Goal: Information Seeking & Learning: Learn about a topic

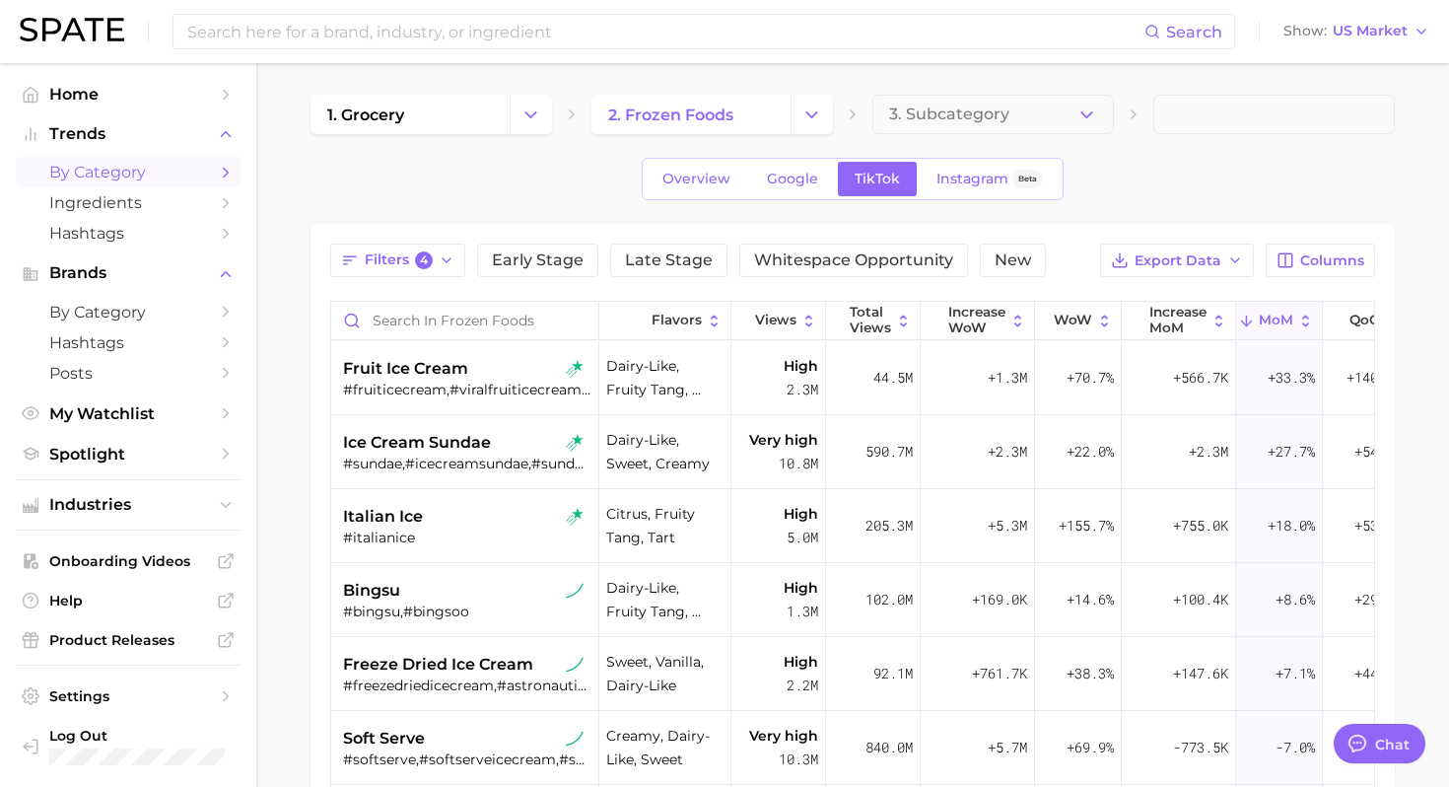
scroll to position [9, 0]
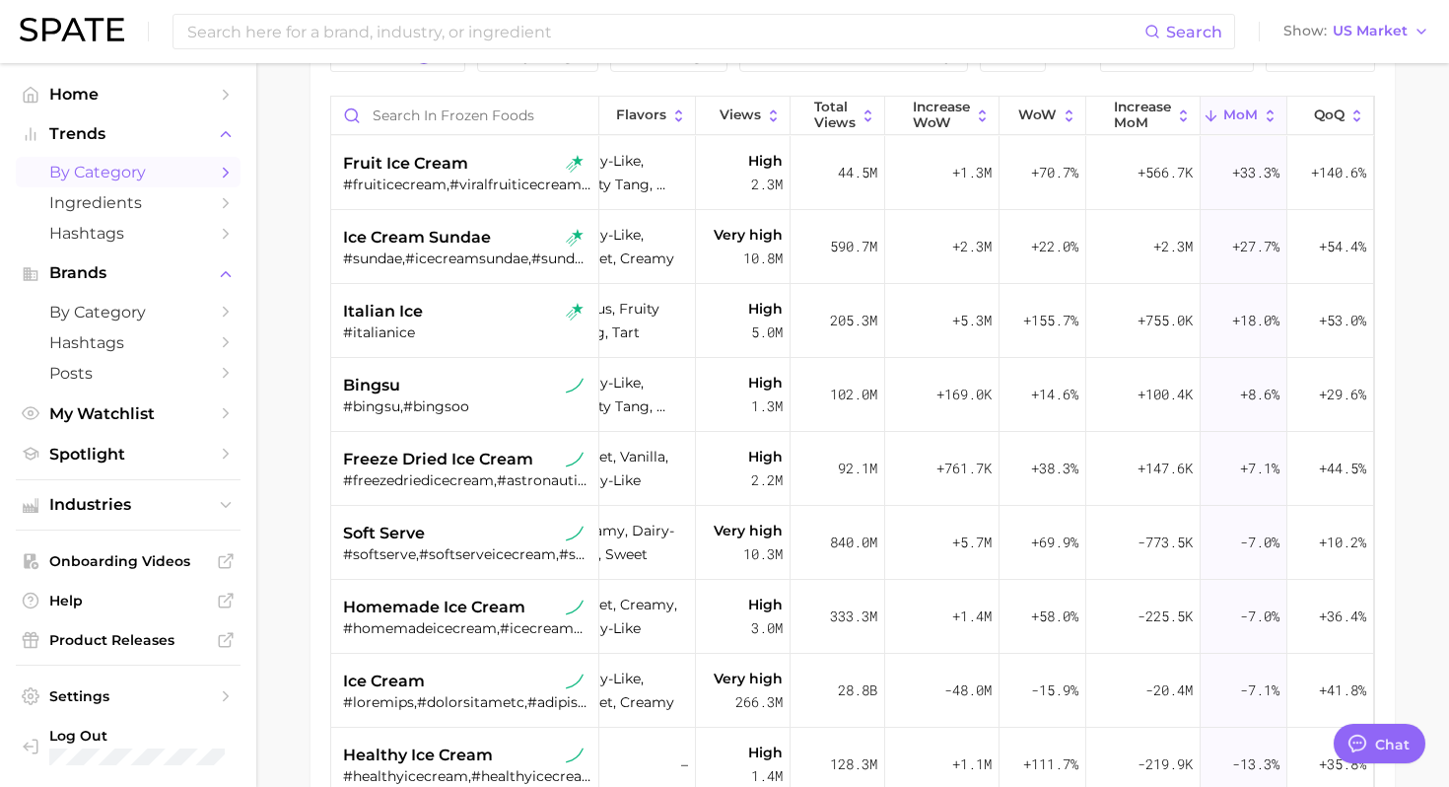
click at [1416, 420] on main "1. grocery 2. frozen foods 3. Subcategory Overview Google TikTok Instagram Beta…" at bounding box center [852, 429] width 1193 height 1142
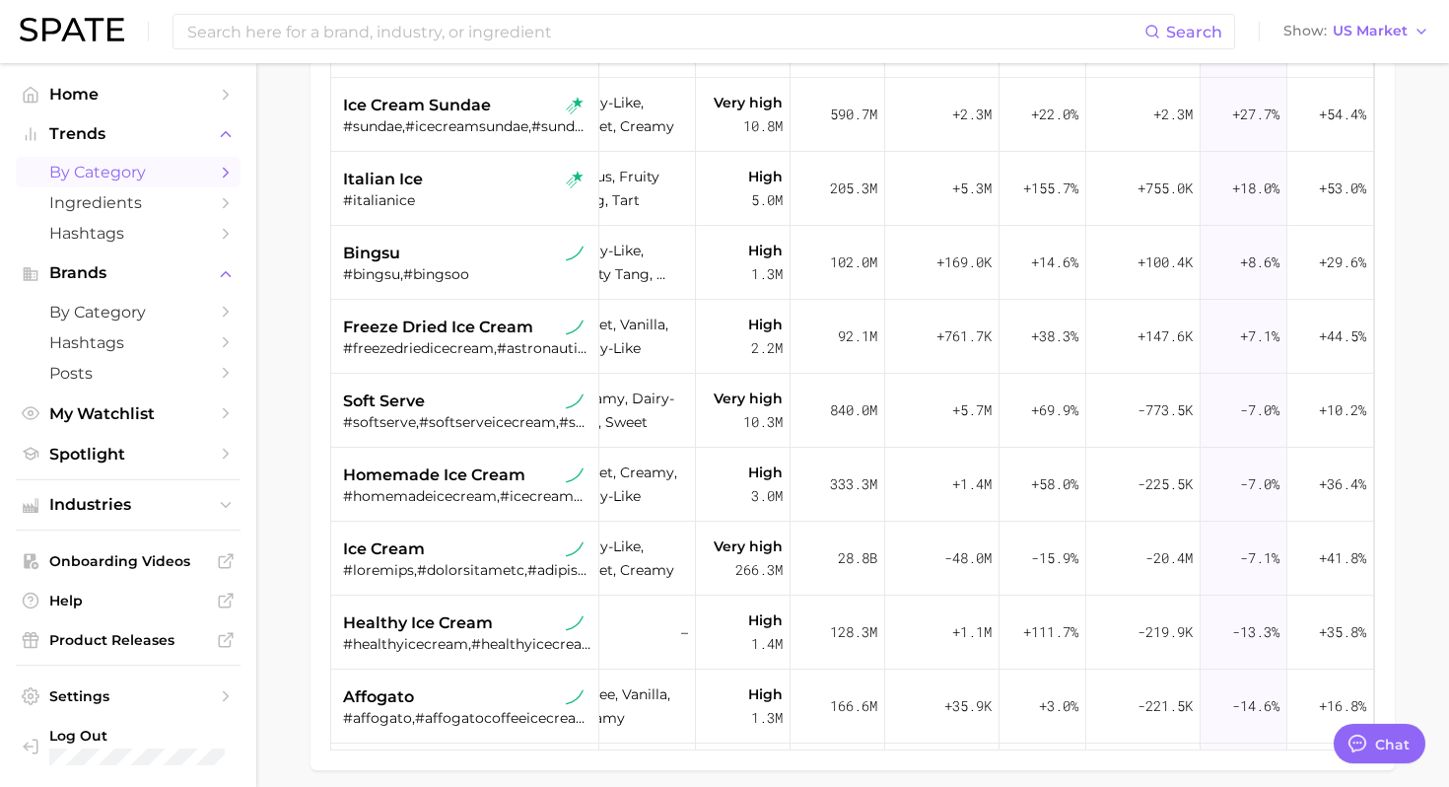
scroll to position [353, 0]
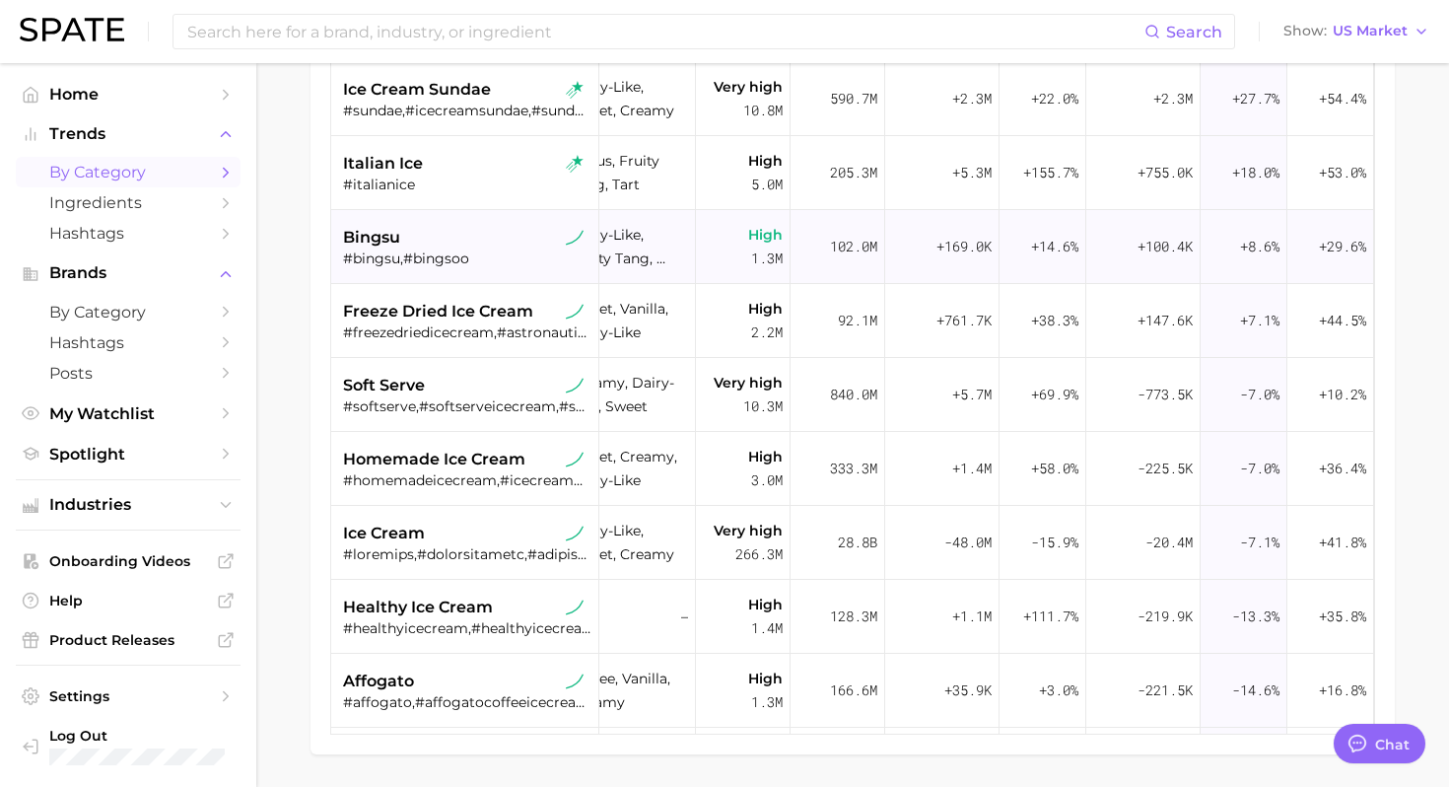
click at [446, 219] on div "bingsu #bingsu,#bingsoo" at bounding box center [467, 247] width 248 height 74
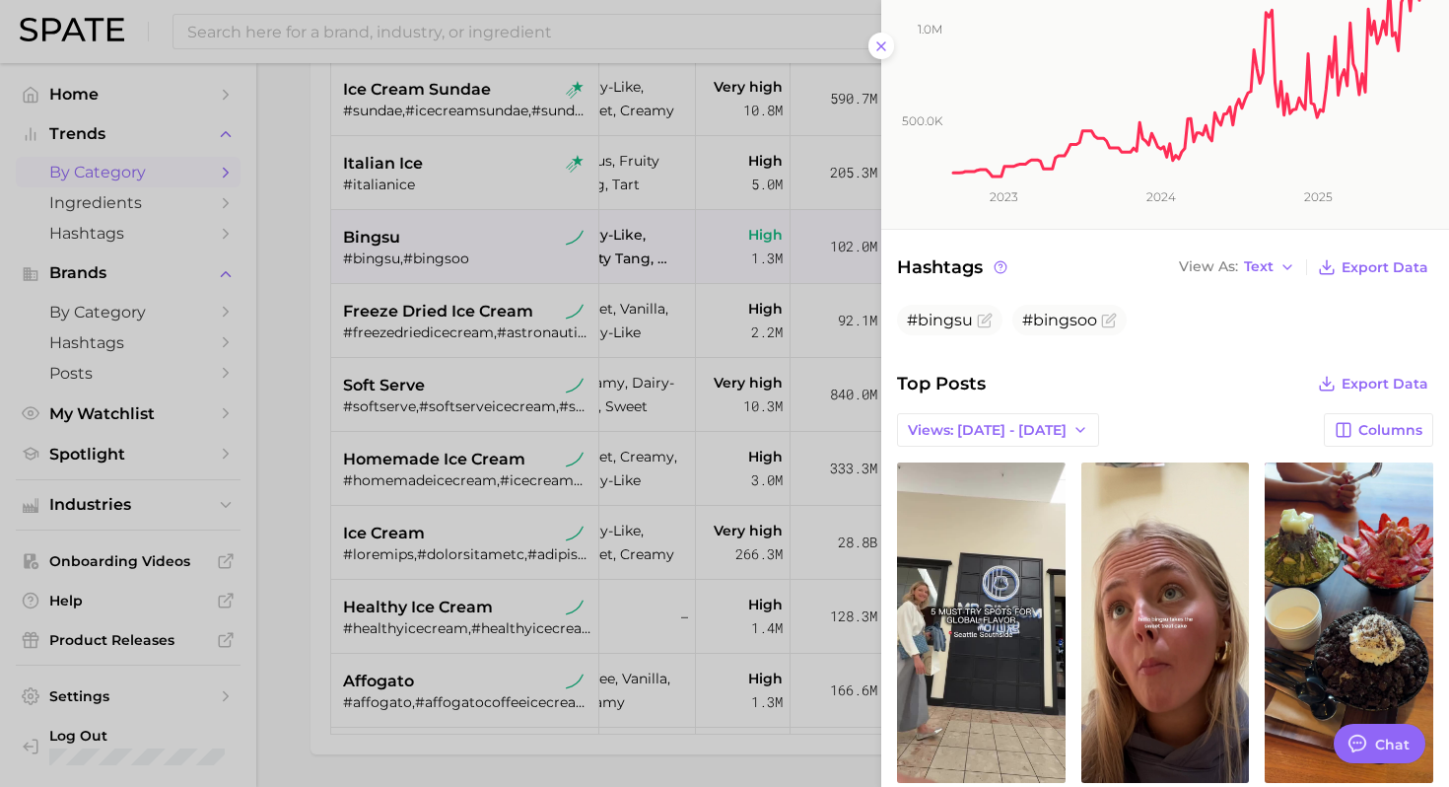
scroll to position [0, 0]
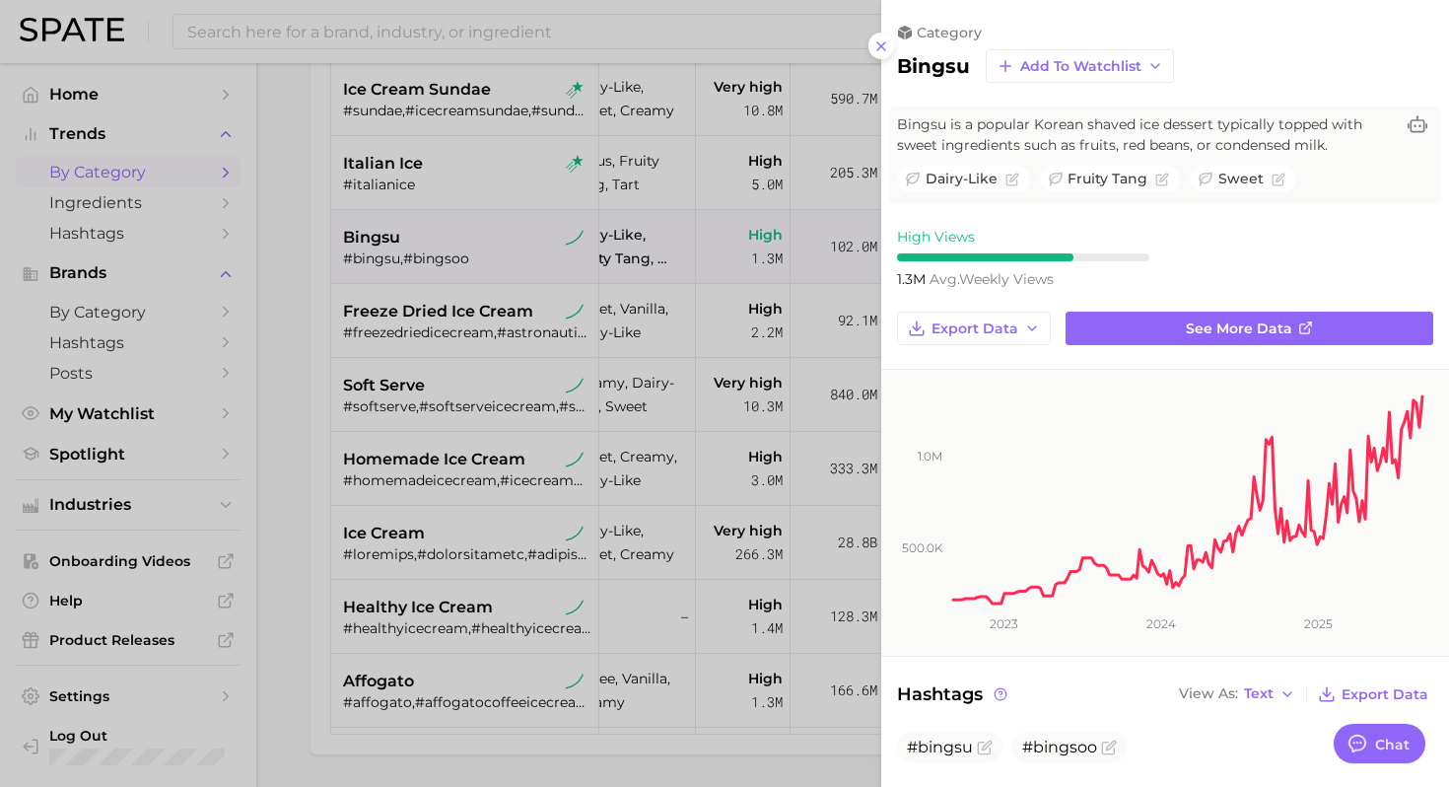
click at [299, 406] on div at bounding box center [724, 393] width 1449 height 787
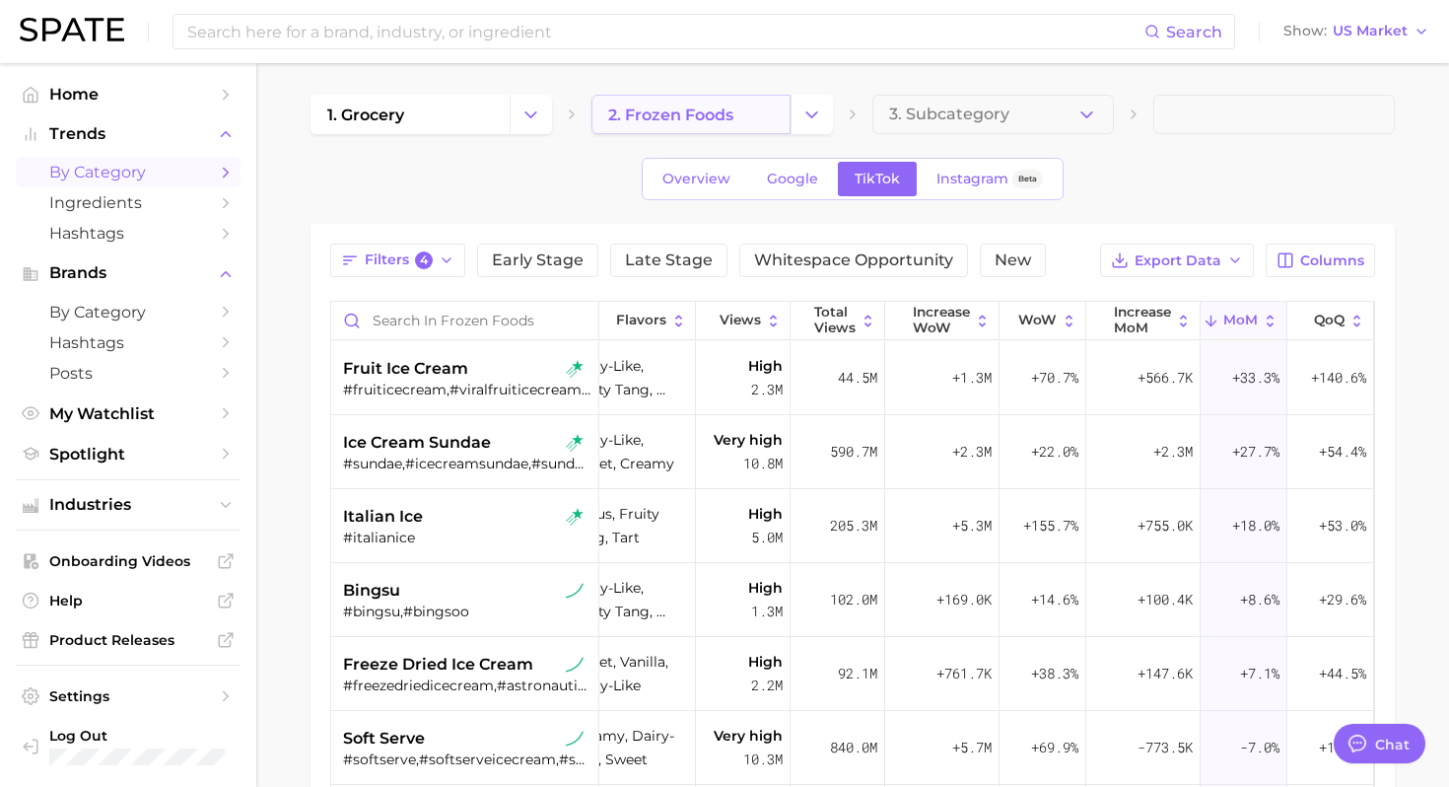
click at [733, 121] on span "2. frozen foods" at bounding box center [670, 114] width 125 height 19
click at [801, 104] on icon "Change Category" at bounding box center [811, 114] width 21 height 21
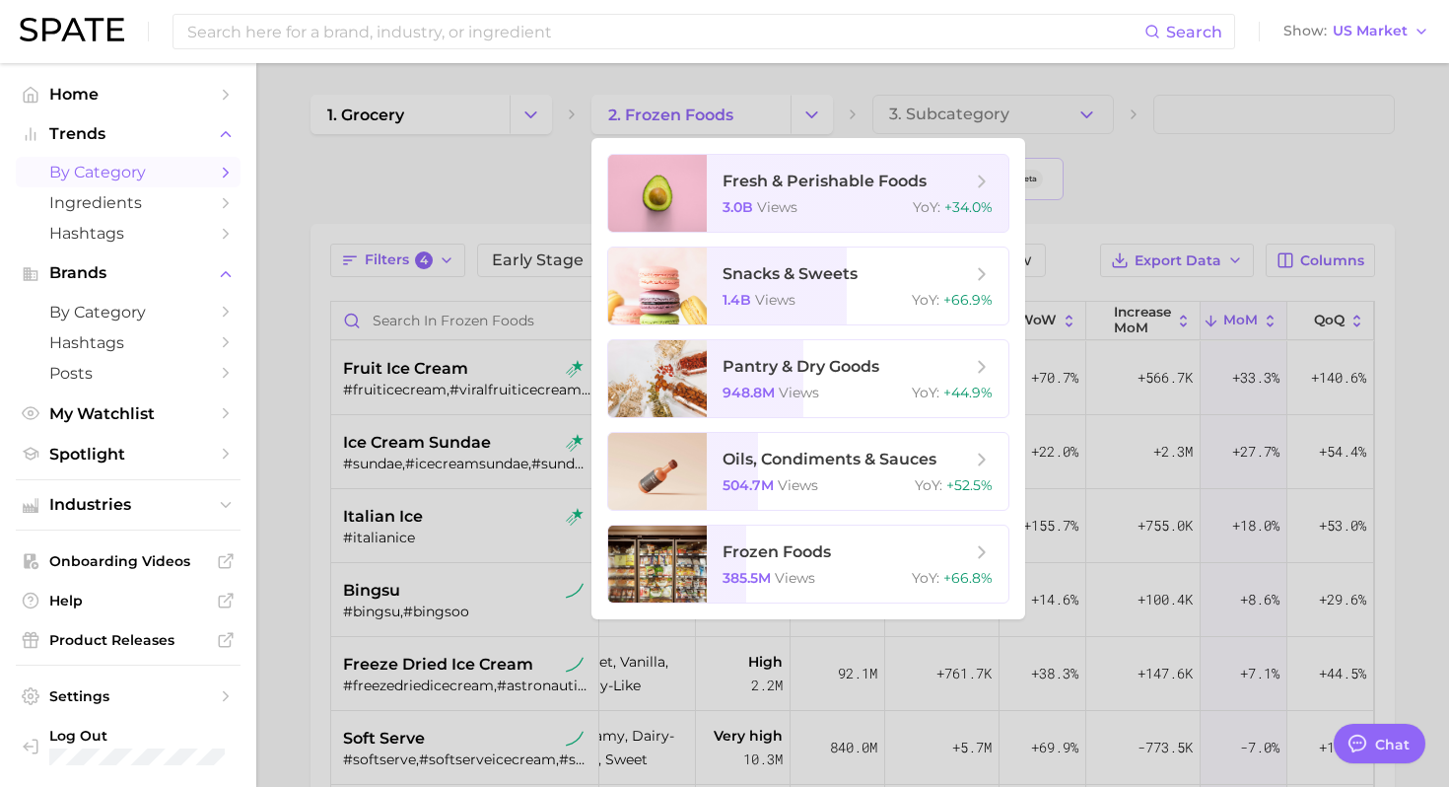
click at [529, 143] on div at bounding box center [724, 393] width 1449 height 787
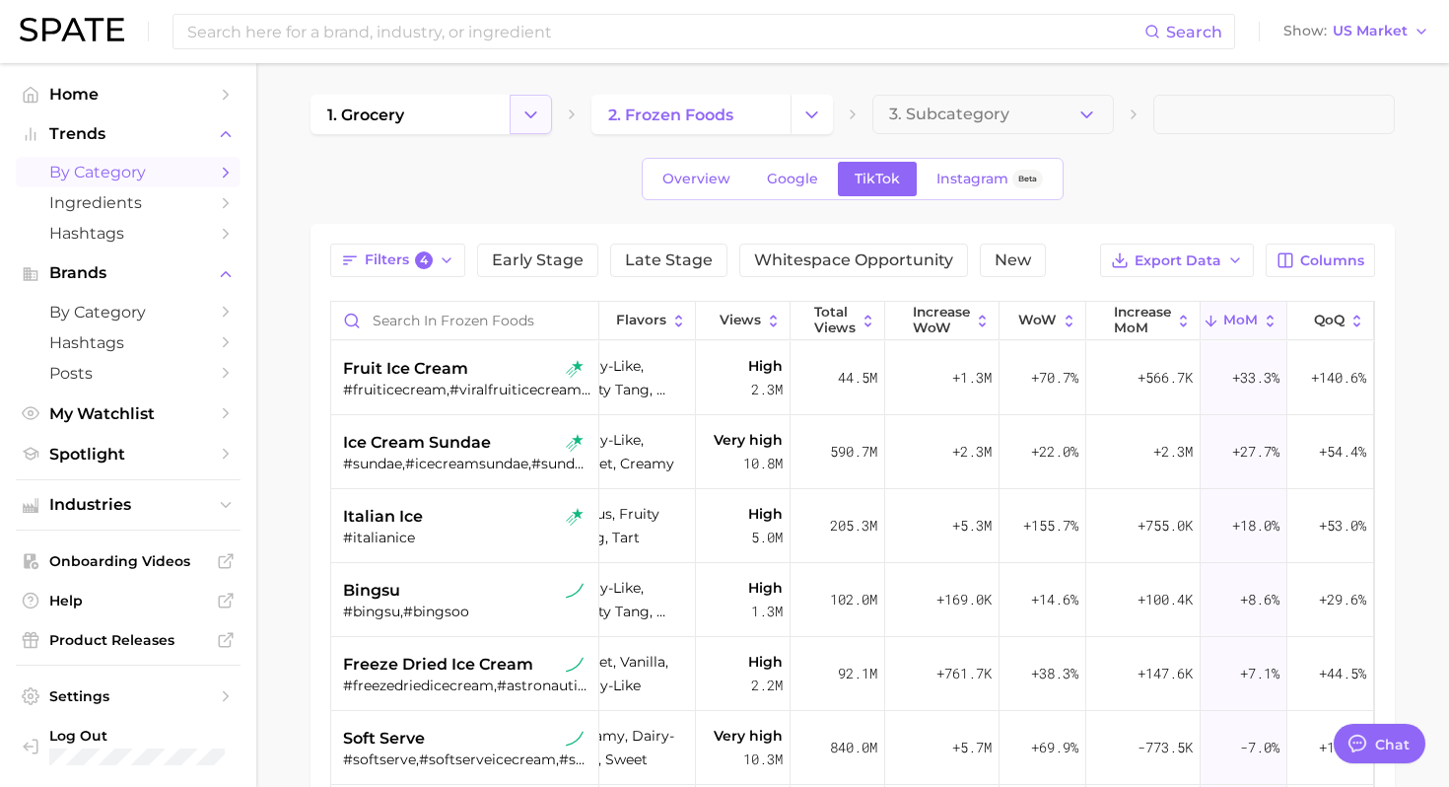
click at [532, 111] on icon "Change Category" at bounding box center [530, 114] width 21 height 21
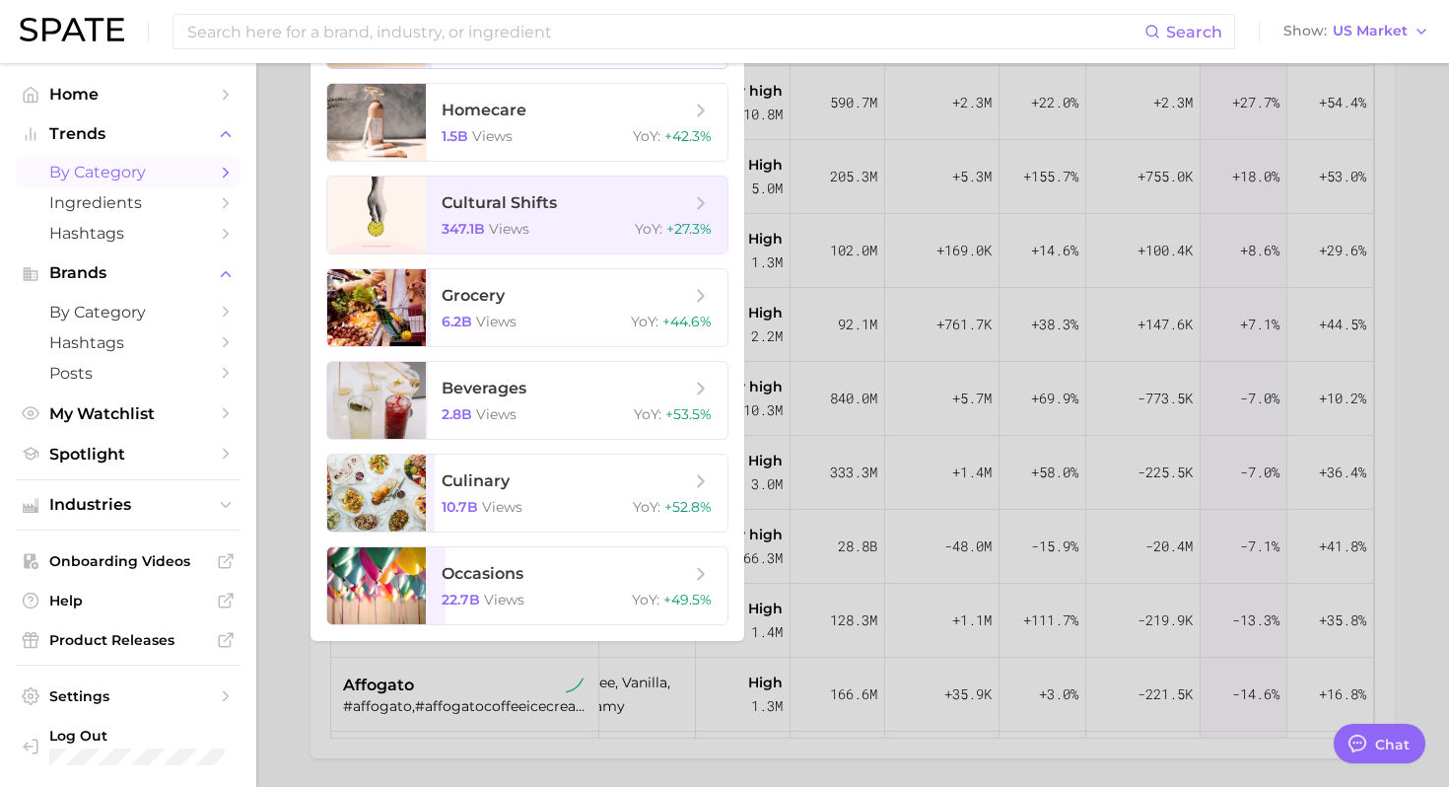
scroll to position [355, 0]
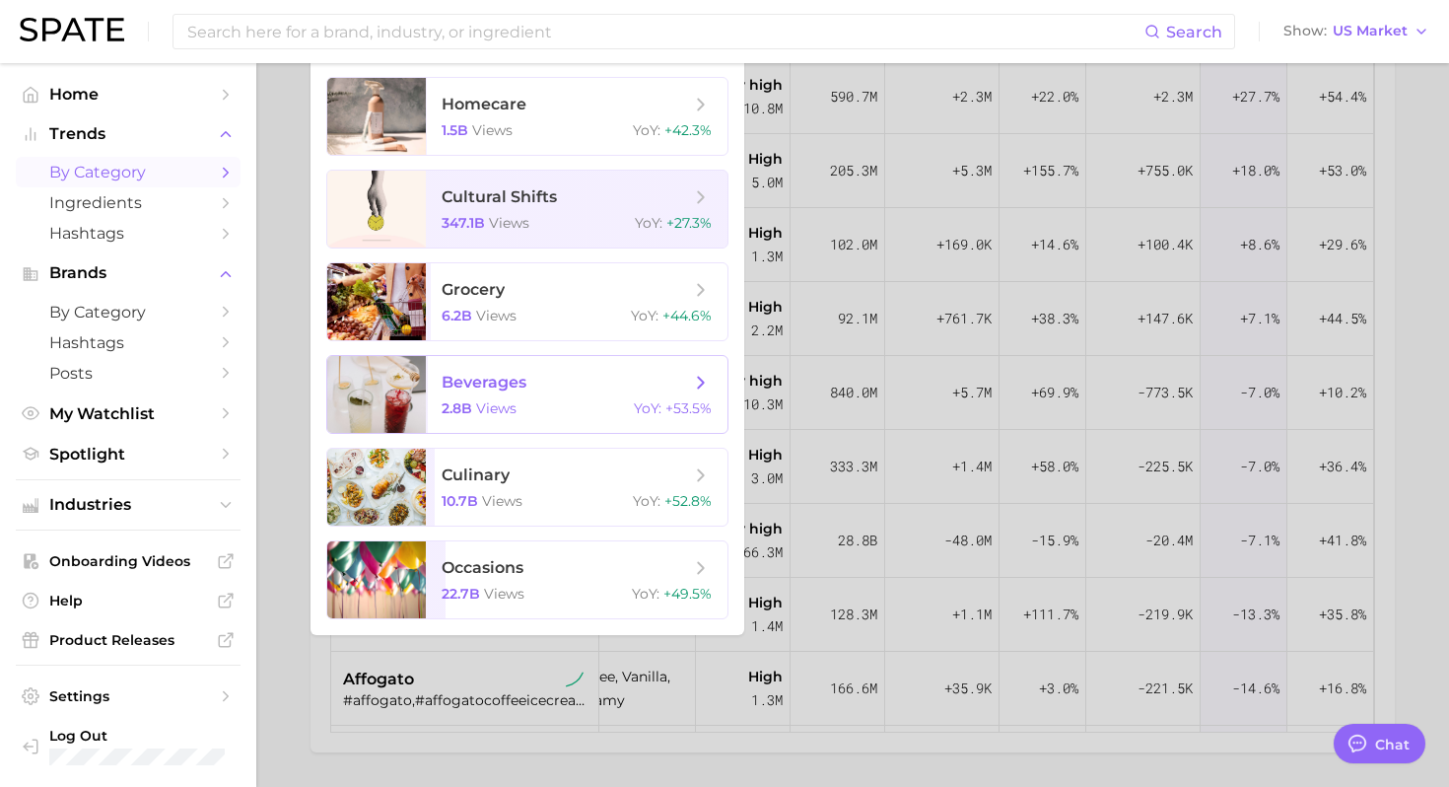
click at [558, 394] on span "beverages 2.8b views YoY : +53.5%" at bounding box center [577, 394] width 302 height 77
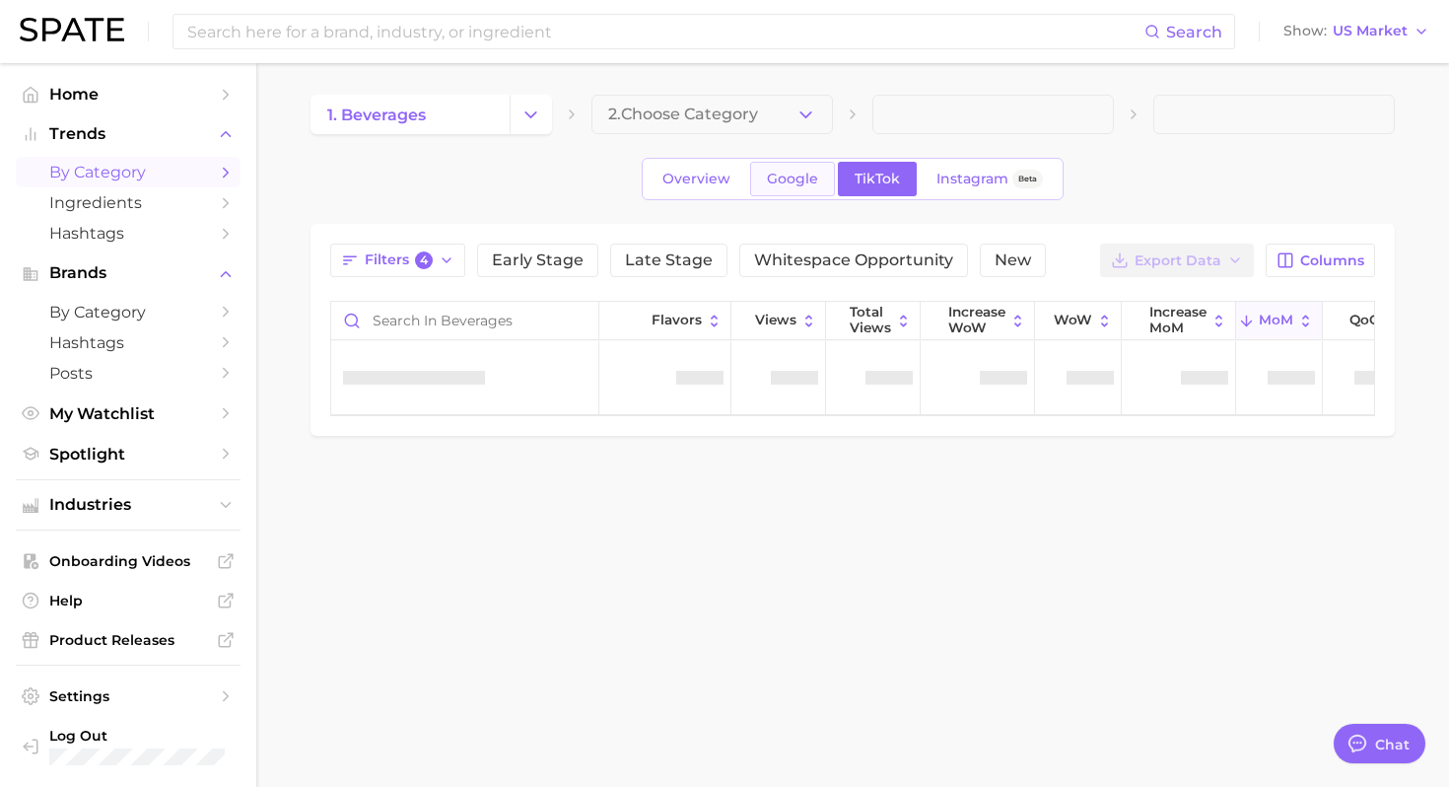
click at [788, 178] on span "Google" at bounding box center [792, 179] width 51 height 17
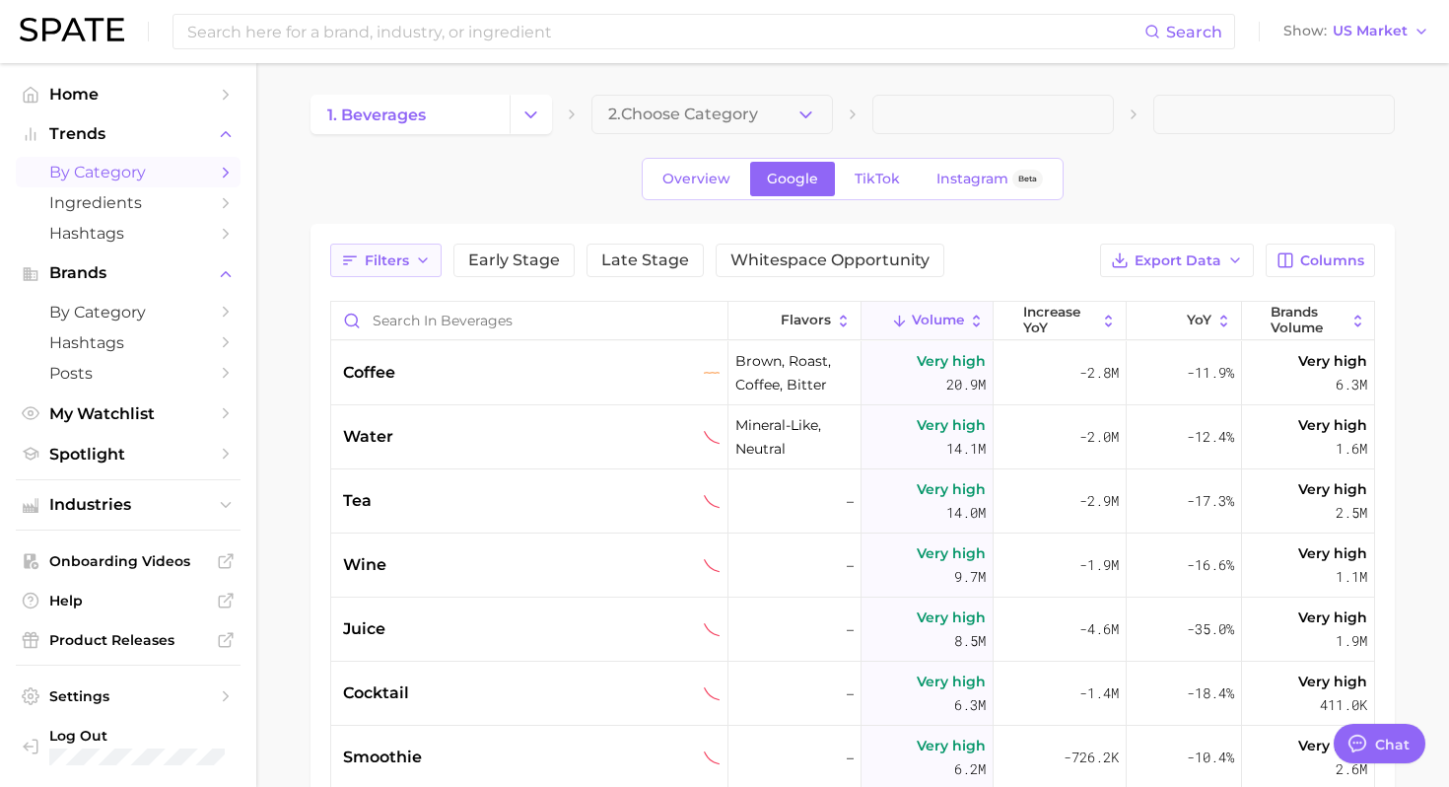
click at [415, 260] on icon "button" at bounding box center [423, 260] width 16 height 16
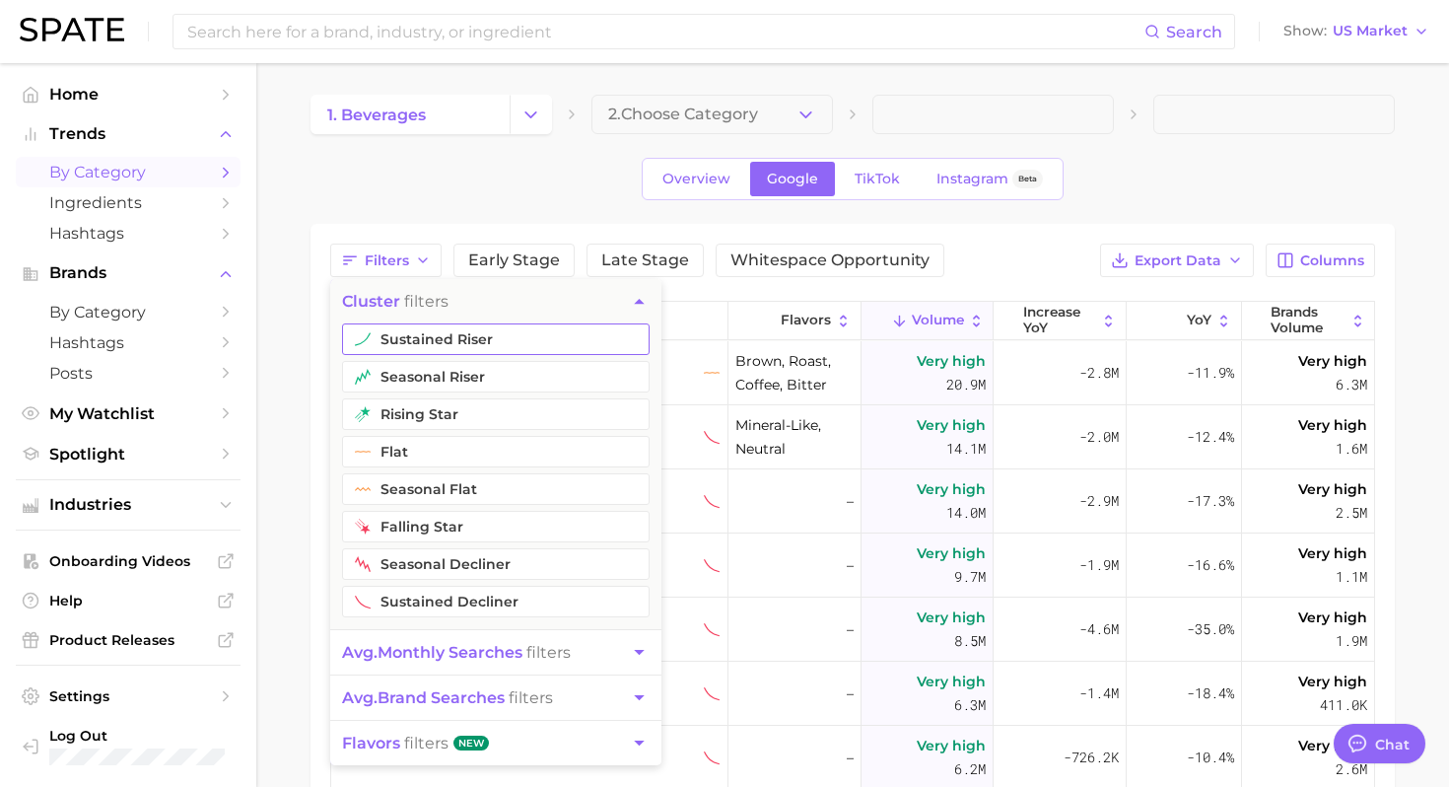
click at [431, 329] on button "sustained riser" at bounding box center [496, 339] width 308 height 32
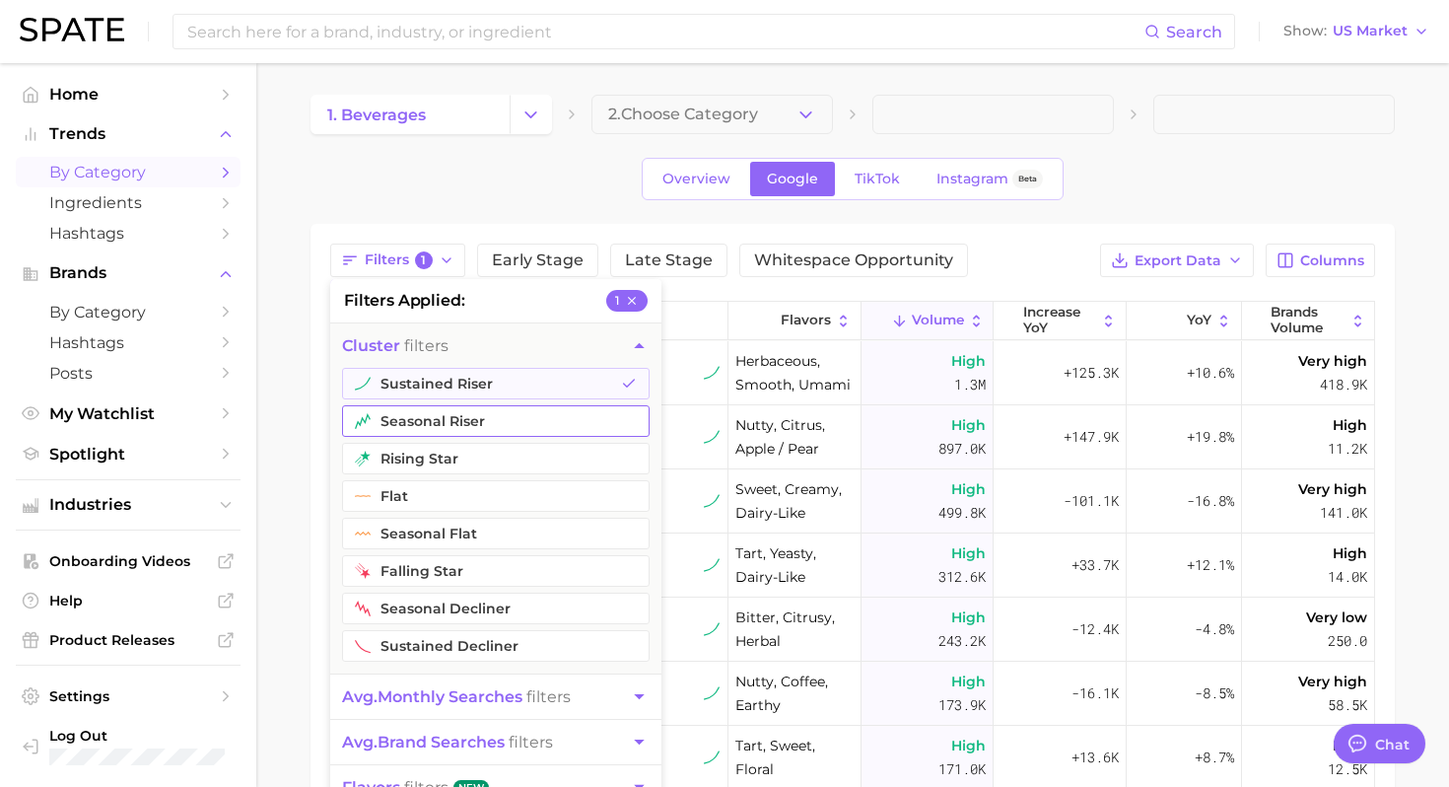
click at [413, 417] on button "seasonal riser" at bounding box center [496, 421] width 308 height 32
click at [416, 468] on button "rising star" at bounding box center [496, 459] width 308 height 32
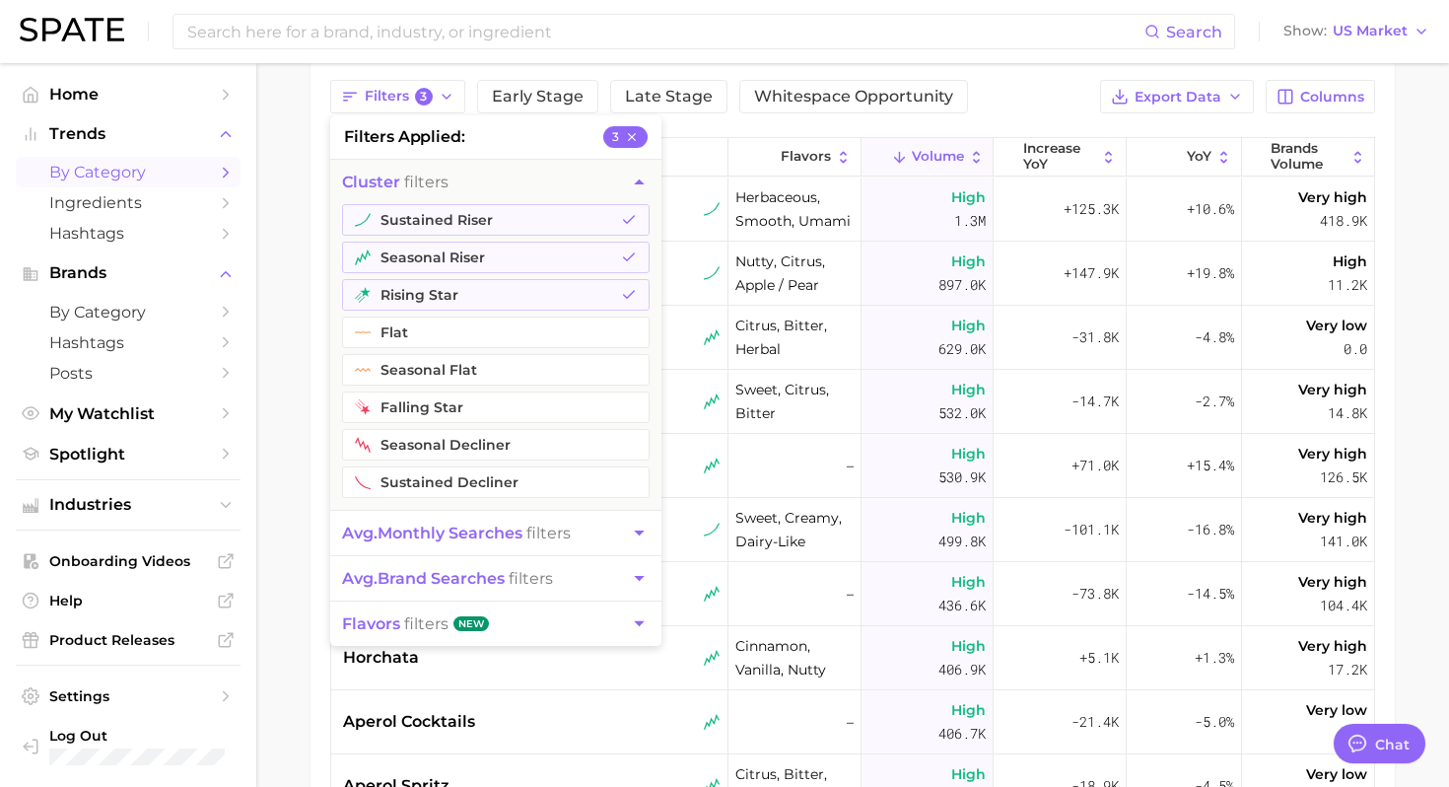
click at [612, 536] on button "avg. monthly searches filters" at bounding box center [495, 533] width 331 height 44
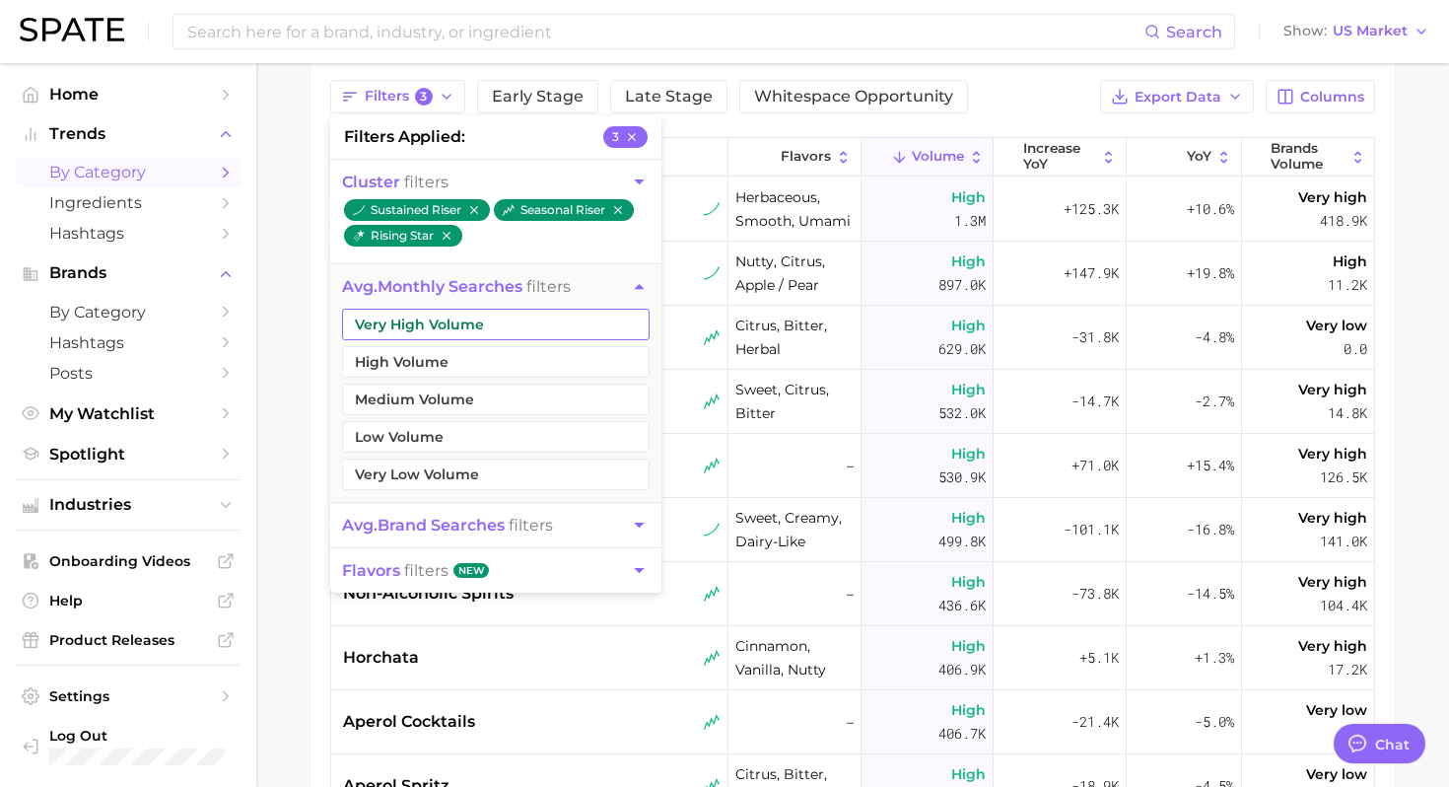
click at [503, 327] on button "Very High Volume" at bounding box center [496, 324] width 308 height 32
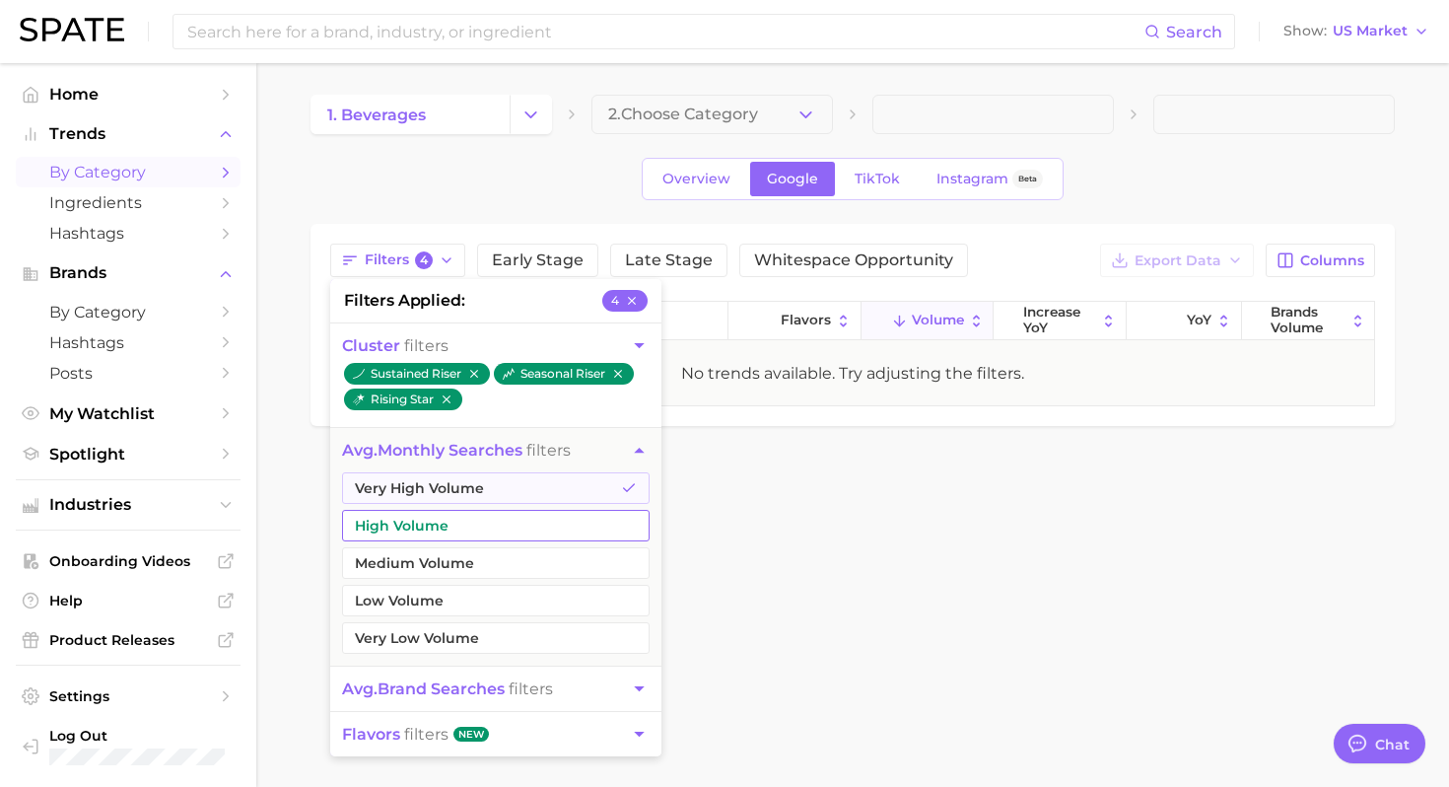
click at [480, 529] on button "High Volume" at bounding box center [496, 526] width 308 height 32
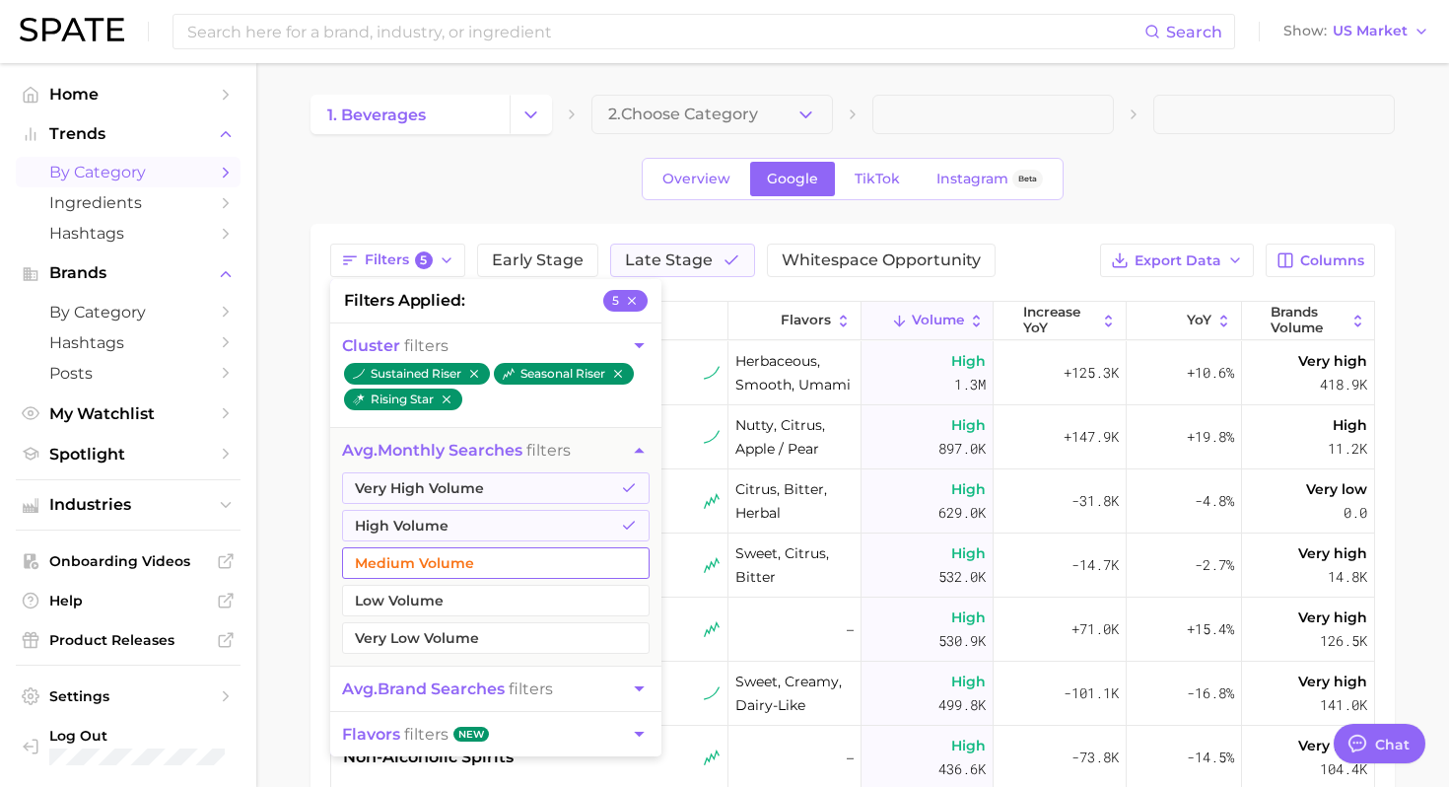
click at [486, 561] on button "Medium Volume" at bounding box center [496, 563] width 308 height 32
click at [1071, 252] on div "Filters 6 filters applied 6 cluster filters sustained riser seasonal riser risi…" at bounding box center [852, 260] width 1045 height 34
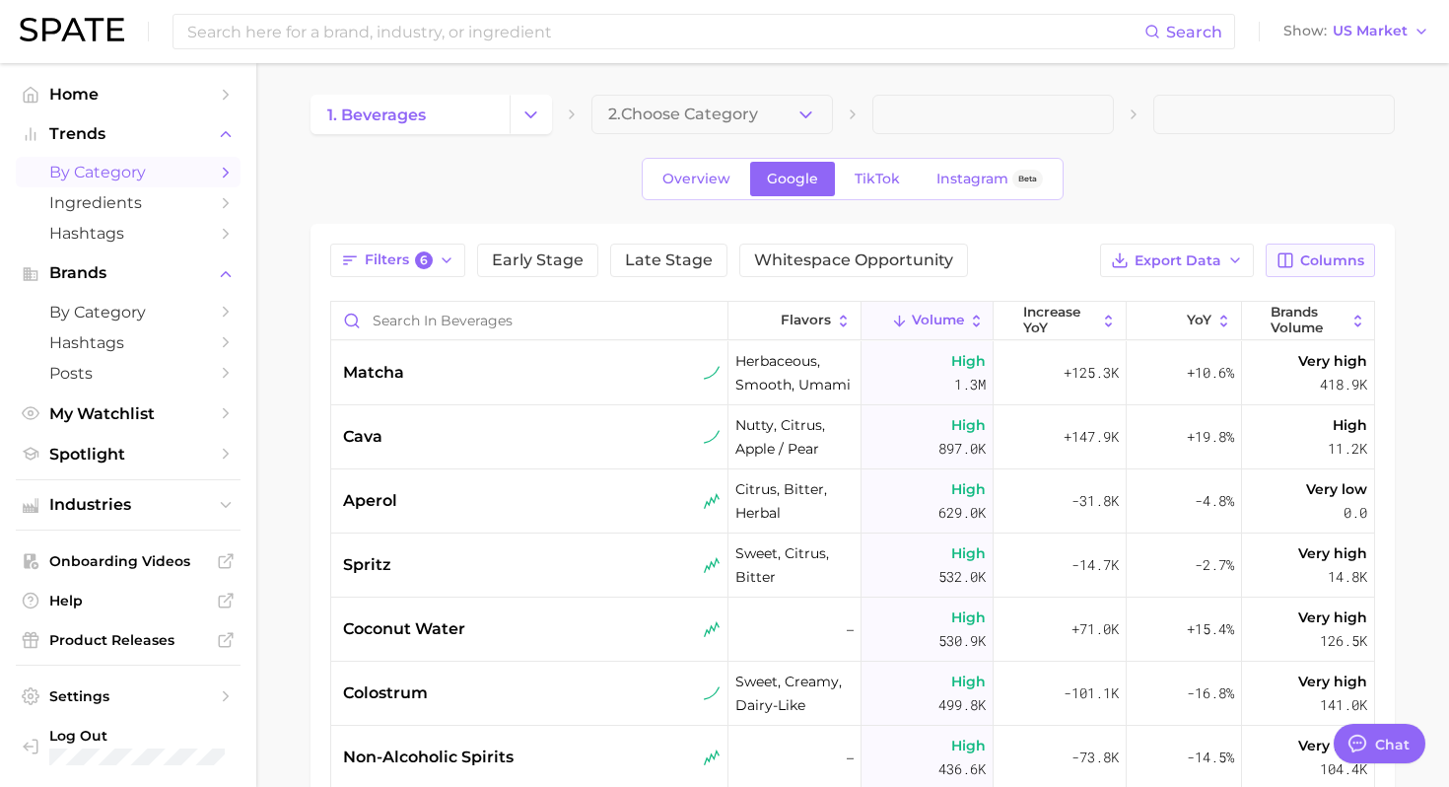
click at [1332, 254] on span "Columns" at bounding box center [1332, 260] width 64 height 17
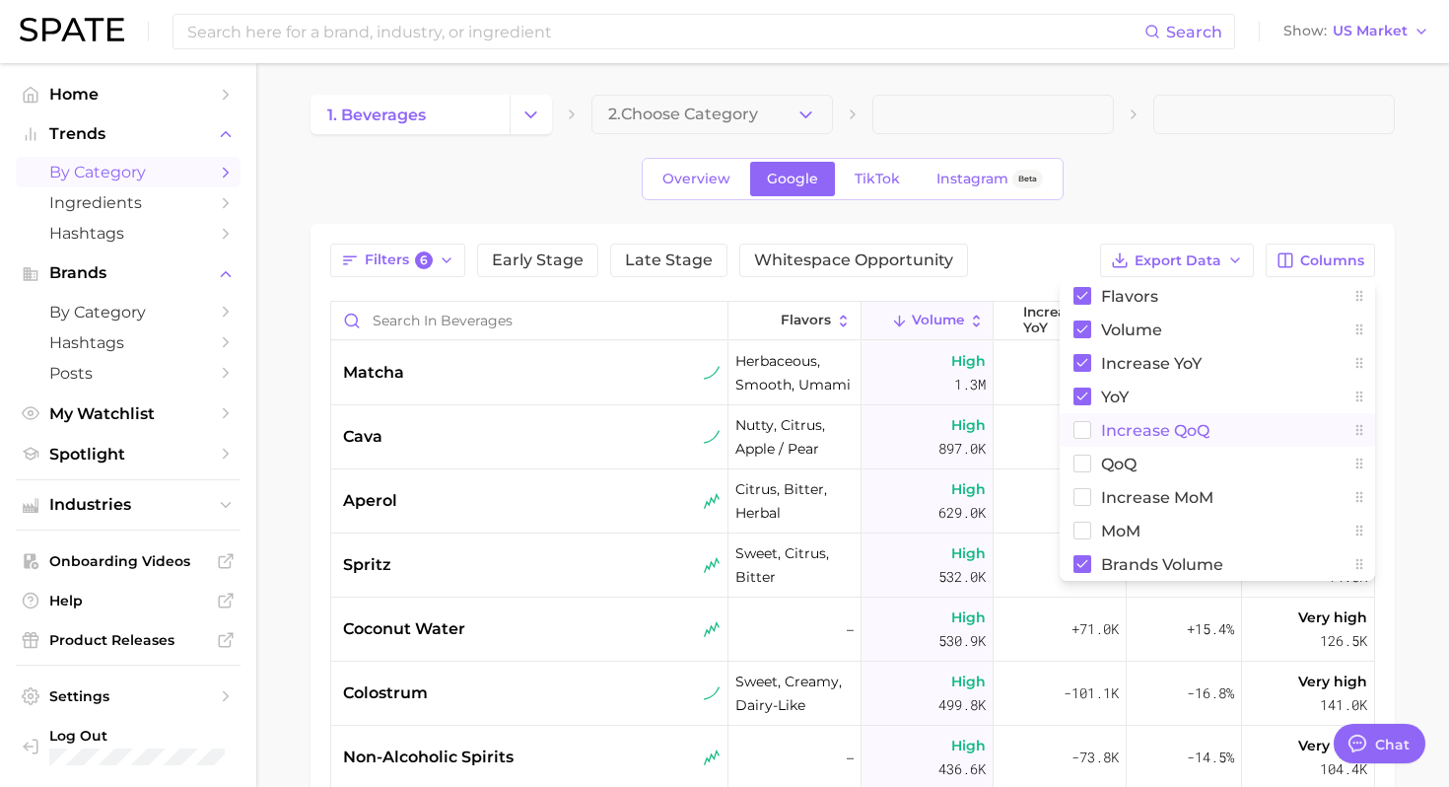
click at [1109, 432] on span "increase QoQ" at bounding box center [1155, 430] width 108 height 17
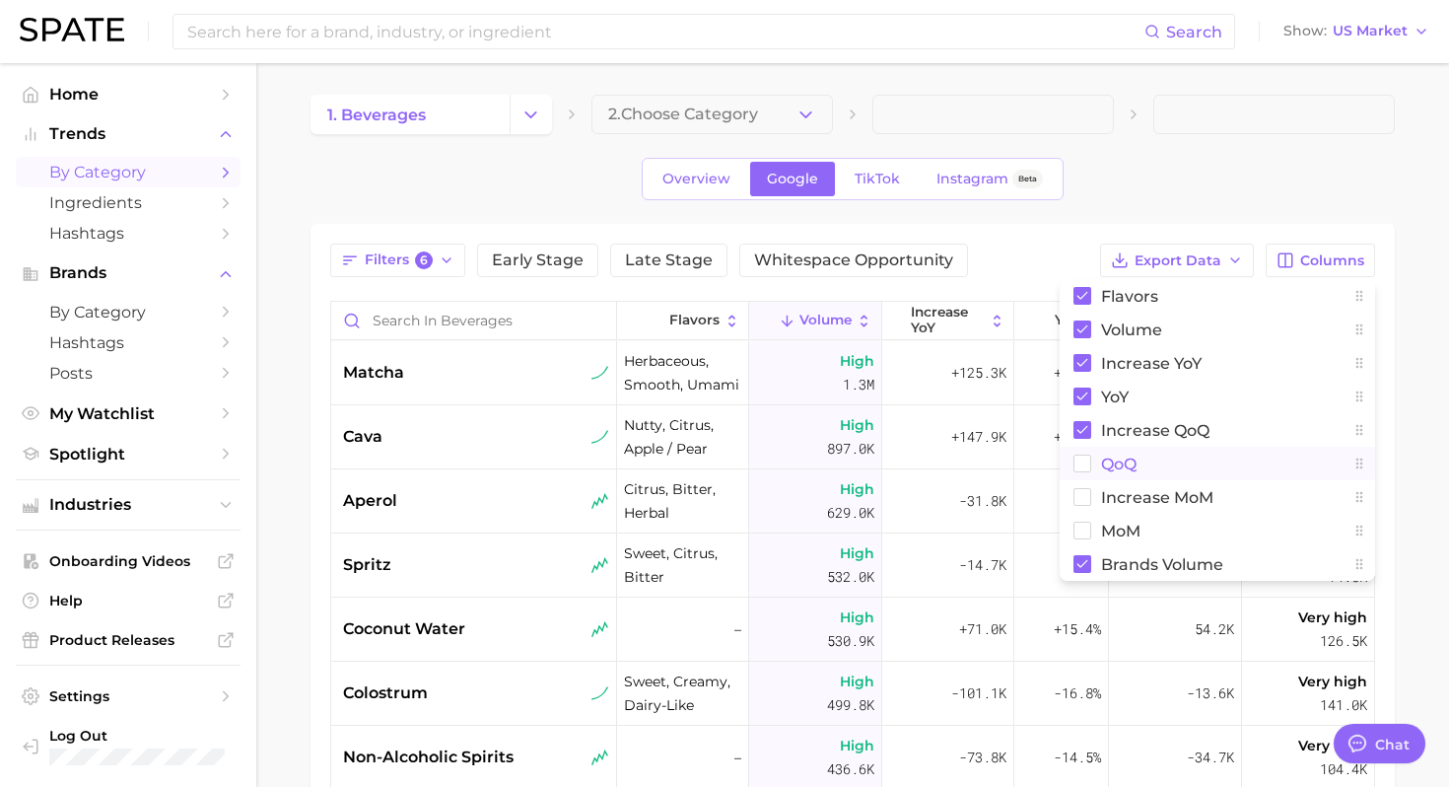
click at [1102, 468] on span "QoQ" at bounding box center [1118, 463] width 35 height 17
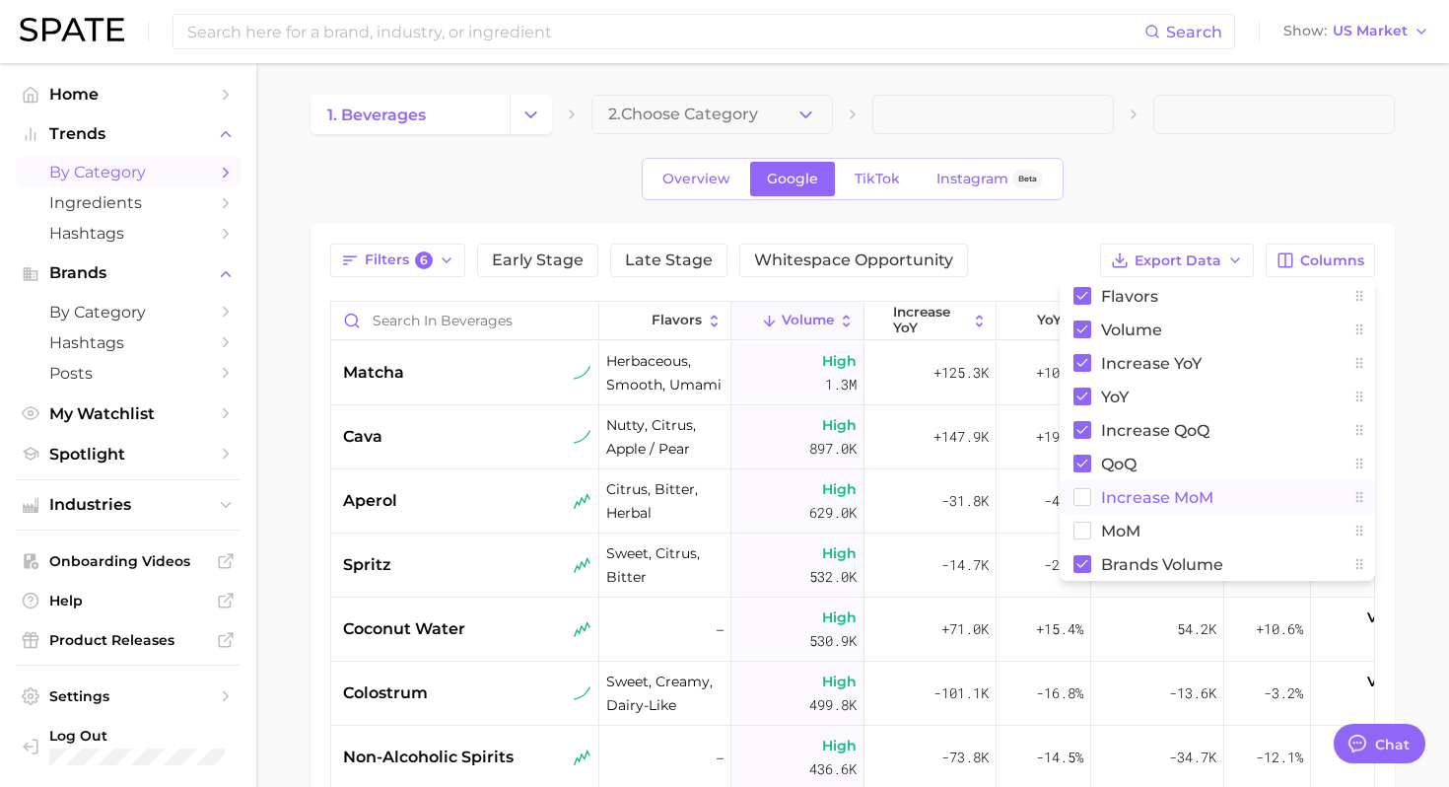
click at [1100, 508] on button "increase MoM" at bounding box center [1217, 497] width 315 height 34
click at [1097, 528] on button "MoM" at bounding box center [1217, 530] width 315 height 34
click at [1252, 141] on div "1. beverages 2. Choose Category Overview Google TikTok Instagram Beta Filters 6…" at bounding box center [852, 601] width 1084 height 1012
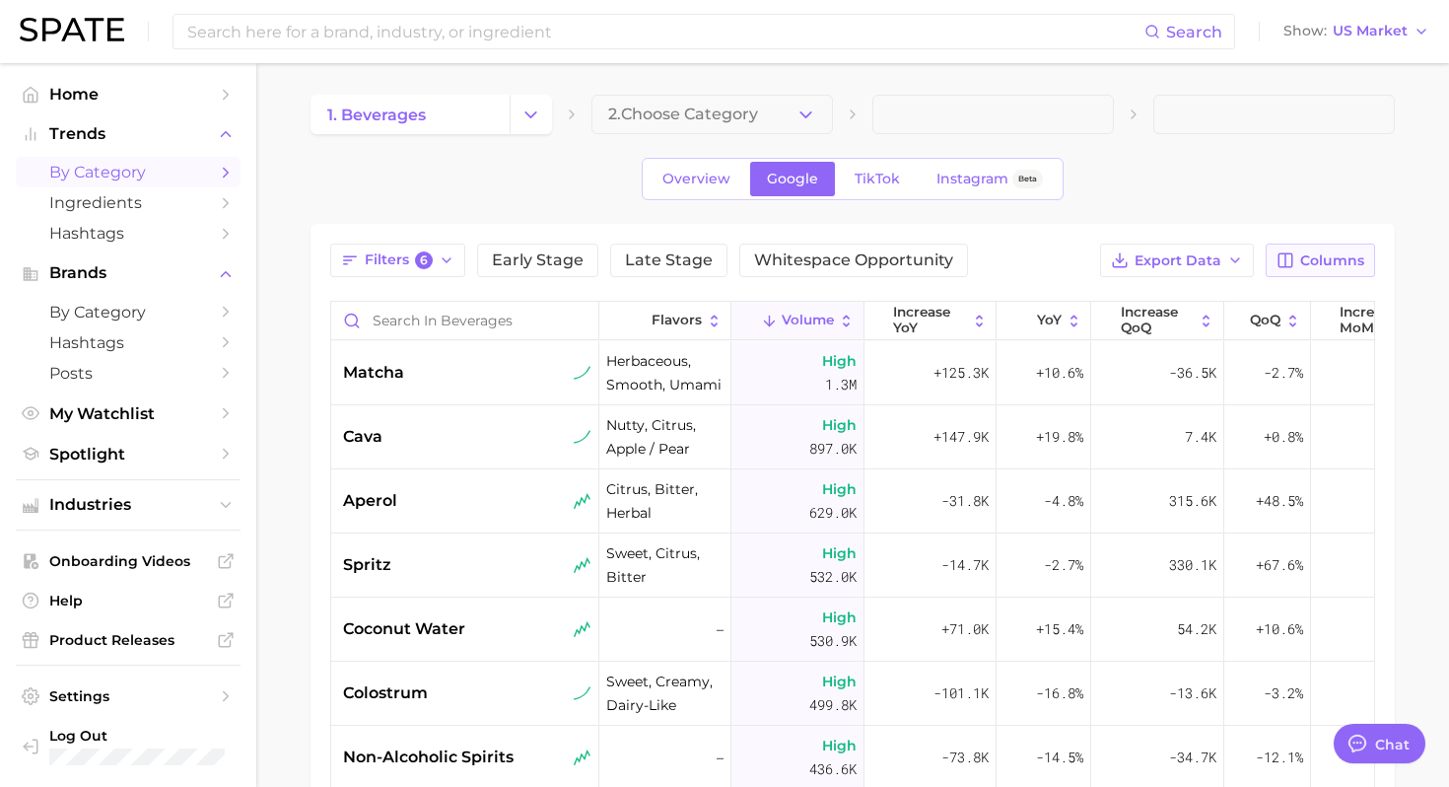
click at [1316, 271] on button "Columns" at bounding box center [1319, 260] width 109 height 34
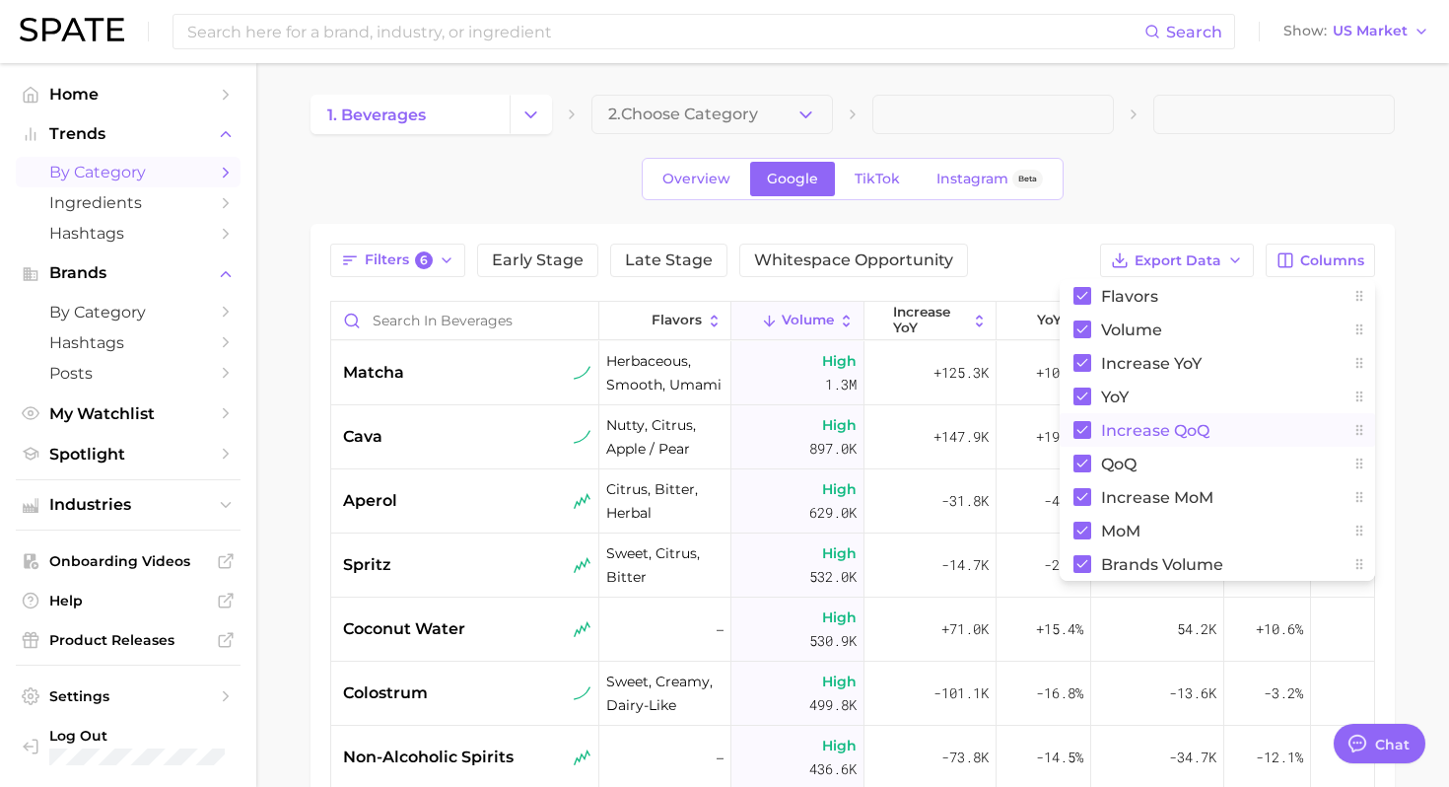
click at [1155, 432] on span "increase QoQ" at bounding box center [1155, 430] width 108 height 17
click at [1135, 460] on span "QoQ" at bounding box center [1118, 463] width 35 height 17
click at [1244, 192] on div "Overview Google TikTok Instagram Beta" at bounding box center [852, 179] width 1084 height 42
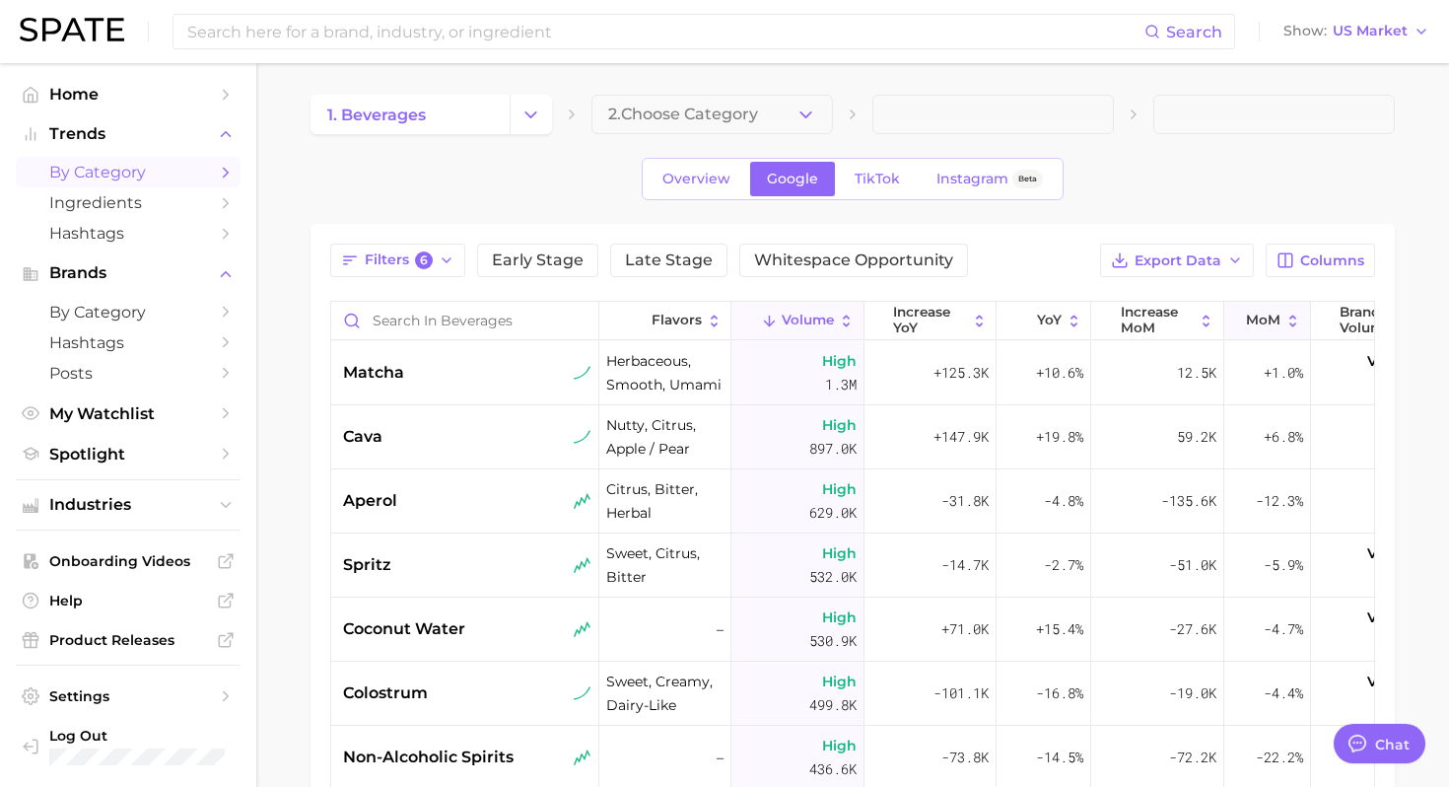
click at [1243, 316] on button "MoM" at bounding box center [1267, 321] width 87 height 38
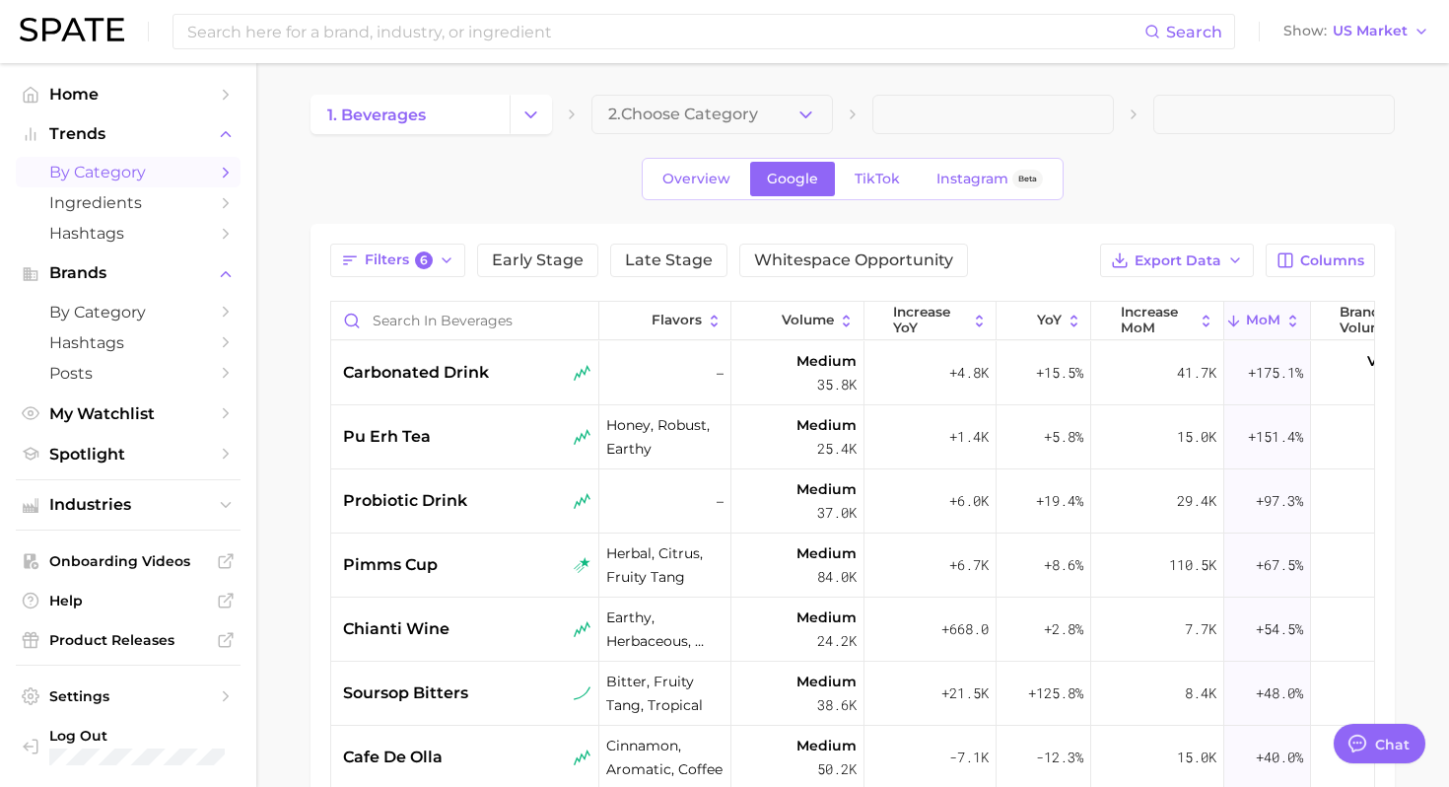
click at [1270, 161] on div "Overview Google TikTok Instagram Beta" at bounding box center [852, 179] width 1084 height 42
click at [504, 366] on div "carbonated drink" at bounding box center [467, 373] width 248 height 24
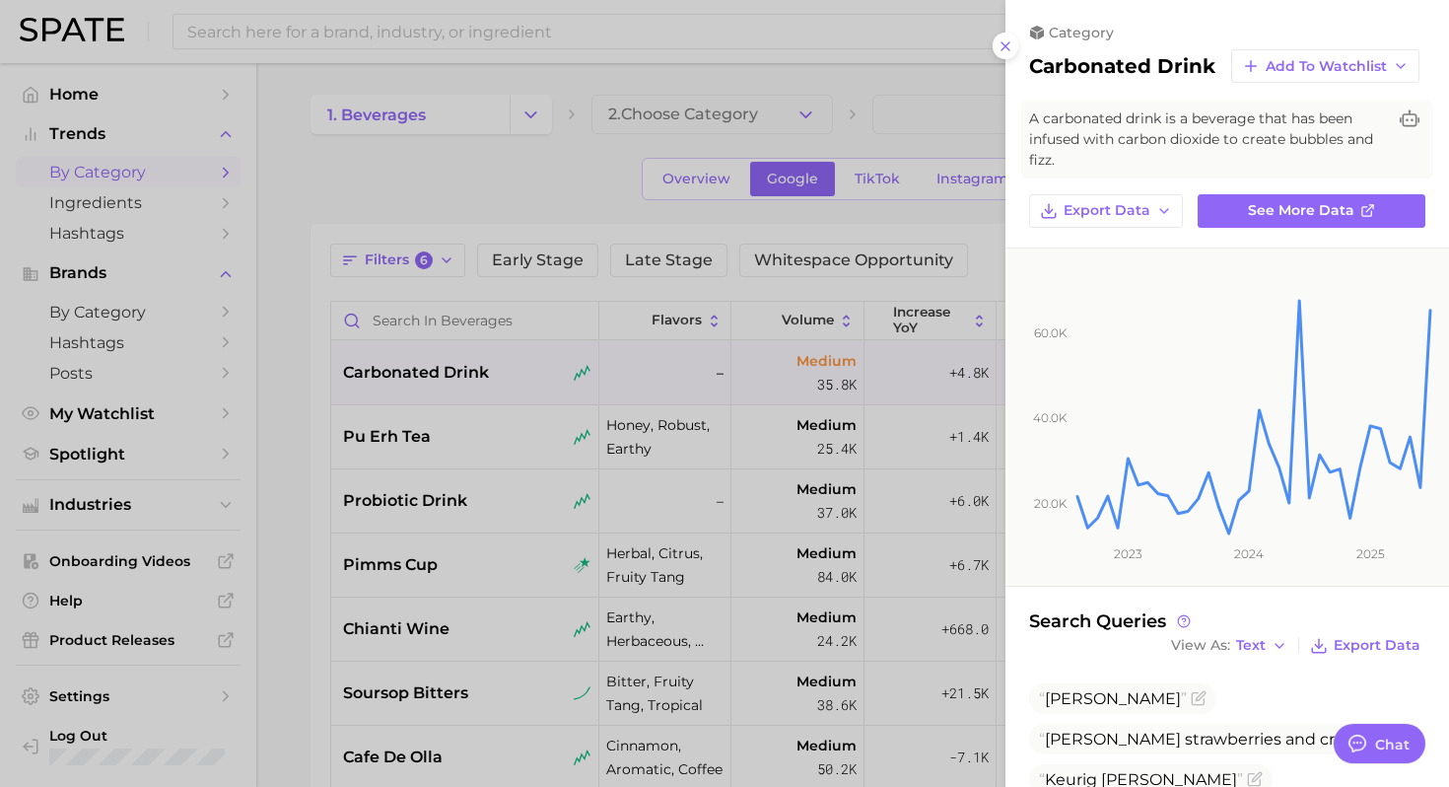
click at [441, 414] on div at bounding box center [724, 393] width 1449 height 787
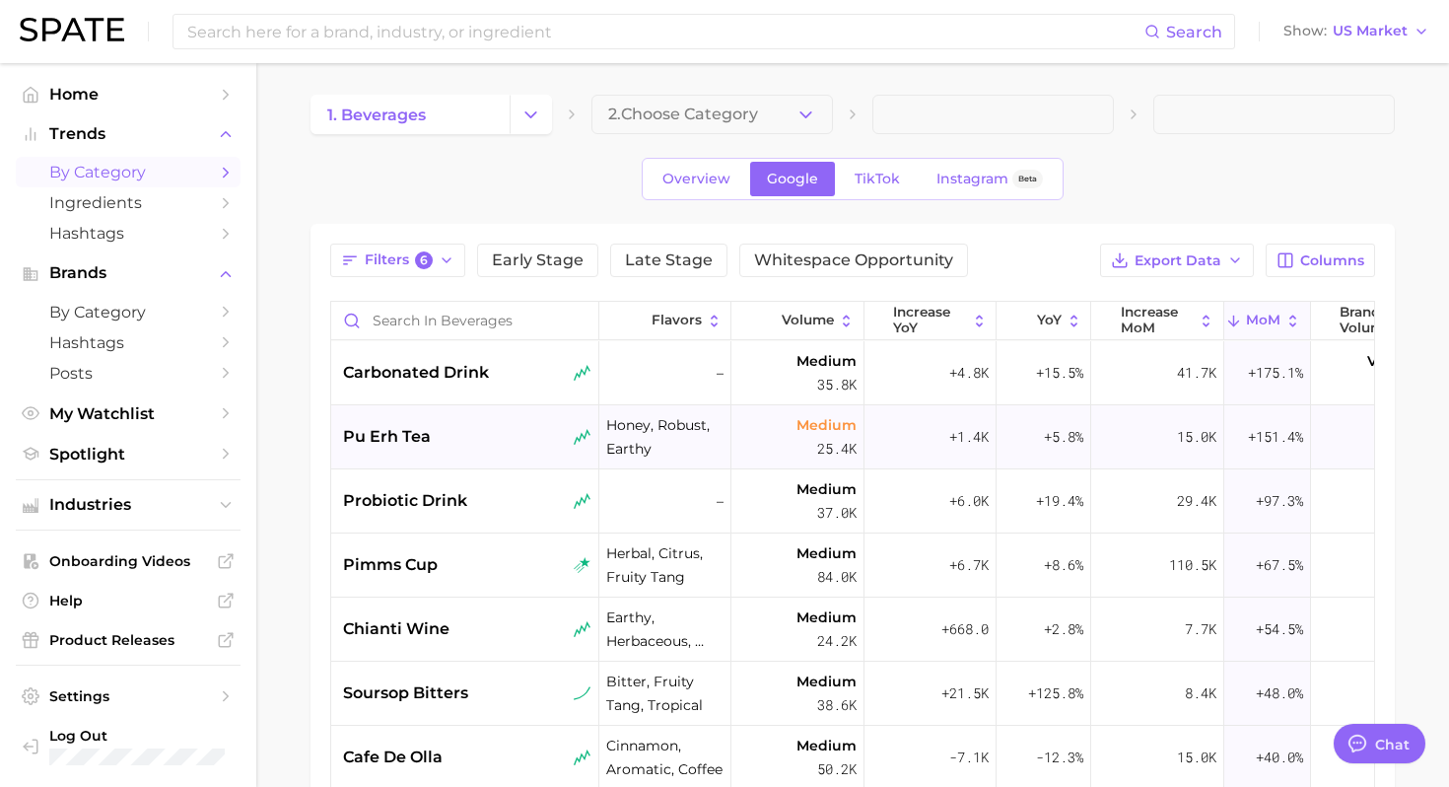
click at [446, 441] on div "pu erh tea" at bounding box center [467, 437] width 248 height 24
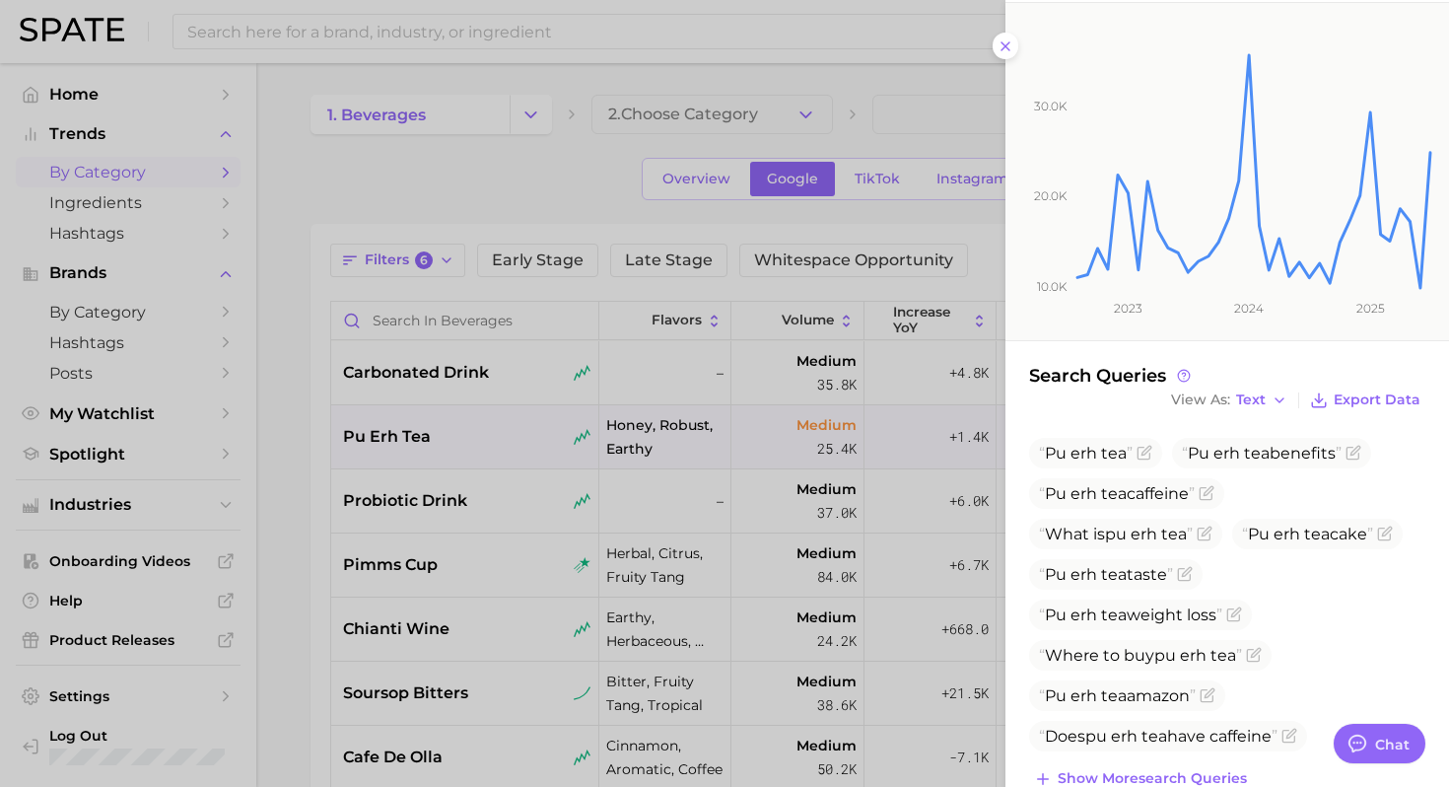
scroll to position [306, 0]
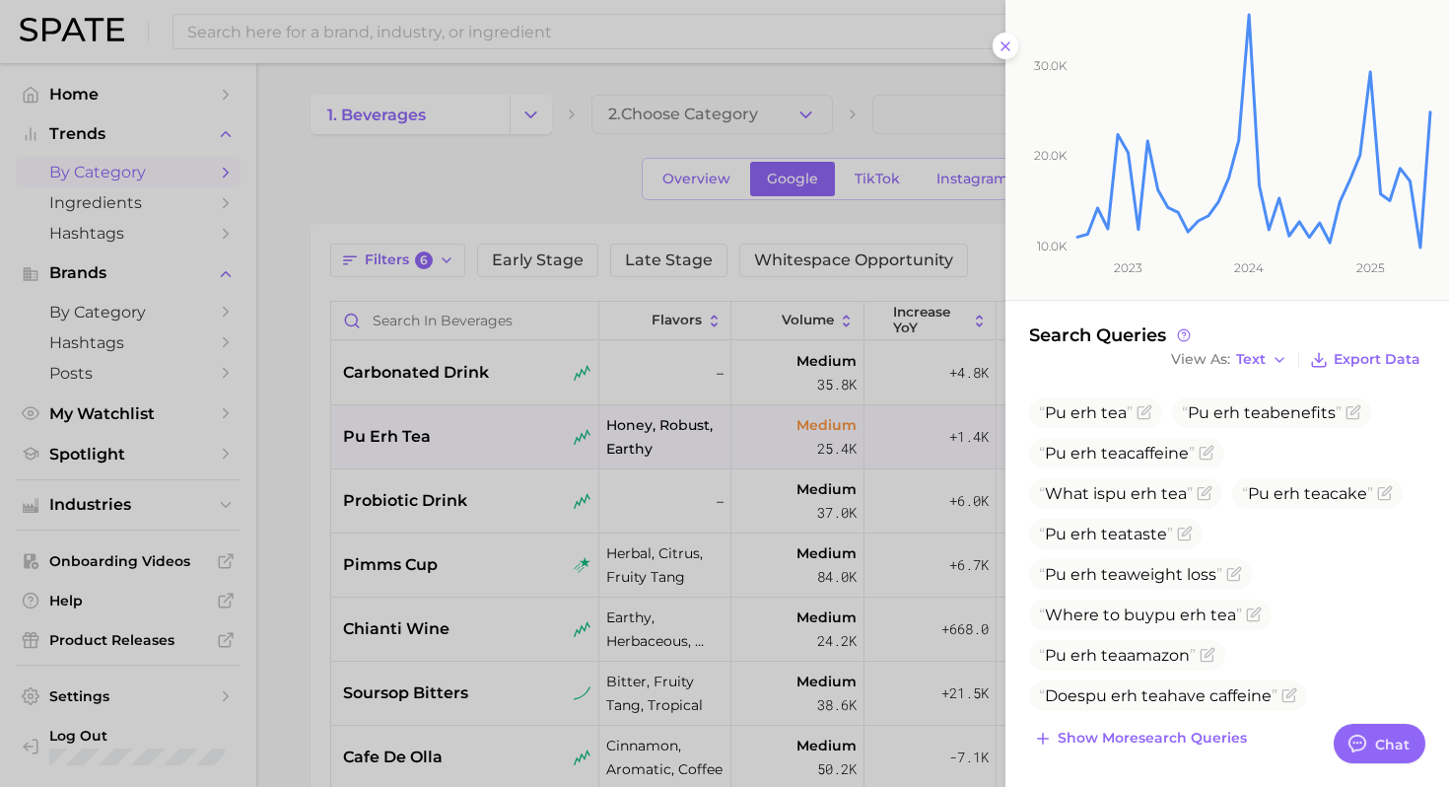
click at [510, 619] on div at bounding box center [724, 393] width 1449 height 787
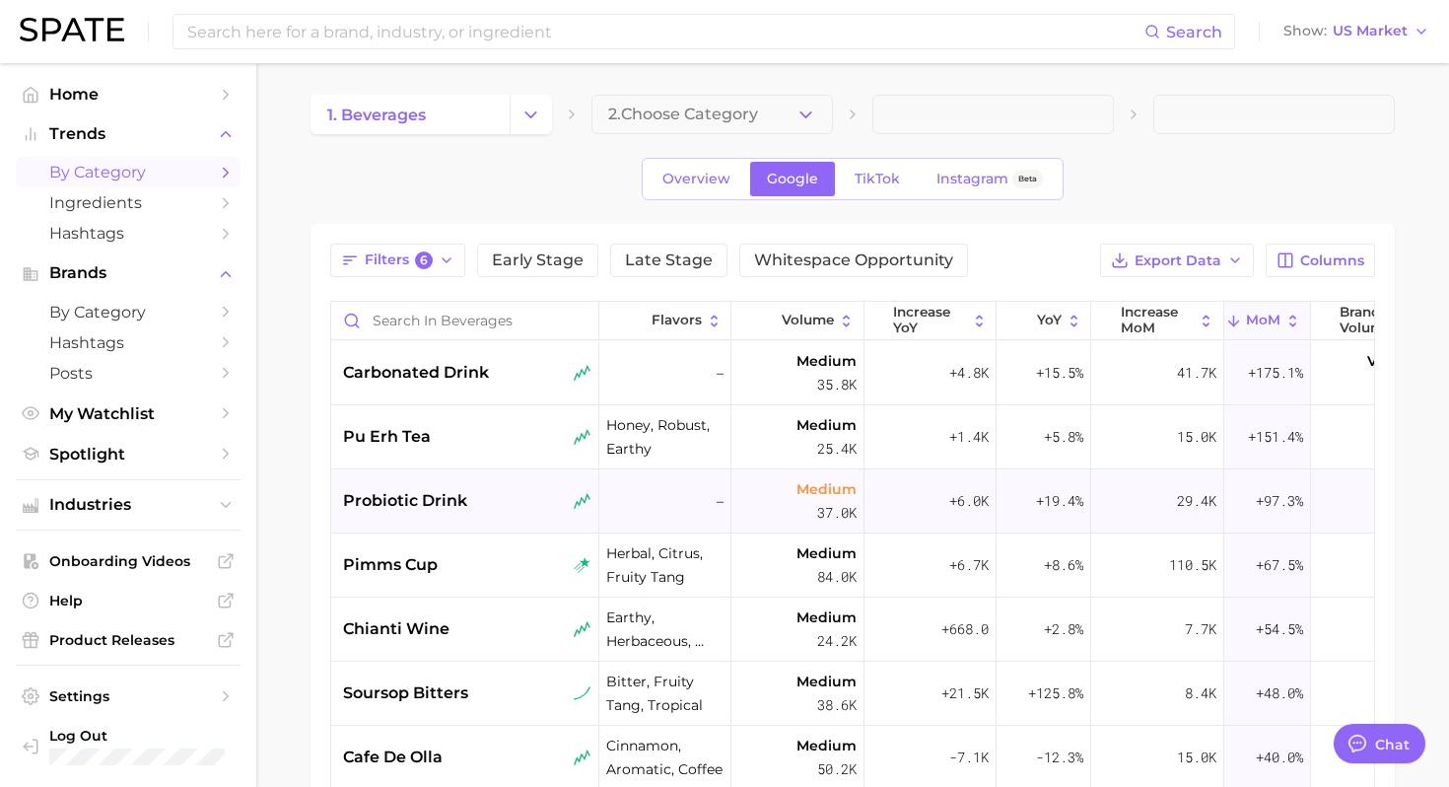
click at [537, 506] on div "probiotic drink" at bounding box center [467, 501] width 248 height 24
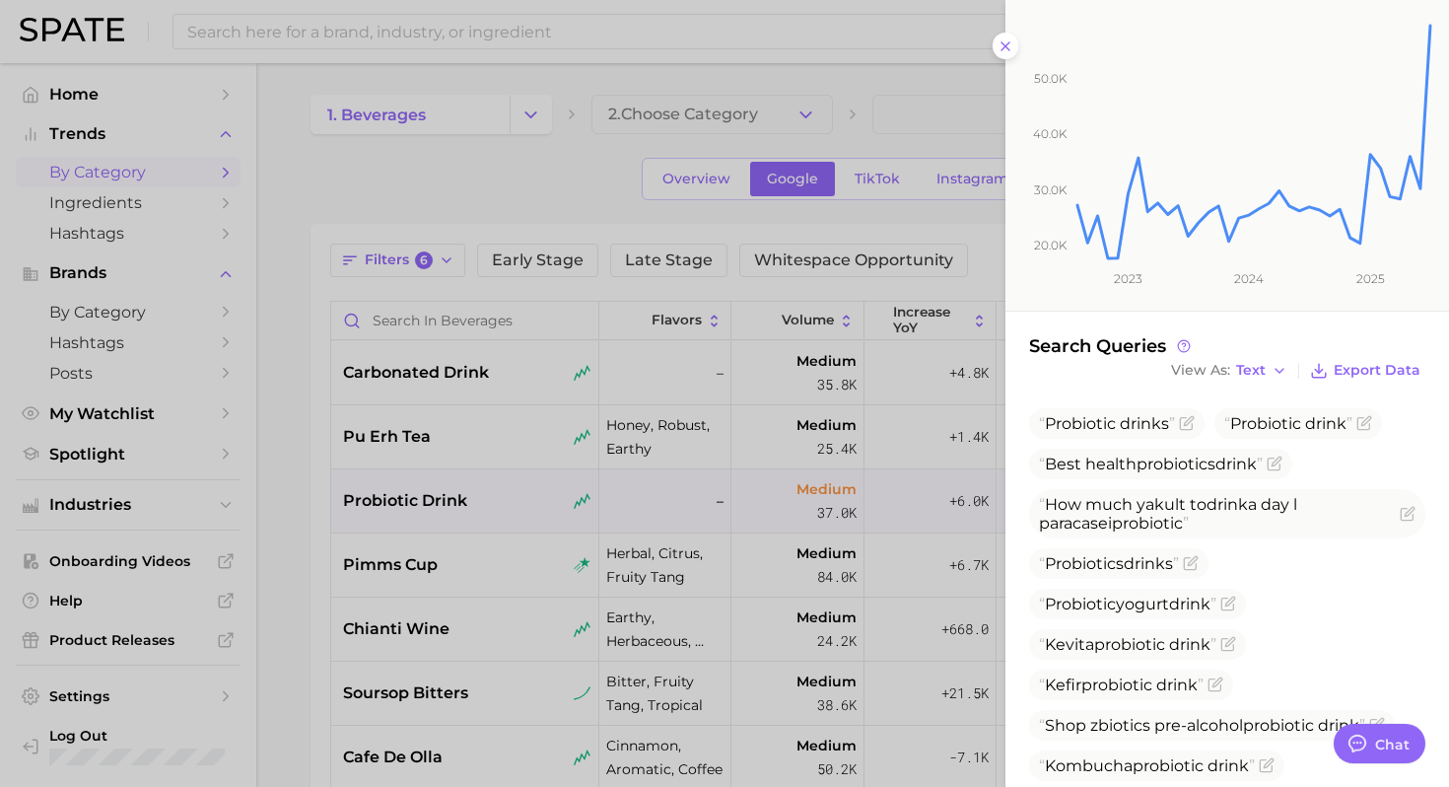
scroll to position [346, 0]
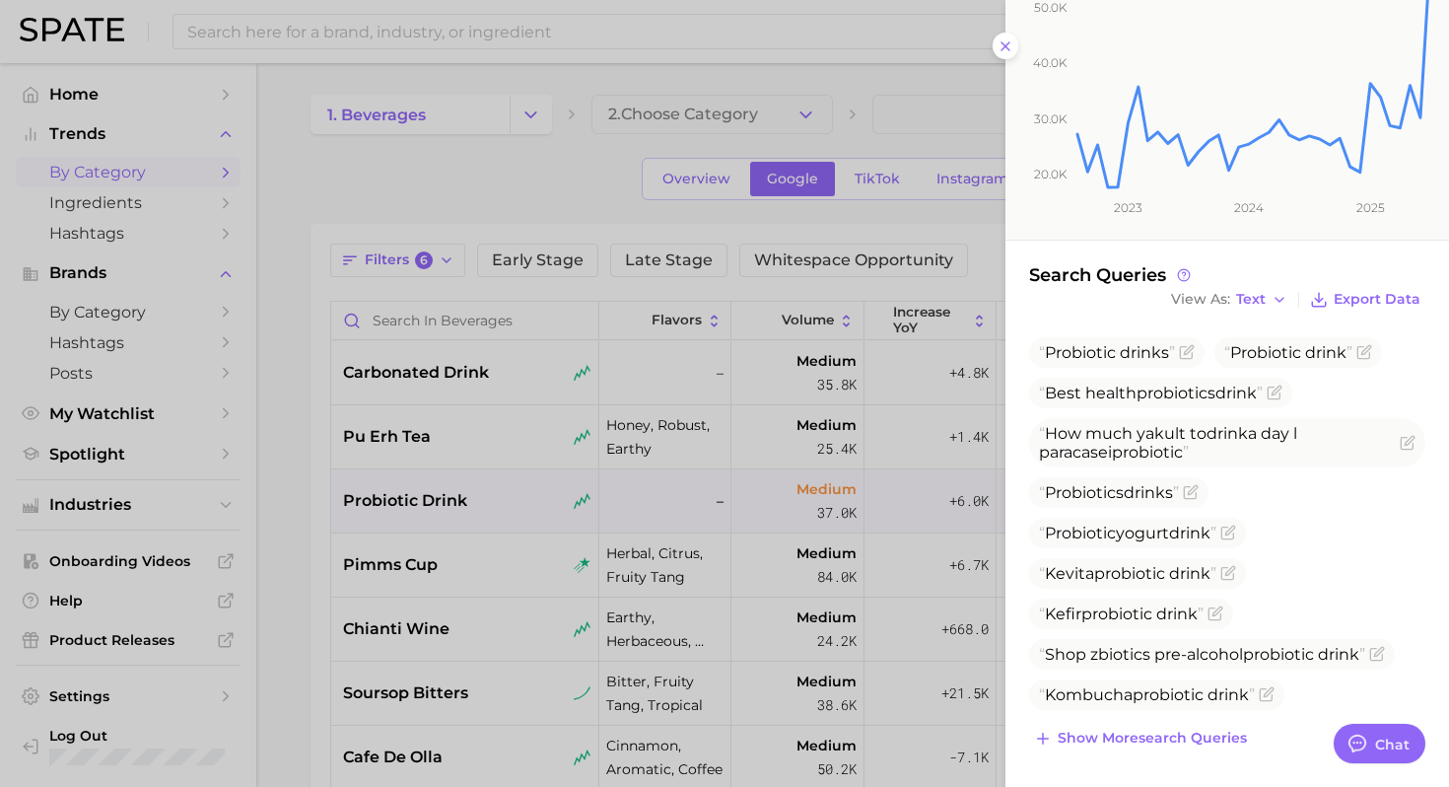
click at [441, 618] on div at bounding box center [724, 393] width 1449 height 787
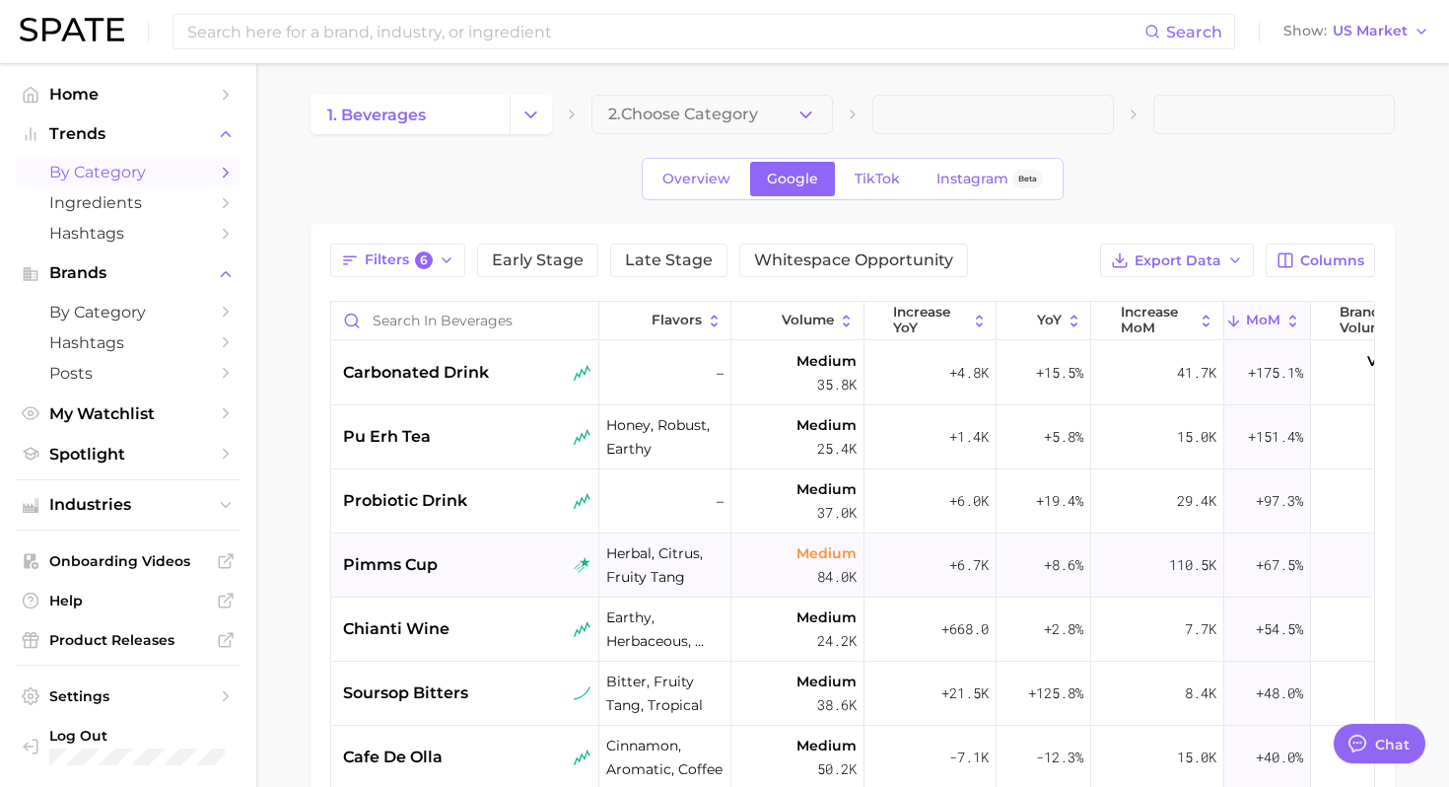
click at [481, 576] on div "pimms cup" at bounding box center [467, 565] width 248 height 24
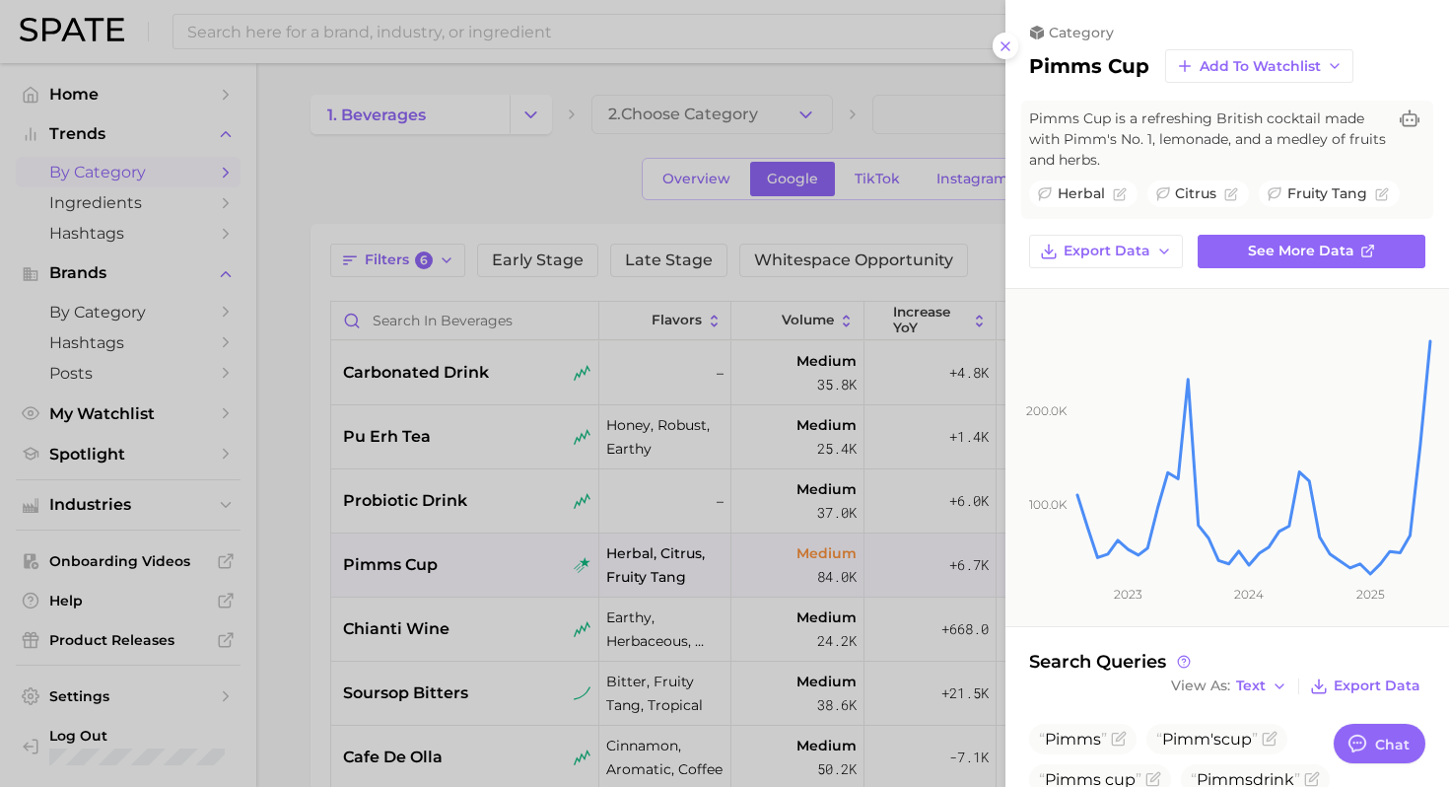
click at [523, 548] on div at bounding box center [724, 393] width 1449 height 787
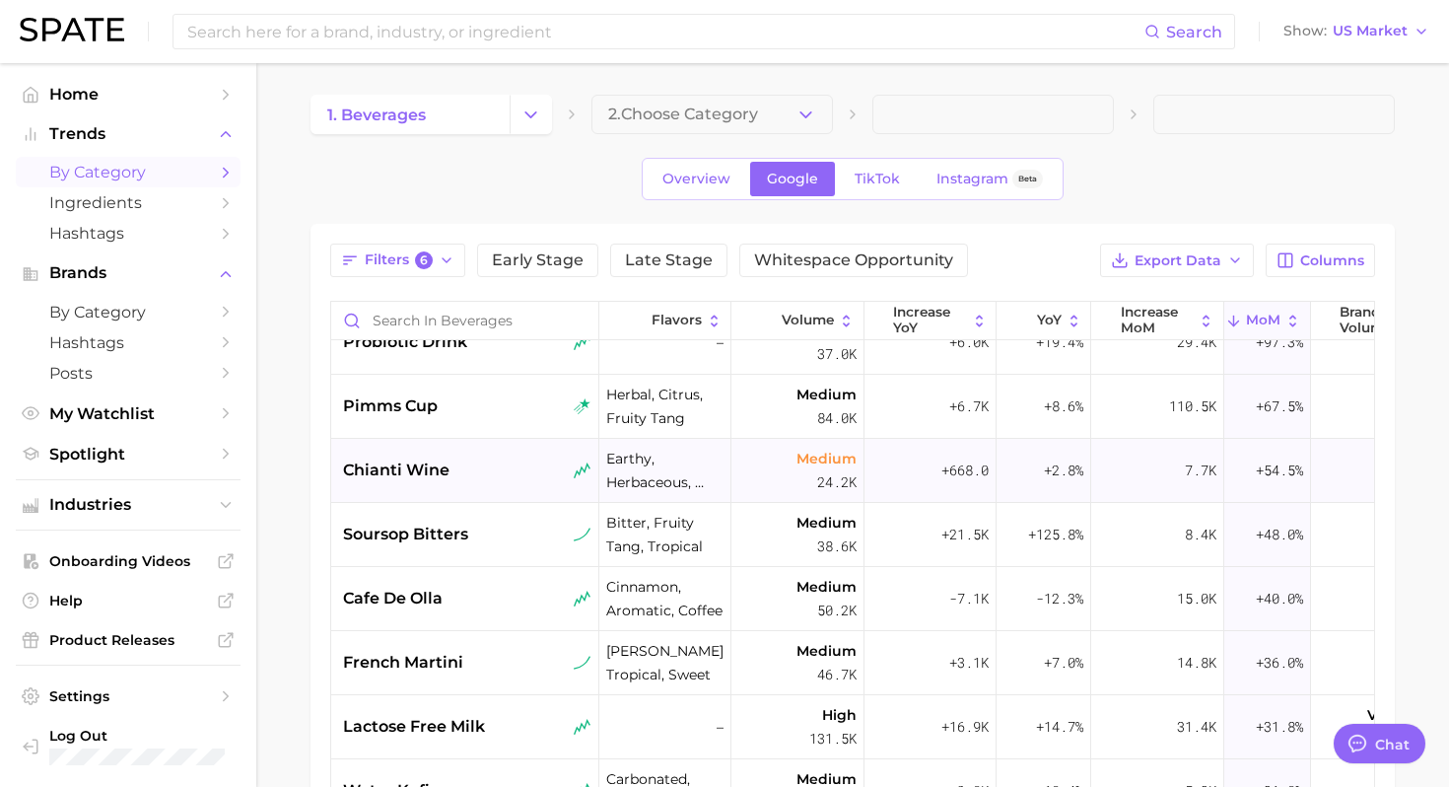
scroll to position [188, 0]
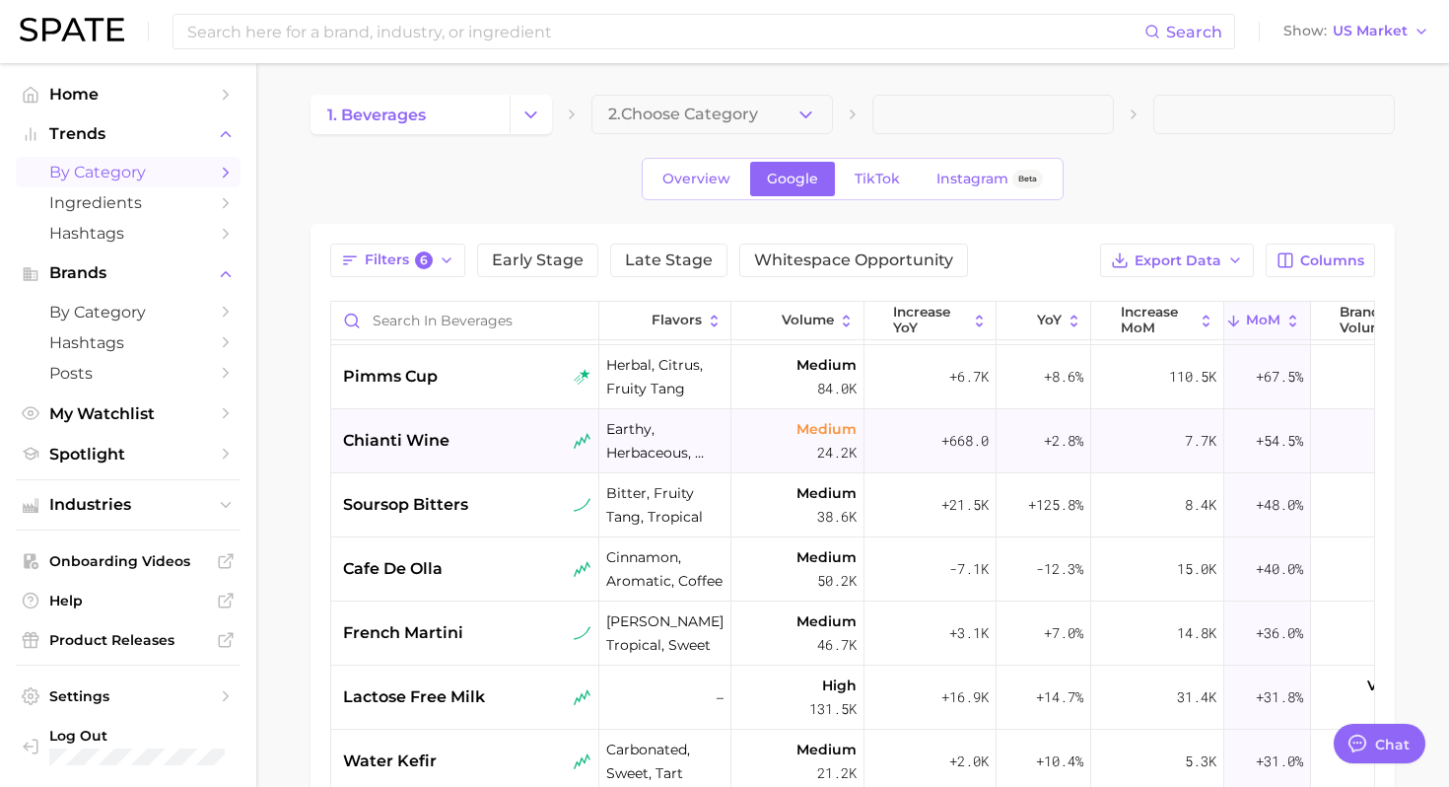
click at [506, 431] on div "chianti wine" at bounding box center [467, 441] width 248 height 24
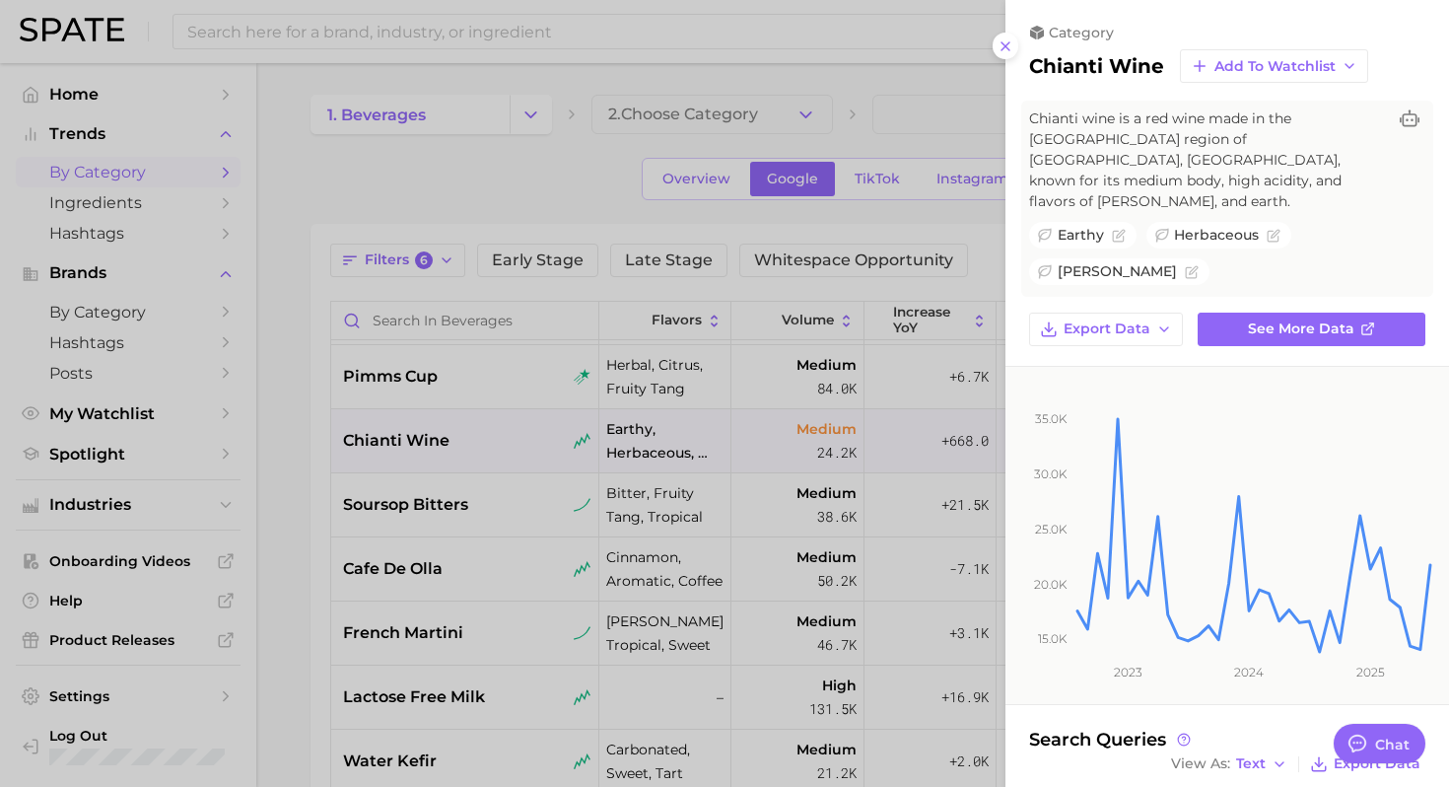
click at [496, 527] on div at bounding box center [724, 393] width 1449 height 787
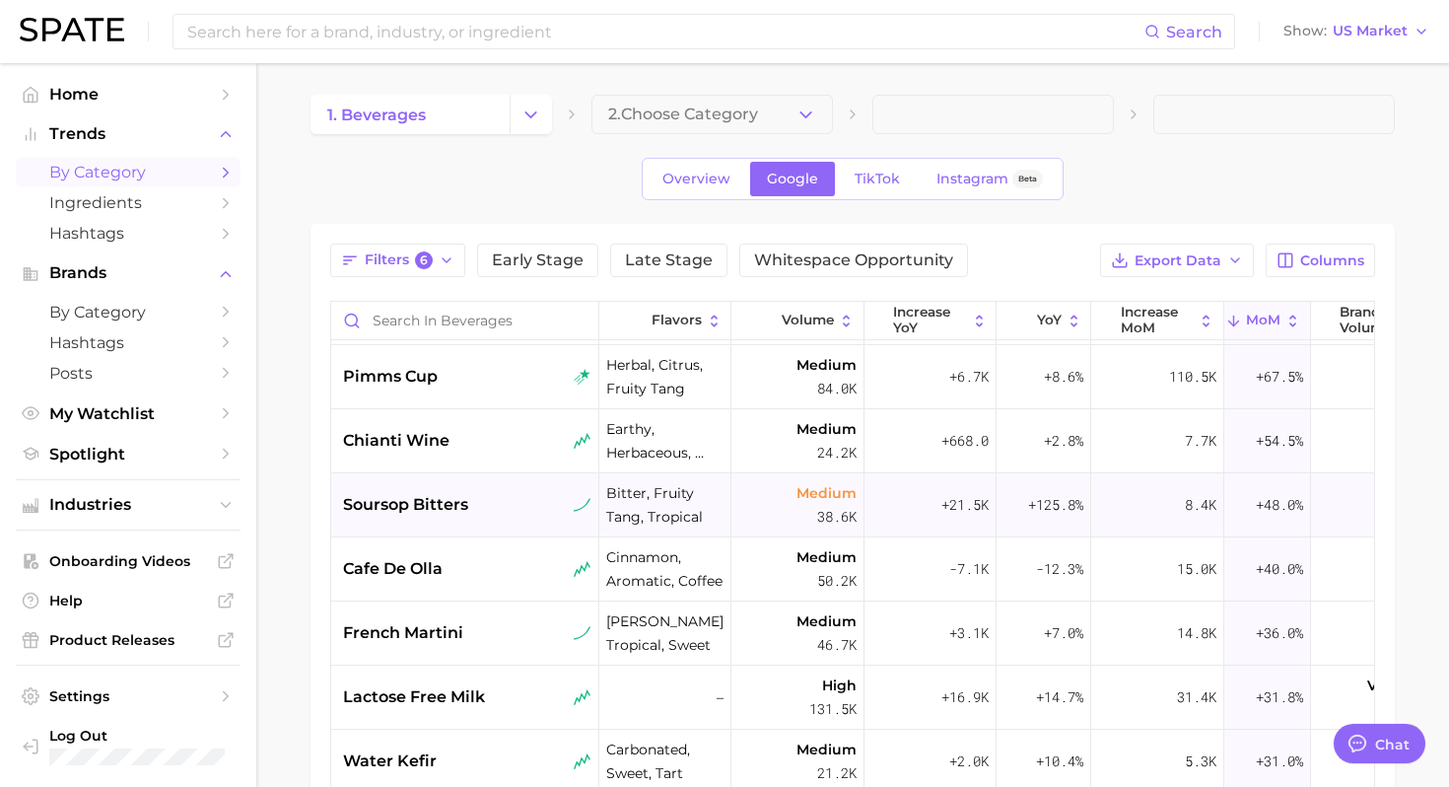
click at [494, 523] on div "soursop bitters" at bounding box center [465, 505] width 268 height 64
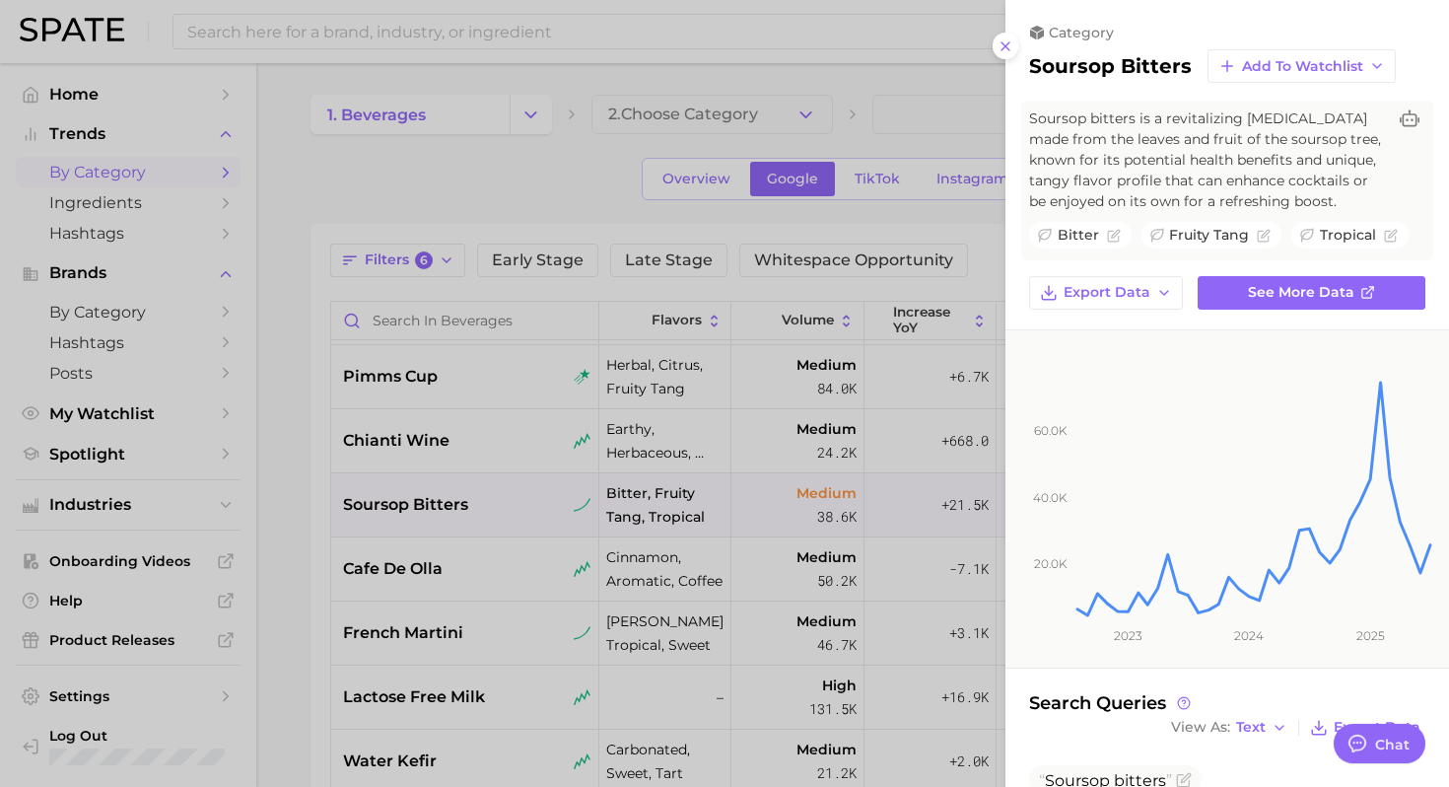
click at [493, 583] on div at bounding box center [724, 393] width 1449 height 787
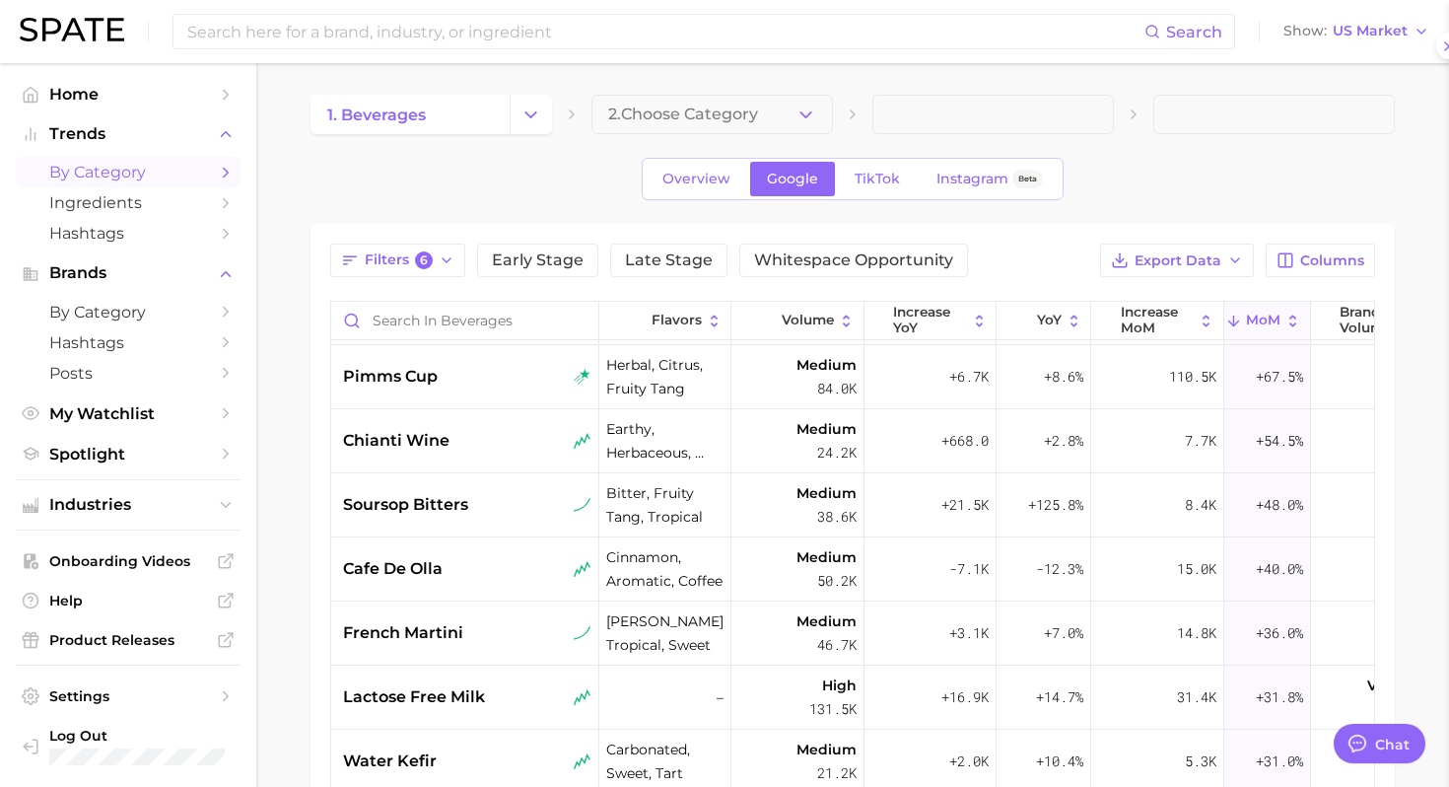
click at [493, 583] on div "cafe de olla" at bounding box center [465, 569] width 268 height 64
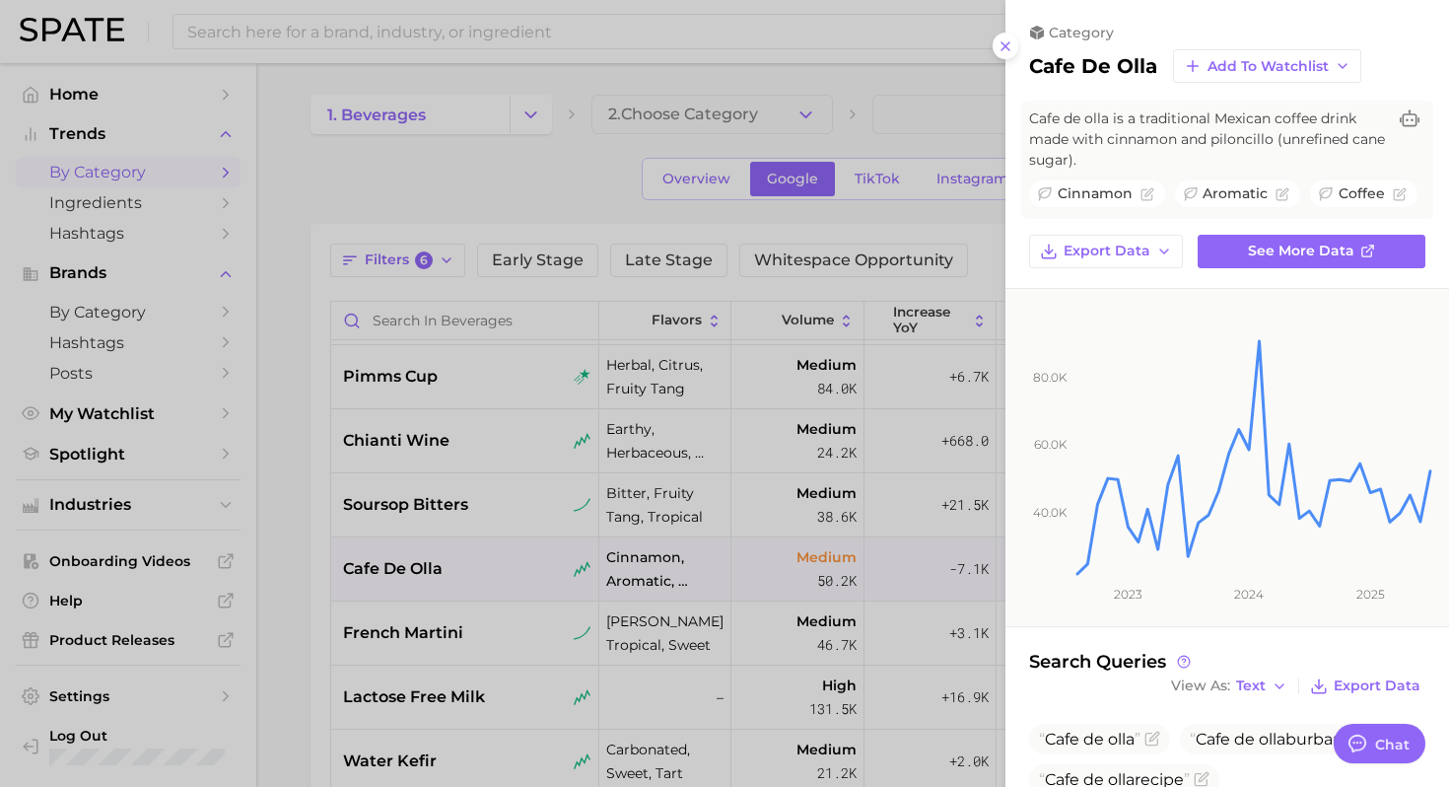
click at [497, 645] on div at bounding box center [724, 393] width 1449 height 787
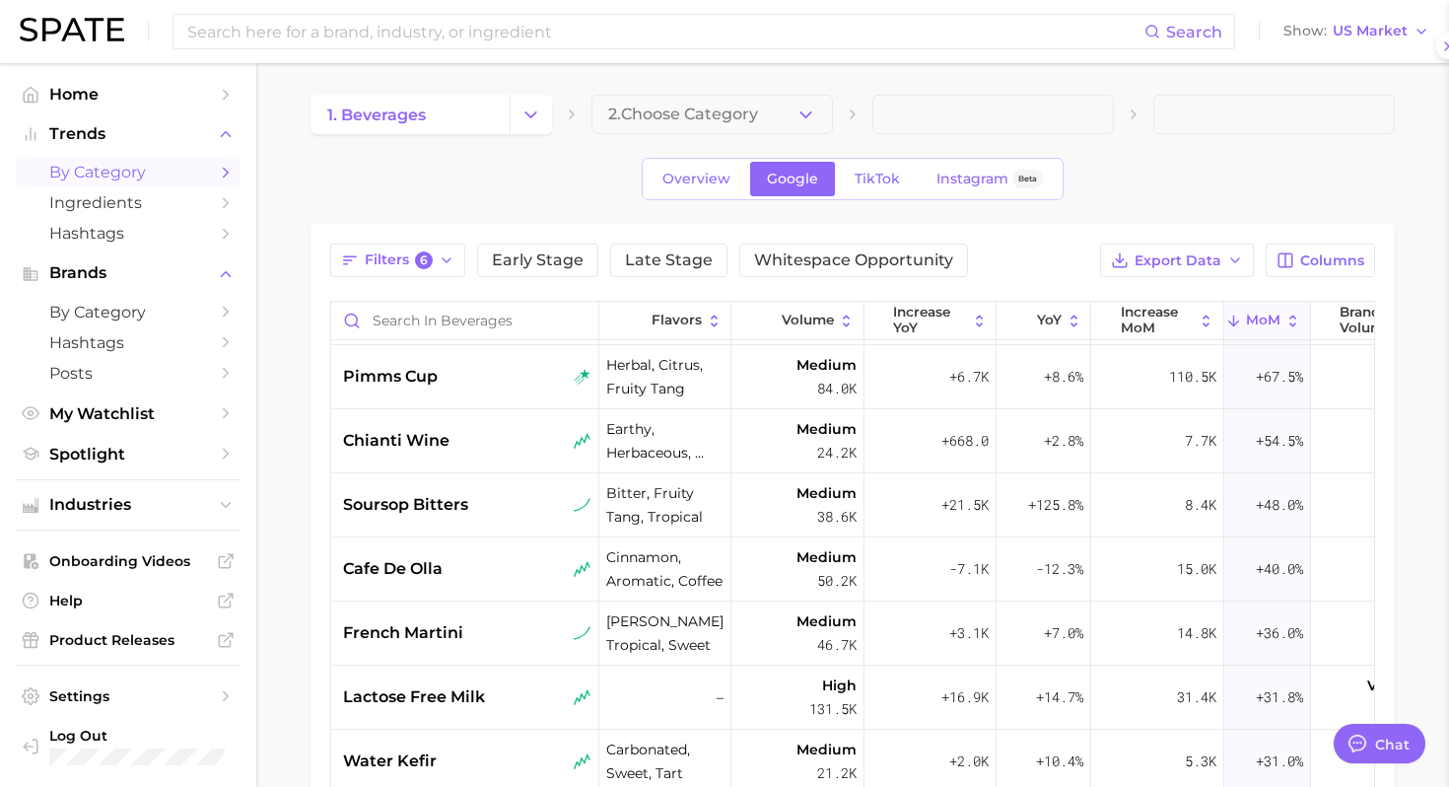
click at [497, 645] on div "french martini" at bounding box center [465, 633] width 268 height 64
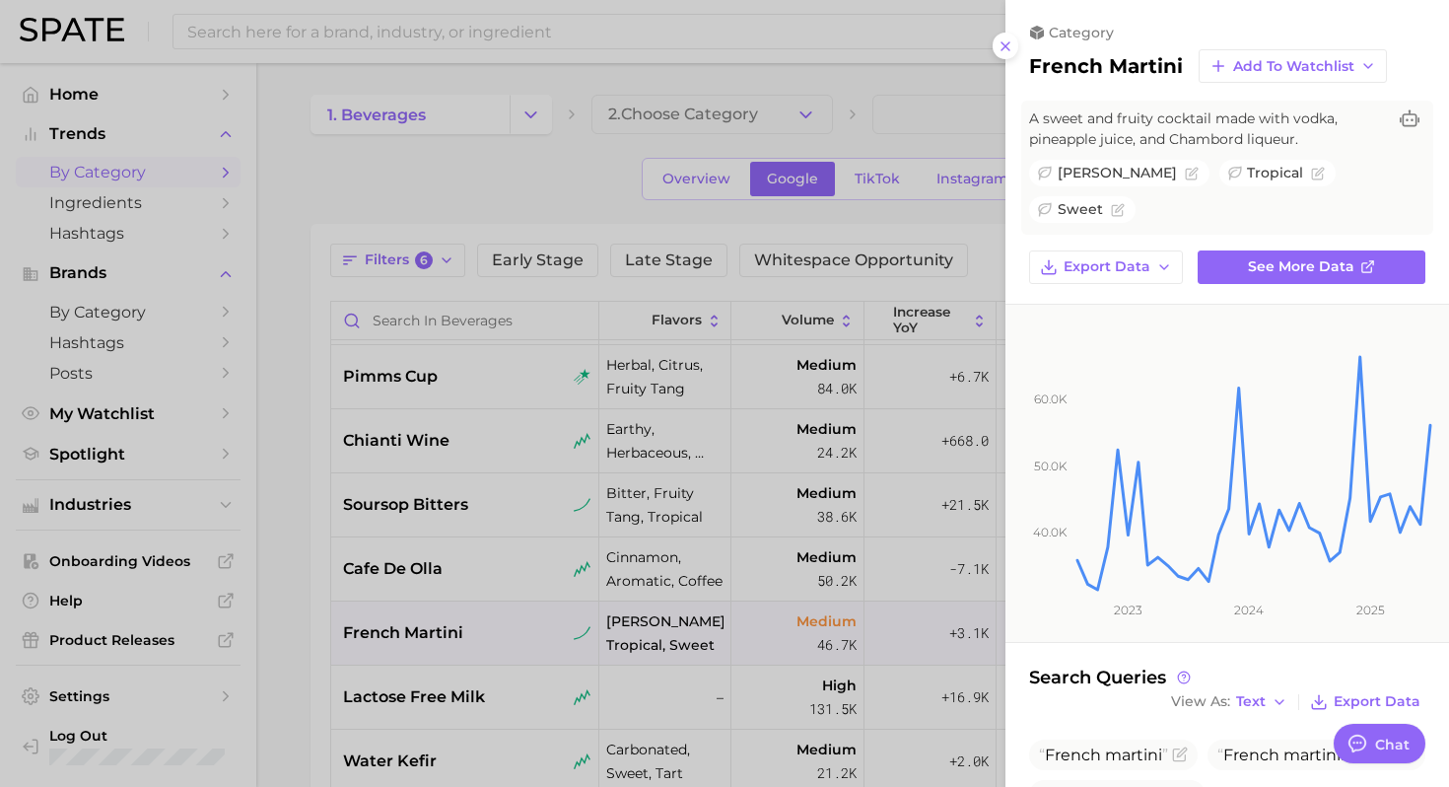
click at [506, 709] on div at bounding box center [724, 393] width 1449 height 787
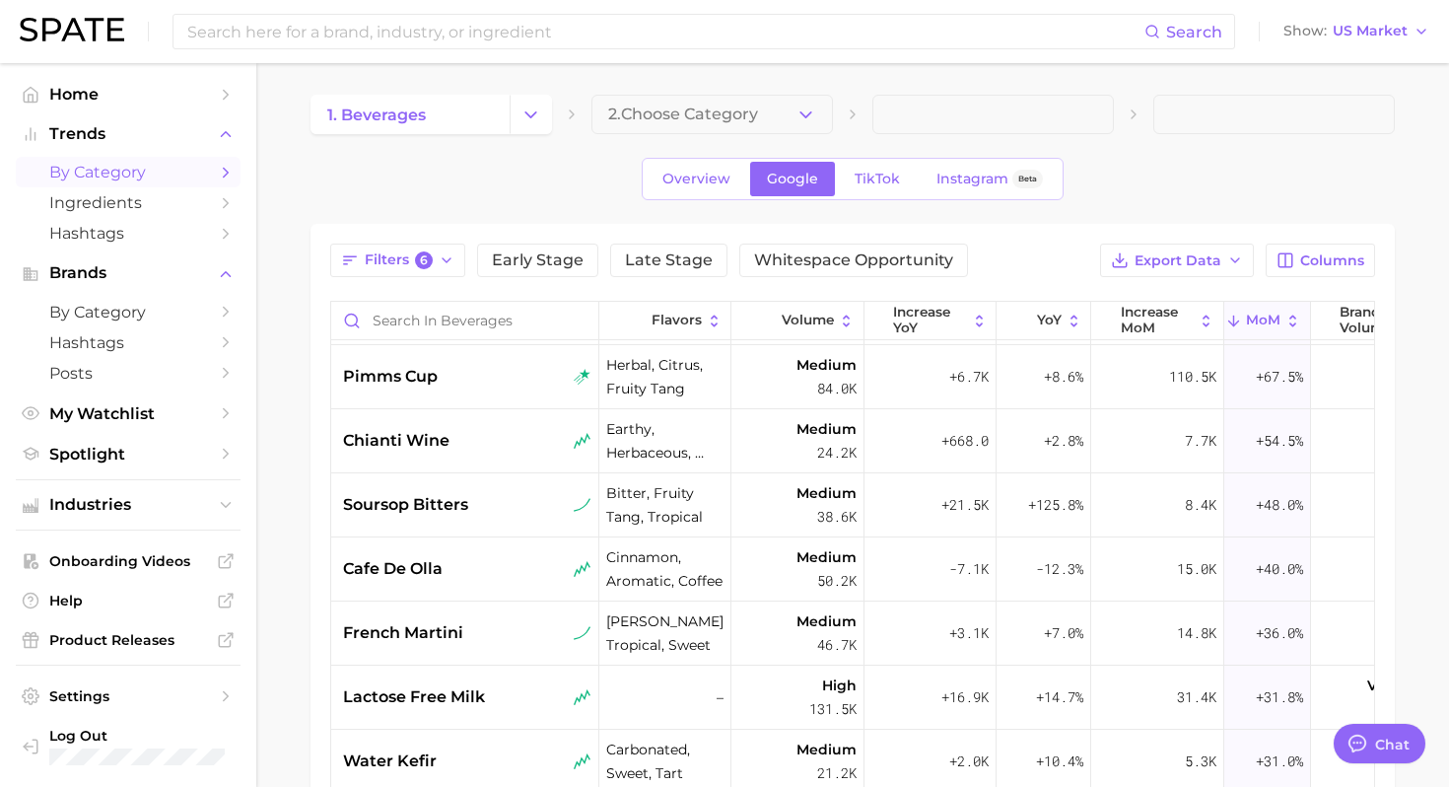
click at [506, 709] on div "lactose free milk" at bounding box center [465, 697] width 268 height 64
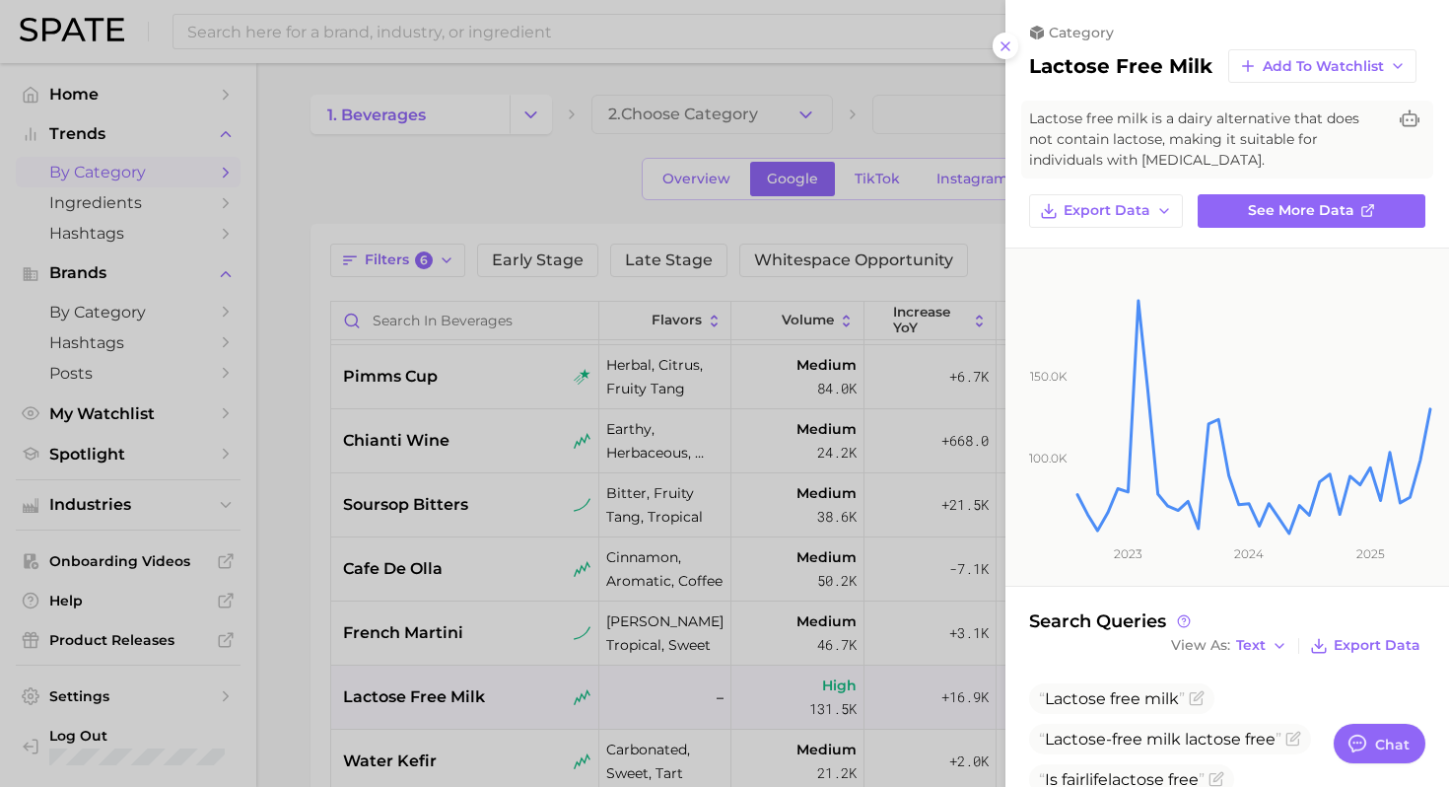
click at [518, 589] on div at bounding box center [724, 393] width 1449 height 787
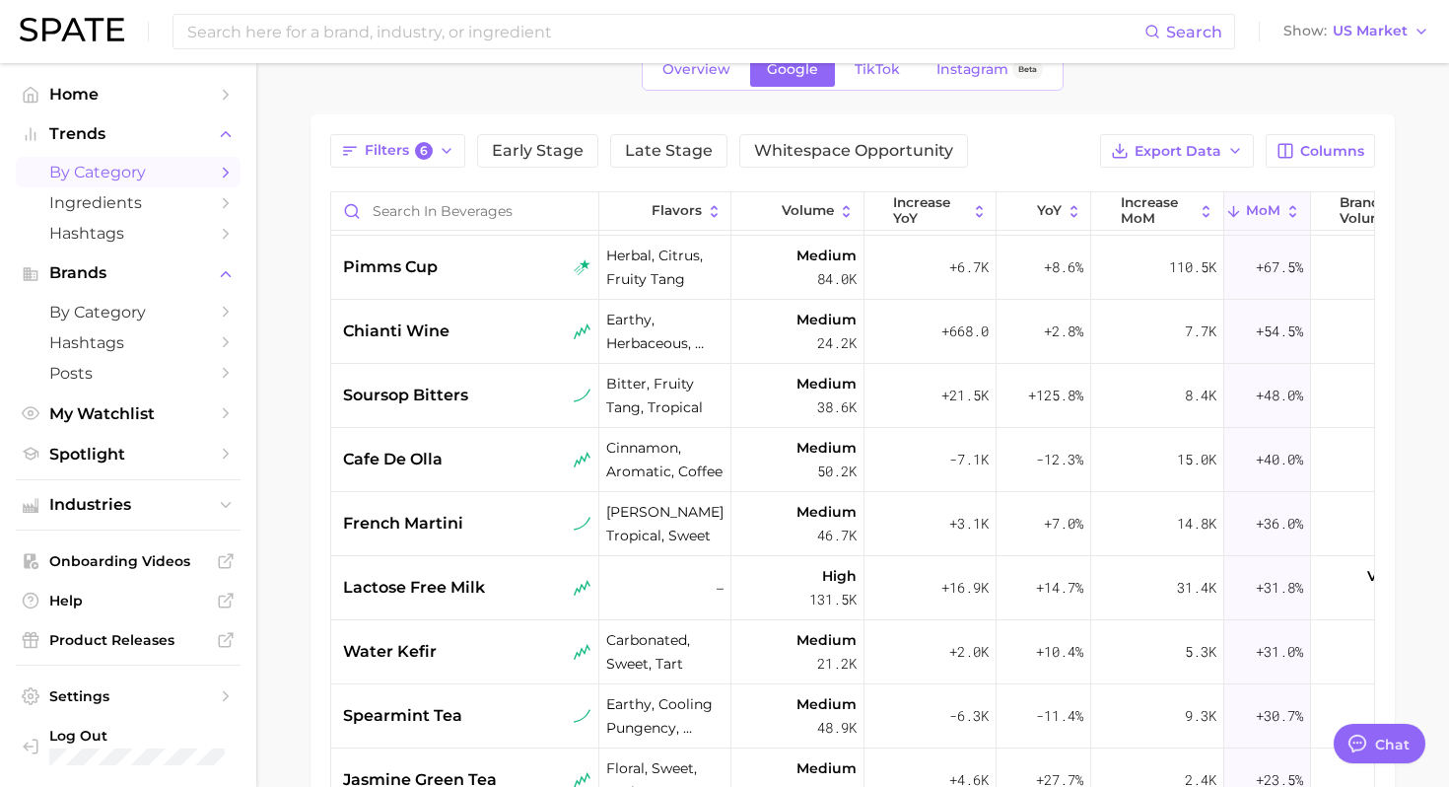
scroll to position [163, 0]
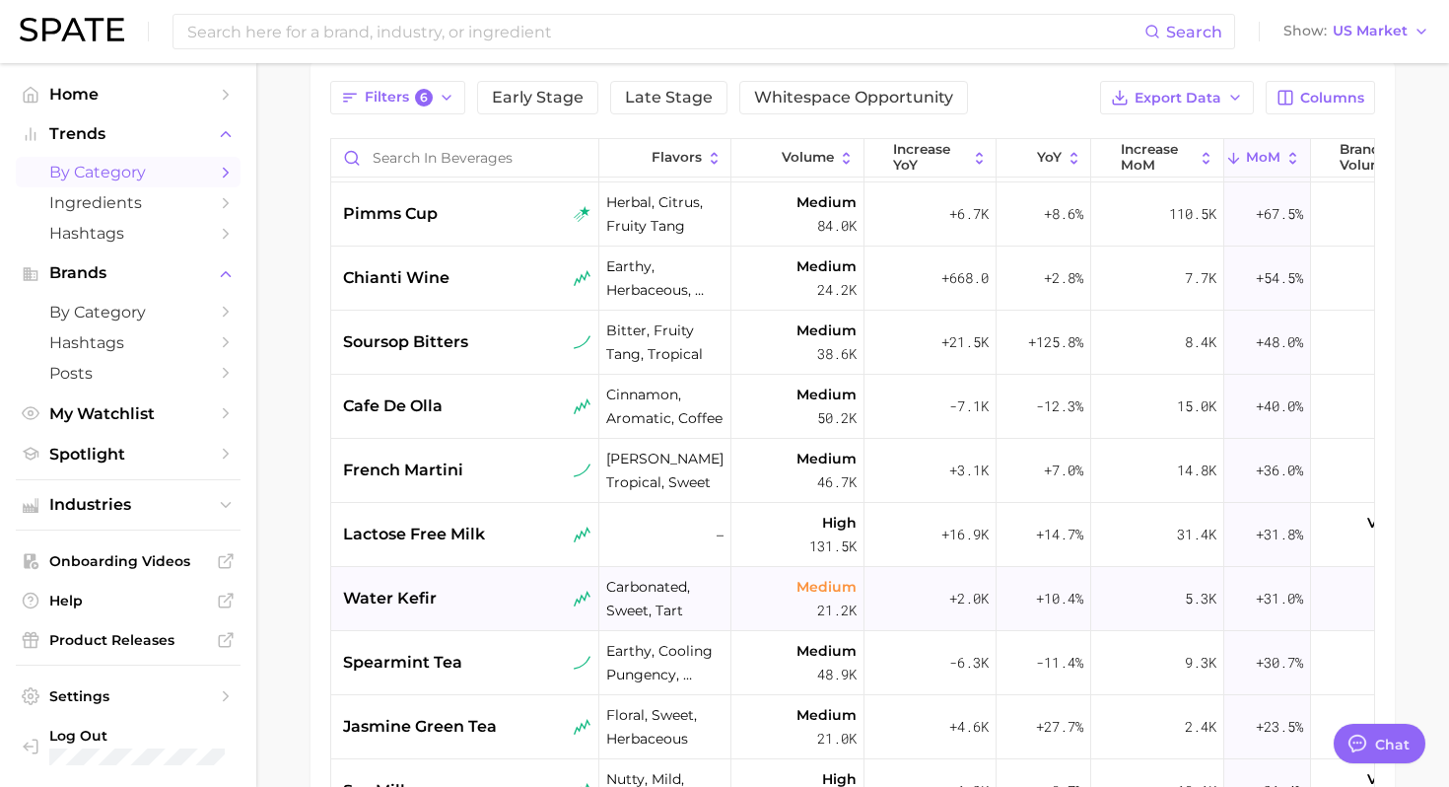
click at [495, 609] on div "water kefir" at bounding box center [467, 598] width 248 height 24
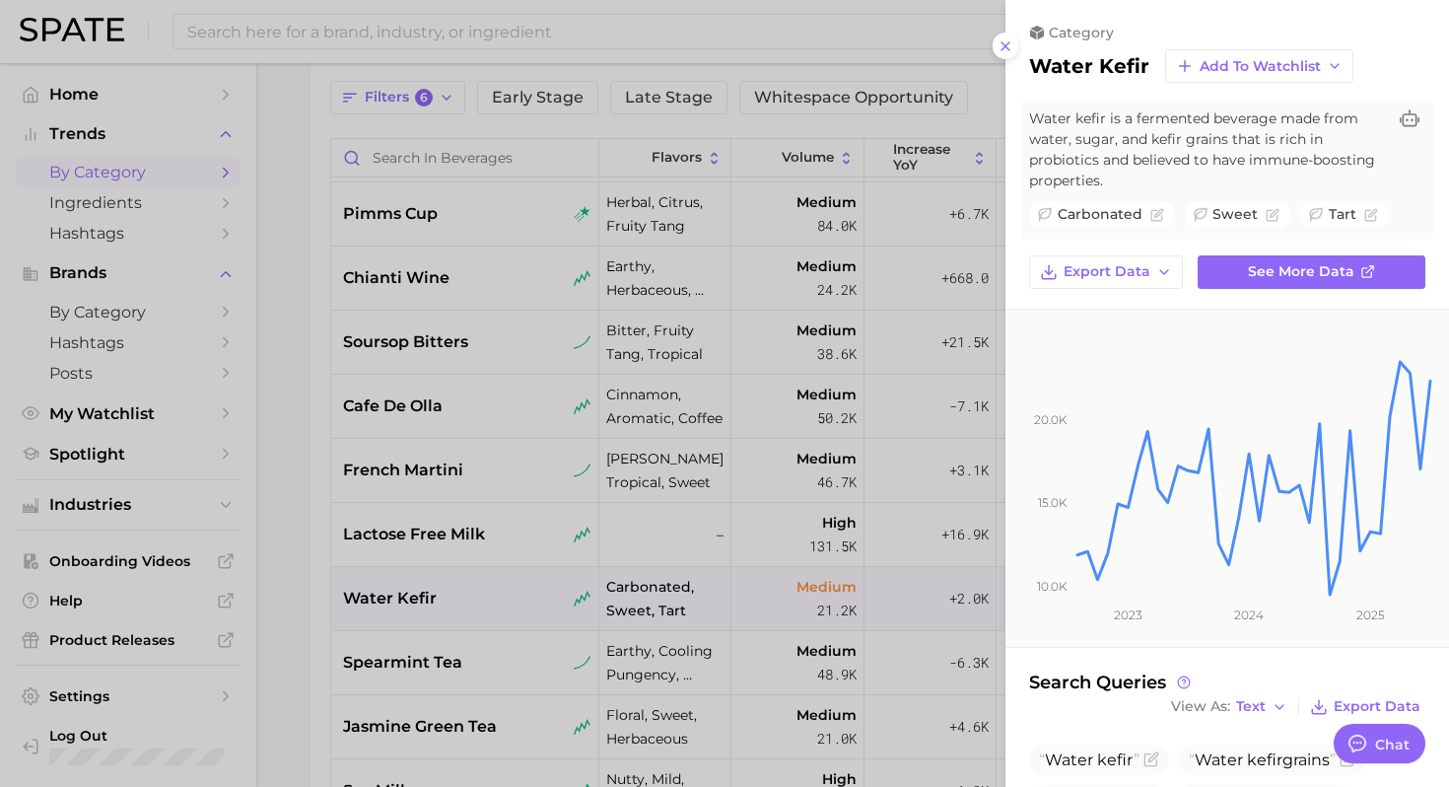
click at [326, 579] on div at bounding box center [724, 393] width 1449 height 787
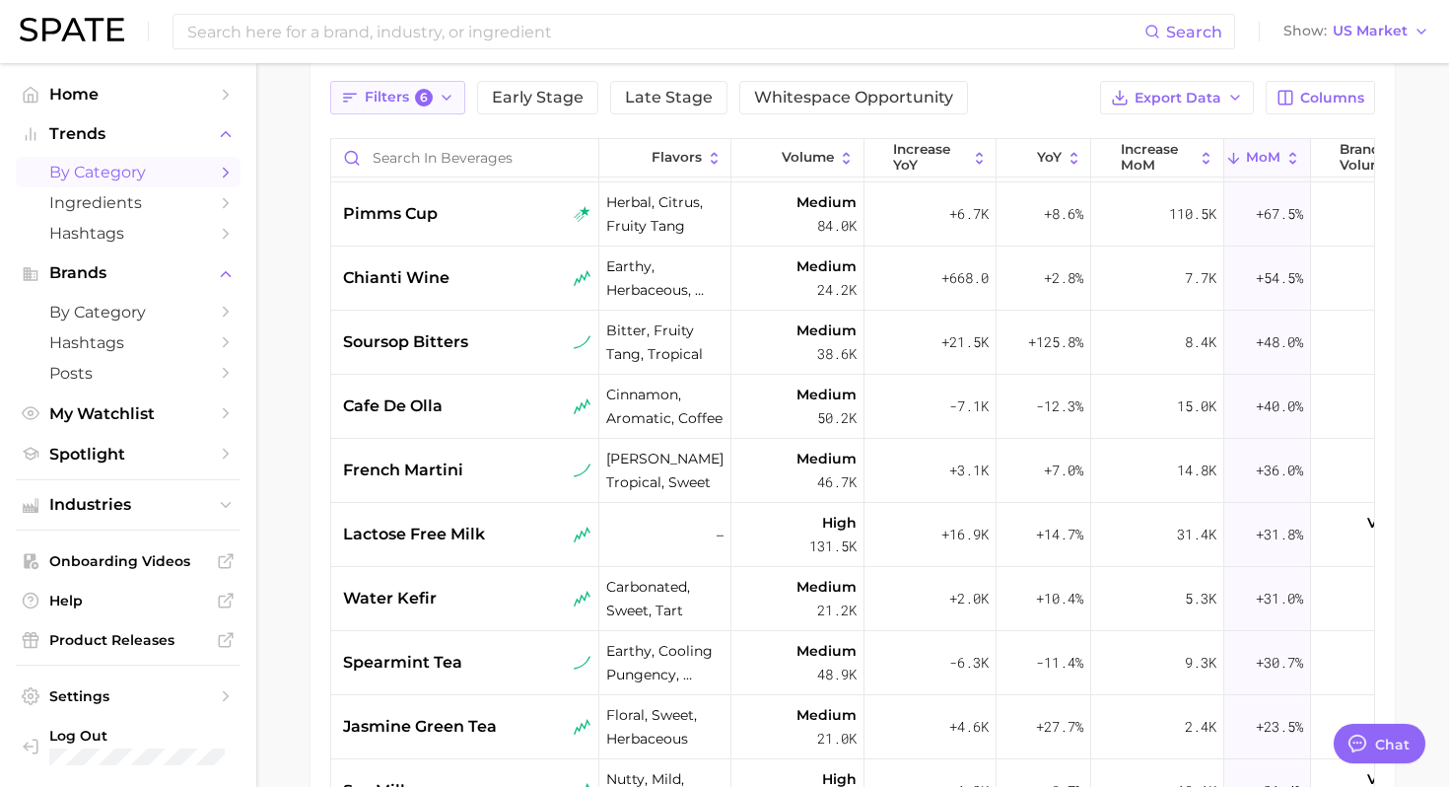
click at [410, 99] on span "Filters 6" at bounding box center [399, 98] width 68 height 18
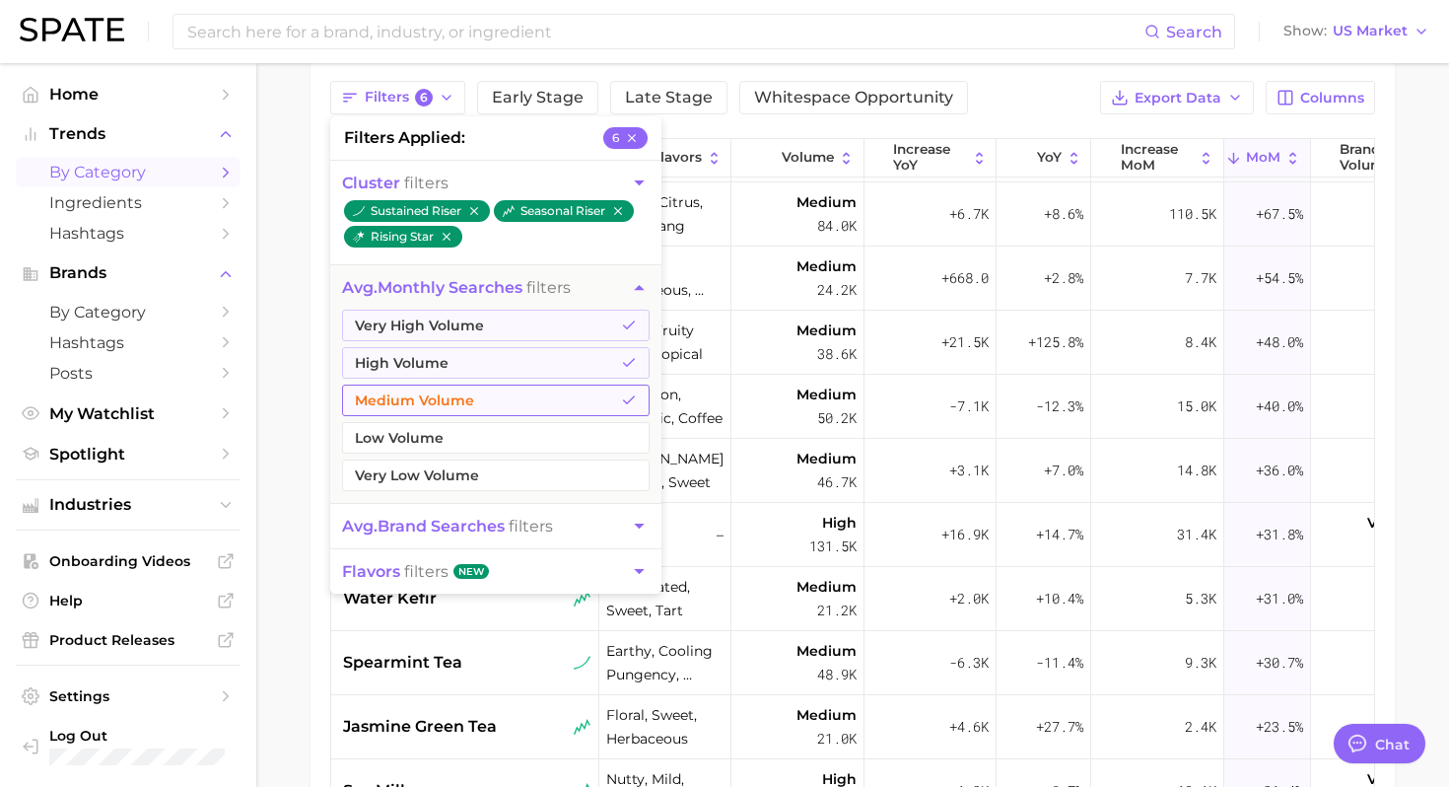
click at [460, 392] on button "Medium Volume" at bounding box center [496, 400] width 308 height 32
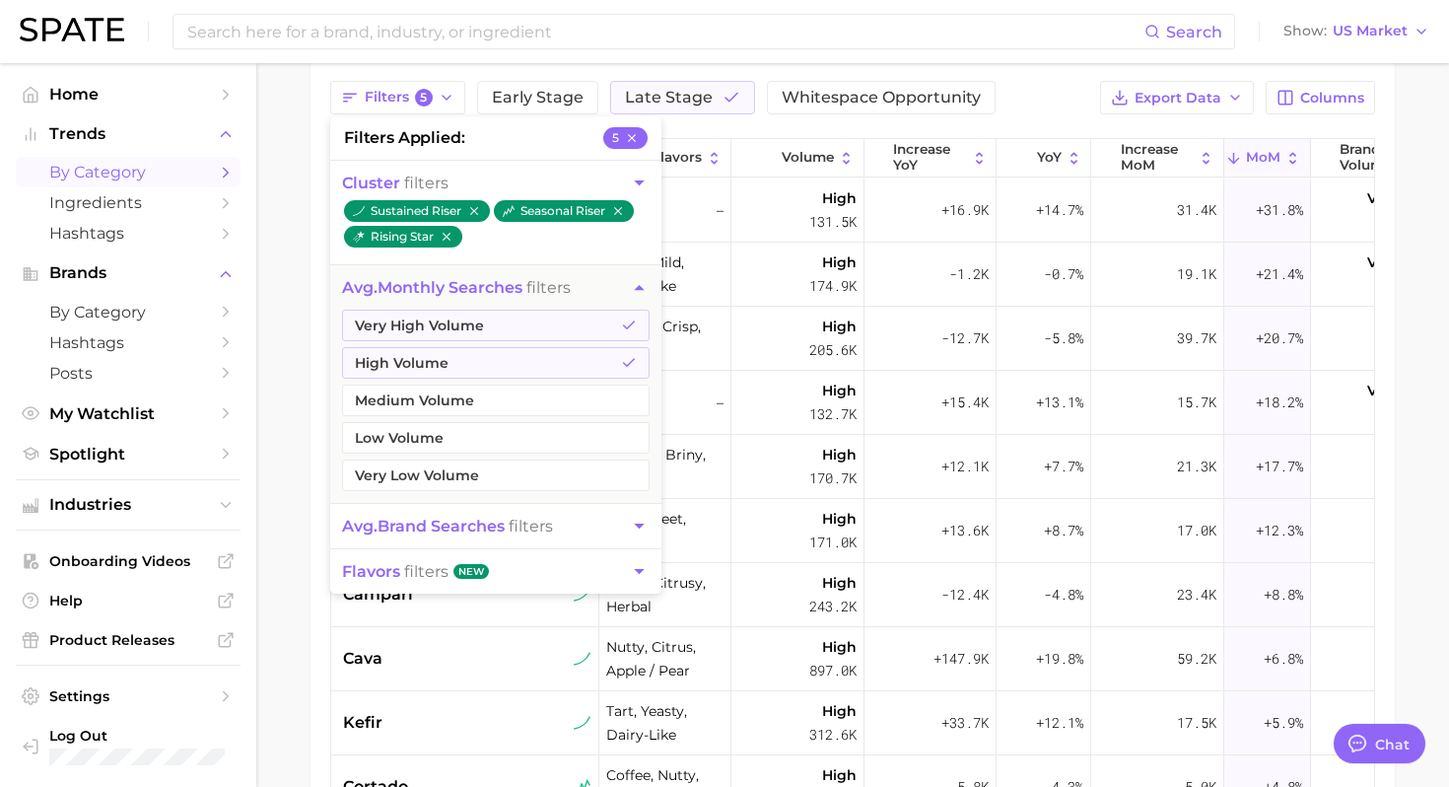
click at [308, 515] on main "1. beverages 2. Choose Category Overview Google TikTok Instagram Beta Filters 5…" at bounding box center [852, 471] width 1193 height 1142
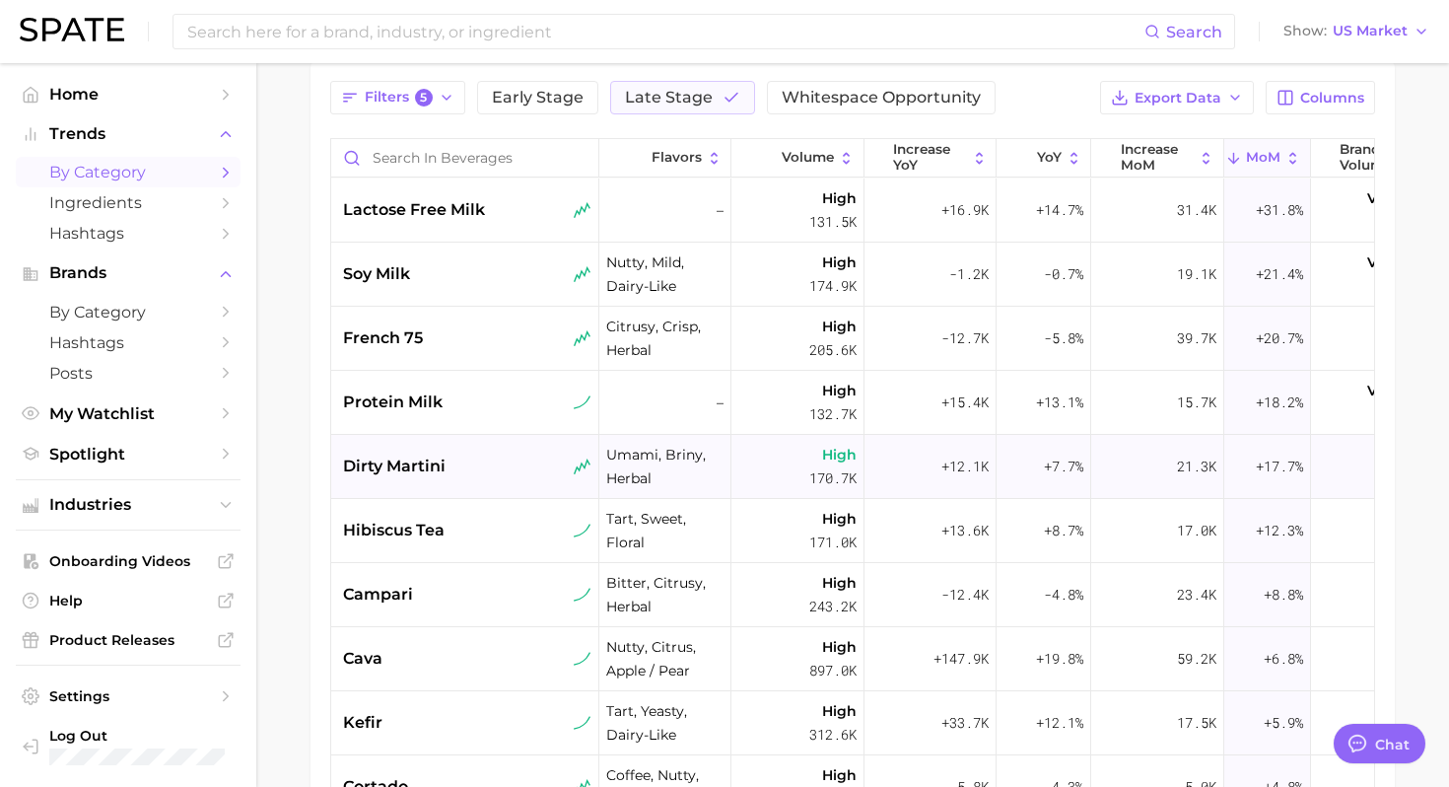
click at [479, 463] on div "dirty martini" at bounding box center [467, 466] width 248 height 24
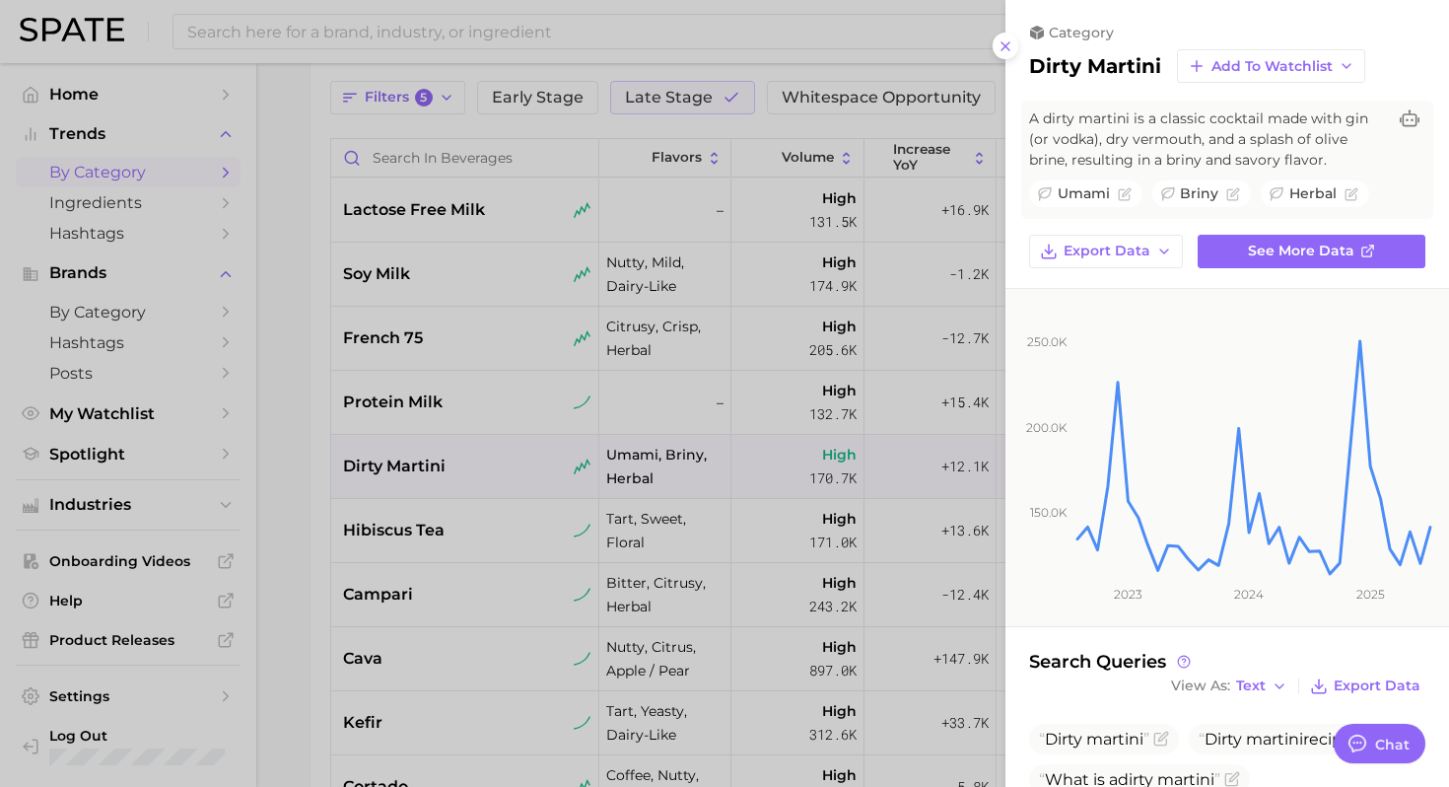
click at [376, 519] on div at bounding box center [724, 393] width 1449 height 787
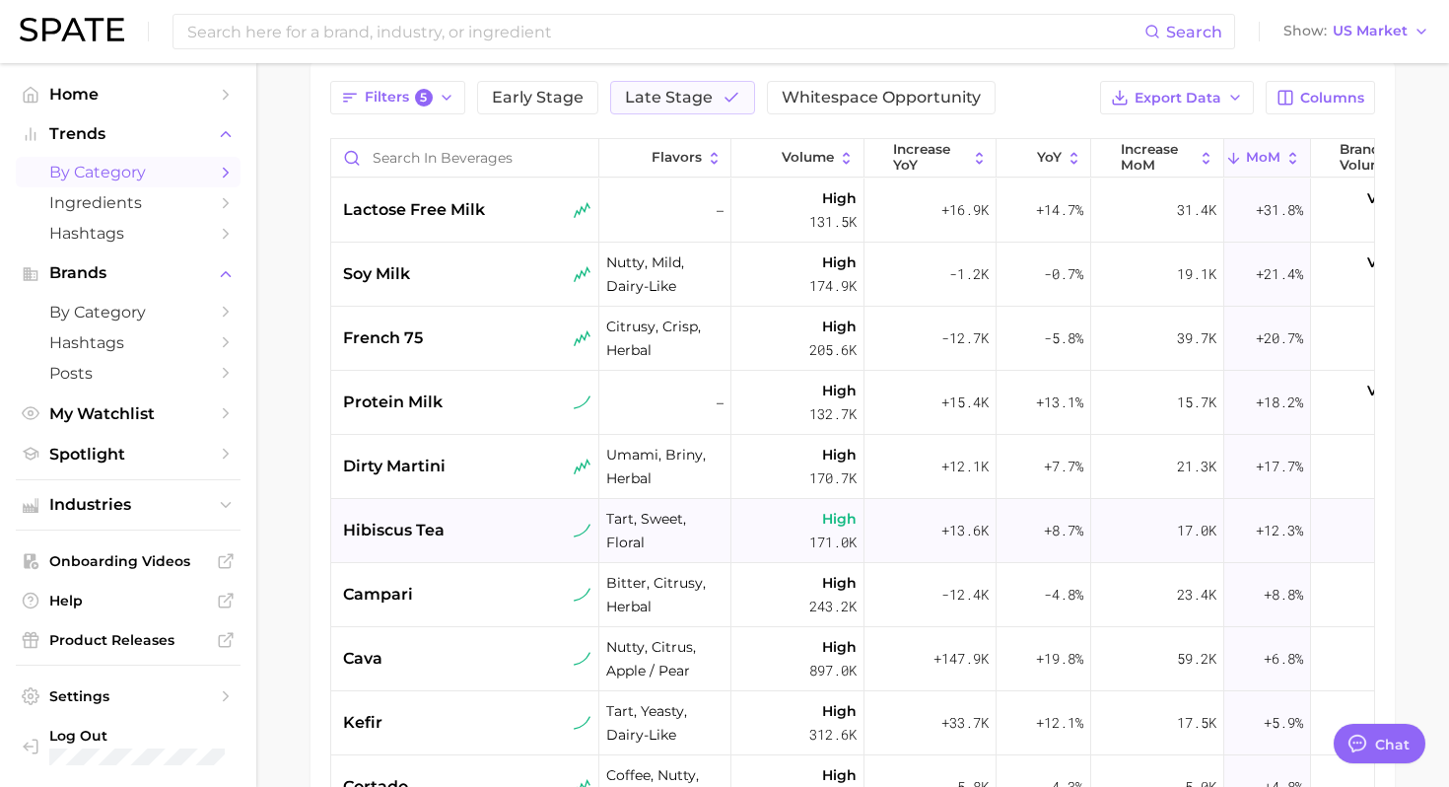
click at [459, 535] on div "hibiscus tea" at bounding box center [467, 530] width 248 height 24
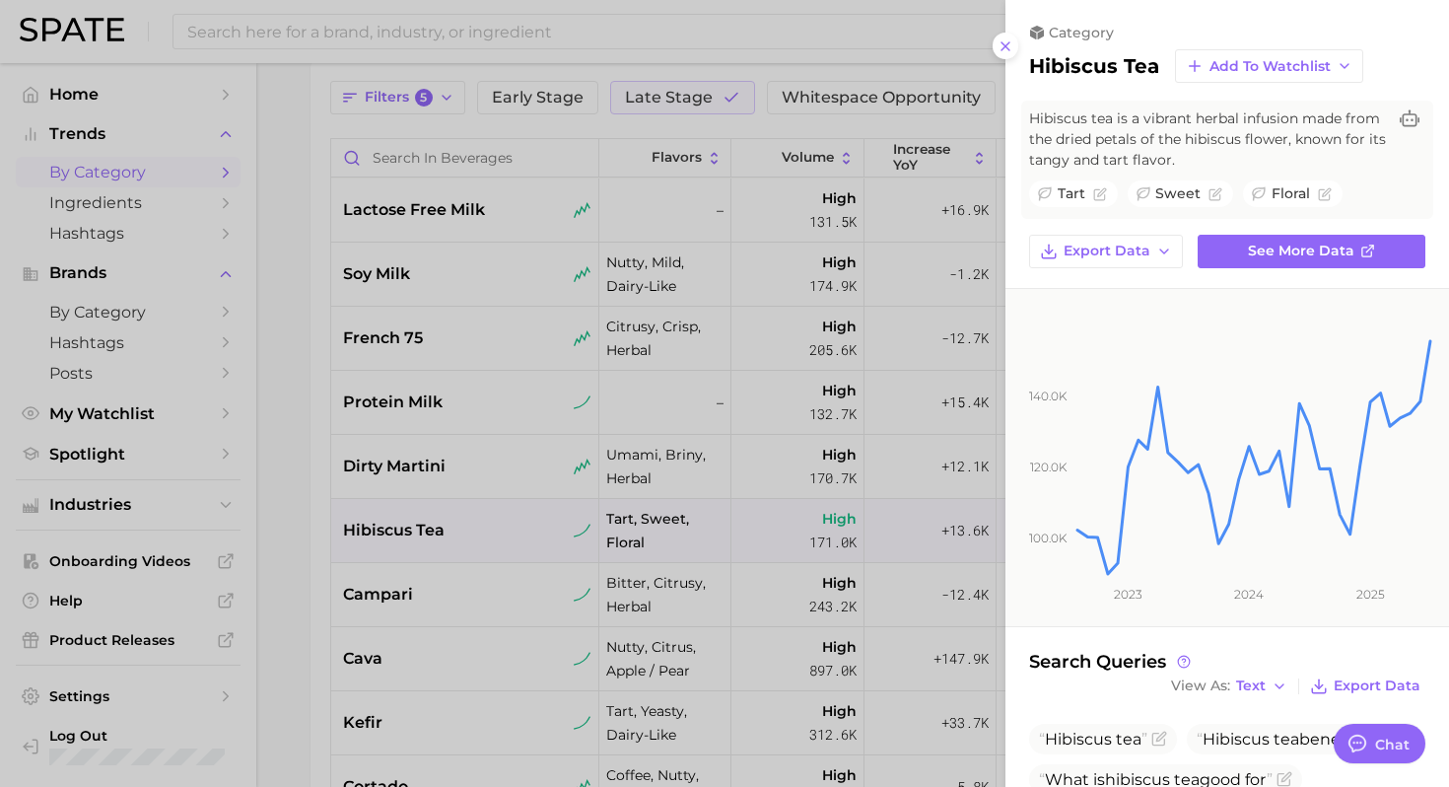
click at [651, 466] on div at bounding box center [724, 393] width 1449 height 787
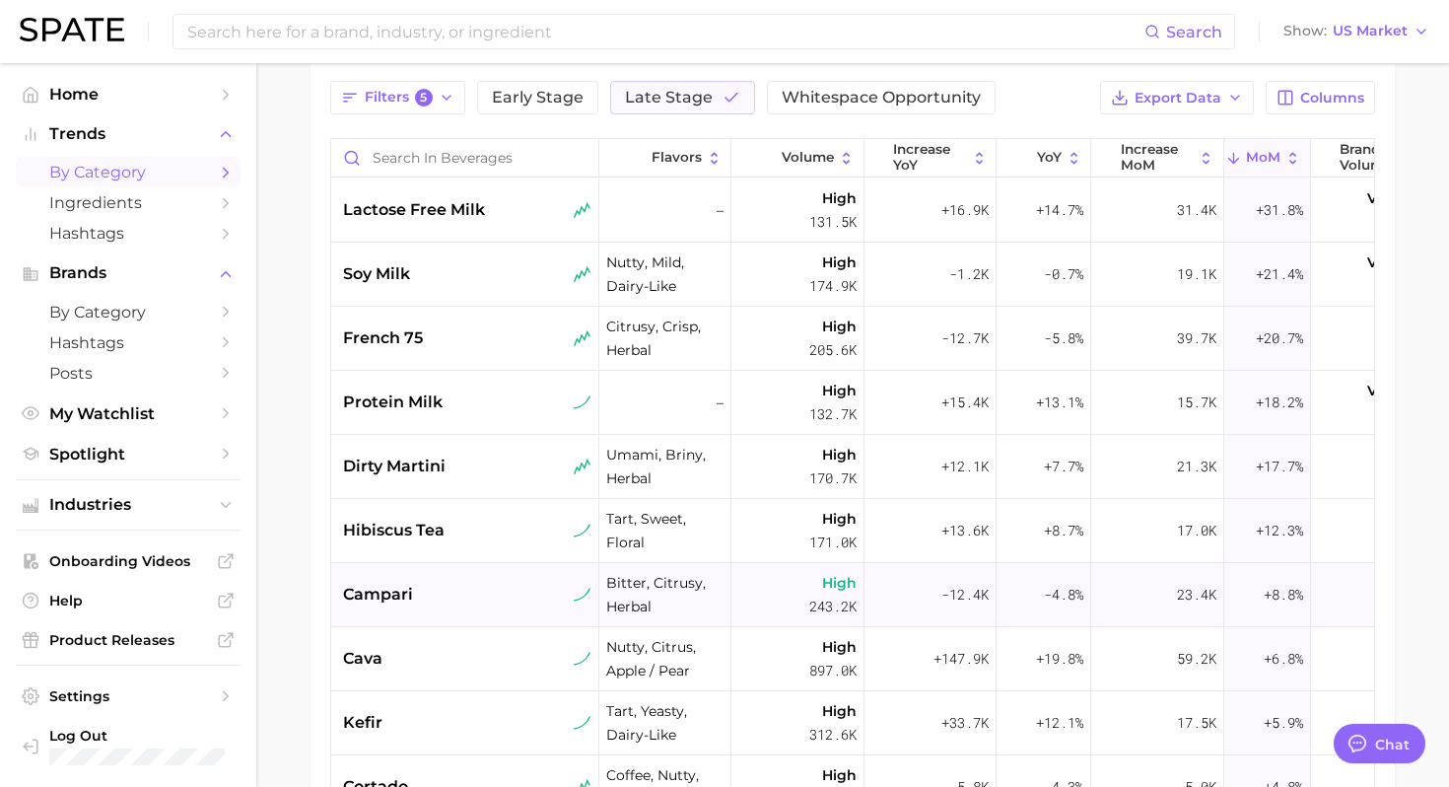
click at [449, 588] on div "campari" at bounding box center [467, 594] width 248 height 24
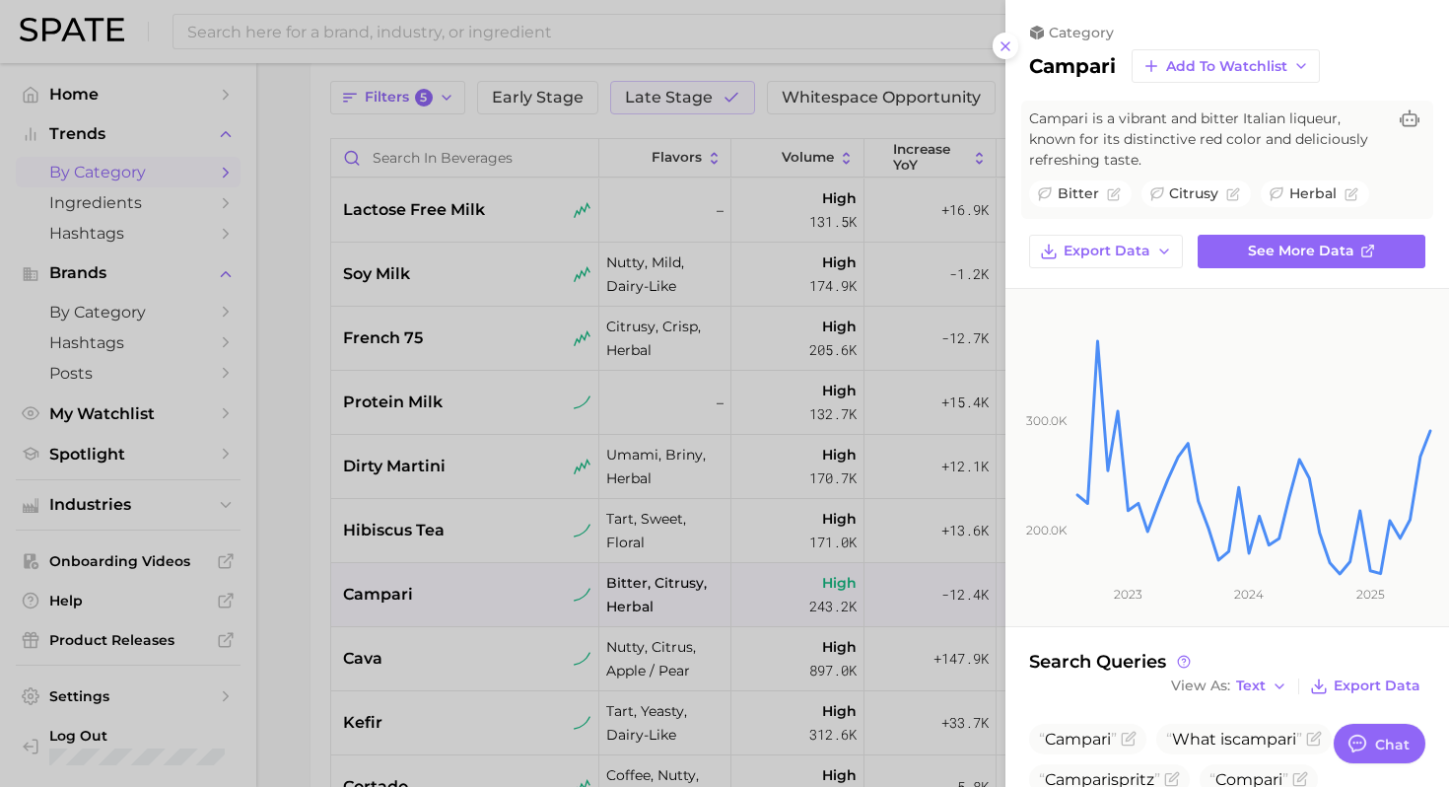
click at [532, 588] on div at bounding box center [724, 393] width 1449 height 787
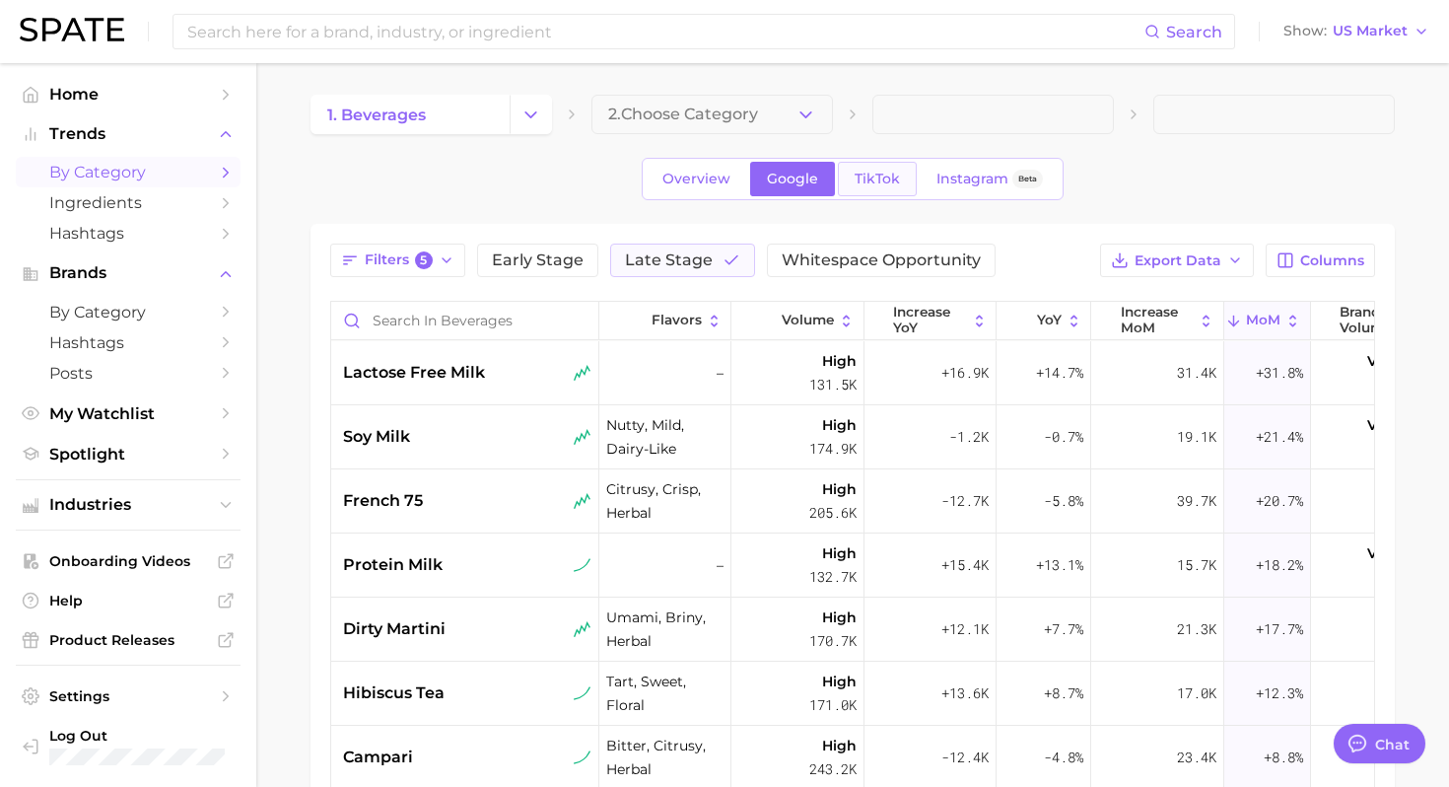
click at [873, 175] on span "TikTok" at bounding box center [877, 179] width 45 height 17
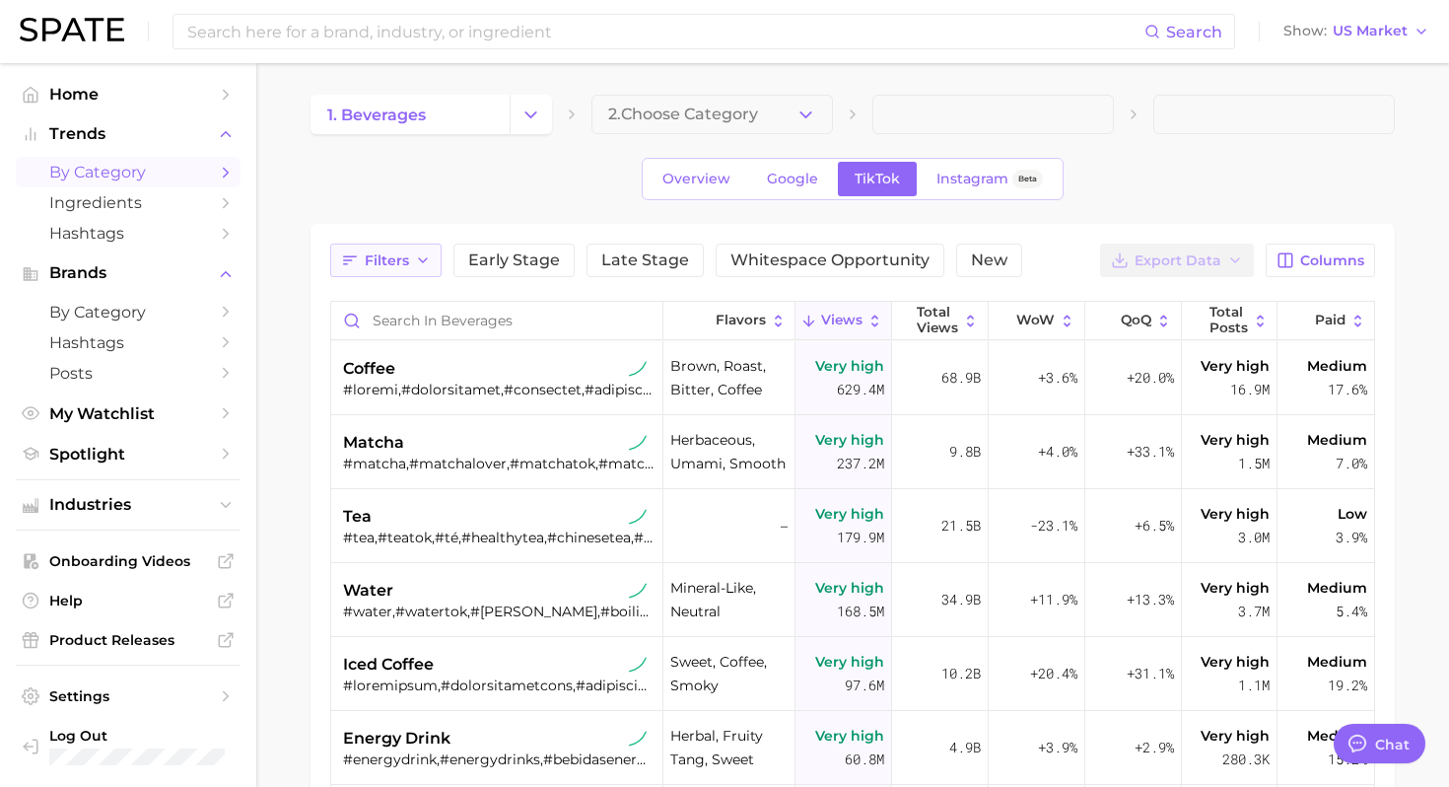
click at [368, 248] on button "Filters" at bounding box center [385, 260] width 111 height 34
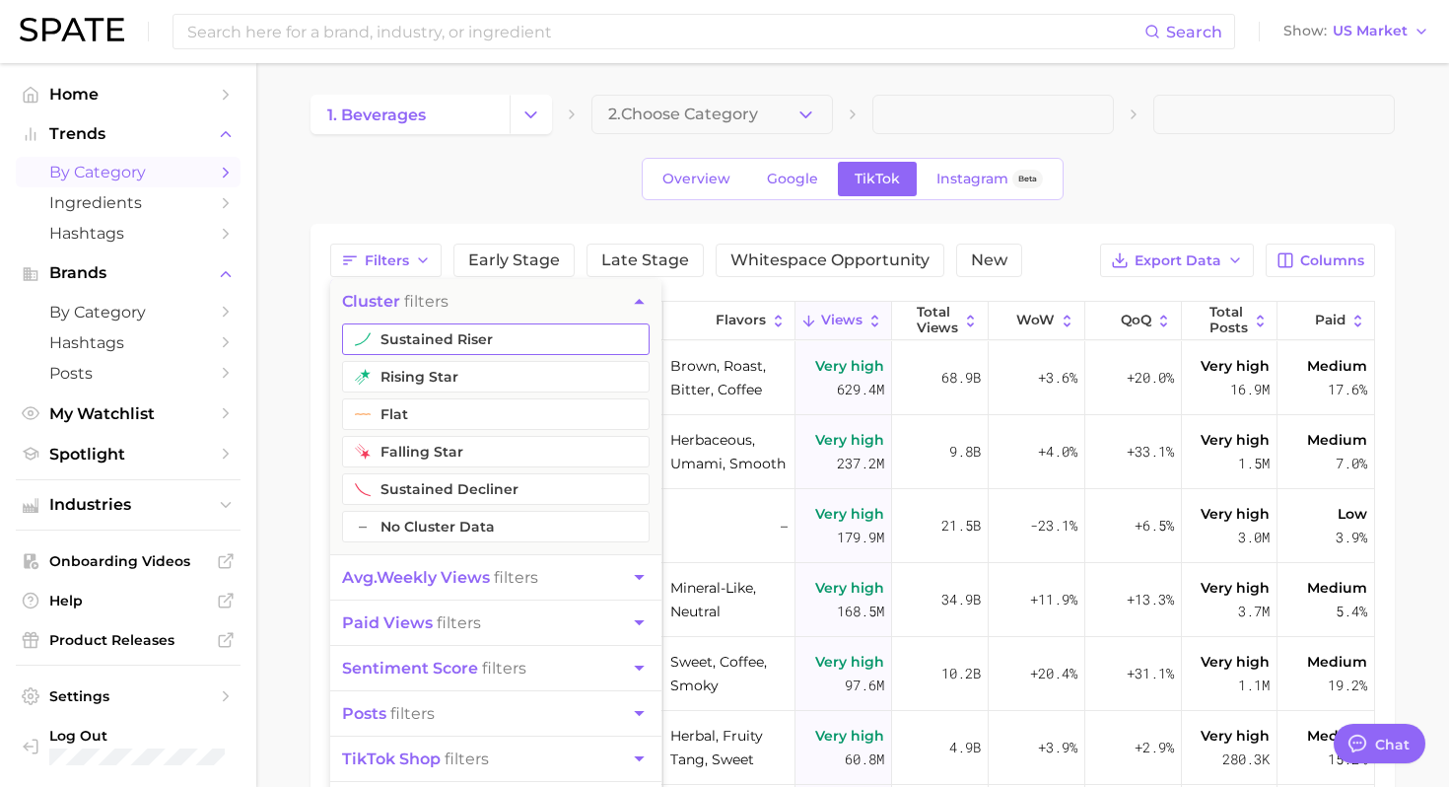
click at [501, 339] on button "sustained riser" at bounding box center [496, 339] width 308 height 32
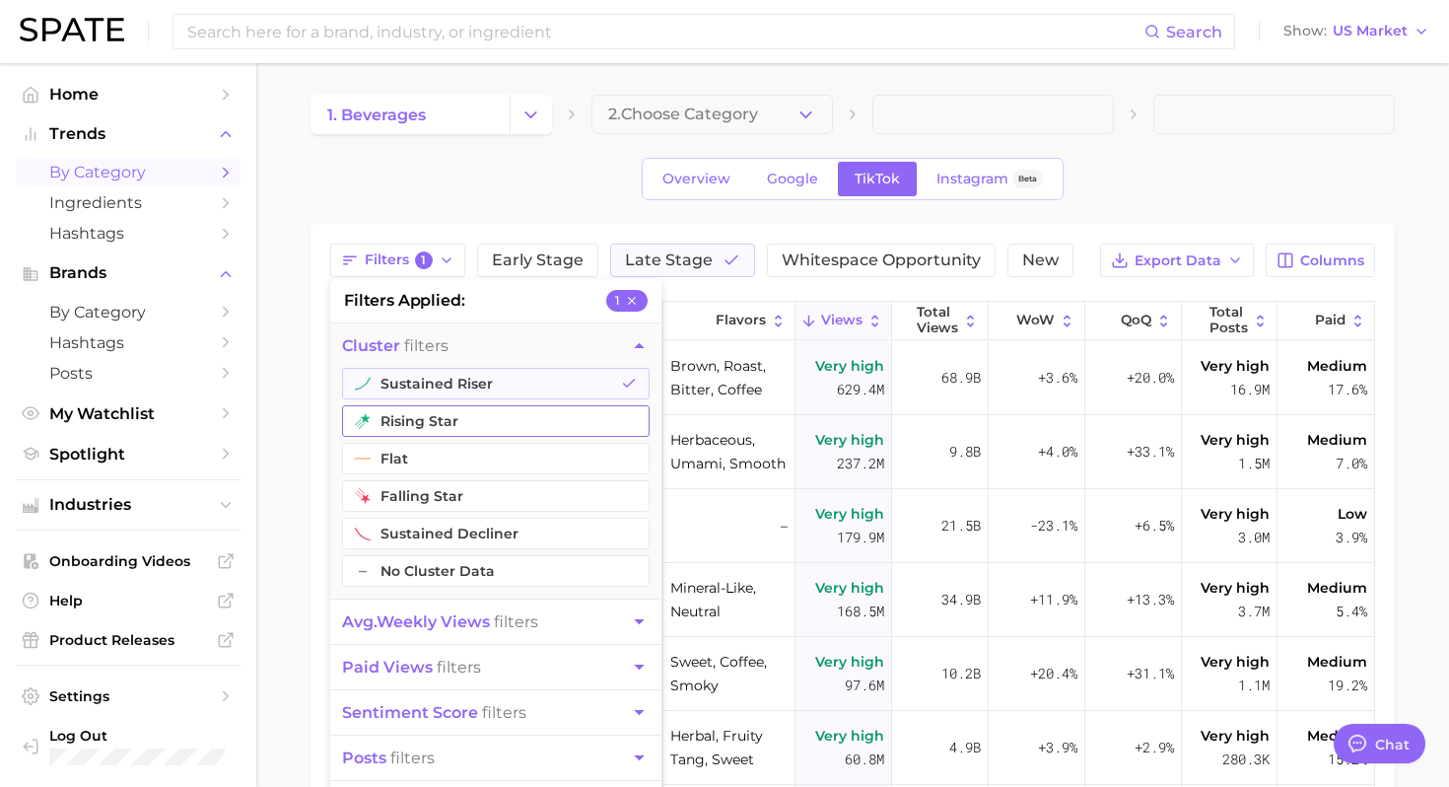
click at [479, 424] on button "rising star" at bounding box center [496, 421] width 308 height 32
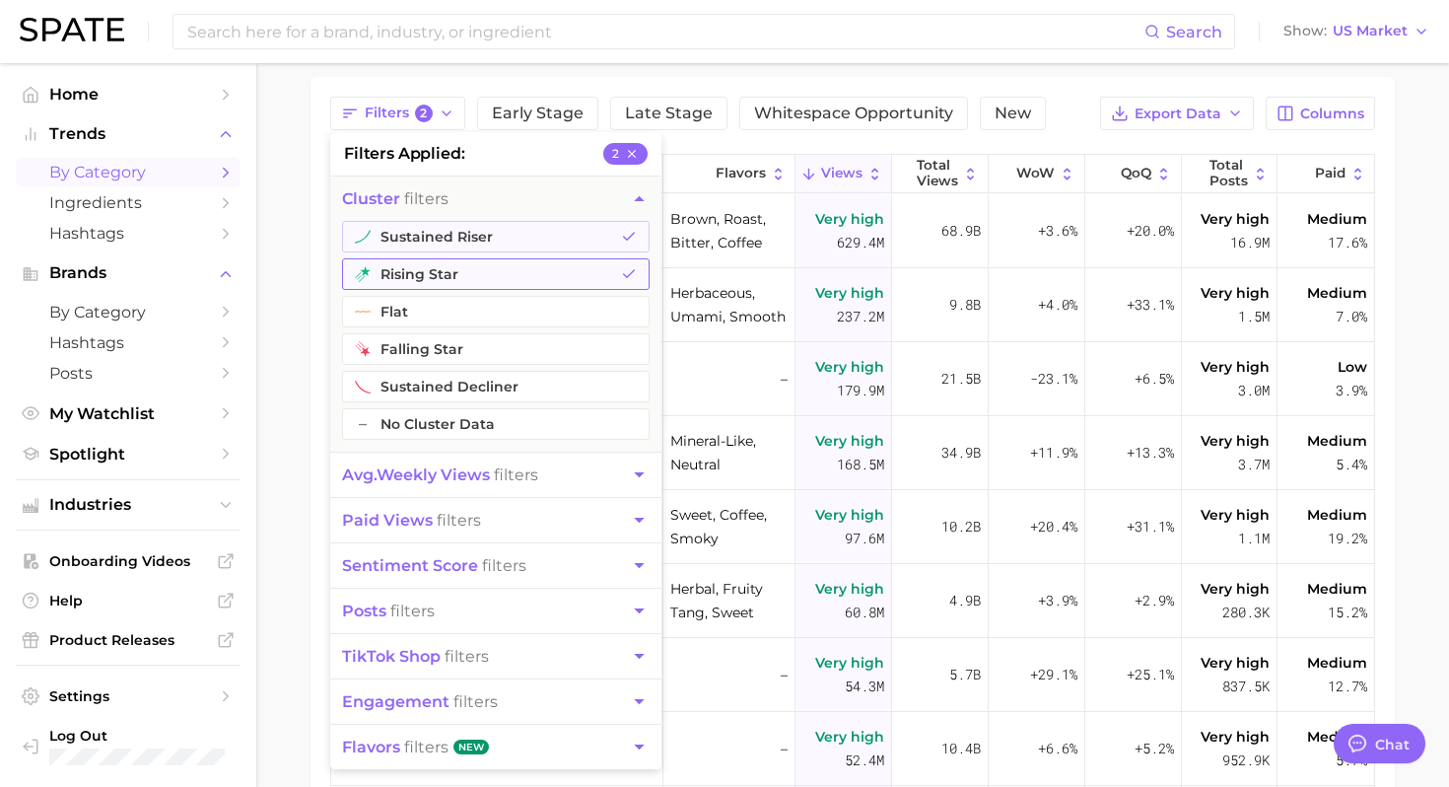
scroll to position [207, 0]
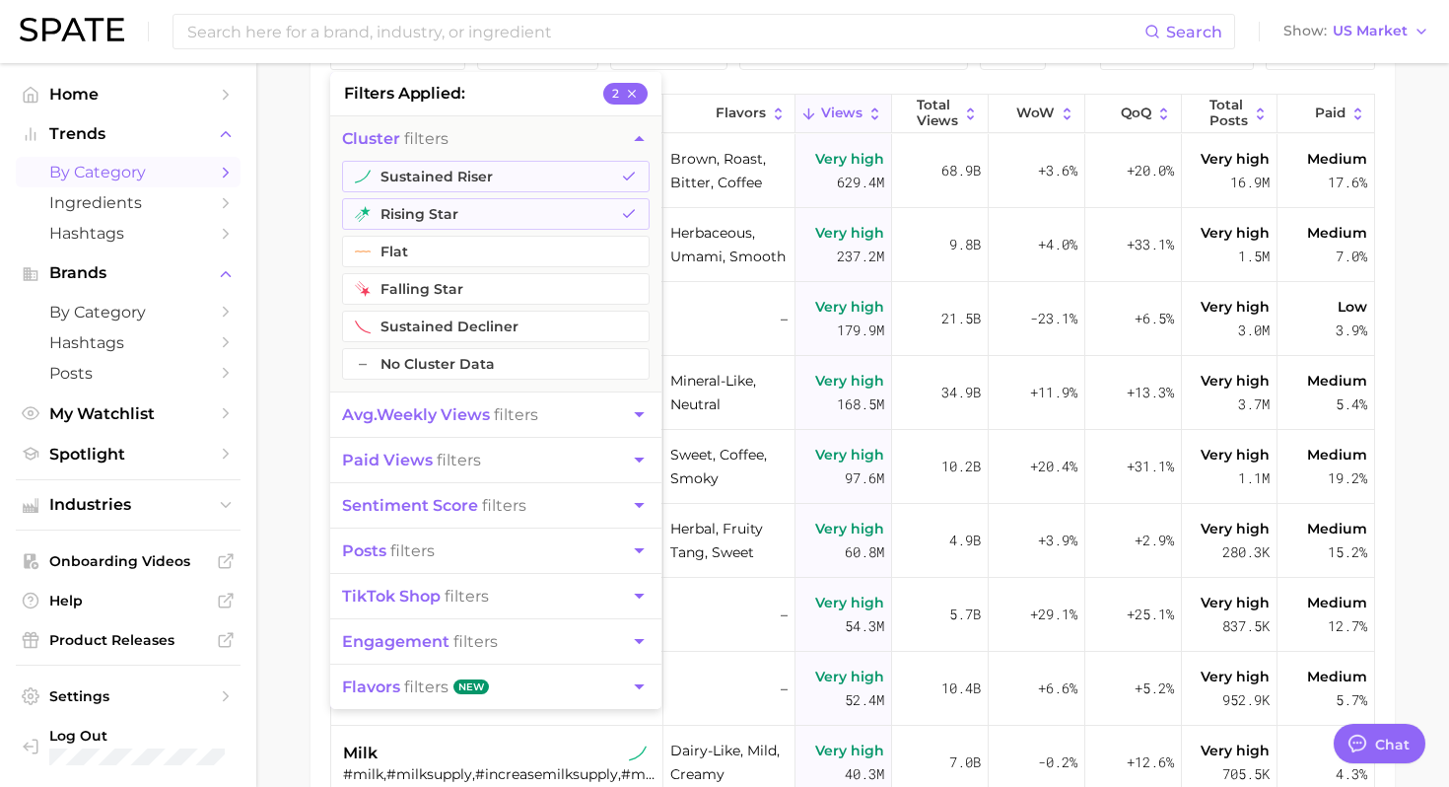
click at [532, 418] on span "avg. weekly views filters" at bounding box center [440, 414] width 196 height 19
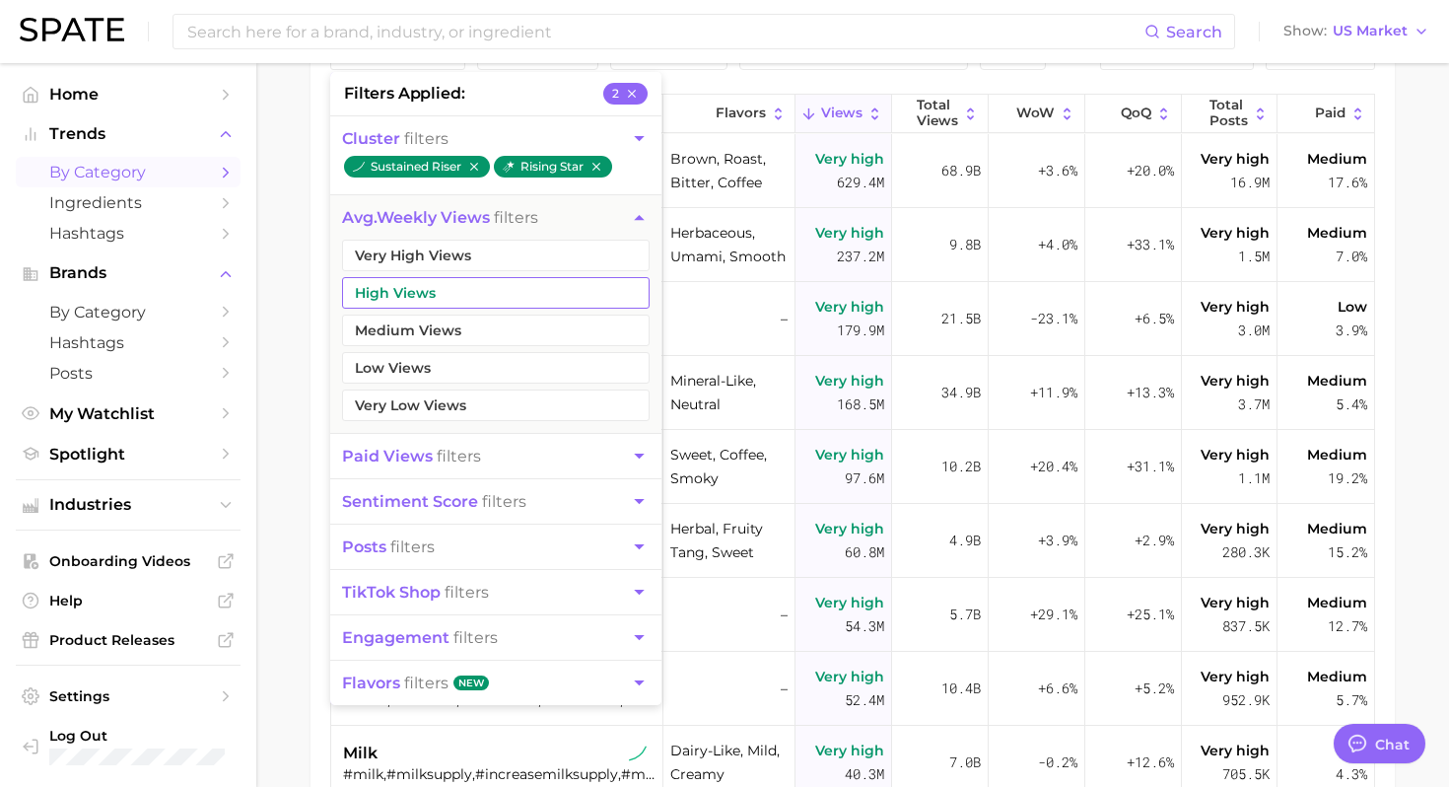
click at [516, 249] on button "Very High Views" at bounding box center [496, 255] width 308 height 32
click at [501, 294] on button "High Views" at bounding box center [496, 293] width 308 height 32
click at [912, 67] on button "Whitespace Opportunity" at bounding box center [853, 53] width 229 height 34
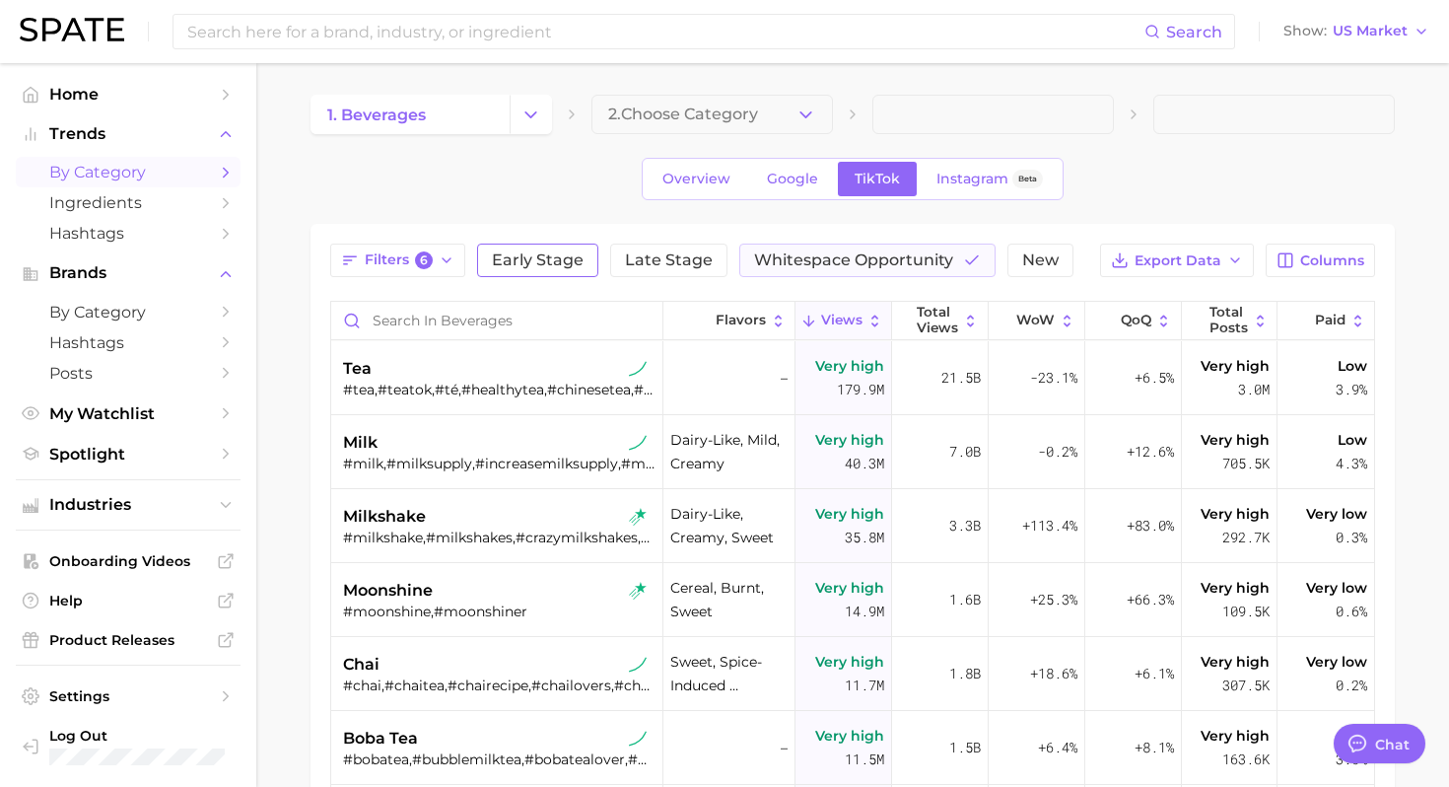
click at [568, 262] on span "Early Stage" at bounding box center [538, 260] width 92 height 16
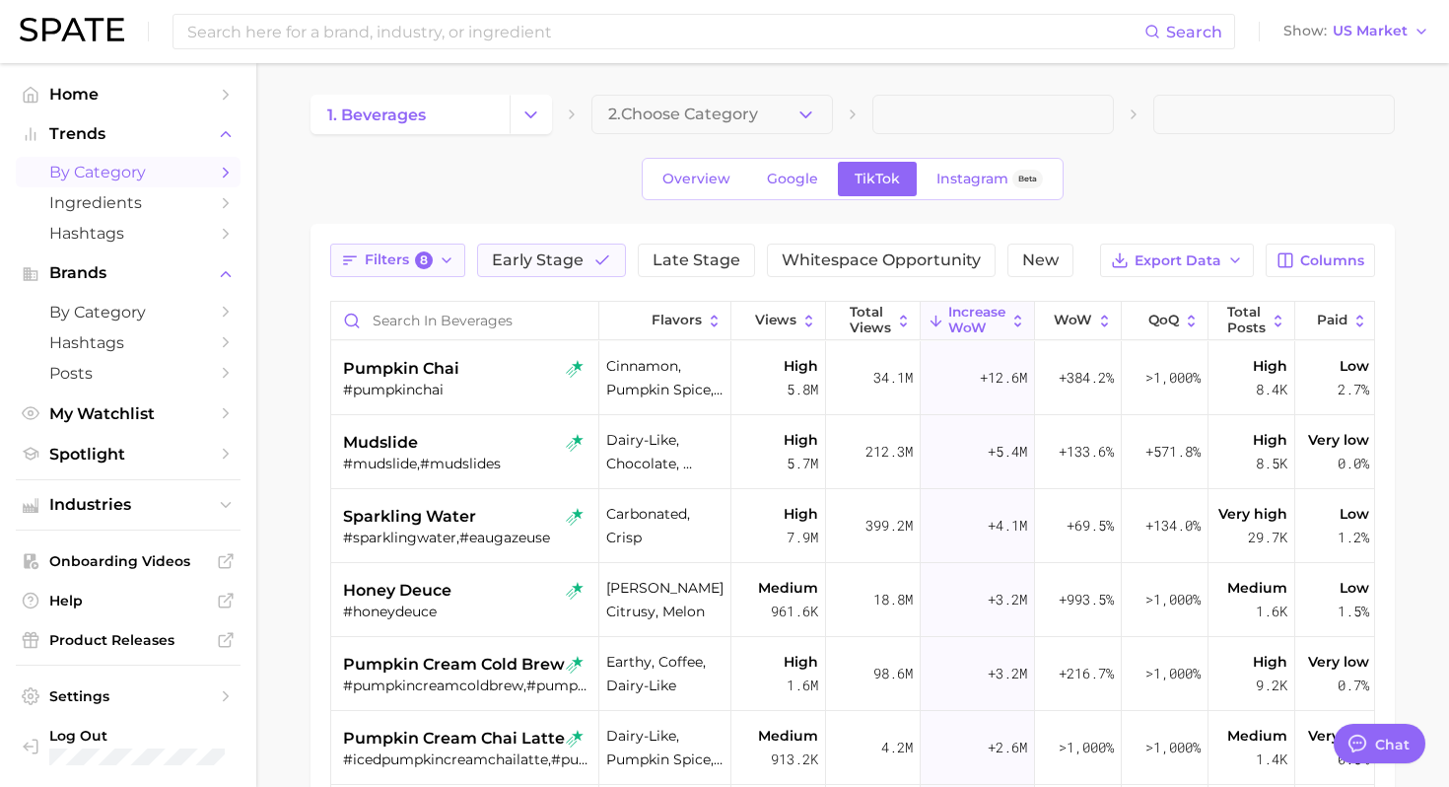
click at [407, 264] on span "Filters 8" at bounding box center [399, 260] width 68 height 18
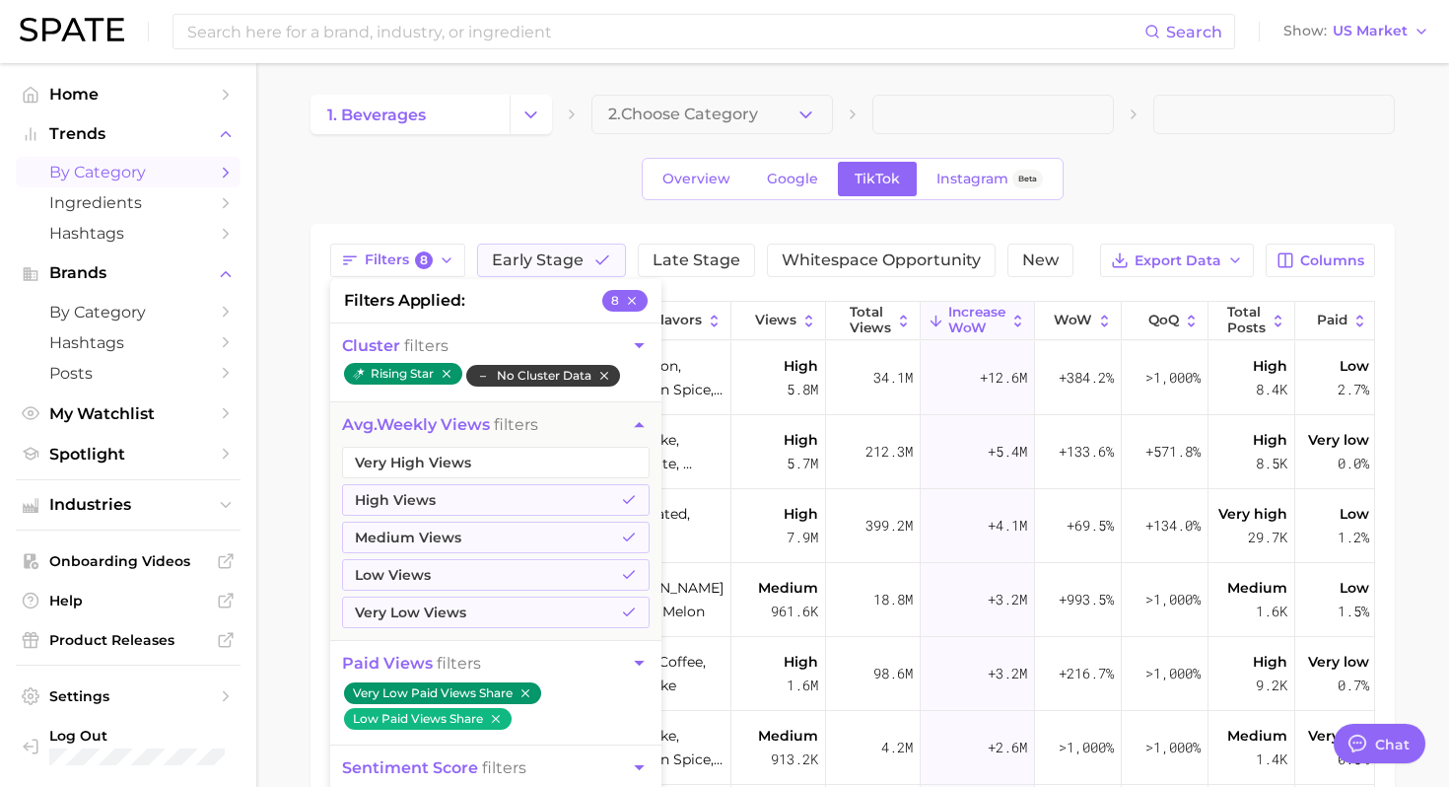
click at [614, 371] on button "– No Cluster Data" at bounding box center [543, 376] width 154 height 22
click at [639, 338] on icon "button" at bounding box center [639, 345] width 21 height 21
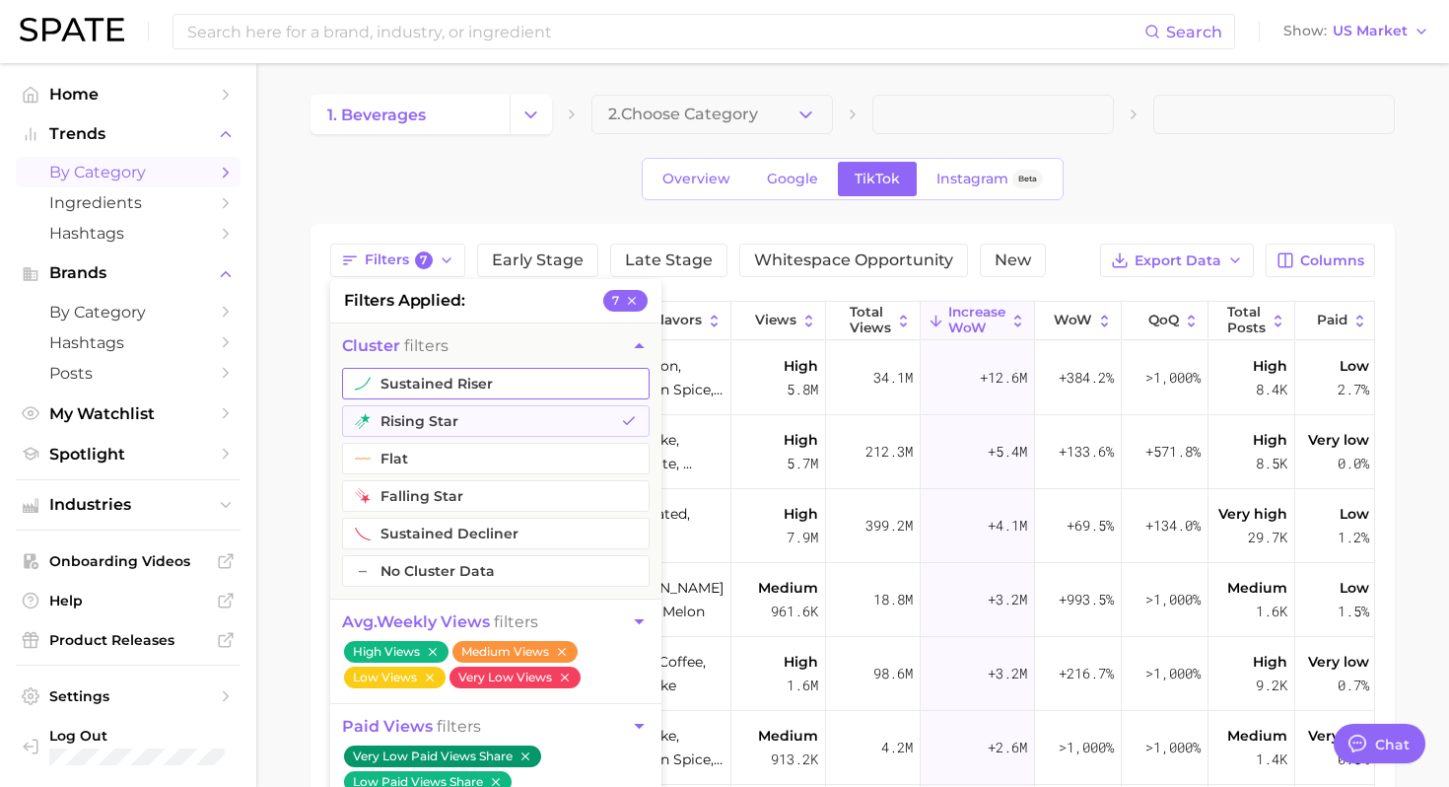
click at [570, 386] on button "sustained riser" at bounding box center [496, 384] width 308 height 32
click at [642, 345] on icon "button" at bounding box center [639, 345] width 21 height 21
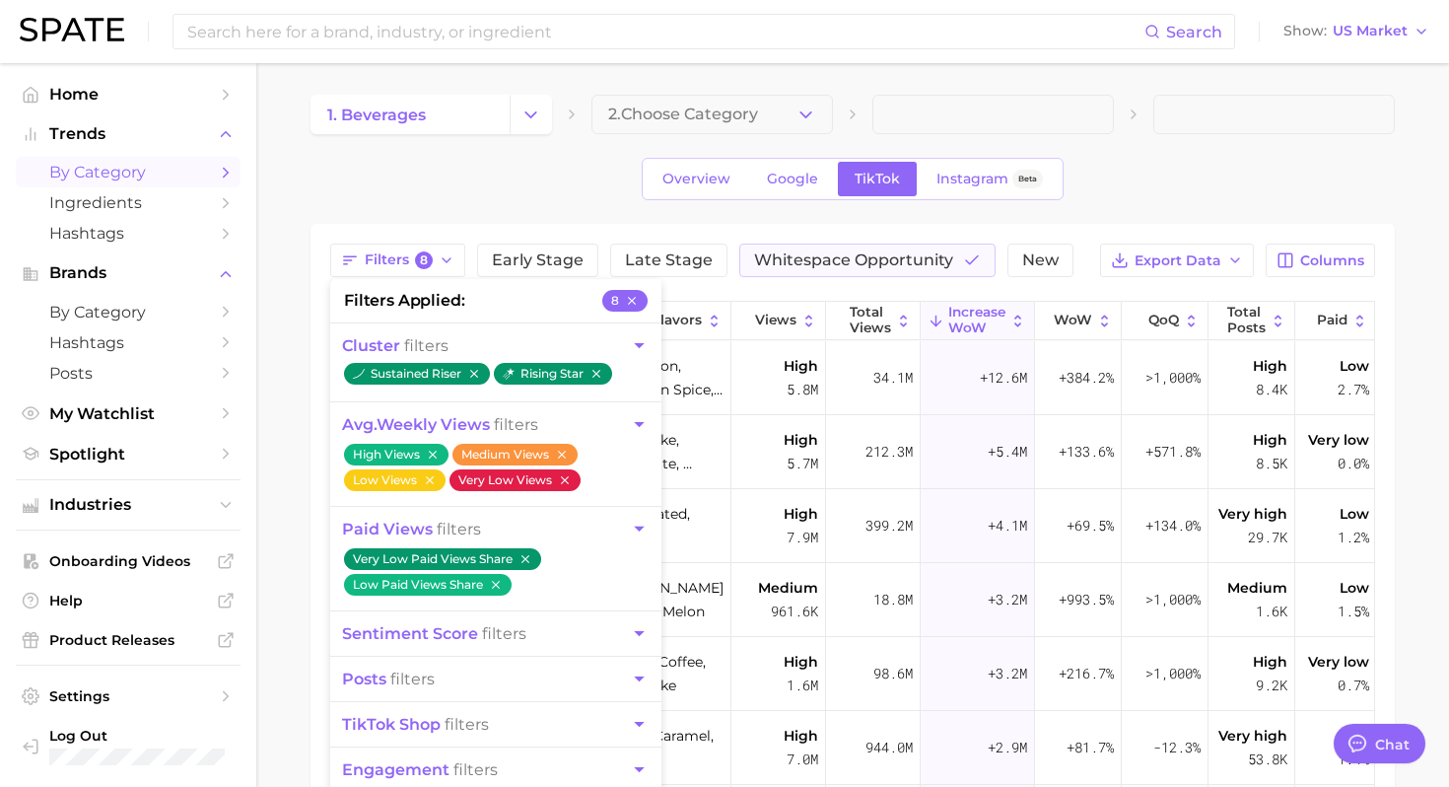
click at [559, 484] on icon "button" at bounding box center [565, 480] width 14 height 14
click at [418, 477] on button "Low Views" at bounding box center [395, 480] width 102 height 22
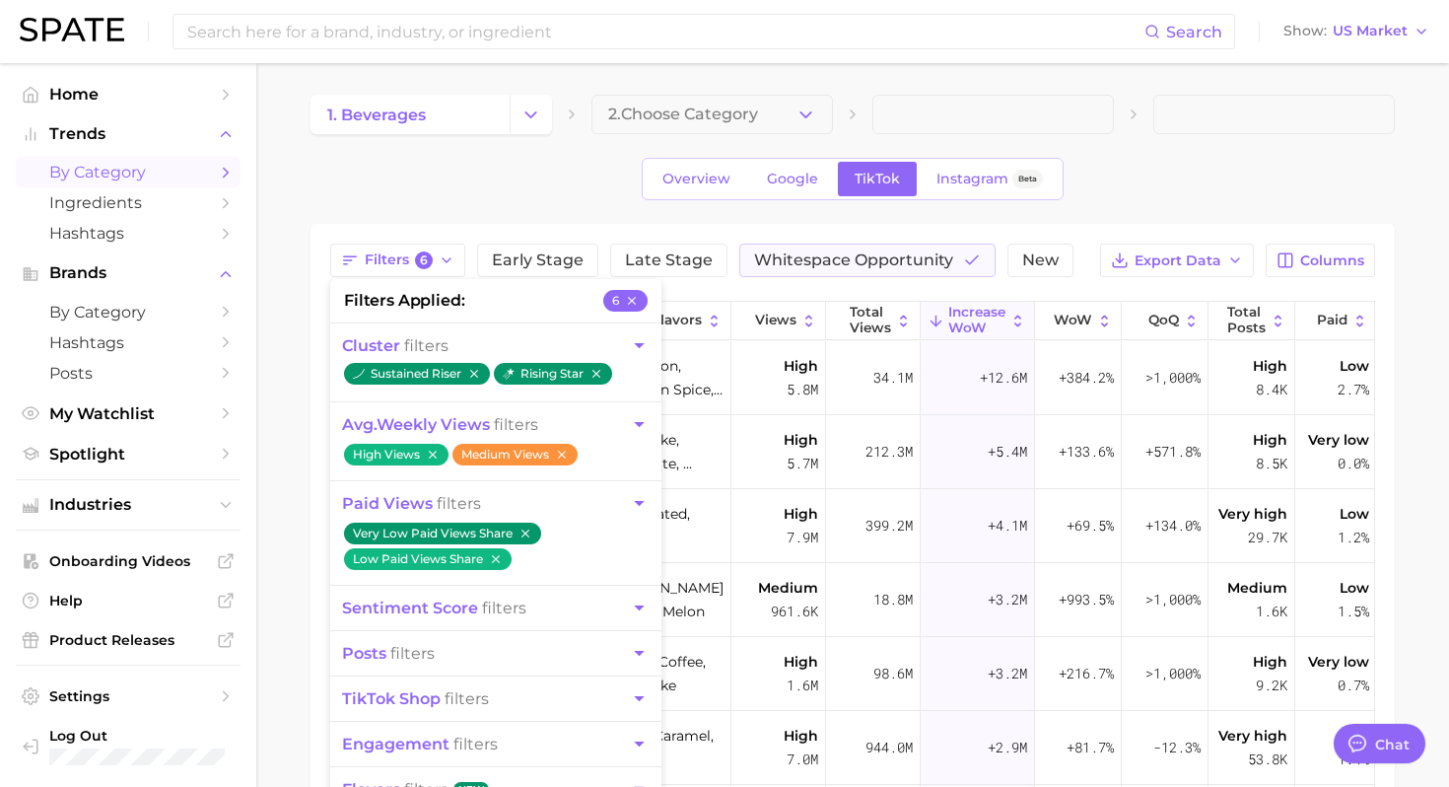
click at [649, 408] on button "avg. weekly views filters" at bounding box center [495, 424] width 331 height 44
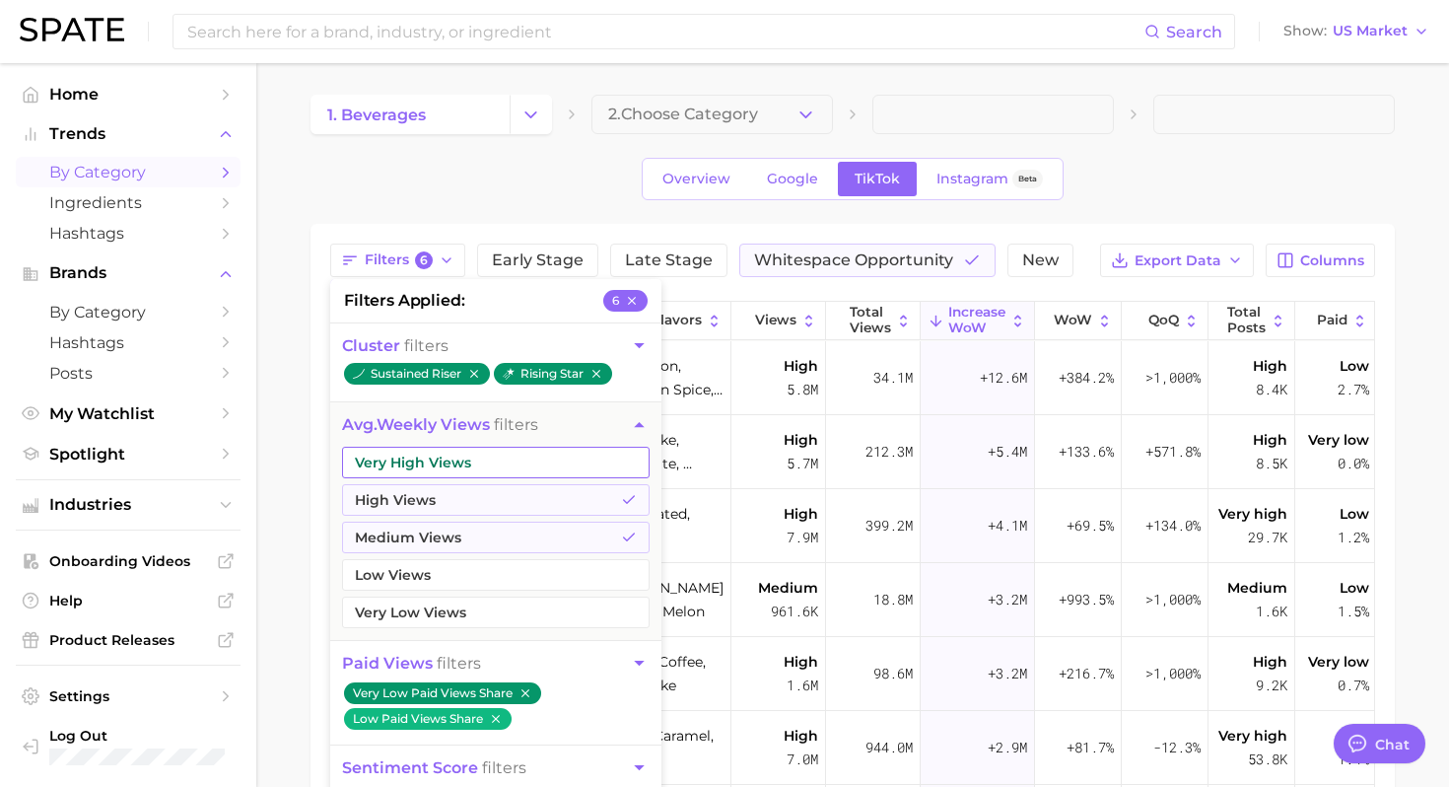
click at [581, 458] on button "Very High Views" at bounding box center [496, 462] width 308 height 32
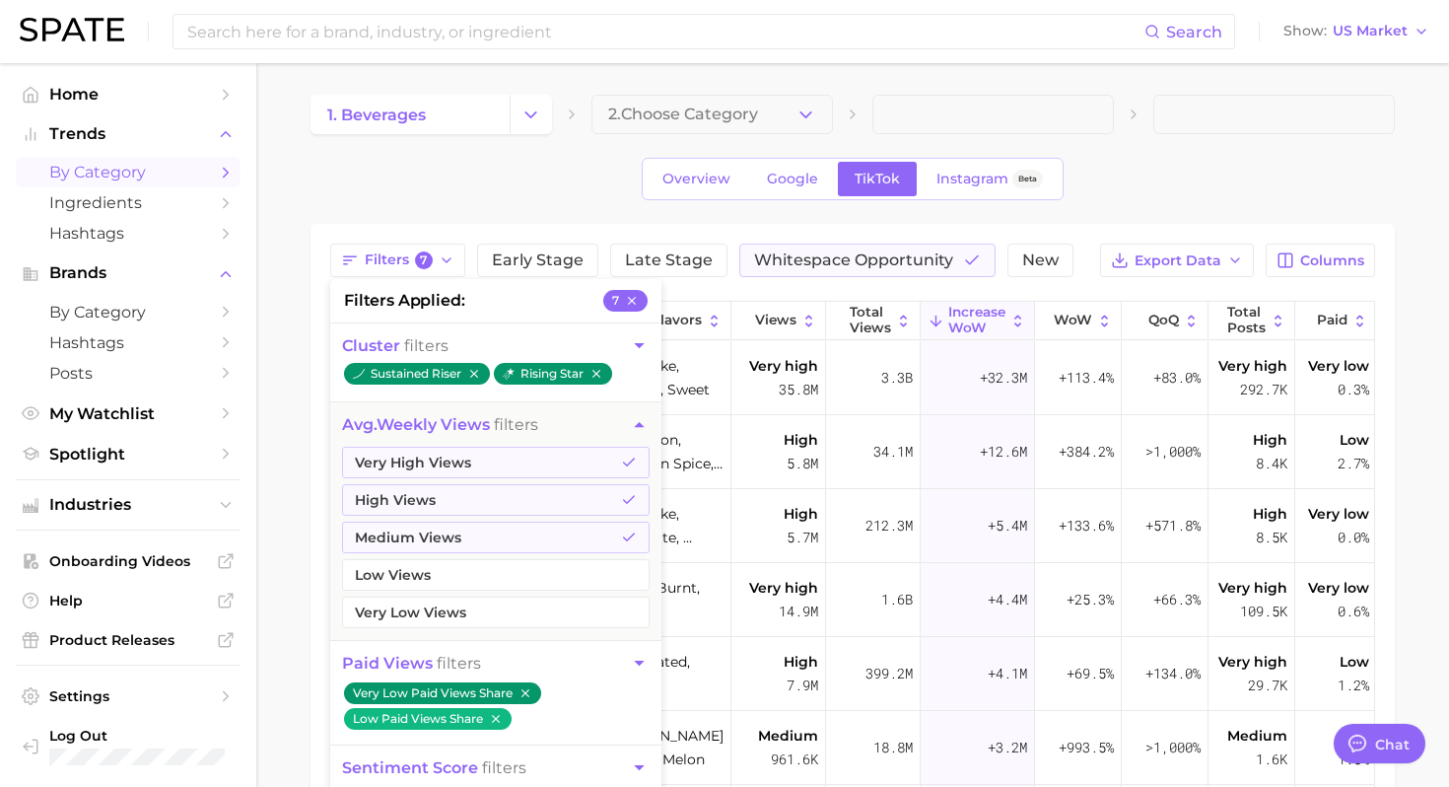
click at [640, 424] on icon "button" at bounding box center [639, 424] width 10 height 5
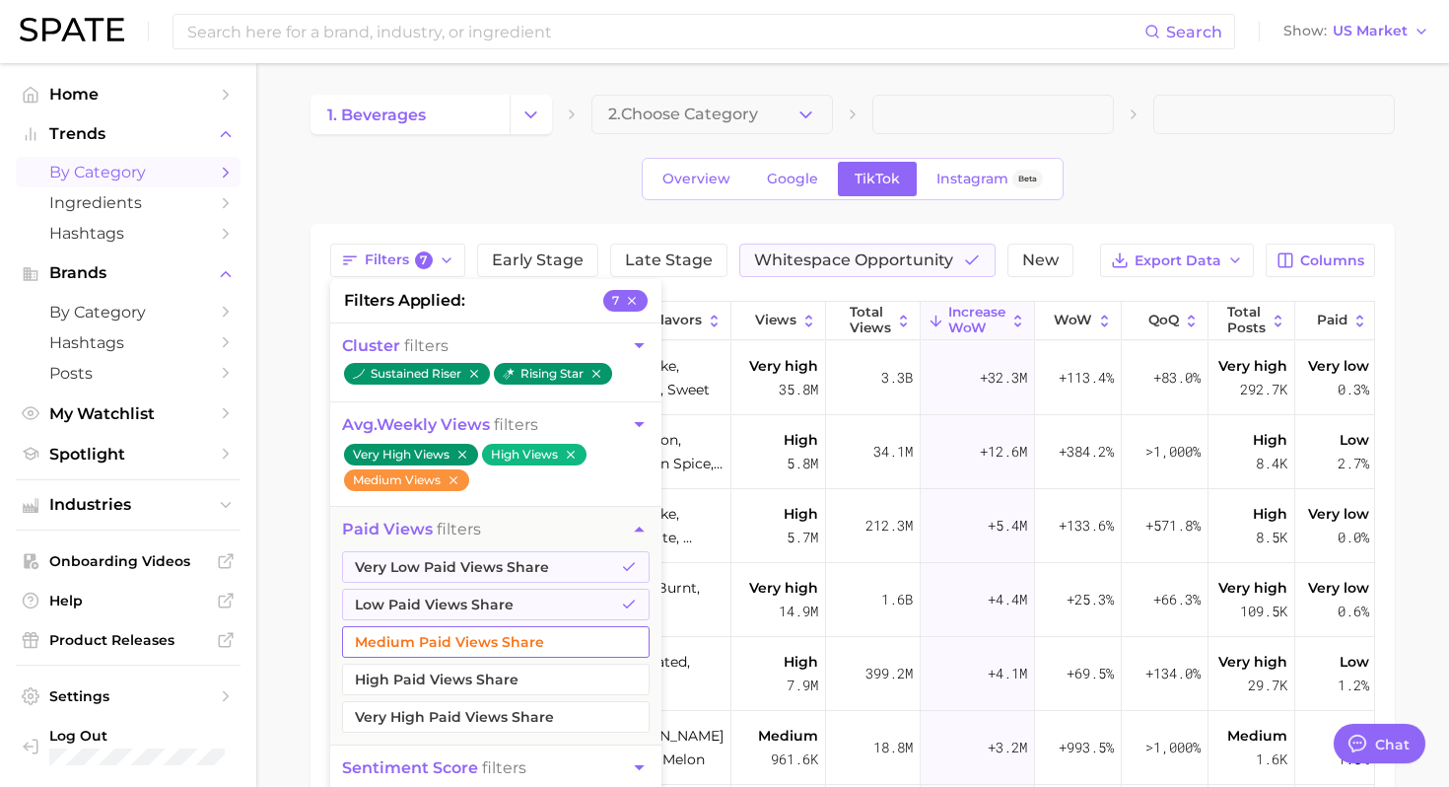
click at [578, 652] on button "Medium Paid Views Share" at bounding box center [496, 642] width 308 height 32
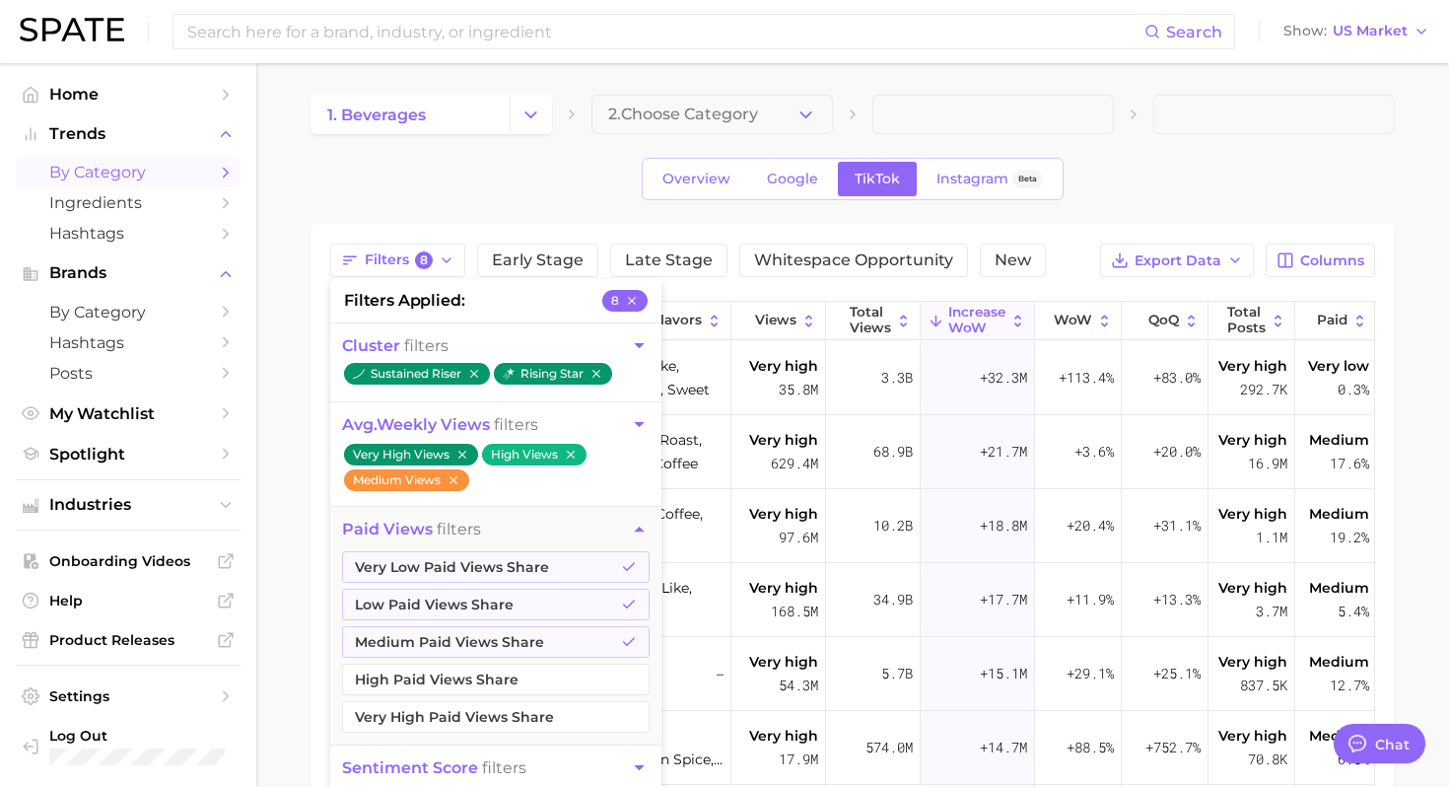
click at [761, 214] on div "1. beverages 2. Choose Category Overview Google TikTok Instagram Beta Filters 8…" at bounding box center [852, 601] width 1084 height 1012
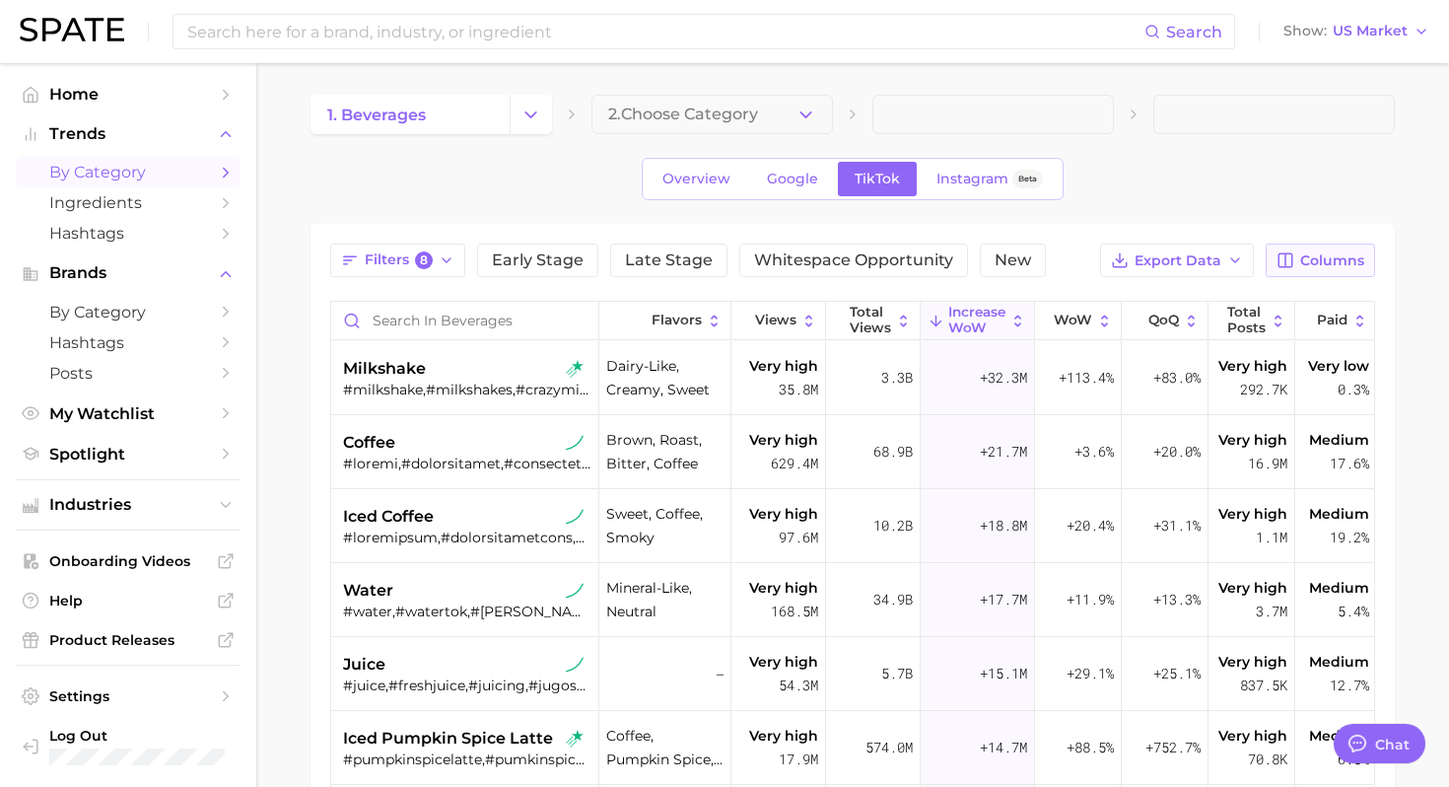
click at [1332, 258] on span "Columns" at bounding box center [1332, 260] width 64 height 17
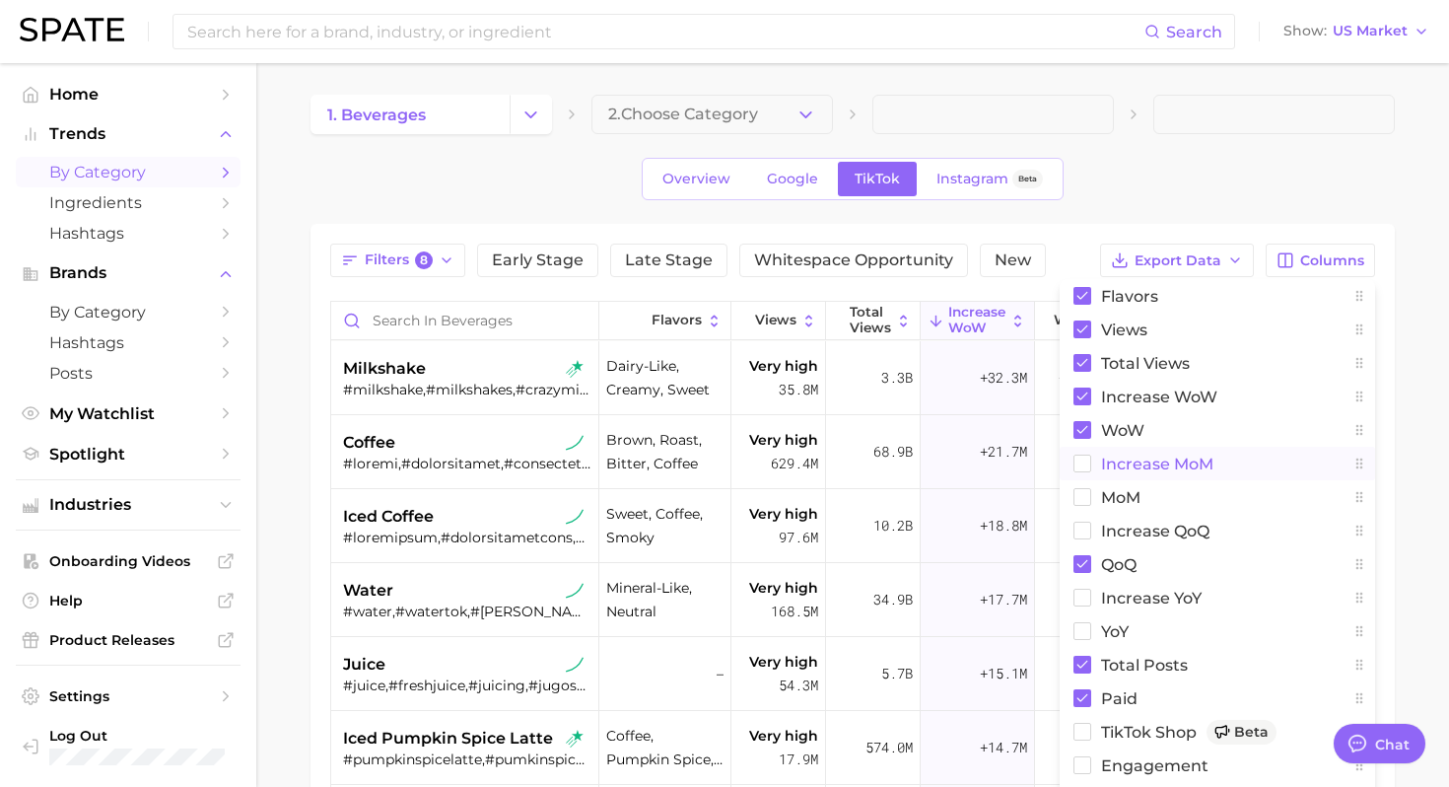
click at [1130, 455] on span "increase MoM" at bounding box center [1157, 463] width 112 height 17
click at [1120, 485] on button "MoM" at bounding box center [1217, 497] width 315 height 34
click at [1408, 263] on main "1. beverages 2. Choose Category Overview Google TikTok Instagram Beta Filters 8…" at bounding box center [852, 634] width 1193 height 1142
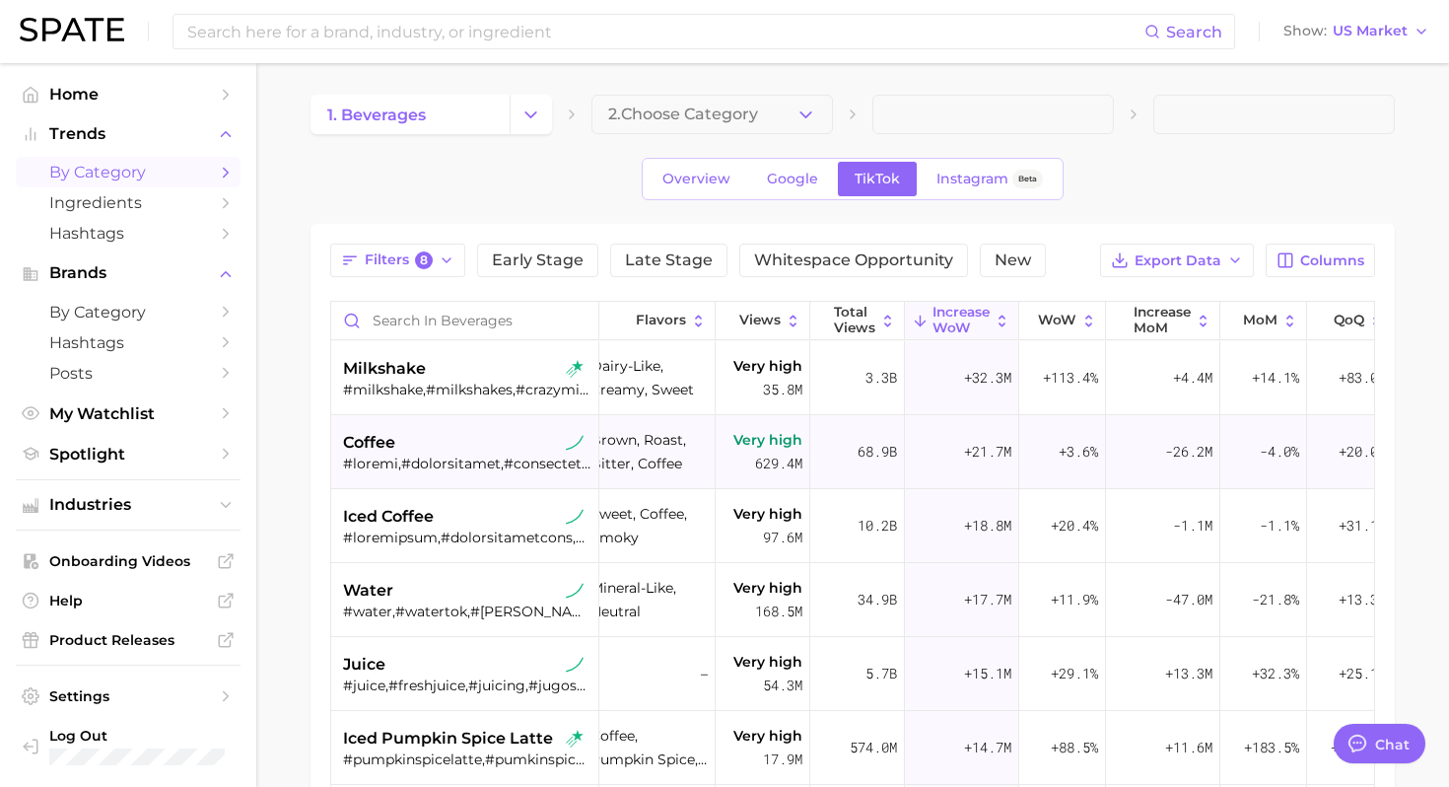
scroll to position [0, 23]
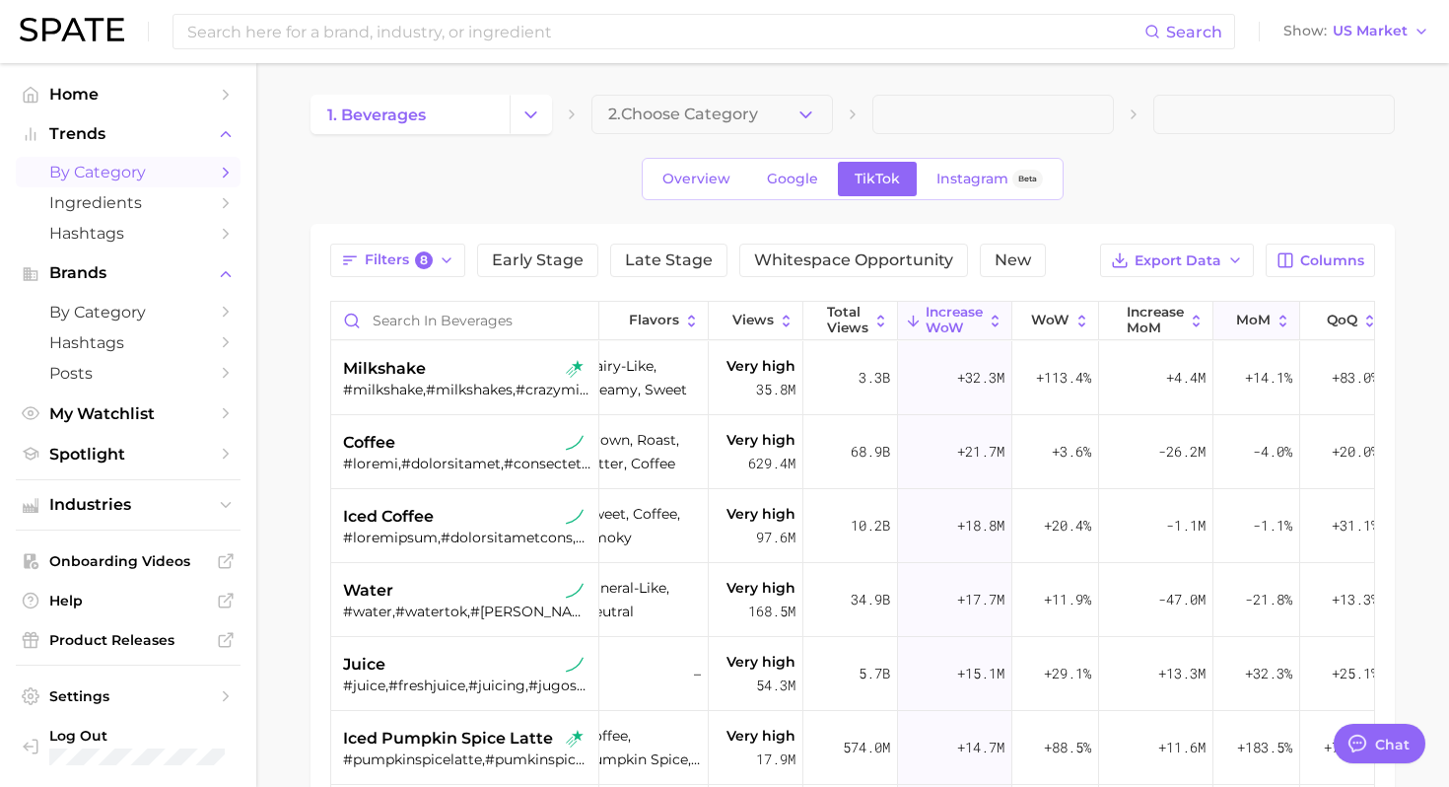
click at [1254, 315] on span "MoM" at bounding box center [1253, 320] width 34 height 16
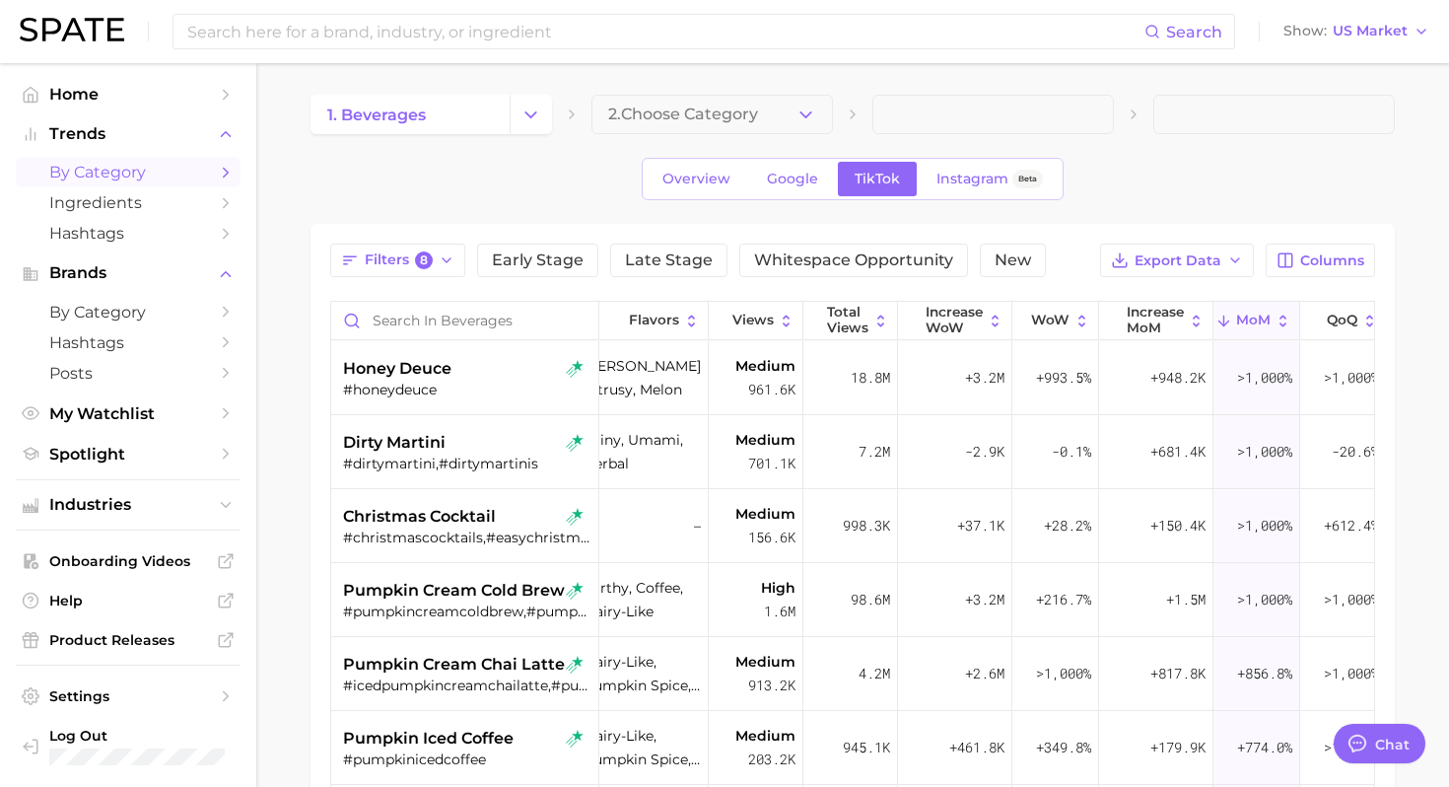
click at [1274, 142] on div "1. beverages 2. Choose Category Overview Google TikTok Instagram Beta Filters 8…" at bounding box center [852, 601] width 1084 height 1012
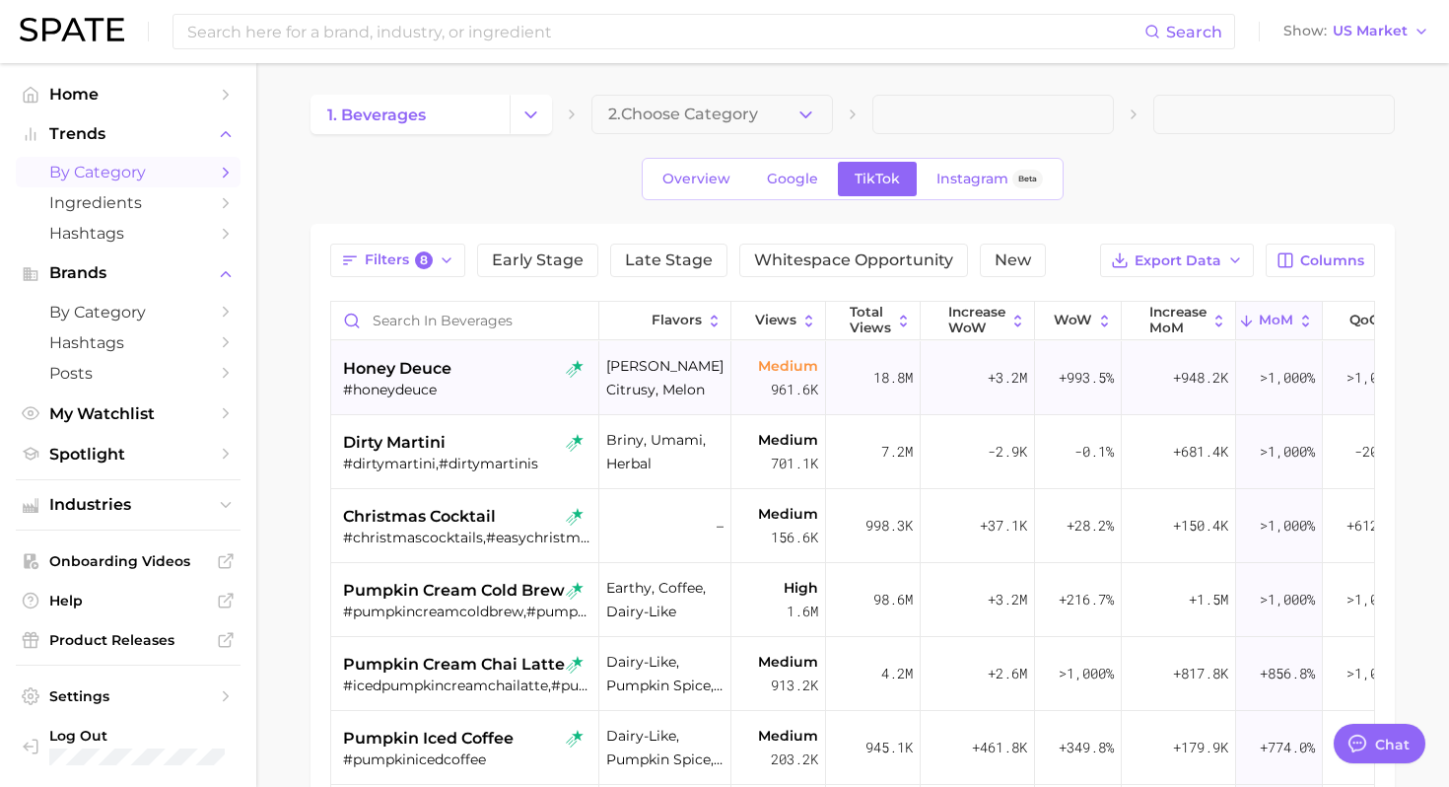
click at [462, 398] on div "honey deuce #honeydeuce" at bounding box center [467, 378] width 248 height 74
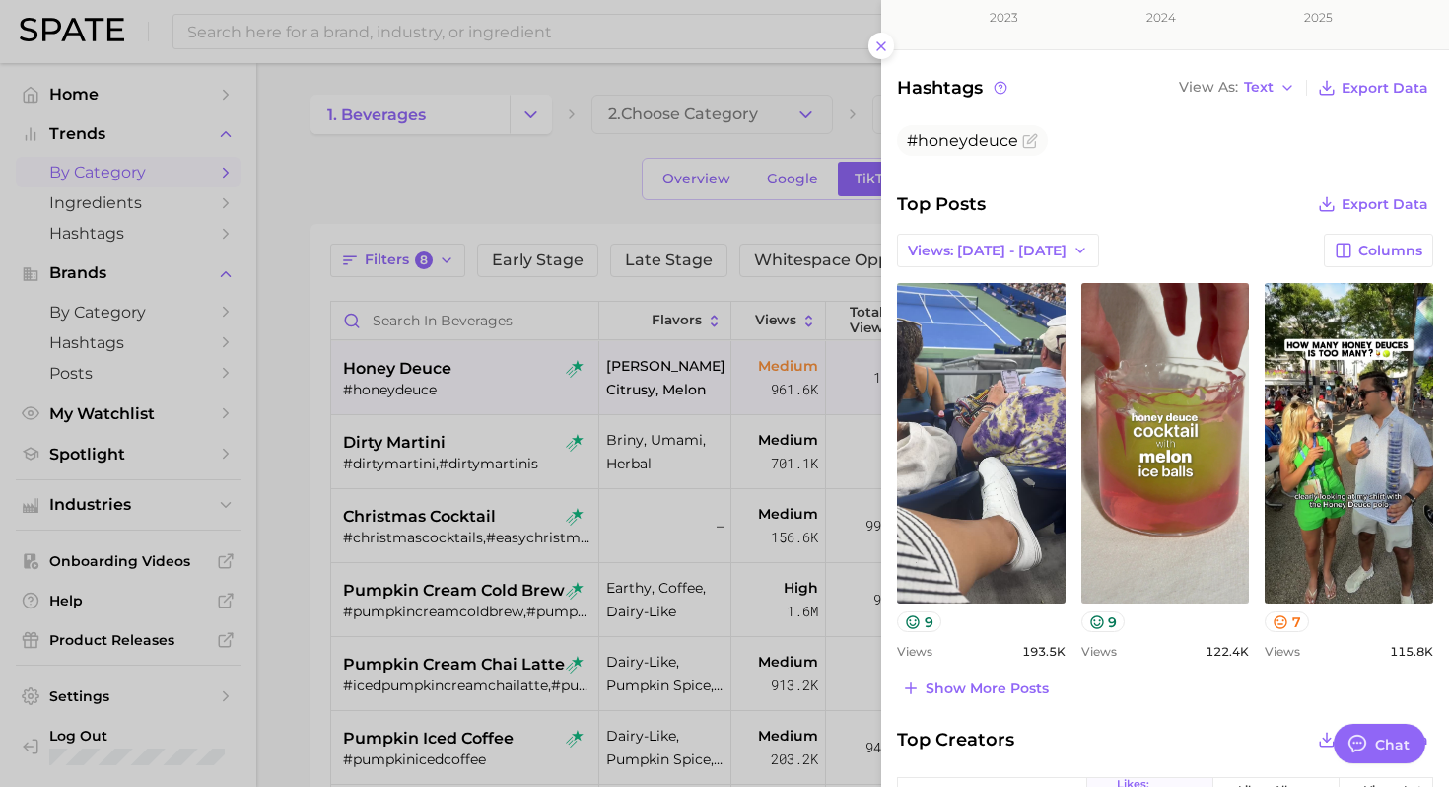
scroll to position [666, 0]
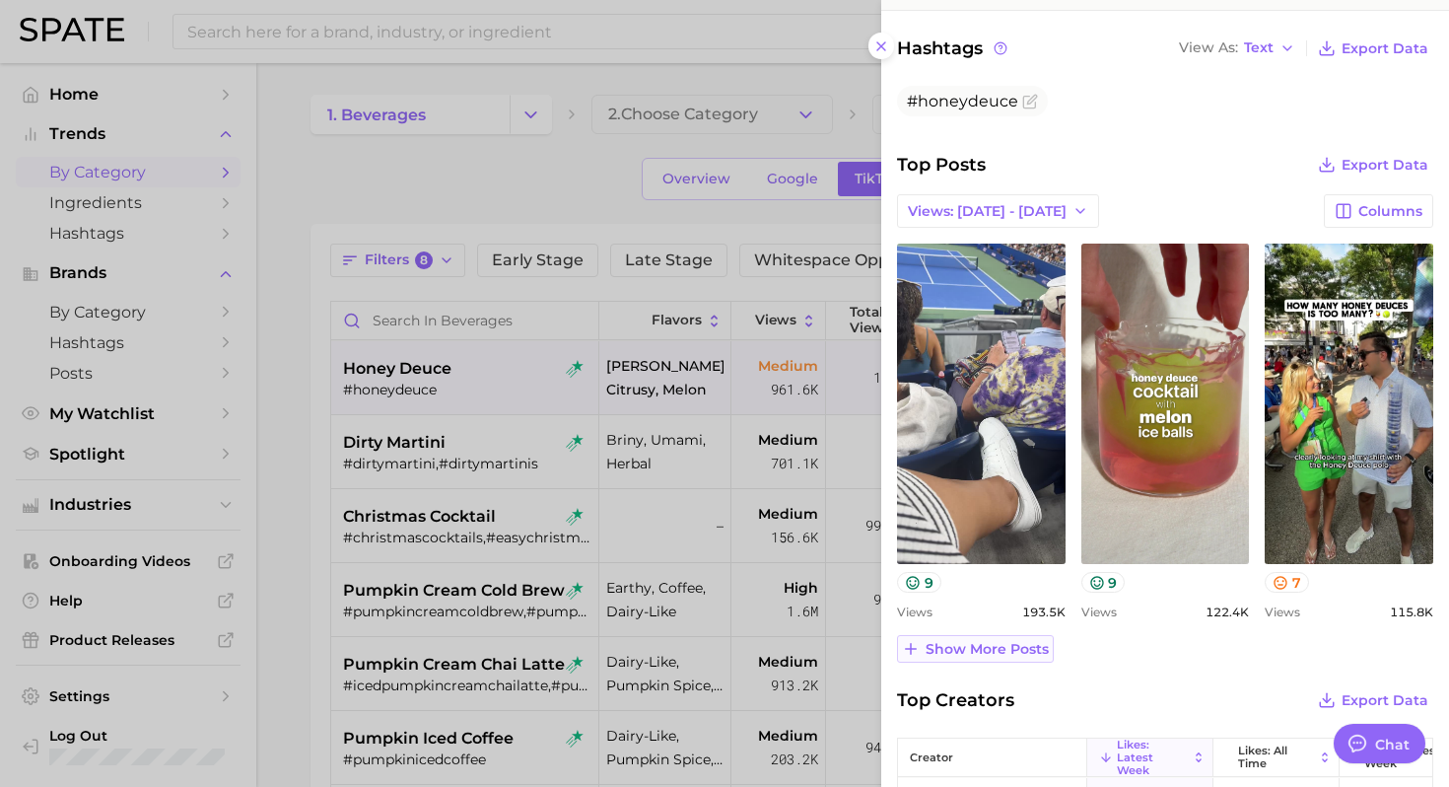
click at [956, 659] on button "Show more posts" at bounding box center [975, 649] width 157 height 28
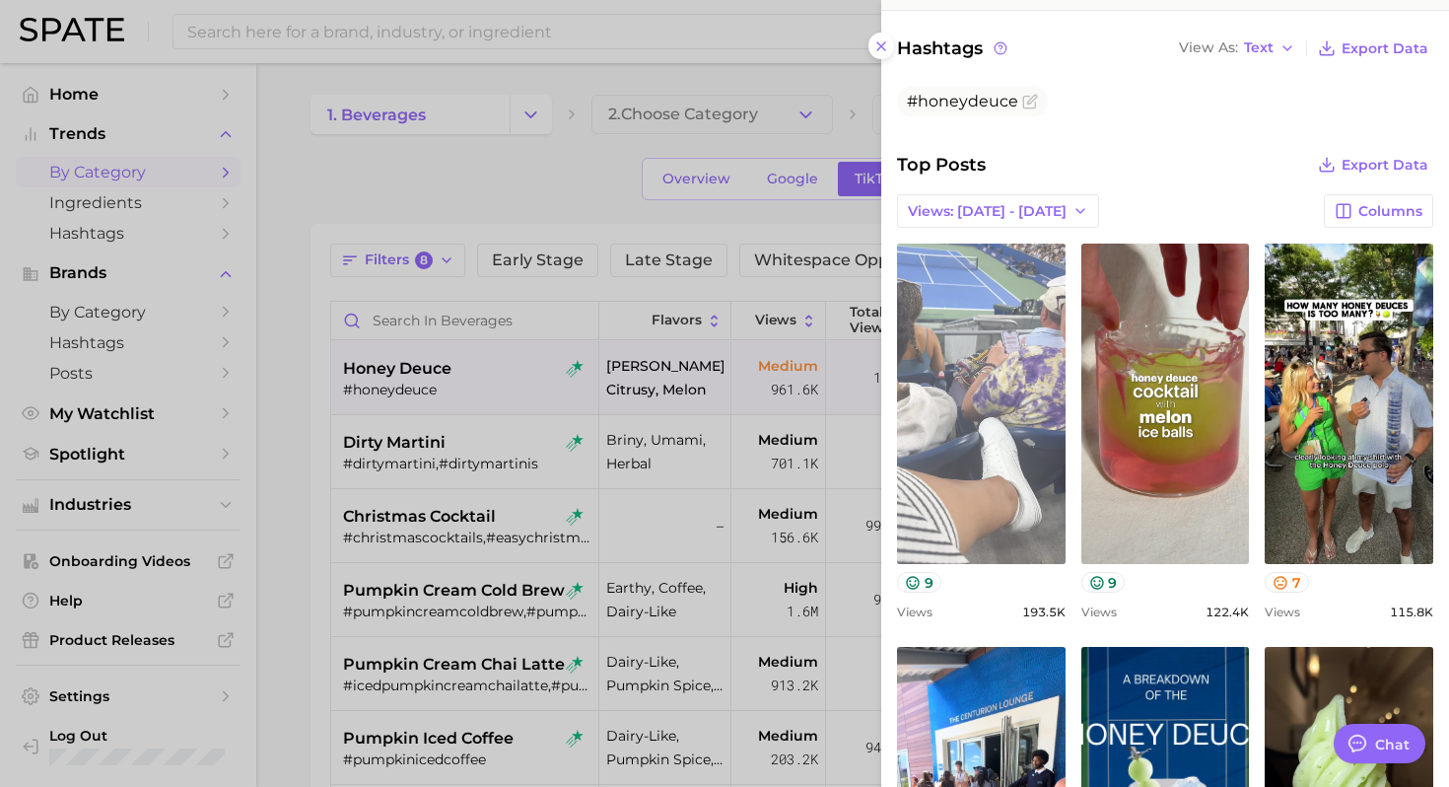
scroll to position [0, 0]
click at [966, 497] on link "view post on TikTok" at bounding box center [981, 403] width 169 height 320
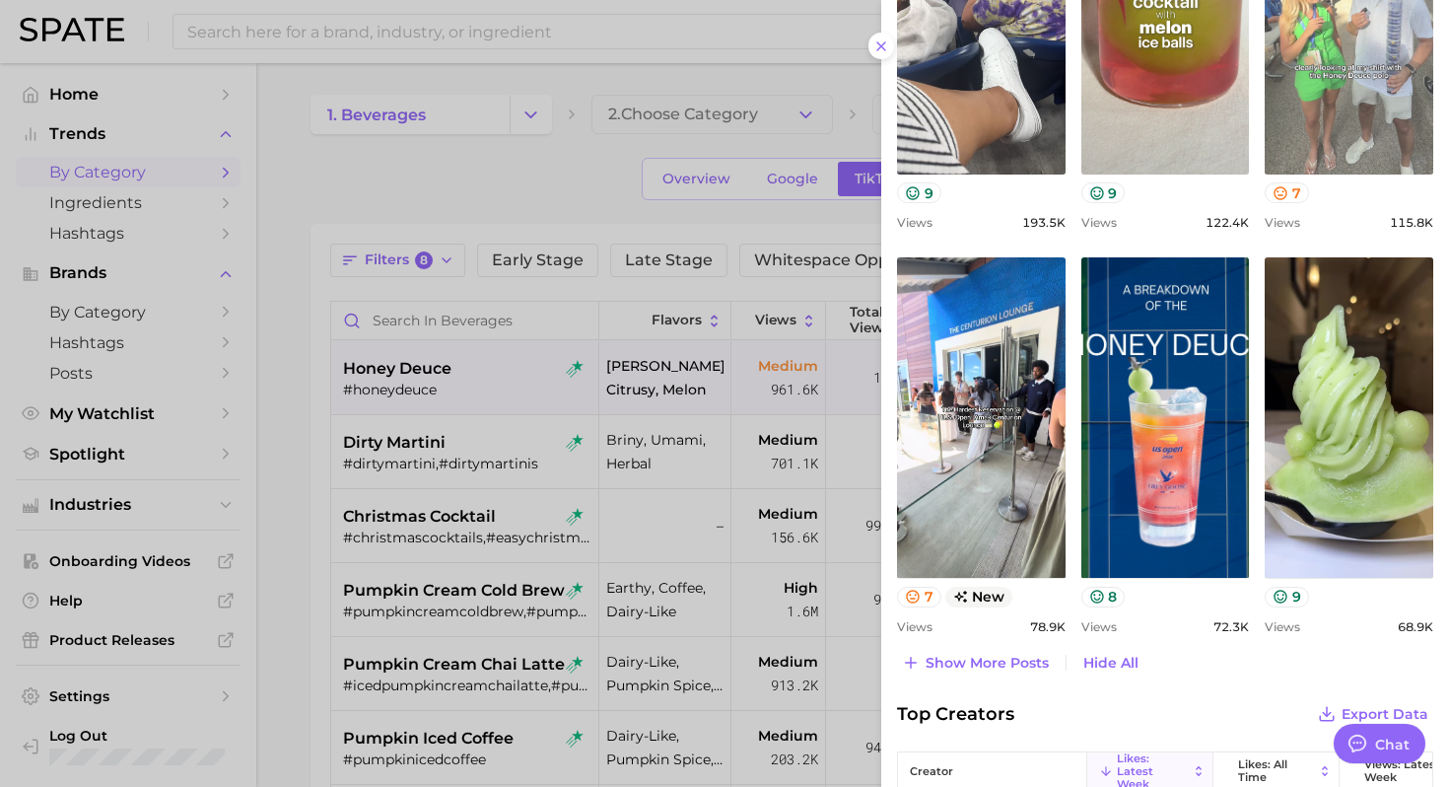
scroll to position [1059, 0]
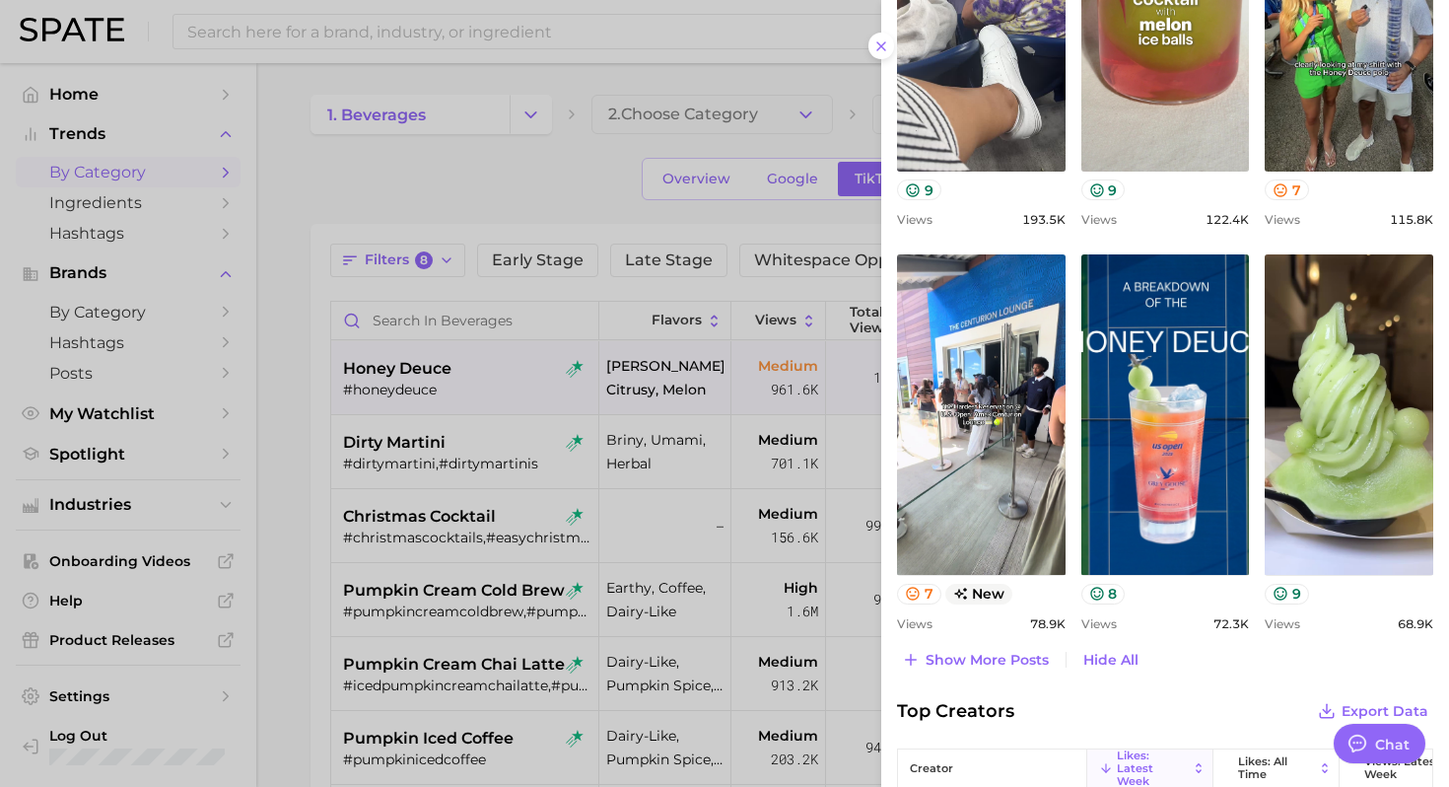
click at [983, 706] on span "Top Creators" at bounding box center [955, 711] width 117 height 28
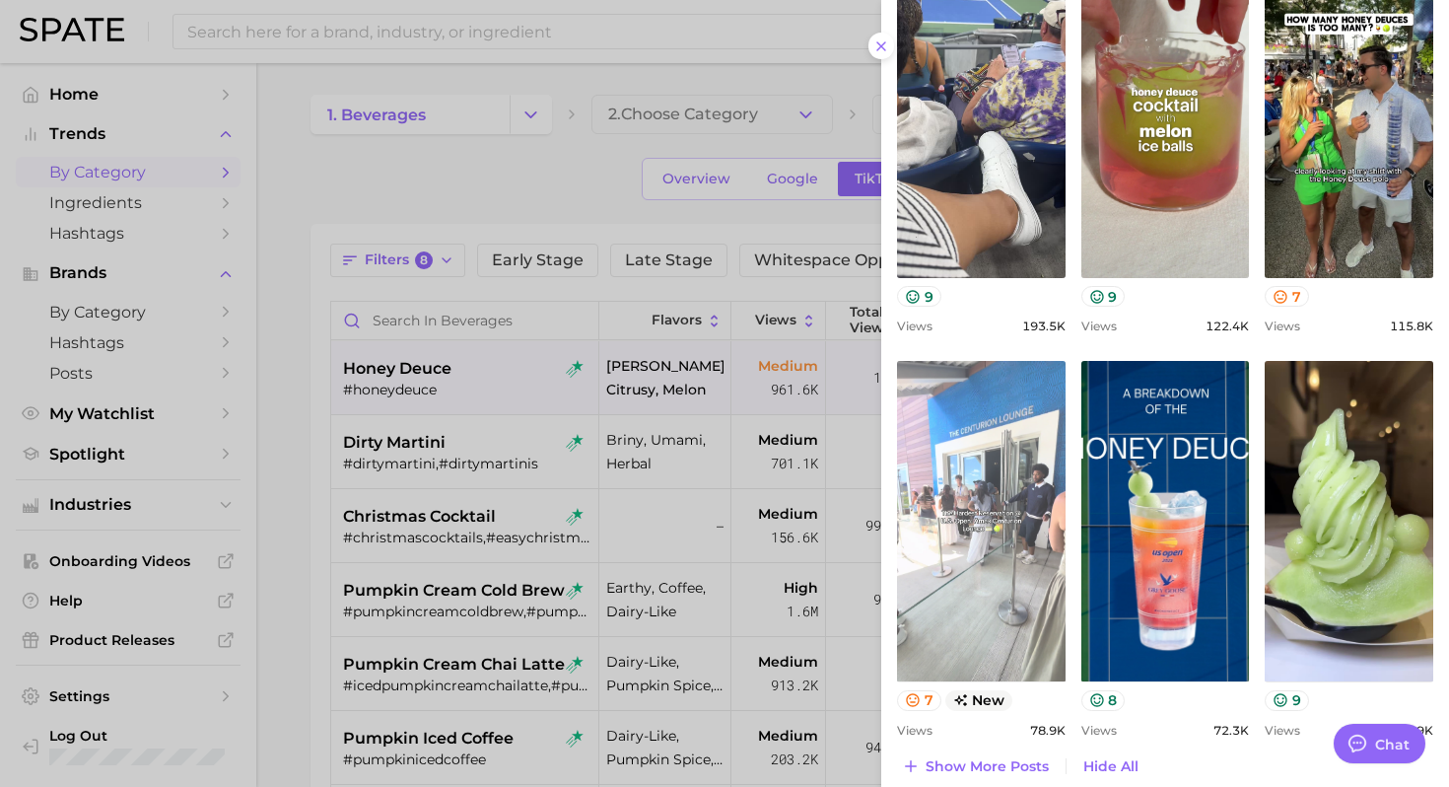
scroll to position [942, 0]
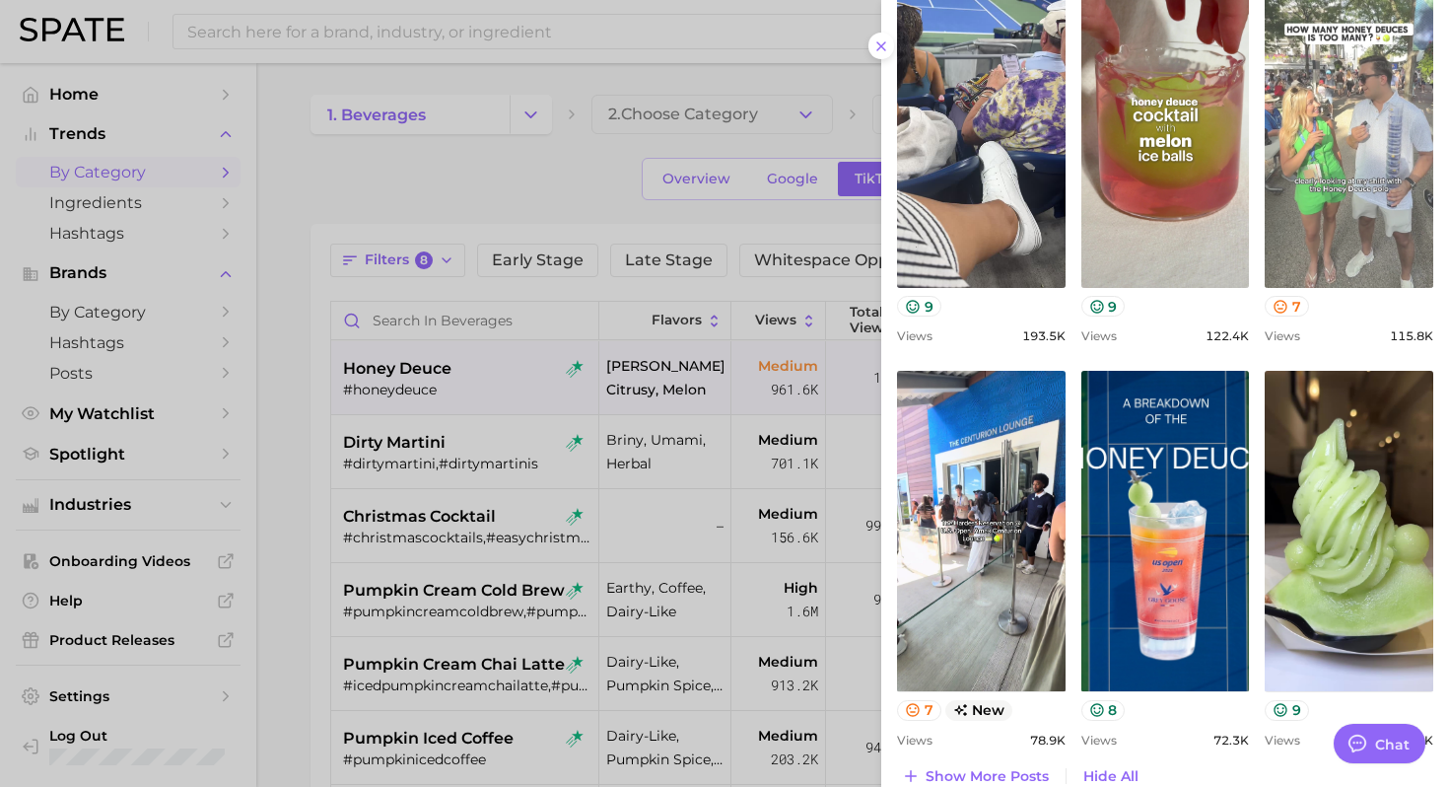
click at [1326, 249] on link "view post on TikTok" at bounding box center [1349, 127] width 169 height 320
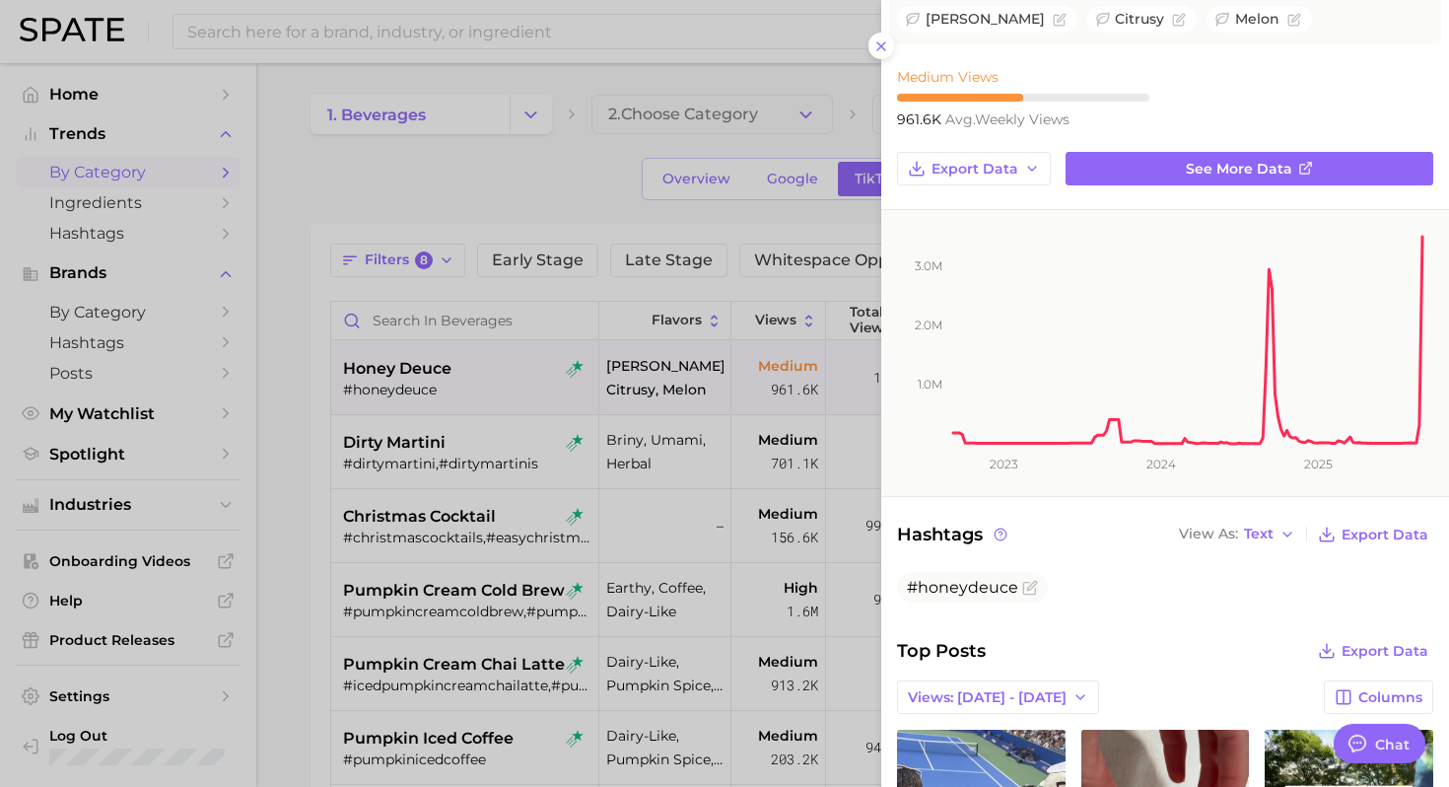
scroll to position [43, 0]
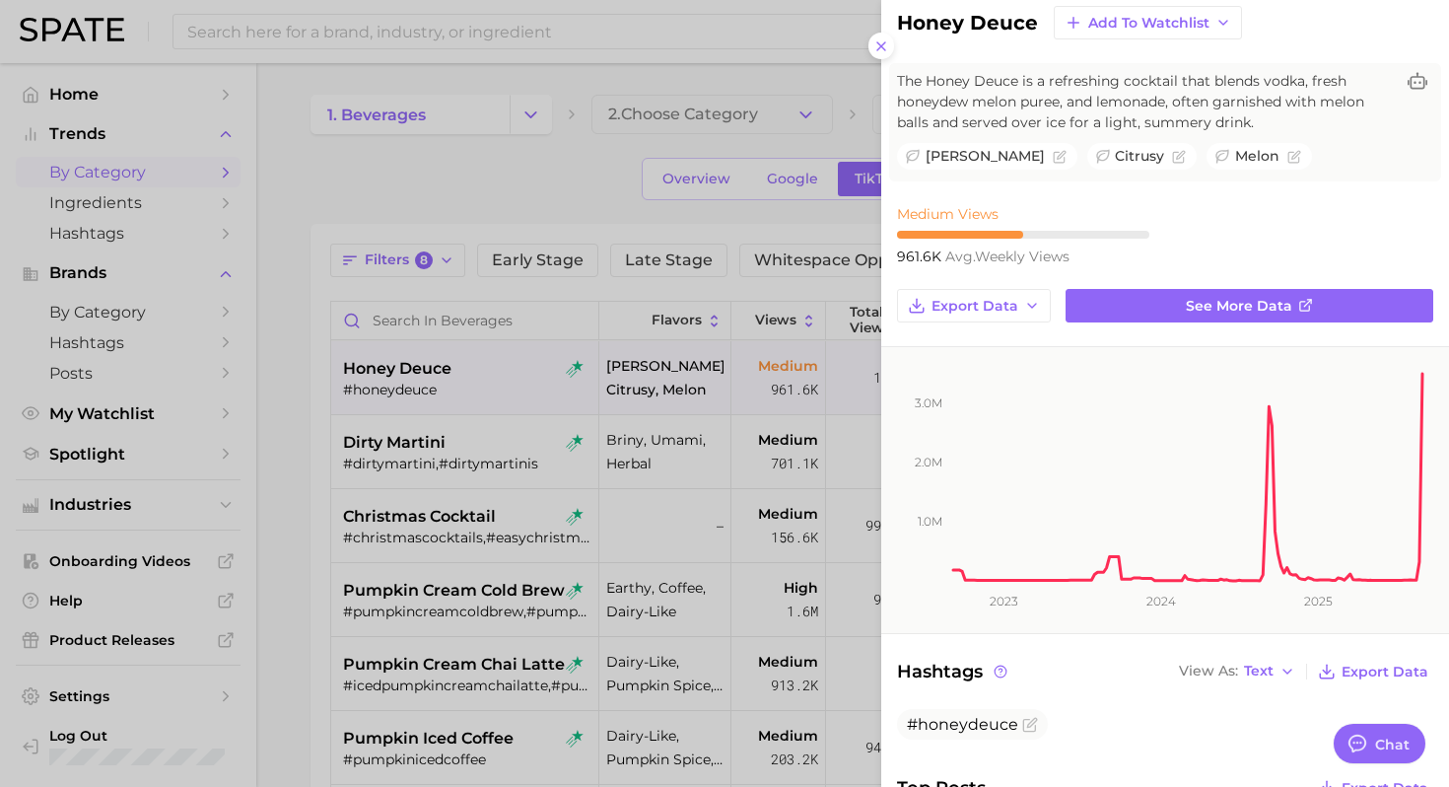
click at [650, 520] on div at bounding box center [724, 393] width 1449 height 787
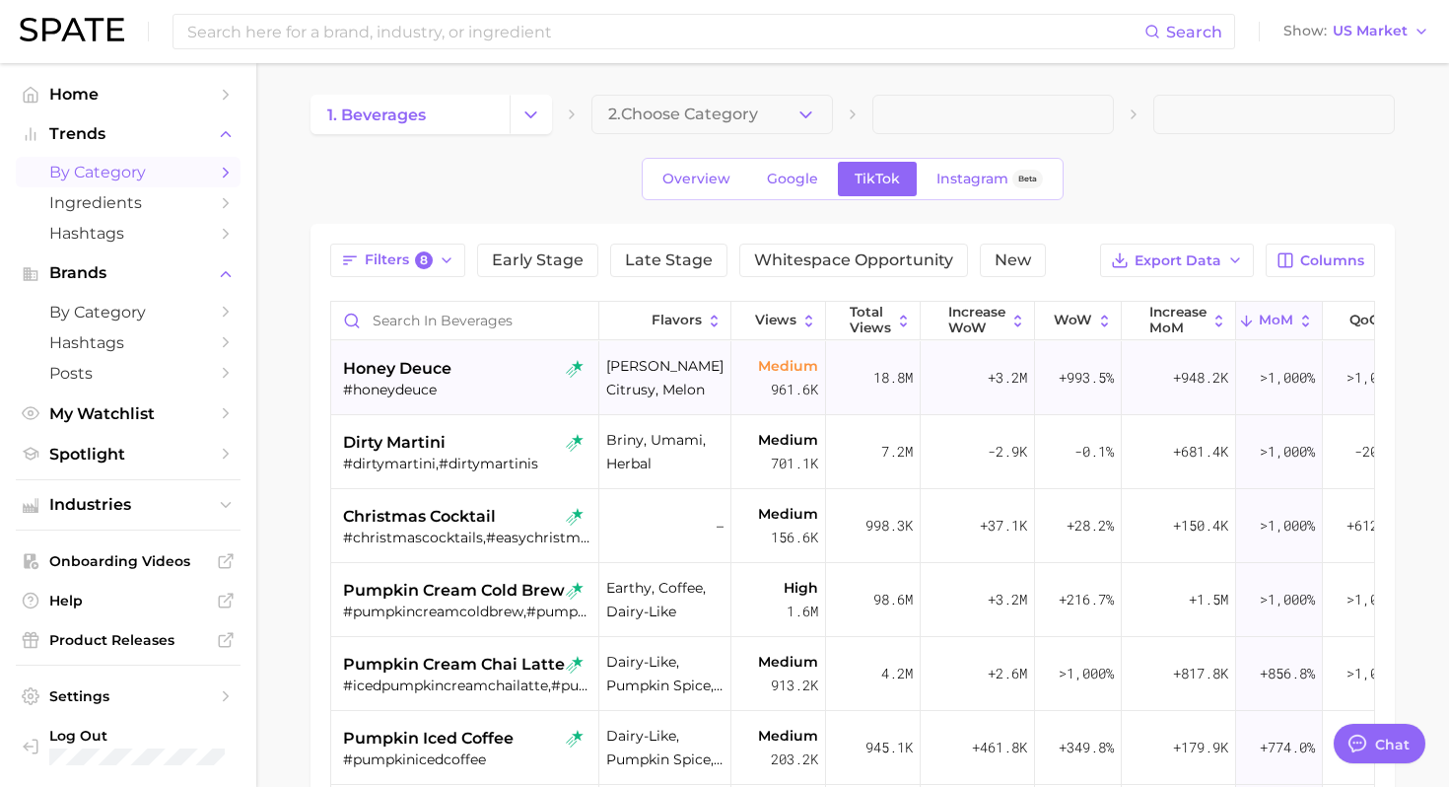
click at [433, 377] on span "honey deuce" at bounding box center [397, 369] width 108 height 24
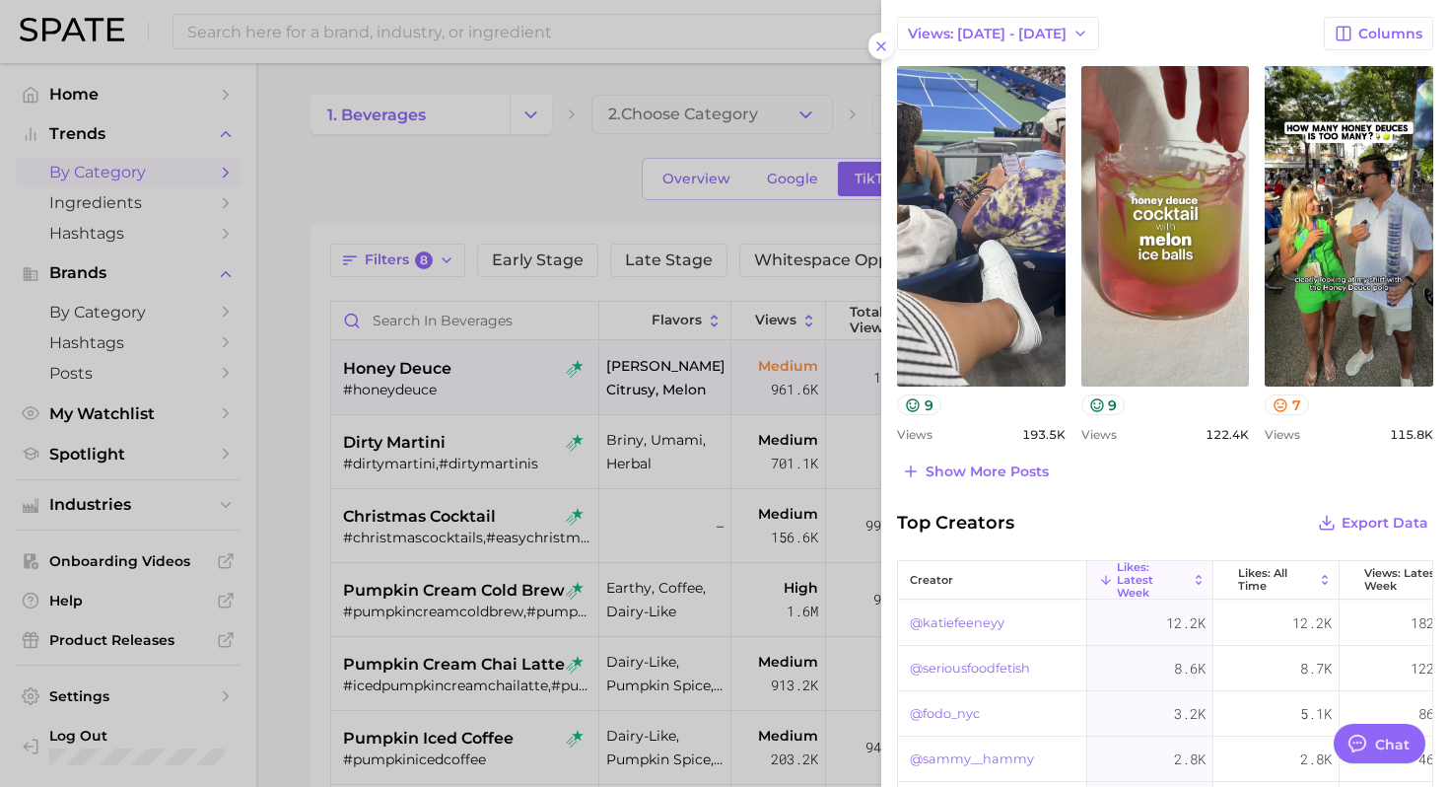
scroll to position [801, 0]
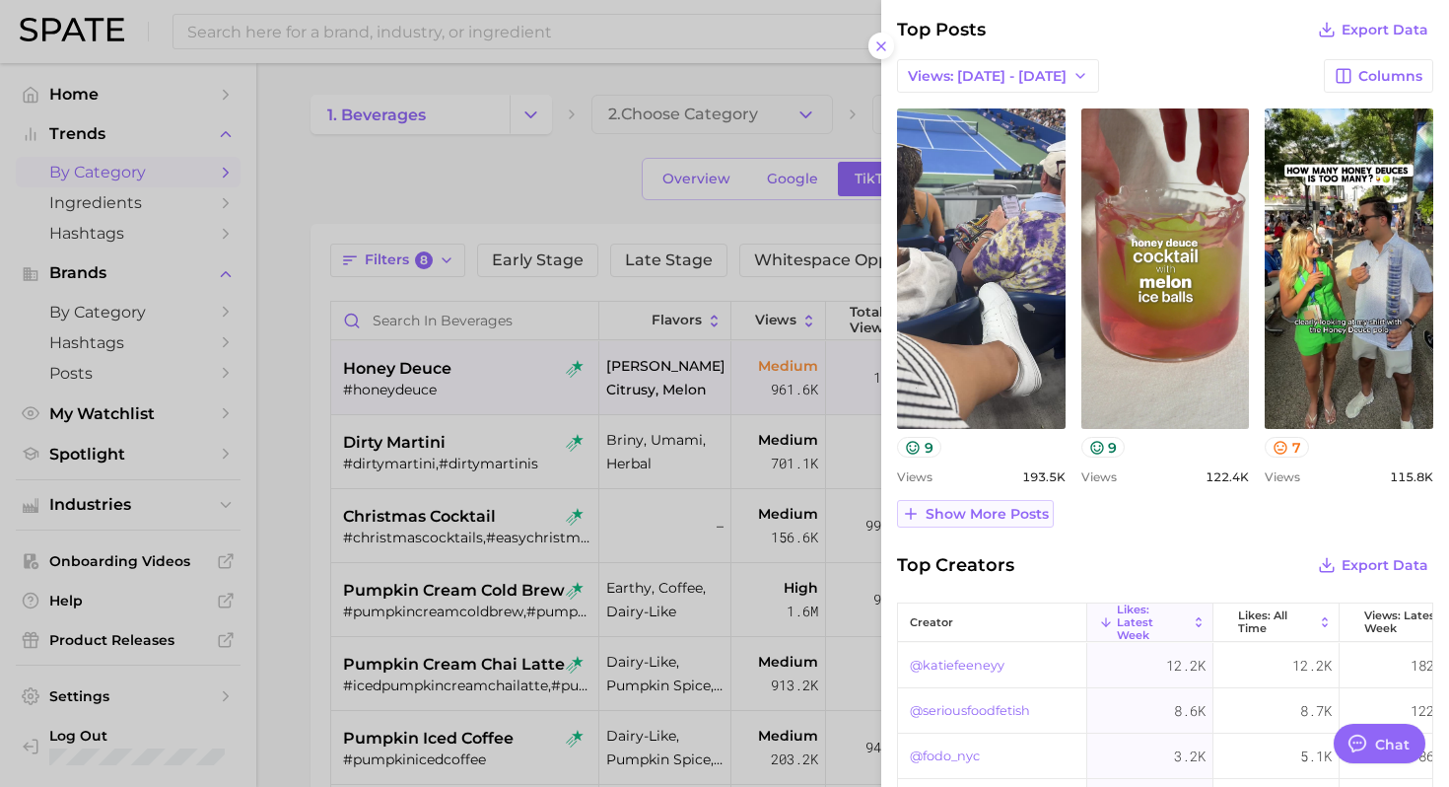
click at [1018, 506] on span "Show more posts" at bounding box center [986, 514] width 123 height 17
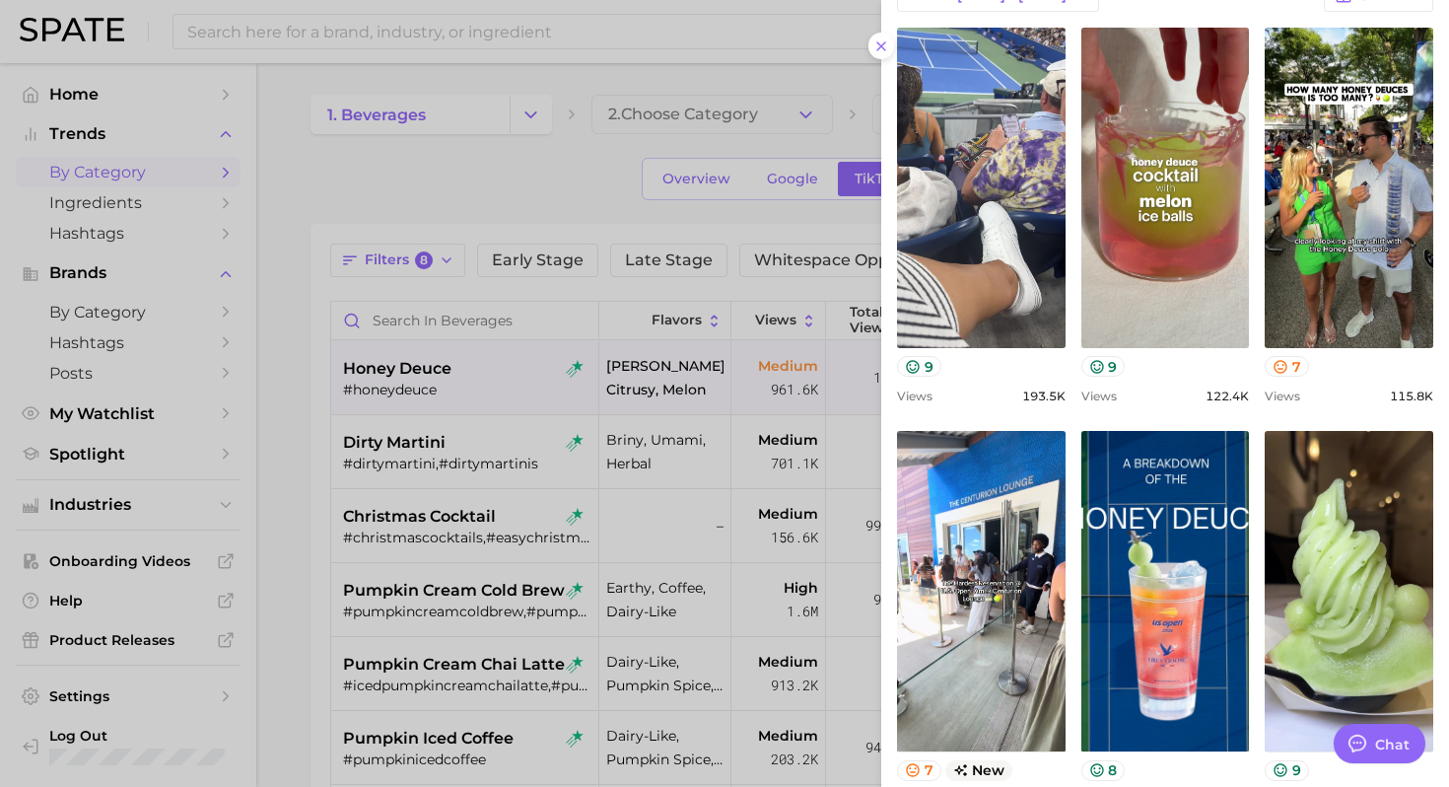
scroll to position [884, 0]
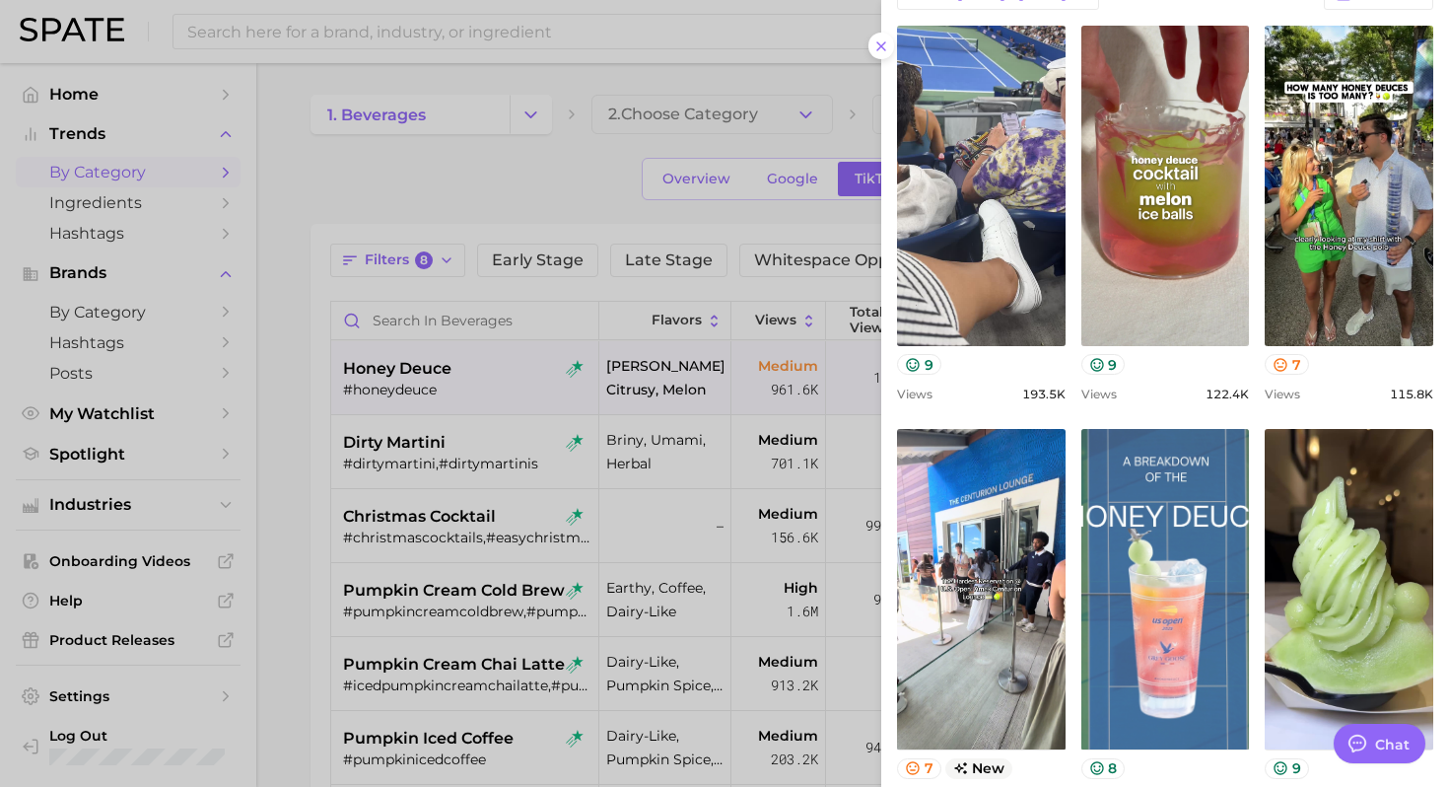
click at [1191, 561] on link "view post on TikTok" at bounding box center [1165, 589] width 169 height 320
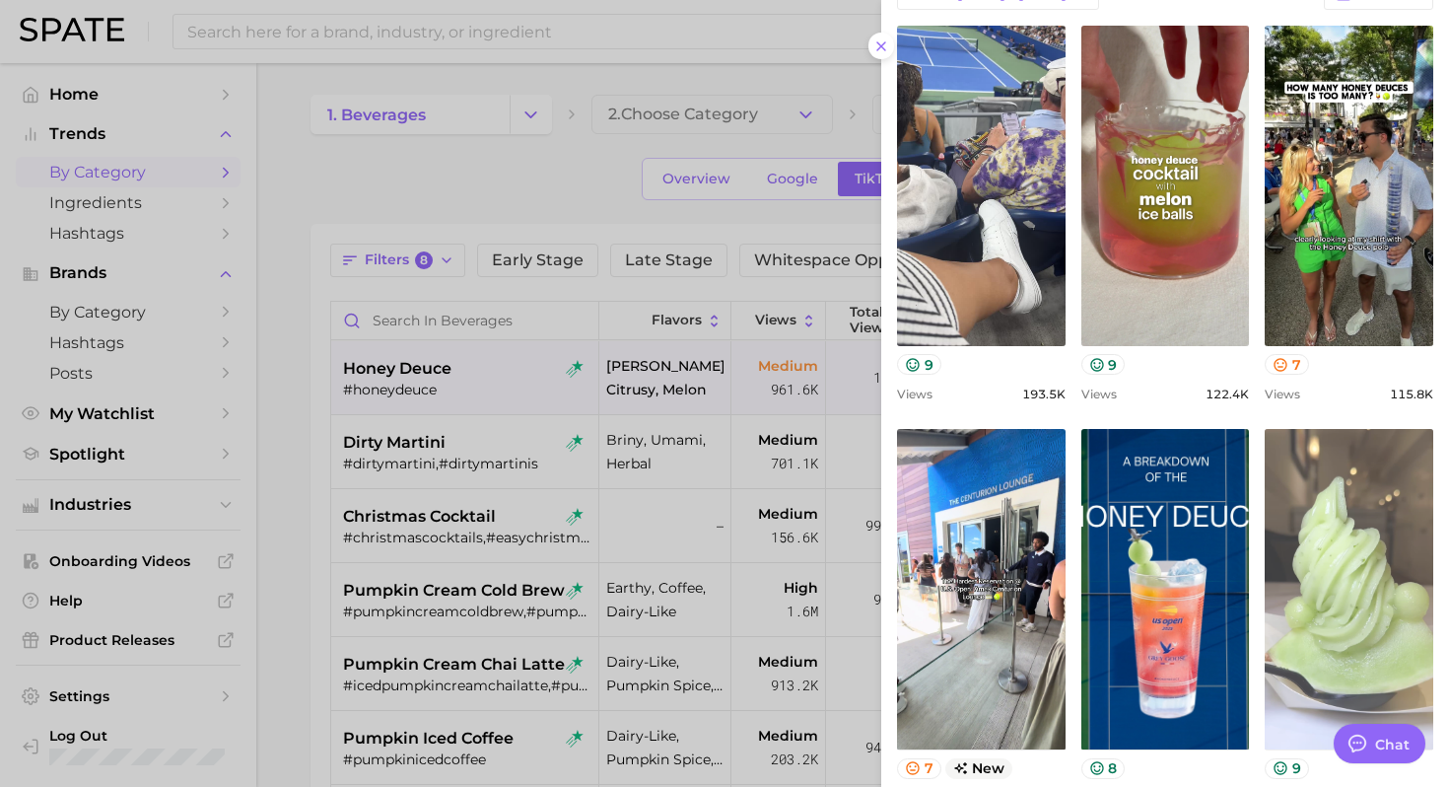
click at [1365, 547] on link "view post on TikTok" at bounding box center [1349, 589] width 169 height 320
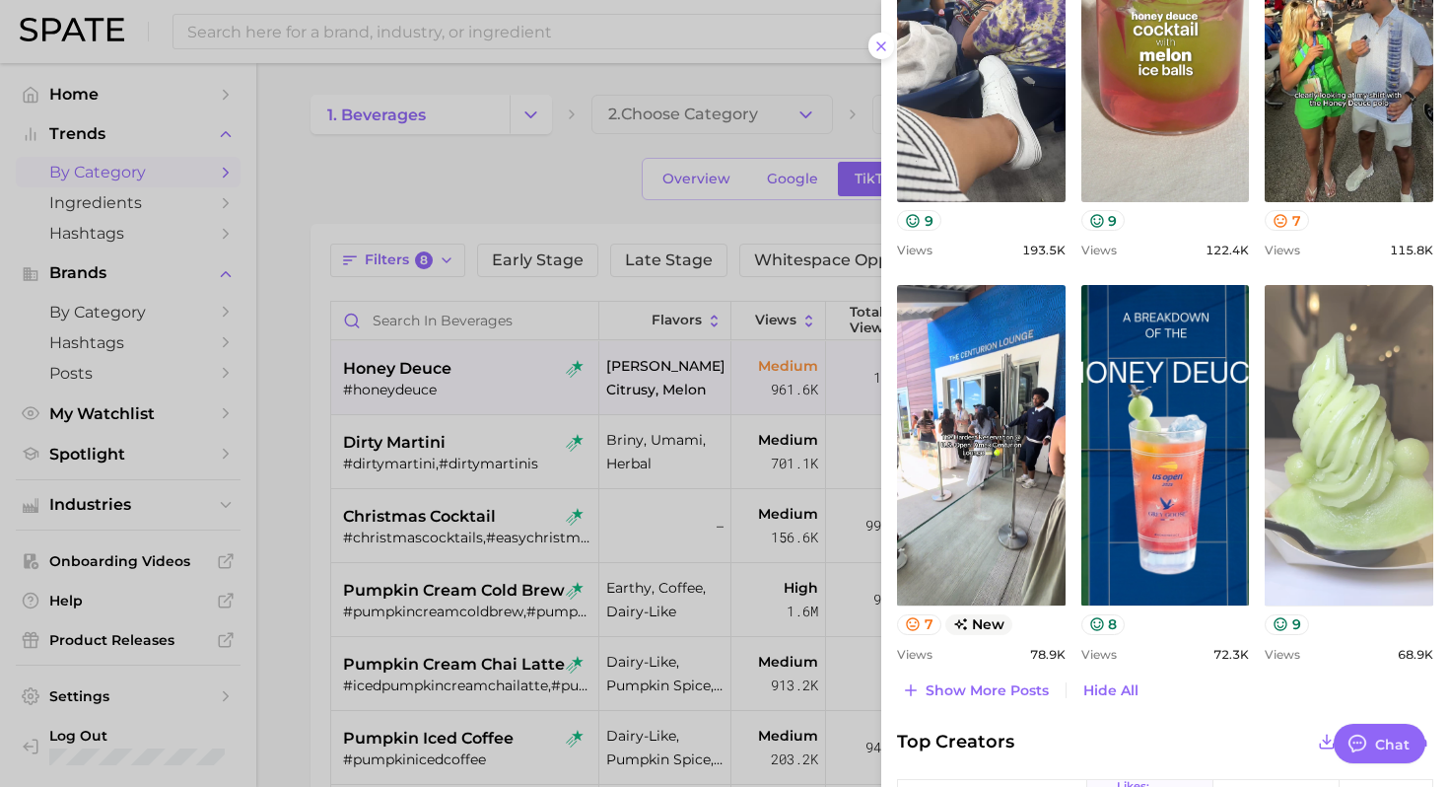
scroll to position [1118, 0]
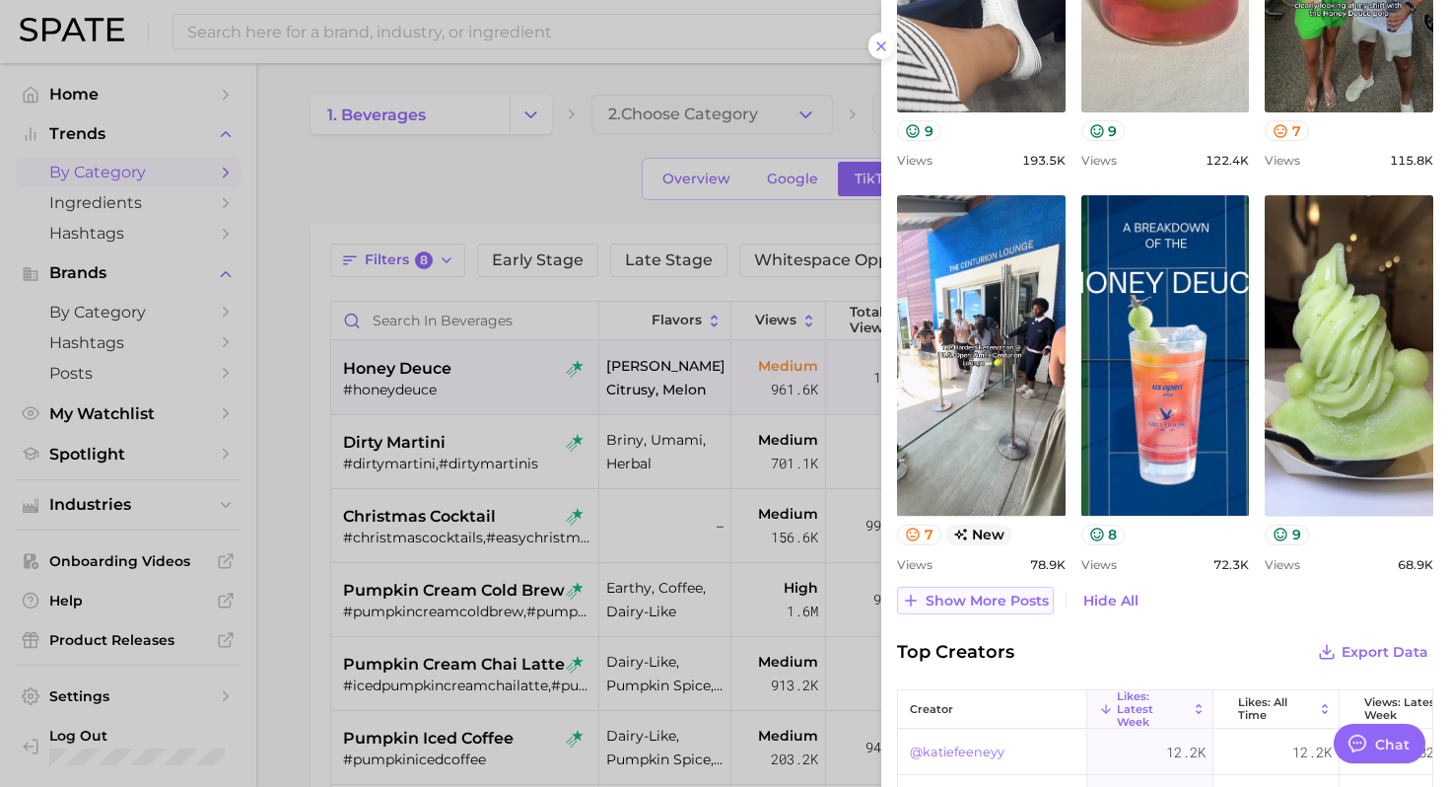
click at [957, 602] on span "Show more posts" at bounding box center [986, 600] width 123 height 17
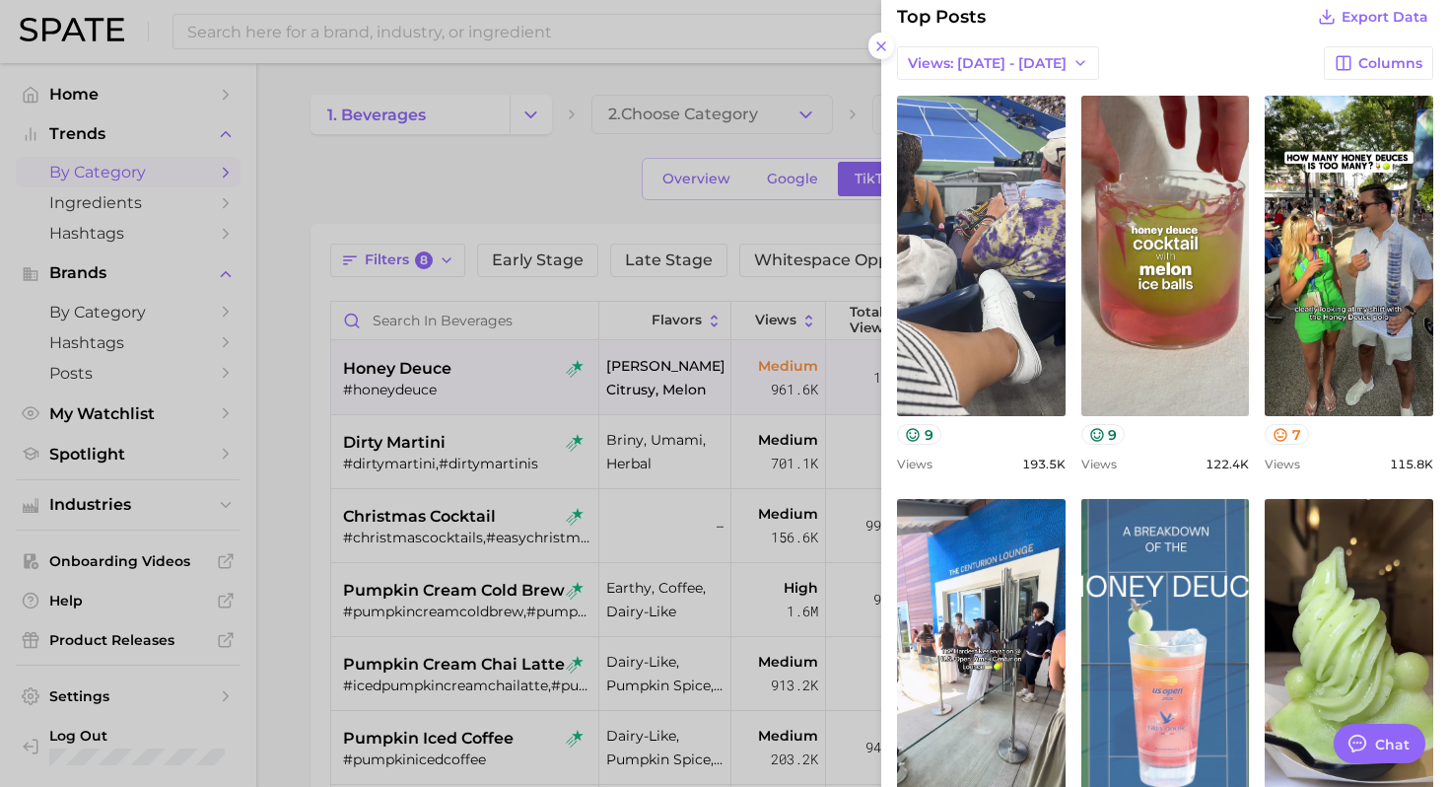
scroll to position [806, 0]
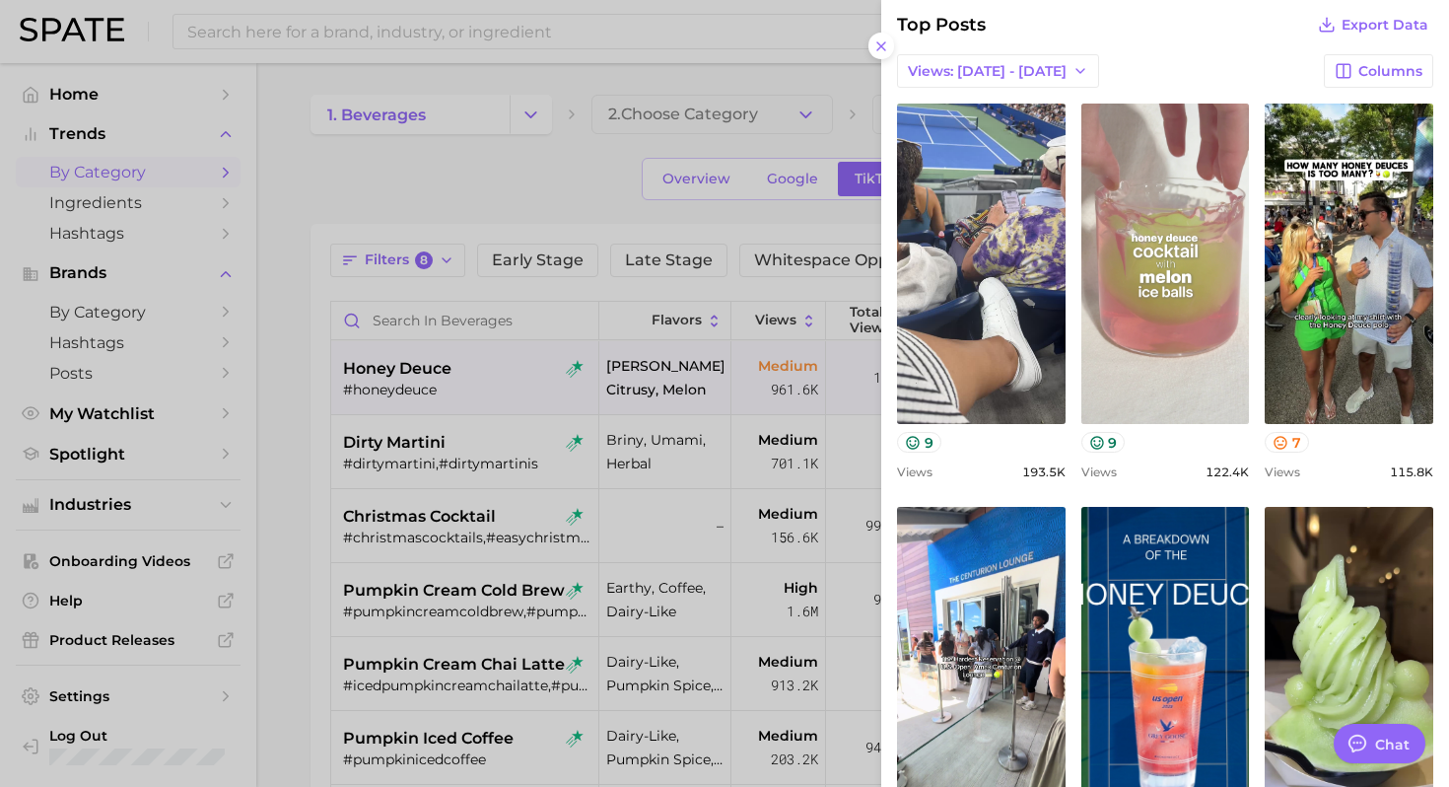
click at [1175, 316] on link "view post on TikTok" at bounding box center [1165, 263] width 169 height 320
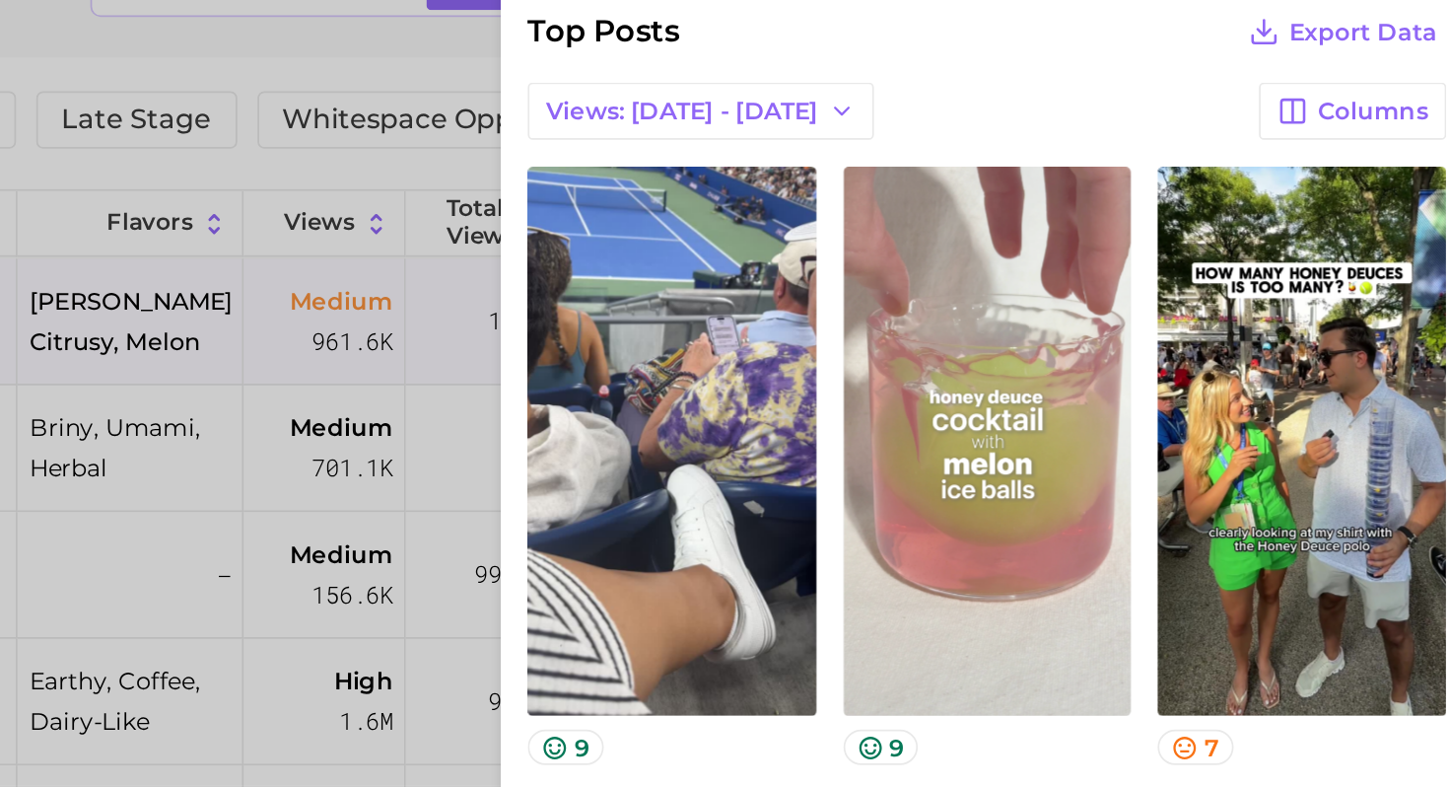
scroll to position [0, 0]
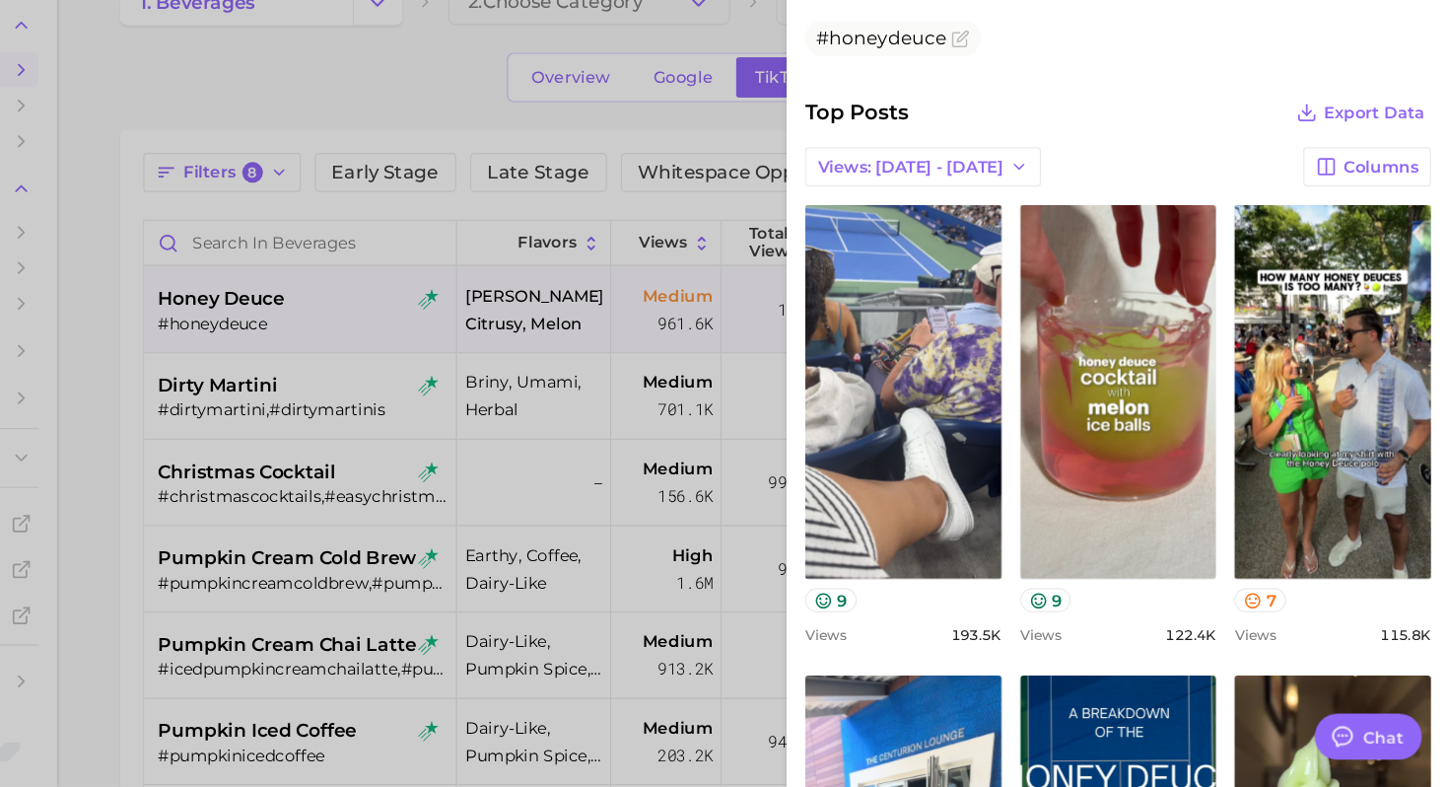
click at [306, 494] on div at bounding box center [724, 393] width 1449 height 787
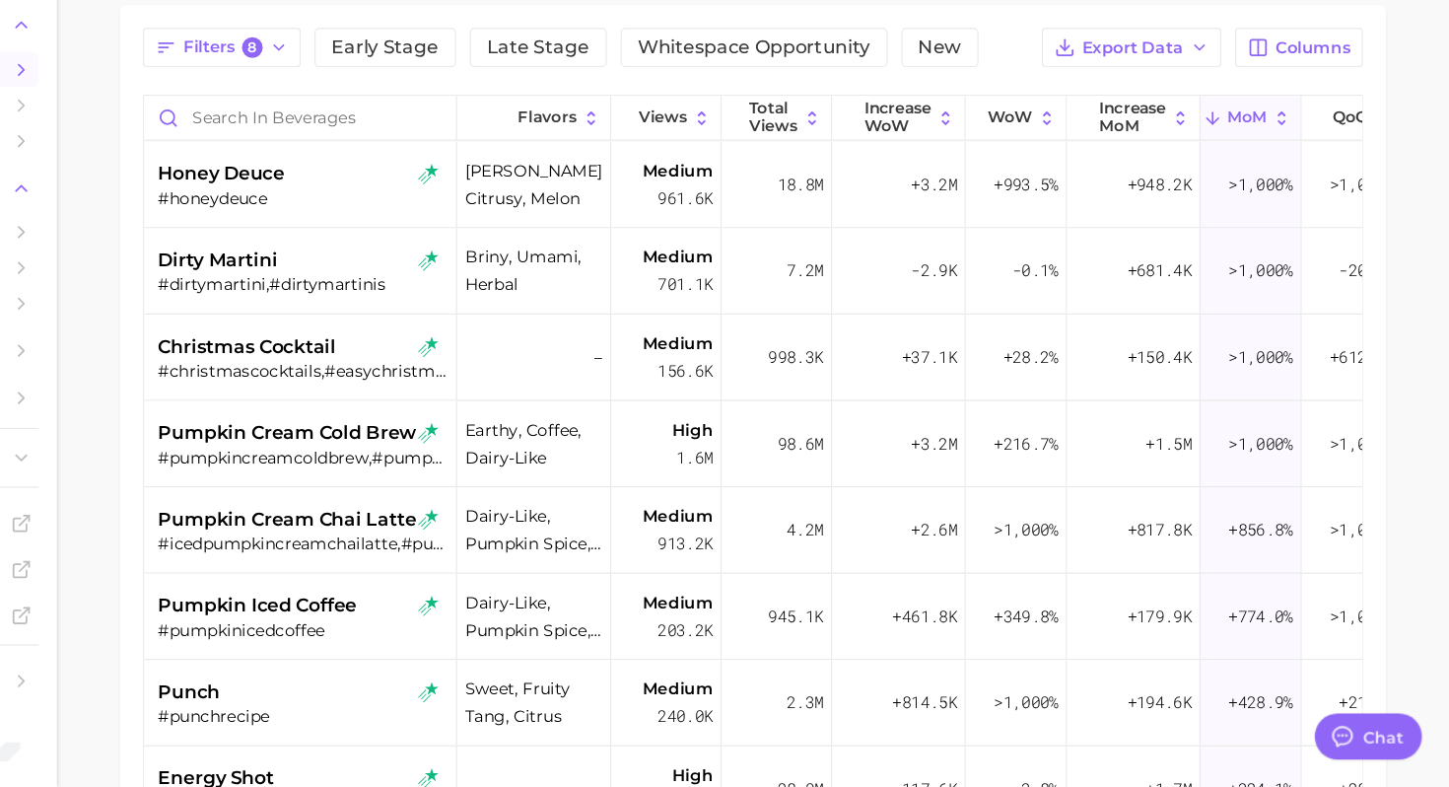
scroll to position [108, 0]
click at [504, 346] on div "#dirtymartini,#dirtymartinis" at bounding box center [467, 355] width 248 height 18
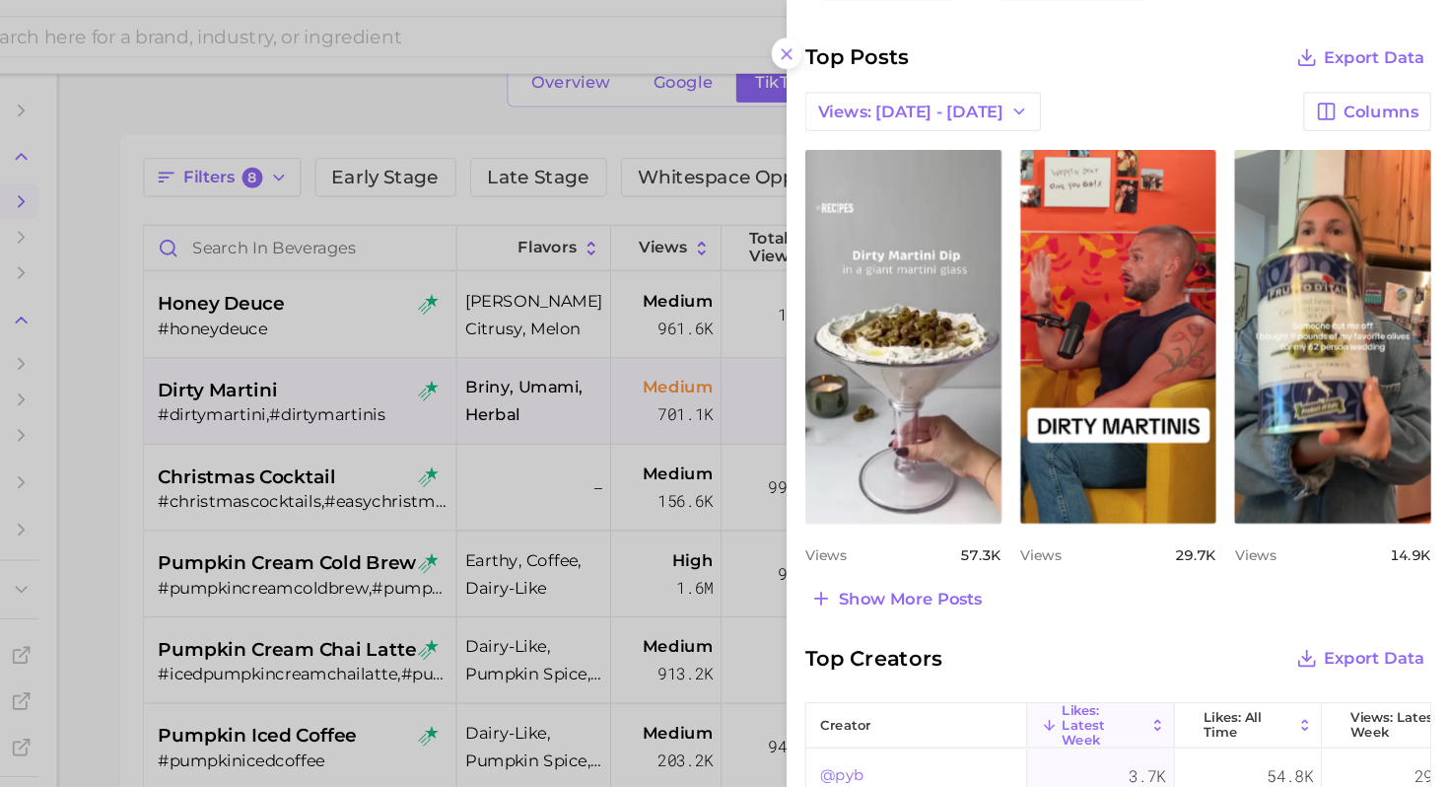
scroll to position [789, 0]
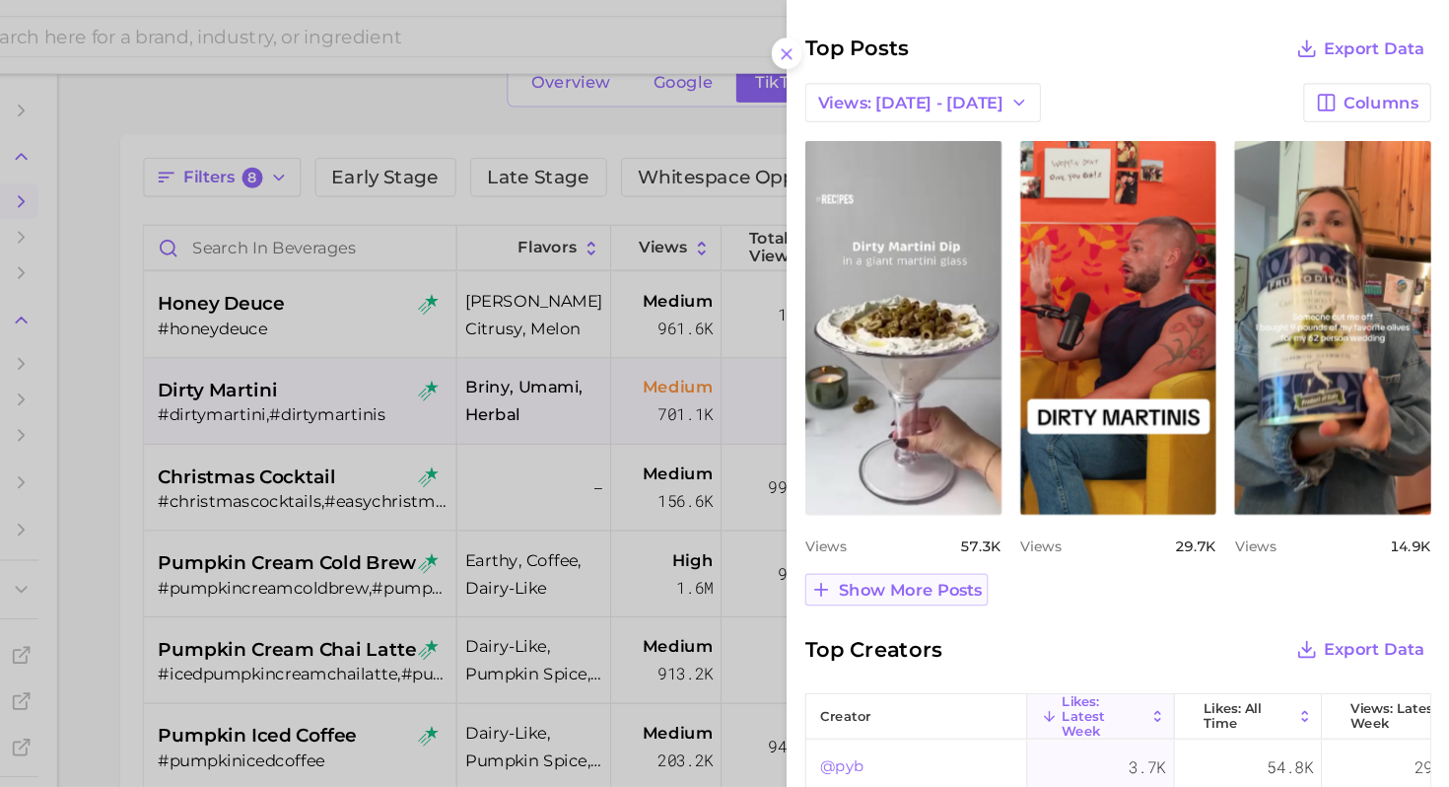
click at [999, 500] on span "Show more posts" at bounding box center [986, 505] width 123 height 17
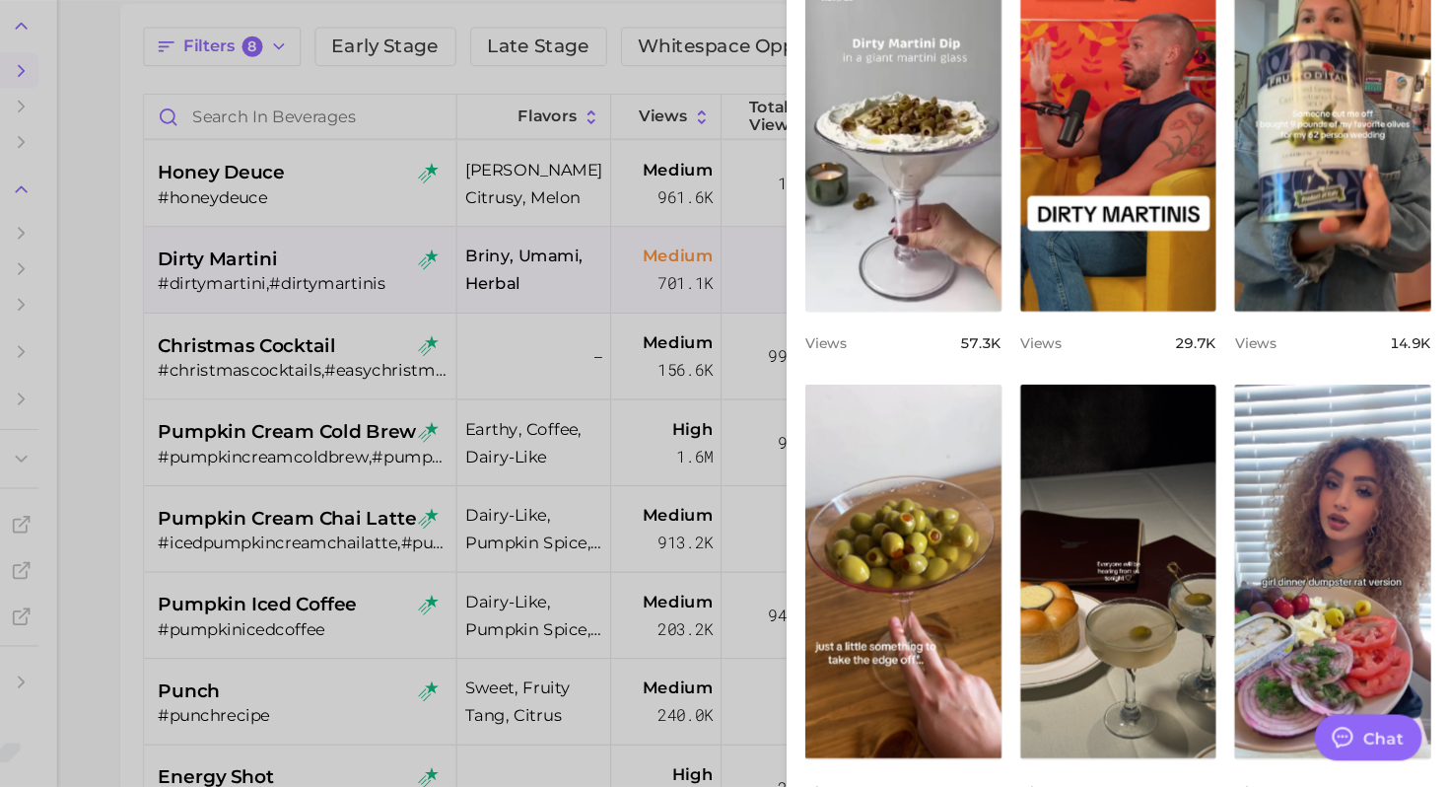
scroll to position [108, 0]
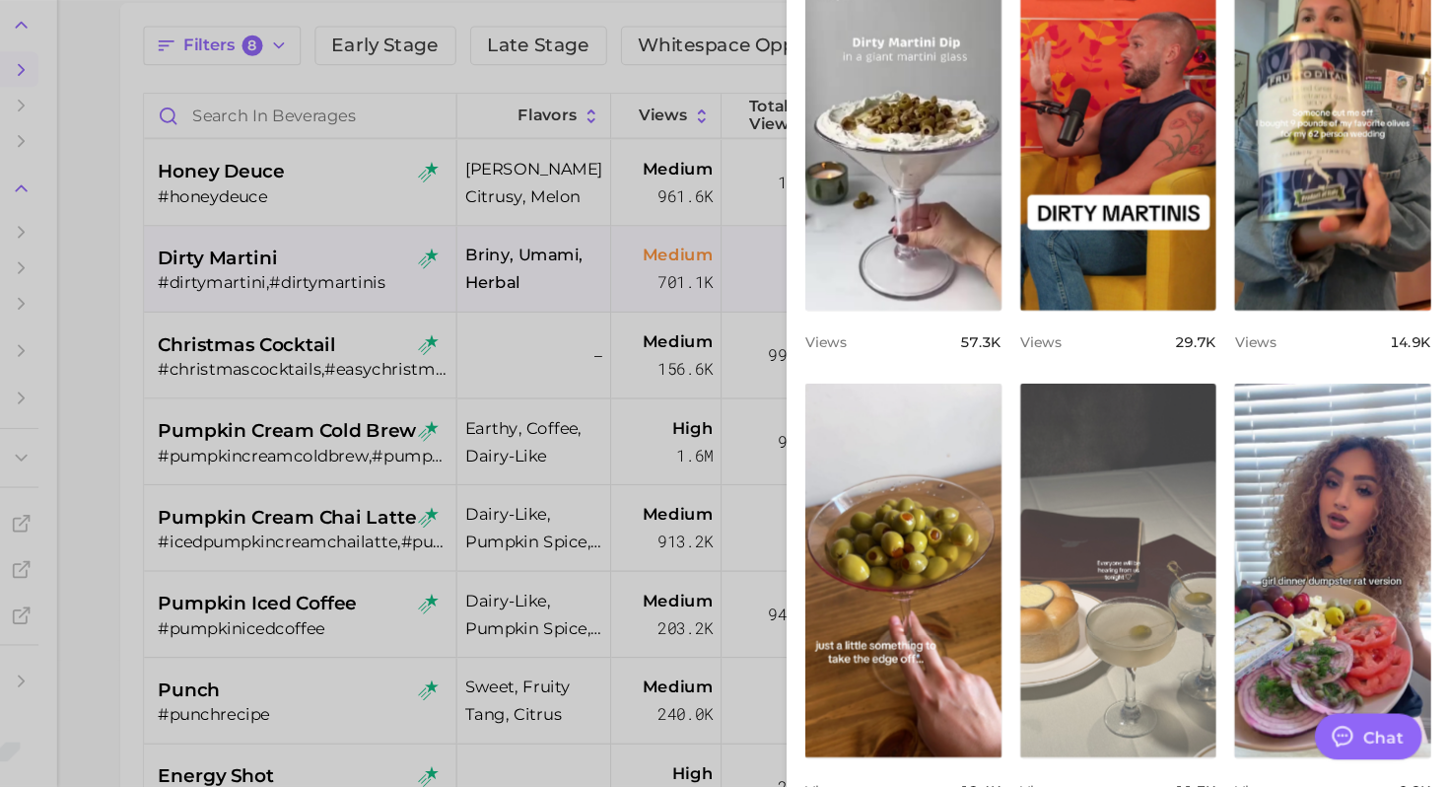
click at [1164, 554] on link "view post on TikTok" at bounding box center [1165, 601] width 169 height 320
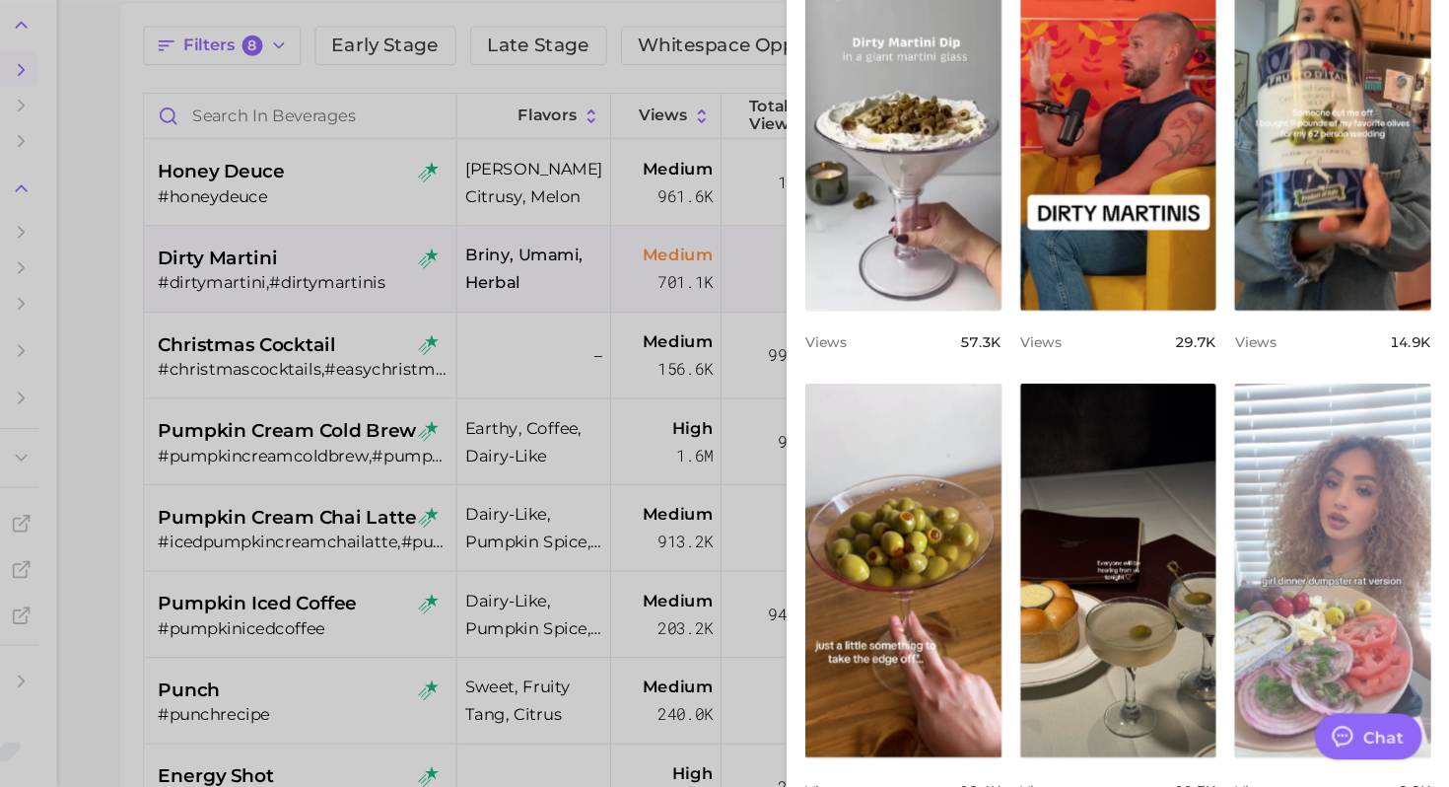
click at [1310, 568] on link "view post on TikTok" at bounding box center [1349, 601] width 169 height 320
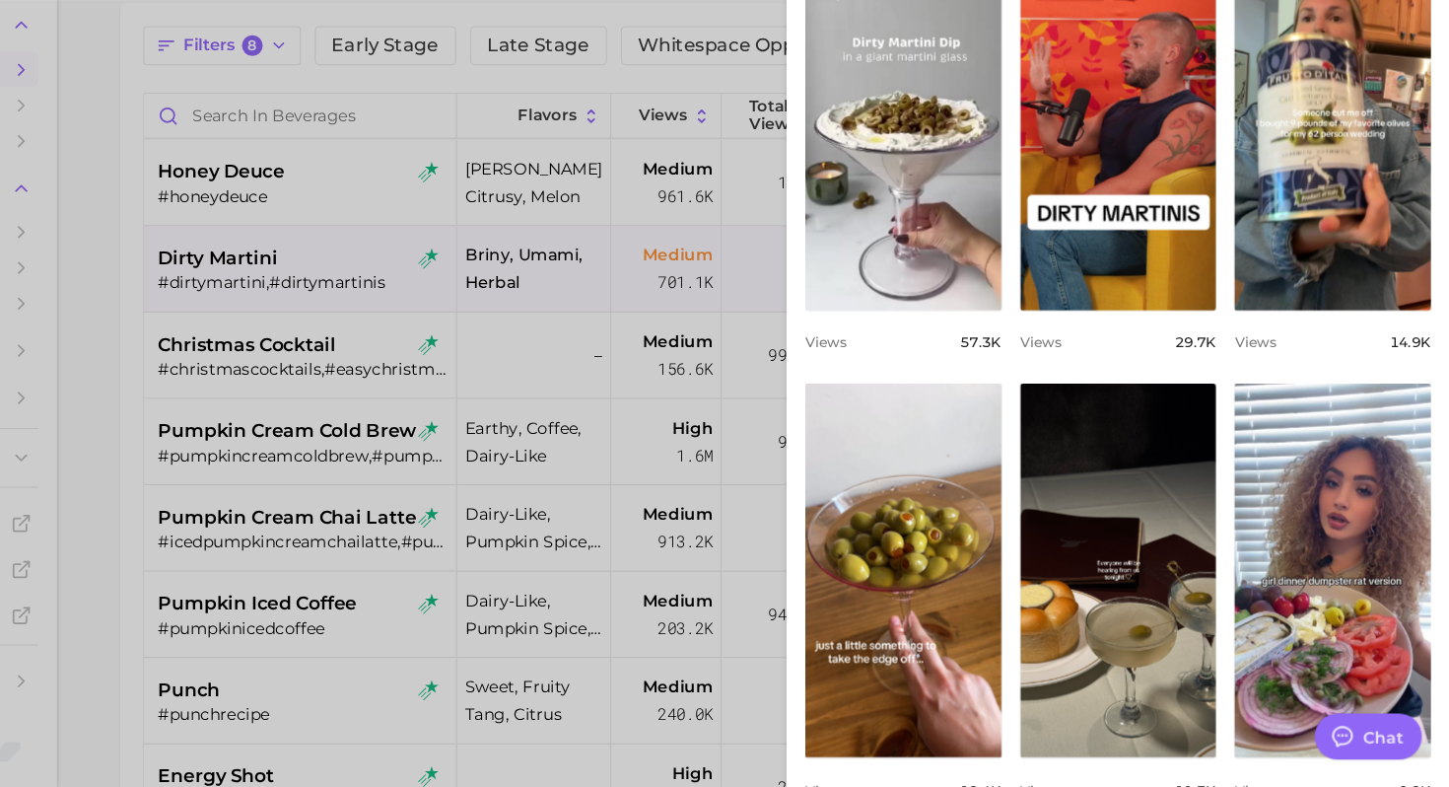
click at [603, 566] on div at bounding box center [724, 393] width 1449 height 787
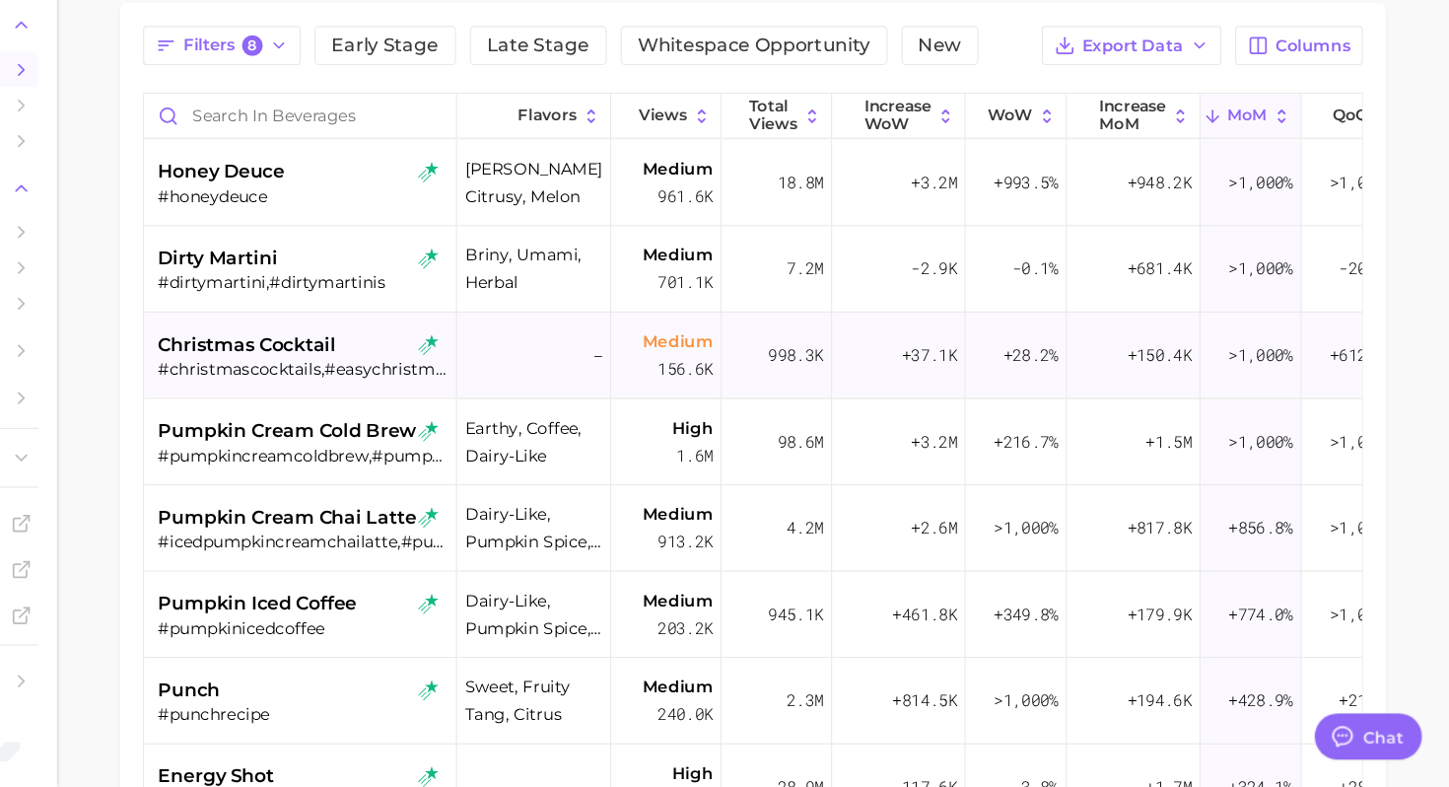
click at [457, 418] on span "christmas cocktail" at bounding box center [419, 408] width 153 height 24
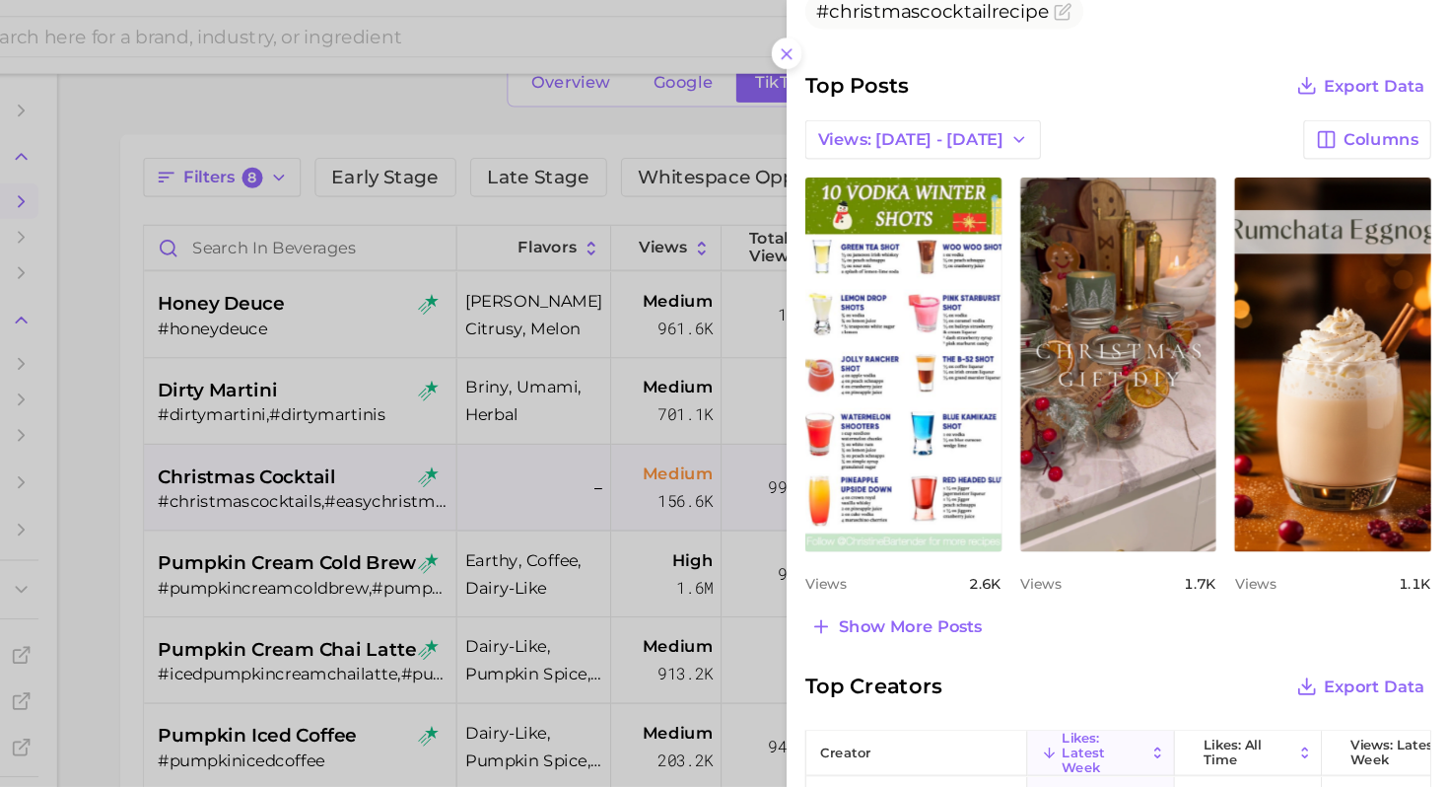
scroll to position [741, 0]
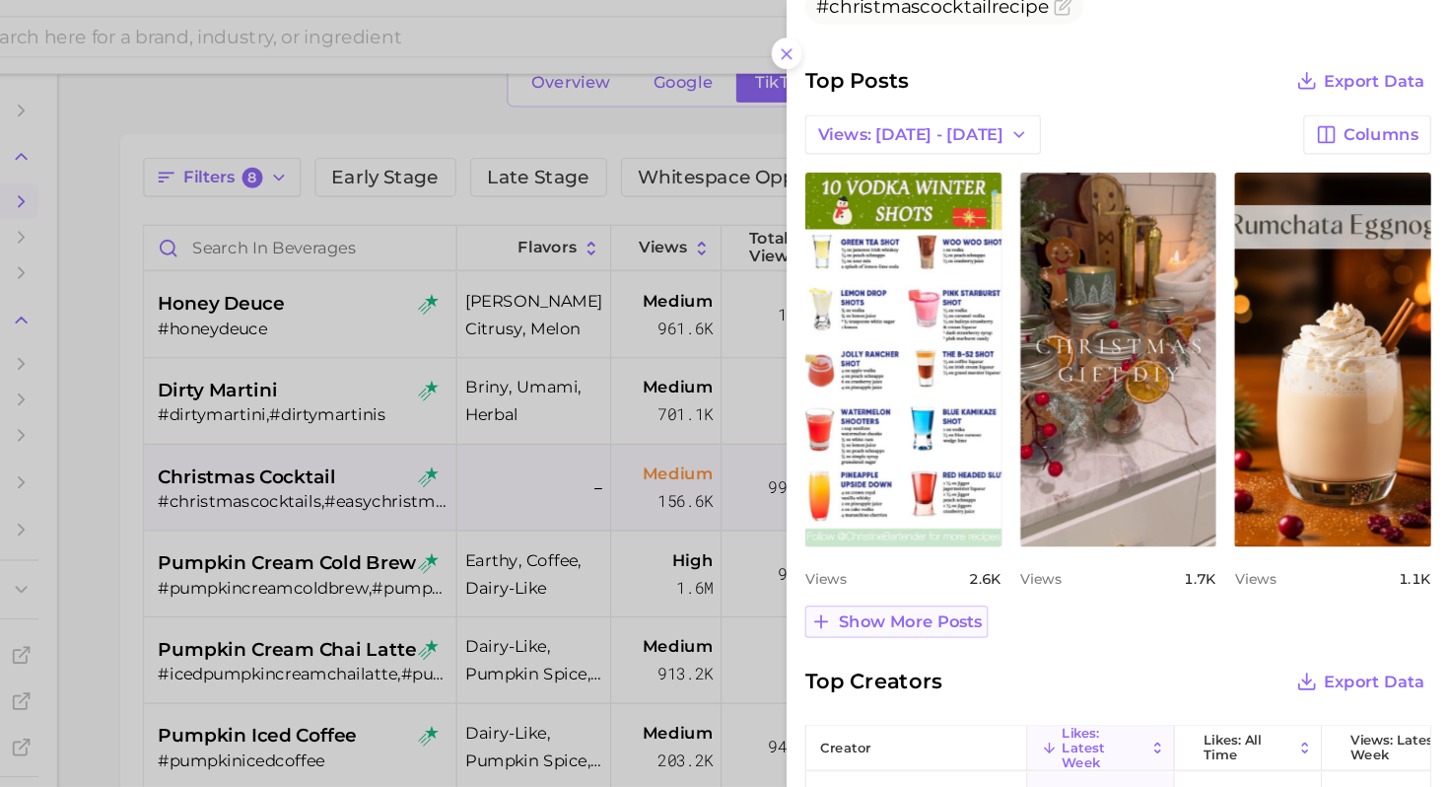
click at [989, 530] on span "Show more posts" at bounding box center [986, 532] width 123 height 17
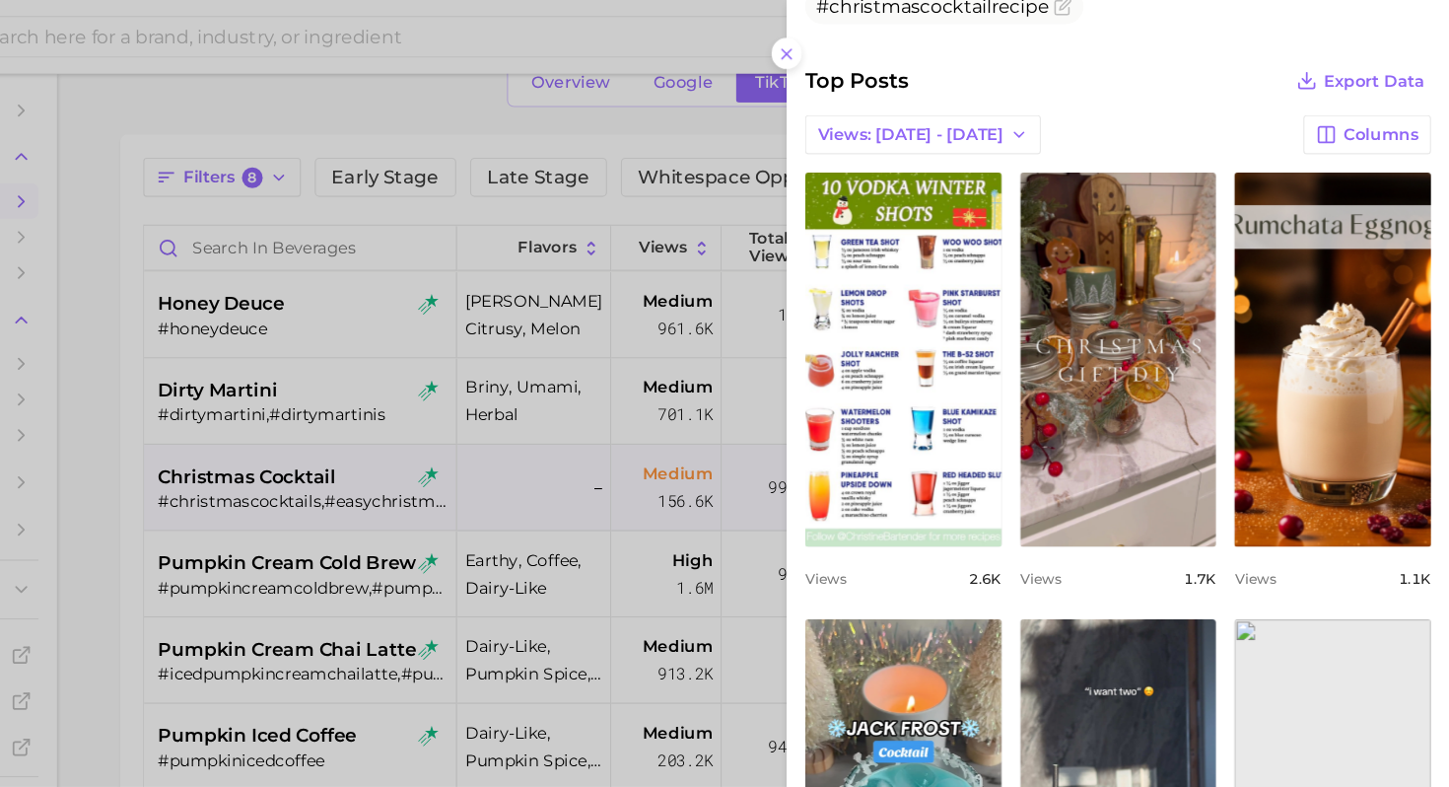
scroll to position [0, 0]
click at [627, 371] on div at bounding box center [724, 393] width 1449 height 787
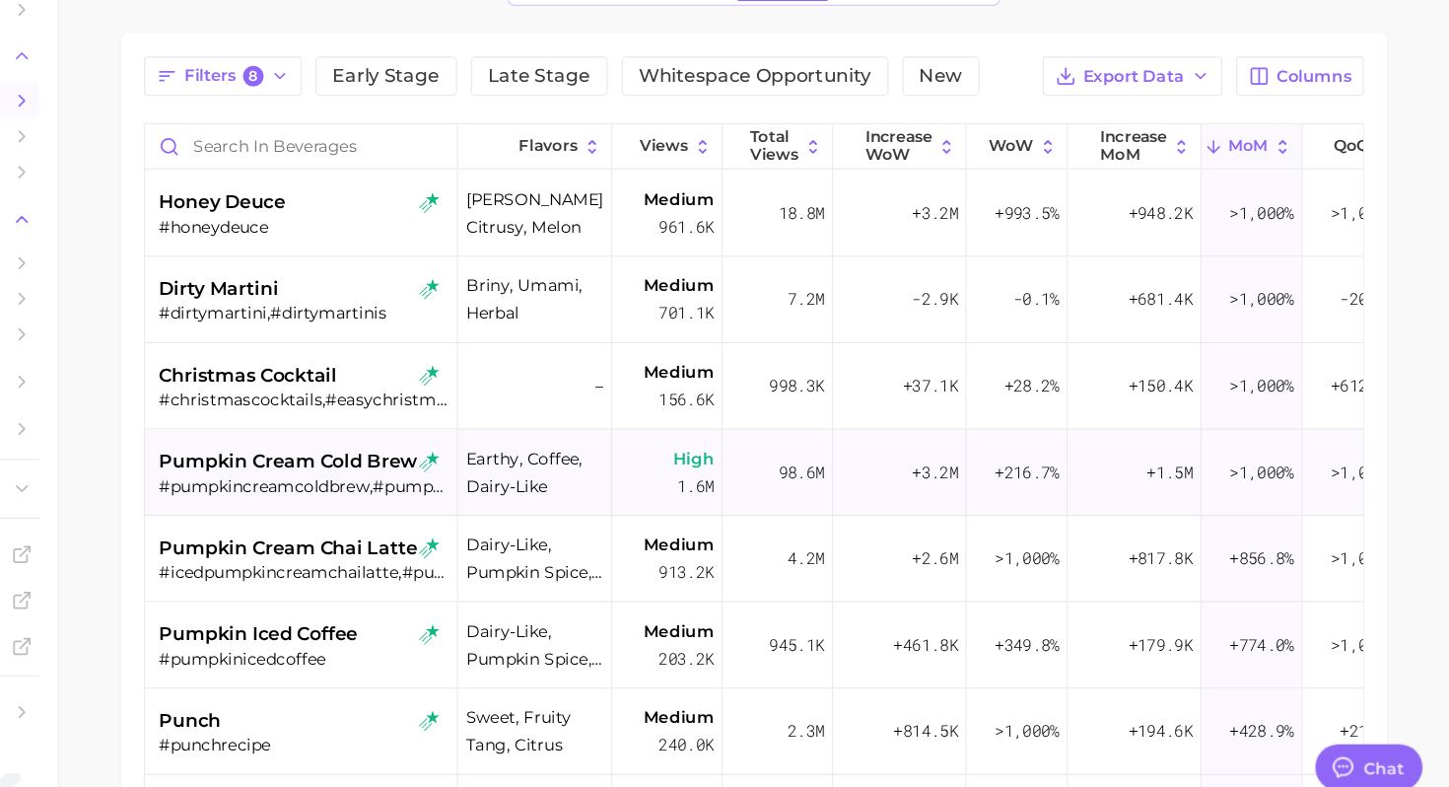
click at [467, 496] on div "#pumpkincreamcoldbrew,#pumpkincreamcoldbrews" at bounding box center [467, 503] width 248 height 18
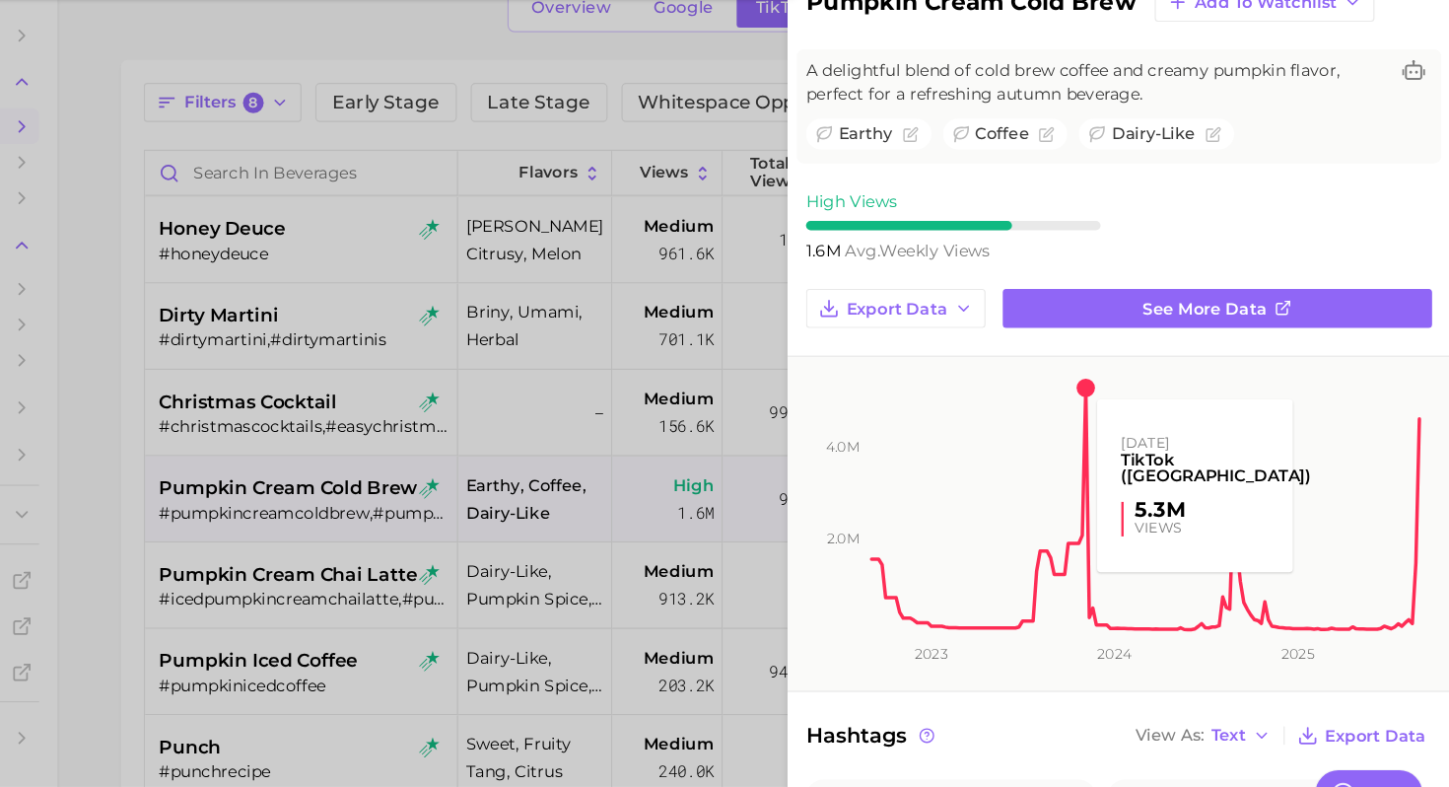
scroll to position [108, 0]
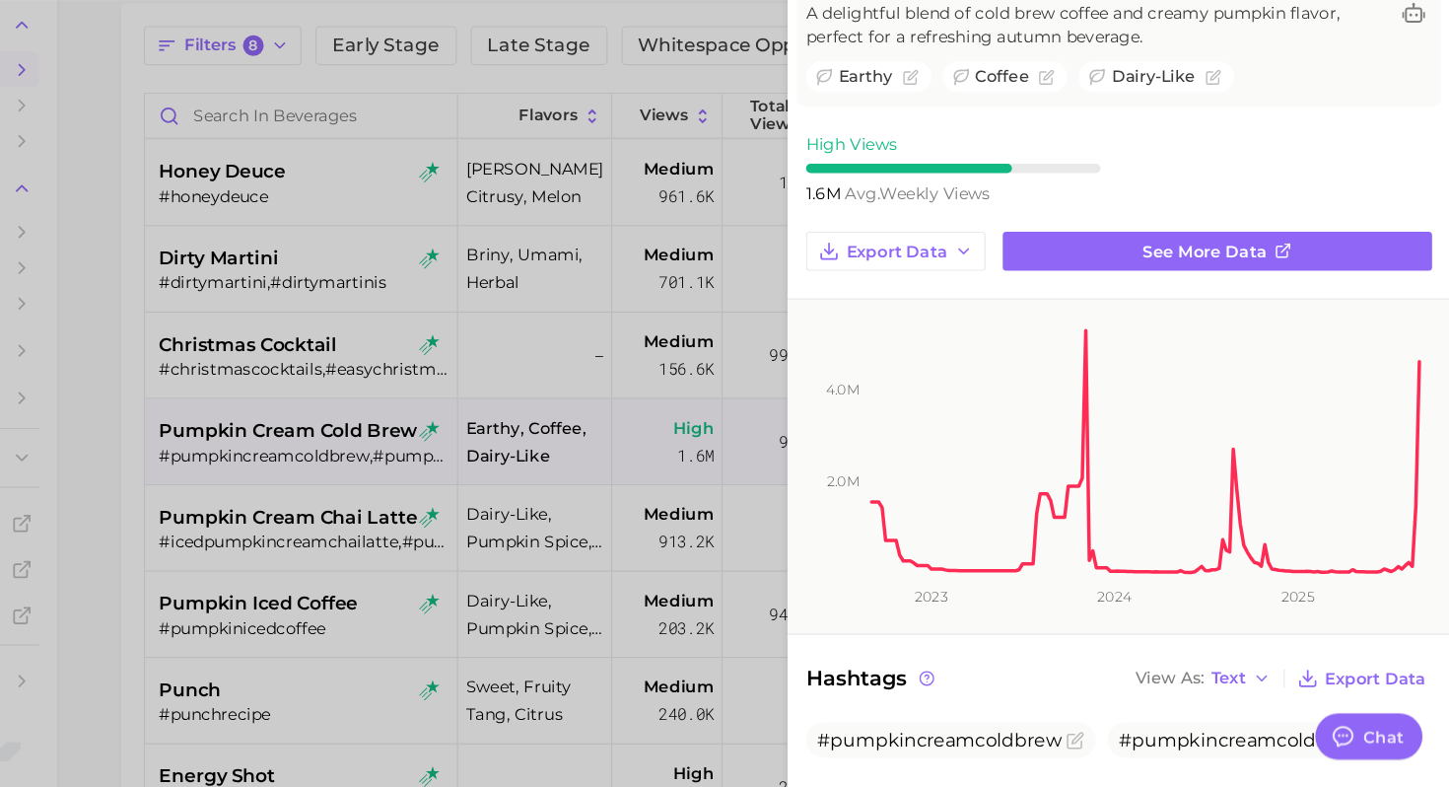
click at [432, 554] on div at bounding box center [724, 393] width 1449 height 787
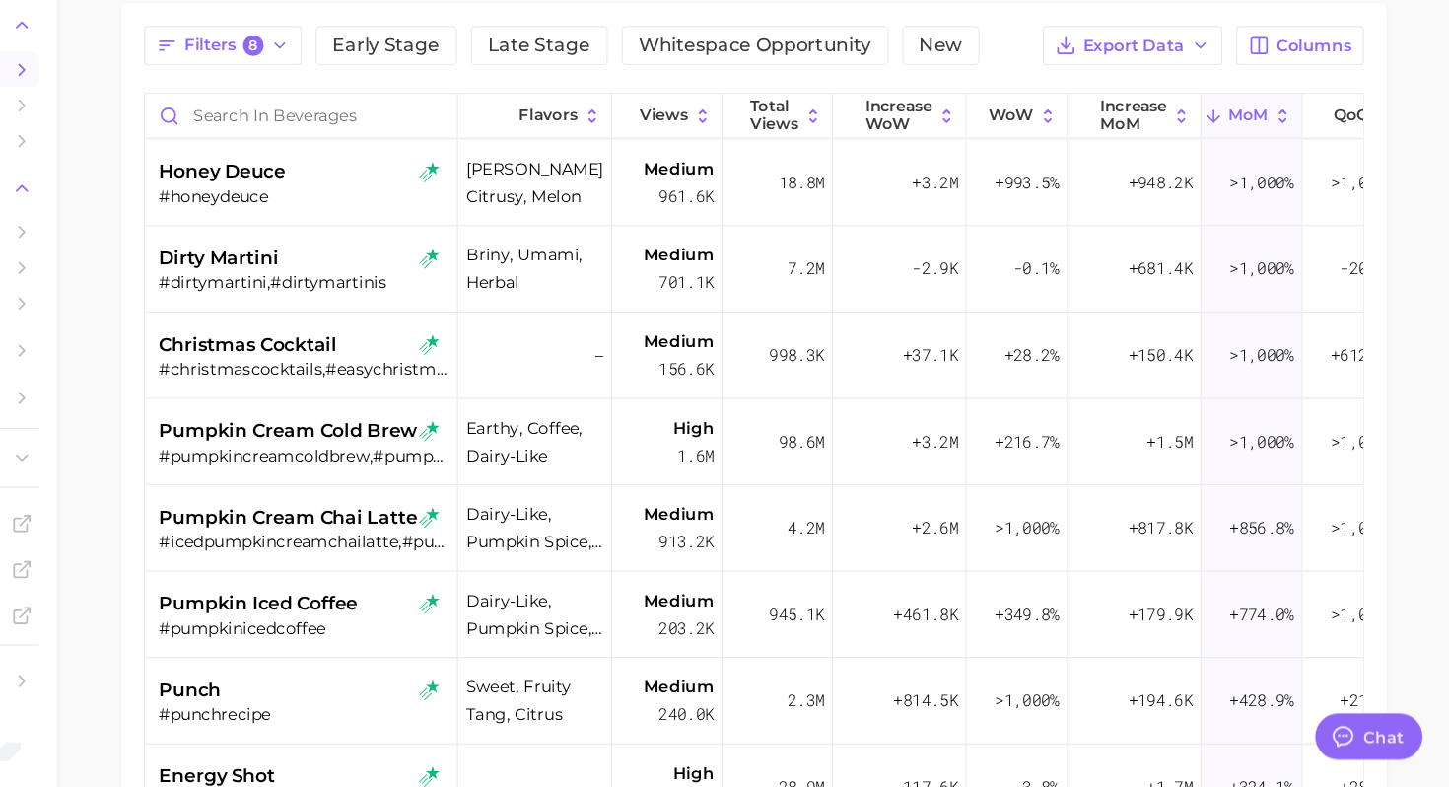
click at [392, 563] on span "pumpkin cream chai latte" at bounding box center [454, 556] width 222 height 24
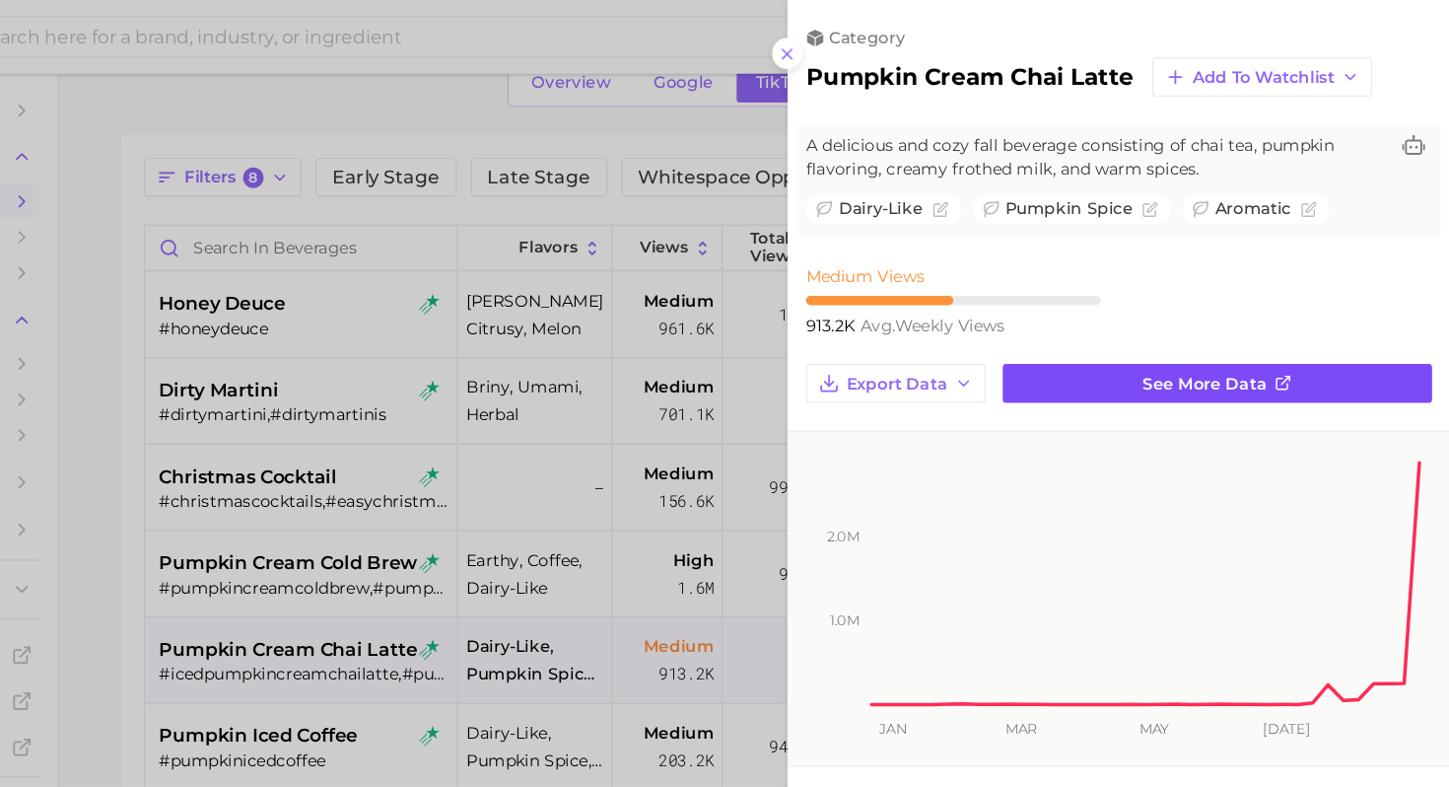
scroll to position [0, 0]
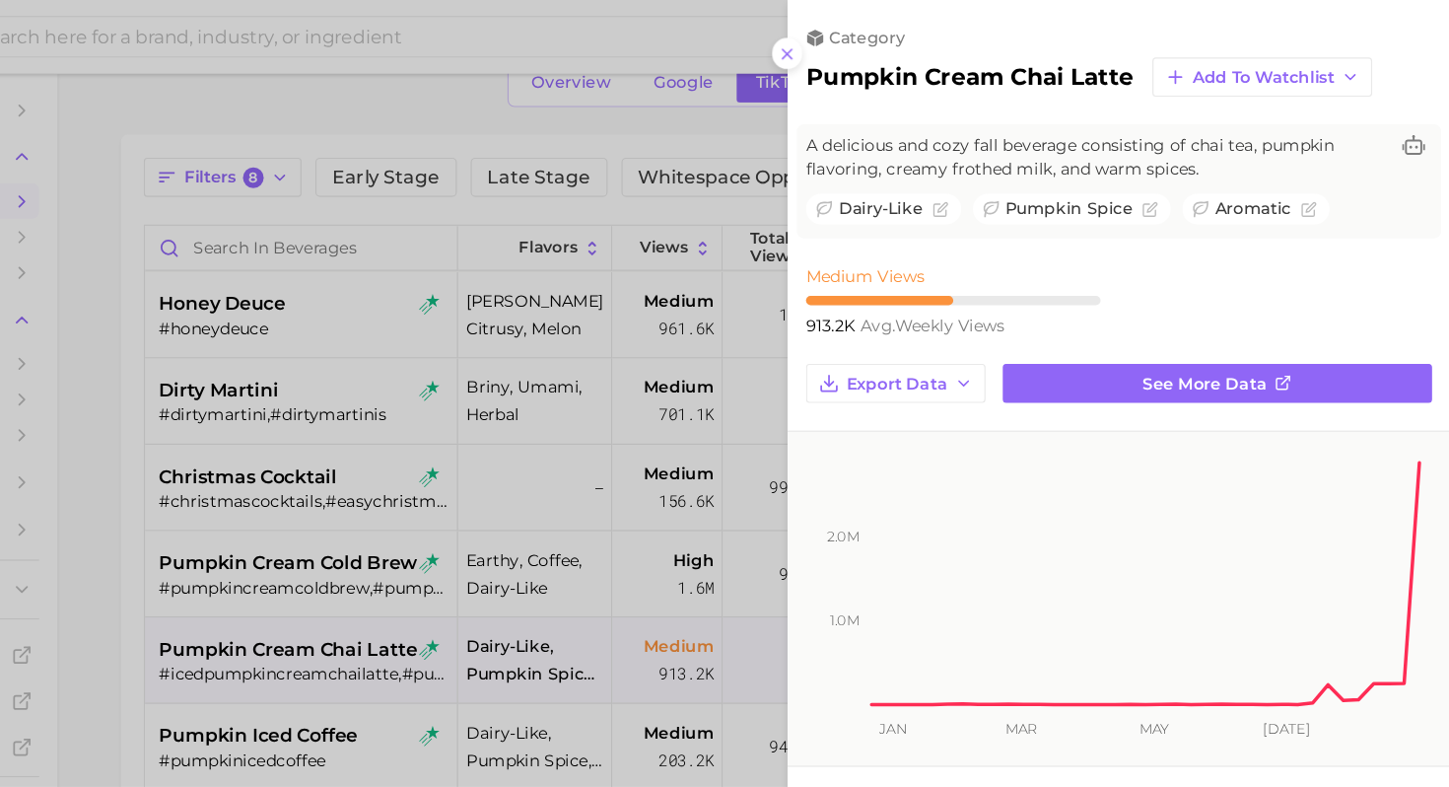
click at [364, 527] on div at bounding box center [724, 393] width 1449 height 787
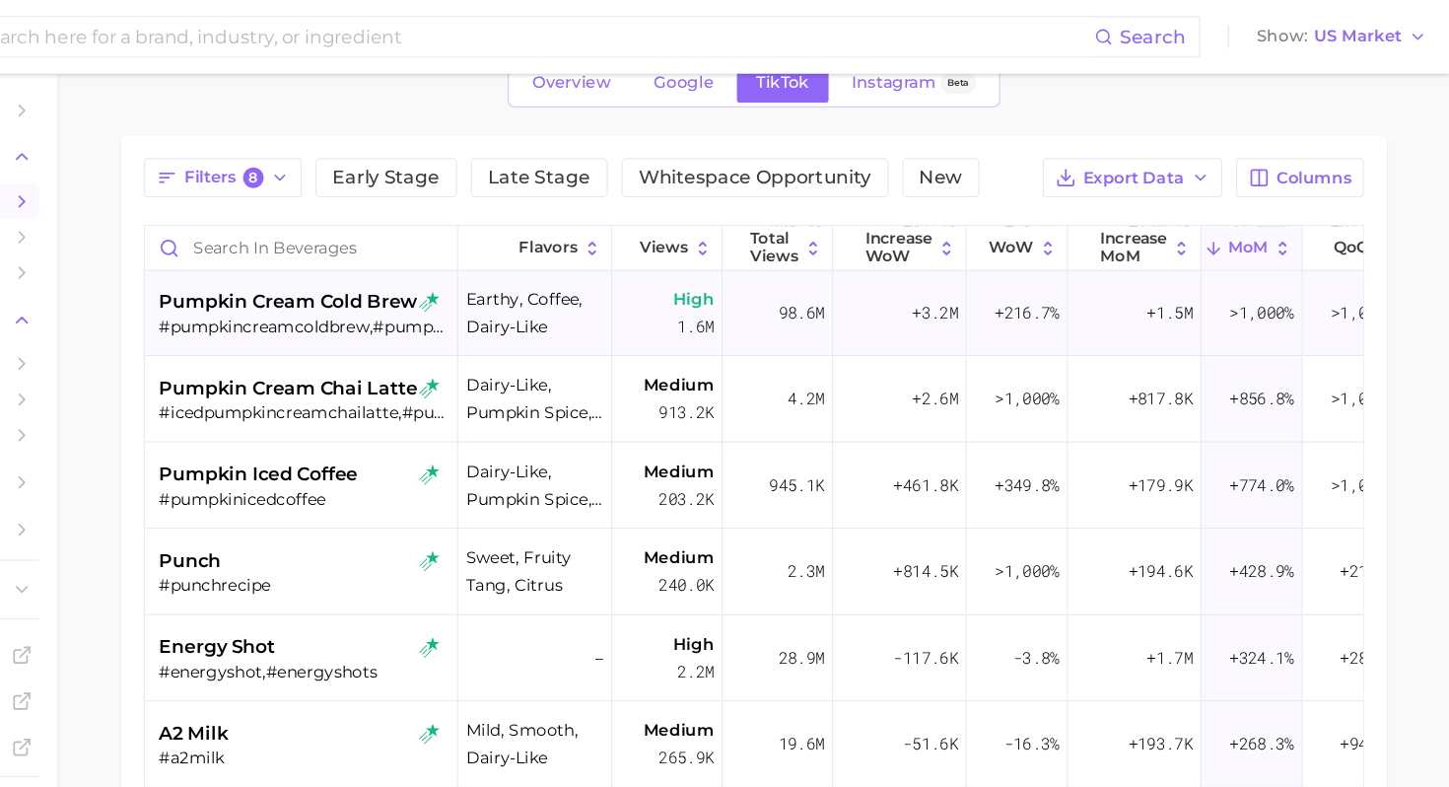
scroll to position [235, 0]
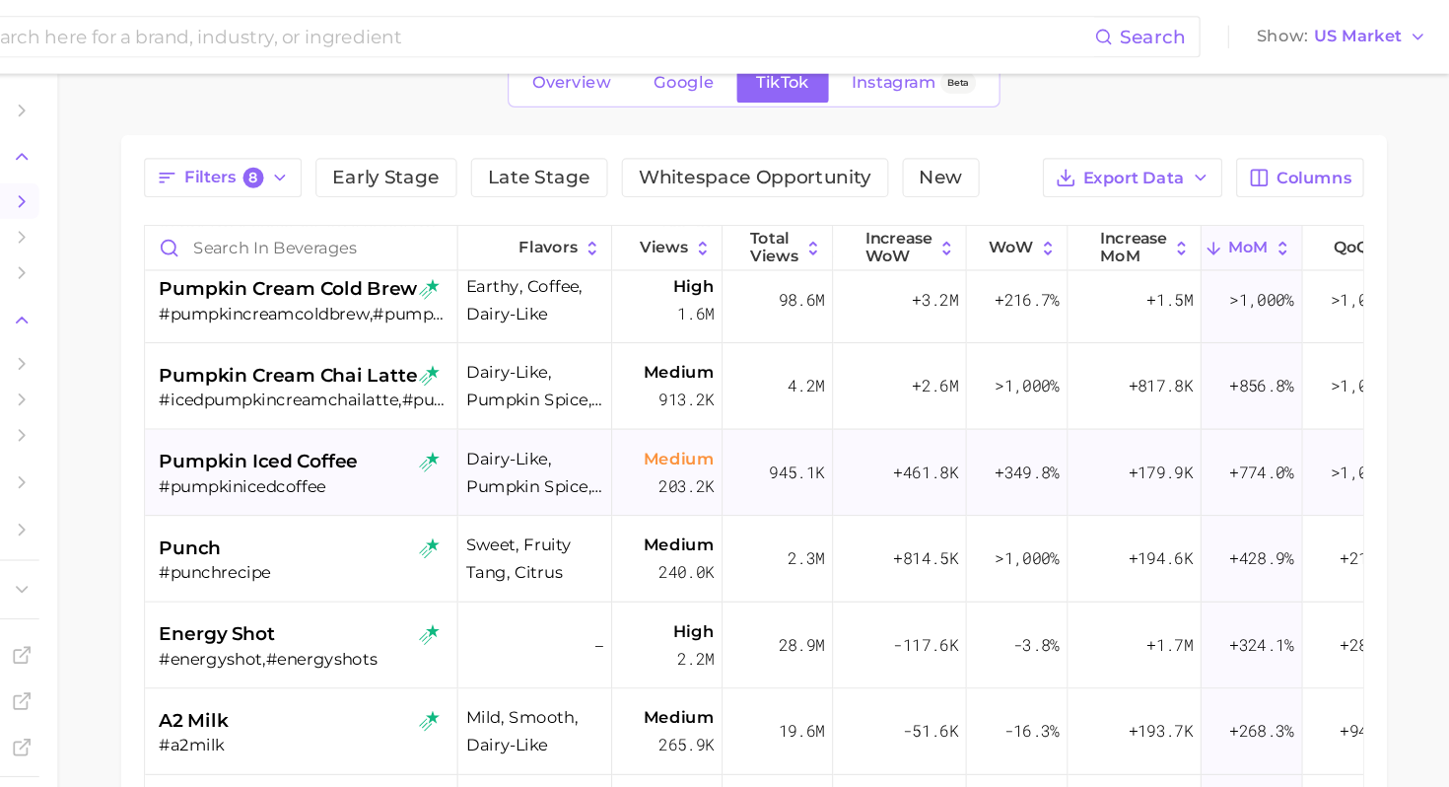
click at [515, 419] on div "#pumpkinicedcoffee" at bounding box center [467, 416] width 248 height 18
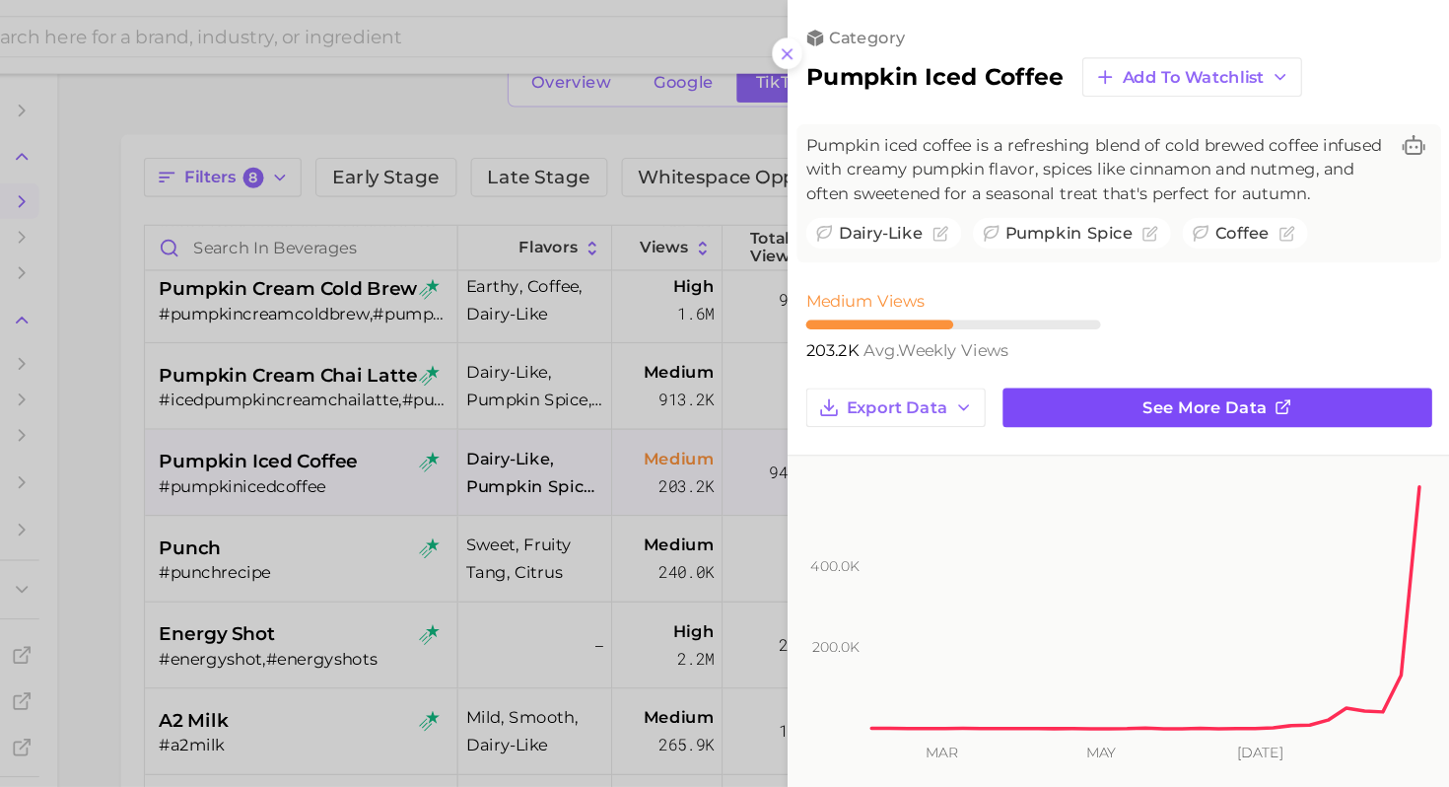
scroll to position [0, 0]
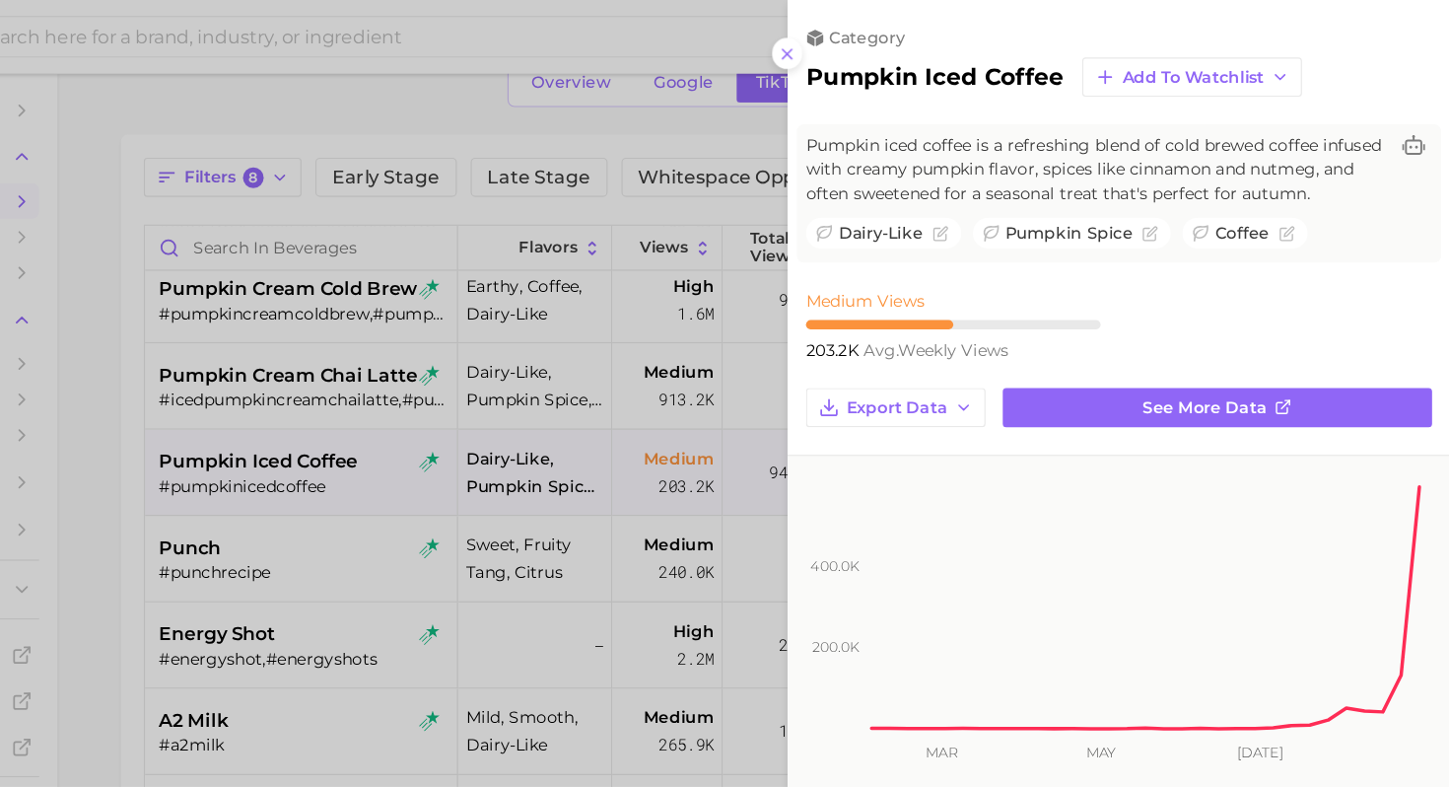
click at [382, 480] on div at bounding box center [724, 393] width 1449 height 787
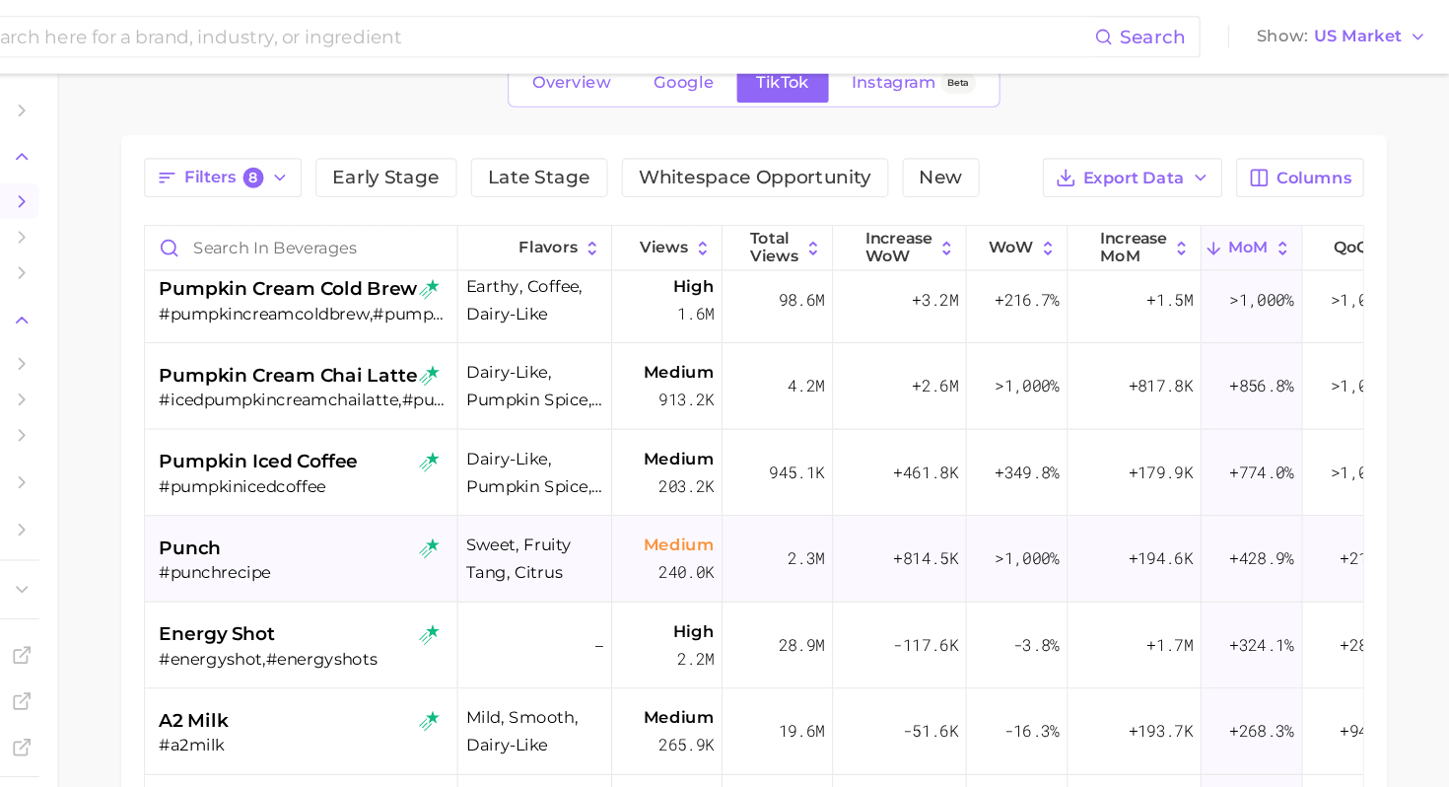
click at [484, 469] on div "punch" at bounding box center [467, 469] width 248 height 24
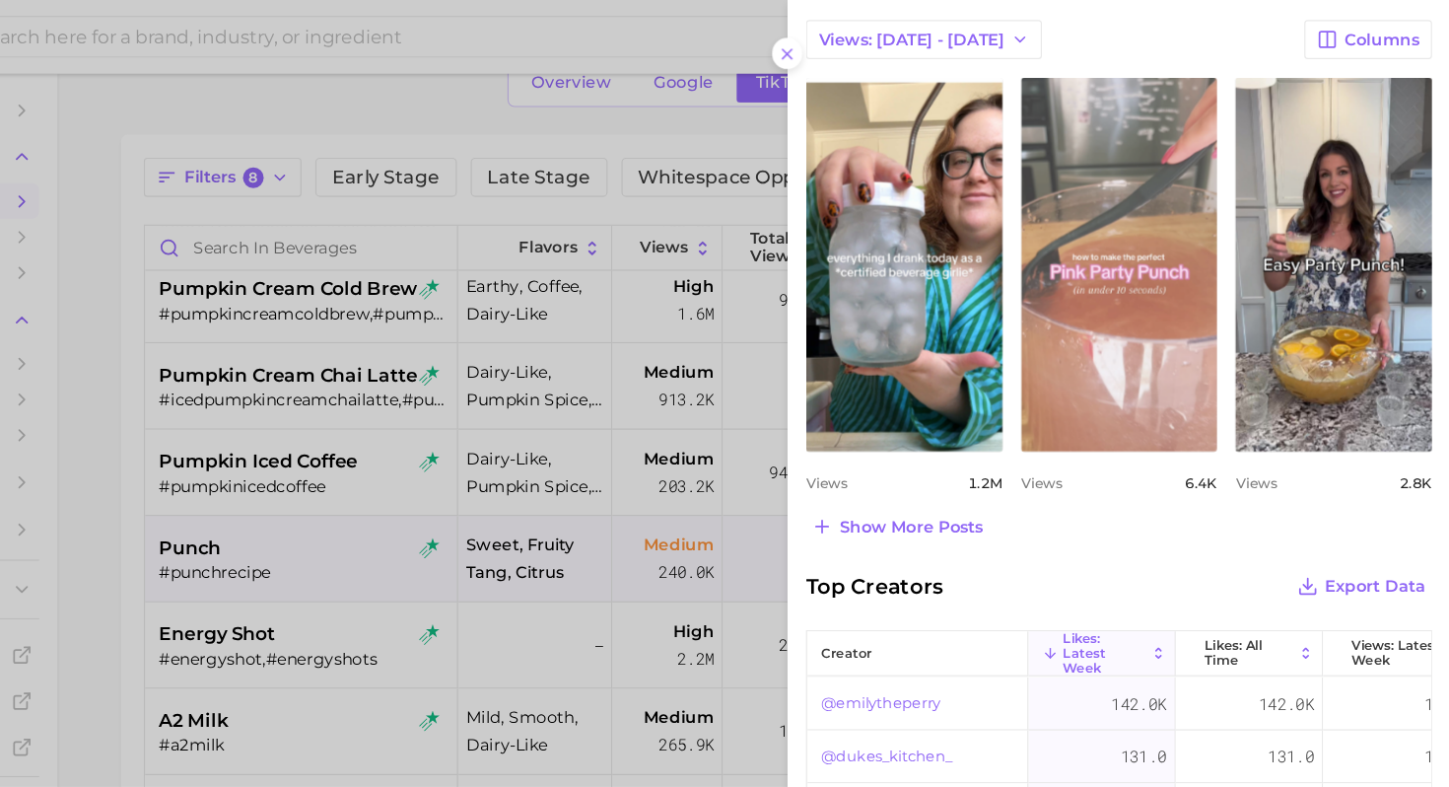
scroll to position [858, 0]
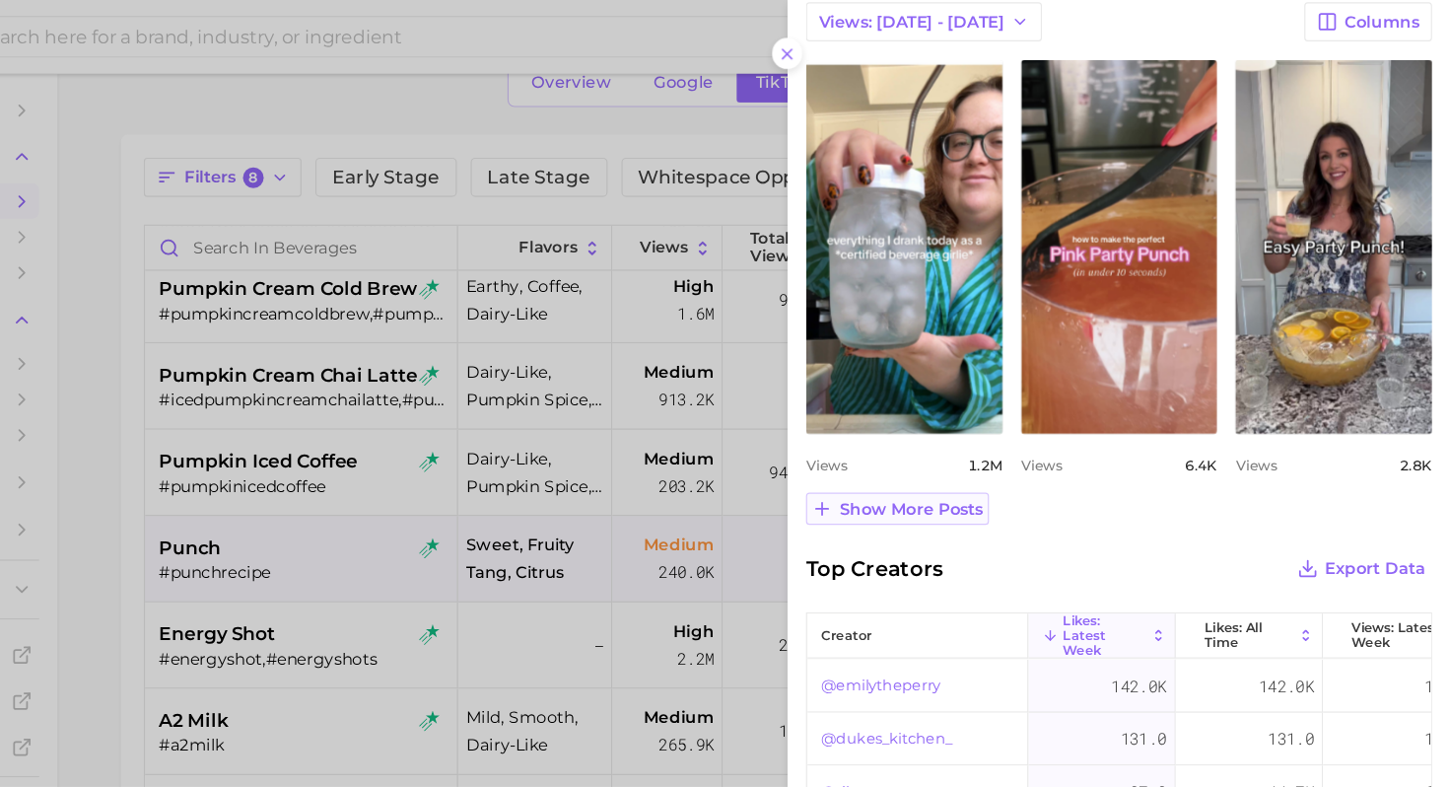
click at [994, 443] on span "Show more posts" at bounding box center [986, 436] width 123 height 17
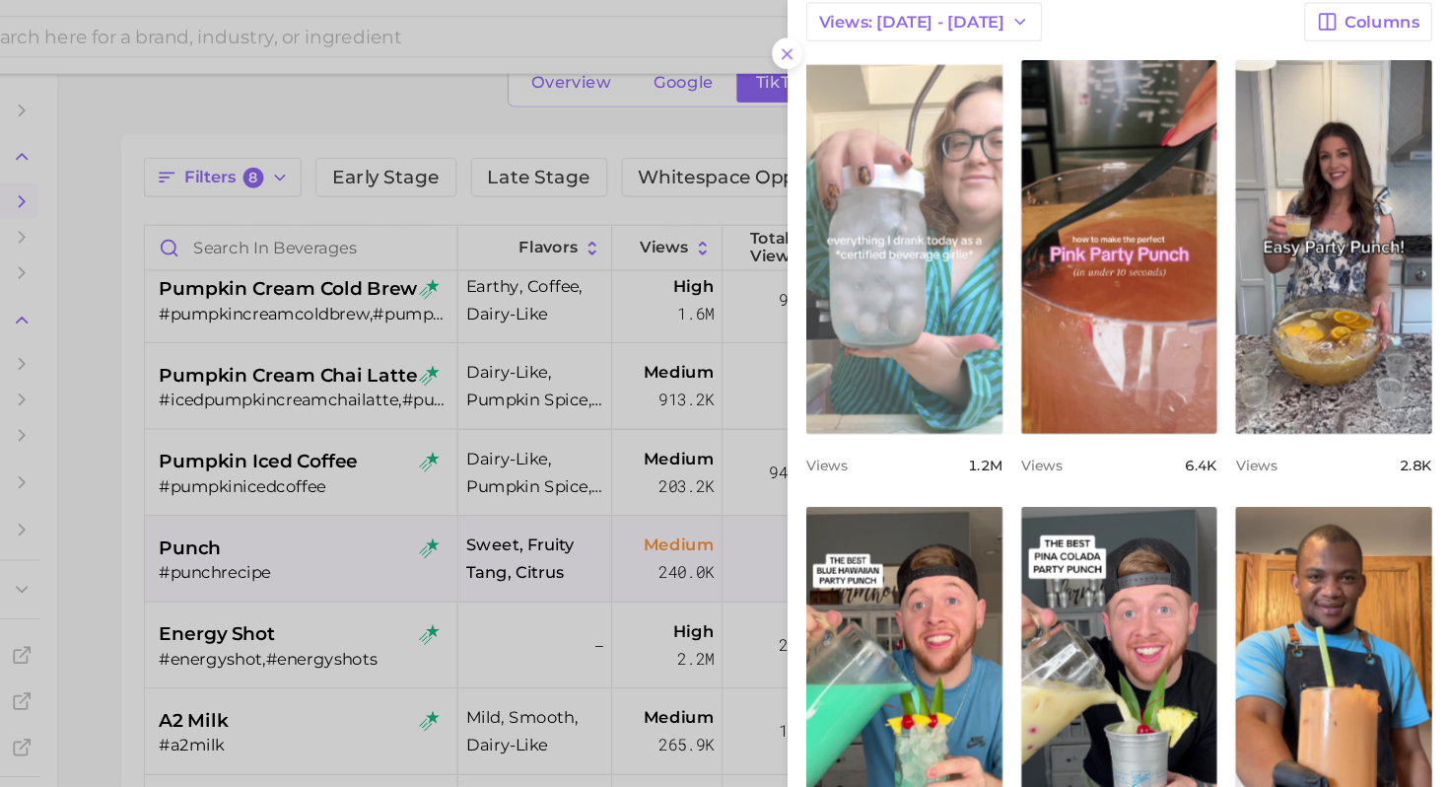
scroll to position [0, 0]
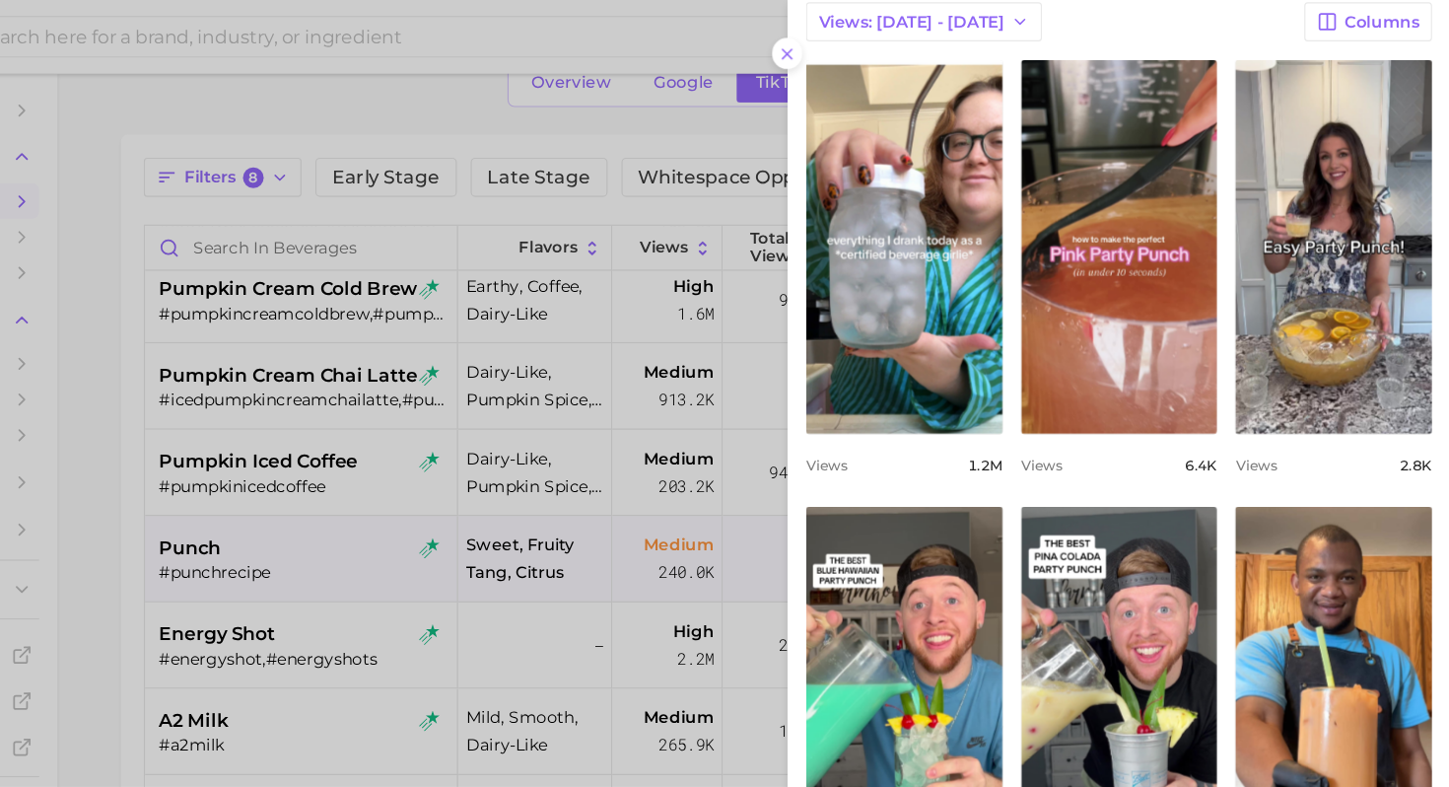
click at [674, 331] on div at bounding box center [724, 393] width 1449 height 787
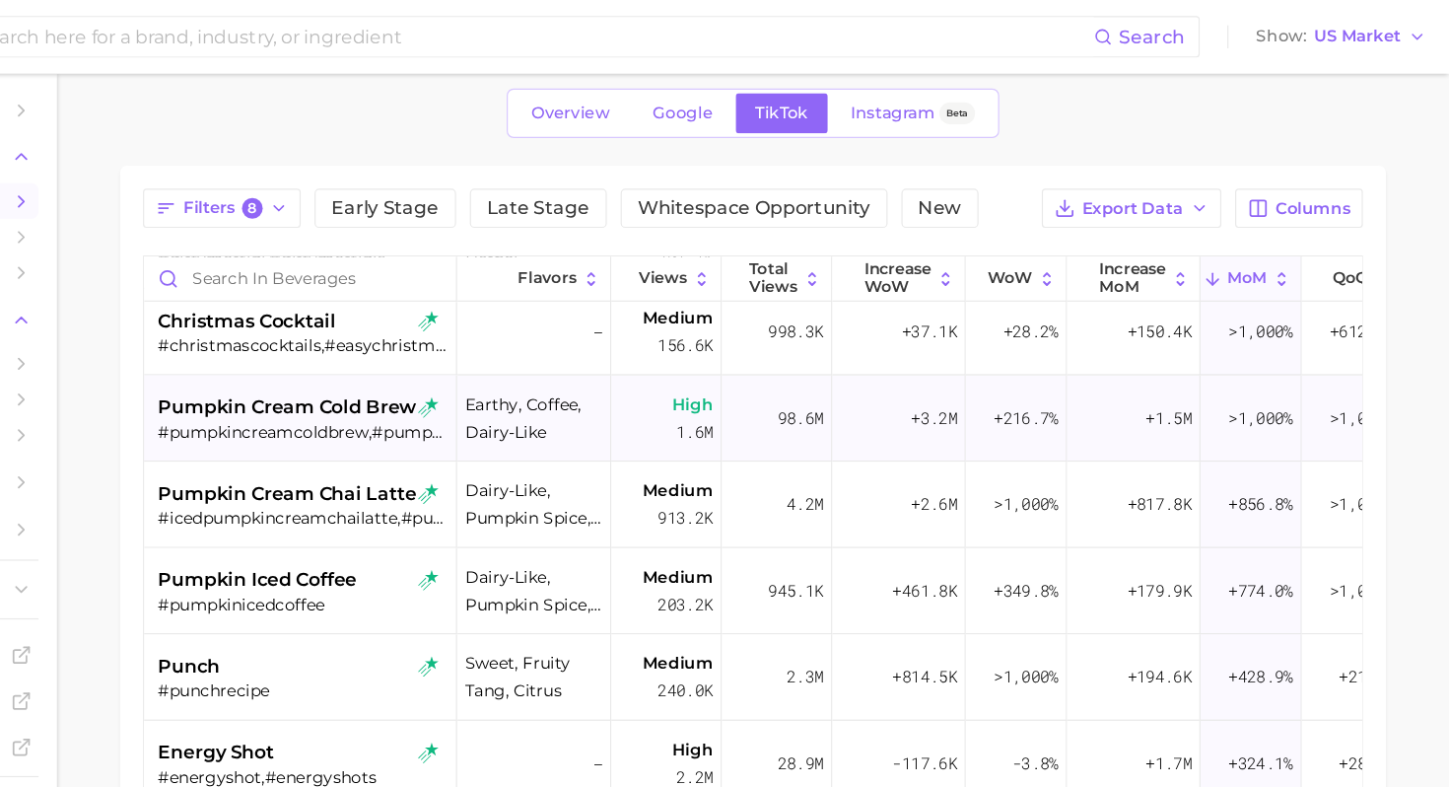
scroll to position [154, 0]
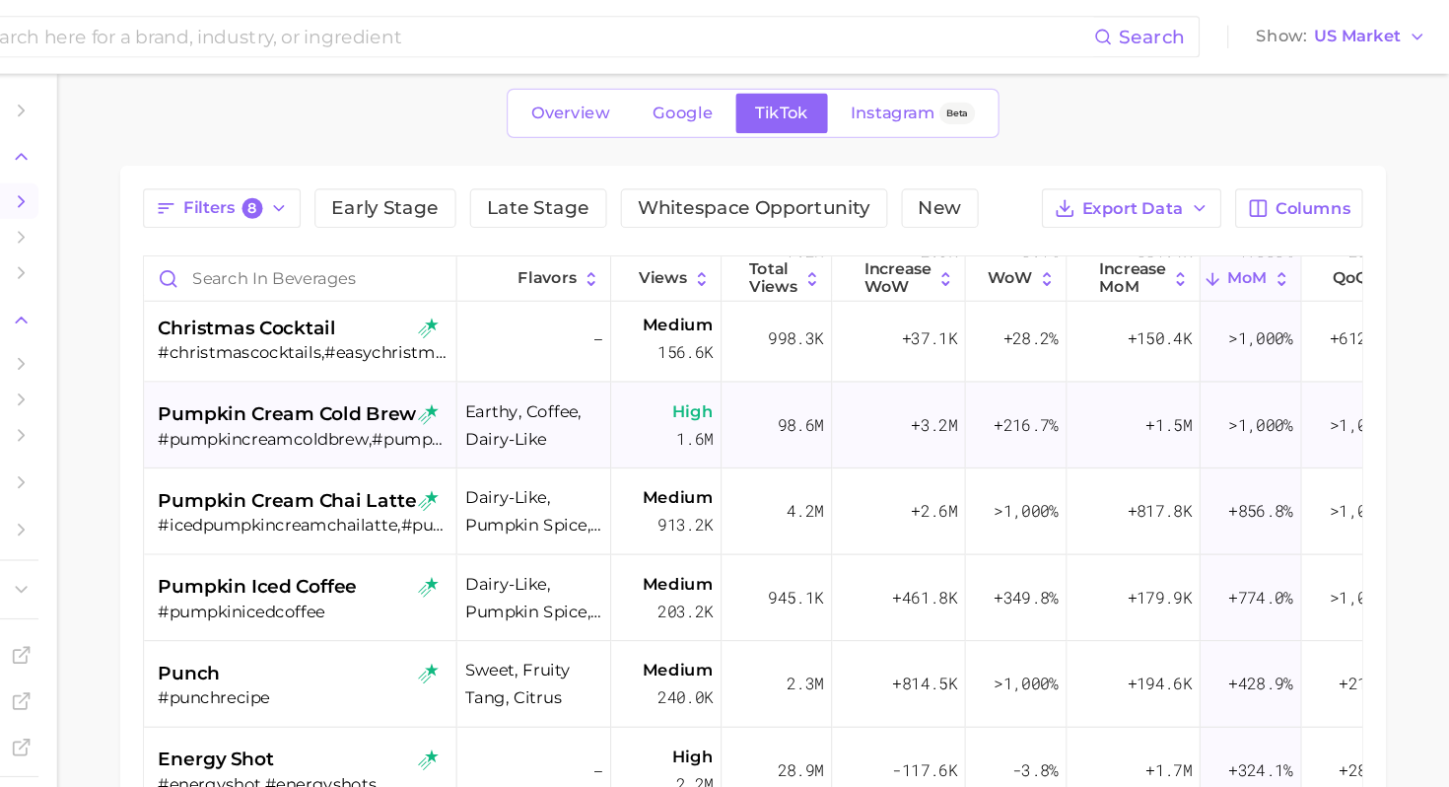
click at [397, 361] on span "pumpkin cream cold brew" at bounding box center [454, 355] width 222 height 24
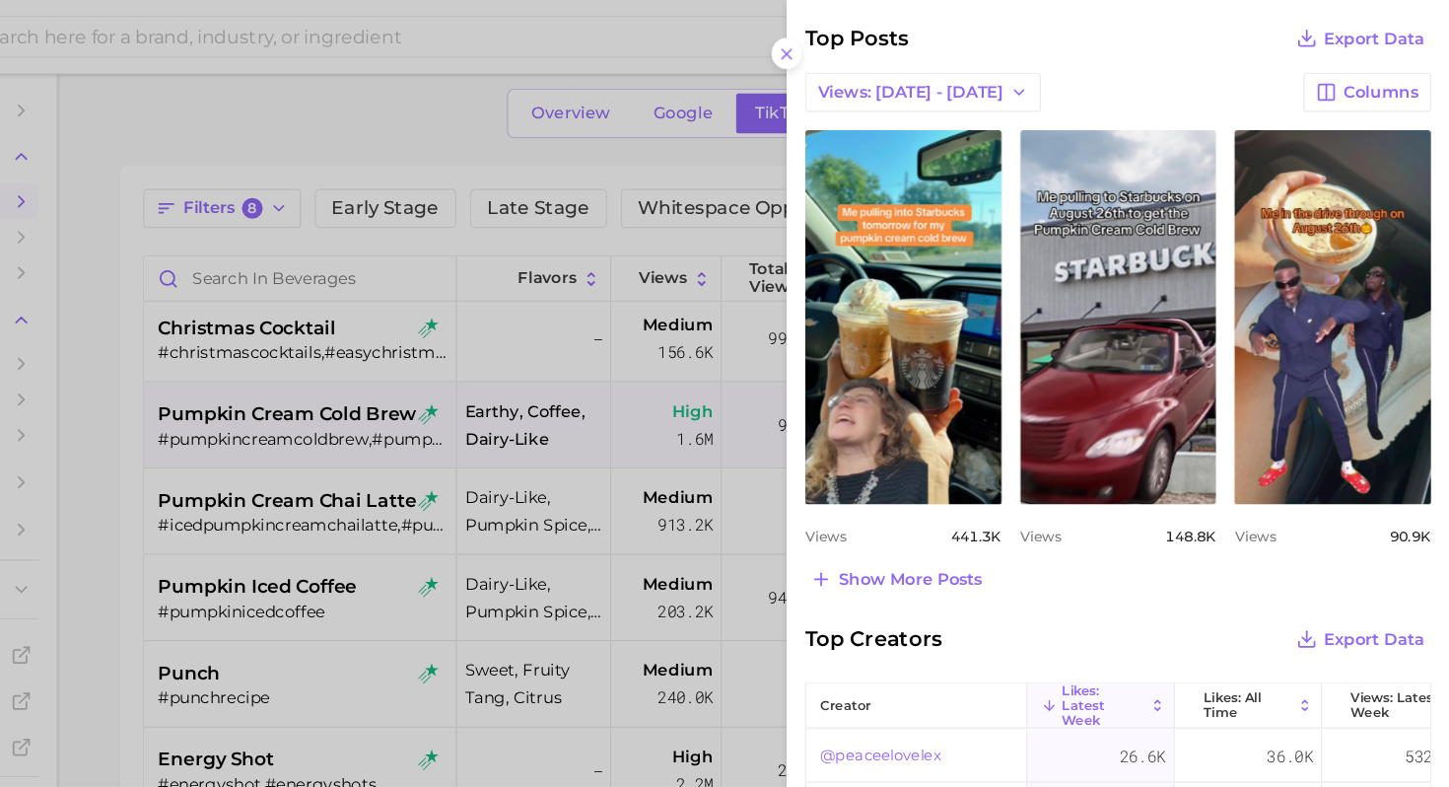
scroll to position [782, 0]
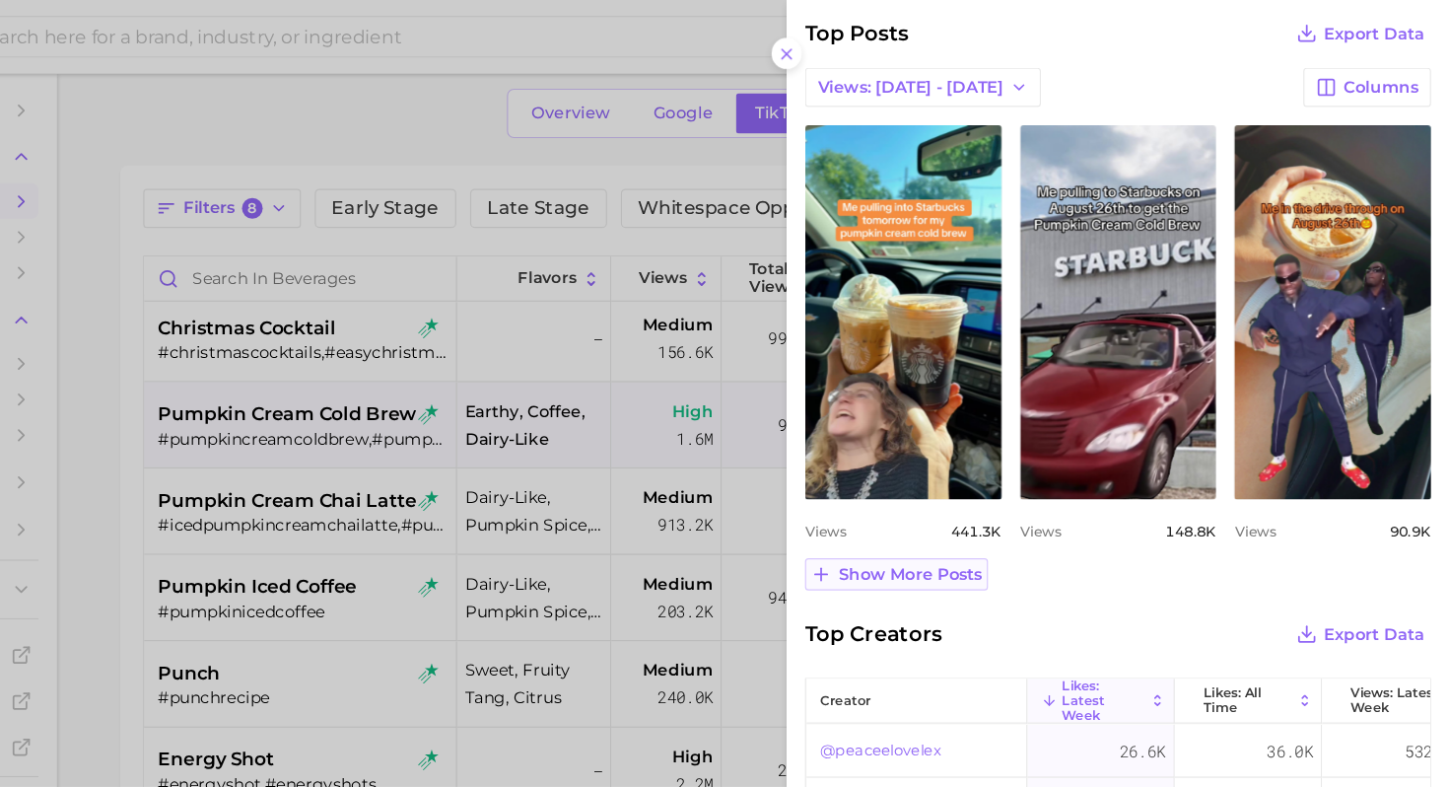
click at [986, 494] on span "Show more posts" at bounding box center [986, 492] width 123 height 17
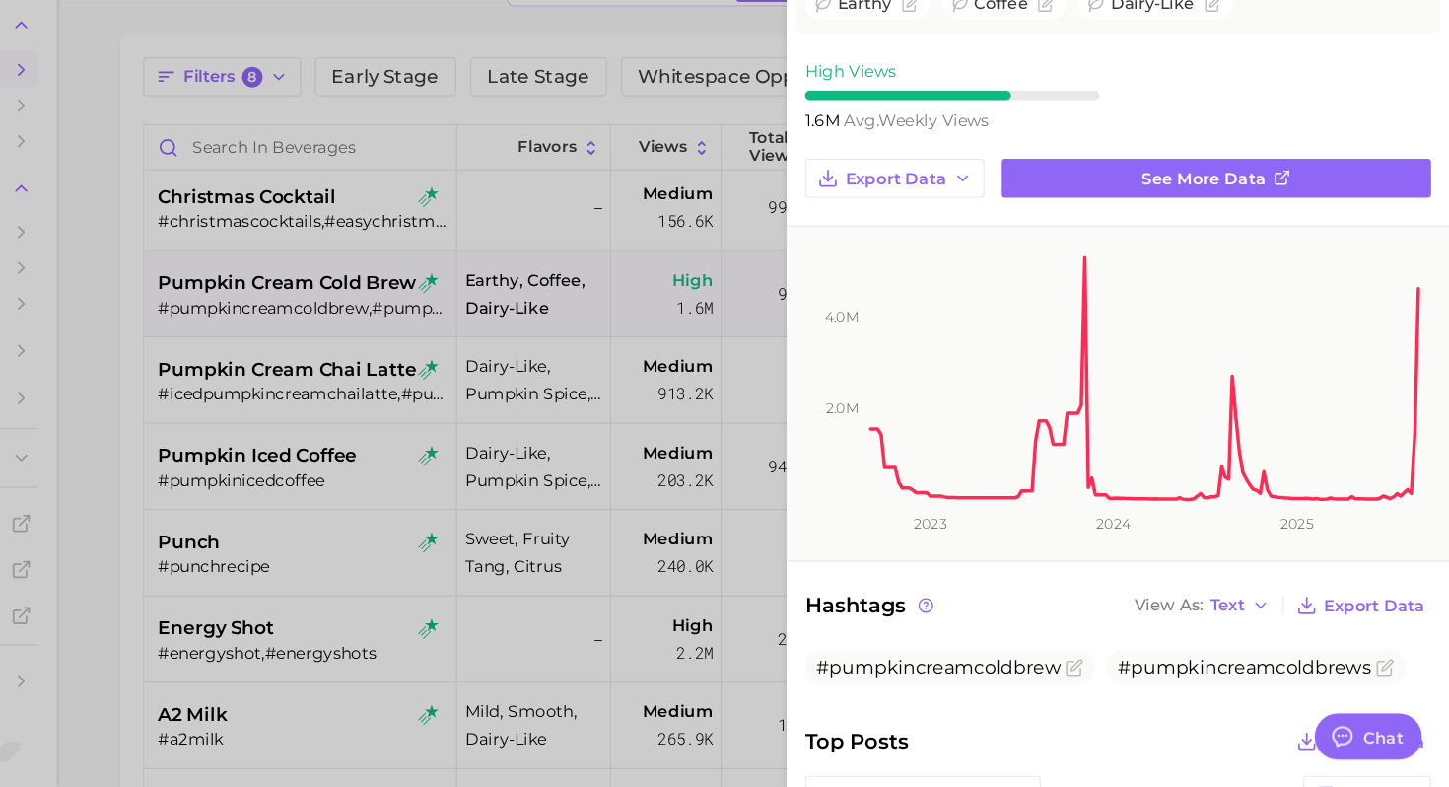
scroll to position [64, 0]
click at [641, 475] on div at bounding box center [724, 393] width 1449 height 787
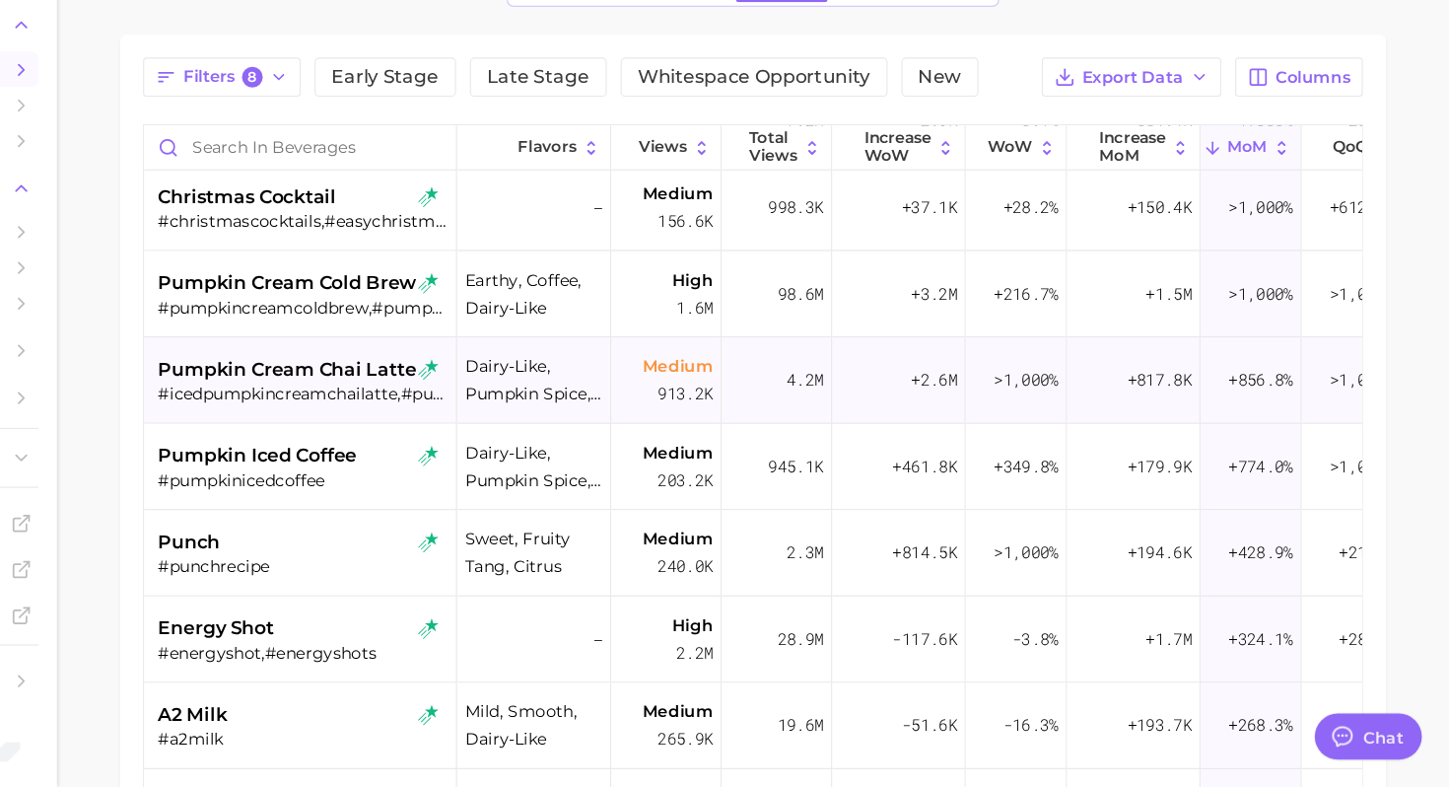
click at [490, 450] on div "#icedpumpkincreamchailatte,#pumpkincreamchailatte" at bounding box center [467, 450] width 248 height 18
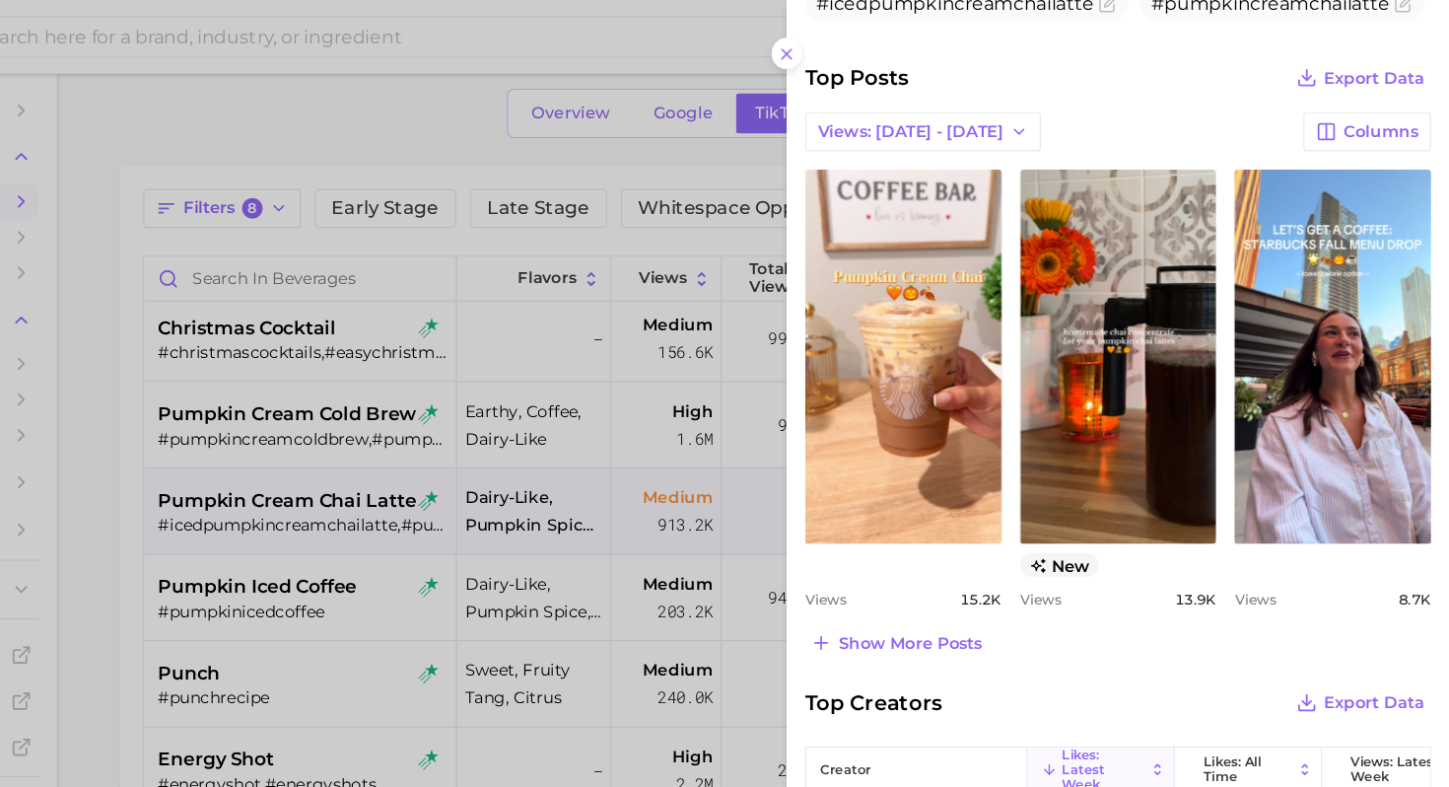
scroll to position [748, 0]
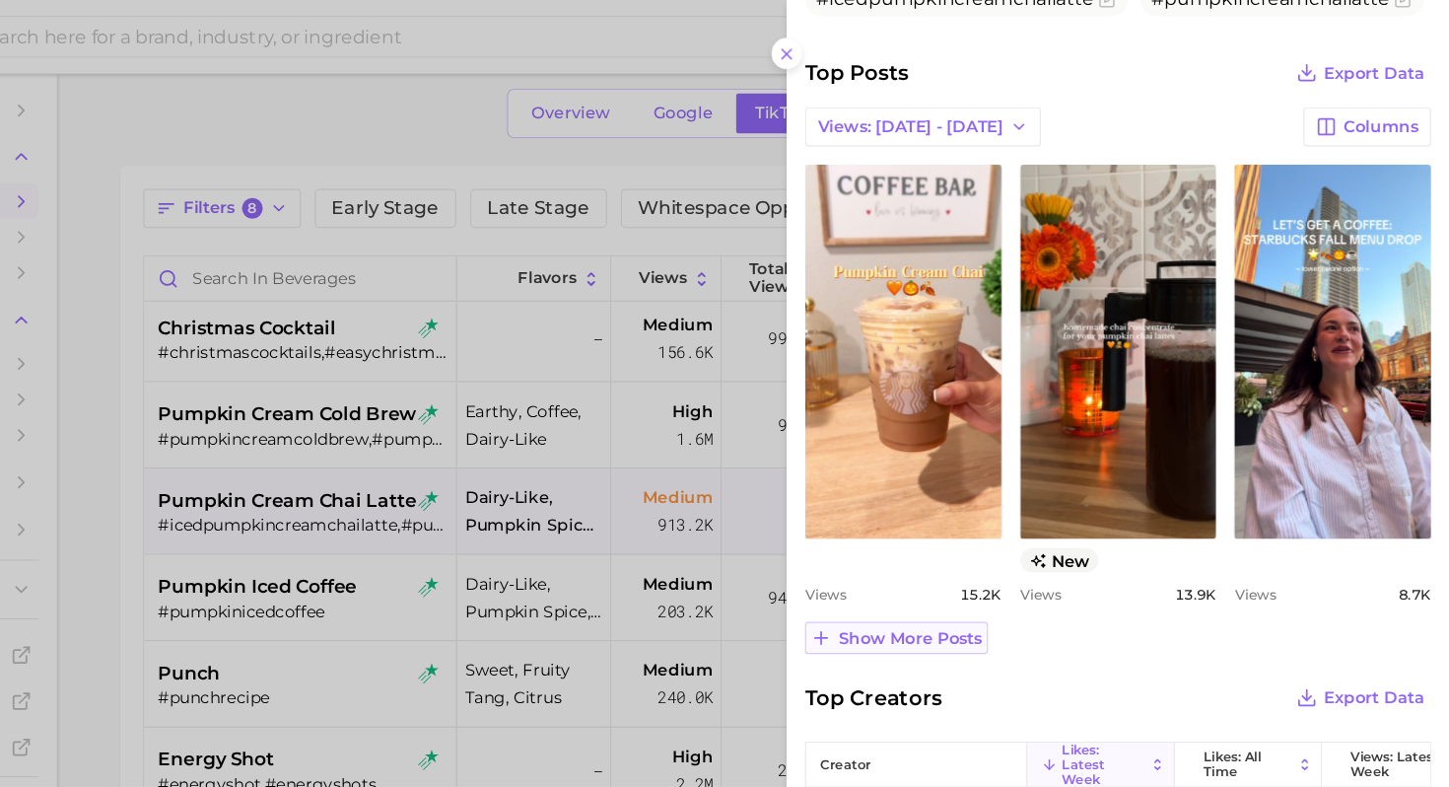
click at [955, 542] on span "Show more posts" at bounding box center [986, 546] width 123 height 17
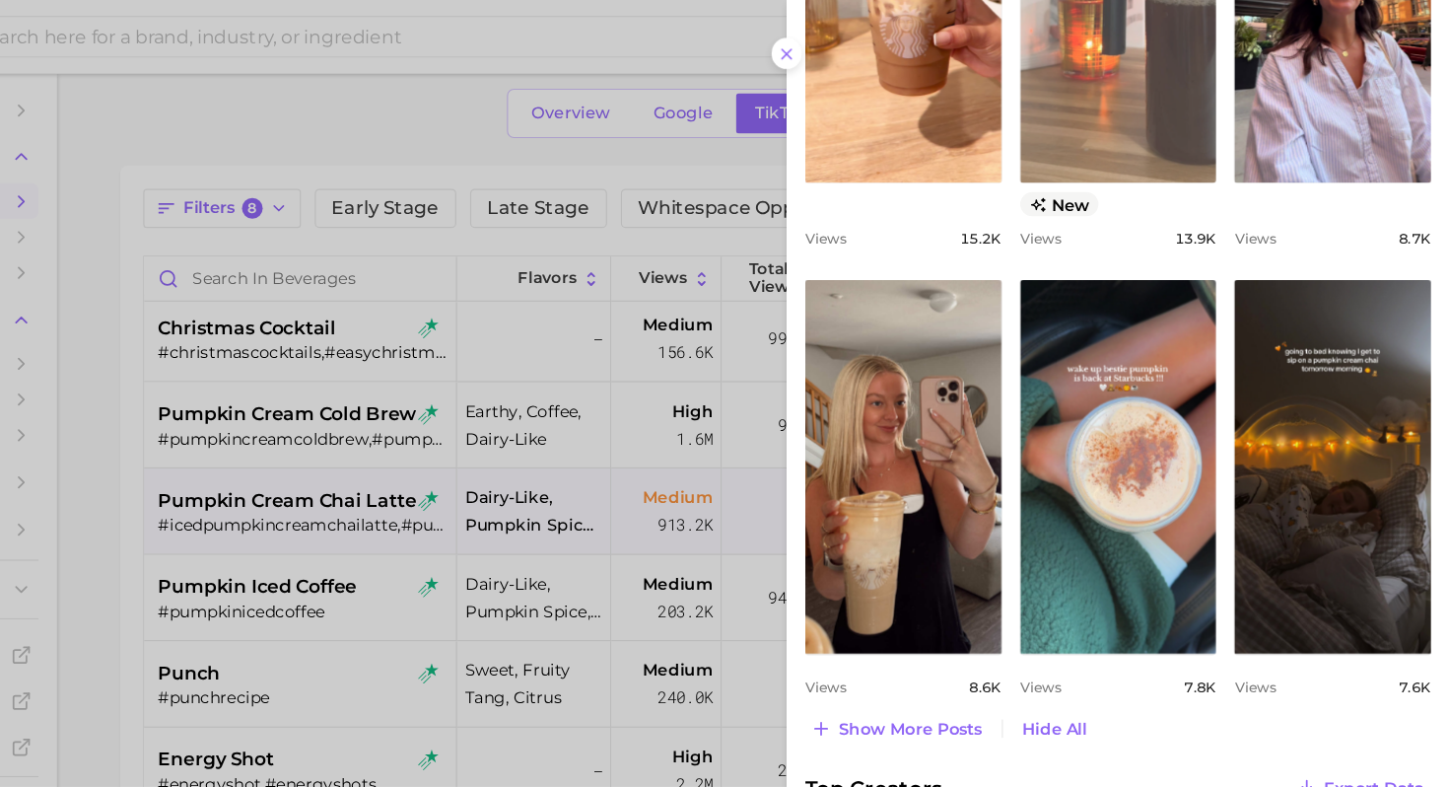
scroll to position [1068, 0]
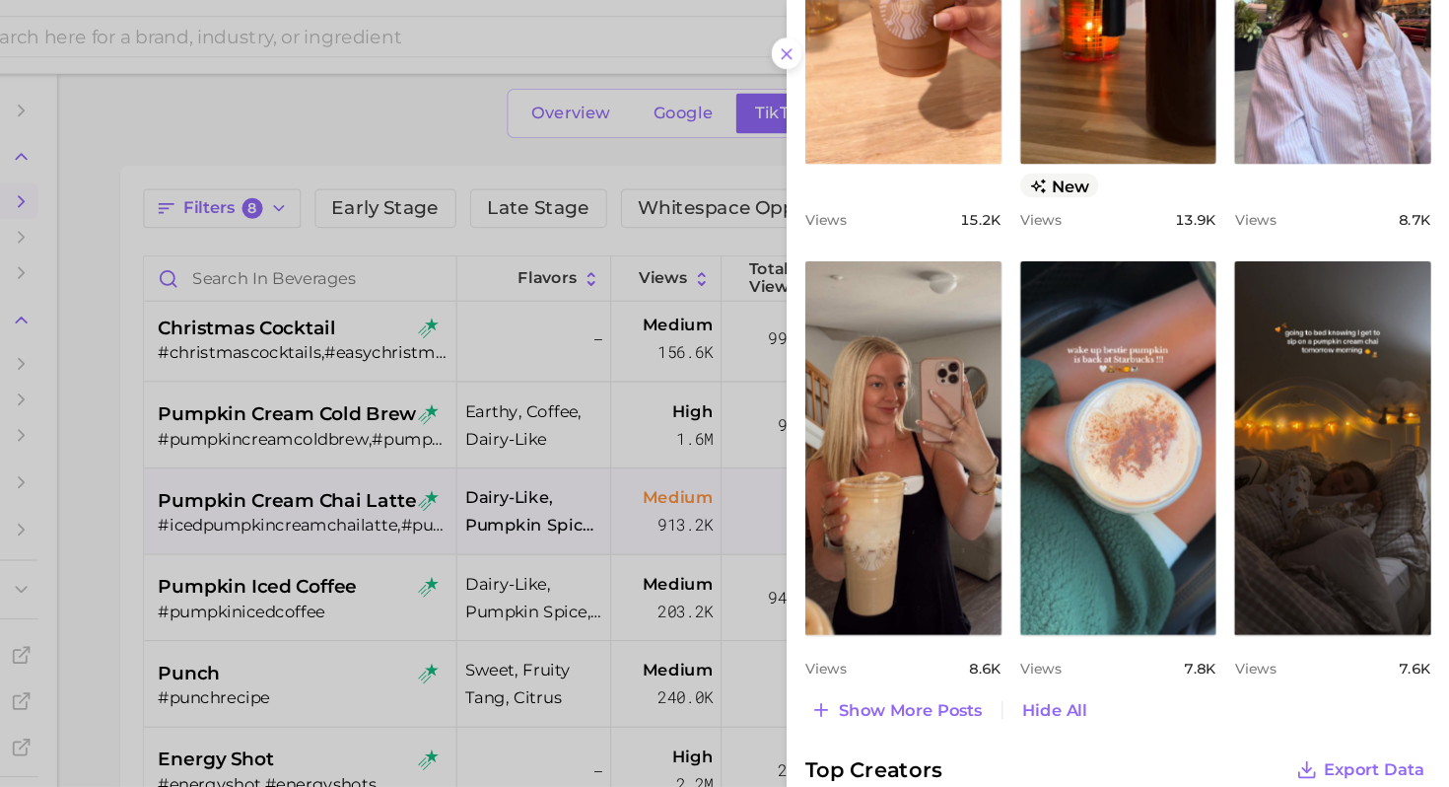
click at [485, 400] on div at bounding box center [724, 393] width 1449 height 787
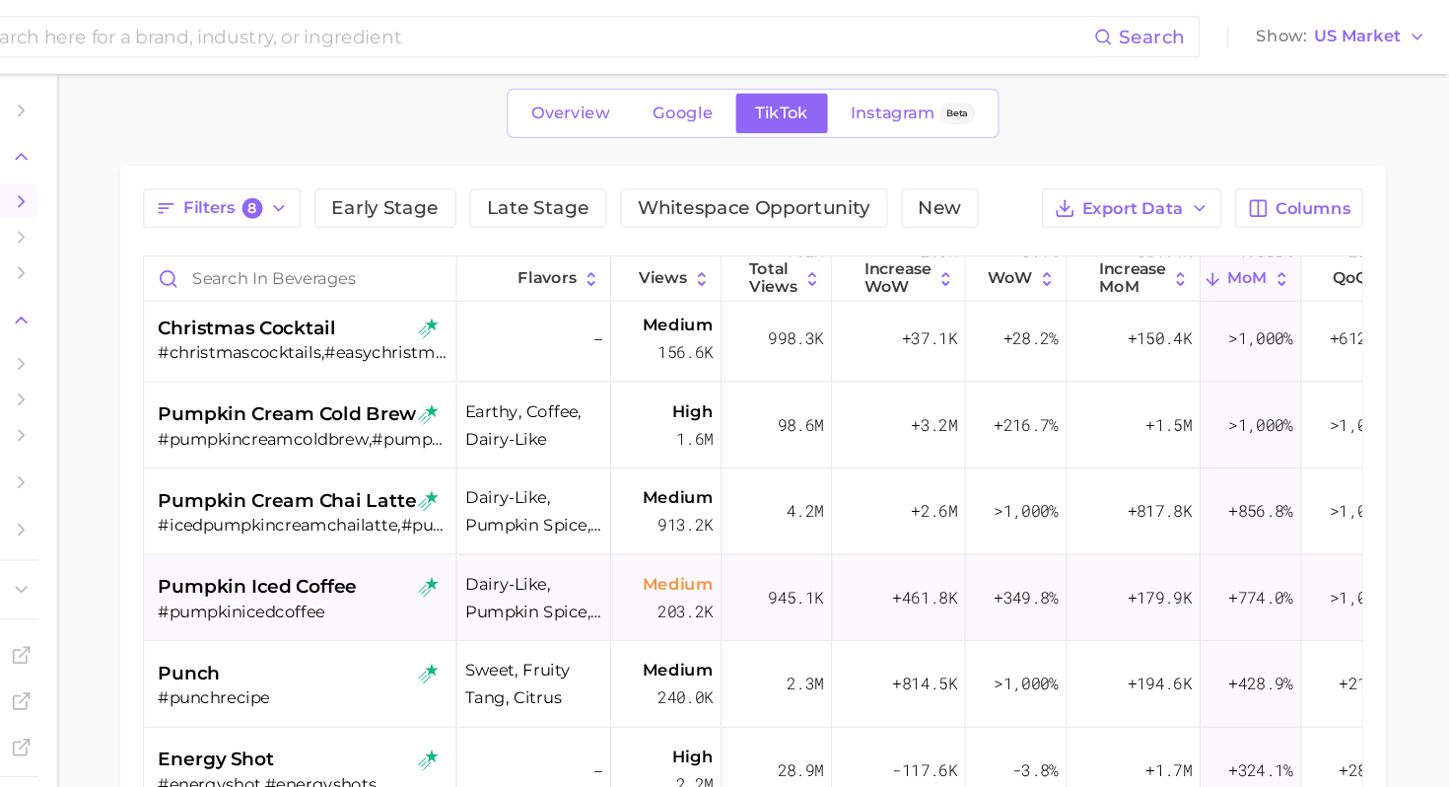
click at [484, 503] on span "pumpkin iced coffee" at bounding box center [428, 503] width 171 height 24
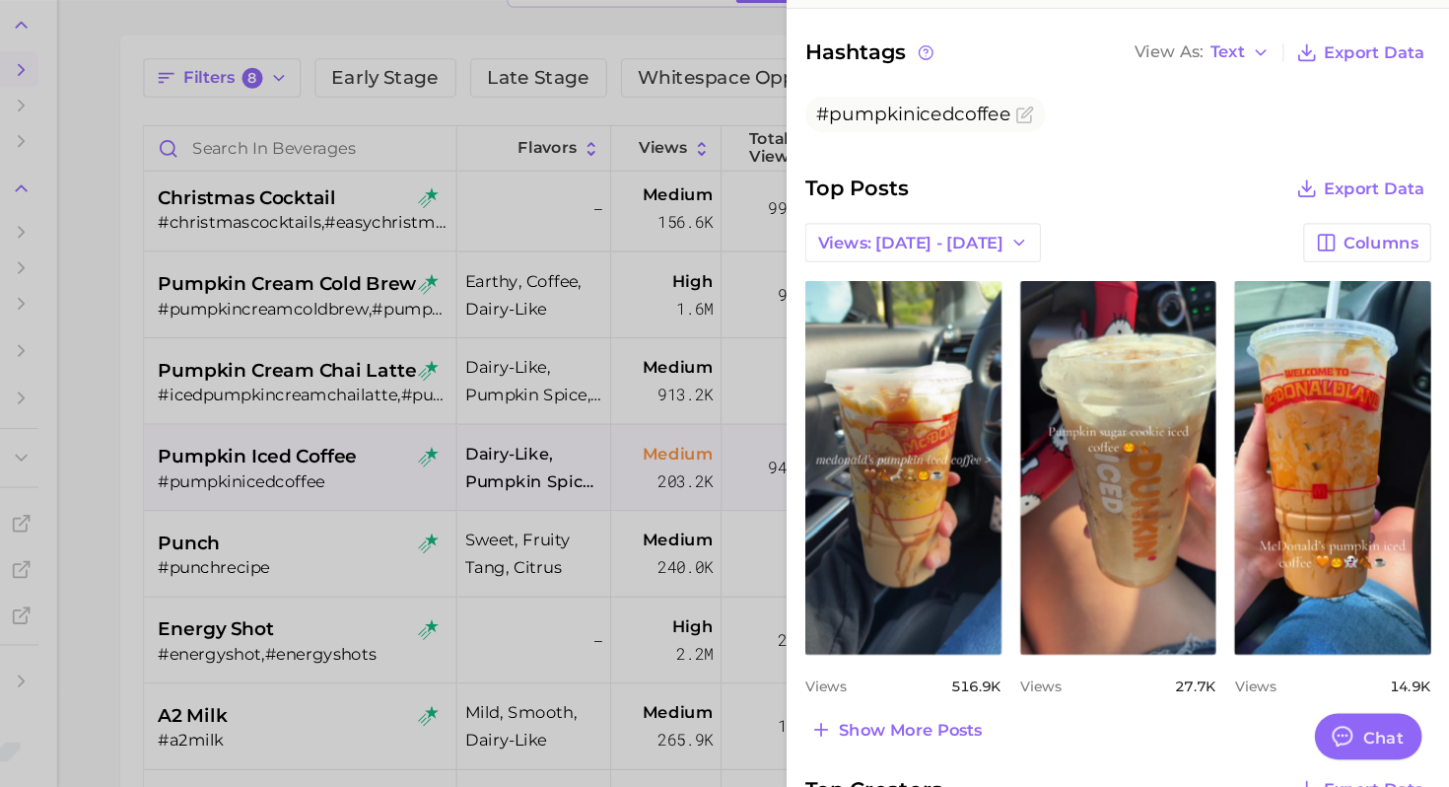
scroll to position [617, 0]
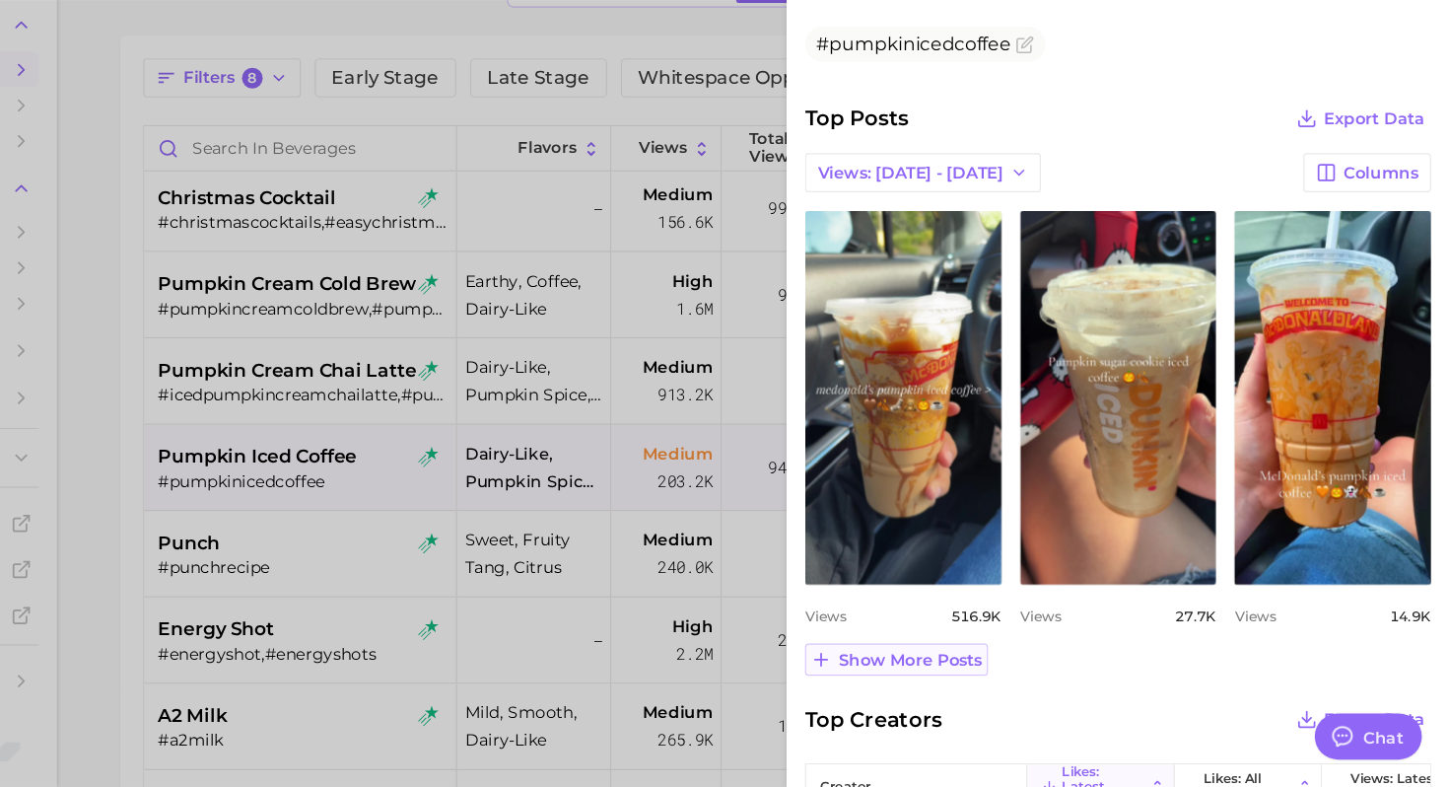
click at [953, 687] on button "Show more posts" at bounding box center [975, 677] width 157 height 28
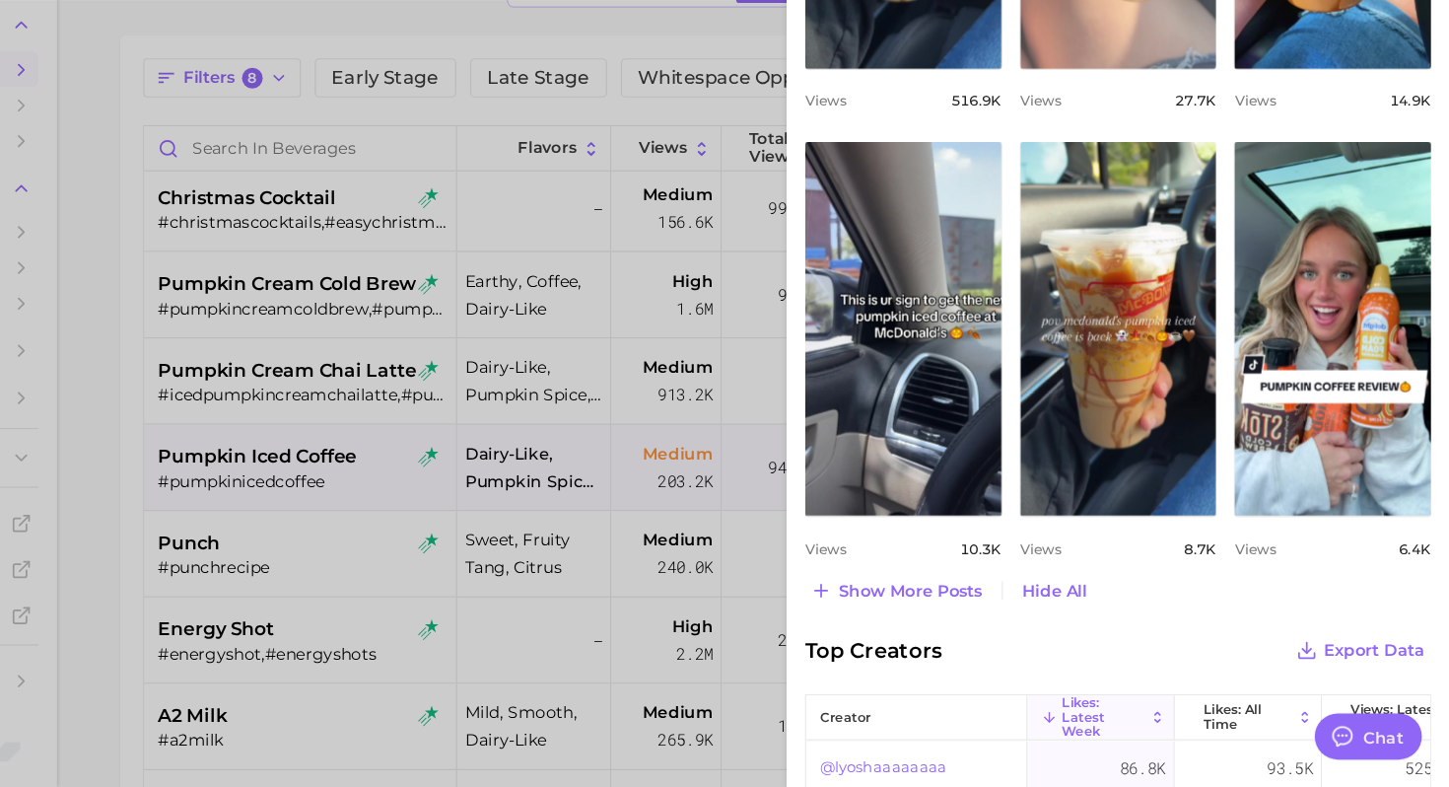
scroll to position [1061, 0]
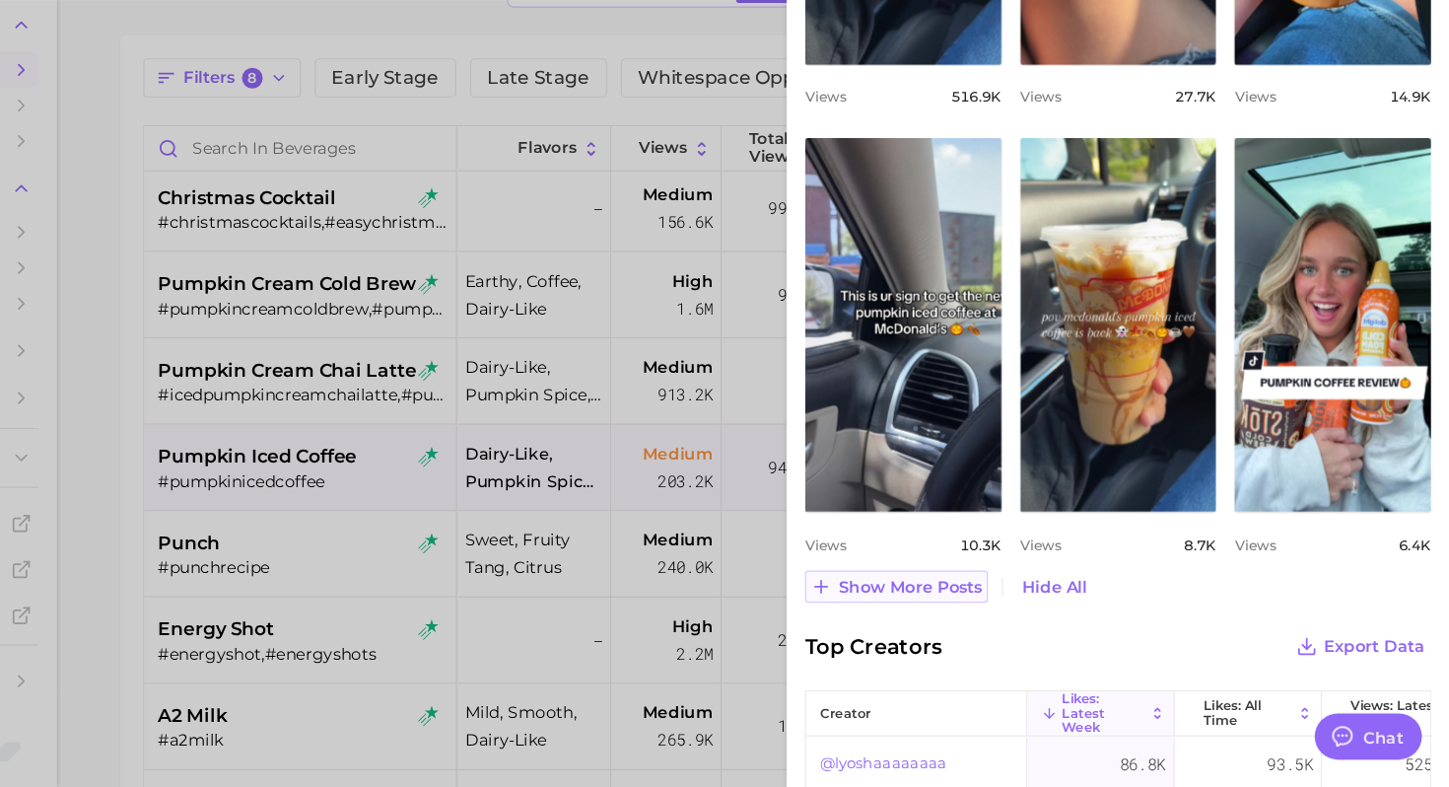
click at [993, 614] on span "Show more posts" at bounding box center [986, 615] width 123 height 17
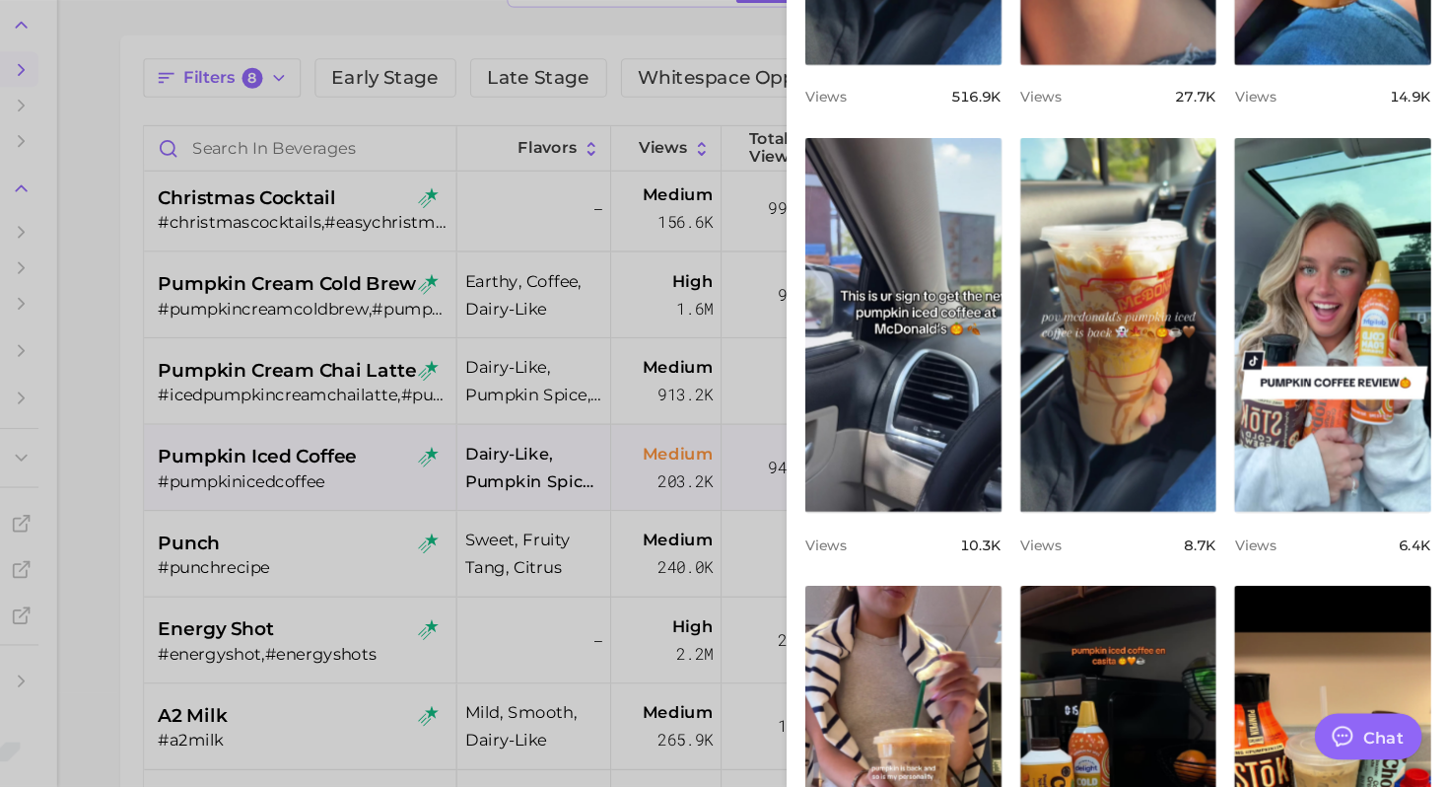
scroll to position [0, 0]
click at [516, 381] on div at bounding box center [724, 393] width 1449 height 787
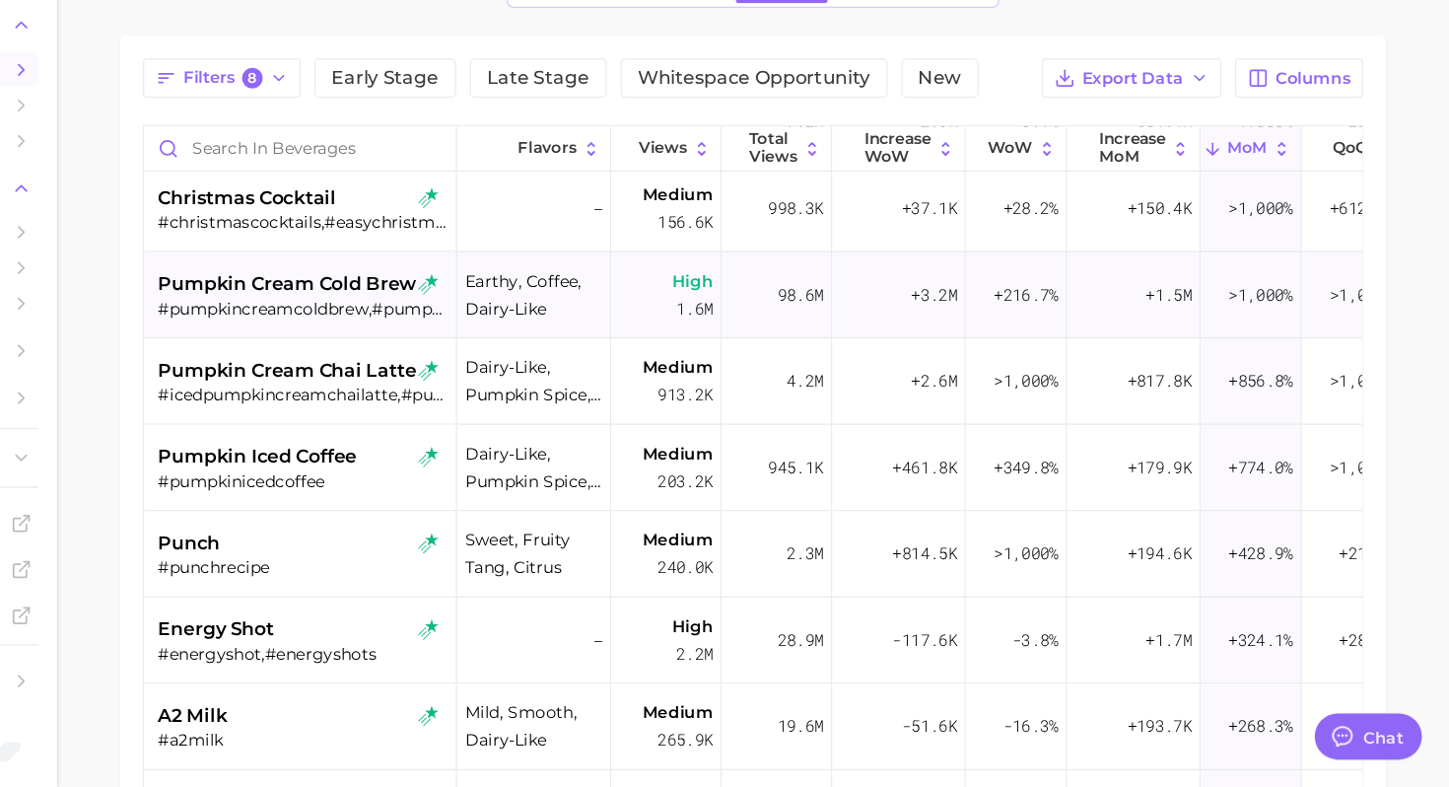
click at [506, 363] on span "pumpkin cream cold brew" at bounding box center [454, 356] width 222 height 24
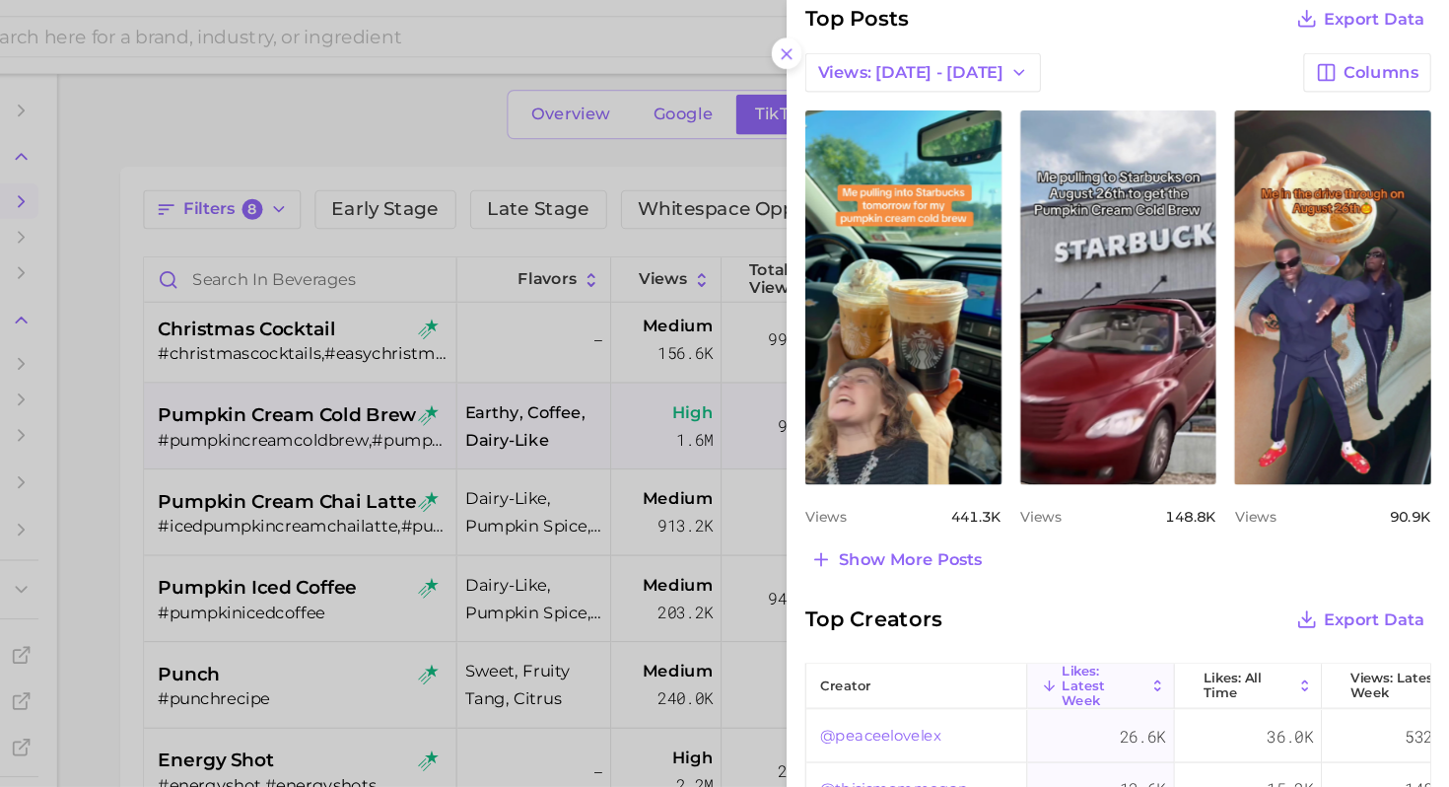
scroll to position [814, 0]
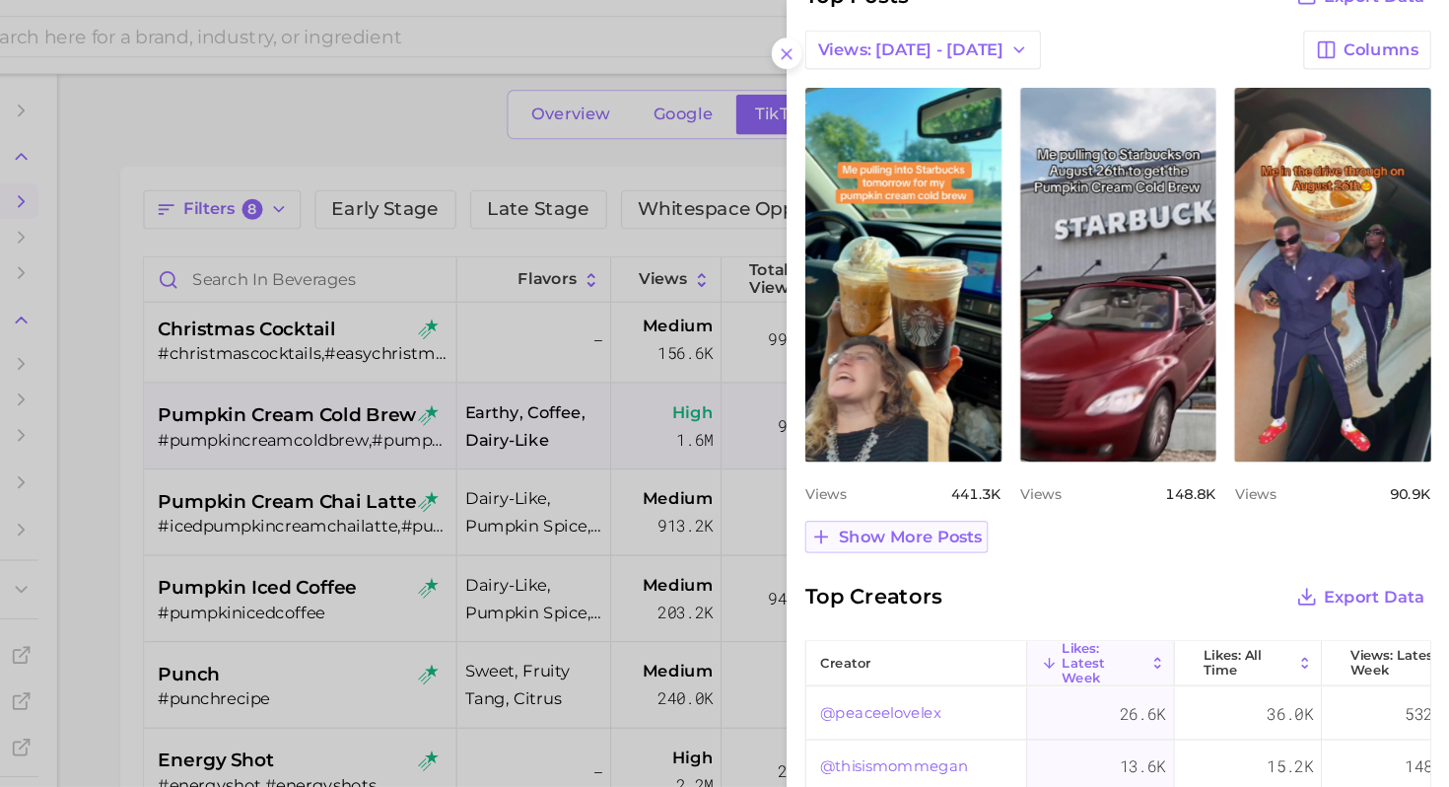
click at [1017, 459] on span "Show more posts" at bounding box center [986, 459] width 123 height 17
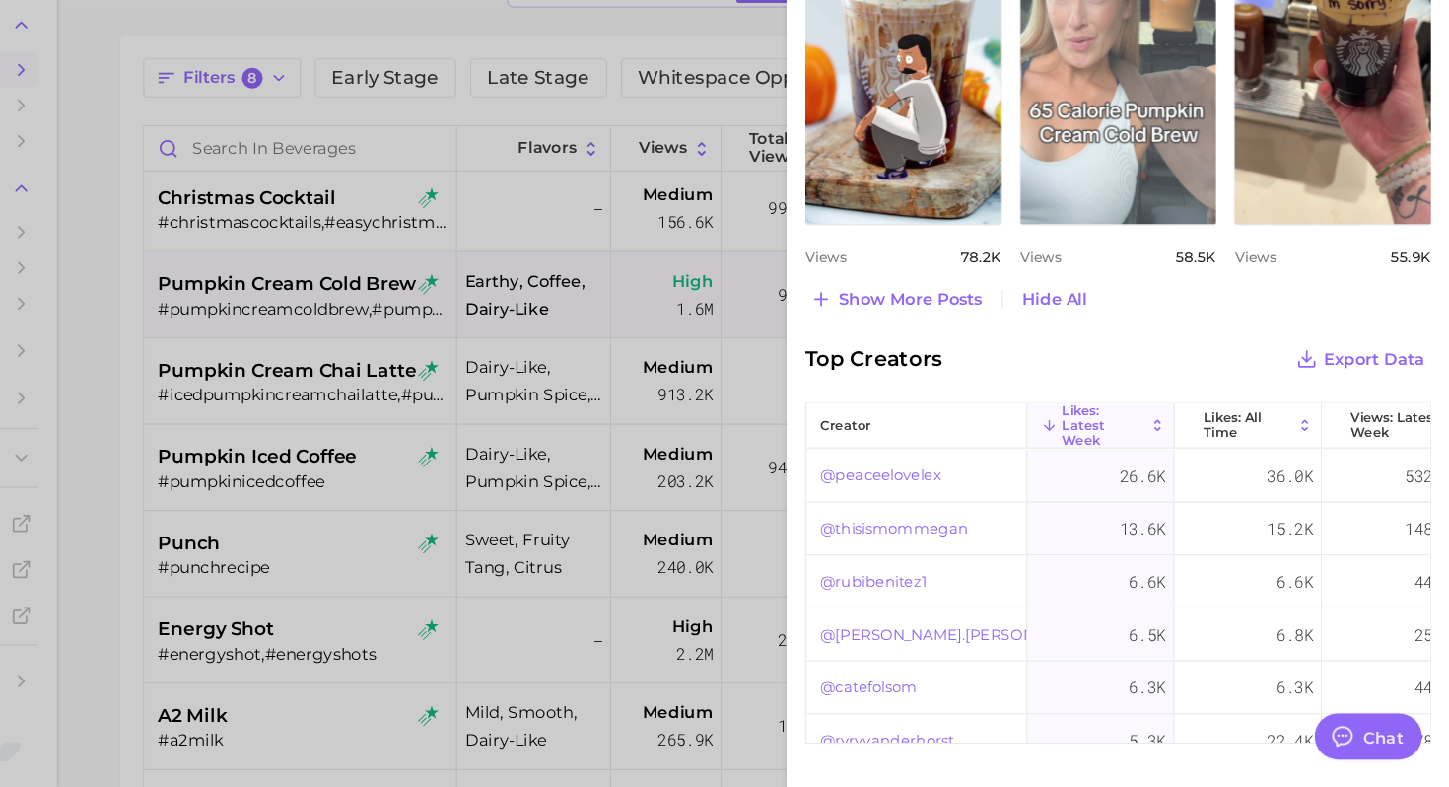
scroll to position [1294, 0]
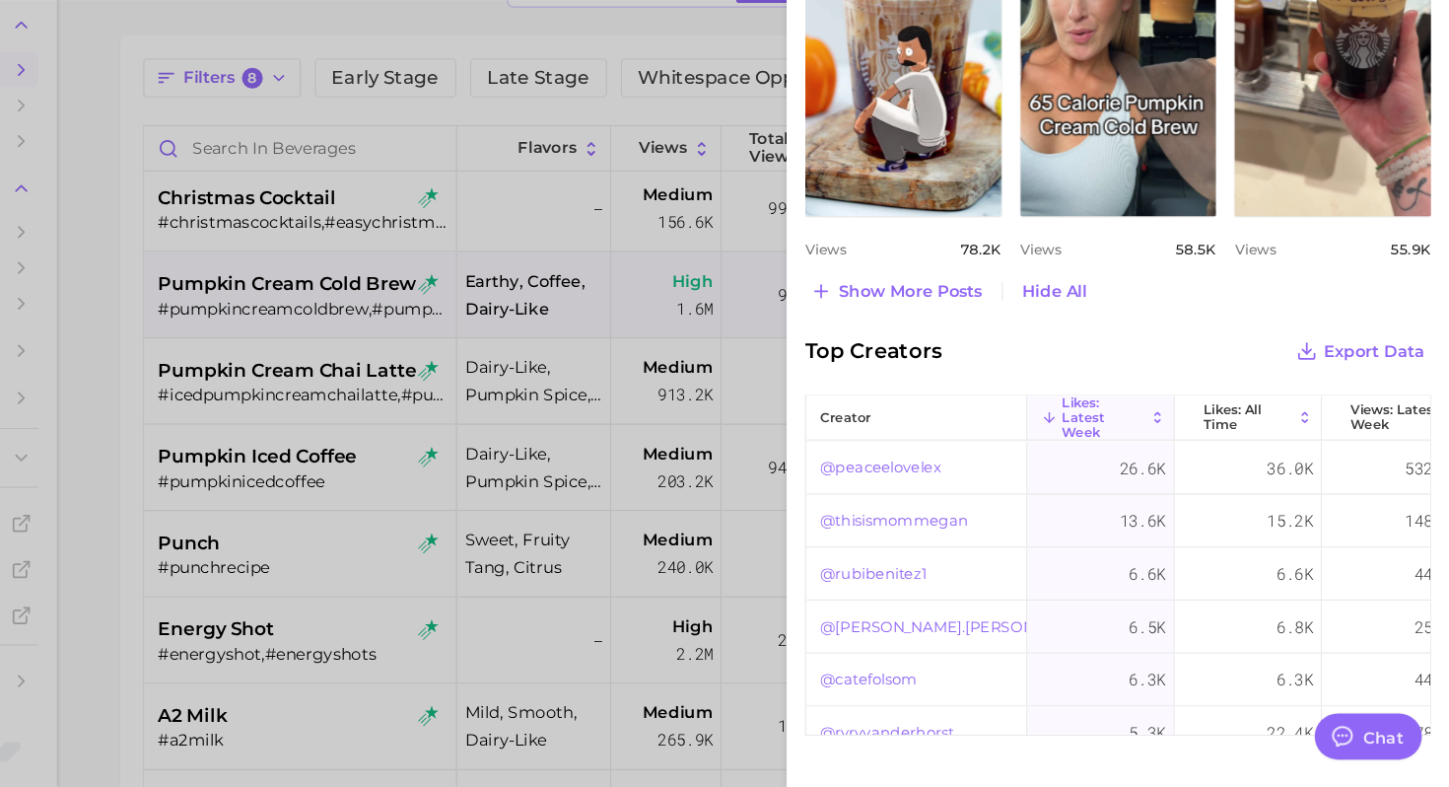
click at [527, 457] on div at bounding box center [724, 393] width 1449 height 787
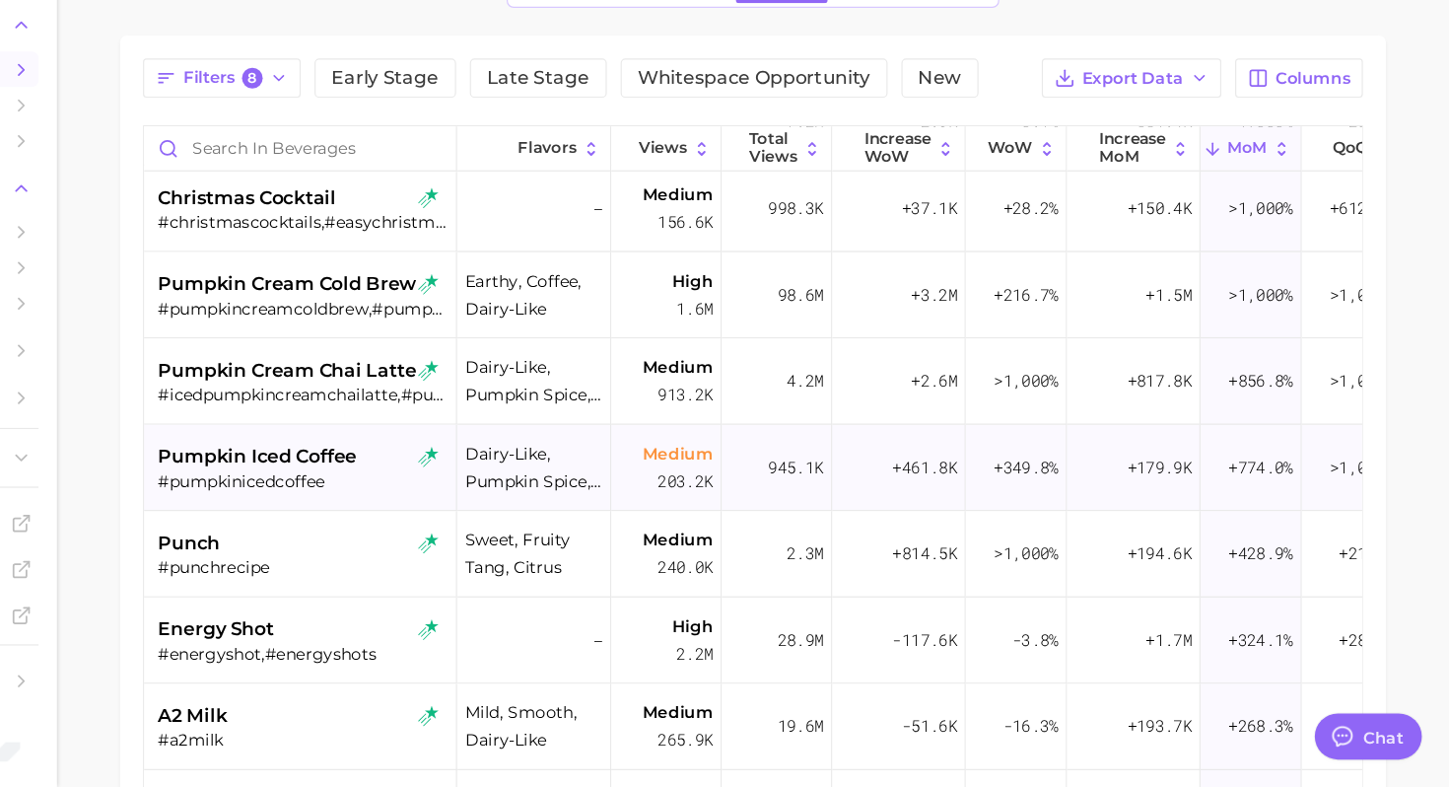
click at [497, 501] on span "pumpkin iced coffee" at bounding box center [428, 504] width 171 height 24
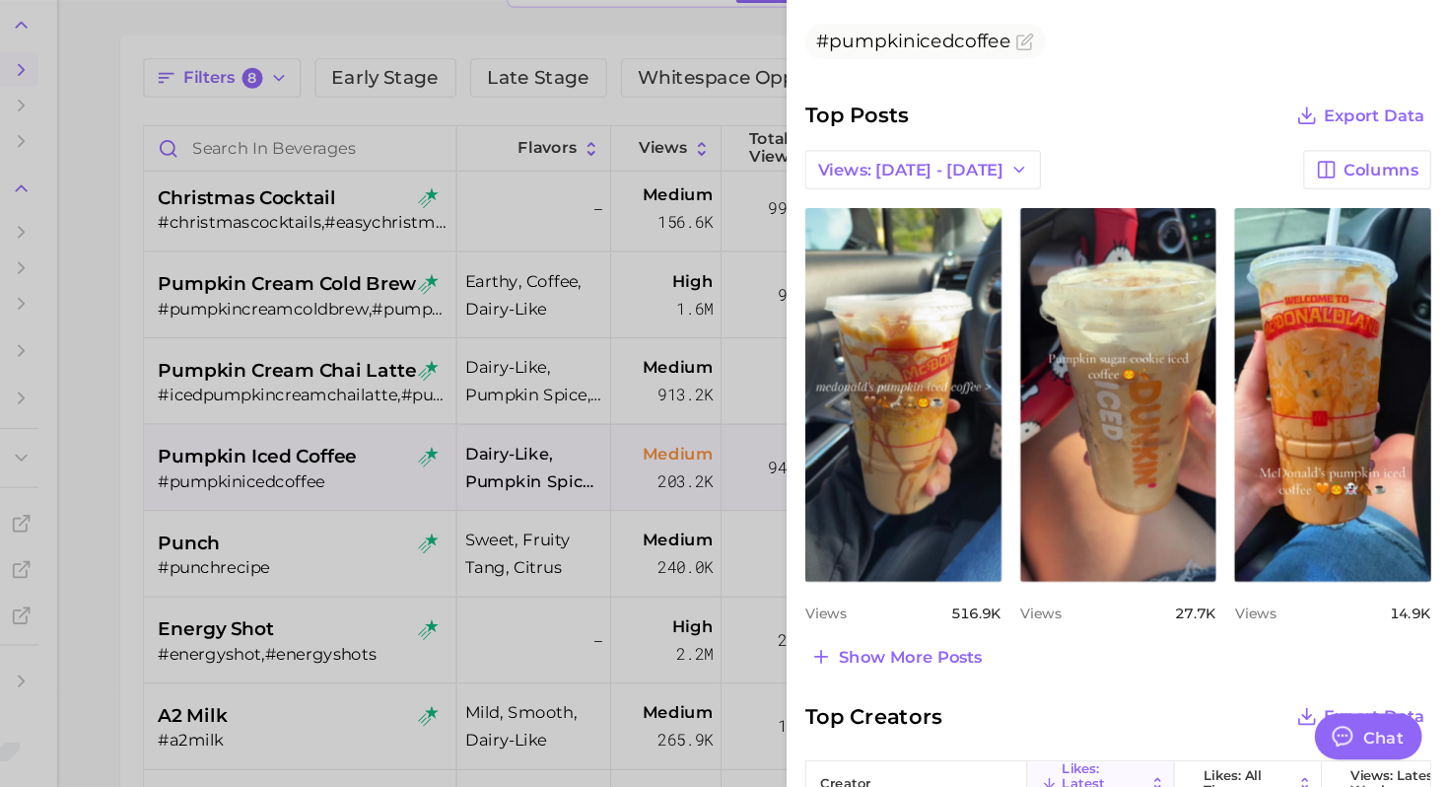
scroll to position [635, 0]
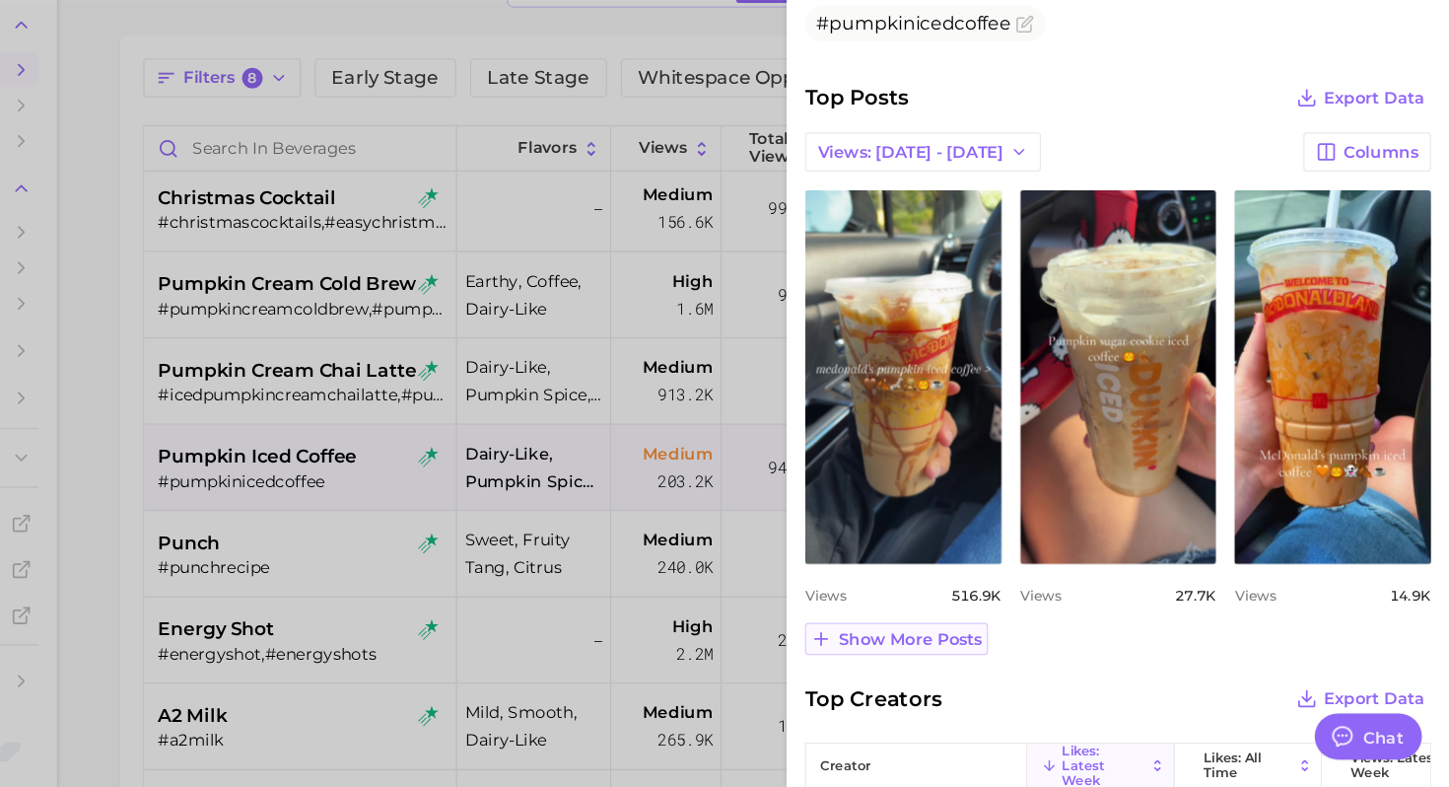
click at [1022, 656] on span "Show more posts" at bounding box center [986, 659] width 123 height 17
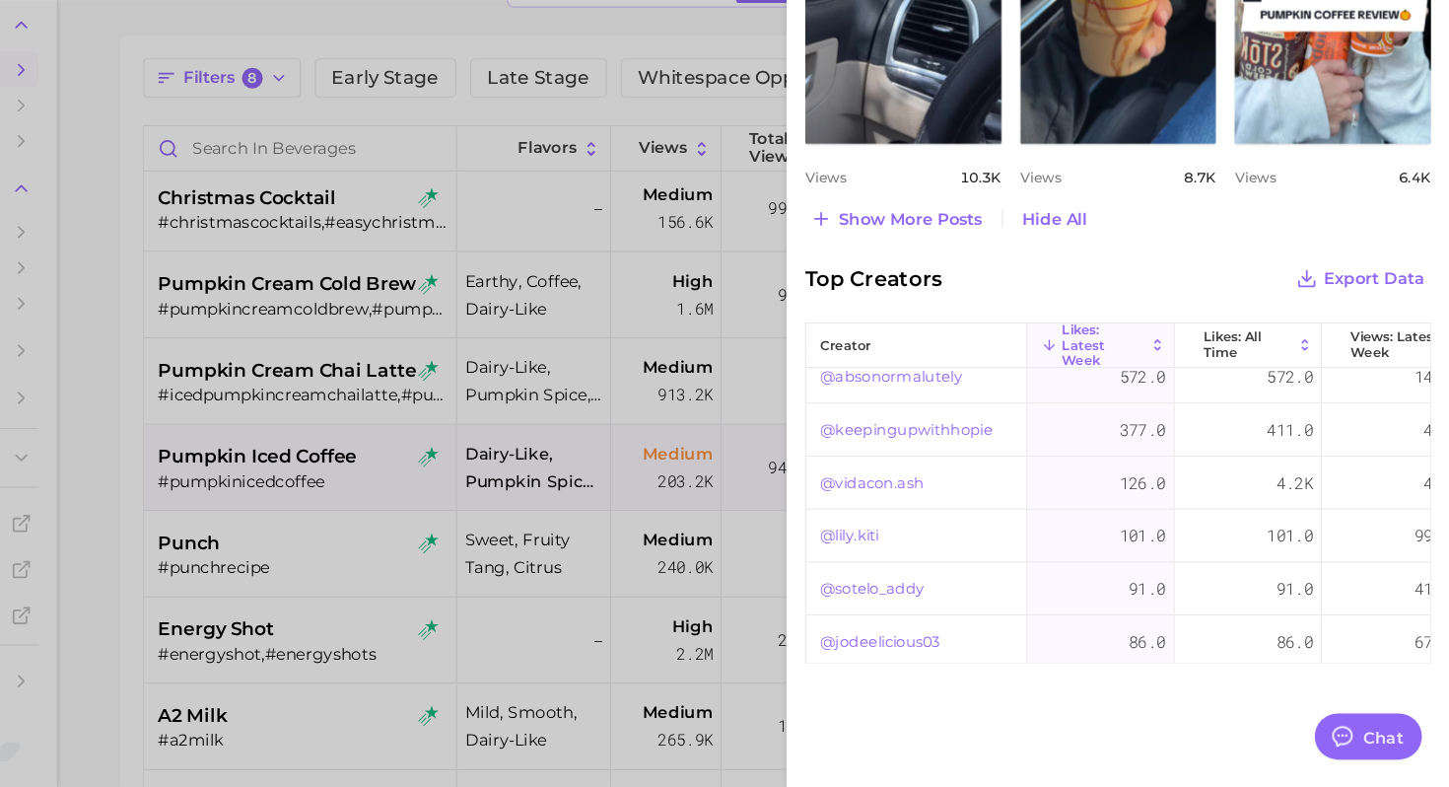
scroll to position [0, 0]
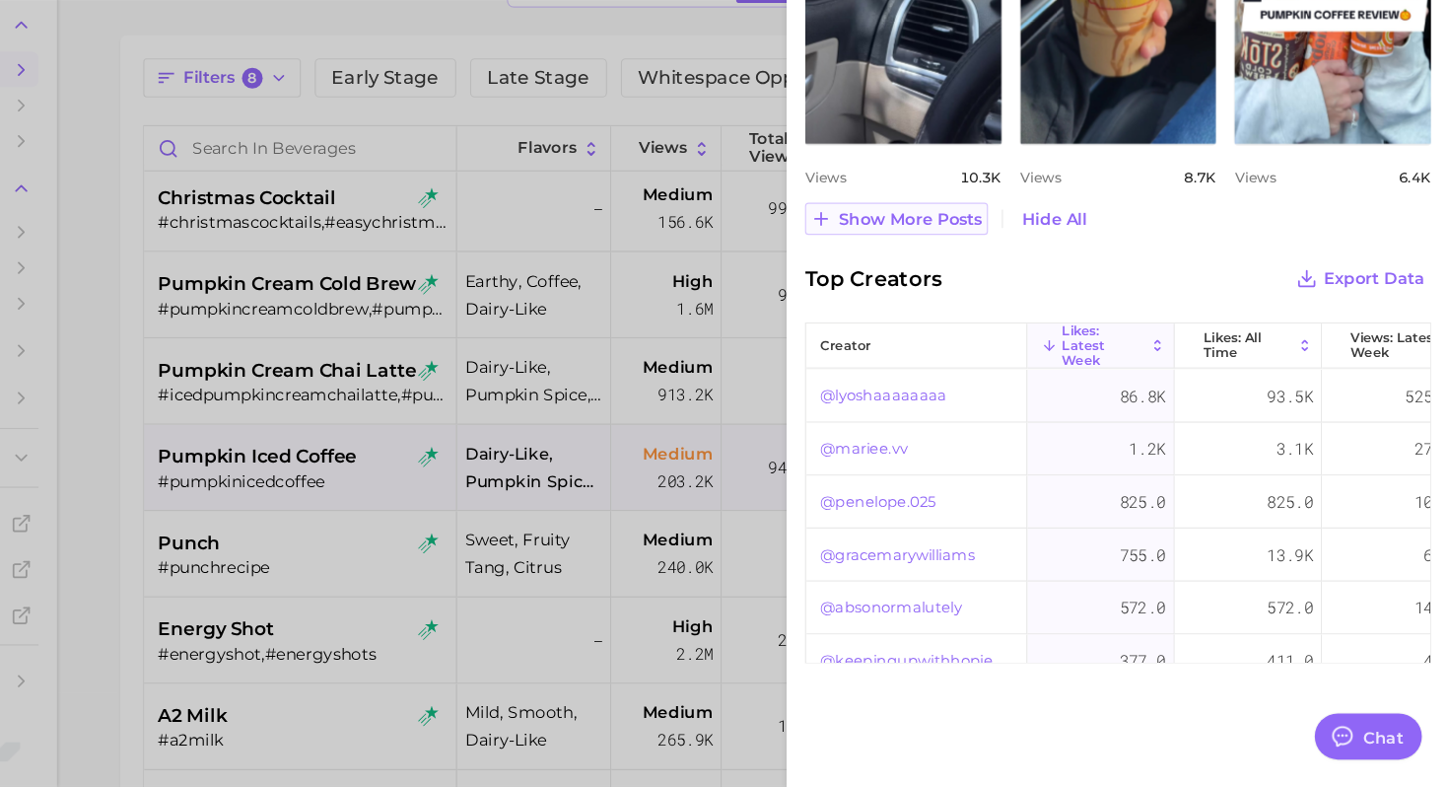
click at [1015, 295] on span "Show more posts" at bounding box center [986, 300] width 123 height 17
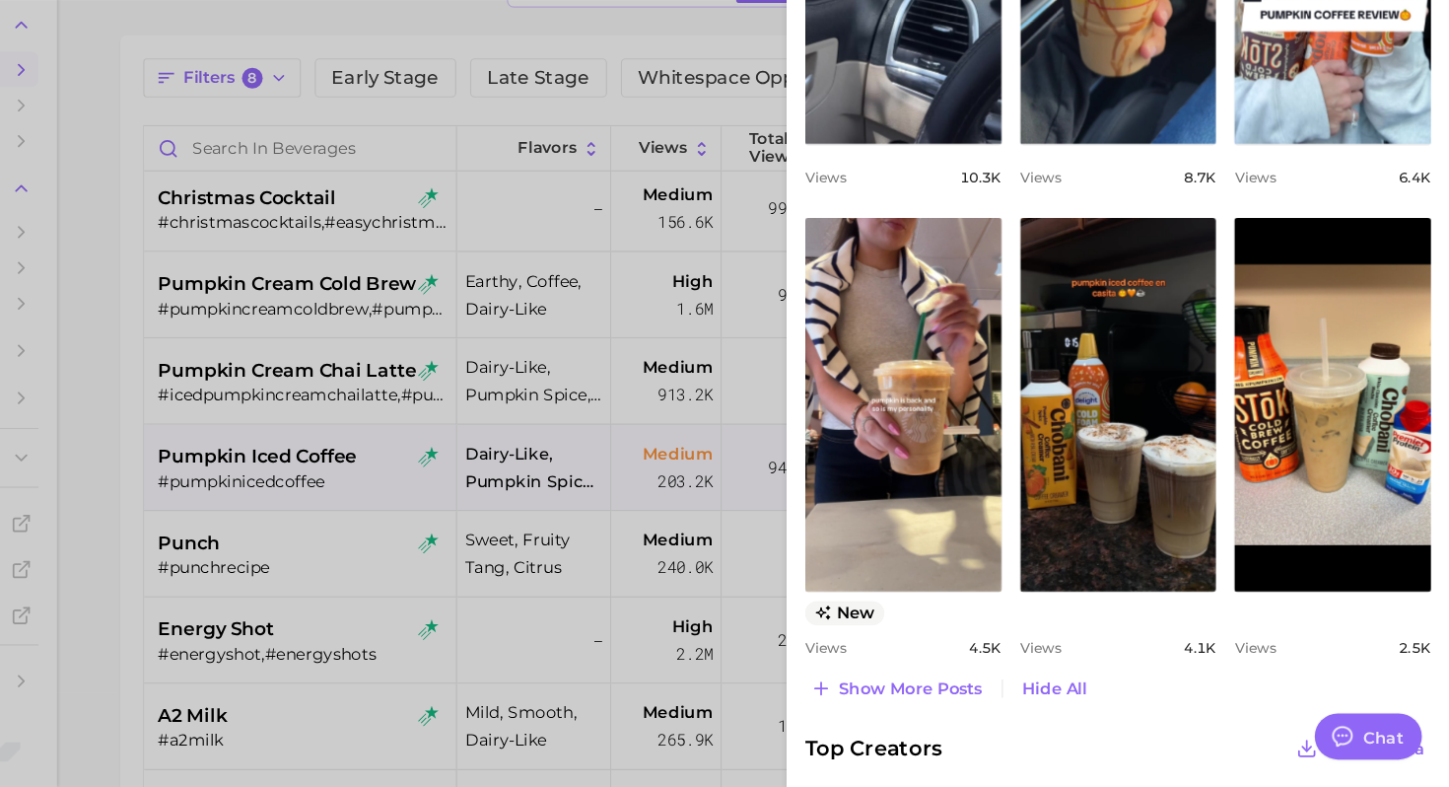
click at [429, 347] on div at bounding box center [724, 393] width 1449 height 787
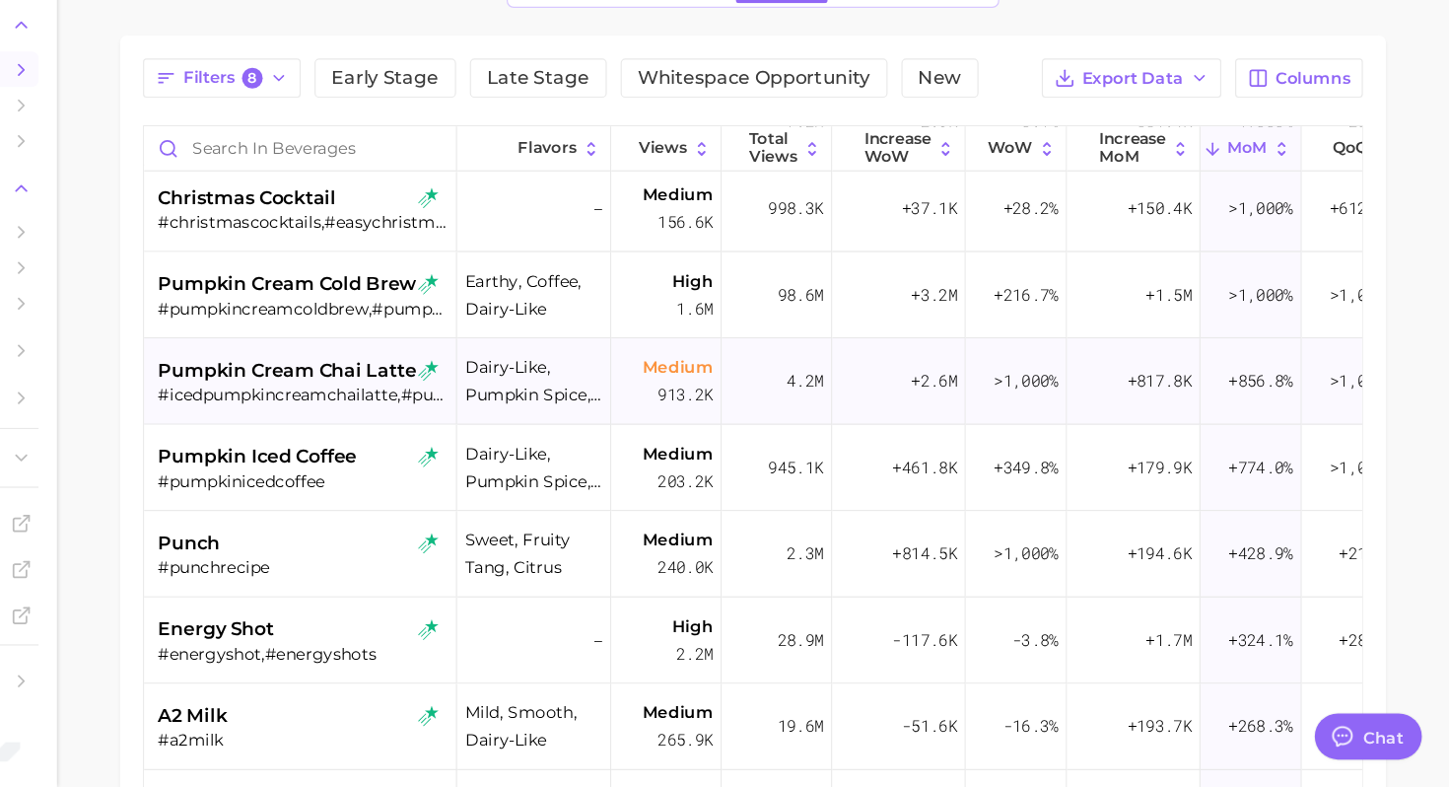
click at [430, 431] on span "pumpkin cream chai latte" at bounding box center [454, 430] width 222 height 24
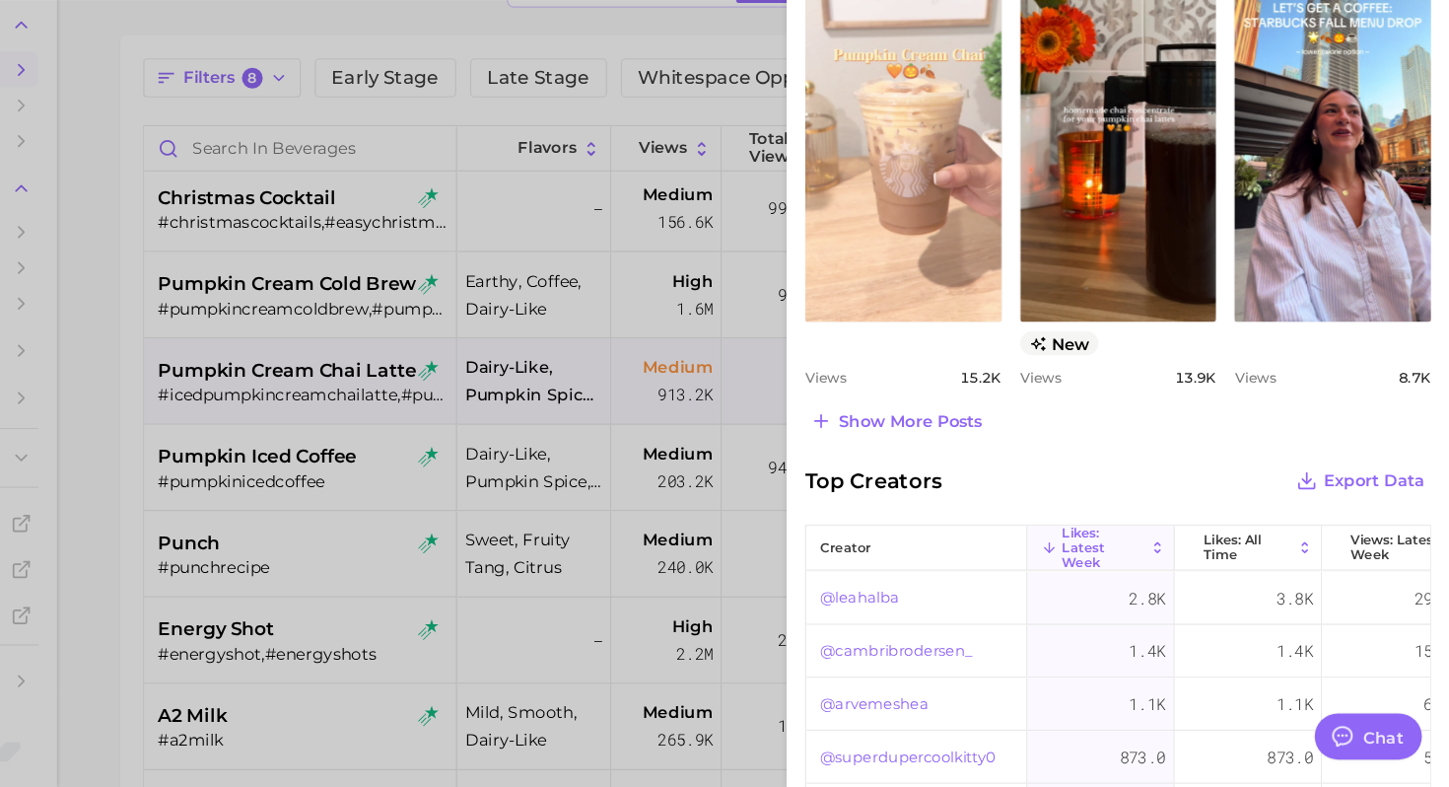
scroll to position [81, 0]
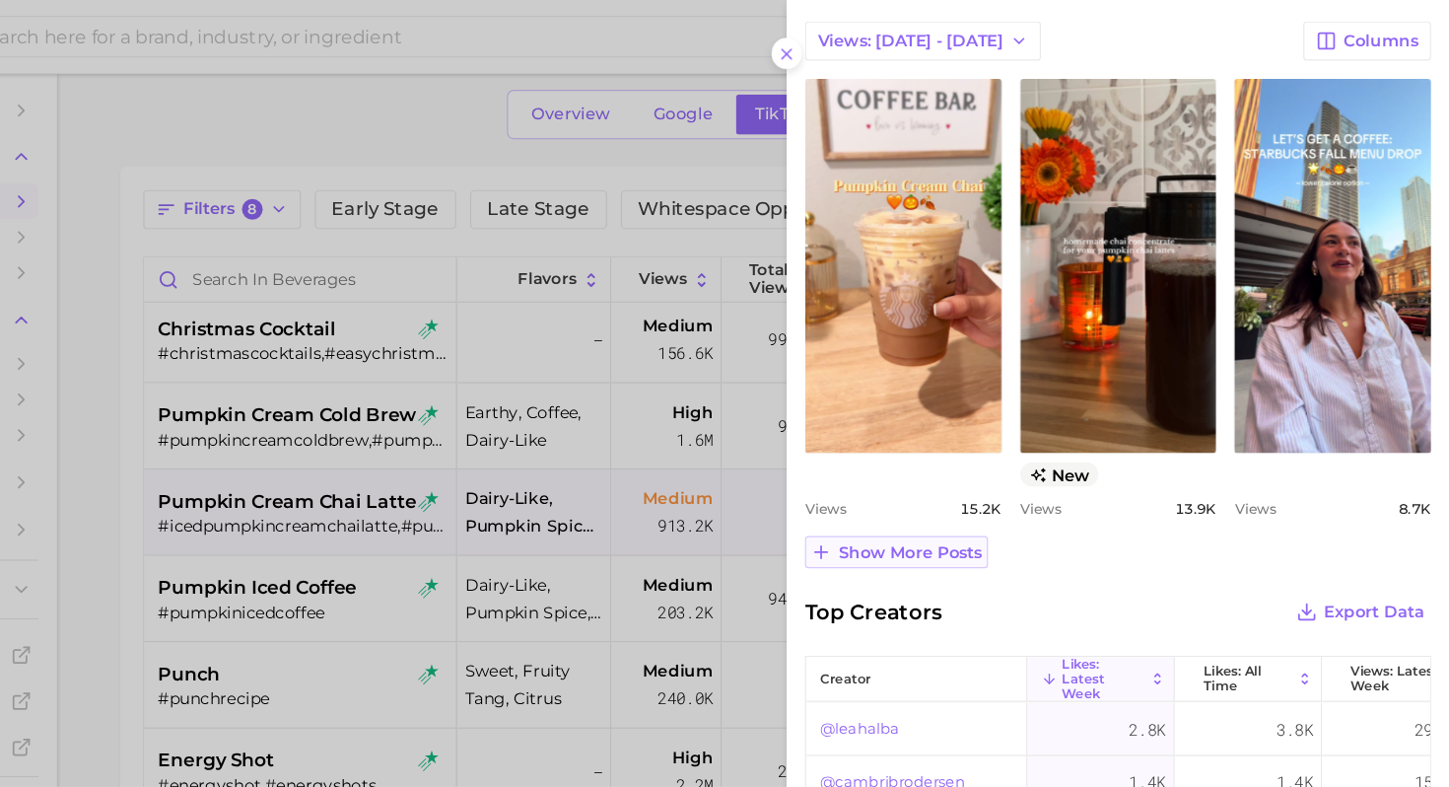
click at [977, 478] on span "Show more posts" at bounding box center [986, 473] width 123 height 17
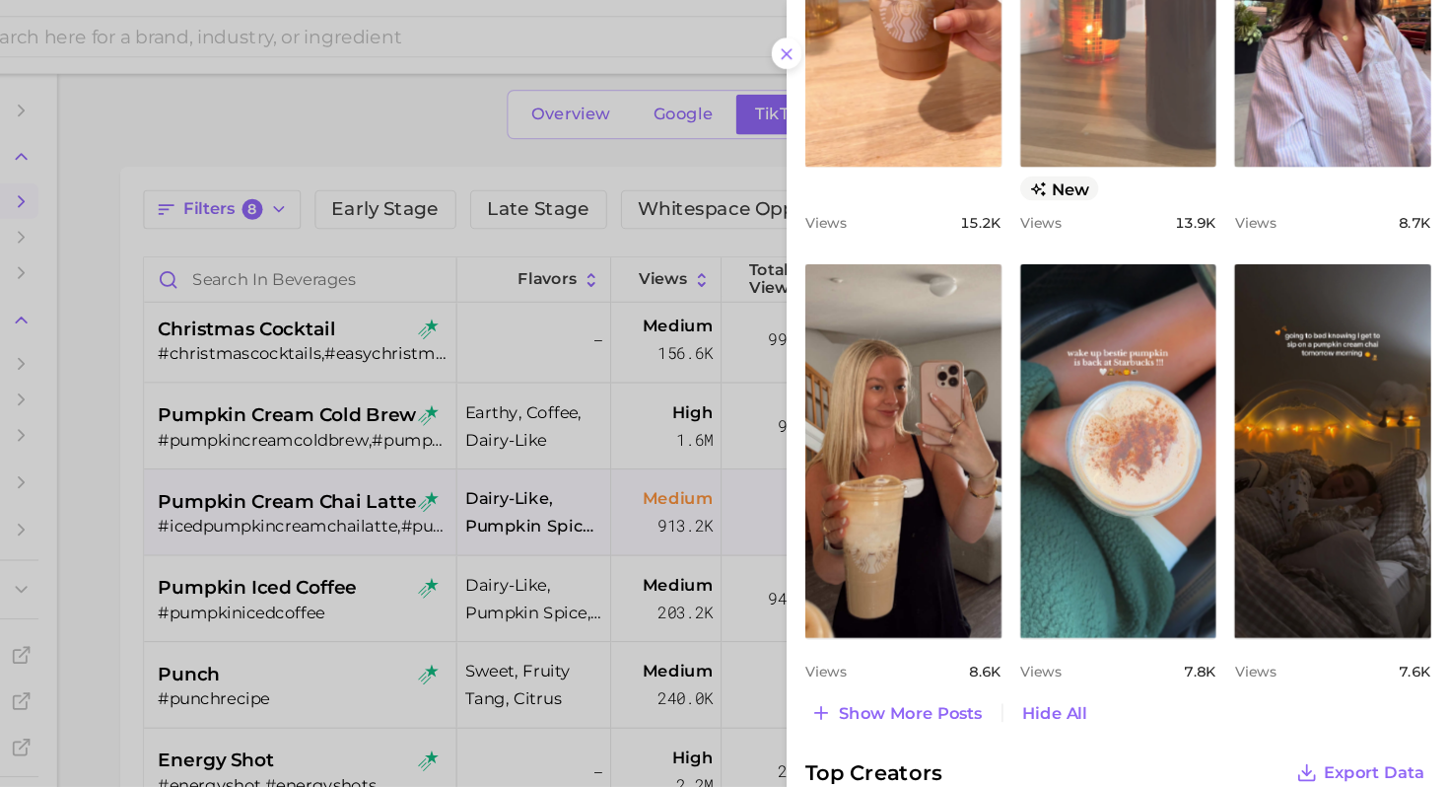
scroll to position [1061, 0]
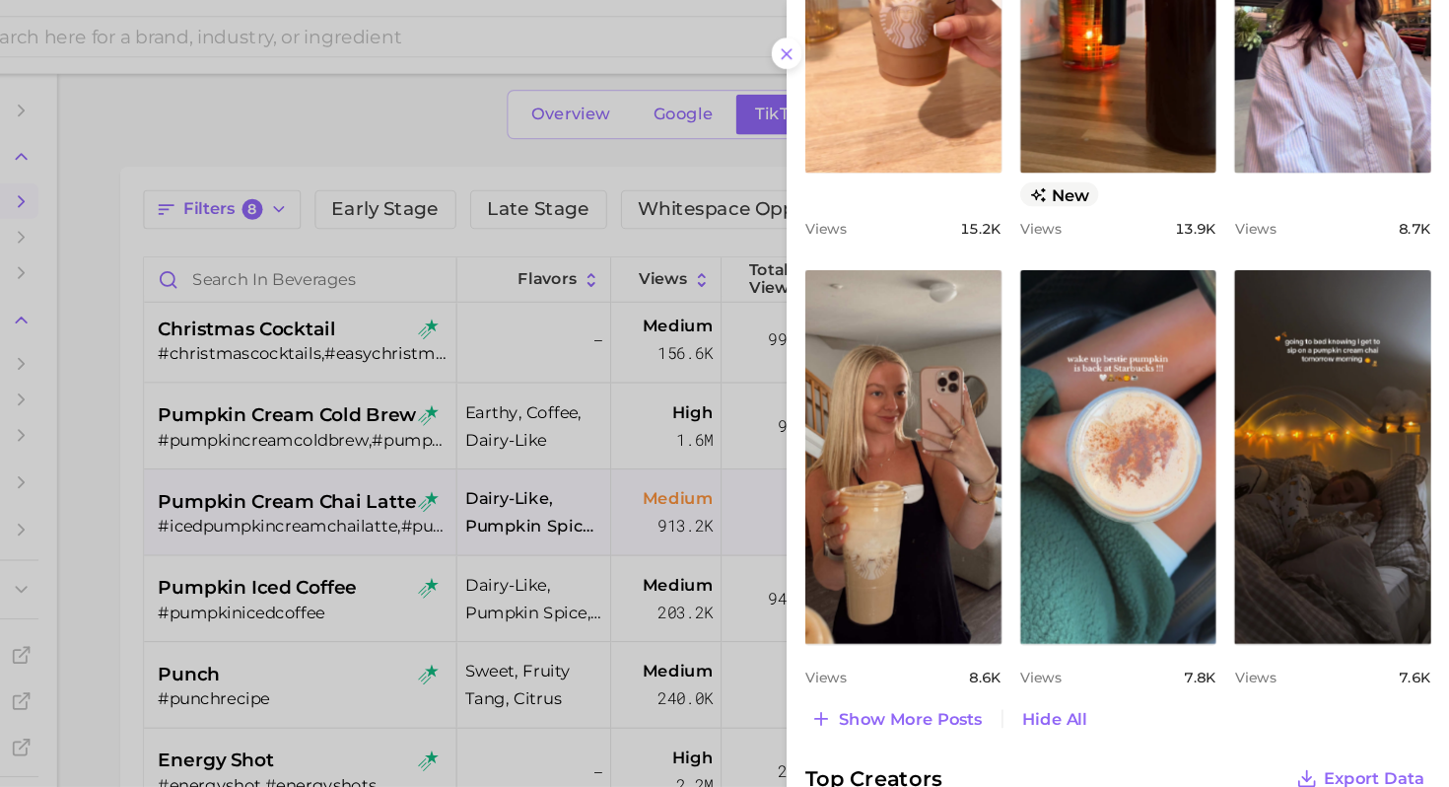
click at [504, 355] on div at bounding box center [724, 393] width 1449 height 787
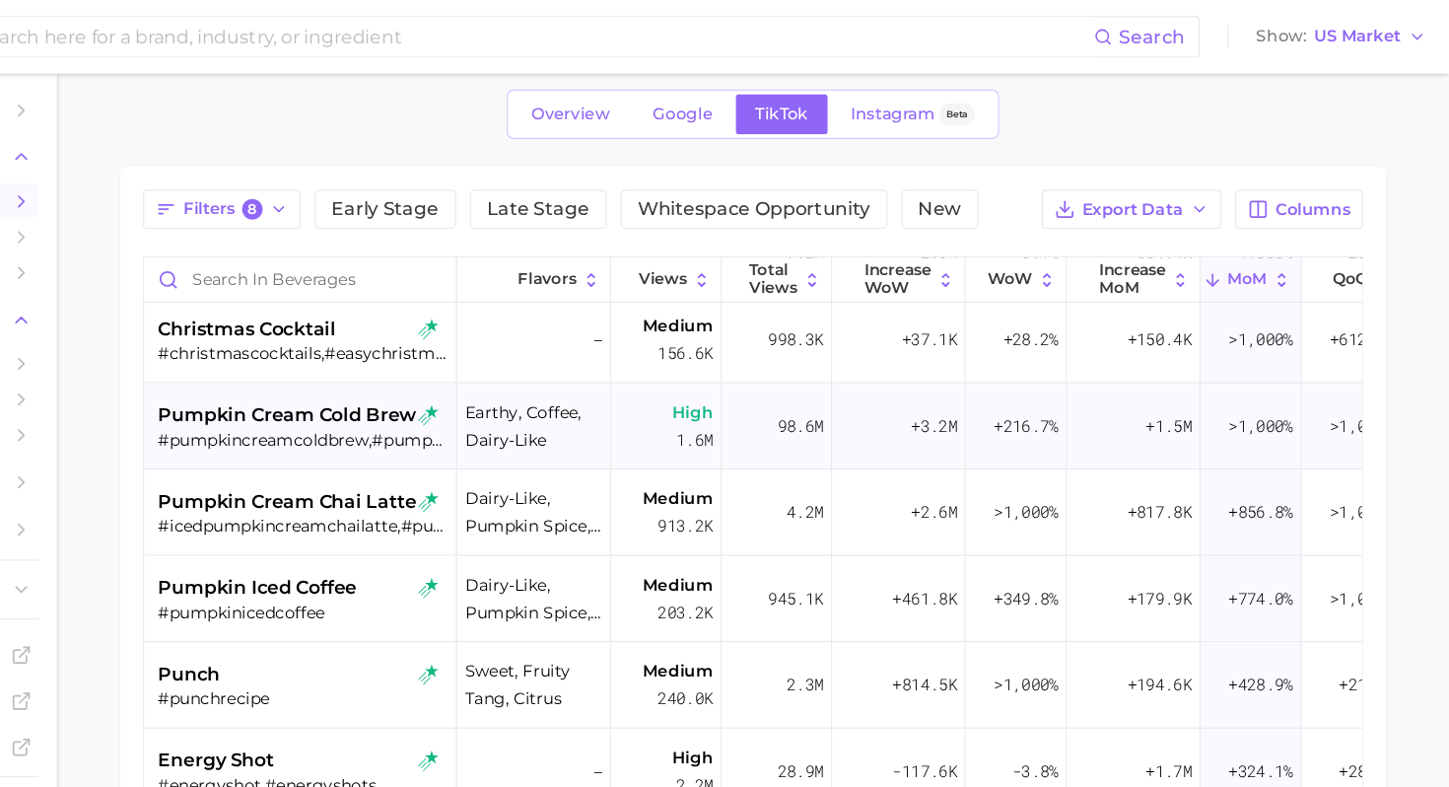
click at [468, 371] on div "#pumpkincreamcoldbrew,#pumpkincreamcoldbrews" at bounding box center [467, 377] width 248 height 18
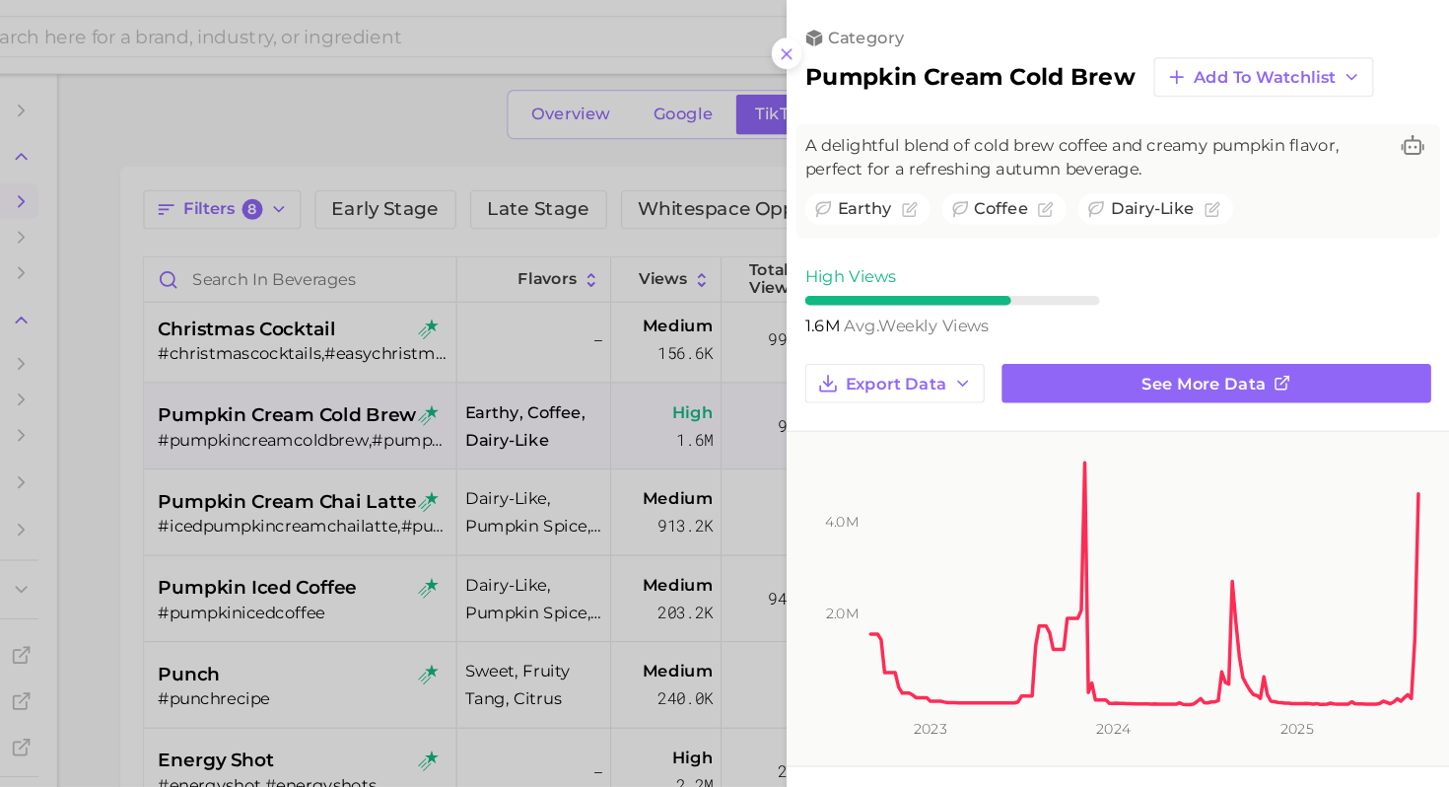
scroll to position [0, 0]
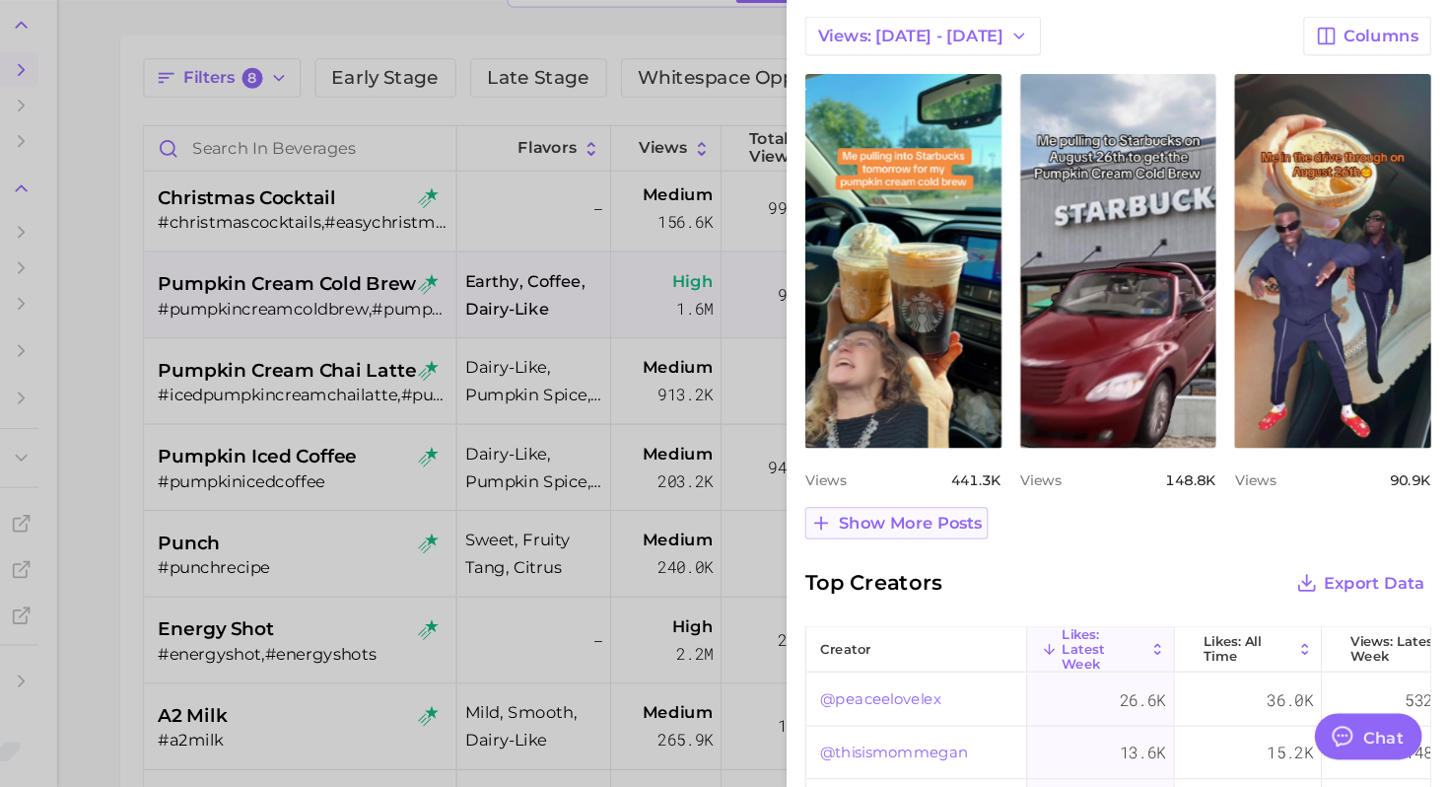
click at [1004, 553] on span "Show more posts" at bounding box center [986, 561] width 123 height 17
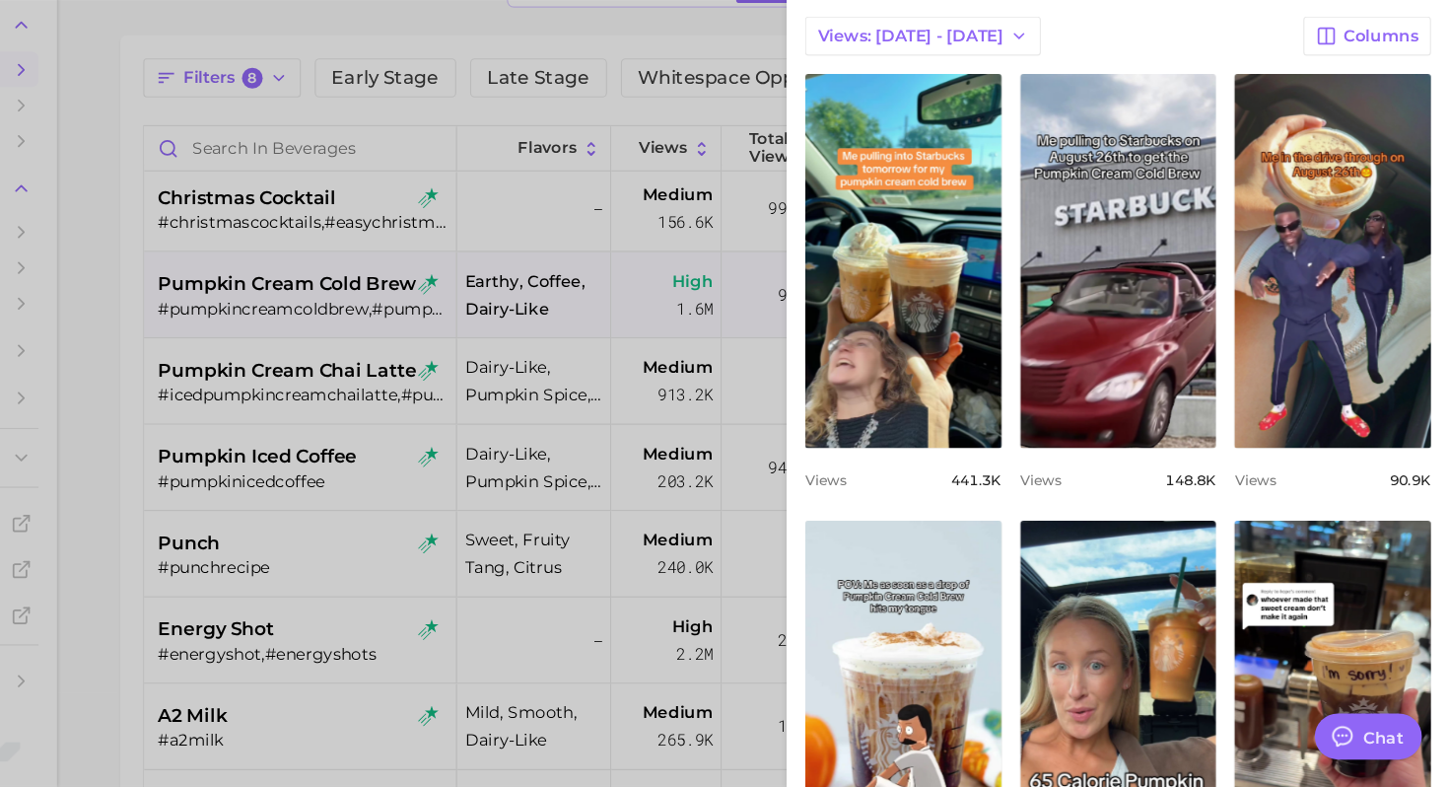
click at [560, 535] on div at bounding box center [724, 393] width 1449 height 787
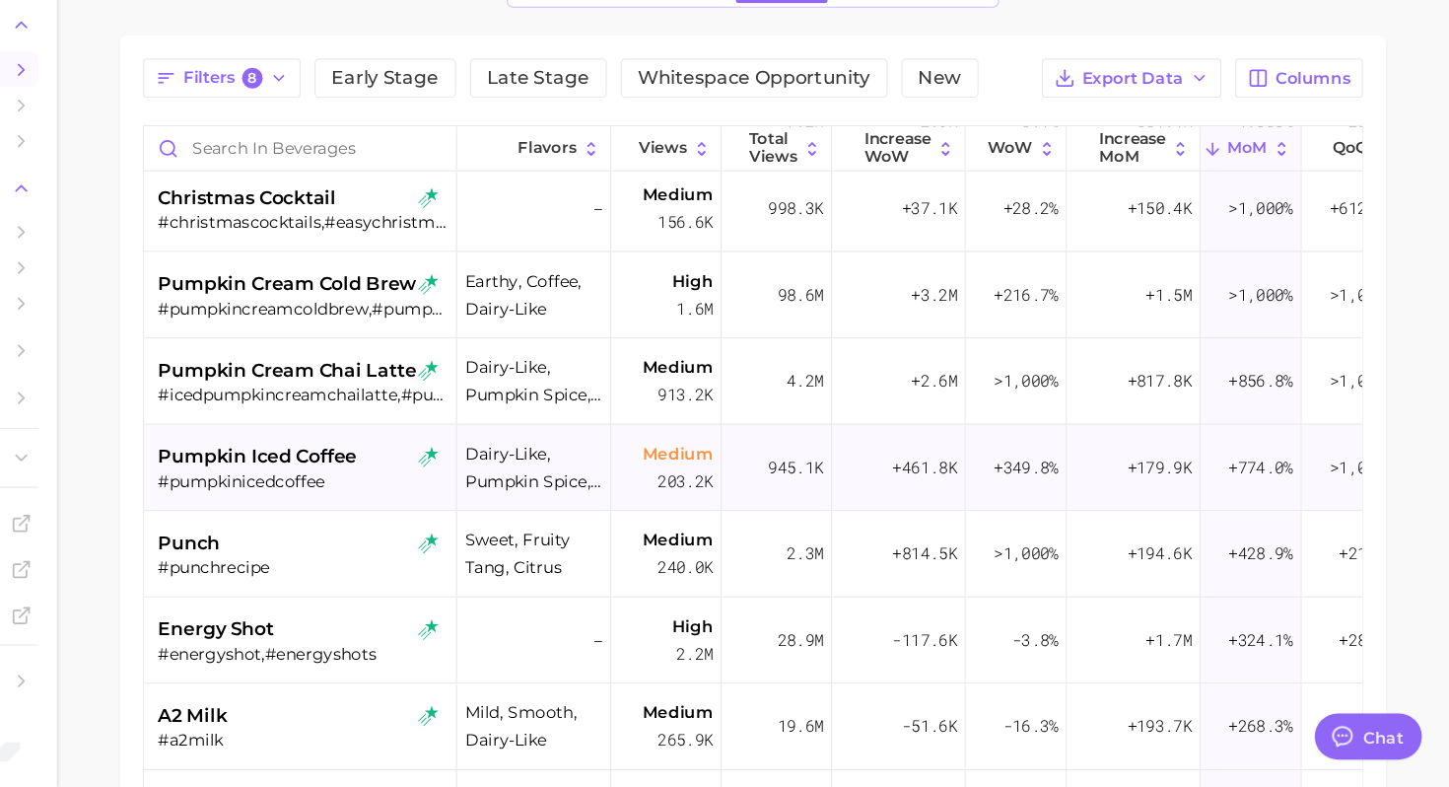
click at [515, 513] on div "pumpkin iced coffee" at bounding box center [467, 504] width 248 height 24
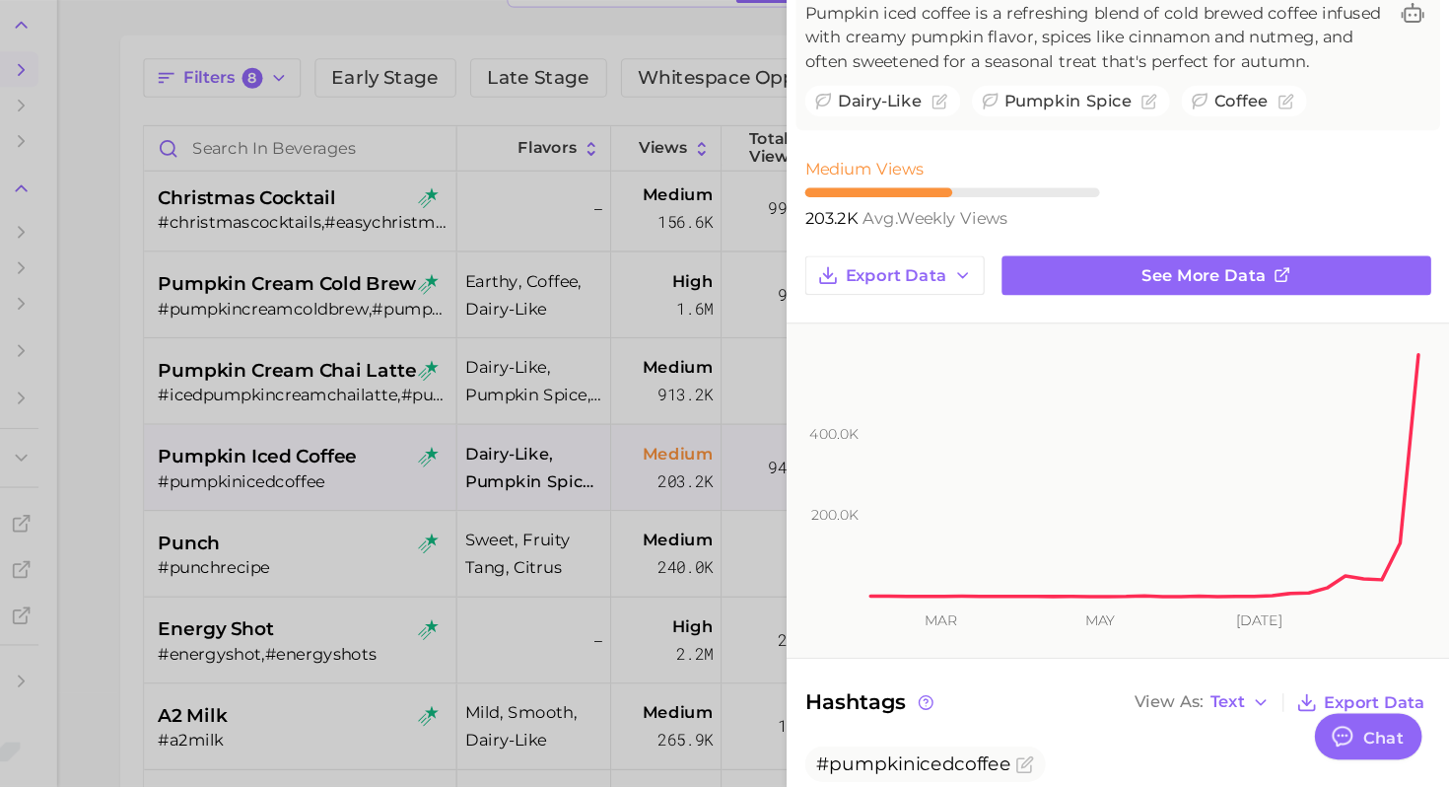
click at [1090, 718] on div "Hashtags View As Text Export Data" at bounding box center [1165, 715] width 536 height 28
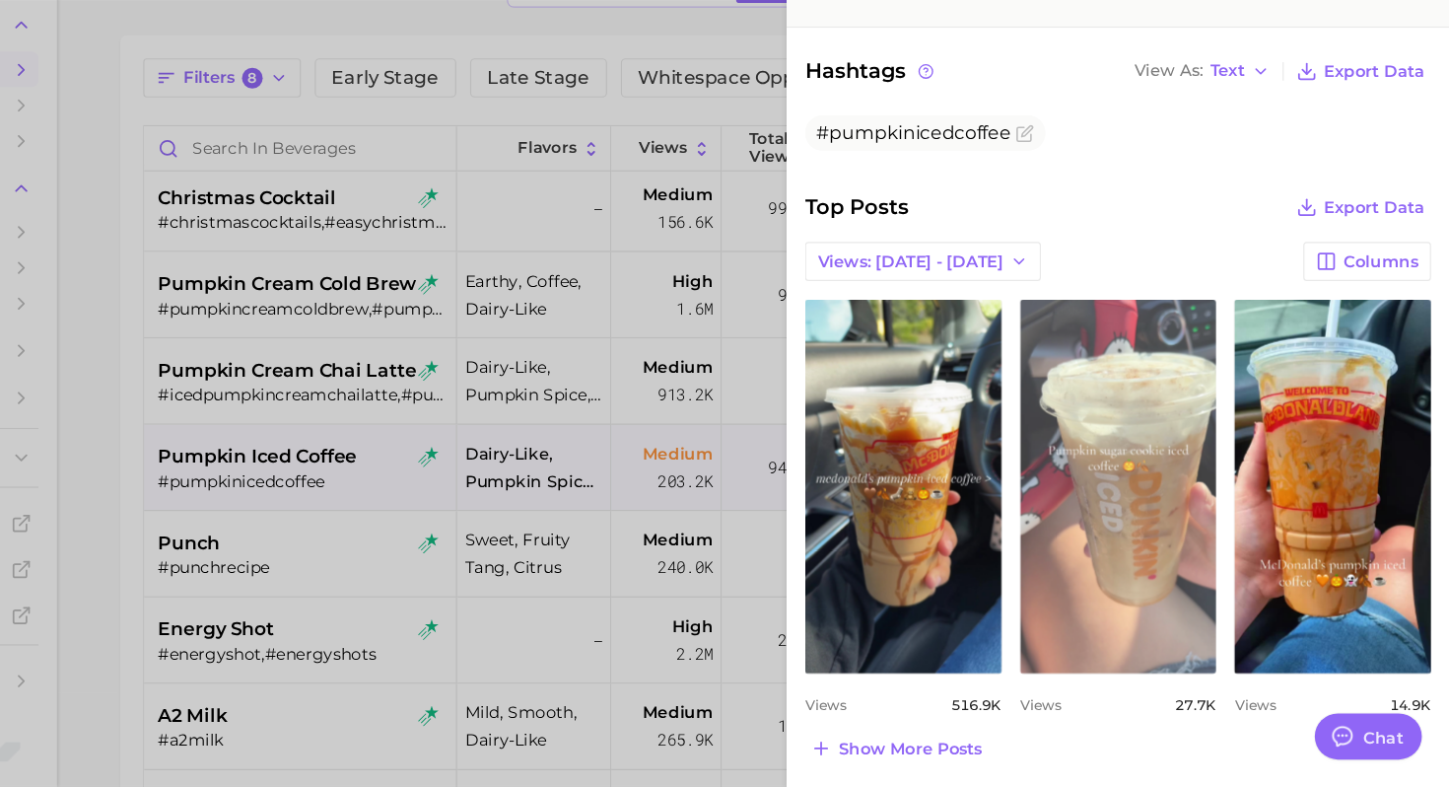
click at [1169, 556] on link "view post on TikTok" at bounding box center [1165, 529] width 169 height 320
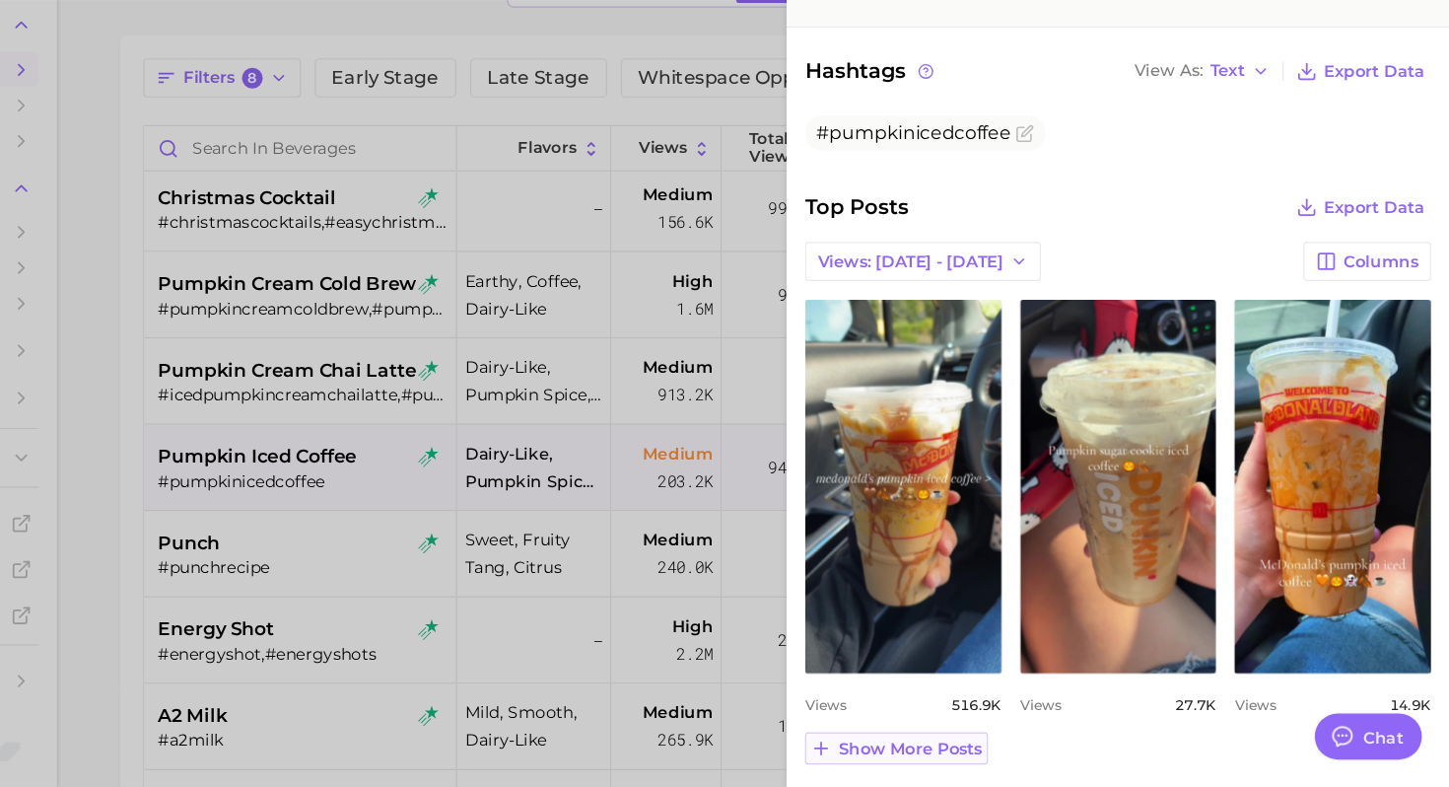
click at [977, 745] on span "Show more posts" at bounding box center [986, 753] width 123 height 17
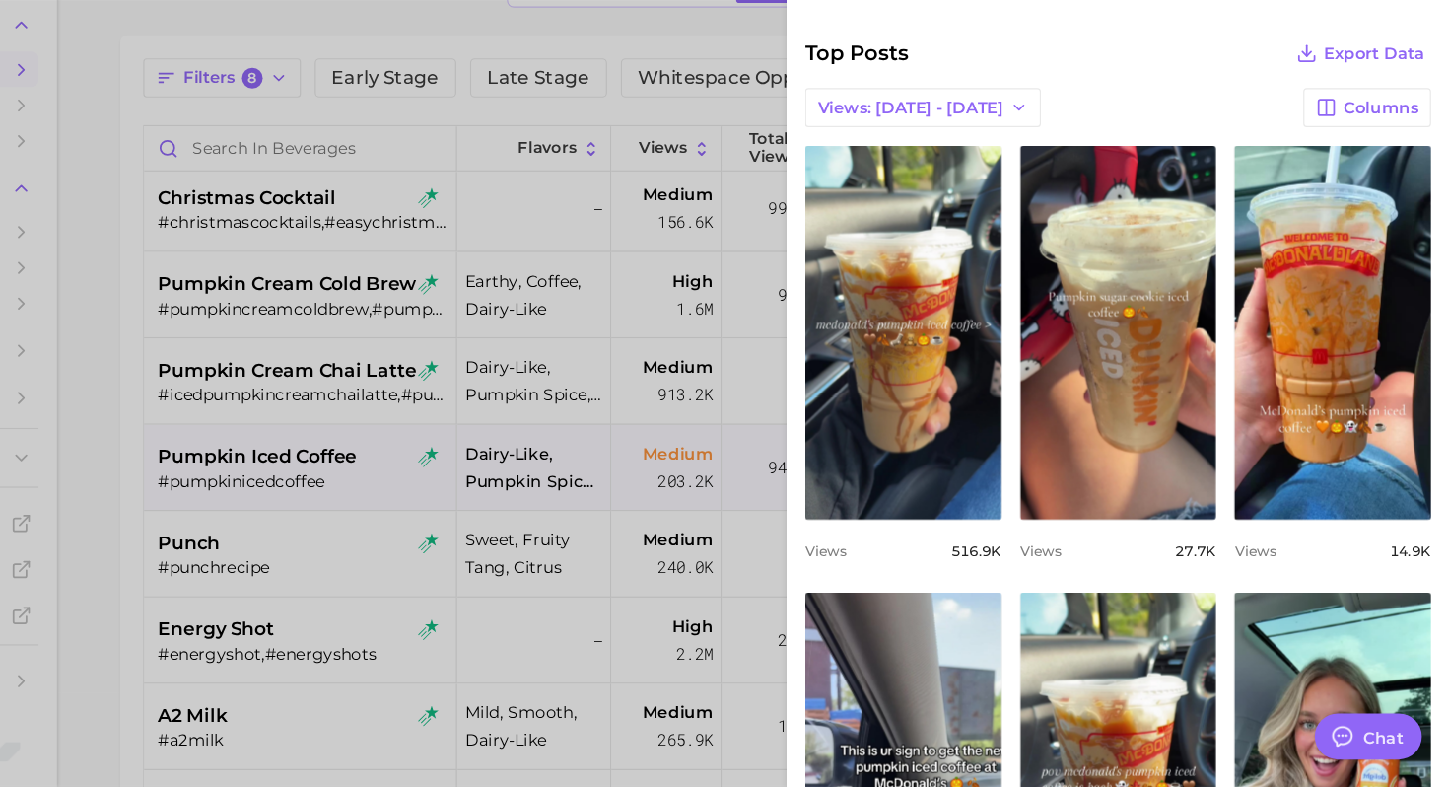
scroll to position [660, 0]
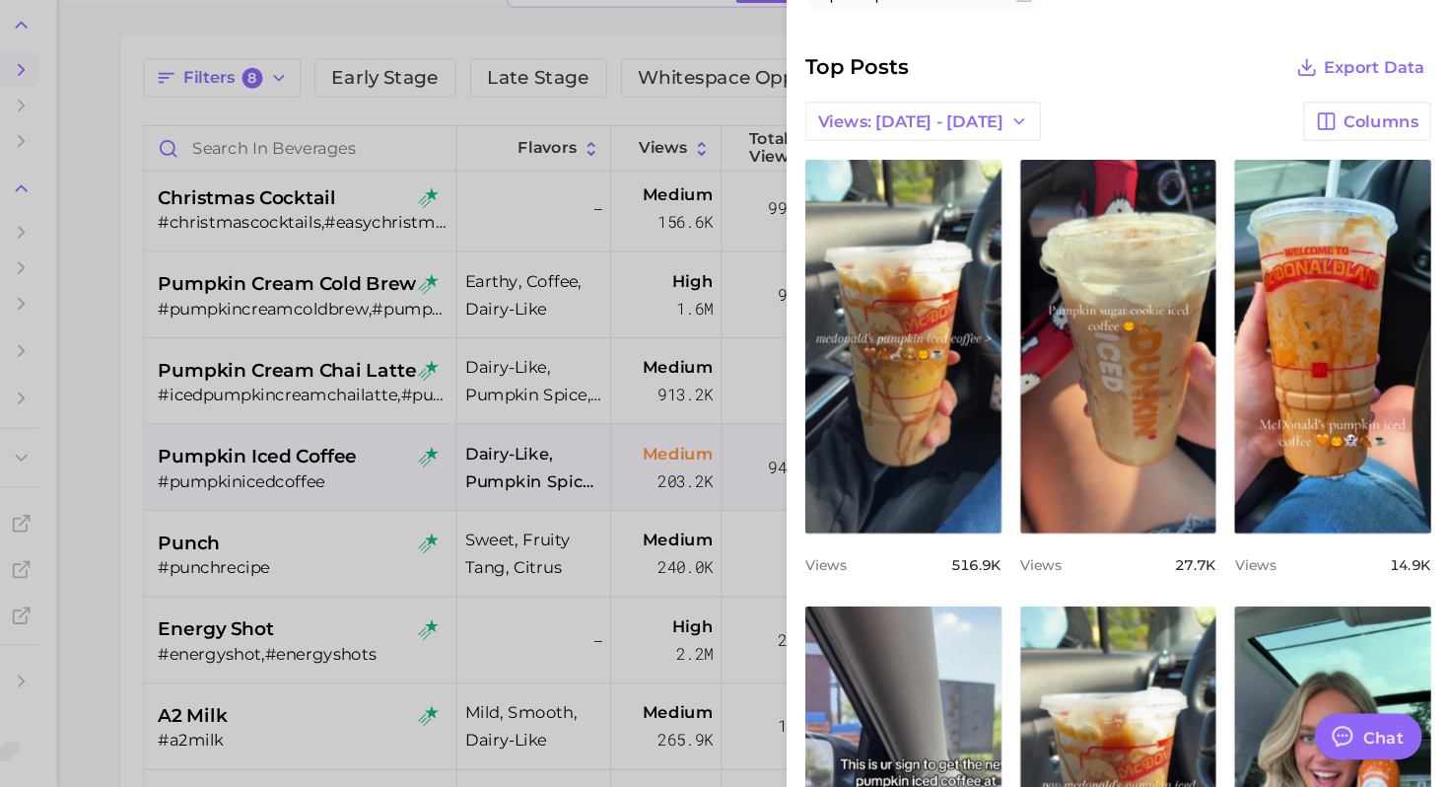
click at [481, 440] on div at bounding box center [724, 393] width 1449 height 787
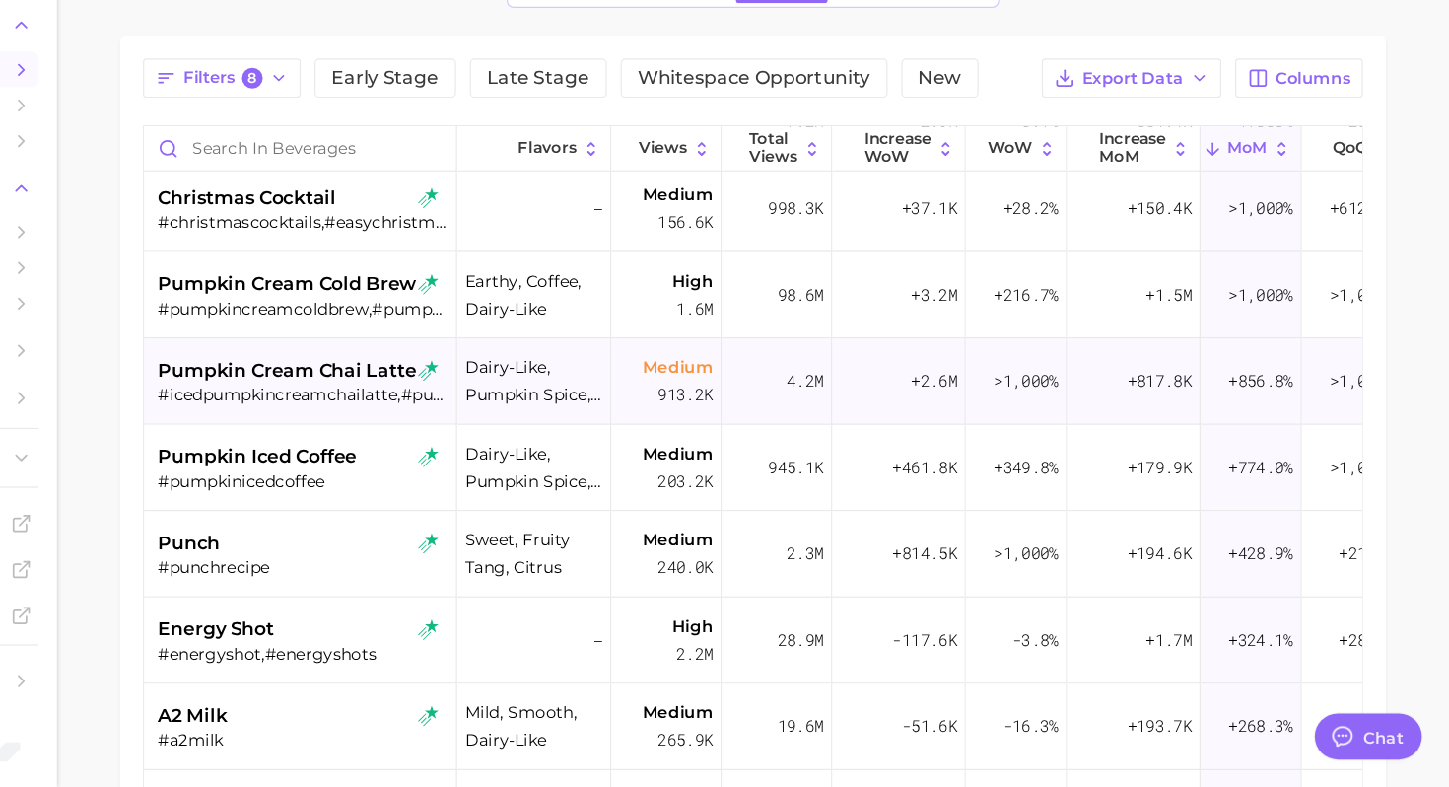
click at [431, 439] on span "pumpkin cream chai latte" at bounding box center [454, 430] width 222 height 24
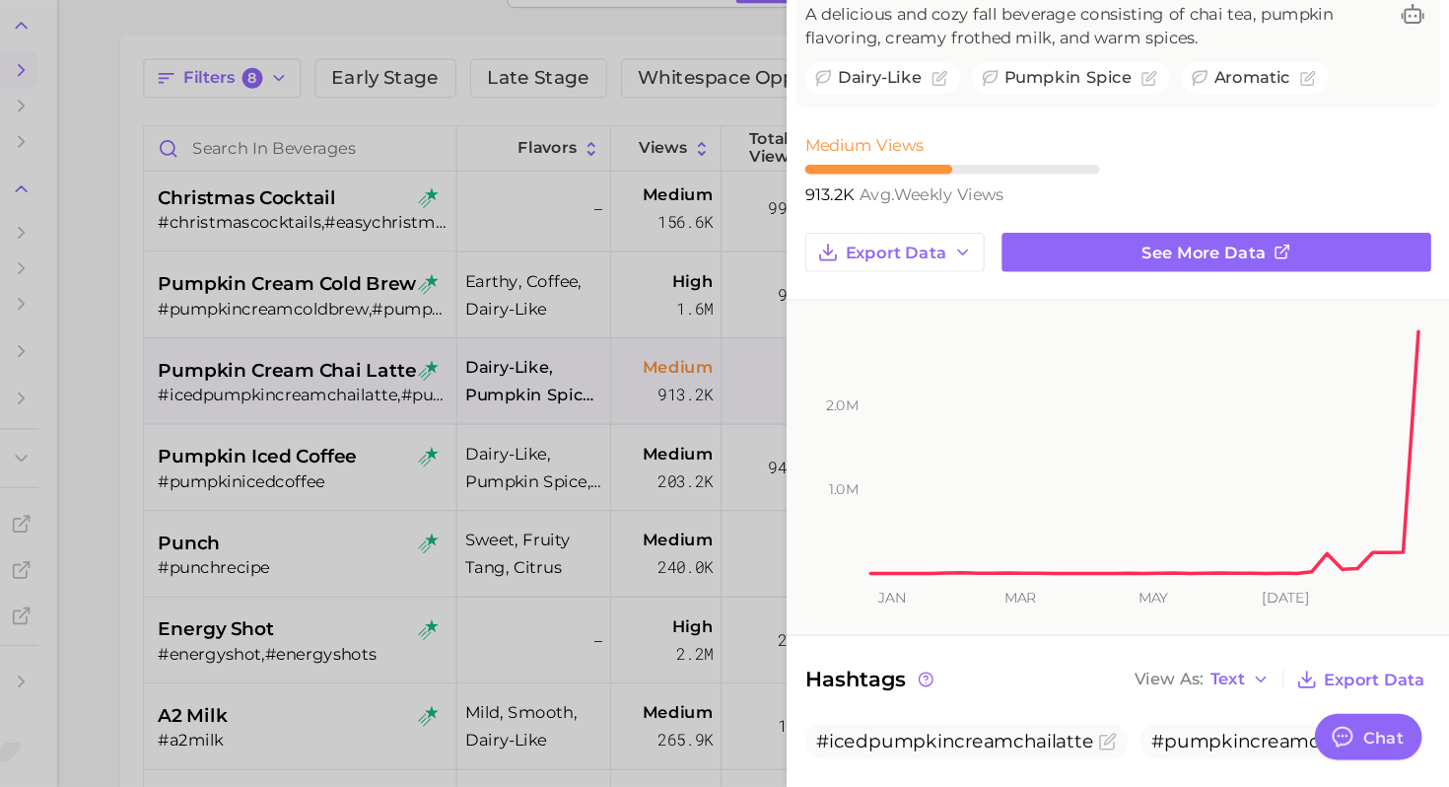
scroll to position [81, 0]
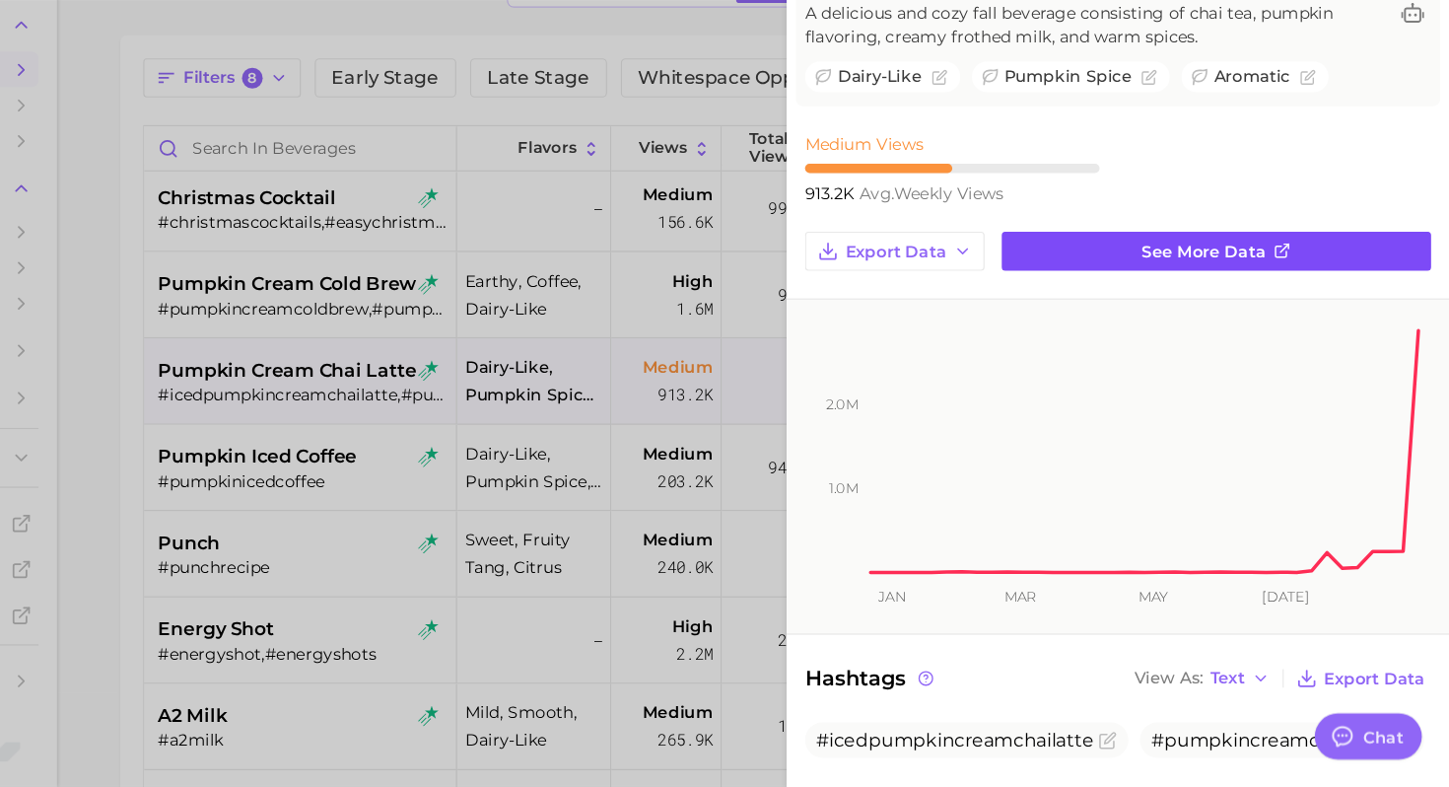
click at [1117, 335] on link "See more data" at bounding box center [1249, 328] width 368 height 34
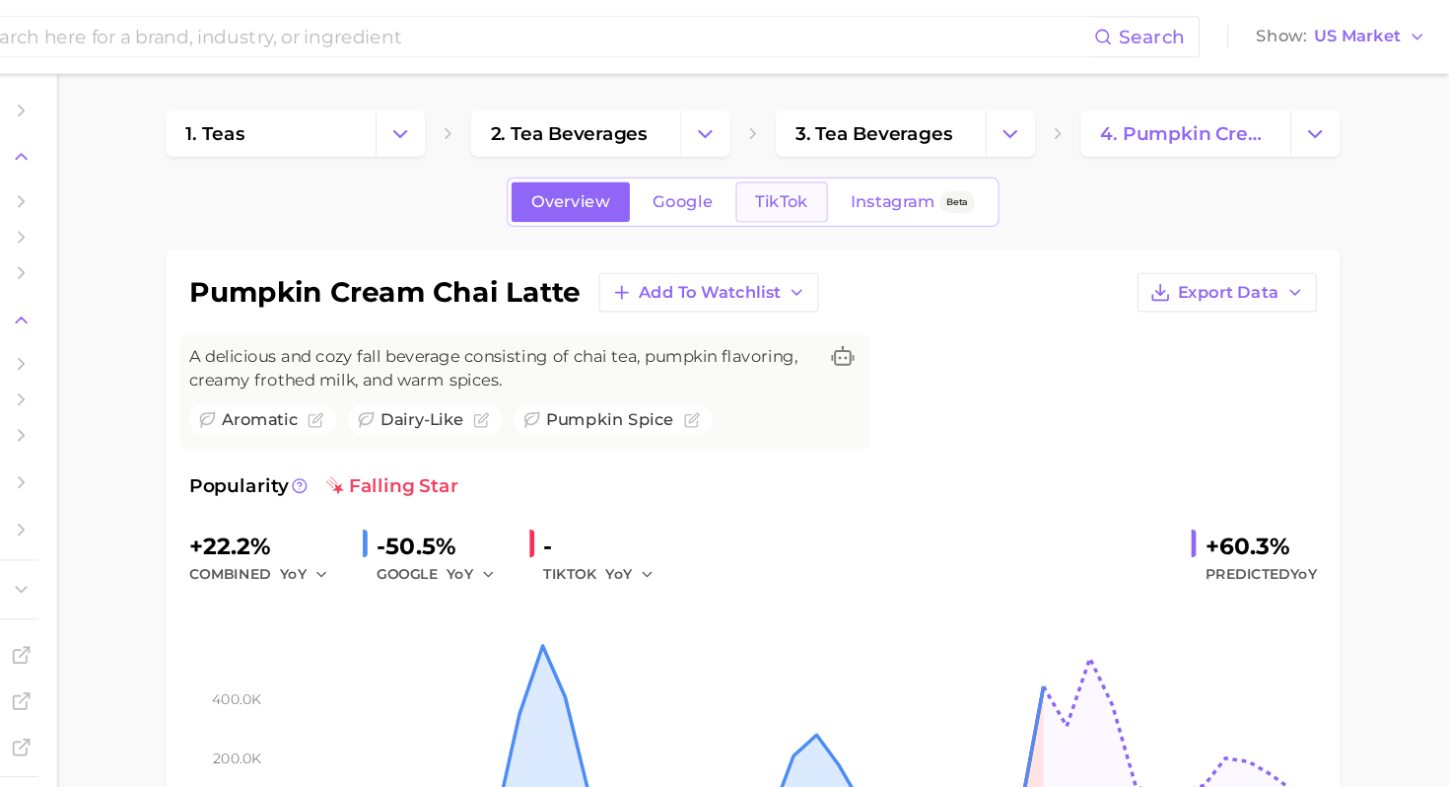
click at [880, 179] on span "TikTok" at bounding box center [877, 173] width 45 height 17
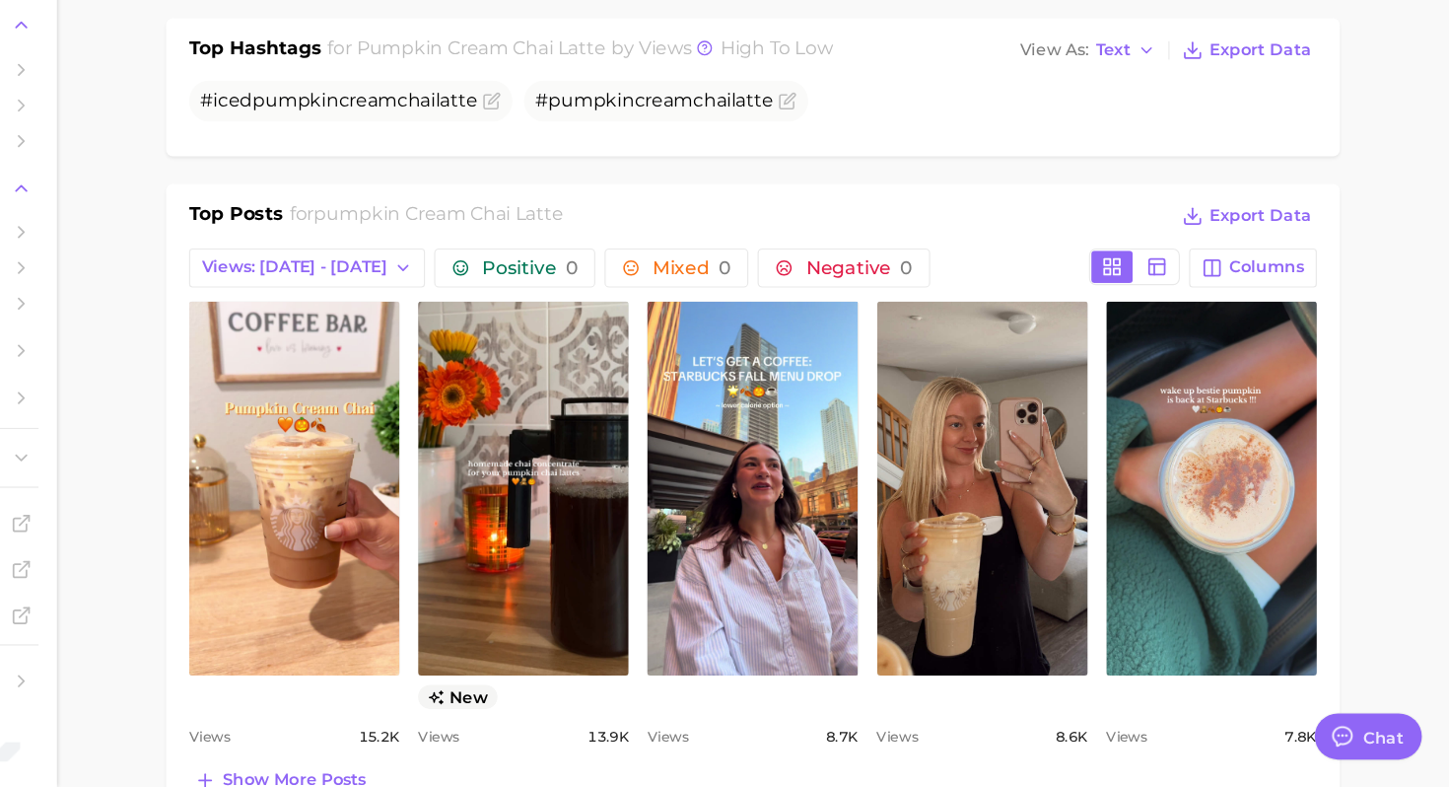
scroll to position [974, 0]
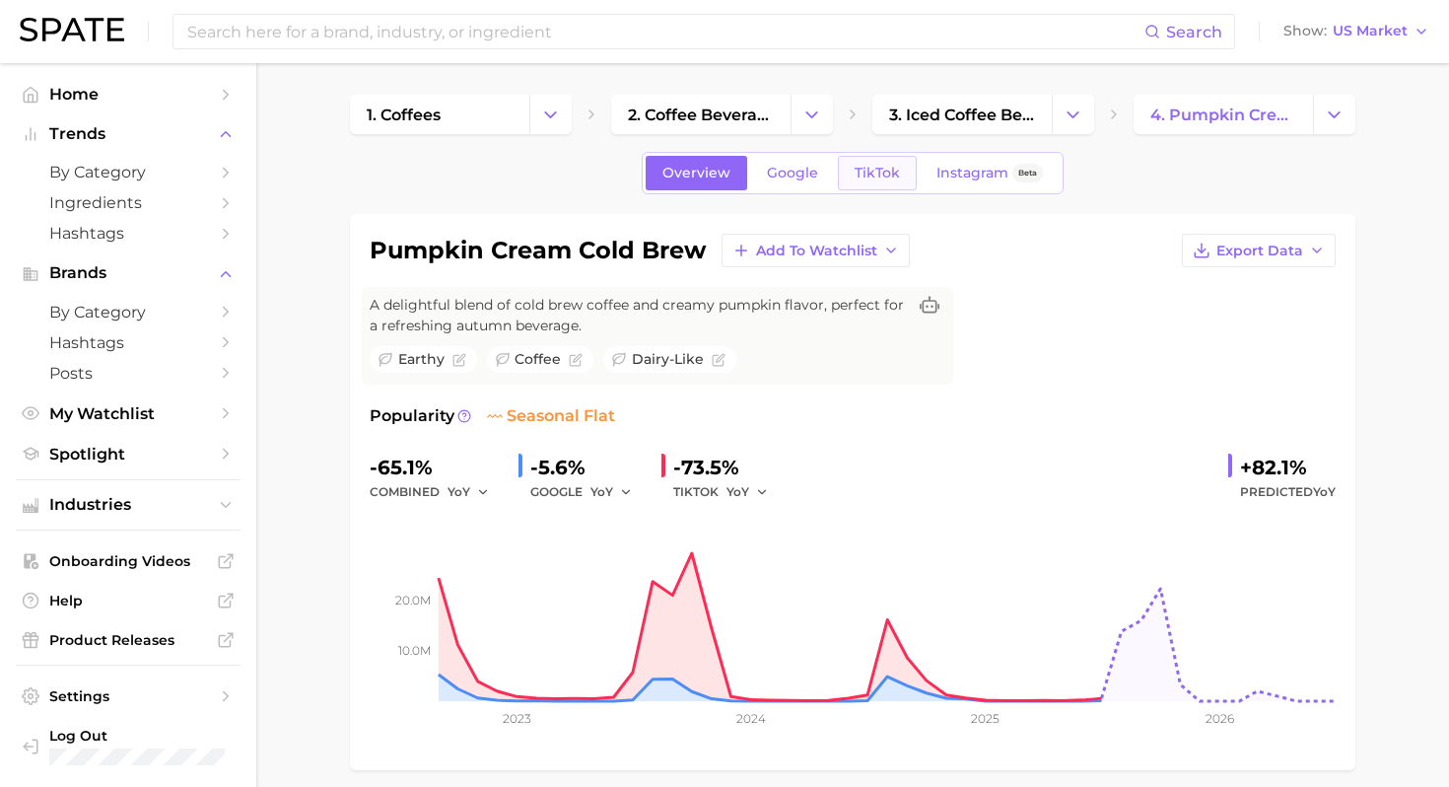
click at [891, 171] on span "TikTok" at bounding box center [877, 173] width 45 height 17
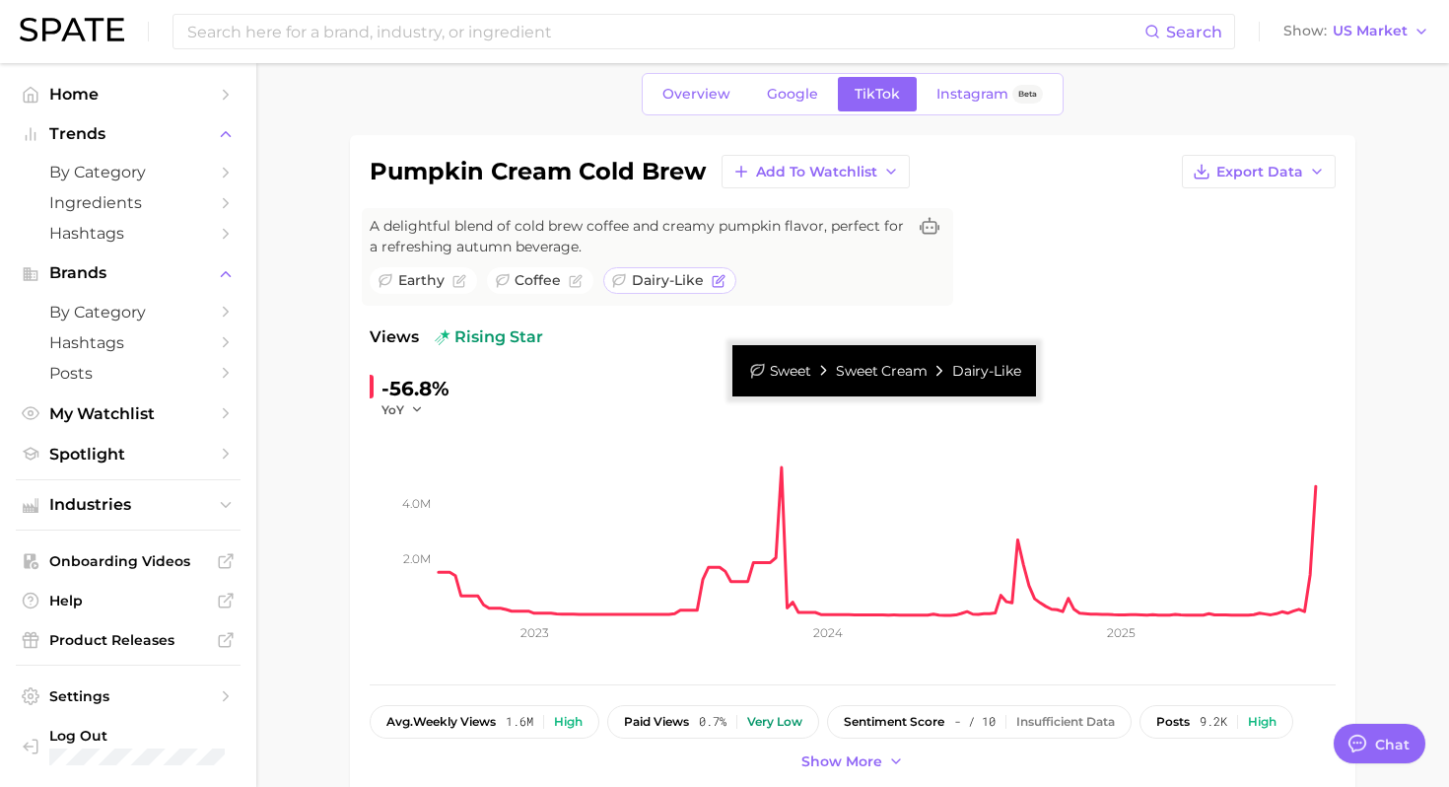
scroll to position [171, 0]
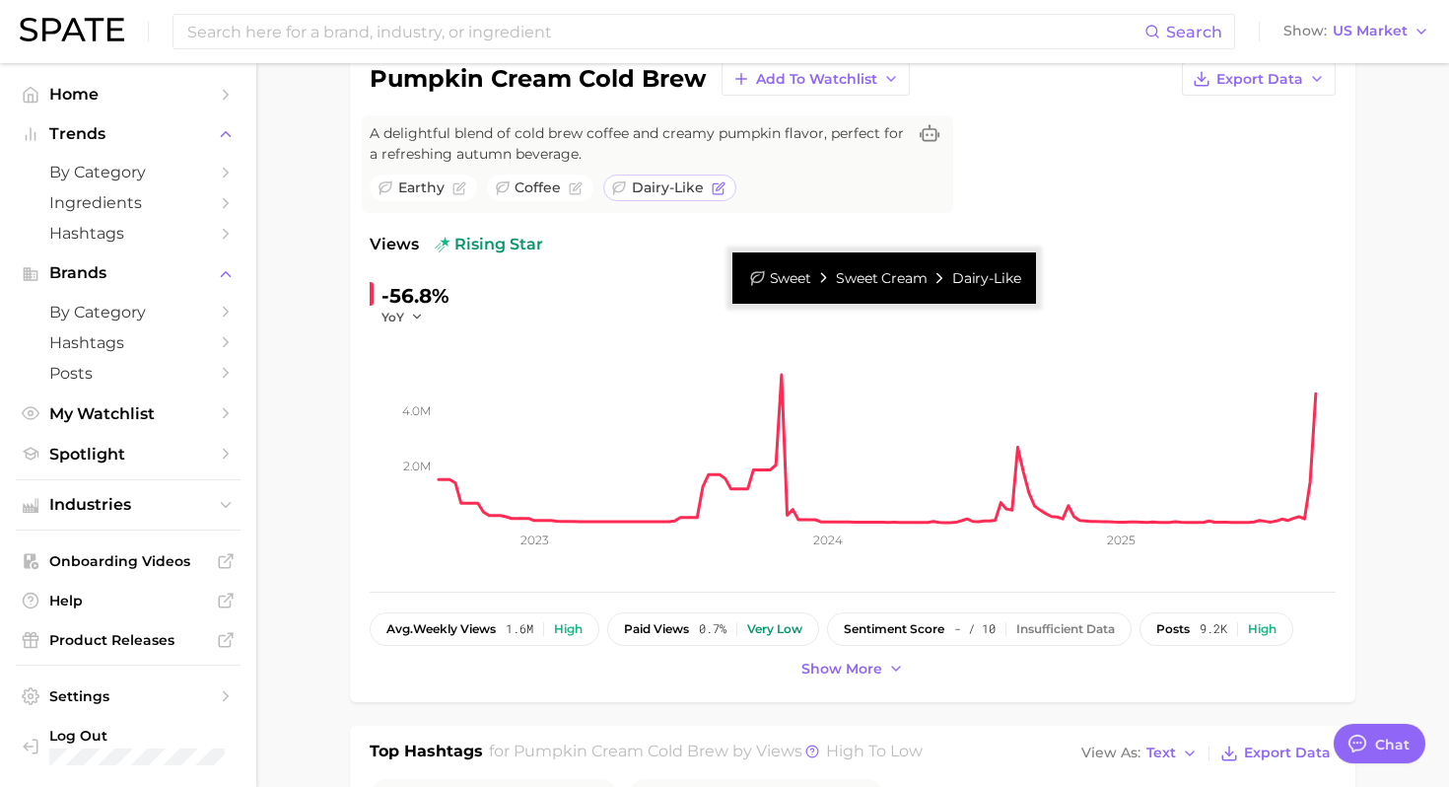
type textarea "x"
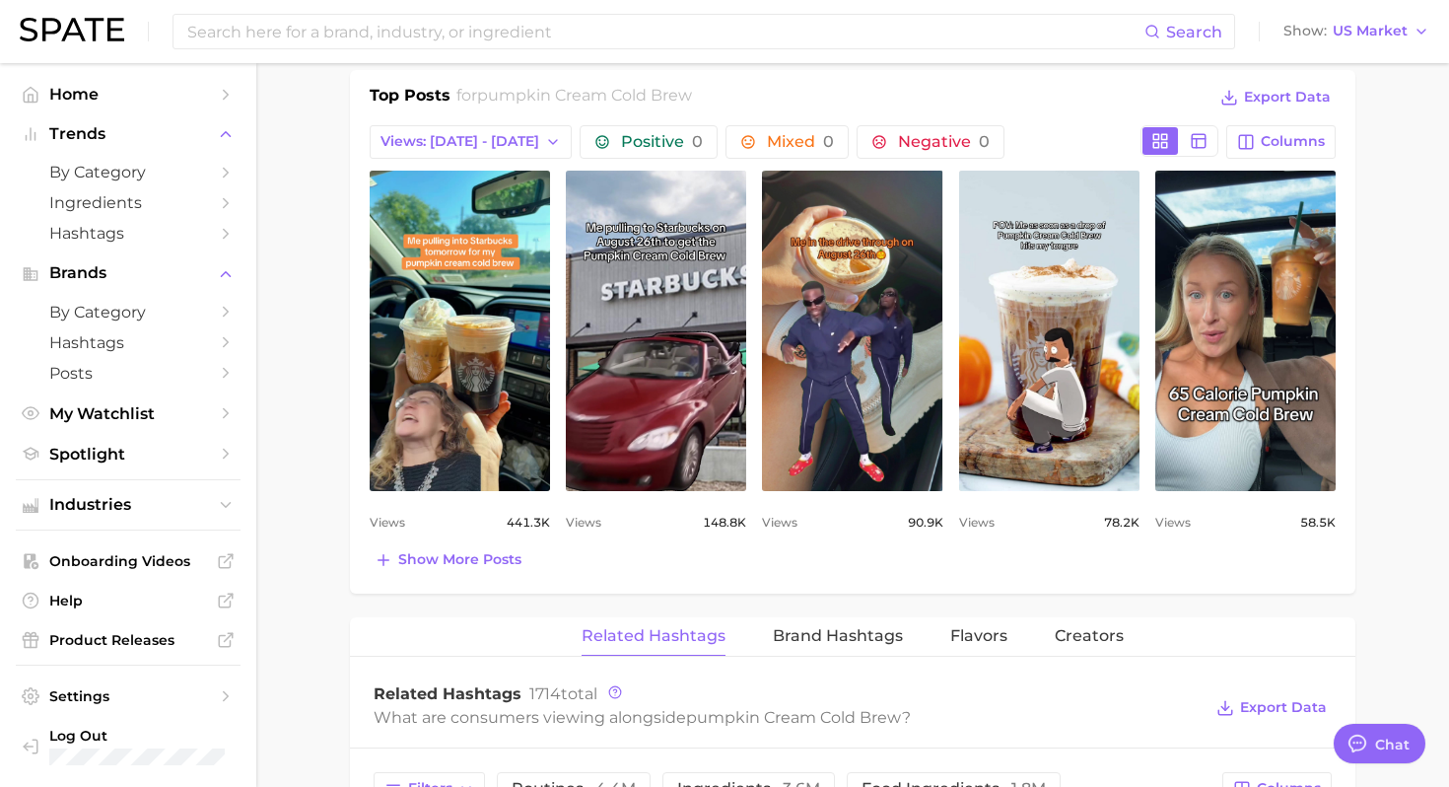
scroll to position [977, 0]
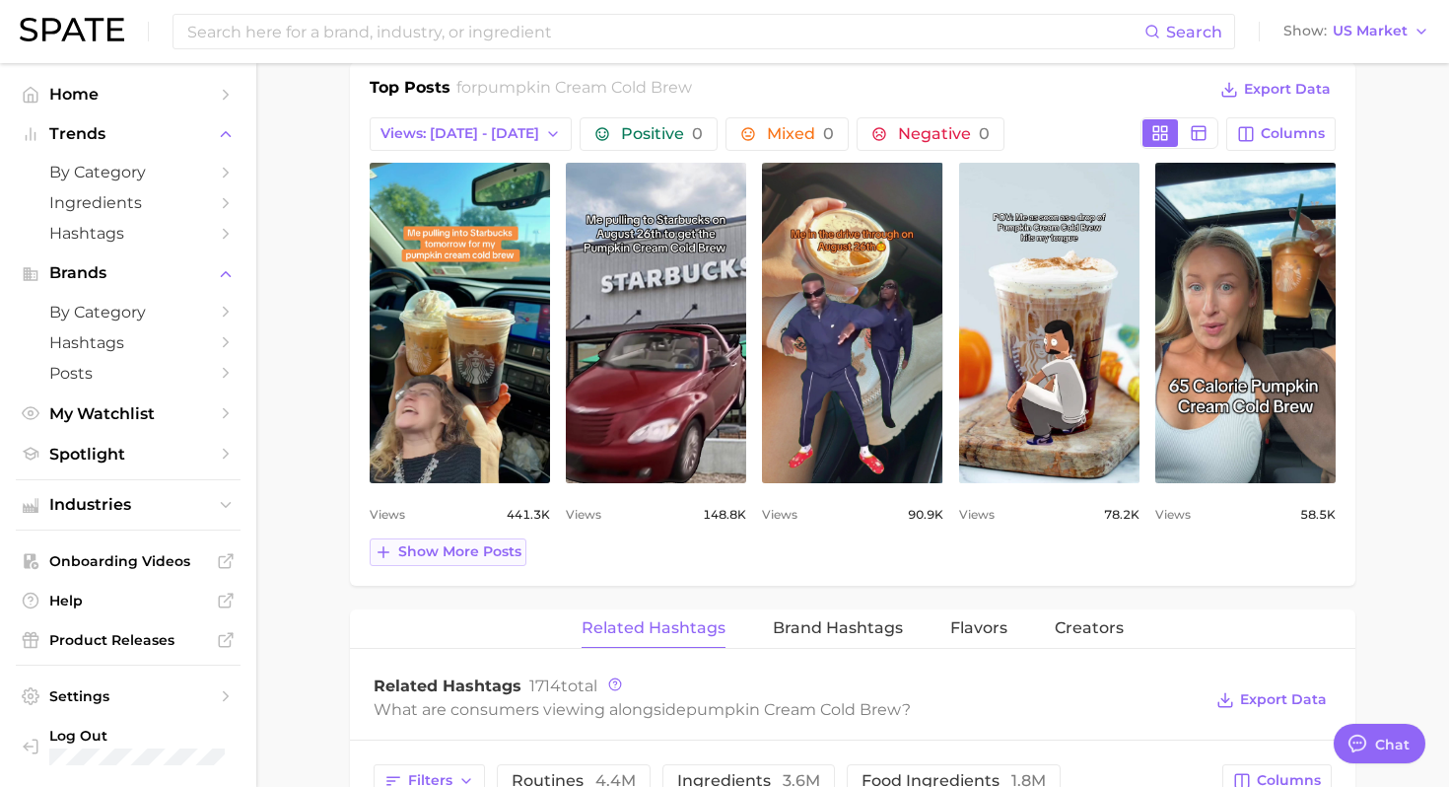
click at [467, 551] on span "Show more posts" at bounding box center [459, 551] width 123 height 17
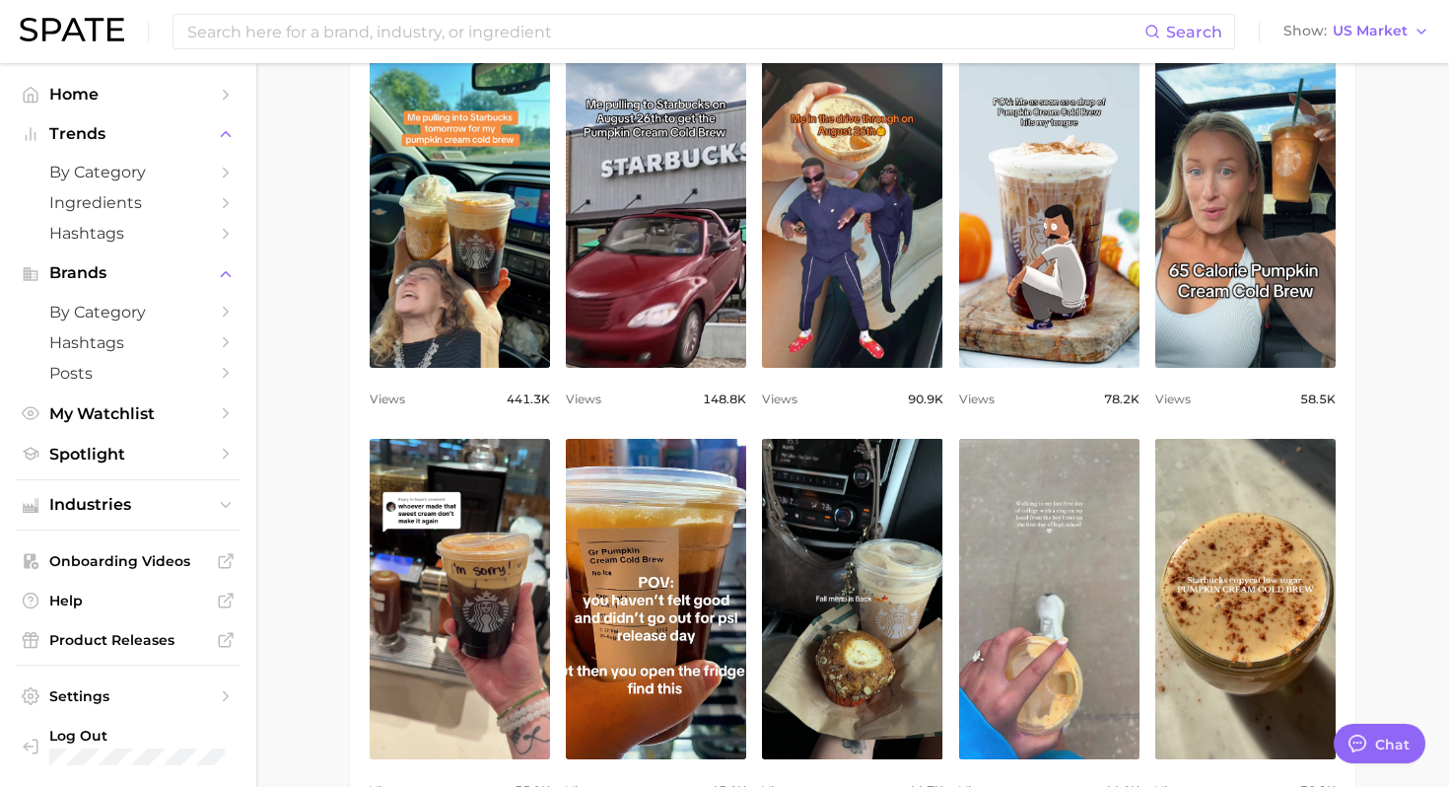
scroll to position [1090, 0]
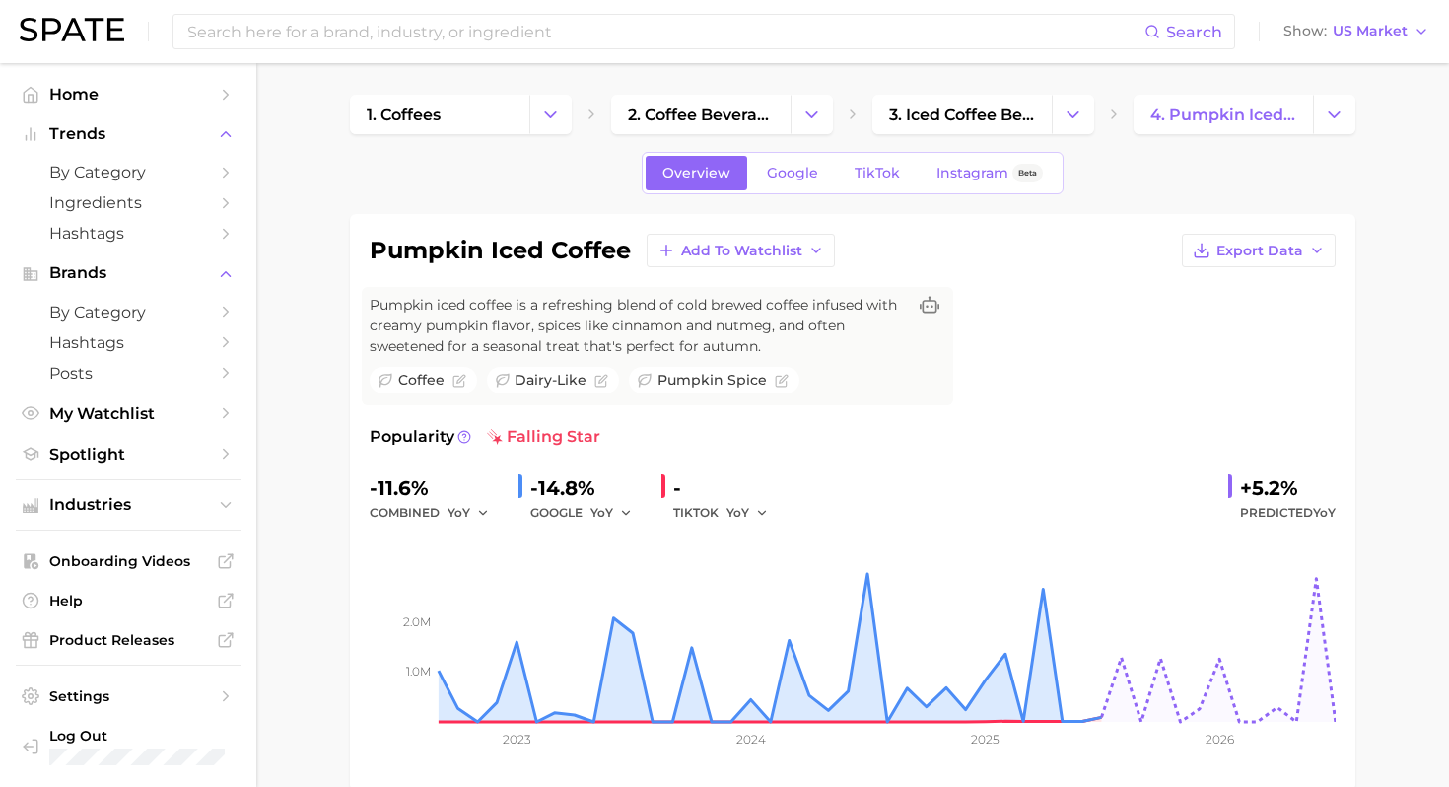
click at [875, 176] on span "TikTok" at bounding box center [877, 173] width 45 height 17
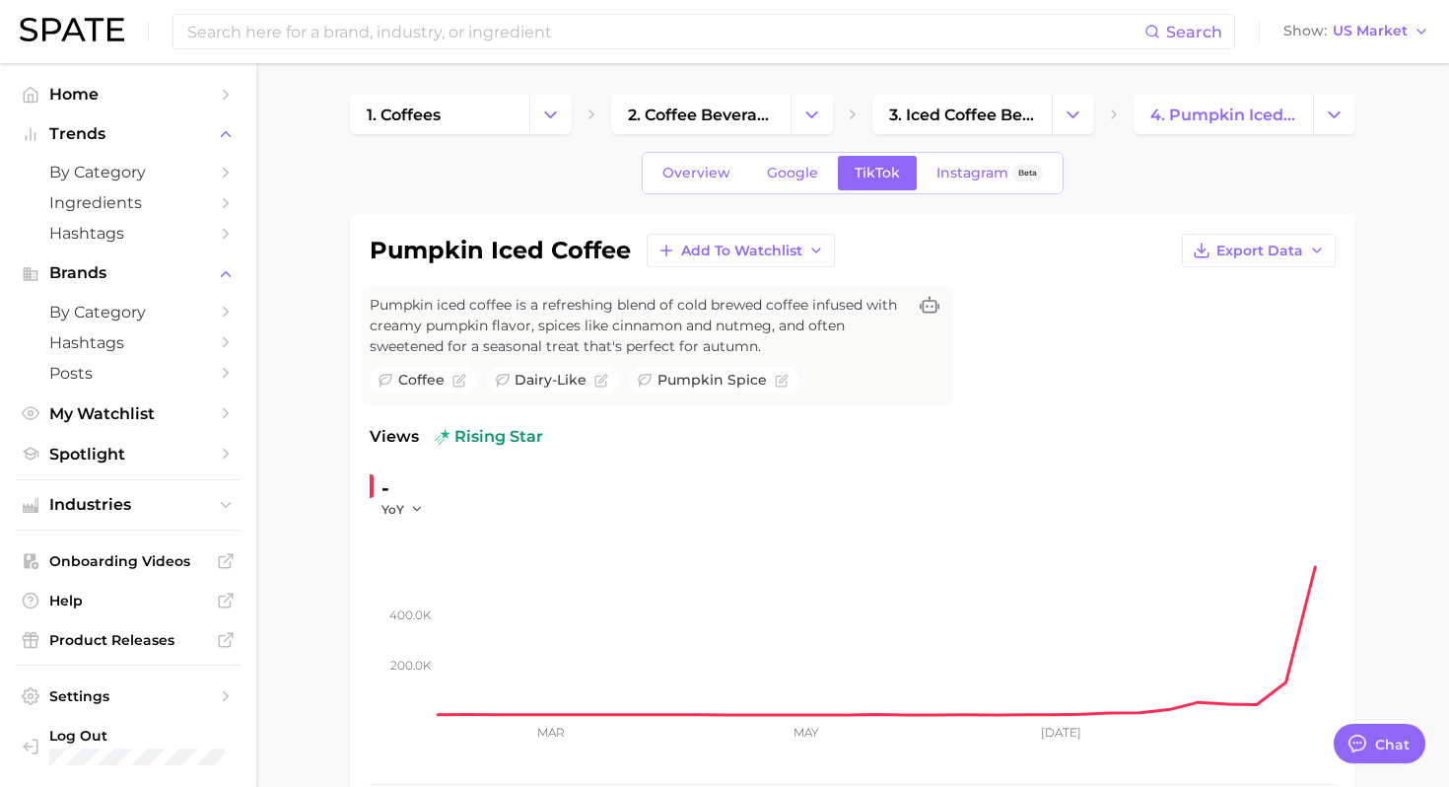
type textarea "x"
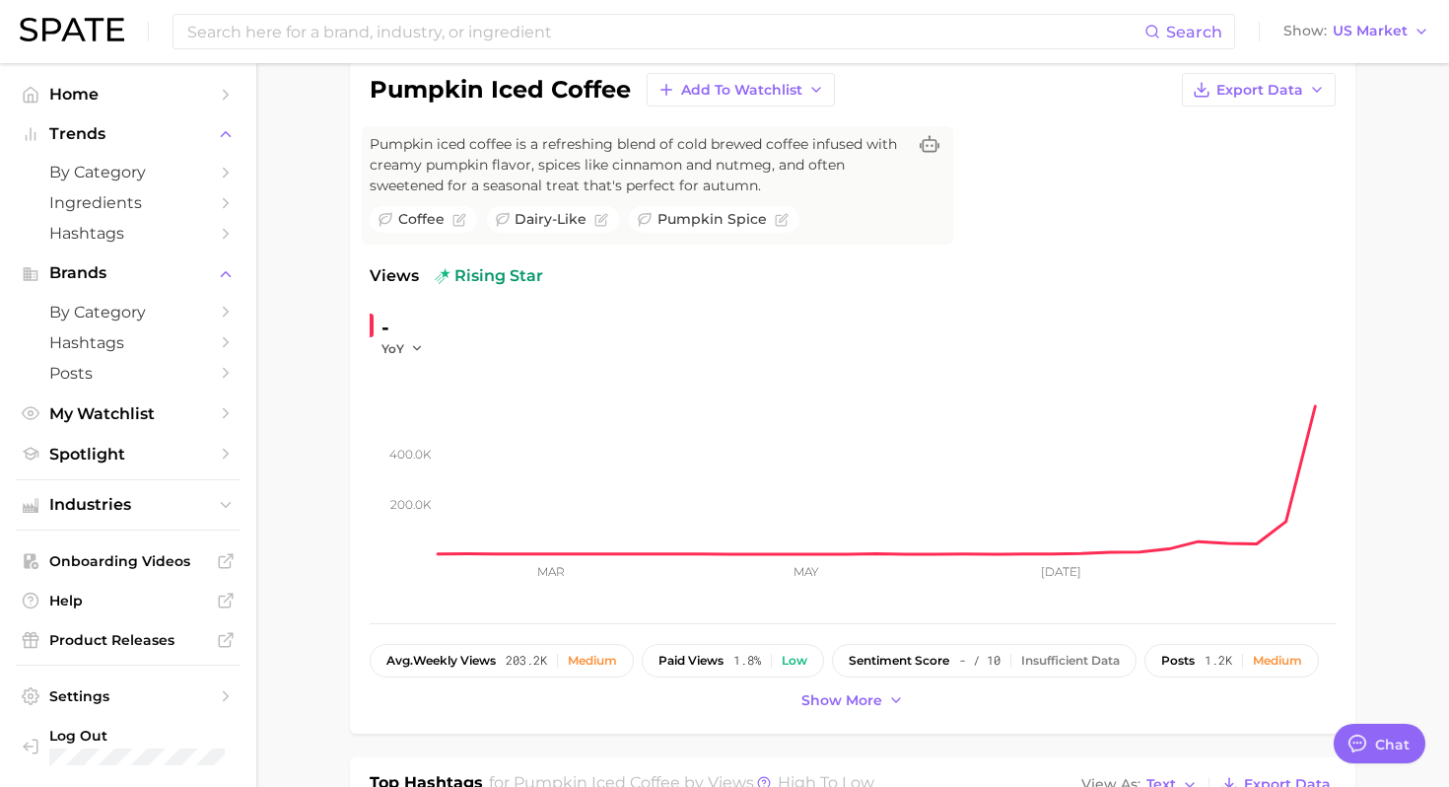
scroll to position [171, 0]
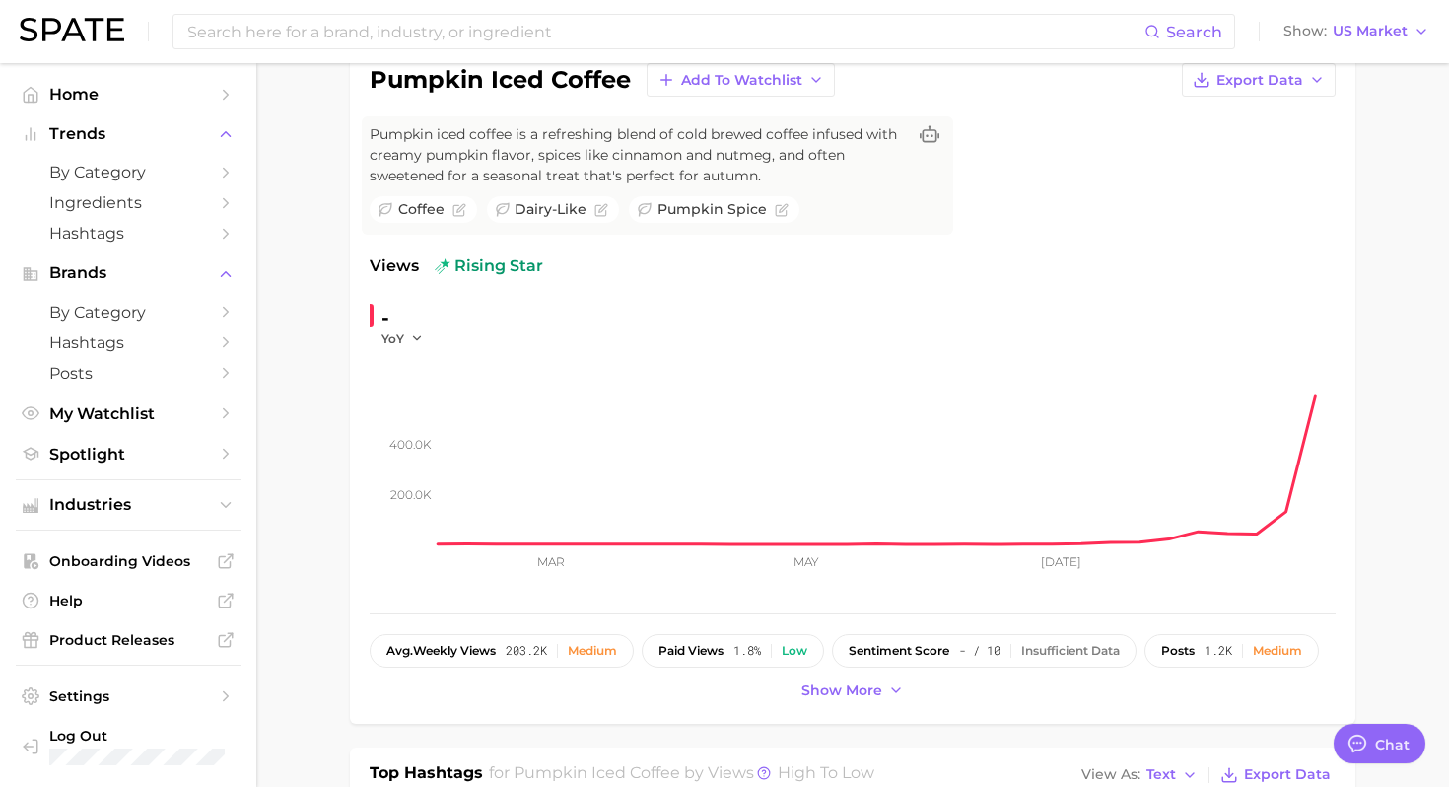
click at [406, 324] on div "-" at bounding box center [408, 318] width 55 height 32
click at [393, 334] on span "YoY" at bounding box center [392, 338] width 23 height 17
click at [423, 436] on span "MoM" at bounding box center [408, 437] width 34 height 17
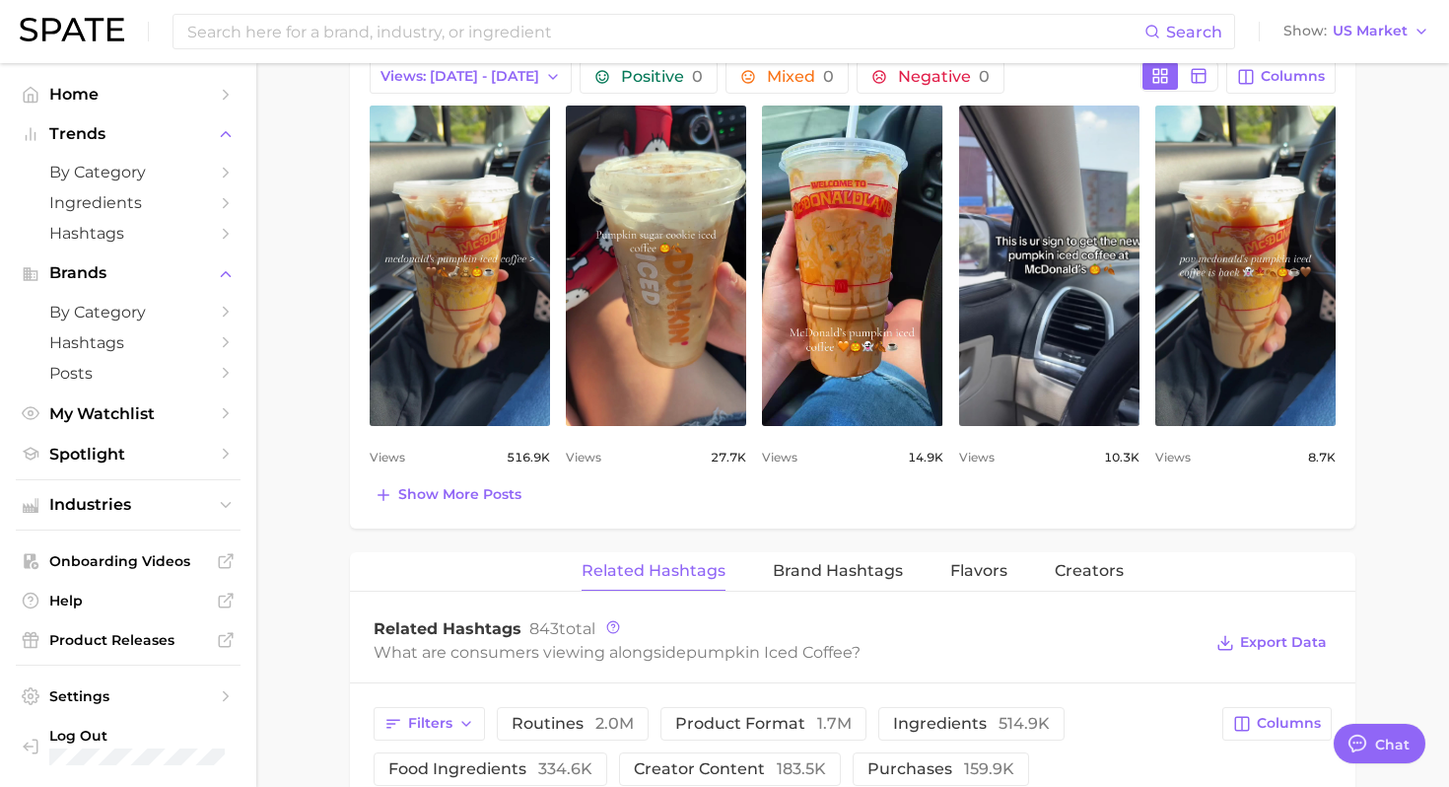
scroll to position [1053, 0]
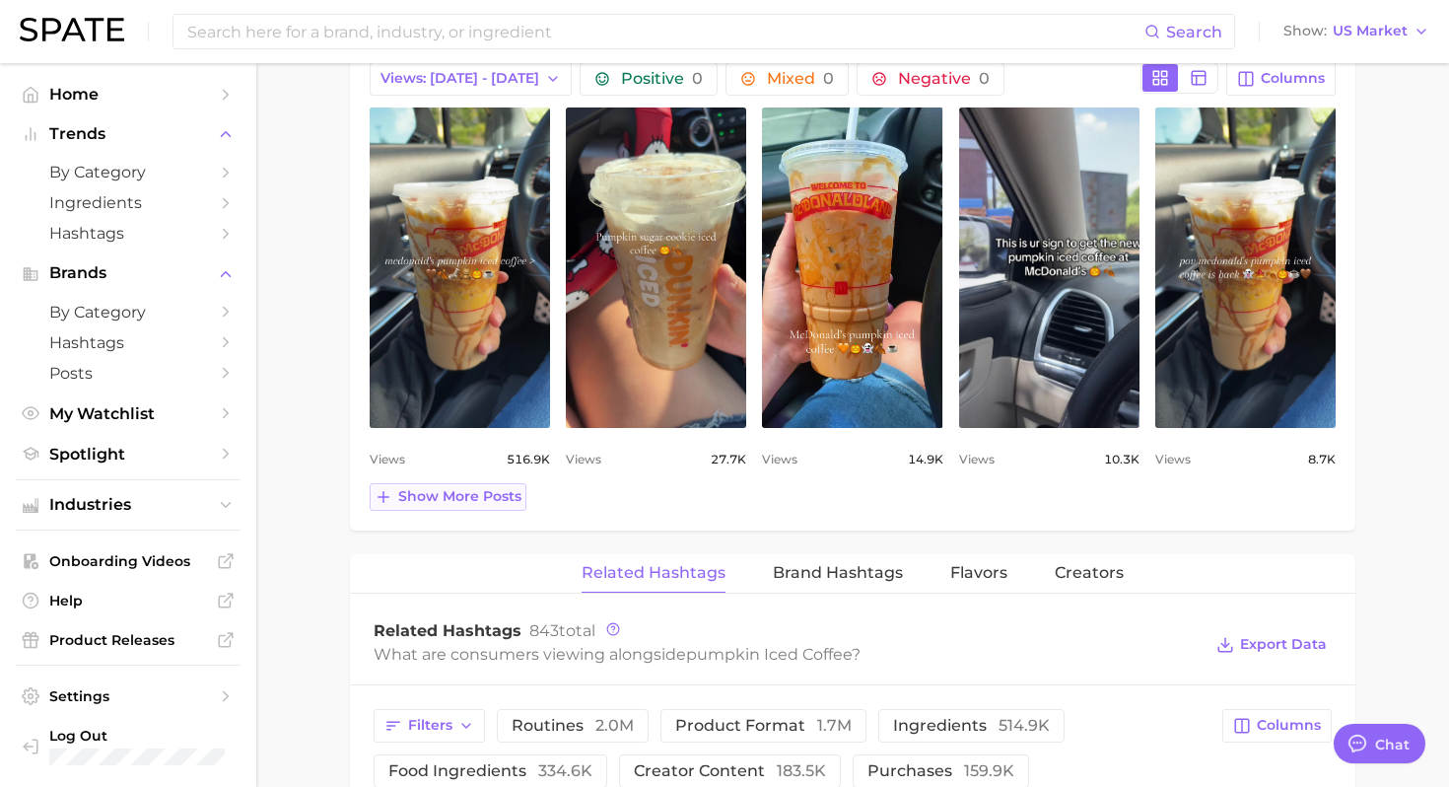
click at [463, 499] on span "Show more posts" at bounding box center [459, 496] width 123 height 17
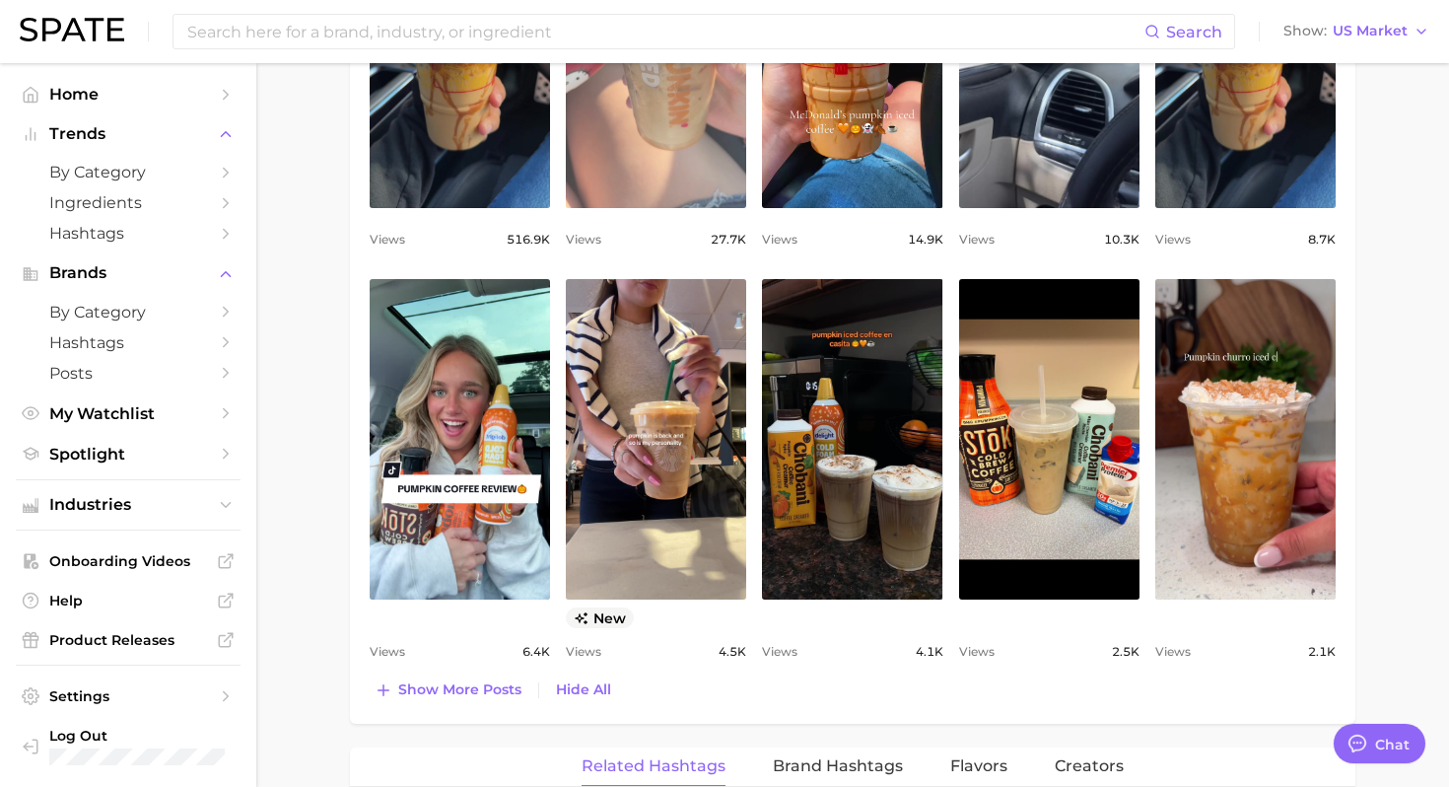
scroll to position [1278, 0]
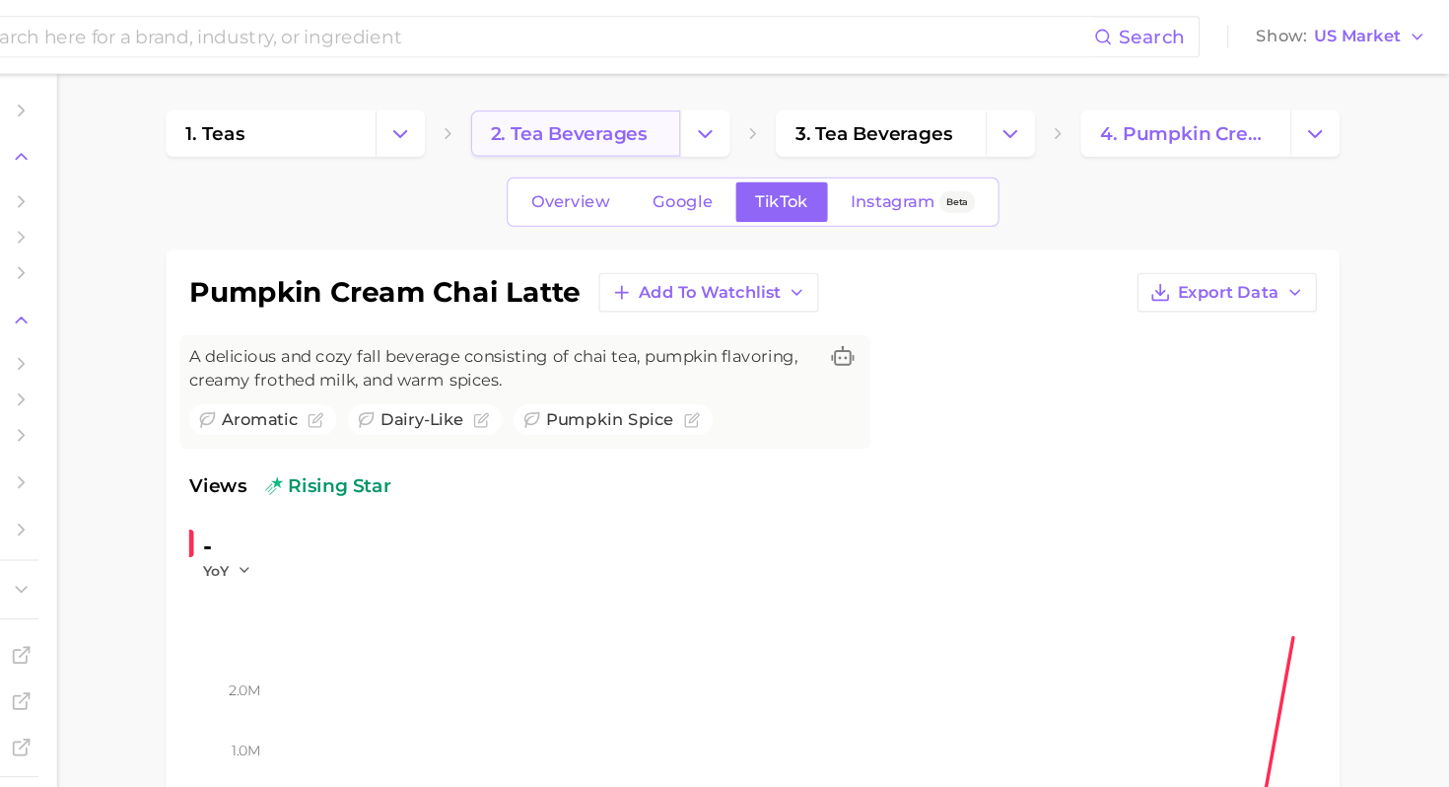
click at [724, 114] on span "2. tea beverages" at bounding box center [695, 114] width 134 height 19
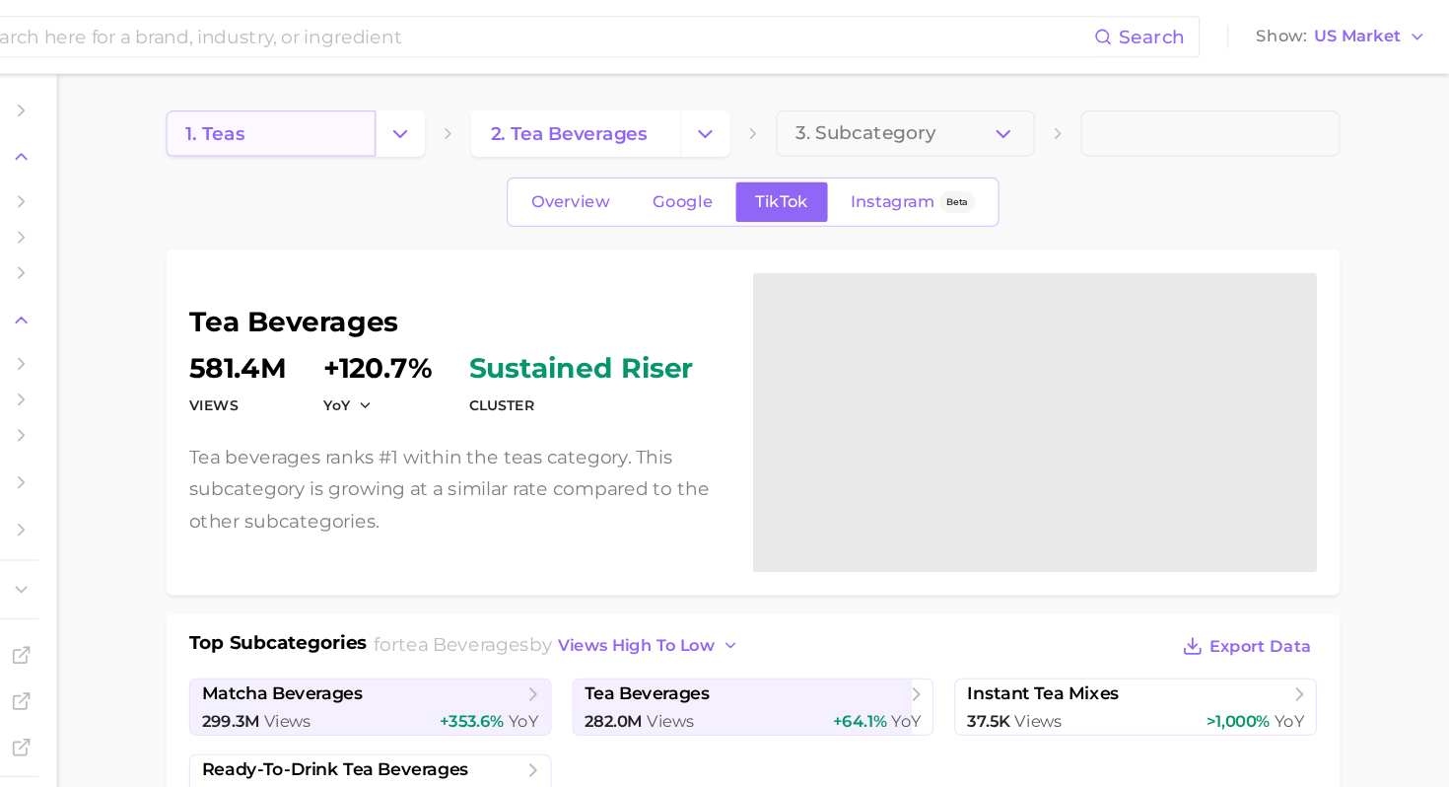
click at [481, 109] on link "1. teas" at bounding box center [439, 114] width 179 height 39
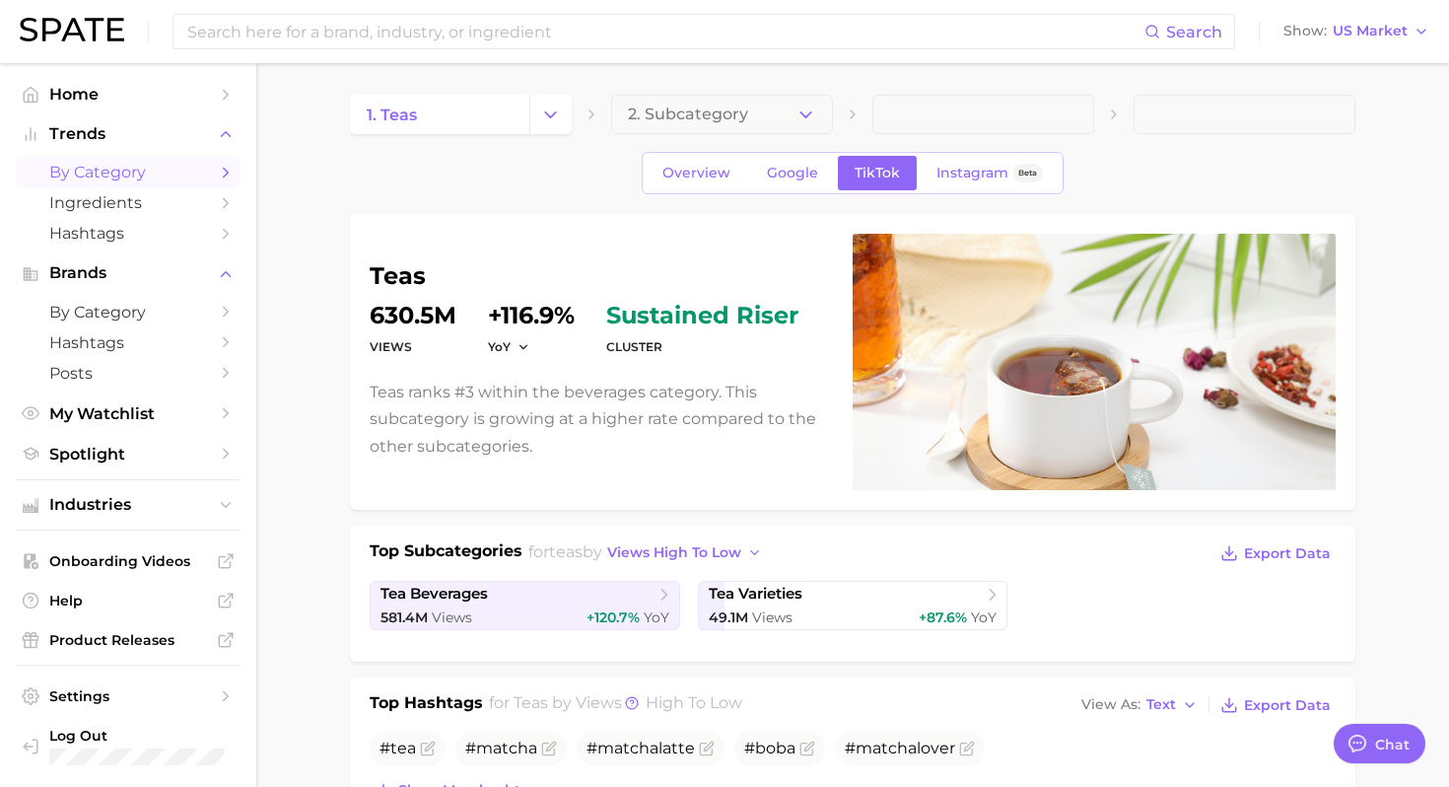
click at [181, 185] on link "by Category" at bounding box center [128, 172] width 225 height 31
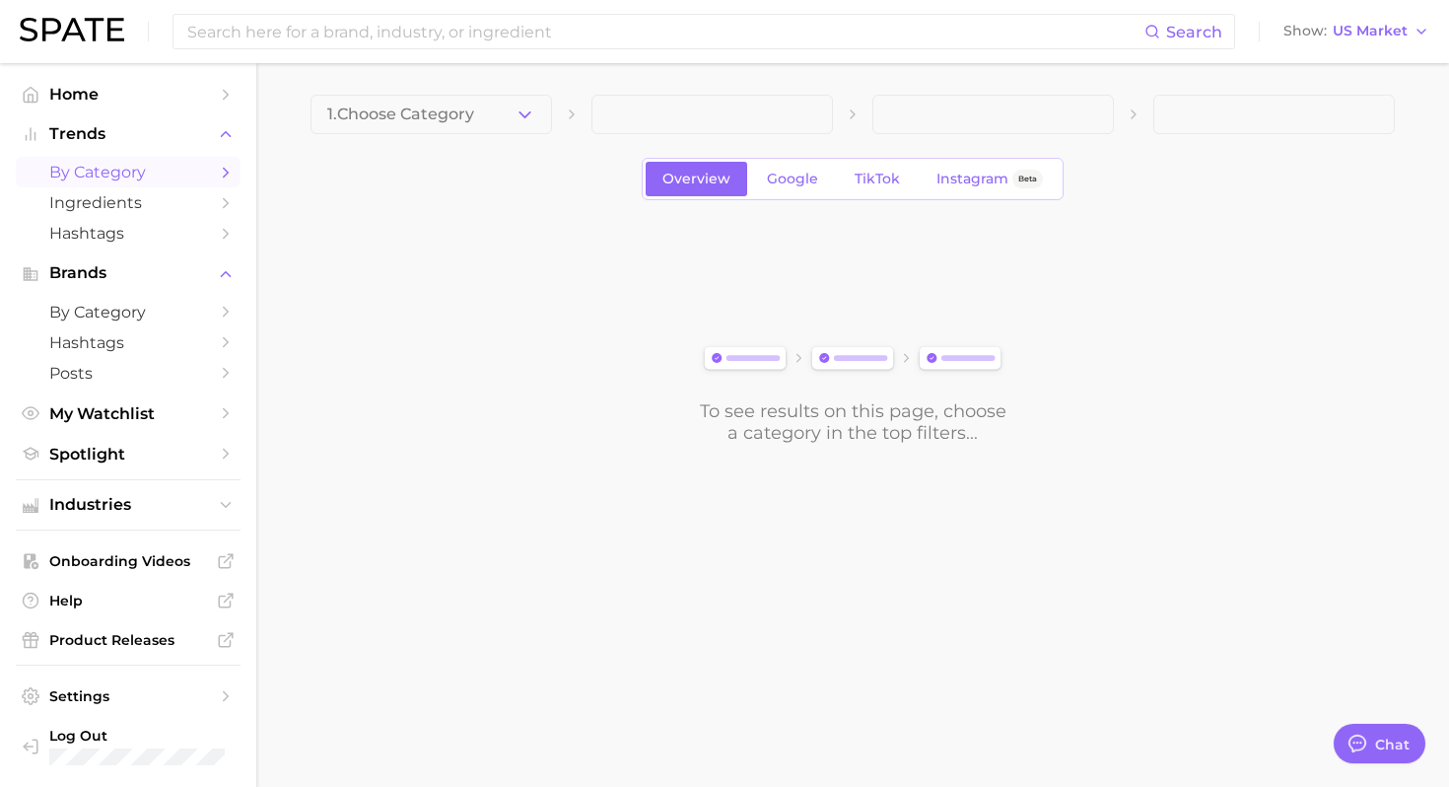
click at [554, 115] on div "1. Choose Category" at bounding box center [852, 114] width 1084 height 39
click at [513, 115] on button "1. Choose Category" at bounding box center [430, 114] width 241 height 39
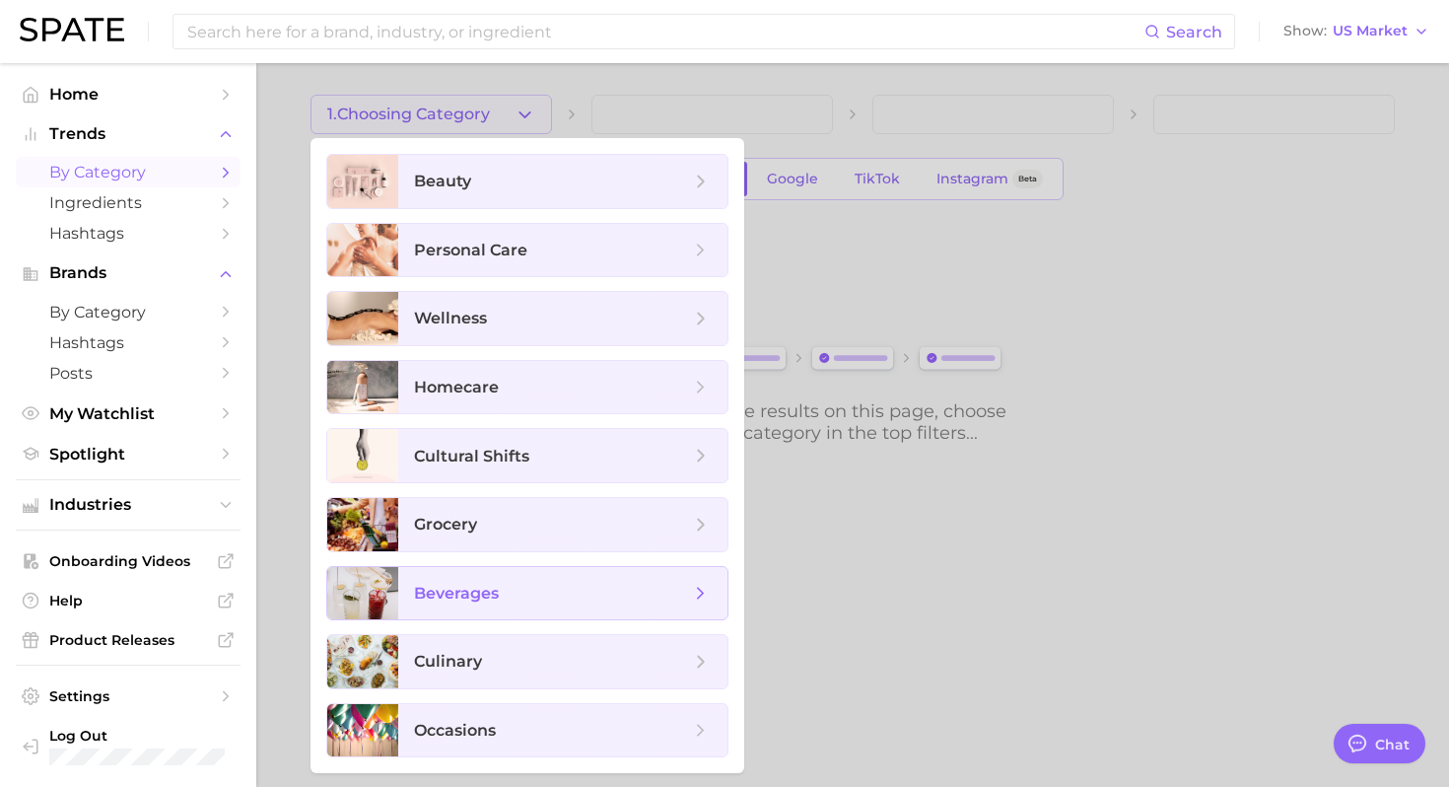
click at [555, 576] on span "beverages" at bounding box center [562, 593] width 329 height 53
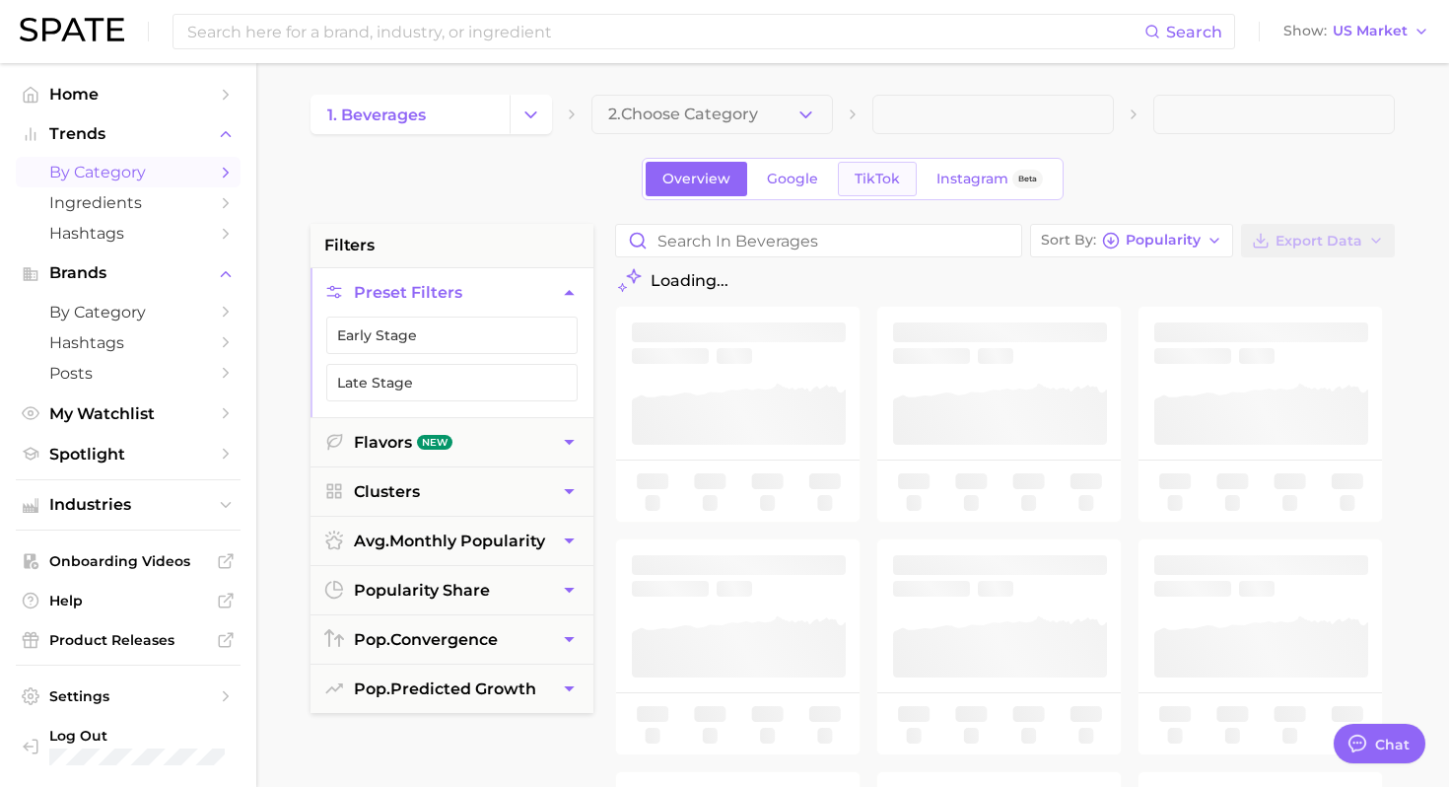
click at [865, 175] on span "TikTok" at bounding box center [877, 179] width 45 height 17
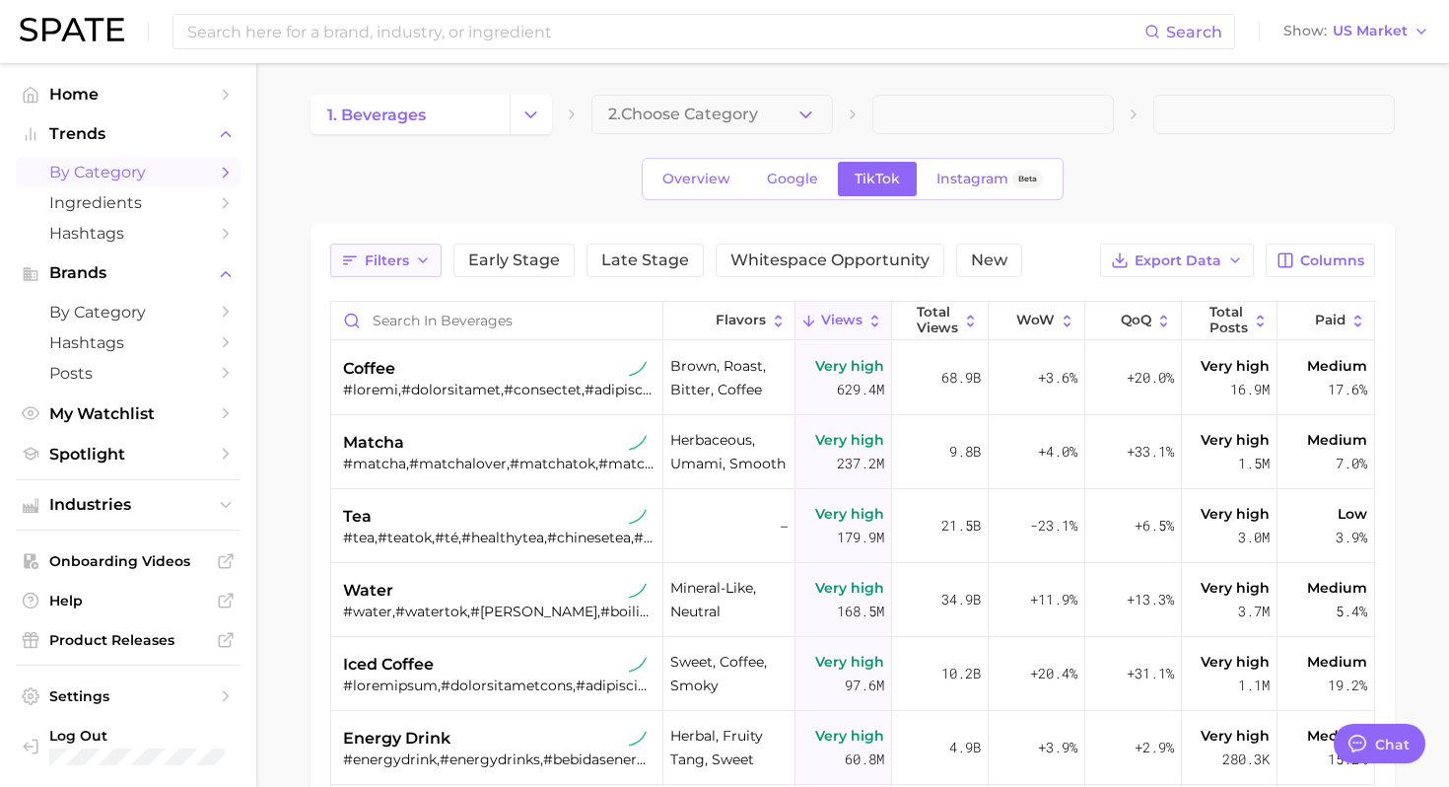
click at [406, 254] on span "Filters" at bounding box center [387, 260] width 44 height 17
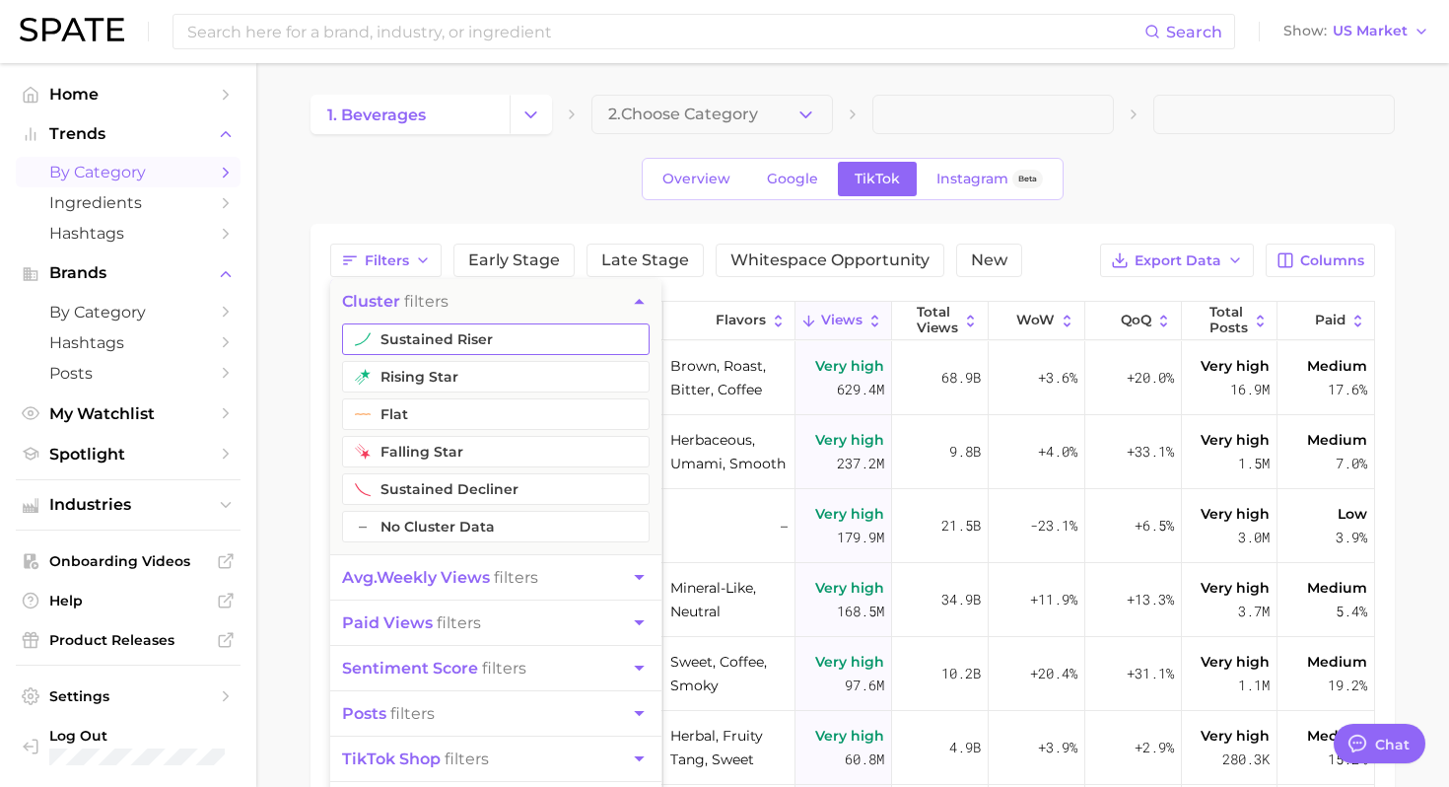
click at [445, 323] on button "sustained riser" at bounding box center [496, 339] width 308 height 32
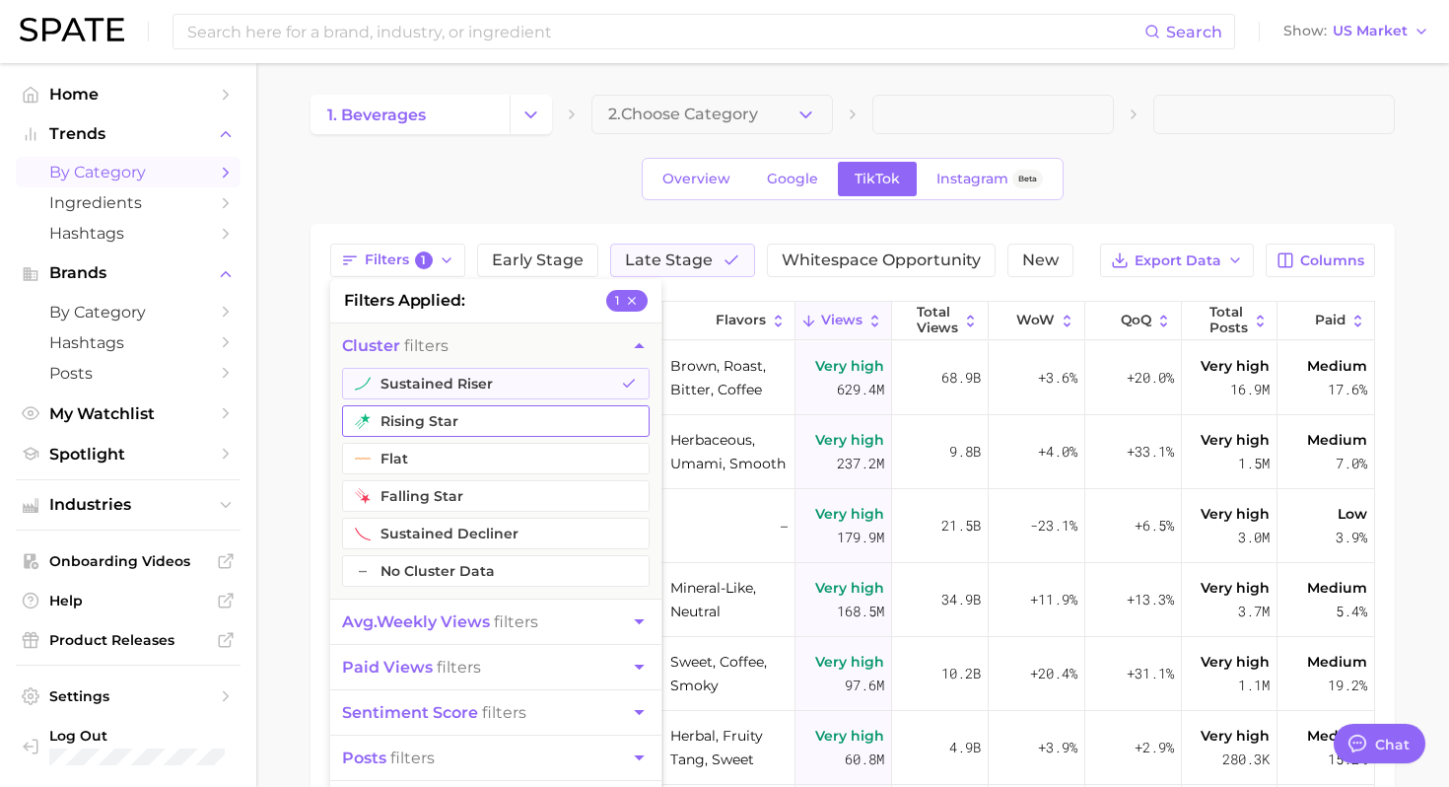
click at [468, 426] on button "rising star" at bounding box center [496, 421] width 308 height 32
click at [464, 628] on span "avg. weekly views" at bounding box center [416, 621] width 148 height 19
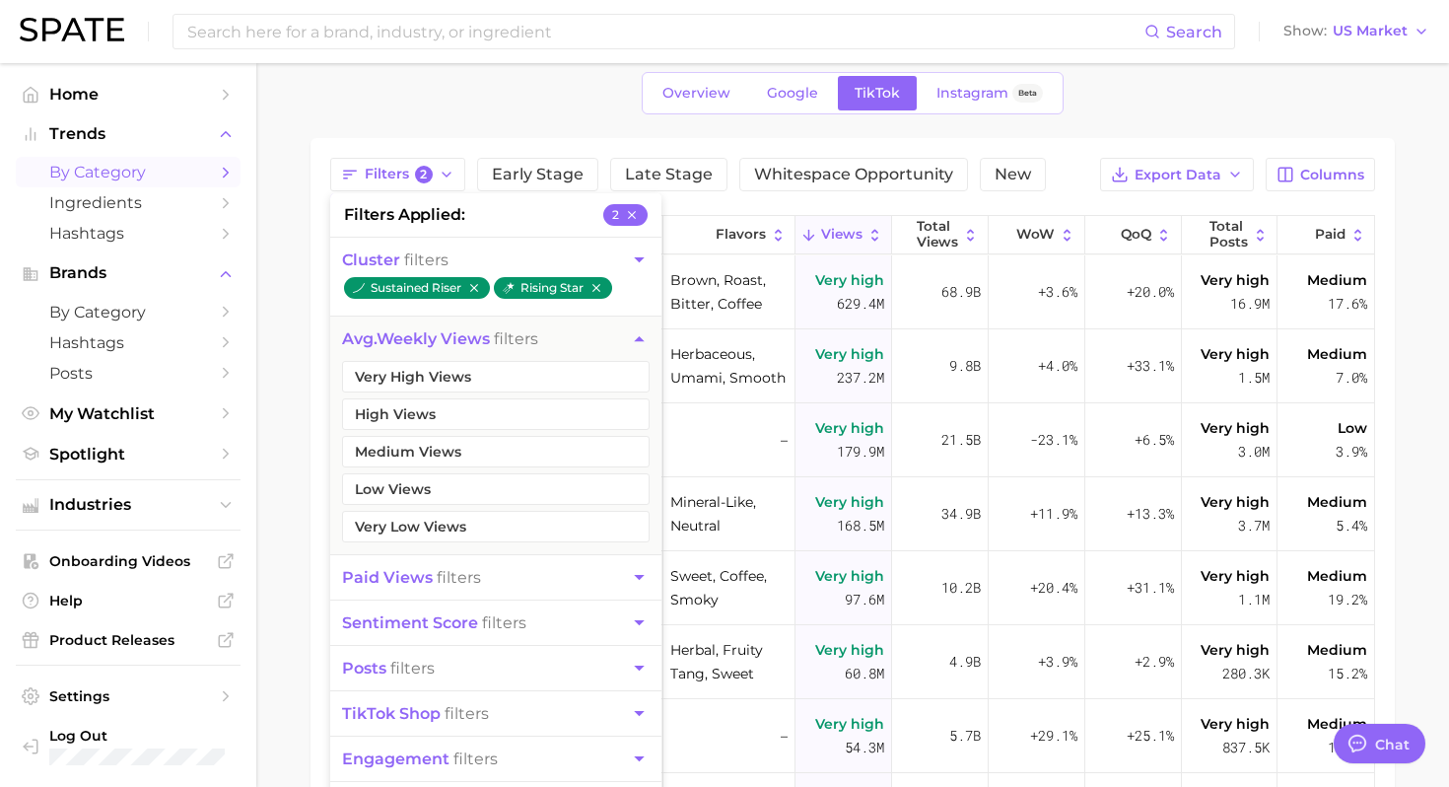
scroll to position [87, 0]
click at [542, 385] on button "Very High Views" at bounding box center [496, 376] width 308 height 32
click at [513, 415] on button "High Views" at bounding box center [496, 413] width 308 height 32
click at [1133, 125] on div "1. beverages 2. Choose Category Overview Google TikTok Instagram Beta Filters 4…" at bounding box center [852, 514] width 1084 height 1012
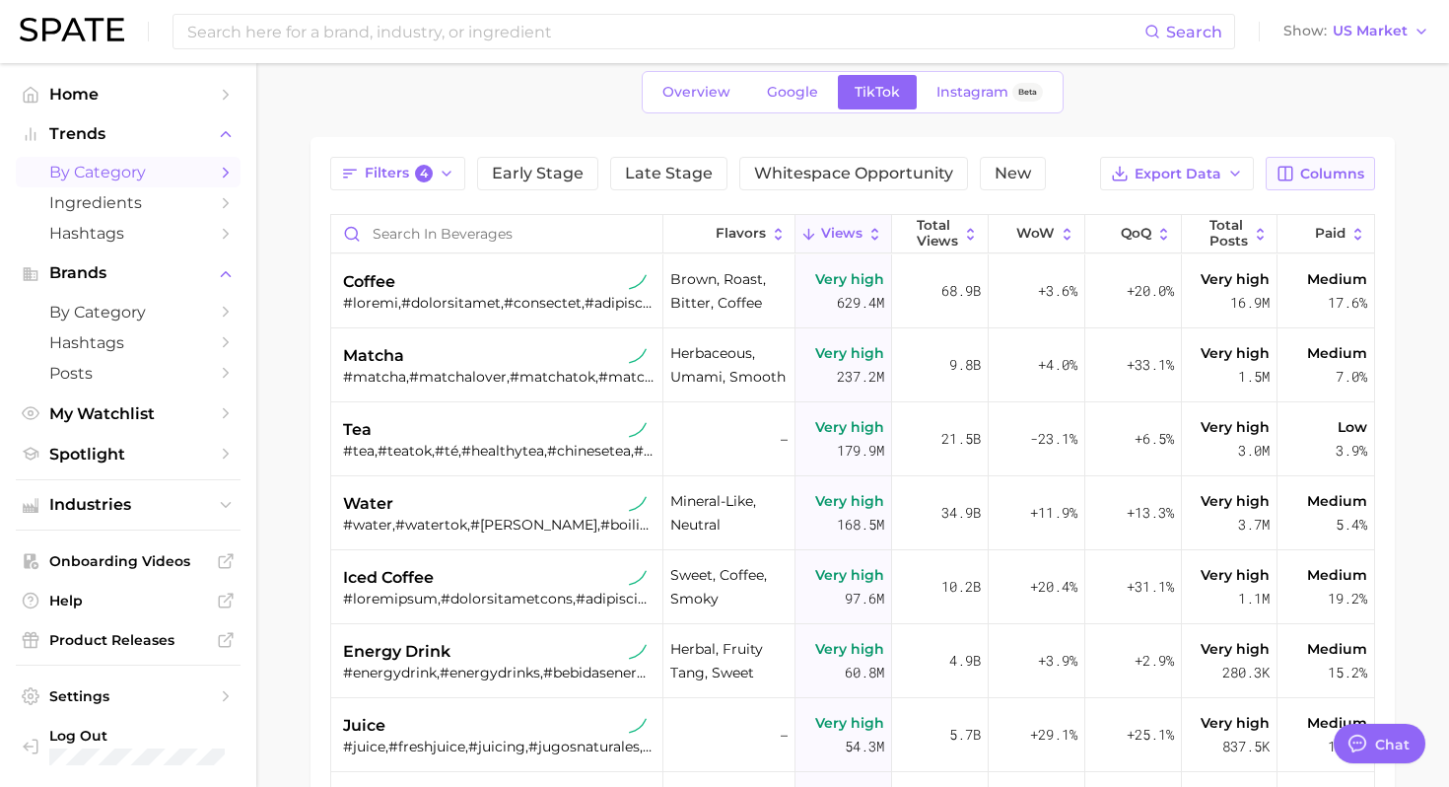
click at [1308, 176] on span "Columns" at bounding box center [1332, 174] width 64 height 17
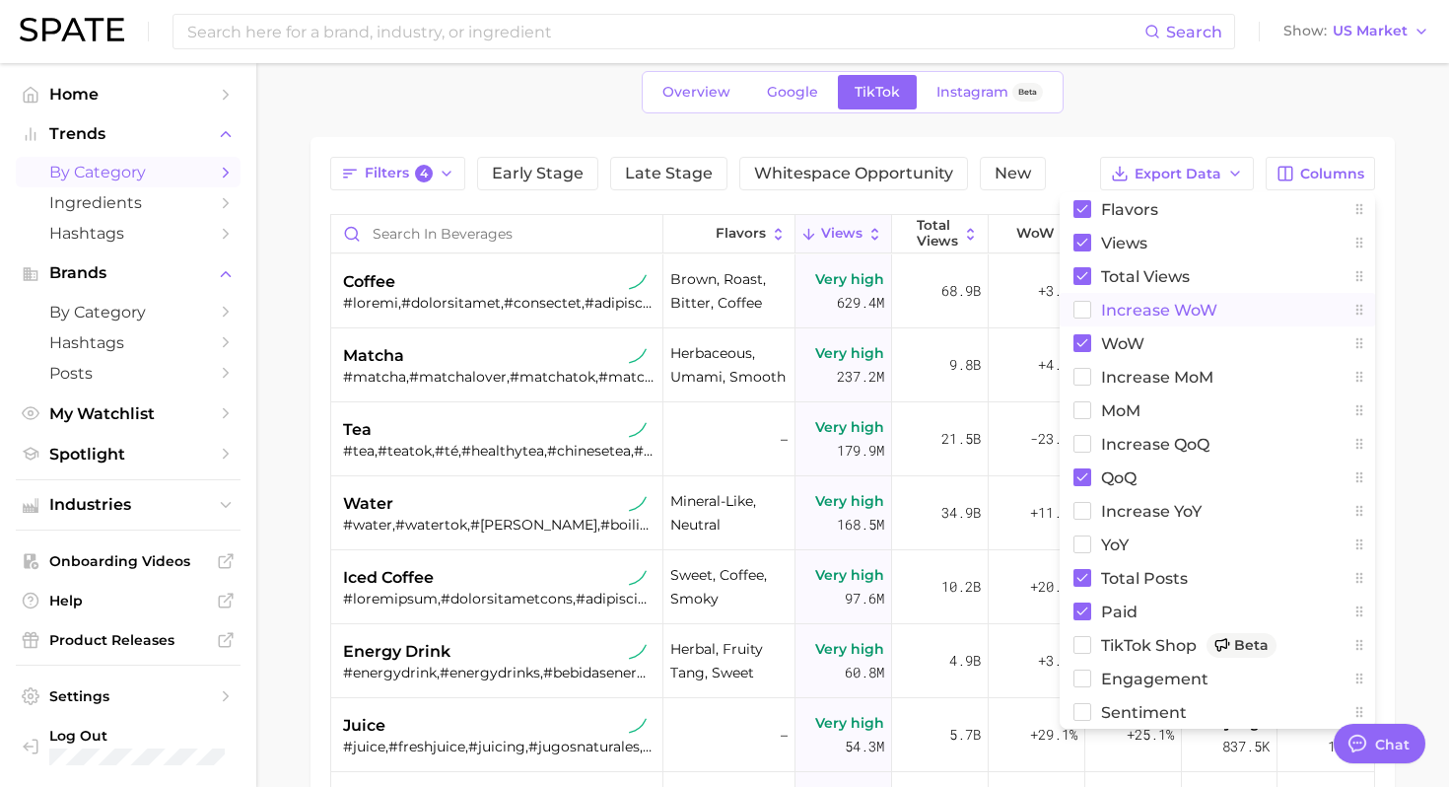
click at [1119, 312] on span "Increase WoW" at bounding box center [1159, 310] width 116 height 17
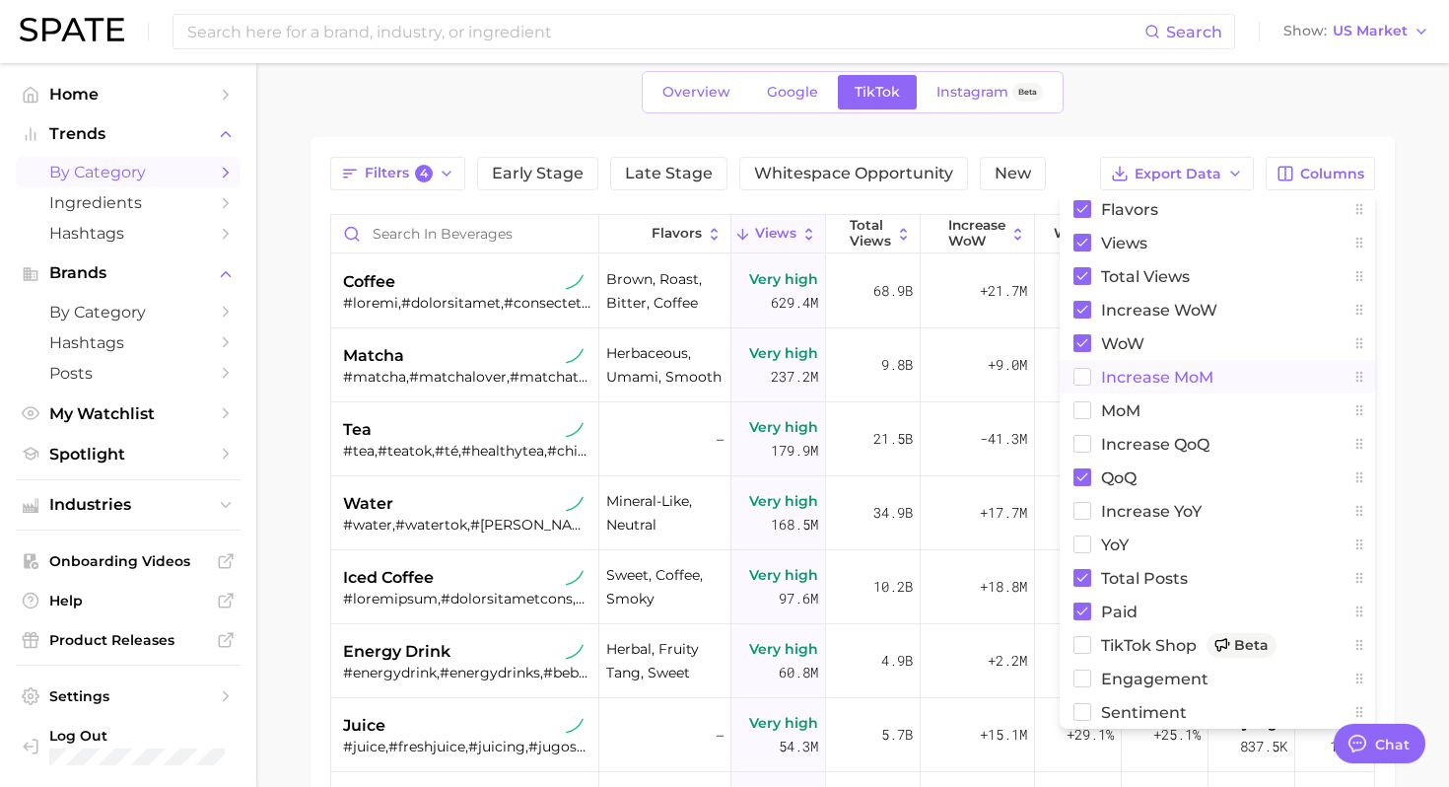
click at [1107, 384] on span "increase MoM" at bounding box center [1157, 377] width 112 height 17
click at [1099, 412] on button "MoM" at bounding box center [1217, 410] width 315 height 34
click at [1417, 341] on main "1. beverages 2. Choose Category Overview Google TikTok Instagram Beta Filters 4…" at bounding box center [852, 547] width 1193 height 1142
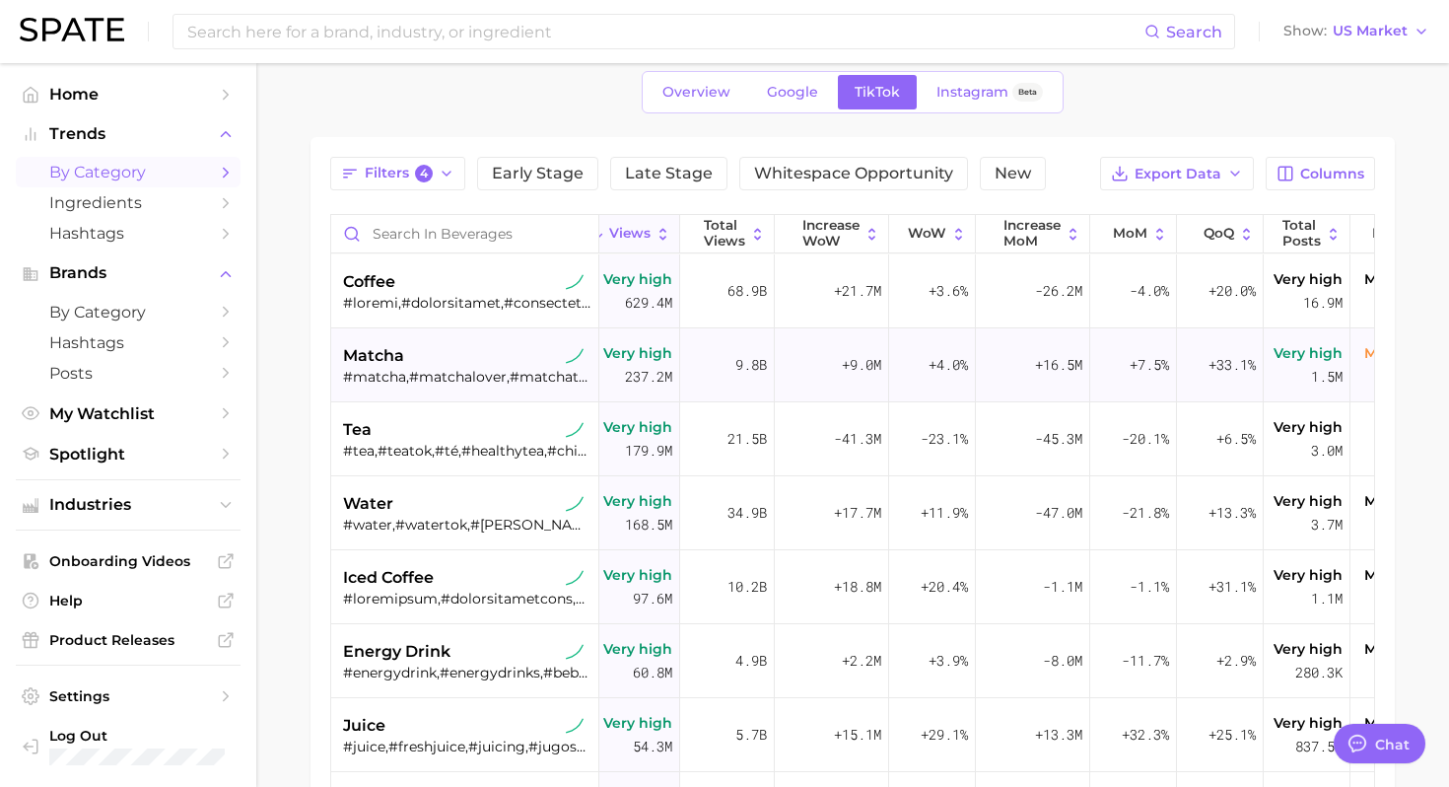
scroll to position [0, 203]
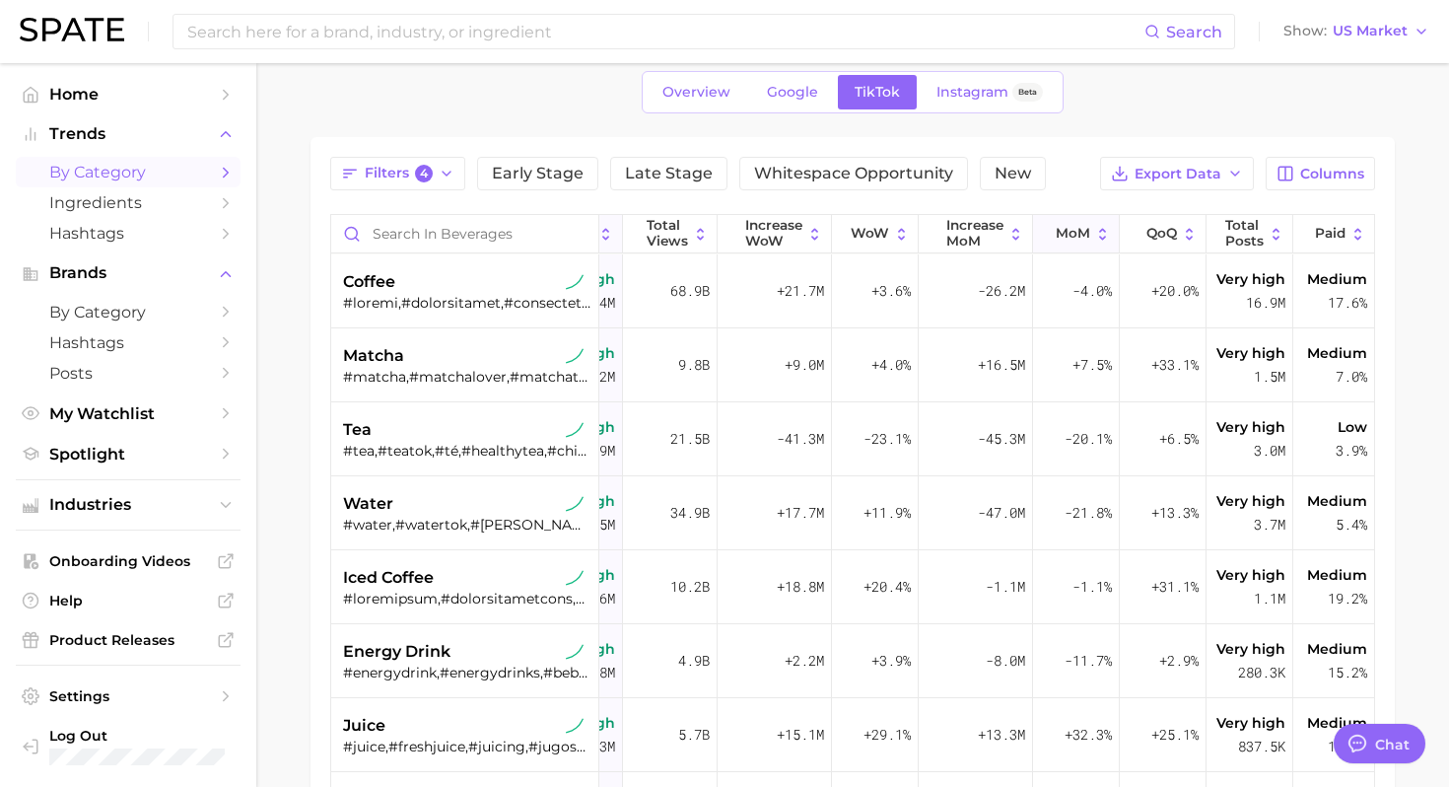
click at [1062, 235] on span "MoM" at bounding box center [1073, 234] width 34 height 16
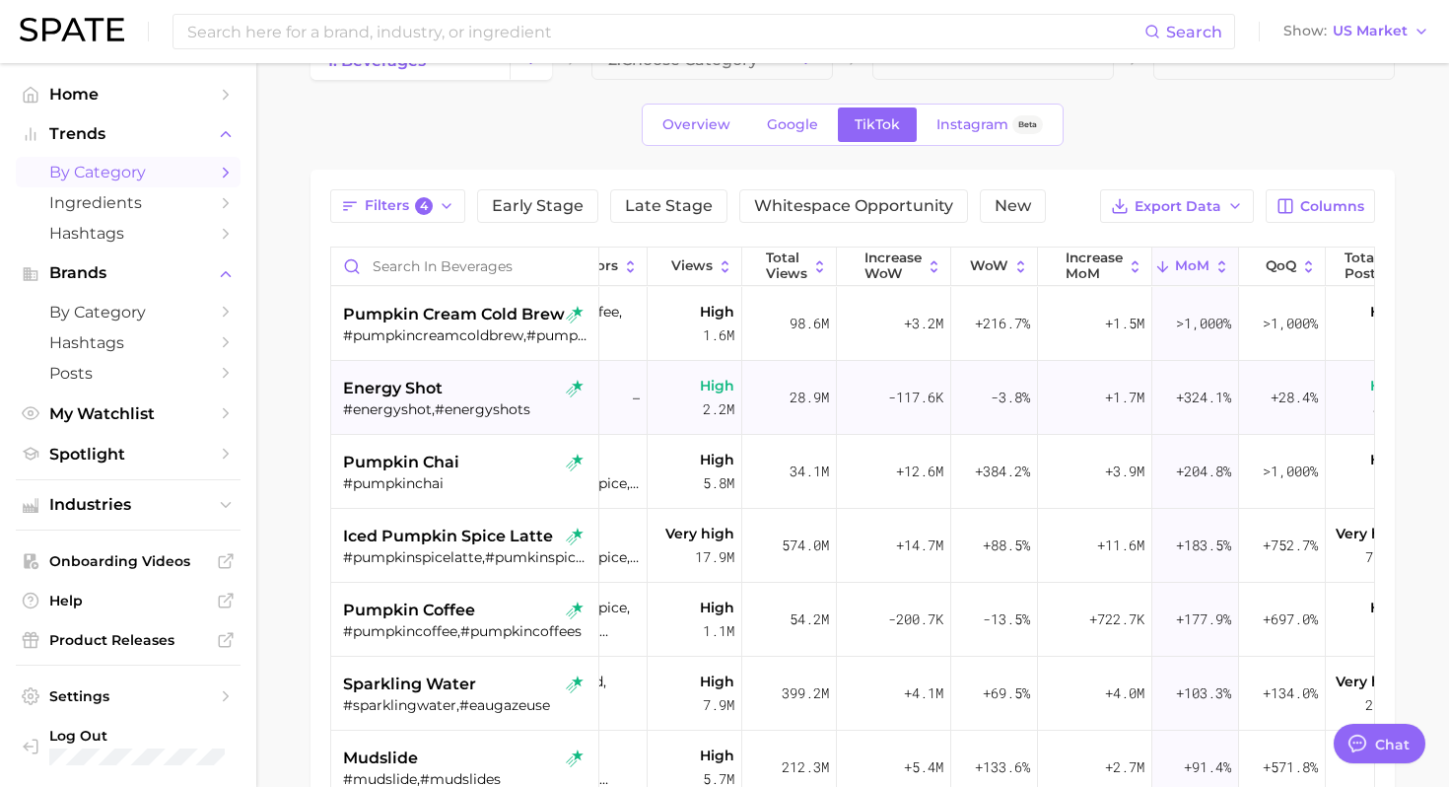
scroll to position [0, 87]
click at [442, 397] on span "energy shot" at bounding box center [393, 388] width 100 height 24
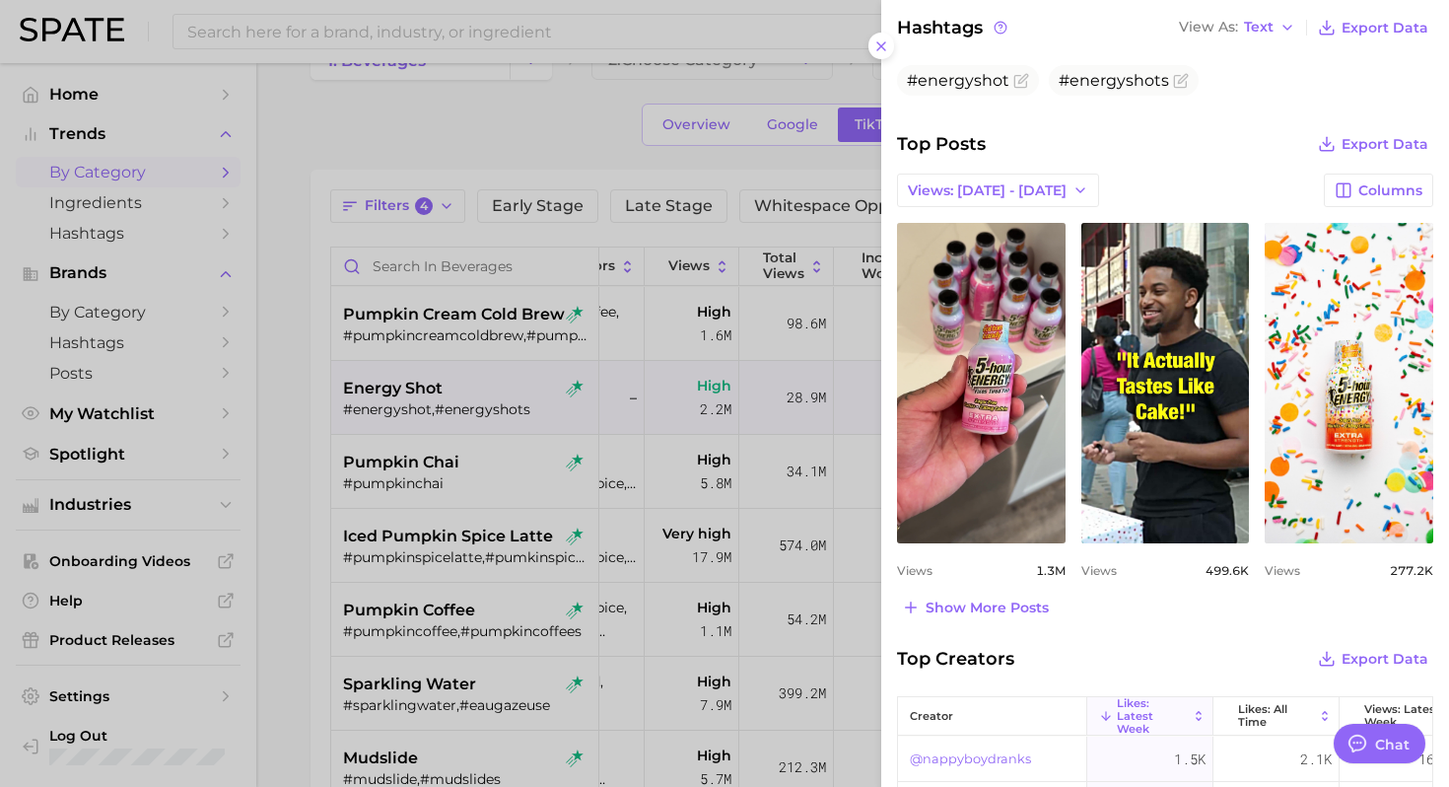
scroll to position [672, 0]
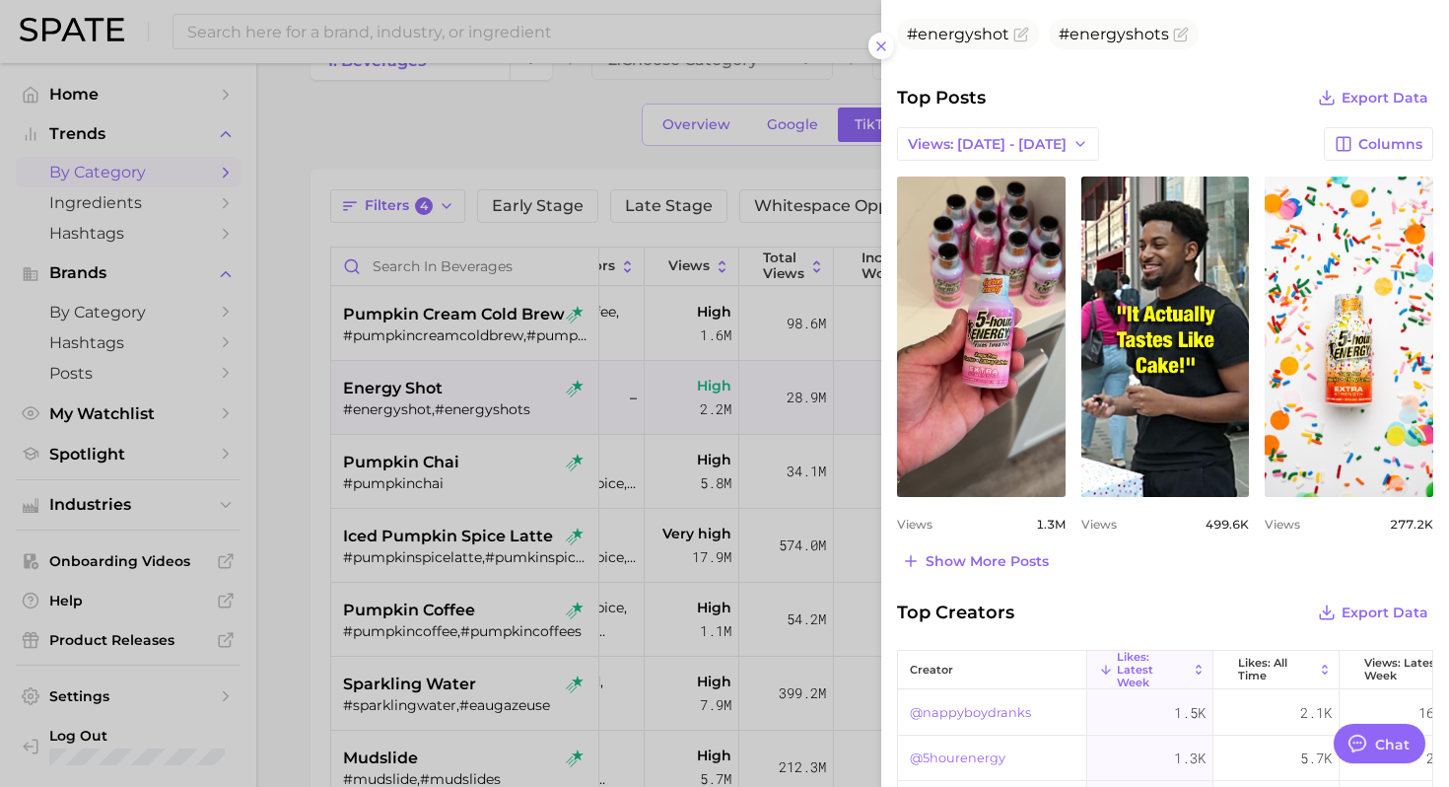
click at [963, 612] on span "Top Creators" at bounding box center [955, 612] width 117 height 28
click at [992, 560] on span "Show more posts" at bounding box center [986, 561] width 123 height 17
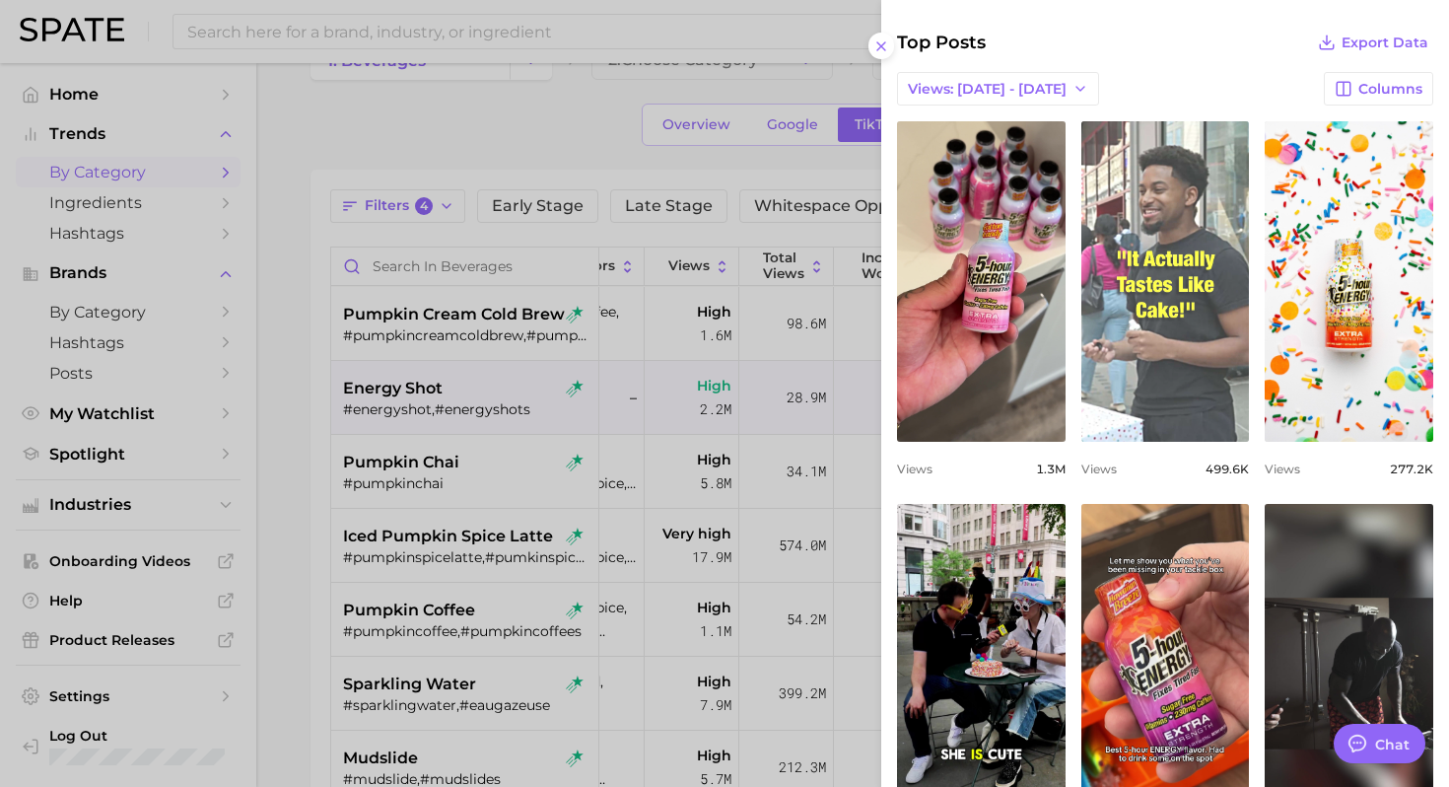
scroll to position [701, 0]
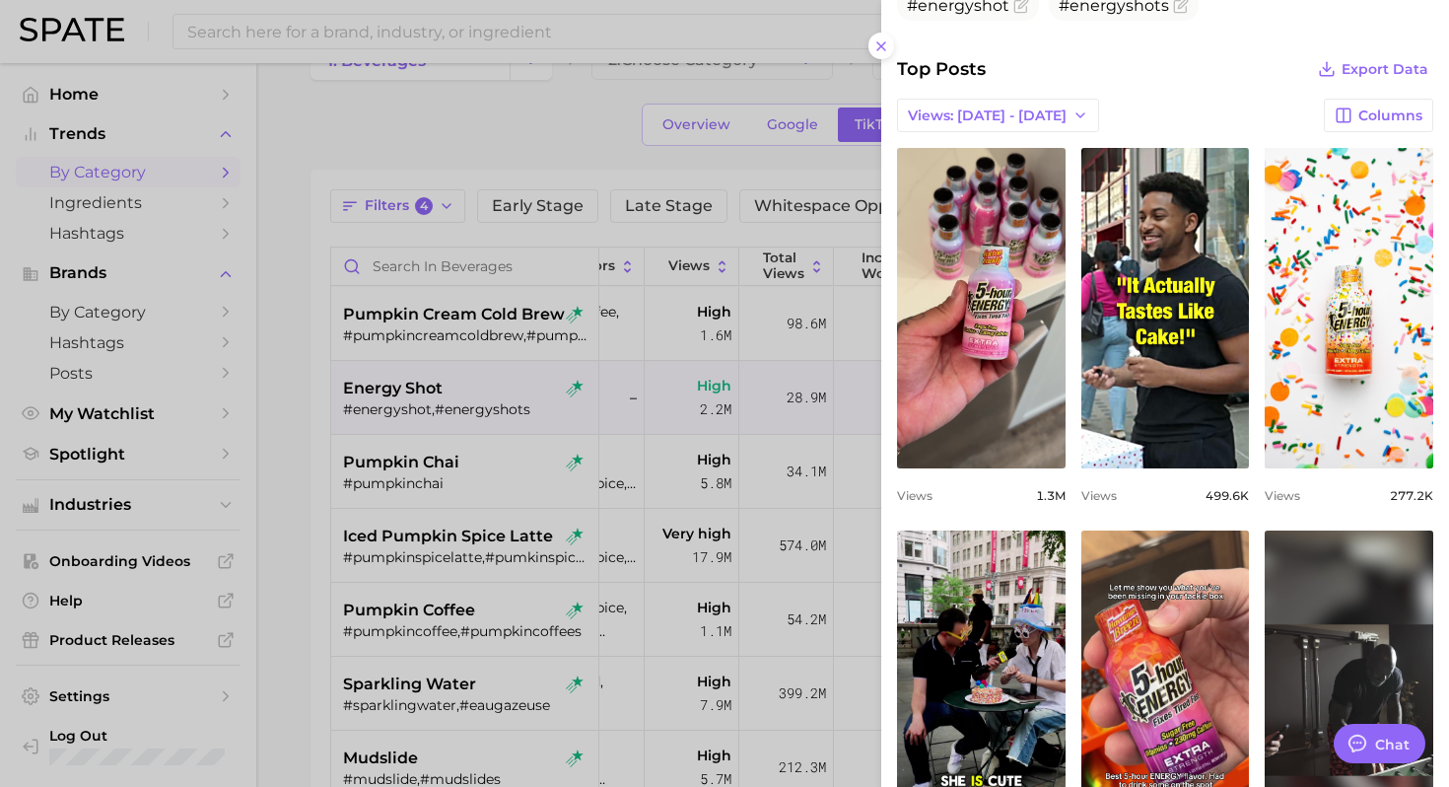
click at [486, 616] on div at bounding box center [724, 393] width 1449 height 787
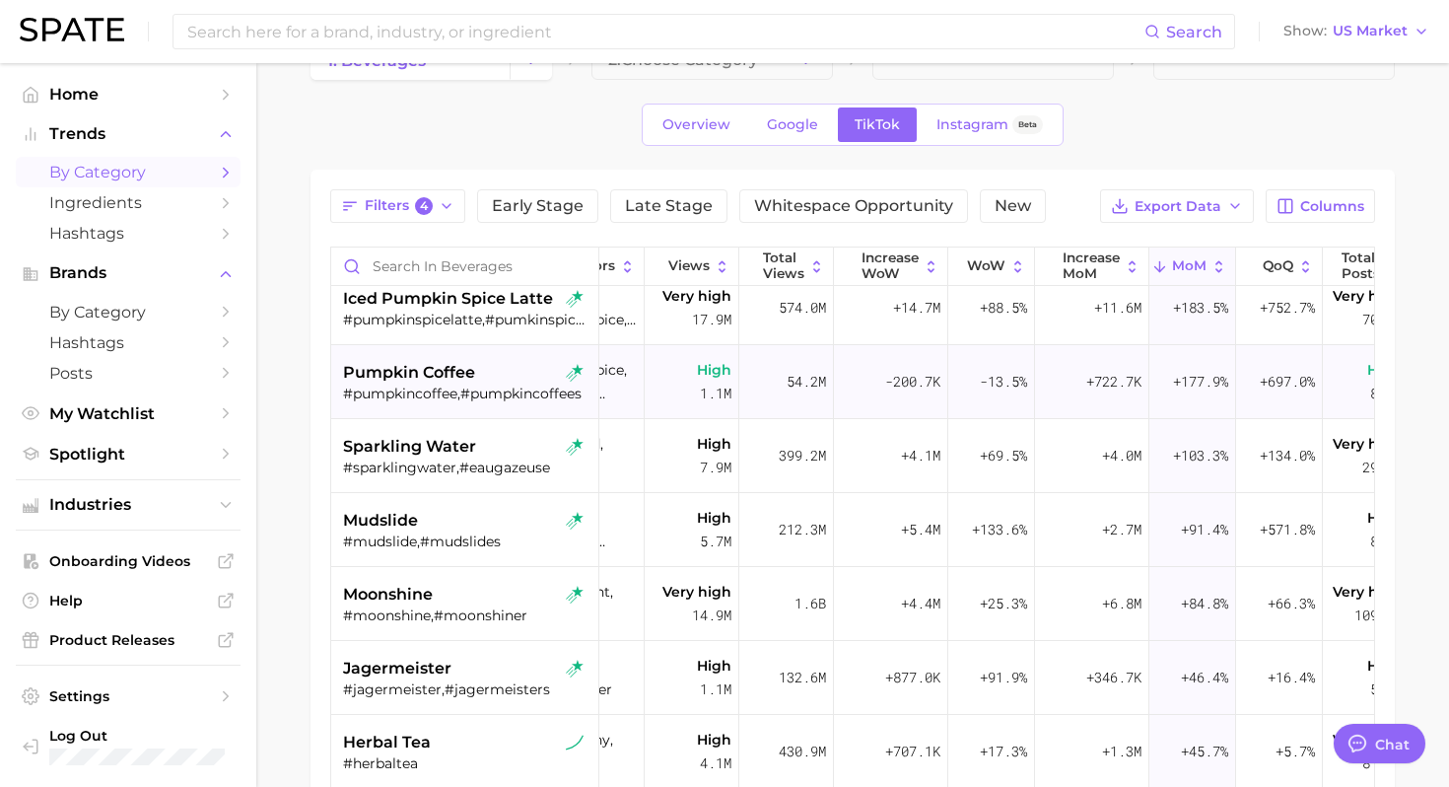
scroll to position [307, 87]
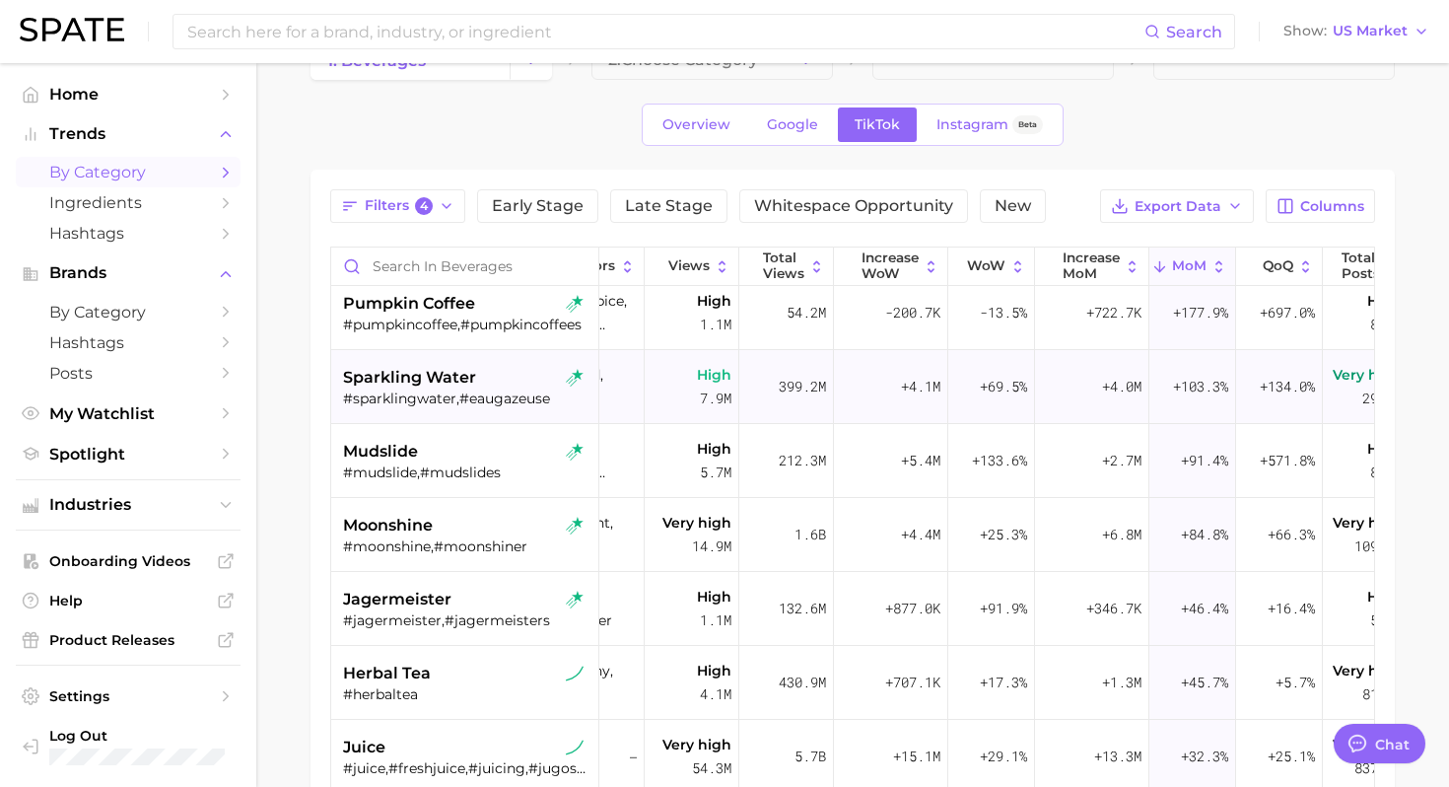
click at [486, 414] on div "sparkling water #sparklingwater,#eaugazeuse" at bounding box center [467, 387] width 248 height 74
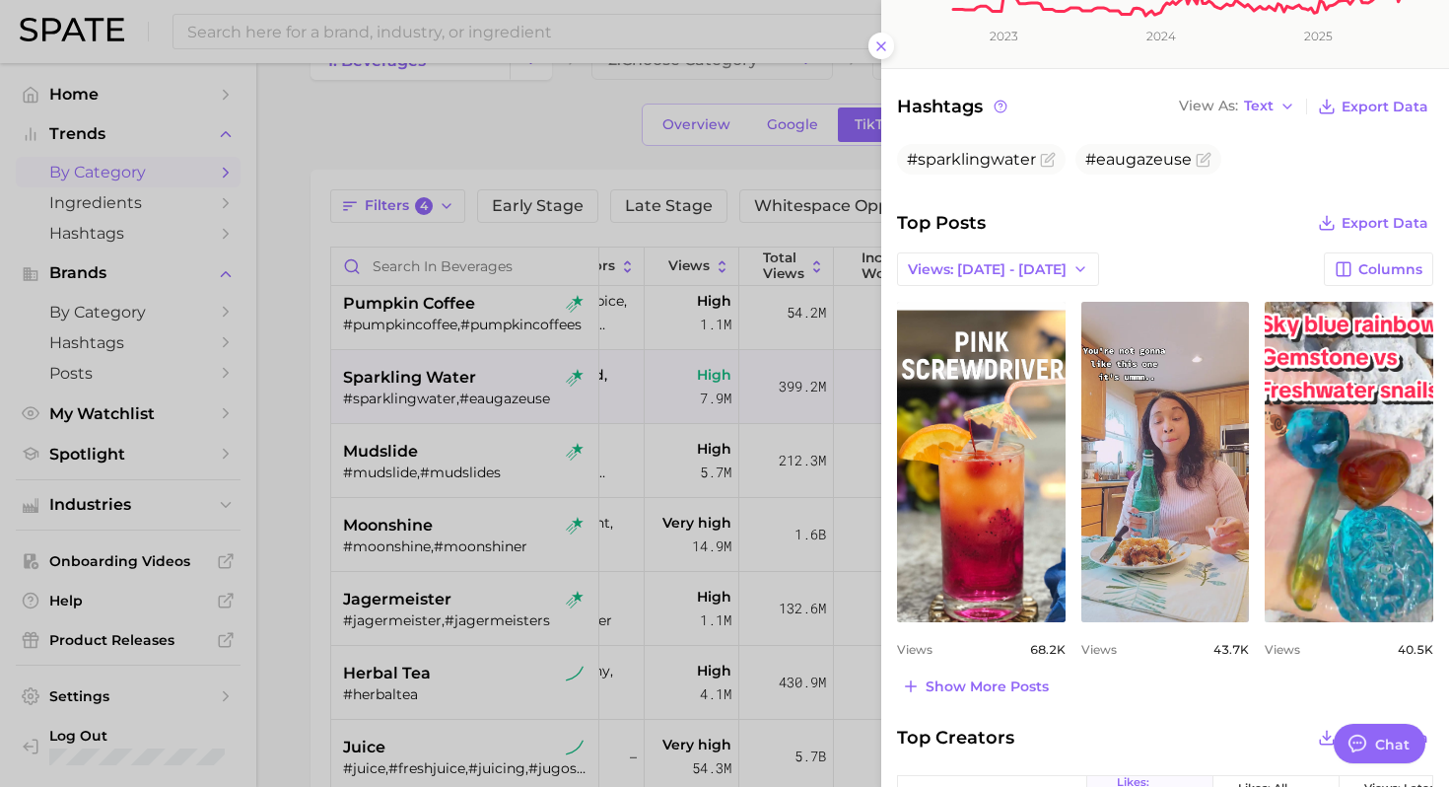
scroll to position [594, 0]
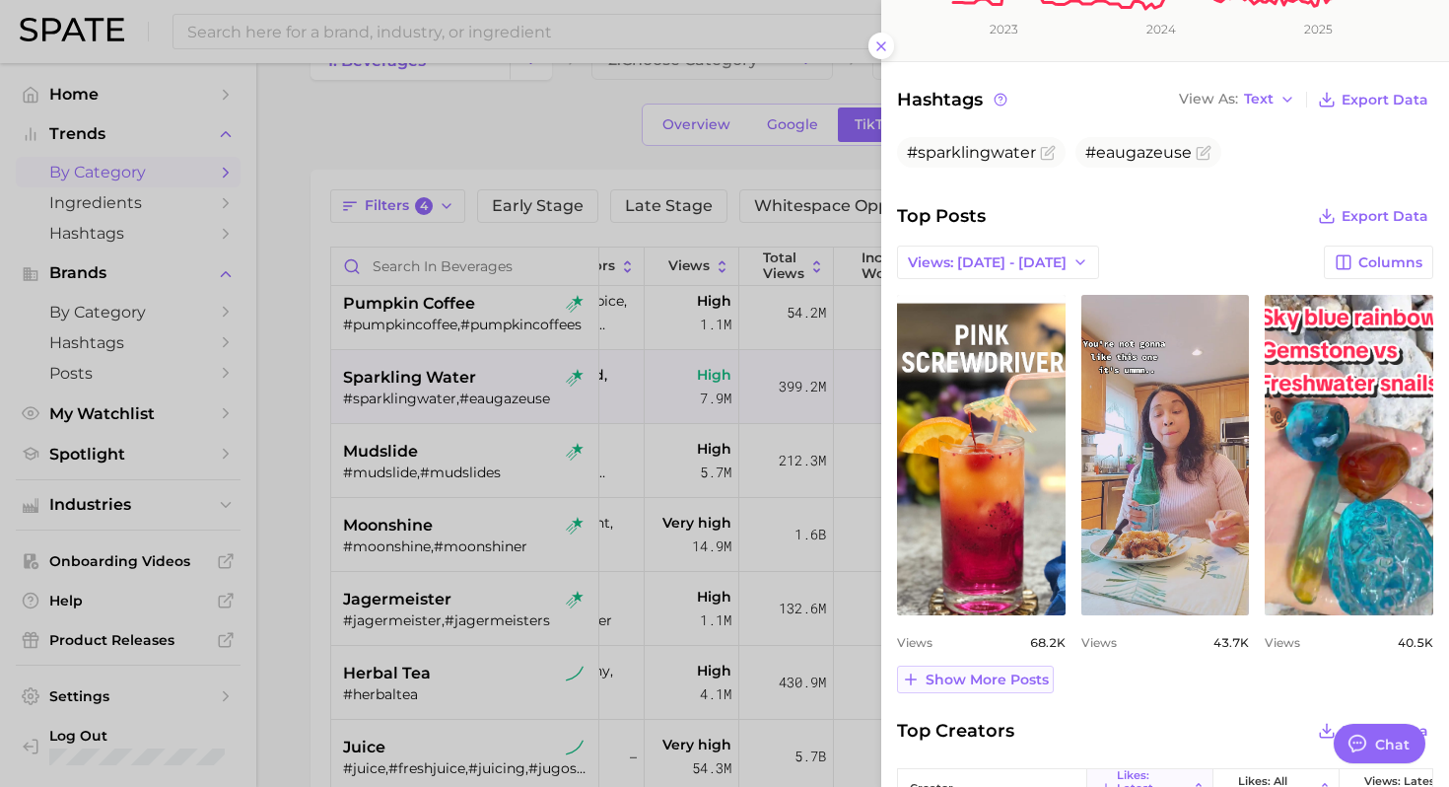
click at [975, 682] on span "Show more posts" at bounding box center [986, 679] width 123 height 17
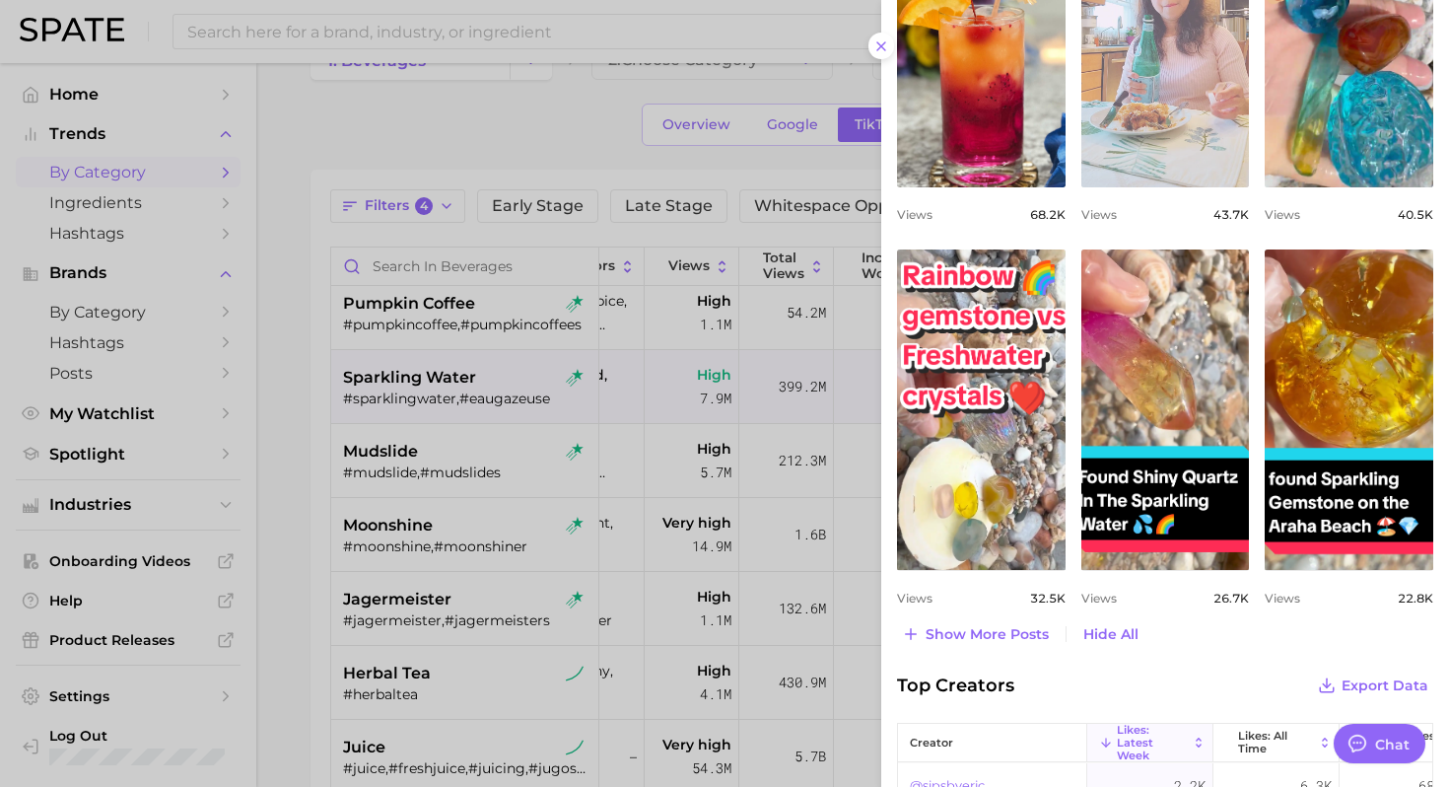
scroll to position [1023, 0]
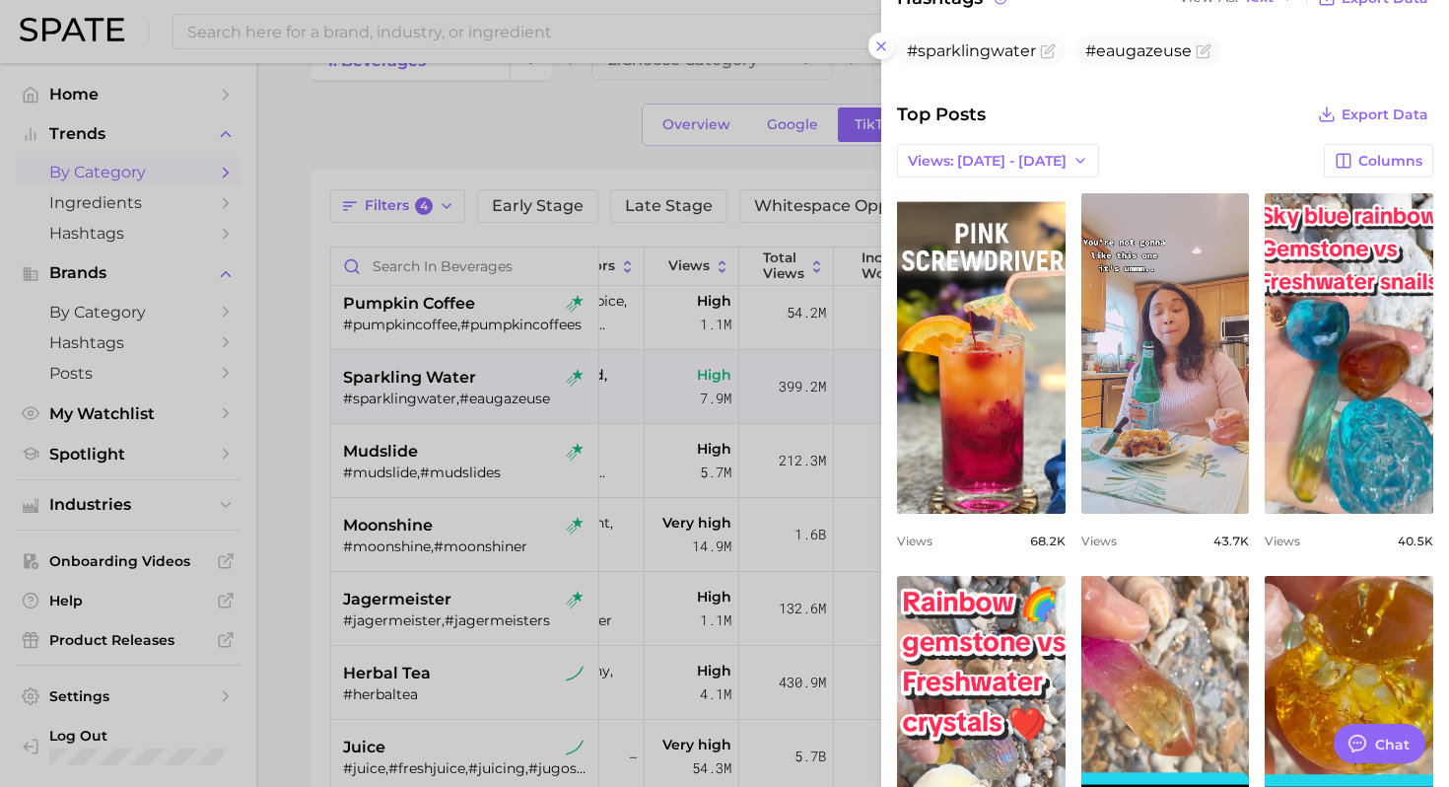
click at [520, 534] on div at bounding box center [724, 393] width 1449 height 787
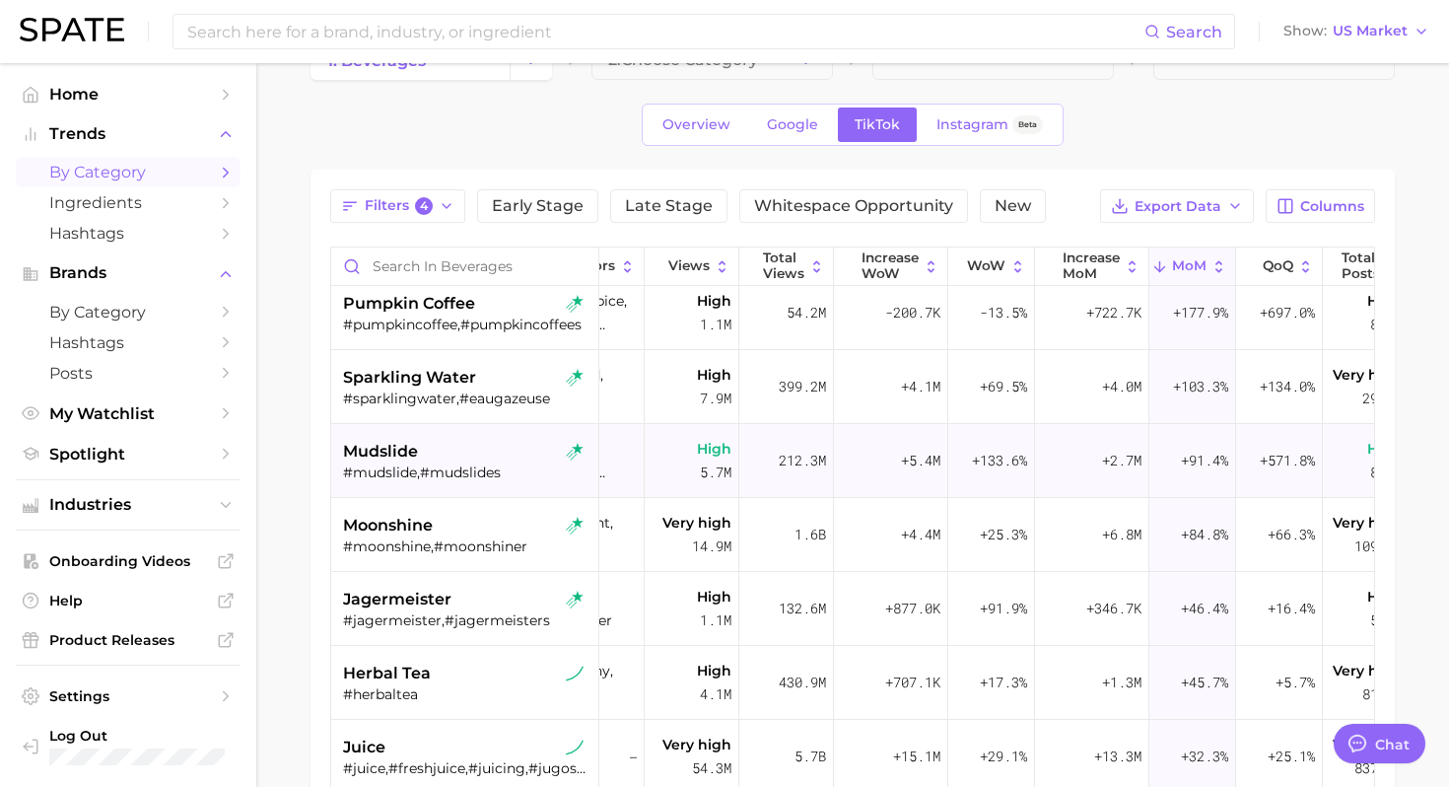
click at [469, 456] on div "mudslide" at bounding box center [467, 452] width 248 height 24
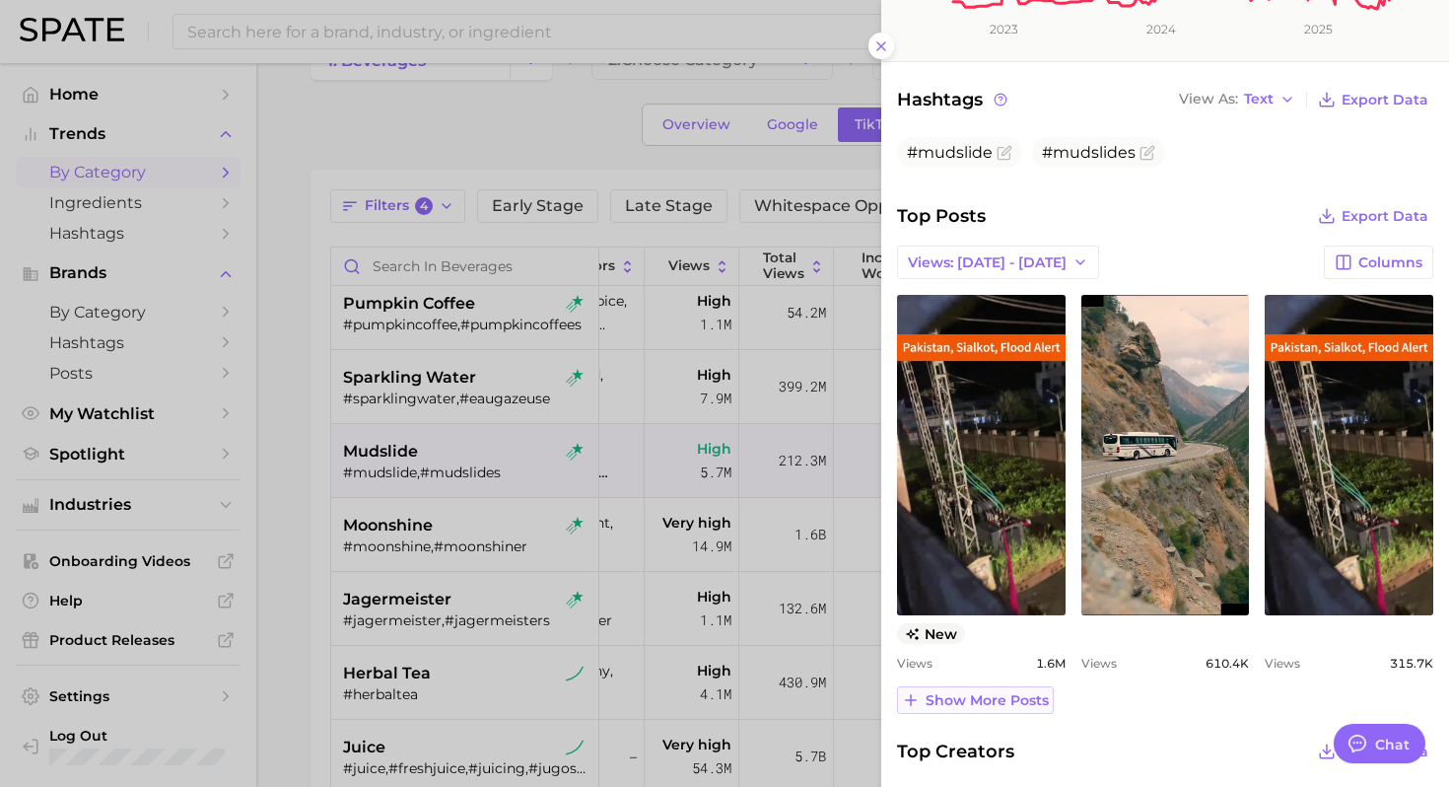
click at [964, 706] on span "Show more posts" at bounding box center [986, 700] width 123 height 17
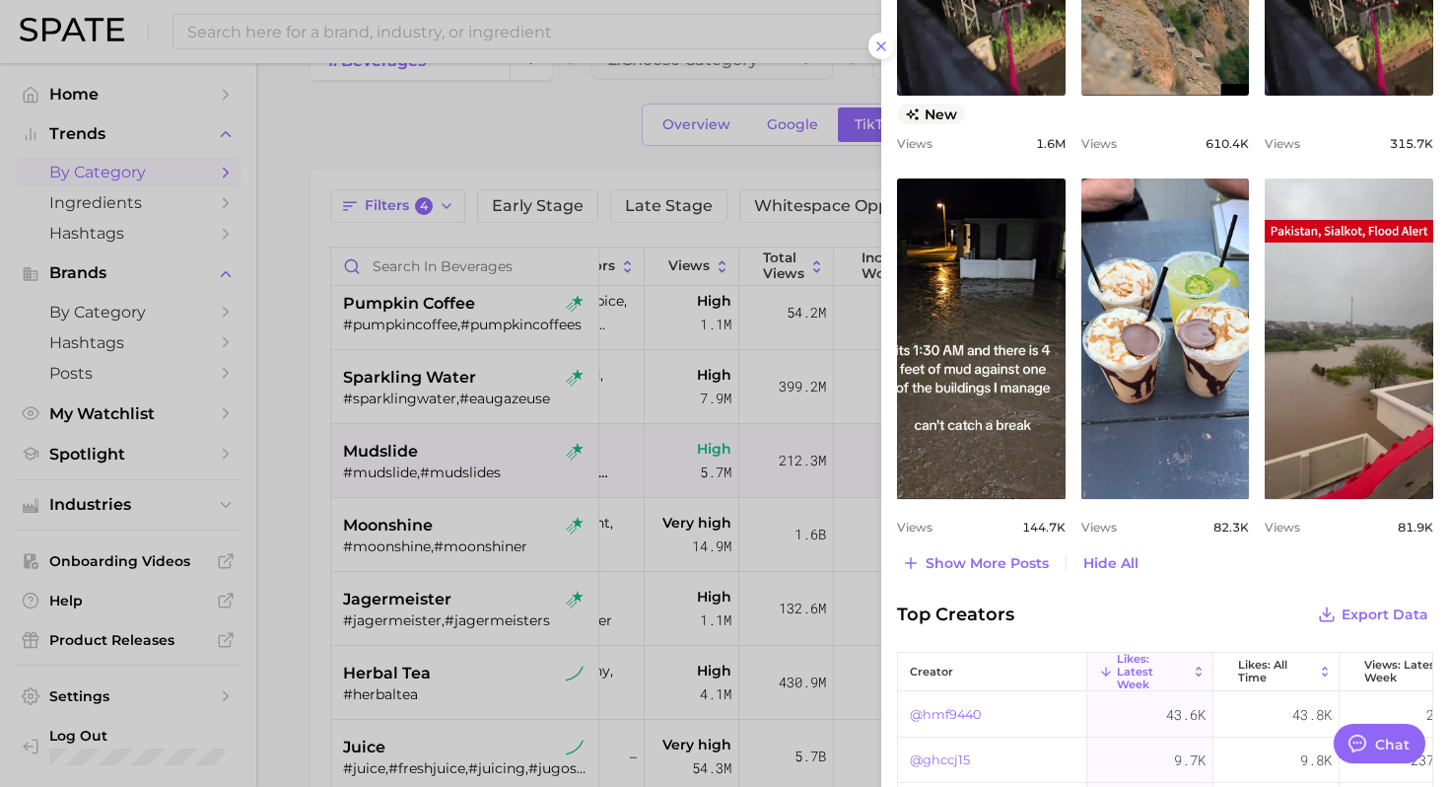
click at [490, 525] on div at bounding box center [724, 393] width 1449 height 787
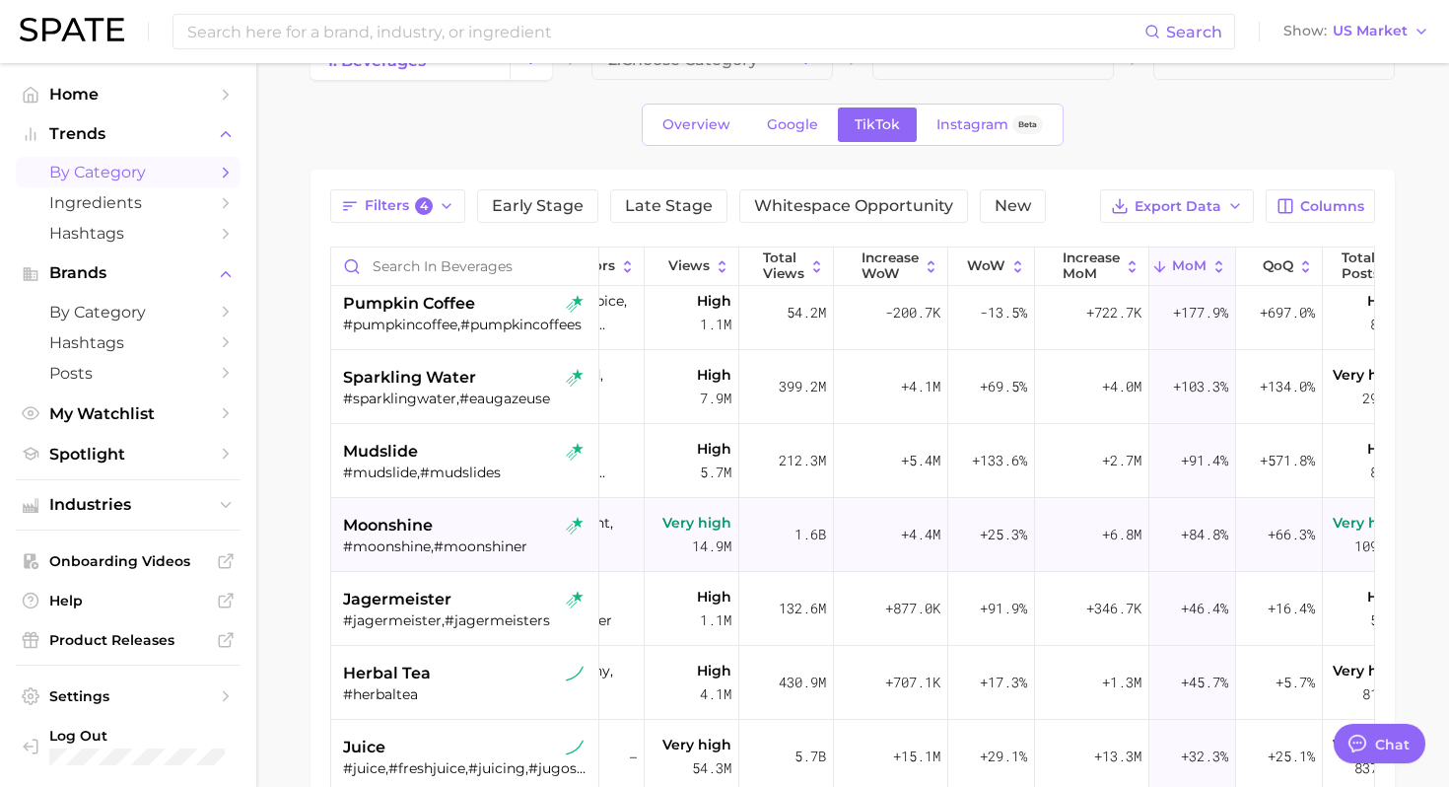
click at [452, 537] on div "#moonshine,#moonshiner" at bounding box center [467, 546] width 248 height 18
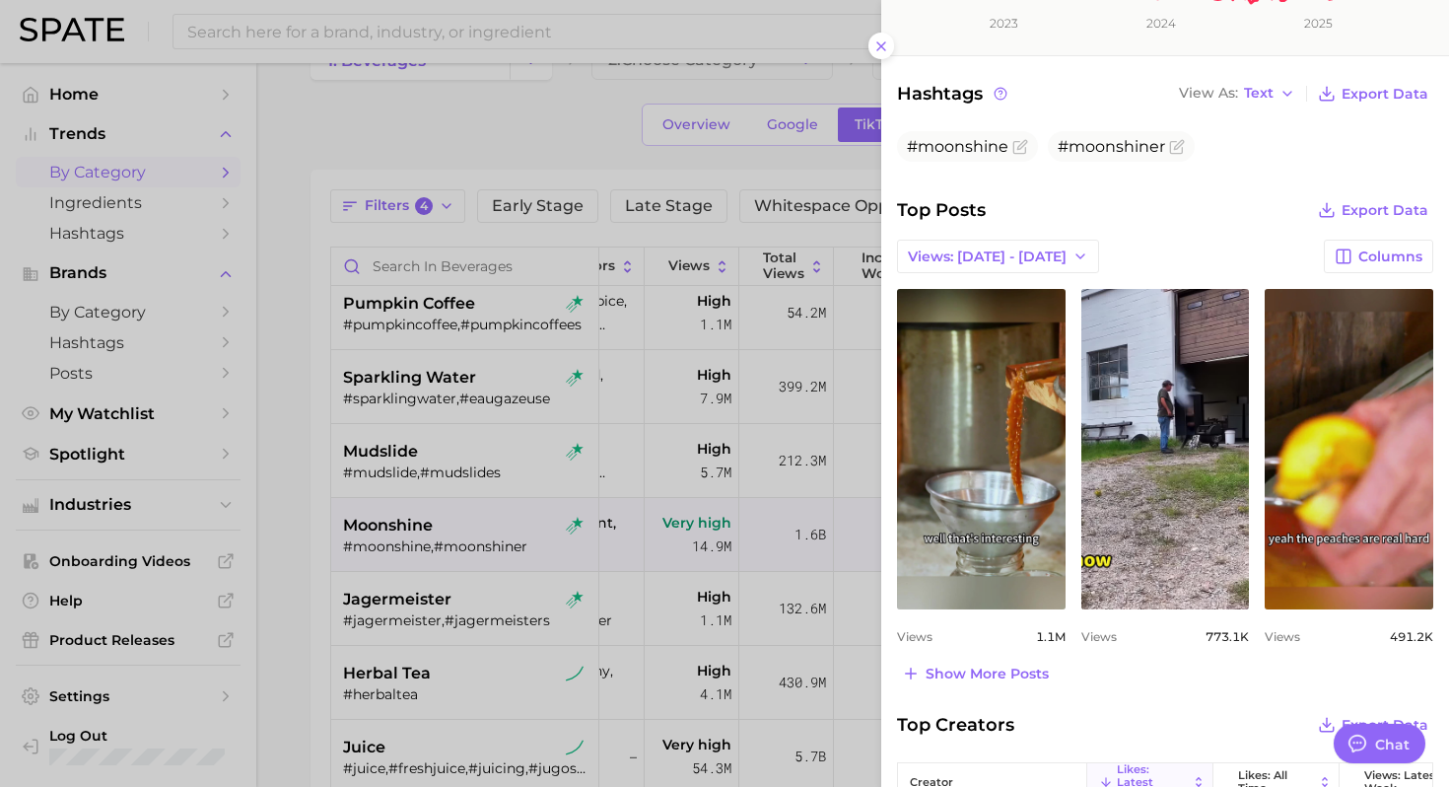
click at [449, 583] on div at bounding box center [724, 393] width 1449 height 787
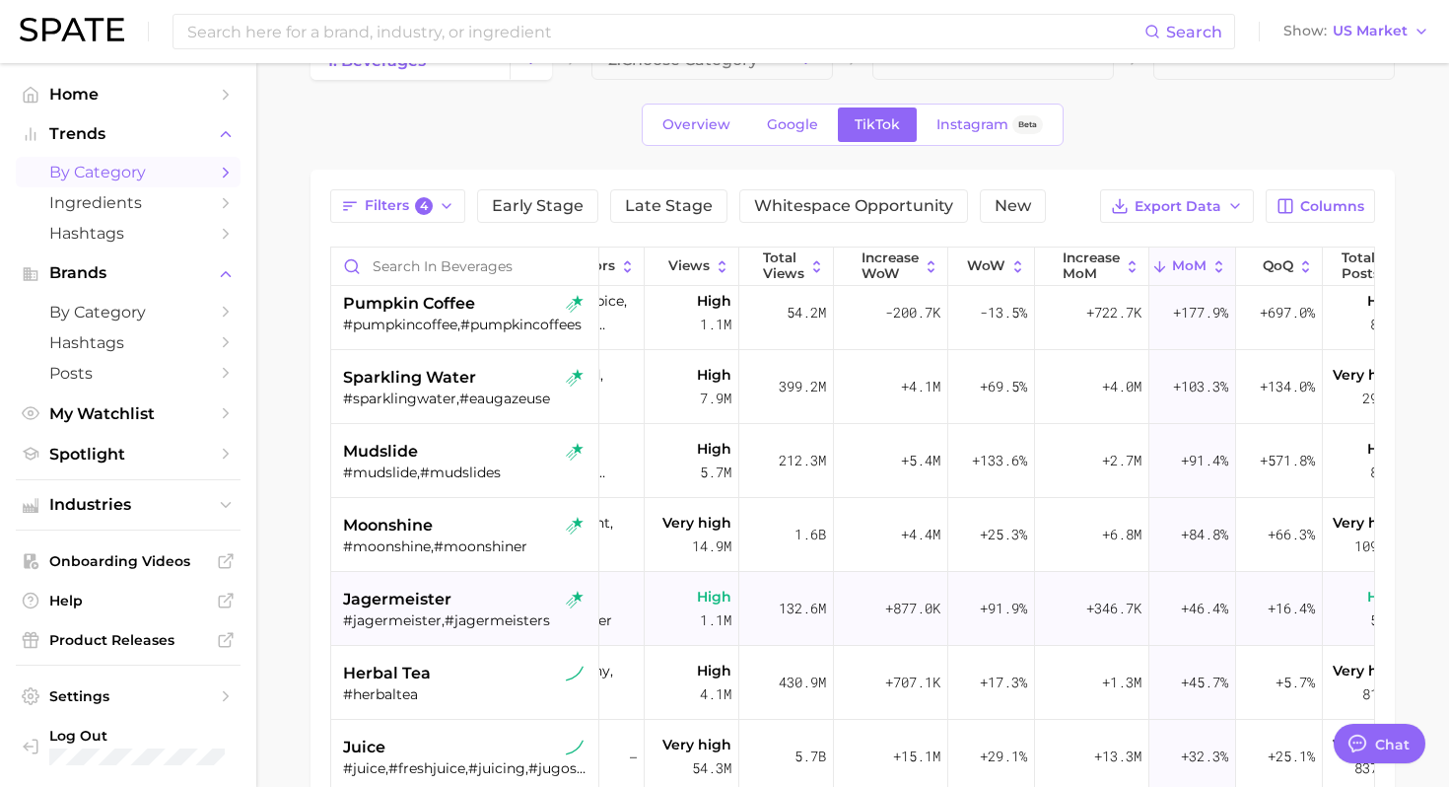
click at [471, 633] on div "jagermeister #jagermeister,#jagermeisters" at bounding box center [467, 609] width 248 height 74
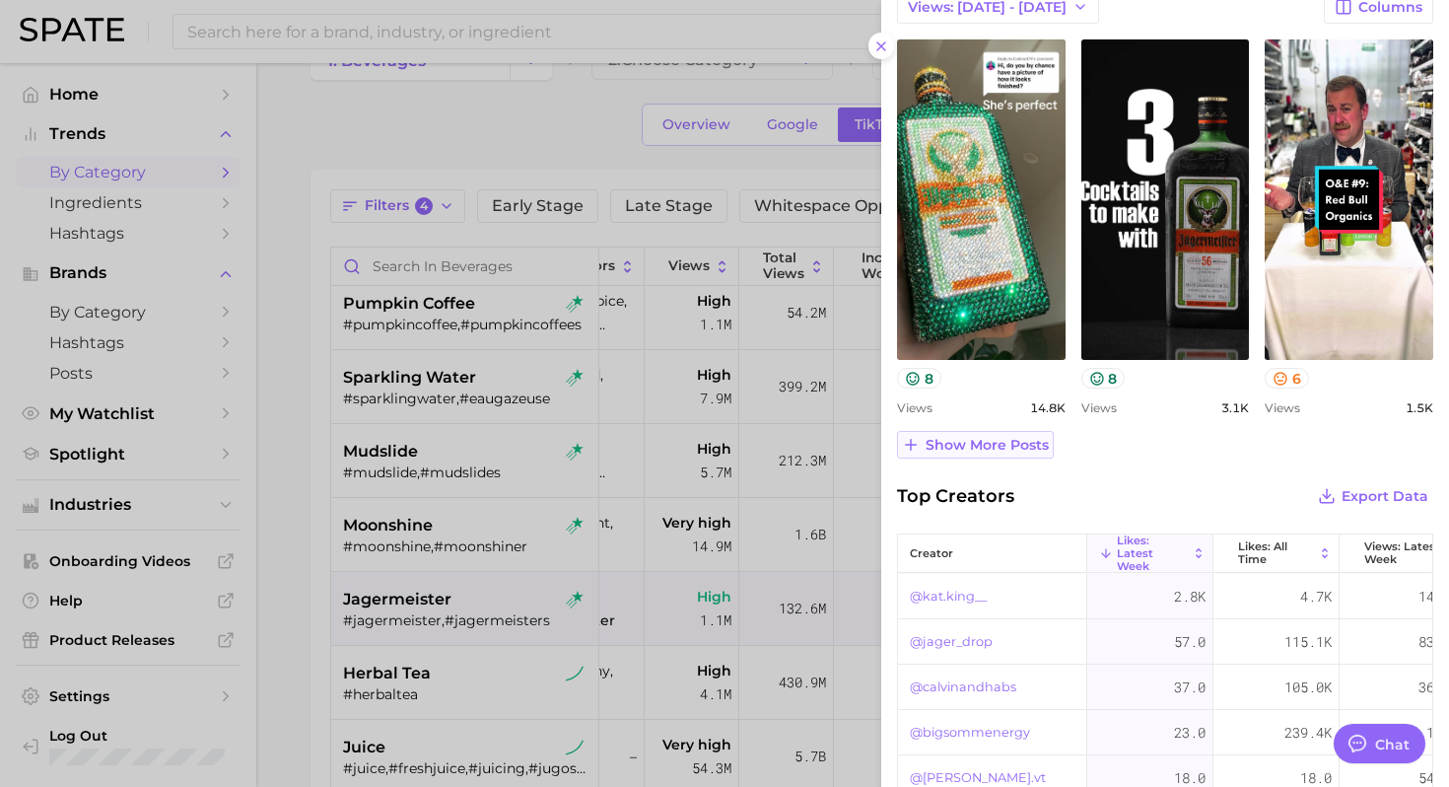
click at [1001, 442] on span "Show more posts" at bounding box center [986, 445] width 123 height 17
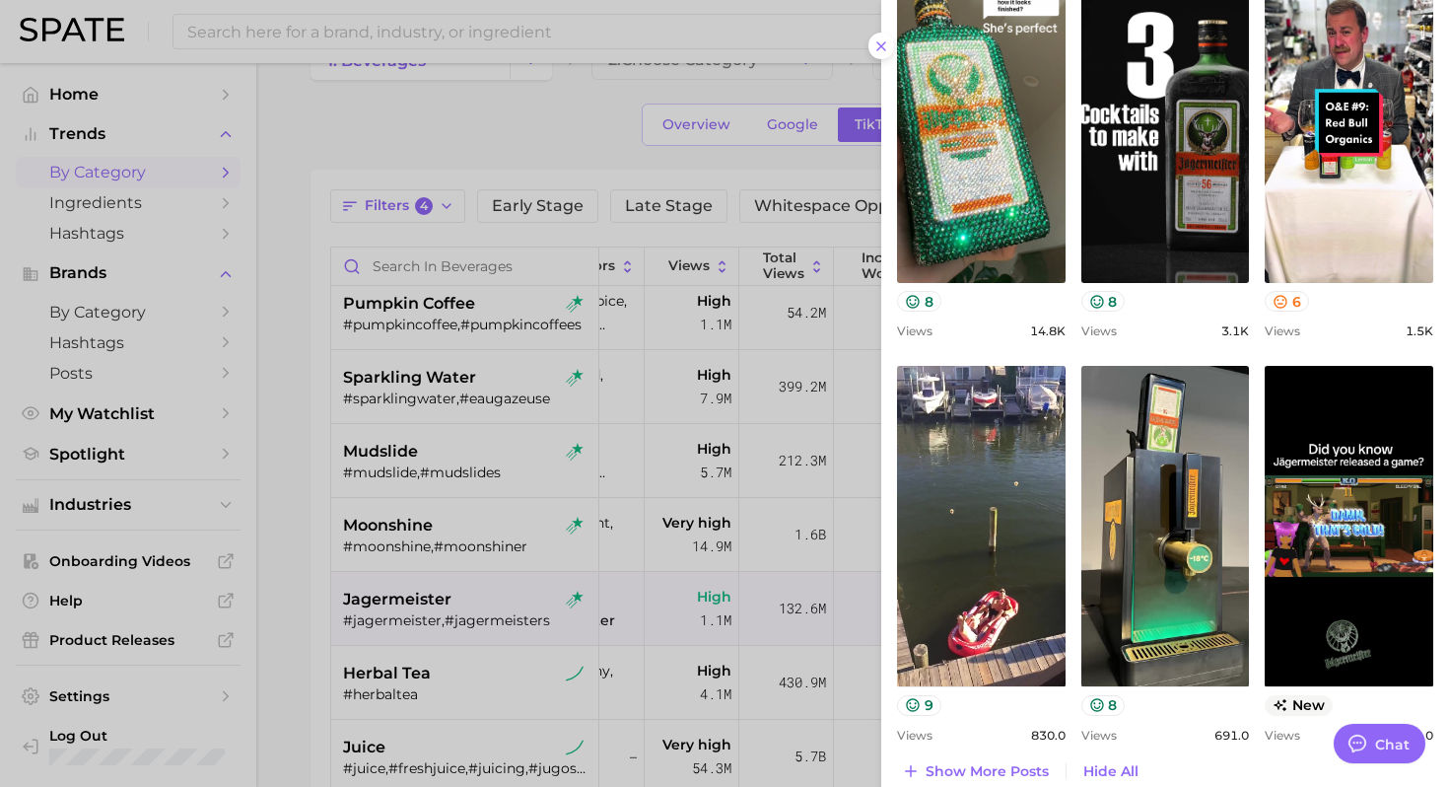
click at [403, 694] on div at bounding box center [724, 393] width 1449 height 787
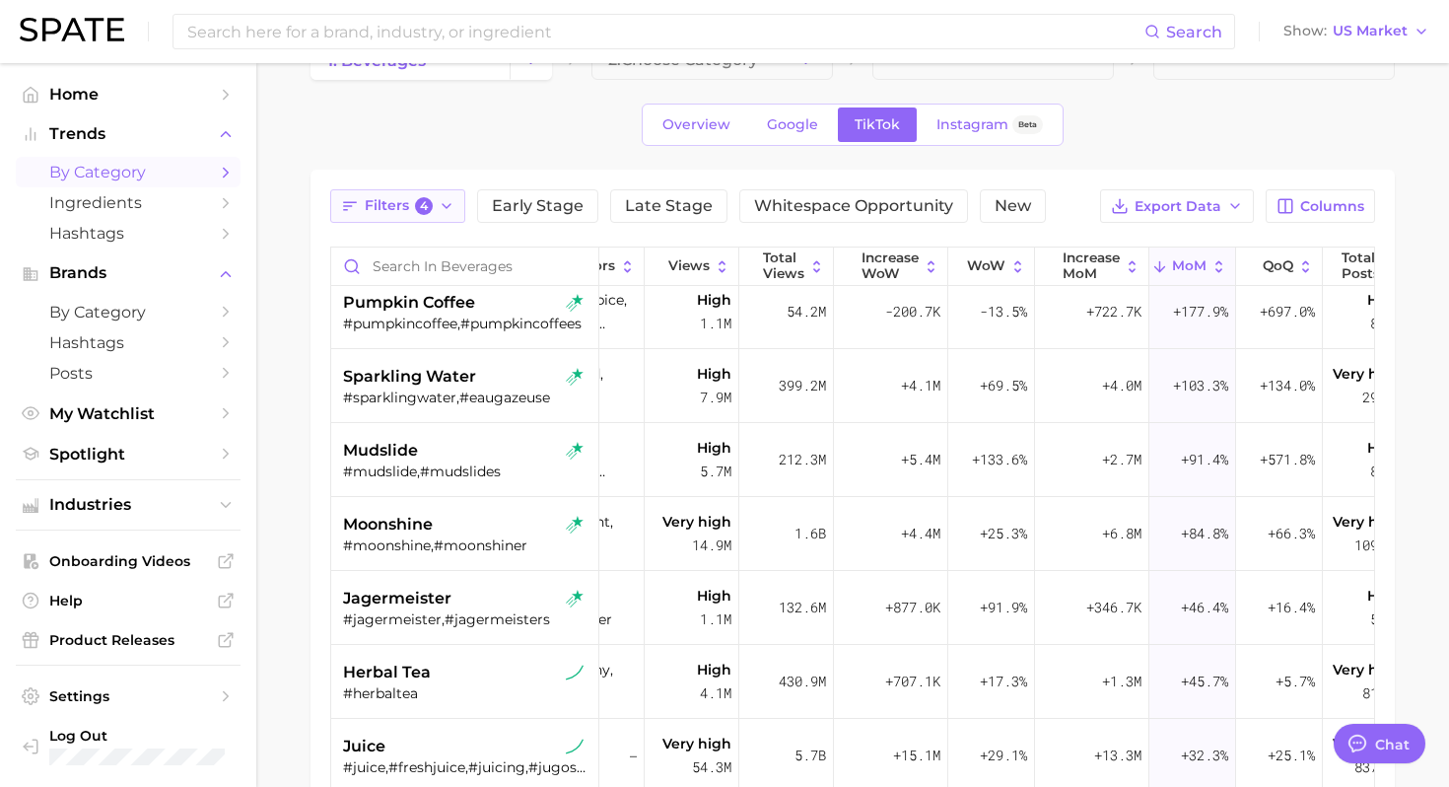
click at [417, 209] on span "4" at bounding box center [424, 206] width 18 height 18
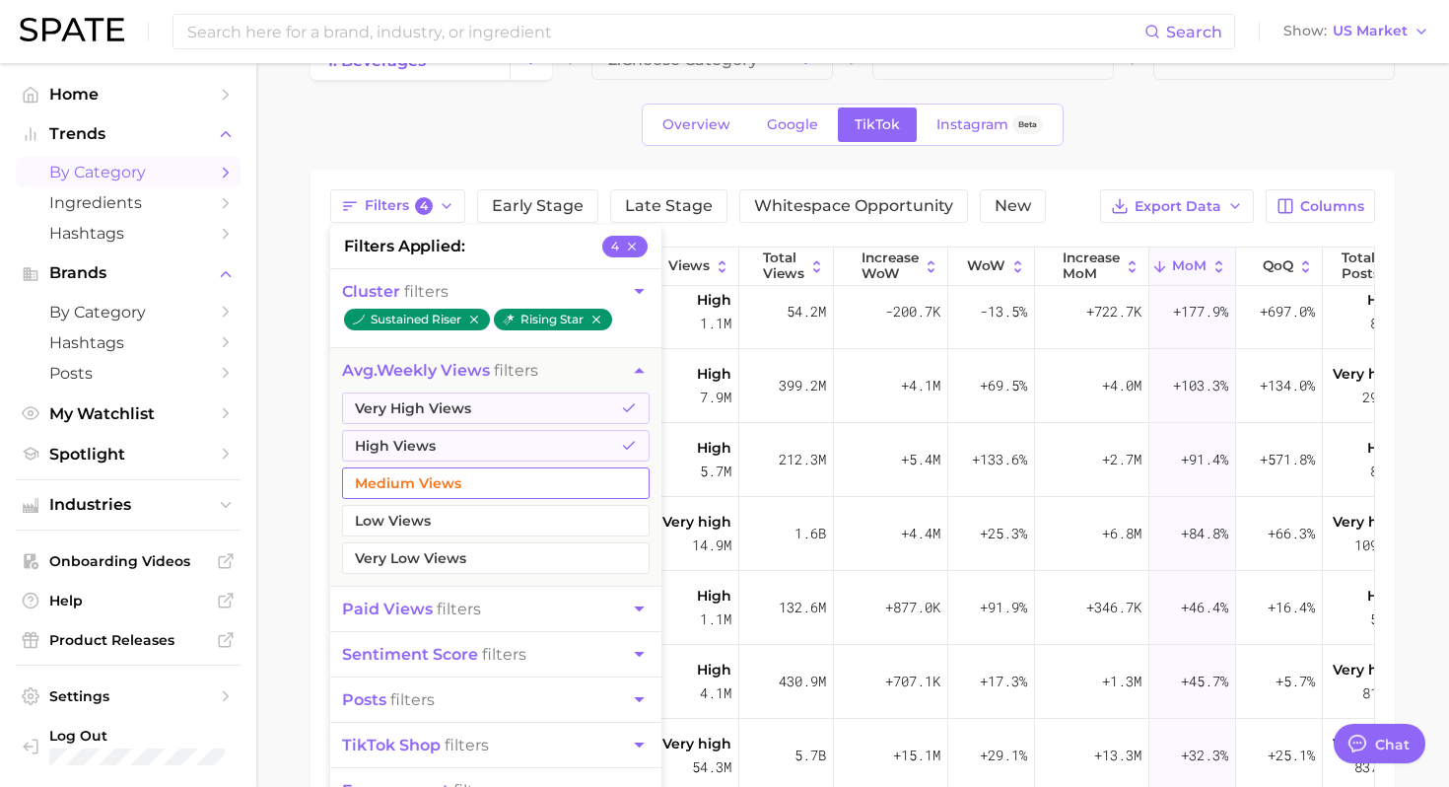
click at [490, 486] on button "Medium Views" at bounding box center [496, 483] width 308 height 32
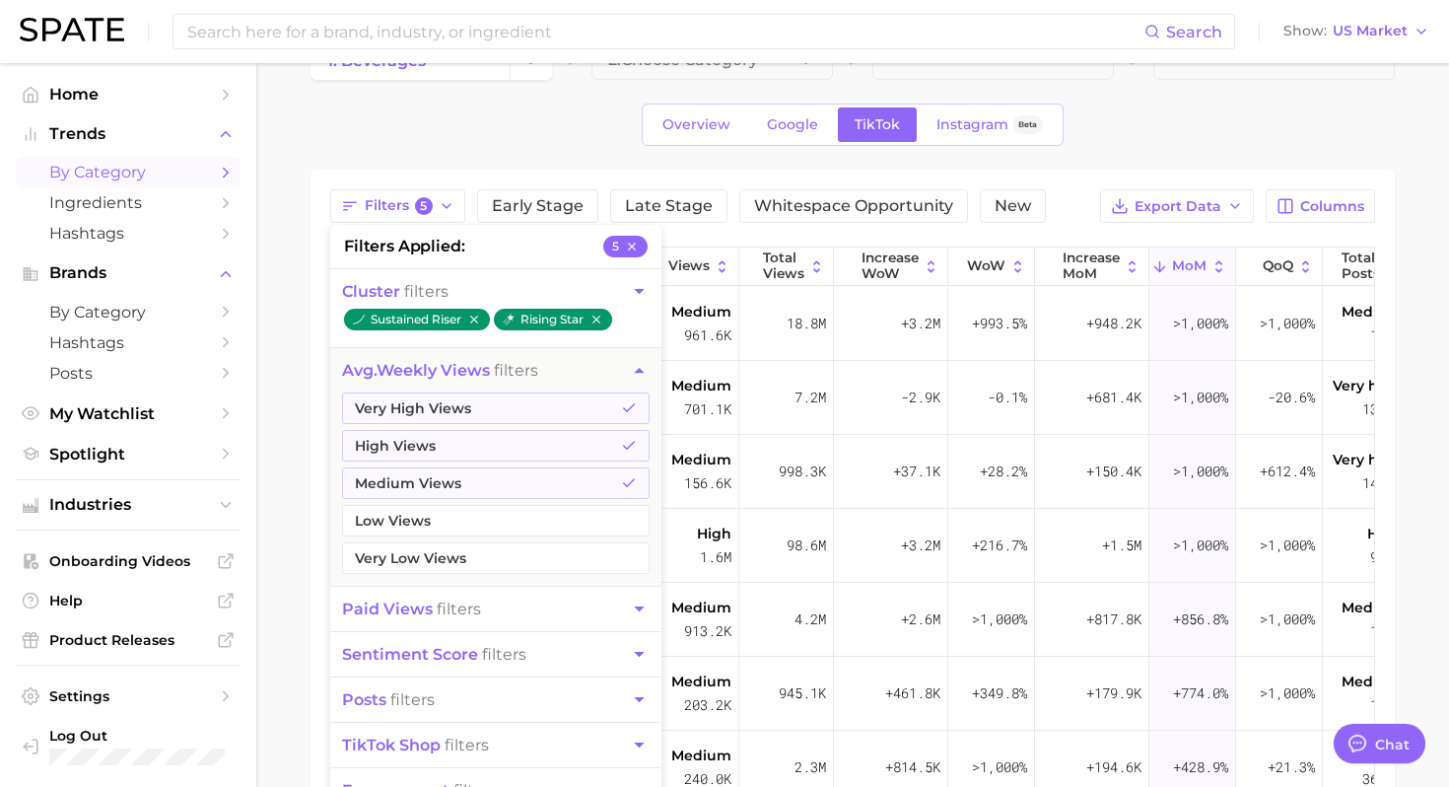
click at [301, 468] on main "1. beverages 2. Choose Category Overview Google TikTok Instagram Beta Filters 5…" at bounding box center [852, 580] width 1193 height 1142
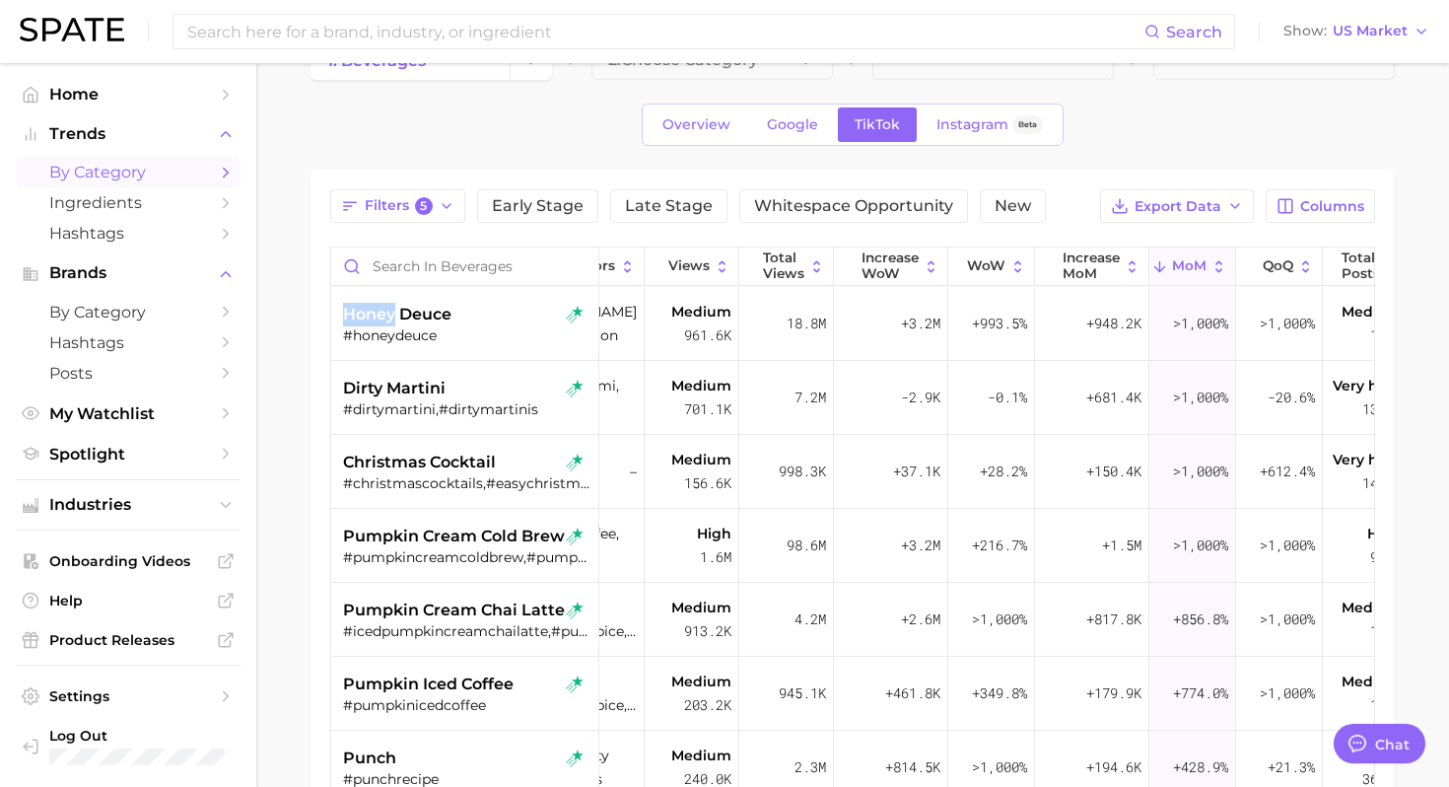
click at [248, 466] on nav "Home Trends by Category Ingredients Hashtags Brands by Category Hashtags Posts …" at bounding box center [128, 424] width 256 height 723
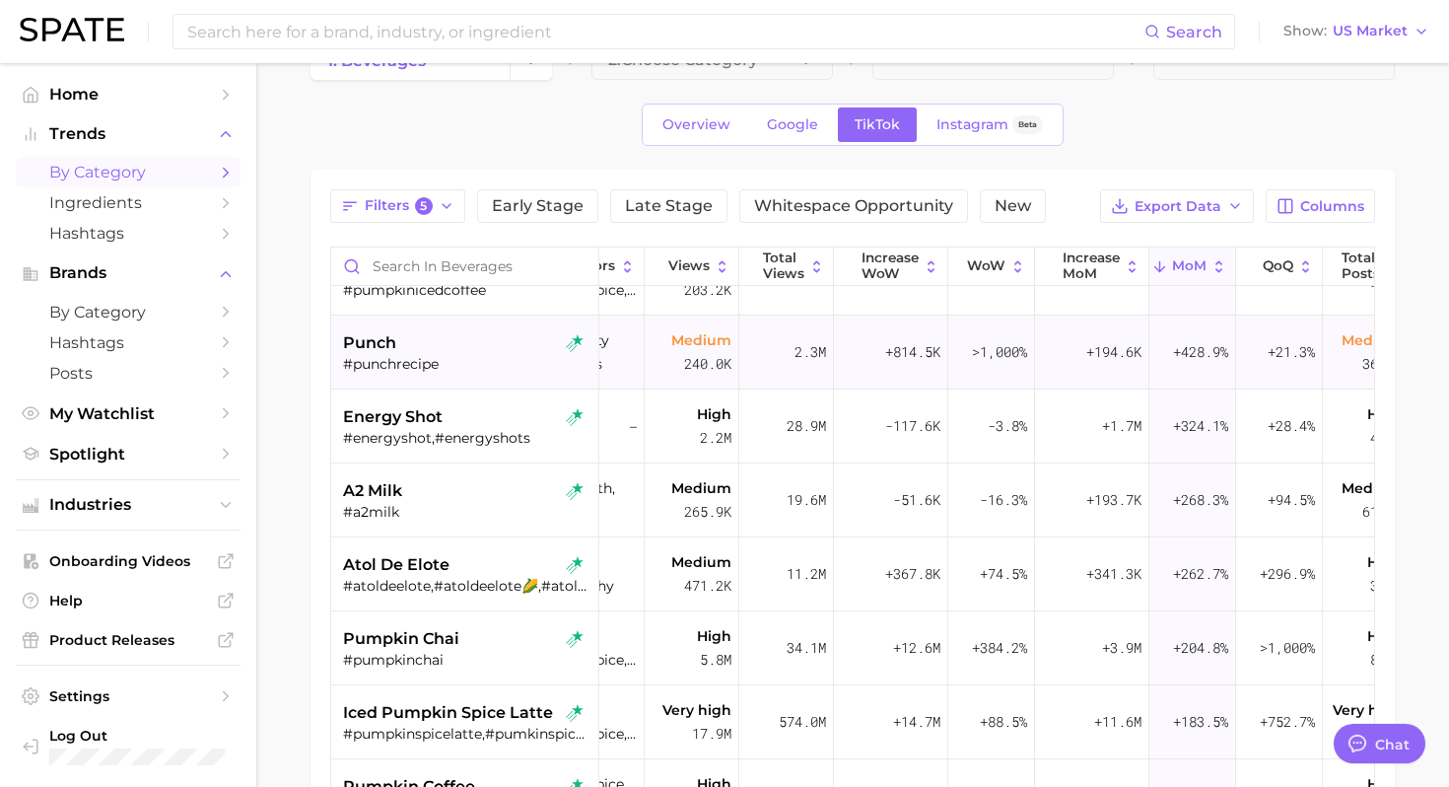
click at [486, 377] on div "punch #punchrecipe" at bounding box center [467, 352] width 248 height 74
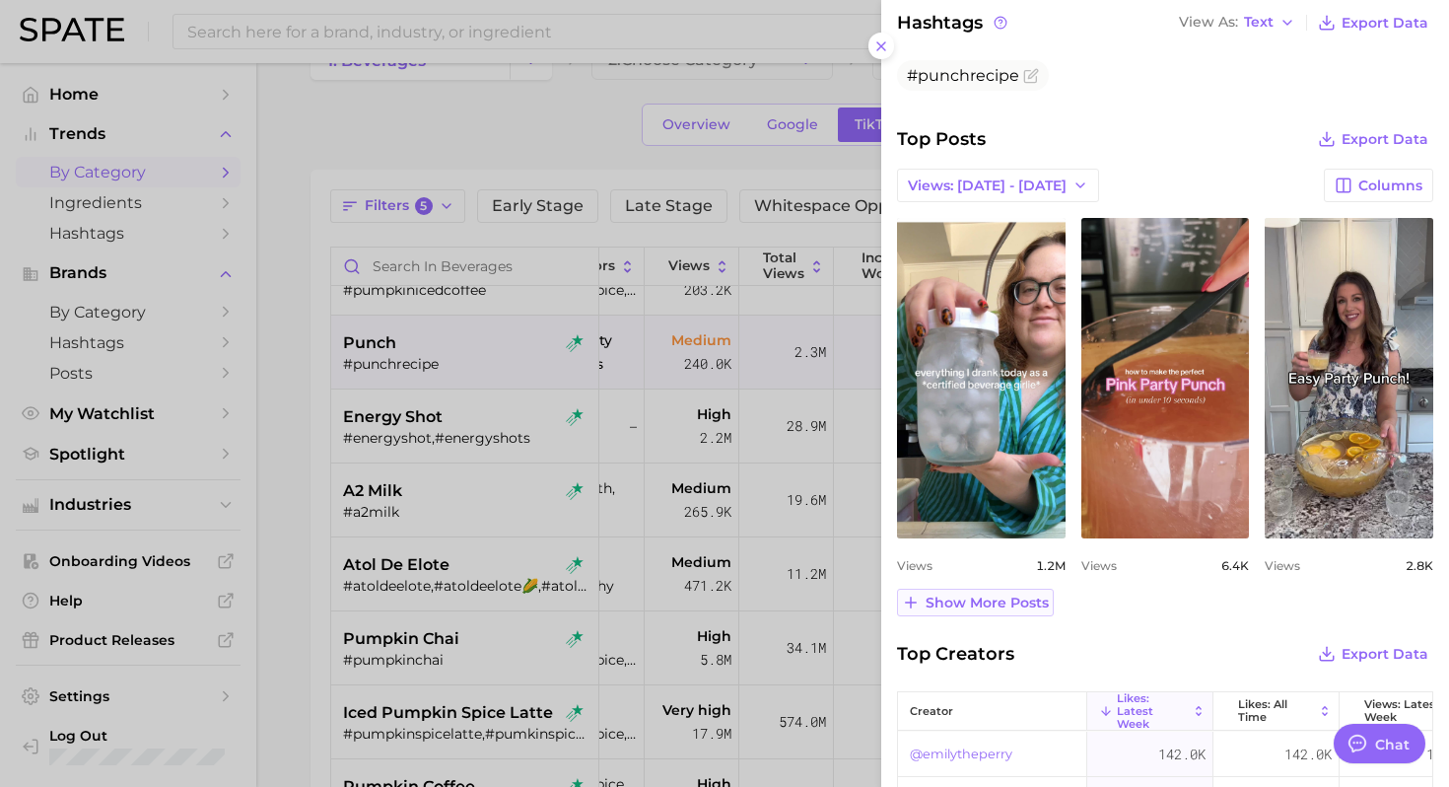
click at [1022, 600] on span "Show more posts" at bounding box center [986, 602] width 123 height 17
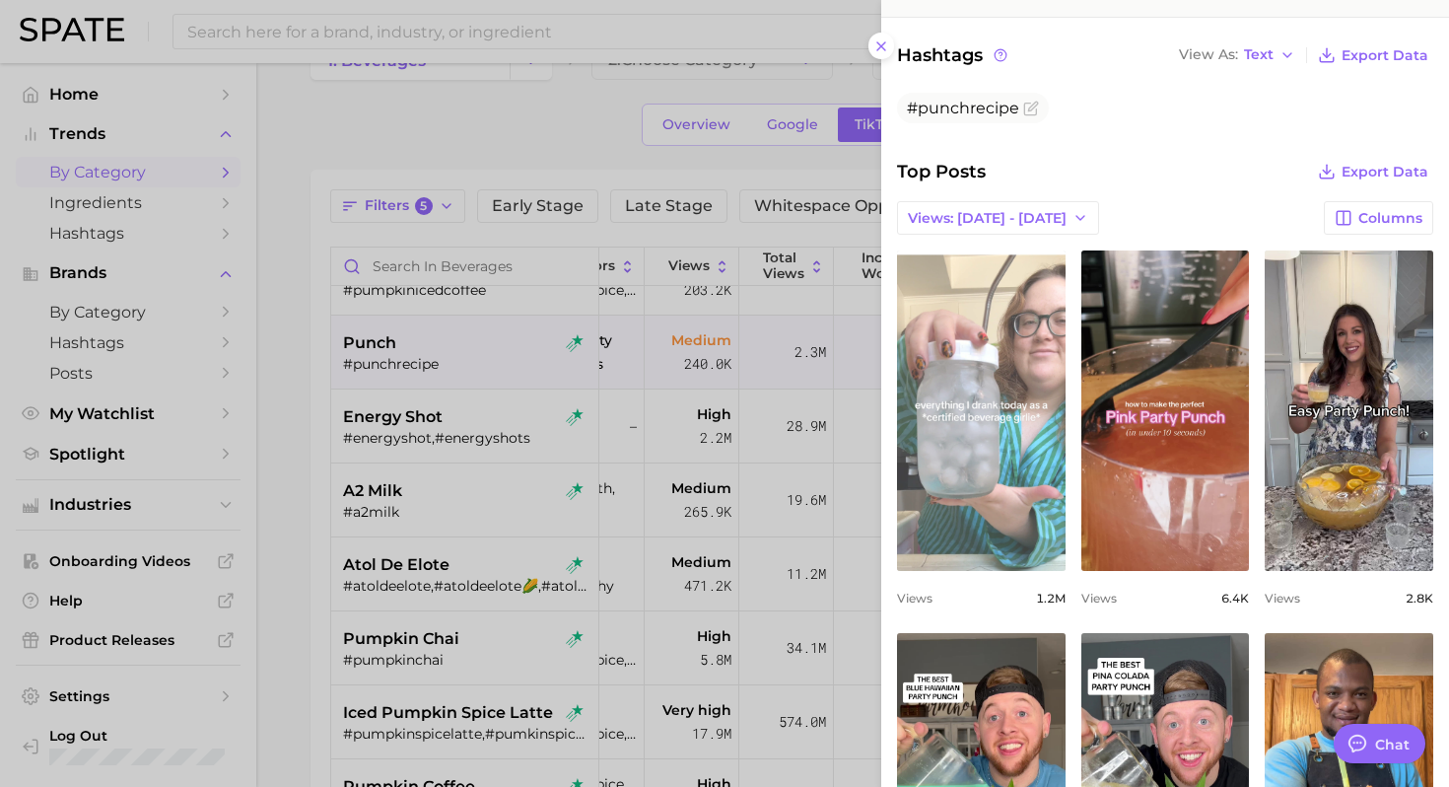
click at [980, 424] on link "view post on TikTok" at bounding box center [981, 410] width 169 height 320
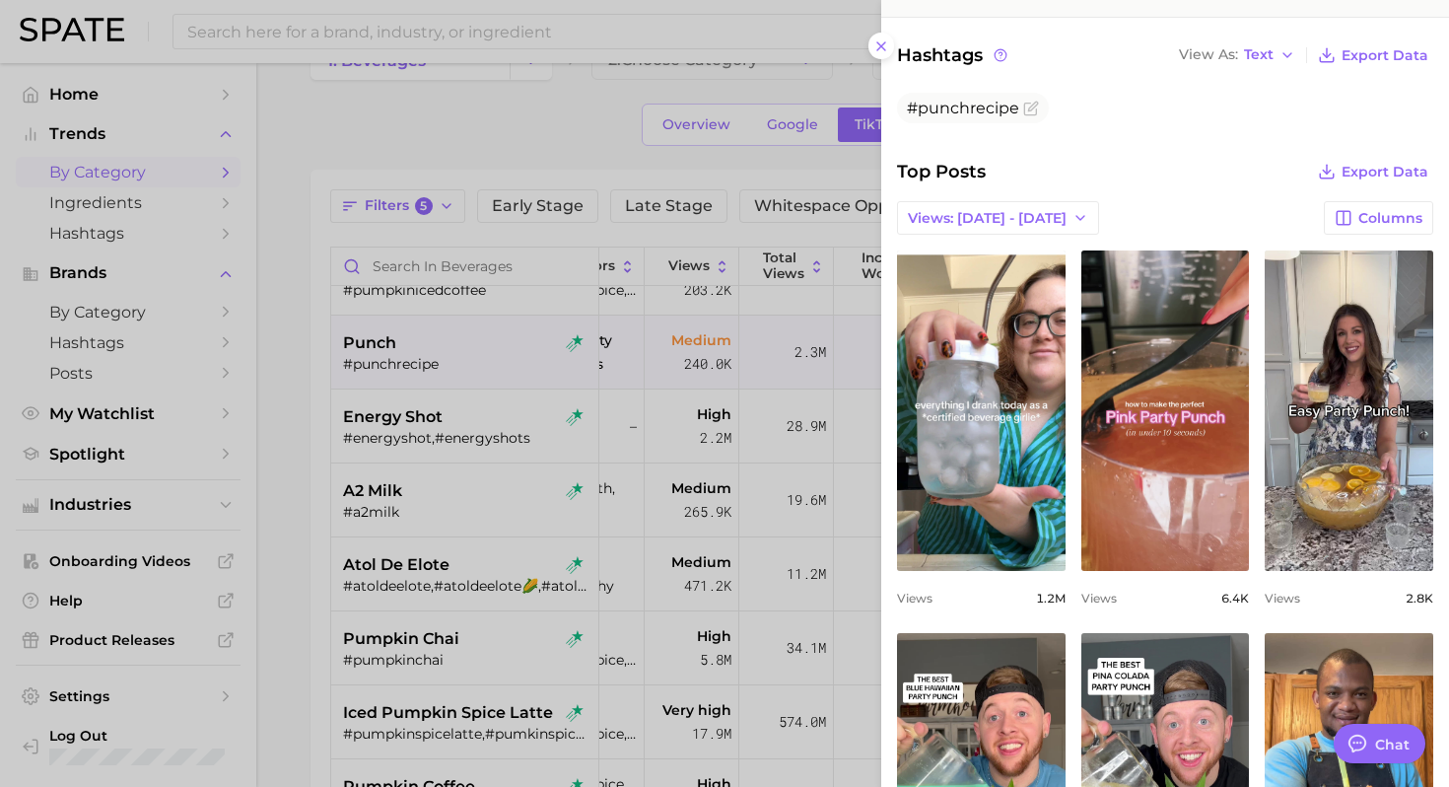
click at [578, 156] on div at bounding box center [724, 393] width 1449 height 787
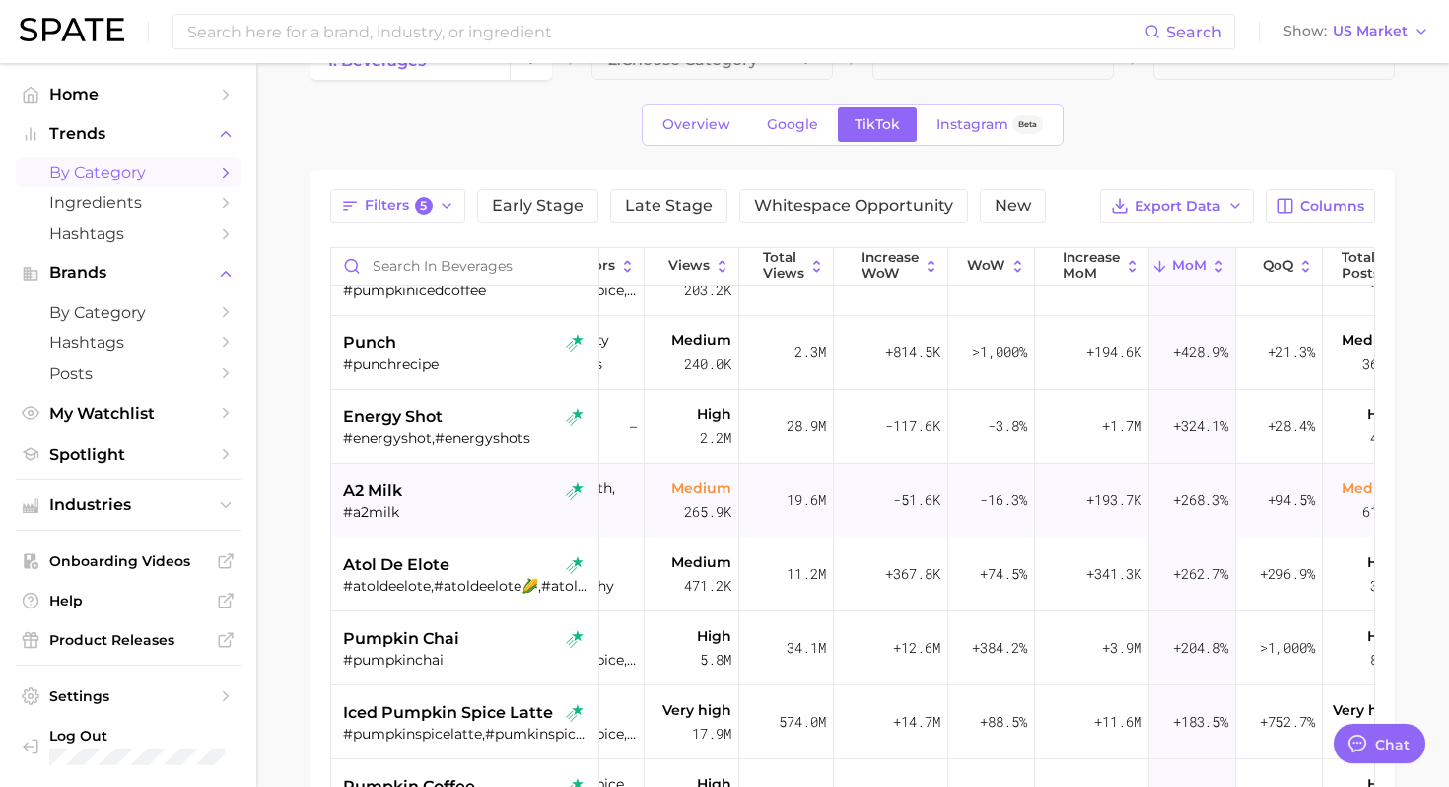
click at [466, 519] on div "#a2milk" at bounding box center [467, 512] width 248 height 18
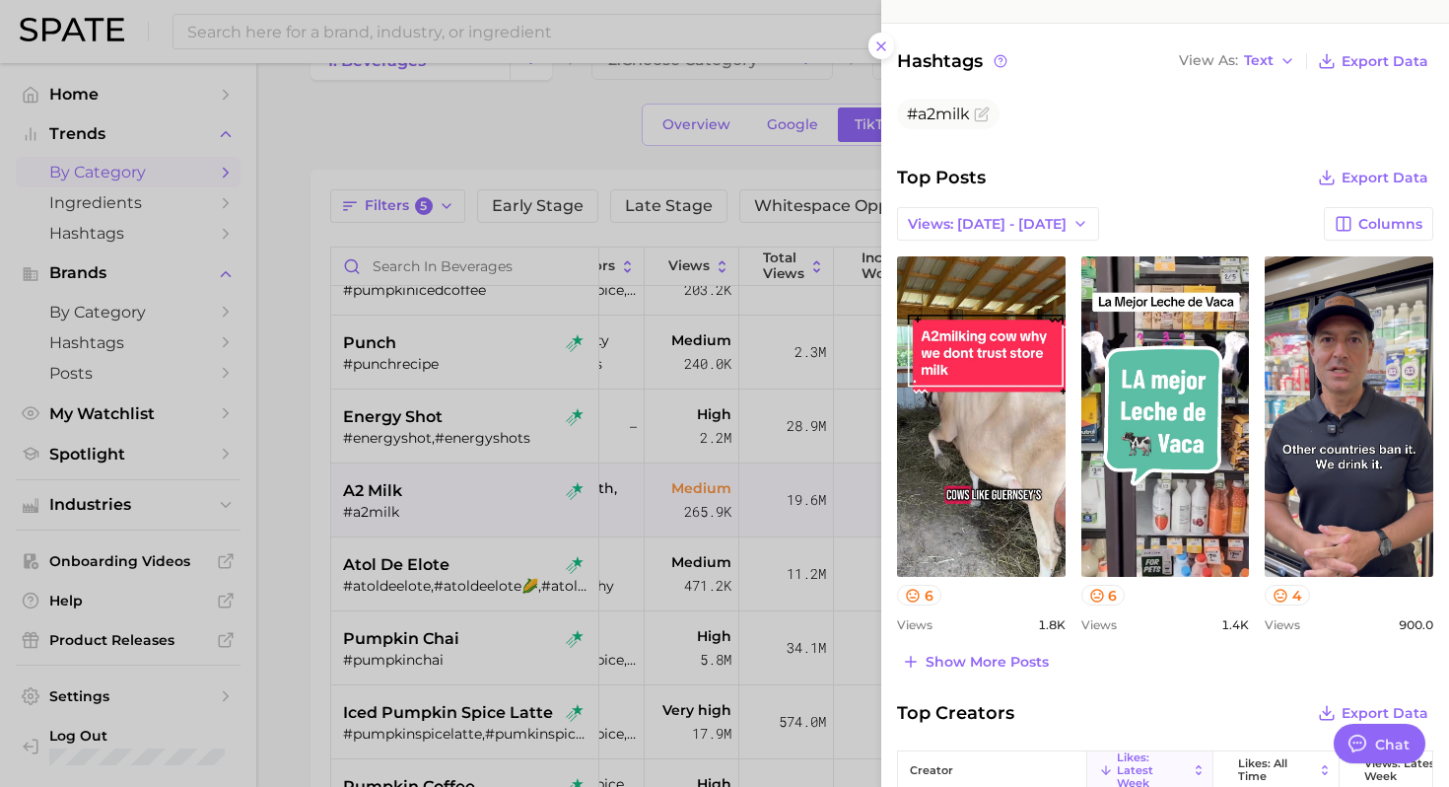
scroll to position [655, 0]
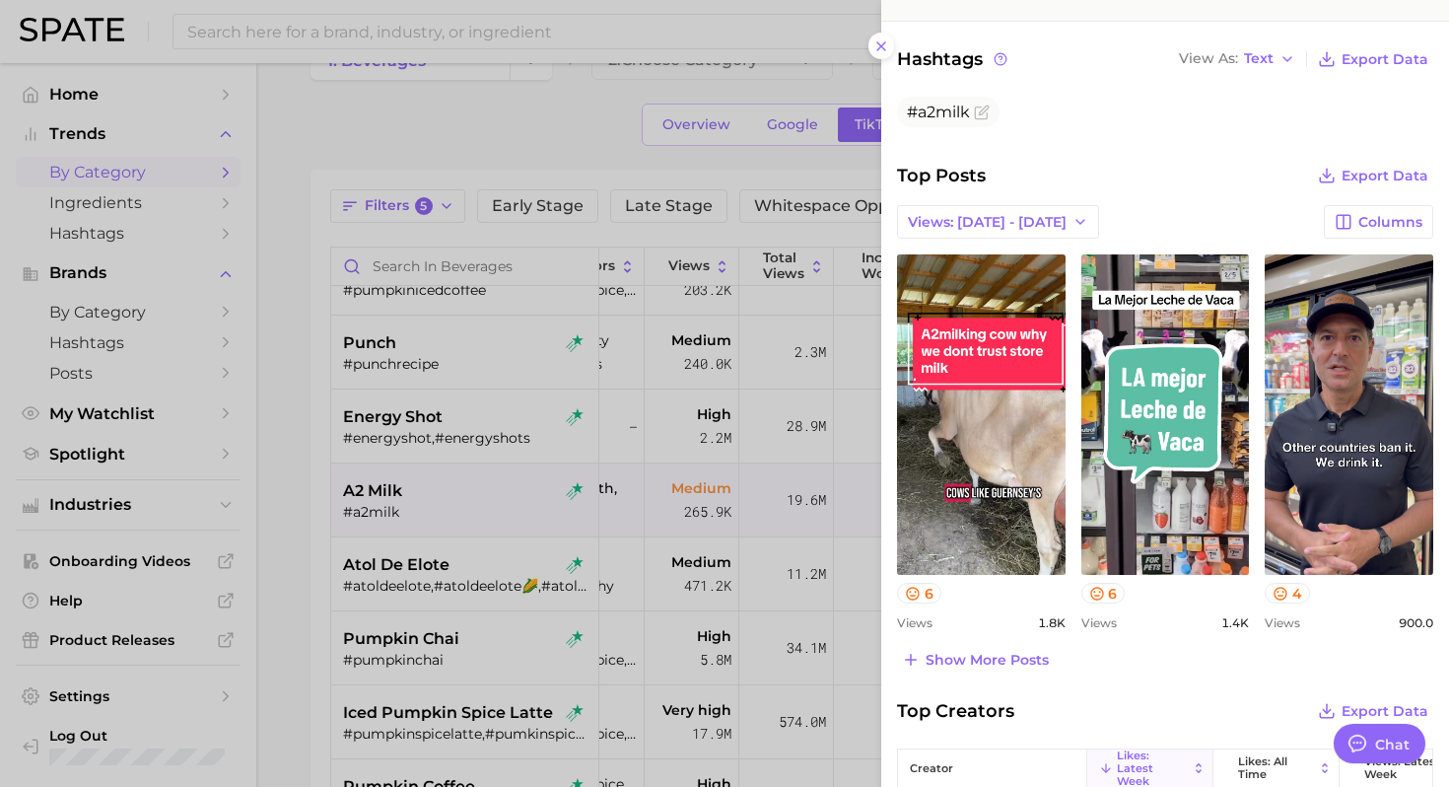
click at [465, 531] on div at bounding box center [724, 393] width 1449 height 787
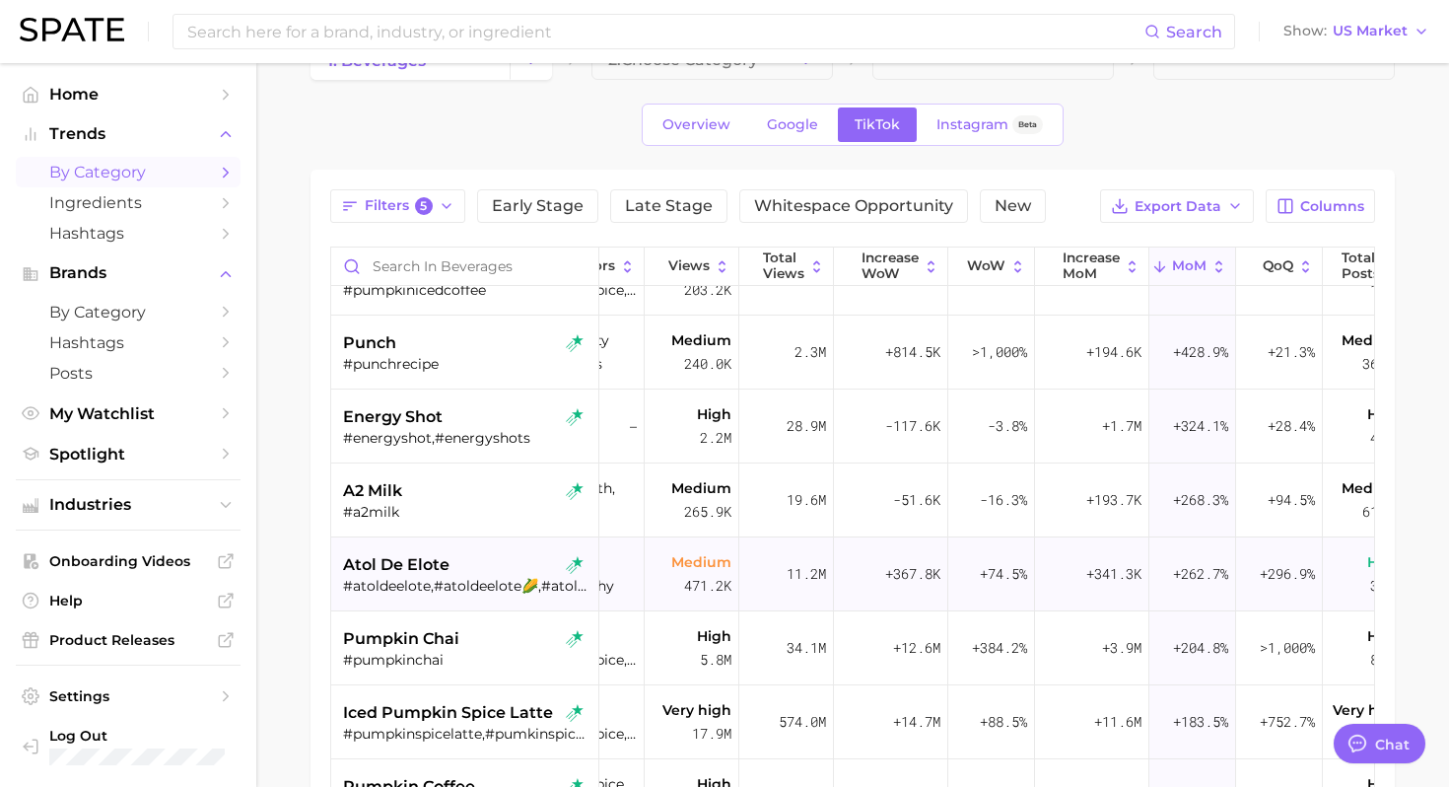
click at [472, 571] on div "atol de elote" at bounding box center [467, 565] width 248 height 24
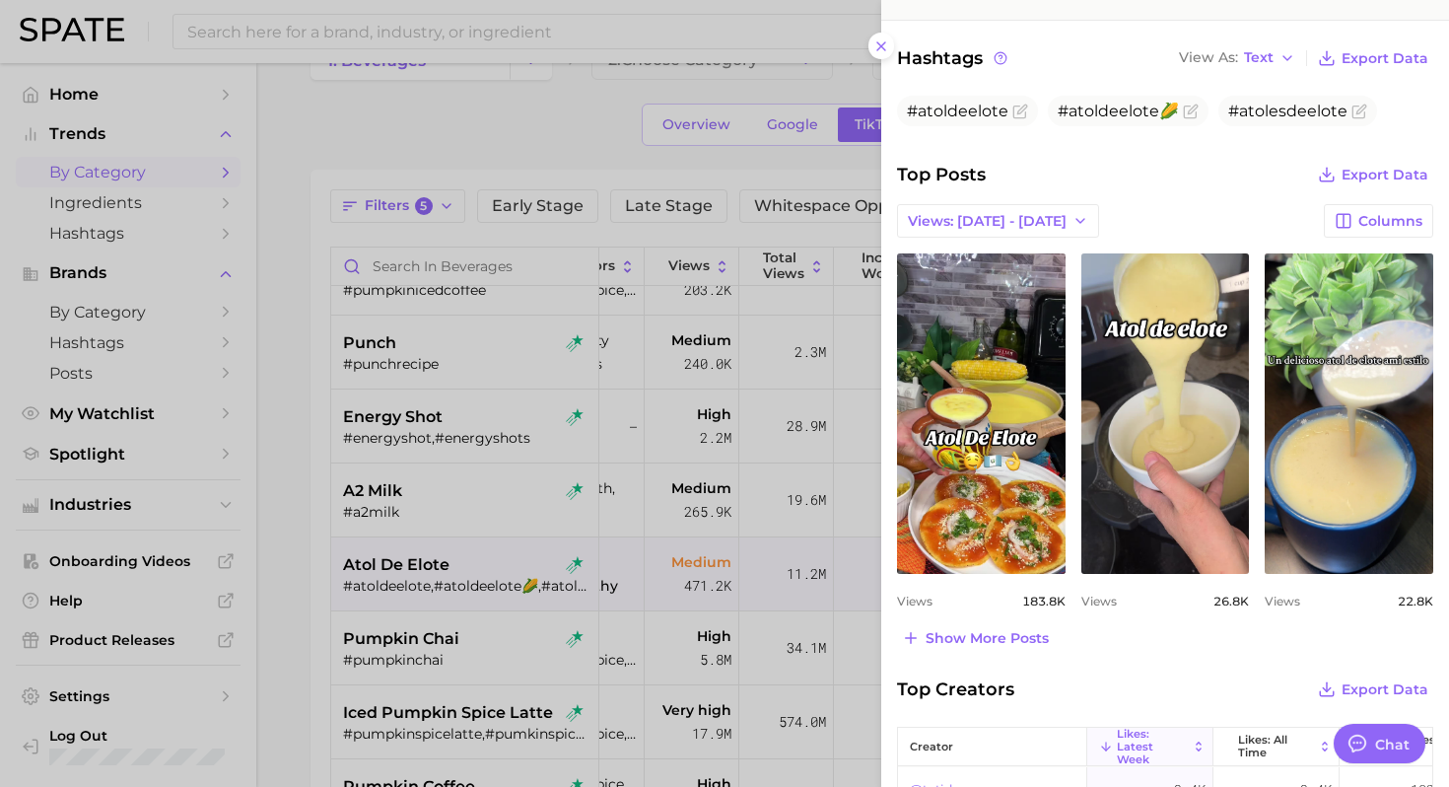
scroll to position [642, 0]
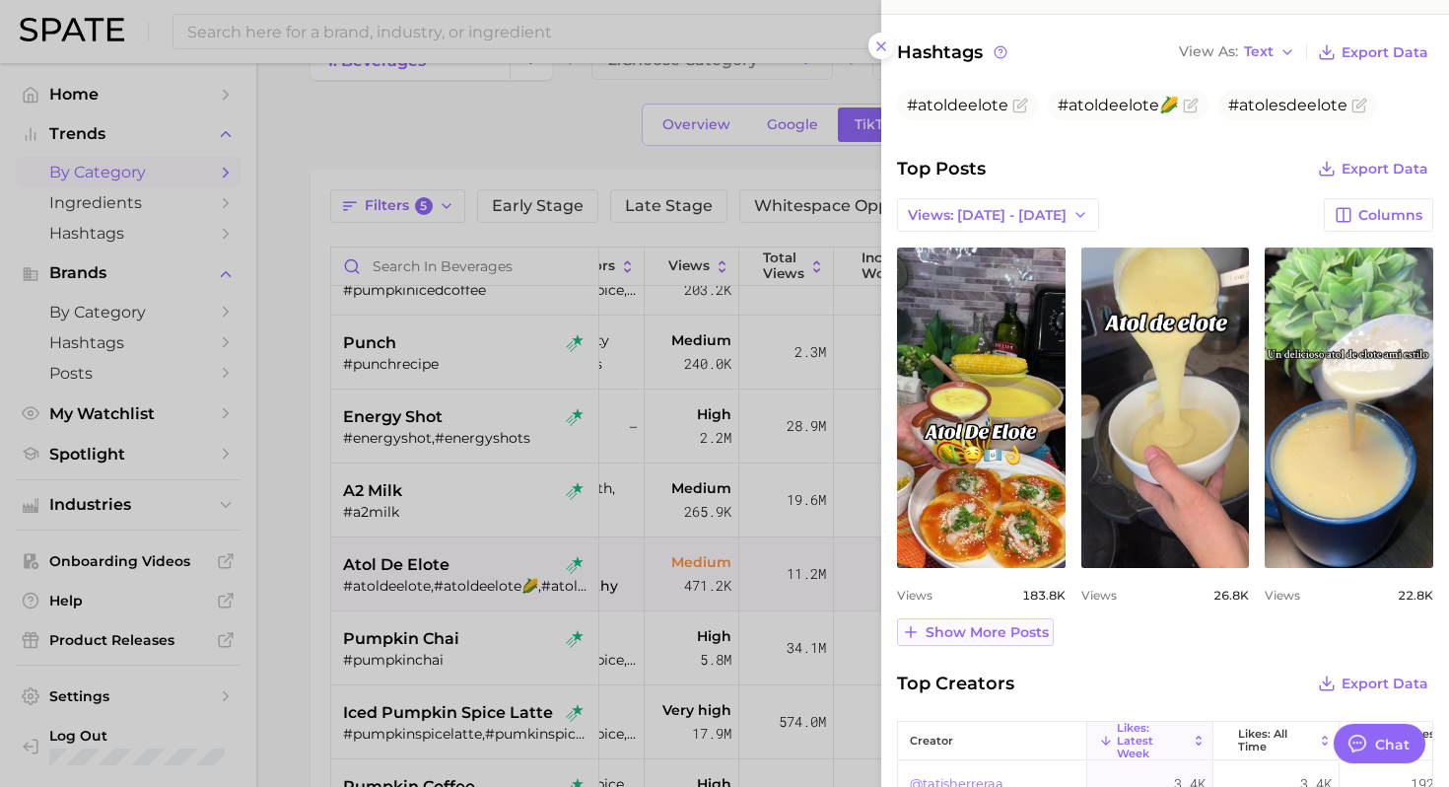
click at [951, 631] on span "Show more posts" at bounding box center [986, 632] width 123 height 17
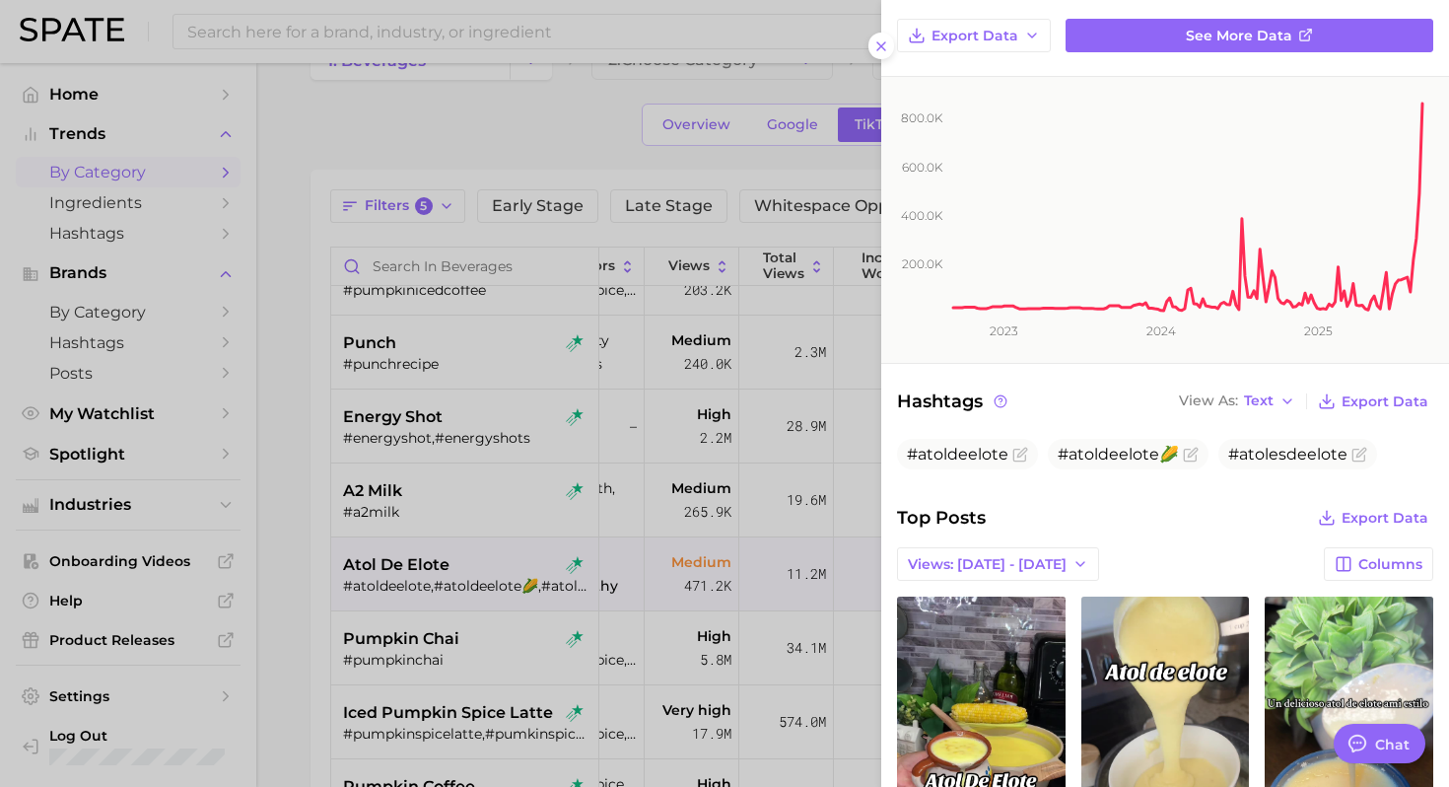
scroll to position [199, 0]
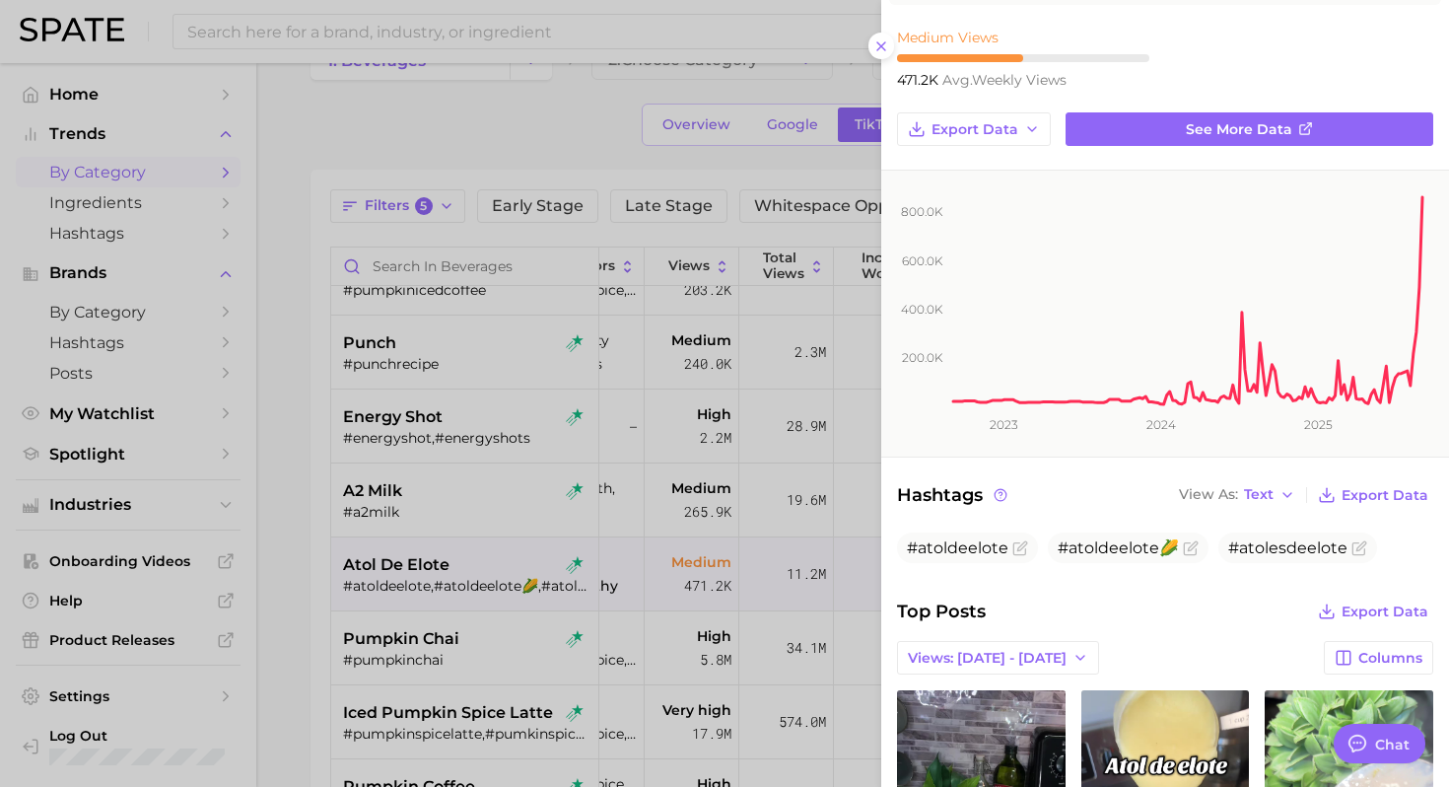
click at [426, 584] on div at bounding box center [724, 393] width 1449 height 787
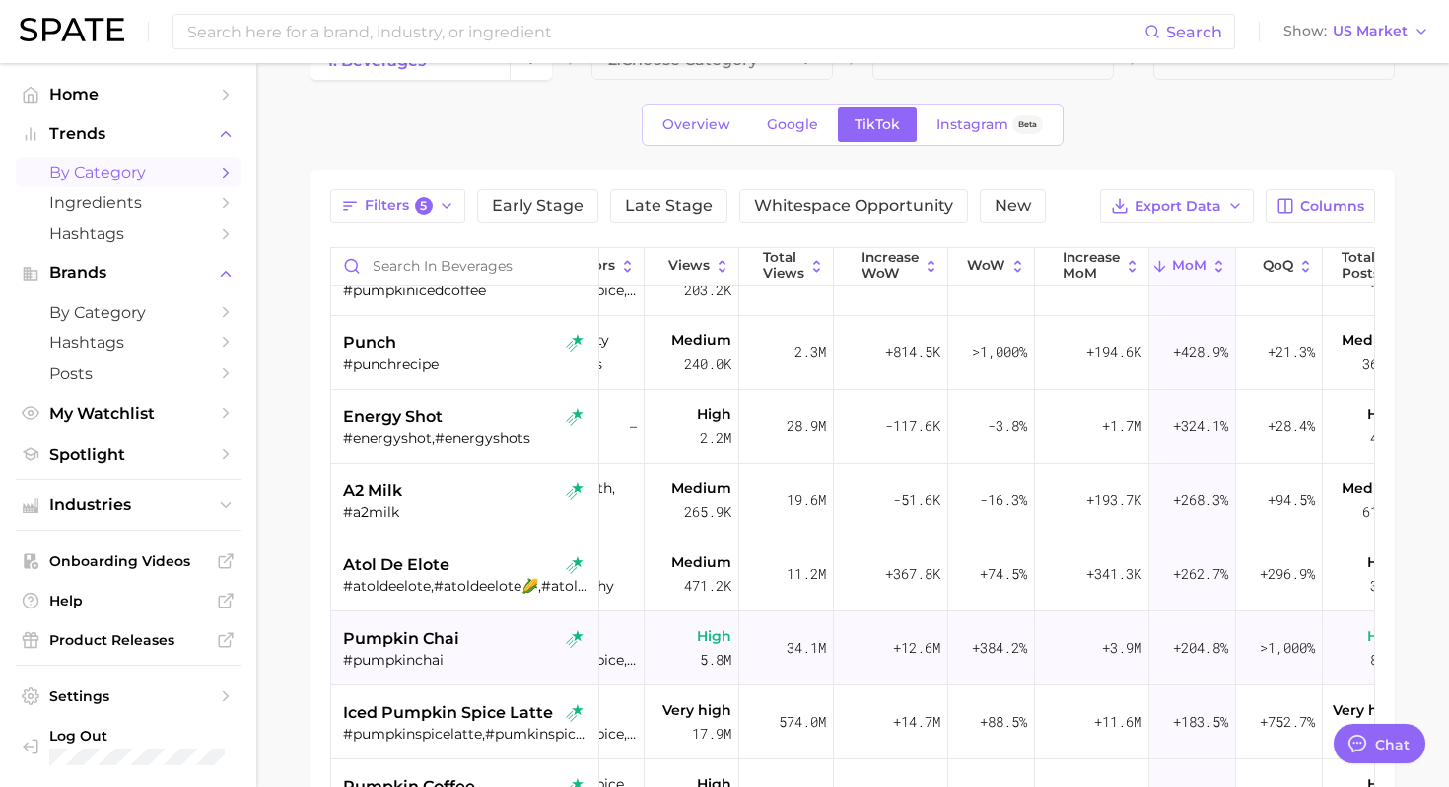
click at [444, 644] on span "pumpkin chai" at bounding box center [401, 639] width 116 height 24
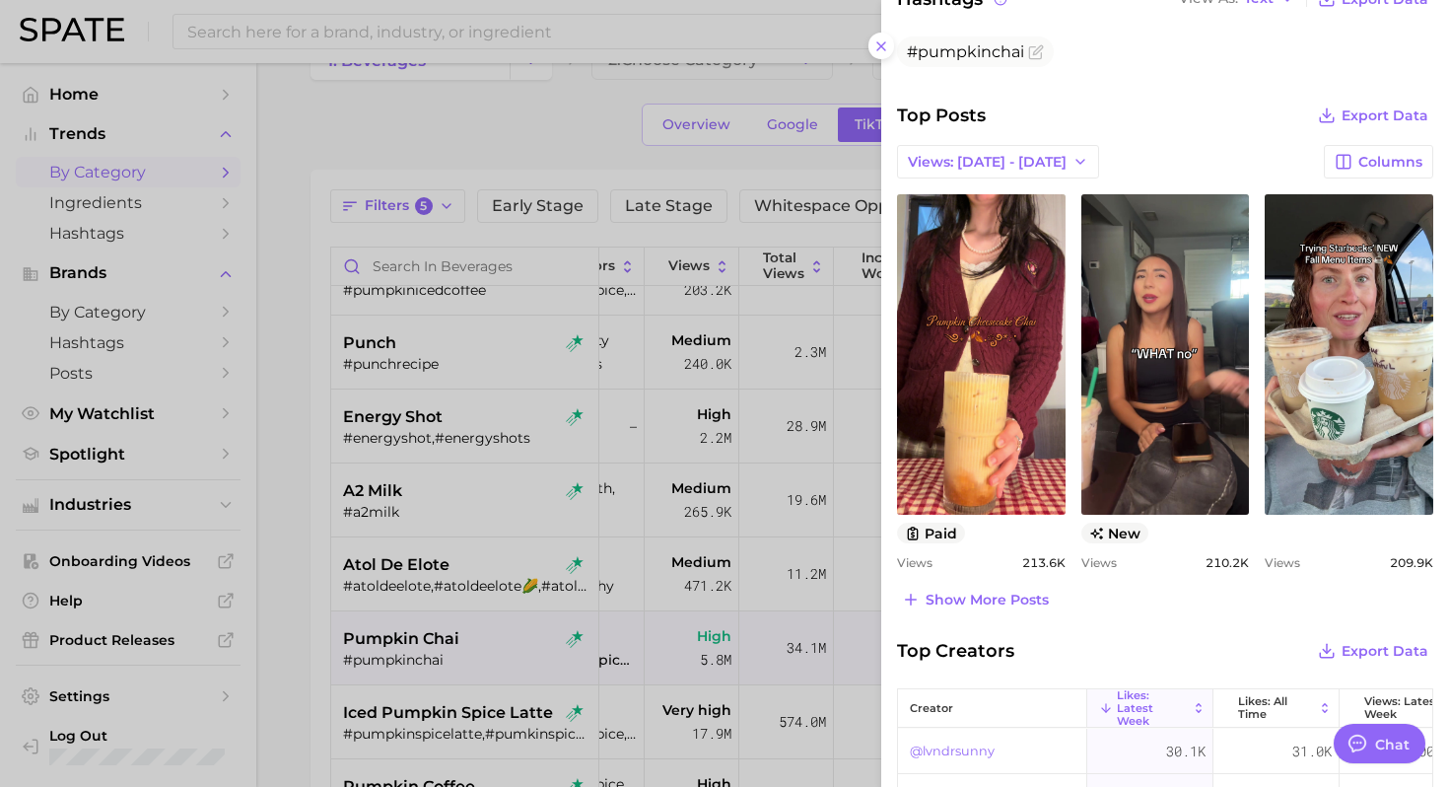
scroll to position [738, 0]
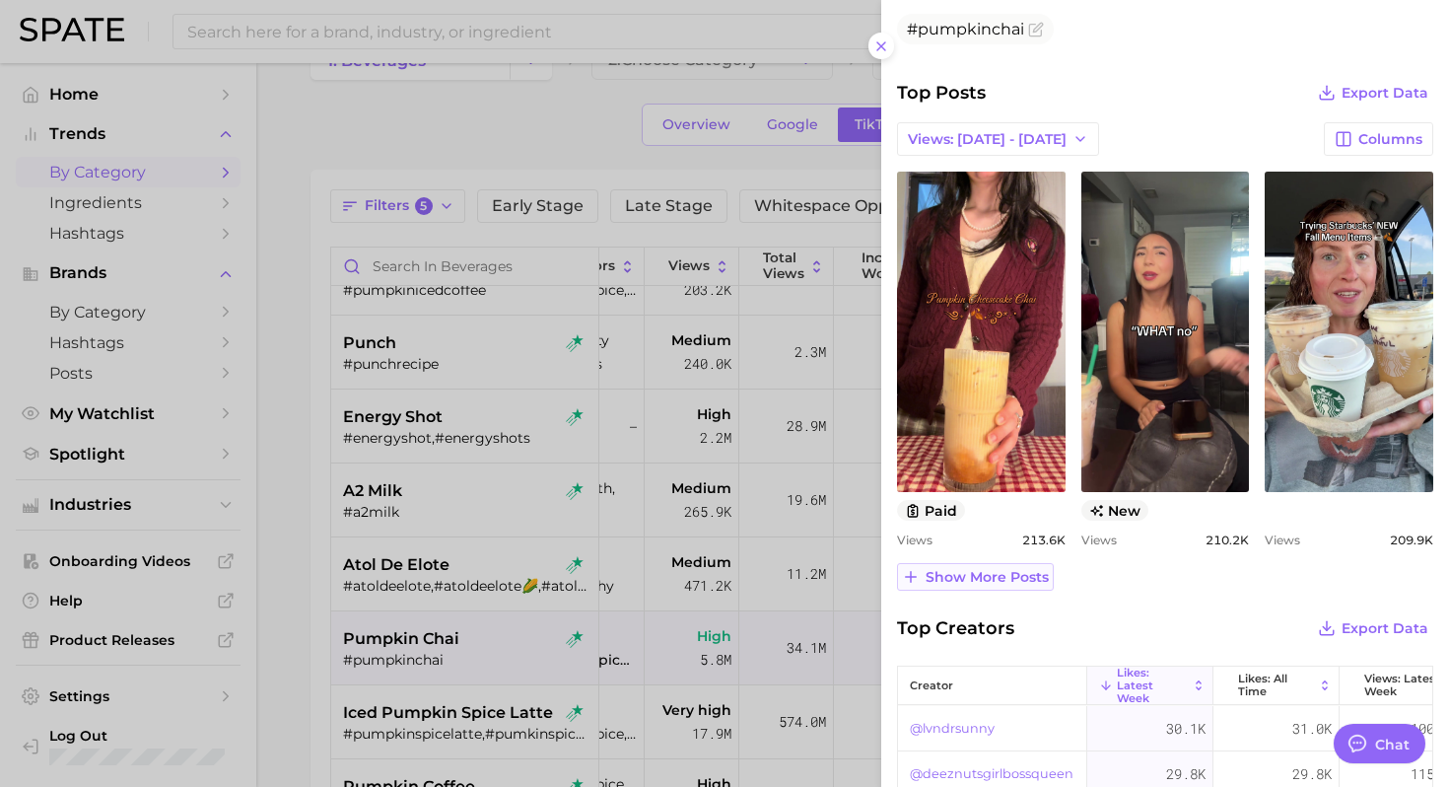
click at [969, 577] on span "Show more posts" at bounding box center [986, 577] width 123 height 17
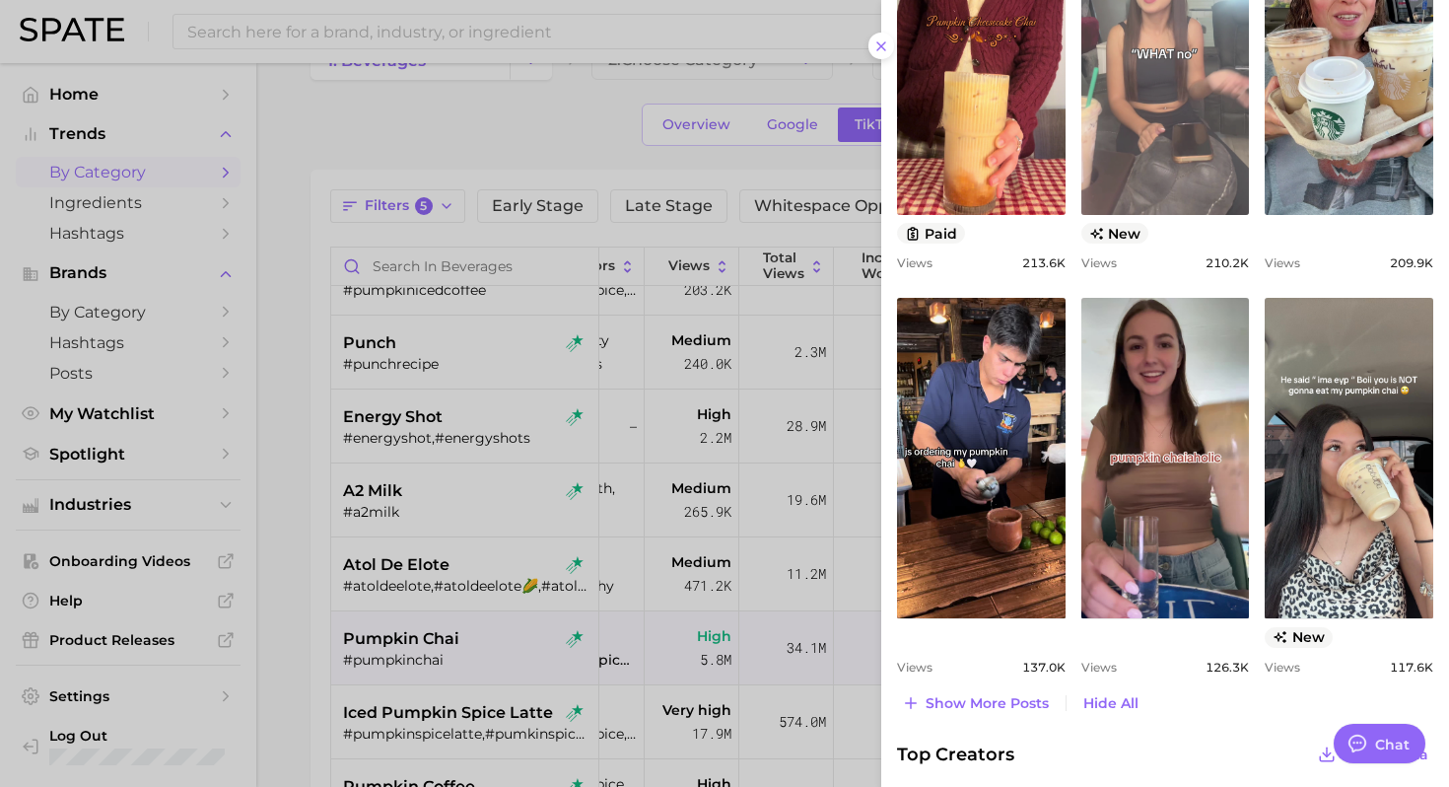
scroll to position [1019, 0]
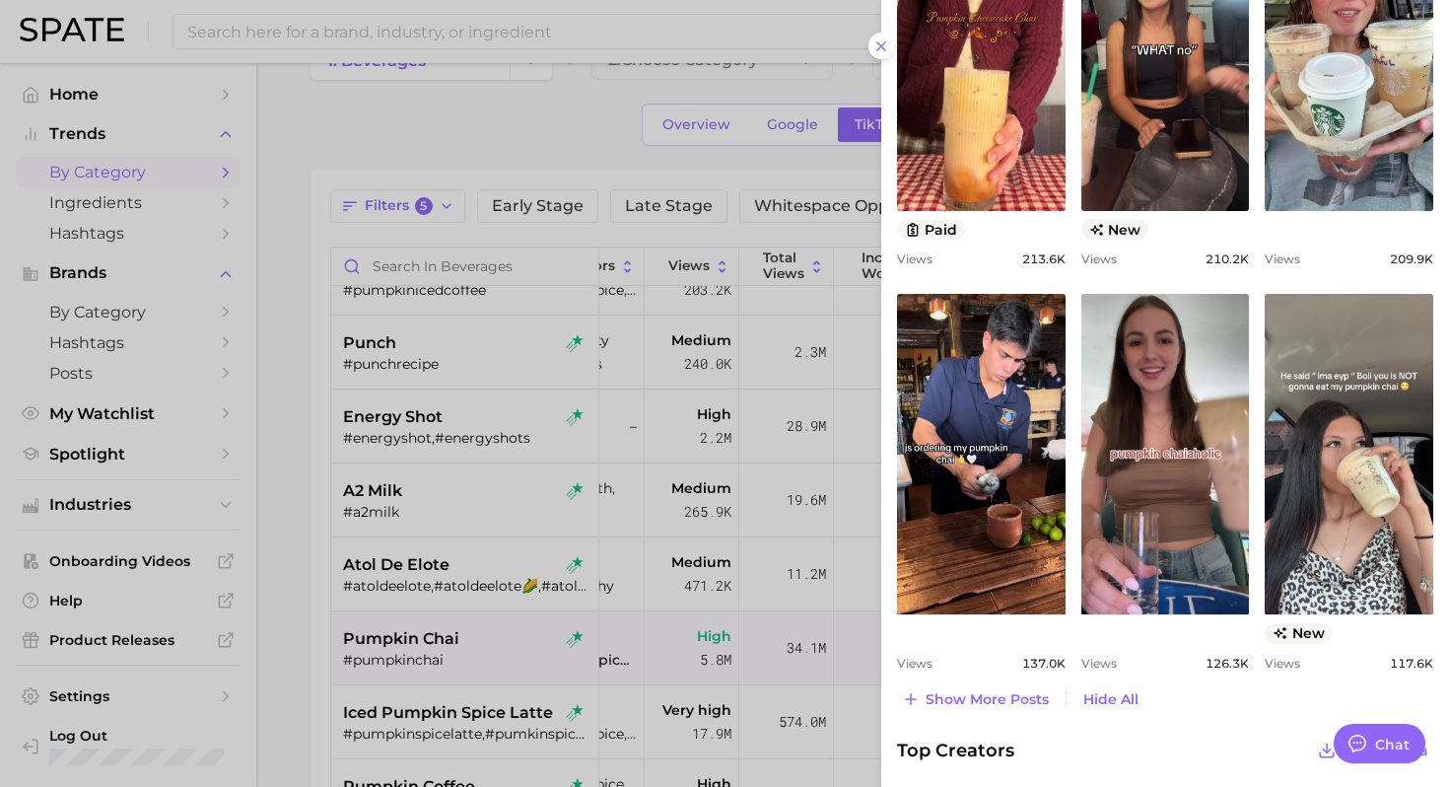
click at [291, 594] on div at bounding box center [724, 393] width 1449 height 787
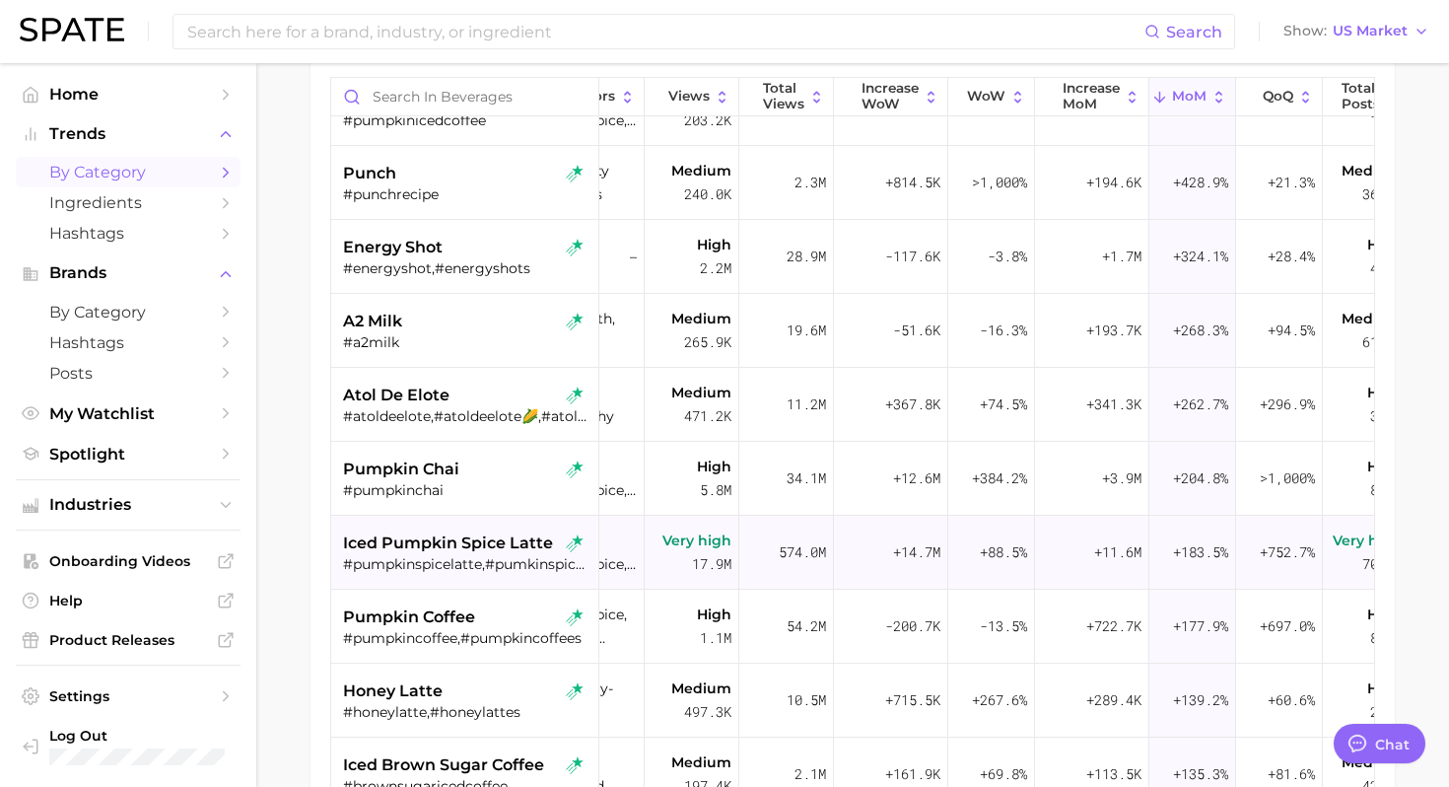
scroll to position [272, 0]
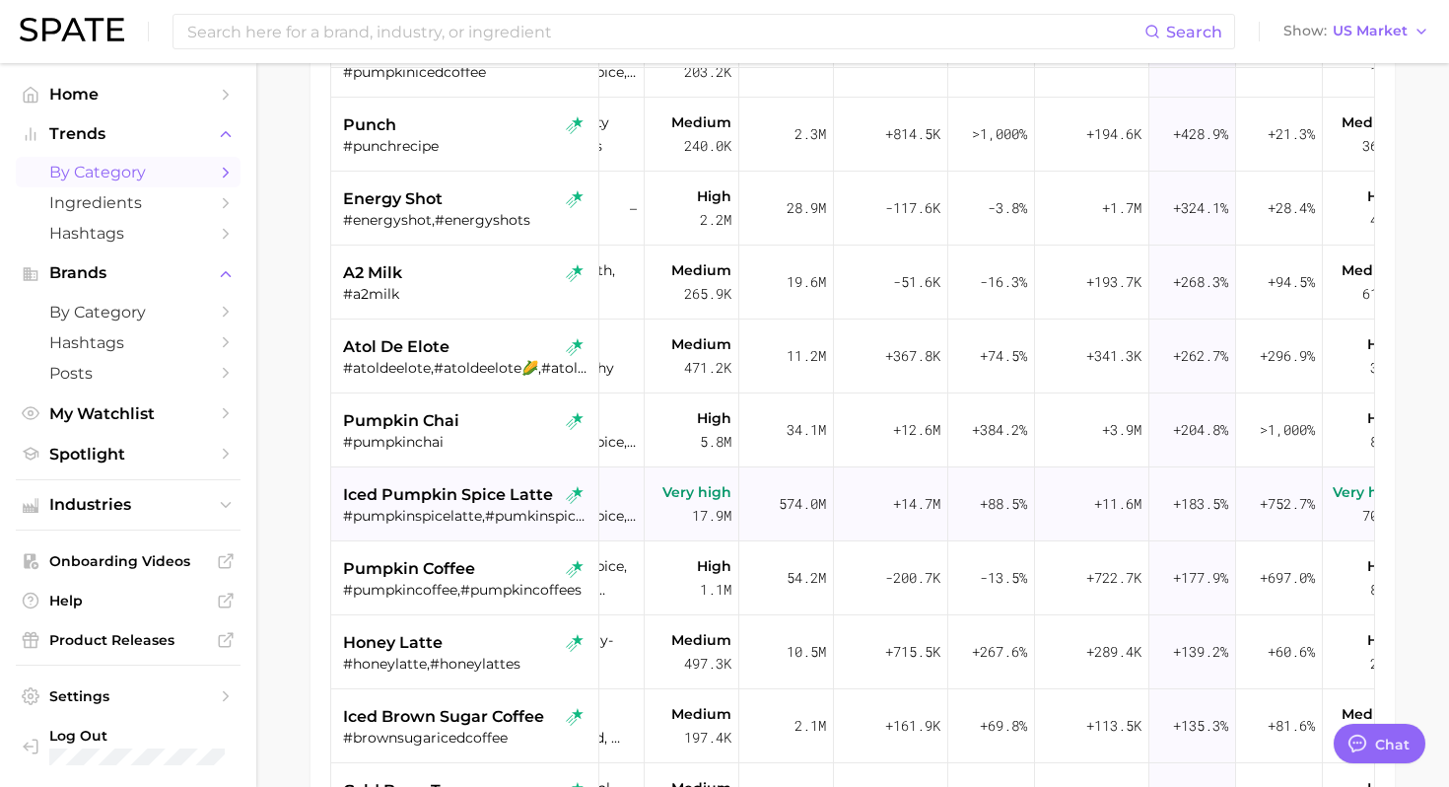
click at [499, 514] on div "#pumpkinspicelatte,#pumkinspicelatte,#pumpkinlatte,#icedpumpkinspicelatte,#iced…" at bounding box center [467, 516] width 248 height 18
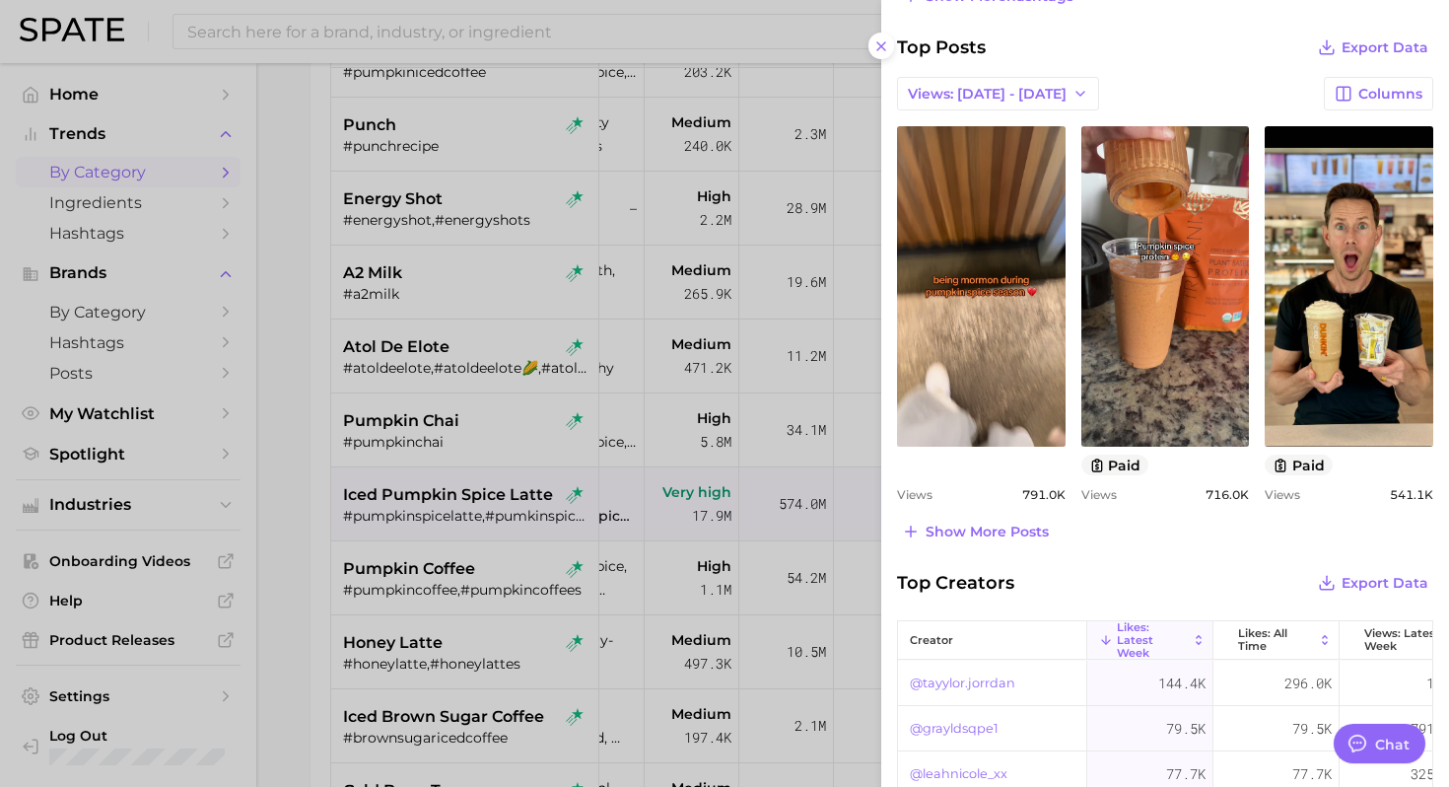
scroll to position [874, 0]
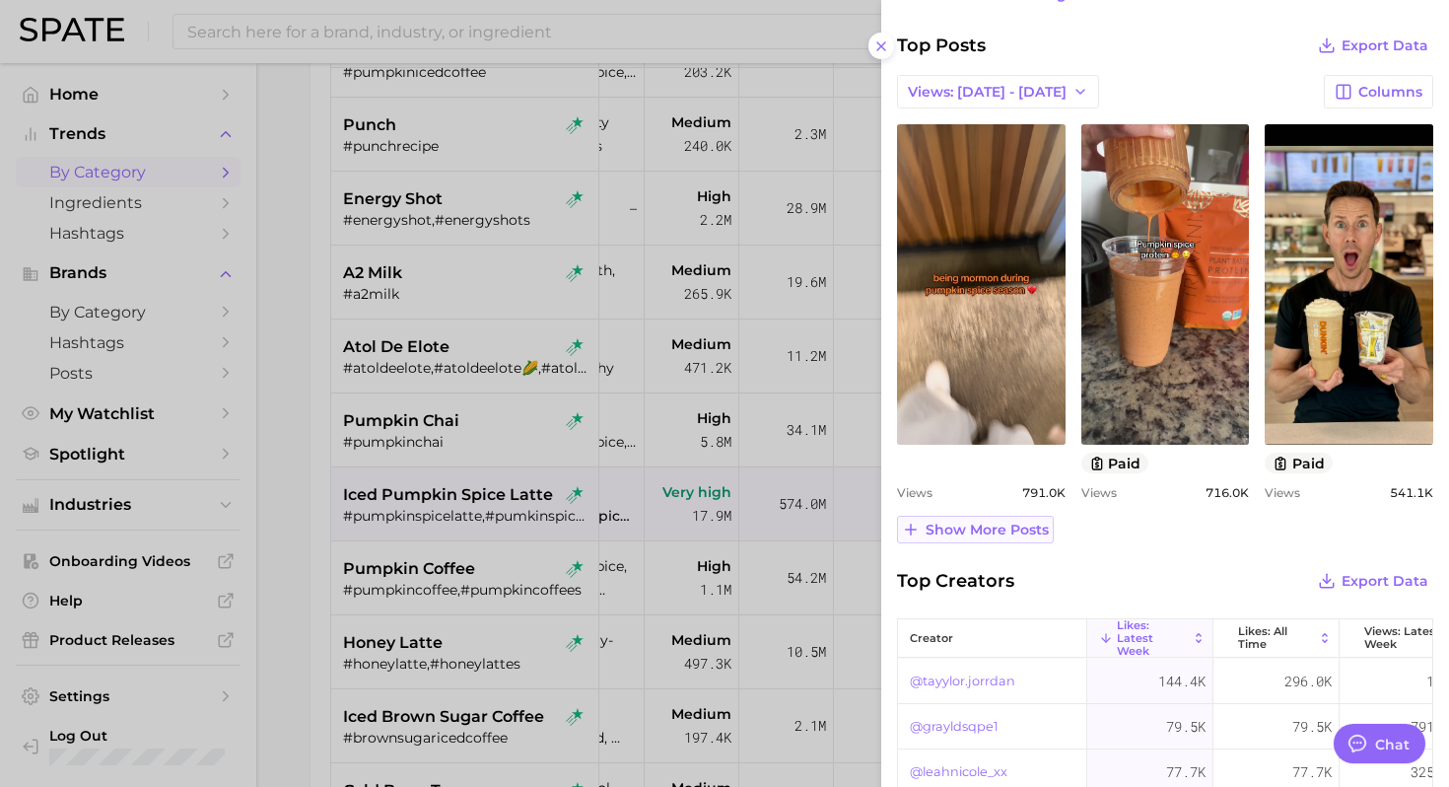
click at [1008, 526] on span "Show more posts" at bounding box center [986, 529] width 123 height 17
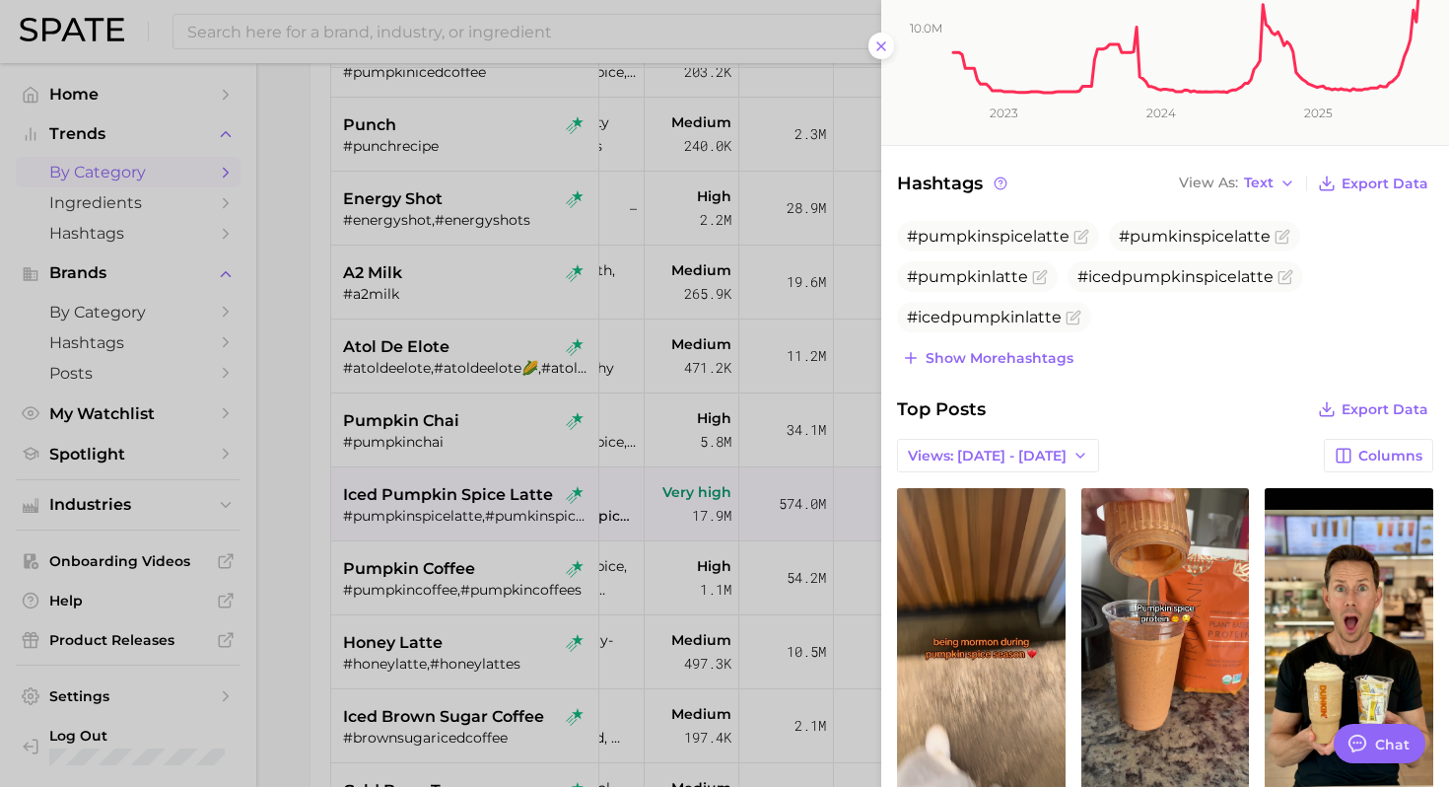
scroll to position [501, 0]
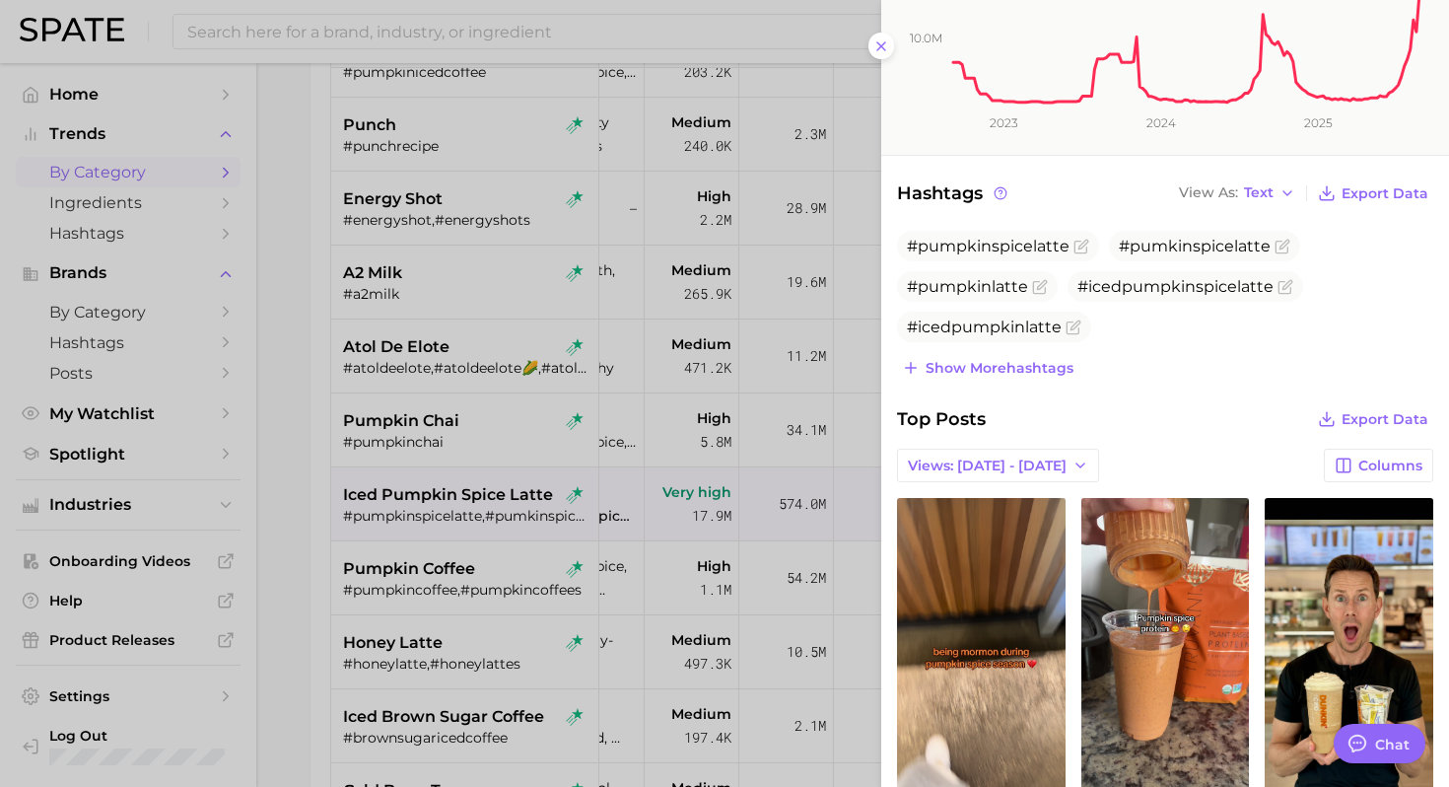
click at [321, 556] on div at bounding box center [724, 393] width 1449 height 787
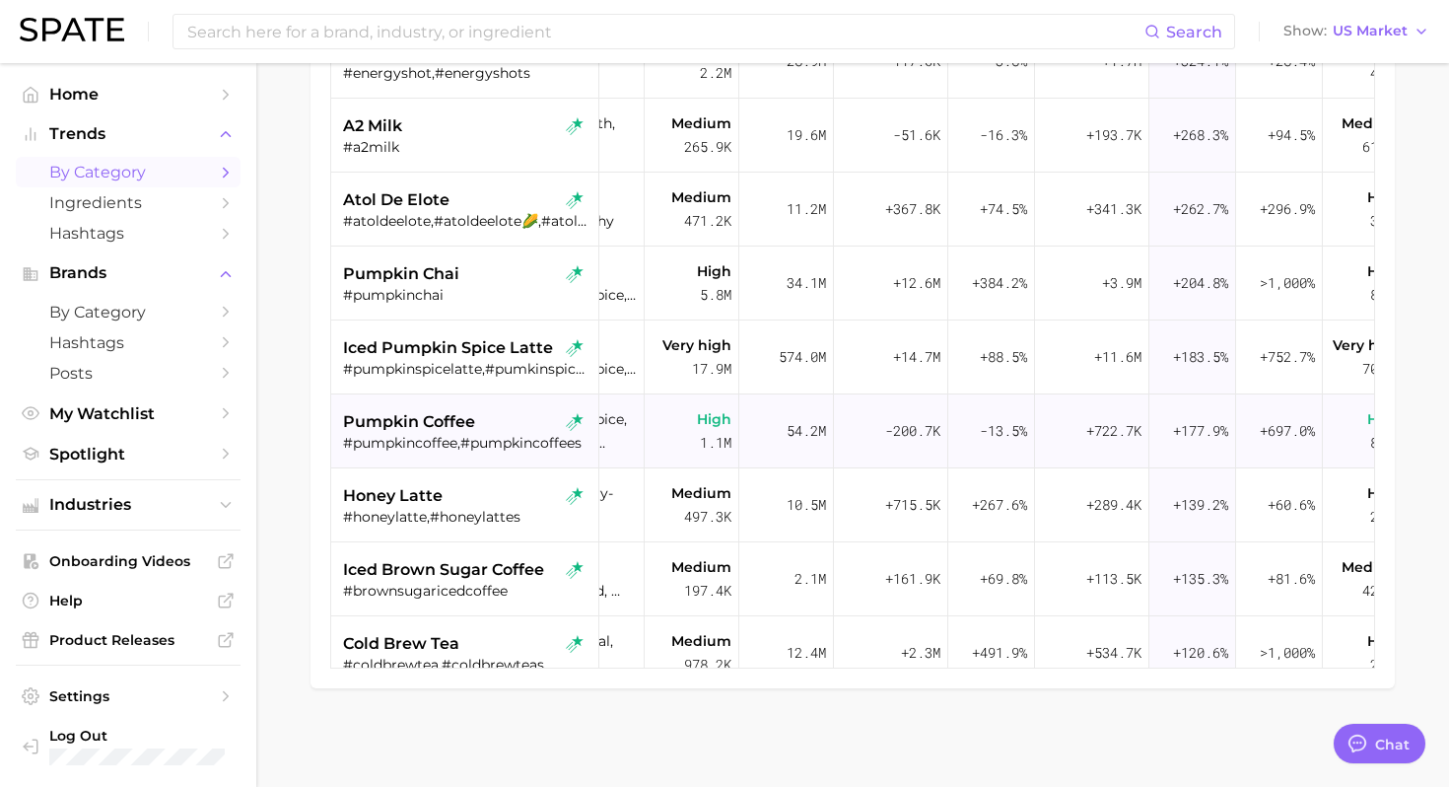
click at [469, 430] on span "pumpkin coffee" at bounding box center [409, 422] width 132 height 24
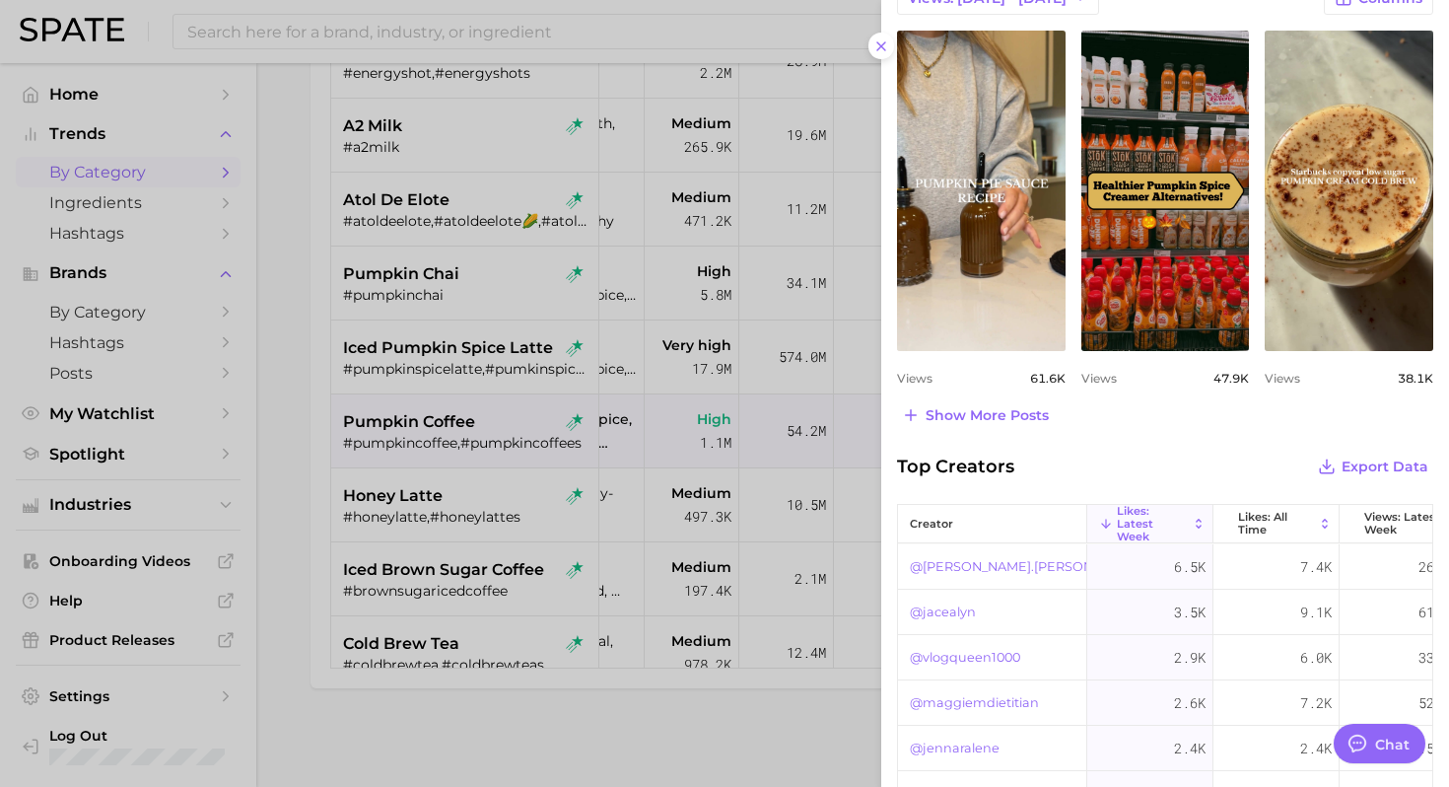
click at [1131, 442] on div "category pumpkin coffee Add to Watchlist Pumpkin coffee is a delicious and seas…" at bounding box center [1165, 13] width 568 height 1785
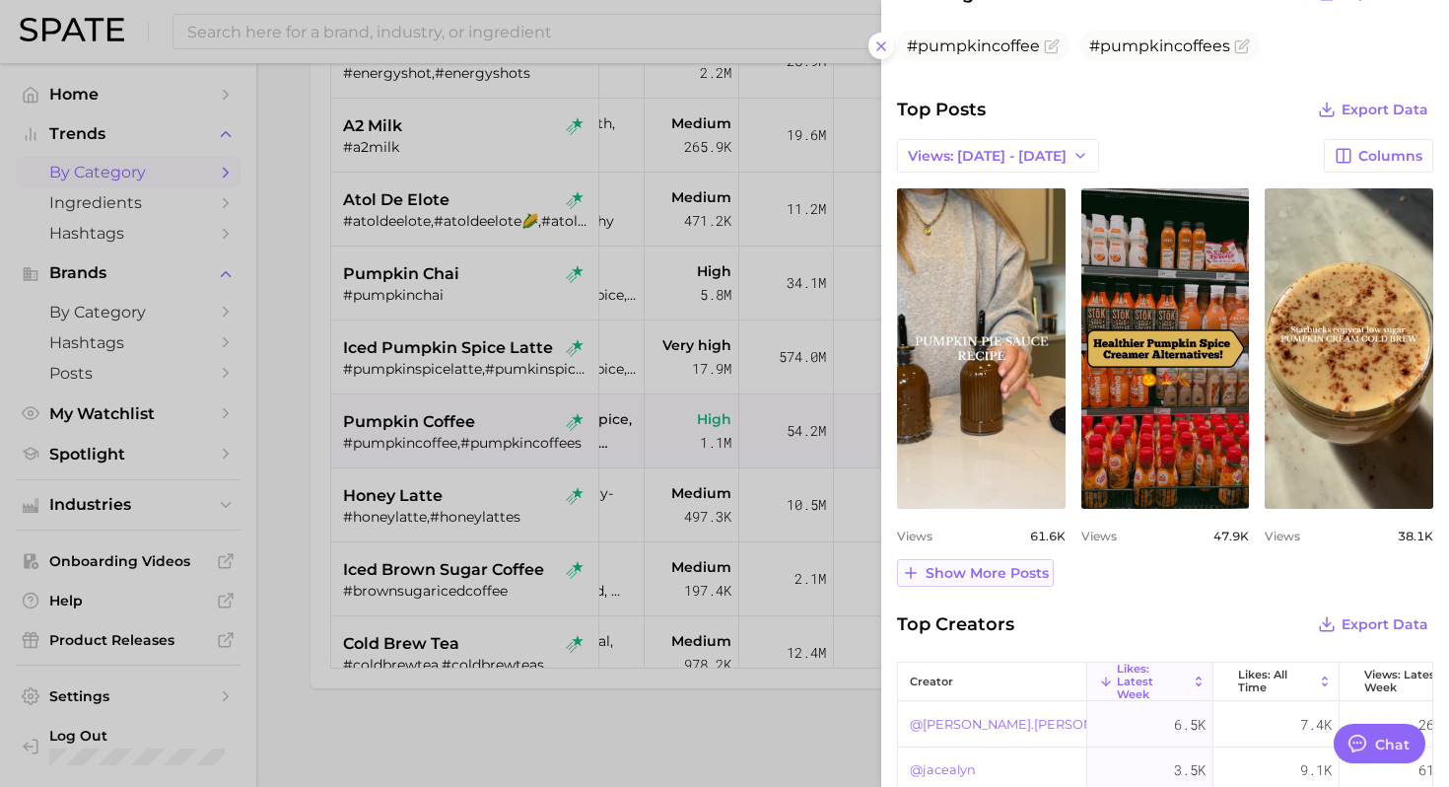
click at [1010, 572] on span "Show more posts" at bounding box center [986, 573] width 123 height 17
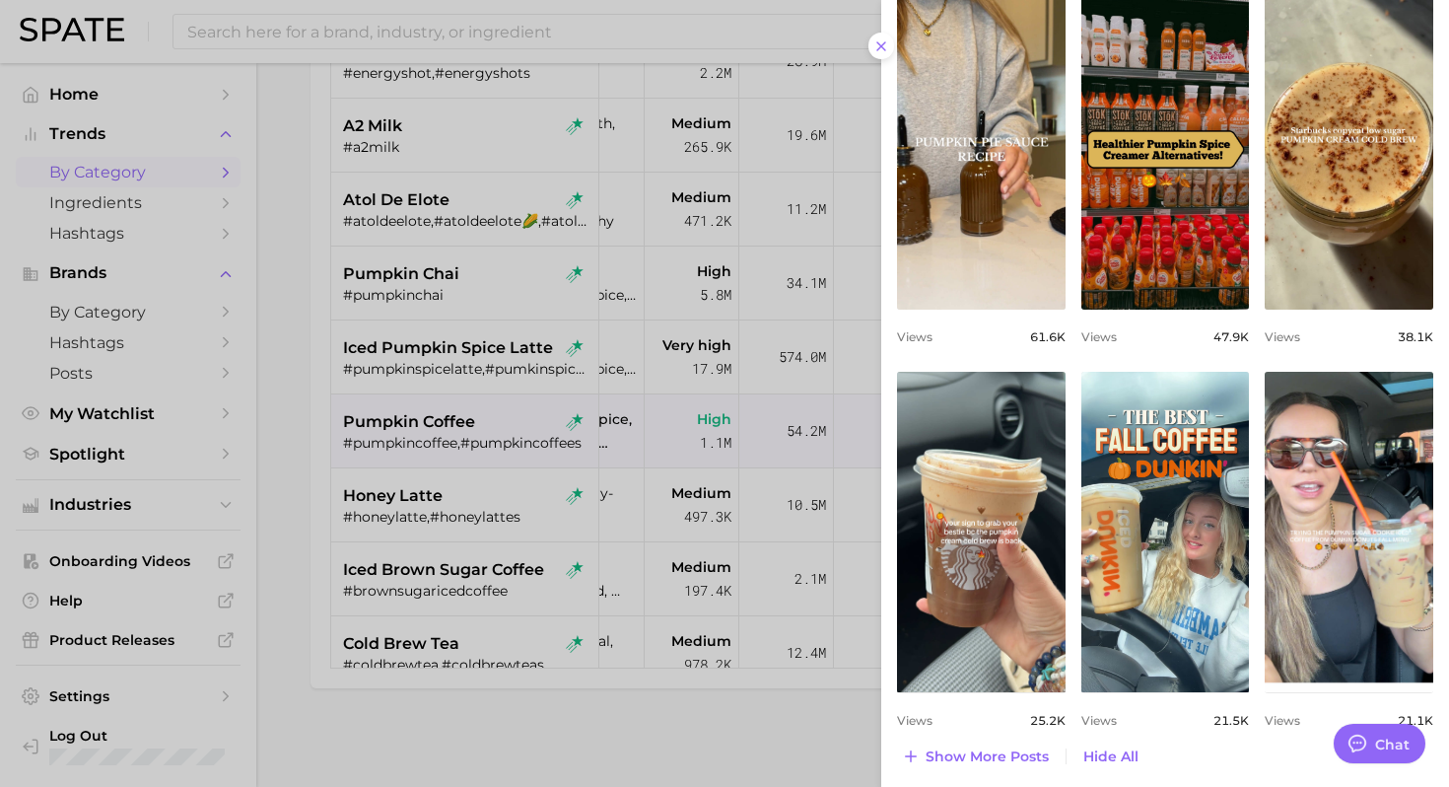
click at [505, 503] on div at bounding box center [724, 393] width 1449 height 787
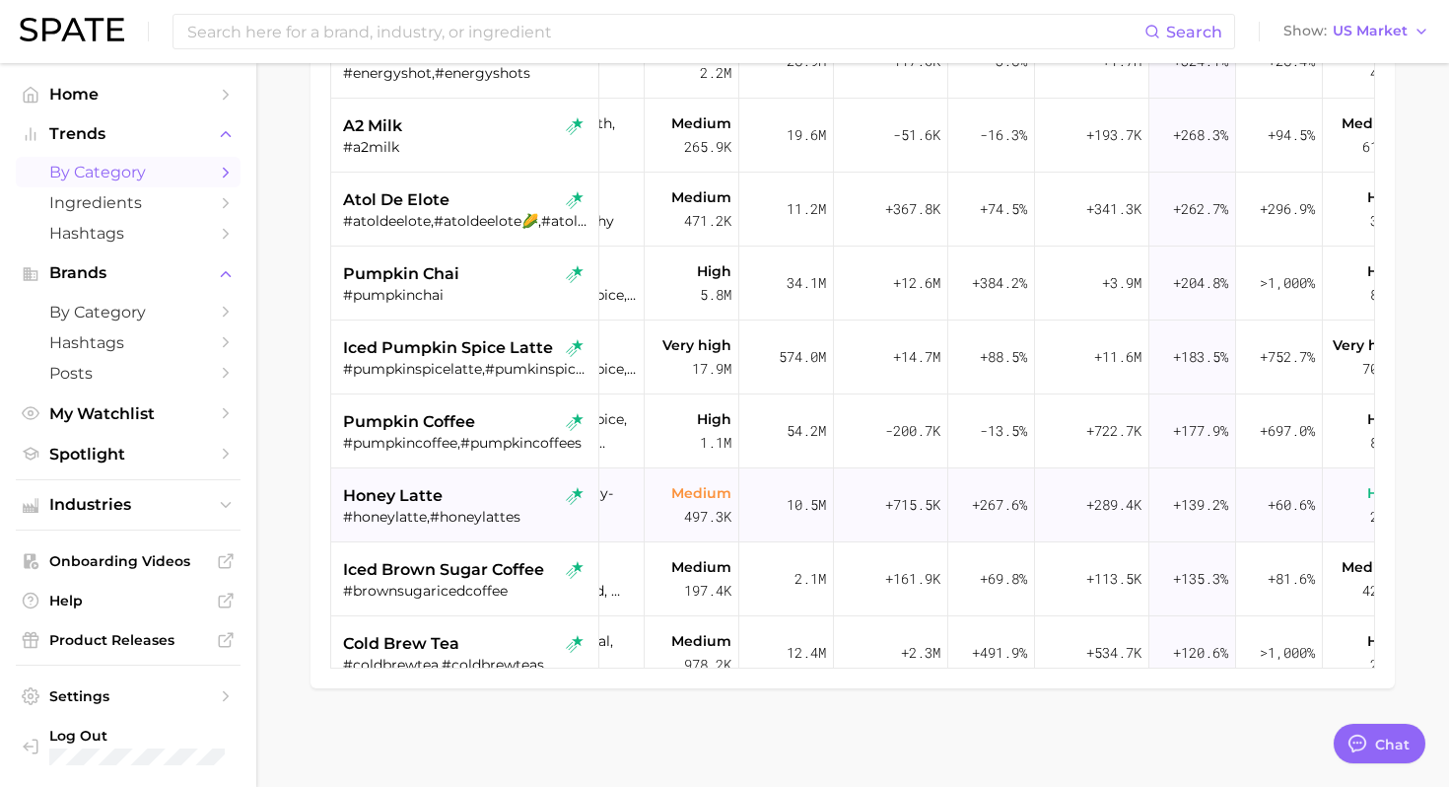
click at [478, 501] on div "honey latte" at bounding box center [467, 496] width 248 height 24
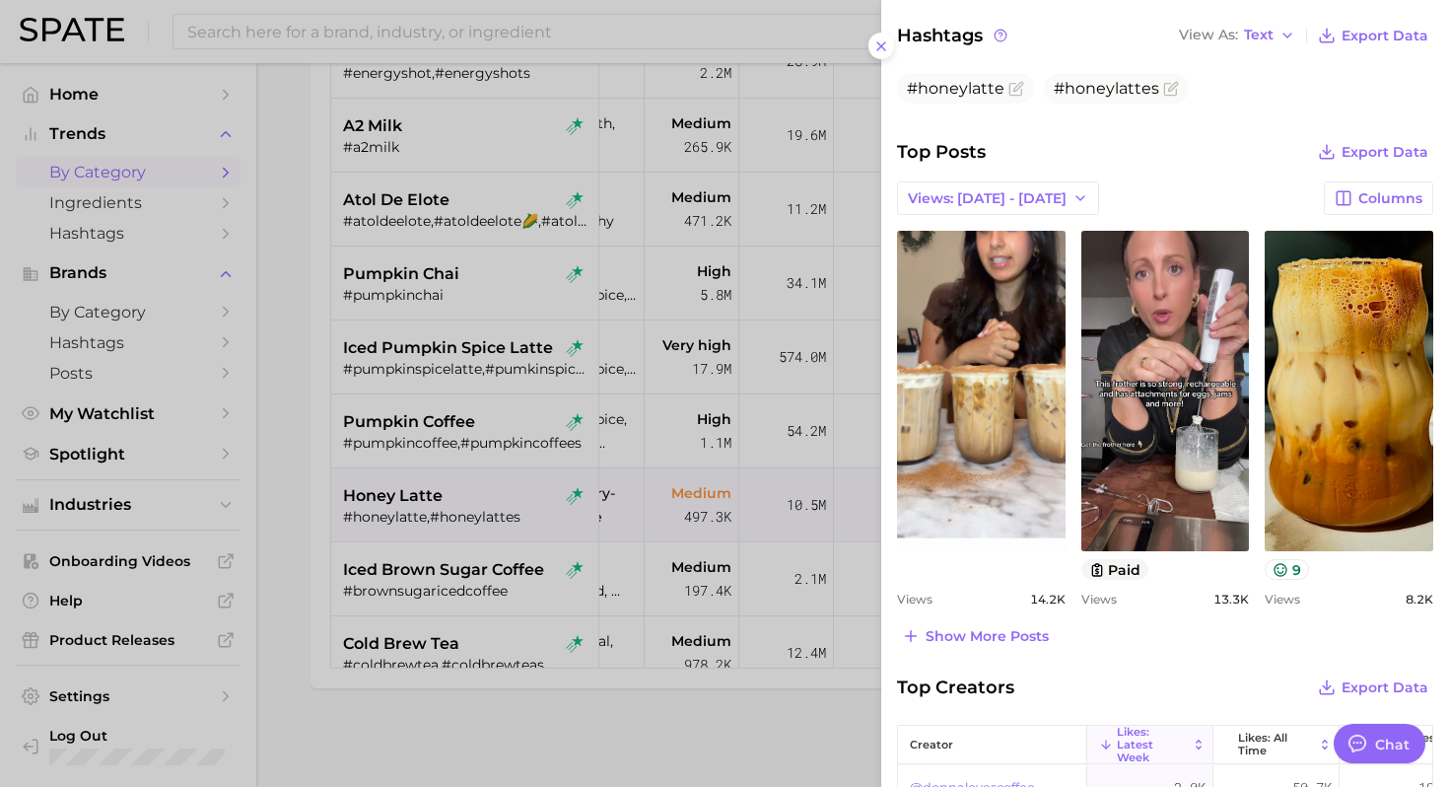
scroll to position [659, 0]
click at [1019, 628] on span "Show more posts" at bounding box center [986, 635] width 123 height 17
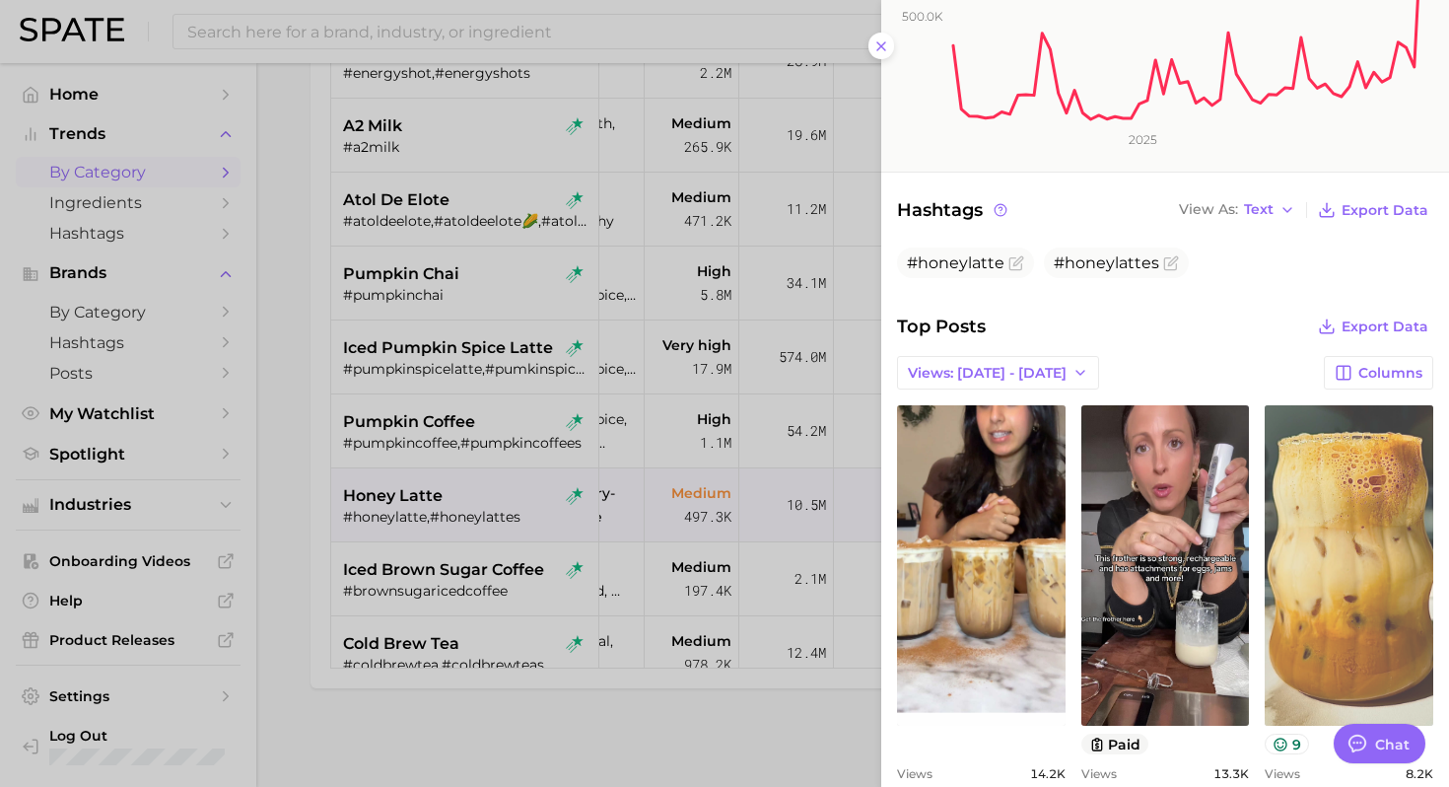
scroll to position [513, 0]
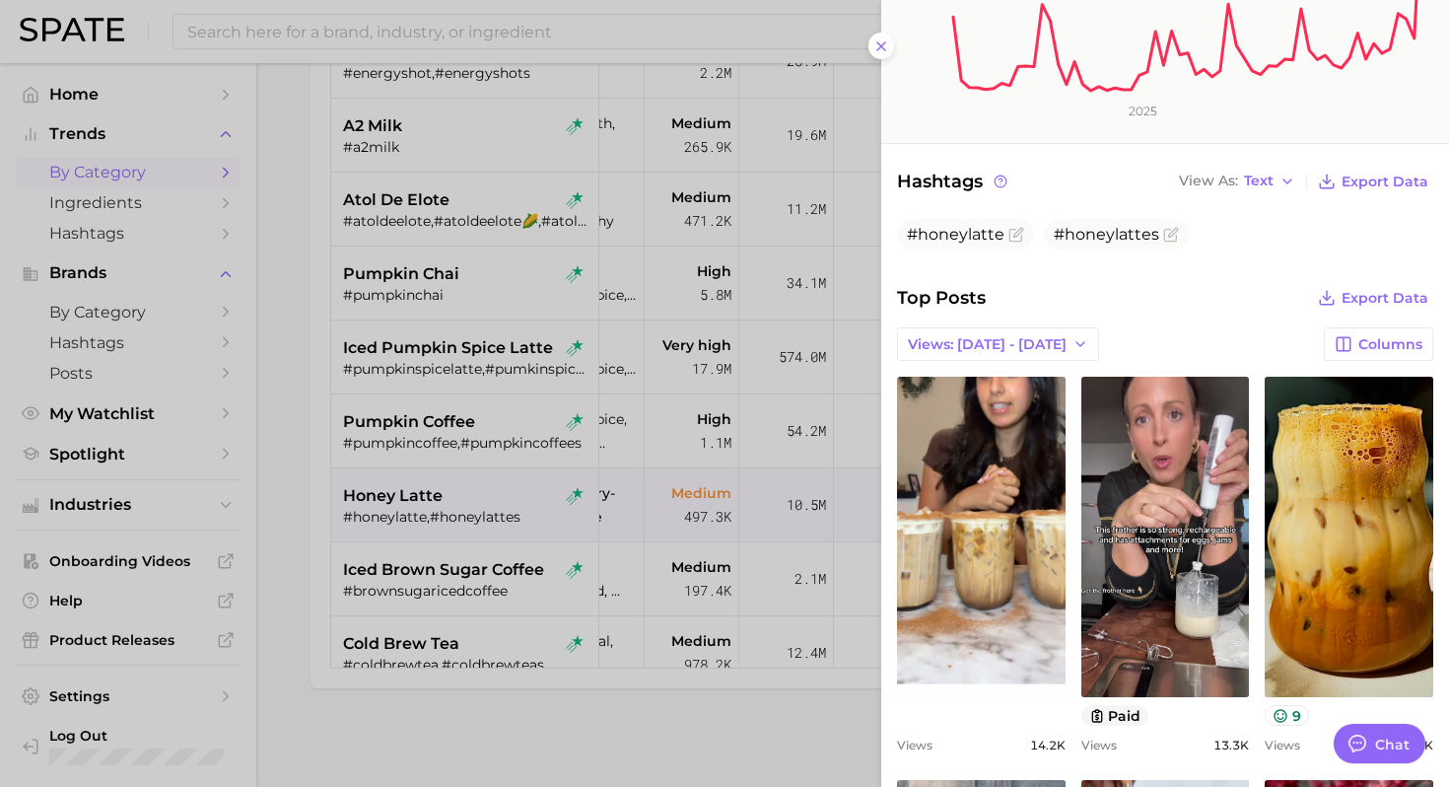
click at [474, 533] on div at bounding box center [724, 393] width 1449 height 787
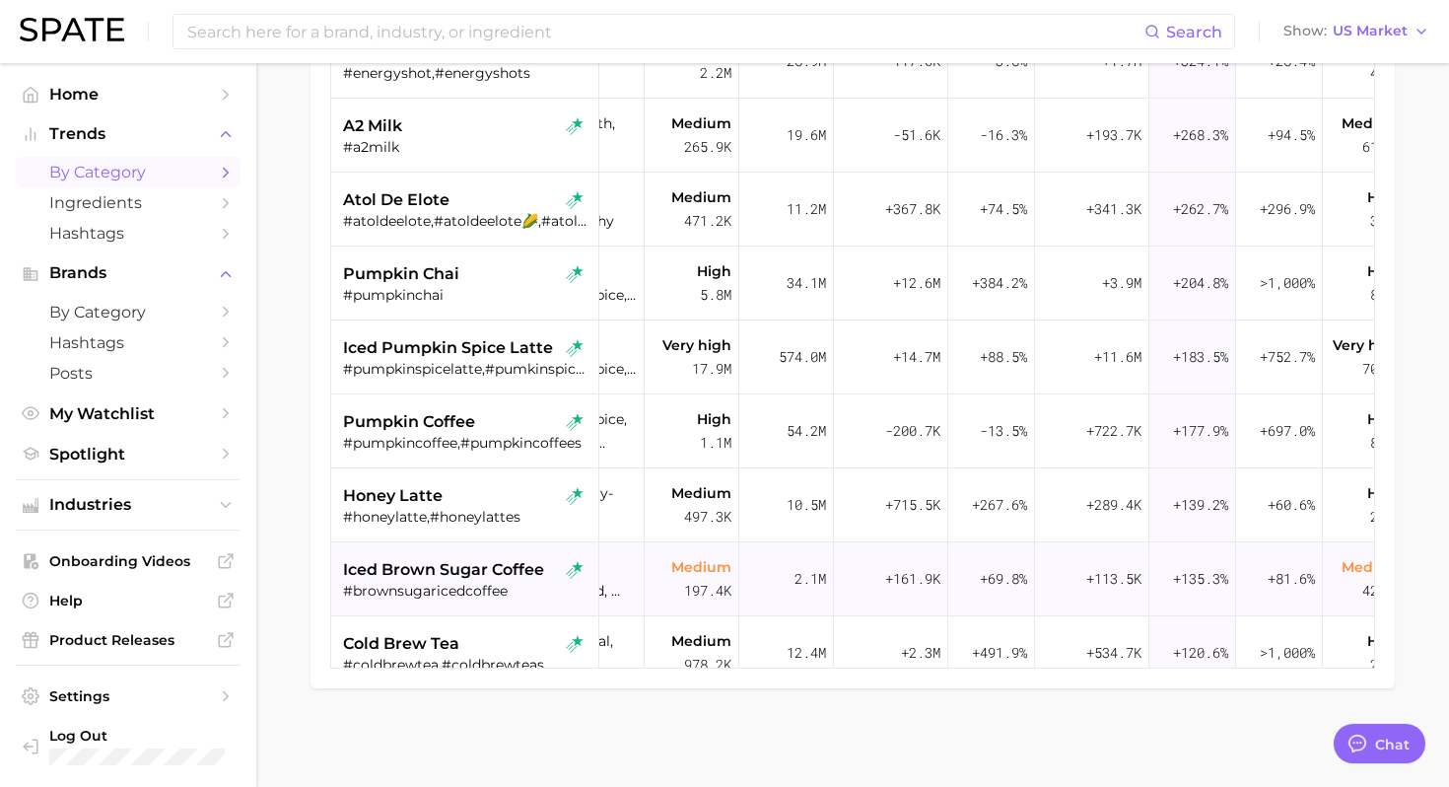
click at [447, 579] on span "iced brown sugar coffee" at bounding box center [443, 570] width 201 height 24
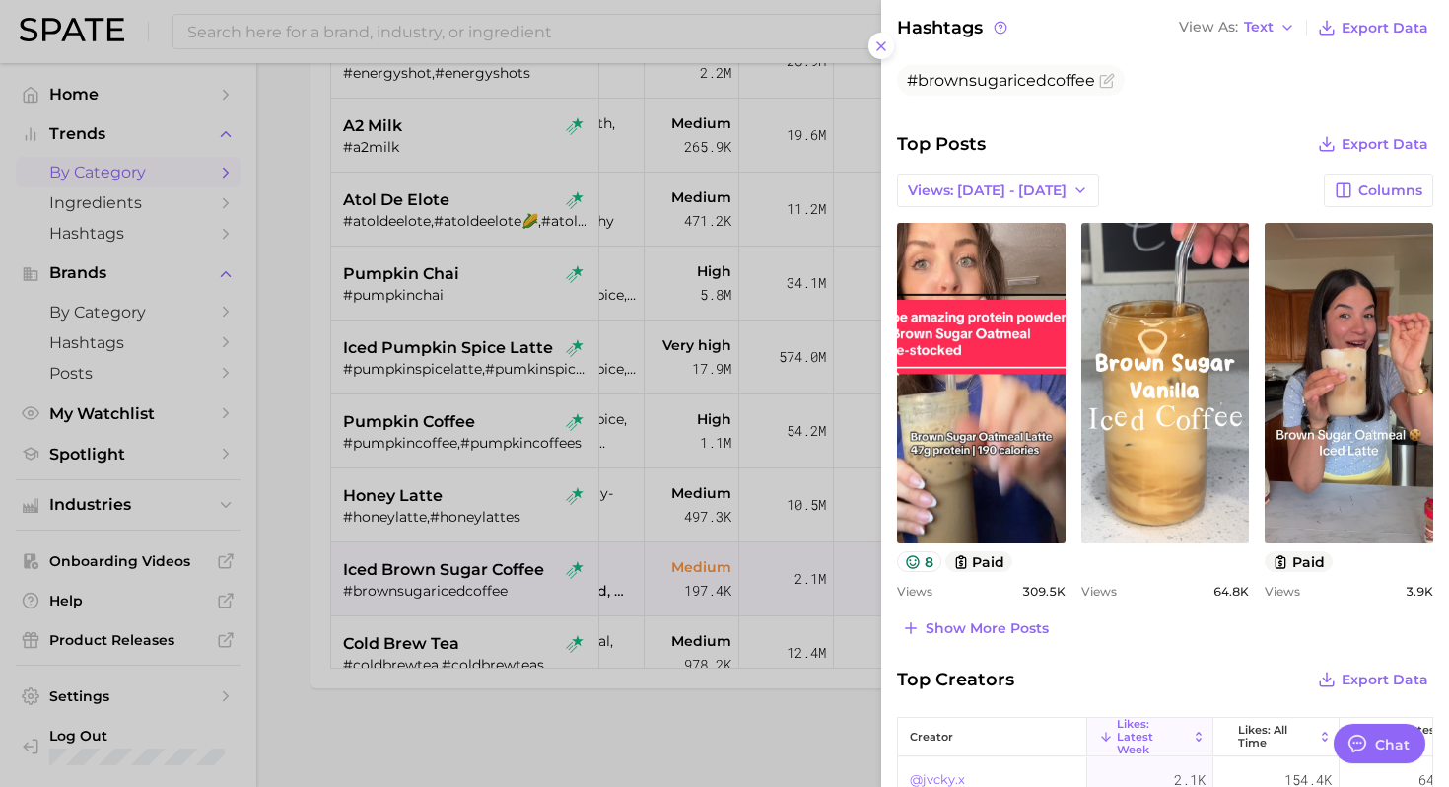
scroll to position [711, 0]
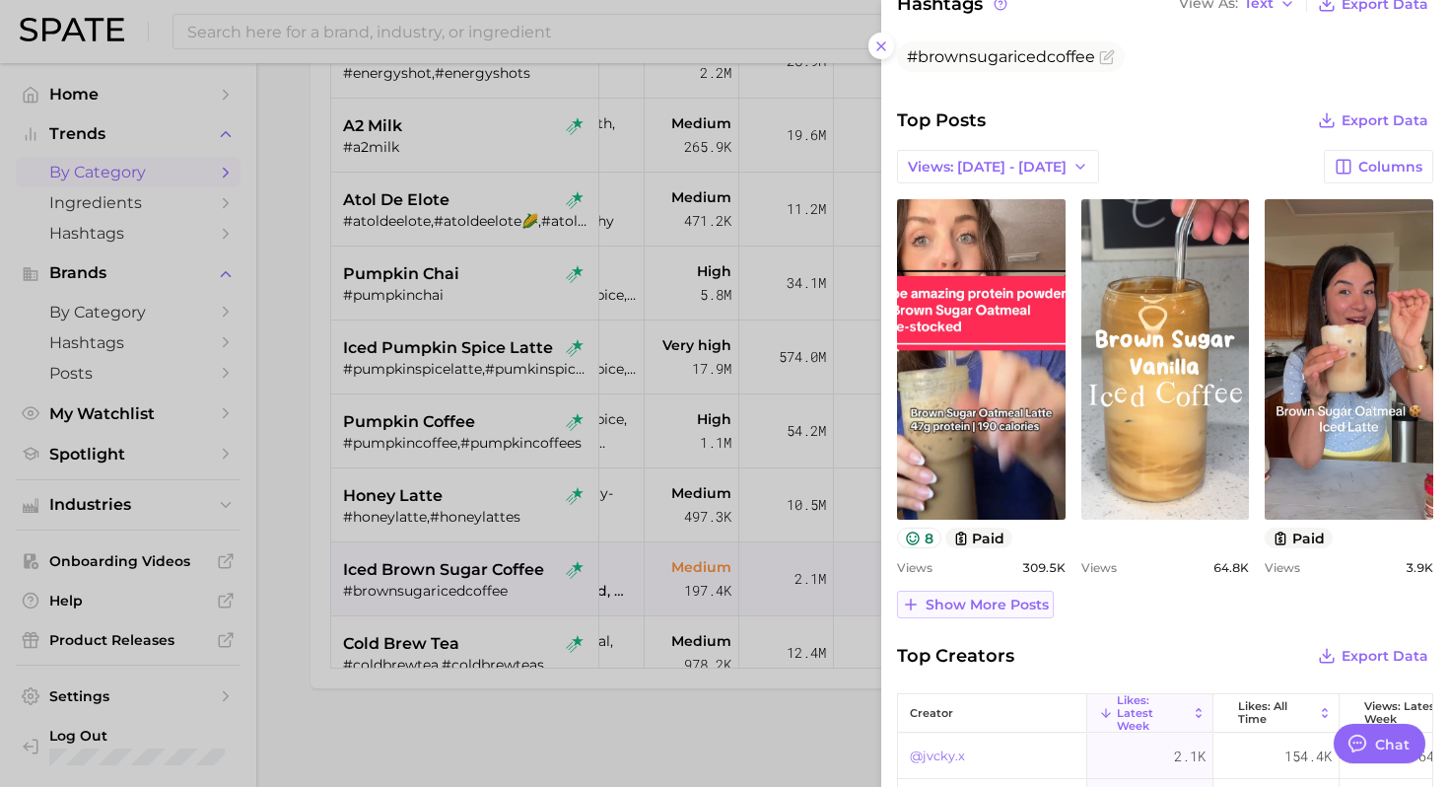
click at [959, 603] on span "Show more posts" at bounding box center [986, 604] width 123 height 17
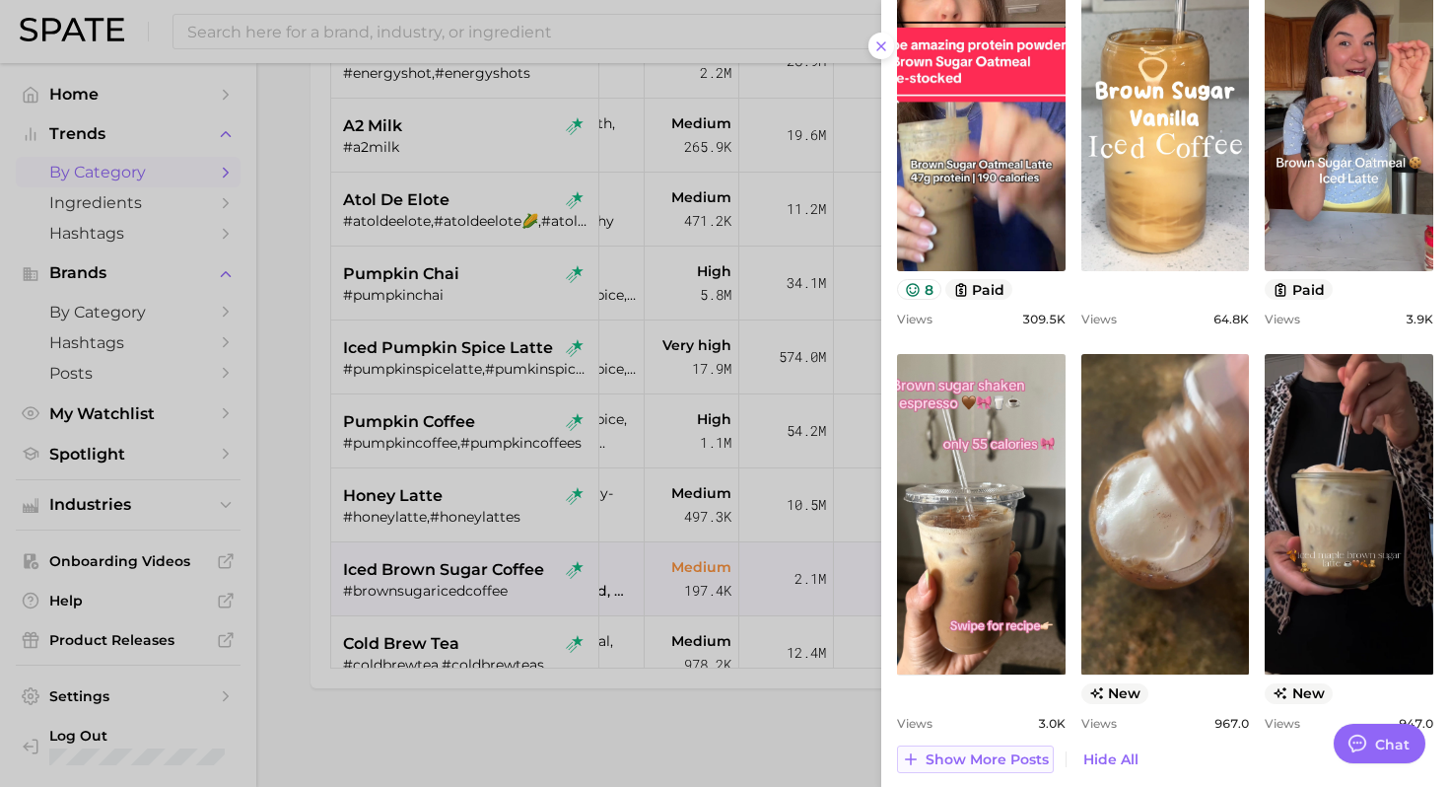
scroll to position [965, 0]
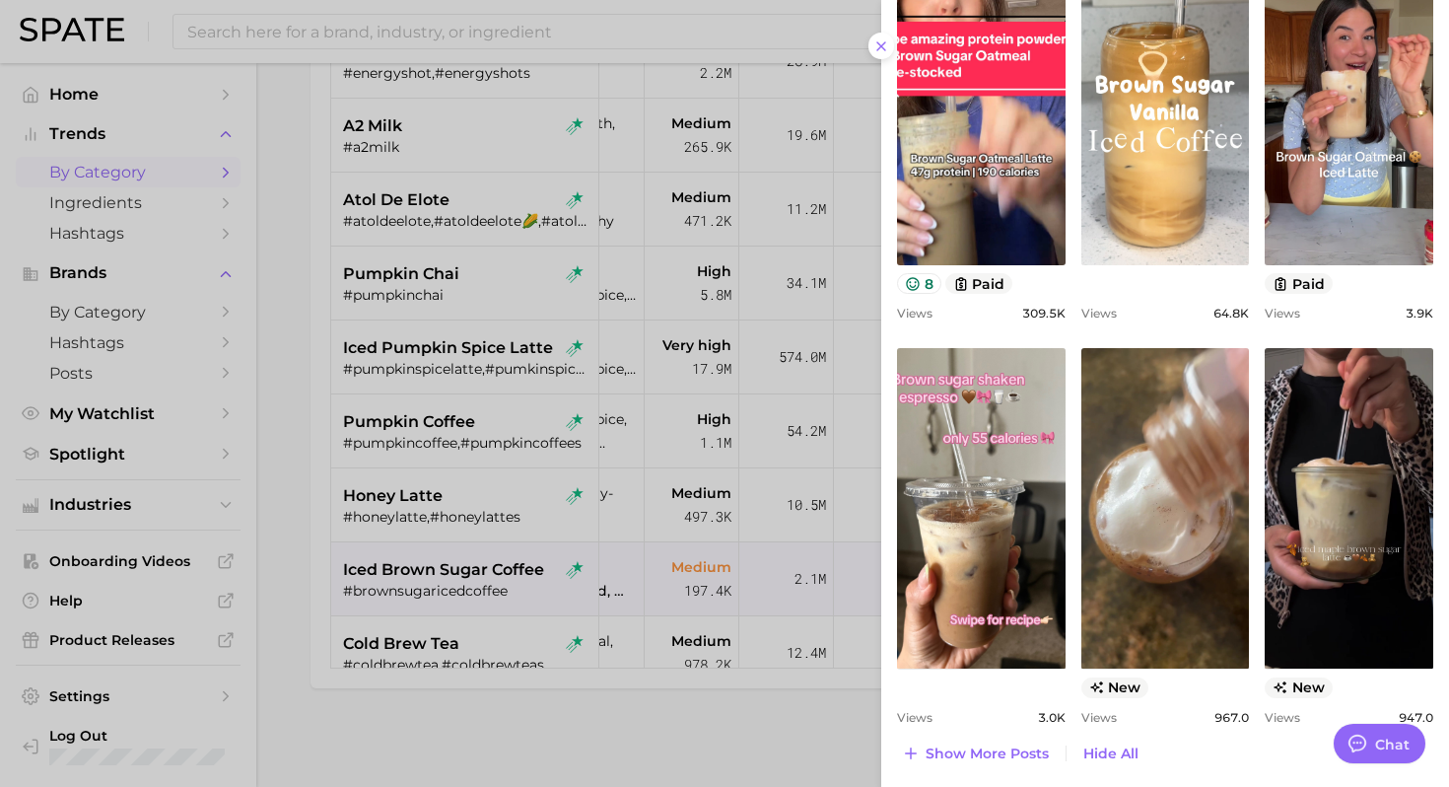
click at [597, 694] on div at bounding box center [724, 393] width 1449 height 787
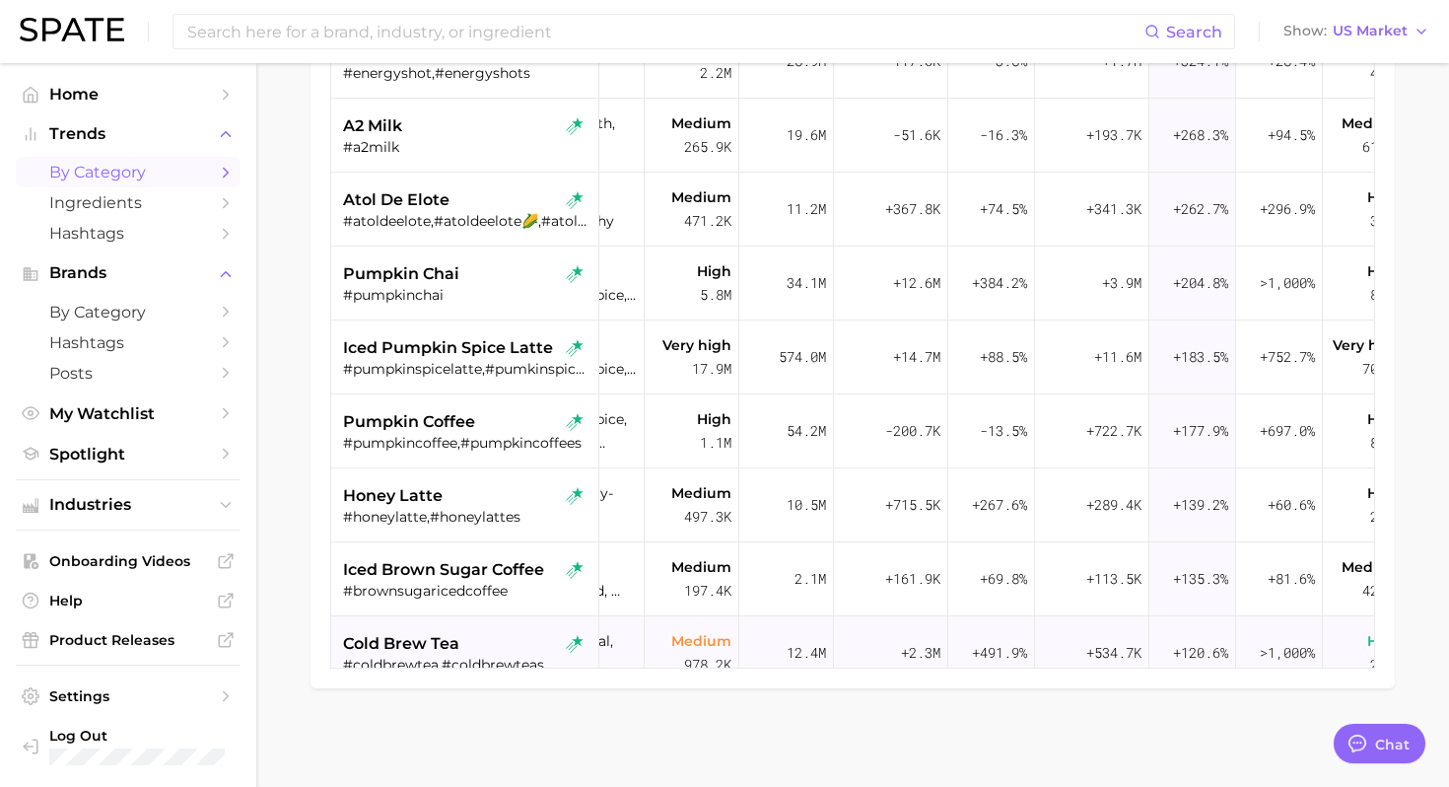
click at [473, 627] on div "cold brew tea #coldbrewtea,#coldbrewteas" at bounding box center [467, 653] width 248 height 74
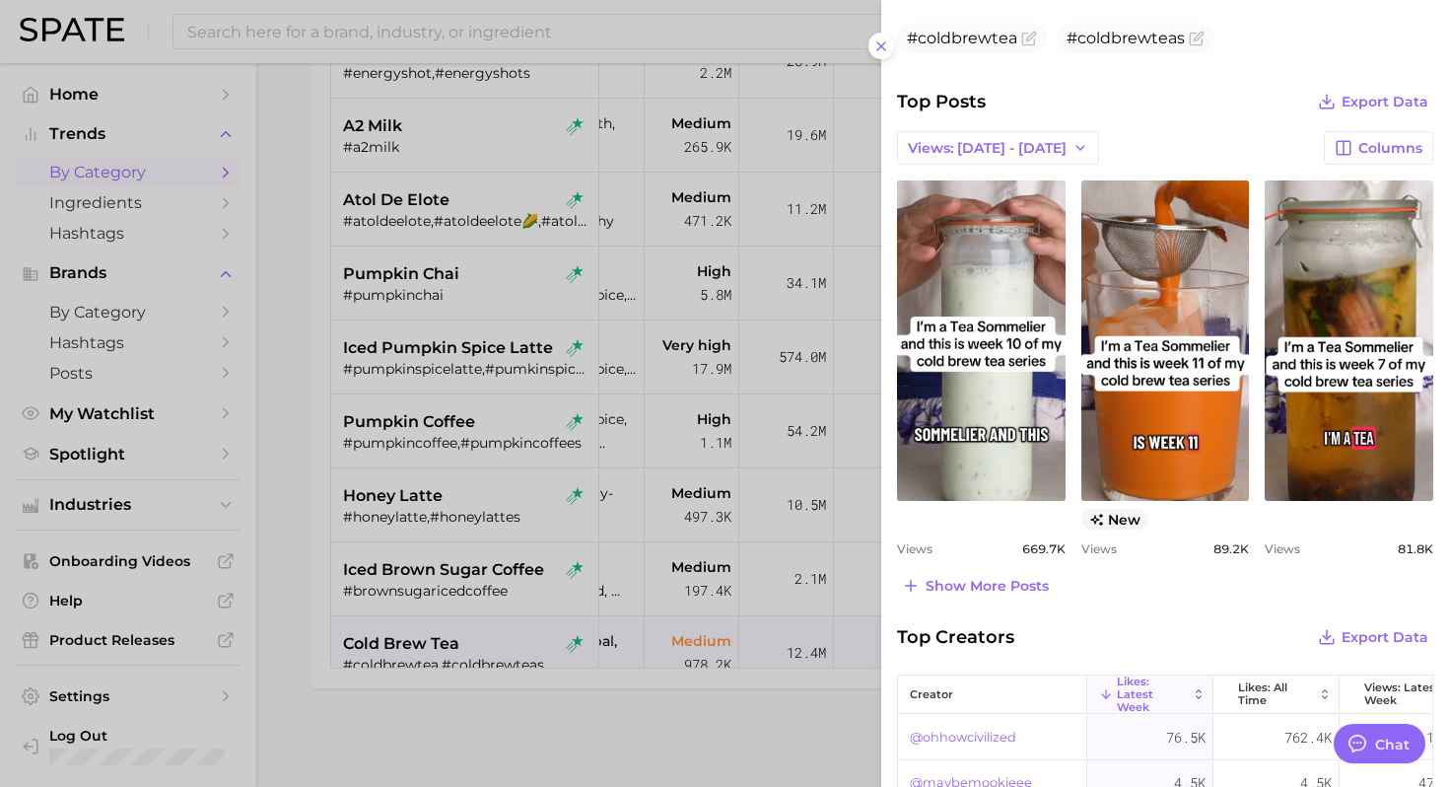
scroll to position [733, 0]
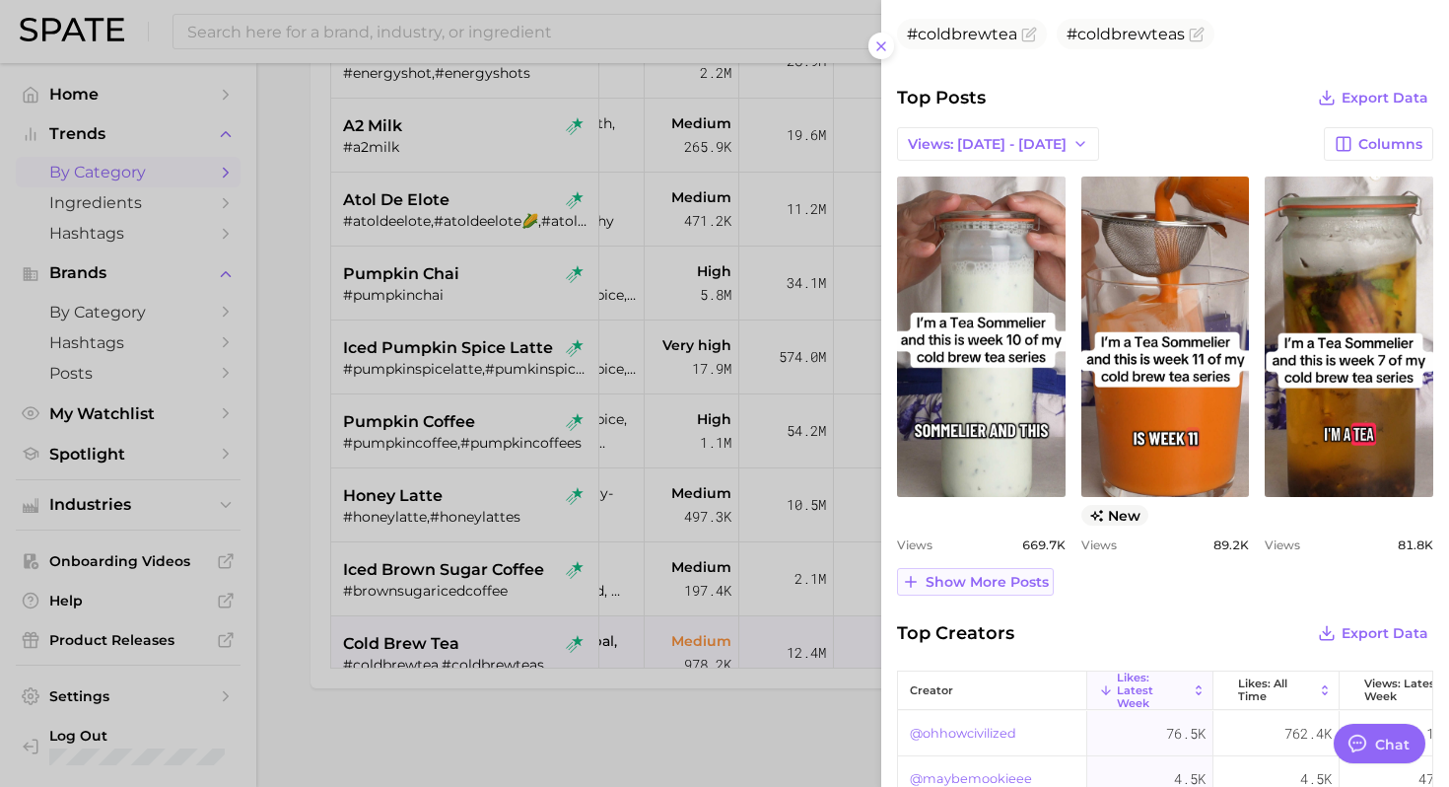
click at [1015, 582] on span "Show more posts" at bounding box center [986, 582] width 123 height 17
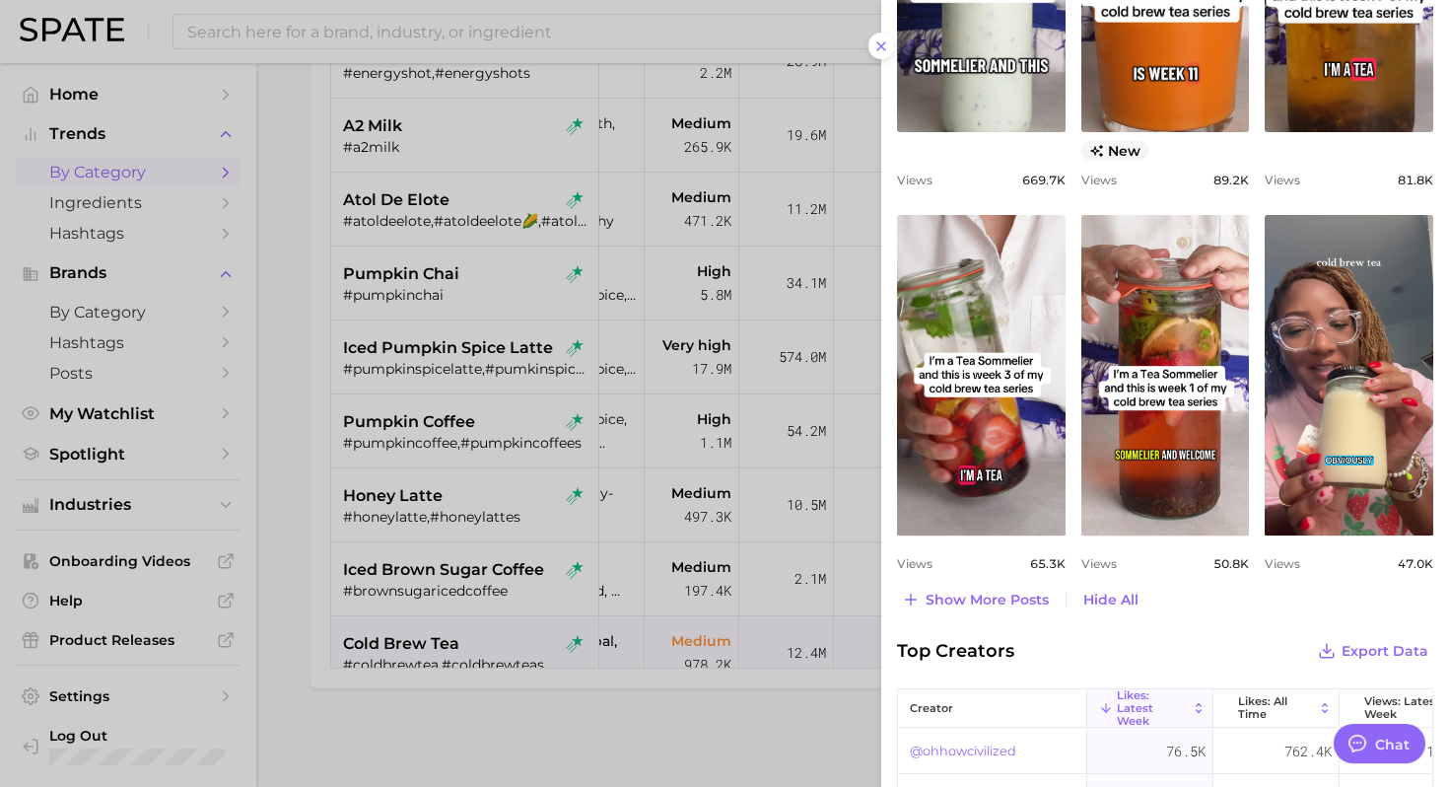
scroll to position [1105, 0]
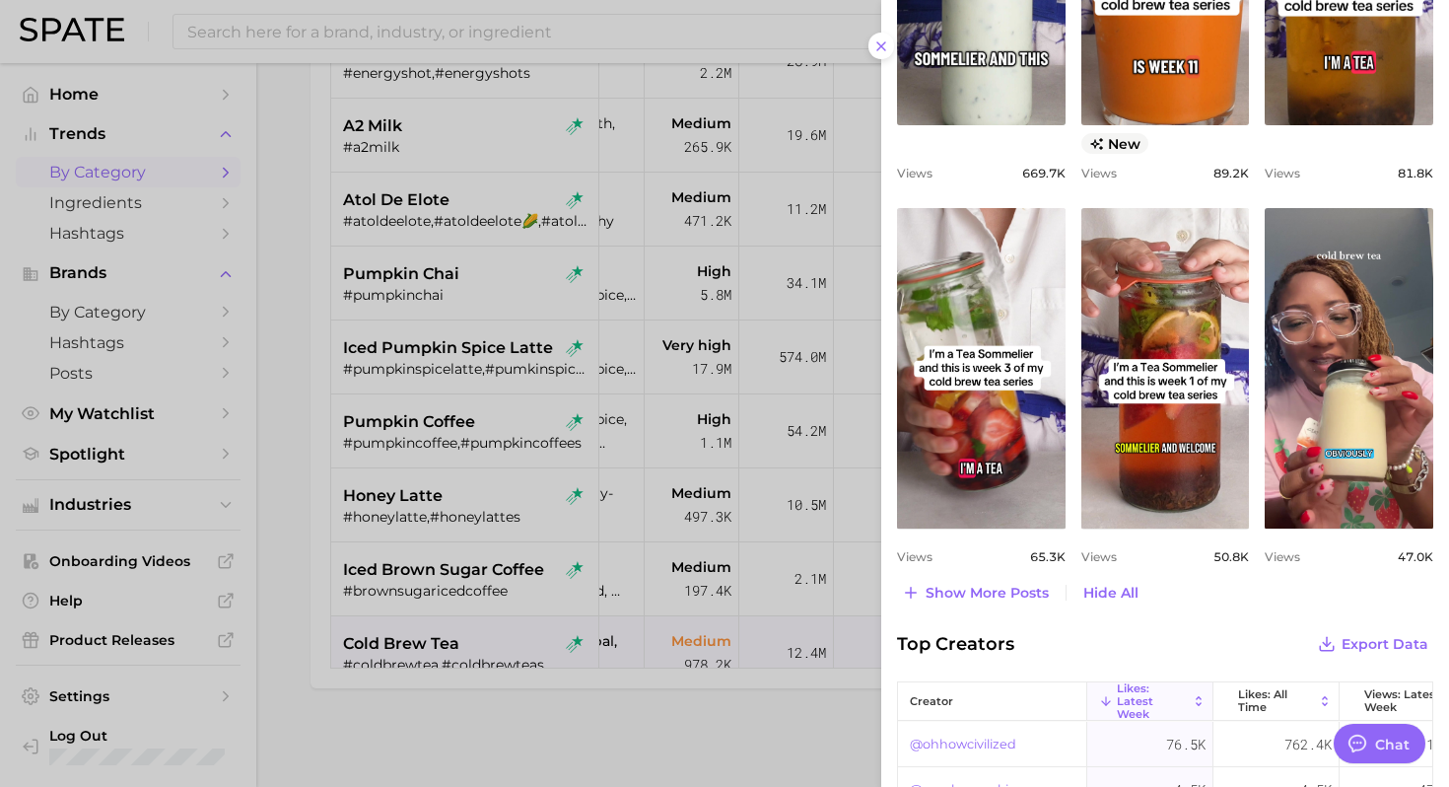
click at [1009, 593] on span "Show more posts" at bounding box center [986, 592] width 123 height 17
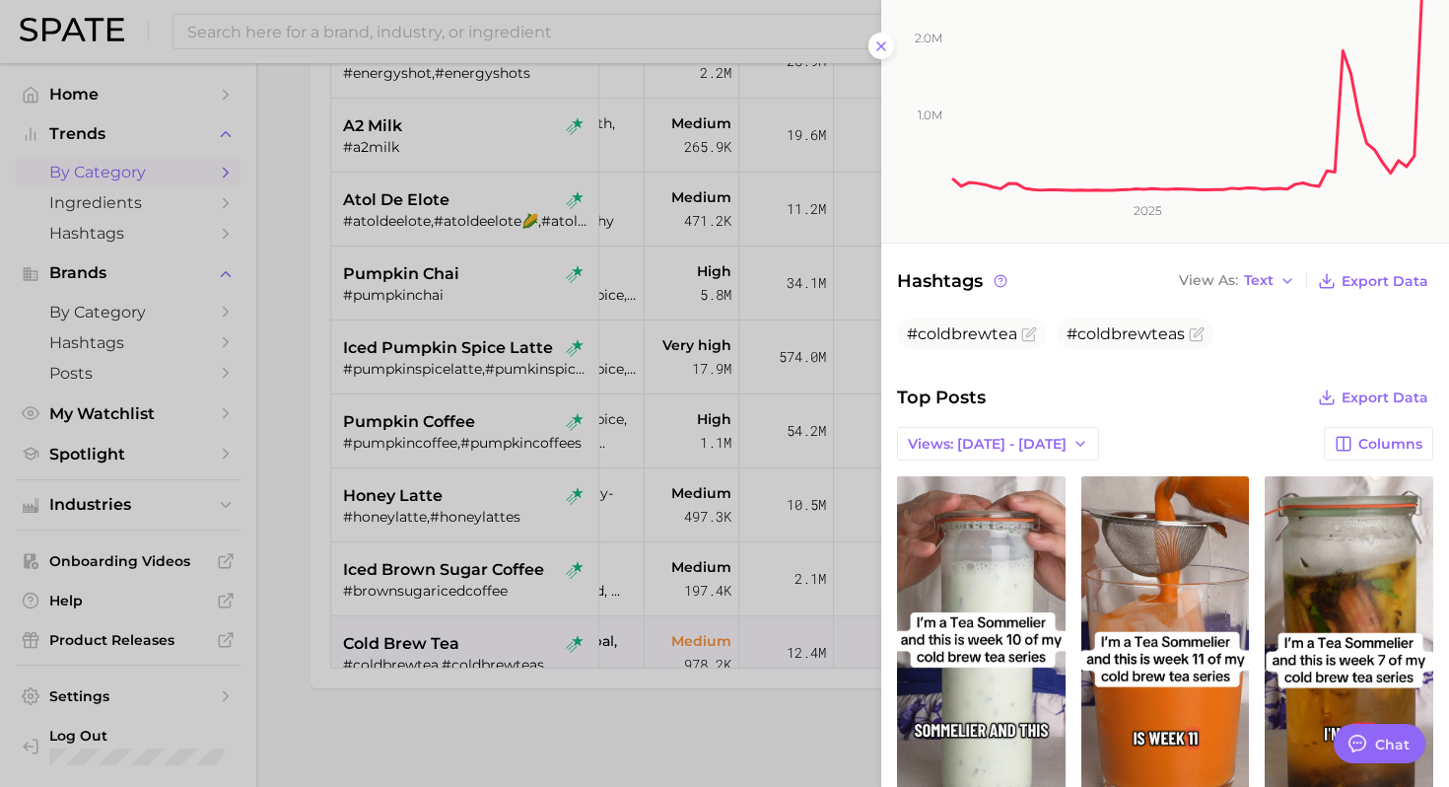
scroll to position [0, 0]
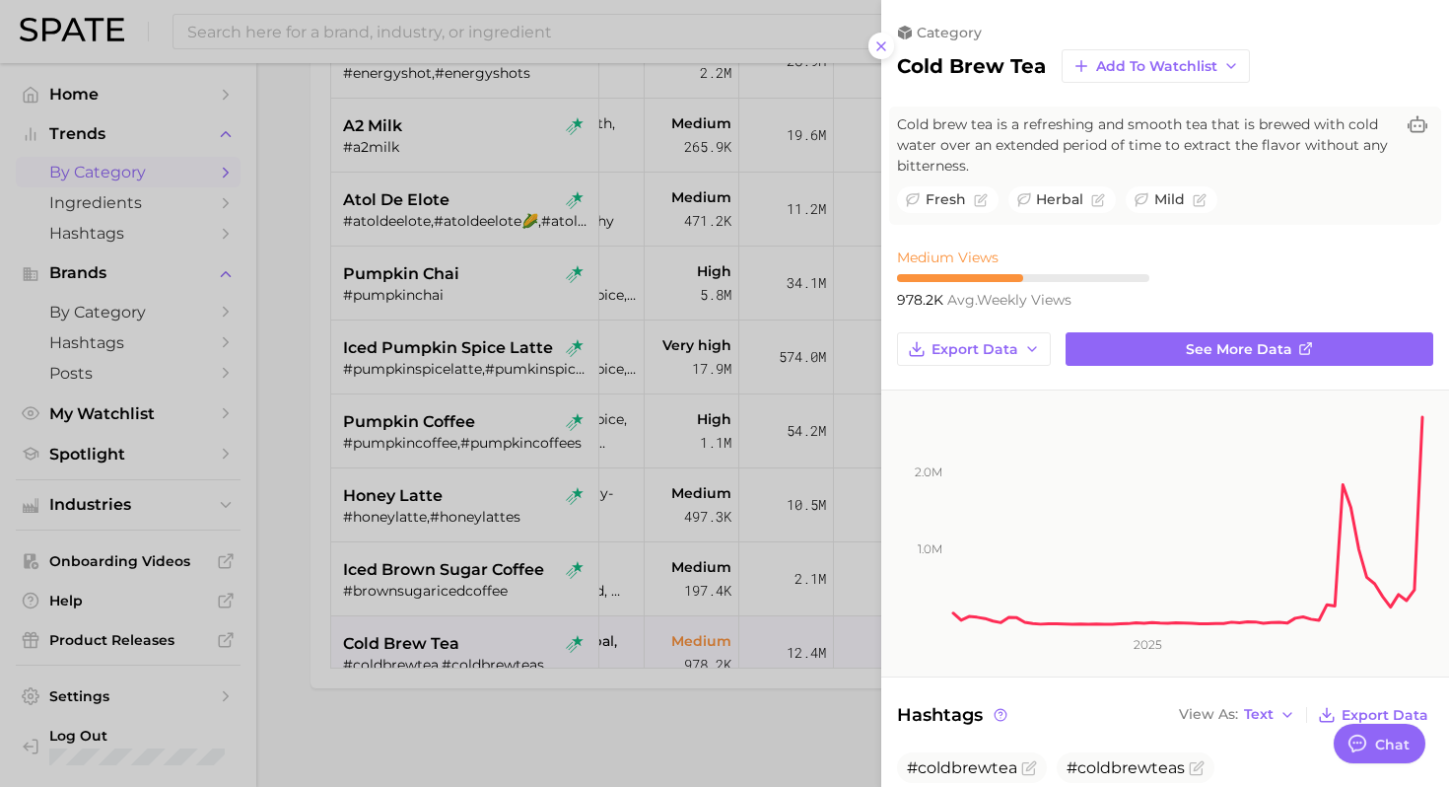
click at [794, 628] on div at bounding box center [724, 393] width 1449 height 787
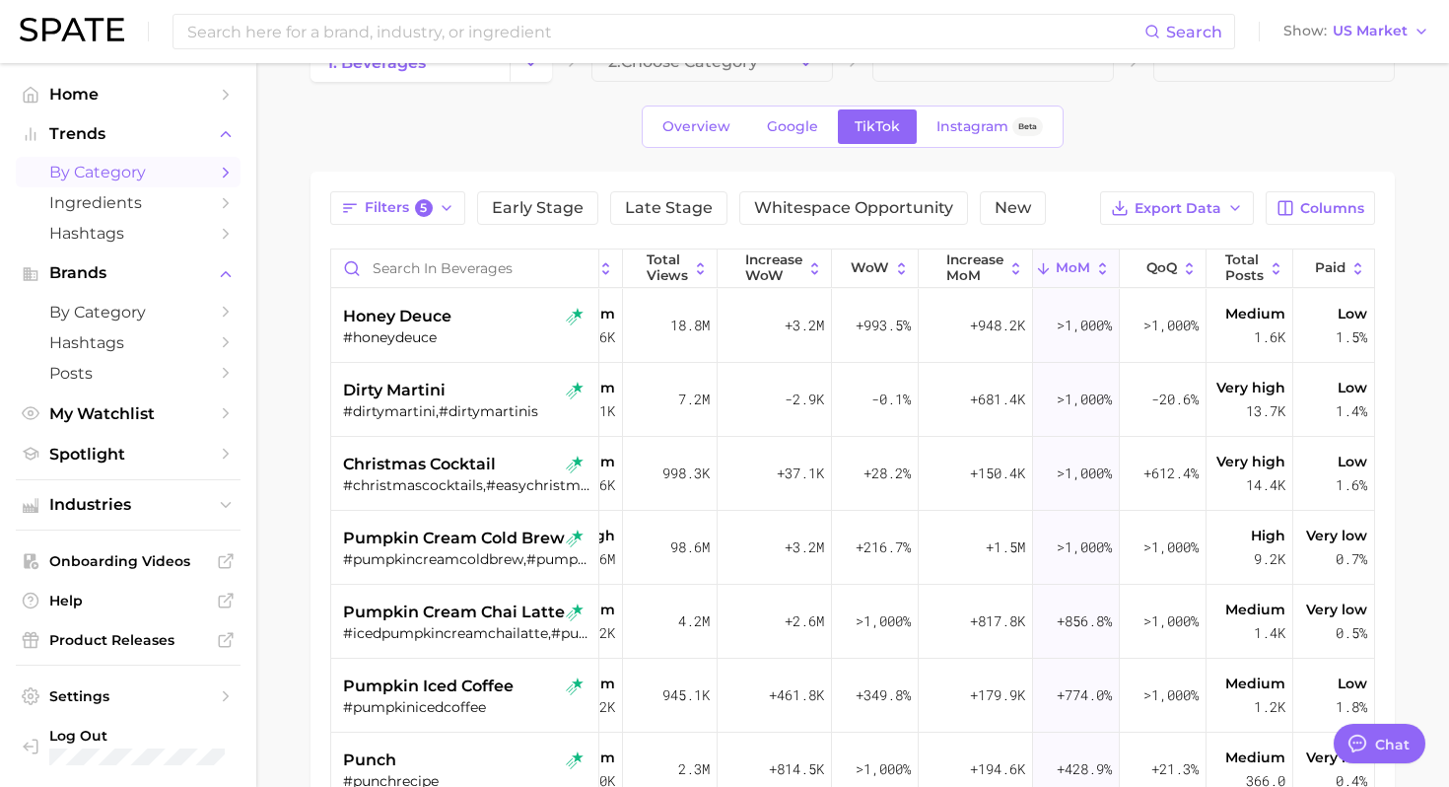
scroll to position [41, 0]
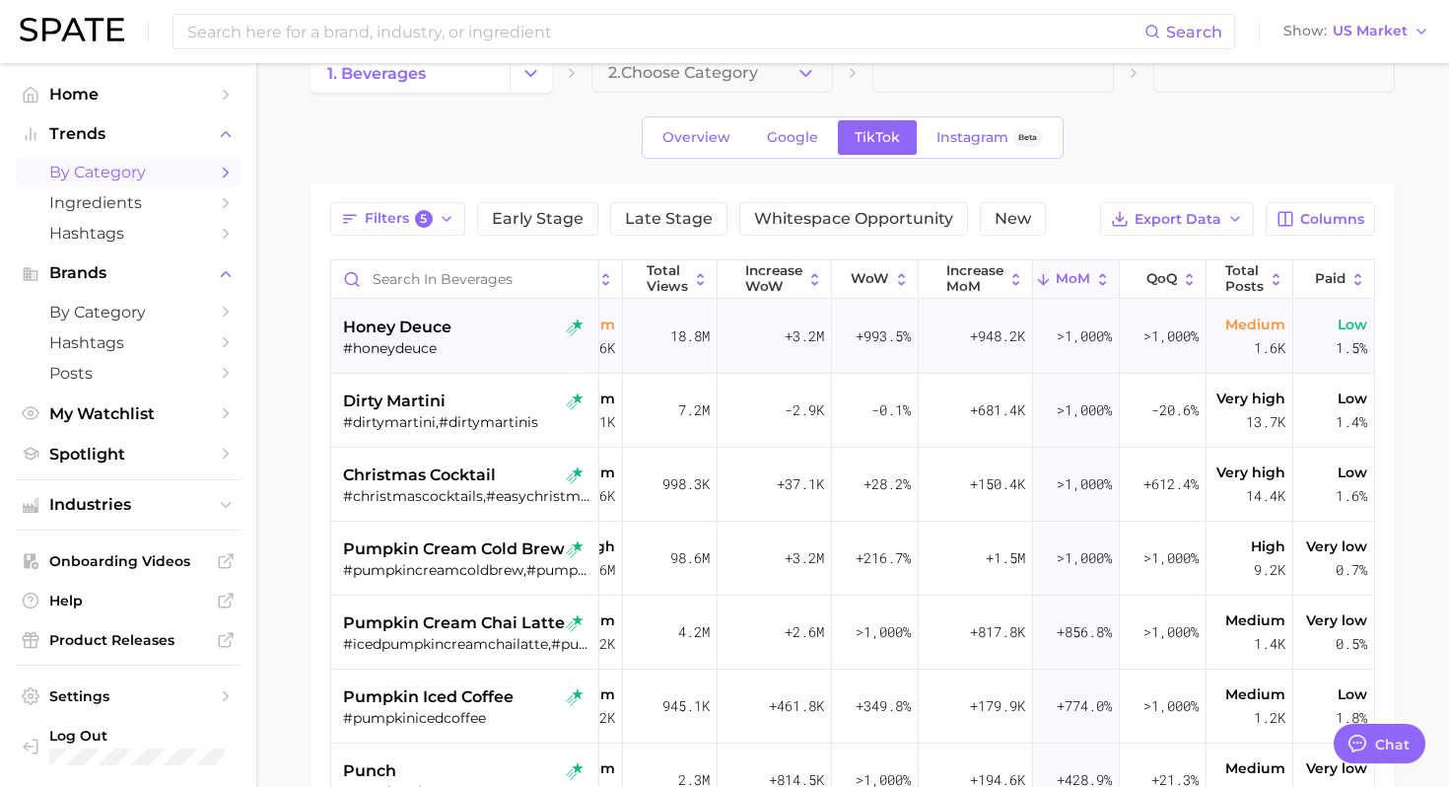
click at [503, 334] on div "honey deuce" at bounding box center [467, 327] width 248 height 24
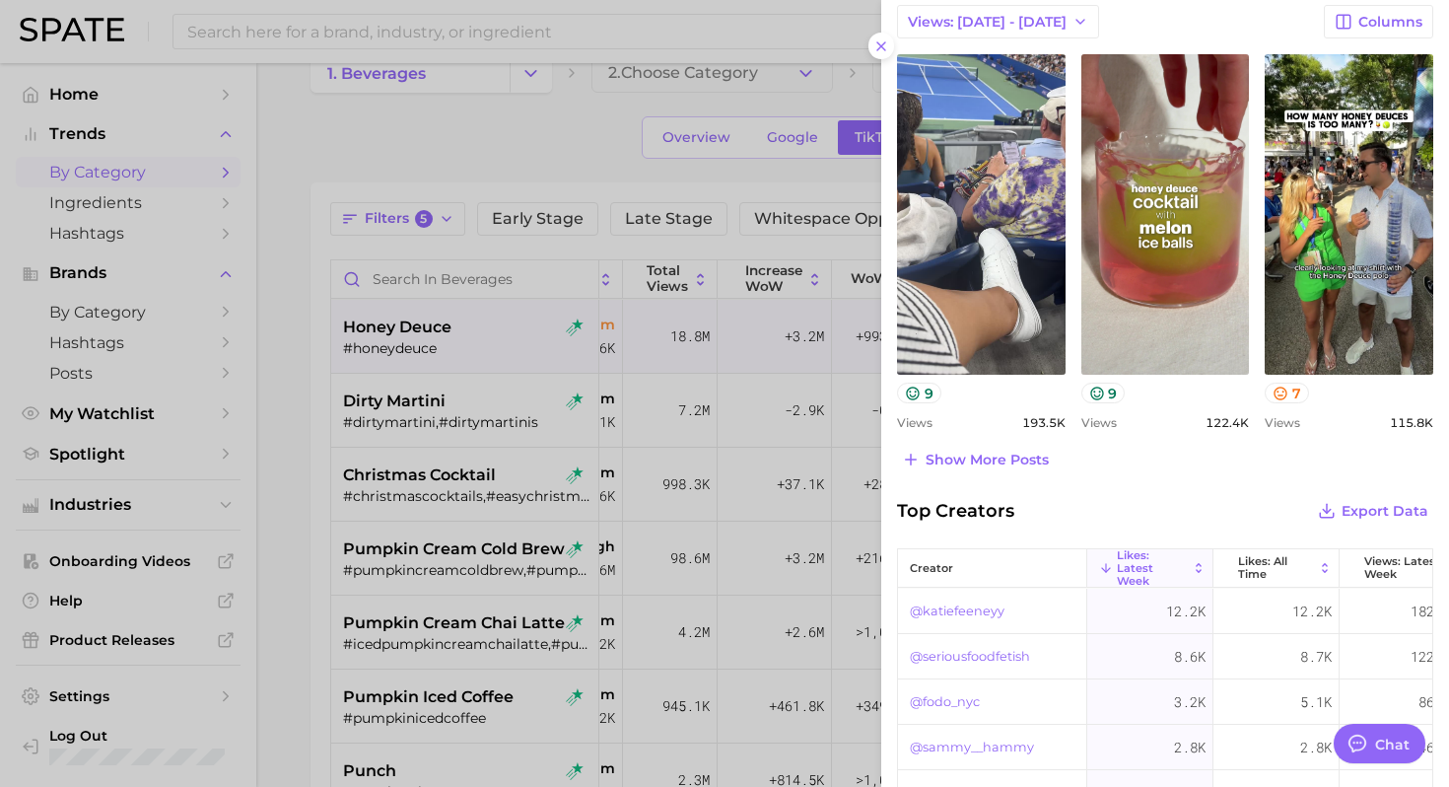
scroll to position [826, 0]
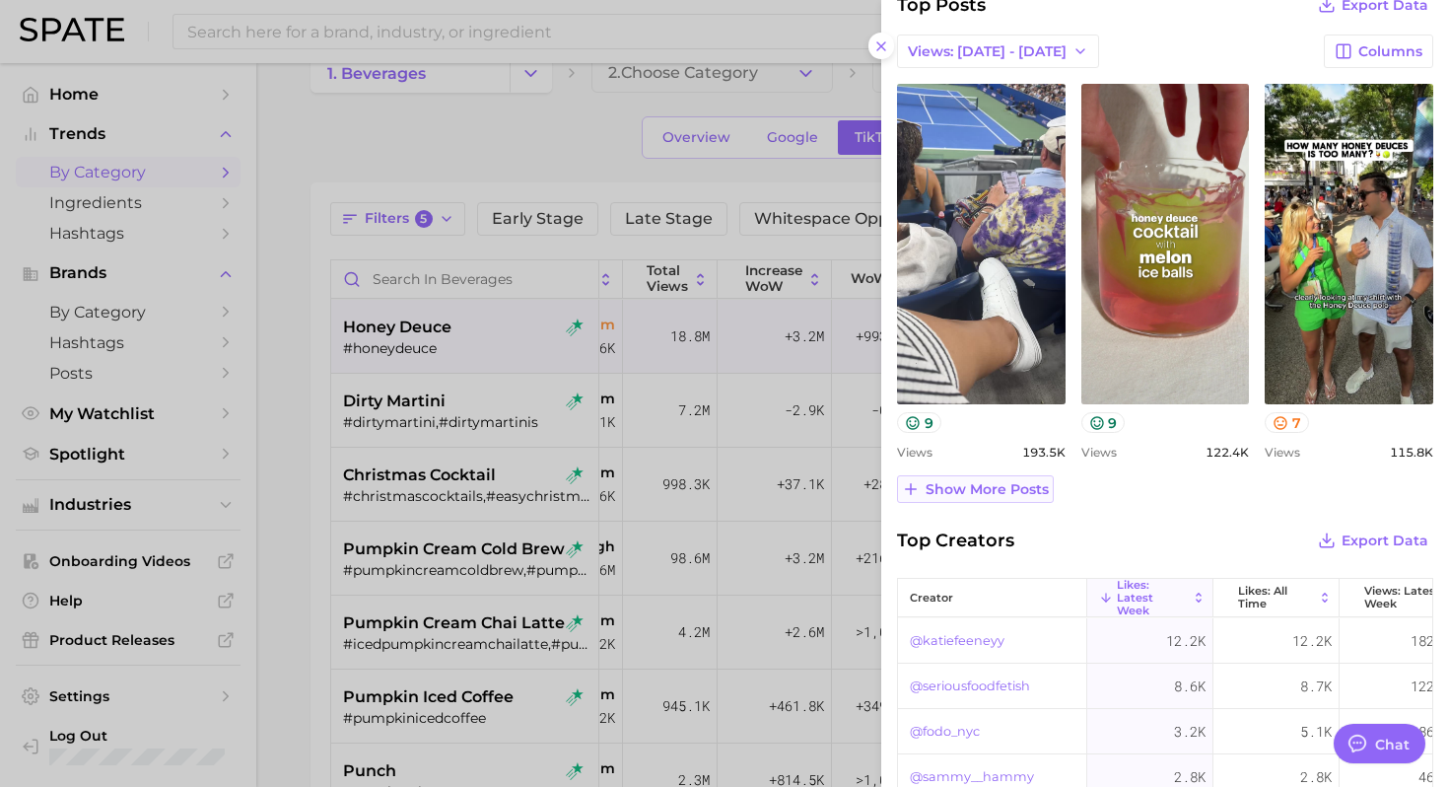
click at [1003, 487] on span "Show more posts" at bounding box center [986, 489] width 123 height 17
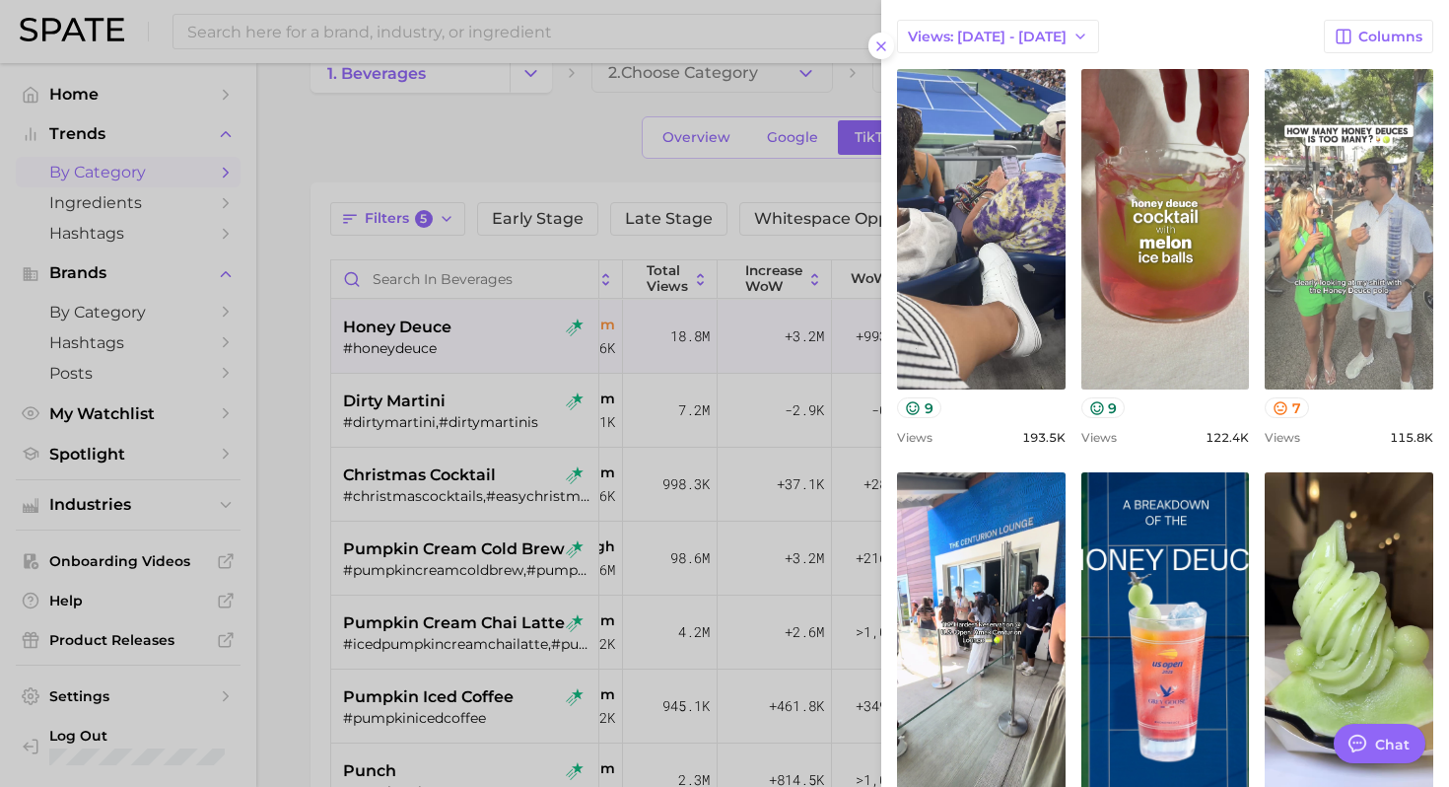
scroll to position [844, 0]
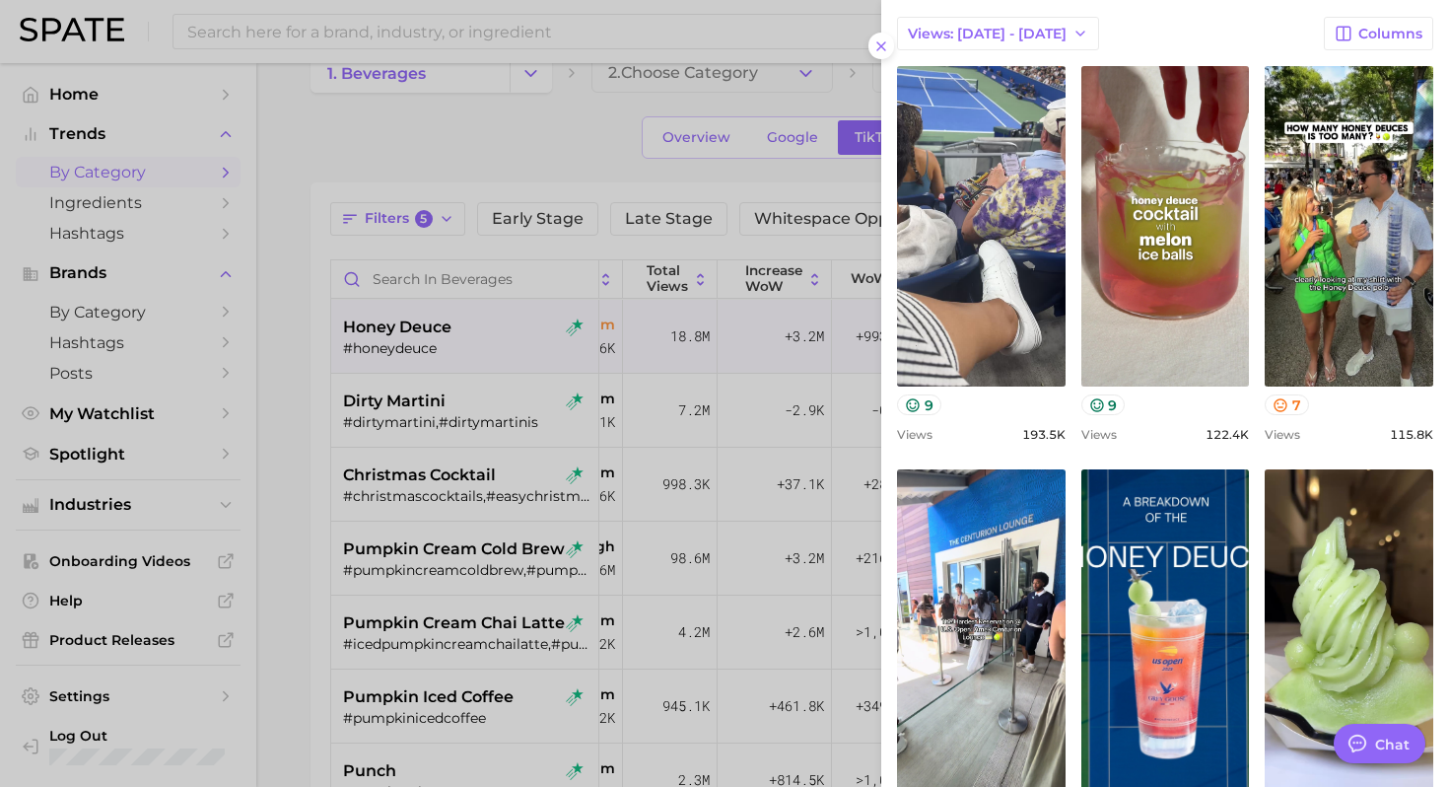
click at [540, 110] on div at bounding box center [724, 393] width 1449 height 787
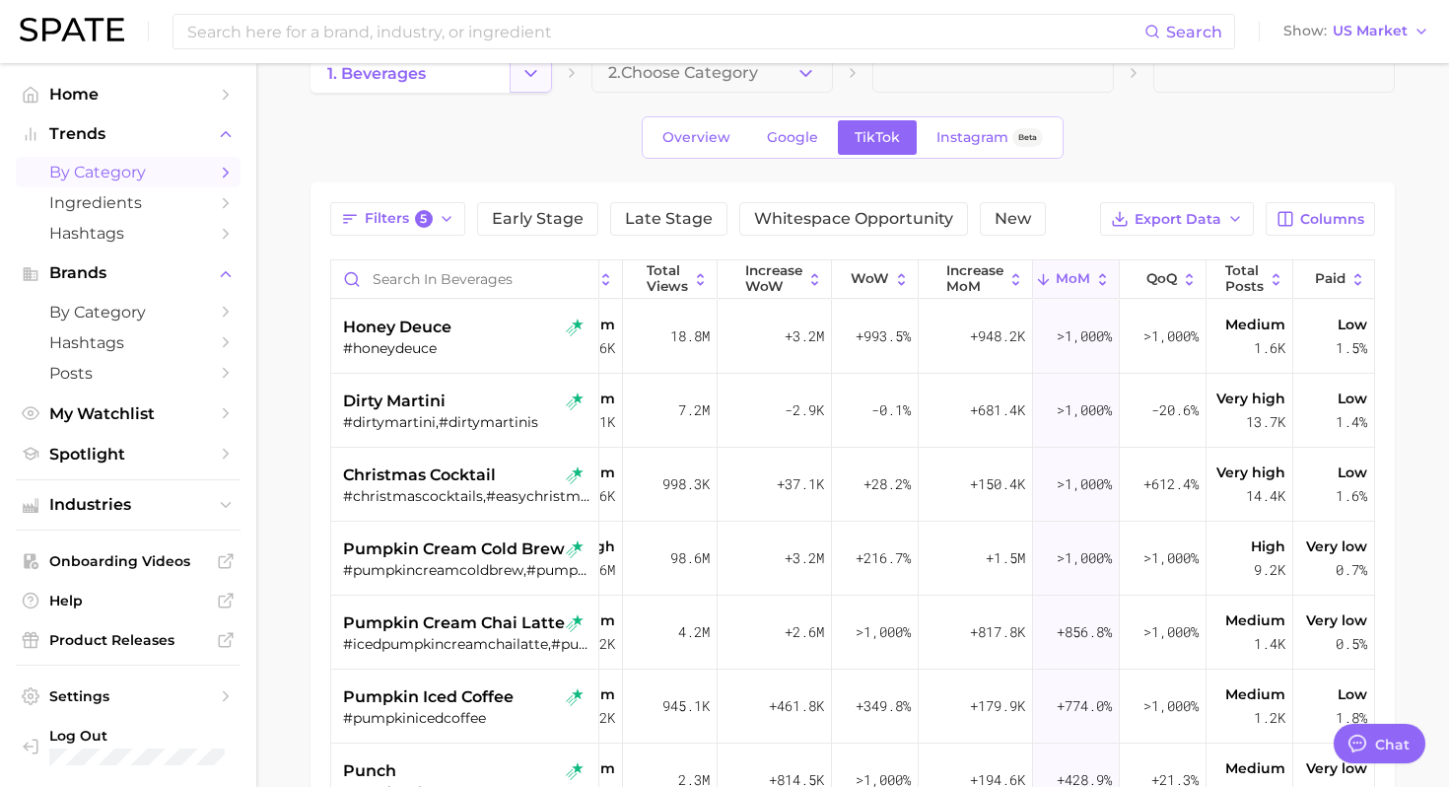
click at [531, 75] on icon "Change Category" at bounding box center [530, 73] width 21 height 21
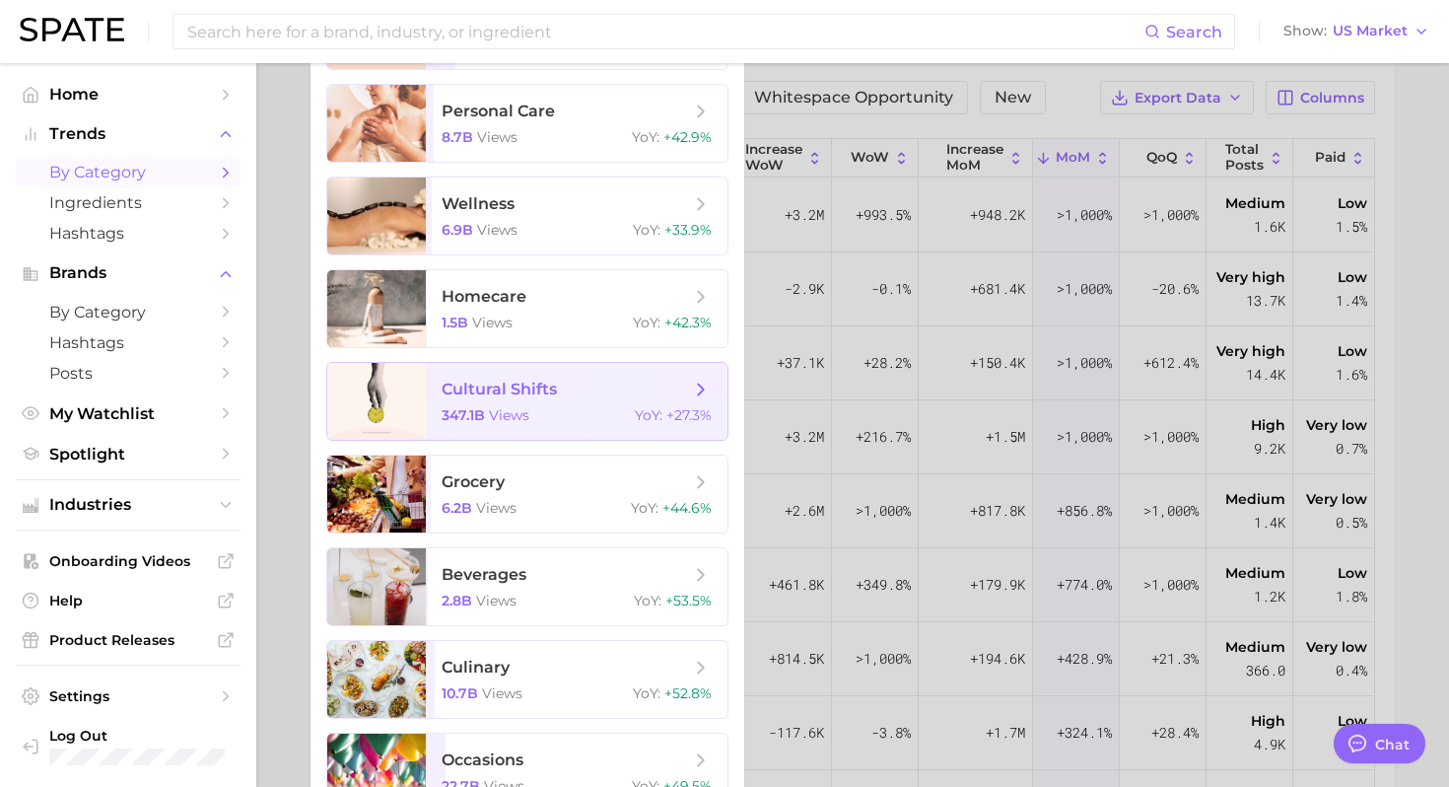
scroll to position [398, 0]
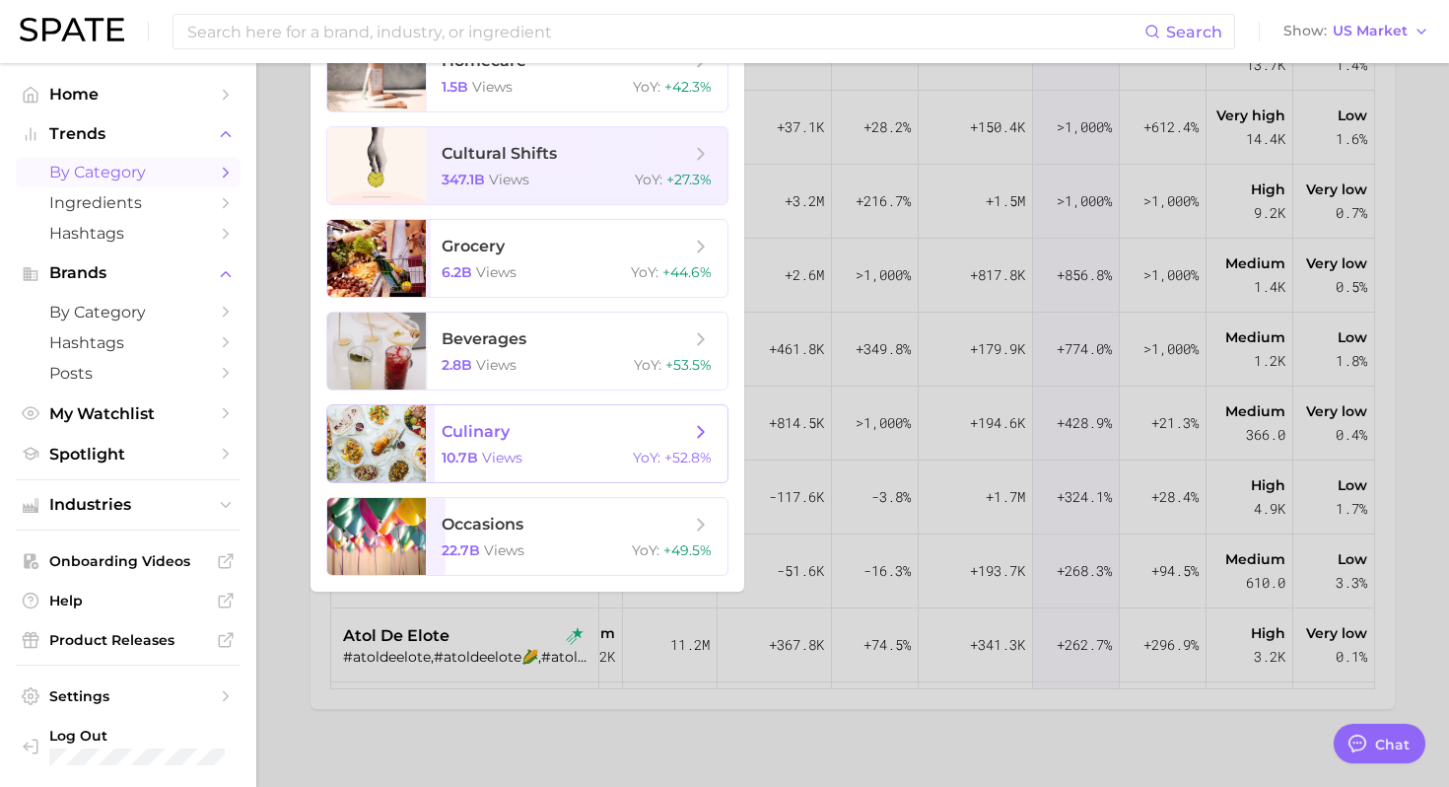
click at [550, 449] on div "10.7b views YoY : +52.8%" at bounding box center [577, 457] width 270 height 18
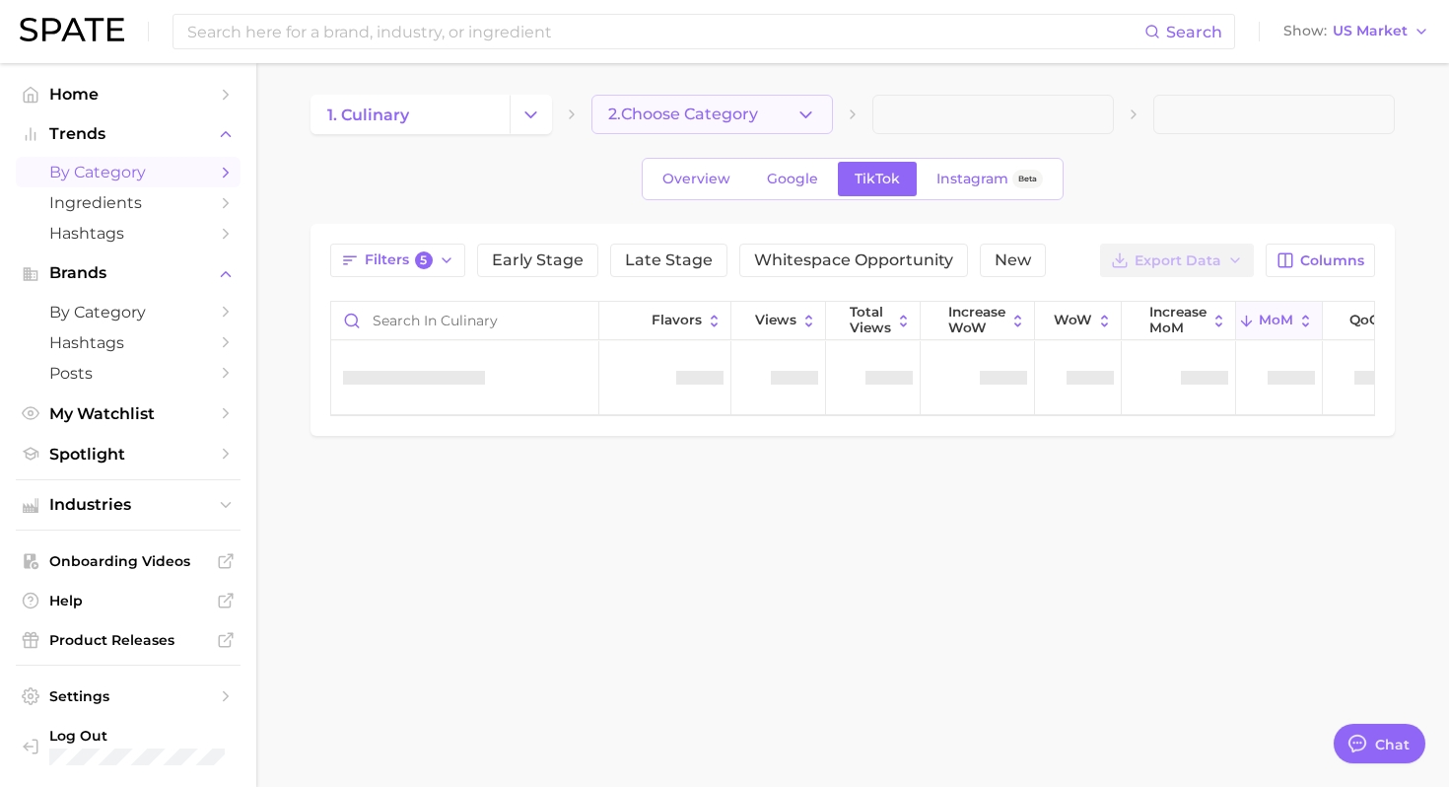
click at [783, 126] on button "2. Choose Category" at bounding box center [711, 114] width 241 height 39
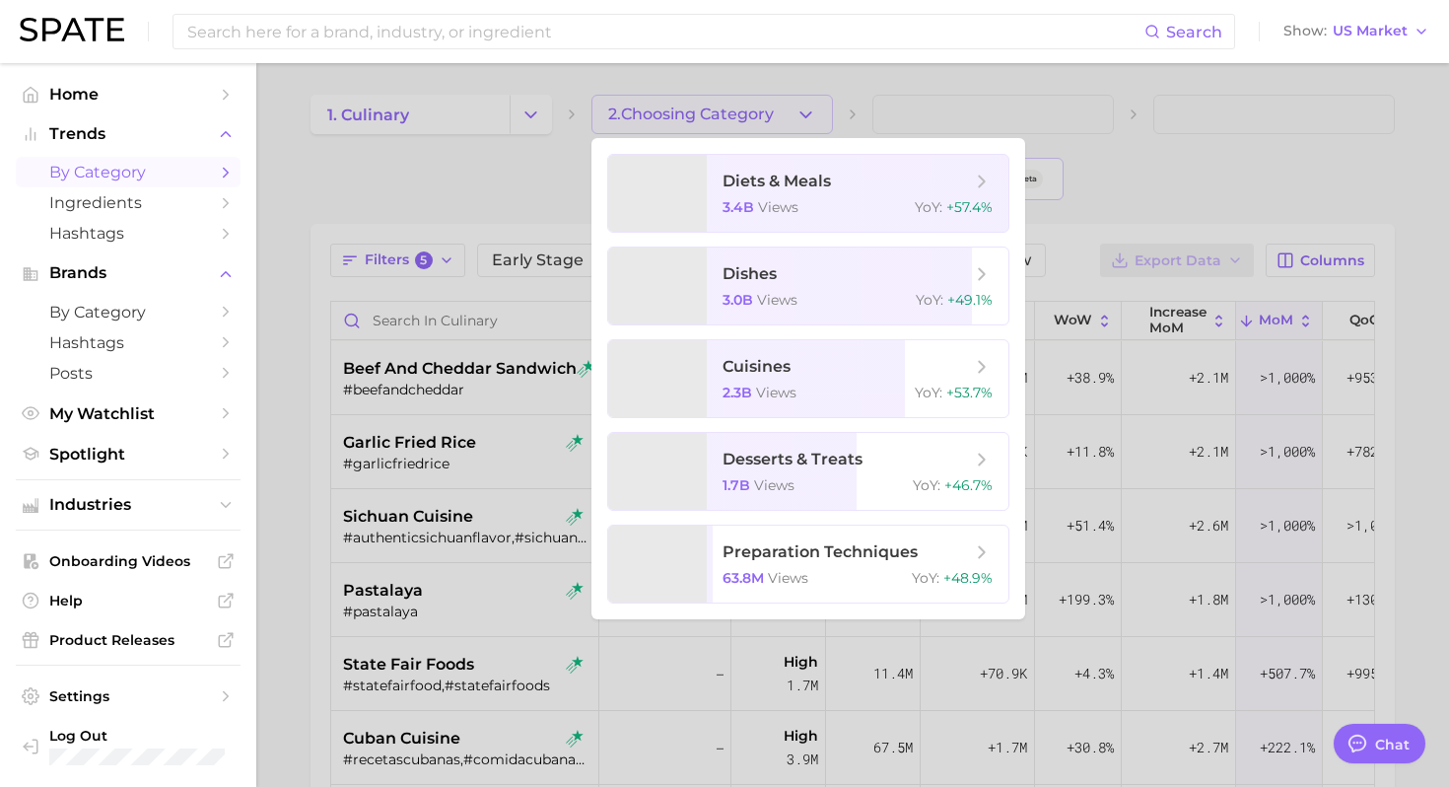
click at [812, 103] on div at bounding box center [724, 393] width 1449 height 787
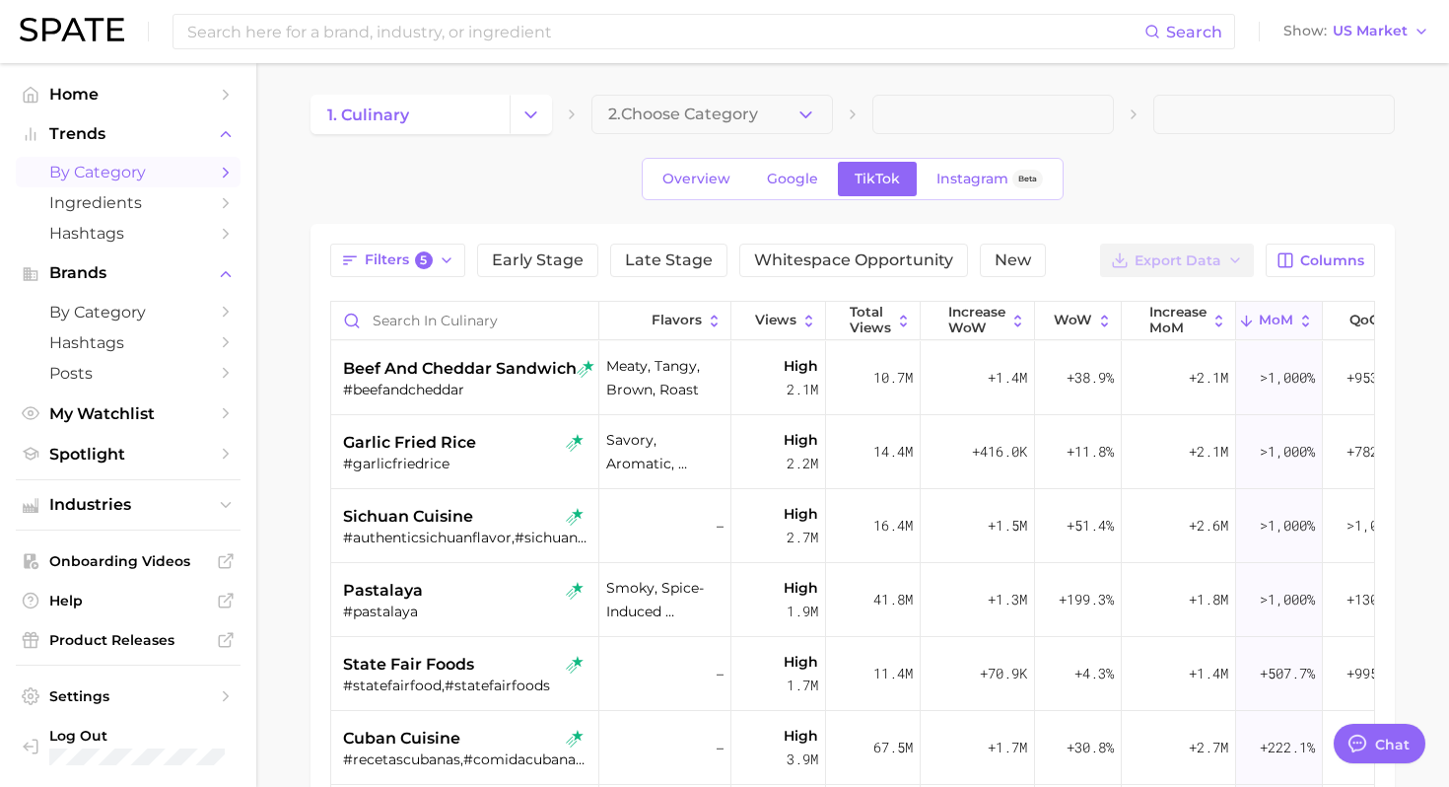
click at [812, 104] on icon "button" at bounding box center [805, 114] width 21 height 21
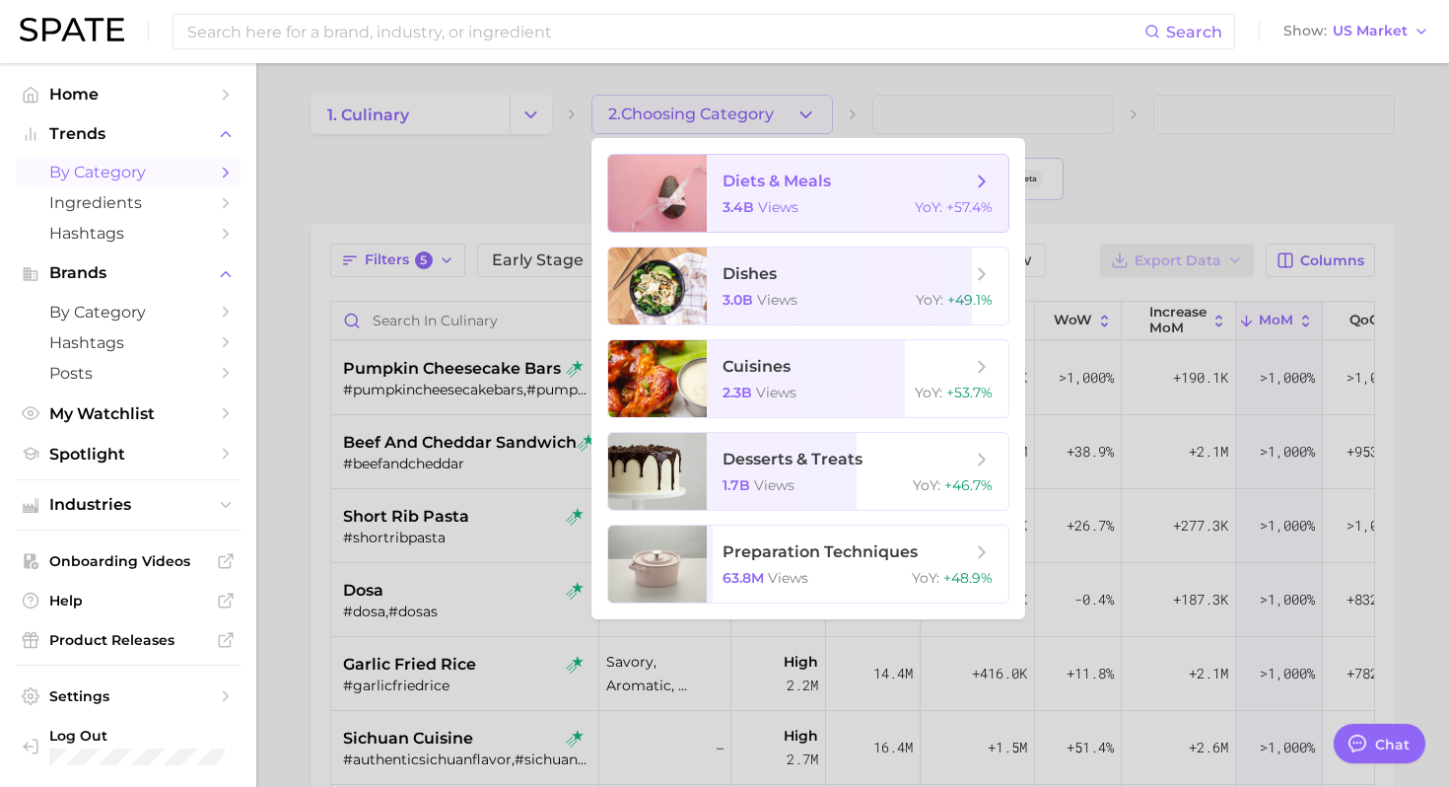
click at [837, 172] on span "diets & meals" at bounding box center [846, 182] width 248 height 22
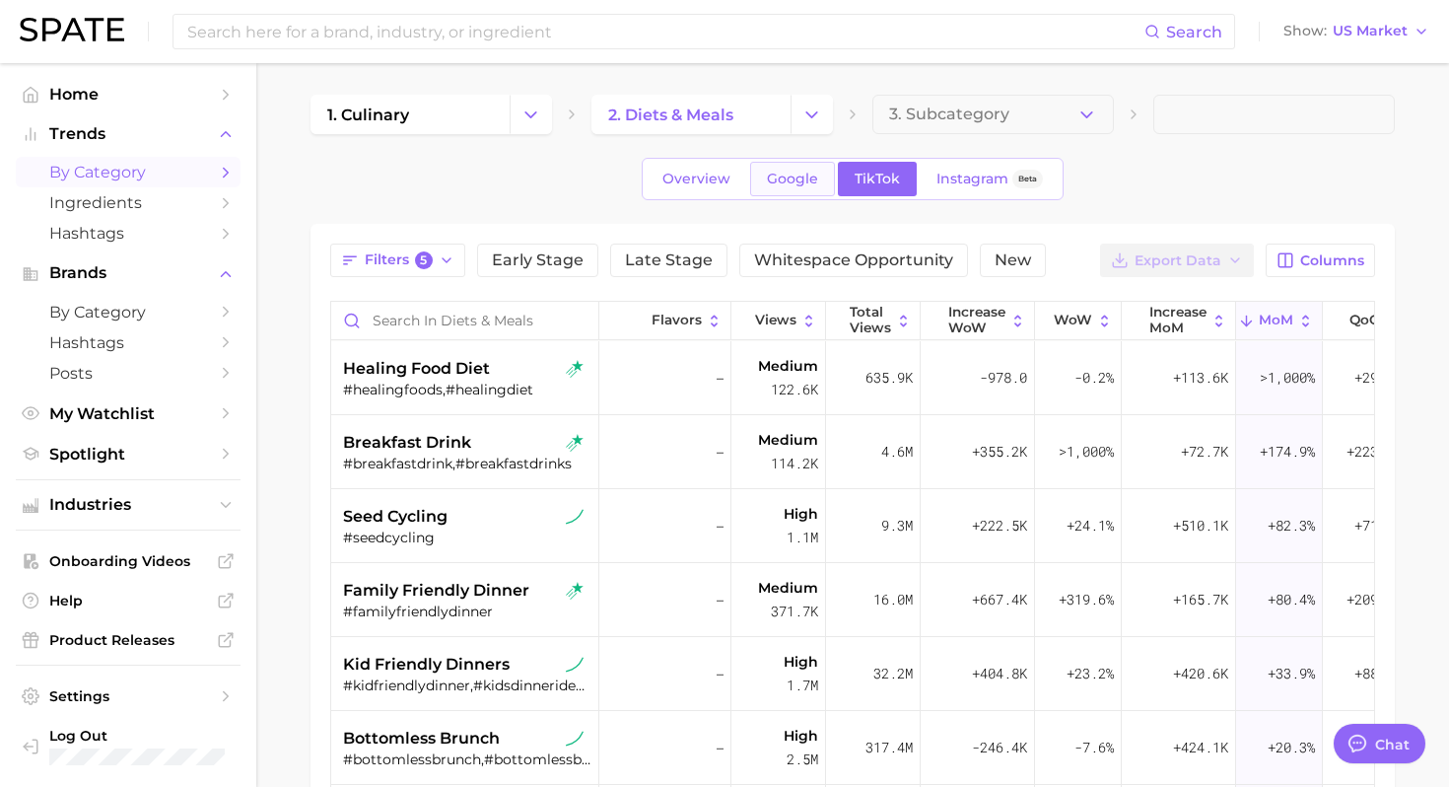
click at [803, 178] on span "Google" at bounding box center [792, 179] width 51 height 17
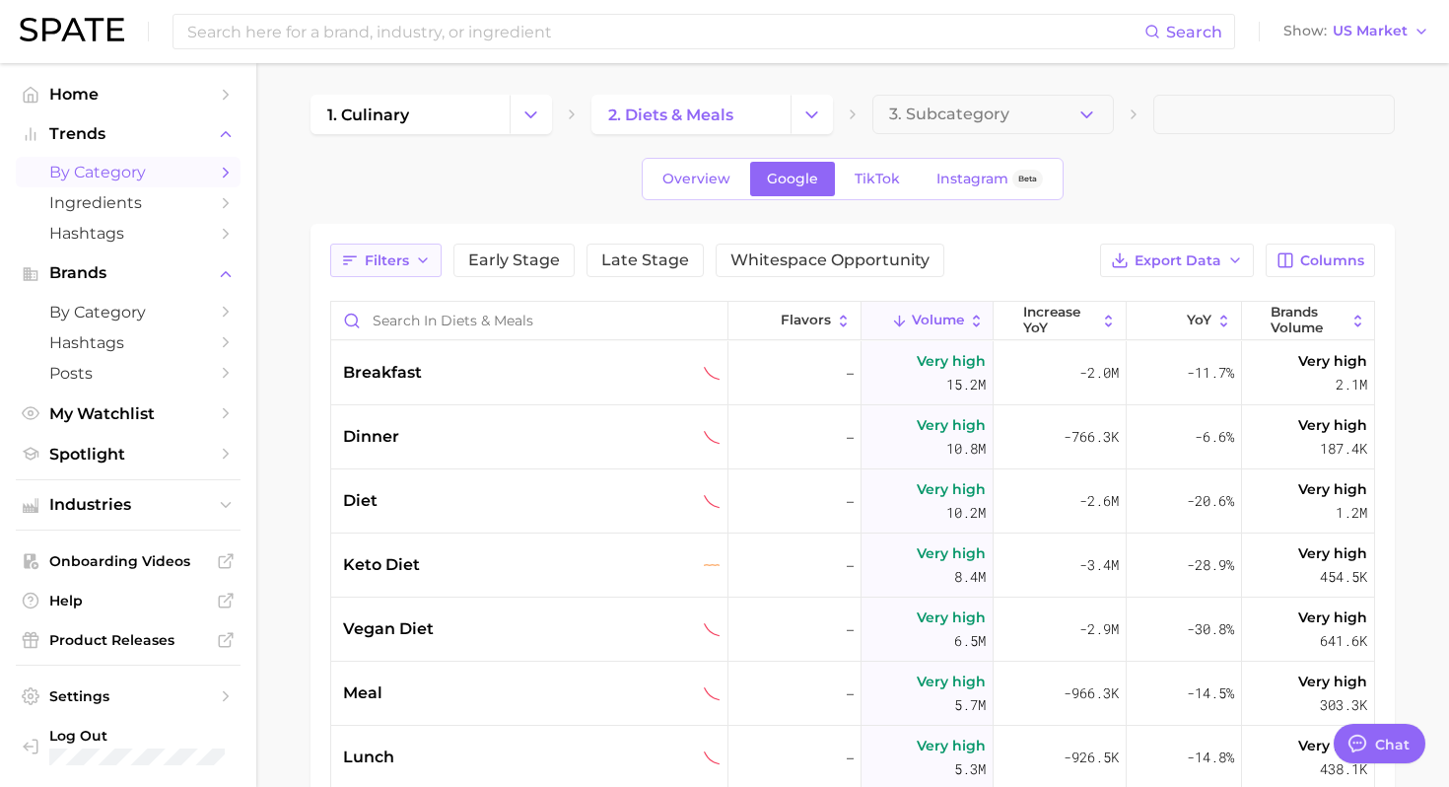
click at [390, 262] on span "Filters" at bounding box center [387, 260] width 44 height 17
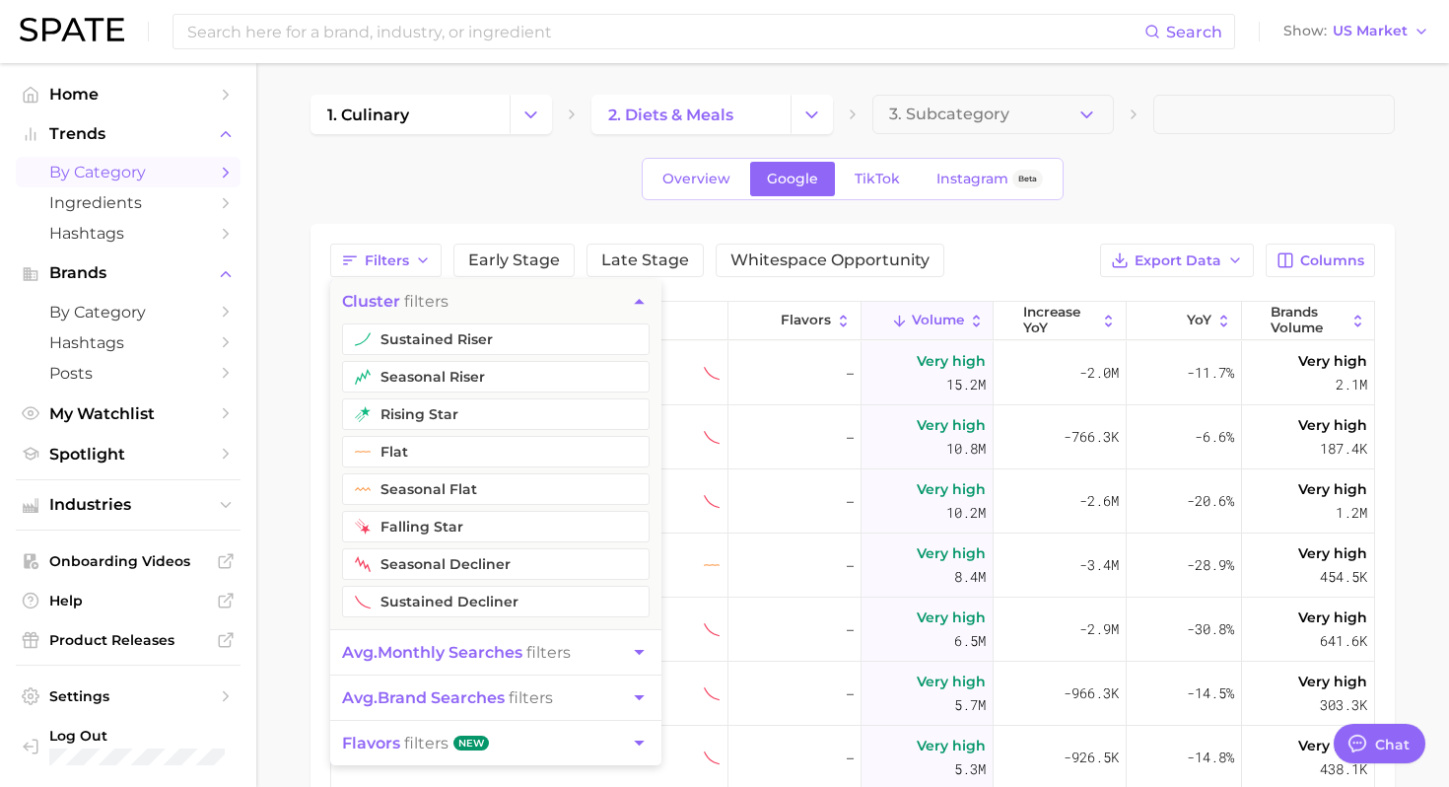
click at [410, 333] on button "sustained riser" at bounding box center [496, 339] width 308 height 32
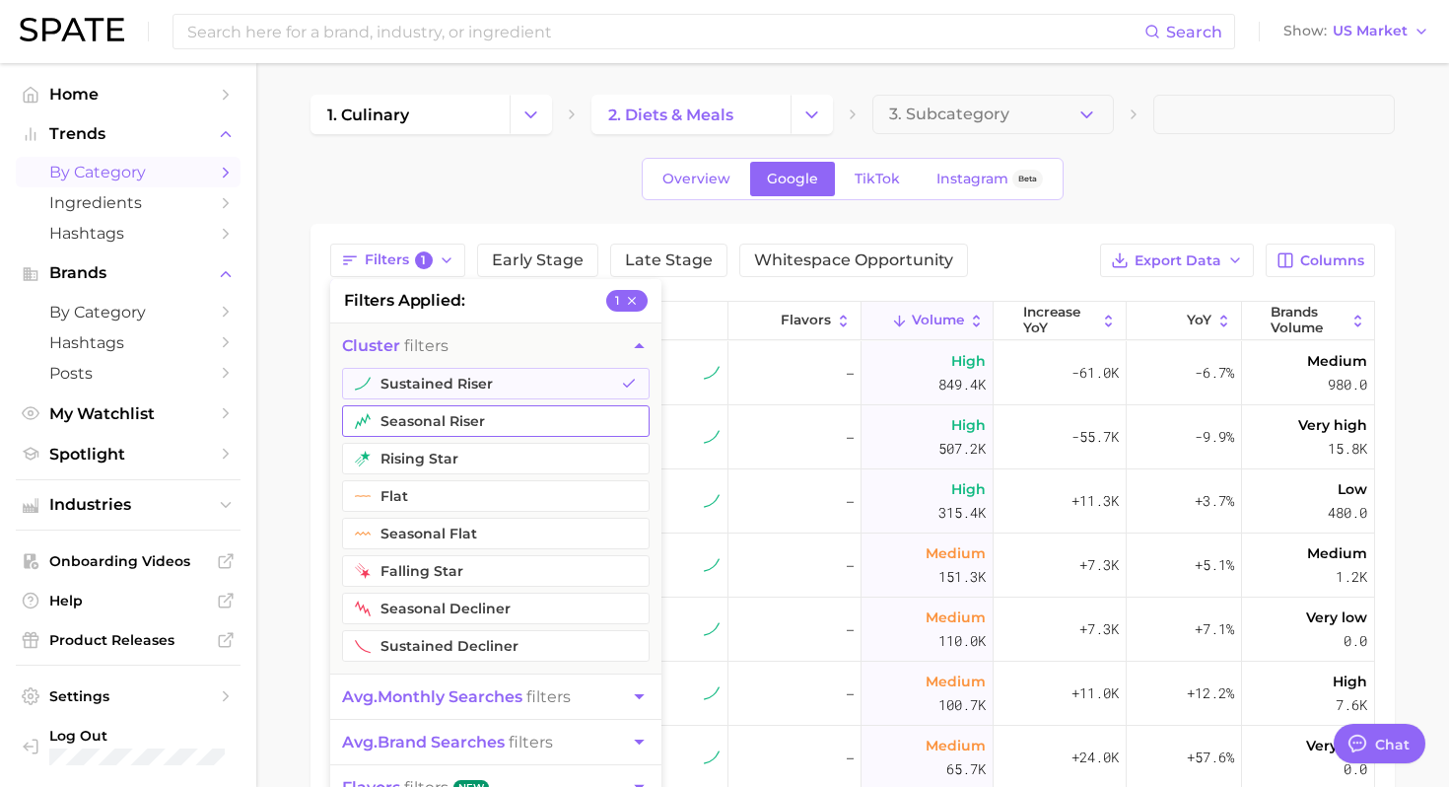
click at [402, 418] on button "seasonal riser" at bounding box center [496, 421] width 308 height 32
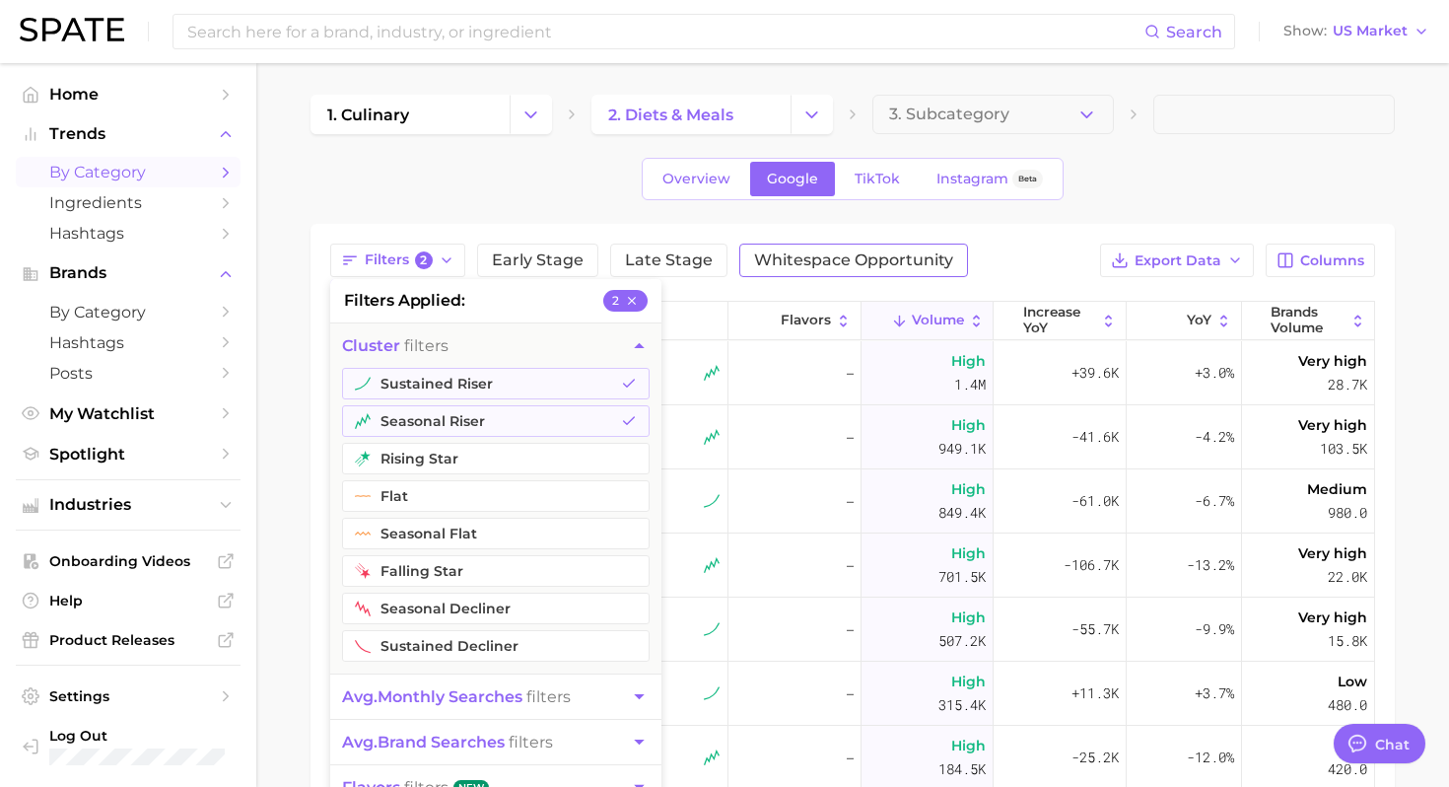
click at [402, 460] on button "rising star" at bounding box center [496, 459] width 308 height 32
click at [1127, 195] on div "Overview Google TikTok Instagram Beta" at bounding box center [852, 179] width 1084 height 42
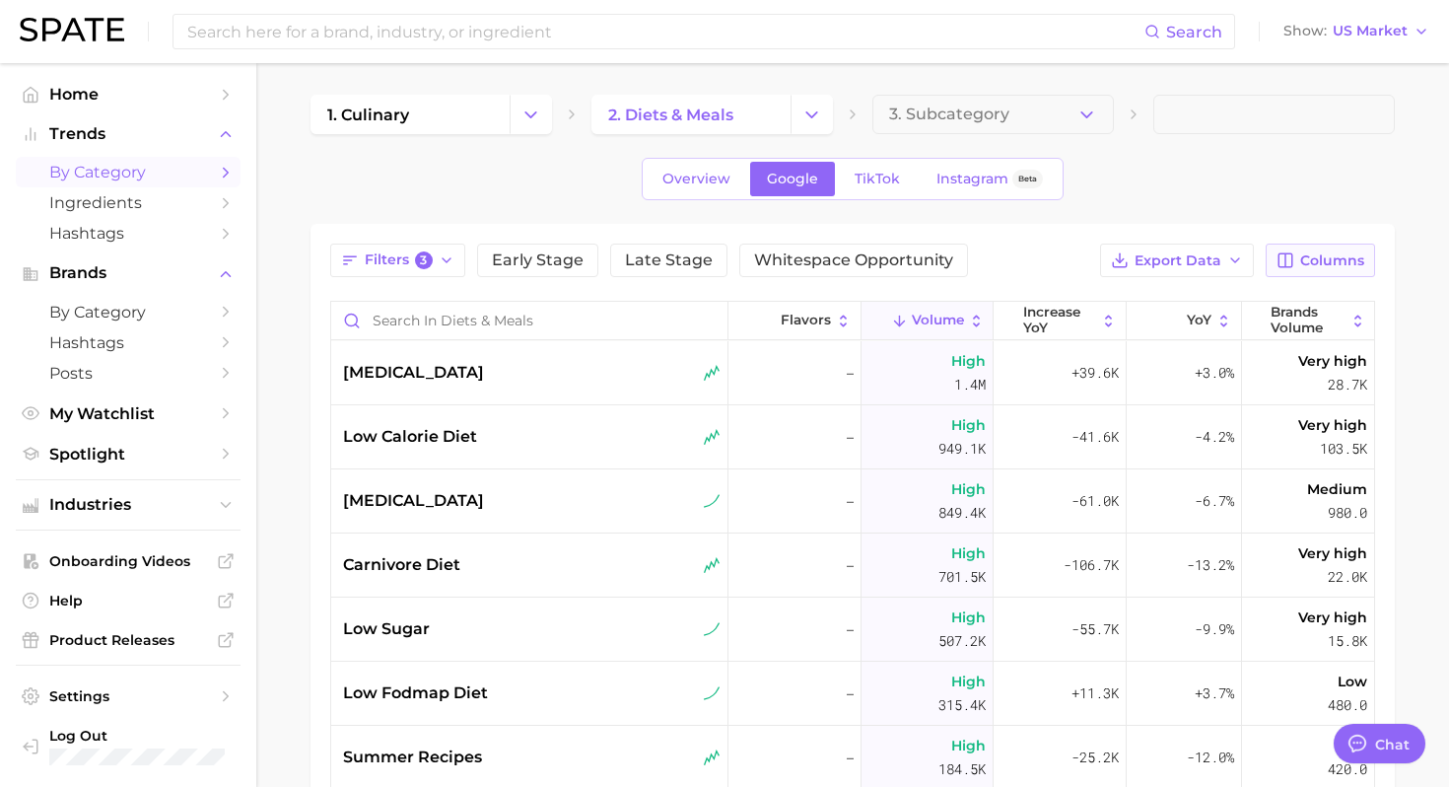
click at [1288, 267] on icon "button" at bounding box center [1285, 260] width 18 height 18
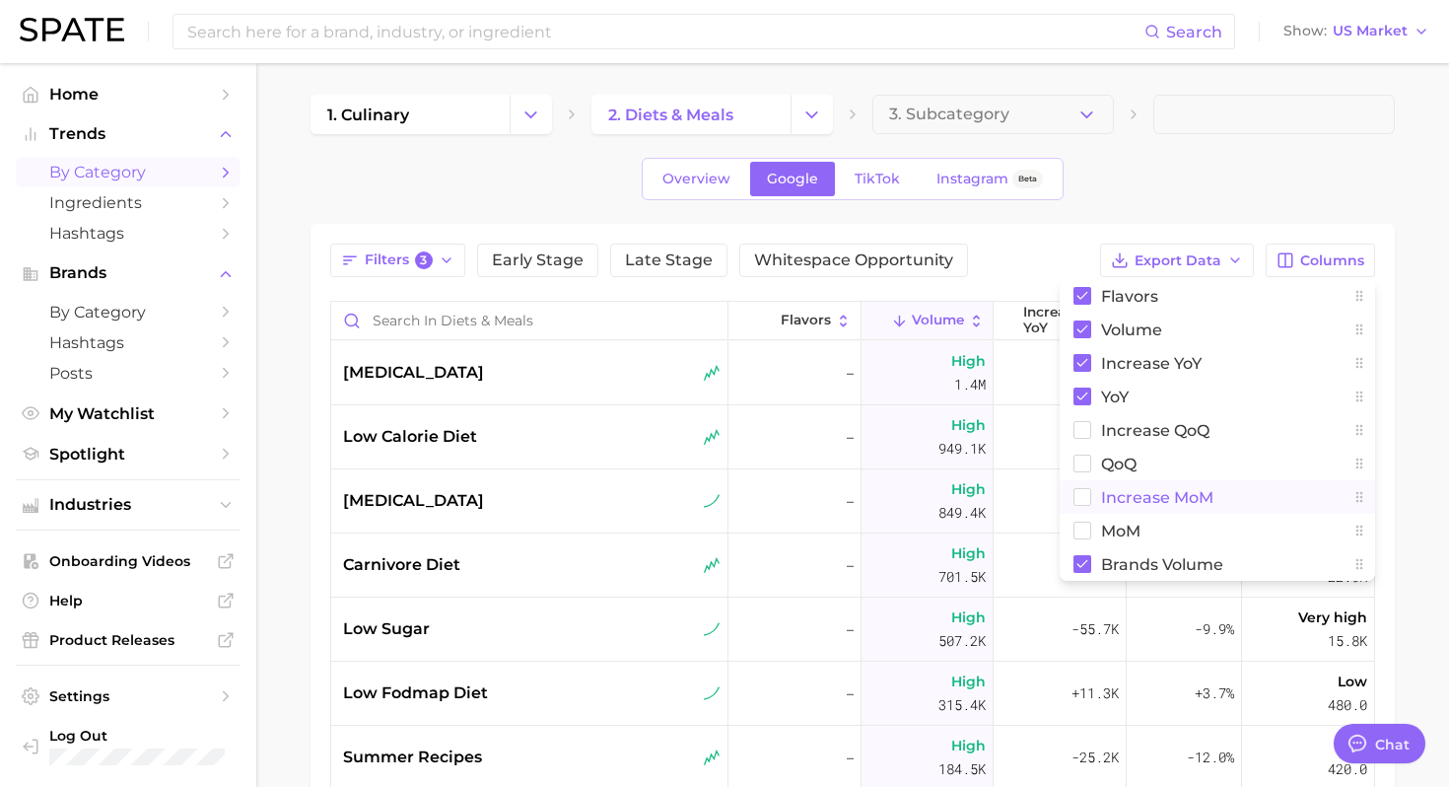
click at [1098, 485] on button "increase MoM" at bounding box center [1217, 497] width 315 height 34
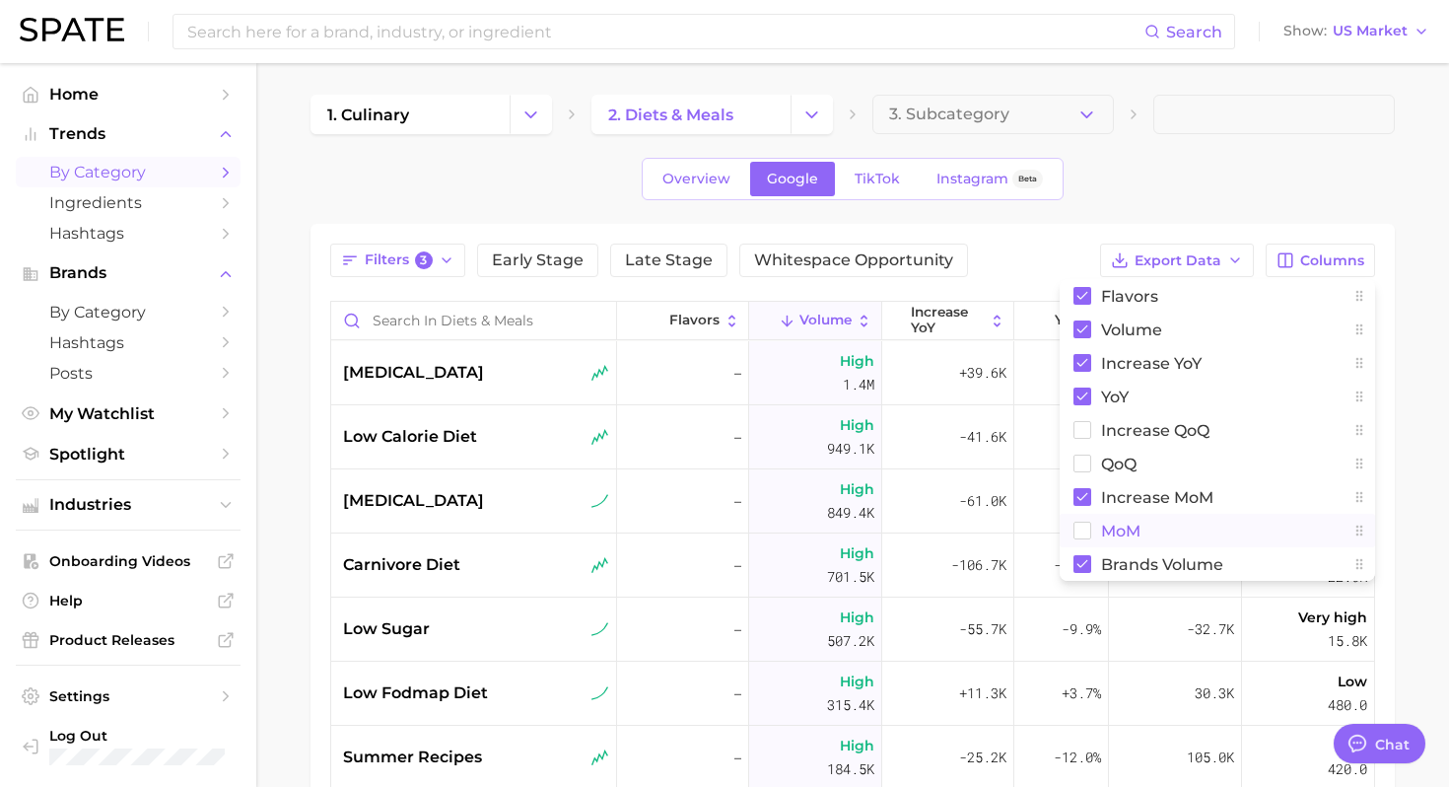
click at [1091, 530] on button "MoM" at bounding box center [1217, 530] width 315 height 34
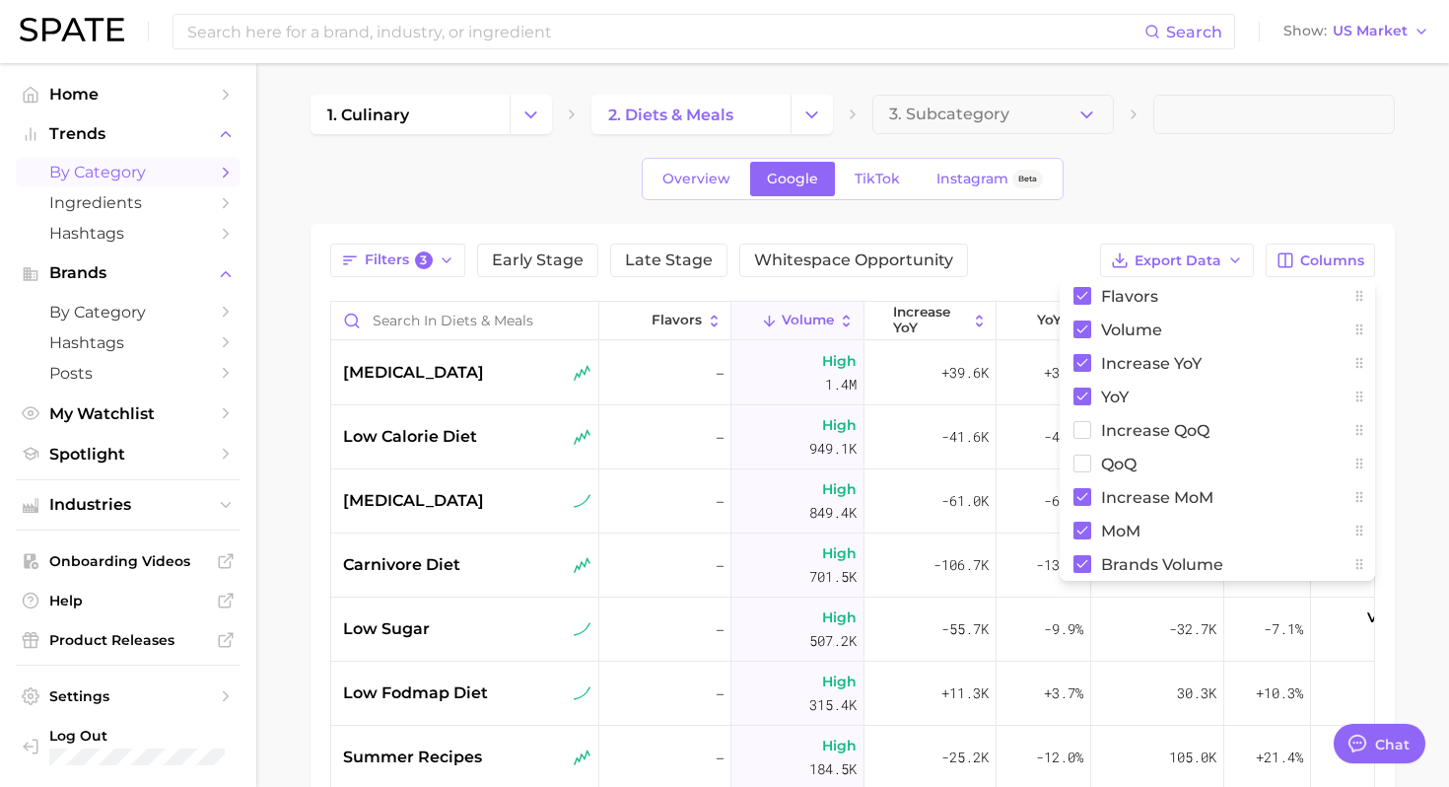
click at [1231, 146] on div "1. culinary 2. diets & meals 3. Subcategory Overview Google TikTok Instagram Be…" at bounding box center [852, 601] width 1084 height 1012
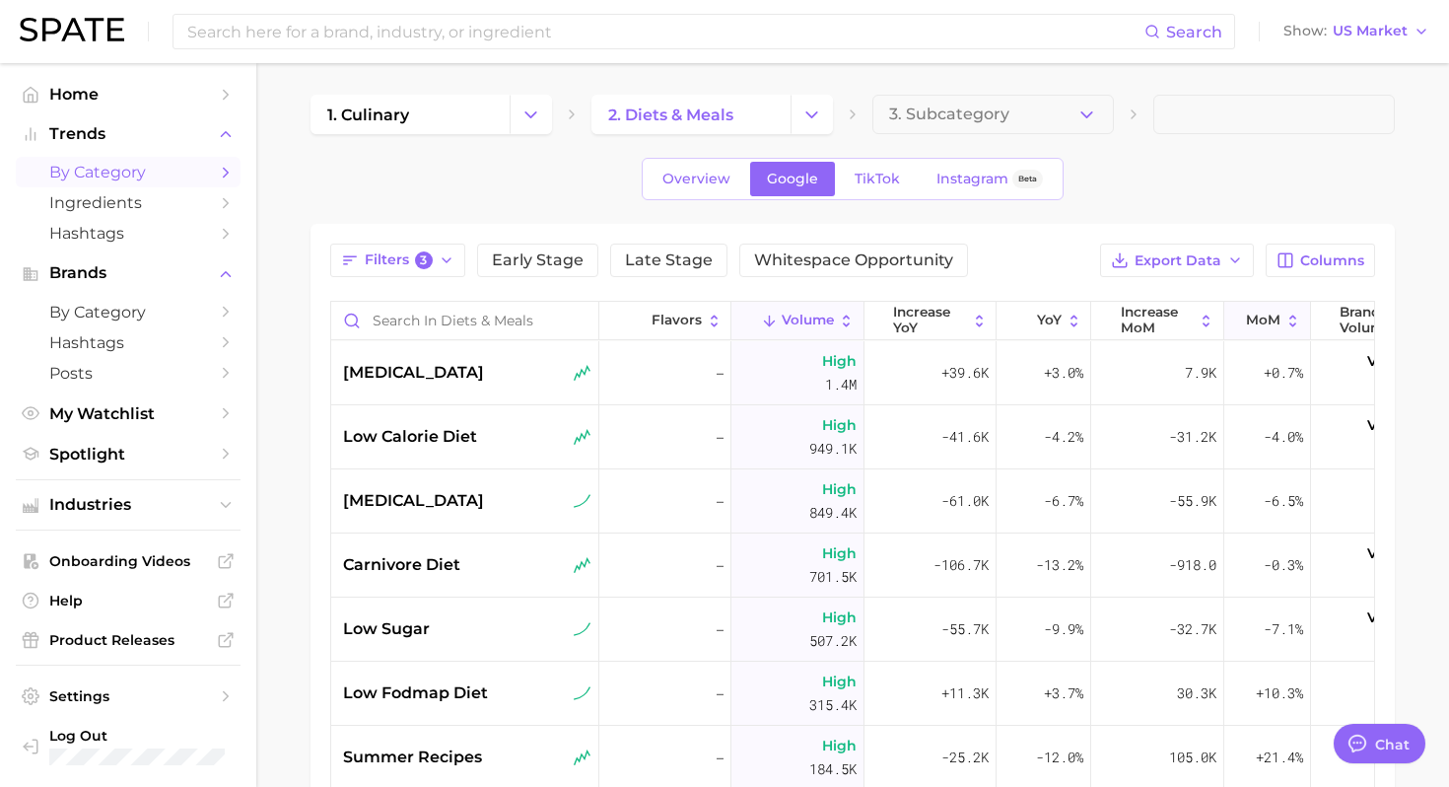
click at [1251, 318] on span "MoM" at bounding box center [1263, 320] width 34 height 16
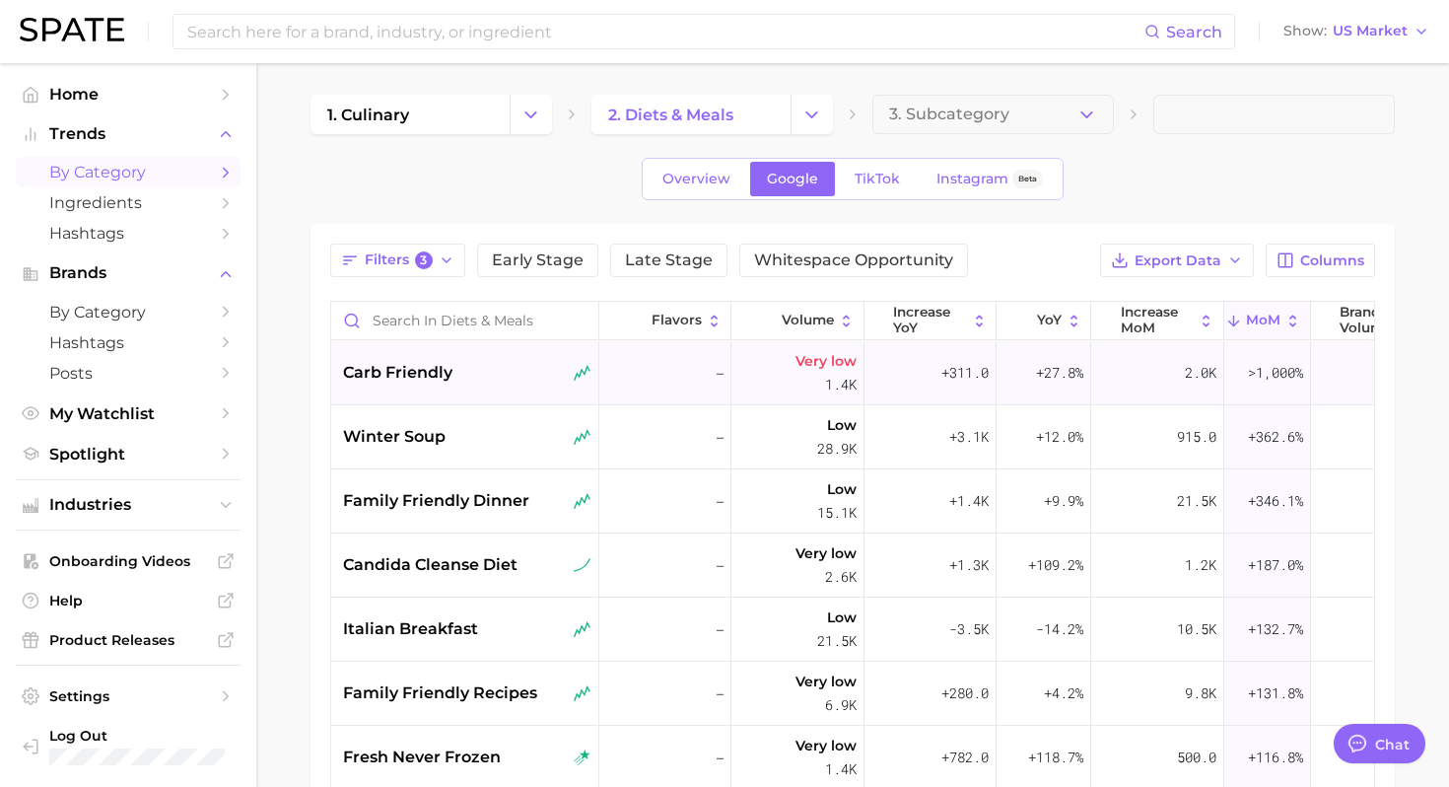
click at [463, 386] on div "carb friendly" at bounding box center [465, 373] width 268 height 64
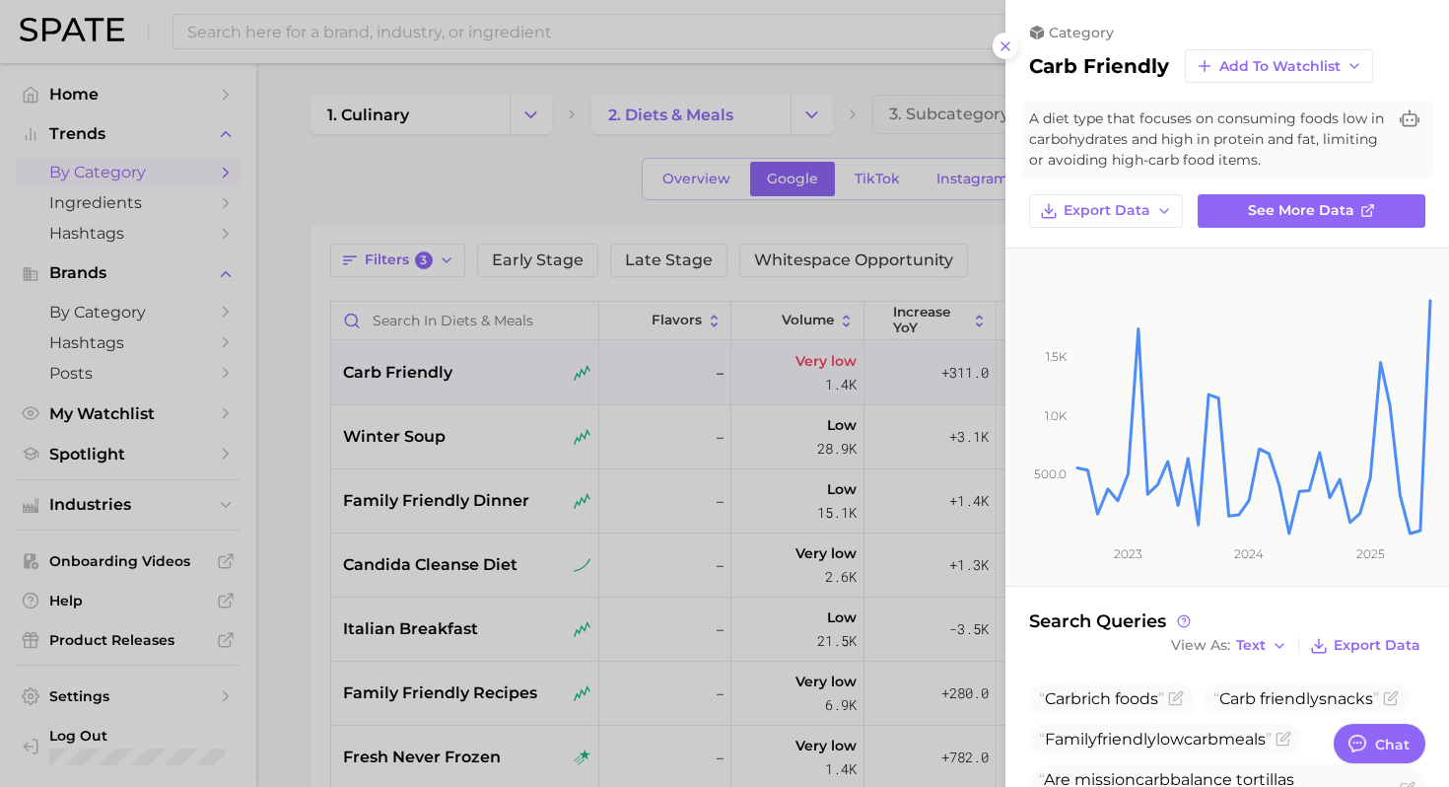
click at [718, 407] on div at bounding box center [724, 393] width 1449 height 787
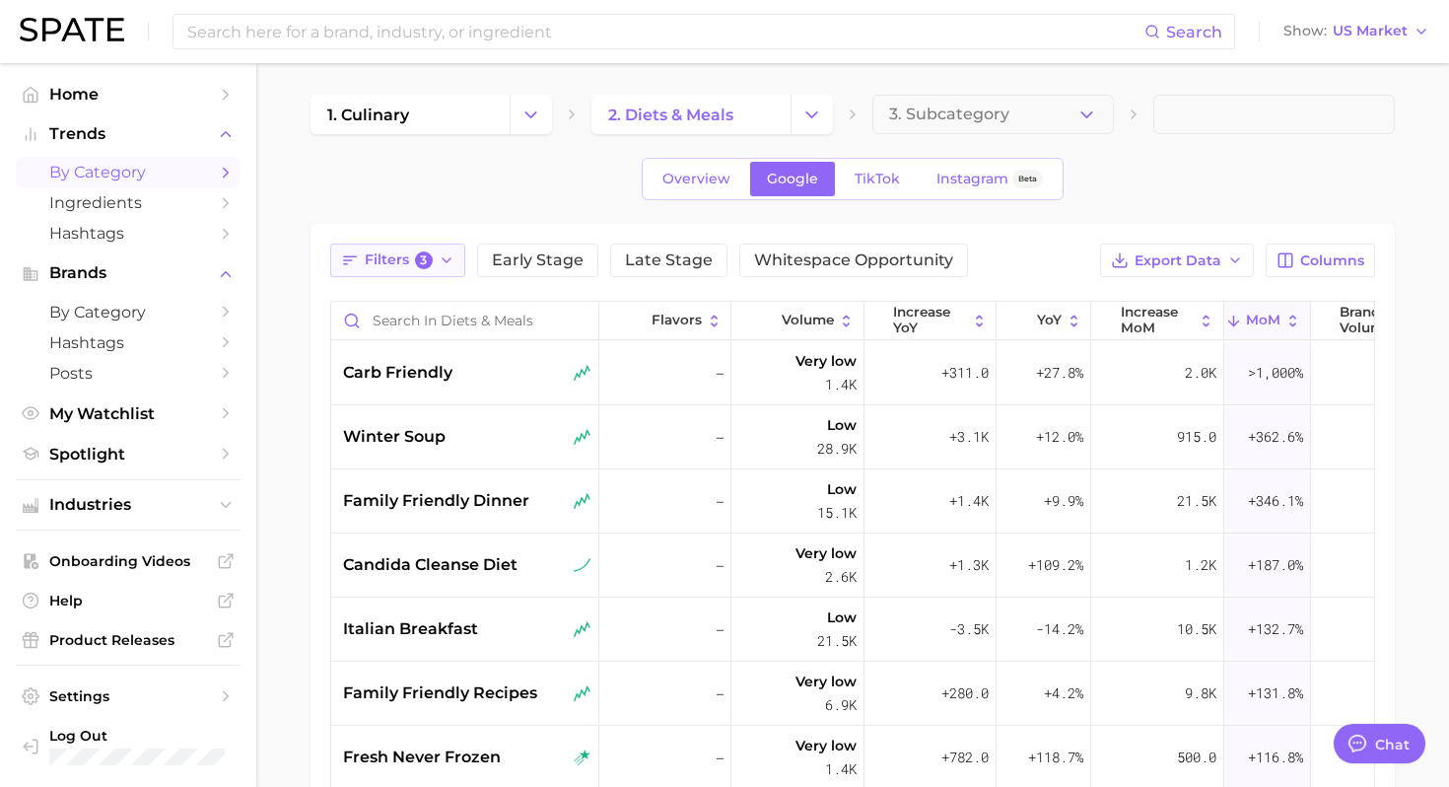
click at [382, 255] on span "Filters 3" at bounding box center [399, 260] width 68 height 18
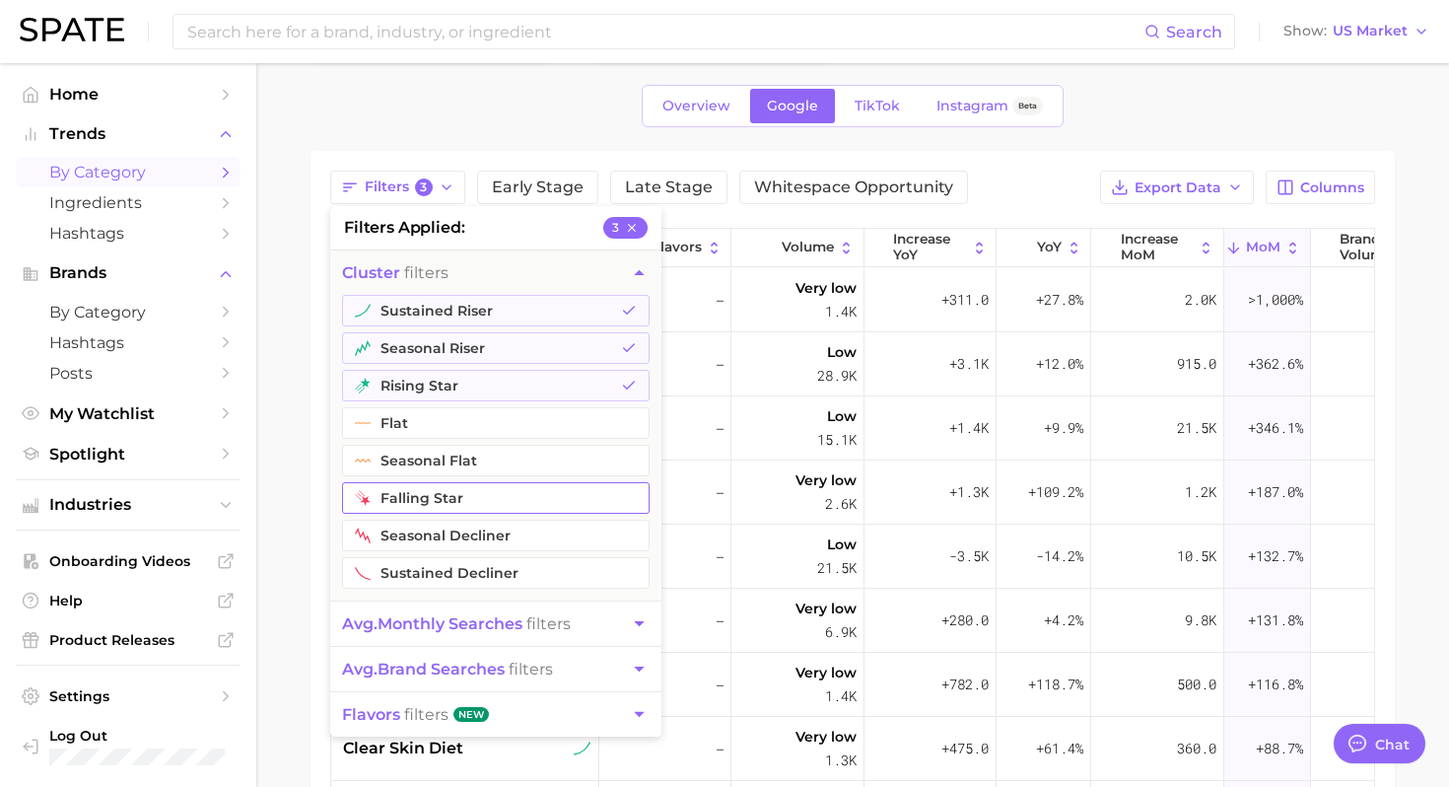
scroll to position [144, 0]
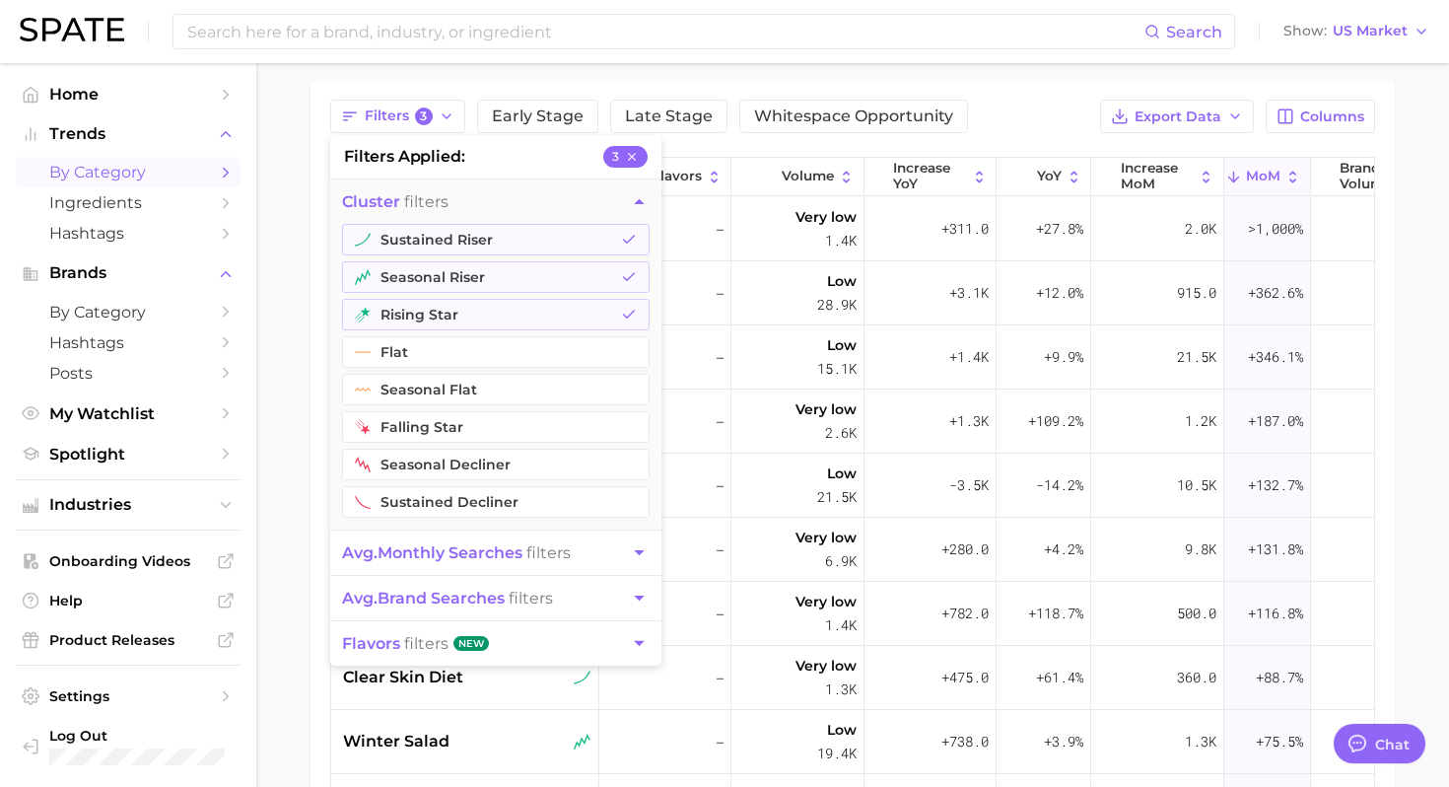
click at [481, 561] on span "avg. monthly searches" at bounding box center [432, 552] width 180 height 19
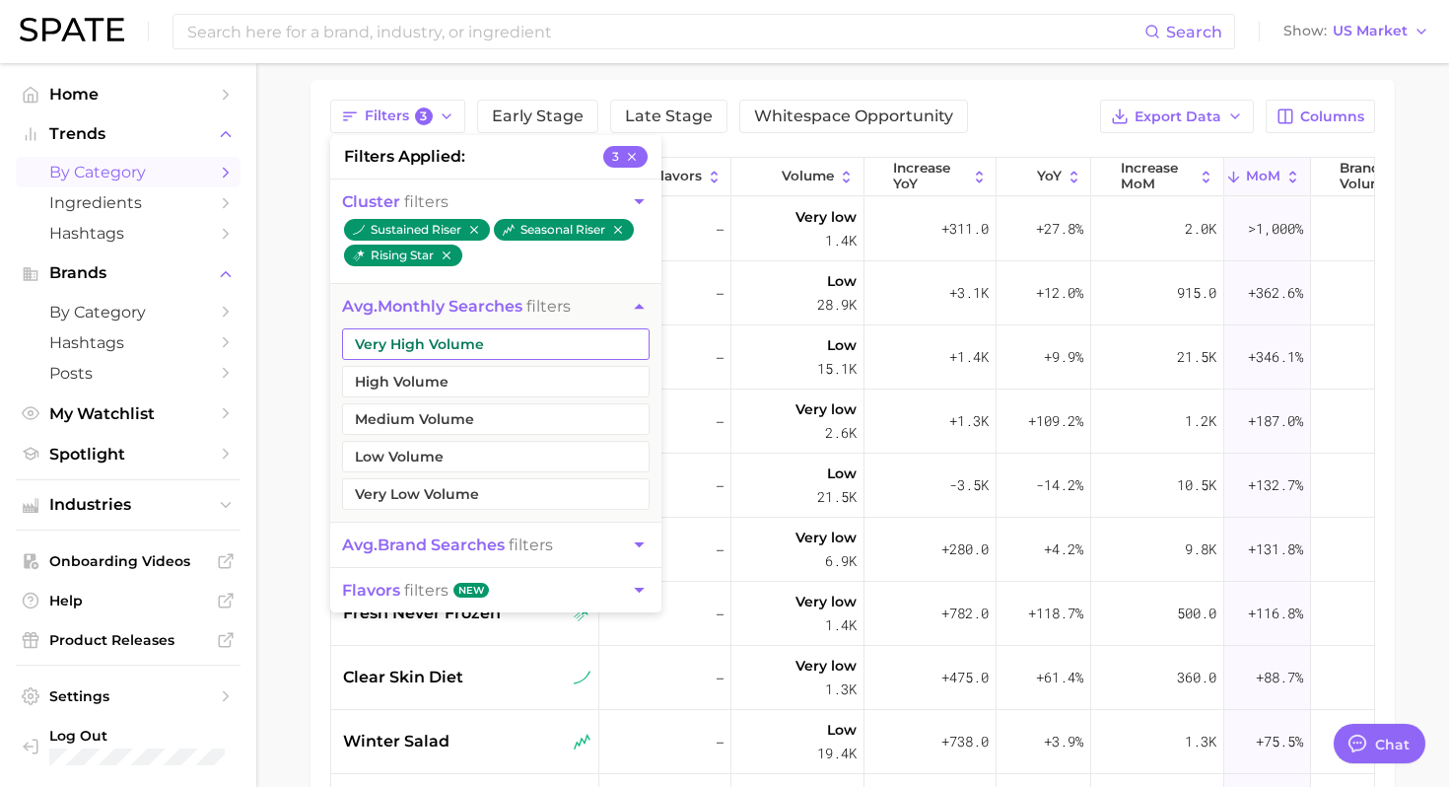
click at [464, 344] on button "Very High Volume" at bounding box center [496, 344] width 308 height 32
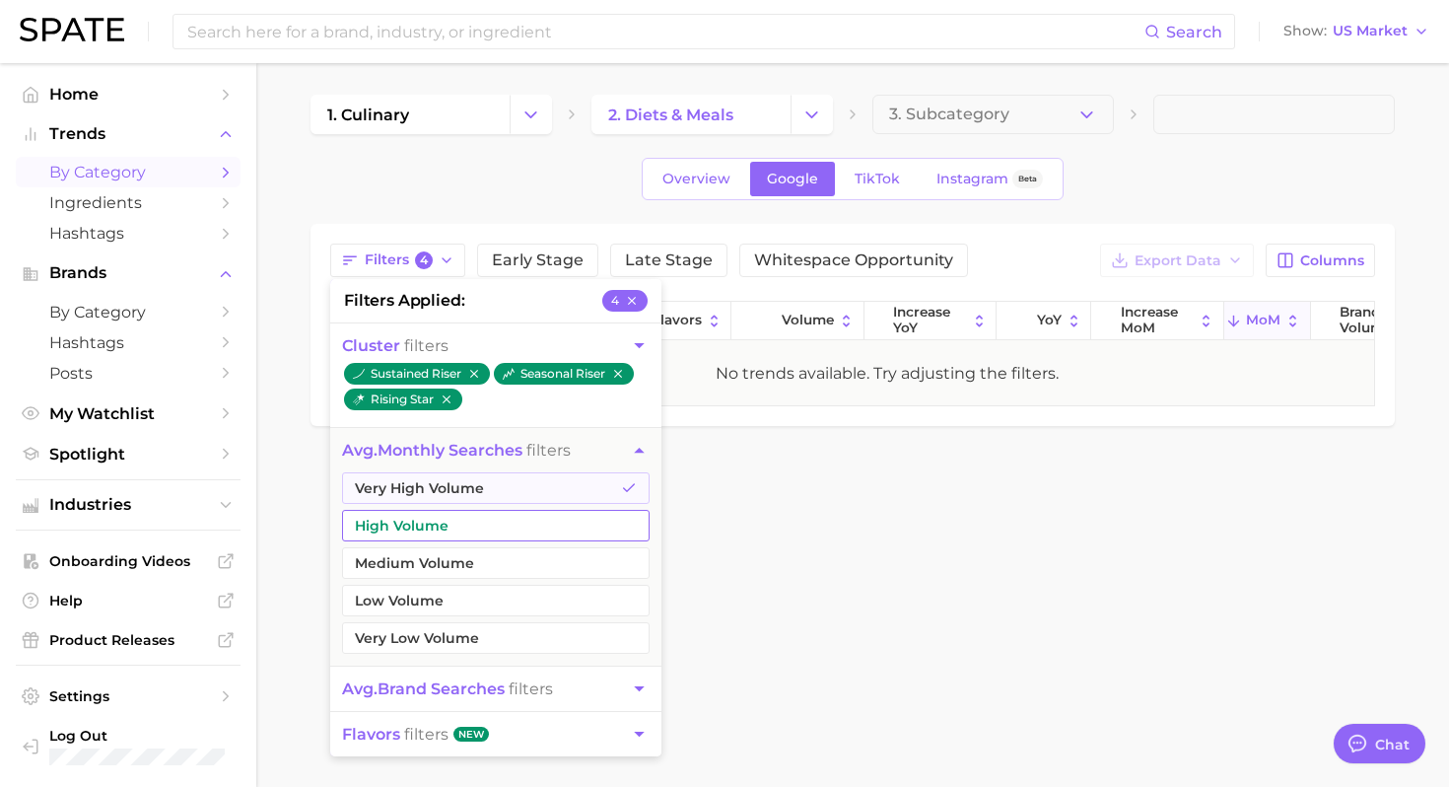
click at [420, 534] on button "High Volume" at bounding box center [496, 526] width 308 height 32
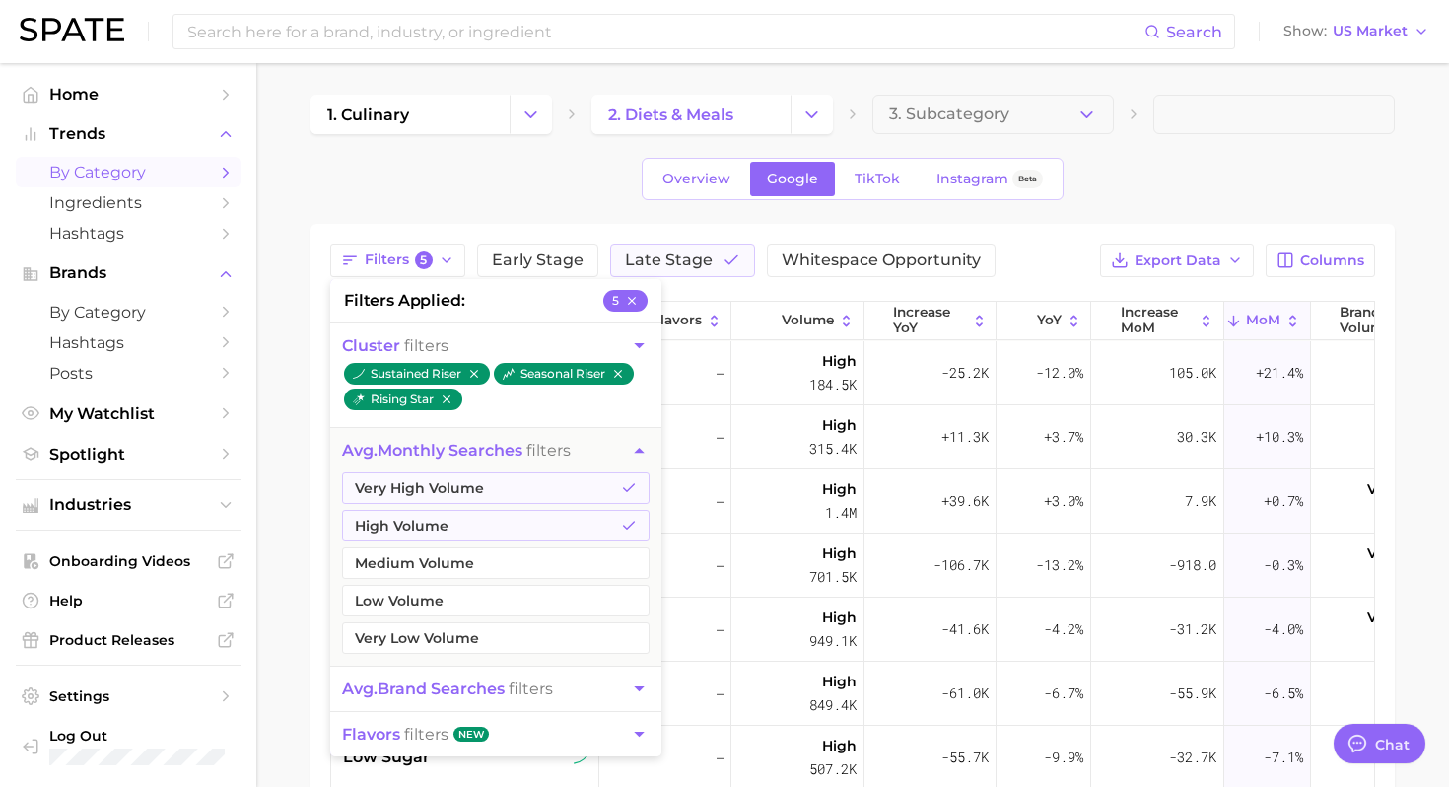
drag, startPoint x: 297, startPoint y: 562, endPoint x: 305, endPoint y: 550, distance: 14.2
click at [297, 562] on main "1. culinary 2. diets & meals 3. Subcategory Overview Google TikTok Instagram Be…" at bounding box center [852, 486] width 1193 height 846
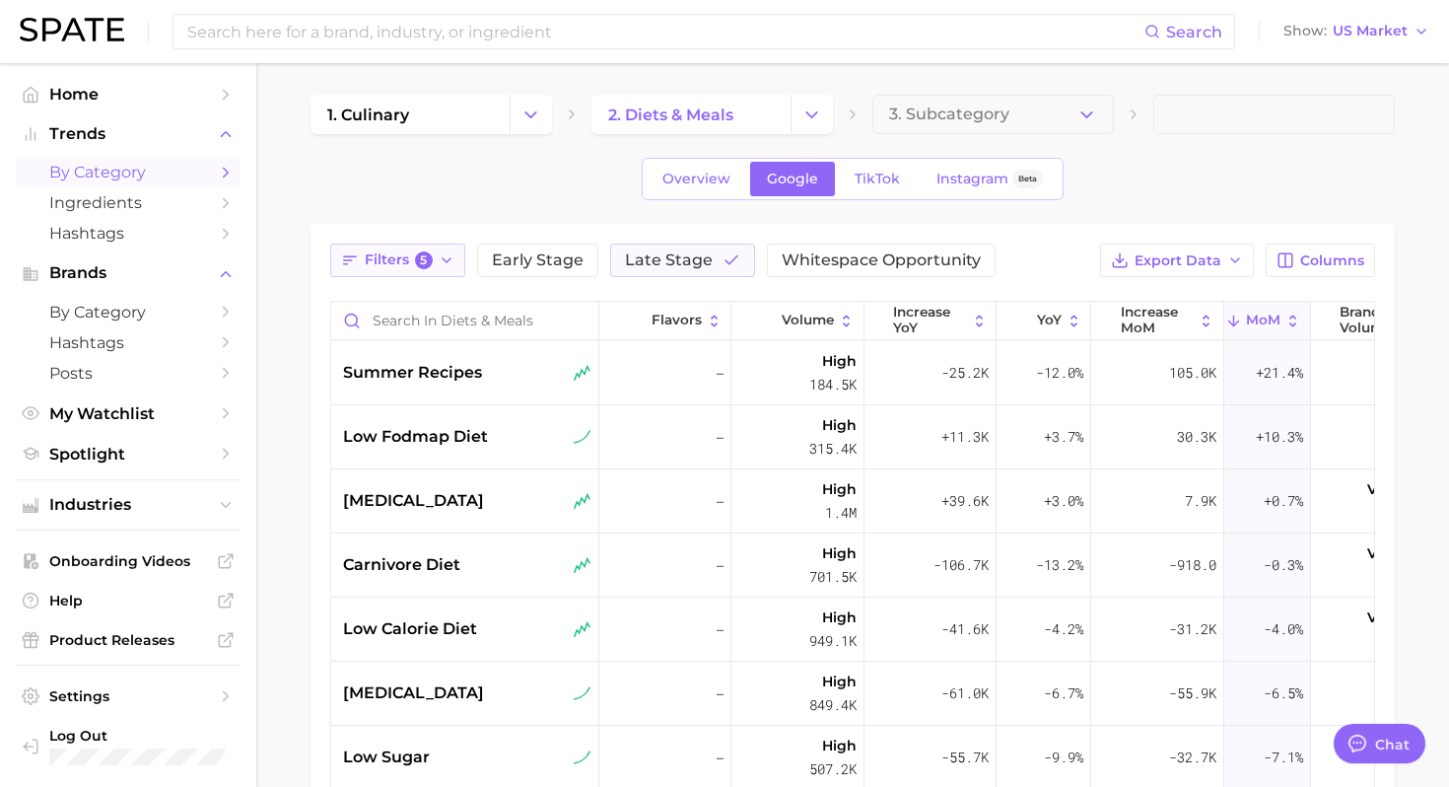
click at [398, 274] on button "Filters 5" at bounding box center [397, 260] width 135 height 34
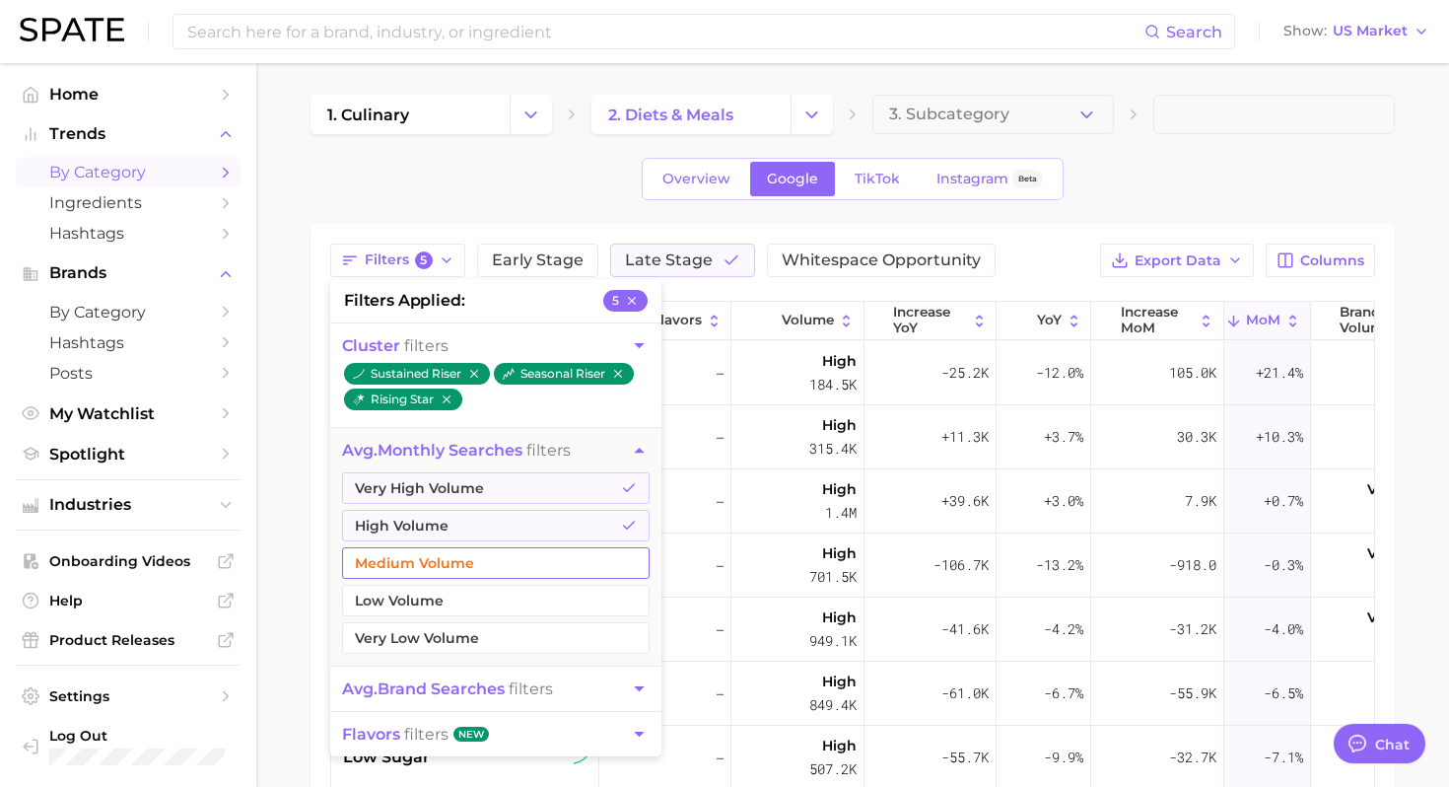
click at [453, 562] on button "Medium Volume" at bounding box center [496, 563] width 308 height 32
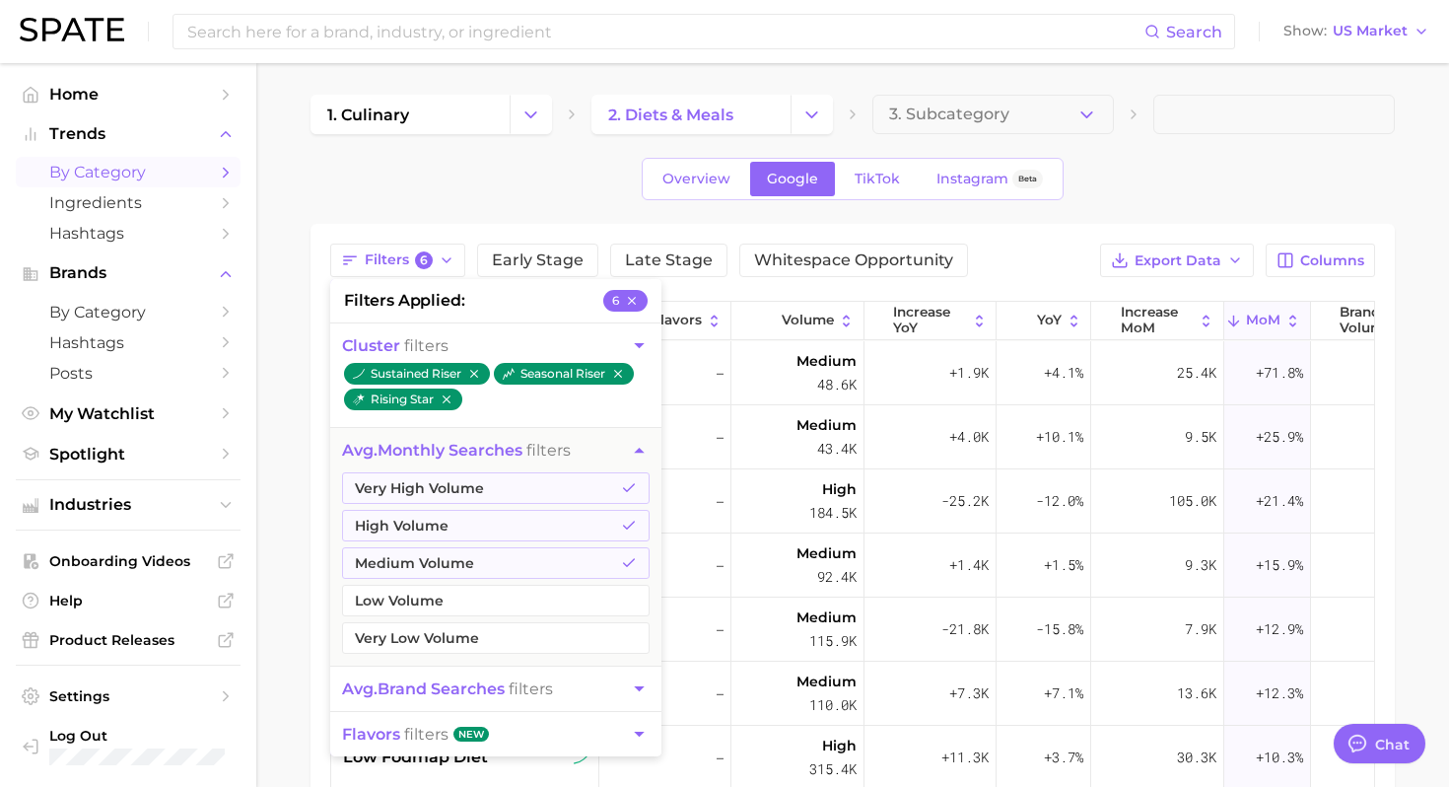
click at [277, 492] on main "1. culinary 2. diets & meals 3. Subcategory Overview Google TikTok Instagram Be…" at bounding box center [852, 634] width 1193 height 1142
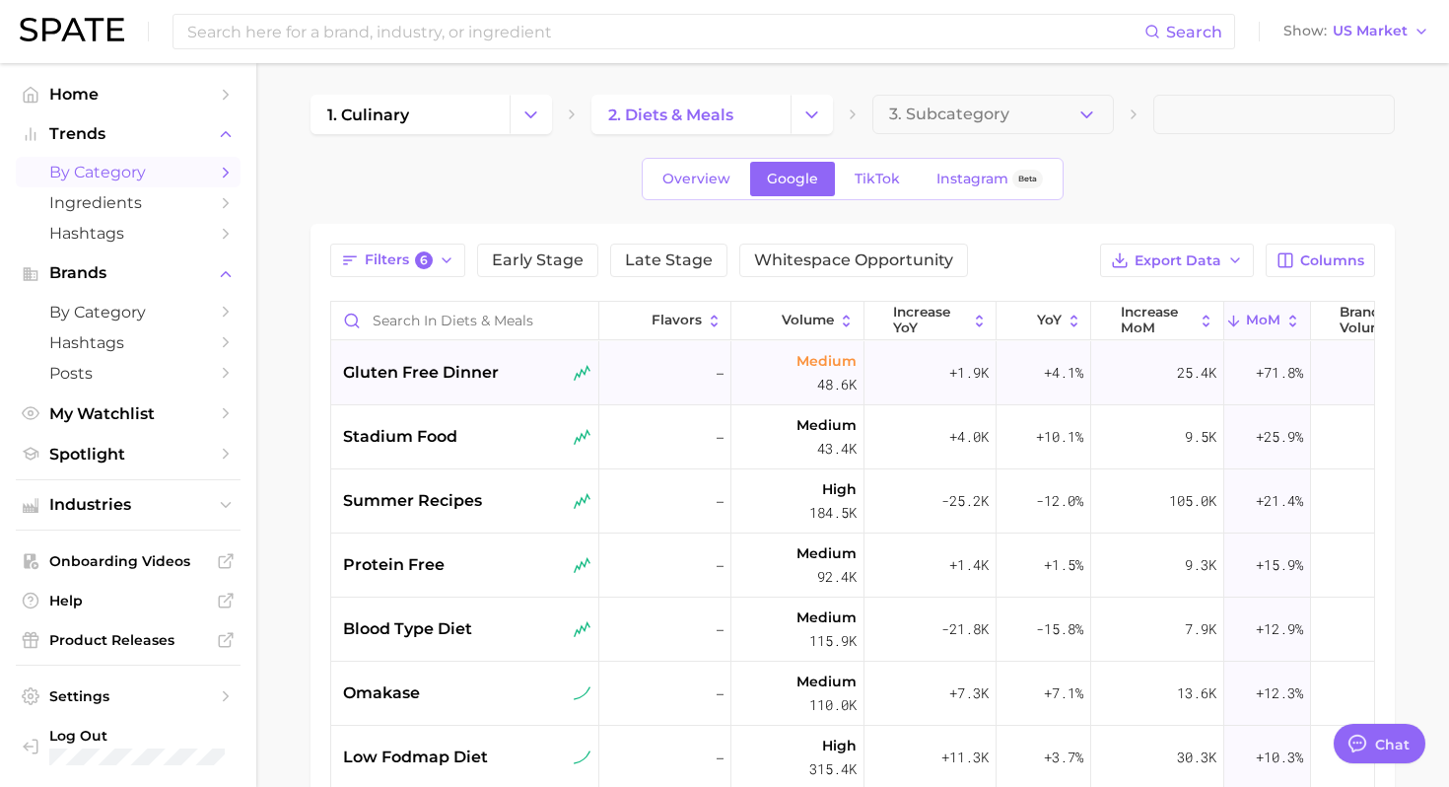
click at [481, 371] on span "gluten free dinner" at bounding box center [421, 373] width 156 height 24
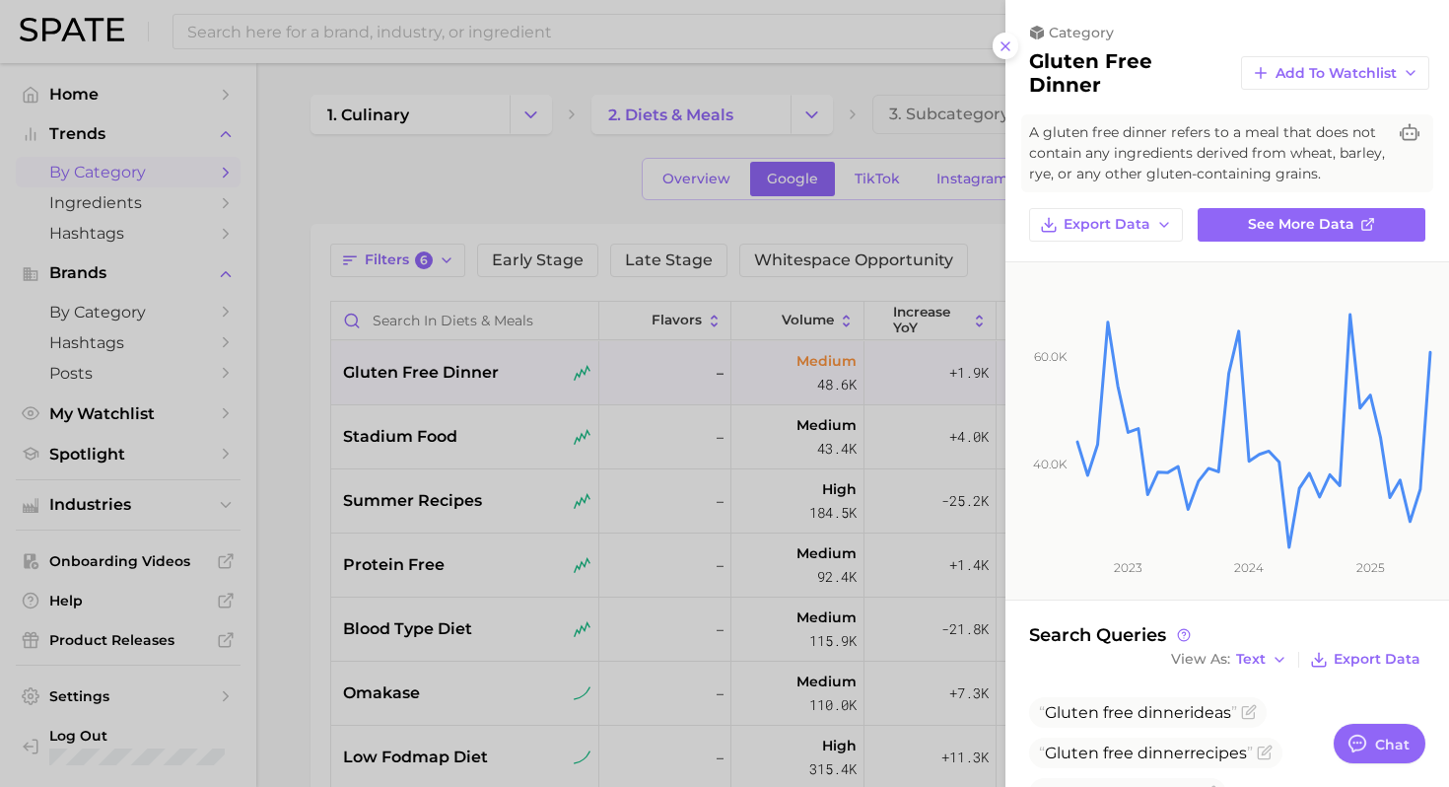
click at [454, 431] on div at bounding box center [724, 393] width 1449 height 787
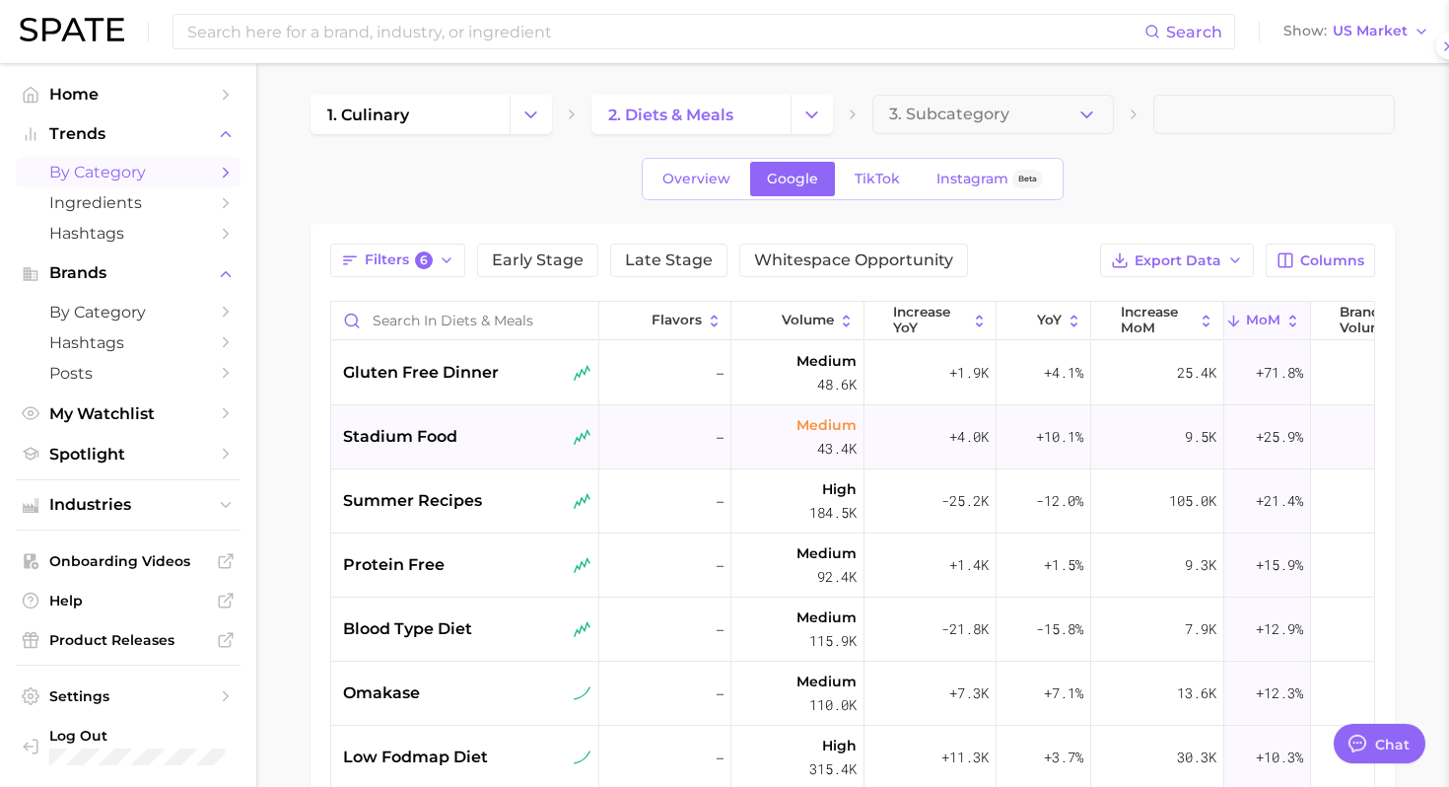
click at [508, 443] on div "stadium food" at bounding box center [467, 437] width 248 height 24
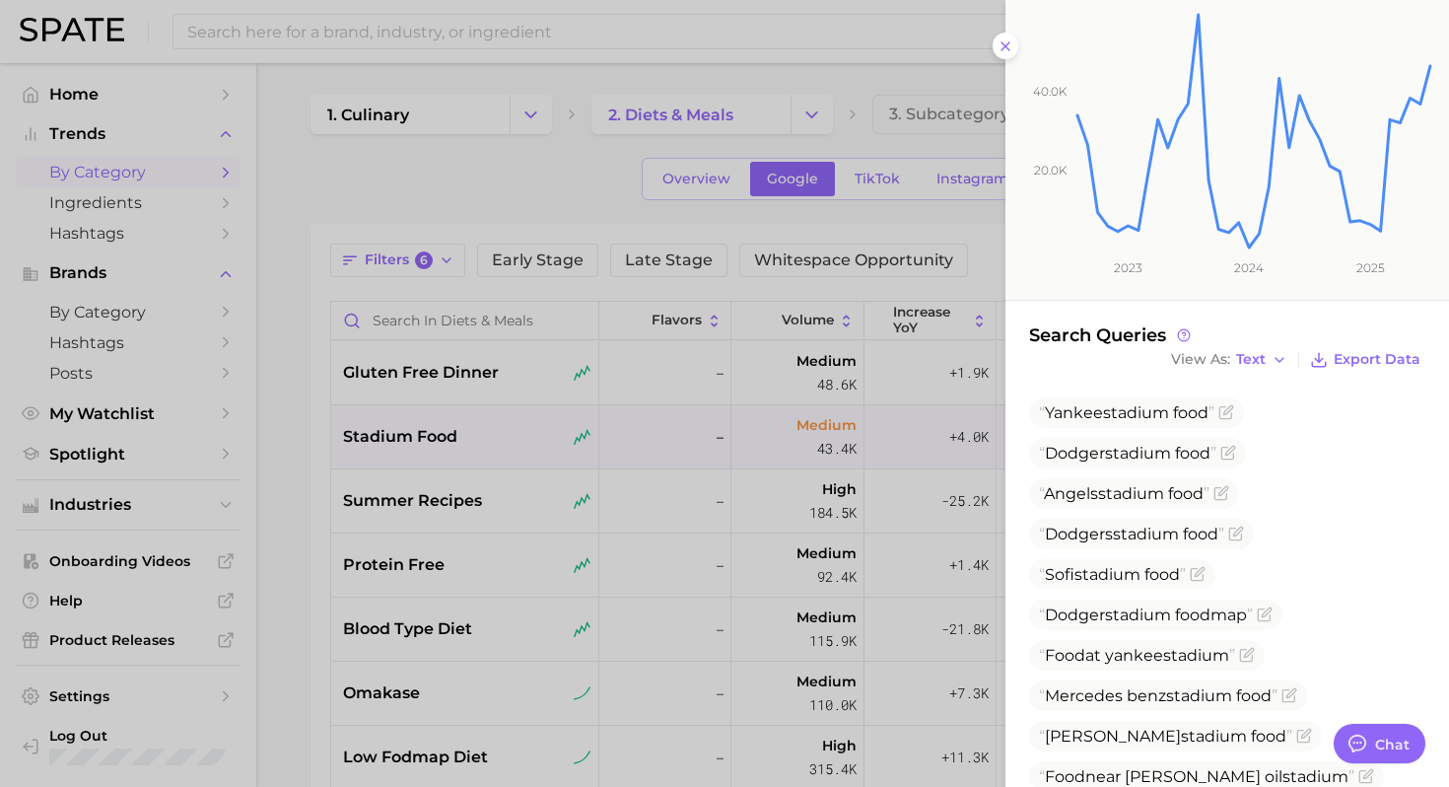
scroll to position [430, 0]
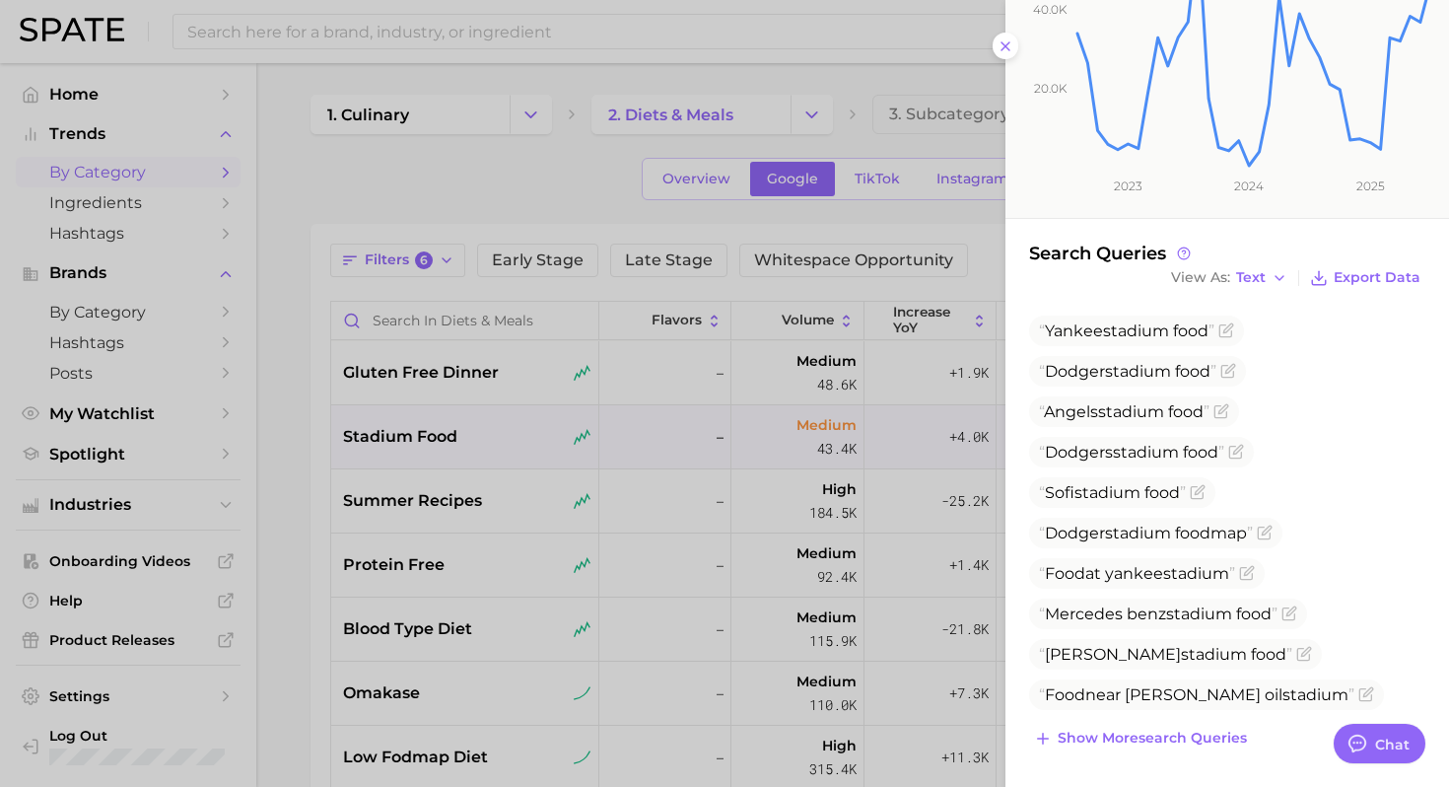
click at [622, 554] on div at bounding box center [724, 393] width 1449 height 787
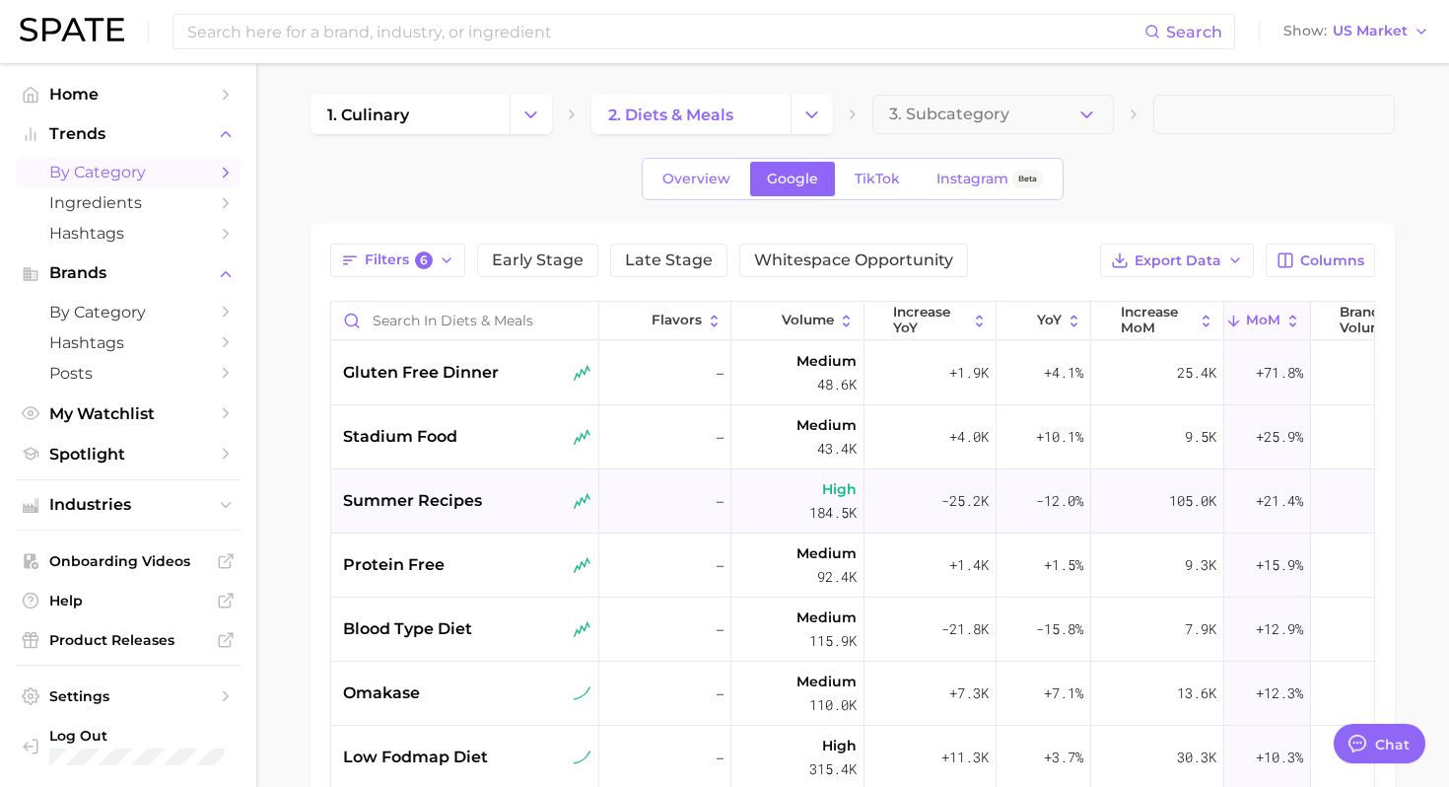
click at [486, 515] on div "summer recipes" at bounding box center [465, 501] width 268 height 64
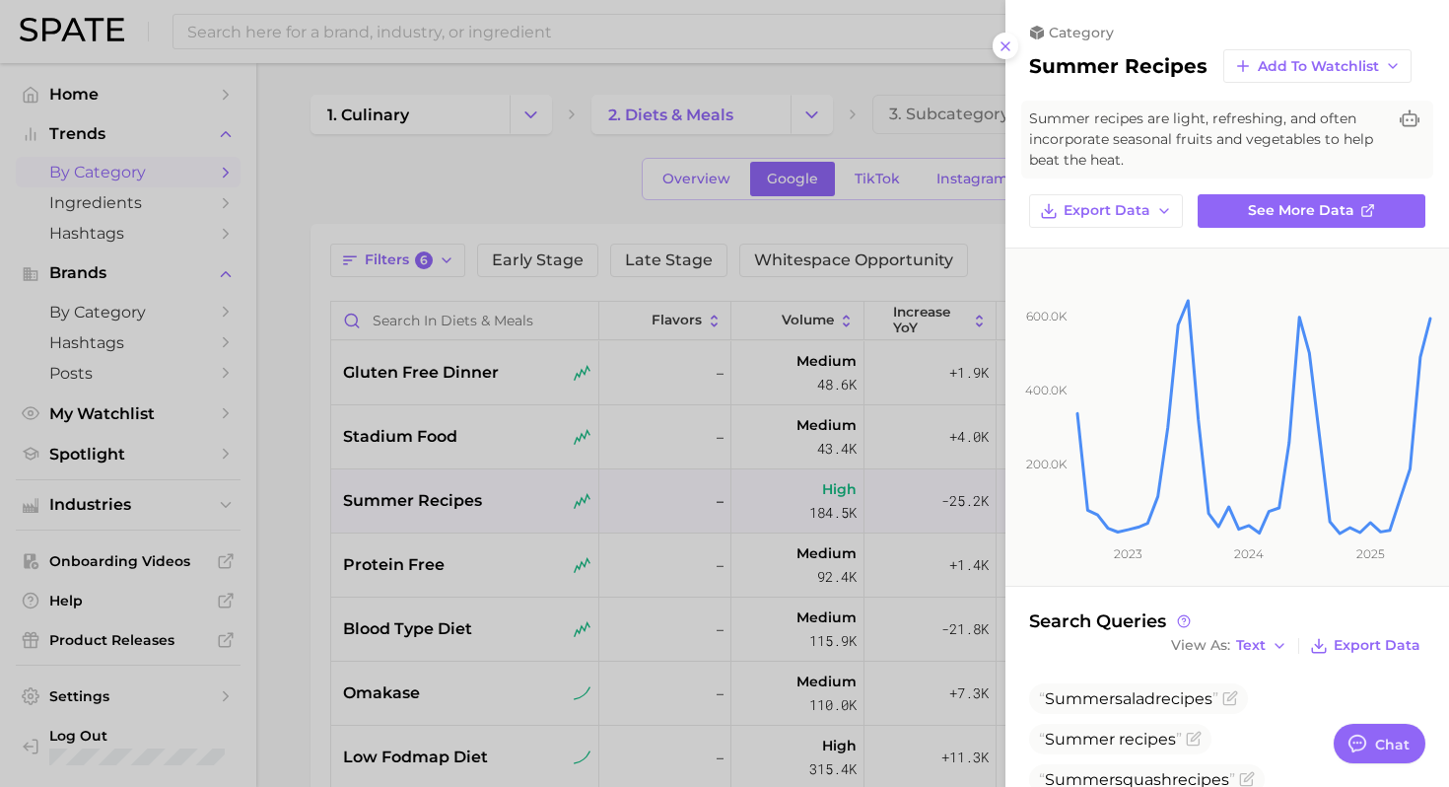
click at [660, 439] on div at bounding box center [724, 393] width 1449 height 787
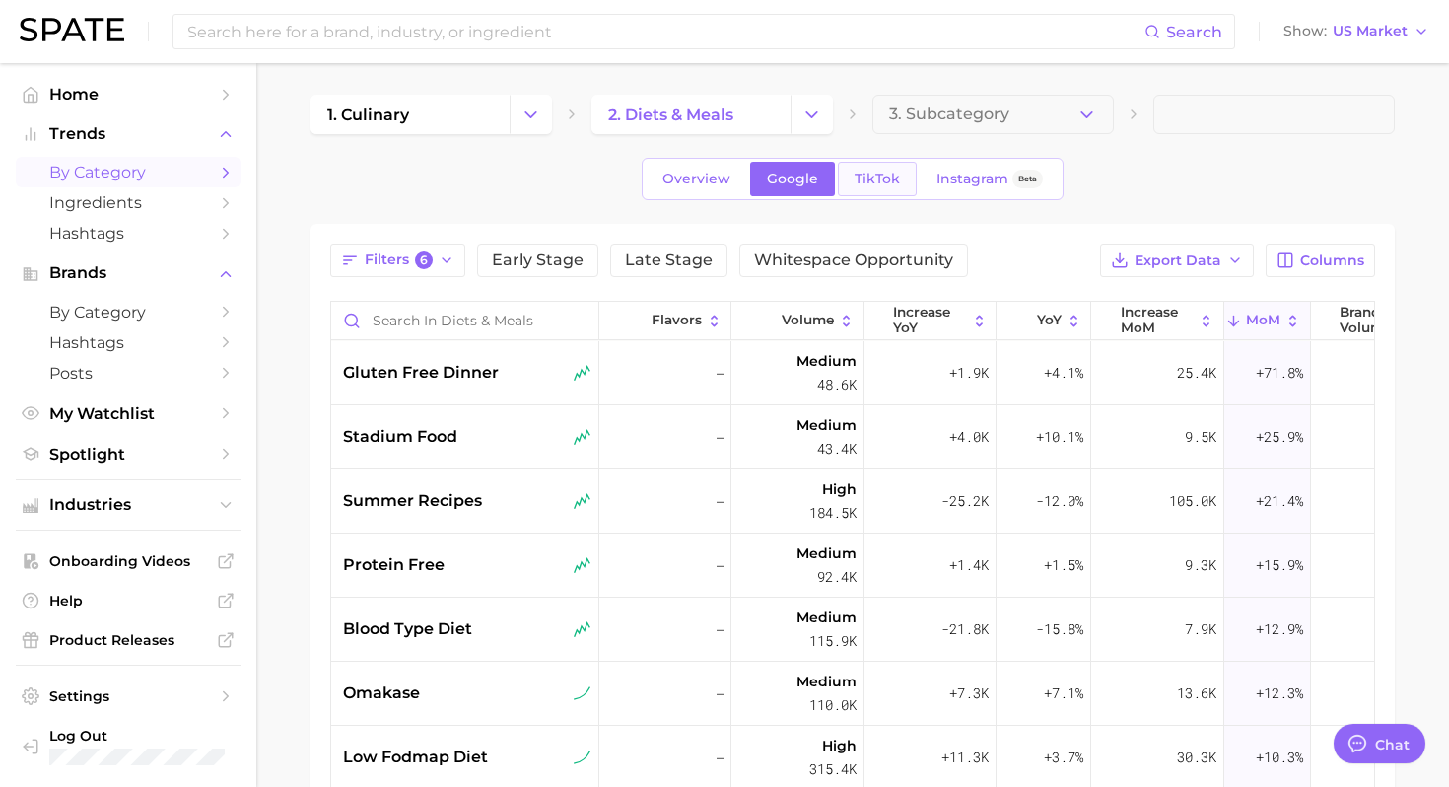
click at [855, 190] on link "TikTok" at bounding box center [877, 179] width 79 height 34
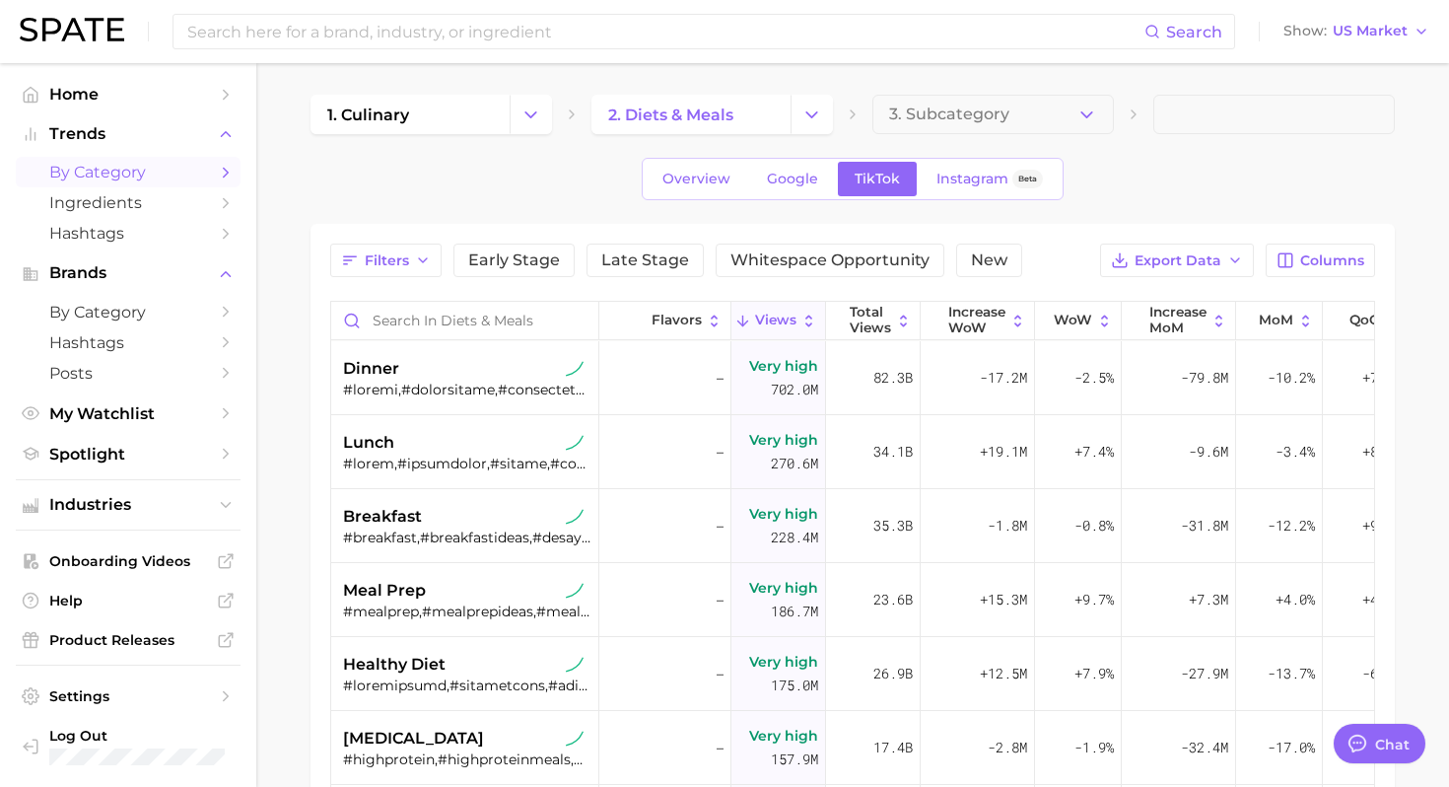
type textarea "x"
click at [410, 250] on button "Filters" at bounding box center [385, 260] width 111 height 34
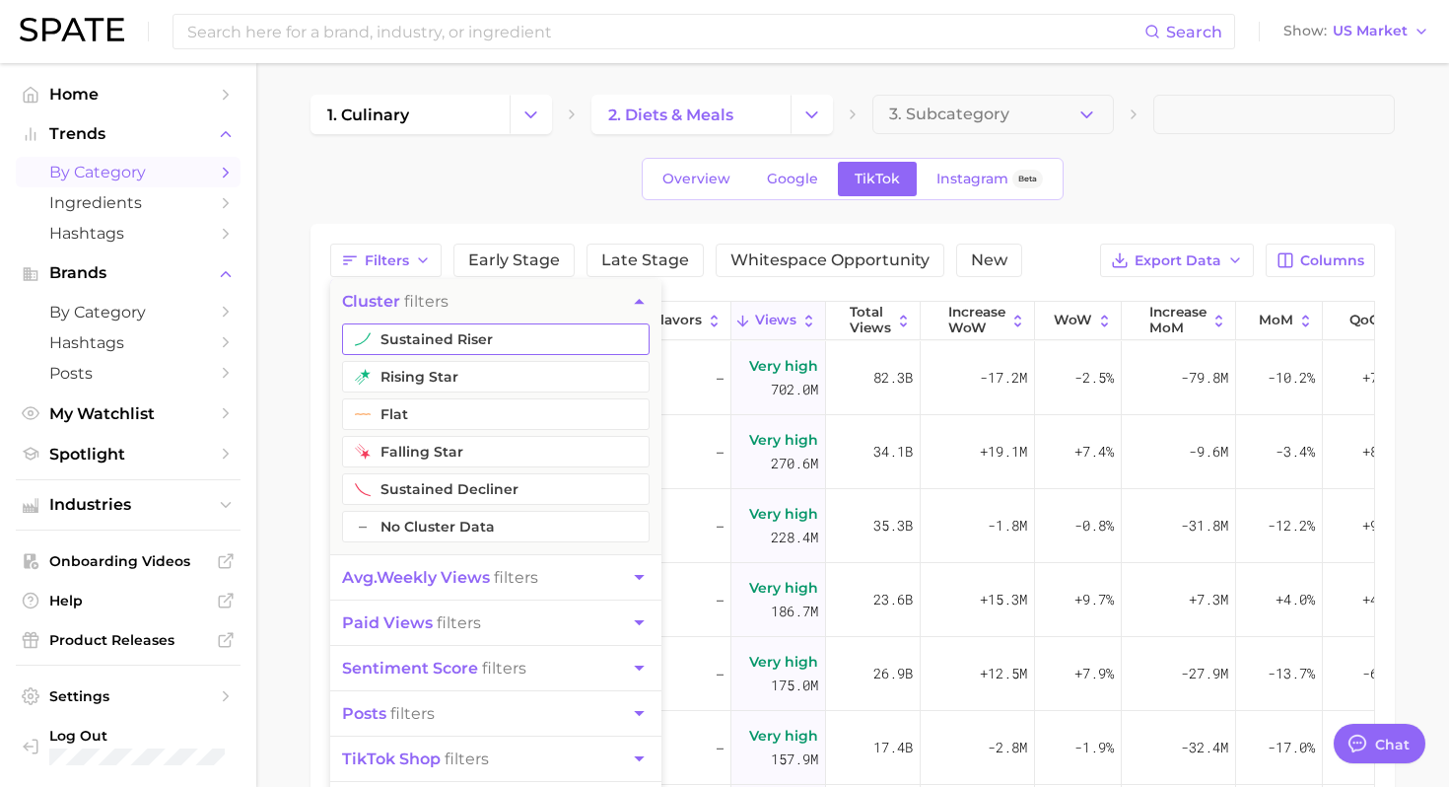
click at [463, 344] on button "sustained riser" at bounding box center [496, 339] width 308 height 32
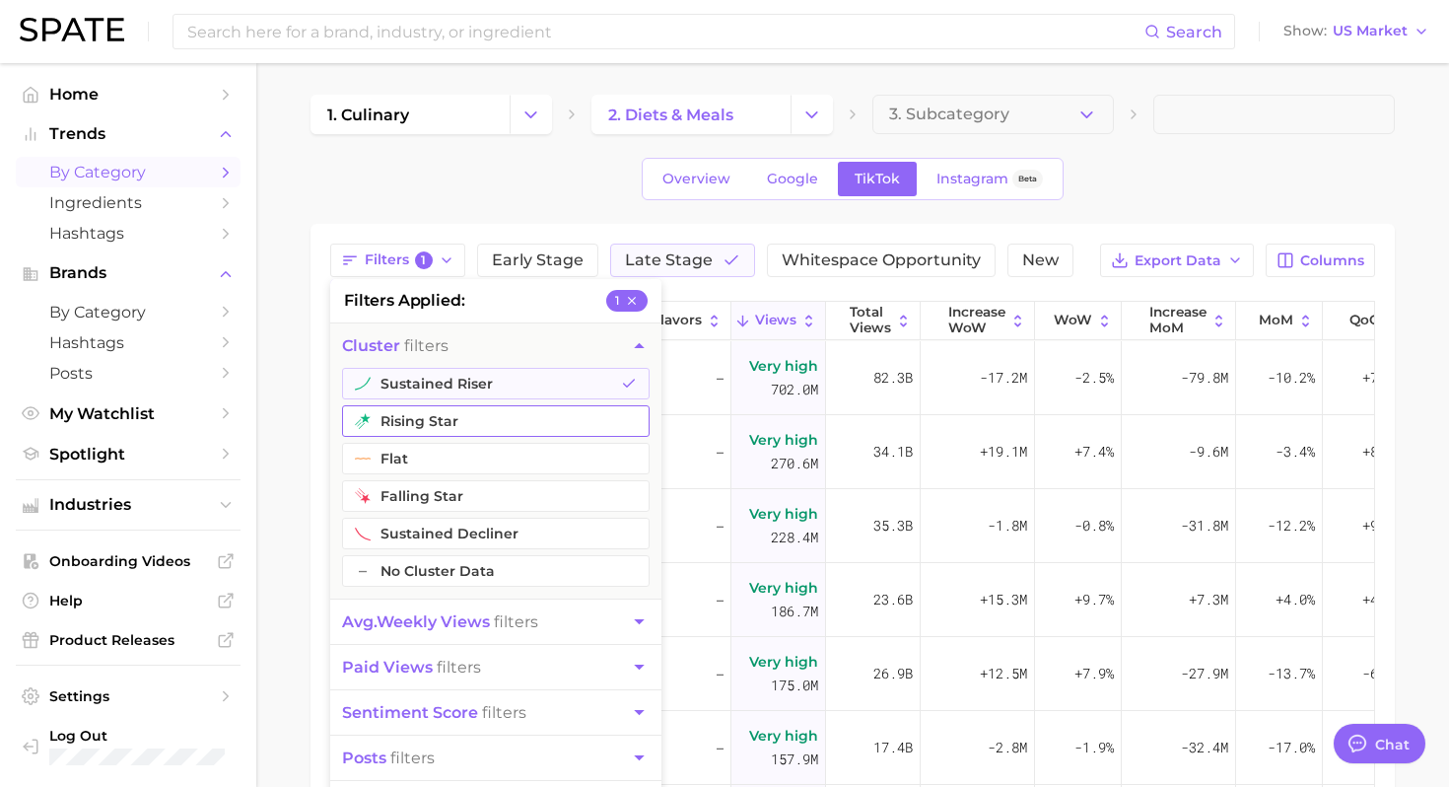
click at [427, 416] on button "rising star" at bounding box center [496, 421] width 308 height 32
click at [441, 622] on span "avg. weekly views" at bounding box center [416, 621] width 148 height 19
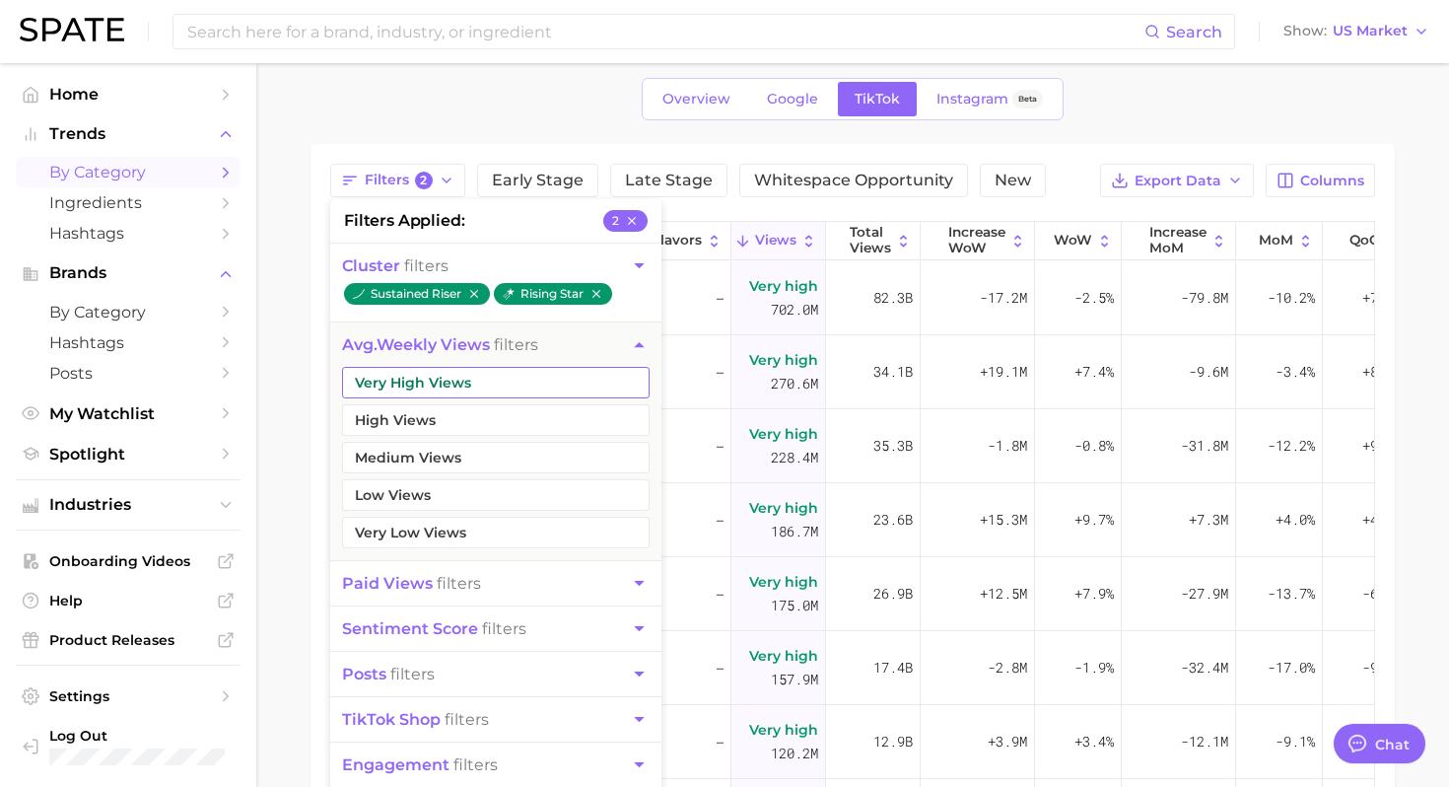
scroll to position [86, 0]
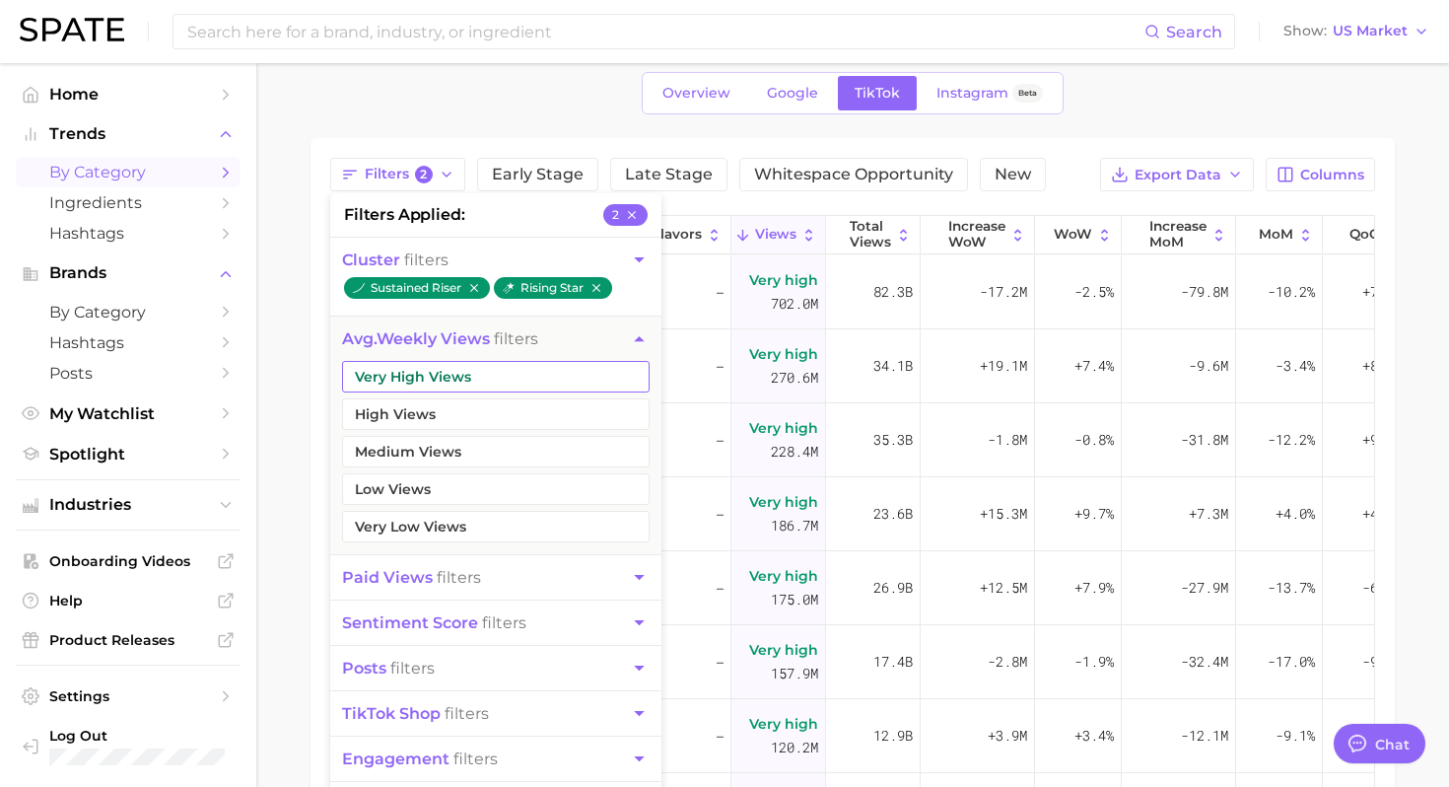
click at [542, 390] on button "Very High Views" at bounding box center [496, 377] width 308 height 32
click at [522, 421] on button "High Views" at bounding box center [496, 414] width 308 height 32
click at [1084, 123] on div "1. culinary 2. diets & meals 3. Subcategory Overview Google TikTok Instagram Be…" at bounding box center [852, 515] width 1084 height 1012
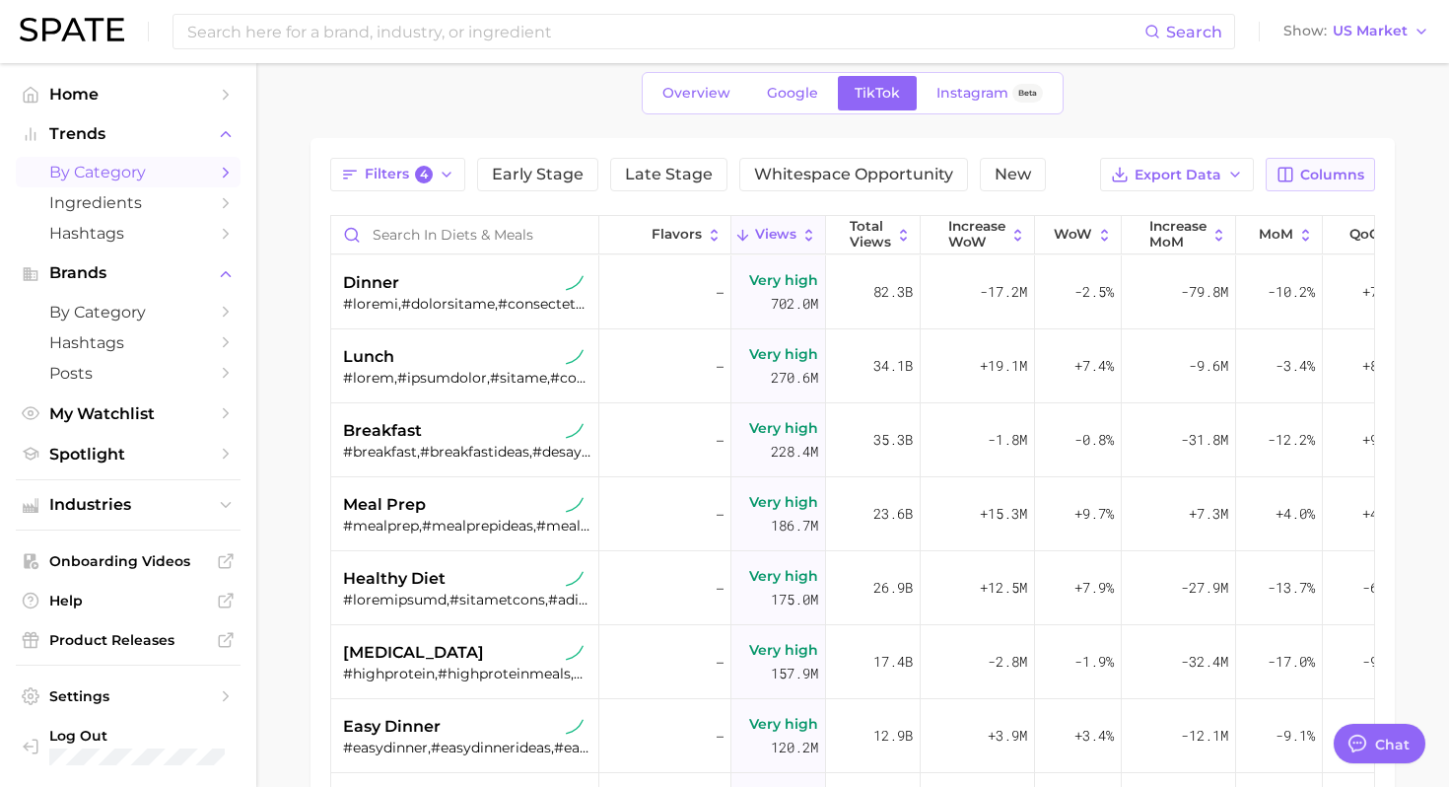
click at [1299, 171] on button "Columns" at bounding box center [1319, 175] width 109 height 34
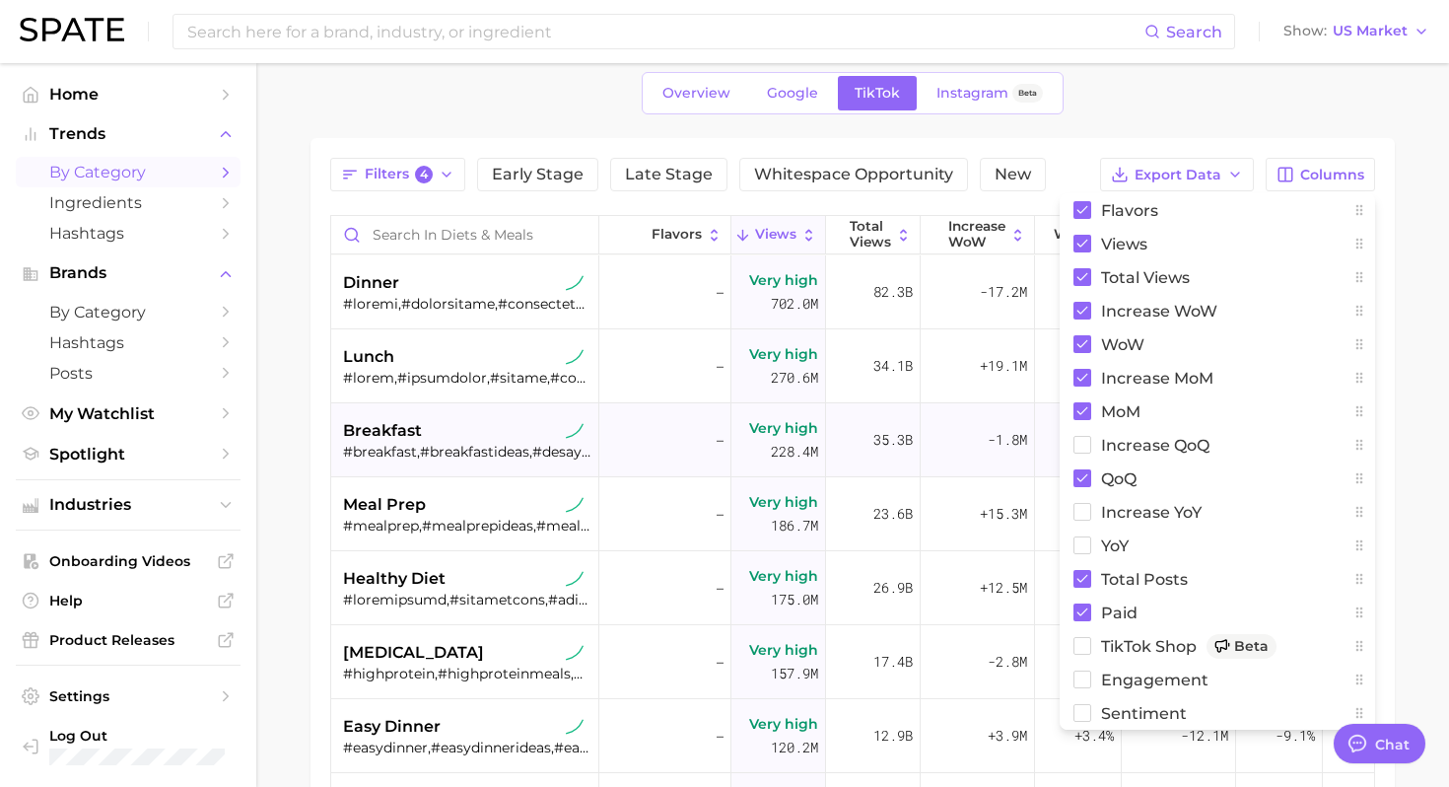
click at [949, 449] on div "-1.8m" at bounding box center [978, 440] width 114 height 74
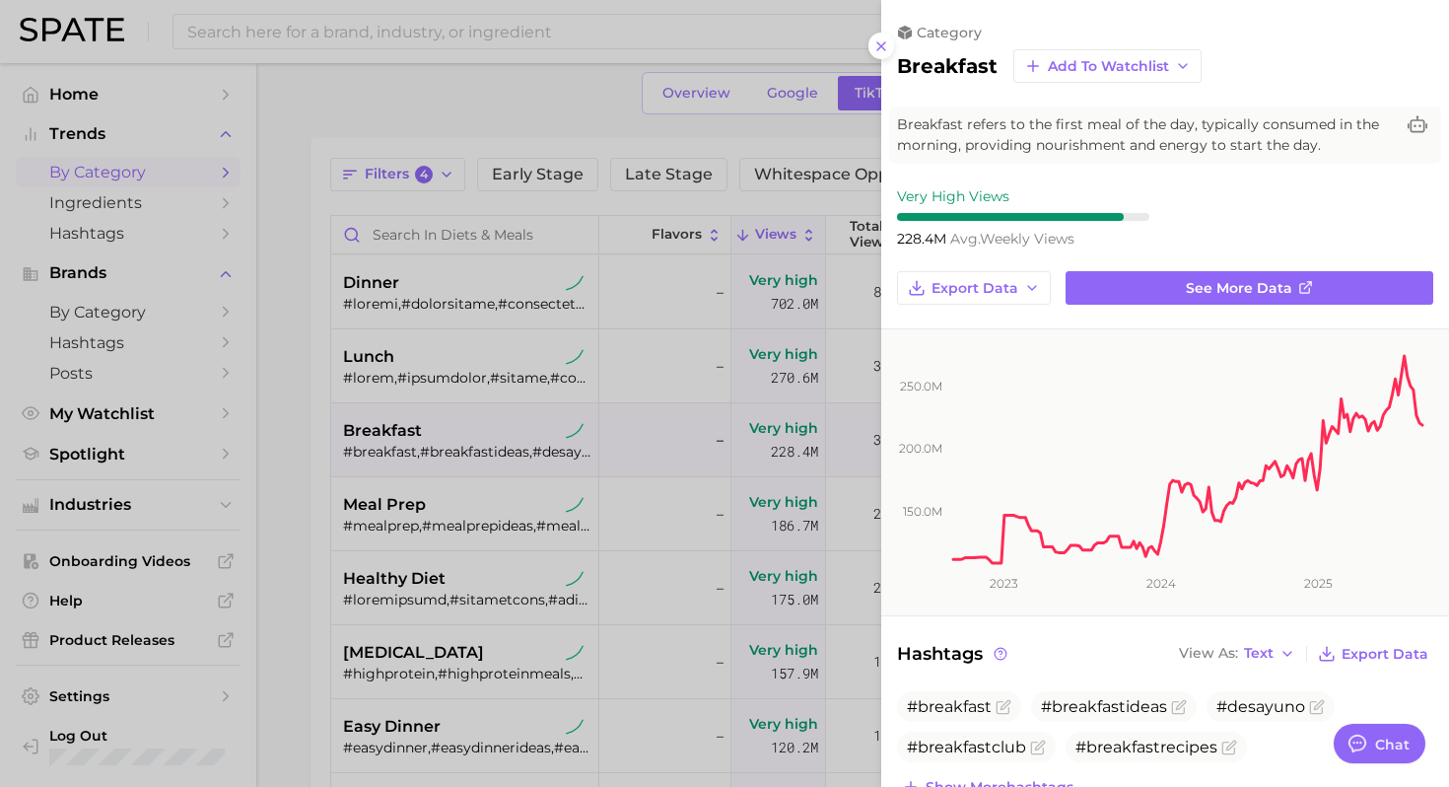
click at [749, 432] on div at bounding box center [724, 393] width 1449 height 787
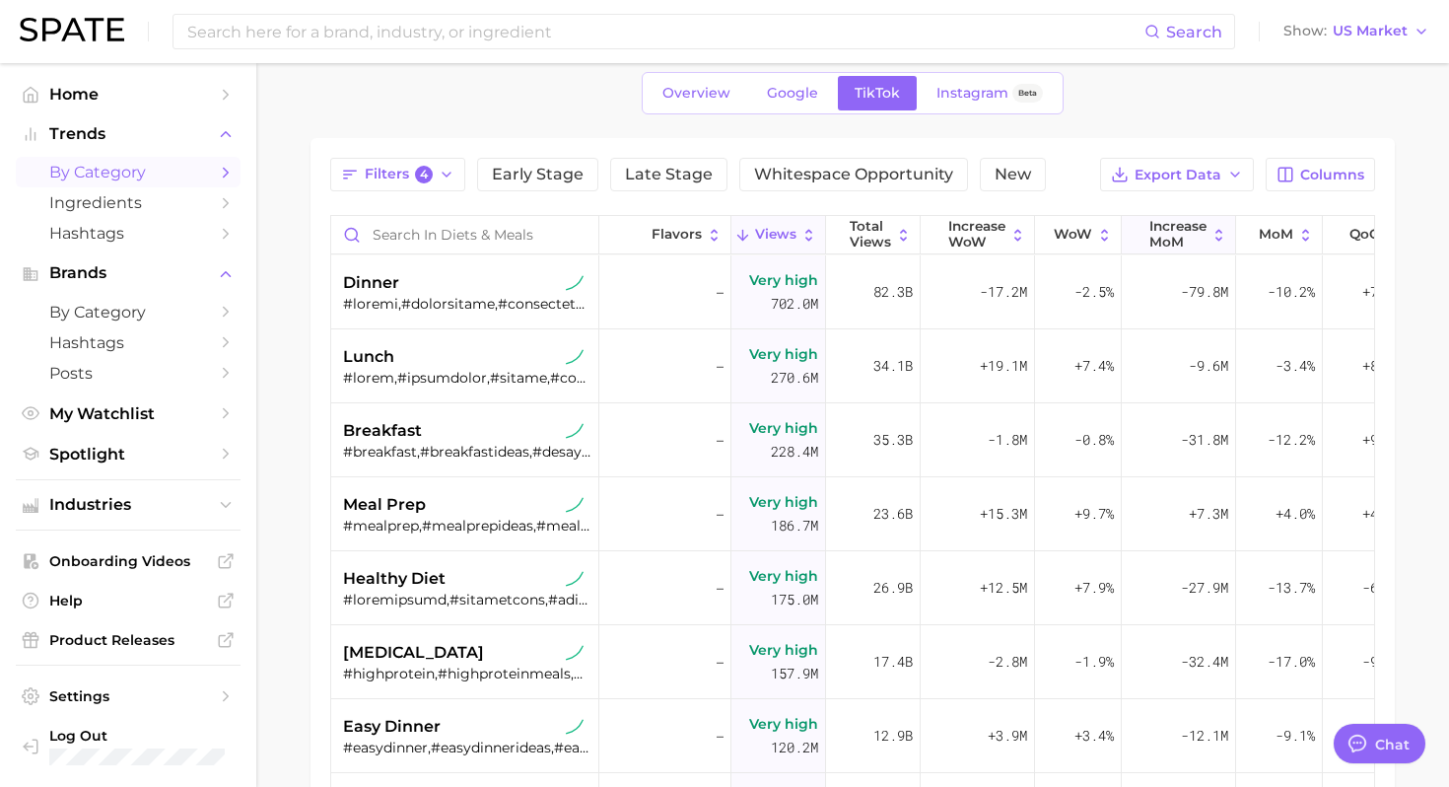
click at [1184, 238] on span "increase MoM" at bounding box center [1177, 234] width 57 height 31
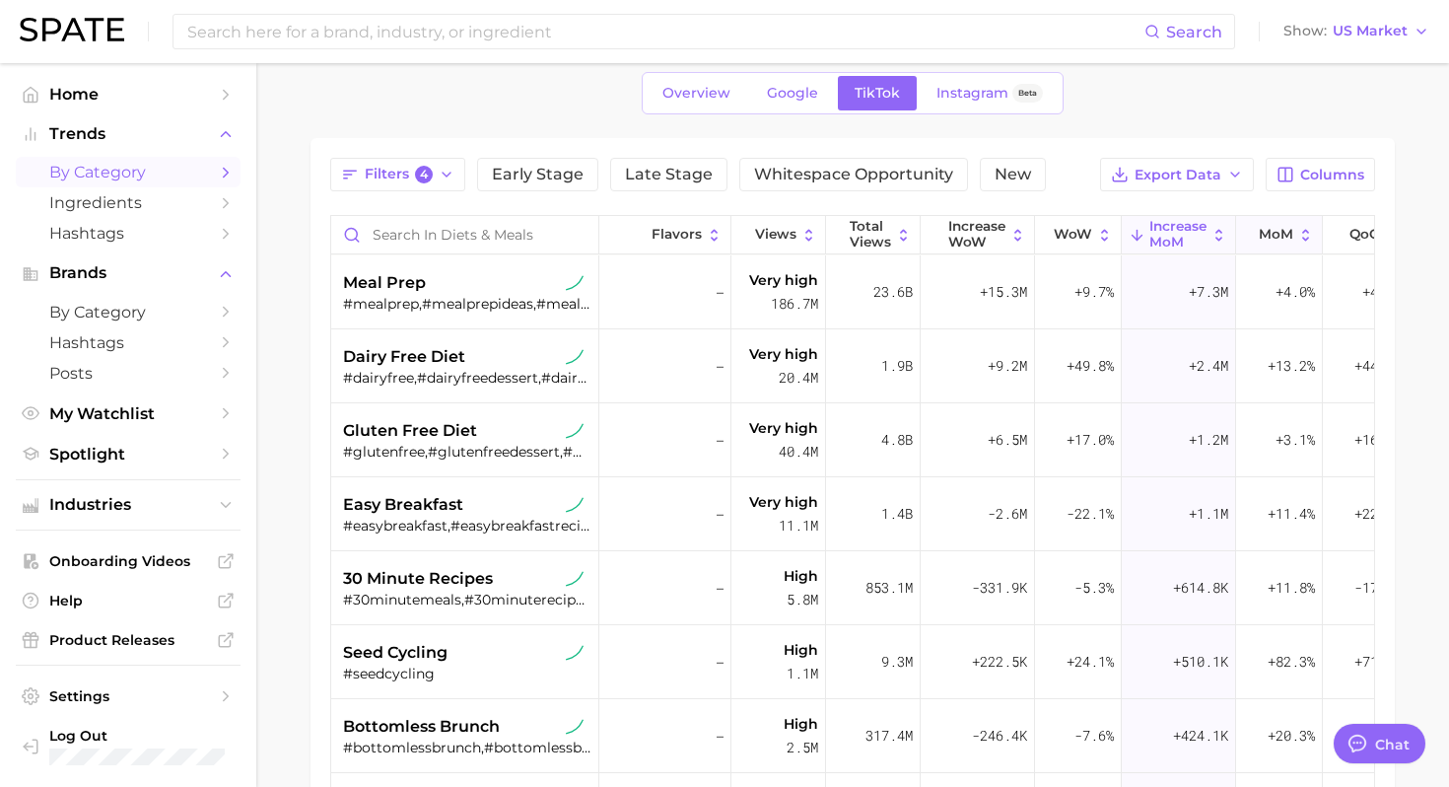
click at [1281, 235] on span "MoM" at bounding box center [1276, 235] width 34 height 16
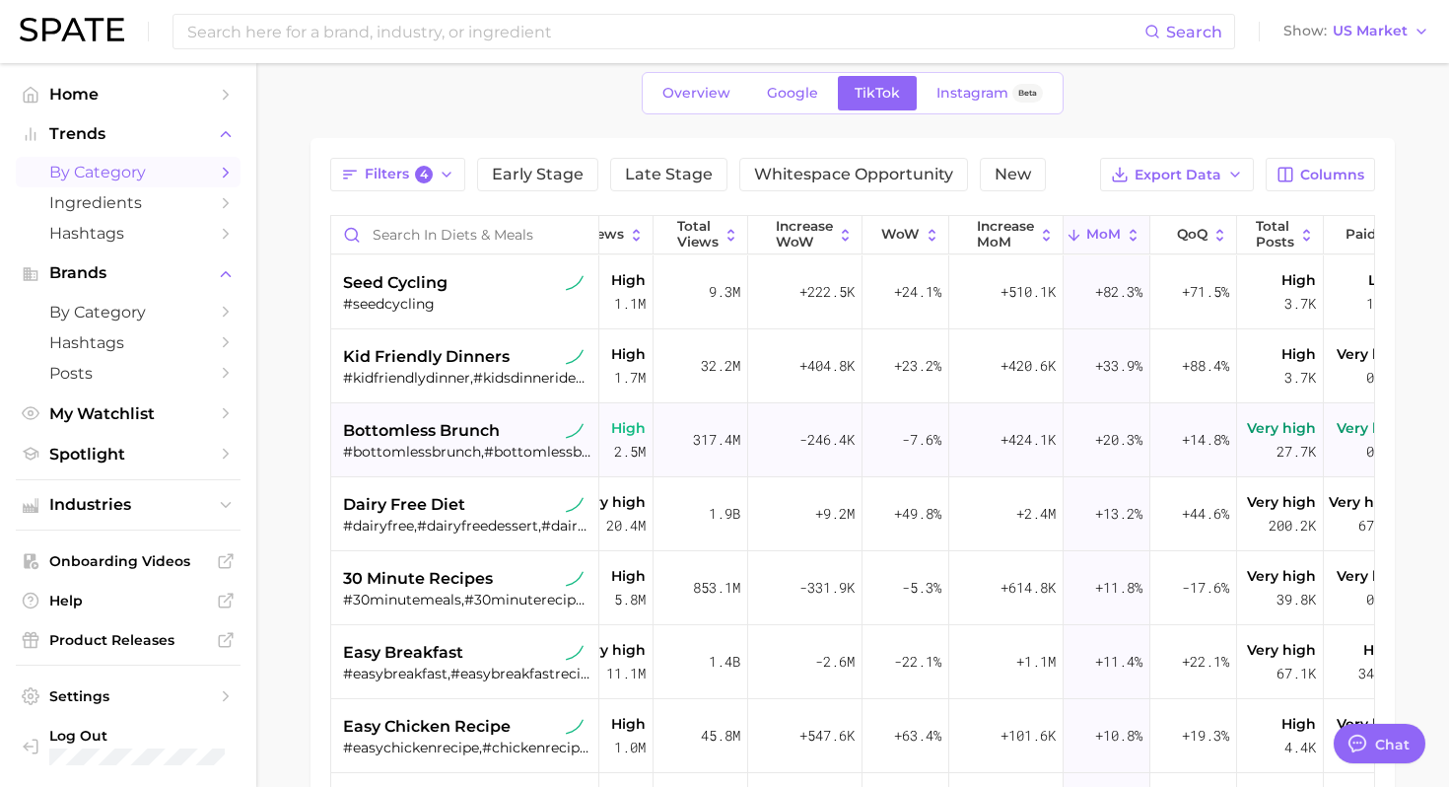
scroll to position [0, 203]
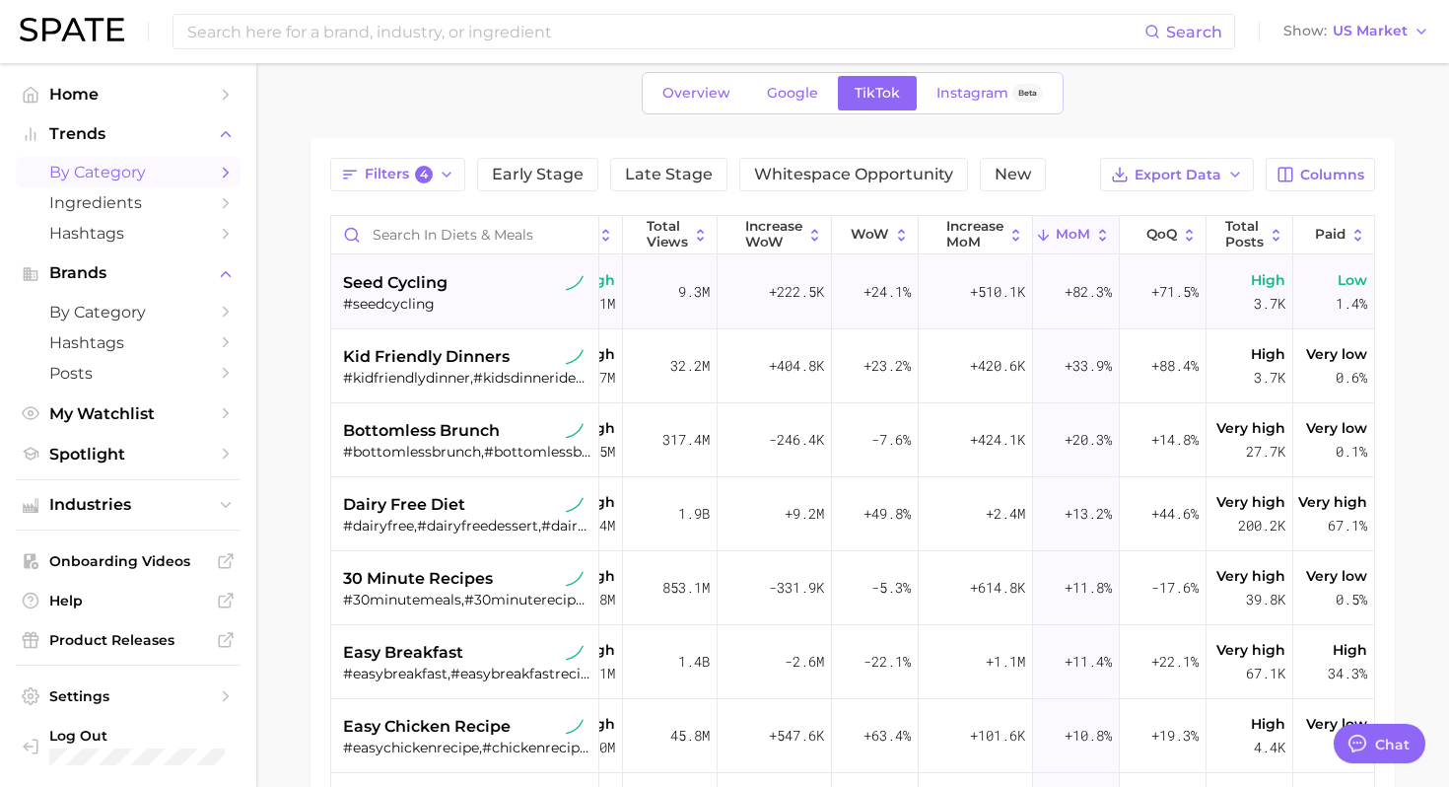
click at [485, 292] on div "seed cycling" at bounding box center [467, 283] width 248 height 24
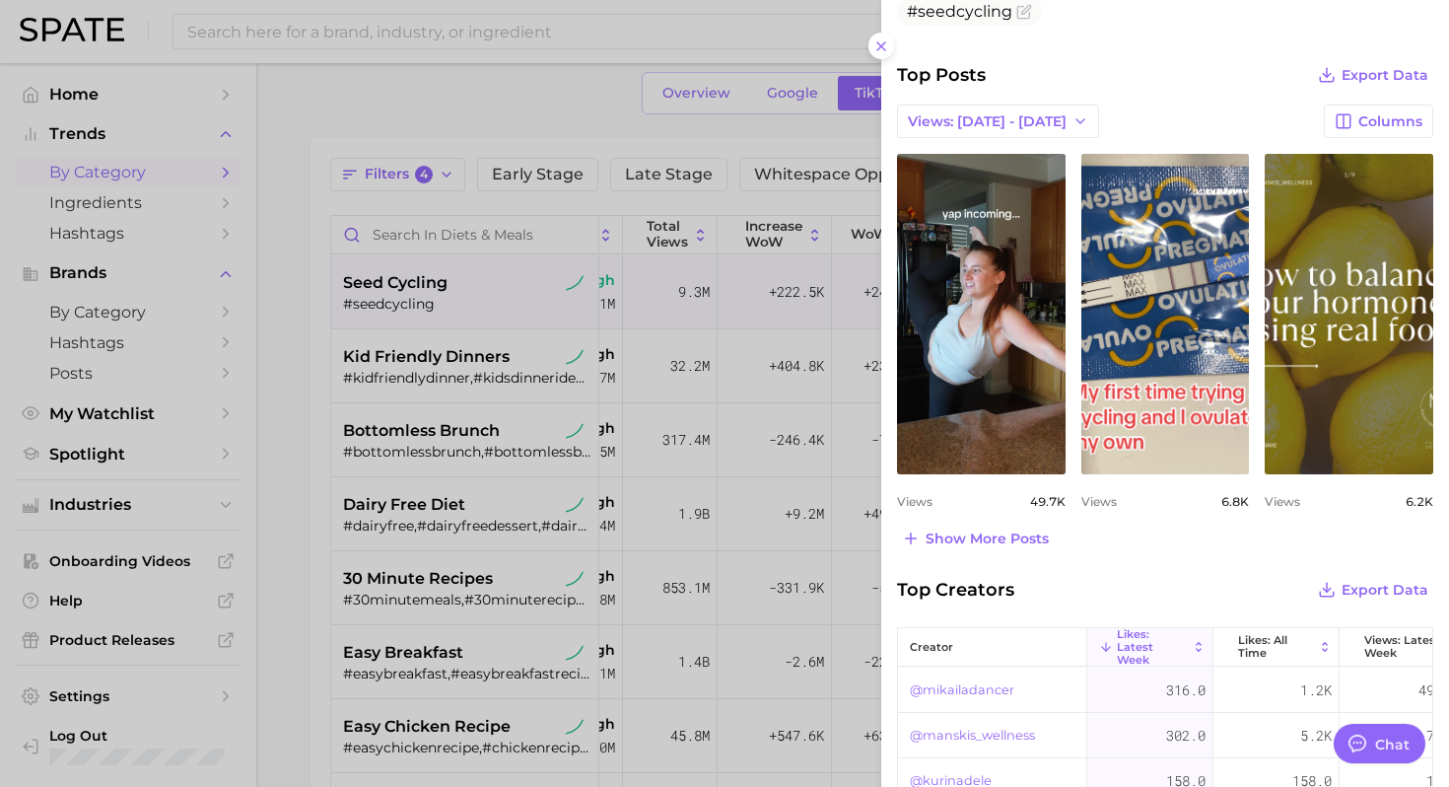
scroll to position [783, 0]
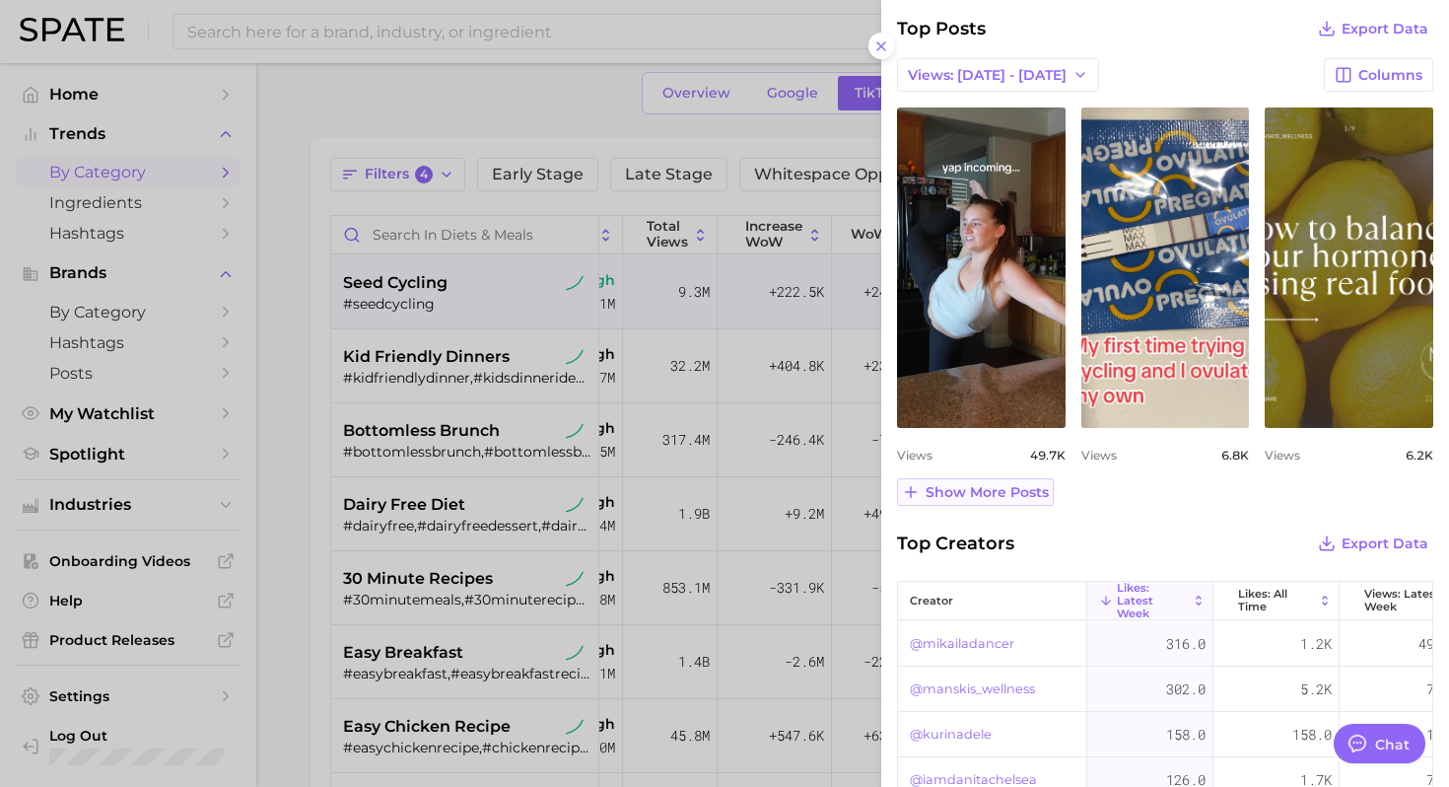
click at [968, 492] on span "Show more posts" at bounding box center [986, 492] width 123 height 17
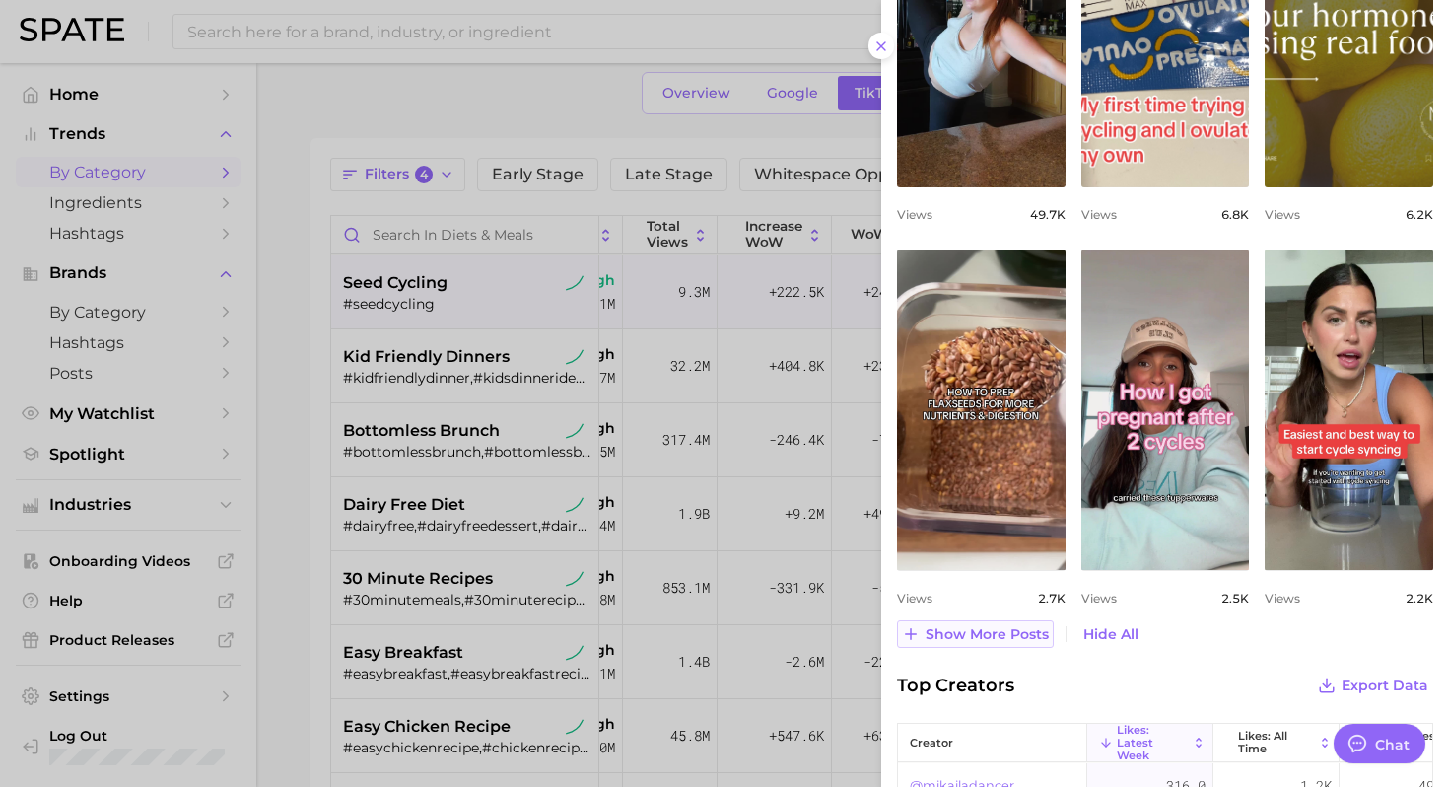
scroll to position [1030, 0]
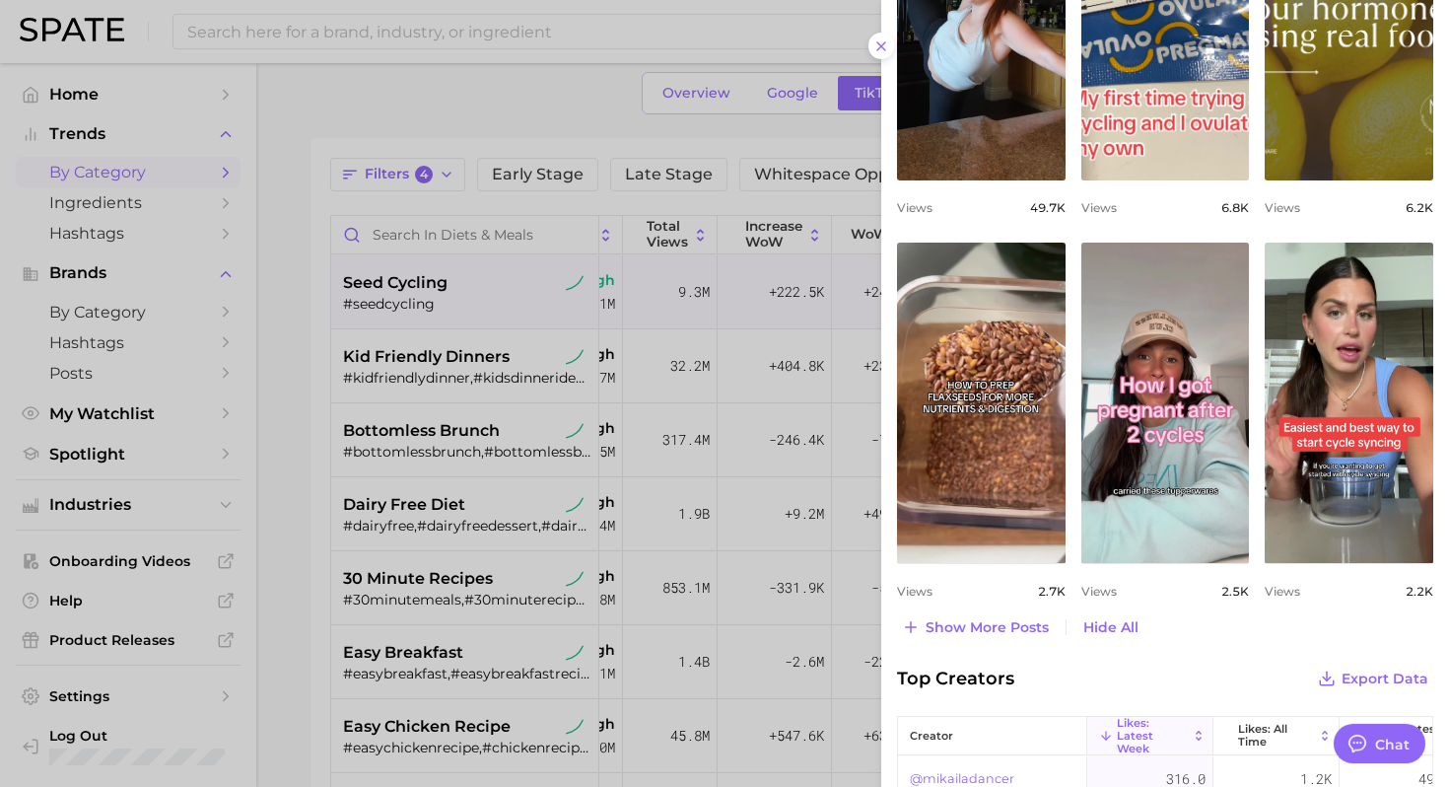
click at [523, 458] on div at bounding box center [724, 393] width 1449 height 787
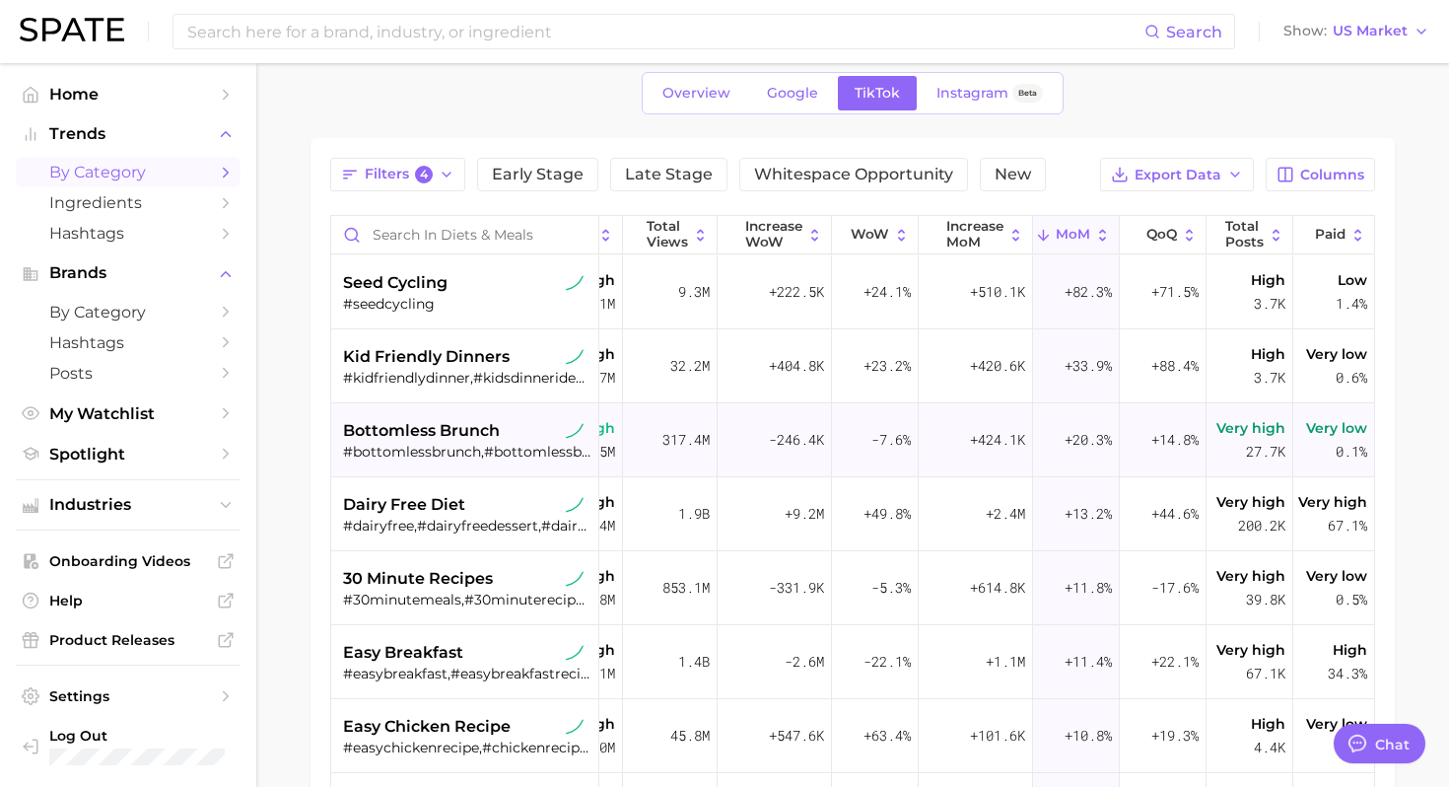
click at [460, 457] on div "#bottomlessbrunch,#bottomlessbrunchatl" at bounding box center [467, 452] width 248 height 18
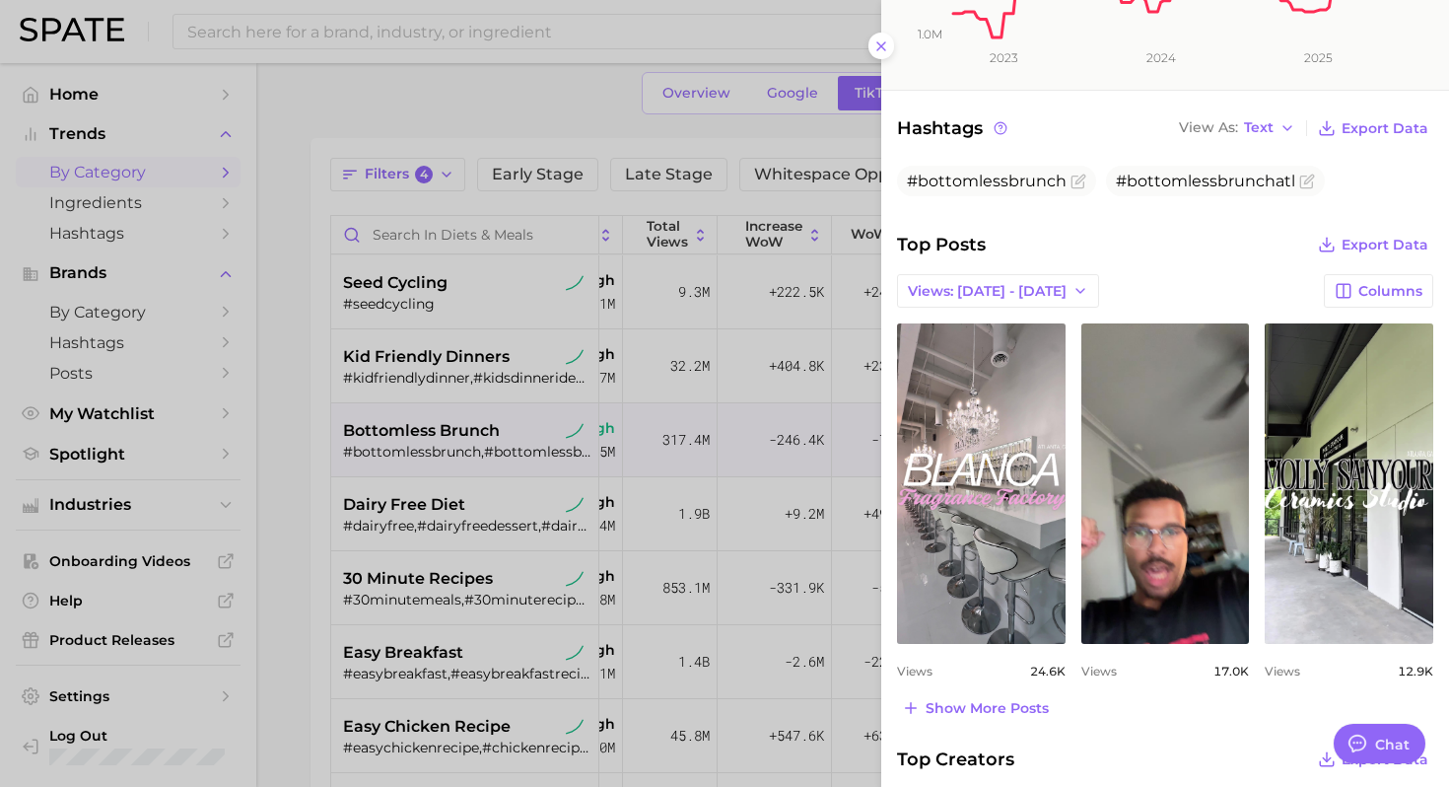
scroll to position [570, 0]
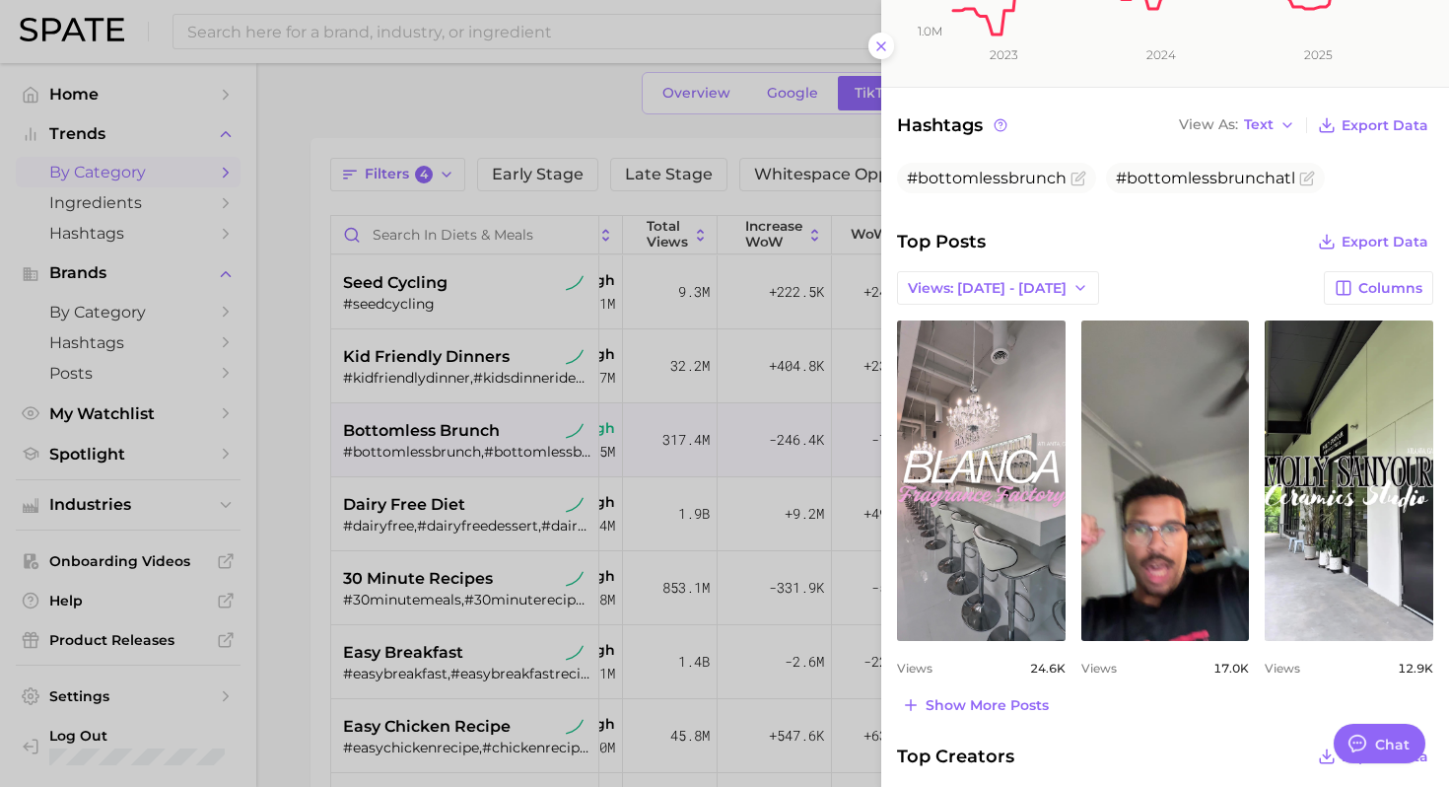
click at [415, 508] on div at bounding box center [724, 393] width 1449 height 787
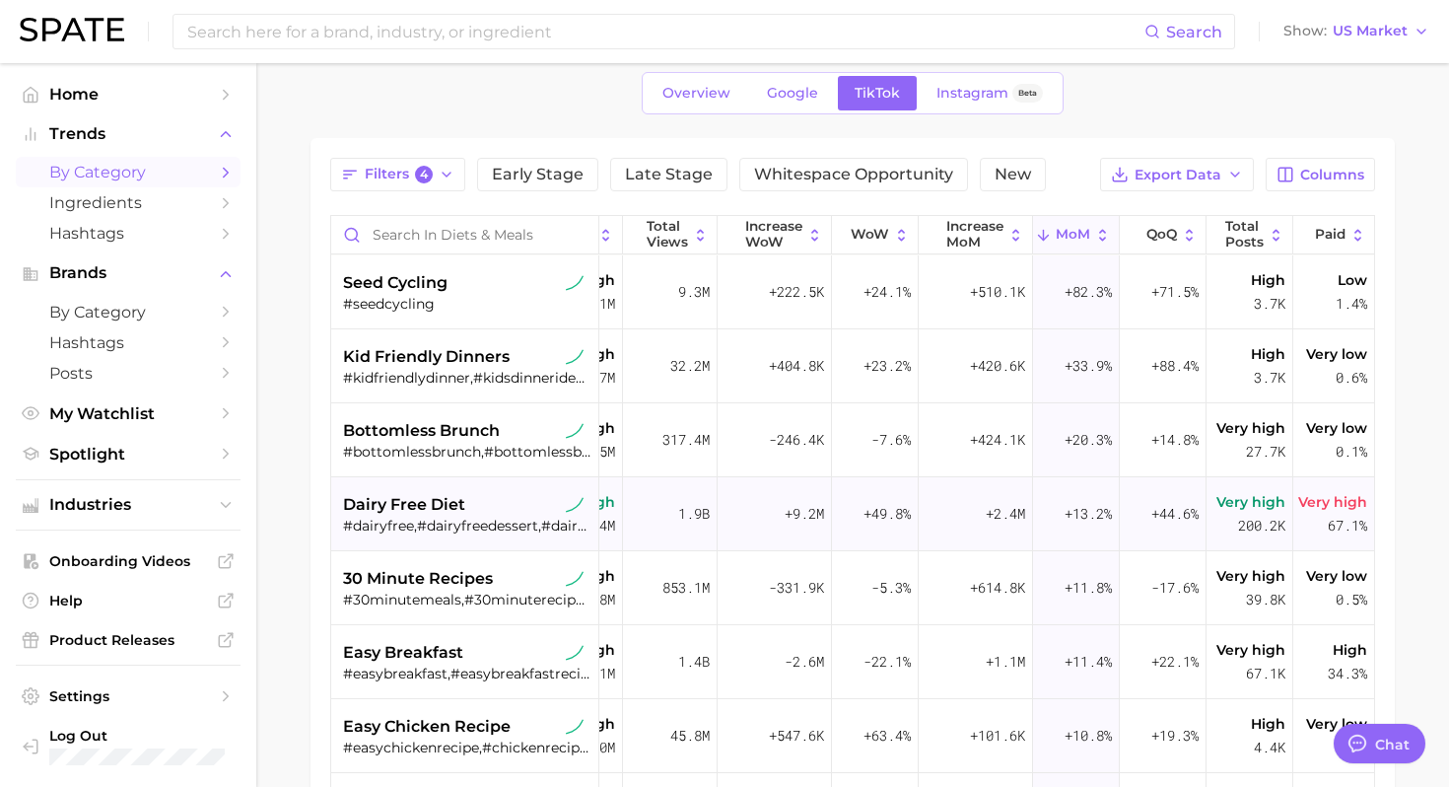
click at [383, 513] on span "dairy free diet" at bounding box center [404, 505] width 122 height 24
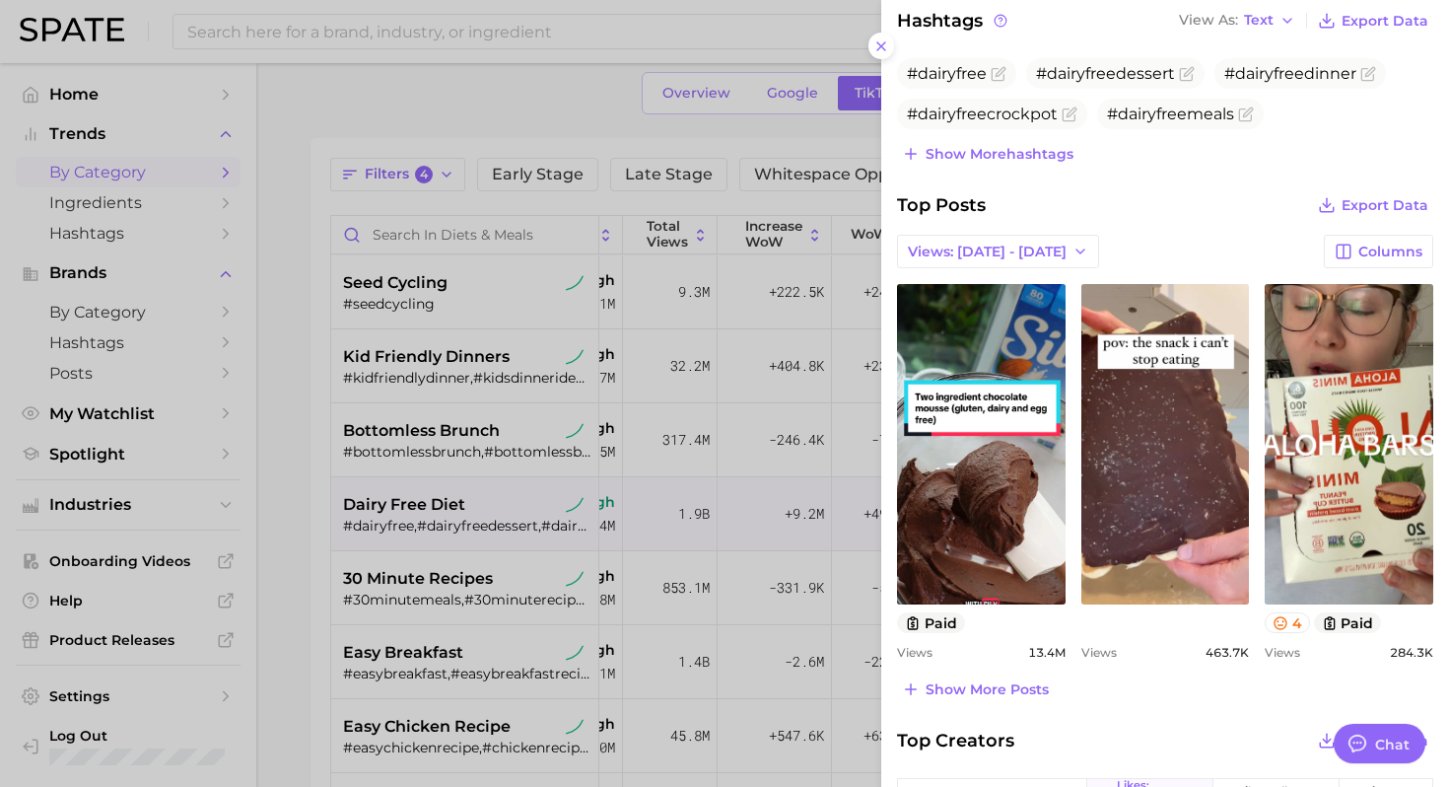
scroll to position [673, 0]
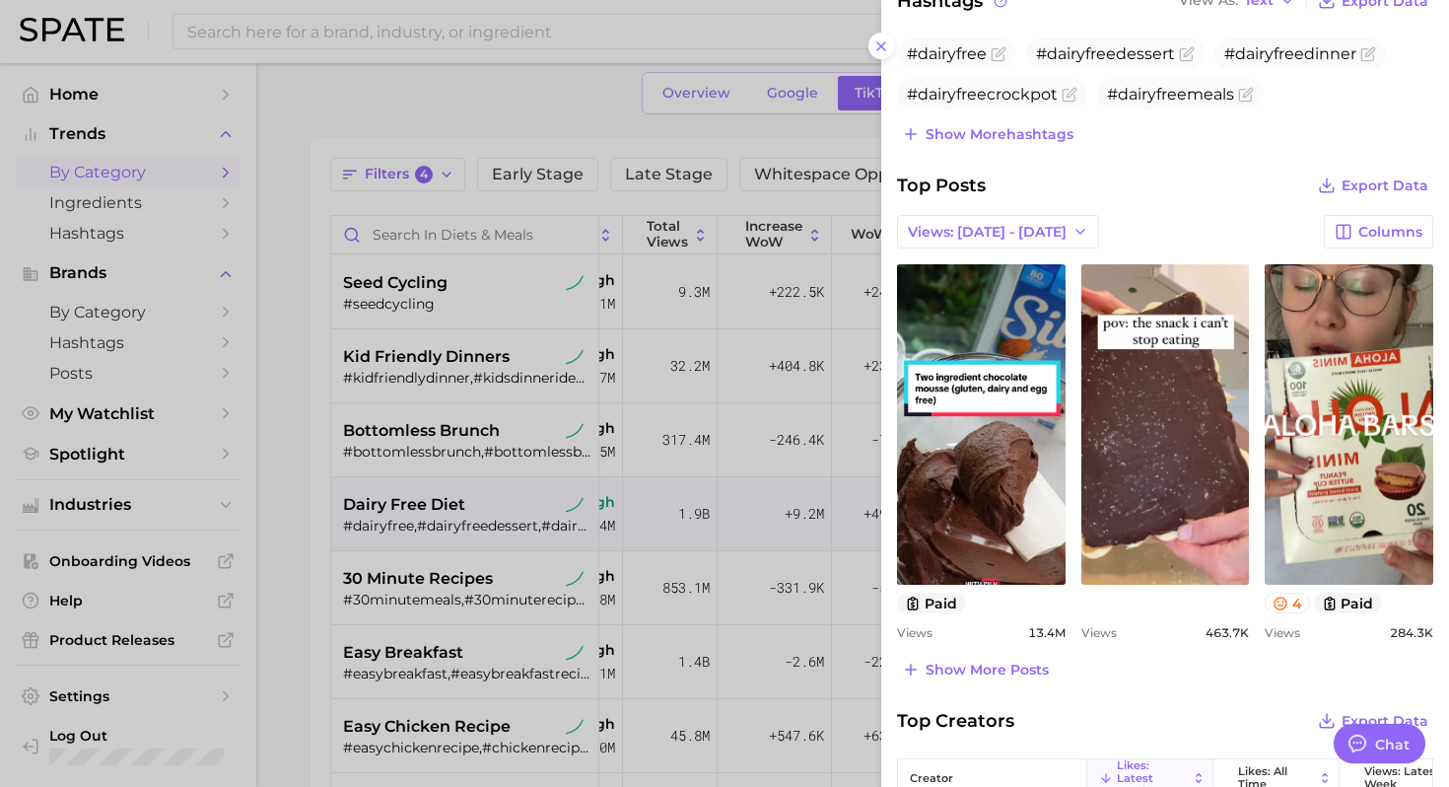
click at [429, 552] on div at bounding box center [724, 393] width 1449 height 787
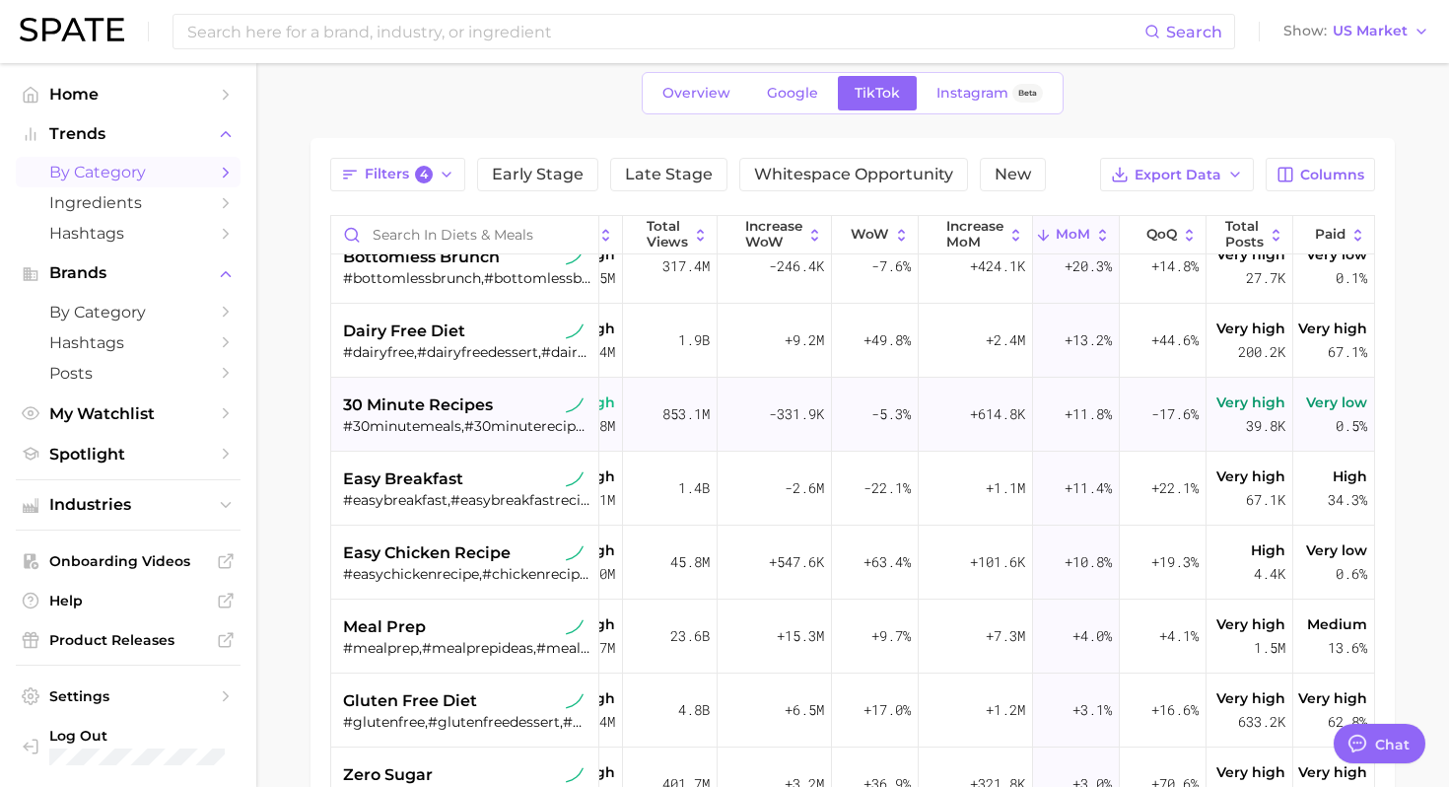
scroll to position [181, 203]
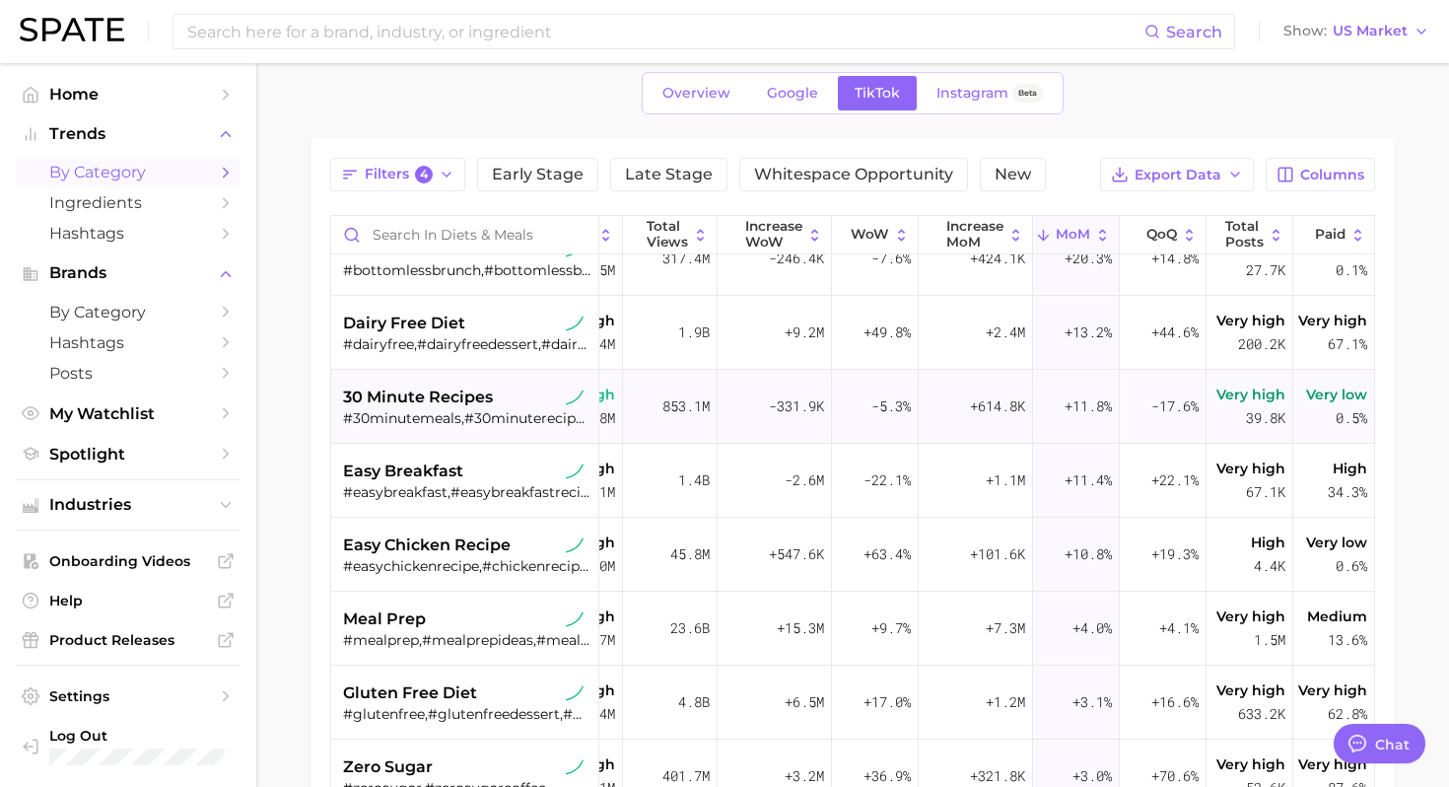
click at [439, 395] on span "30 minute recipes" at bounding box center [418, 397] width 150 height 24
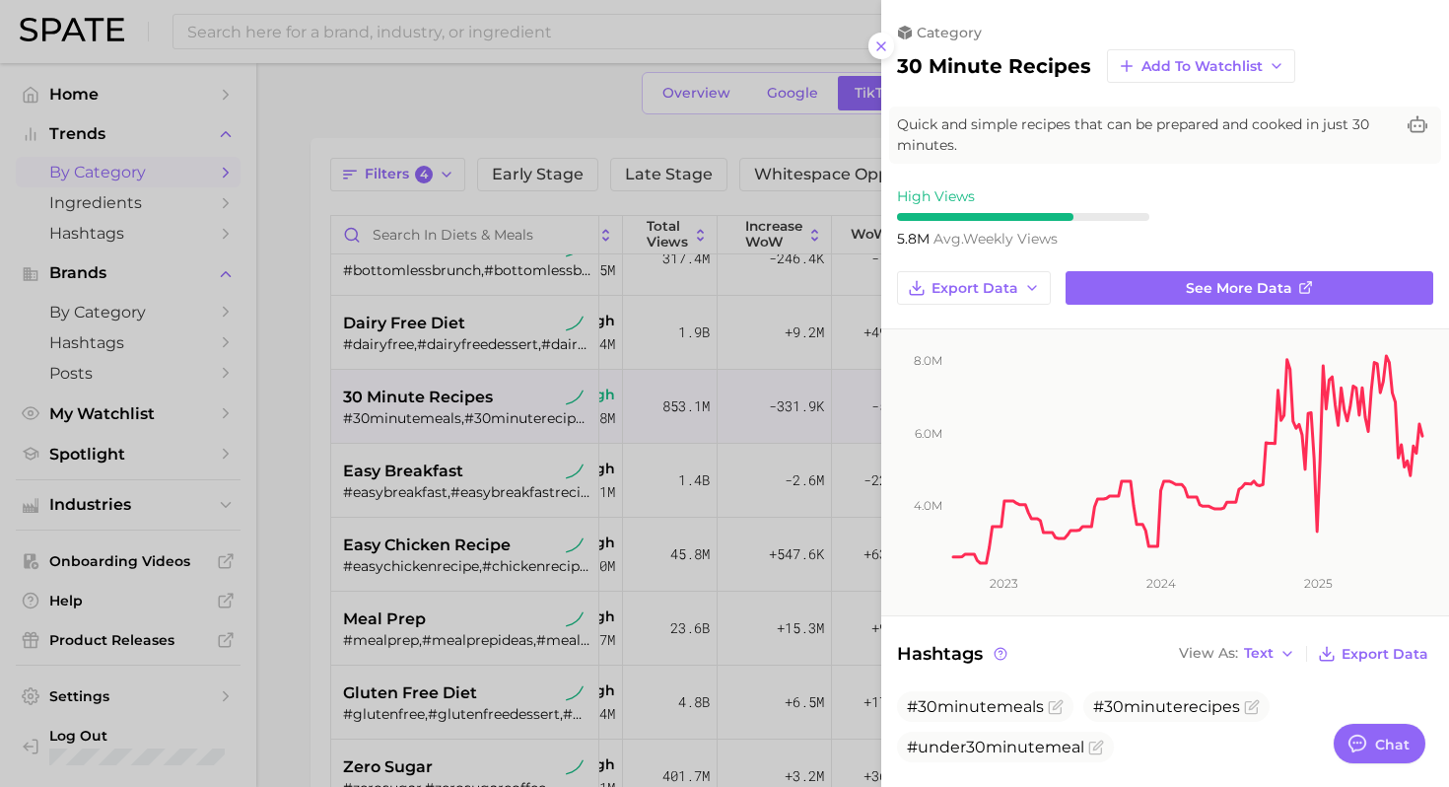
scroll to position [0, 0]
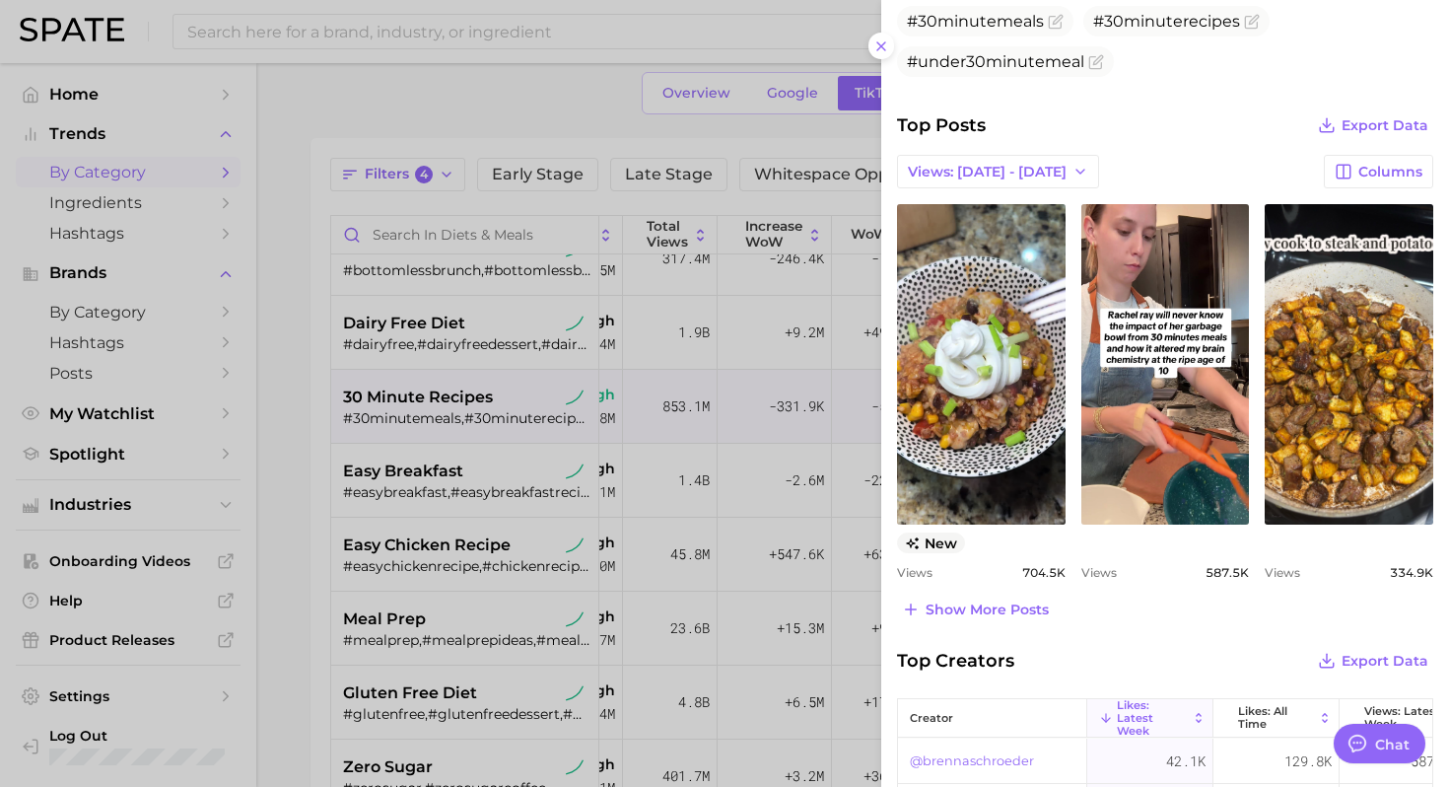
click at [482, 621] on div at bounding box center [724, 393] width 1449 height 787
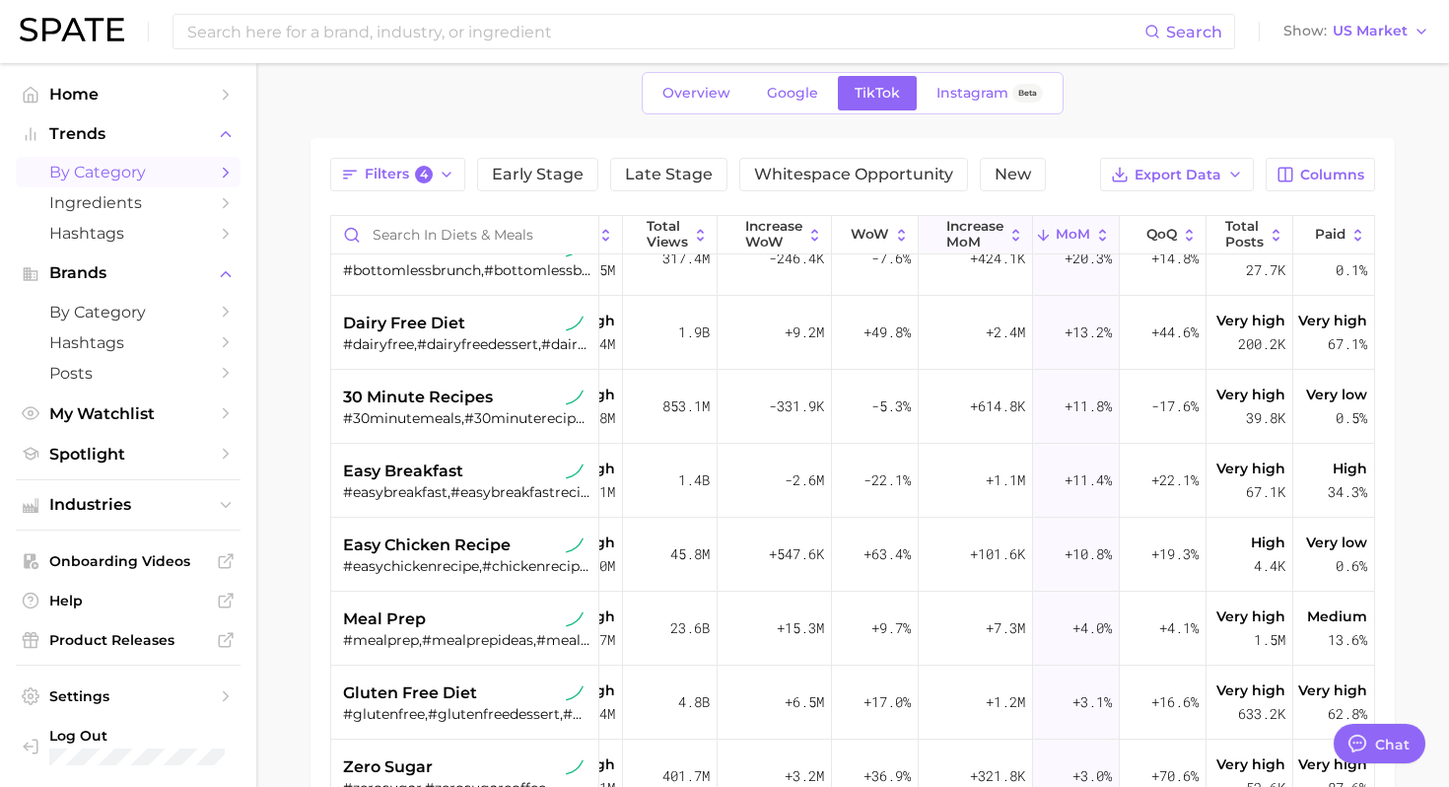
click at [964, 253] on button "increase MoM" at bounding box center [976, 235] width 114 height 38
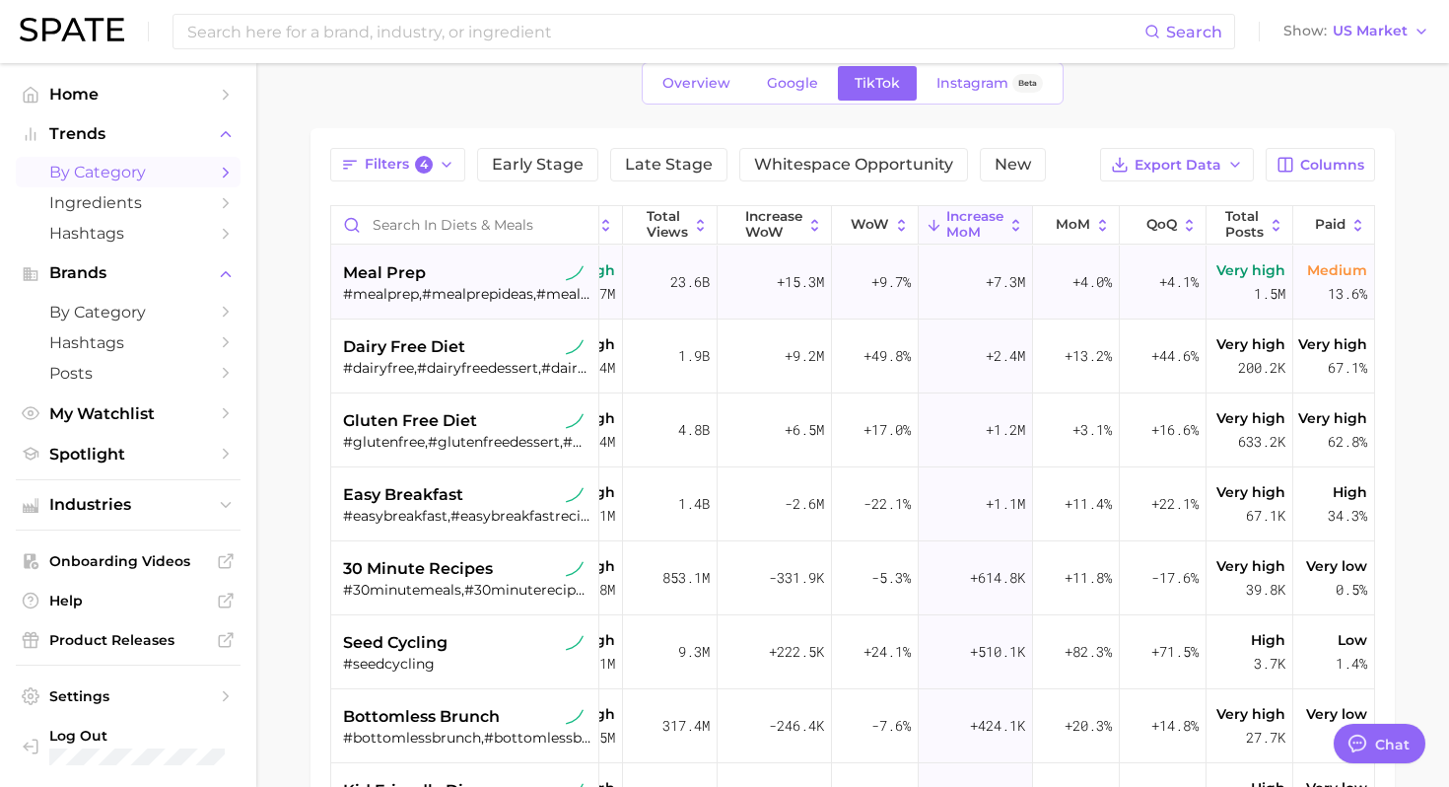
click at [435, 271] on div "meal prep" at bounding box center [467, 273] width 248 height 24
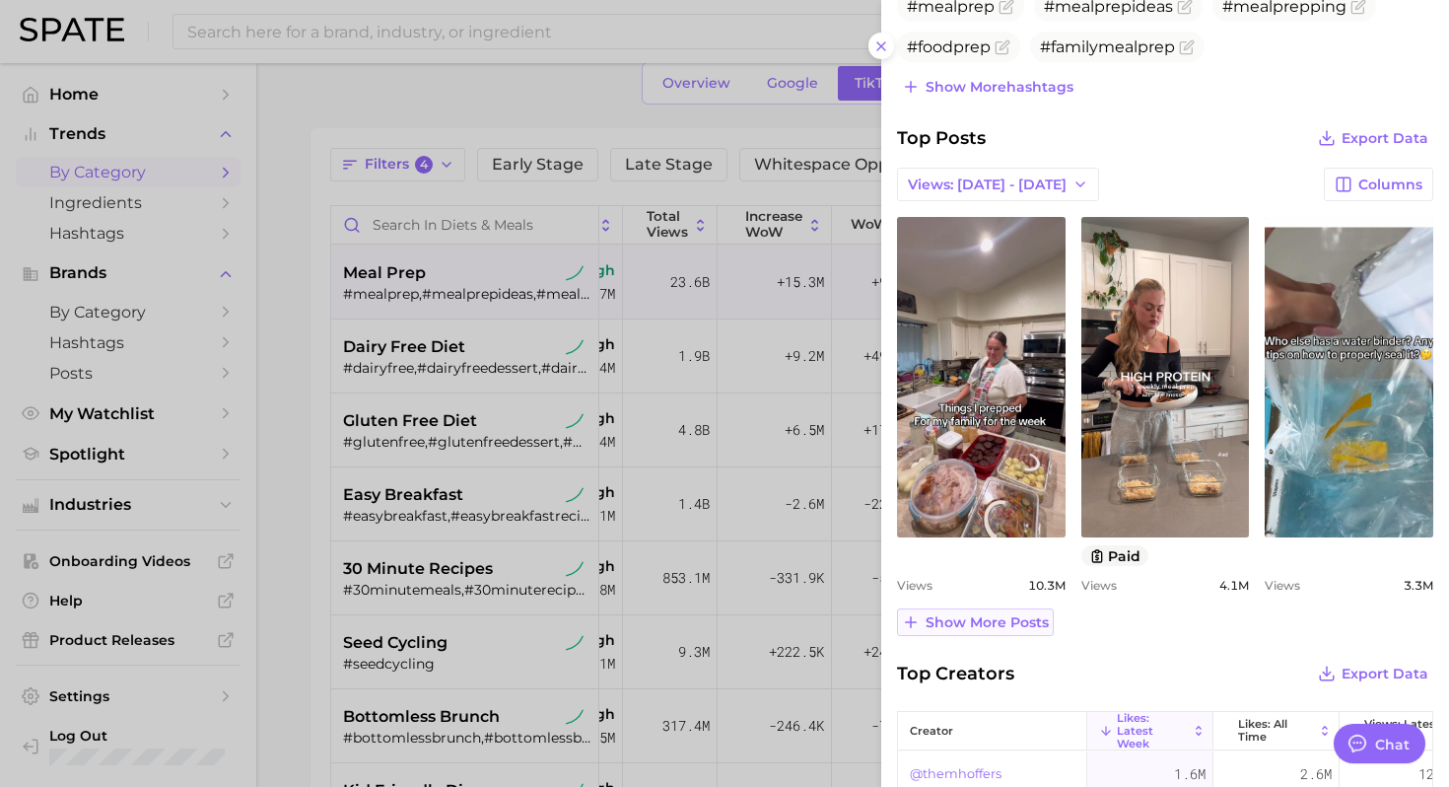
click at [1009, 627] on span "Show more posts" at bounding box center [986, 622] width 123 height 17
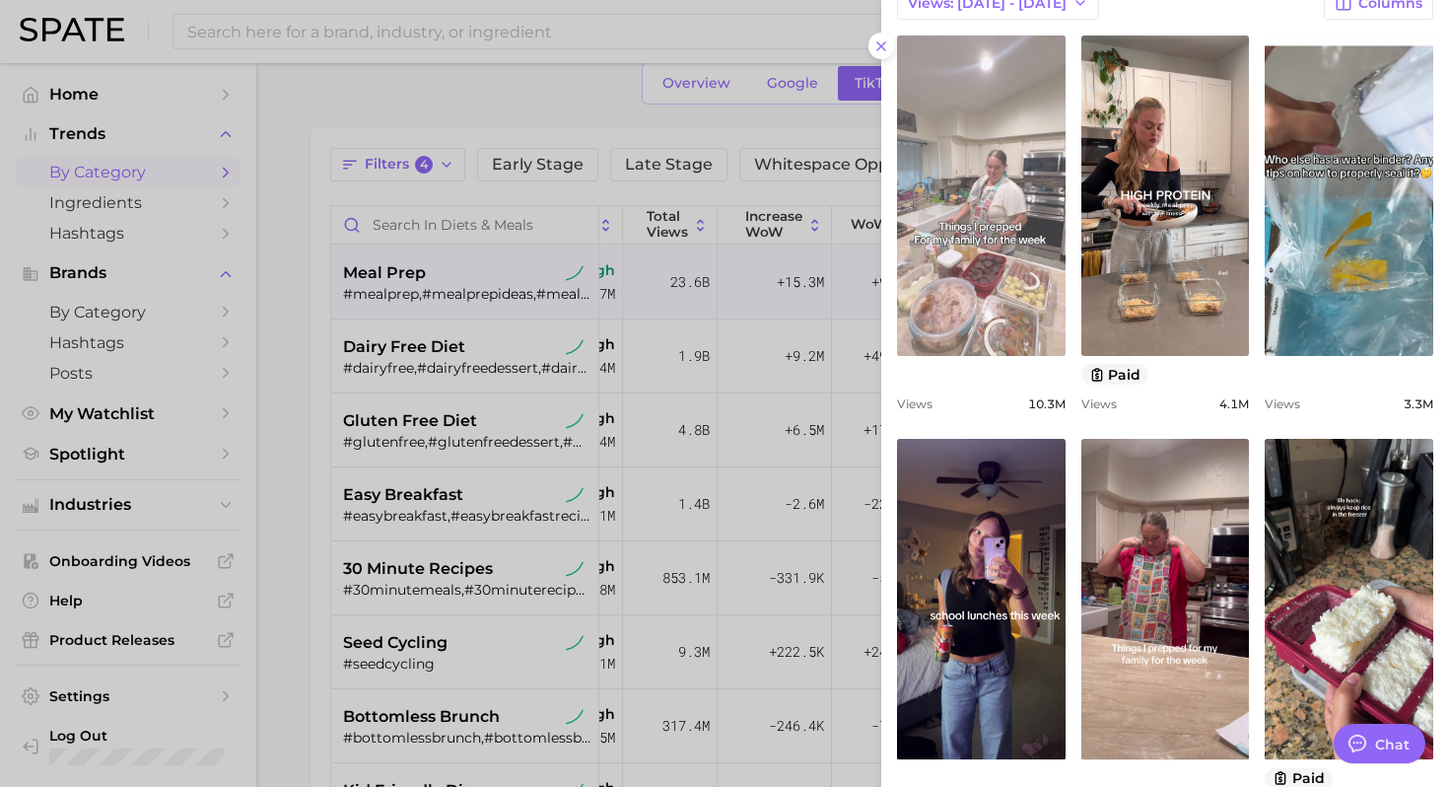
scroll to position [904, 0]
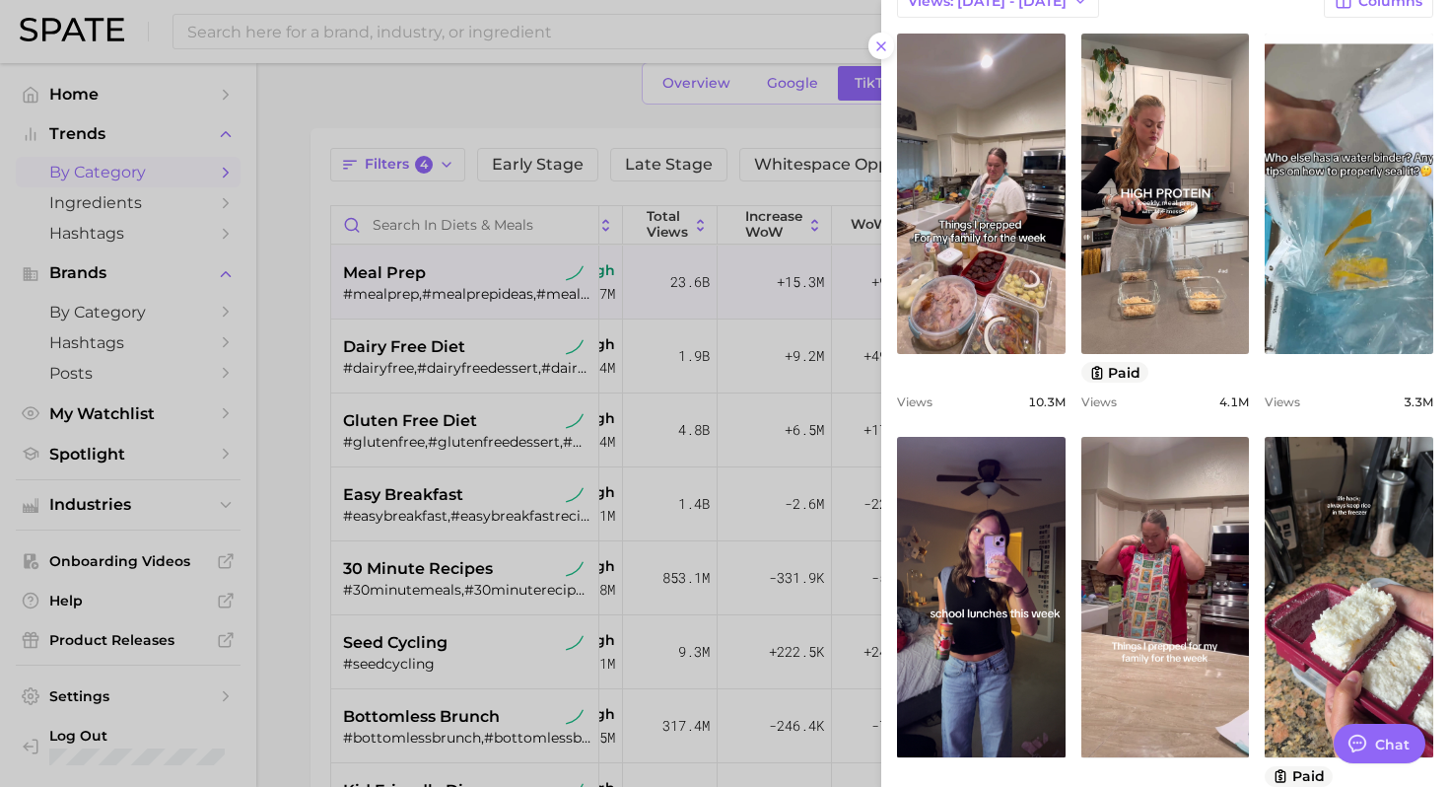
click at [471, 425] on div at bounding box center [724, 393] width 1449 height 787
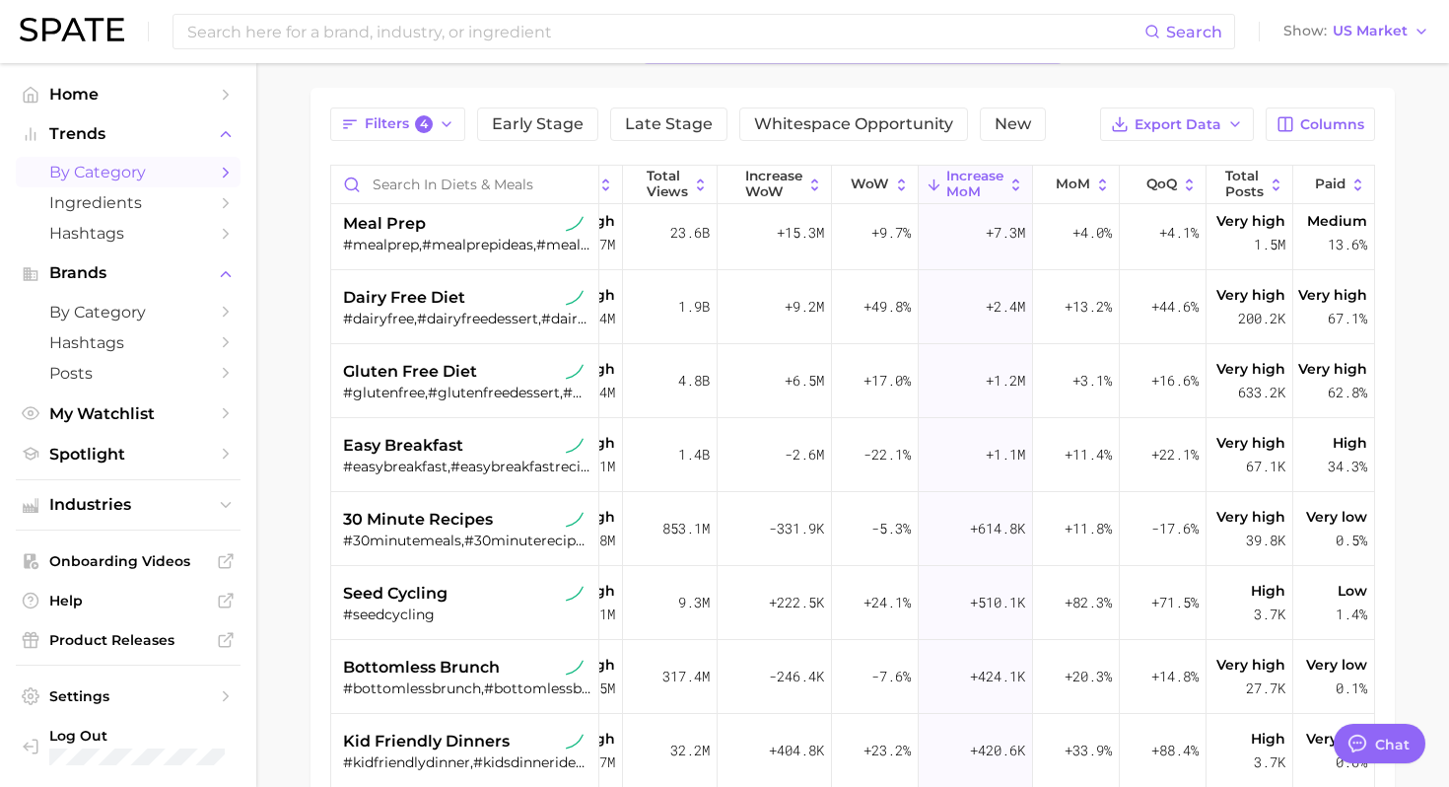
scroll to position [0, 203]
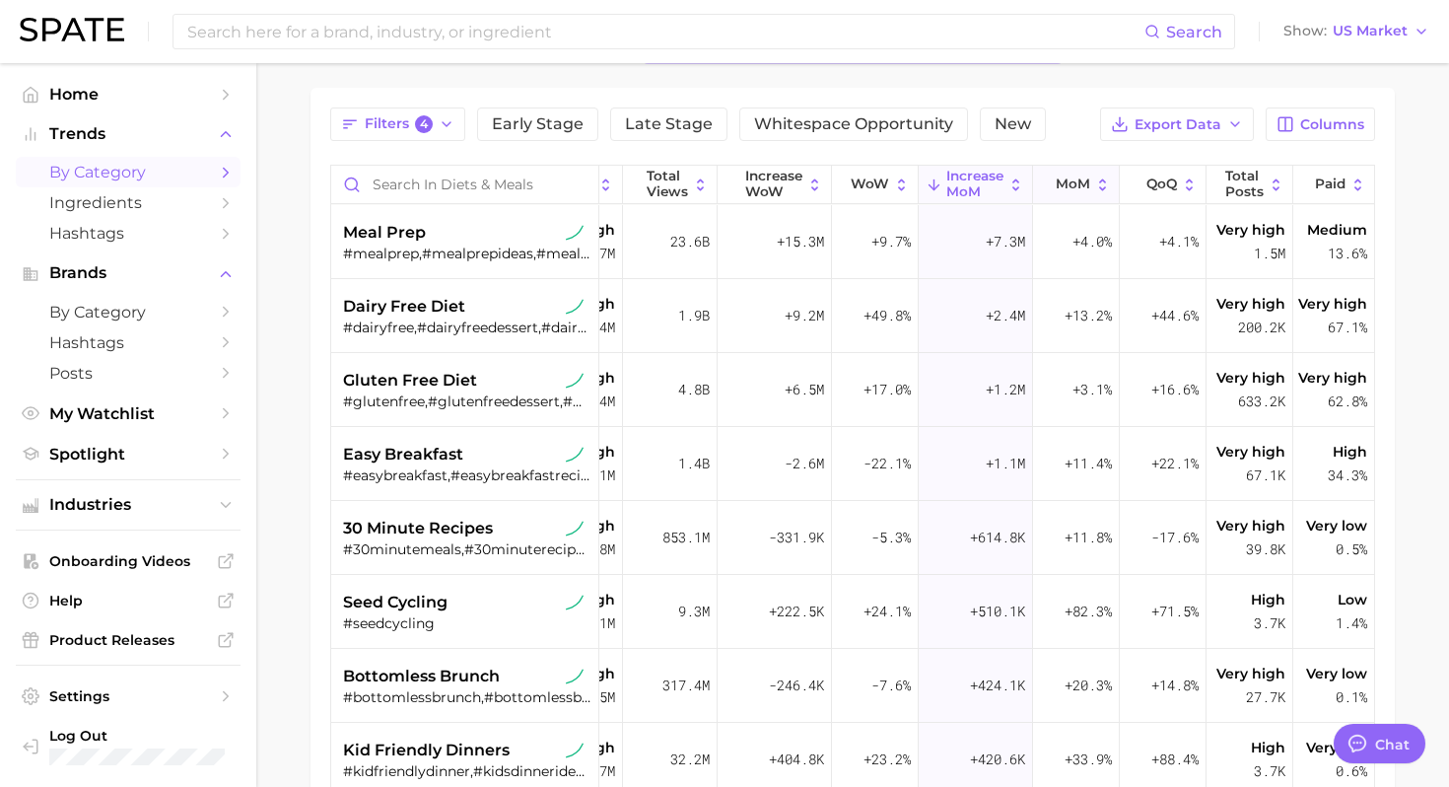
click at [1074, 184] on span "MoM" at bounding box center [1073, 184] width 34 height 16
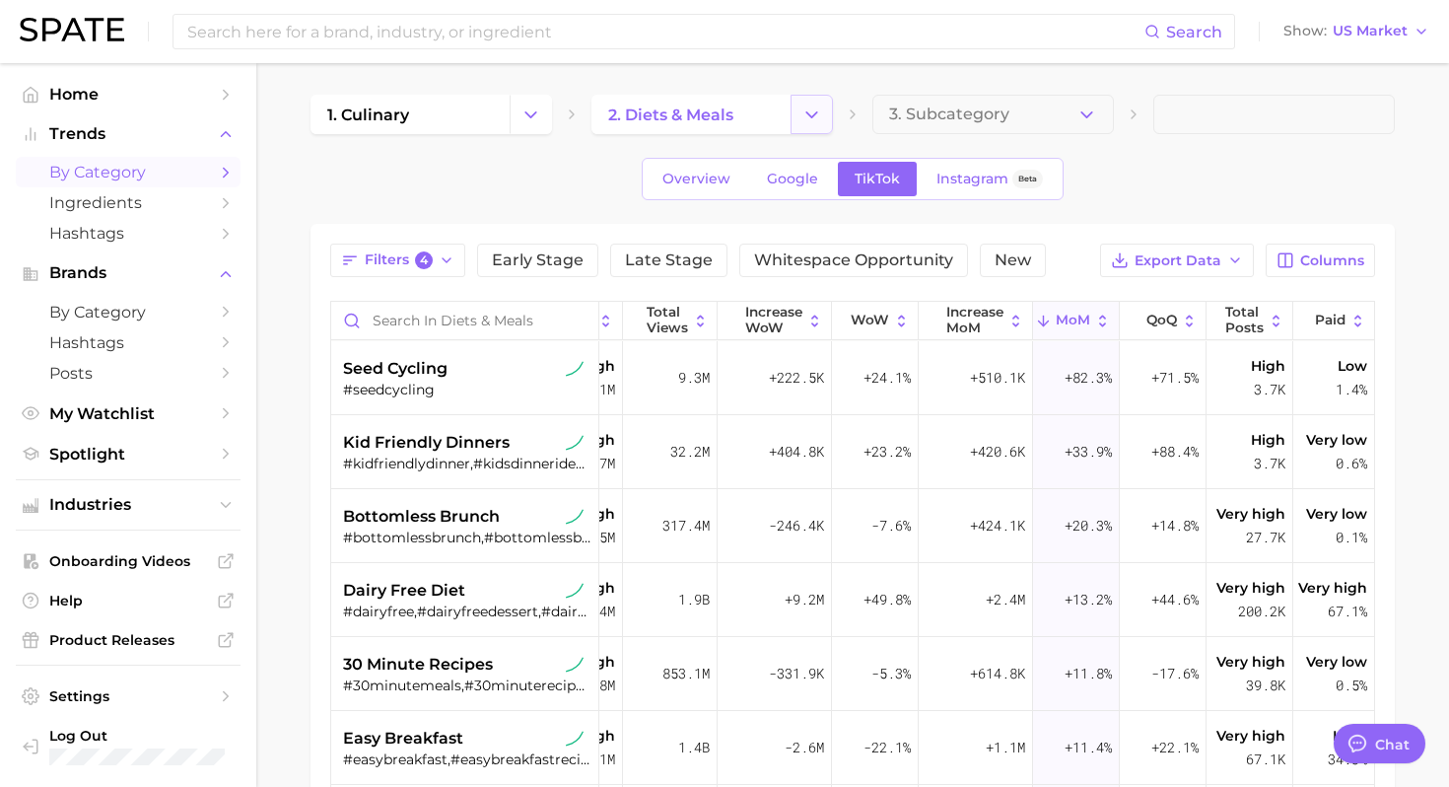
click at [815, 114] on icon "Change Category" at bounding box center [811, 114] width 21 height 21
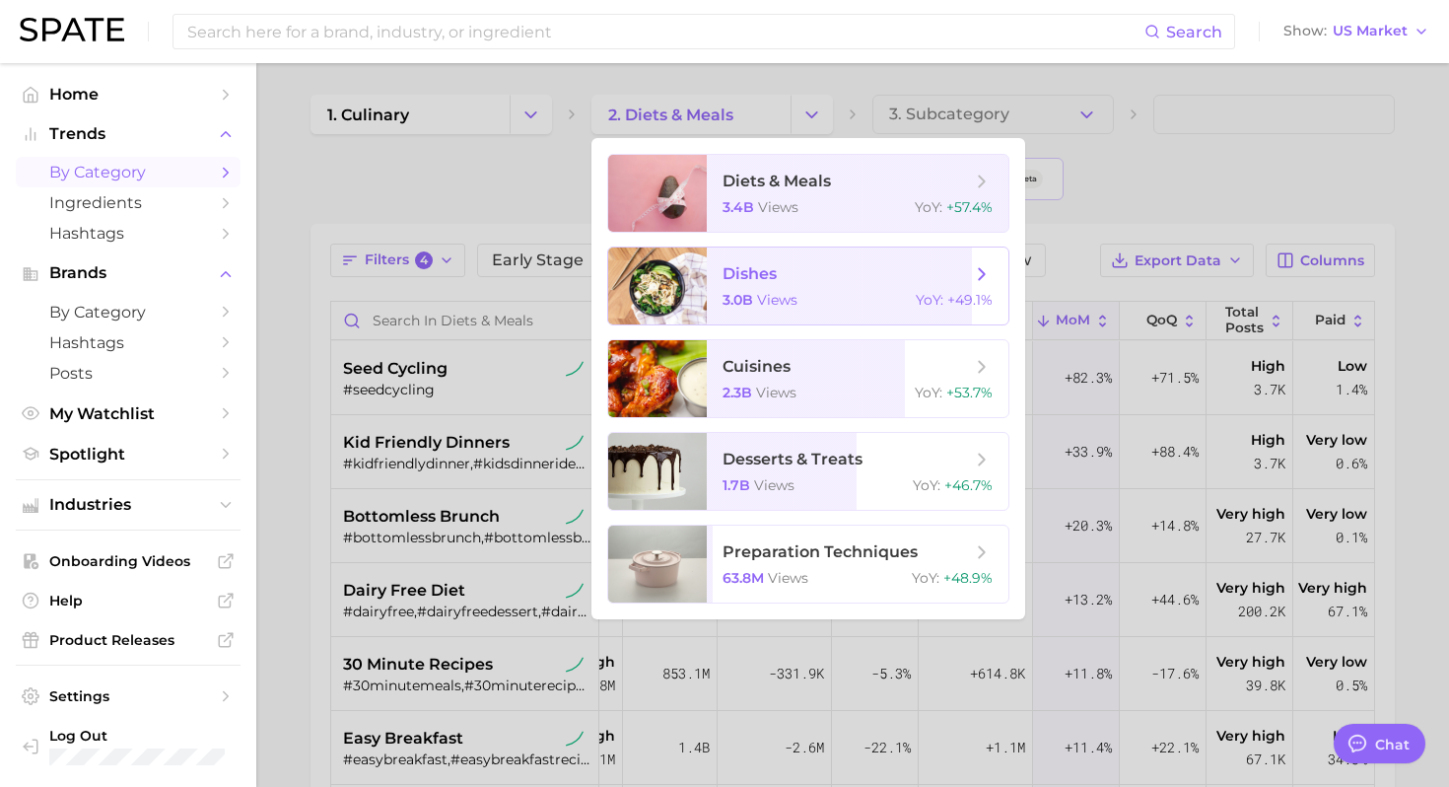
click at [776, 282] on span "dishes" at bounding box center [749, 273] width 54 height 19
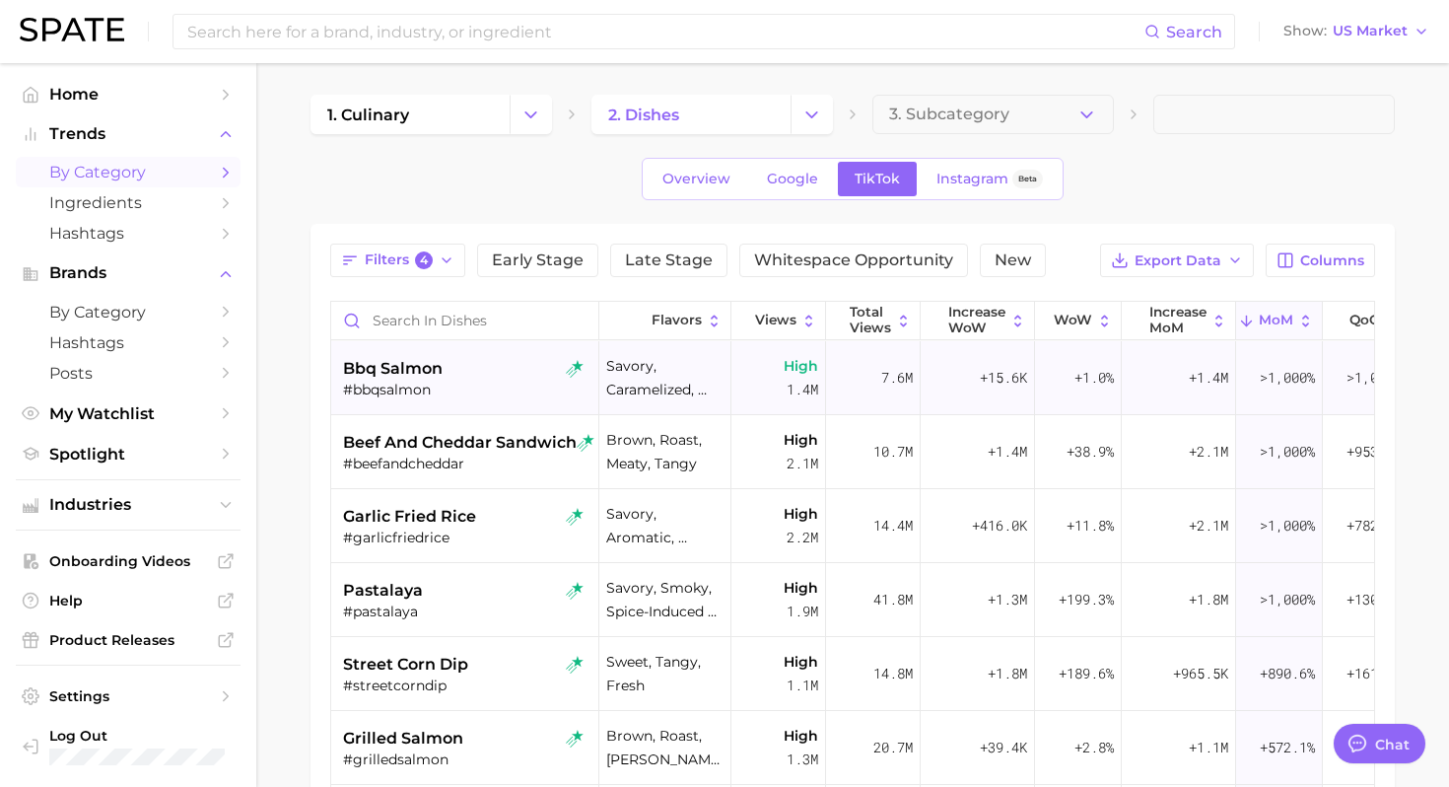
click at [469, 401] on div "bbq salmon #bbqsalmon" at bounding box center [467, 378] width 248 height 74
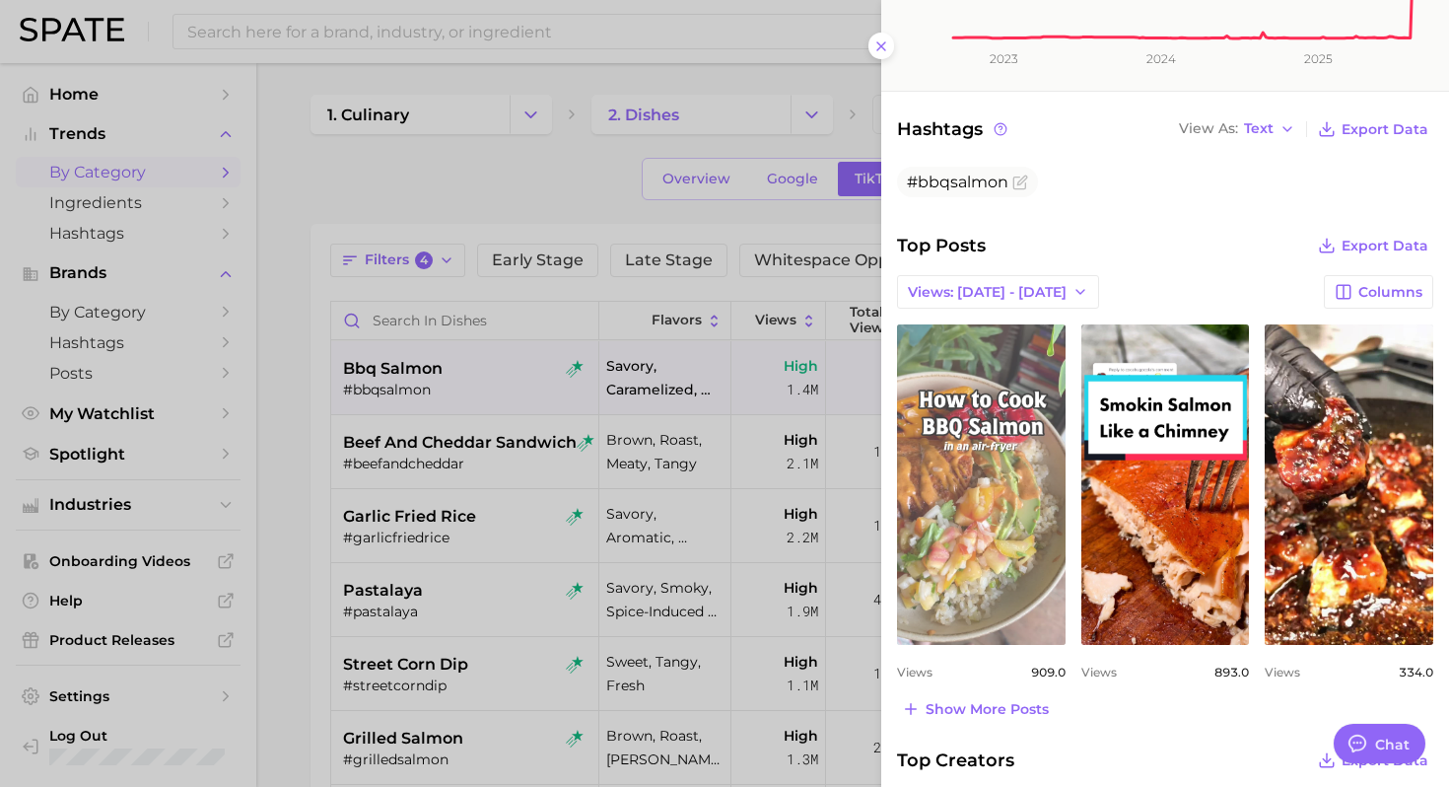
scroll to position [592, 0]
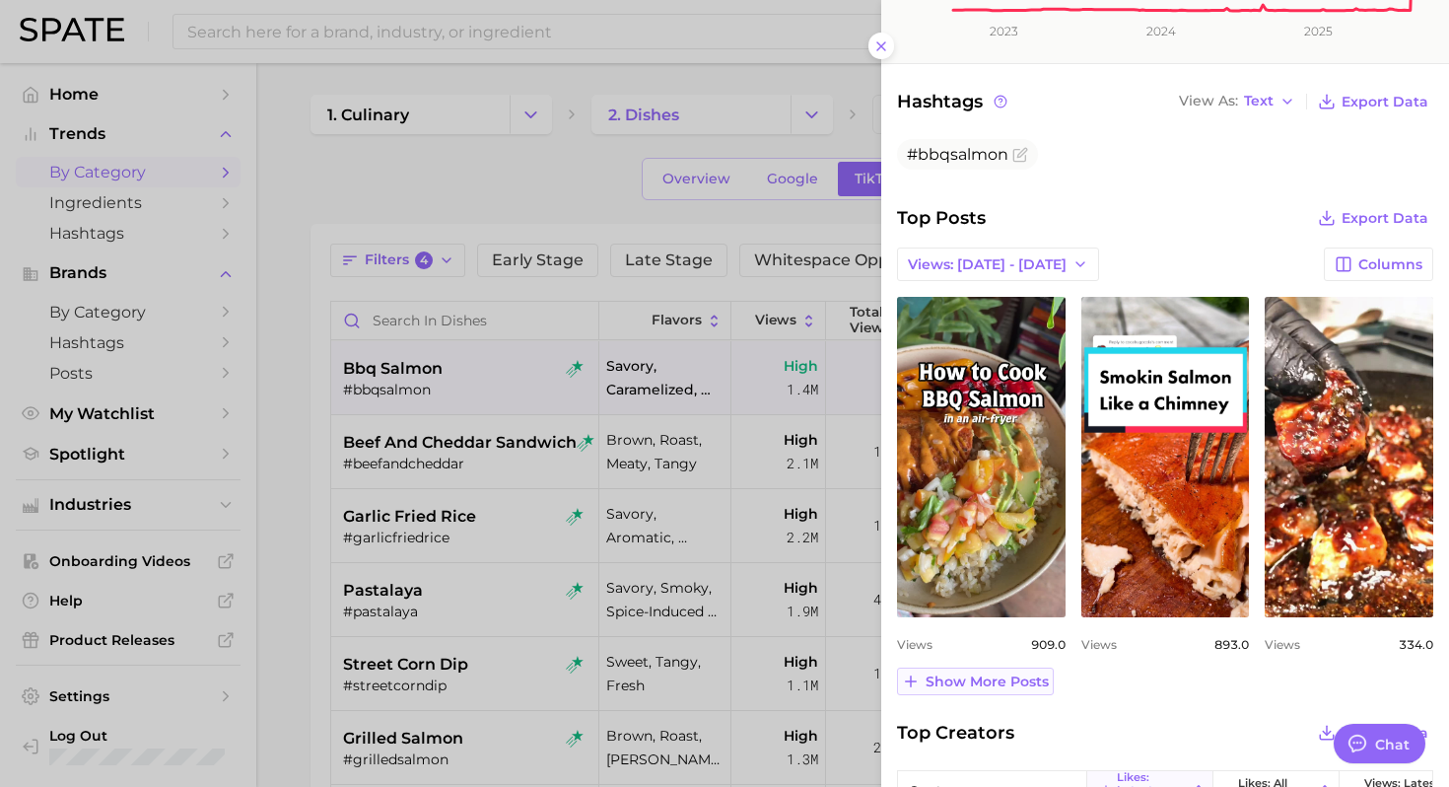
click at [977, 685] on span "Show more posts" at bounding box center [986, 681] width 123 height 17
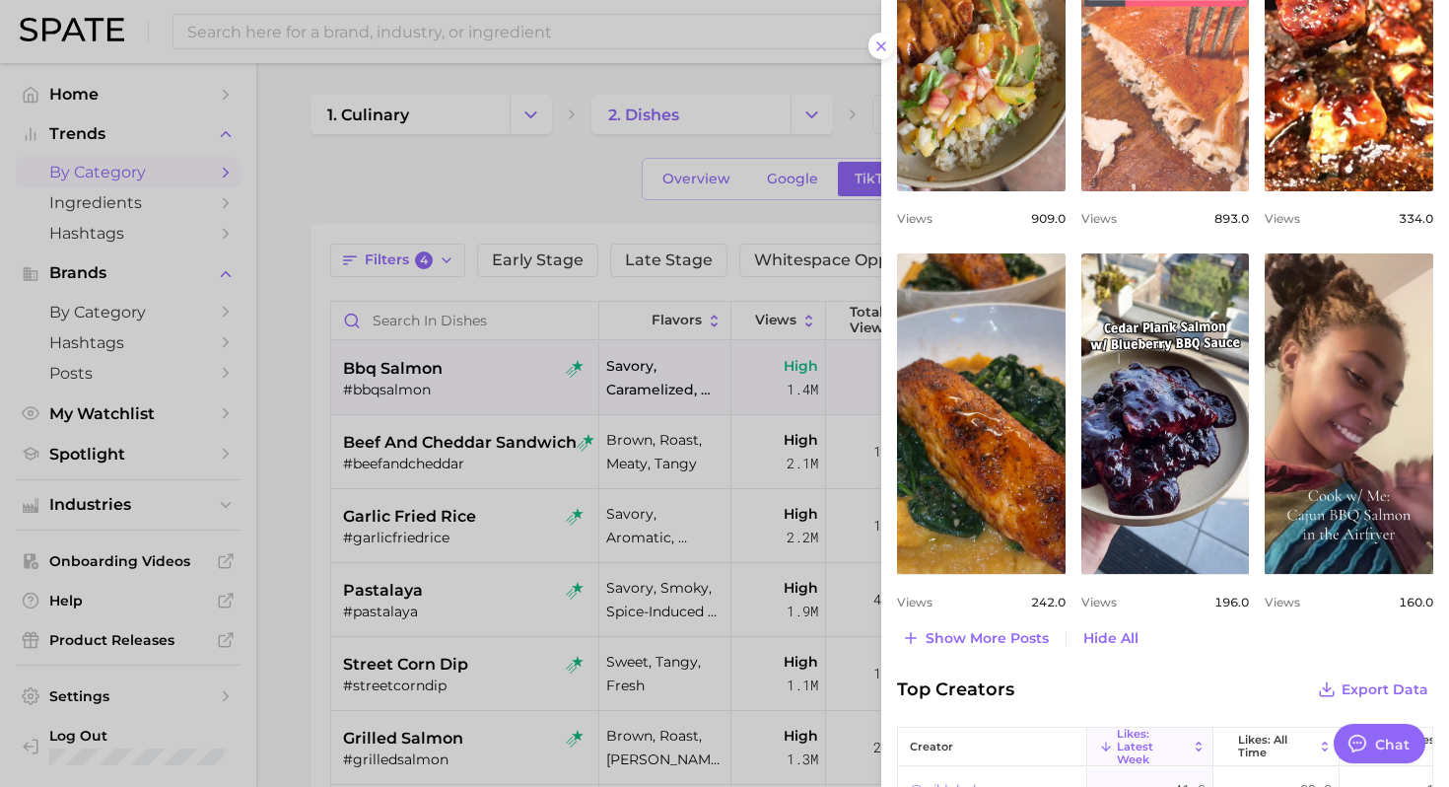
scroll to position [1048, 0]
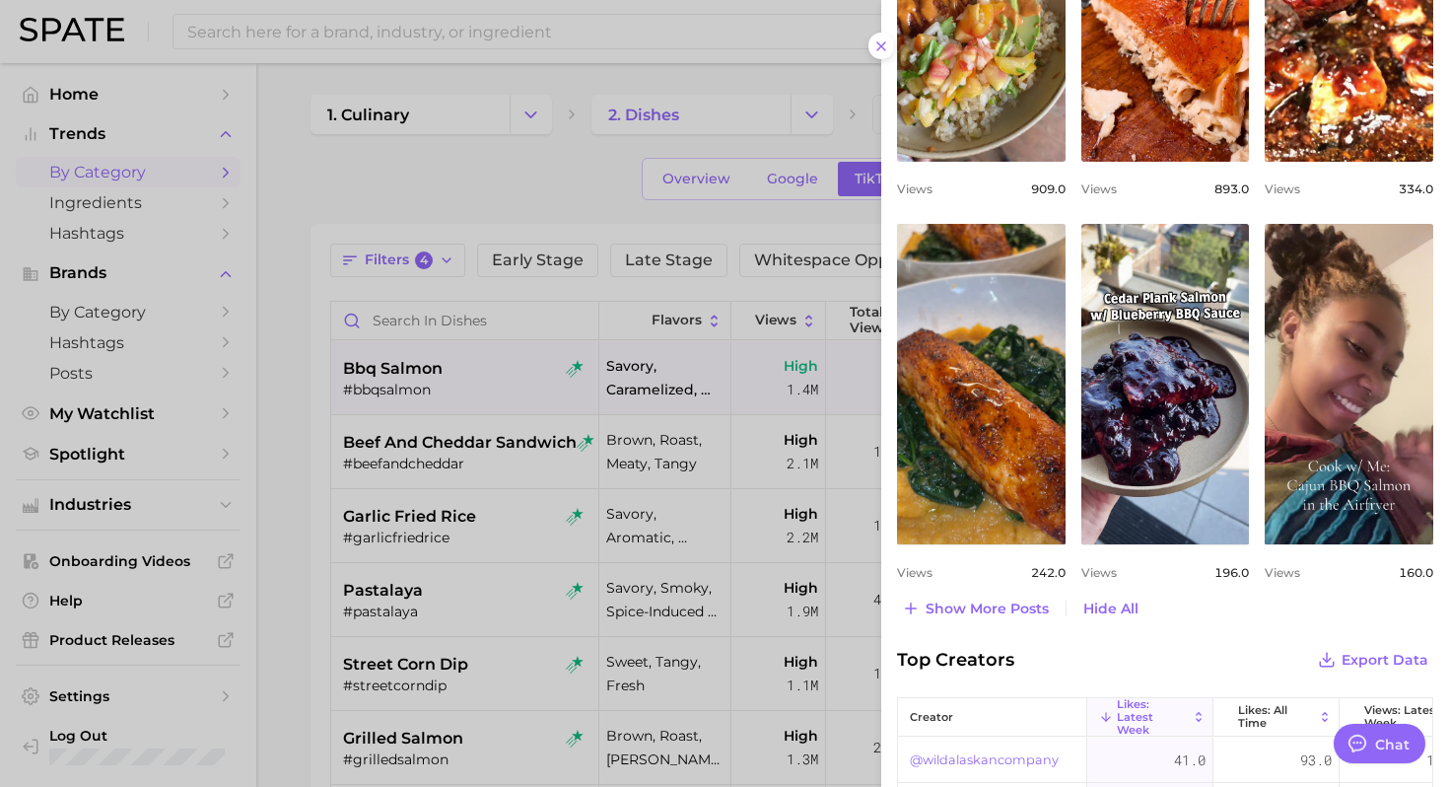
click at [574, 536] on div at bounding box center [724, 393] width 1449 height 787
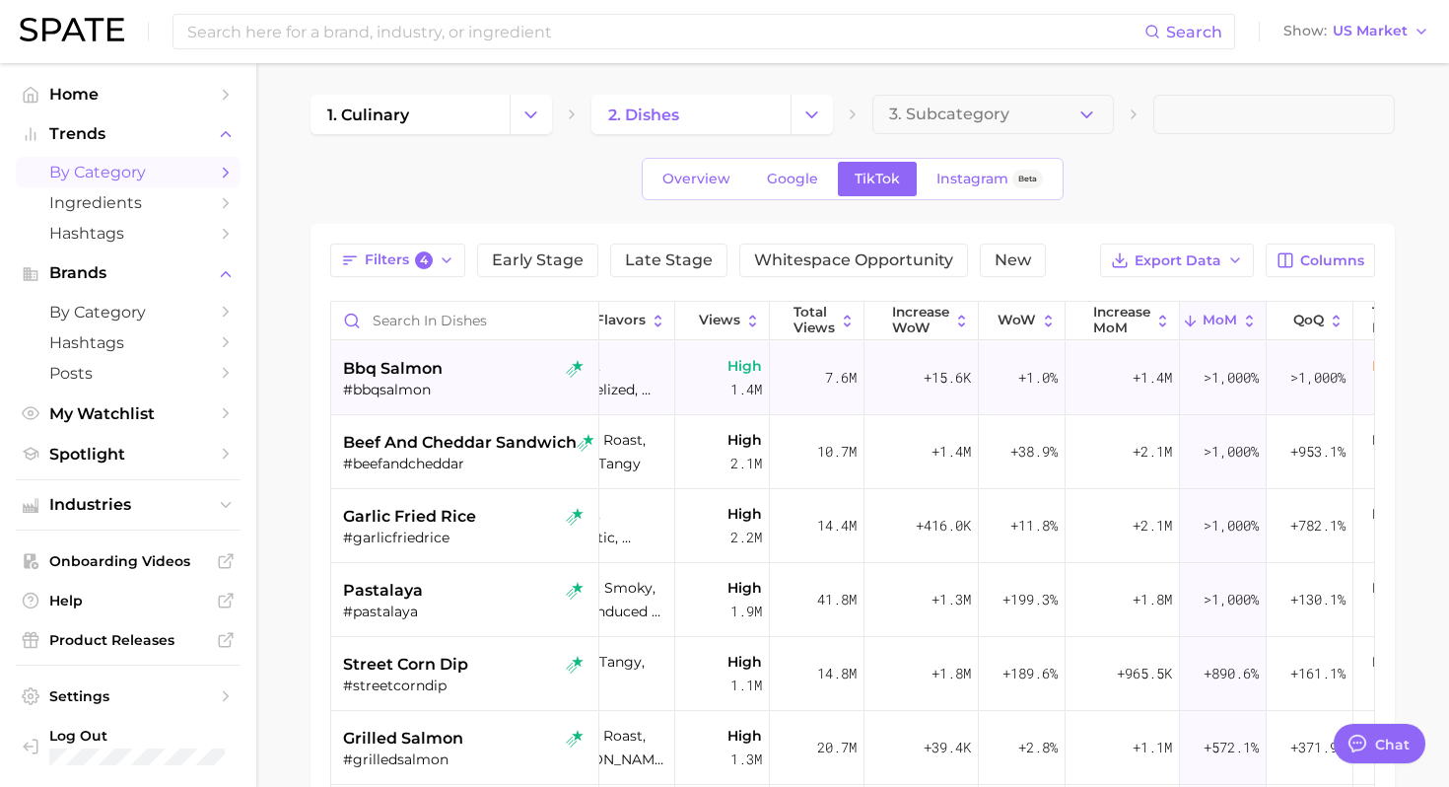
scroll to position [0, 0]
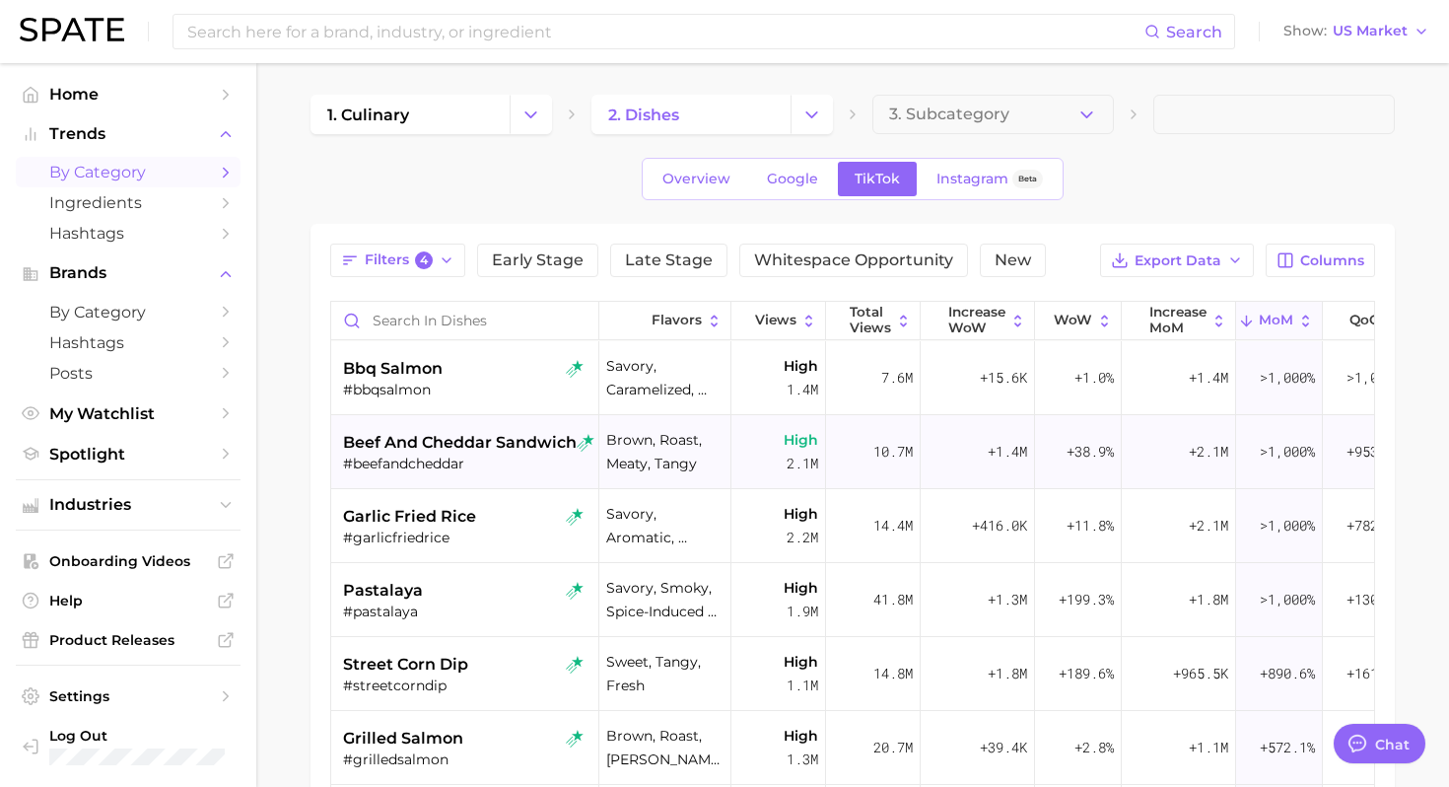
click at [495, 462] on div "#beefandcheddar" at bounding box center [467, 463] width 248 height 18
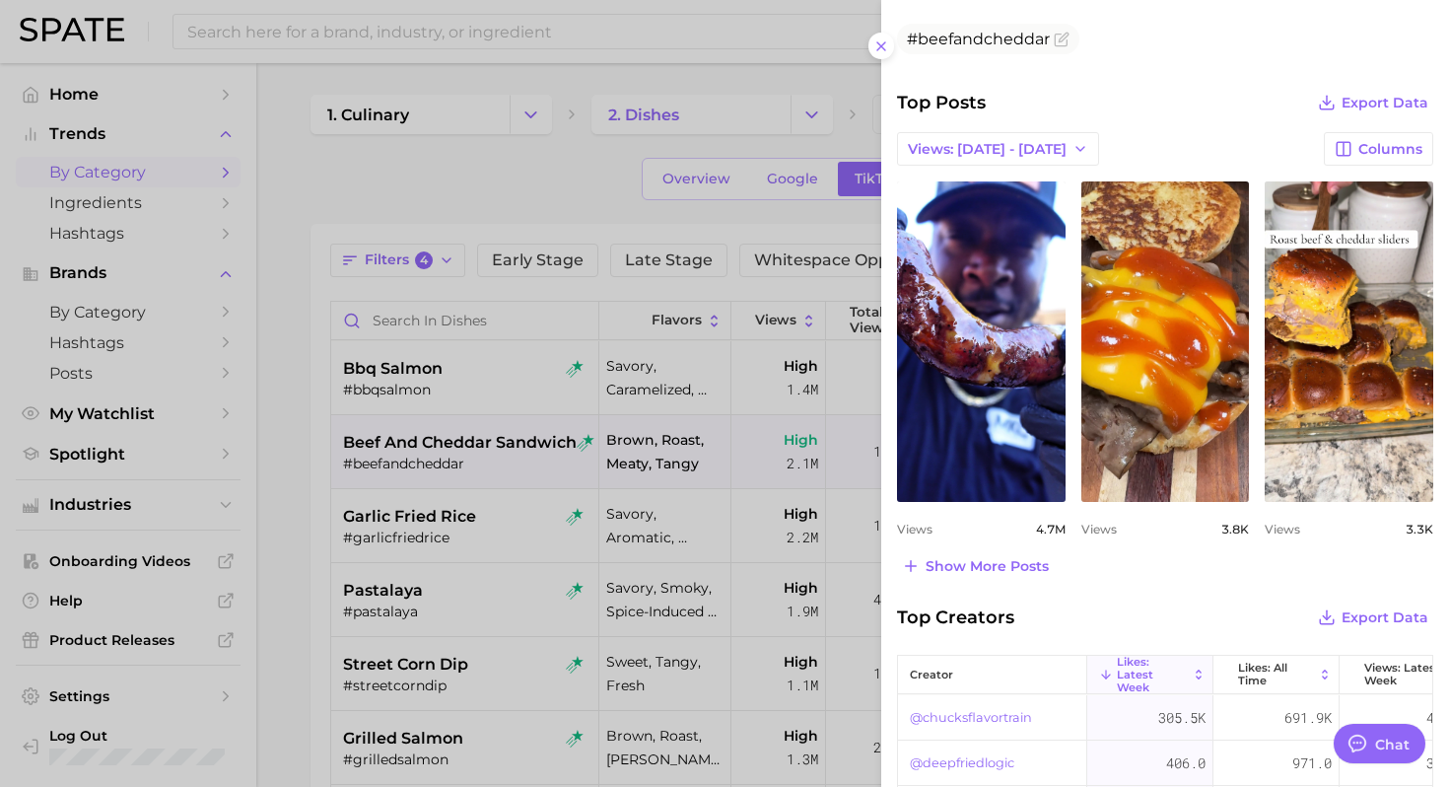
scroll to position [726, 0]
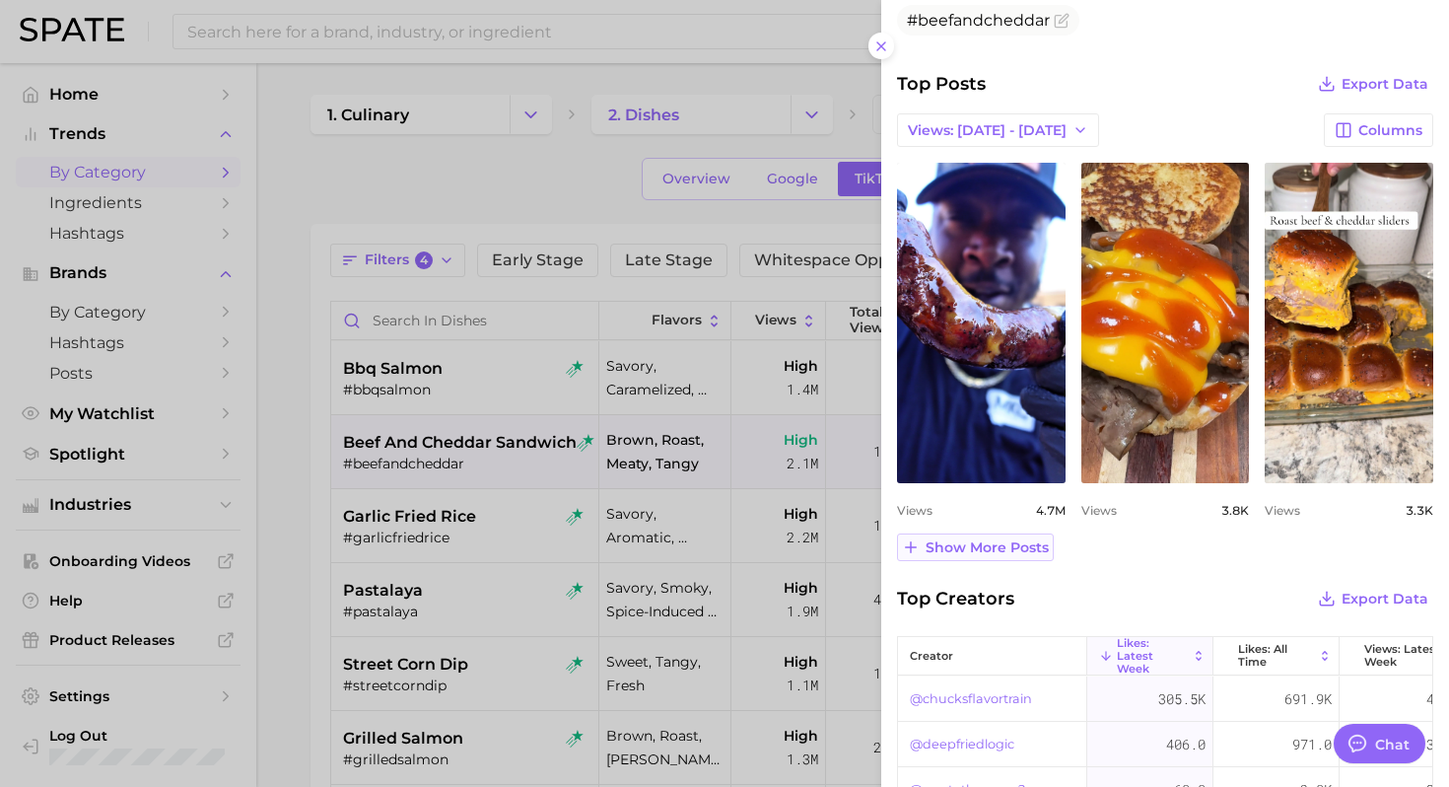
click at [990, 546] on span "Show more posts" at bounding box center [986, 547] width 123 height 17
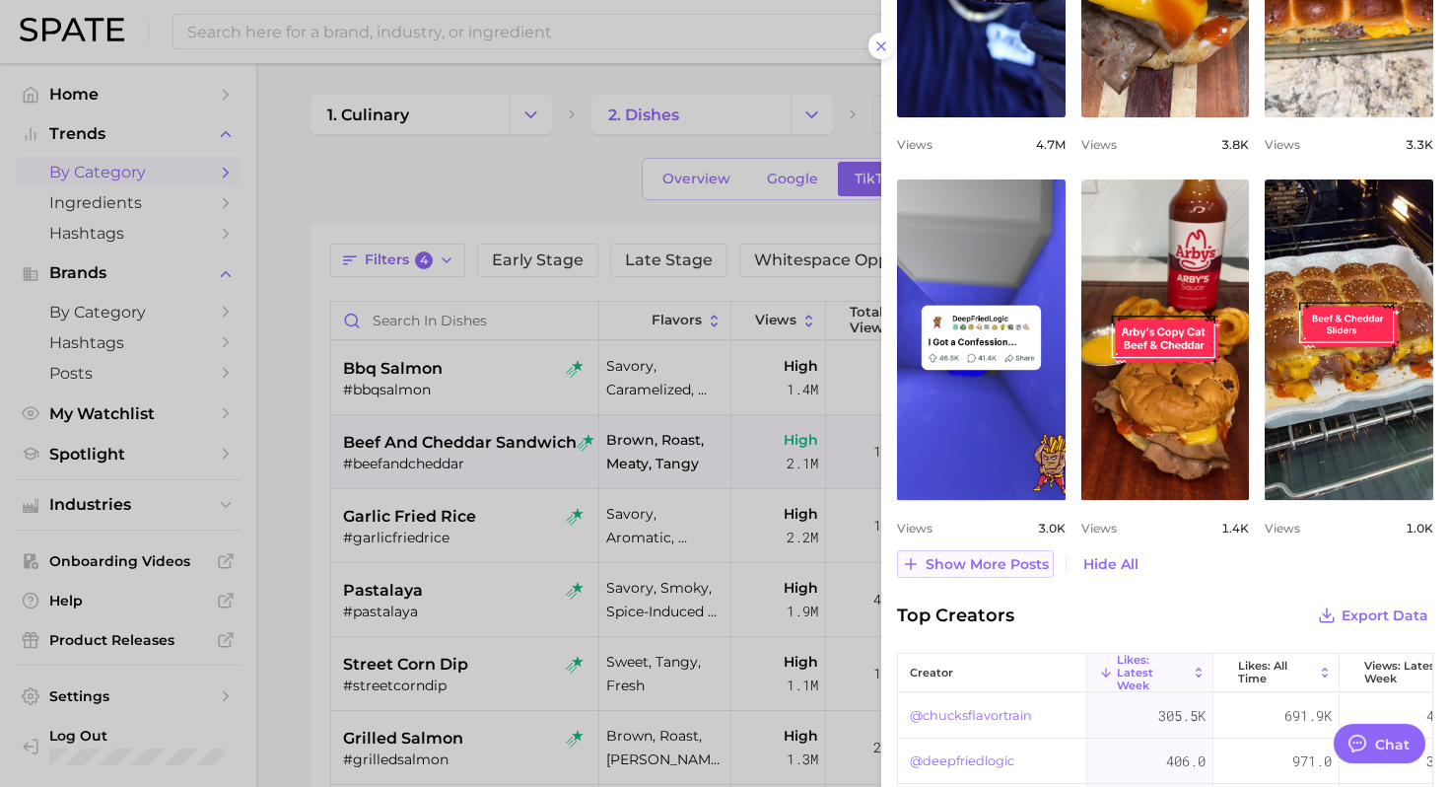
scroll to position [1111, 0]
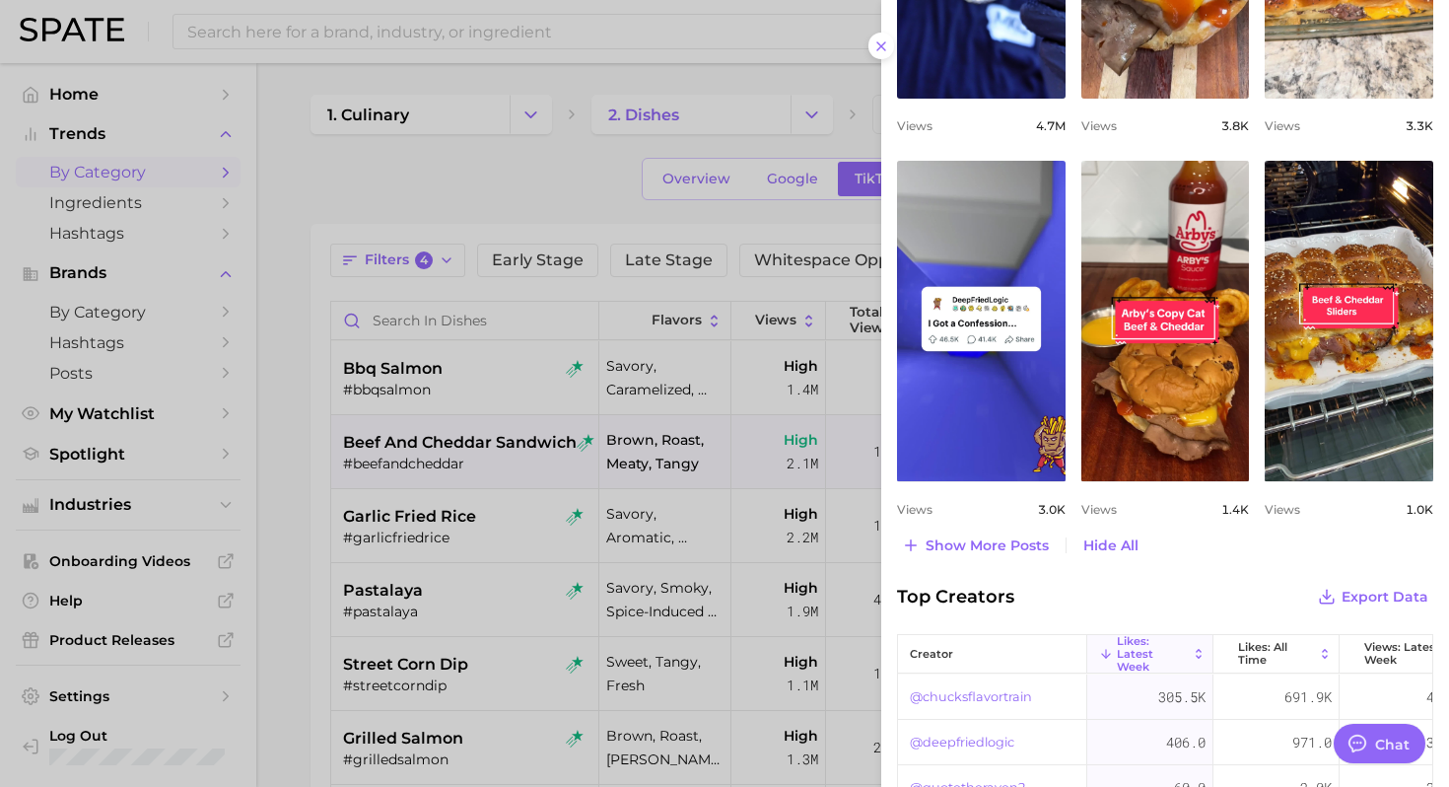
click at [571, 473] on div at bounding box center [724, 393] width 1449 height 787
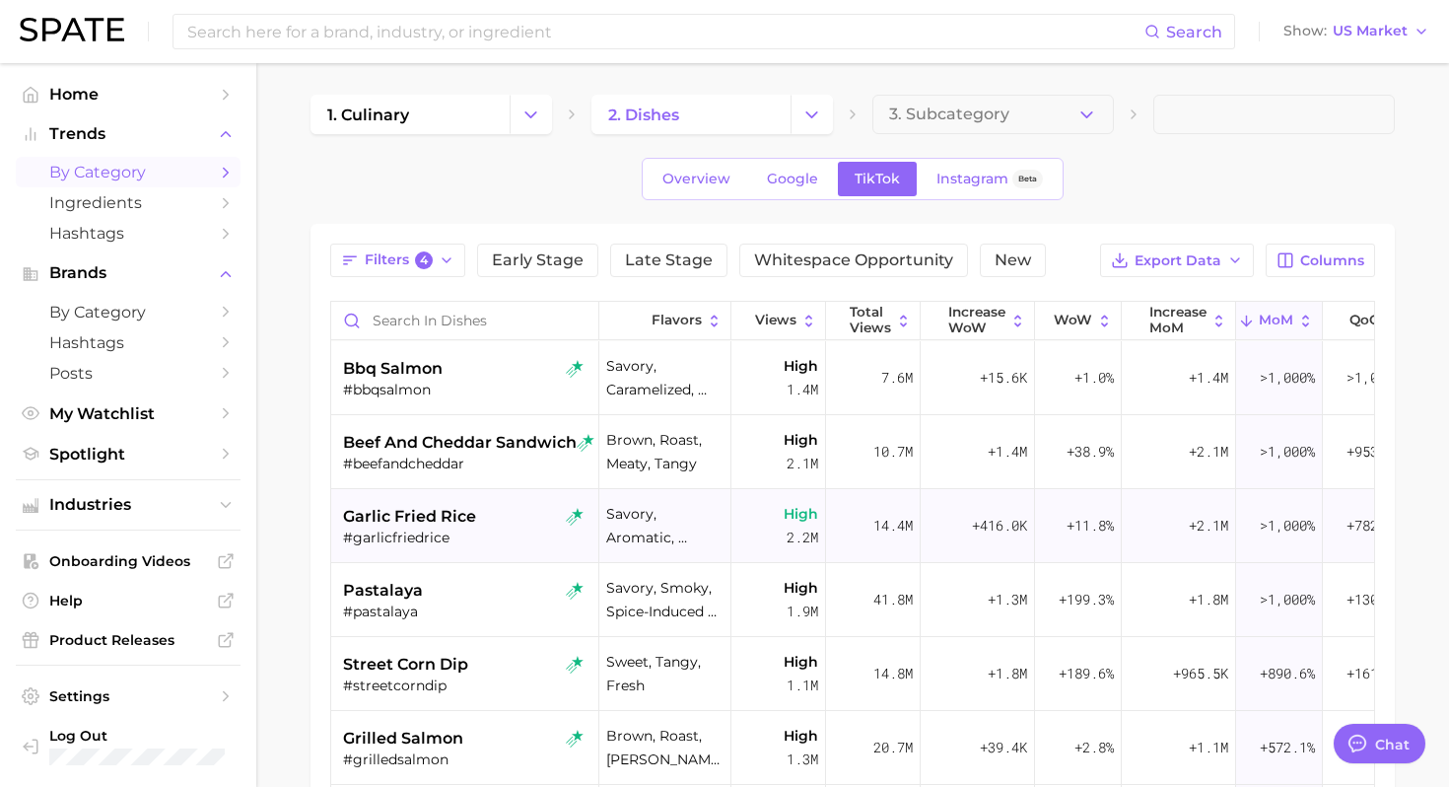
click at [496, 524] on div "garlic fried rice" at bounding box center [467, 517] width 248 height 24
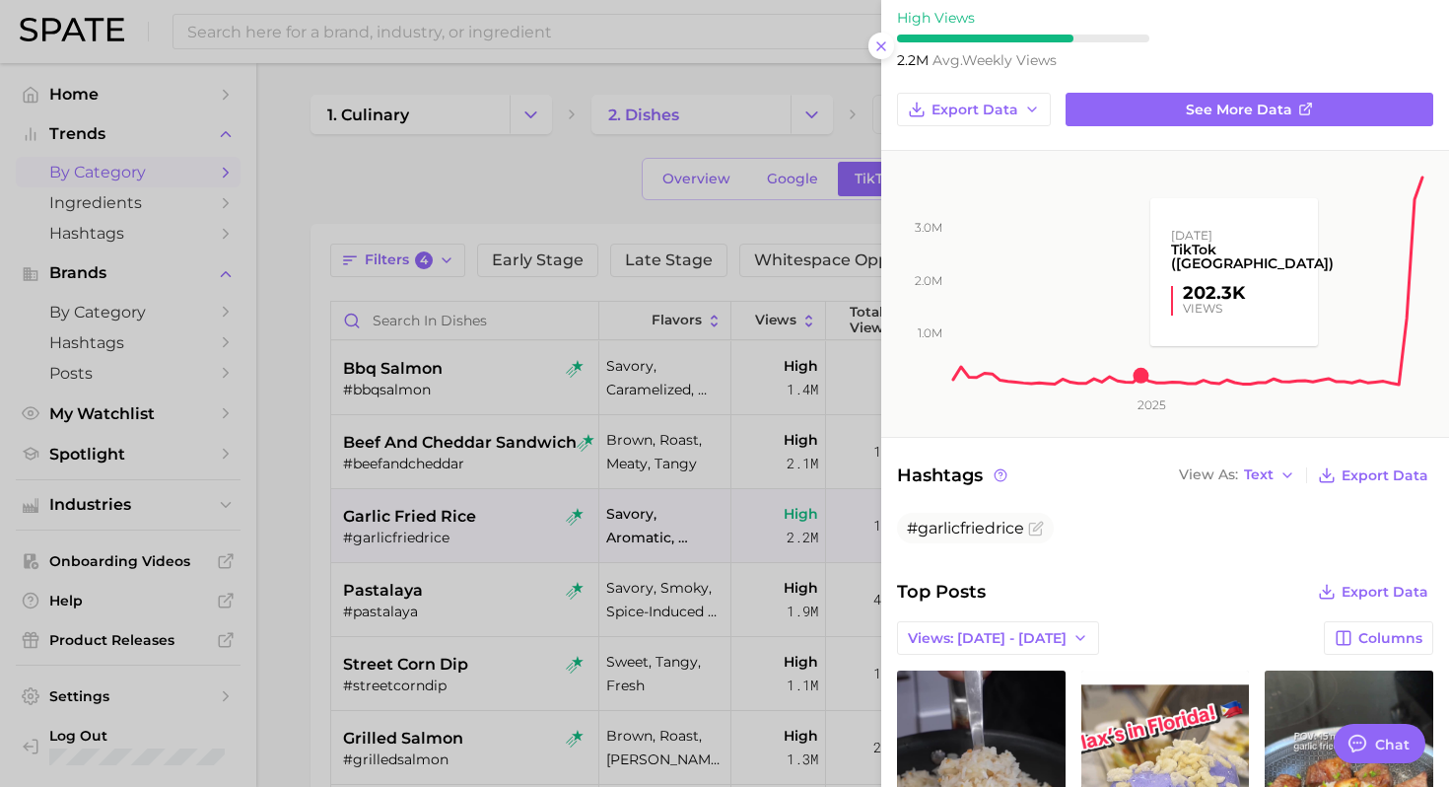
scroll to position [260, 0]
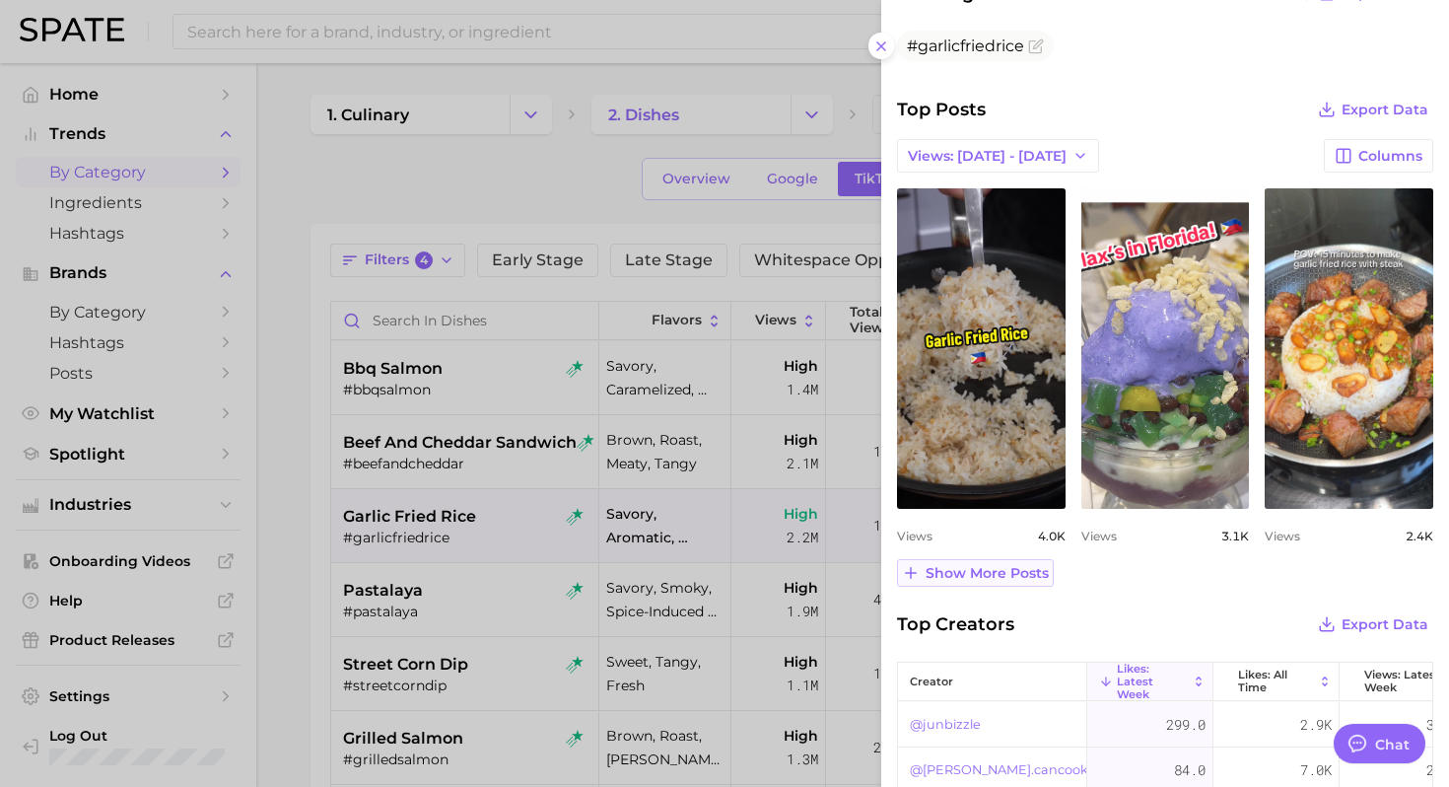
click at [992, 575] on span "Show more posts" at bounding box center [986, 573] width 123 height 17
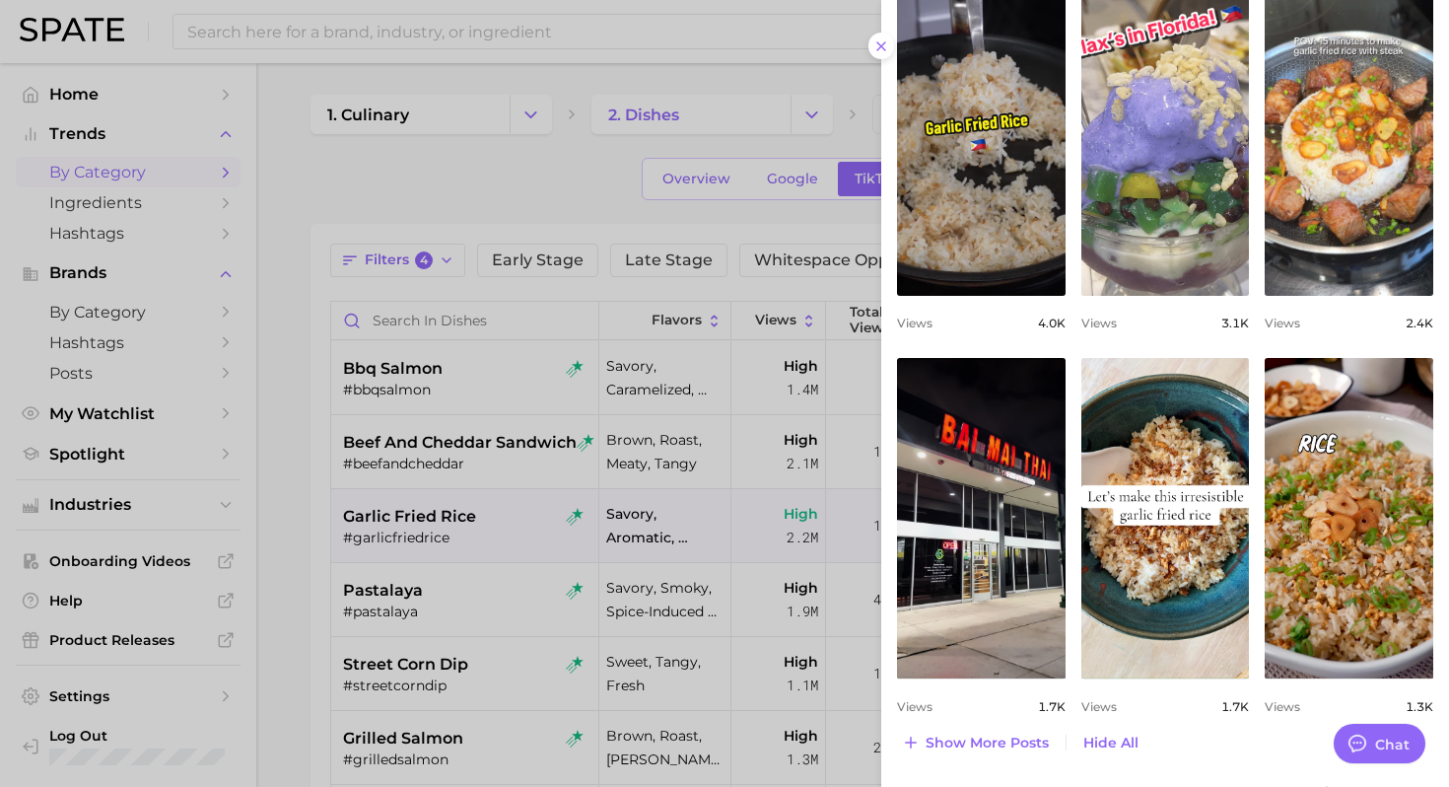
click at [552, 581] on div at bounding box center [724, 393] width 1449 height 787
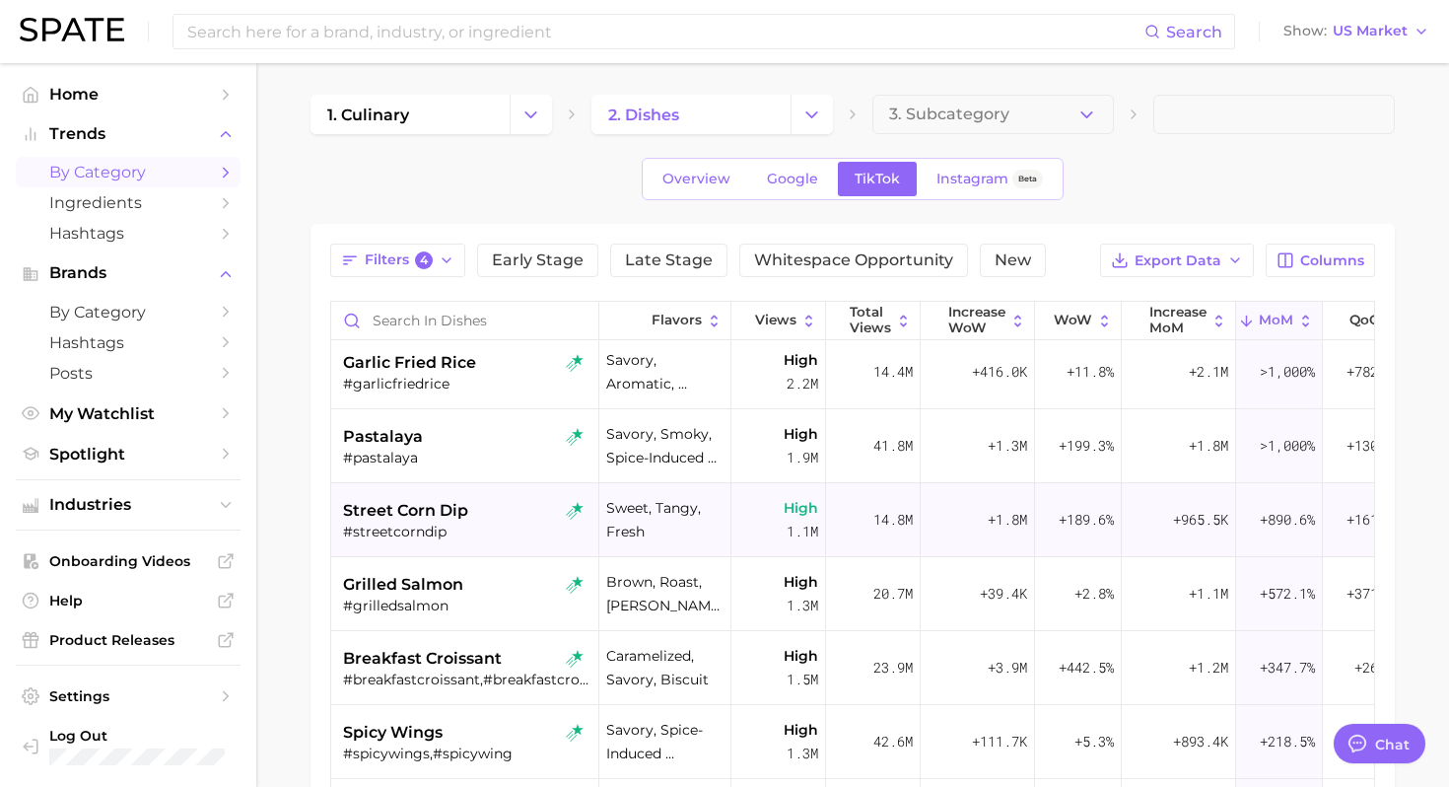
click at [512, 507] on div "street corn dip" at bounding box center [467, 511] width 248 height 24
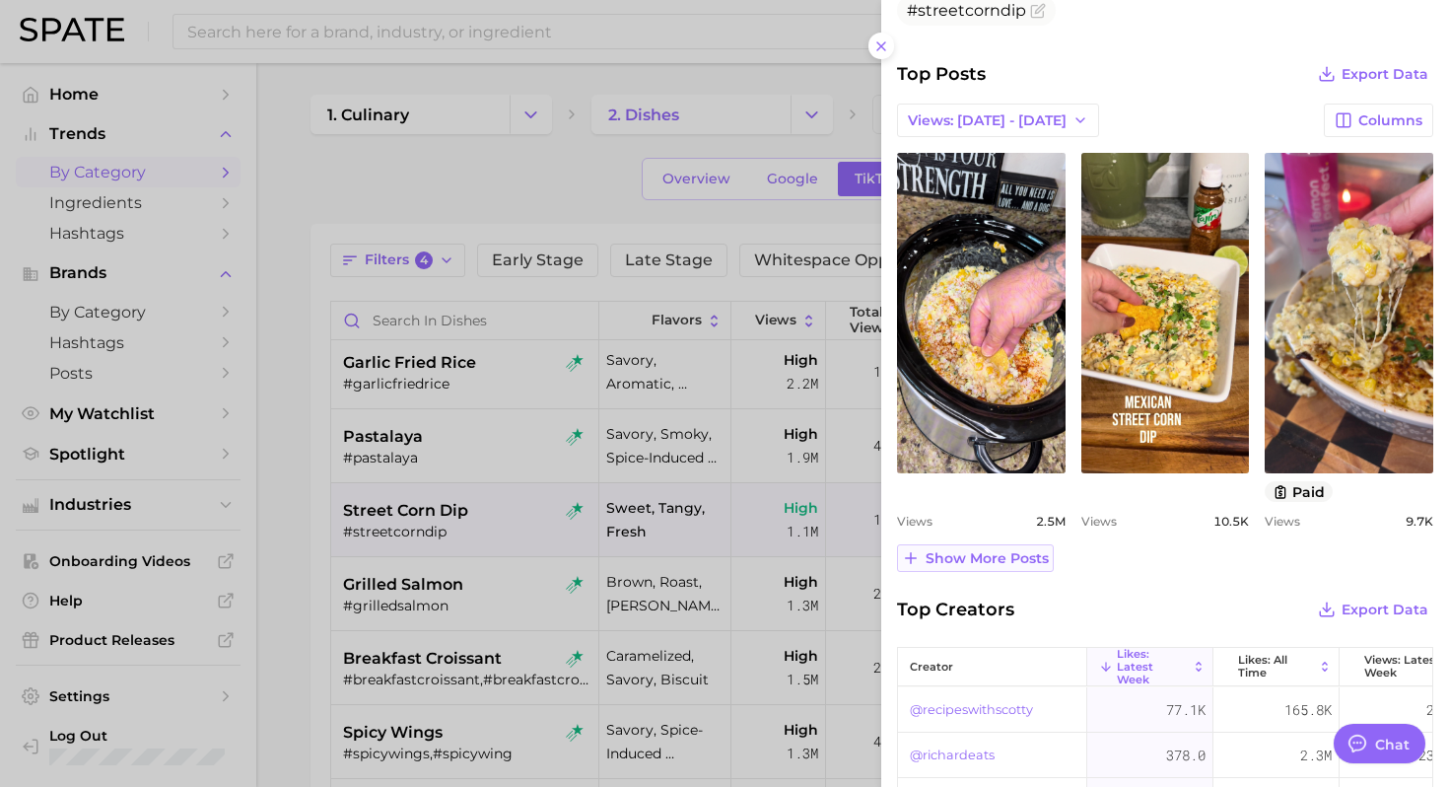
click at [972, 562] on span "Show more posts" at bounding box center [986, 558] width 123 height 17
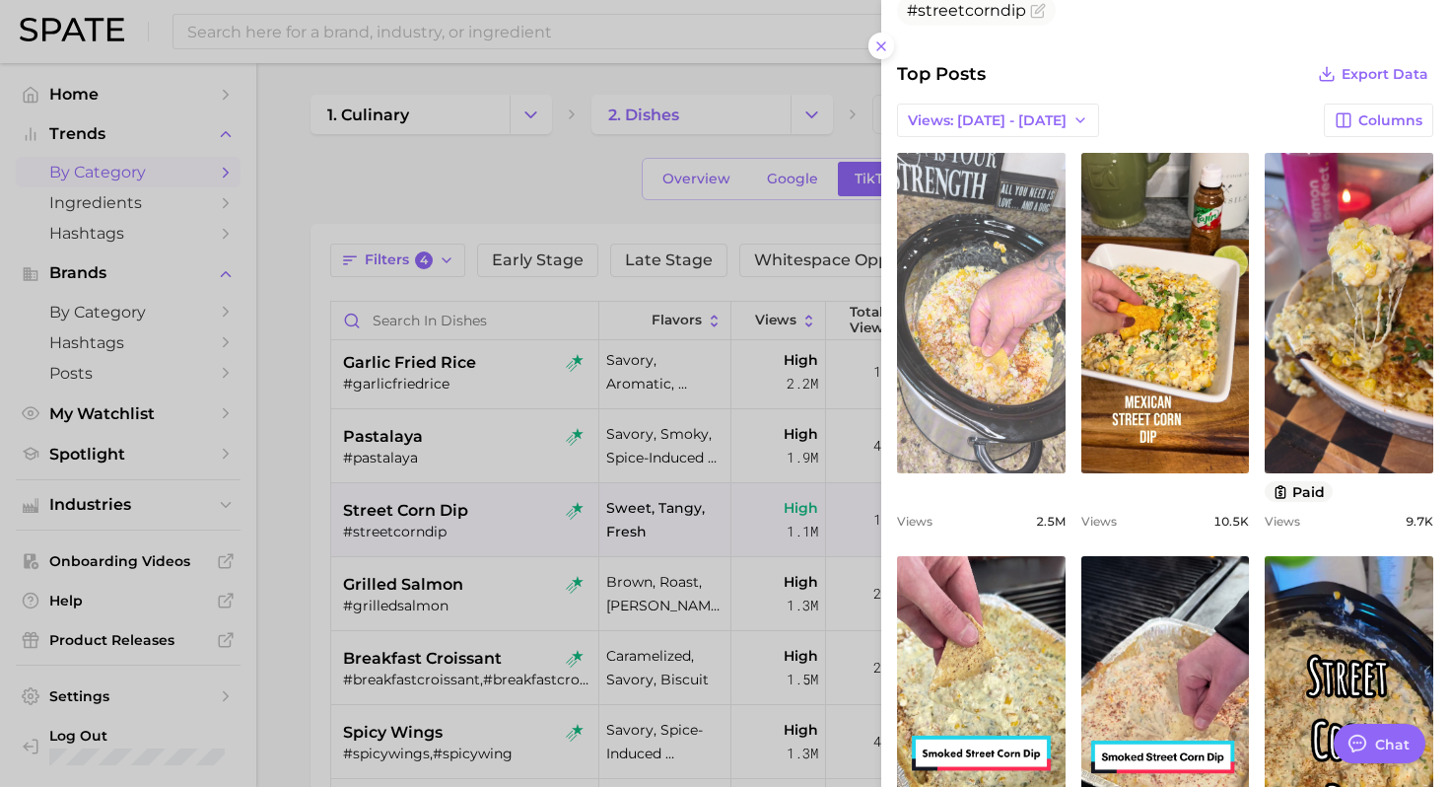
click at [1008, 379] on link "view post on TikTok" at bounding box center [981, 313] width 169 height 320
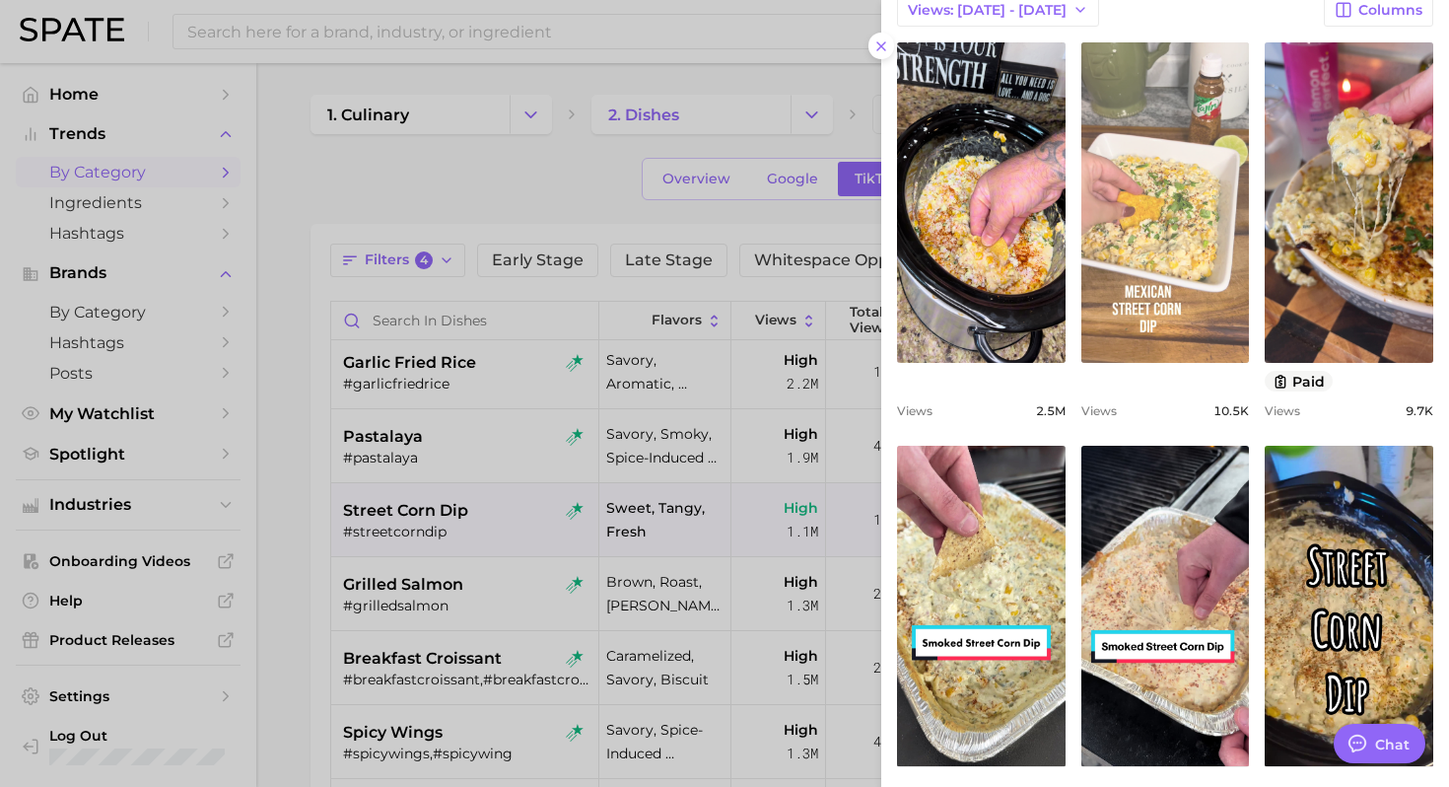
scroll to position [871, 0]
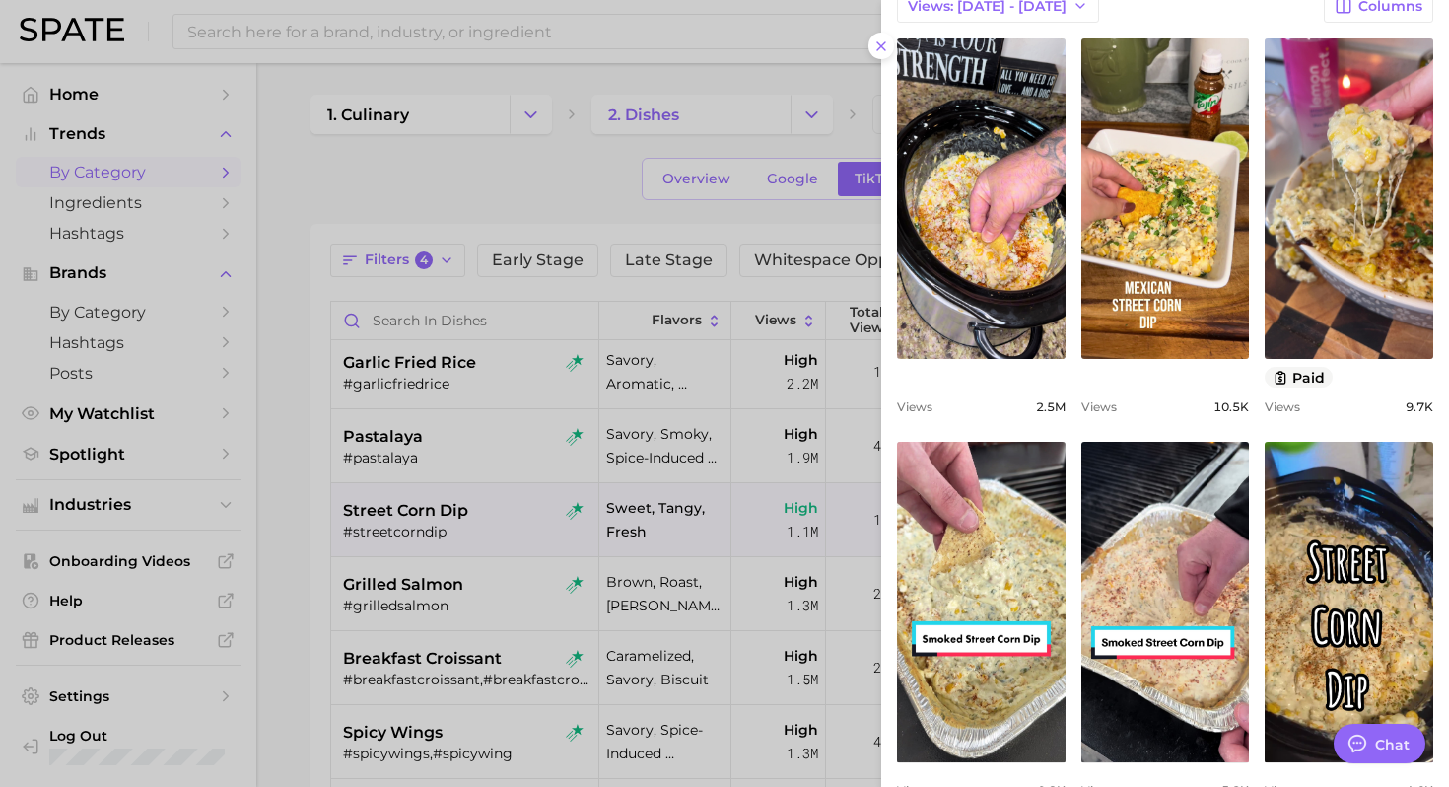
click at [529, 205] on div at bounding box center [724, 393] width 1449 height 787
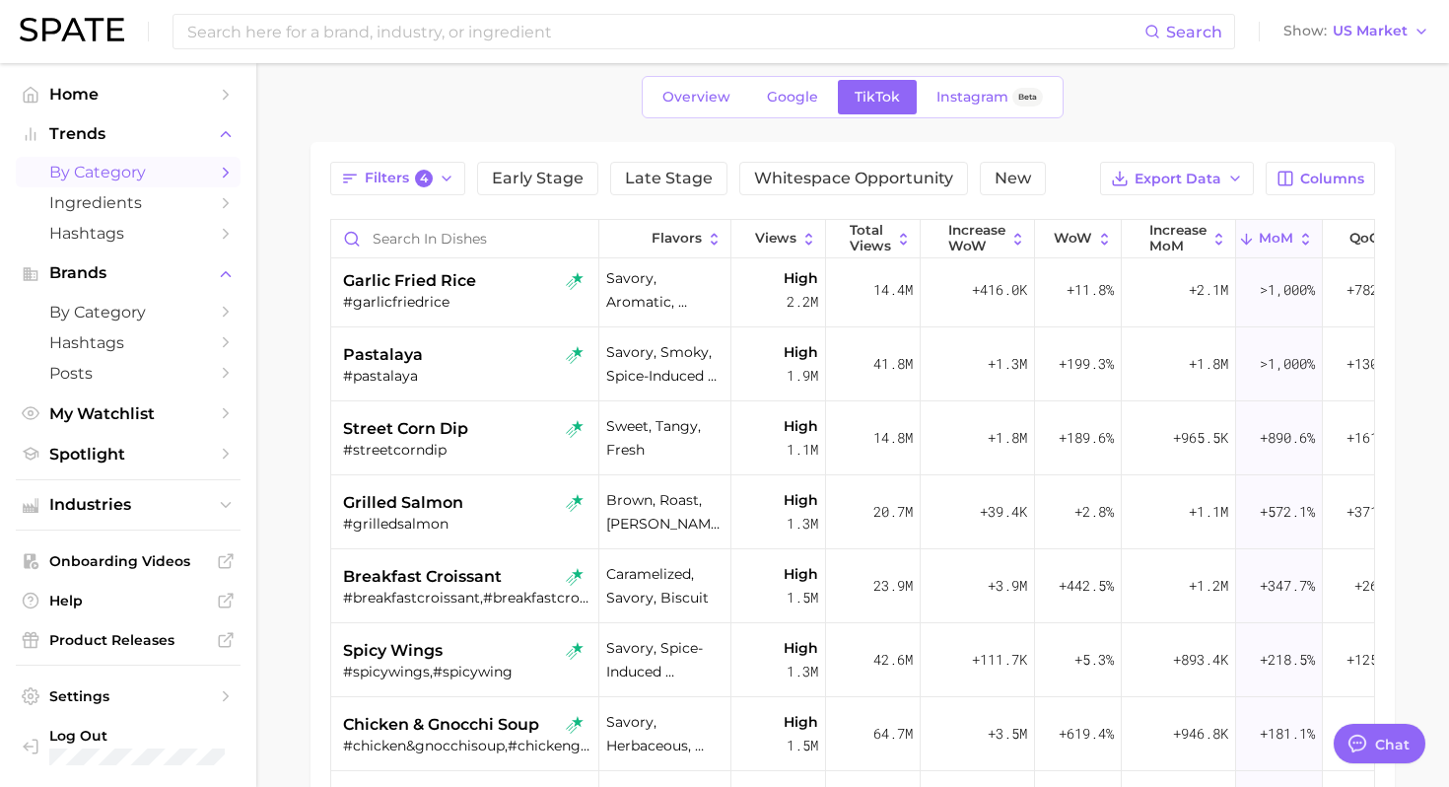
scroll to position [86, 0]
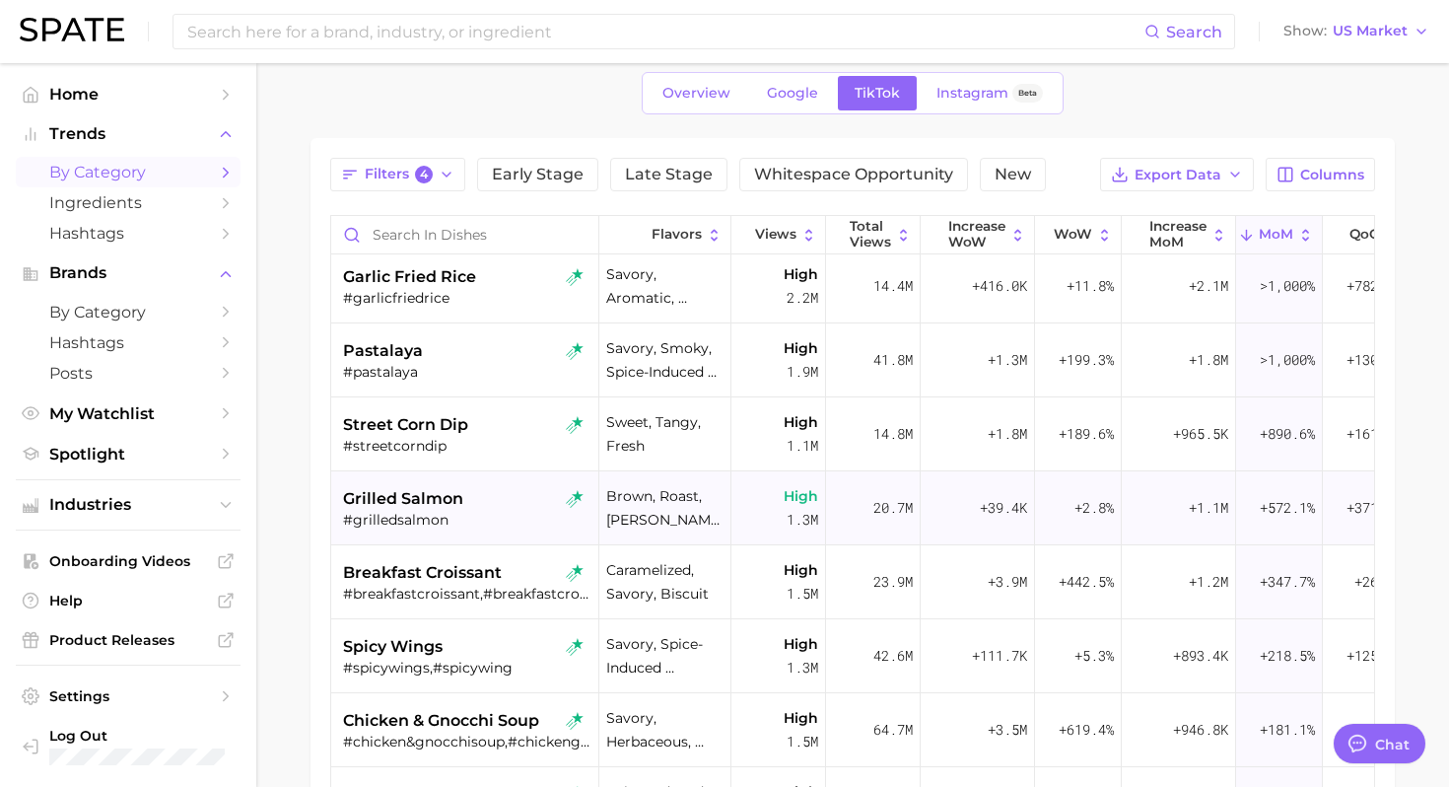
click at [452, 521] on div "#grilledsalmon" at bounding box center [467, 520] width 248 height 18
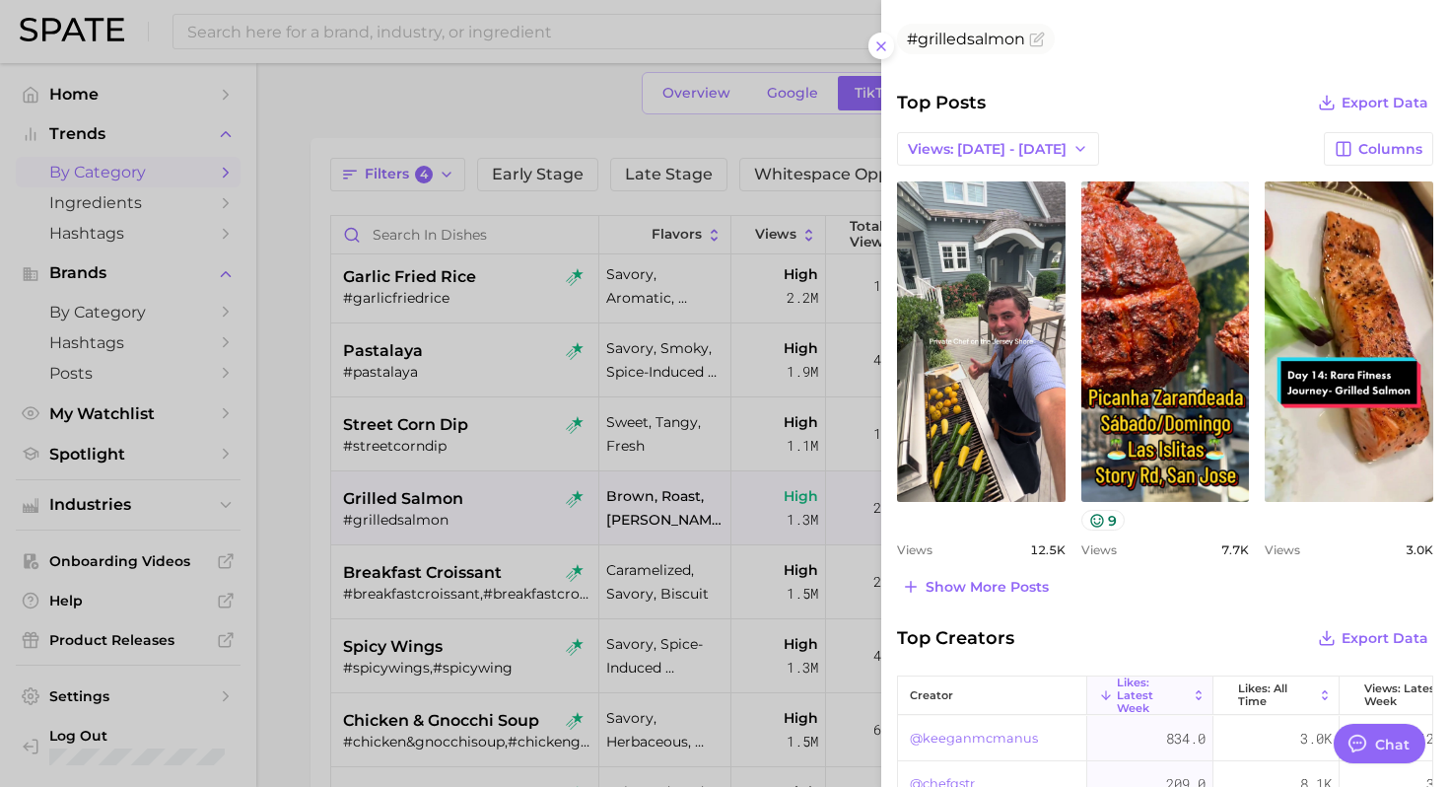
scroll to position [740, 0]
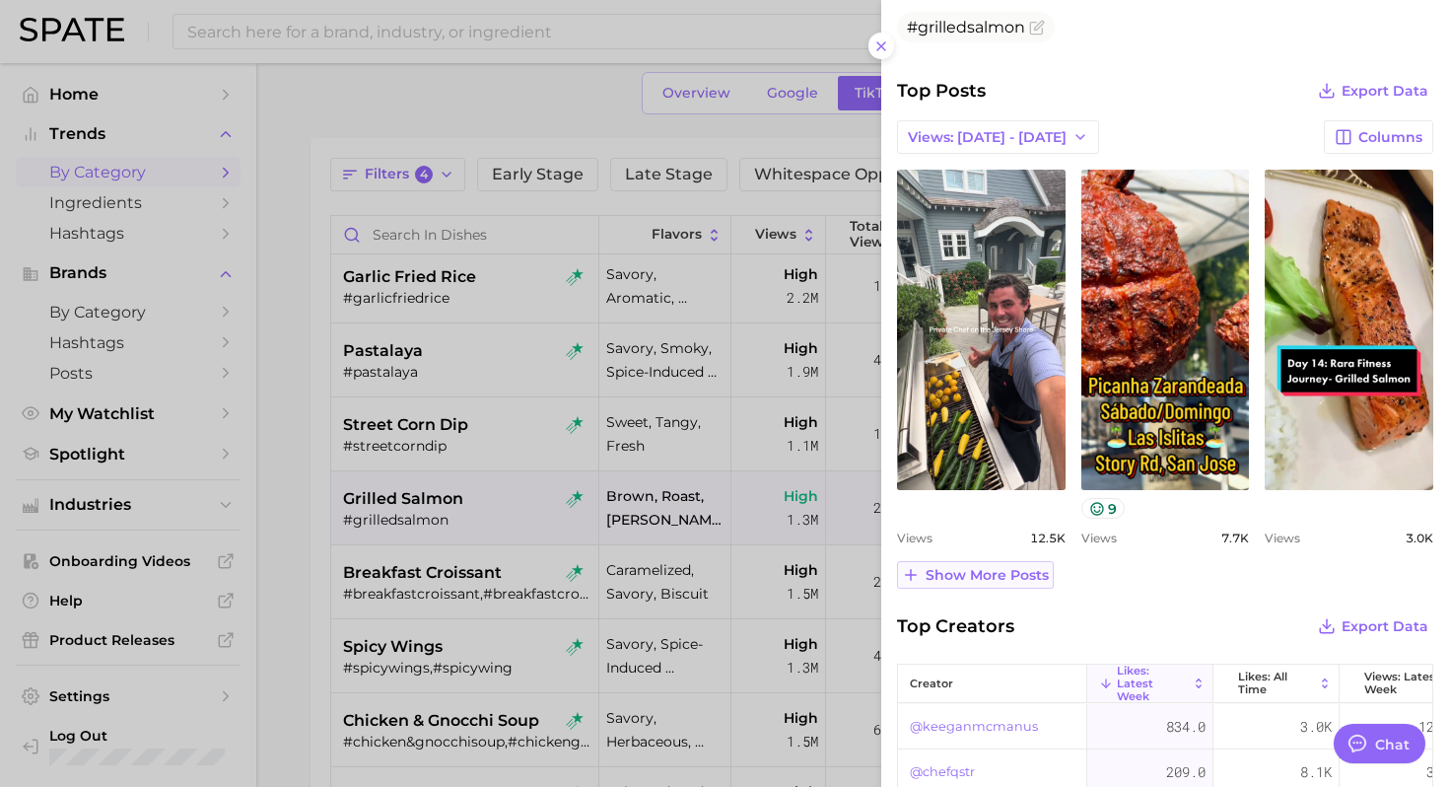
click at [993, 575] on span "Show more posts" at bounding box center [986, 575] width 123 height 17
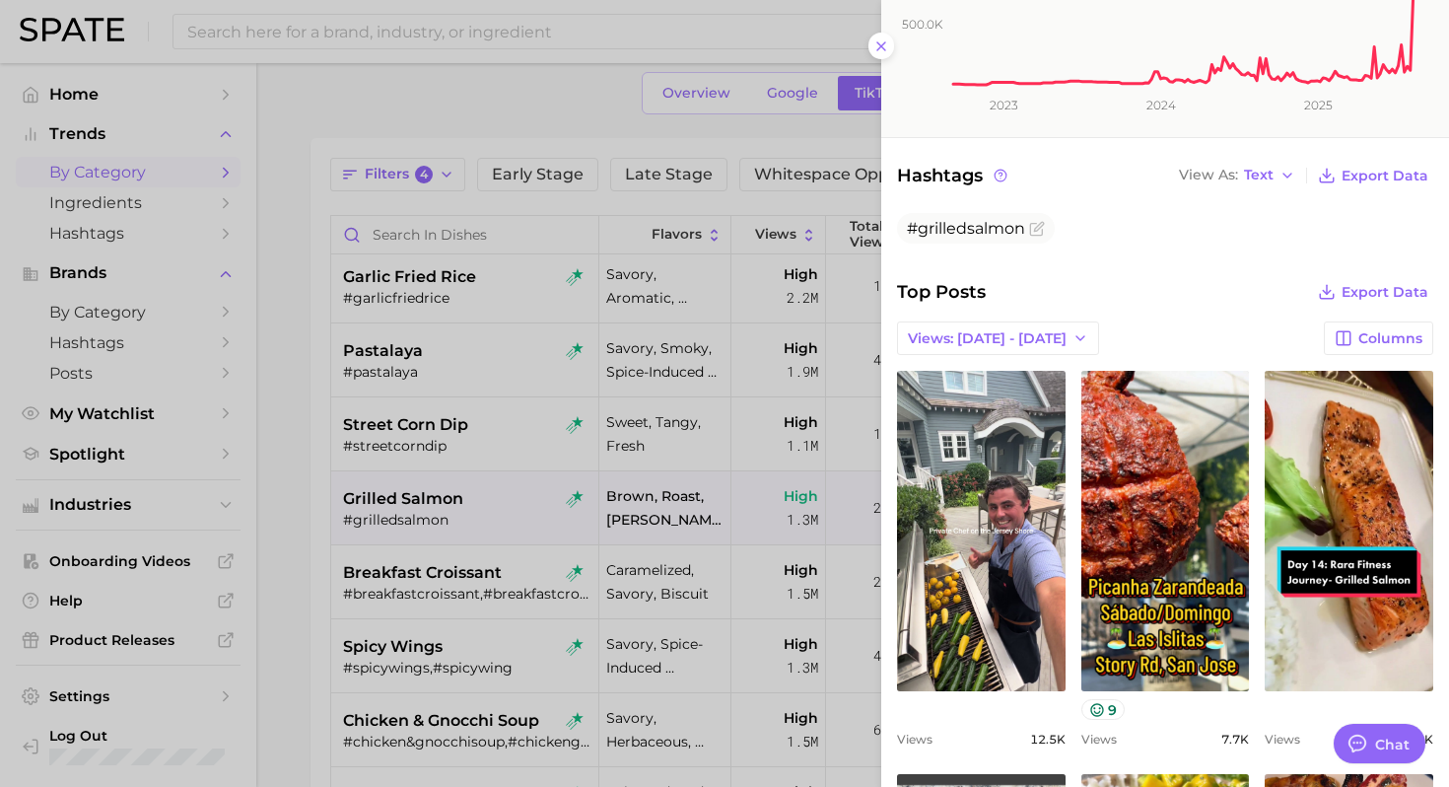
scroll to position [291, 0]
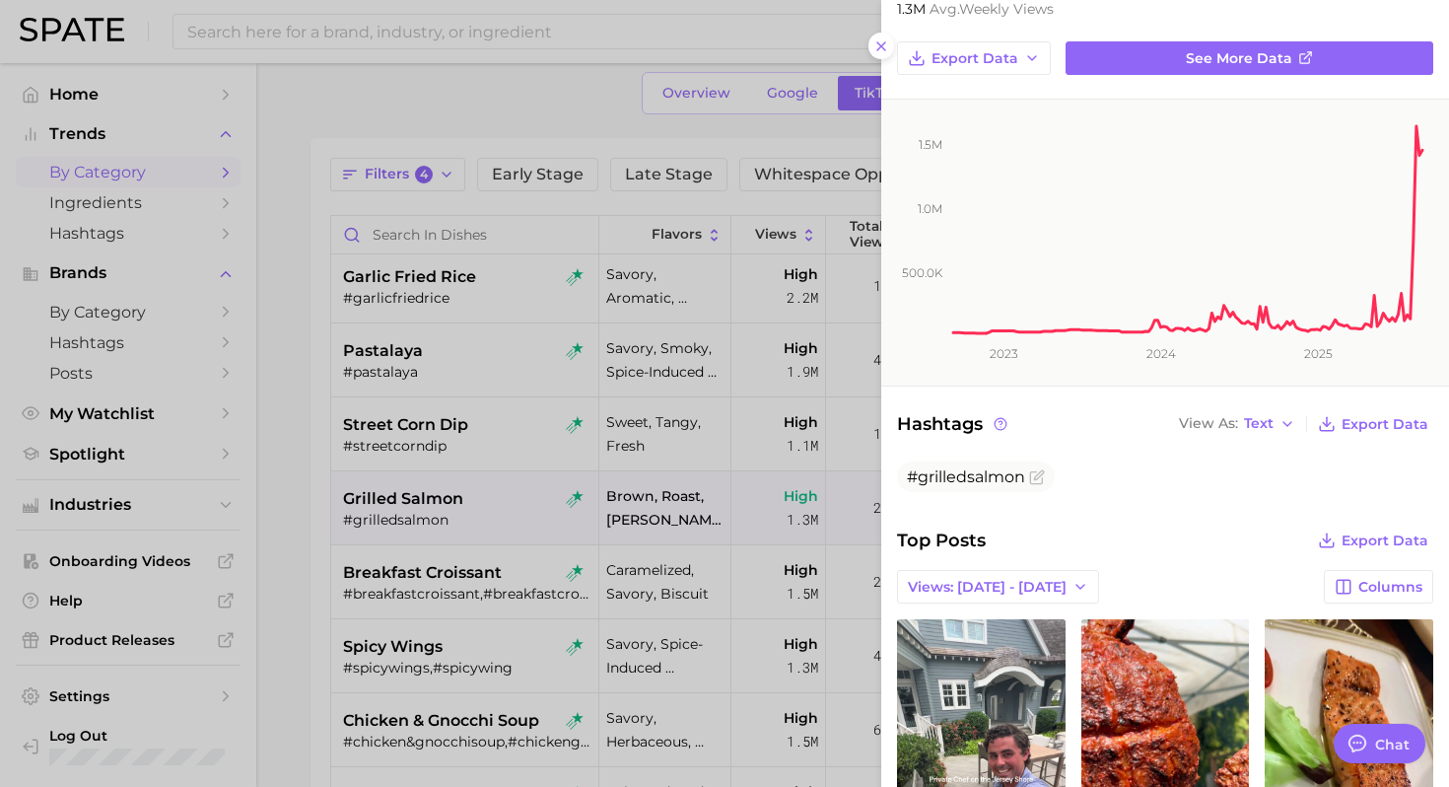
click at [293, 538] on div at bounding box center [724, 393] width 1449 height 787
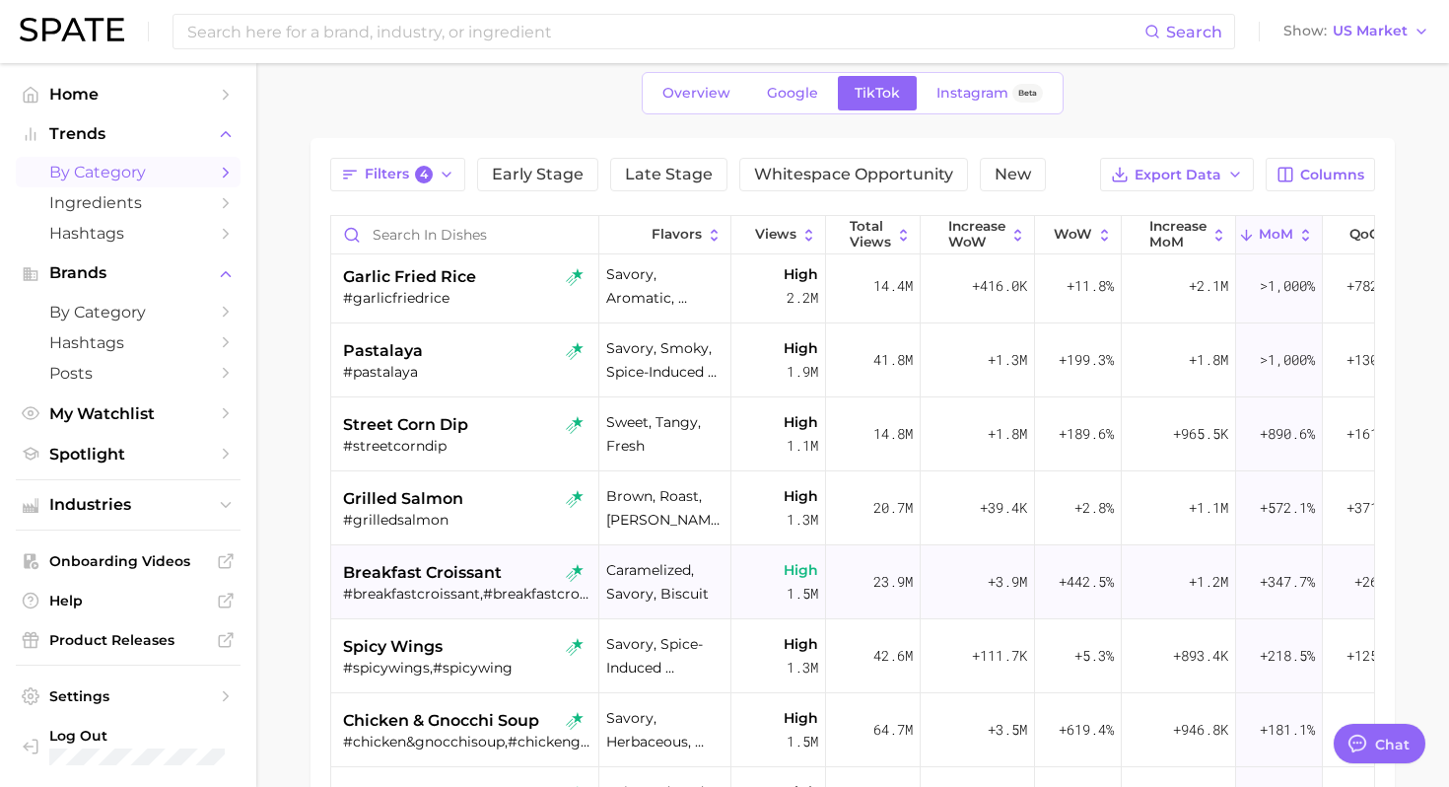
click at [437, 575] on span "breakfast croissant" at bounding box center [422, 573] width 159 height 24
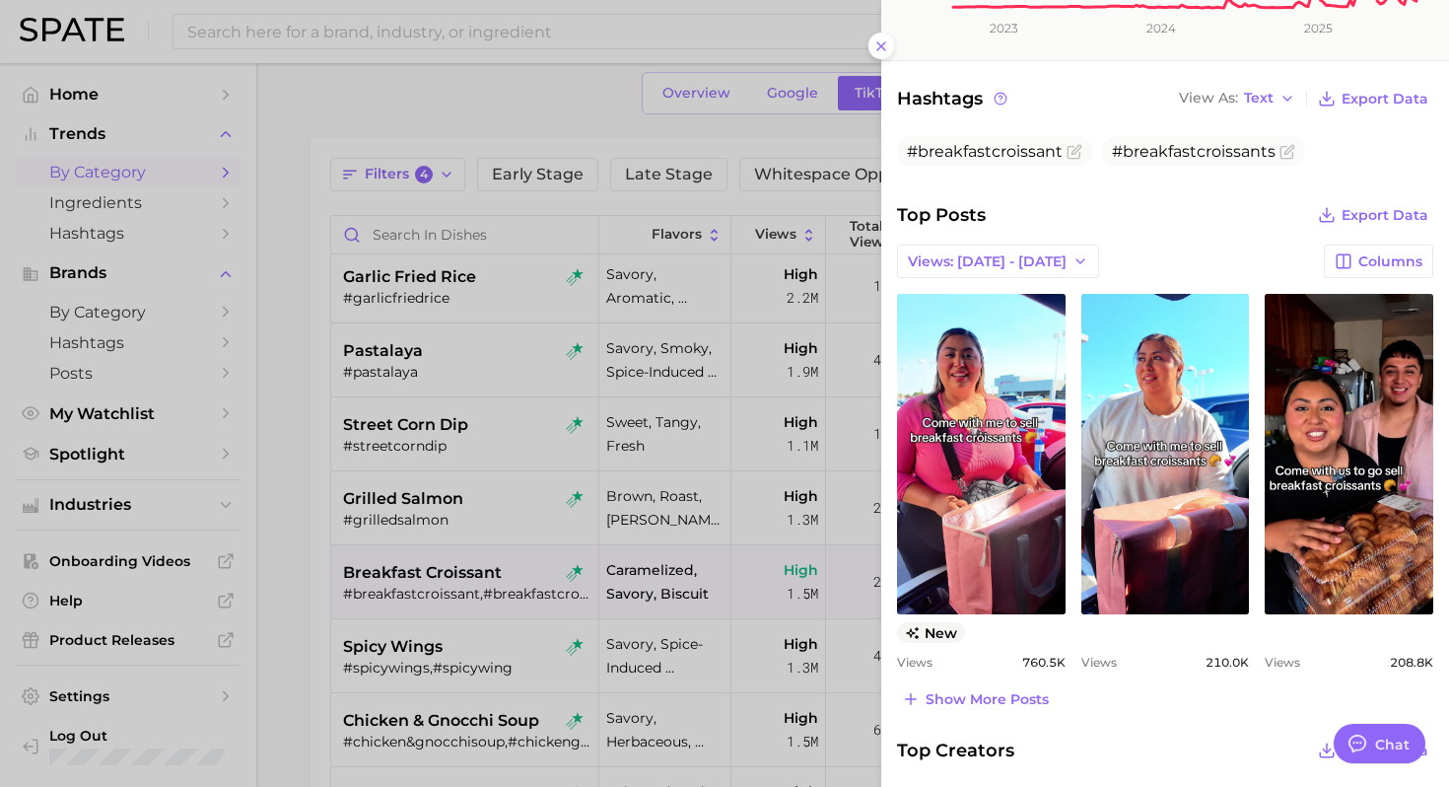
scroll to position [601, 0]
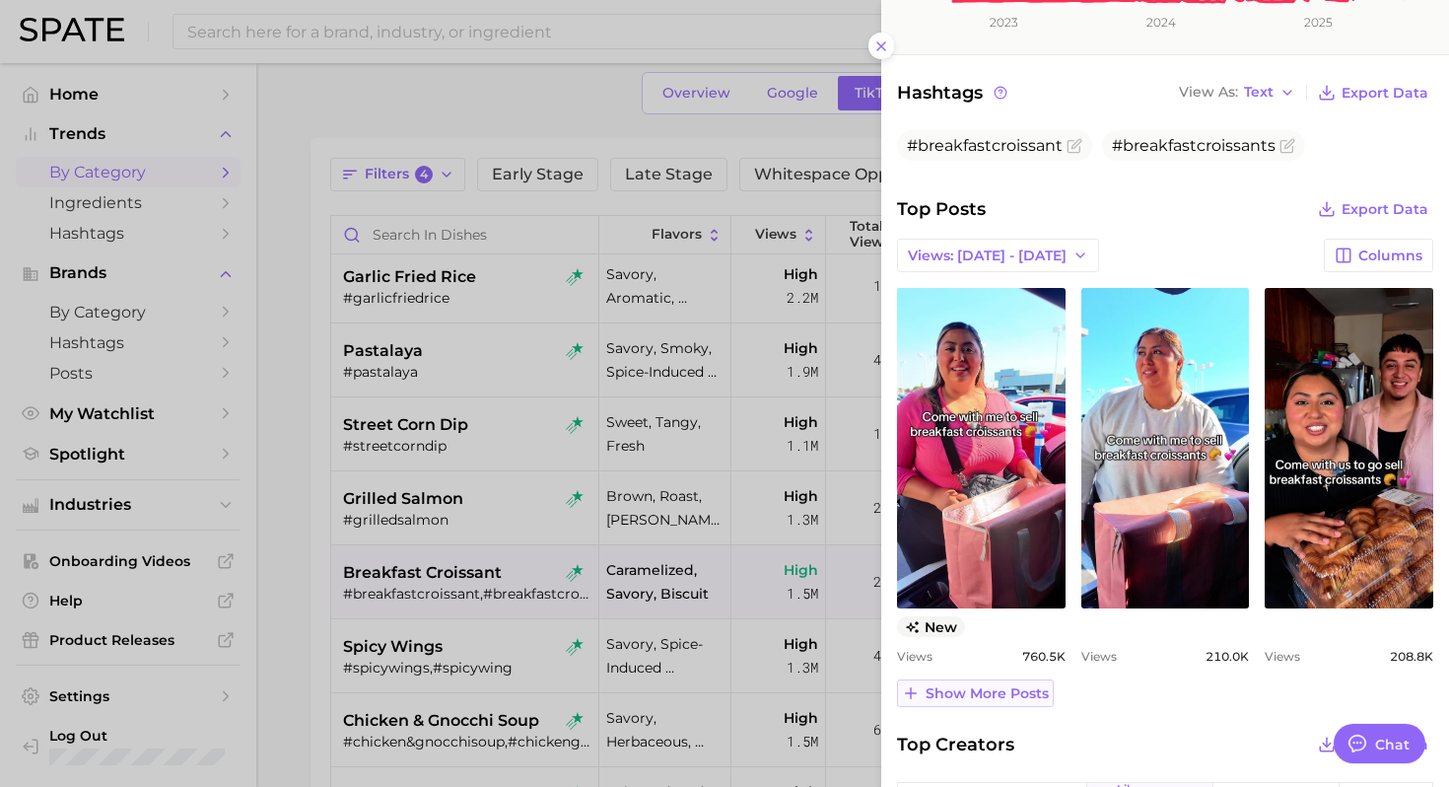
click at [980, 699] on span "Show more posts" at bounding box center [986, 693] width 123 height 17
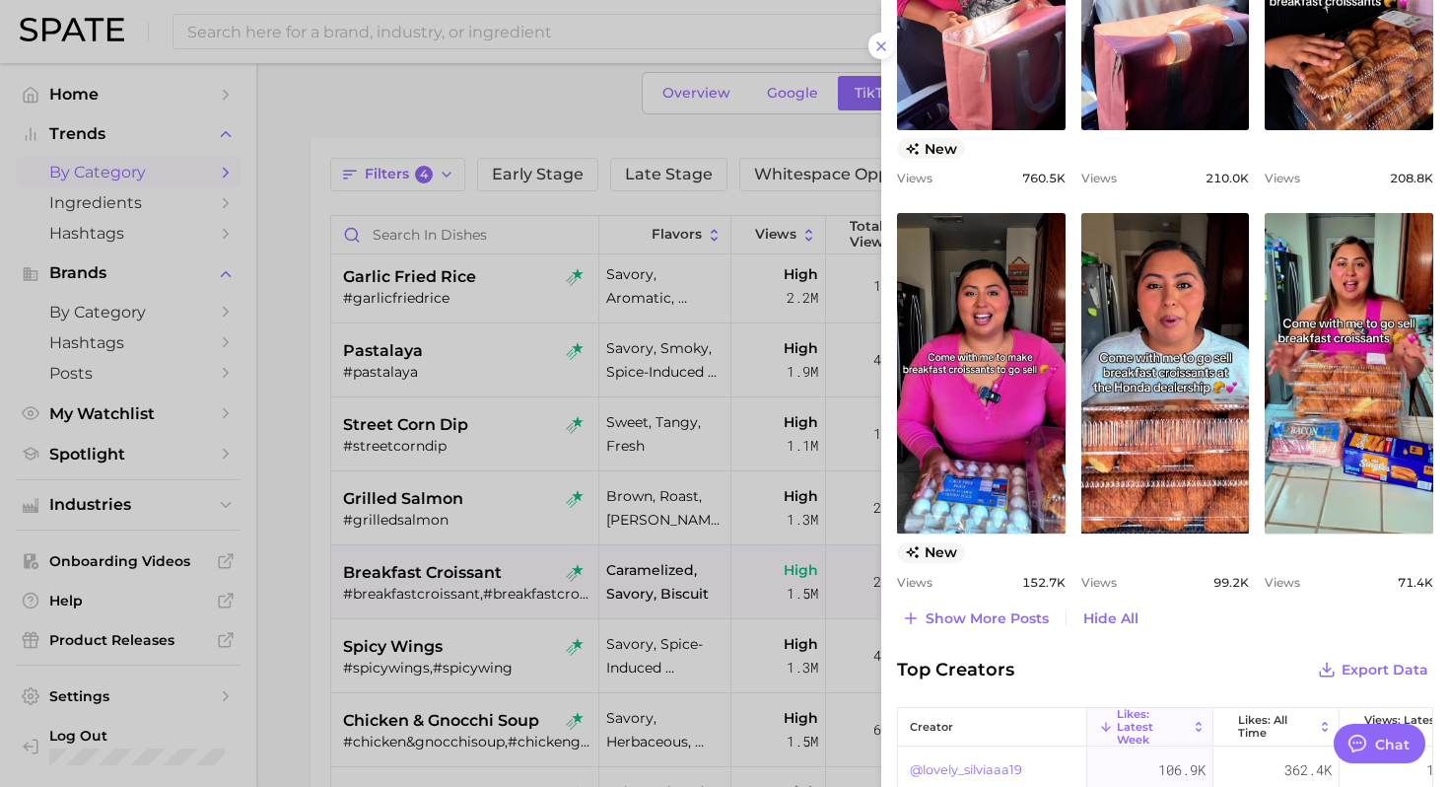
scroll to position [1080, 0]
click at [330, 611] on div at bounding box center [724, 393] width 1449 height 787
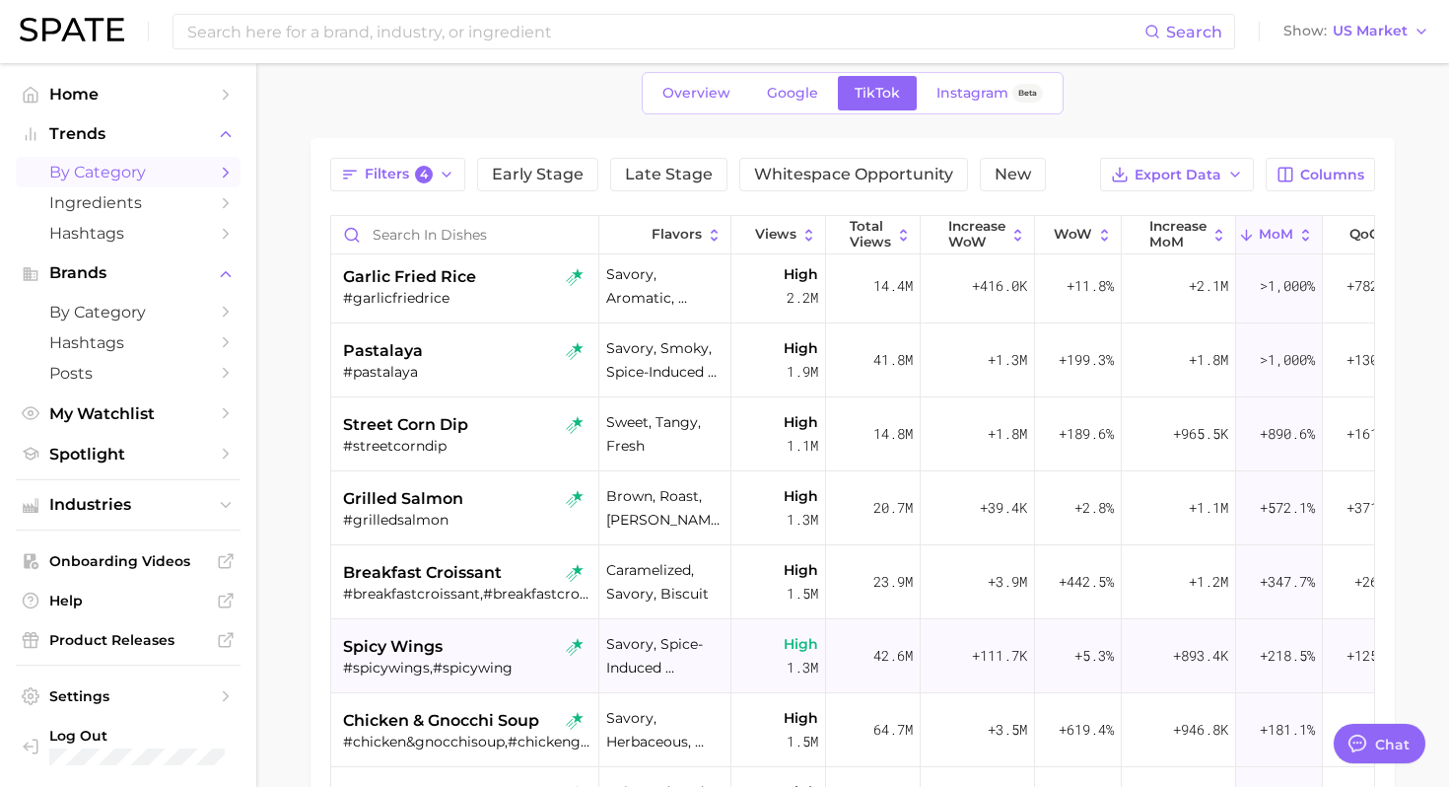
click at [425, 648] on span "spicy wings" at bounding box center [393, 647] width 100 height 24
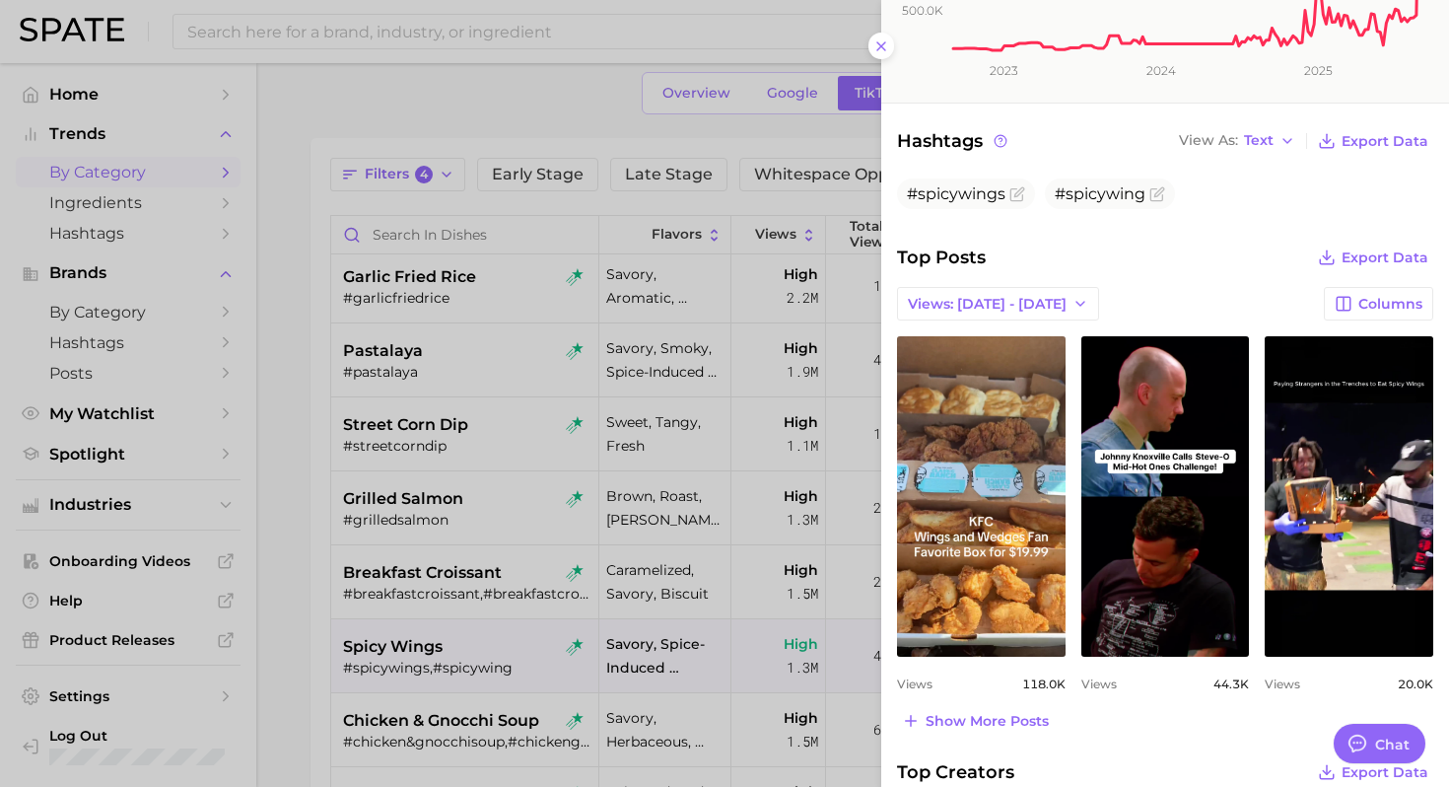
scroll to position [560, 0]
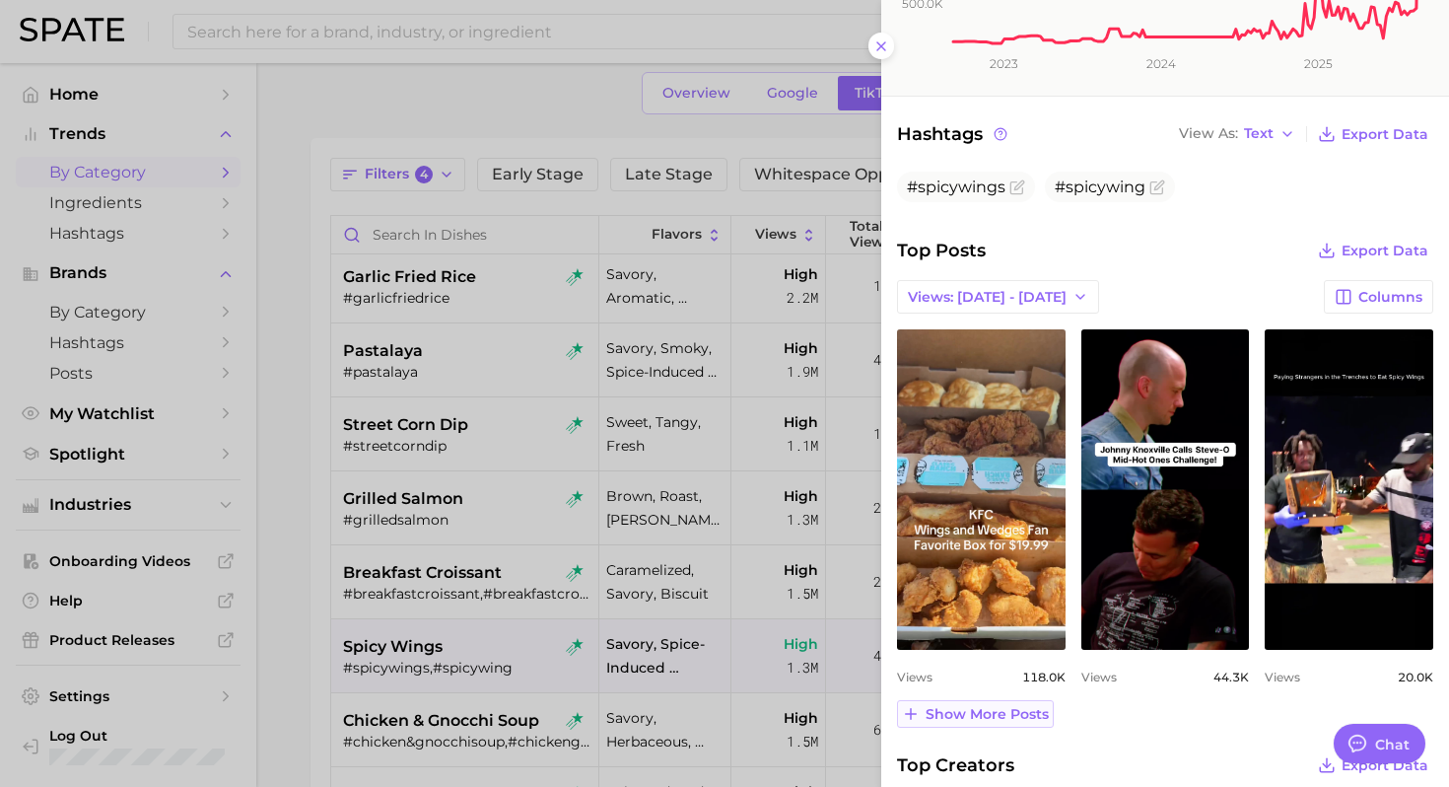
click at [996, 714] on span "Show more posts" at bounding box center [986, 714] width 123 height 17
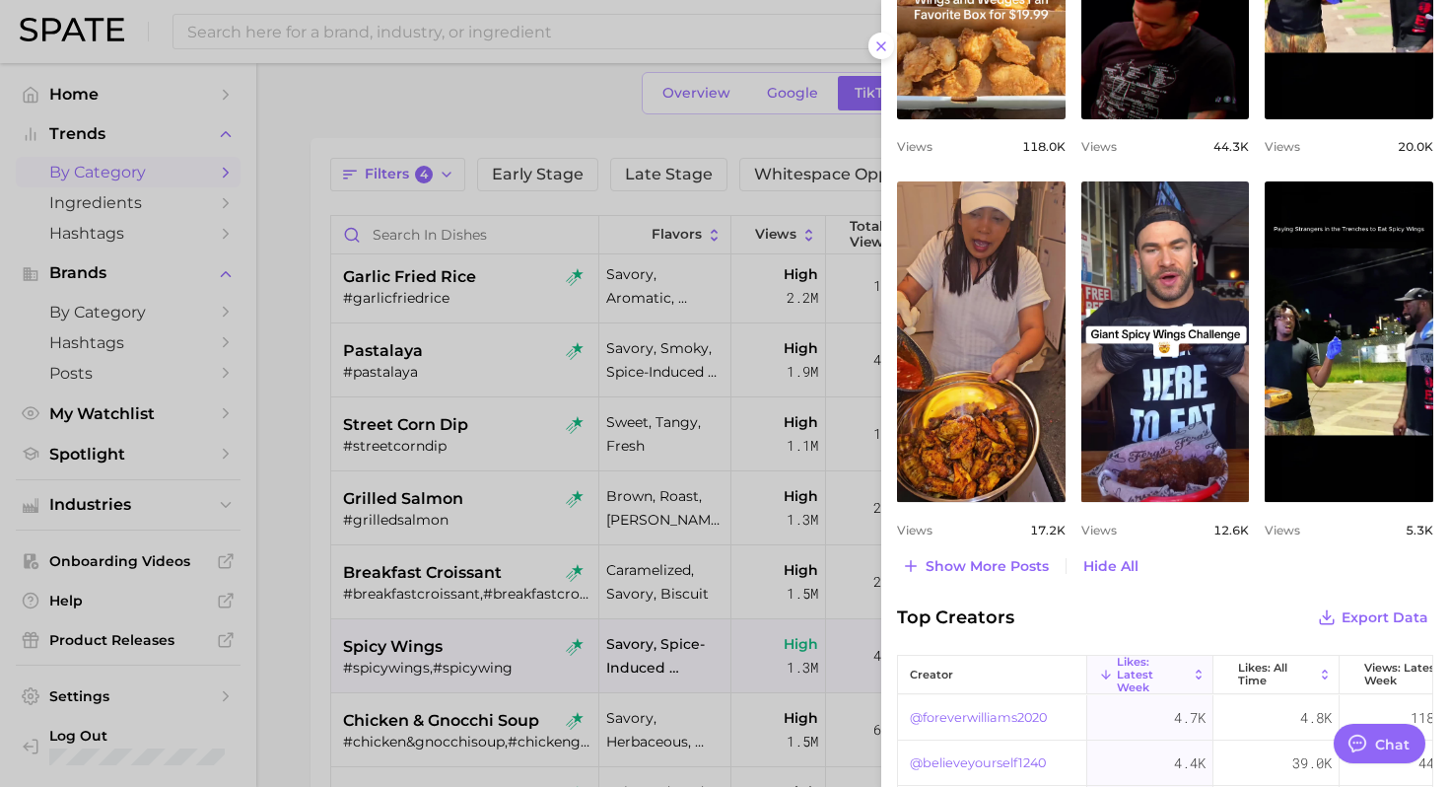
scroll to position [1091, 0]
click at [431, 607] on div at bounding box center [724, 393] width 1449 height 787
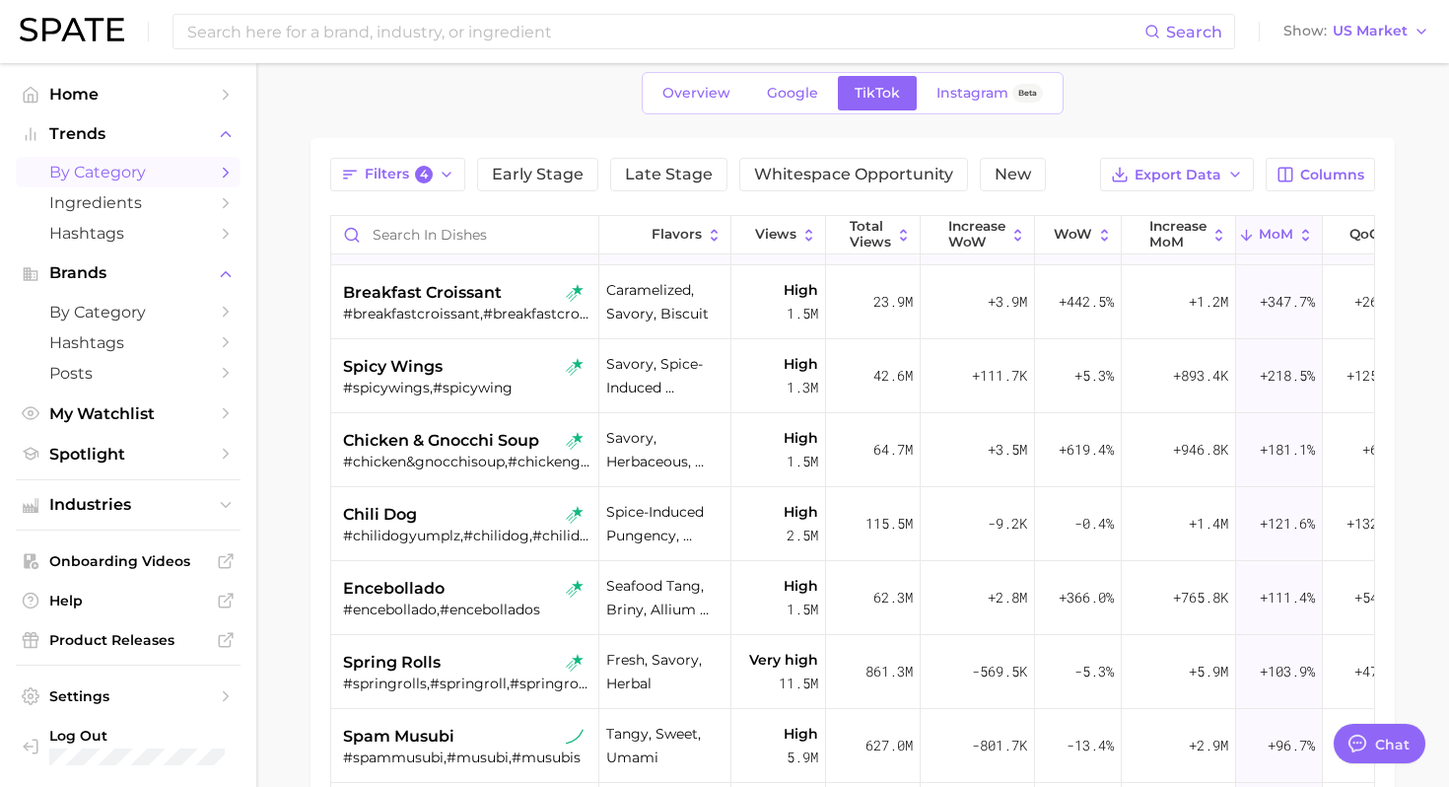
scroll to position [466, 0]
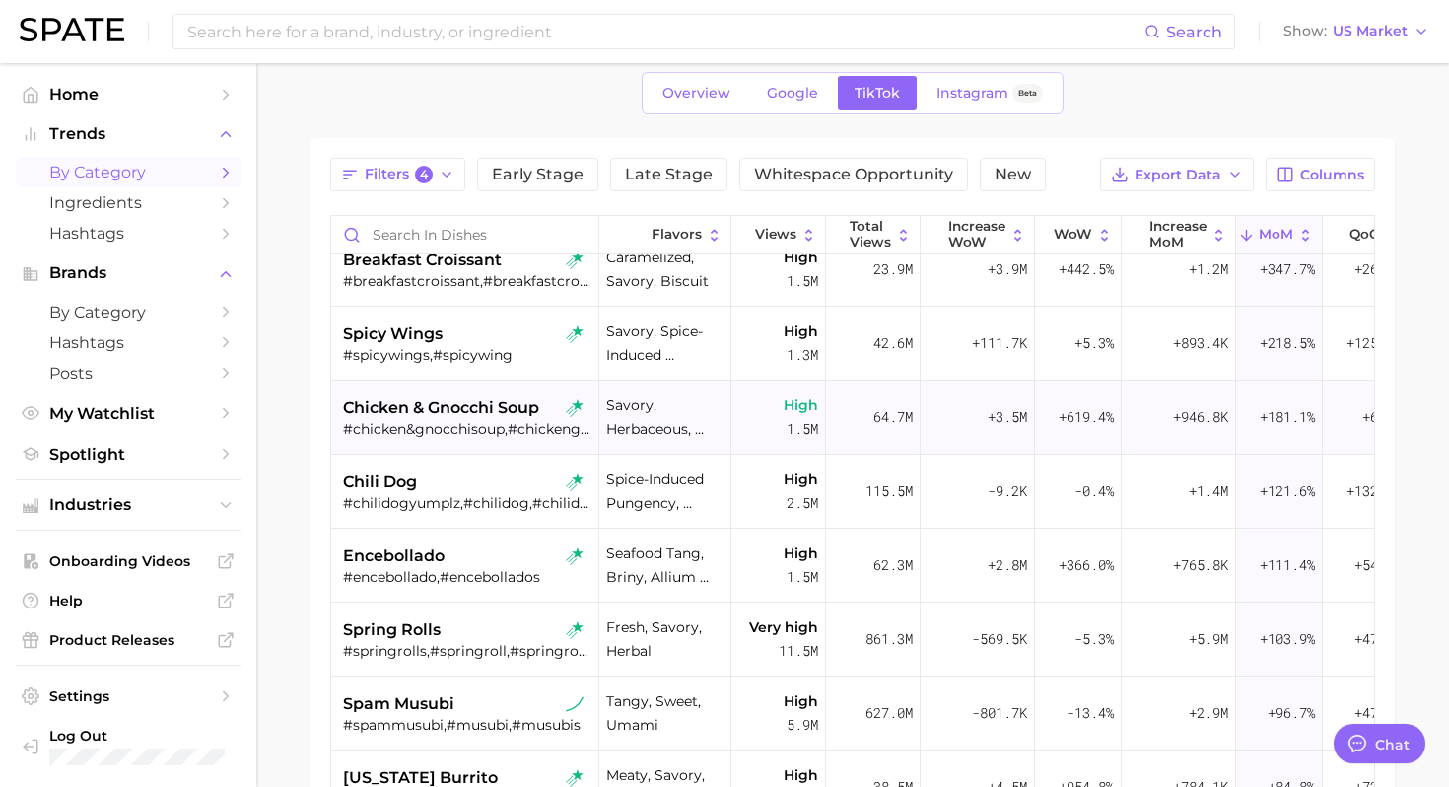
click at [452, 432] on div "#chicken&gnocchisoup,#chickengnocchisoup,#chickenandgnocchisoup" at bounding box center [467, 429] width 248 height 18
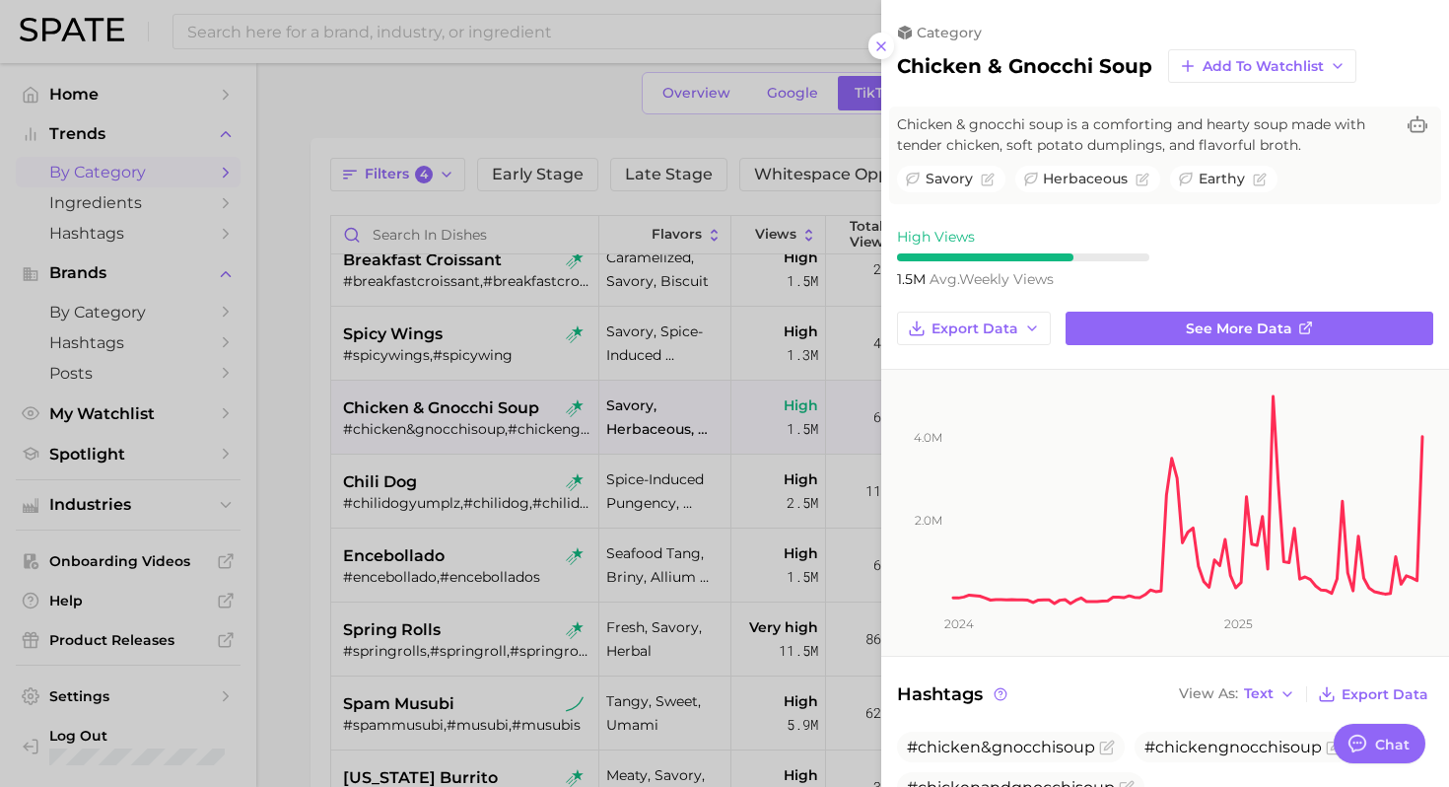
scroll to position [0, 0]
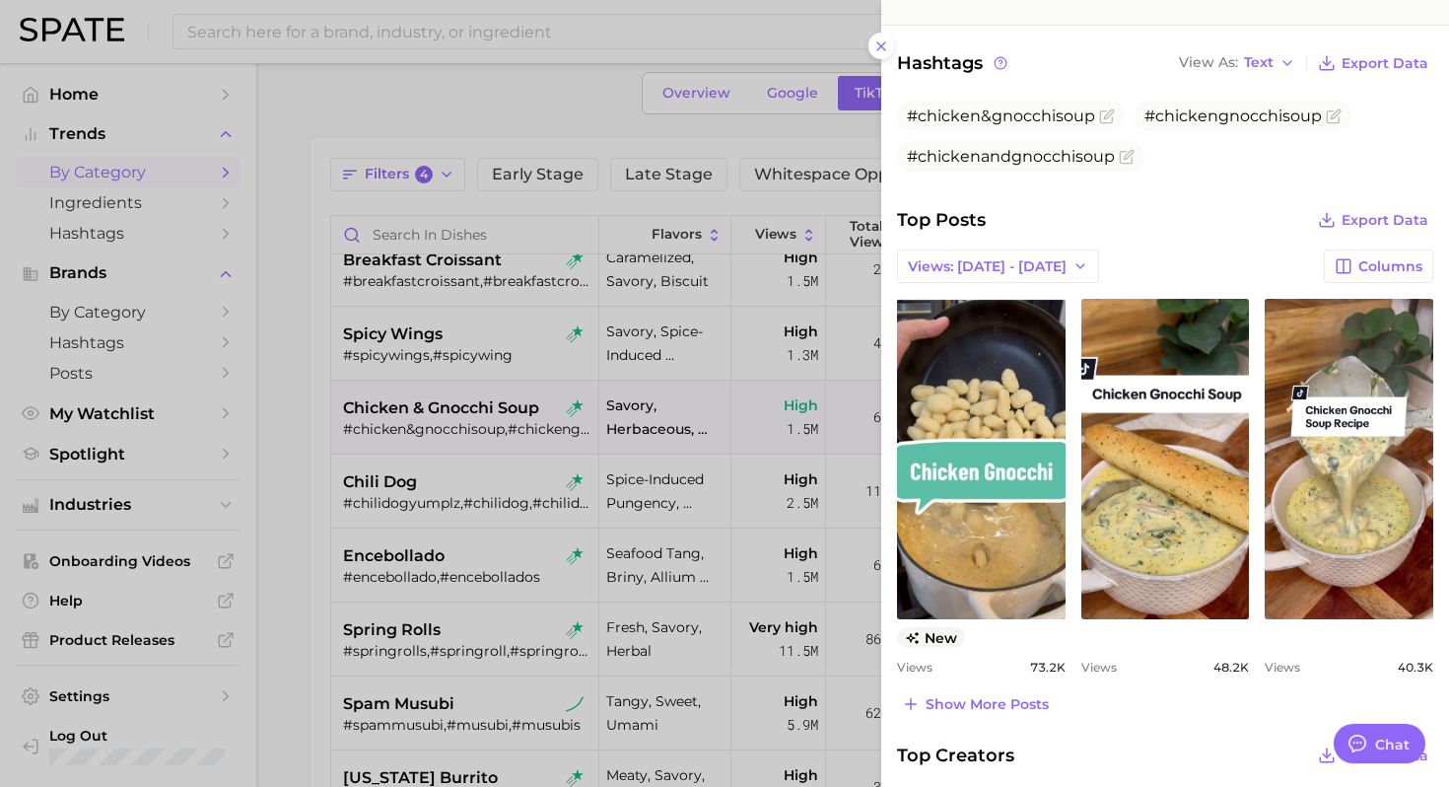
click at [493, 427] on div at bounding box center [724, 393] width 1449 height 787
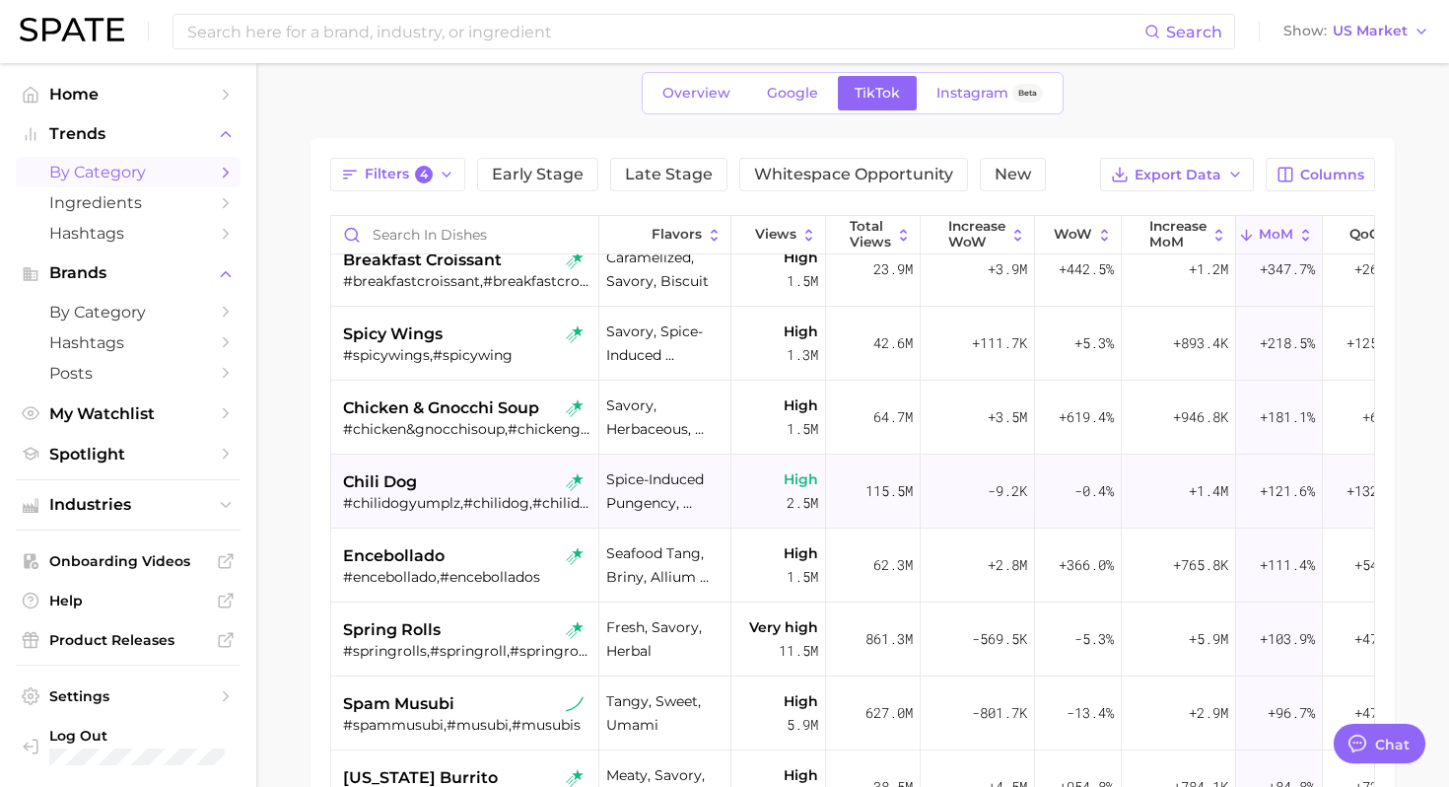
click at [445, 476] on div "chili dog" at bounding box center [467, 482] width 248 height 24
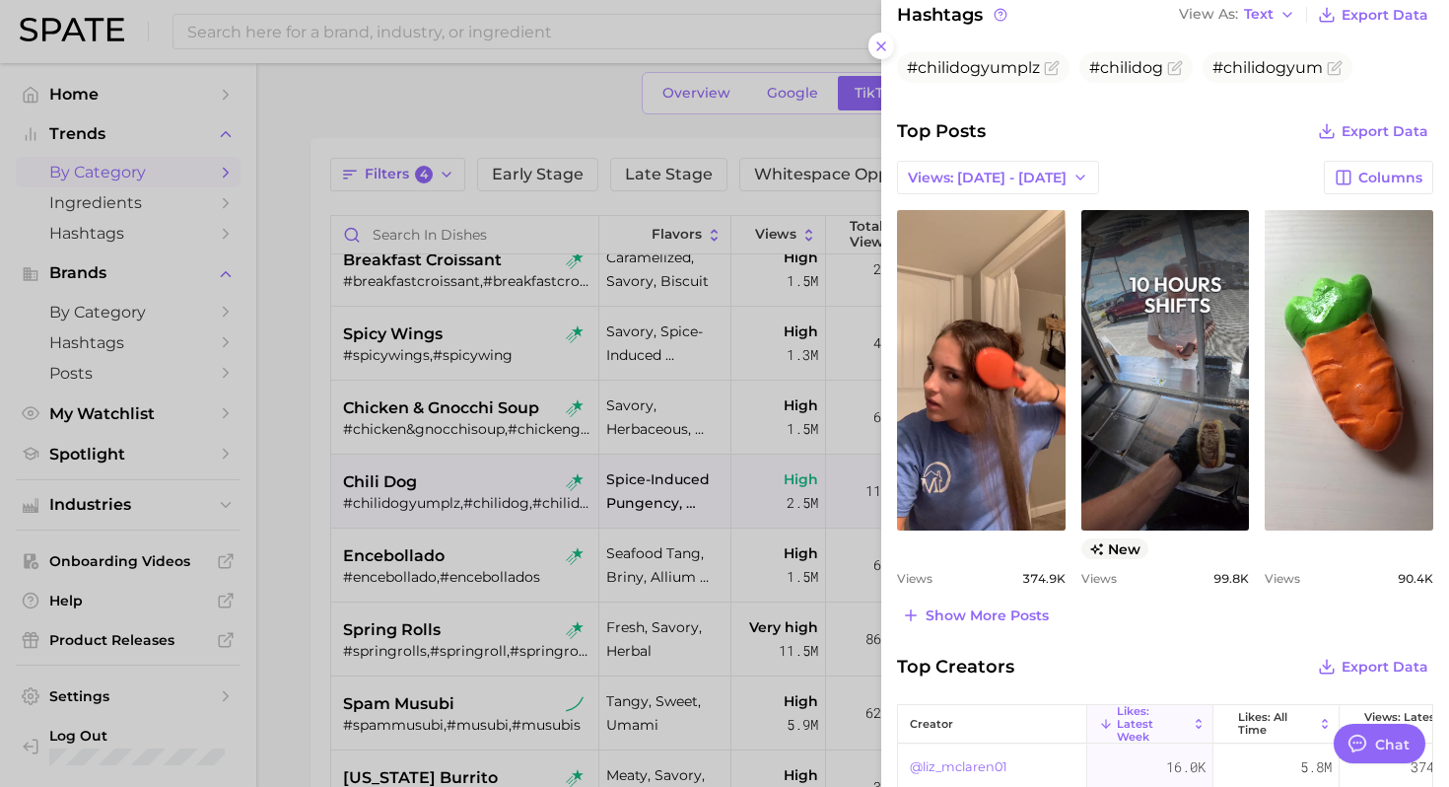
click at [440, 593] on div at bounding box center [724, 393] width 1449 height 787
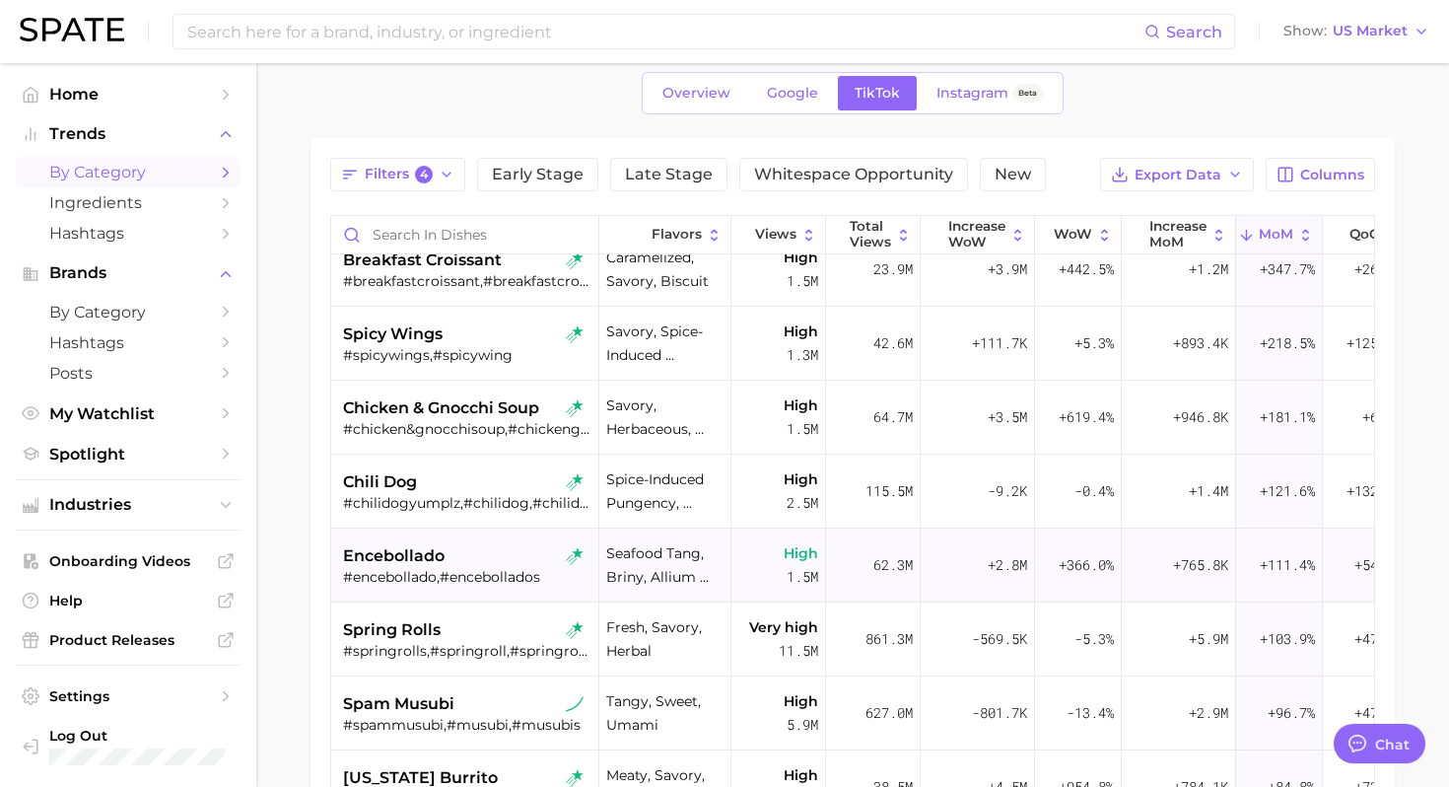
click at [474, 561] on div "encebollado" at bounding box center [467, 556] width 248 height 24
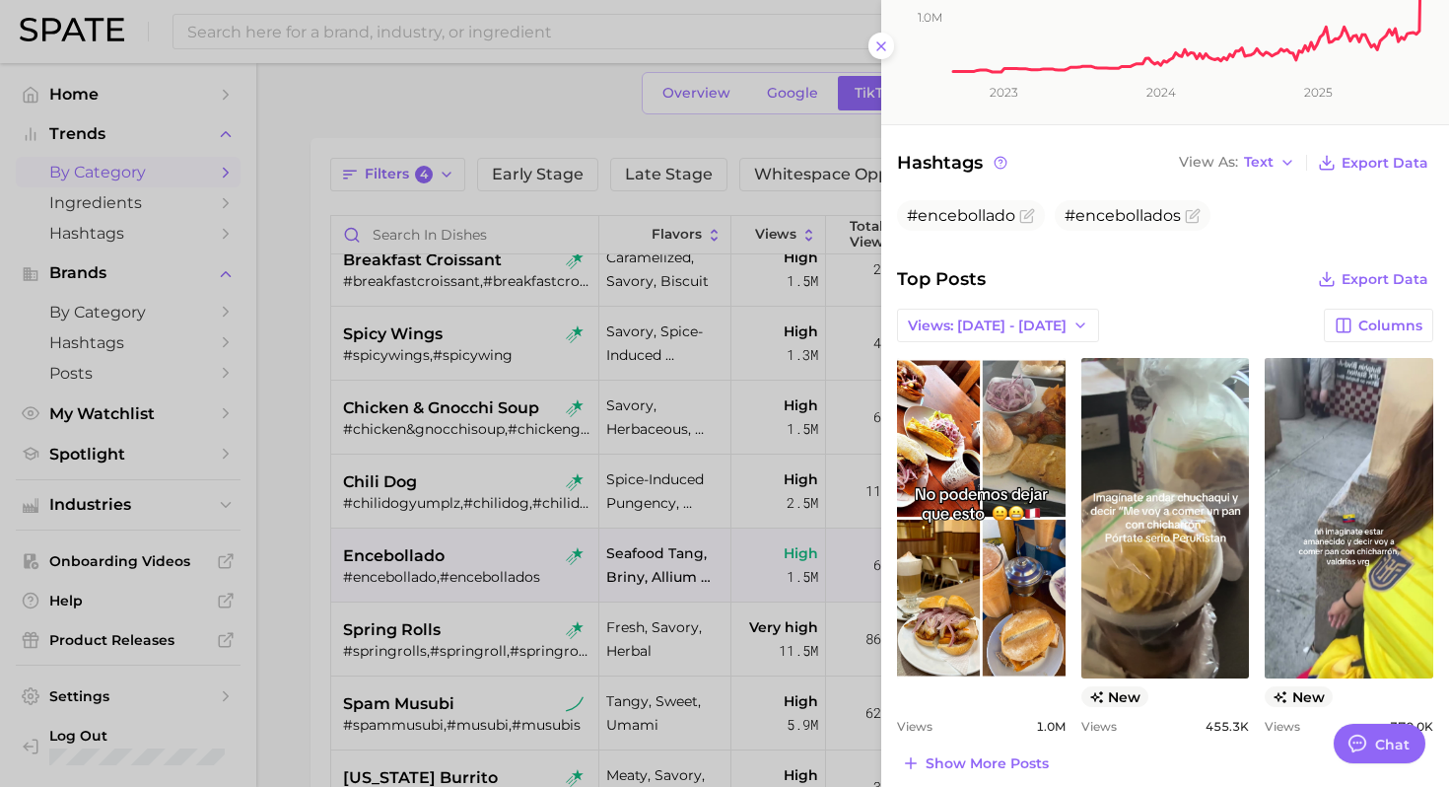
click at [349, 569] on div at bounding box center [724, 393] width 1449 height 787
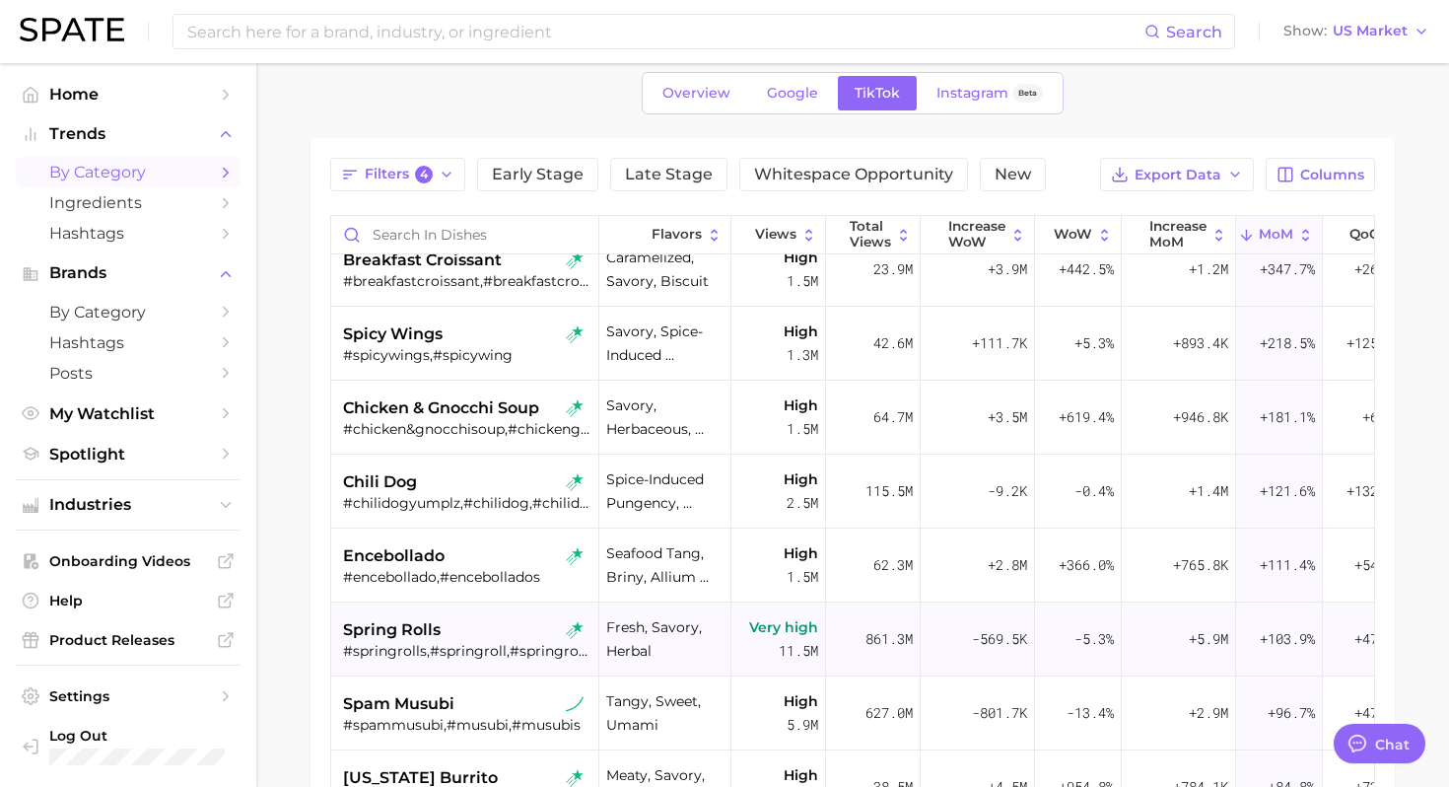
click at [477, 643] on div "#springrolls,#springroll,#springrollrecipe,#springrollsmaking,#springrollslover" at bounding box center [467, 651] width 248 height 18
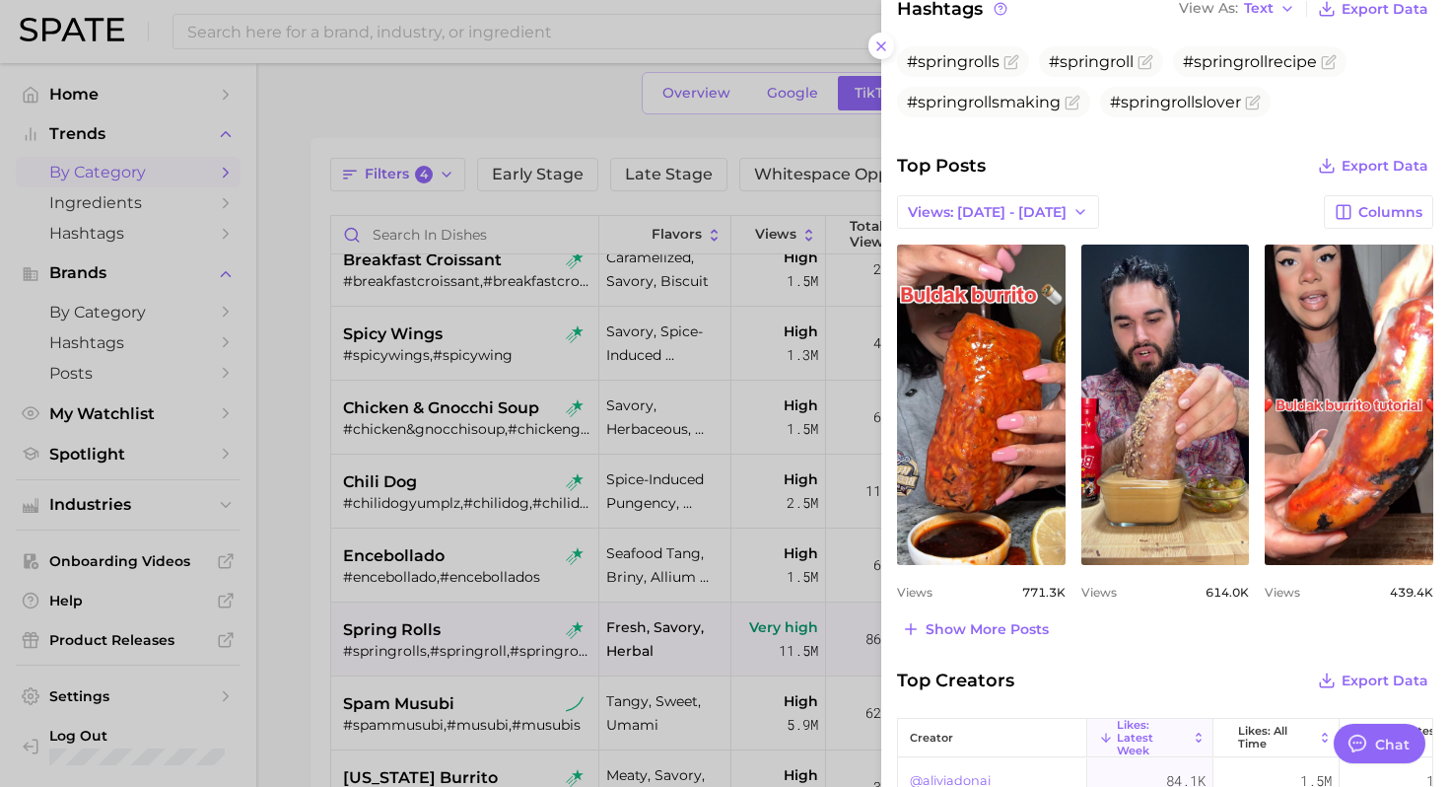
click at [385, 593] on div at bounding box center [724, 393] width 1449 height 787
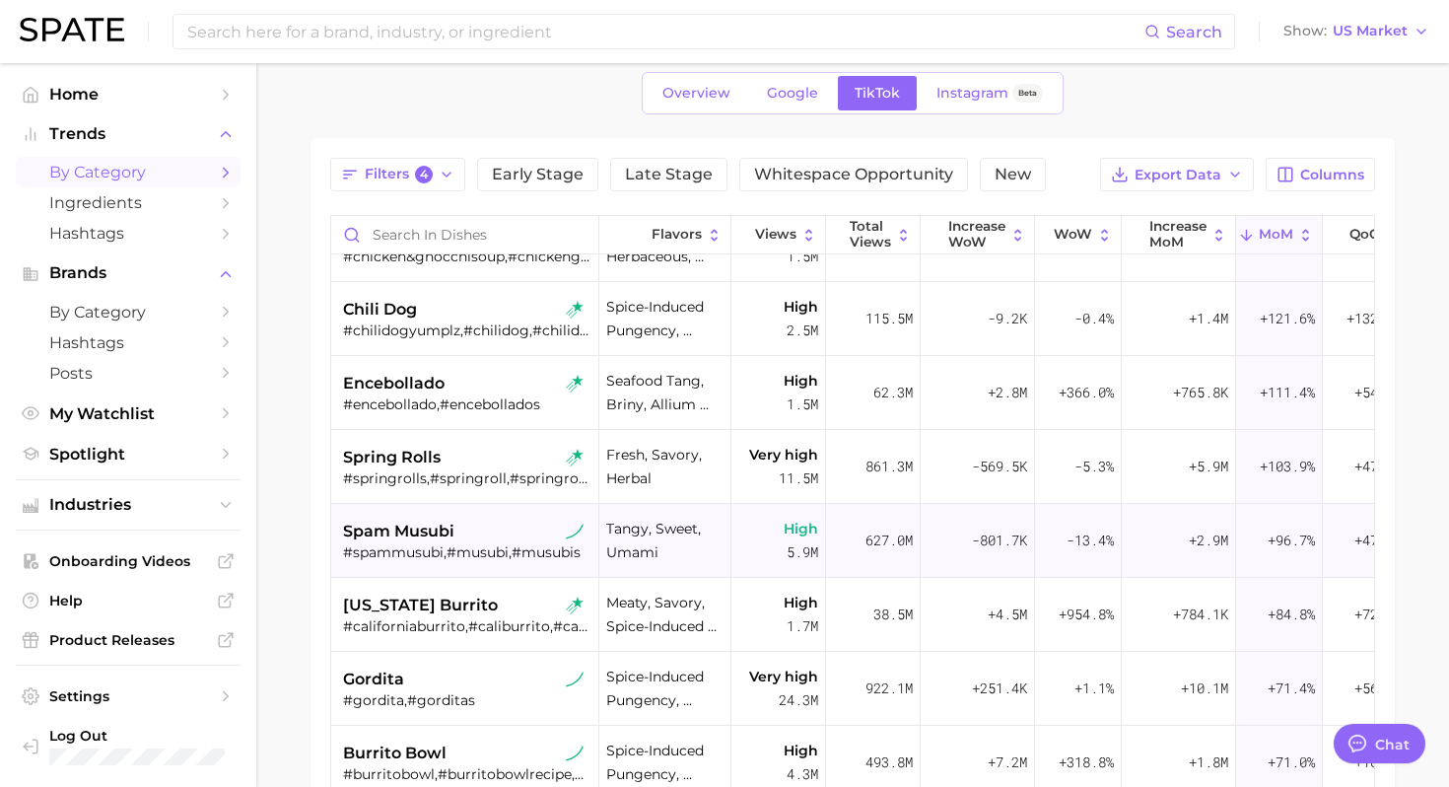
click at [457, 535] on div "spam musubi" at bounding box center [467, 531] width 248 height 24
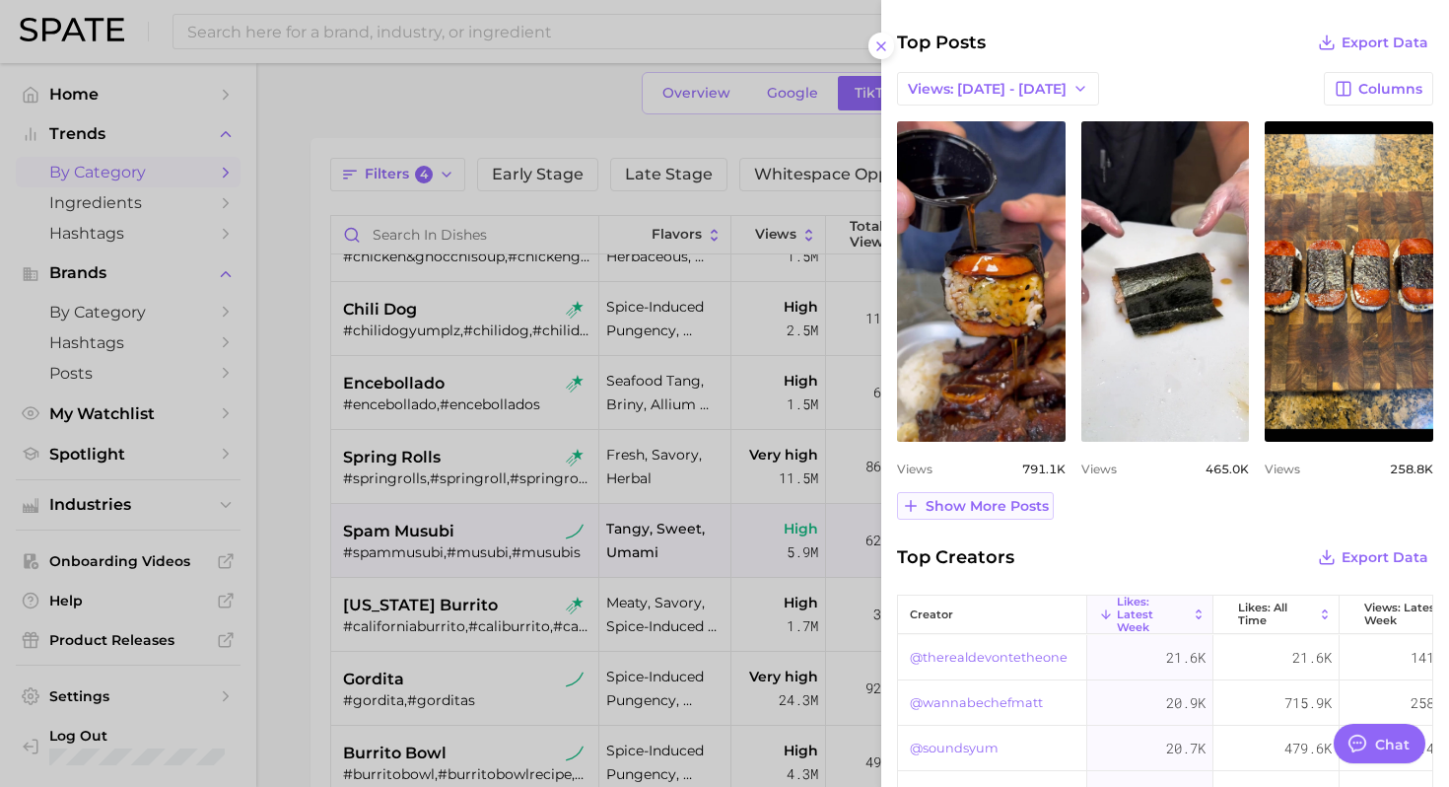
click at [1020, 511] on span "Show more posts" at bounding box center [986, 506] width 123 height 17
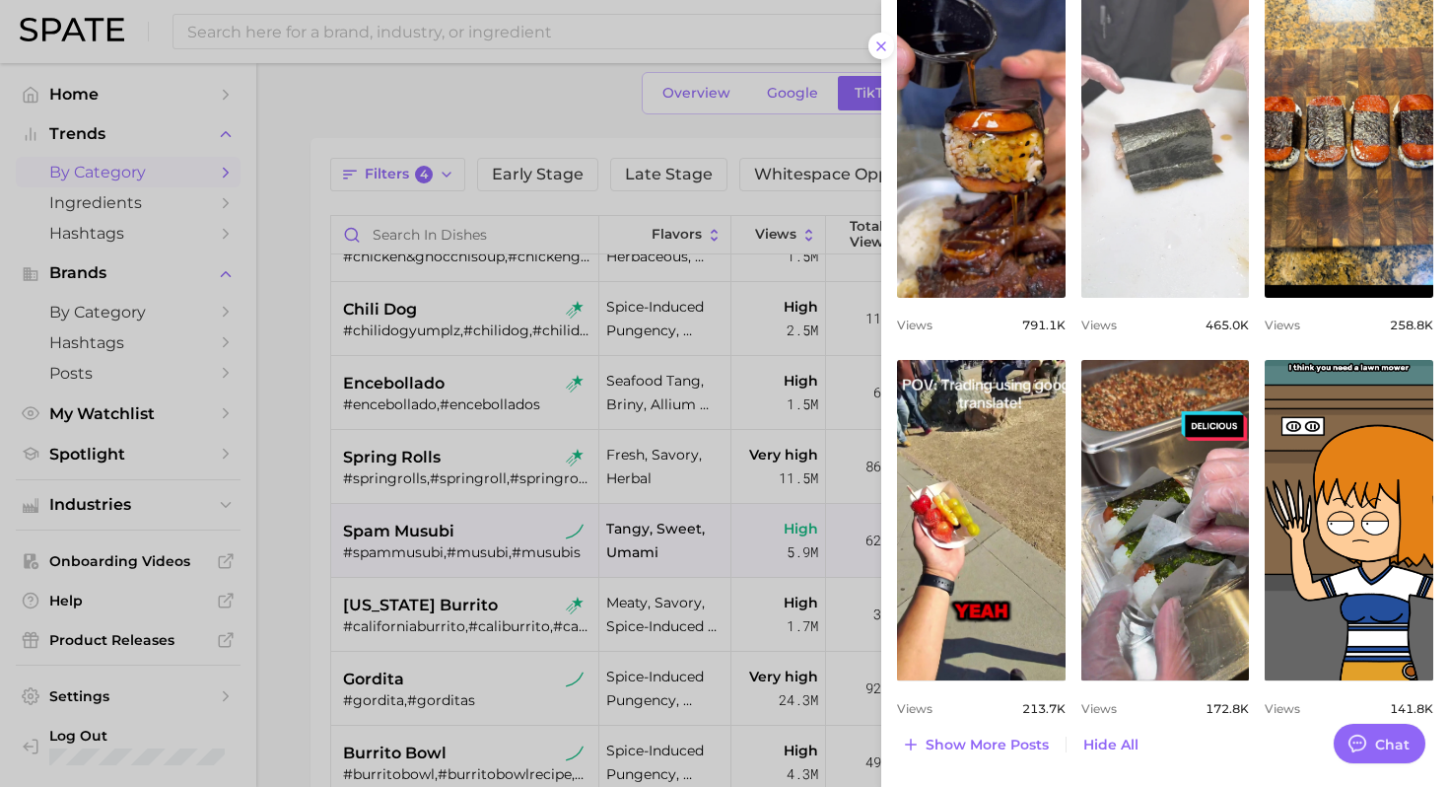
scroll to position [924, 0]
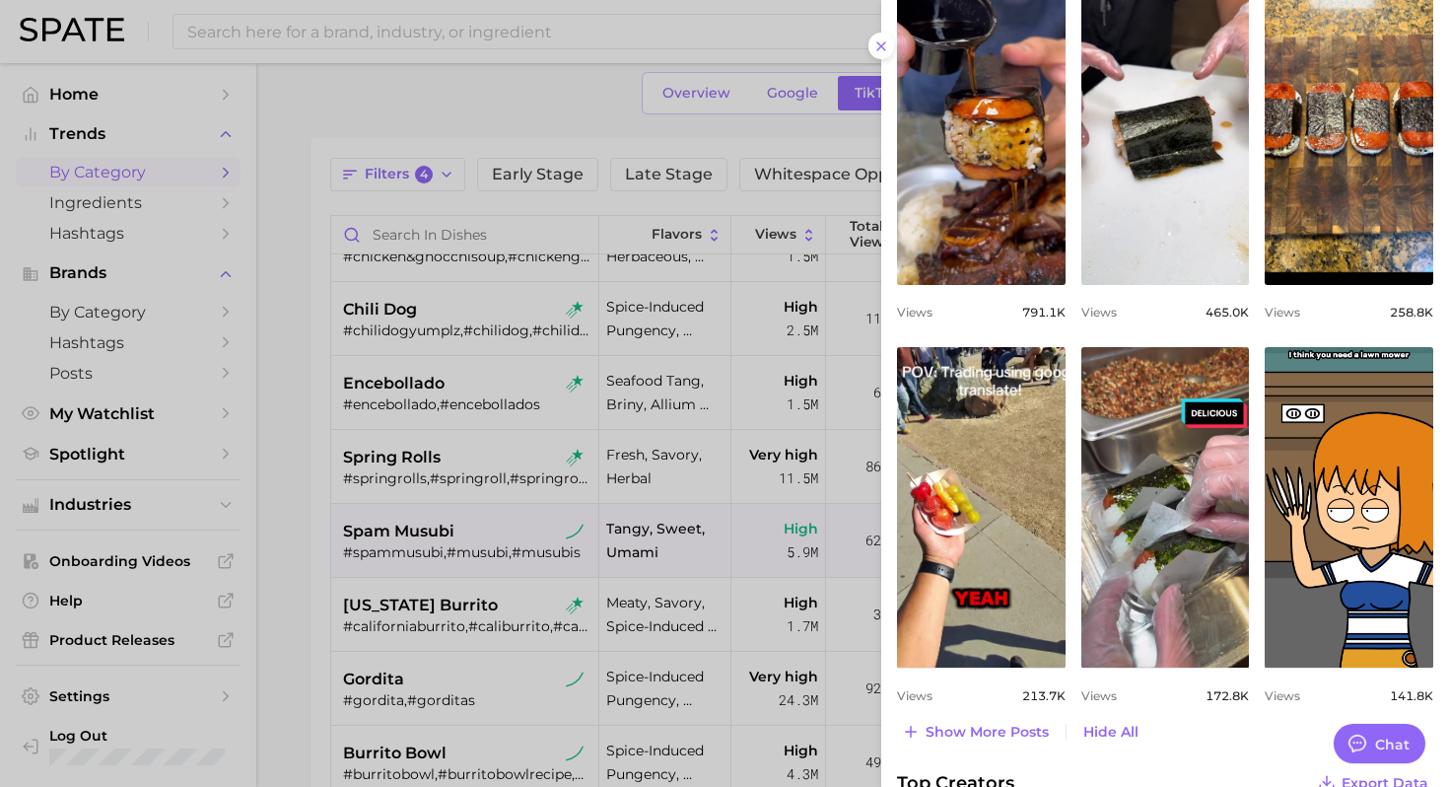
click at [678, 545] on div at bounding box center [724, 393] width 1449 height 787
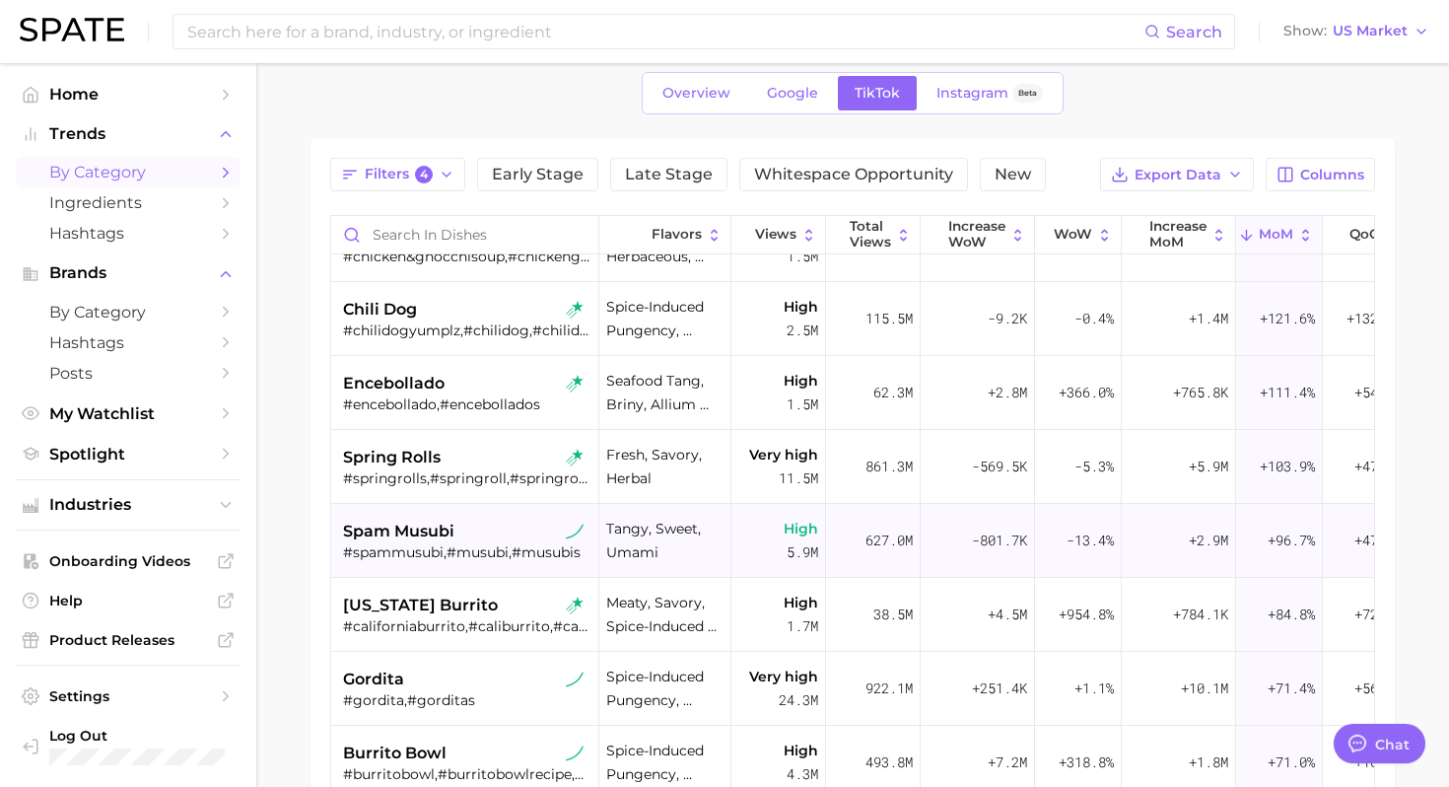
click at [435, 529] on span "spam musubi" at bounding box center [398, 531] width 111 height 24
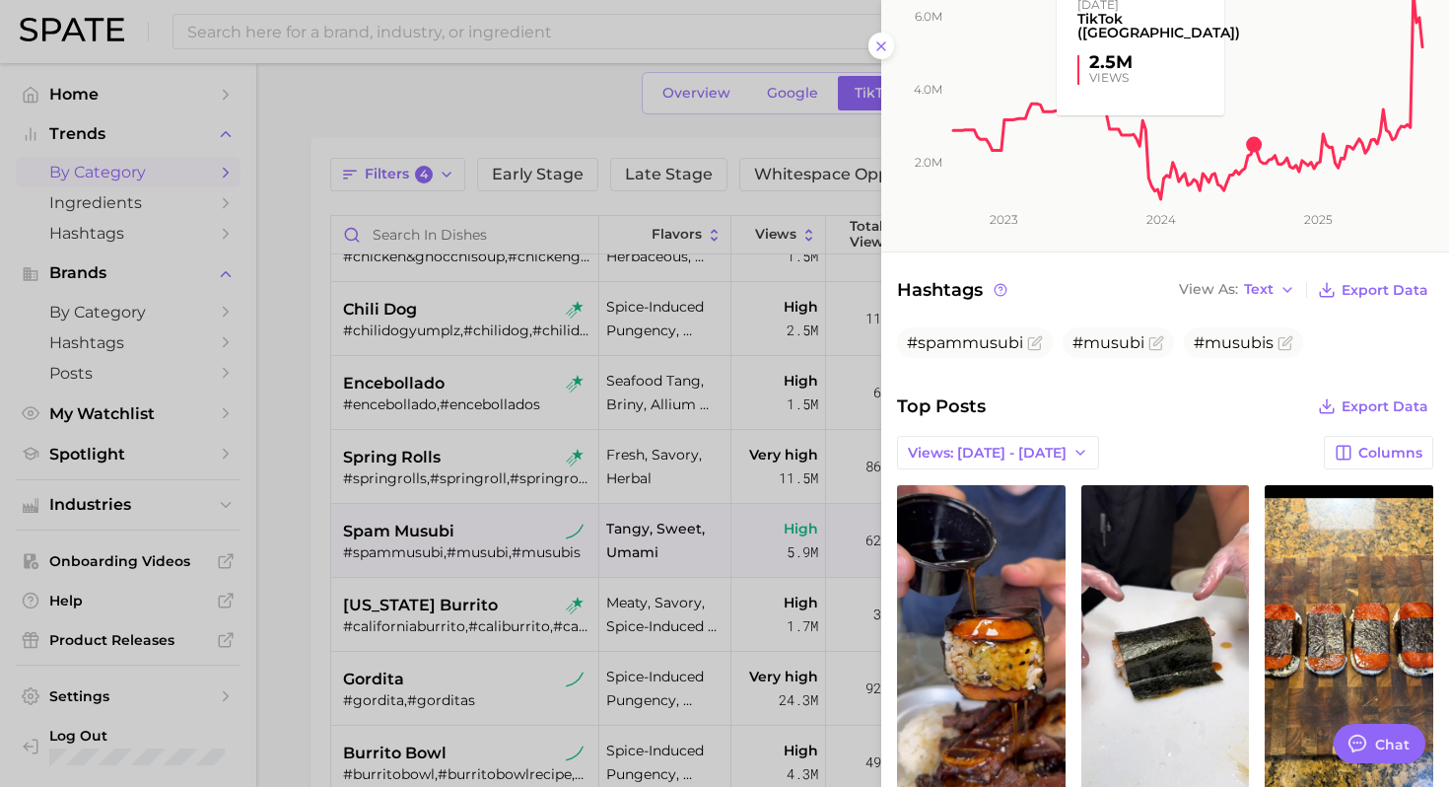
scroll to position [505, 0]
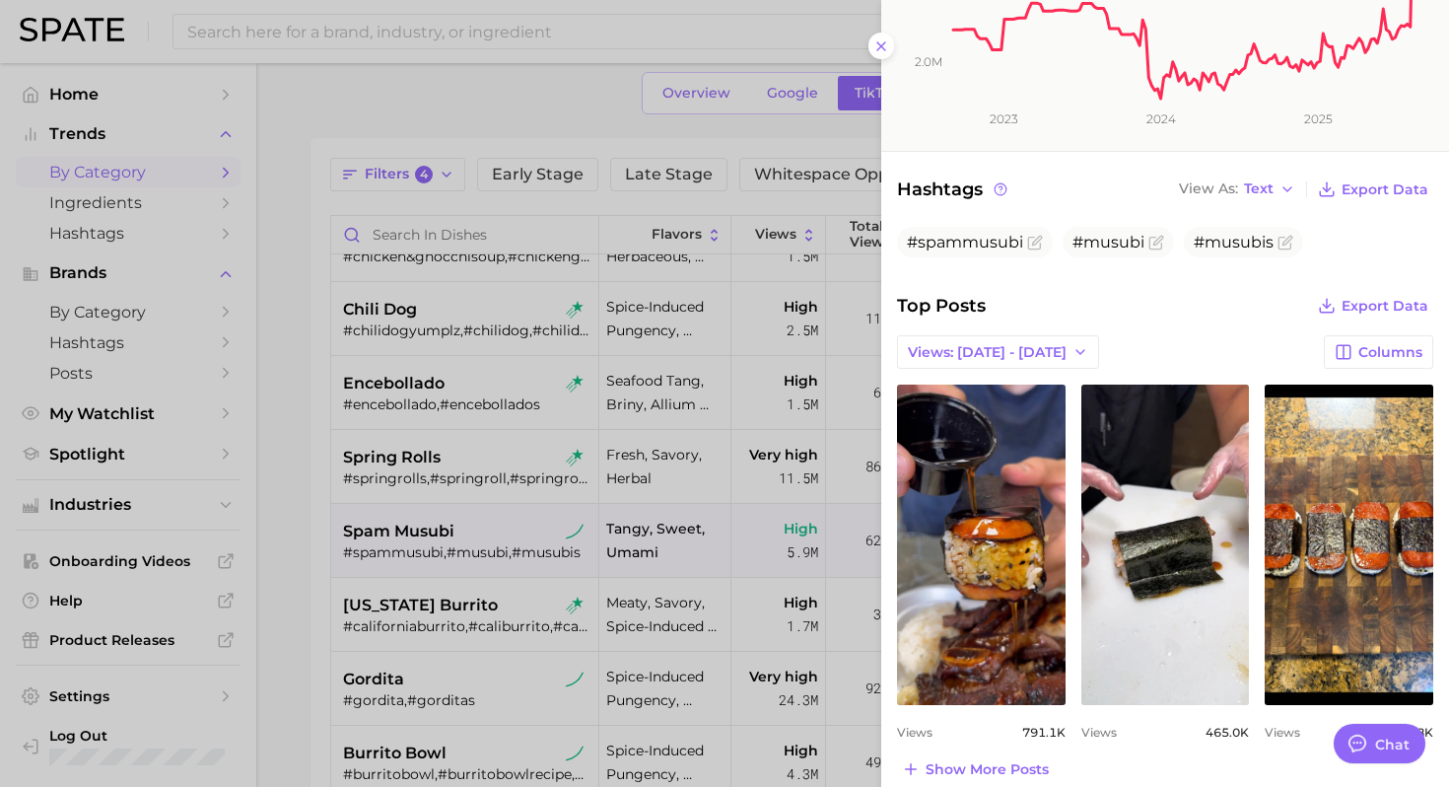
click at [465, 503] on div at bounding box center [724, 393] width 1449 height 787
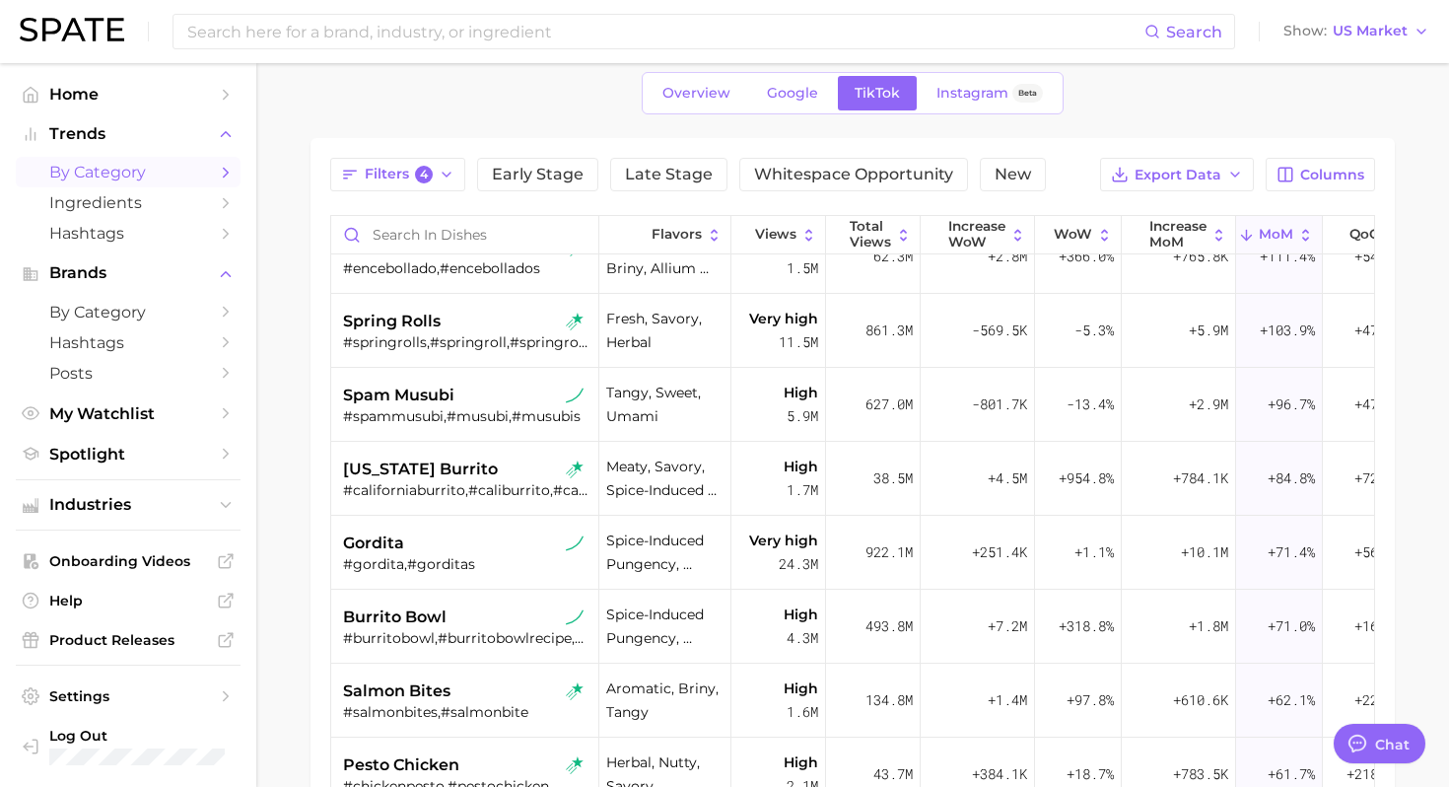
scroll to position [776, 0]
click at [478, 482] on div "#californiaburrito,#caliburrito,#californiaburritos" at bounding box center [467, 489] width 248 height 18
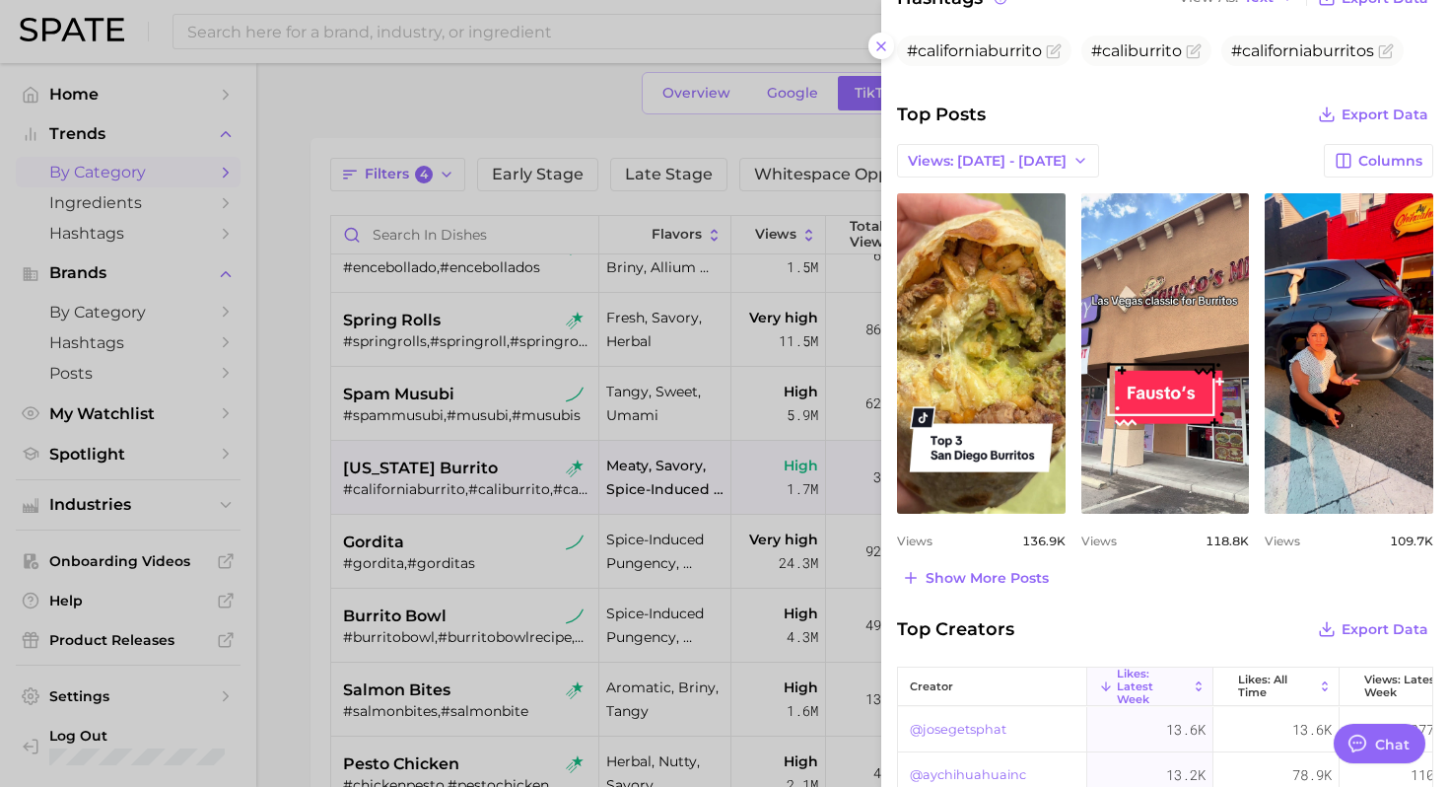
scroll to position [693, 0]
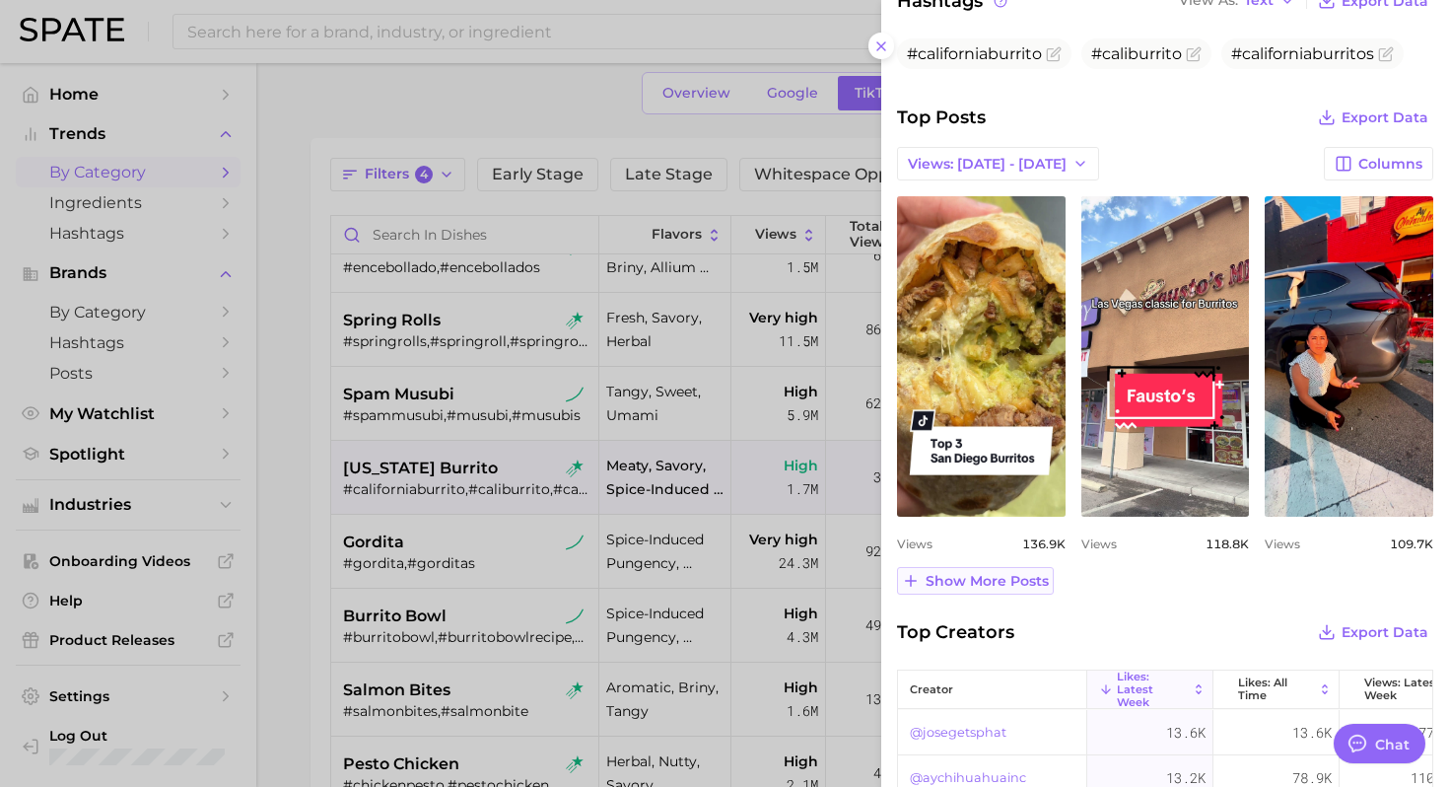
click at [986, 578] on span "Show more posts" at bounding box center [986, 581] width 123 height 17
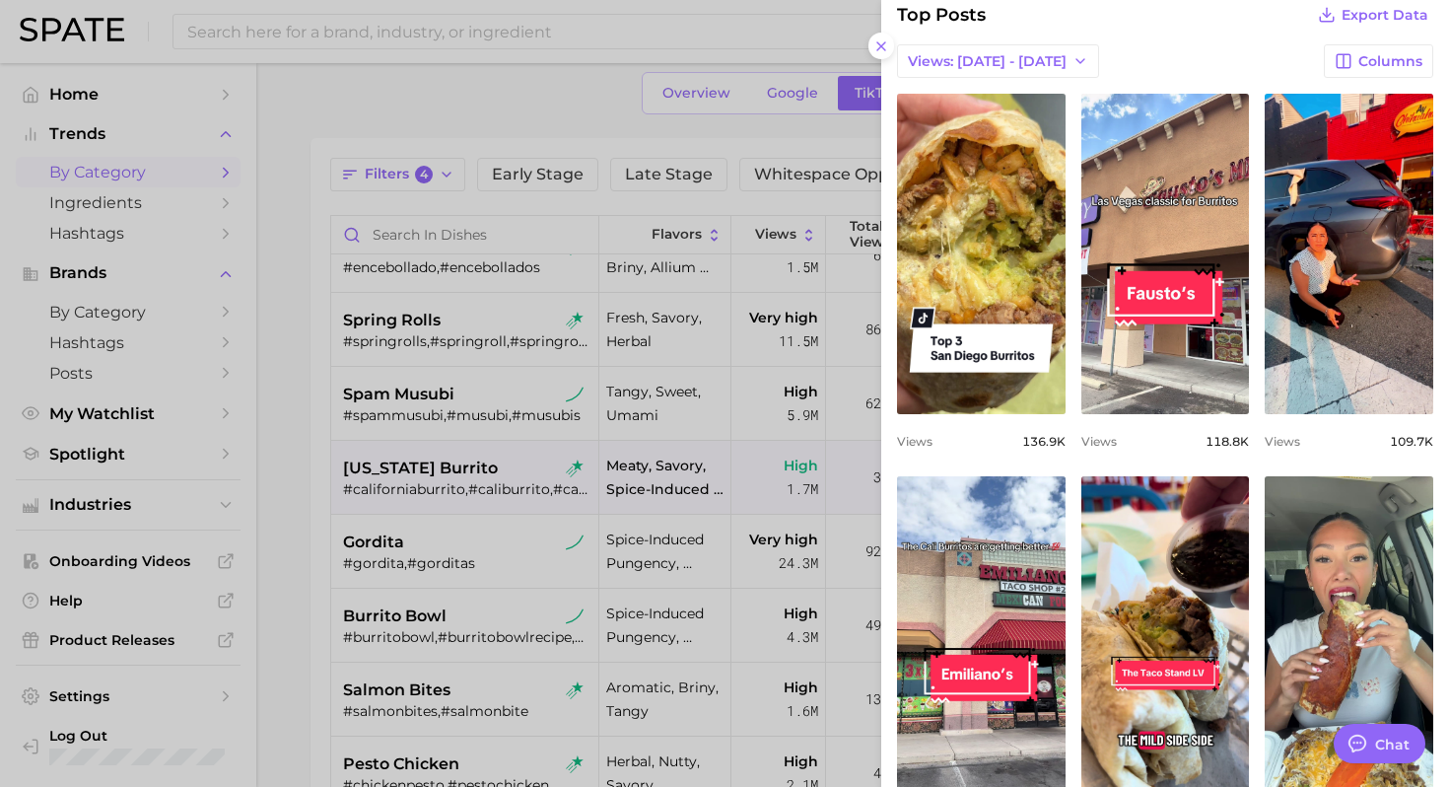
scroll to position [774, 0]
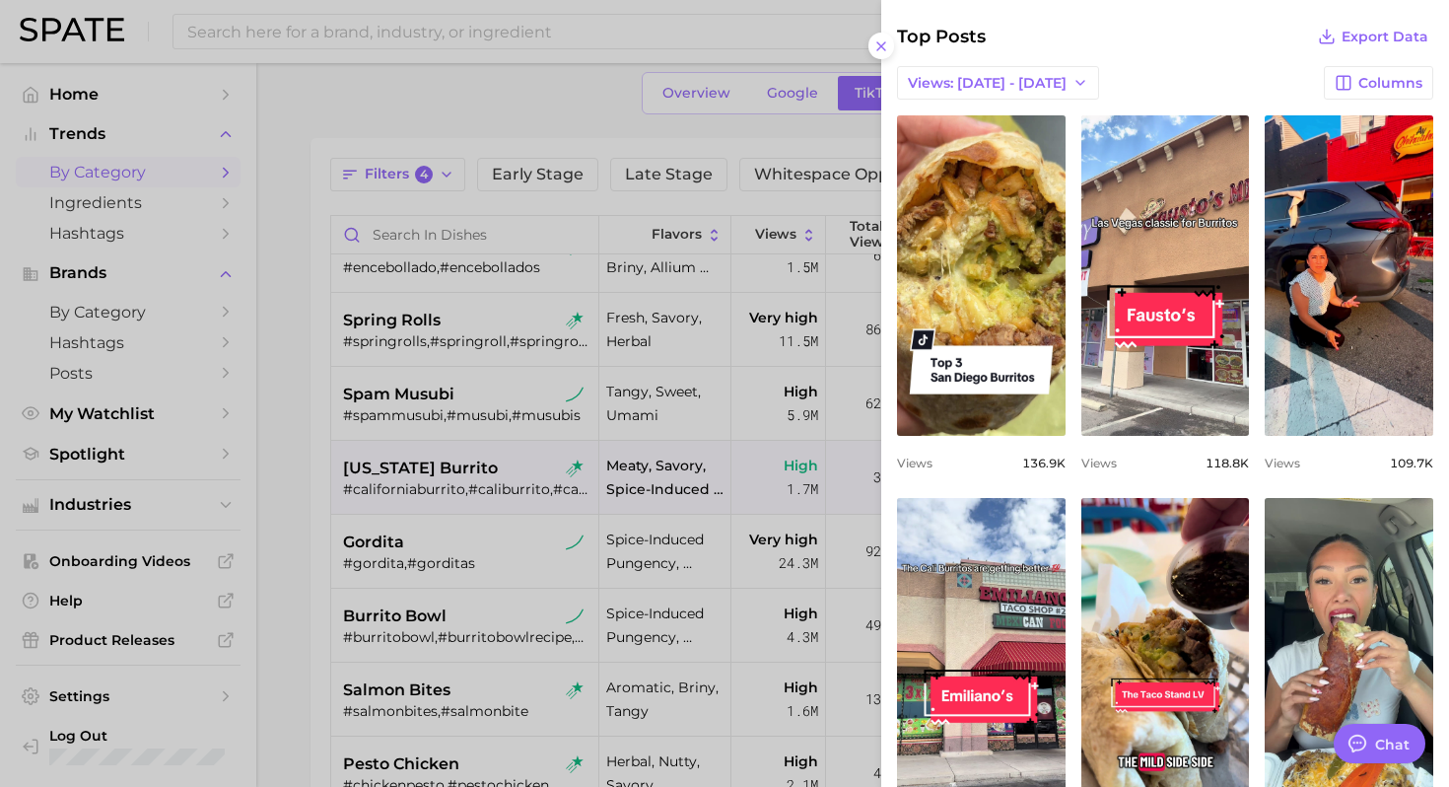
click at [412, 574] on div at bounding box center [724, 393] width 1449 height 787
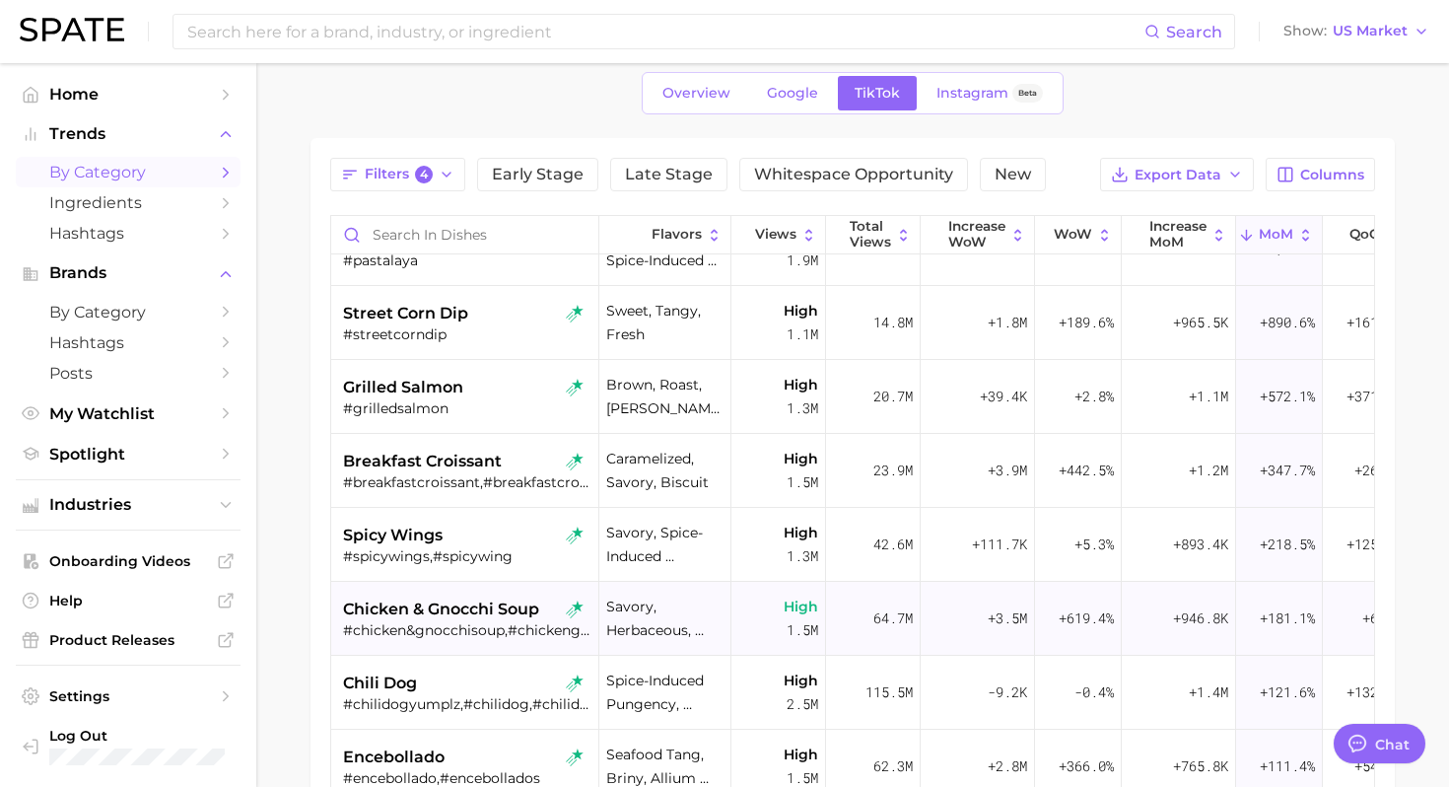
scroll to position [242, 0]
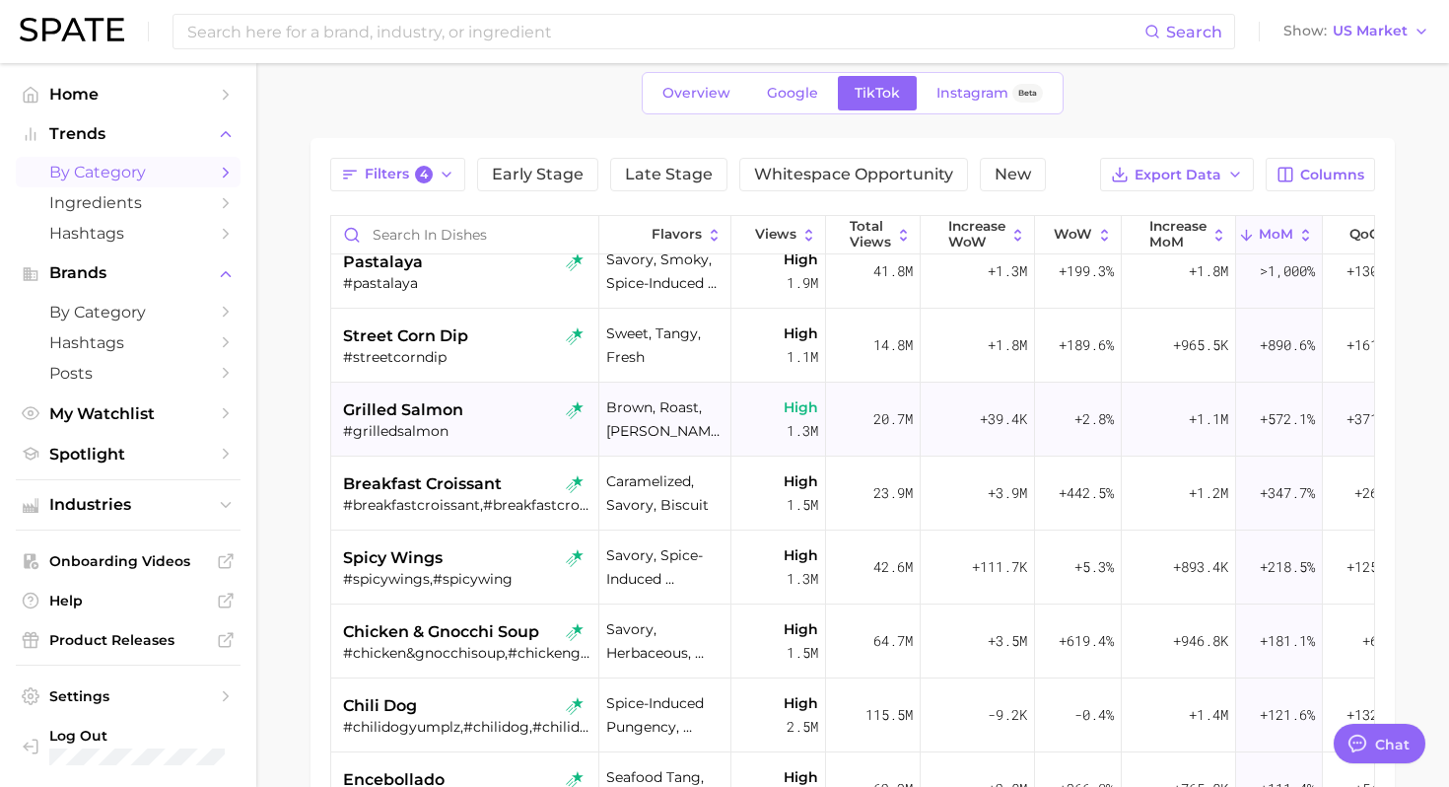
click at [467, 415] on div "grilled salmon" at bounding box center [467, 410] width 248 height 24
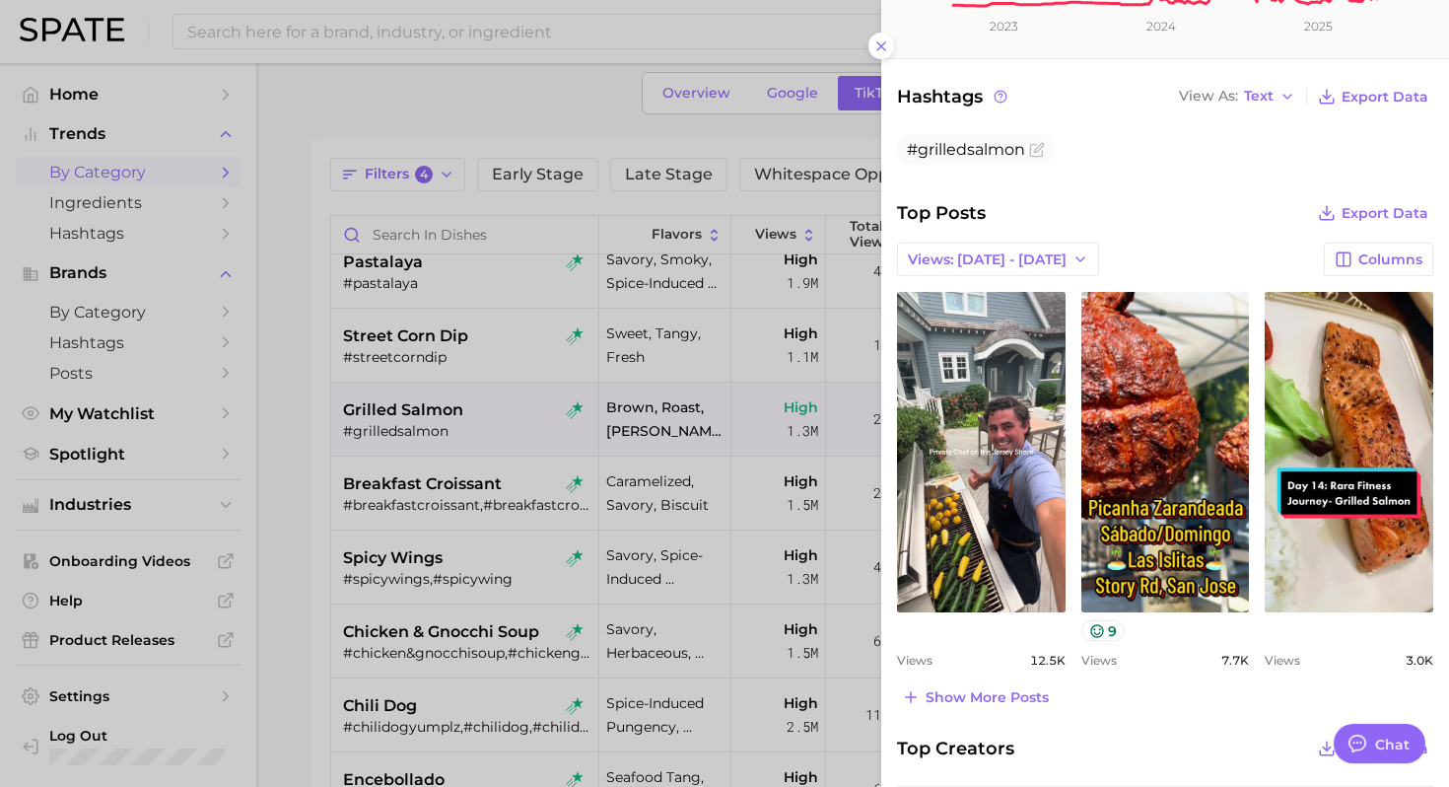
scroll to position [613, 0]
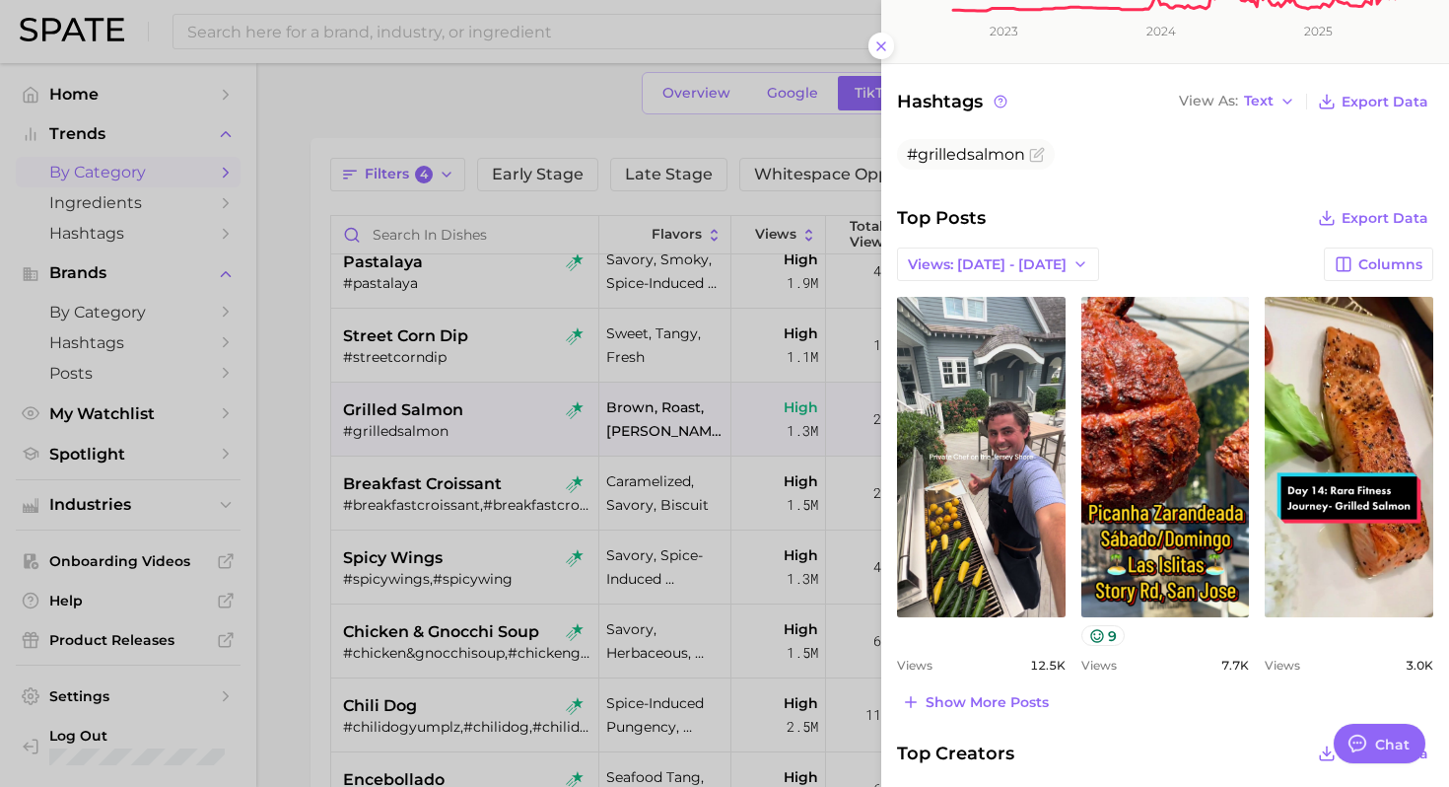
click at [390, 441] on div at bounding box center [724, 393] width 1449 height 787
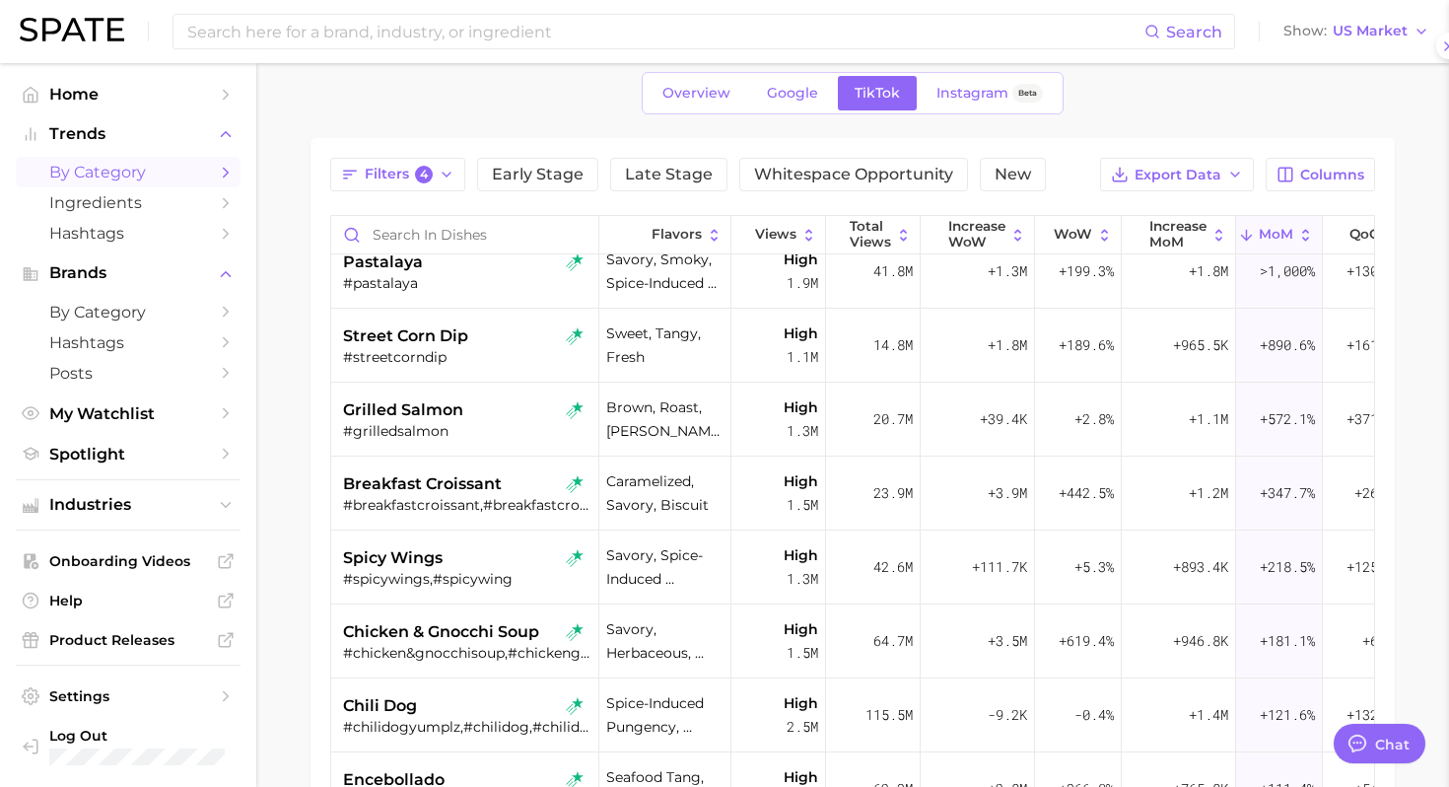
click at [445, 350] on div "#streetcorndip" at bounding box center [467, 357] width 248 height 18
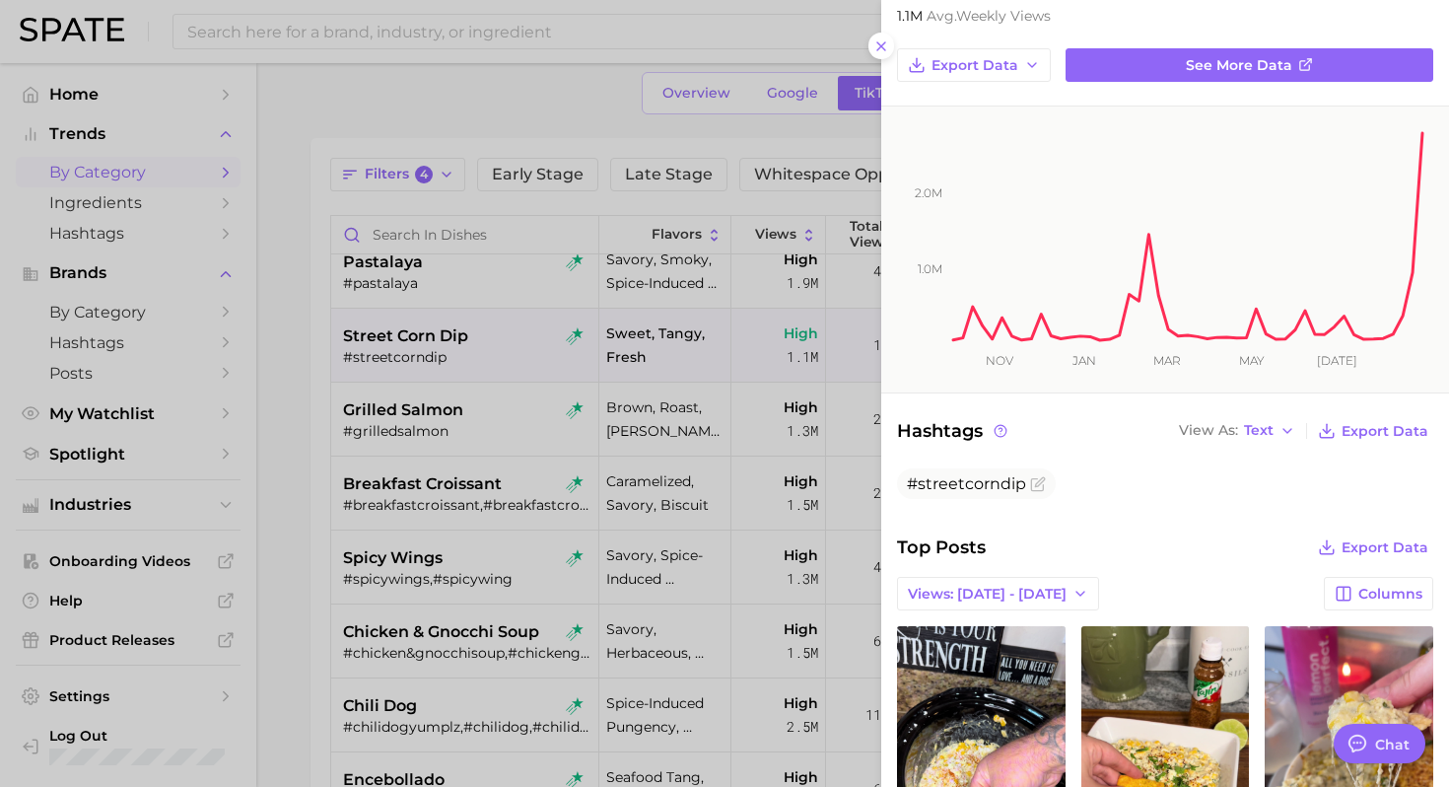
scroll to position [0, 0]
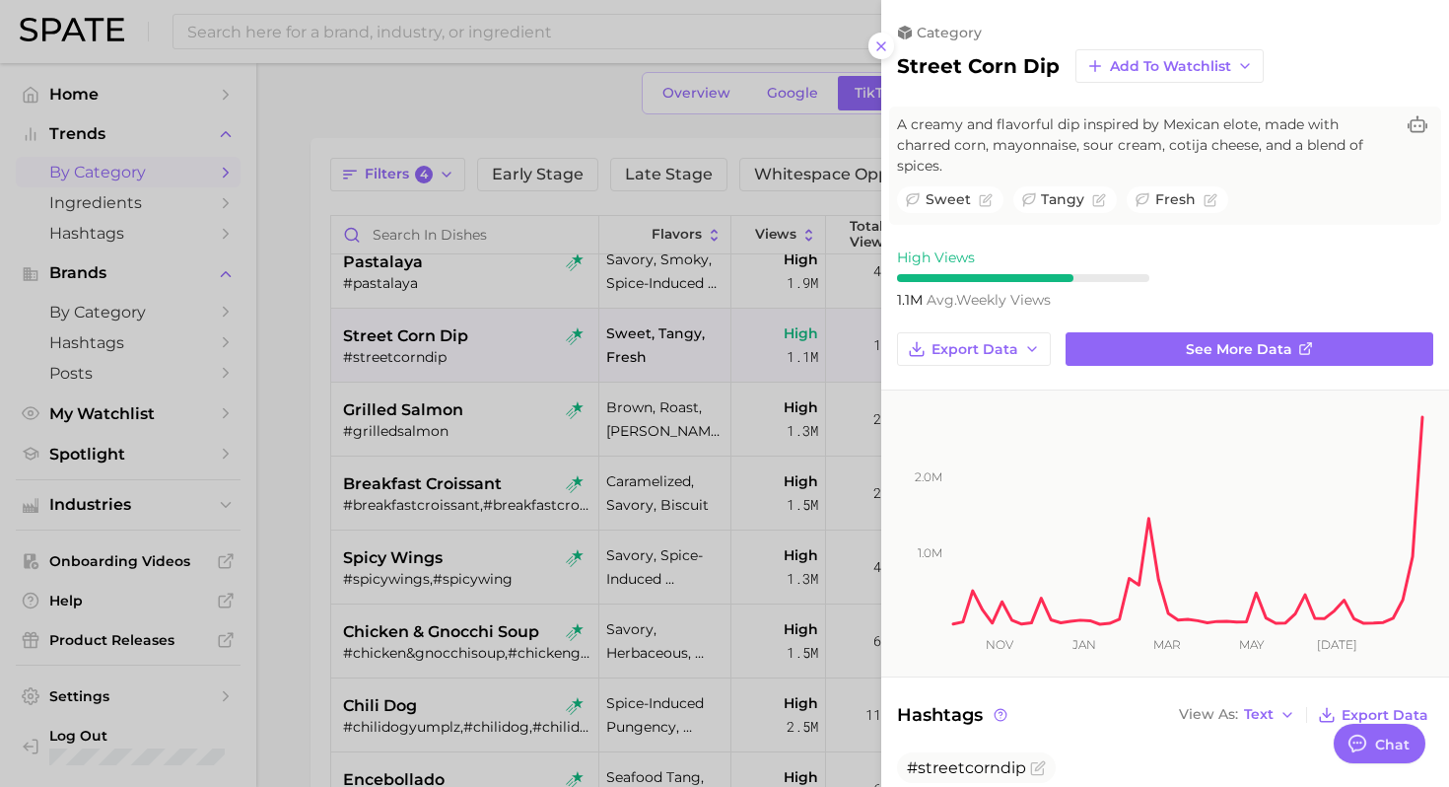
click at [510, 435] on div at bounding box center [724, 393] width 1449 height 787
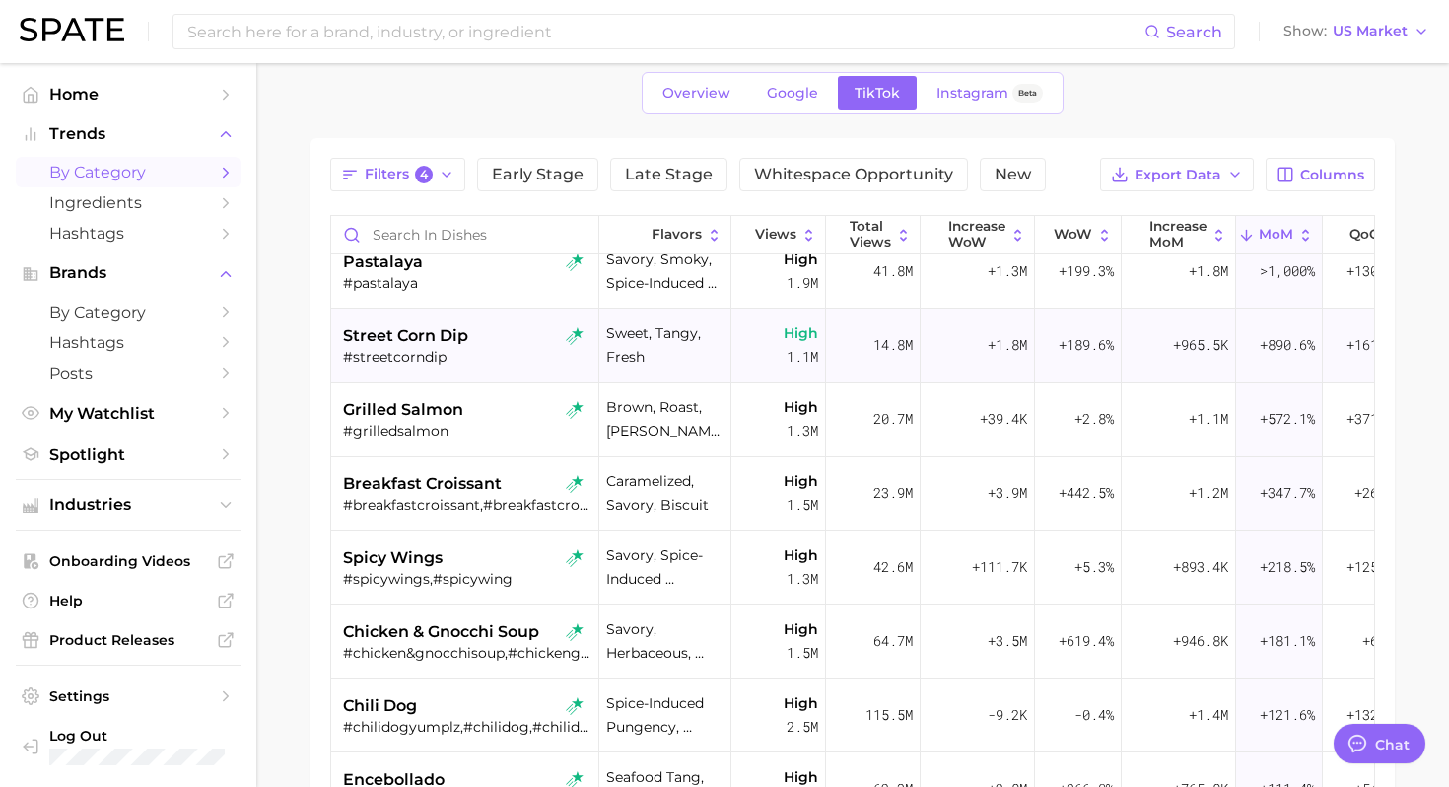
click at [477, 329] on div "street corn dip" at bounding box center [467, 336] width 248 height 24
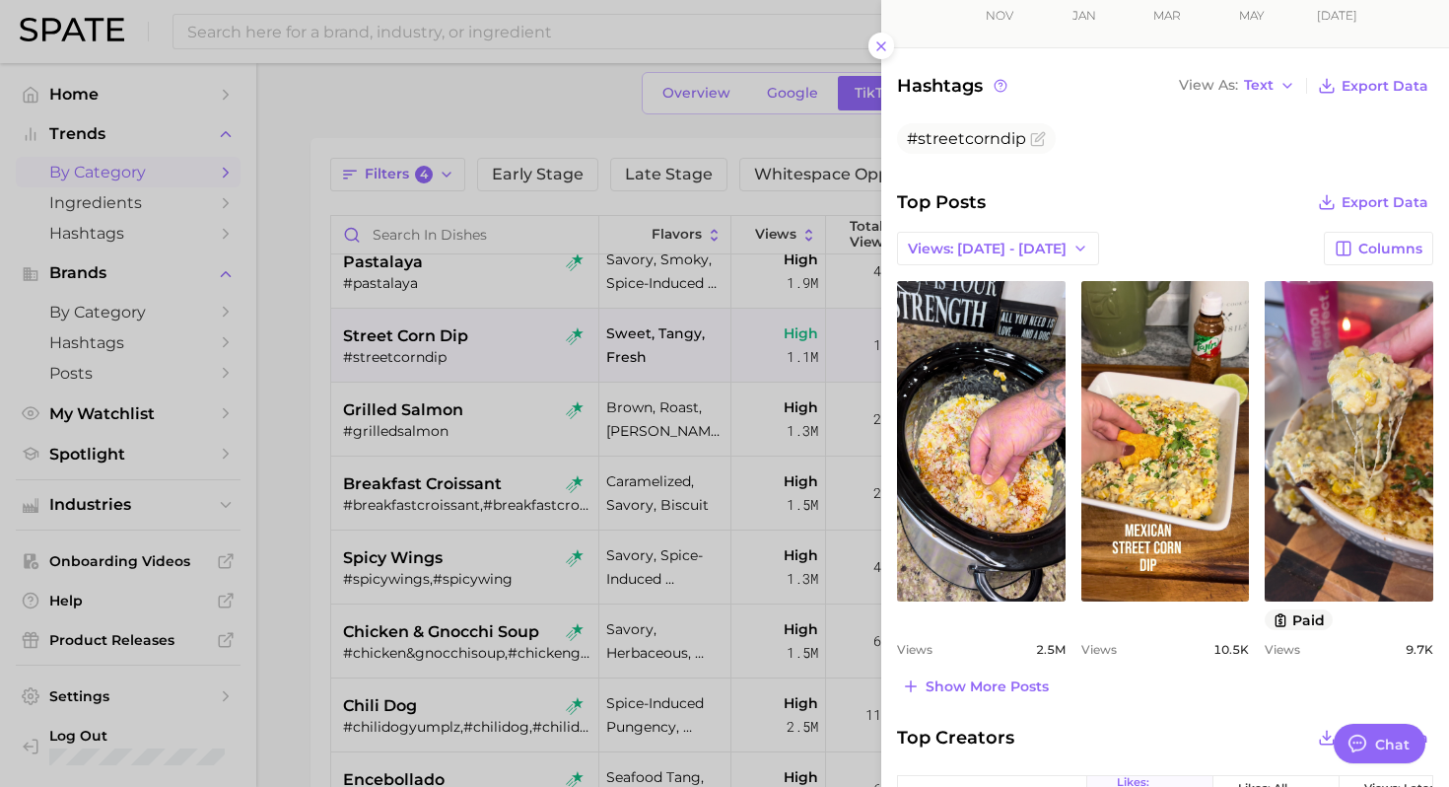
scroll to position [647, 0]
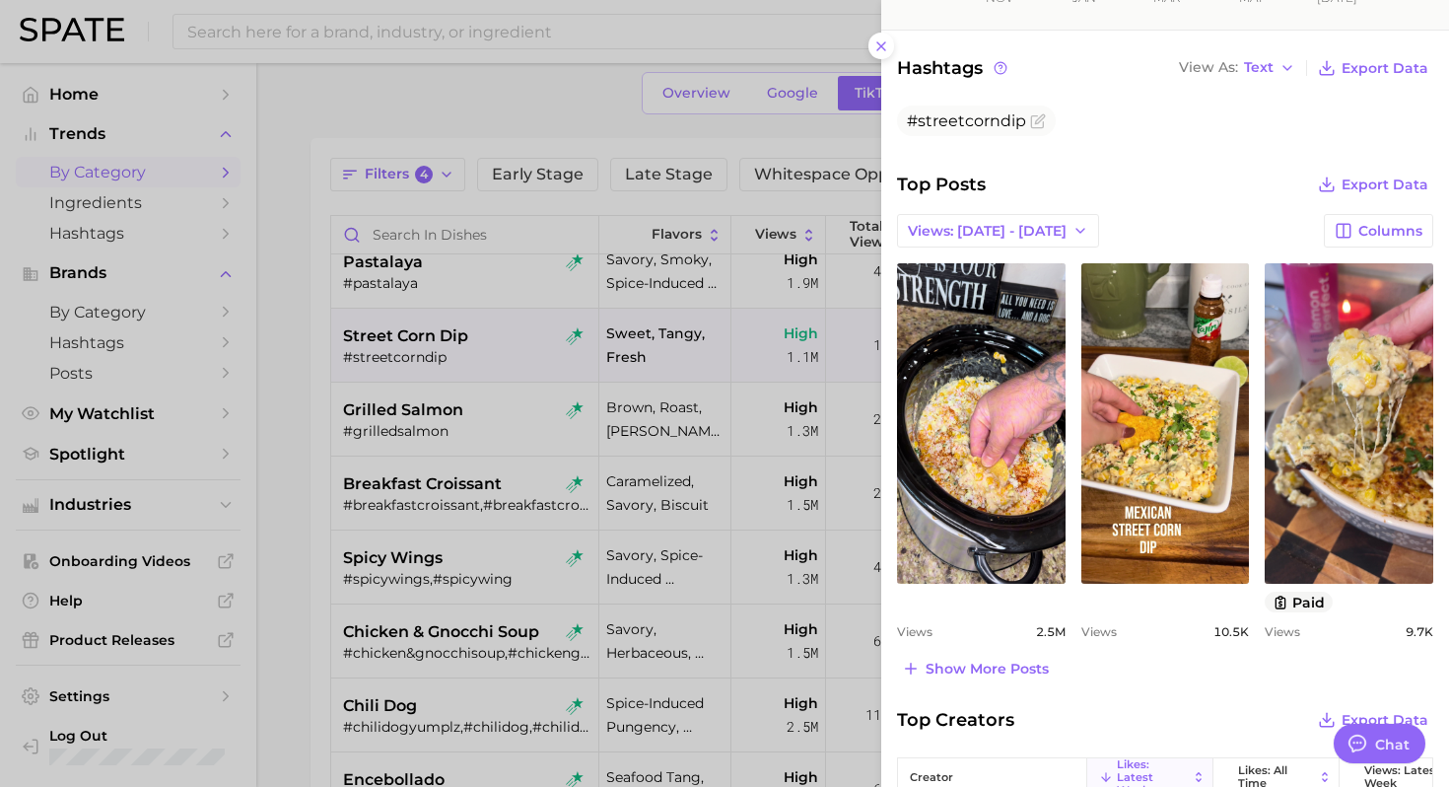
click at [513, 437] on div at bounding box center [724, 393] width 1449 height 787
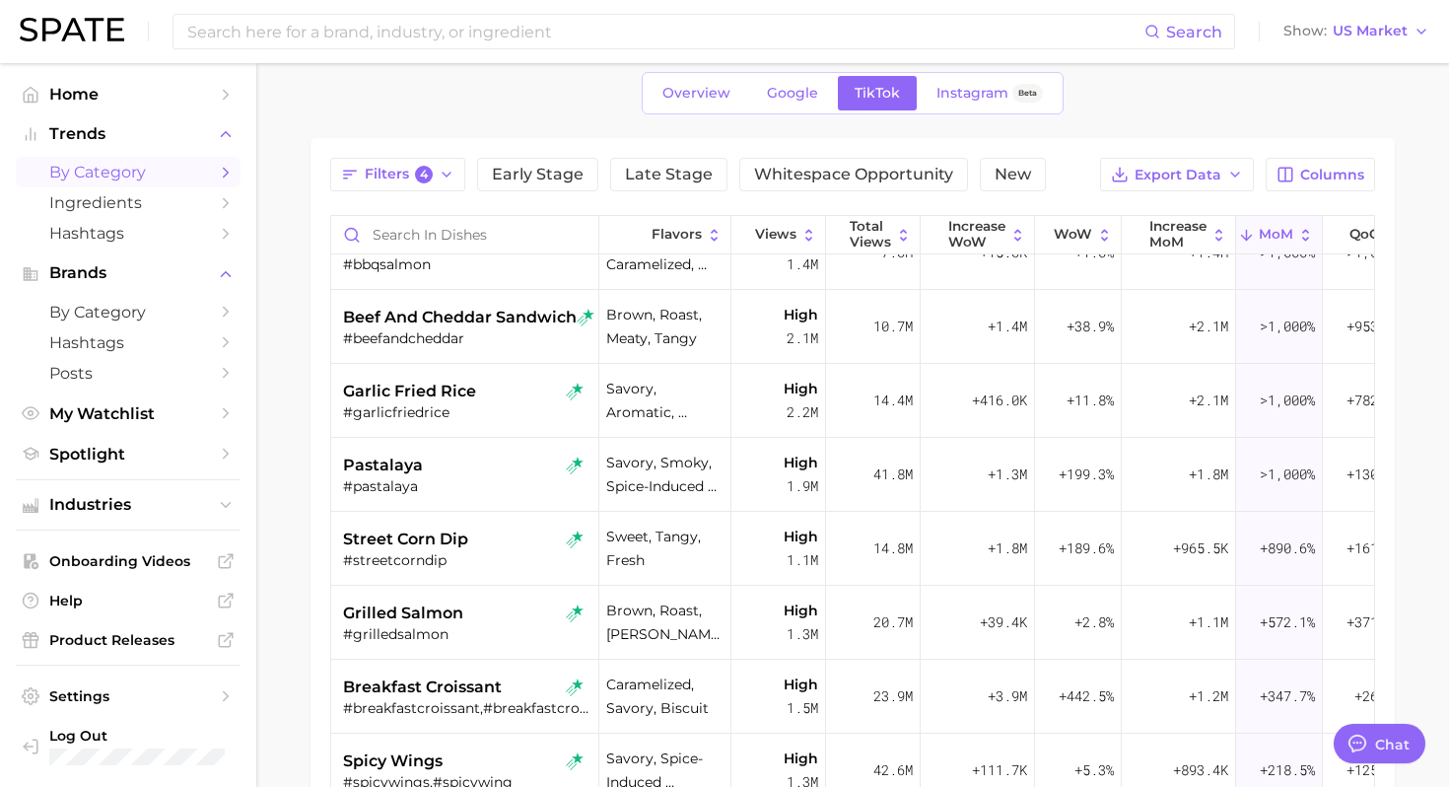
scroll to position [35, 0]
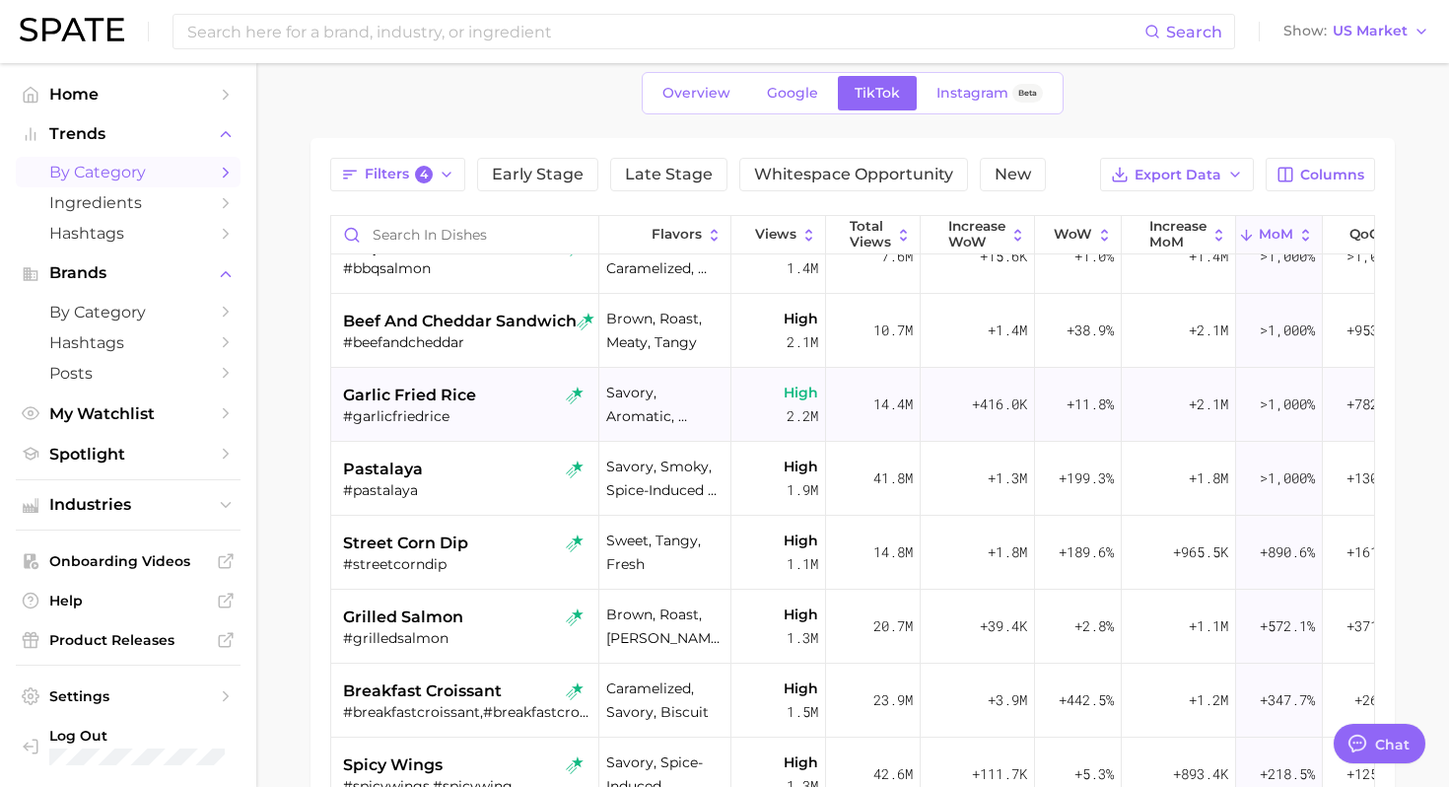
click at [497, 420] on div "#garlicfriedrice" at bounding box center [467, 416] width 248 height 18
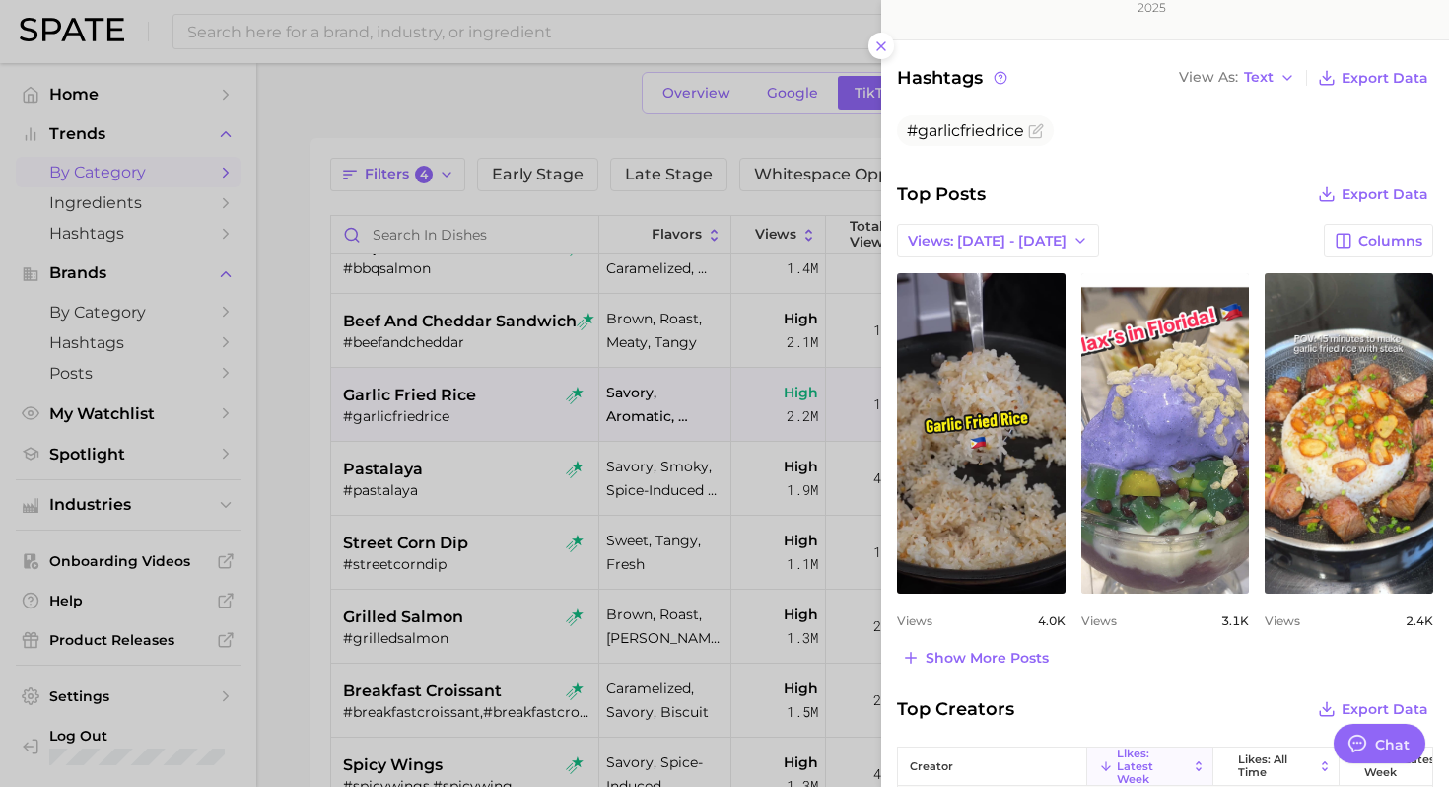
scroll to position [558, 0]
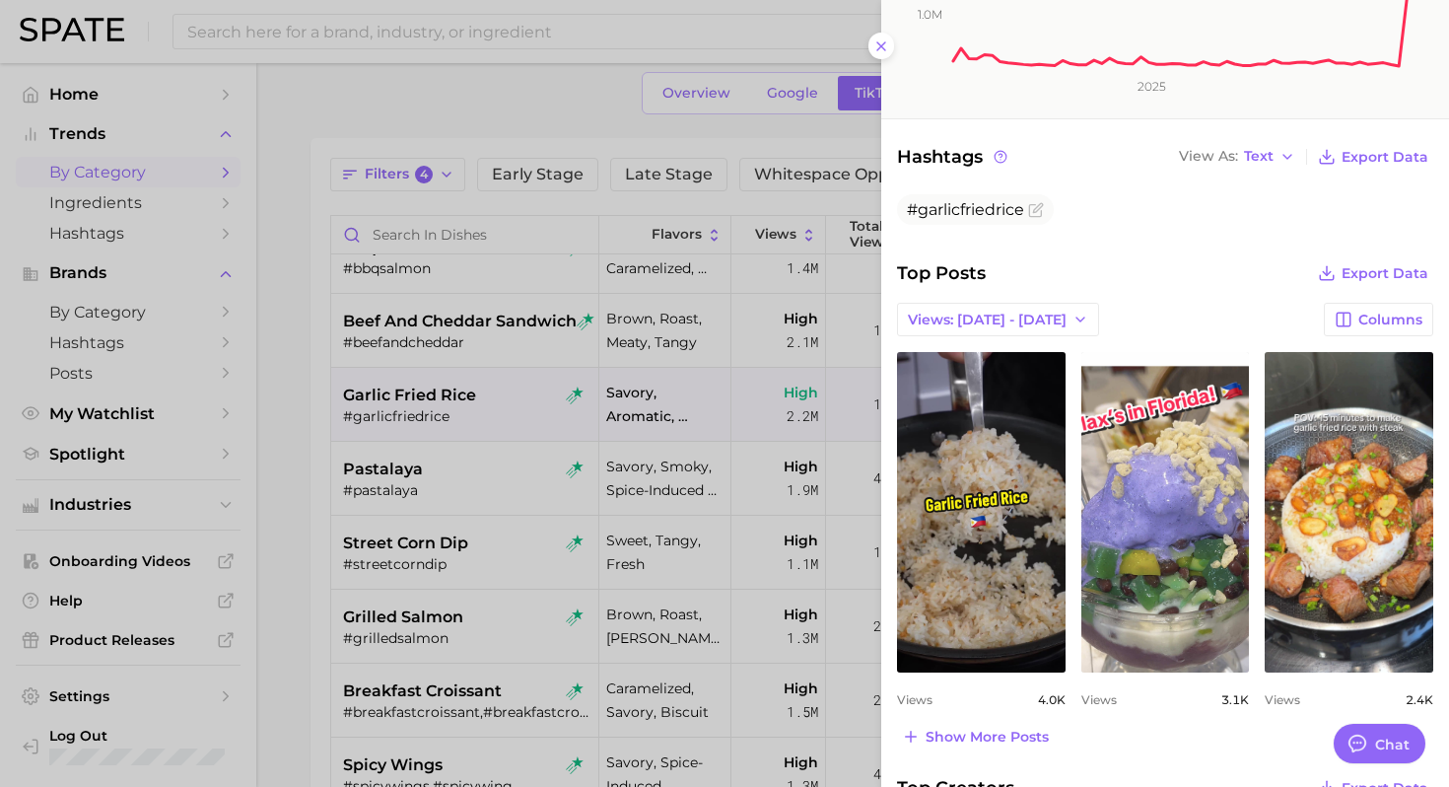
click at [418, 344] on div at bounding box center [724, 393] width 1449 height 787
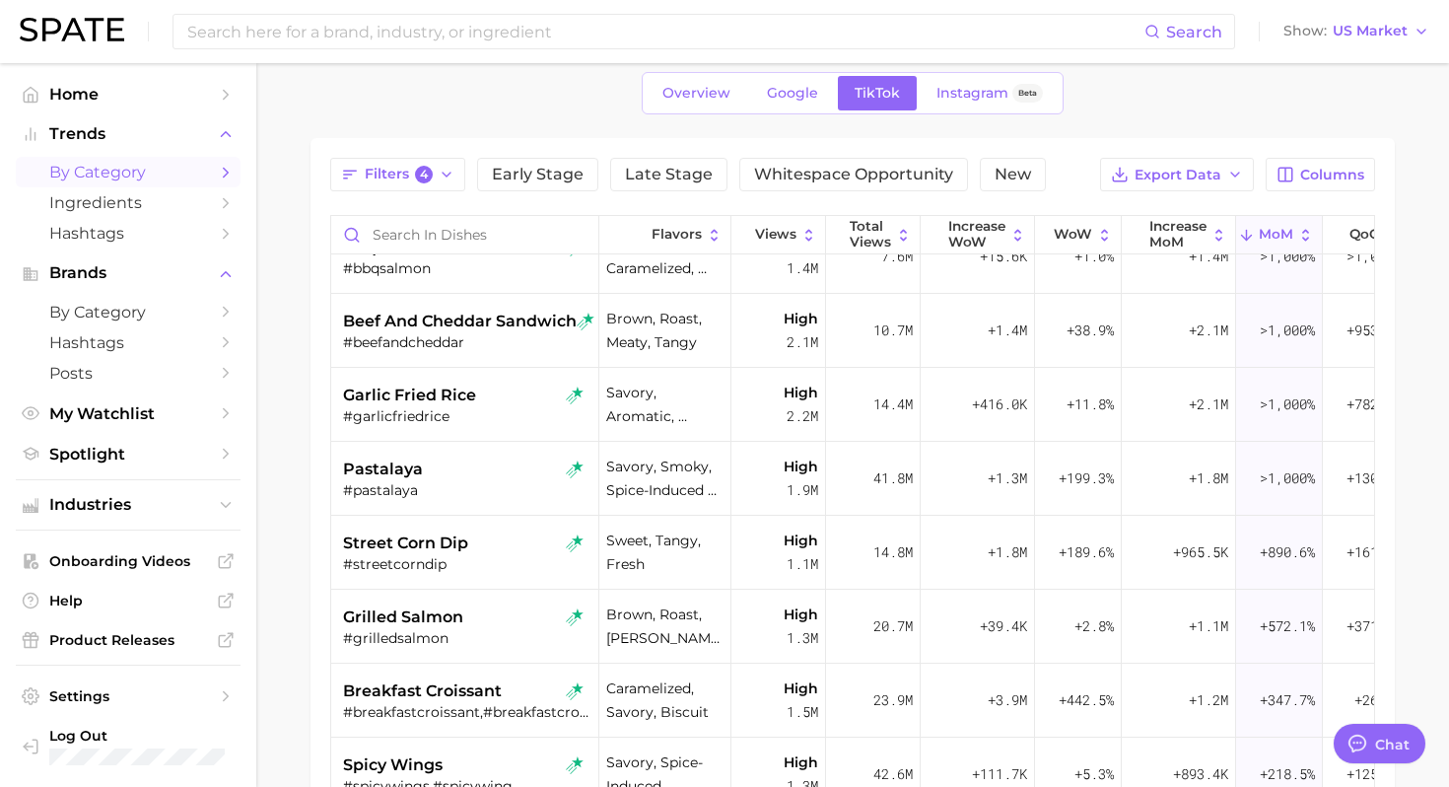
scroll to position [0, 0]
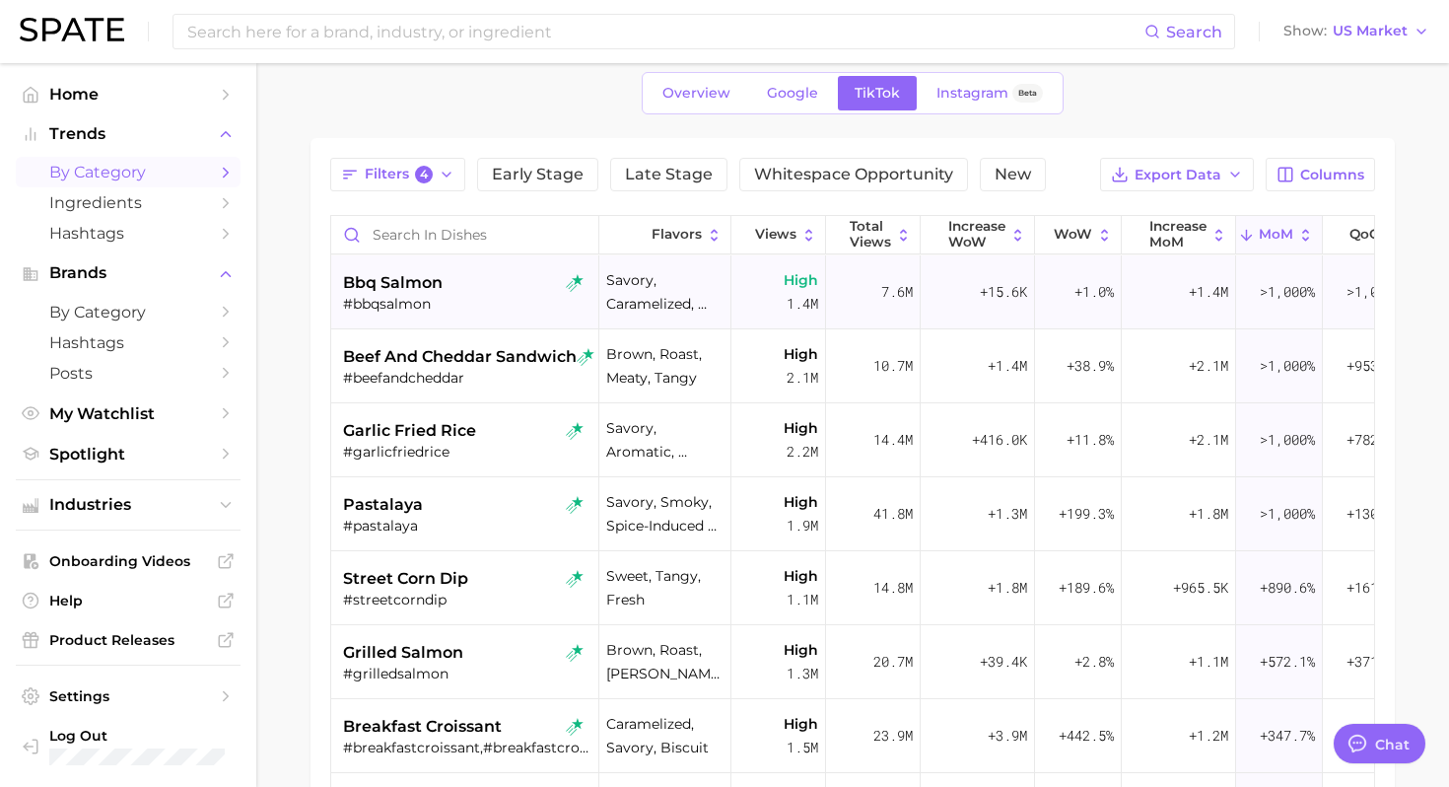
click at [496, 286] on div "bbq salmon" at bounding box center [467, 283] width 248 height 24
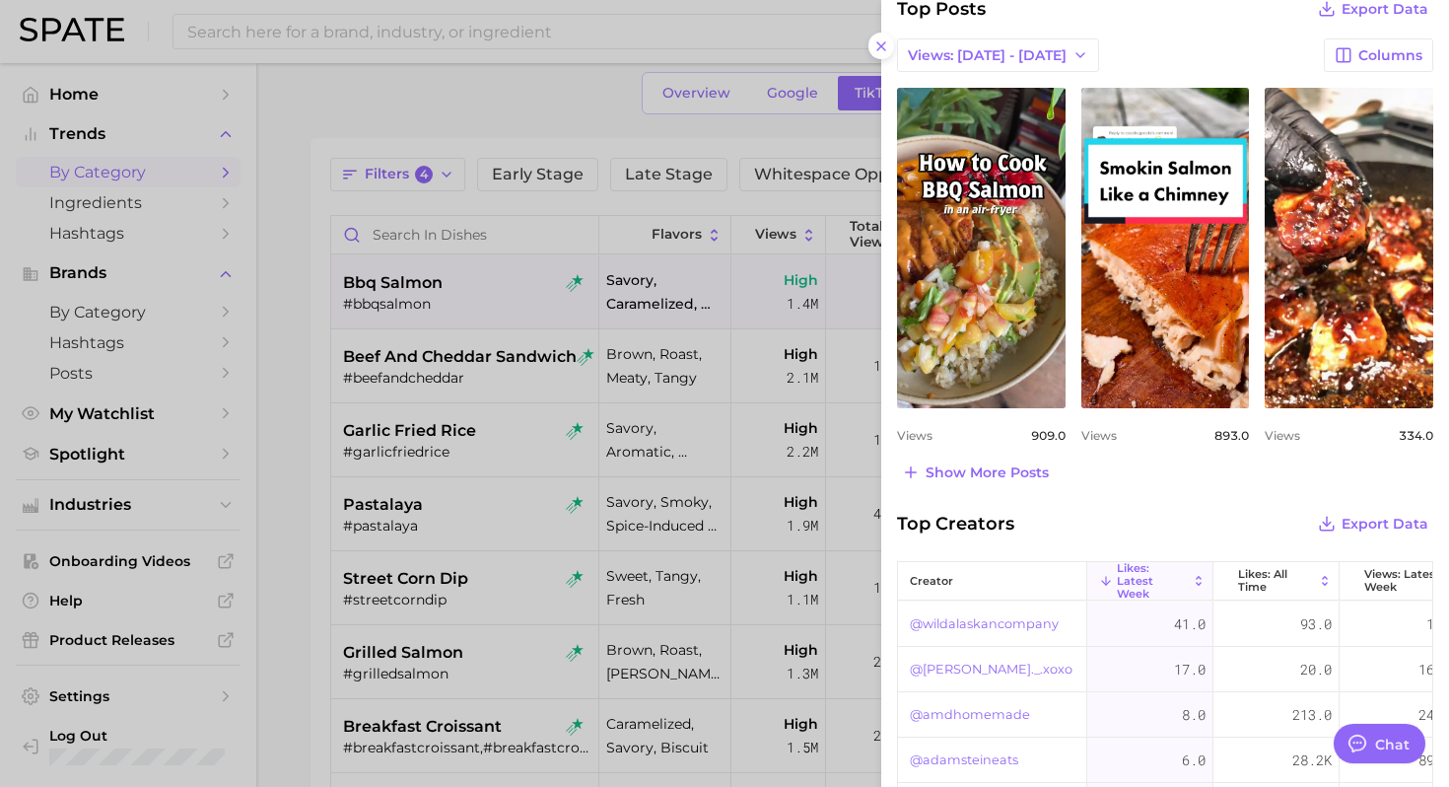
scroll to position [810, 0]
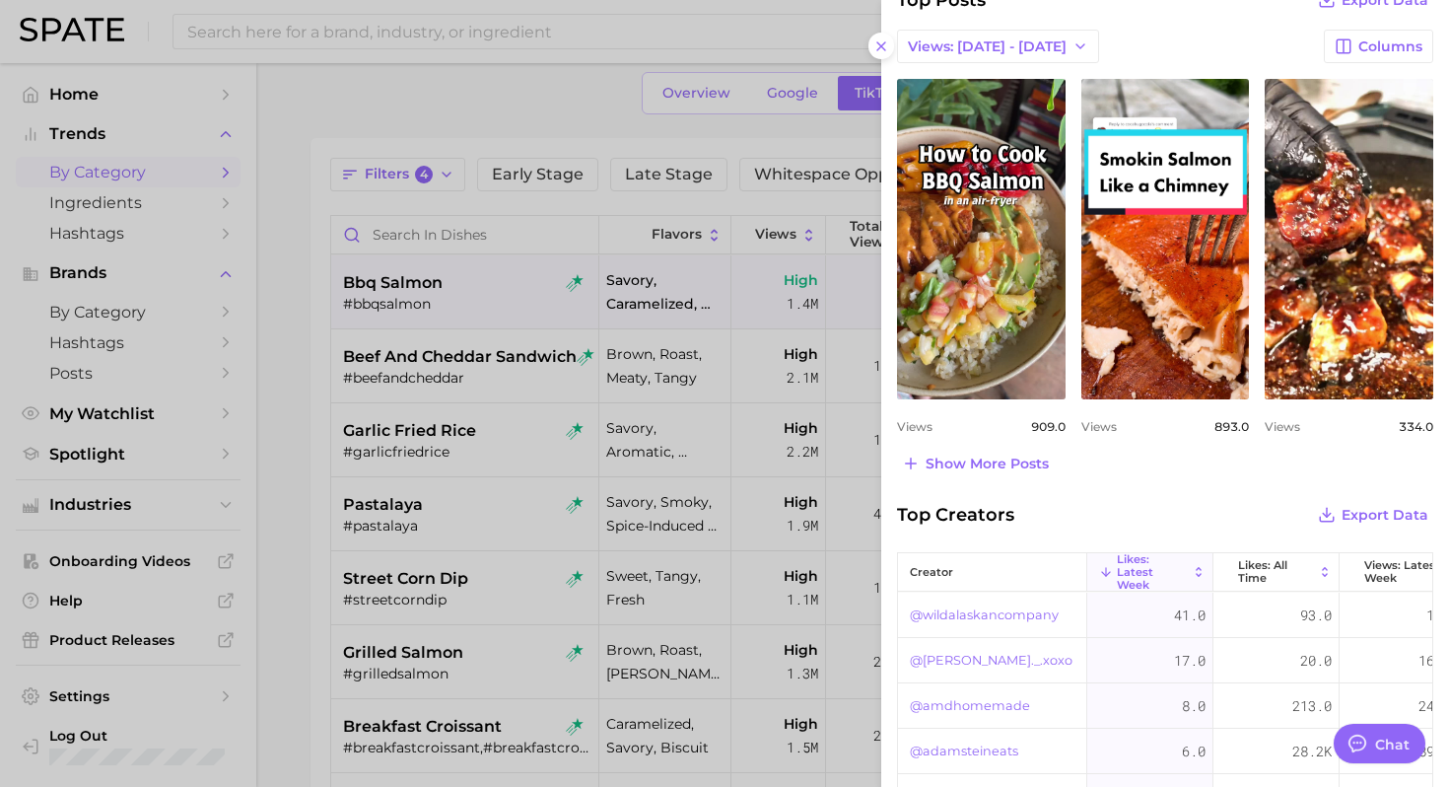
click at [419, 533] on div at bounding box center [724, 393] width 1449 height 787
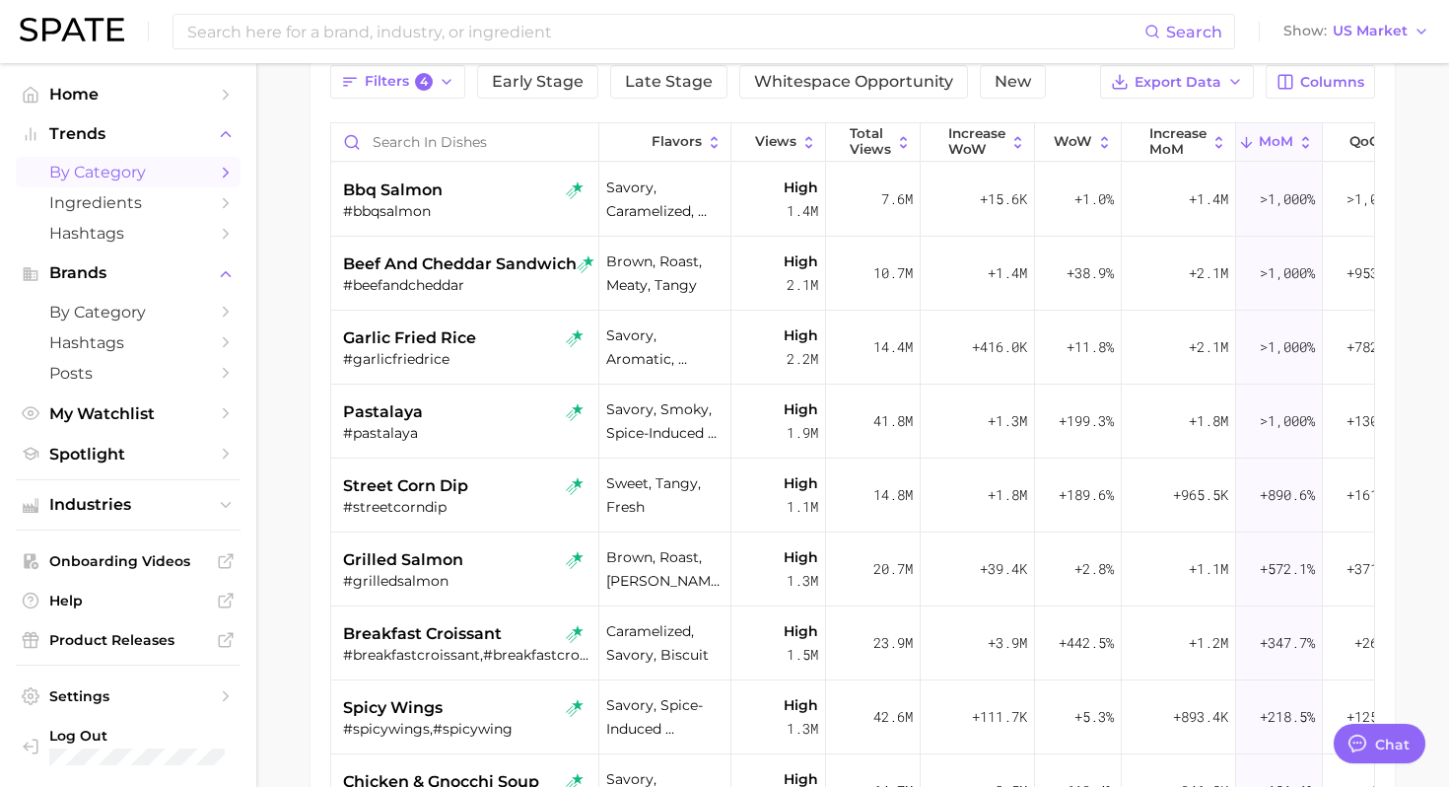
scroll to position [336, 0]
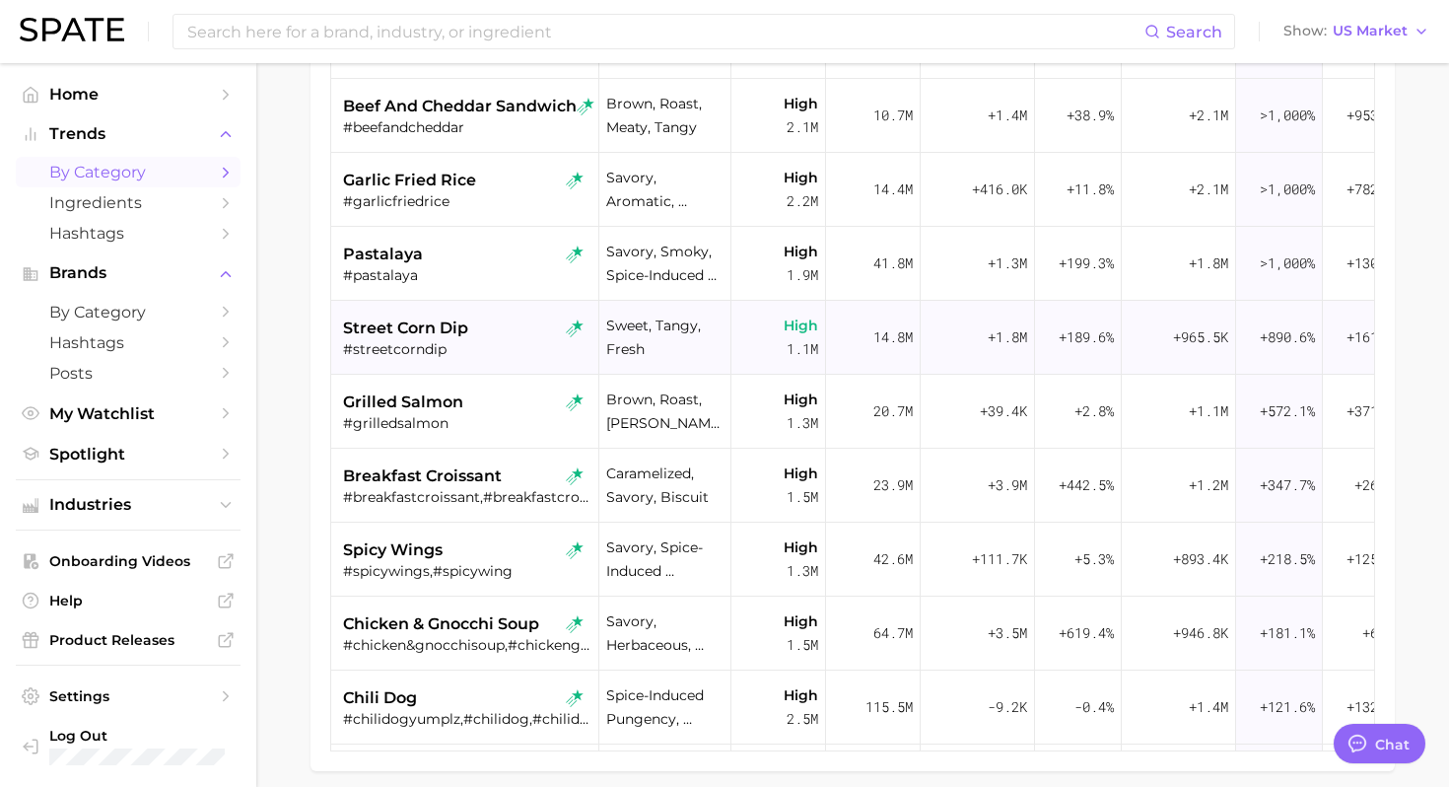
click at [489, 369] on div "street corn dip #streetcorndip" at bounding box center [467, 338] width 248 height 74
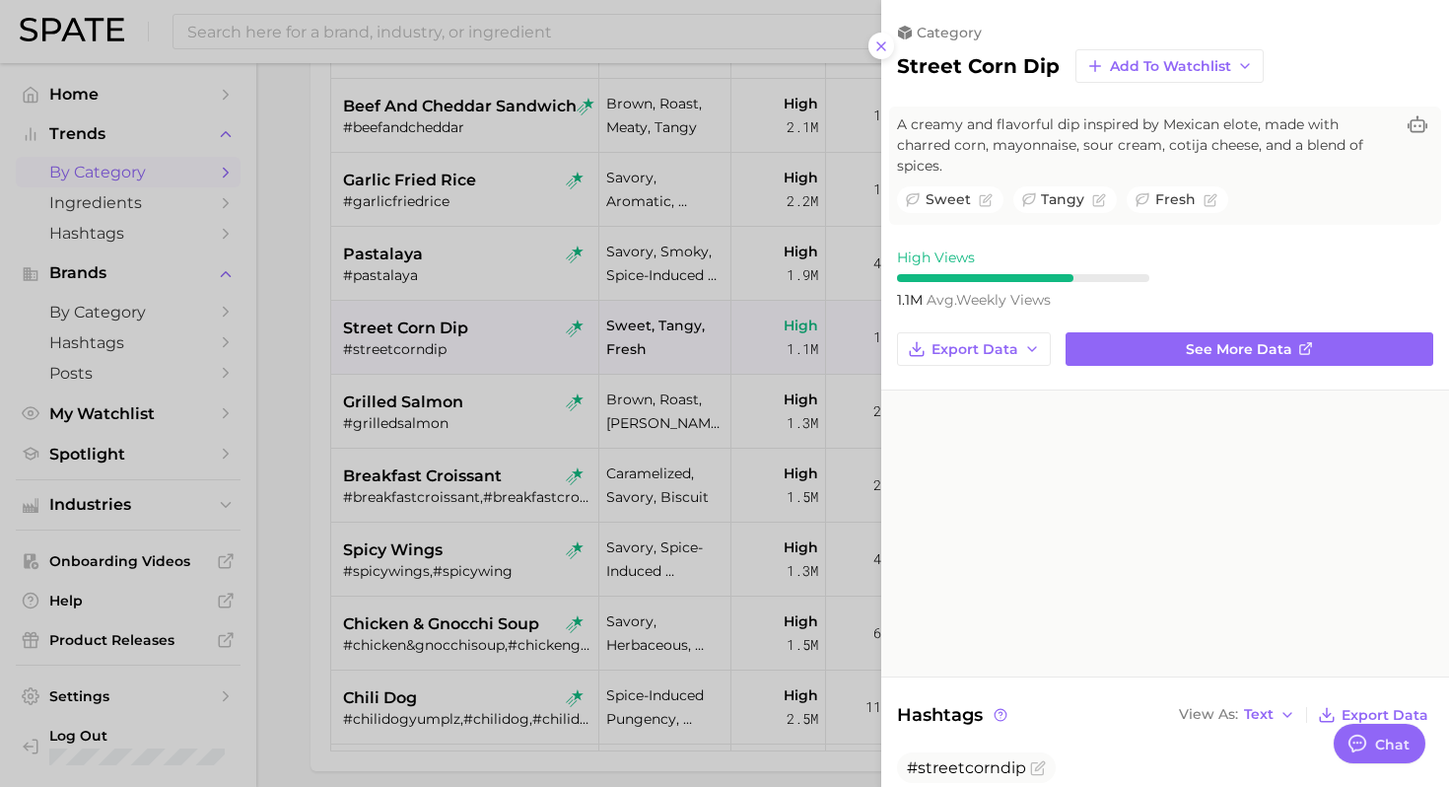
scroll to position [0, 0]
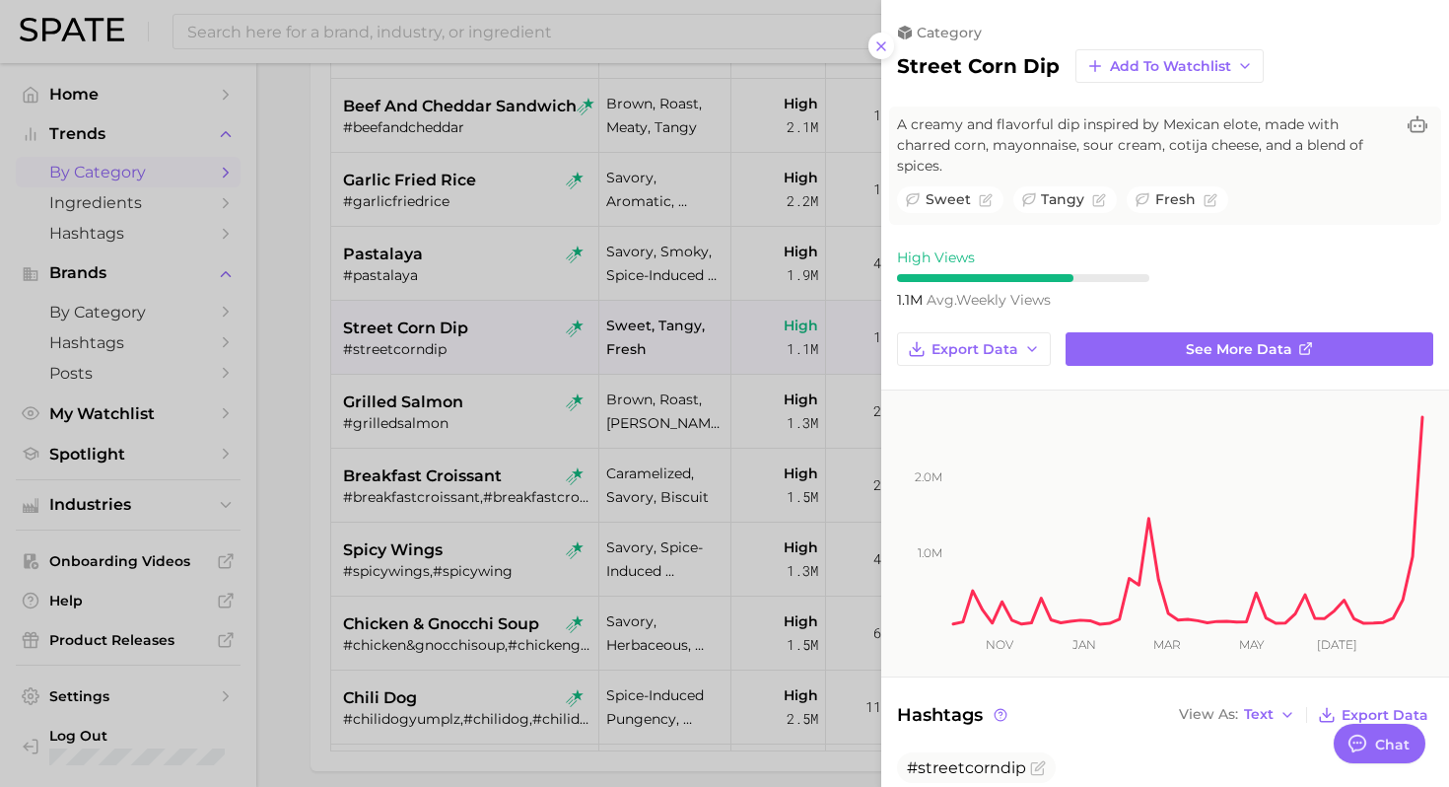
click at [462, 588] on div at bounding box center [724, 393] width 1449 height 787
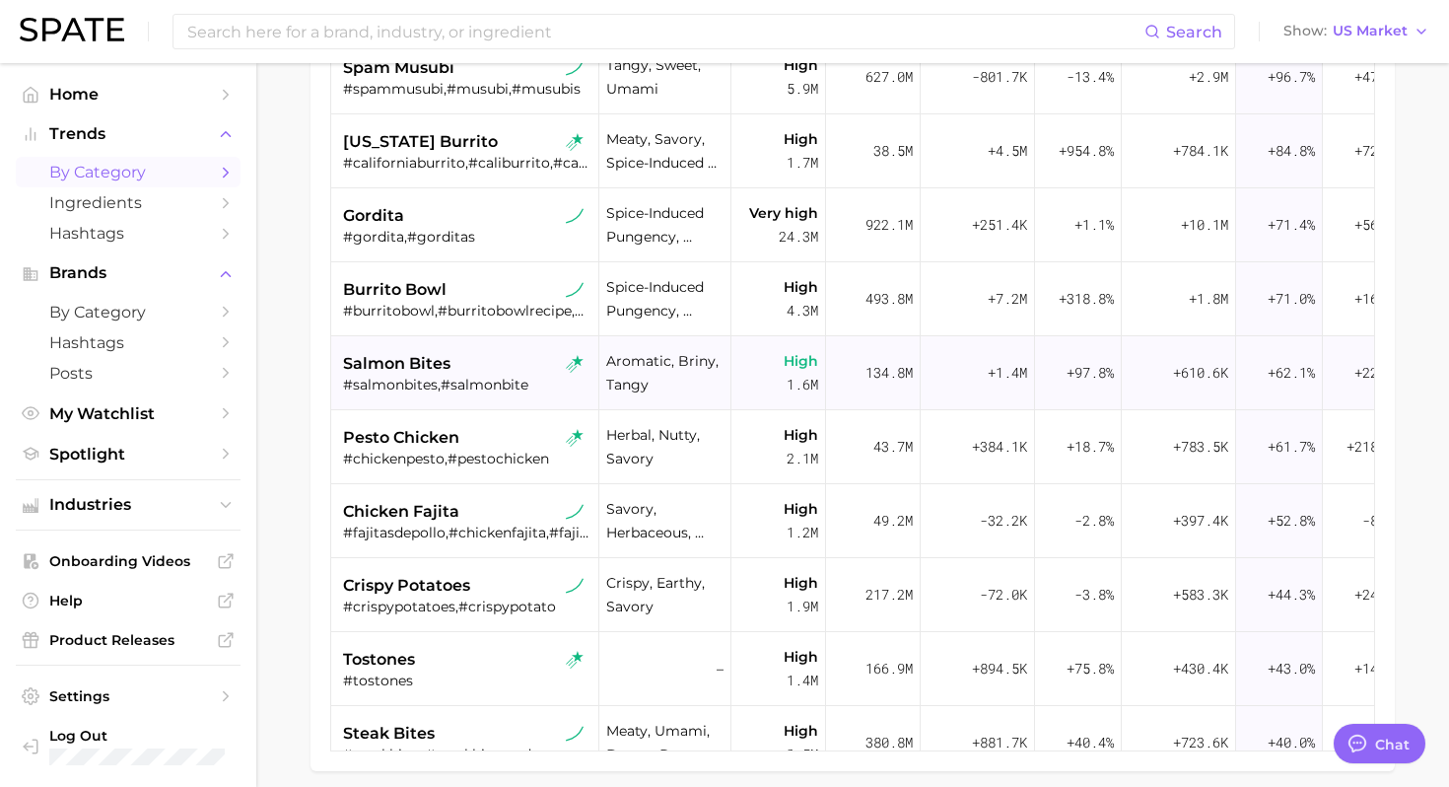
scroll to position [856, 0]
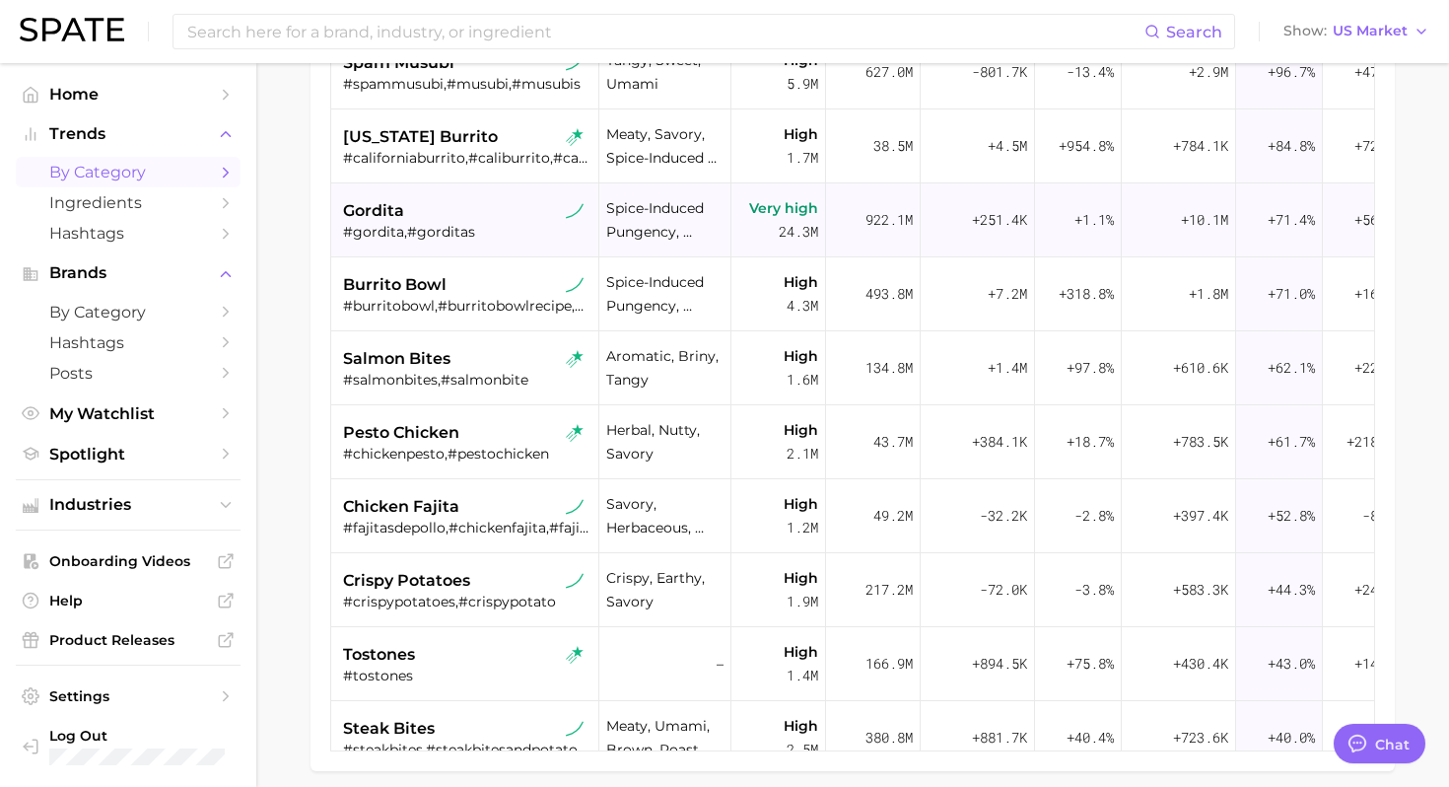
click at [499, 231] on div "#gordita,#gorditas" at bounding box center [467, 232] width 248 height 18
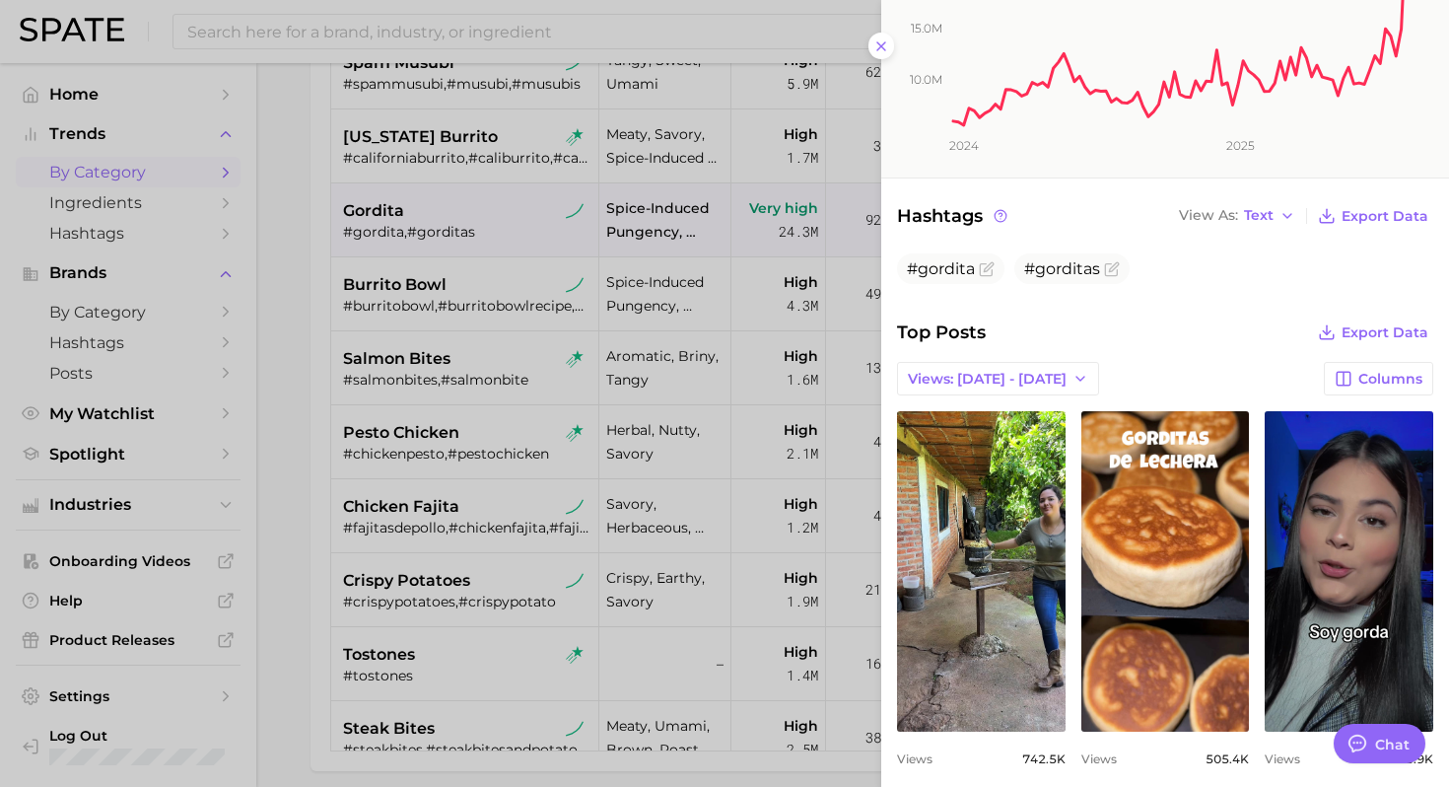
scroll to position [944, 0]
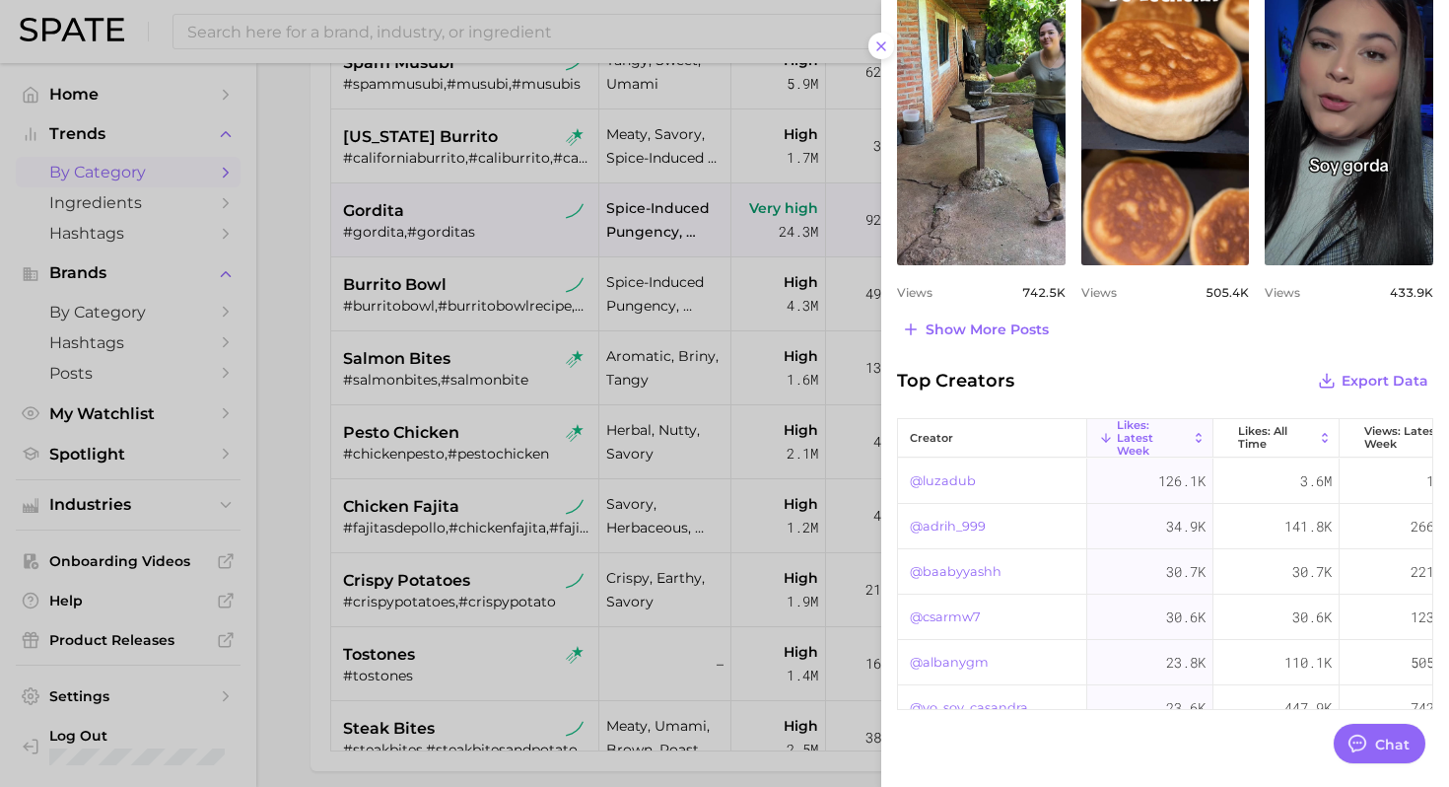
click at [522, 454] on div at bounding box center [724, 393] width 1449 height 787
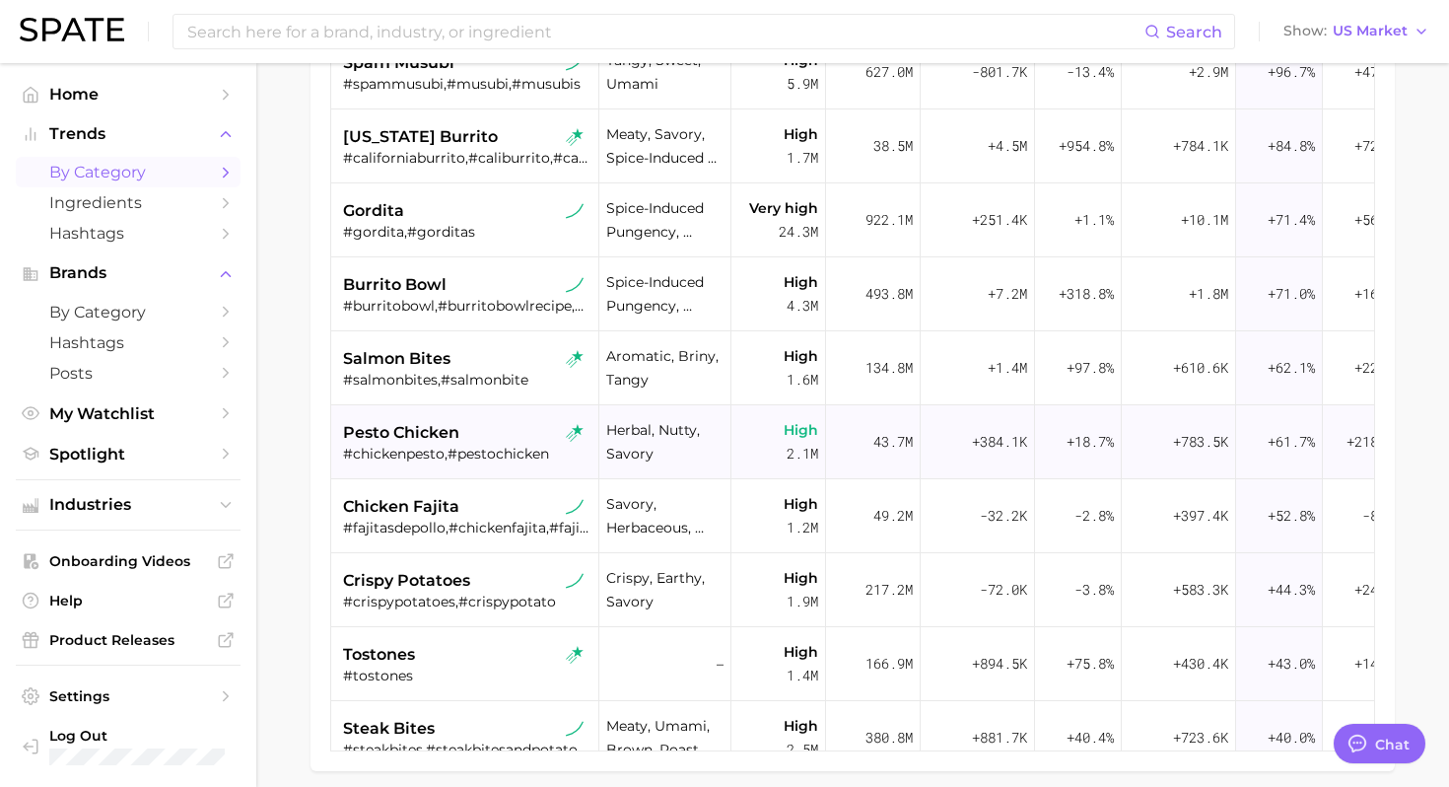
click at [500, 433] on div "pesto chicken" at bounding box center [467, 433] width 248 height 24
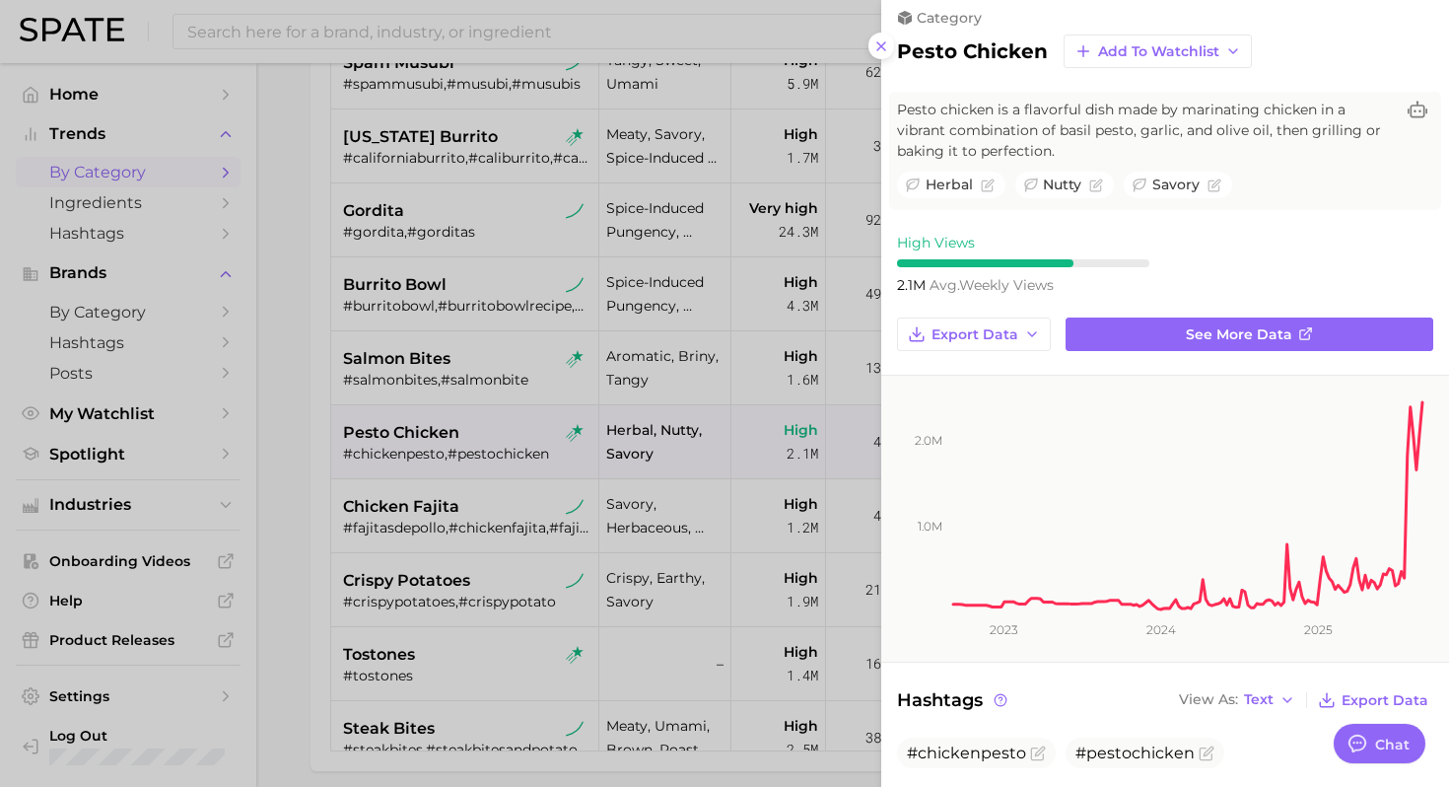
scroll to position [13, 0]
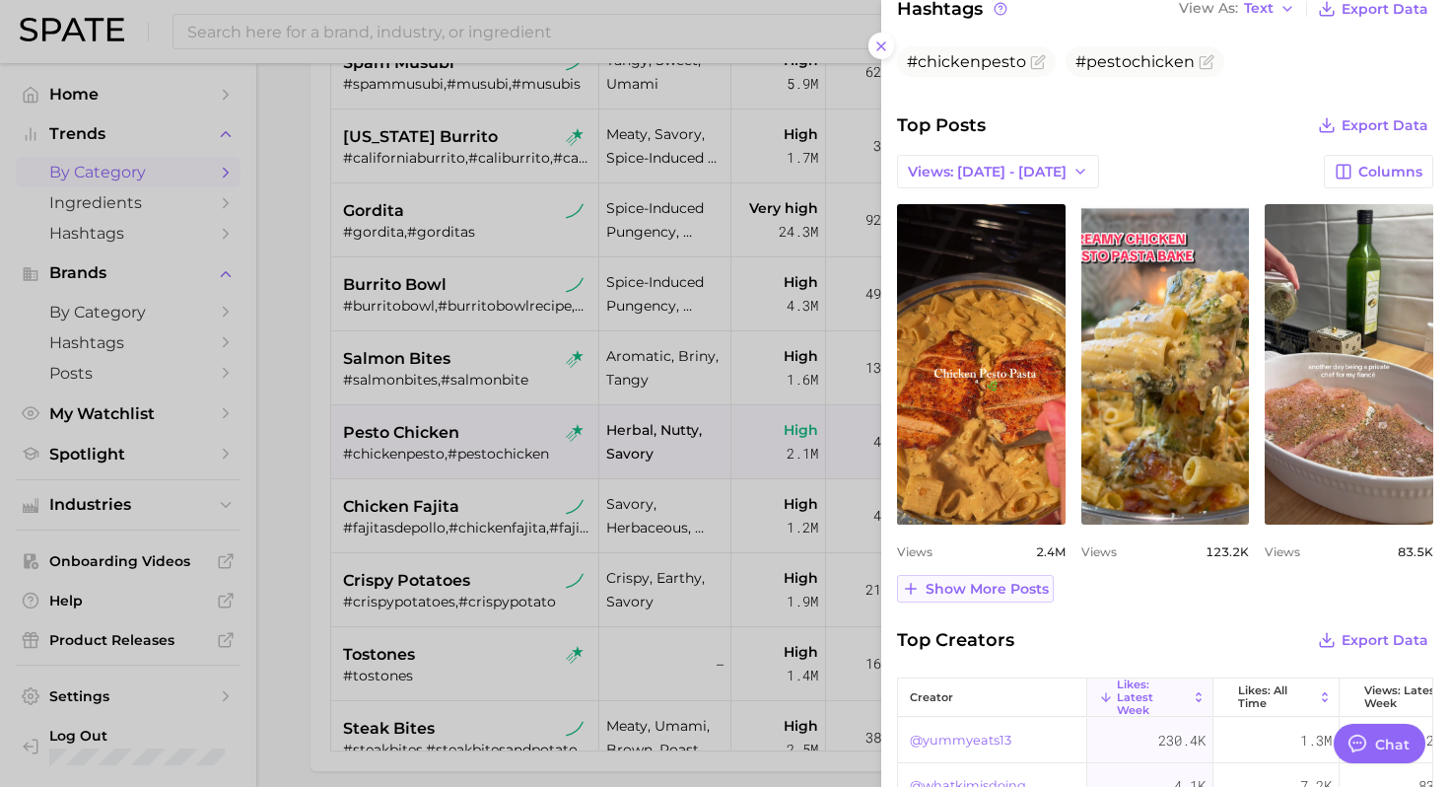
click at [985, 594] on span "Show more posts" at bounding box center [986, 589] width 123 height 17
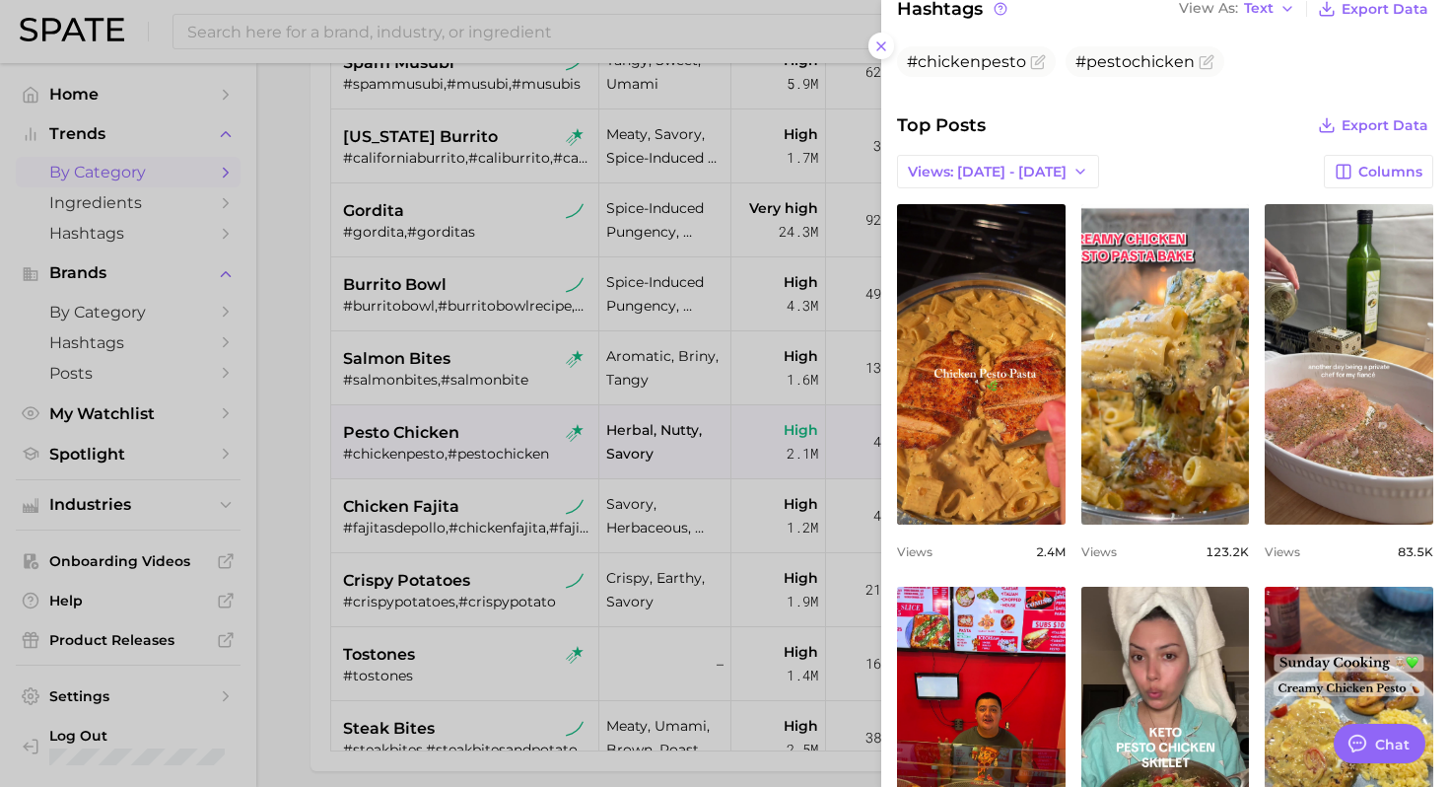
click at [695, 525] on div at bounding box center [724, 393] width 1449 height 787
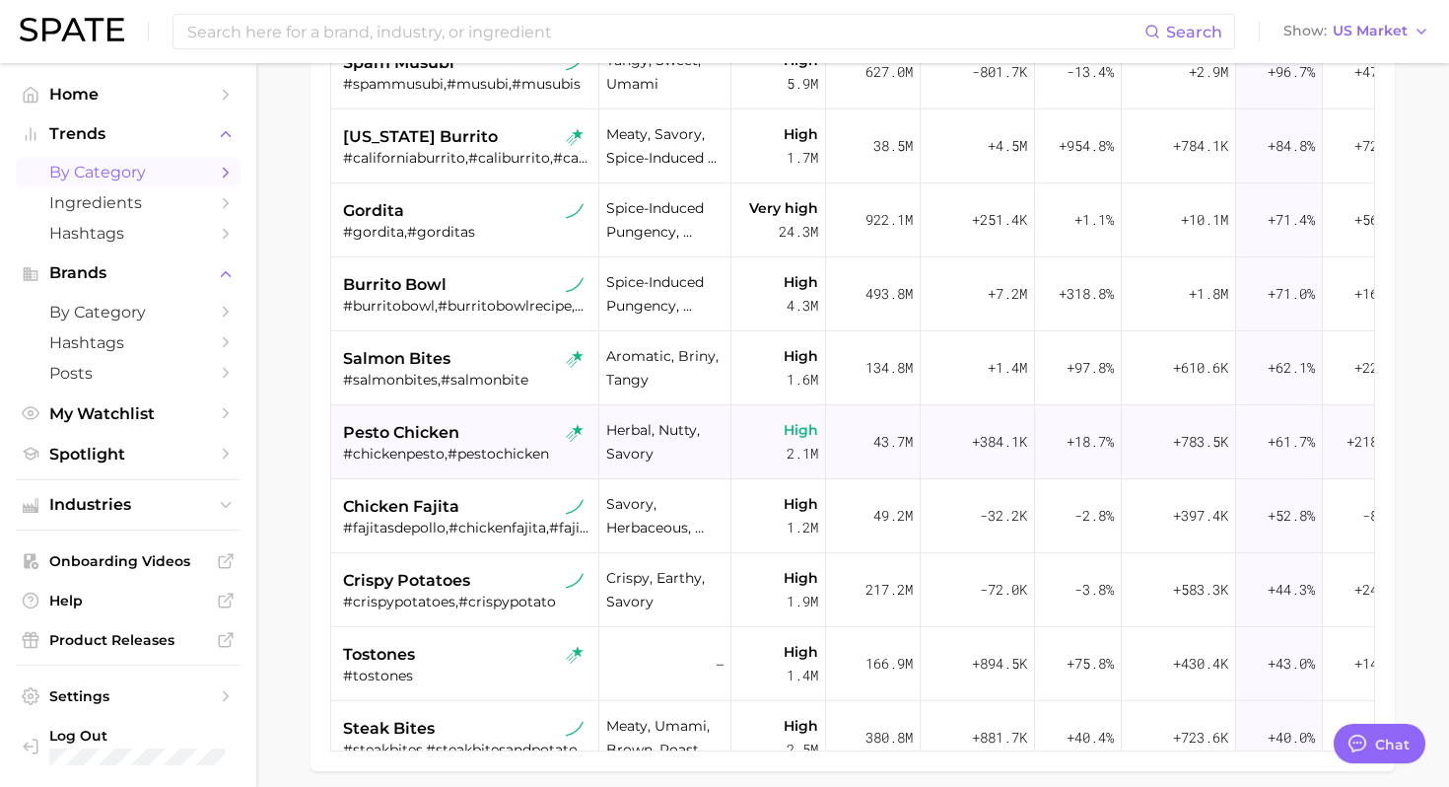
click at [488, 458] on div "#chickenpesto,#pestochicken" at bounding box center [467, 454] width 248 height 18
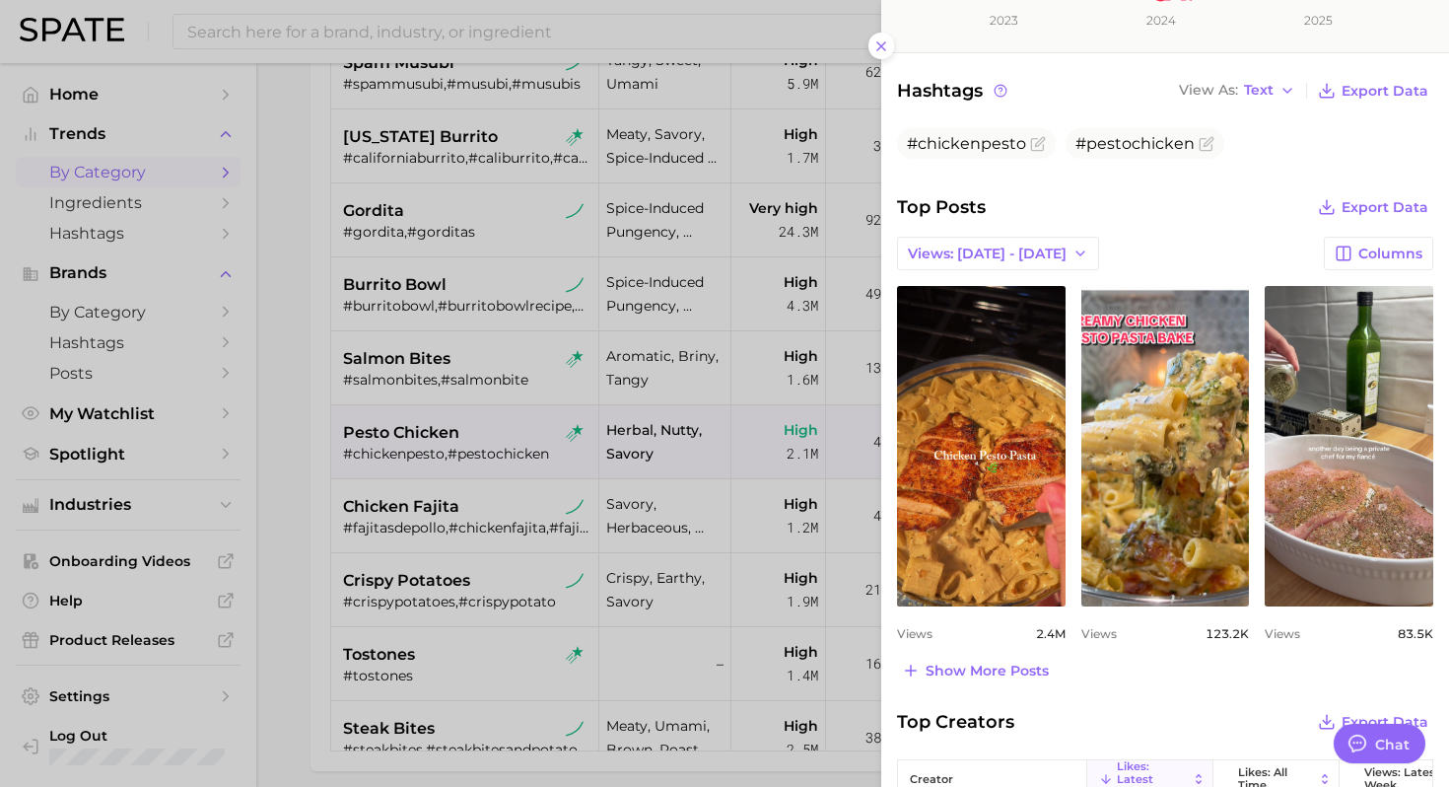
scroll to position [632, 0]
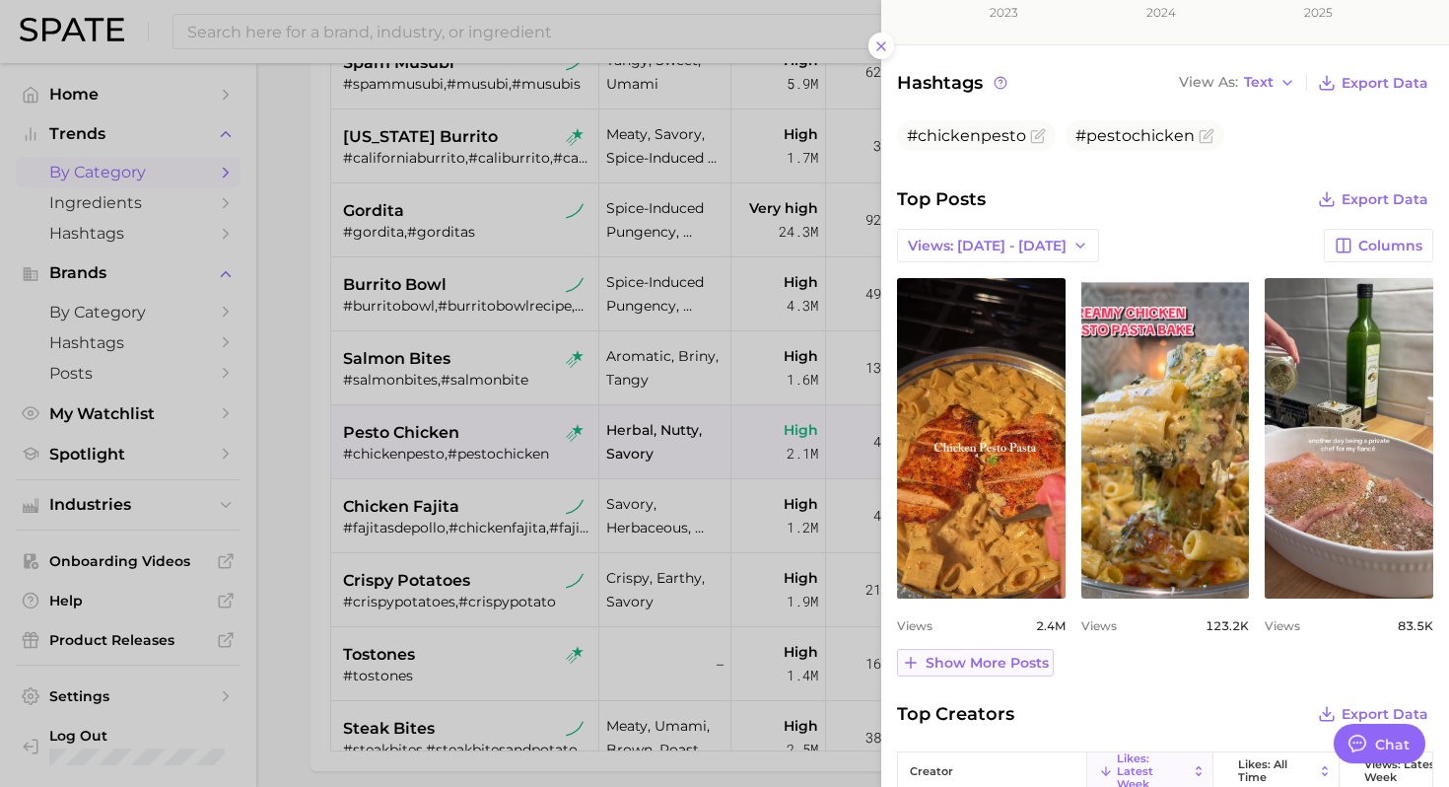
click at [1020, 660] on span "Show more posts" at bounding box center [986, 662] width 123 height 17
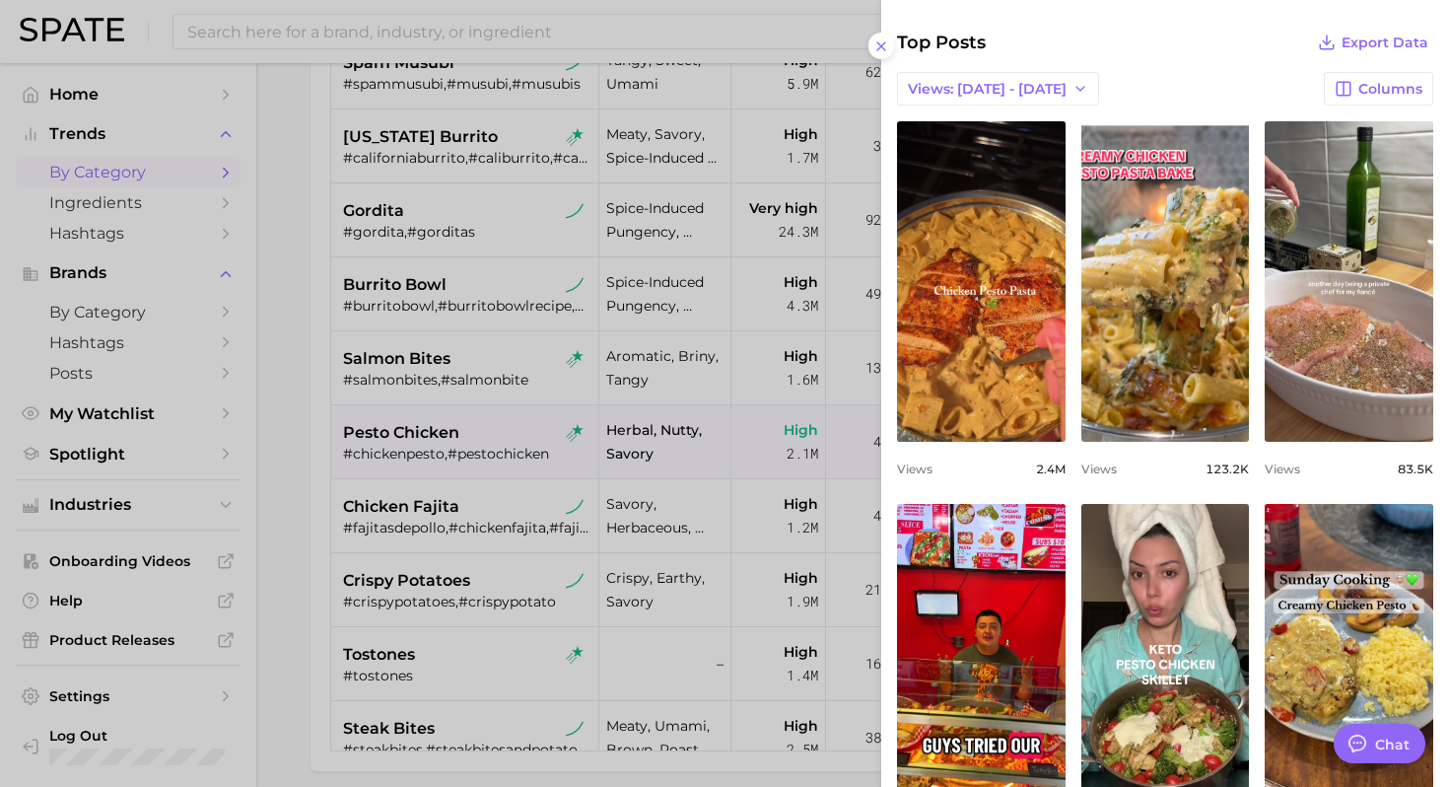
scroll to position [779, 0]
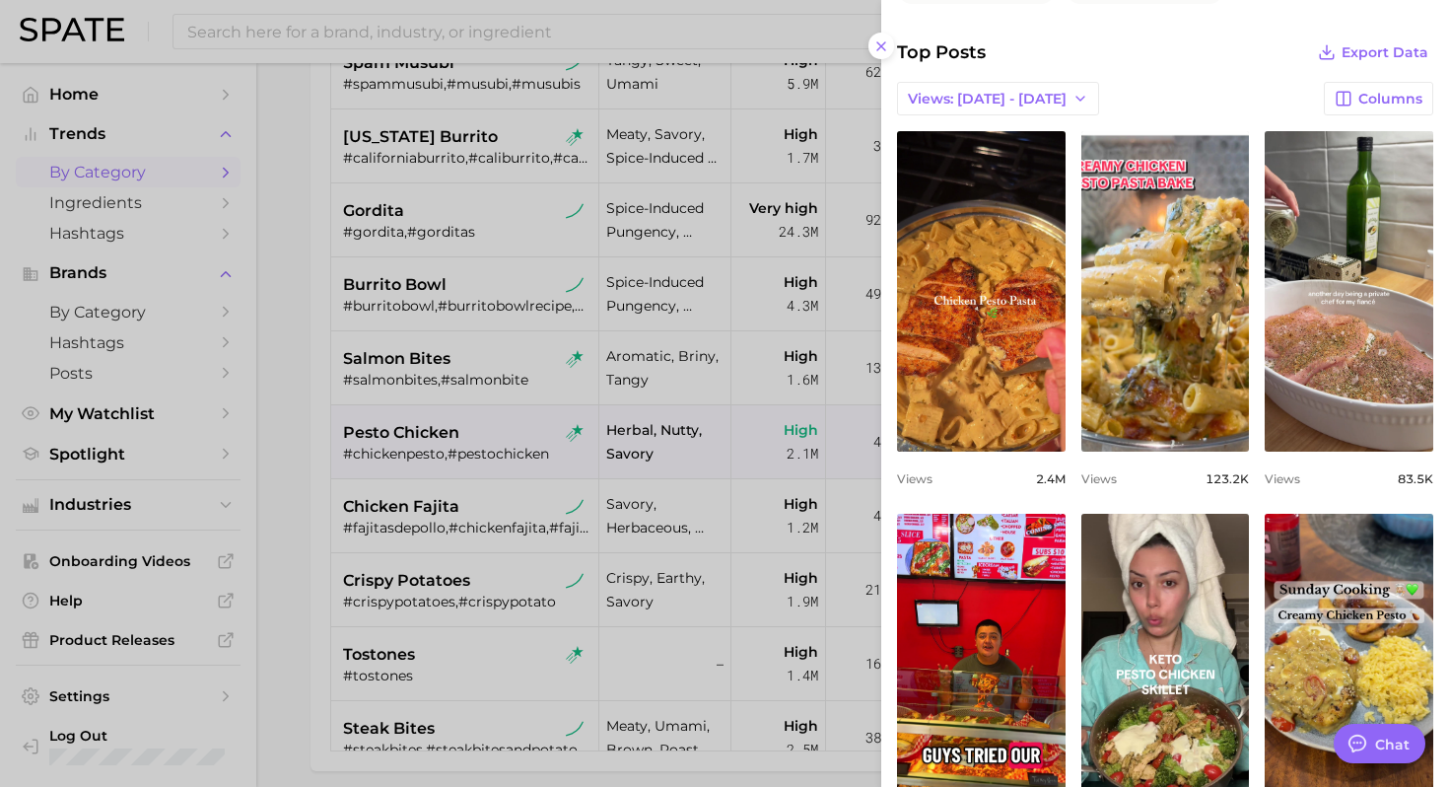
click at [487, 503] on div at bounding box center [724, 393] width 1449 height 787
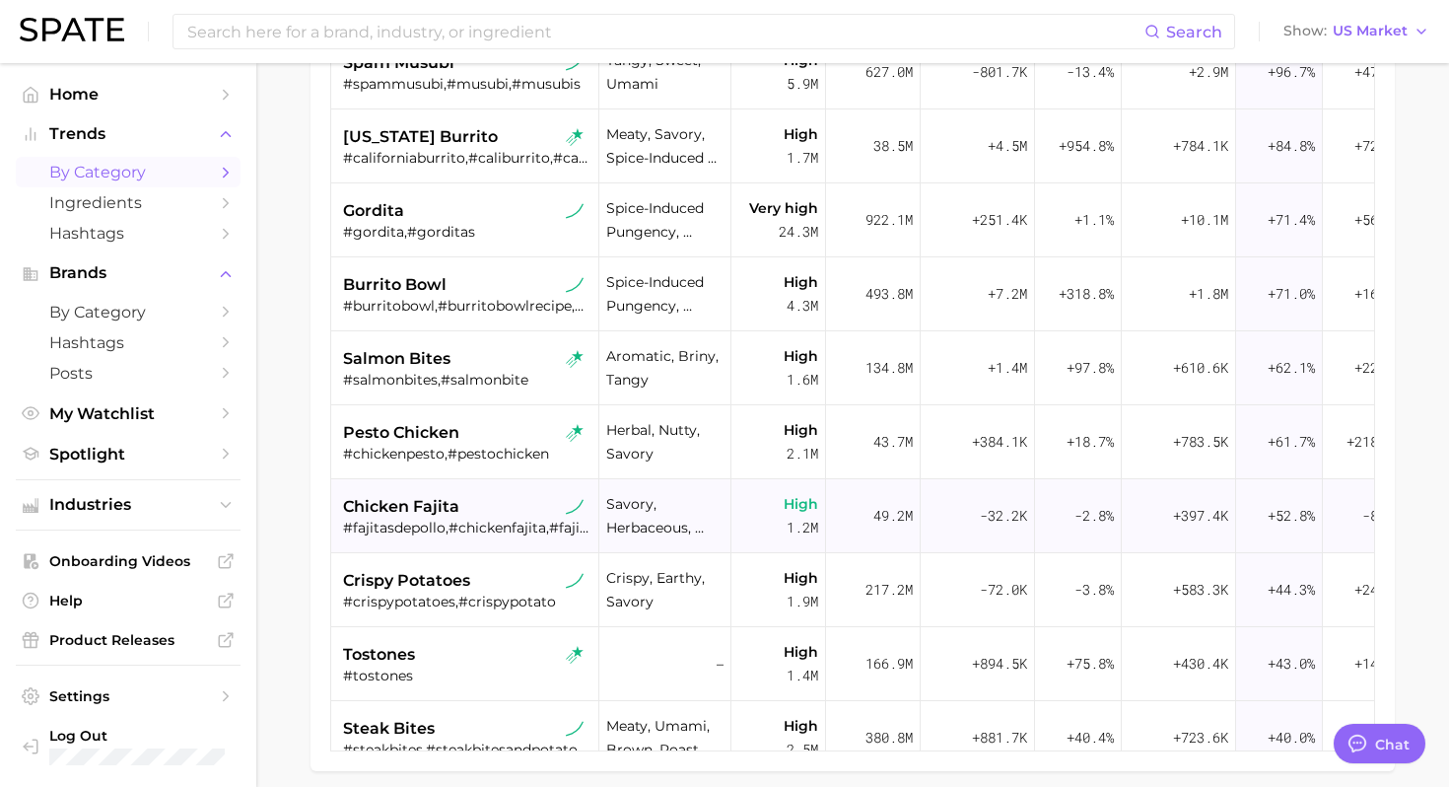
click at [468, 521] on div "#fajitasdepollo,#chickenfajita,#fajitachicken" at bounding box center [467, 527] width 248 height 18
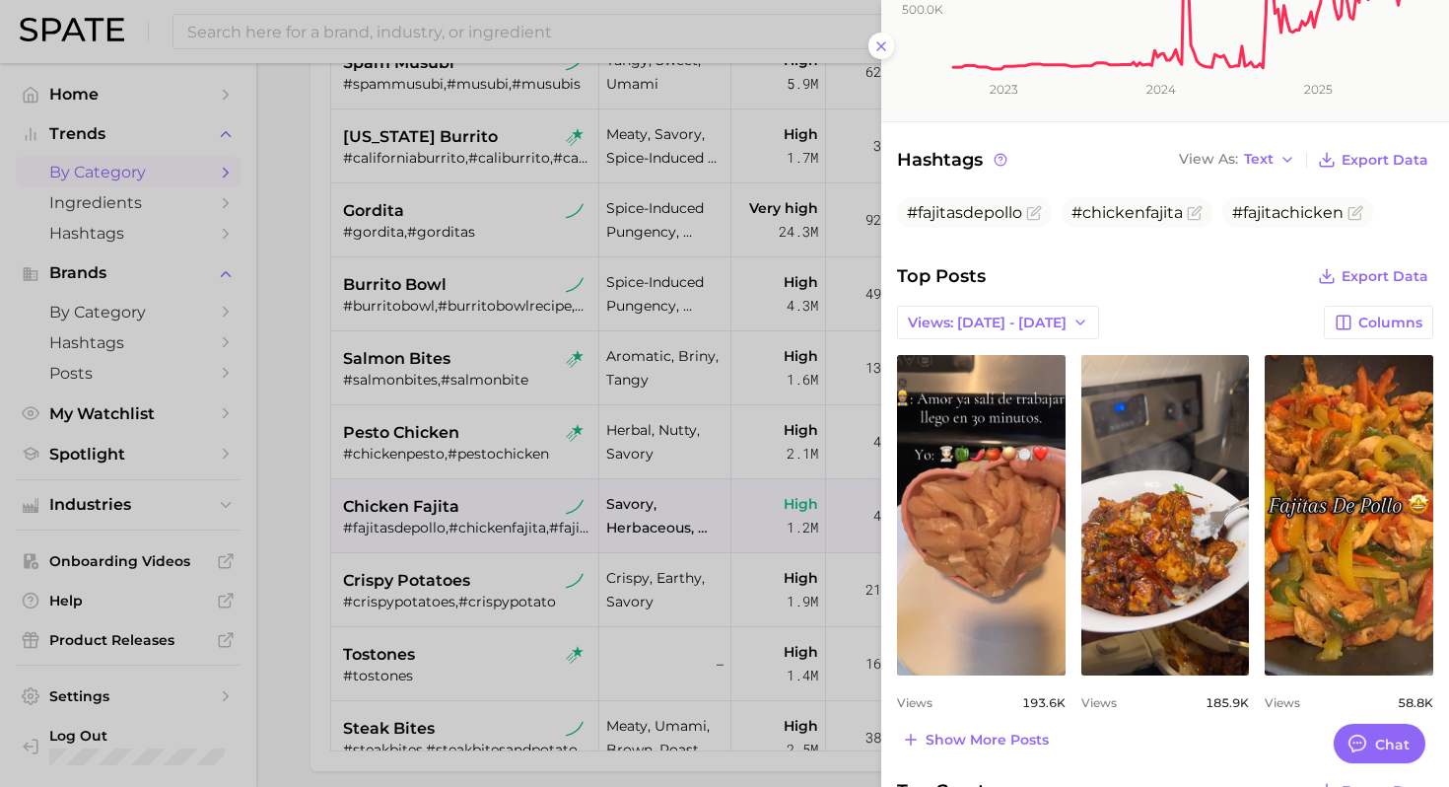
scroll to position [569, 0]
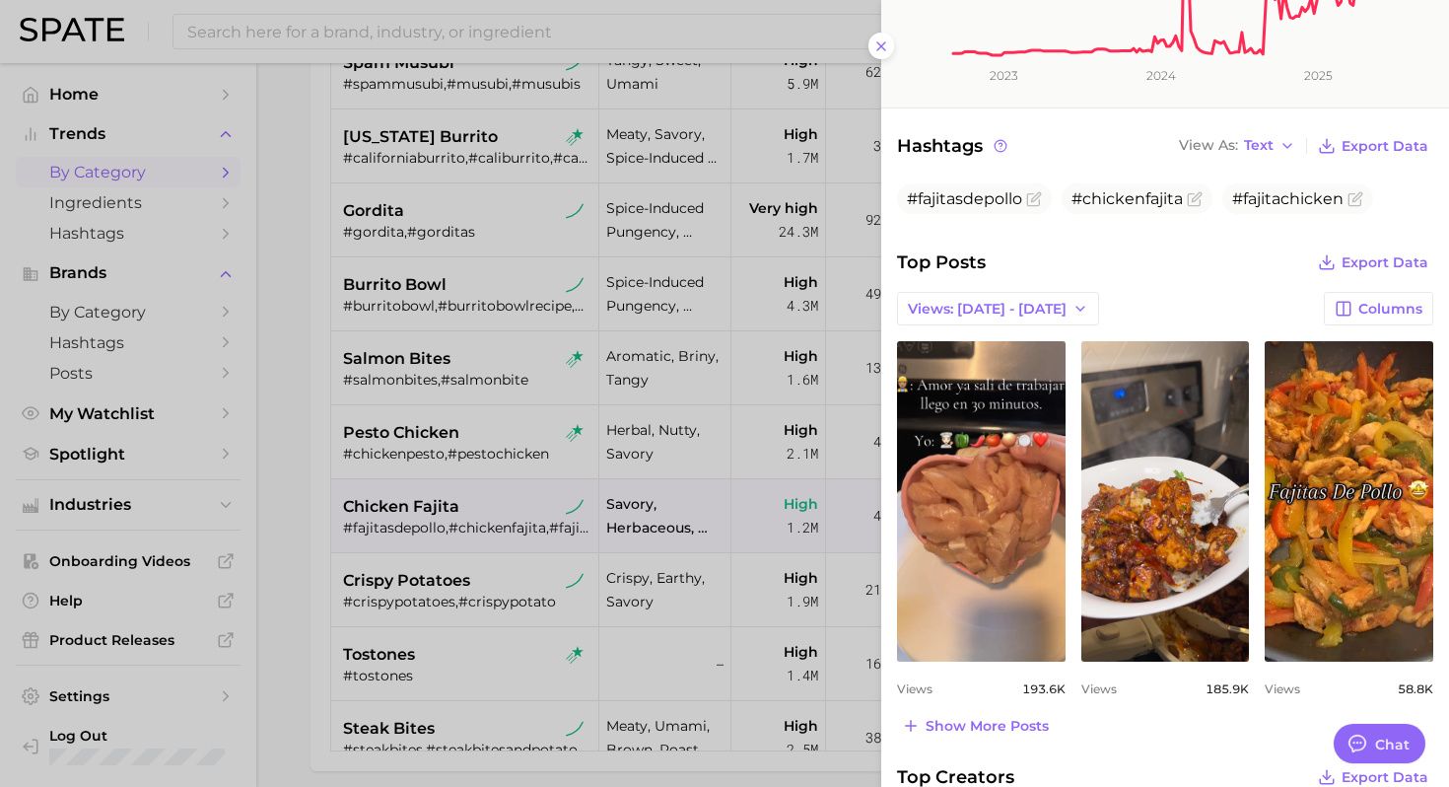
click at [524, 545] on div at bounding box center [724, 393] width 1449 height 787
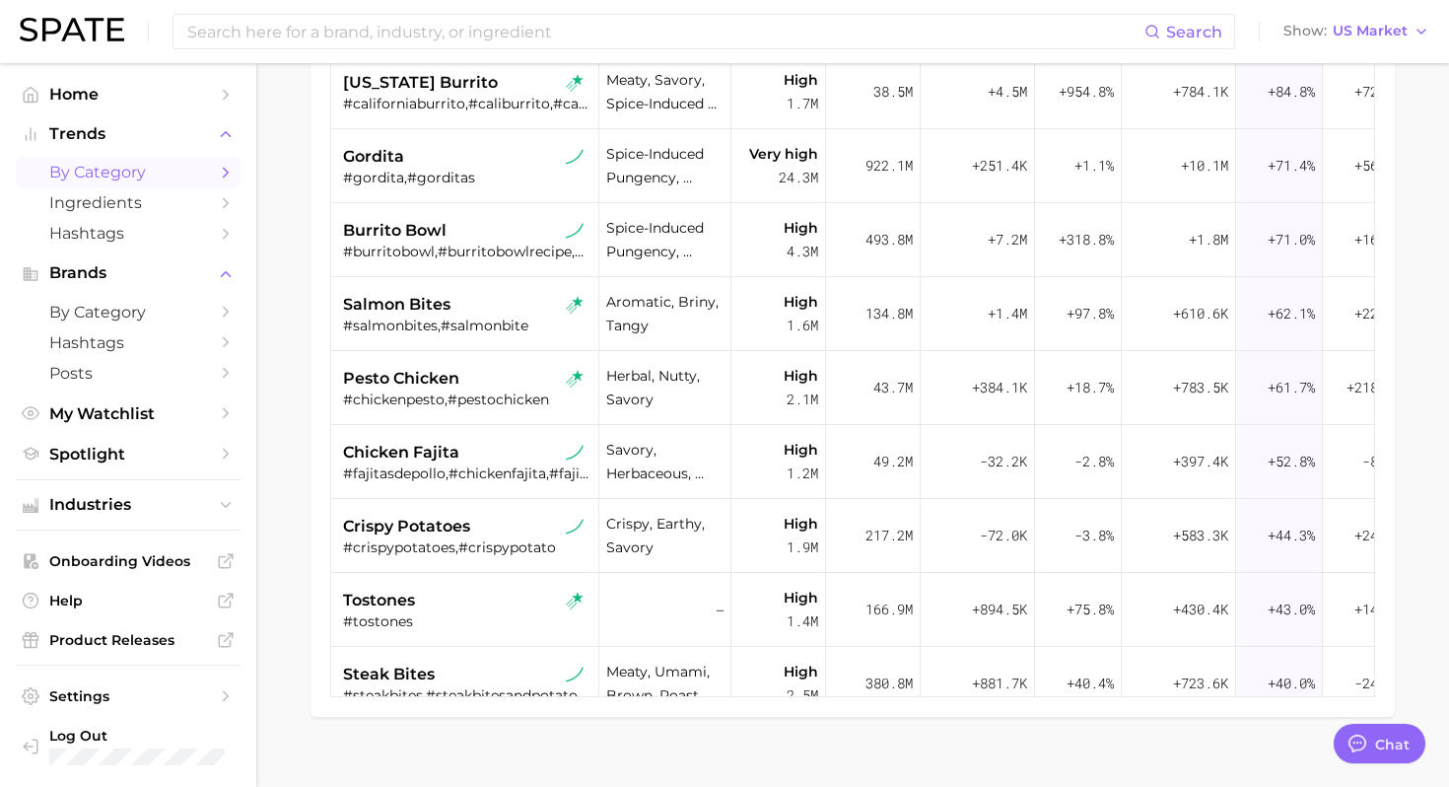
scroll to position [419, 0]
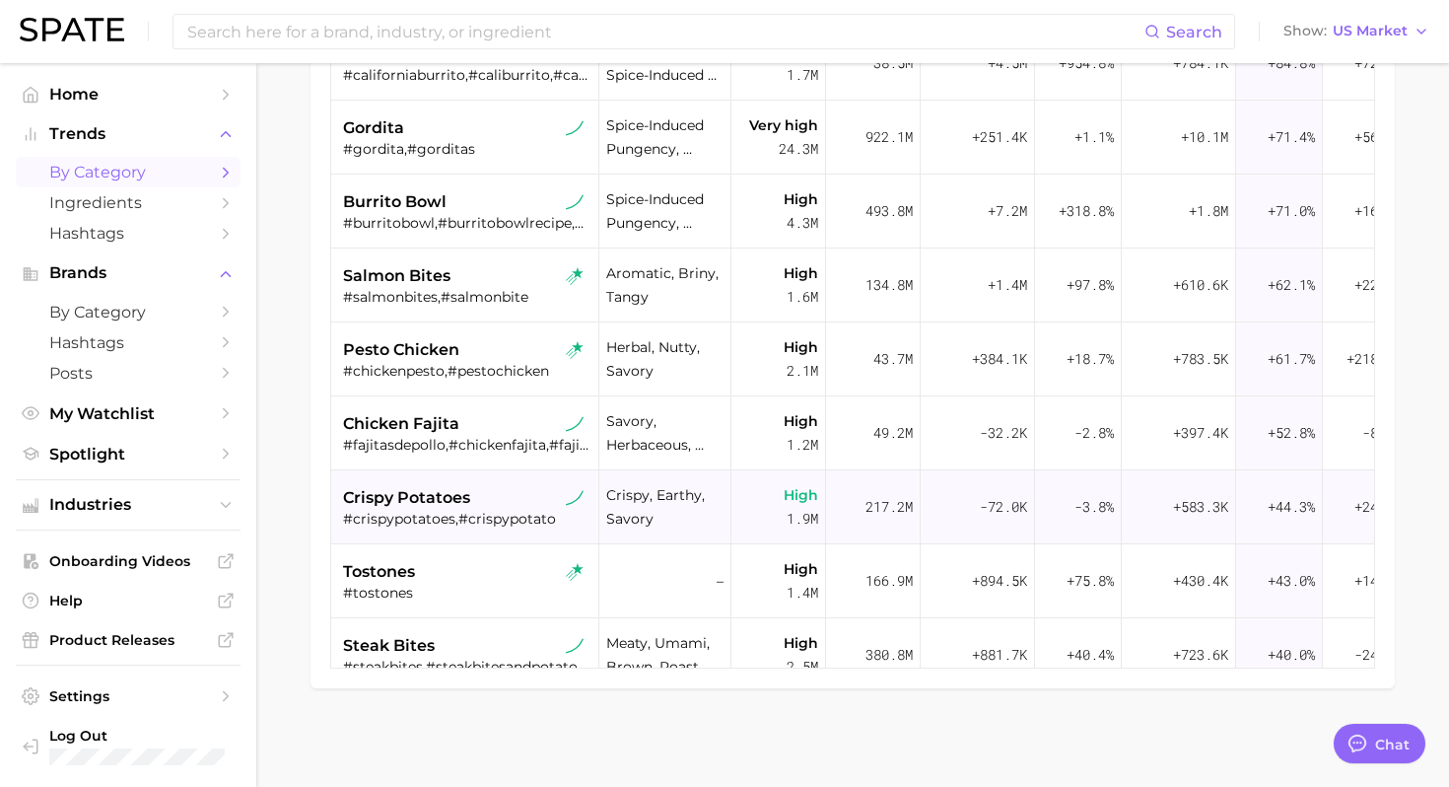
click at [512, 473] on div "crispy potatoes #crispypotatoes,#crispypotato" at bounding box center [467, 507] width 248 height 74
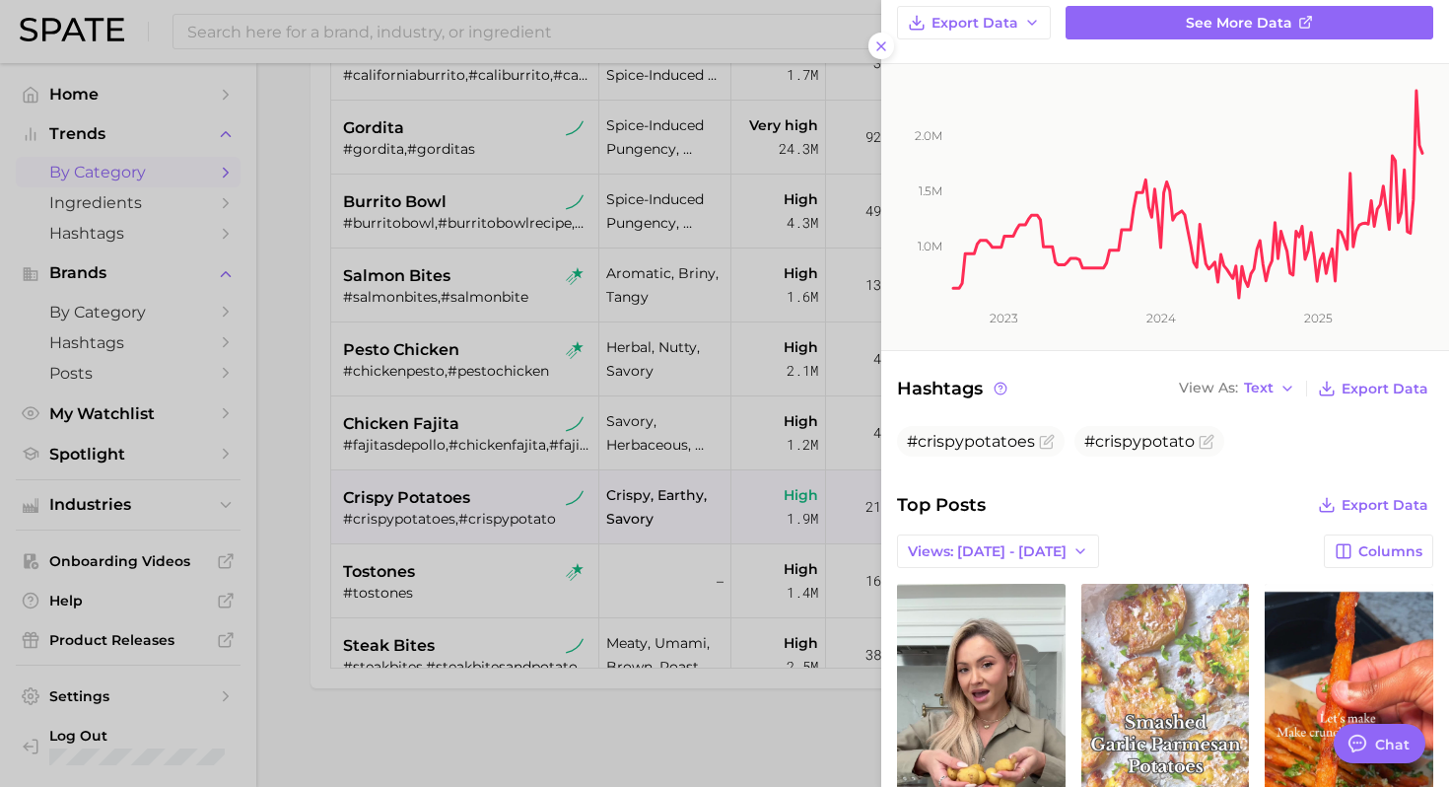
scroll to position [390, 0]
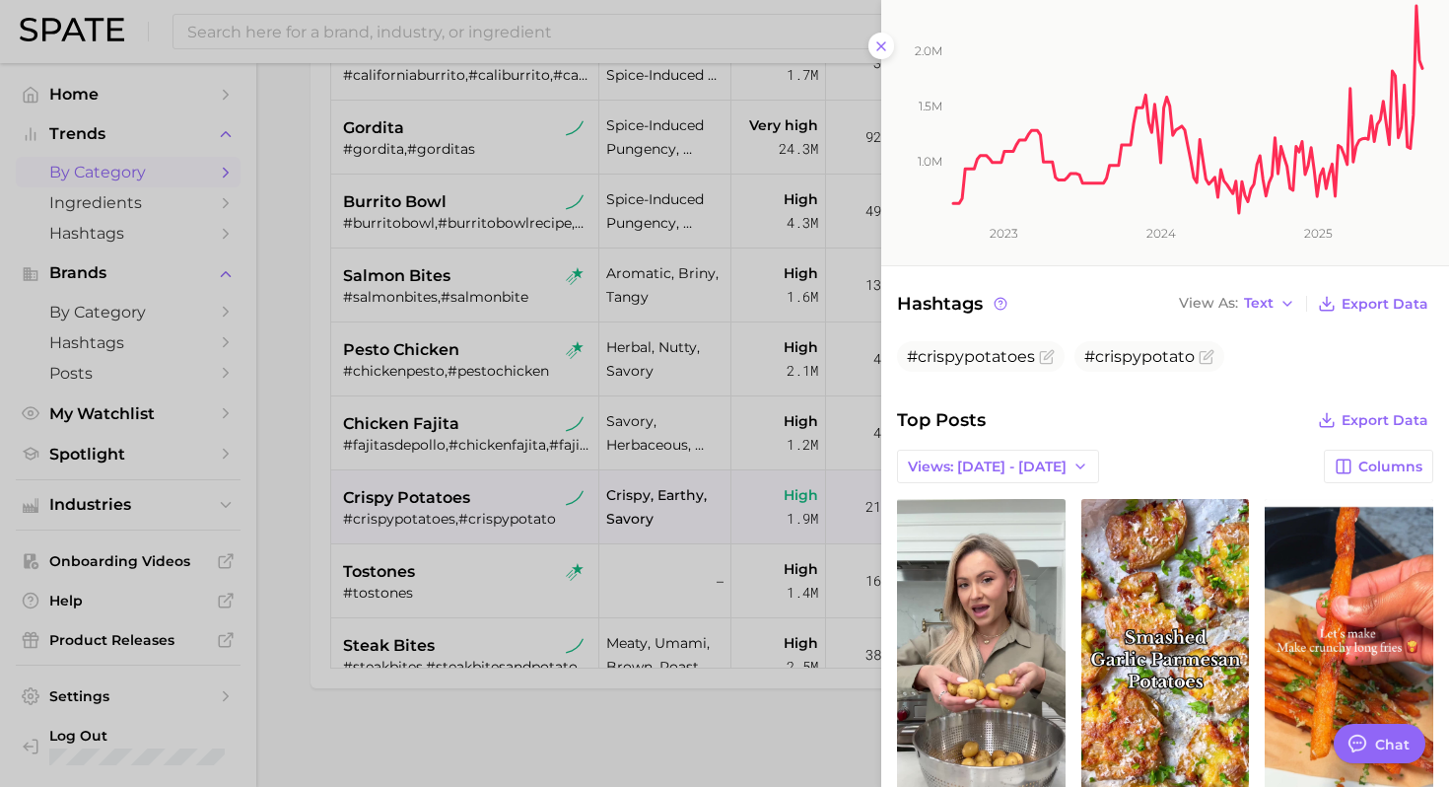
click at [431, 600] on div at bounding box center [724, 393] width 1449 height 787
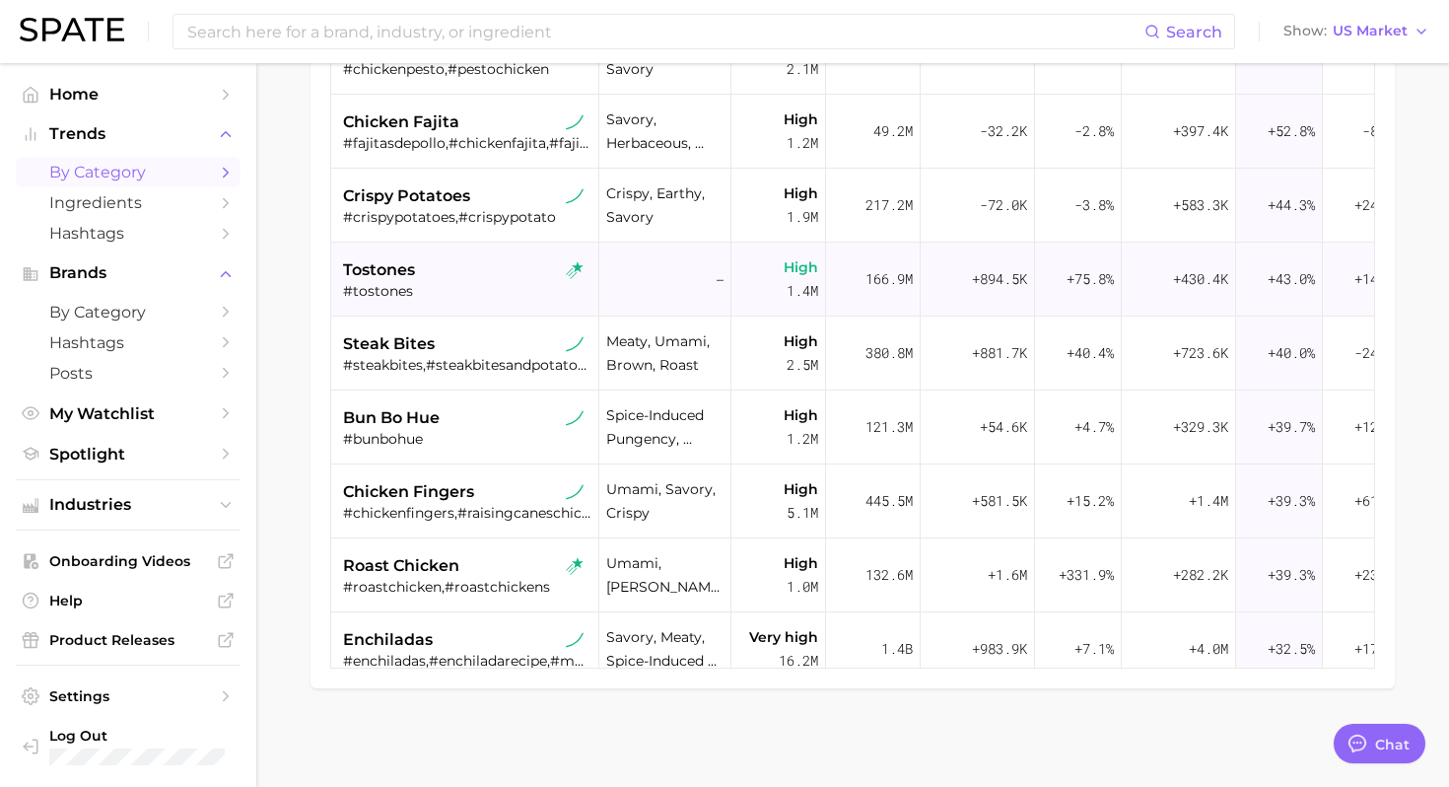
scroll to position [1222, 0]
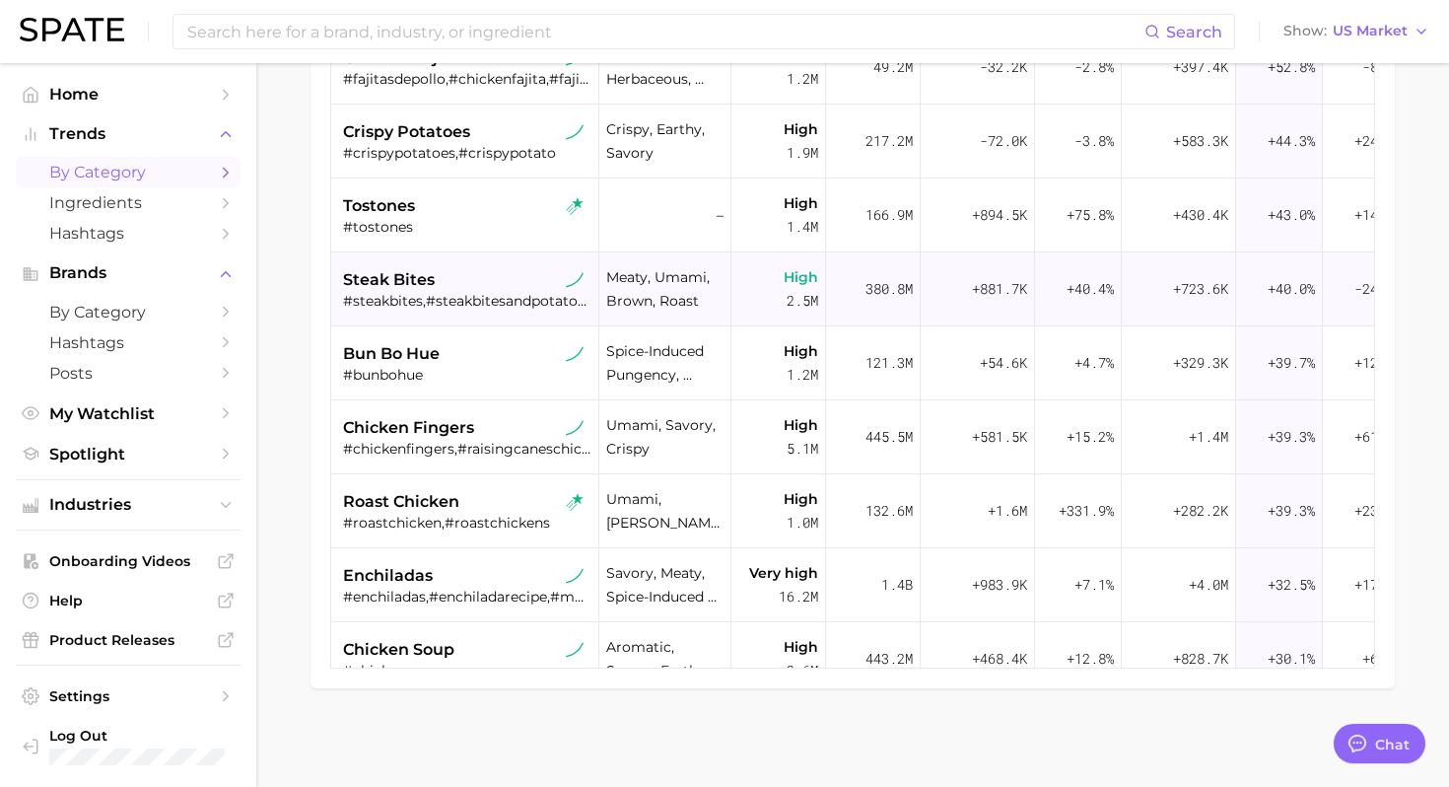
click at [468, 272] on div "steak bites" at bounding box center [467, 280] width 248 height 24
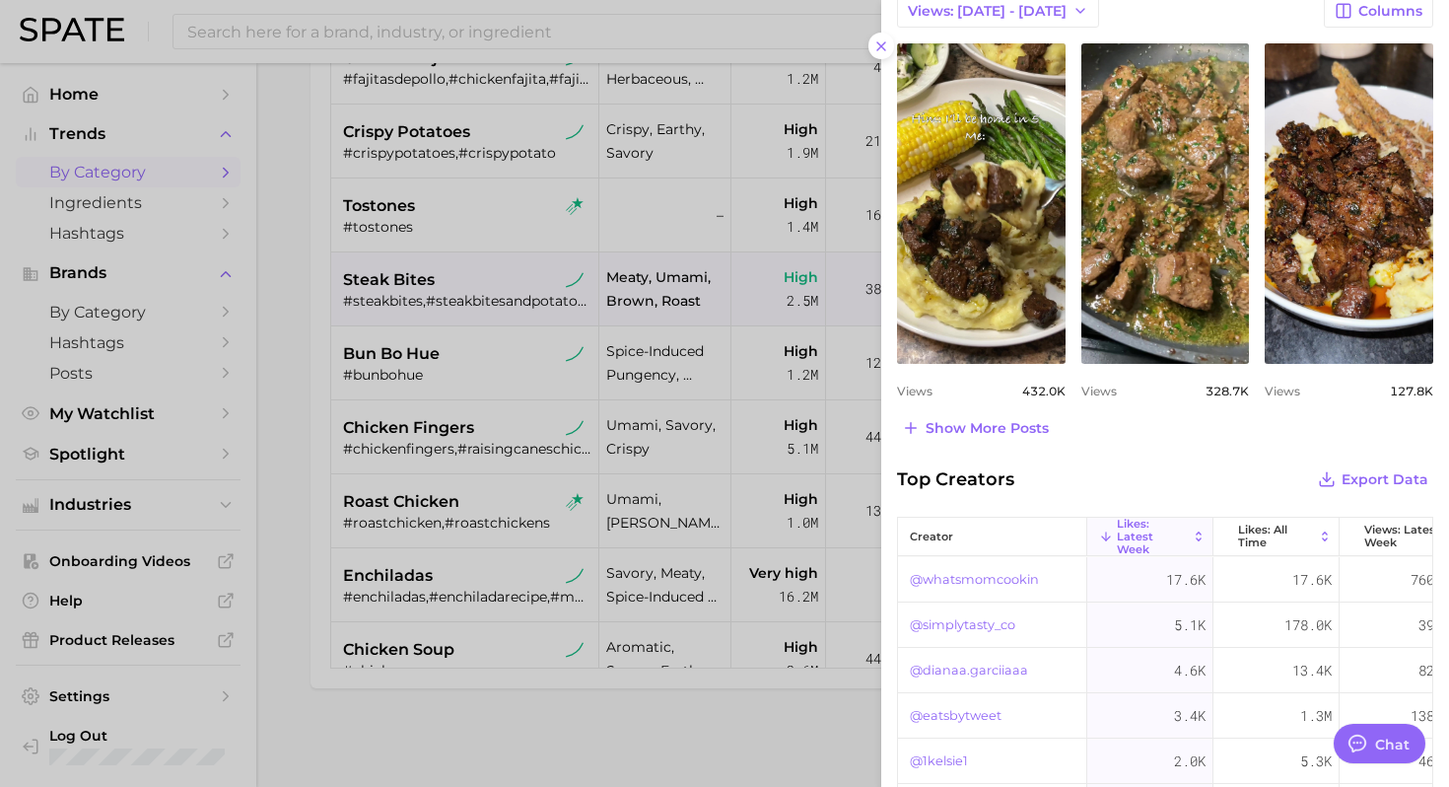
scroll to position [928, 0]
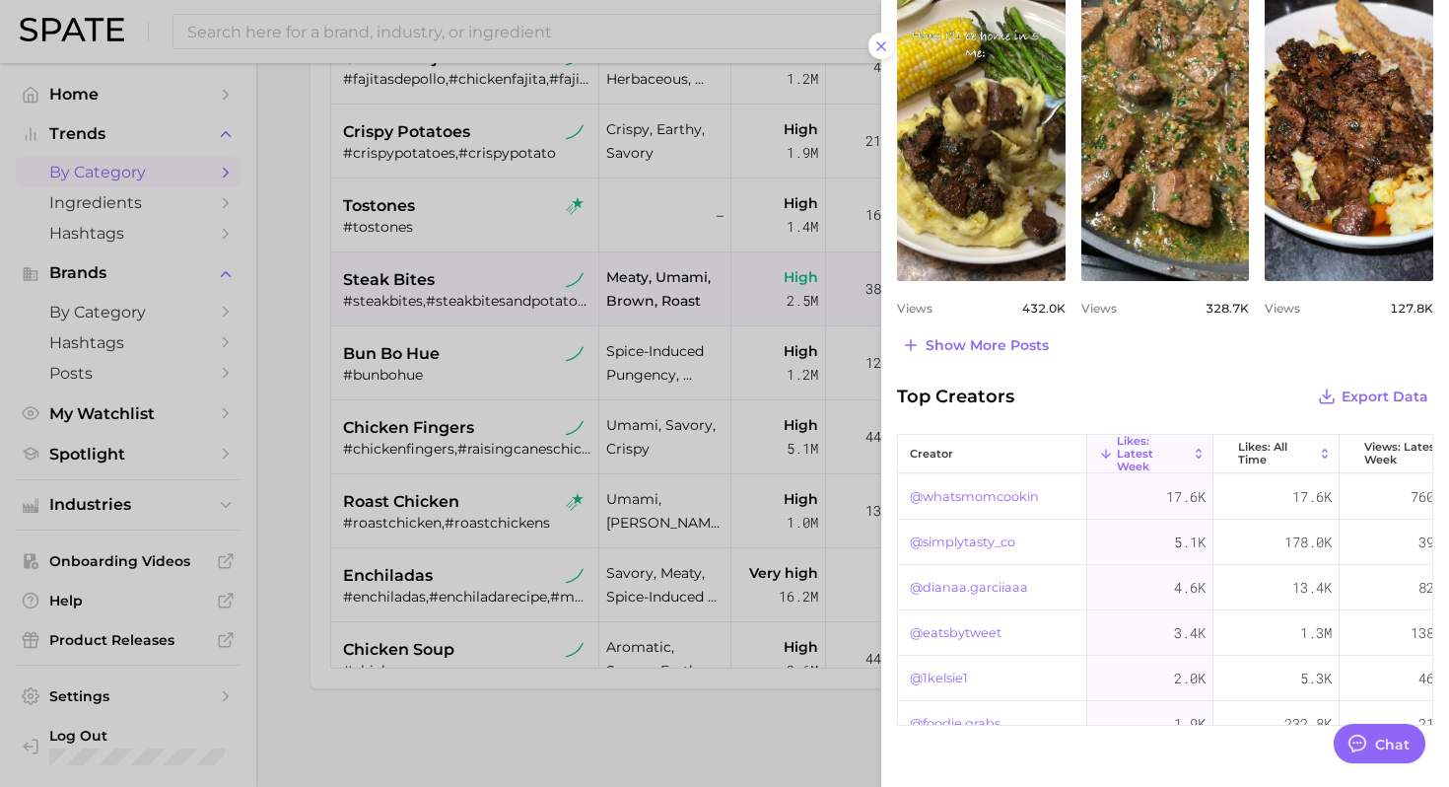
click at [436, 408] on div at bounding box center [724, 393] width 1449 height 787
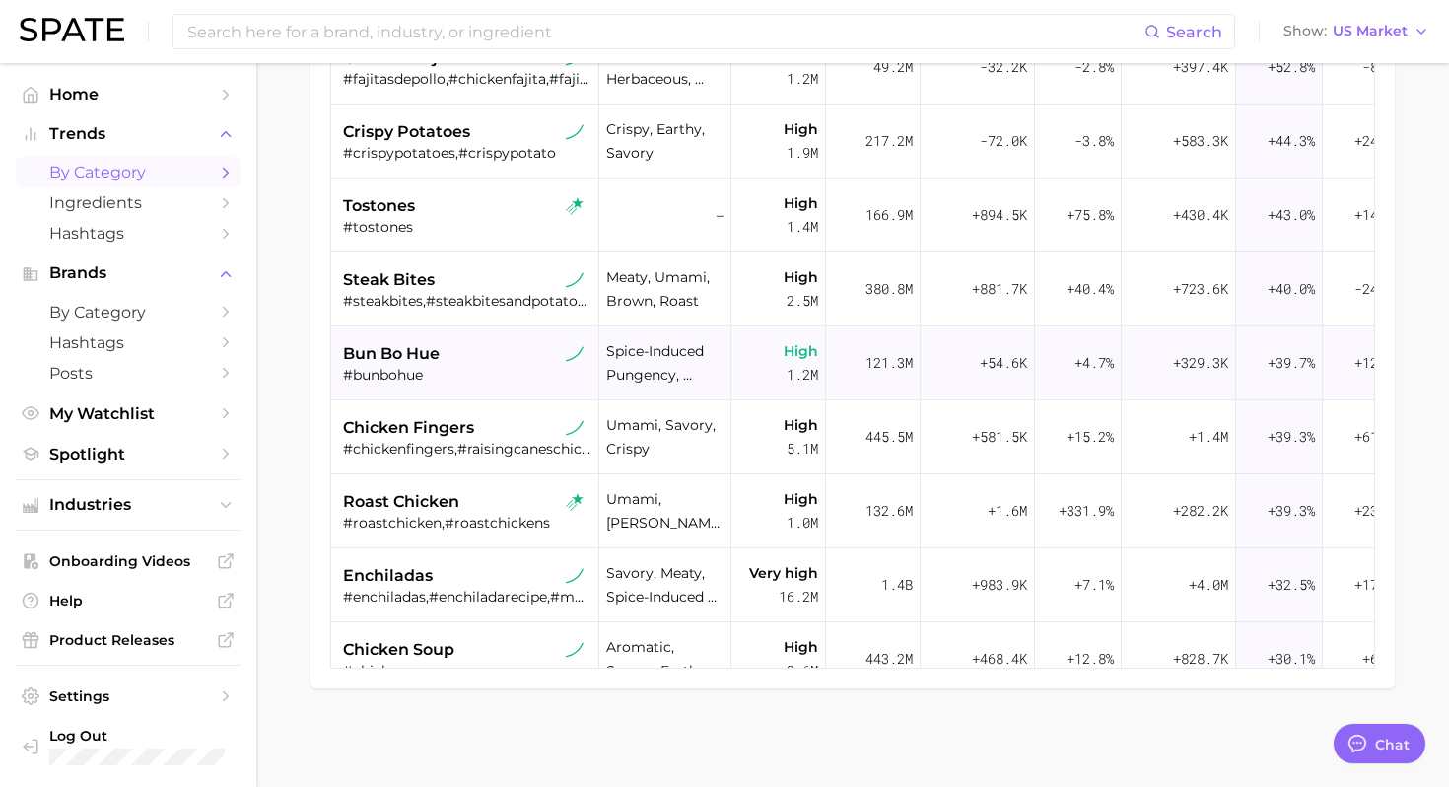
click at [464, 393] on div "bun bo hue #bunbohue" at bounding box center [467, 363] width 248 height 74
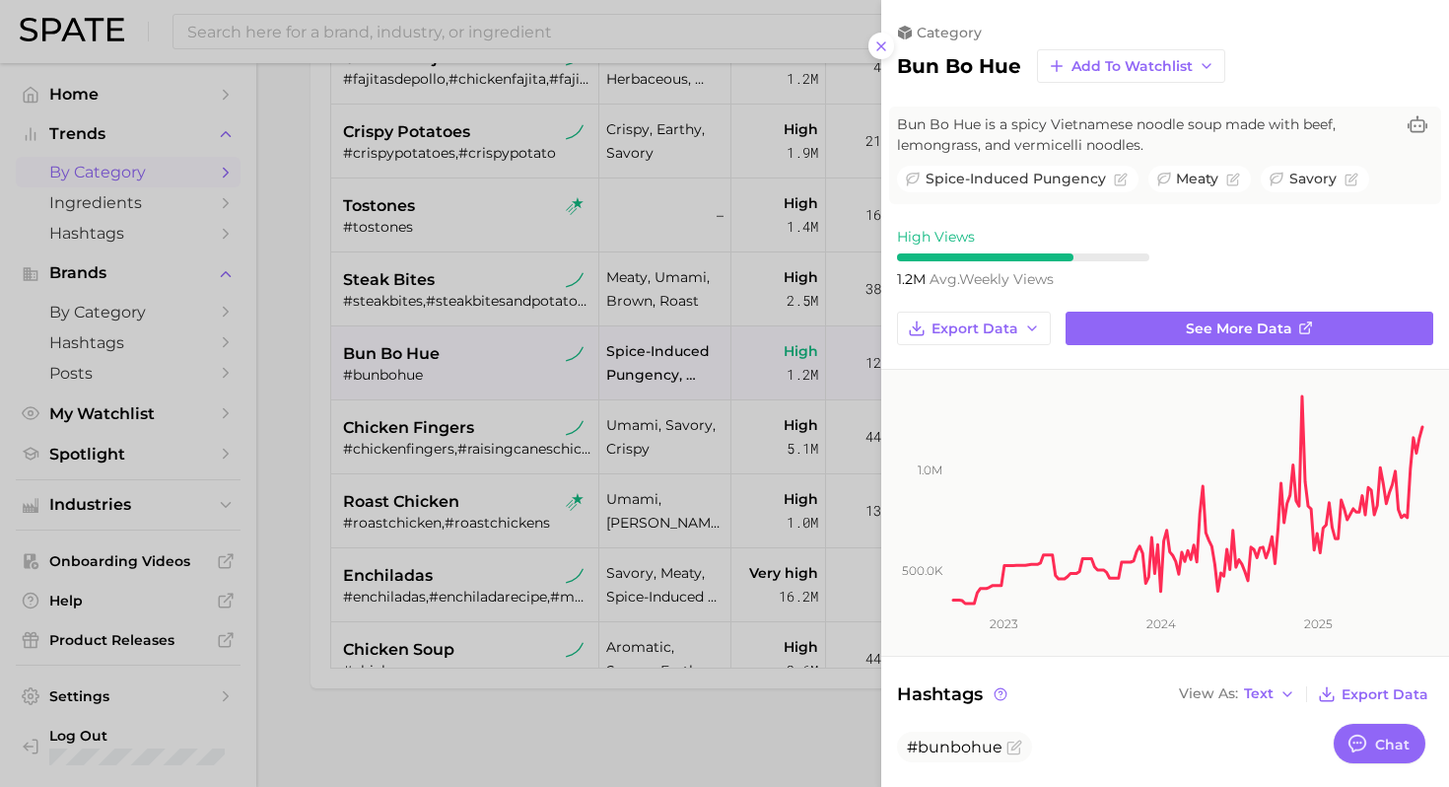
scroll to position [0, 0]
click at [454, 466] on div at bounding box center [724, 393] width 1449 height 787
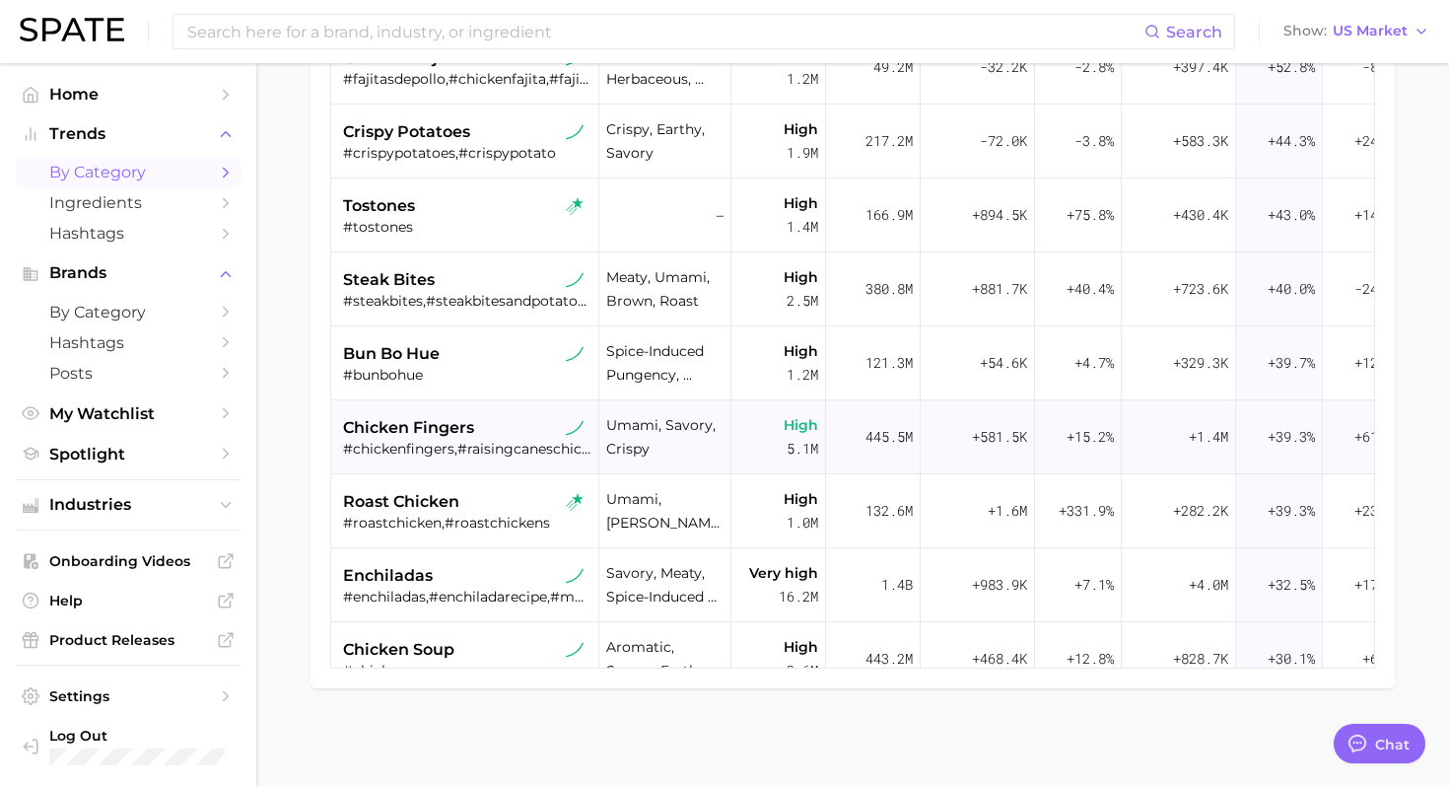
click at [469, 446] on div "#chickenfingers,#raisingcaneschickenfingers" at bounding box center [467, 449] width 248 height 18
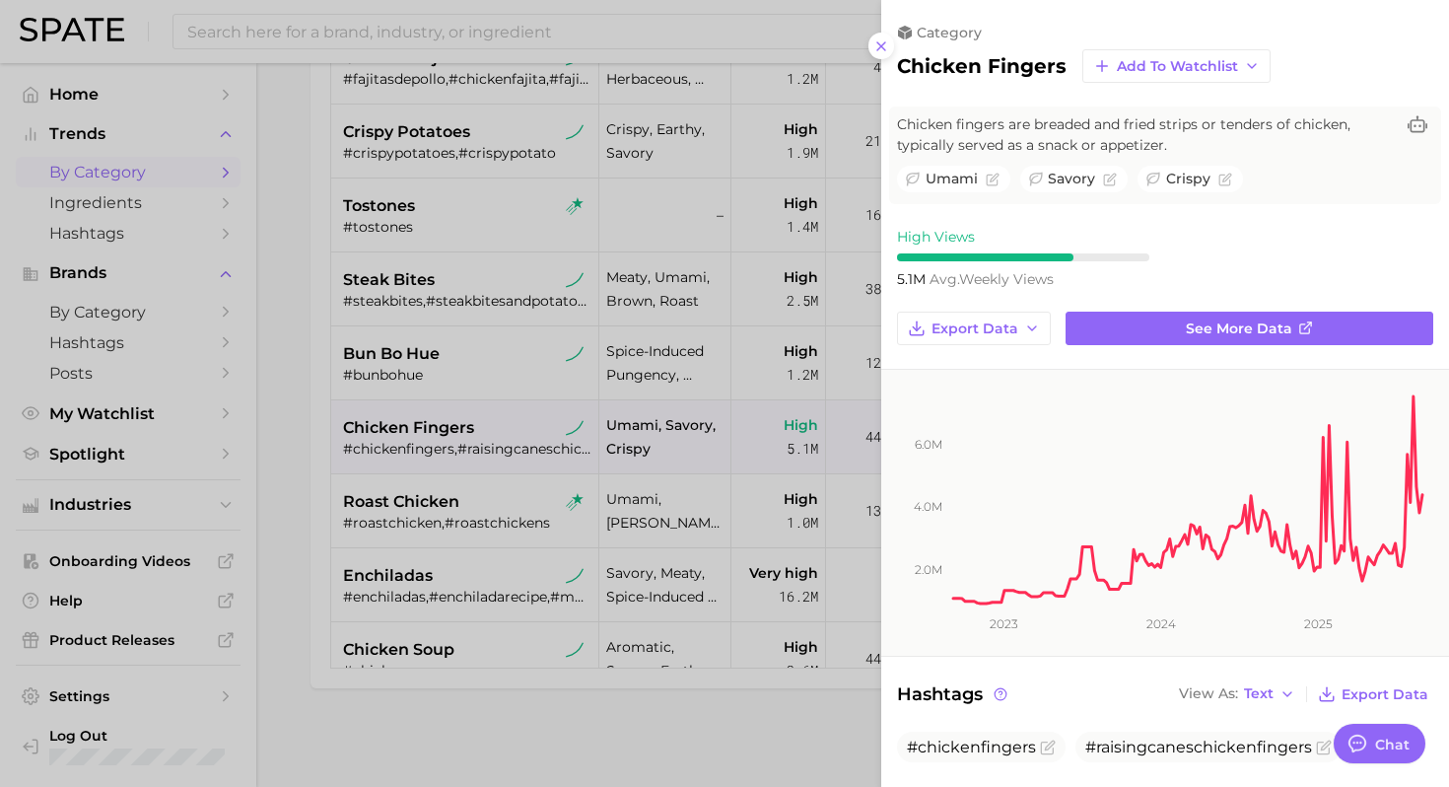
click at [465, 367] on div at bounding box center [724, 393] width 1449 height 787
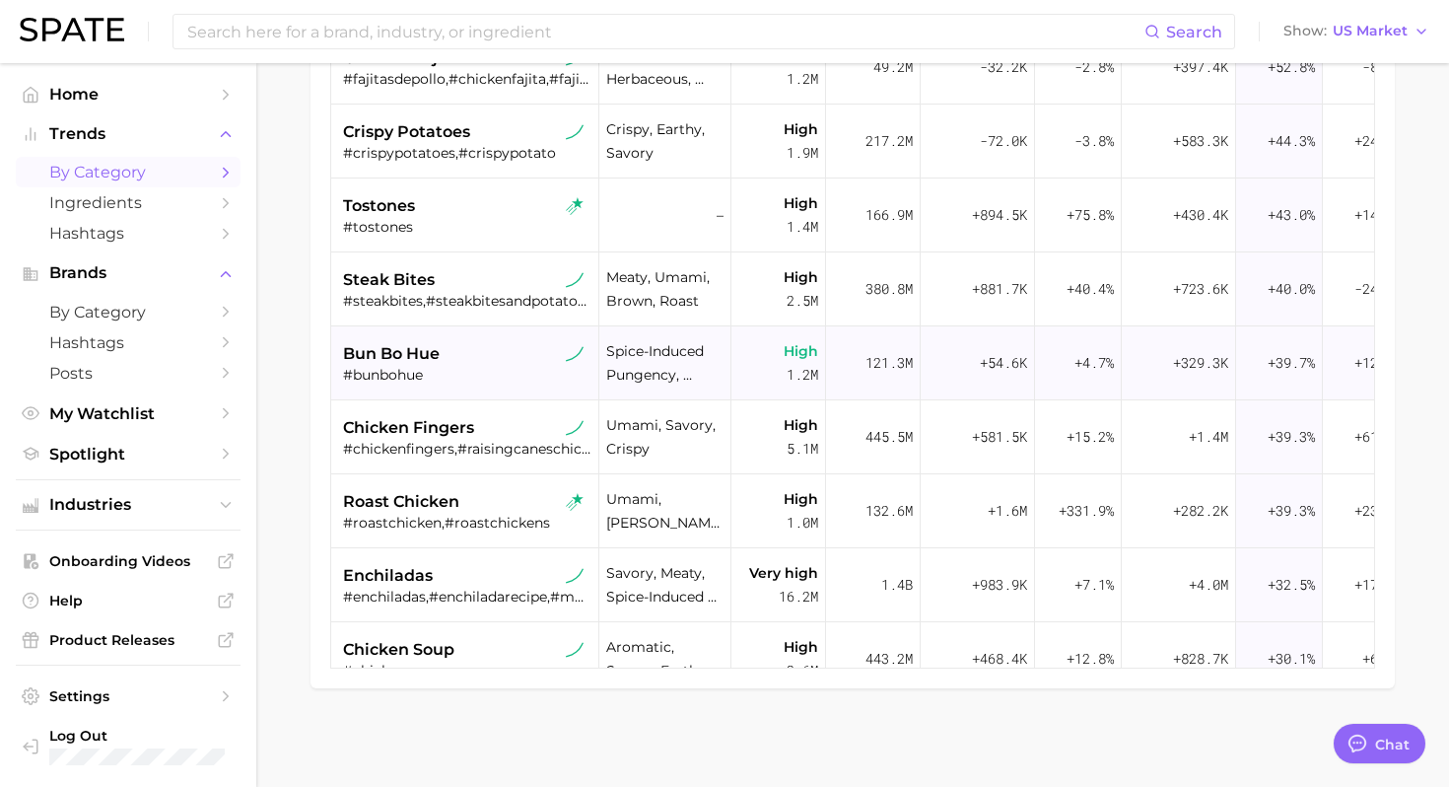
click at [471, 368] on div "#bunbohue" at bounding box center [467, 375] width 248 height 18
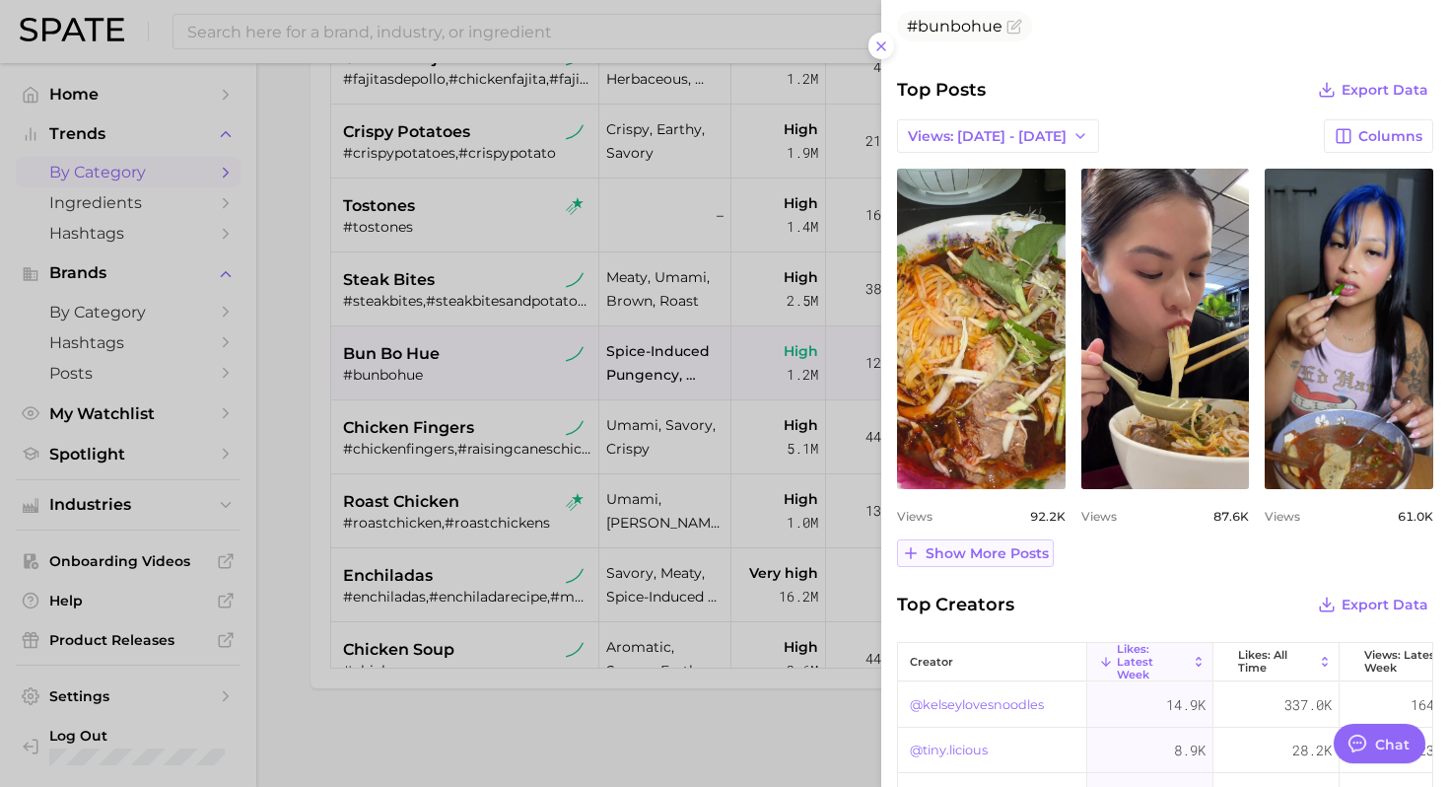
click at [987, 549] on span "Show more posts" at bounding box center [986, 553] width 123 height 17
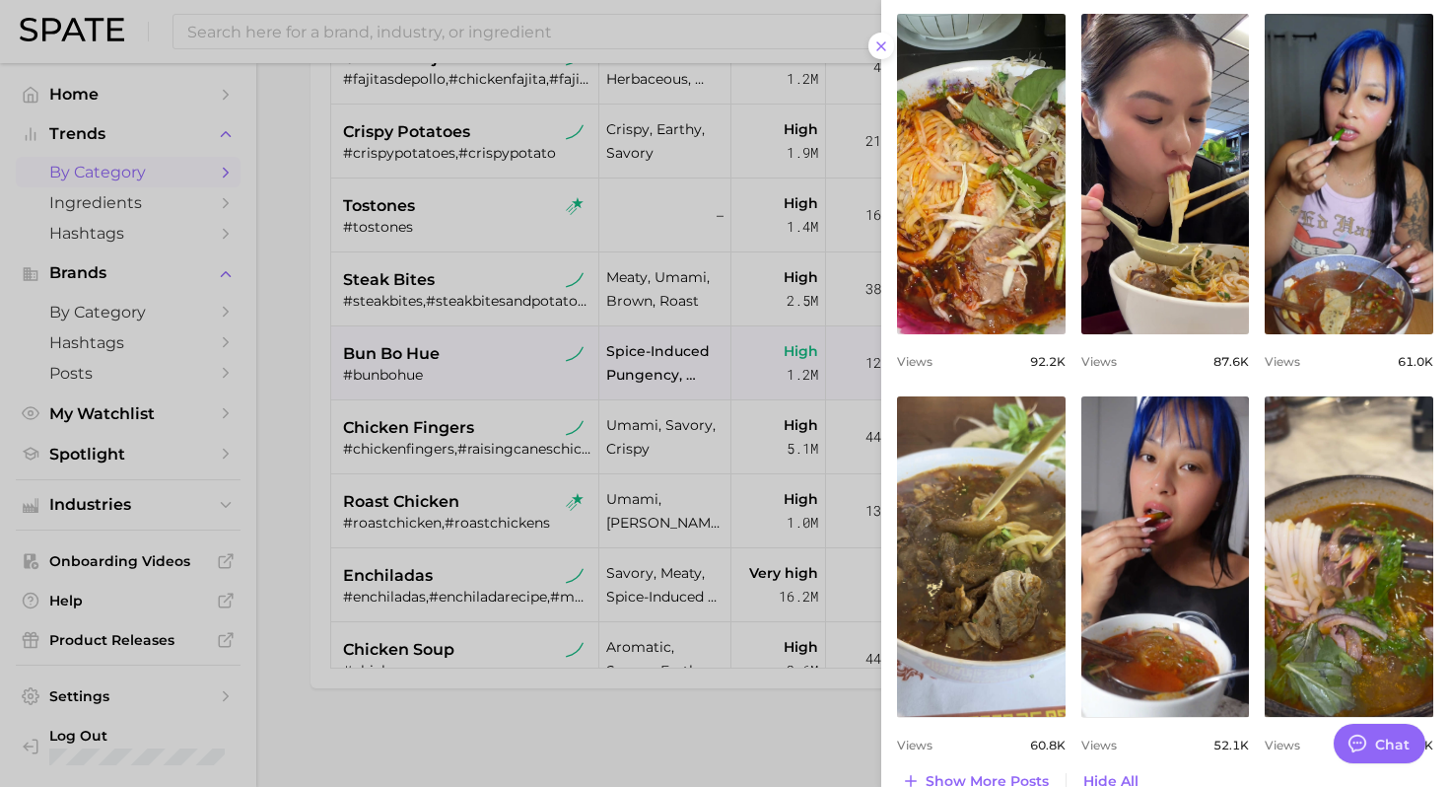
click at [458, 438] on div at bounding box center [724, 393] width 1449 height 787
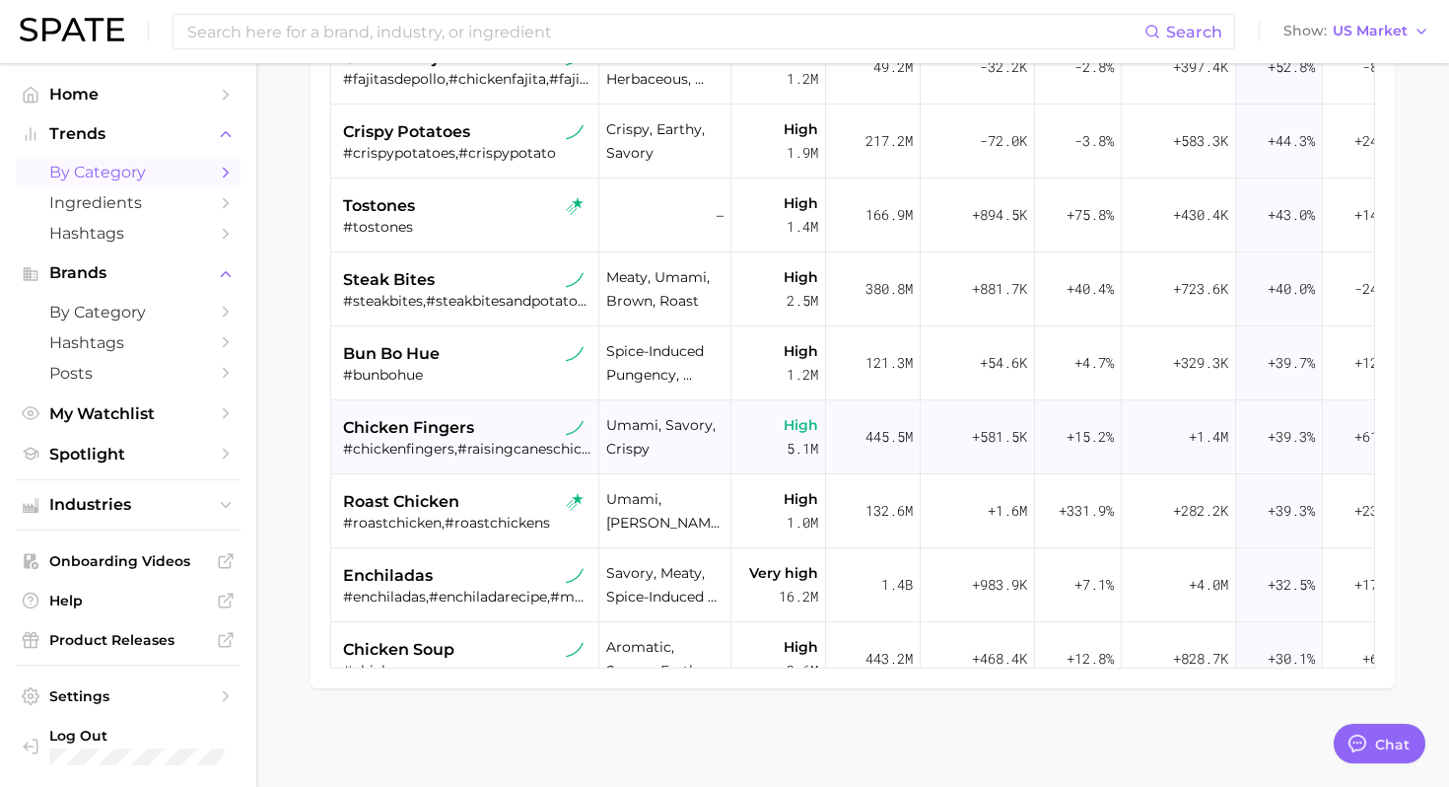
click at [426, 453] on div "#chickenfingers,#raisingcaneschickenfingers" at bounding box center [467, 449] width 248 height 18
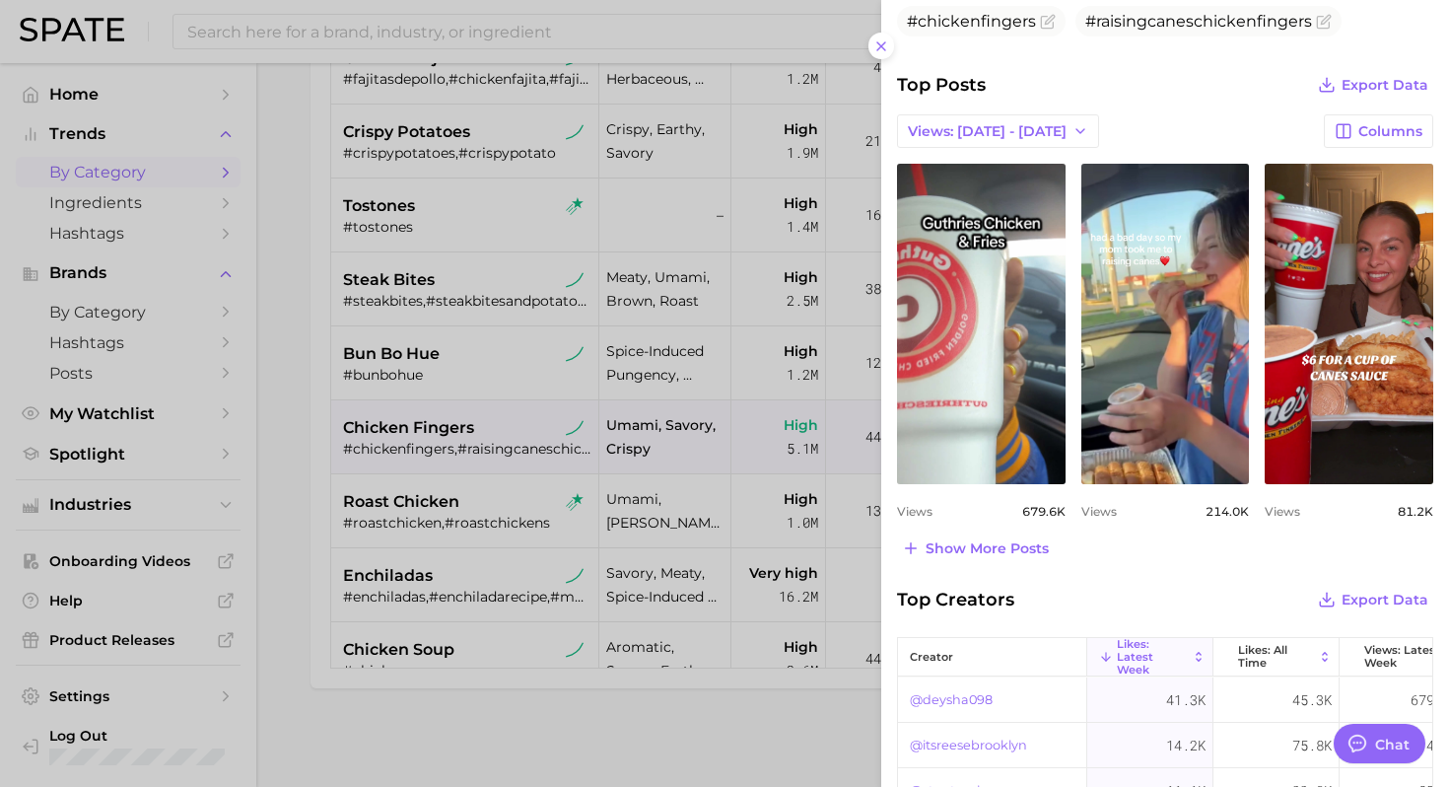
click at [477, 487] on div at bounding box center [724, 393] width 1449 height 787
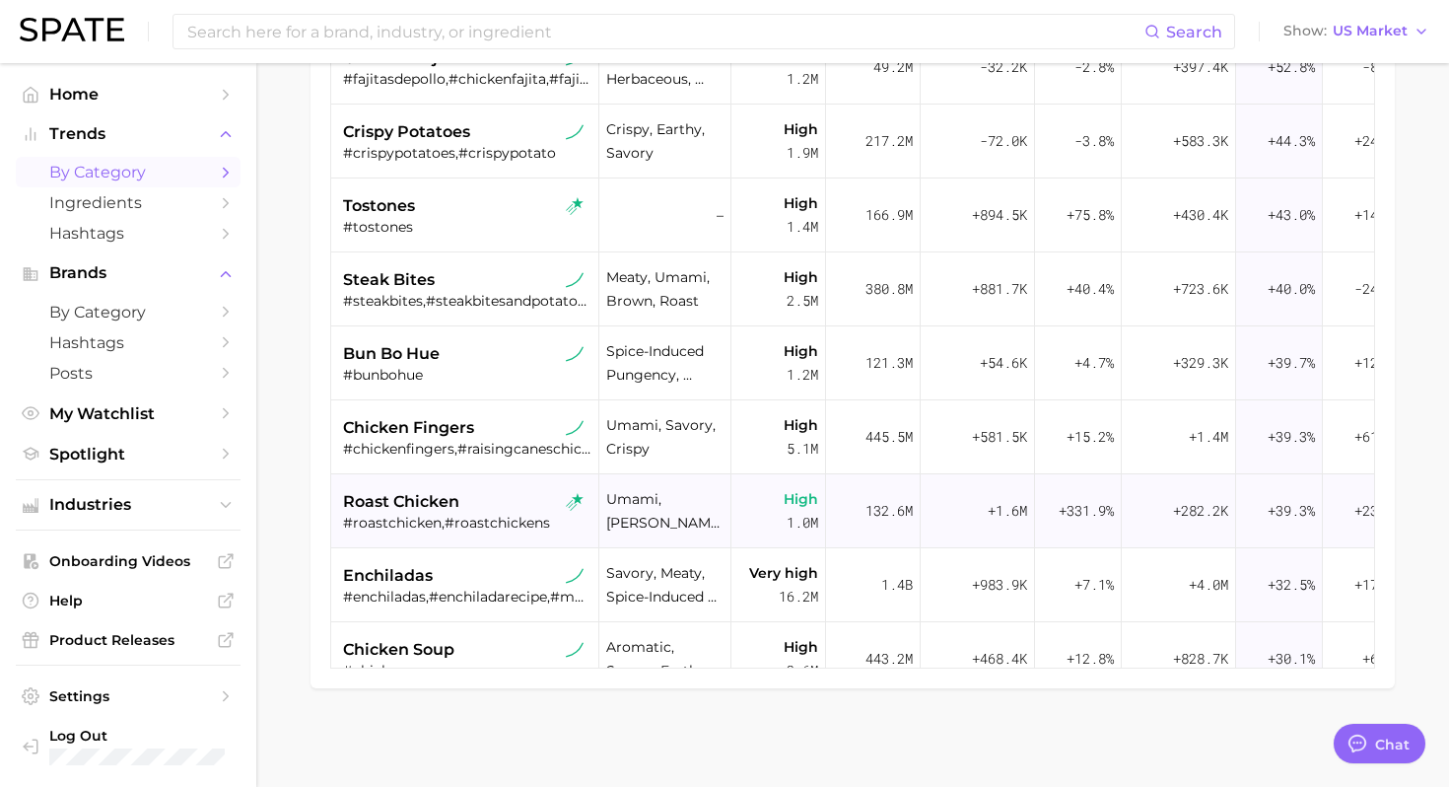
click at [446, 518] on div "#roastchicken,#roastchickens" at bounding box center [467, 522] width 248 height 18
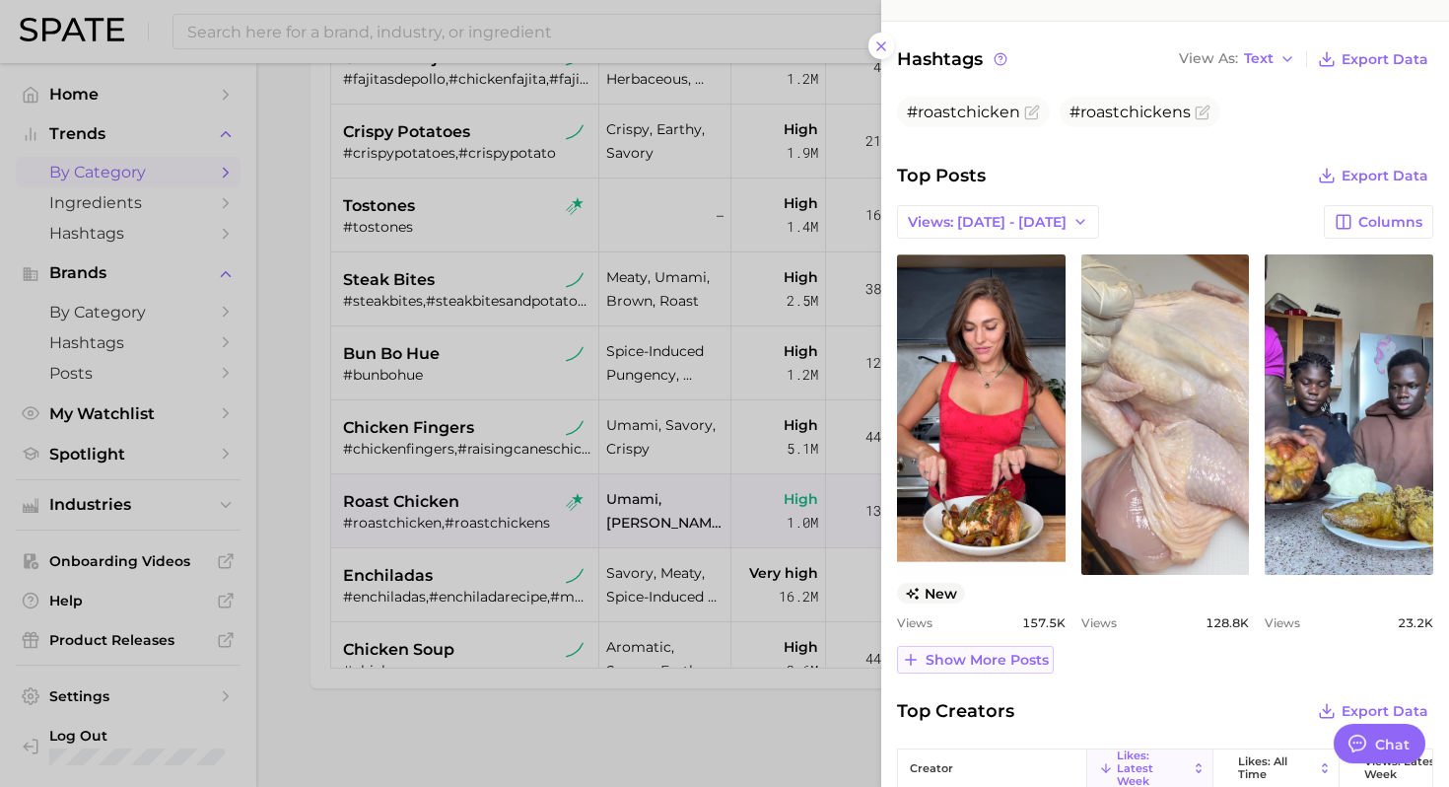
click at [993, 670] on button "Show more posts" at bounding box center [975, 660] width 157 height 28
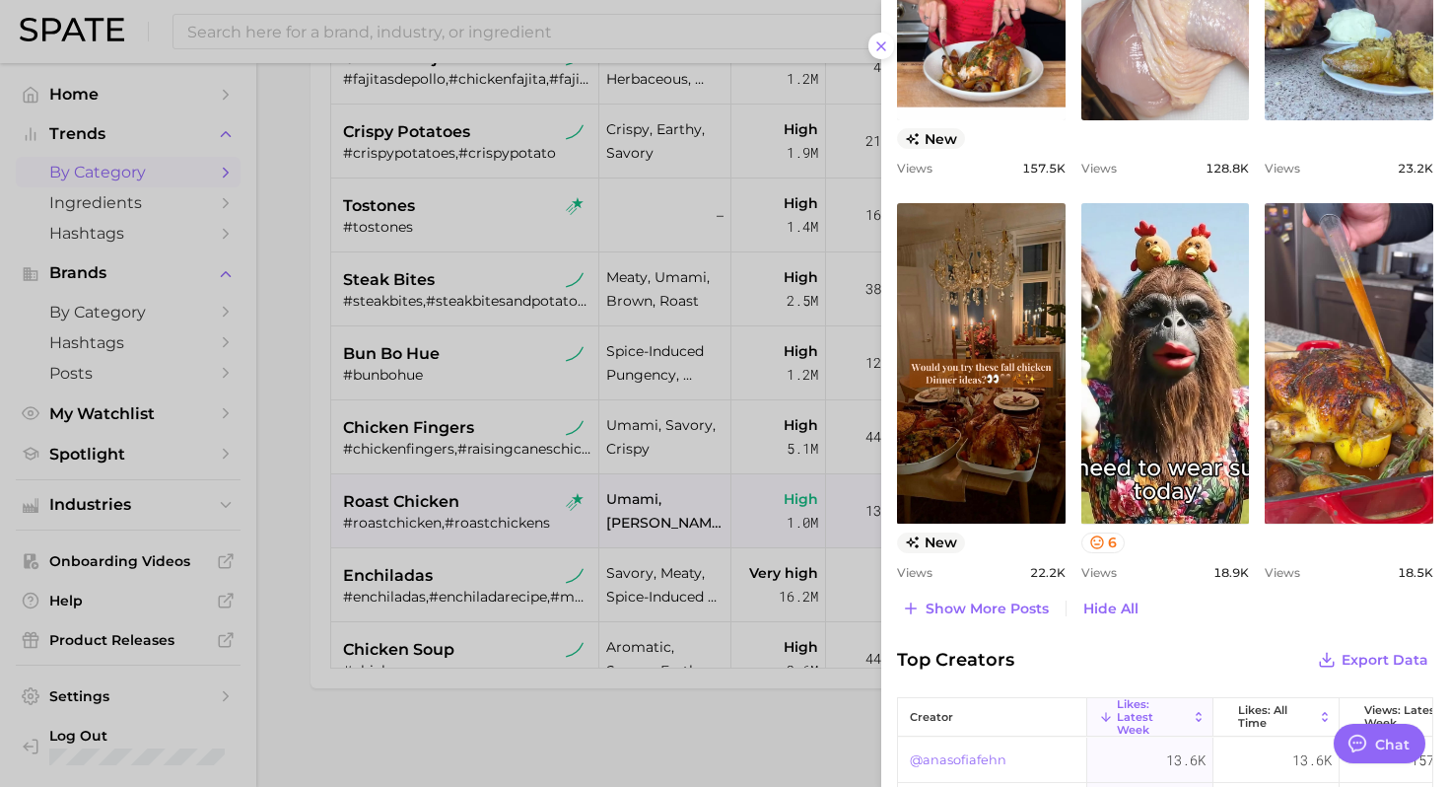
click at [516, 503] on div at bounding box center [724, 393] width 1449 height 787
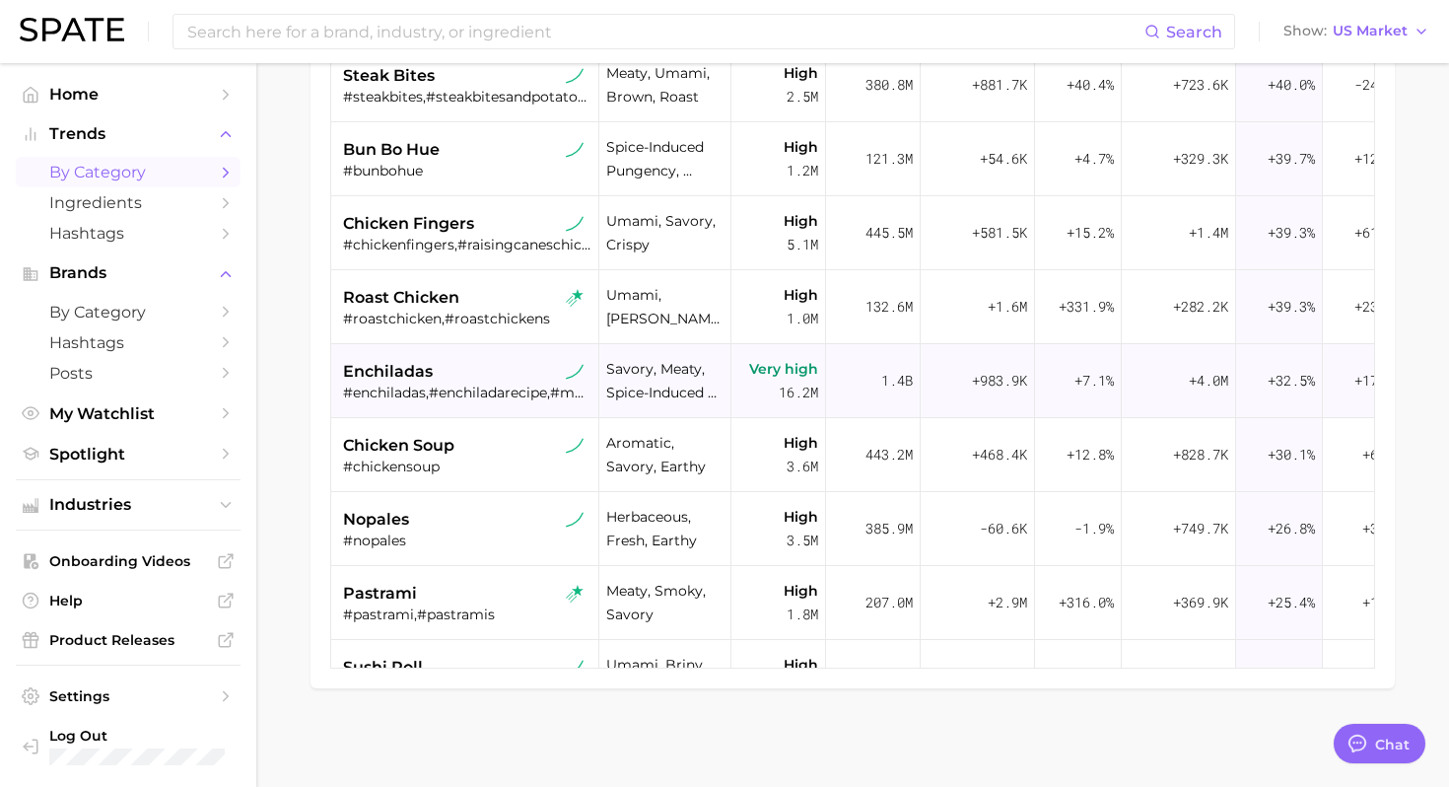
click at [482, 414] on div "enchiladas #enchiladas,#enchiladarecipe,#mexicanenchiladas,#lazyenchiladas,#enc…" at bounding box center [467, 381] width 248 height 74
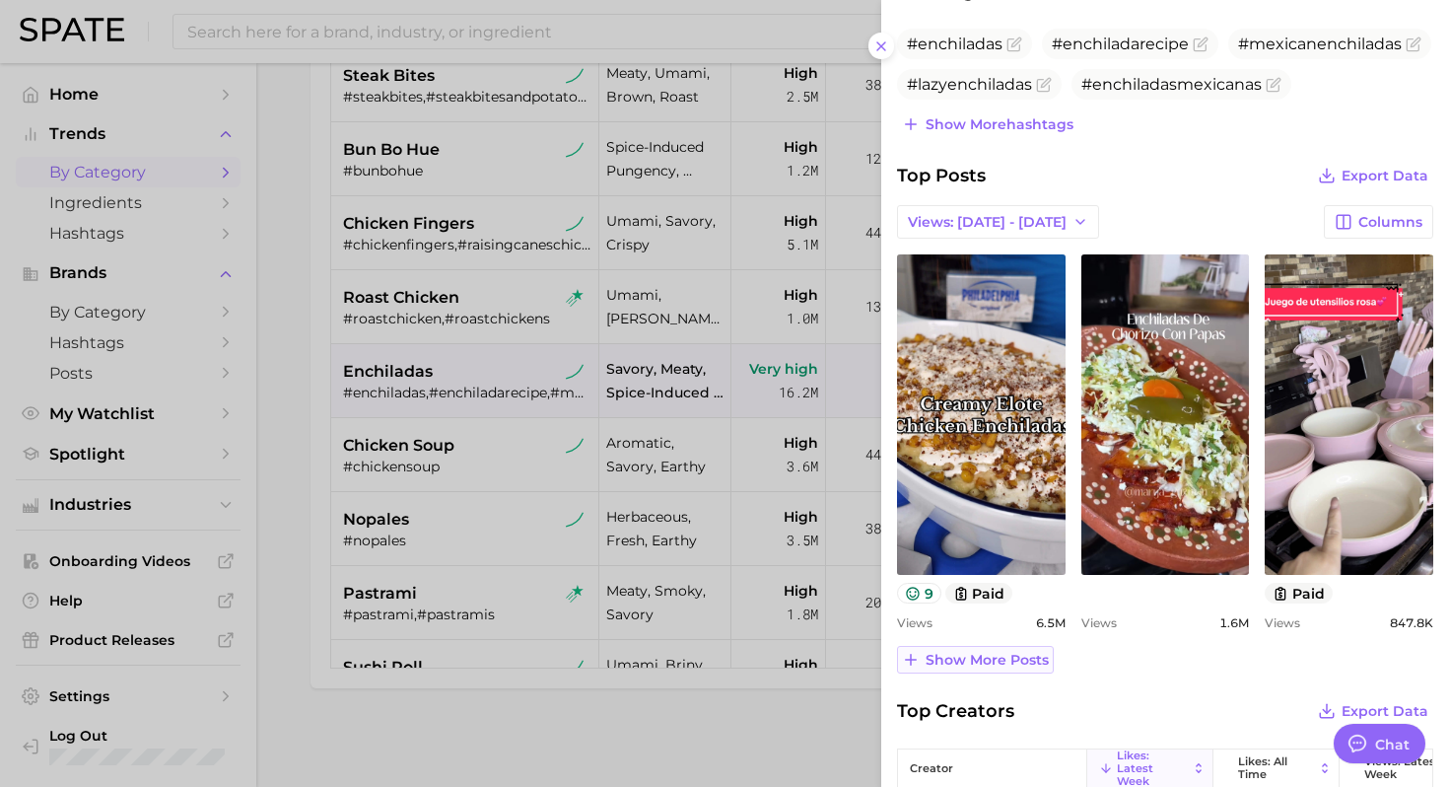
click at [990, 660] on span "Show more posts" at bounding box center [986, 659] width 123 height 17
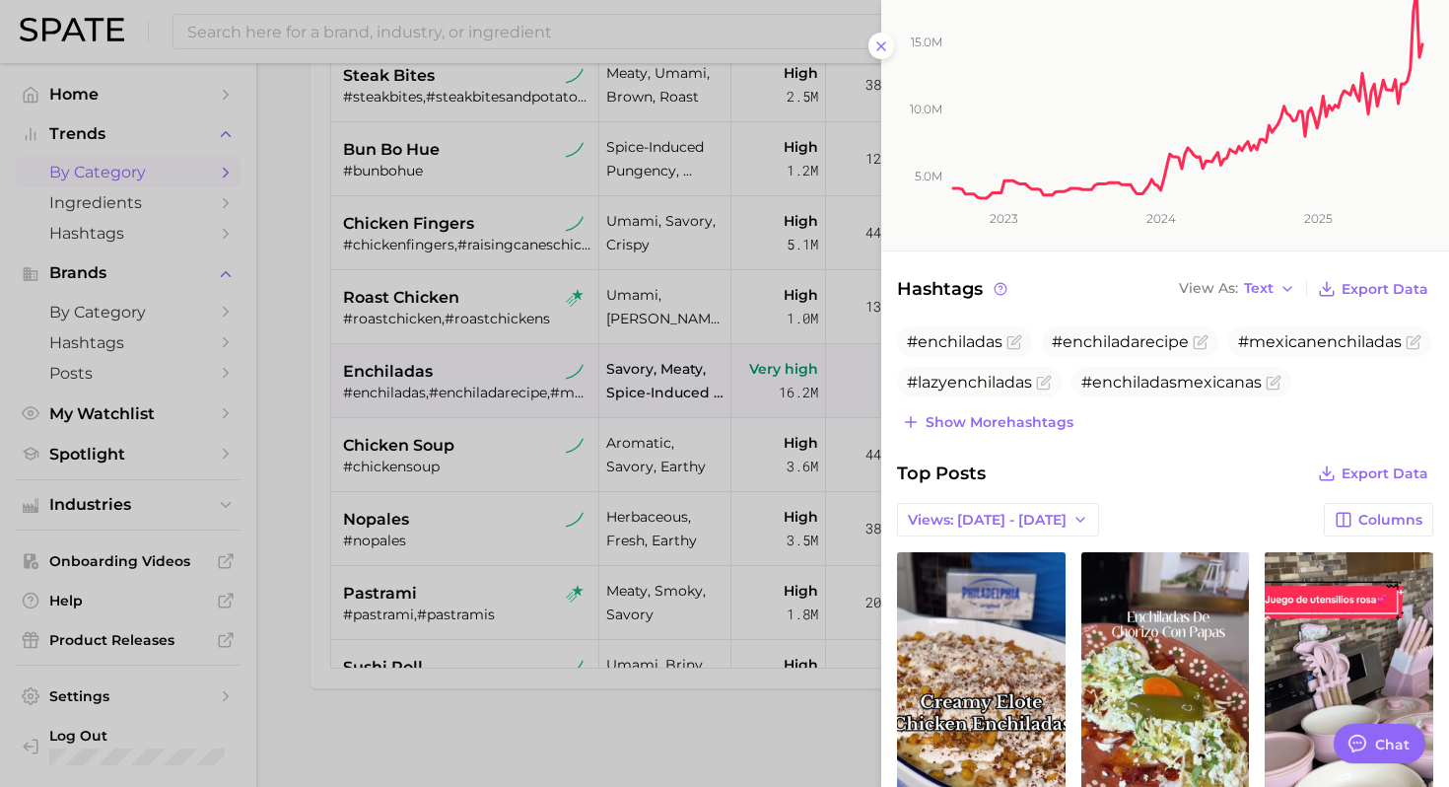
click at [439, 447] on div at bounding box center [724, 393] width 1449 height 787
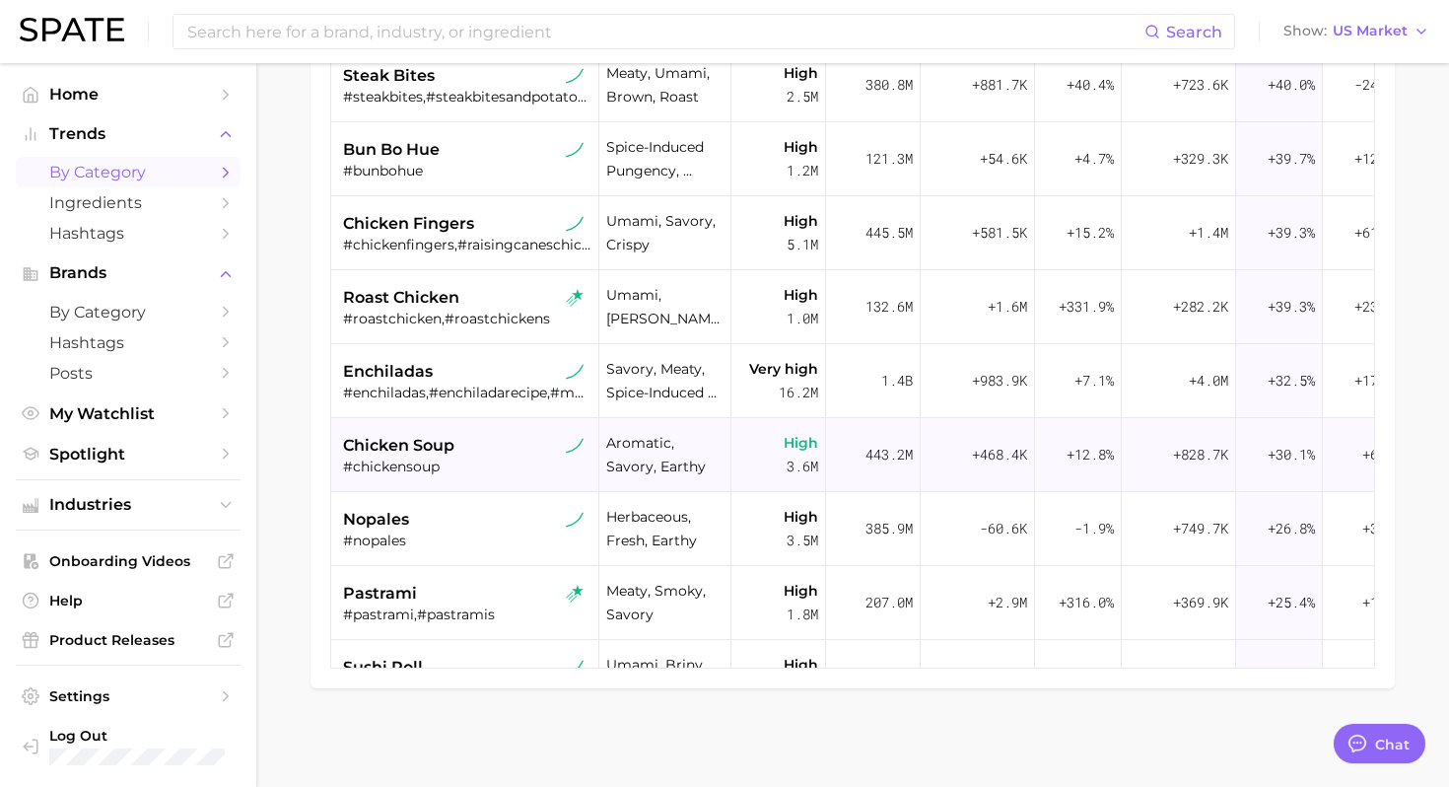
click at [482, 448] on div "chicken soup" at bounding box center [467, 446] width 248 height 24
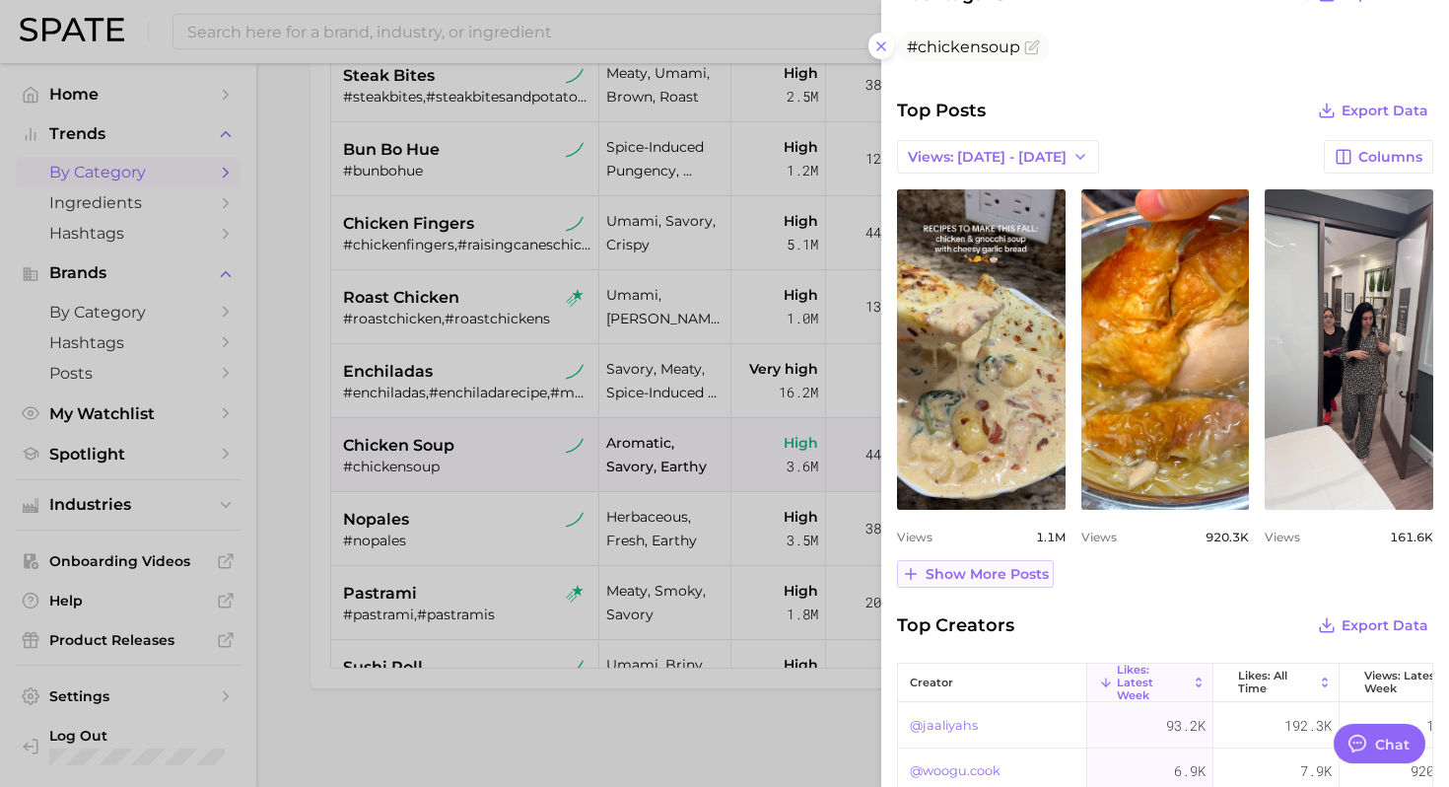
click at [1010, 572] on span "Show more posts" at bounding box center [986, 574] width 123 height 17
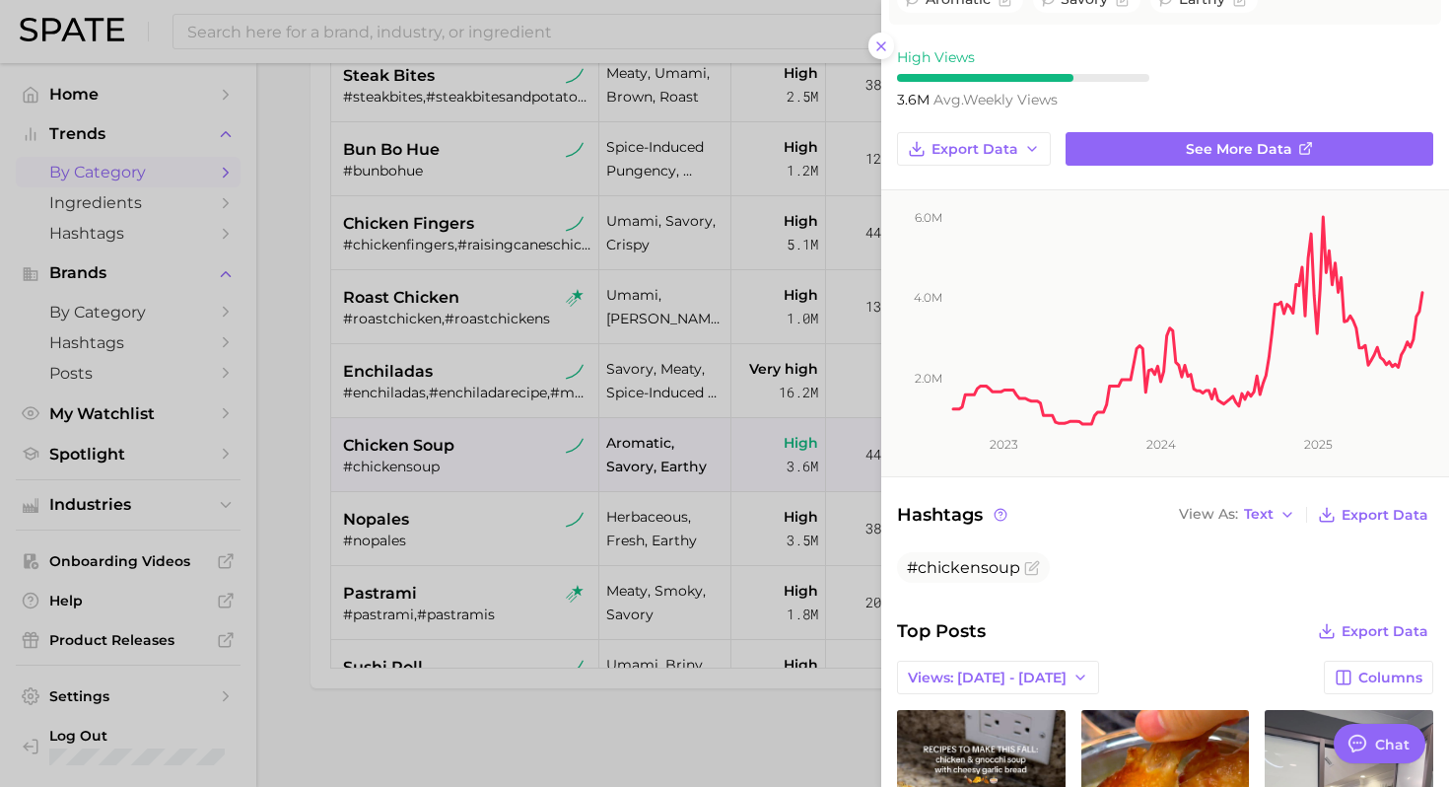
click at [500, 521] on div at bounding box center [724, 393] width 1449 height 787
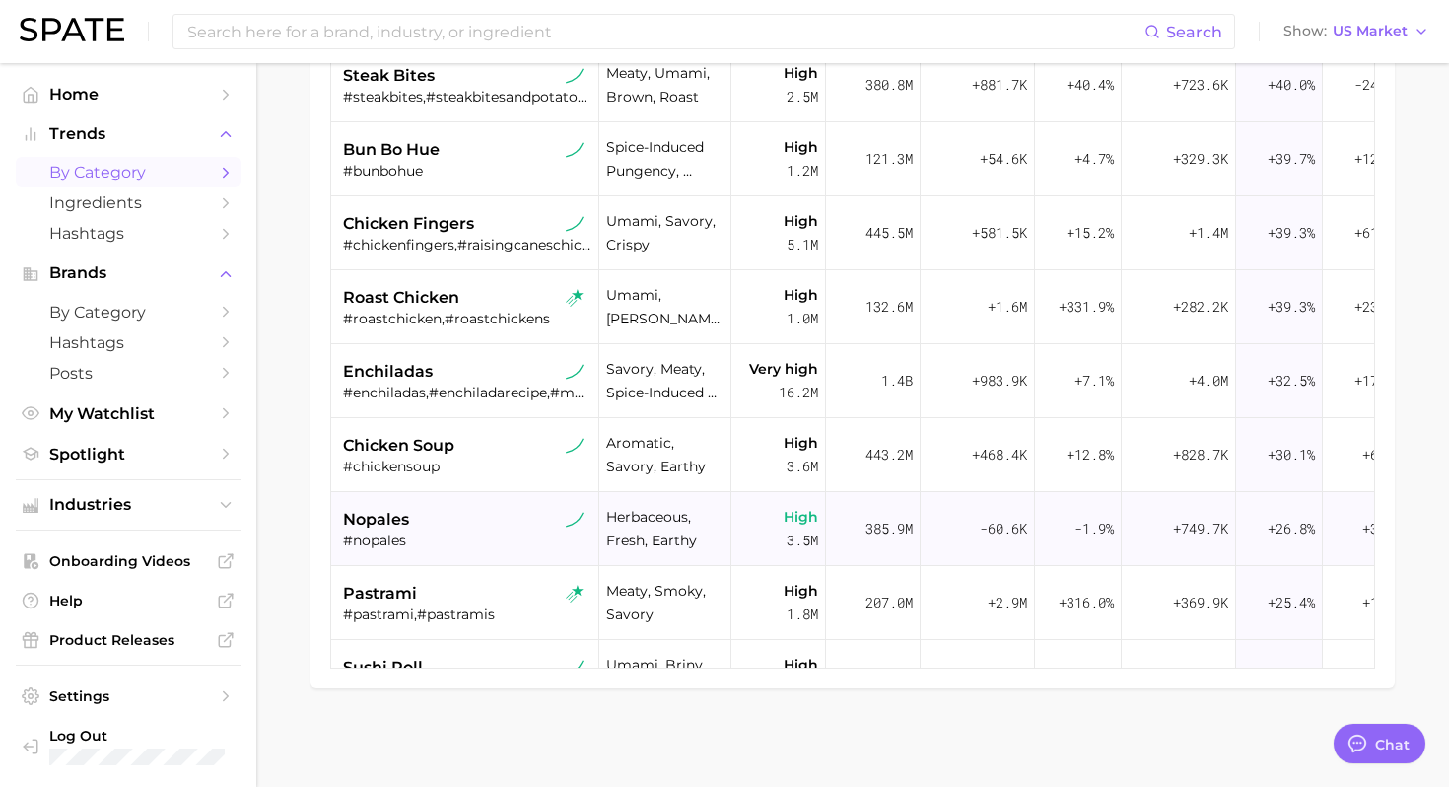
click at [483, 538] on div "#nopales" at bounding box center [467, 540] width 248 height 18
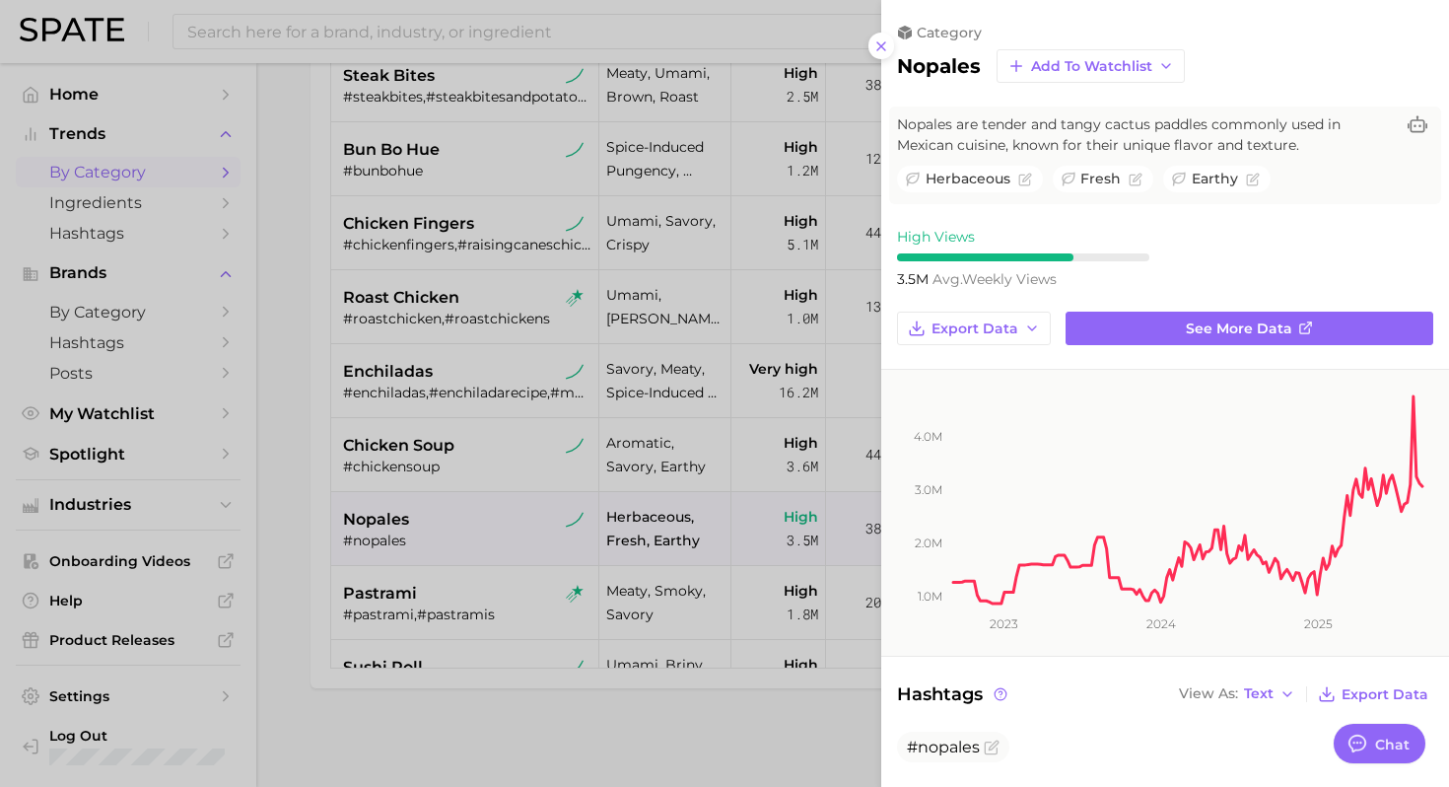
click at [483, 538] on div at bounding box center [724, 393] width 1449 height 787
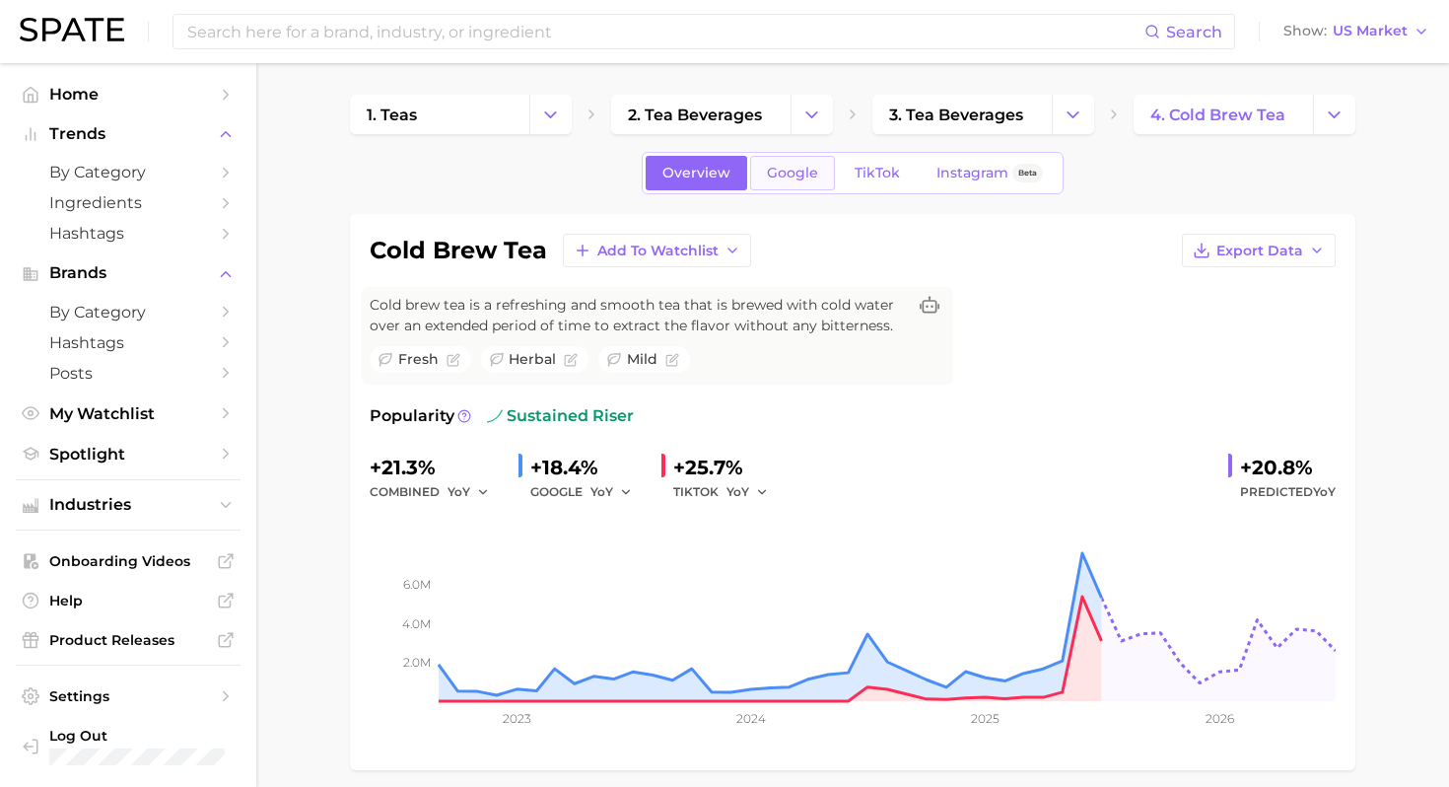
click at [792, 176] on span "Google" at bounding box center [792, 173] width 51 height 17
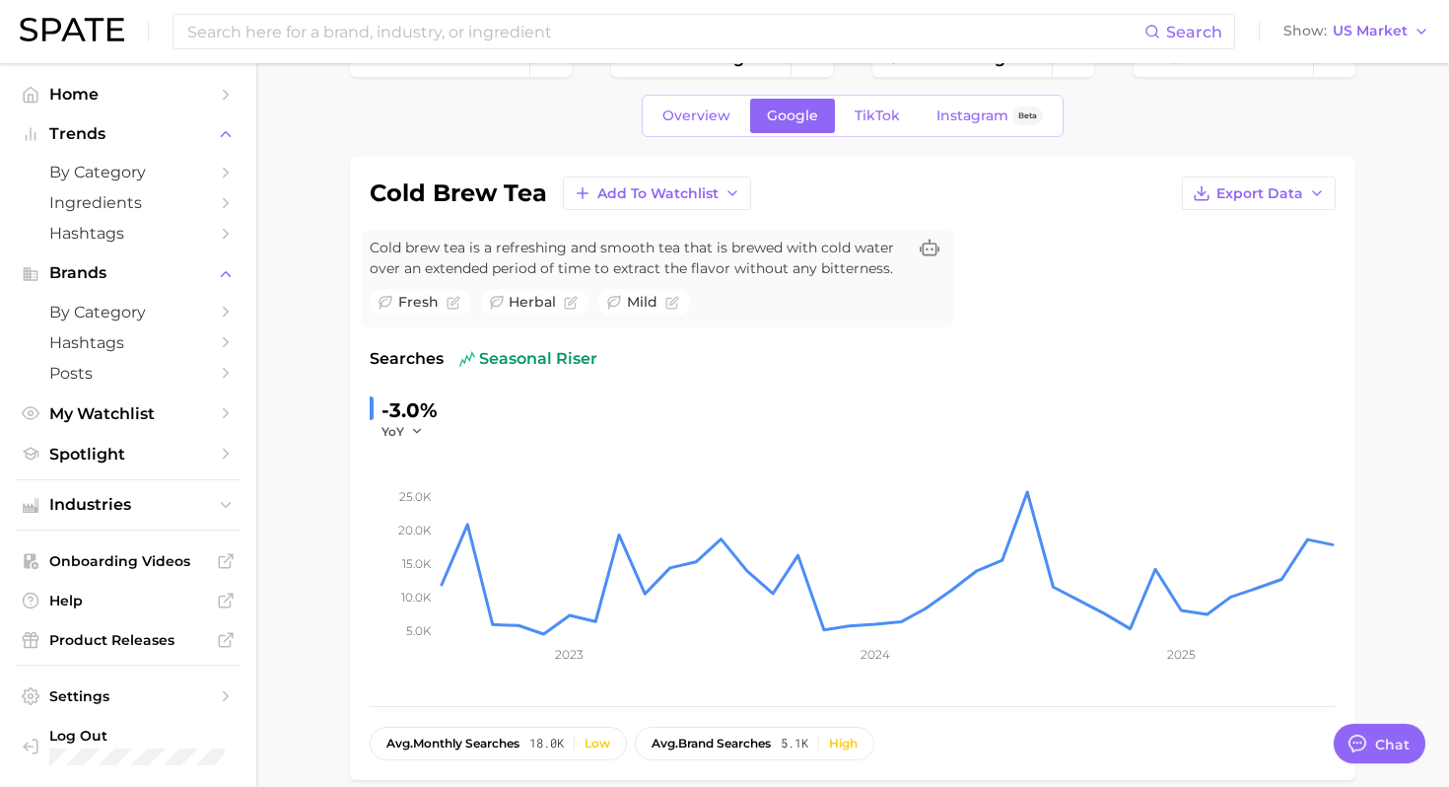
type textarea "x"
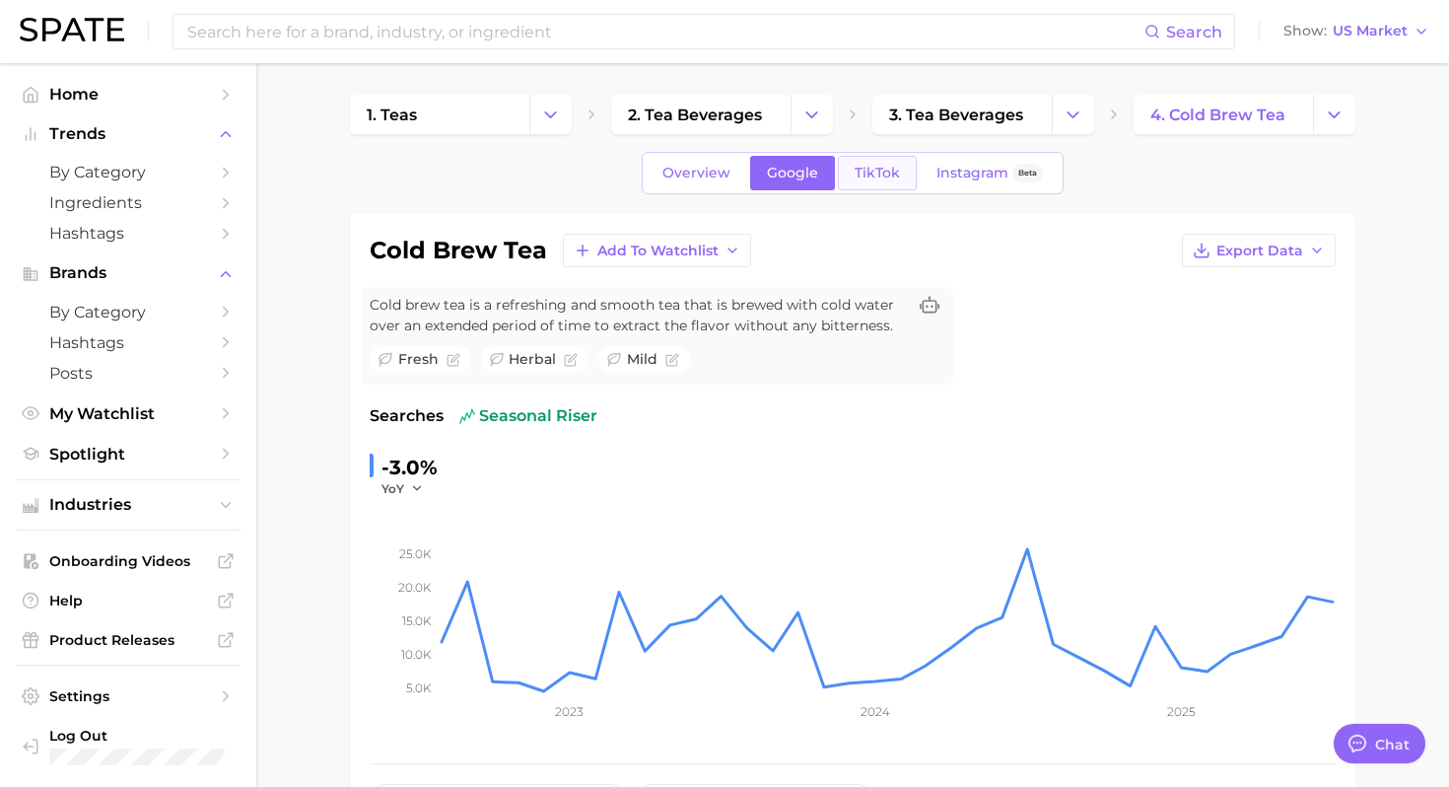
click at [884, 182] on link "TikTok" at bounding box center [877, 173] width 79 height 34
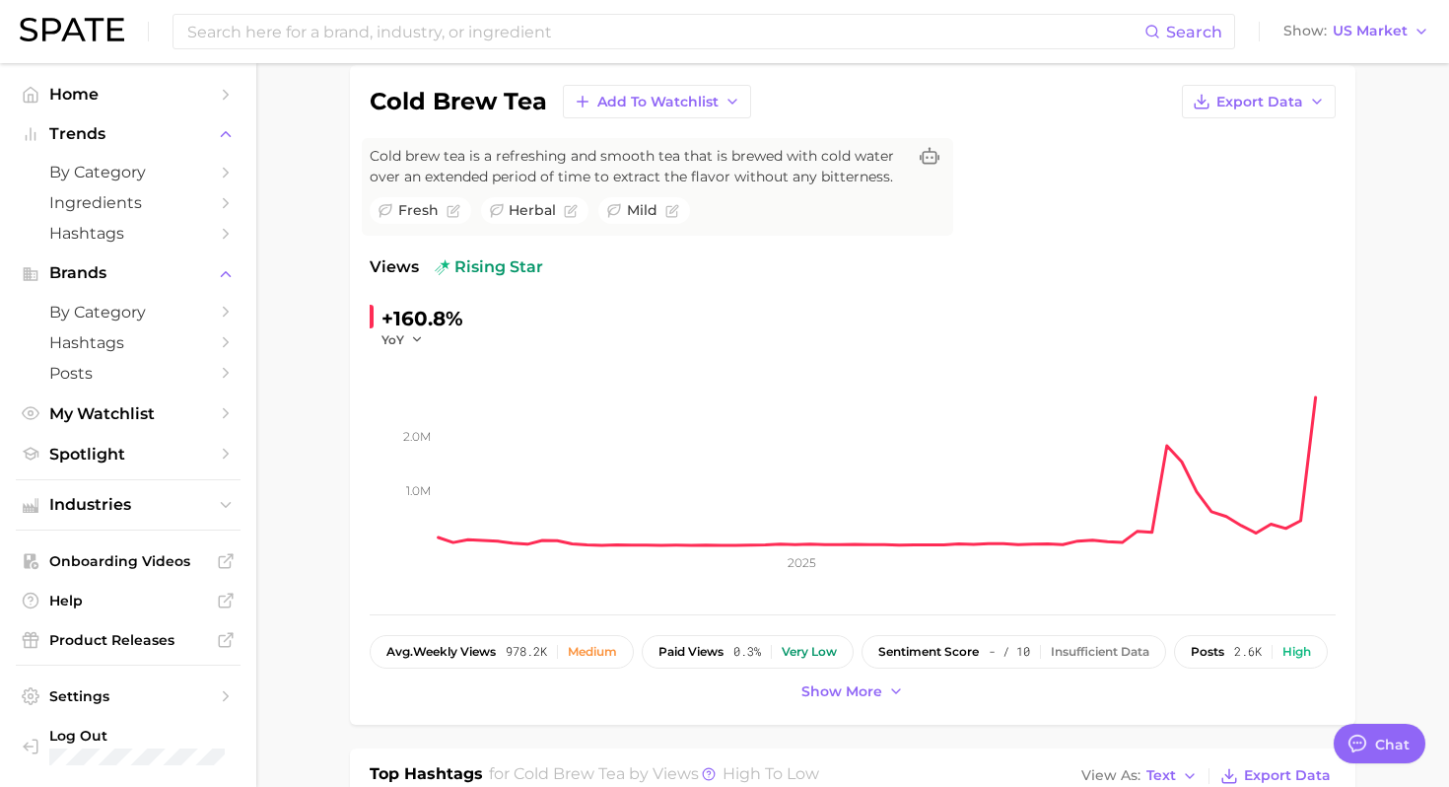
scroll to position [170, 0]
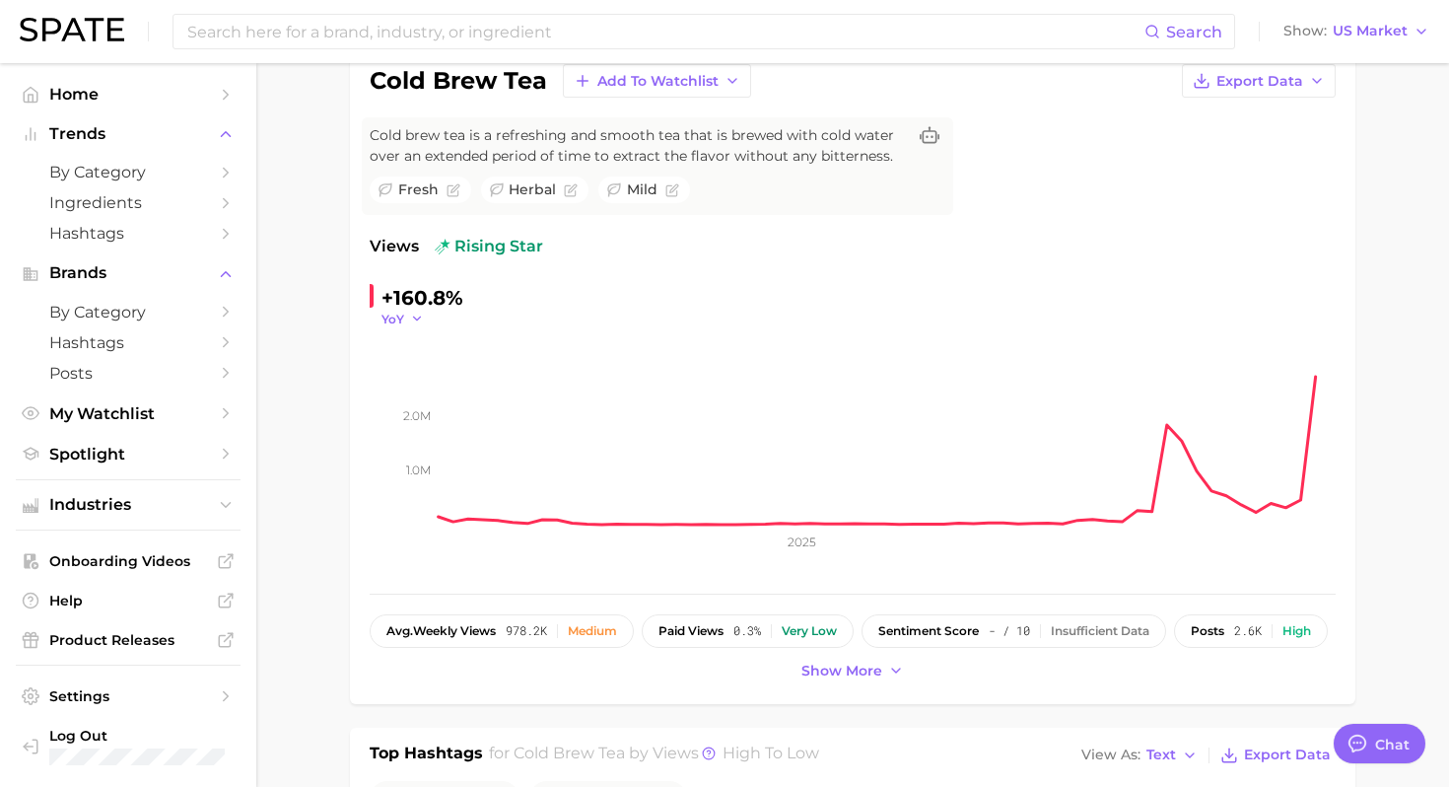
click at [403, 315] on button "YoY" at bounding box center [402, 318] width 42 height 17
click at [440, 413] on button "MoM" at bounding box center [489, 417] width 217 height 35
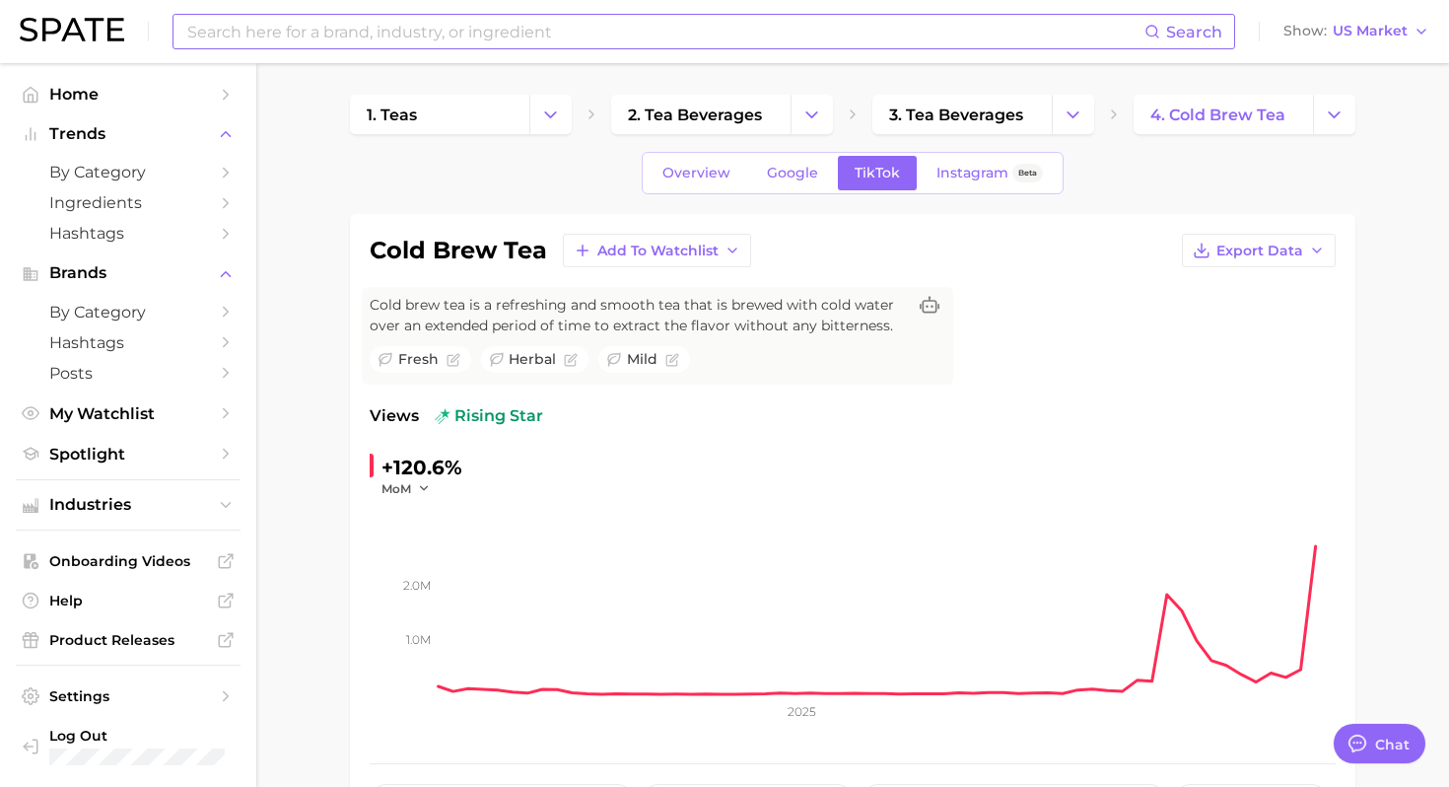
click at [595, 38] on input at bounding box center [664, 32] width 959 height 34
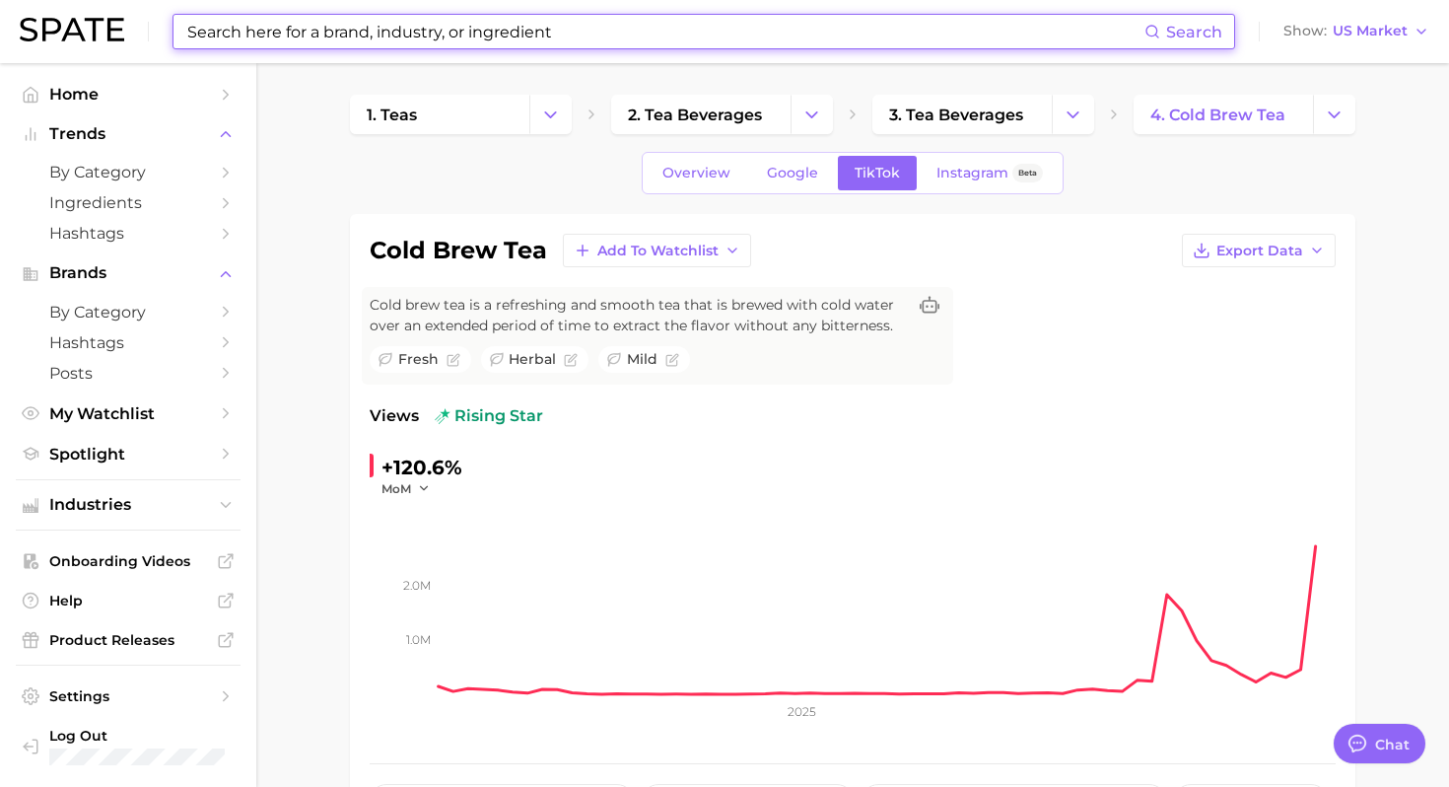
click at [595, 38] on input at bounding box center [664, 32] width 959 height 34
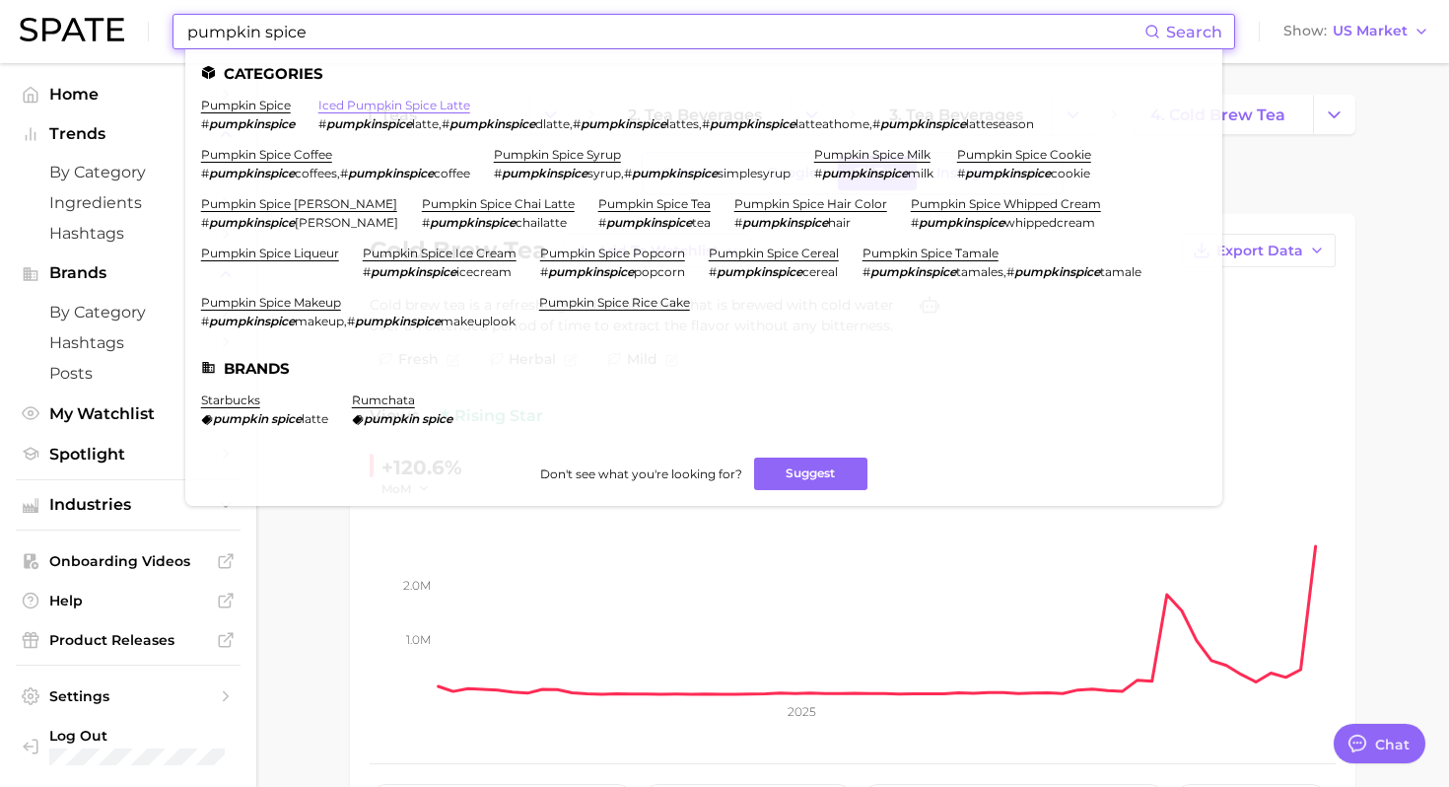
type input "pumpkin spice"
click at [406, 103] on link "iced pumpkin spice latte" at bounding box center [394, 105] width 152 height 15
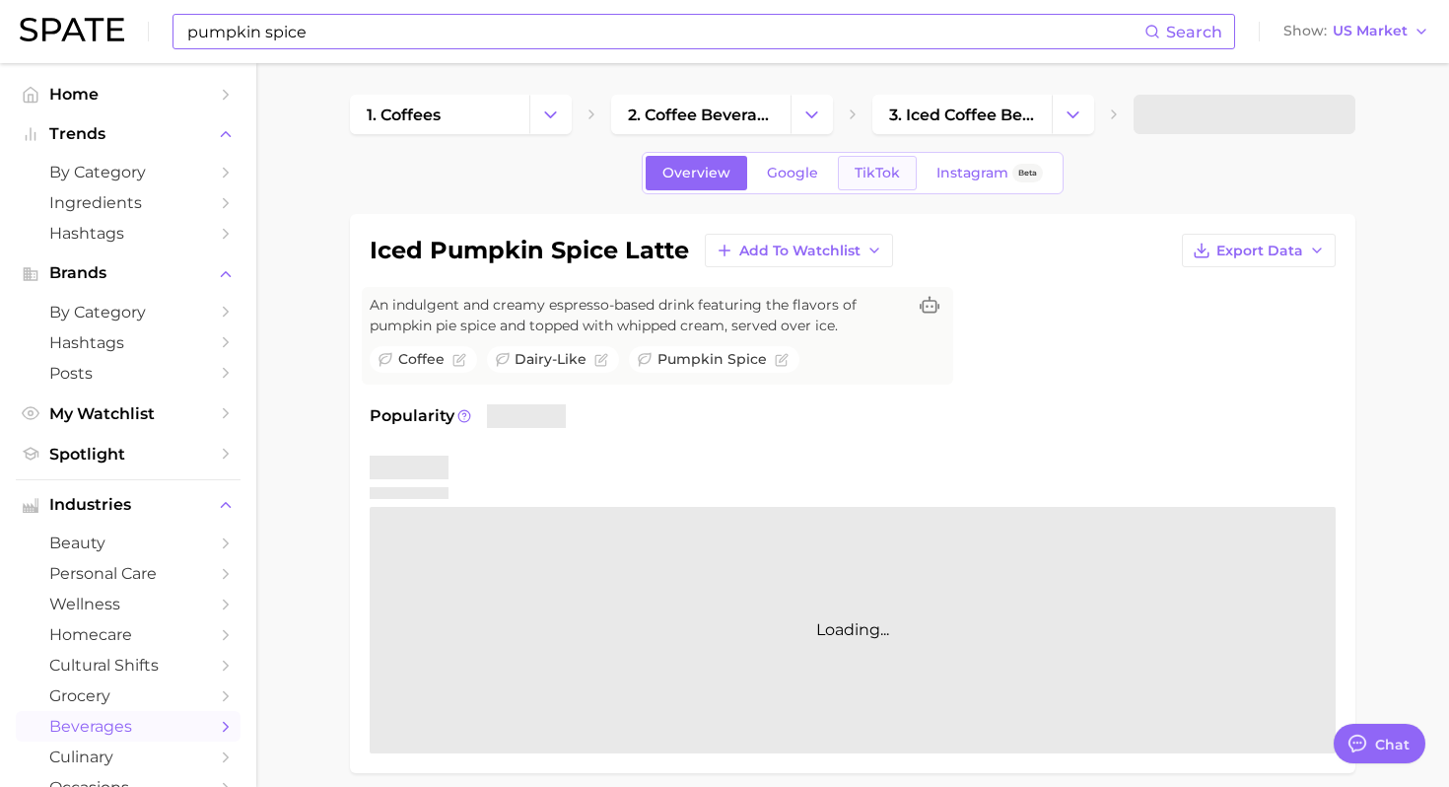
click at [881, 185] on link "TikTok" at bounding box center [877, 173] width 79 height 34
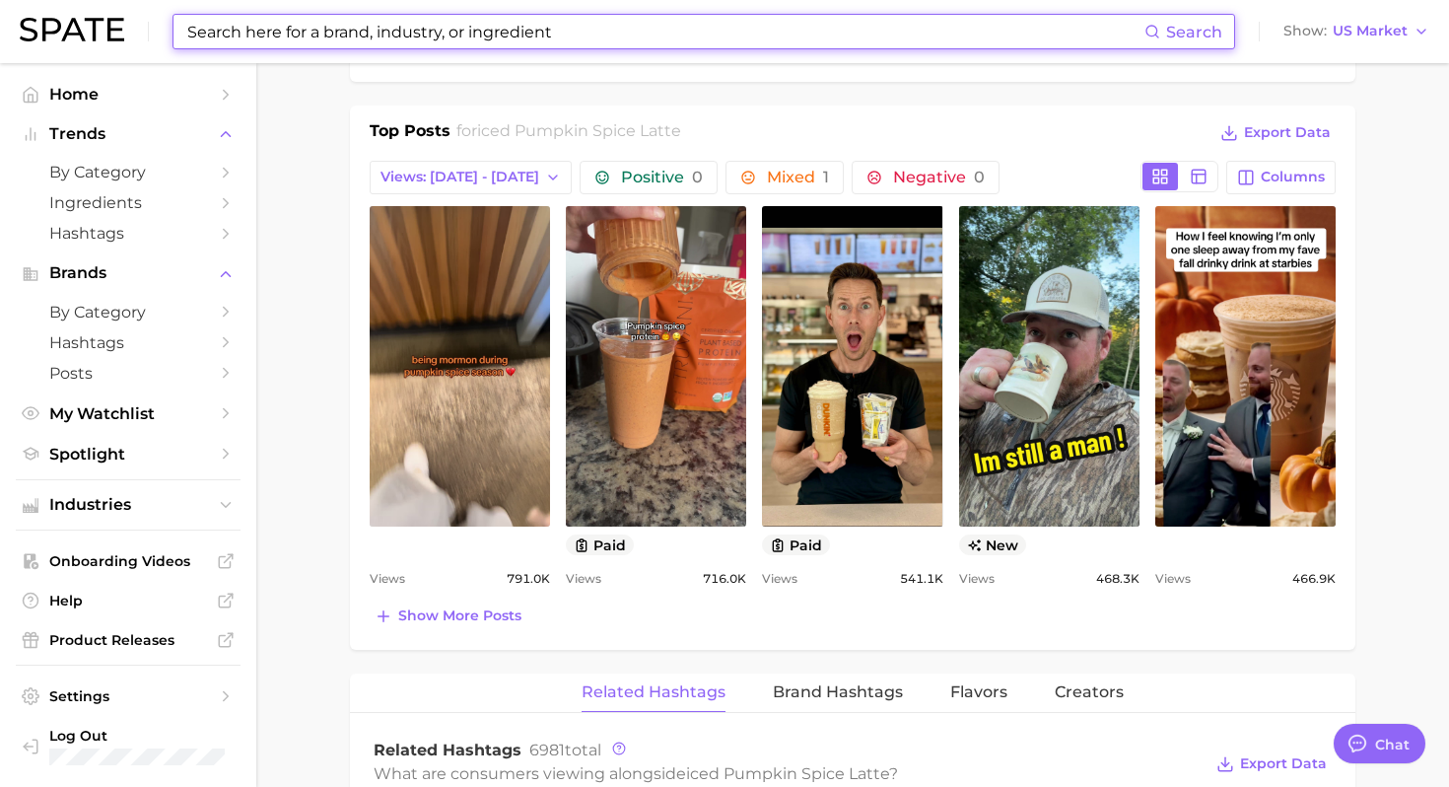
scroll to position [1016, 0]
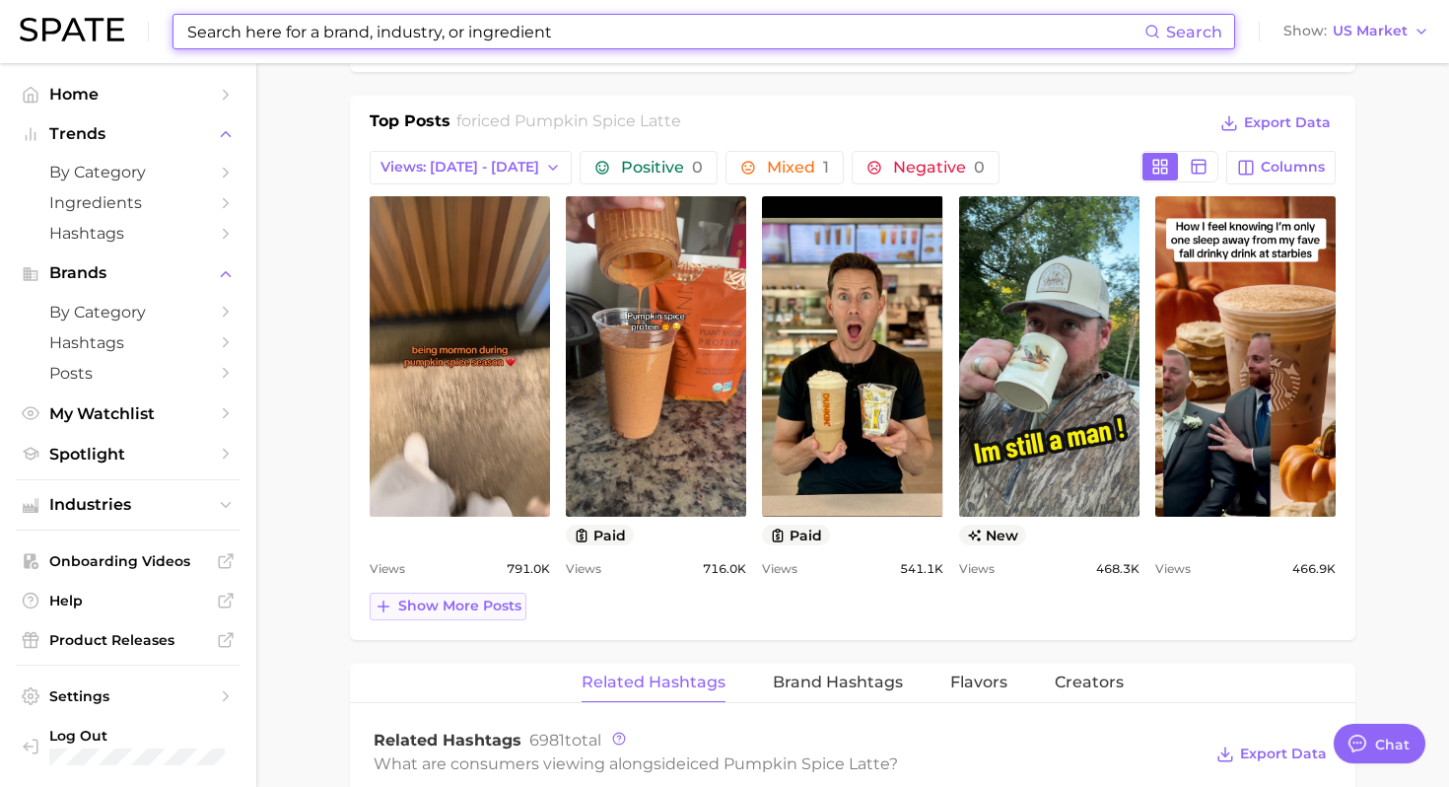
click at [489, 605] on span "Show more posts" at bounding box center [459, 605] width 123 height 17
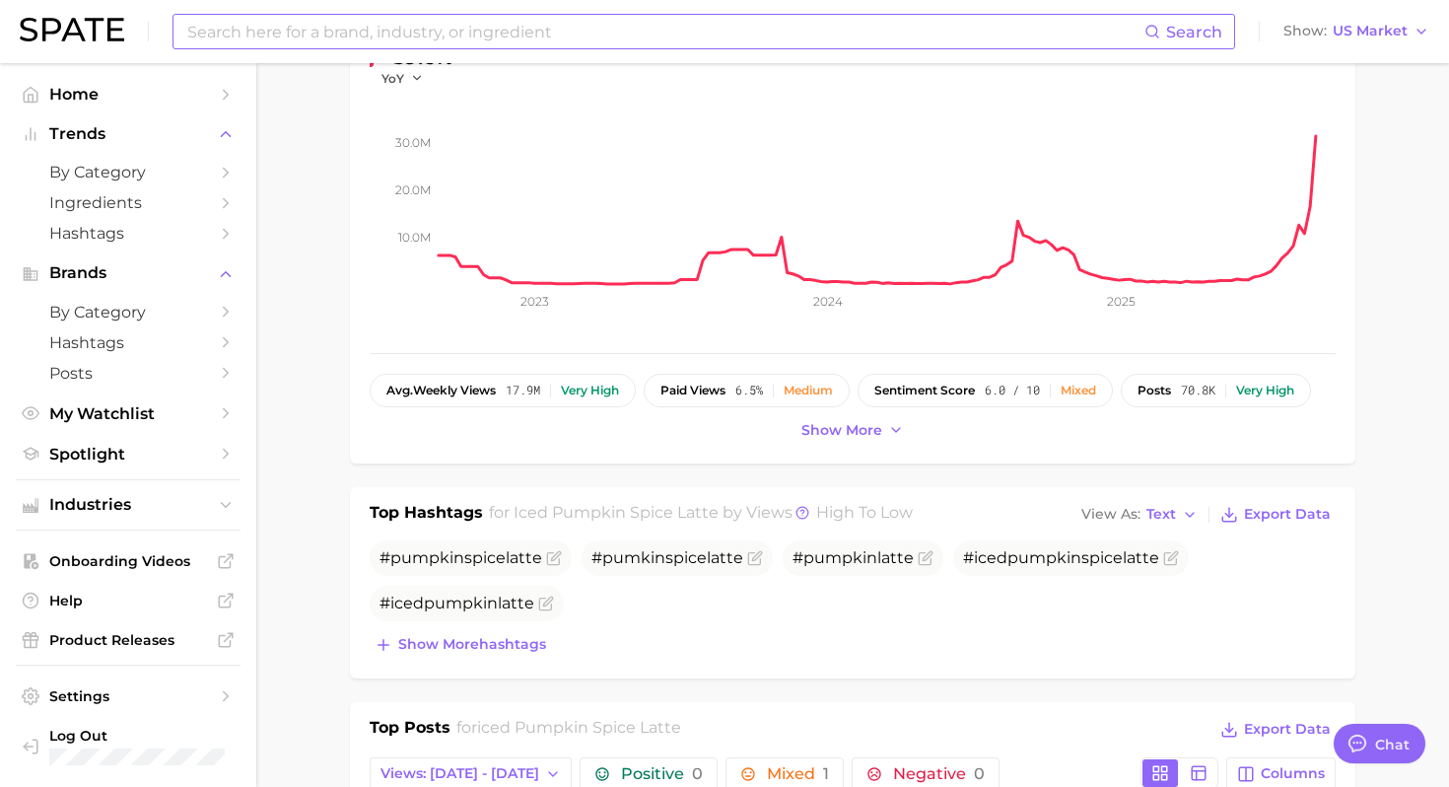
scroll to position [0, 0]
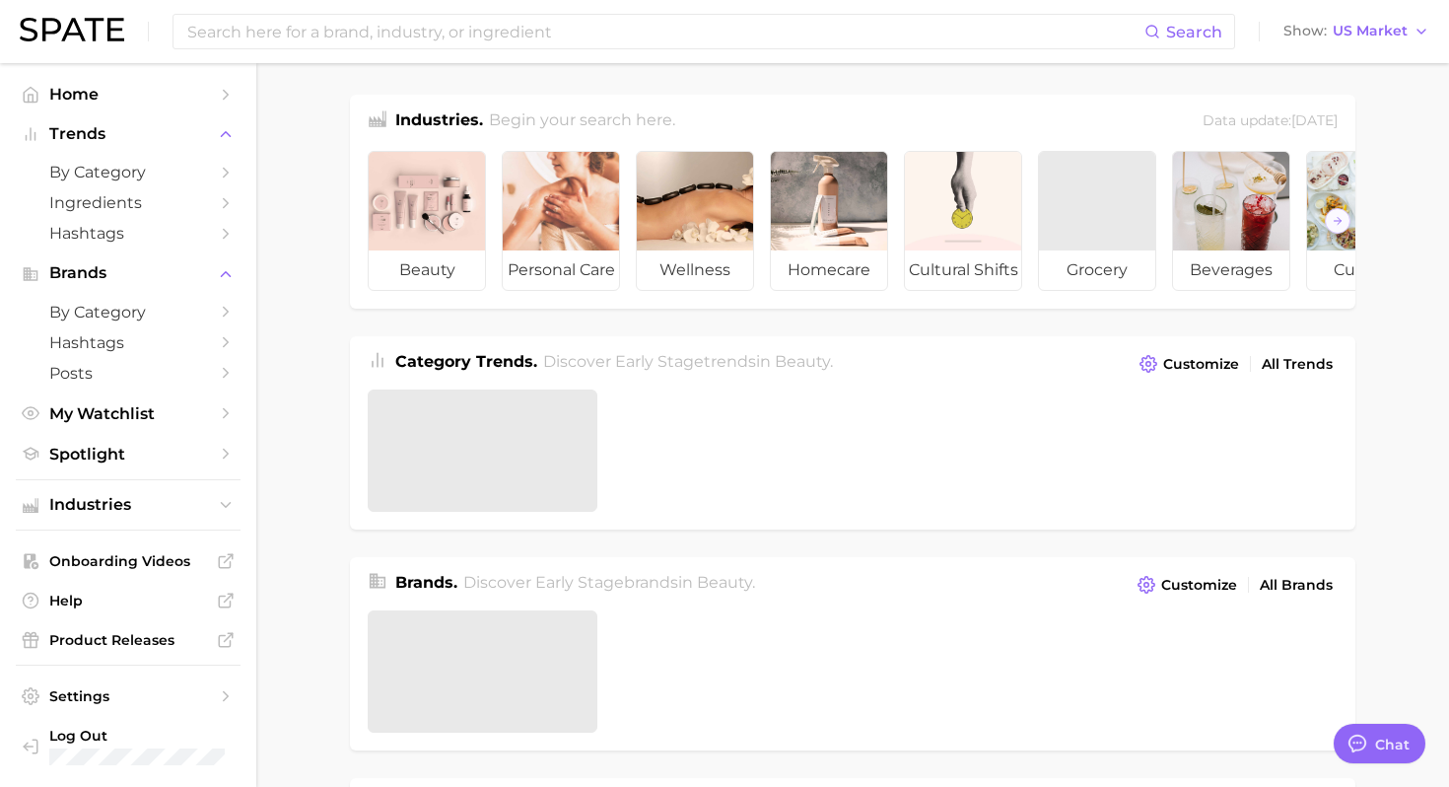
type textarea "x"
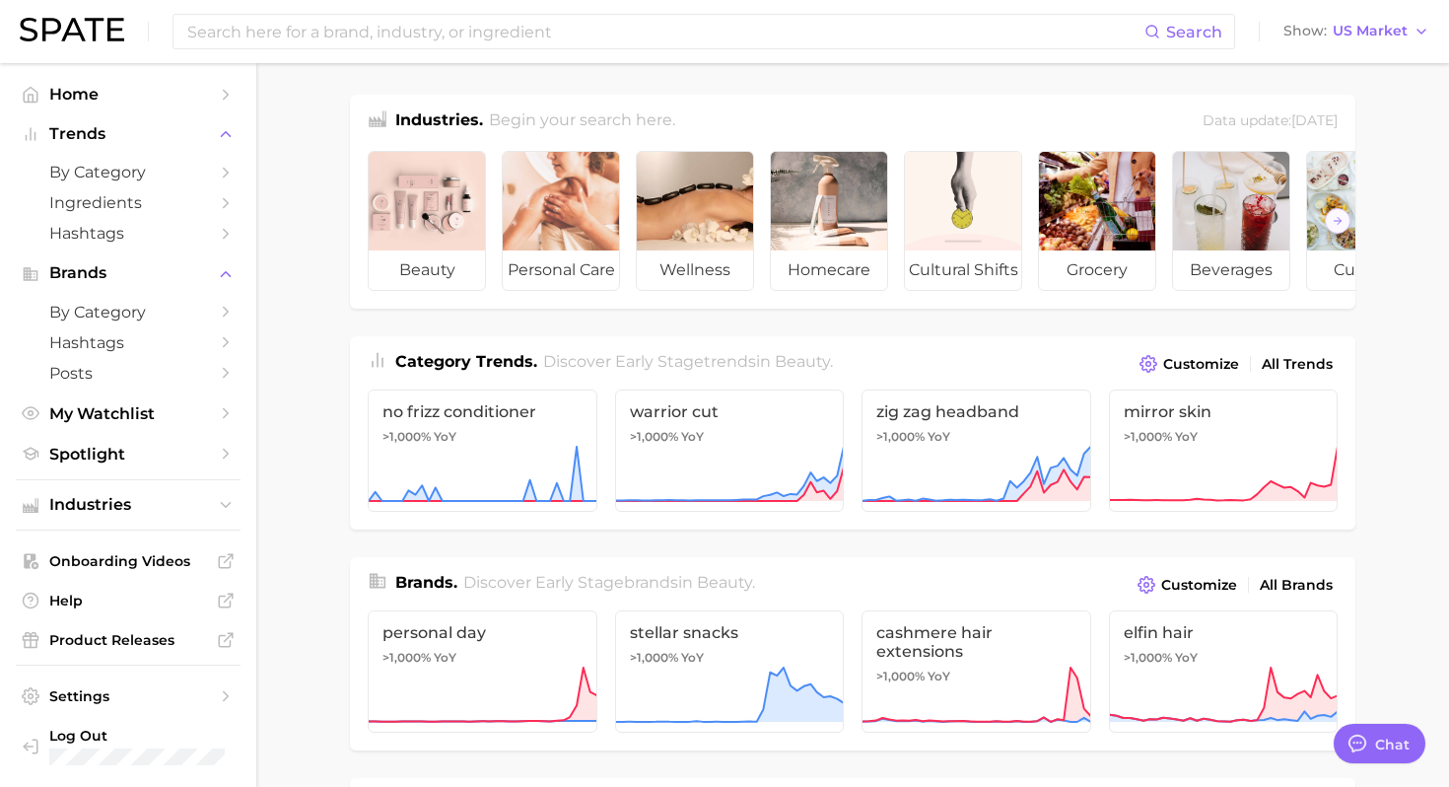
scroll to position [9, 0]
click at [844, 28] on input at bounding box center [664, 32] width 959 height 34
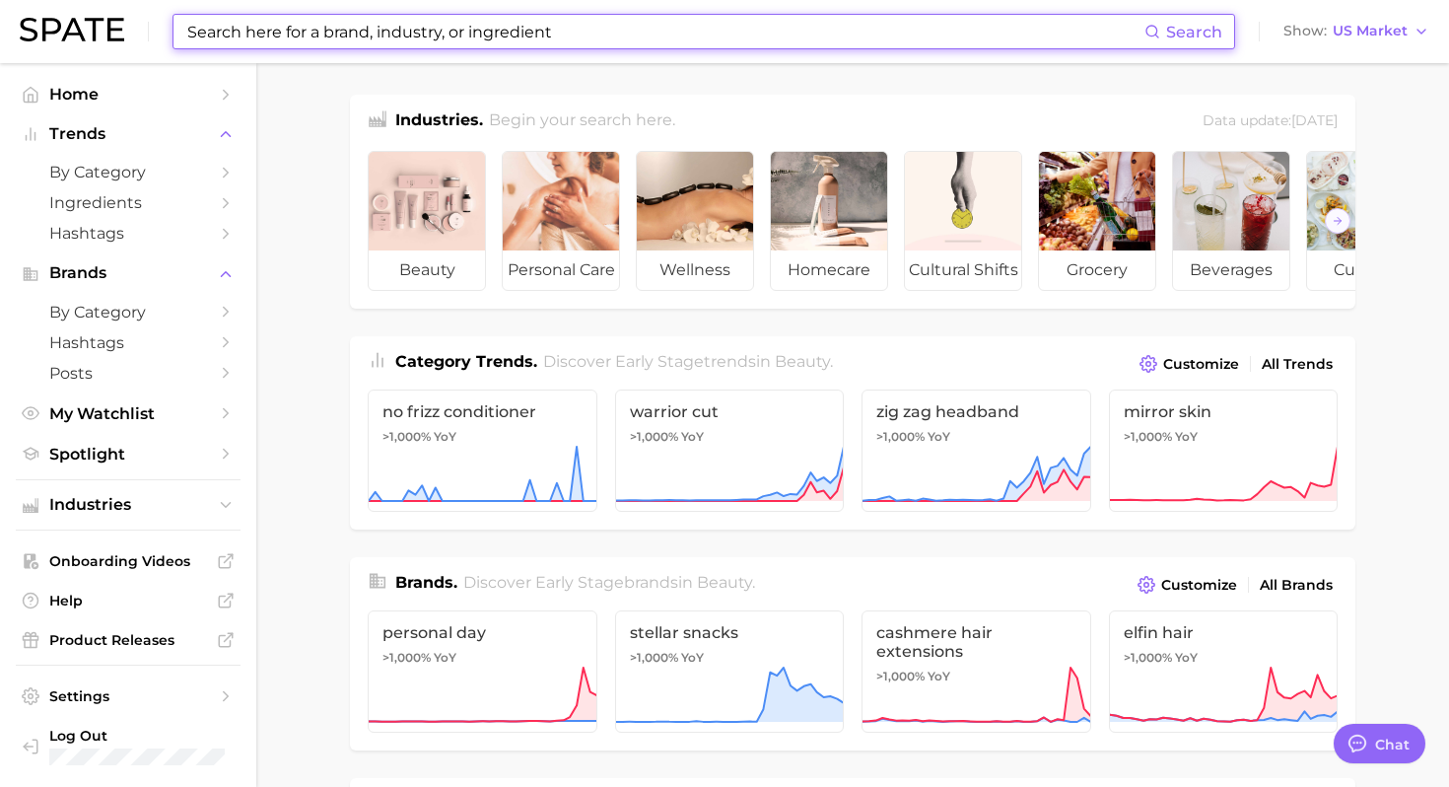
paste input "Cold Brew Tea"
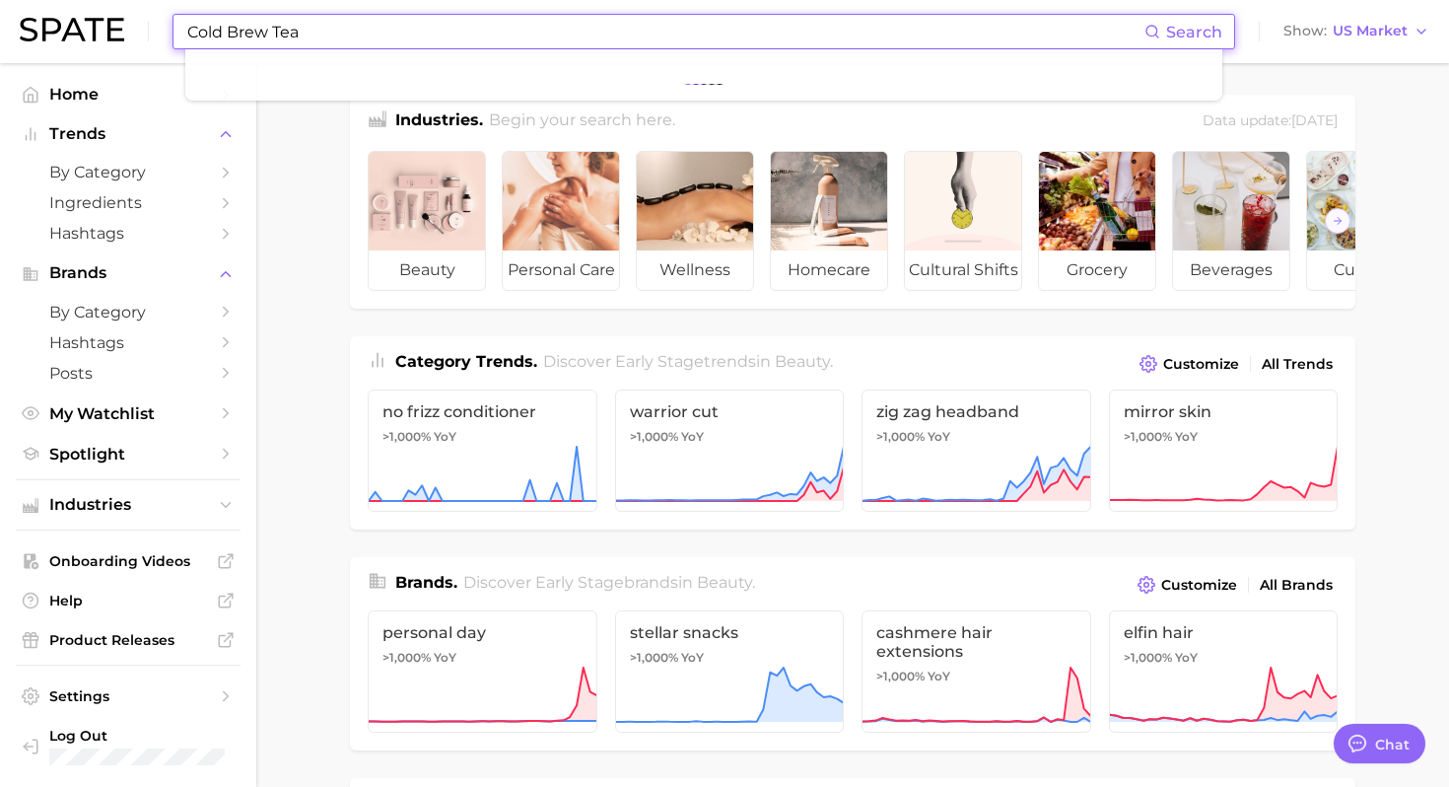
type input "Cold Brew Tea"
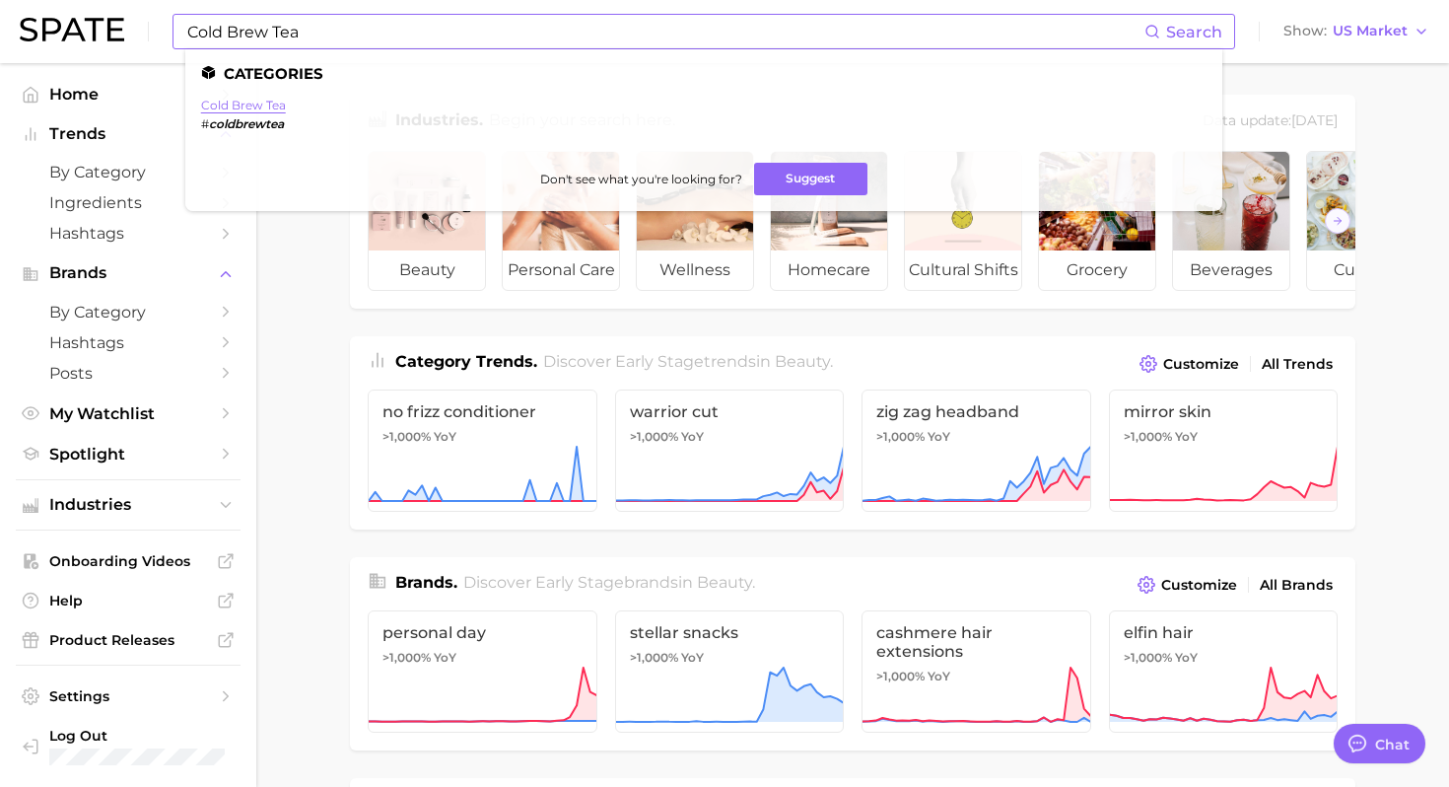
click at [269, 107] on link "cold brew tea" at bounding box center [243, 105] width 85 height 15
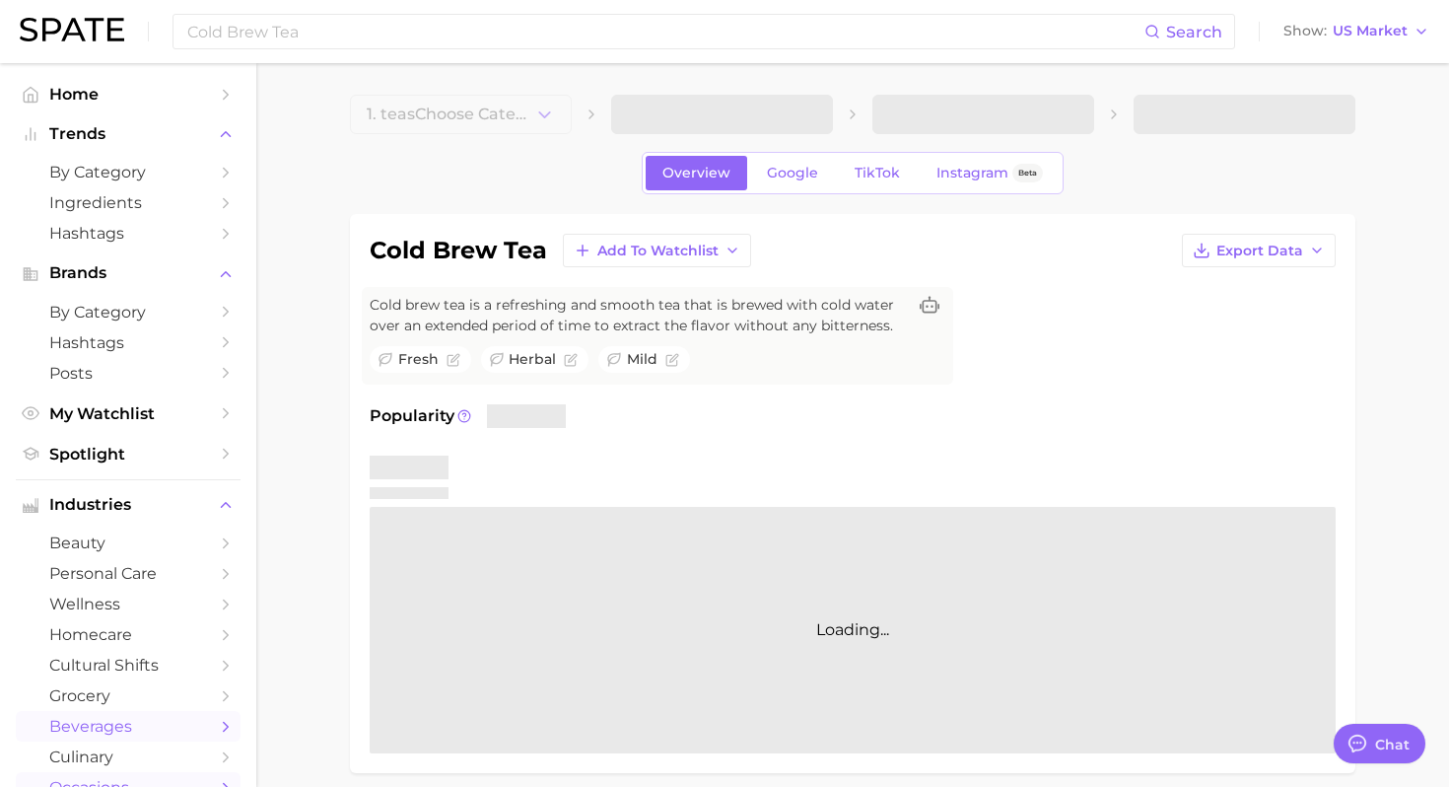
type textarea "x"
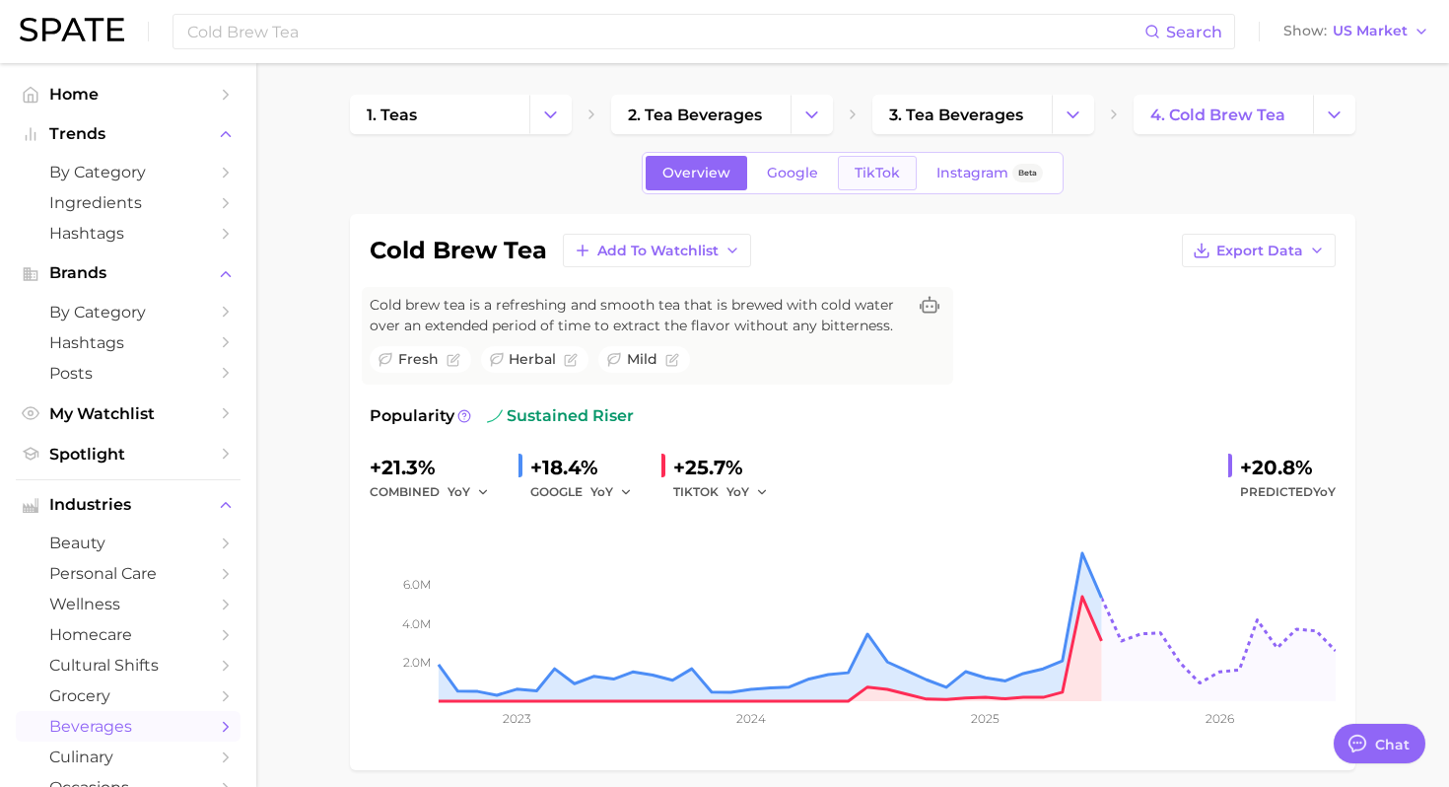
click at [882, 173] on span "TikTok" at bounding box center [877, 173] width 45 height 17
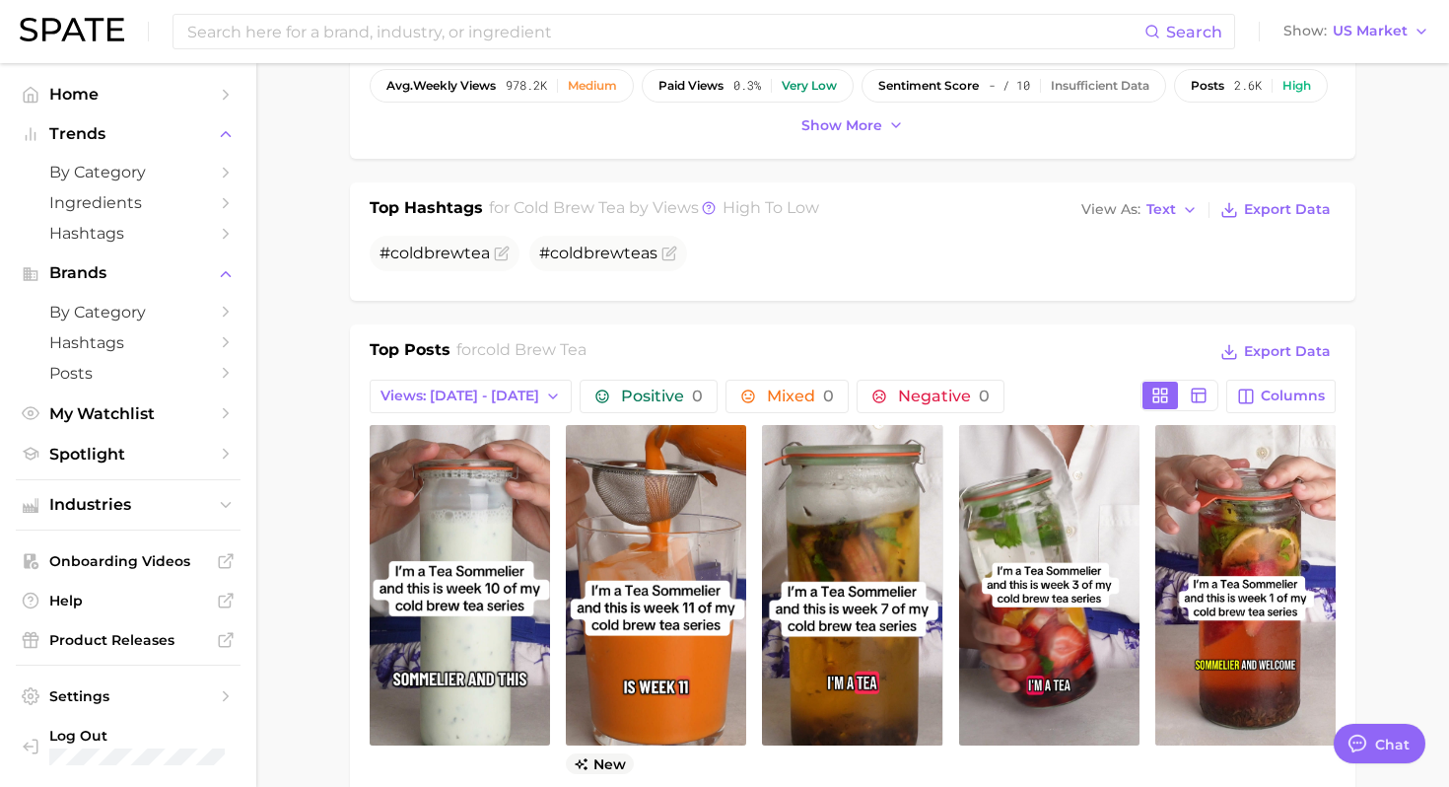
scroll to position [875, 0]
